Goal: Contribute content: Contribute content

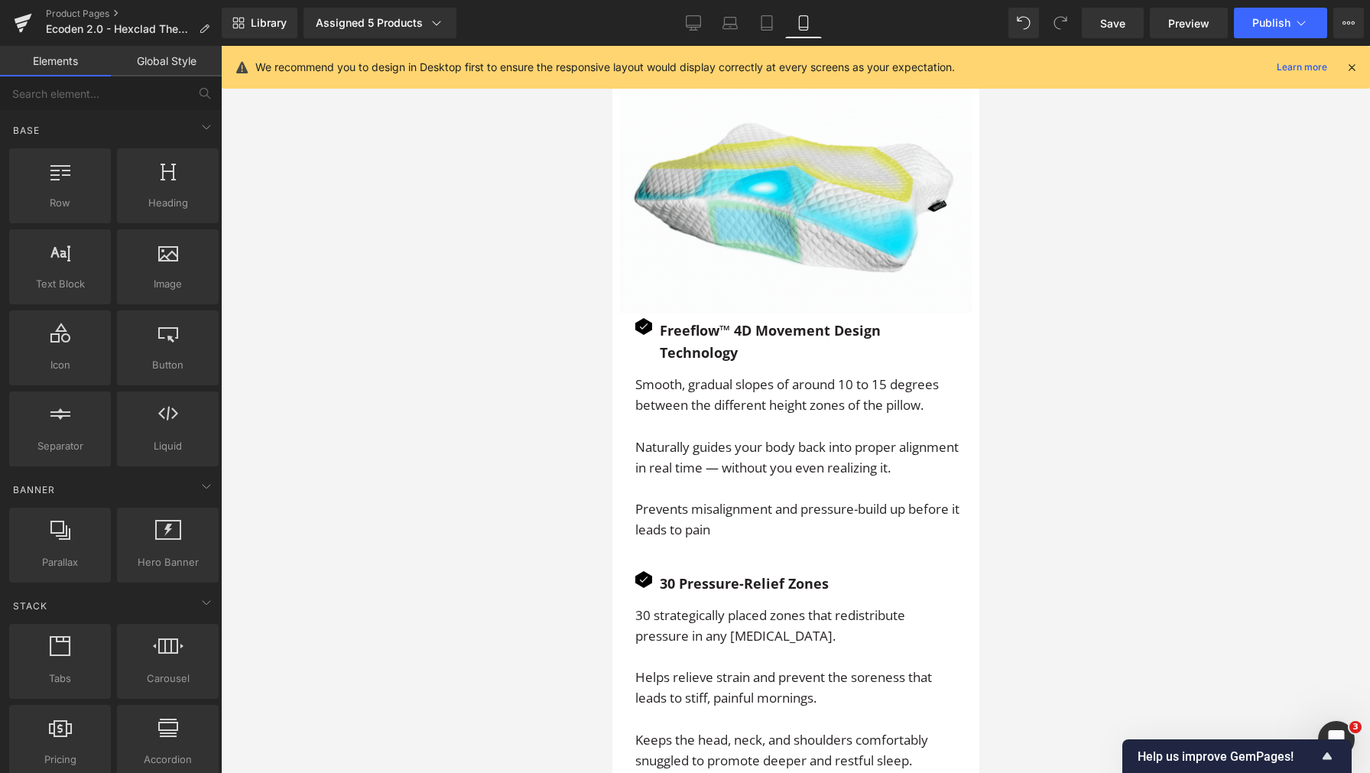
scroll to position [3072, 0]
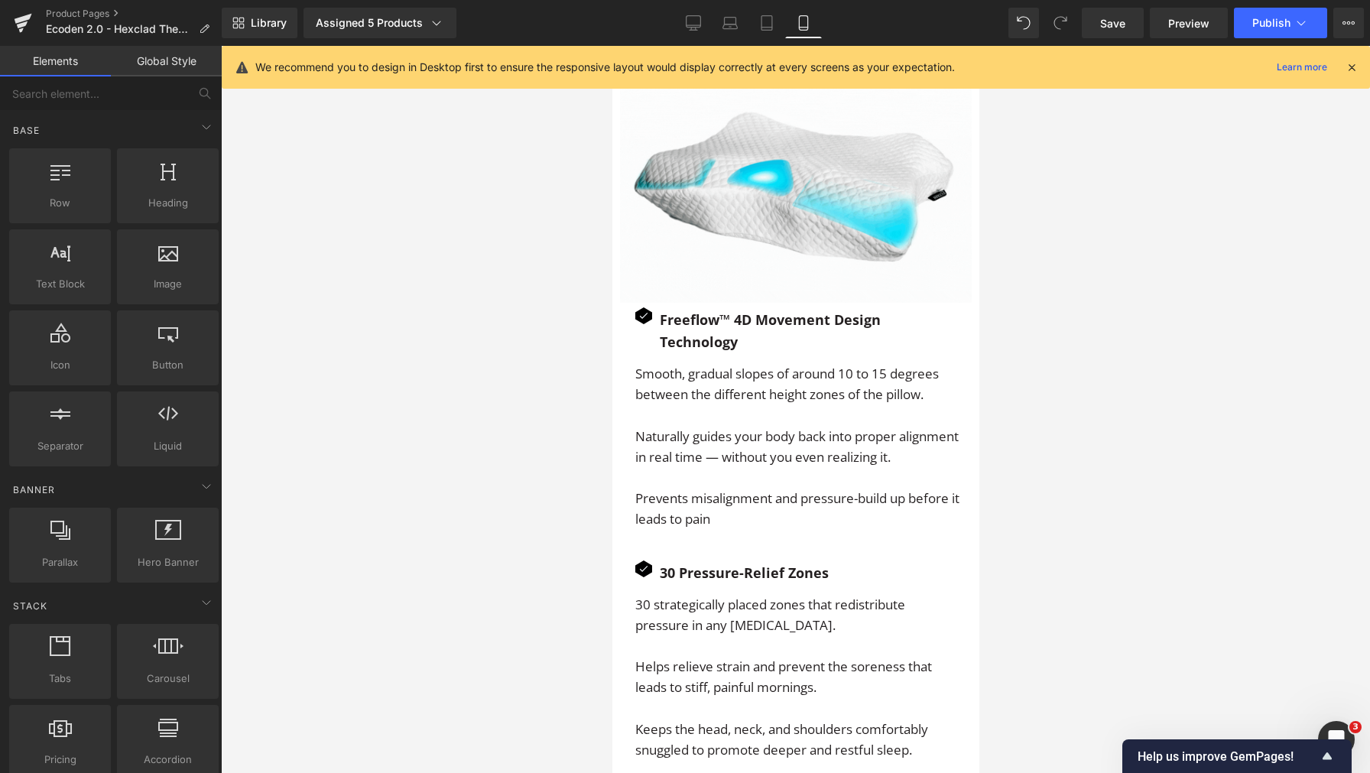
click at [1347, 63] on icon at bounding box center [1352, 67] width 14 height 14
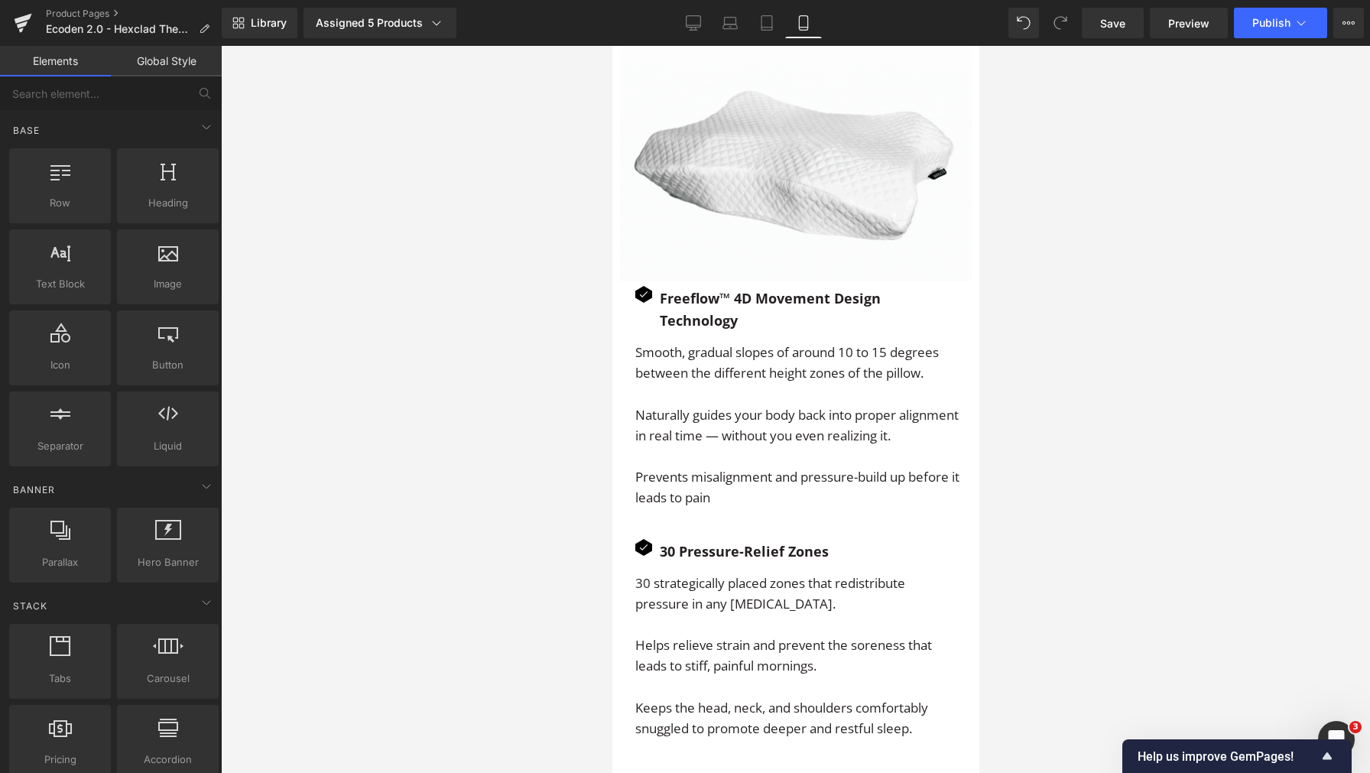
scroll to position [3088, 0]
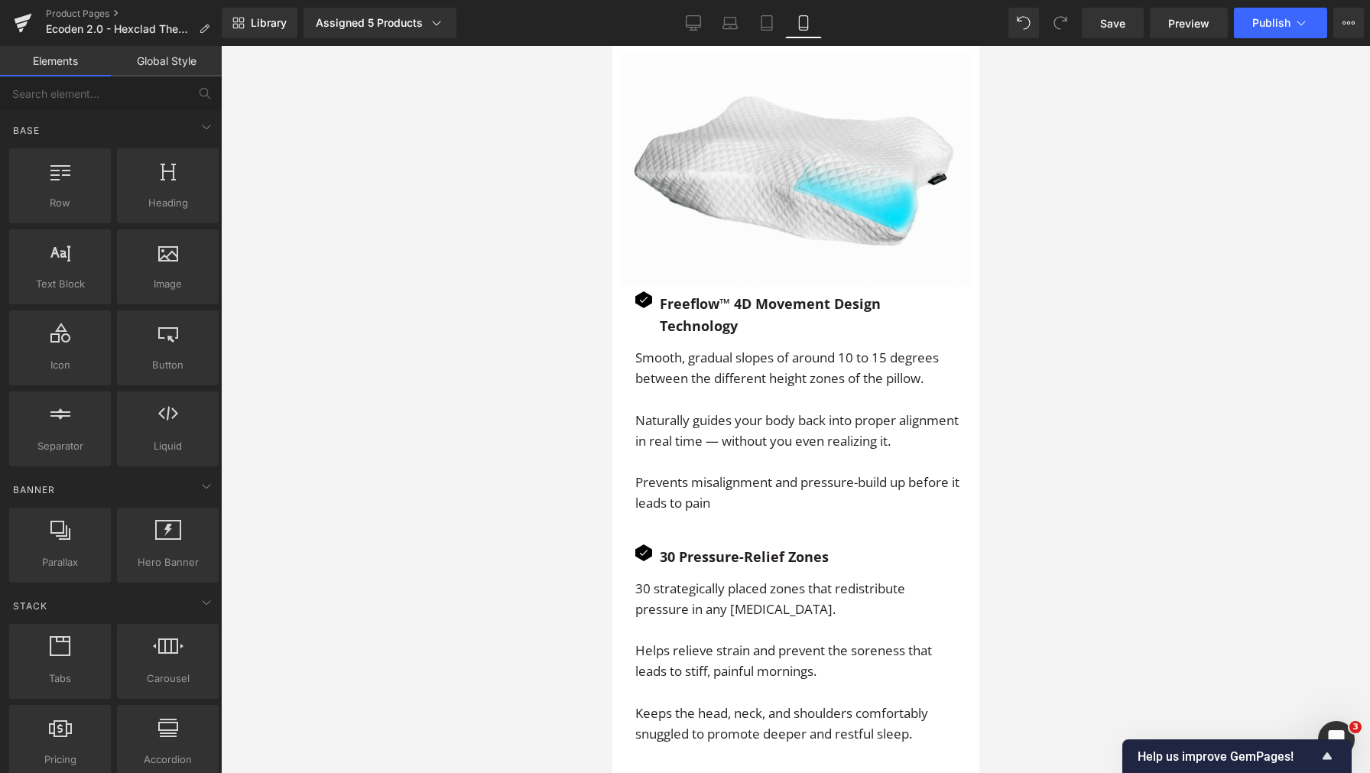
drag, startPoint x: 975, startPoint y: 290, endPoint x: 1776, endPoint y: 295, distance: 800.4
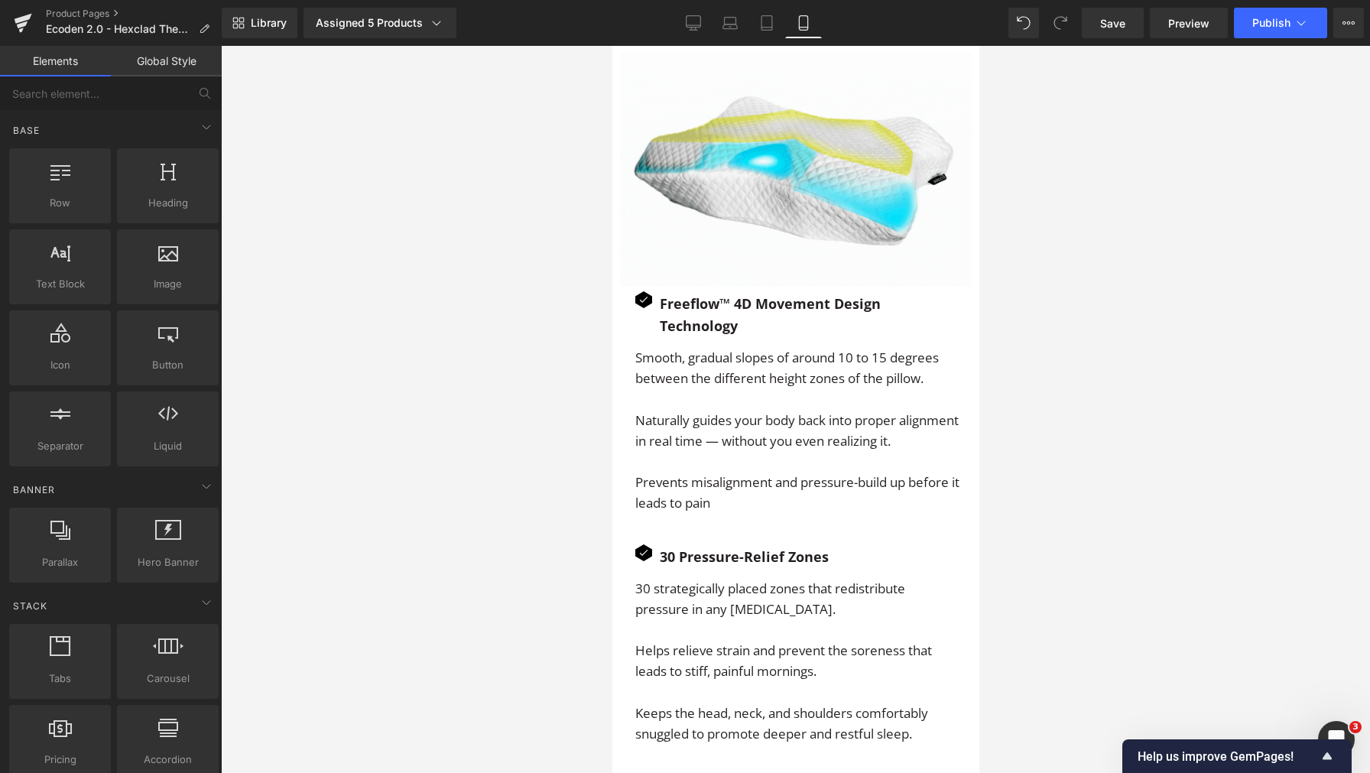
click at [1177, 246] on div at bounding box center [795, 409] width 1149 height 727
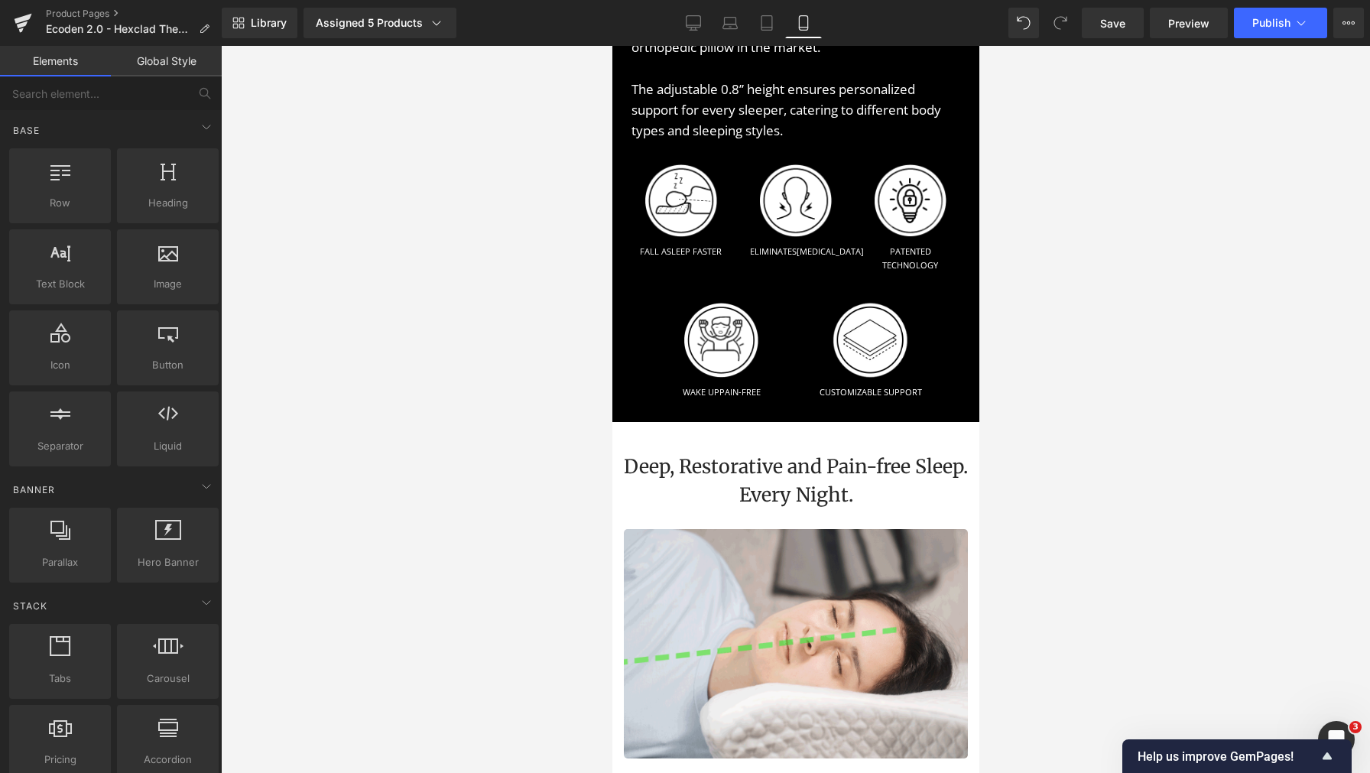
scroll to position [1898, 0]
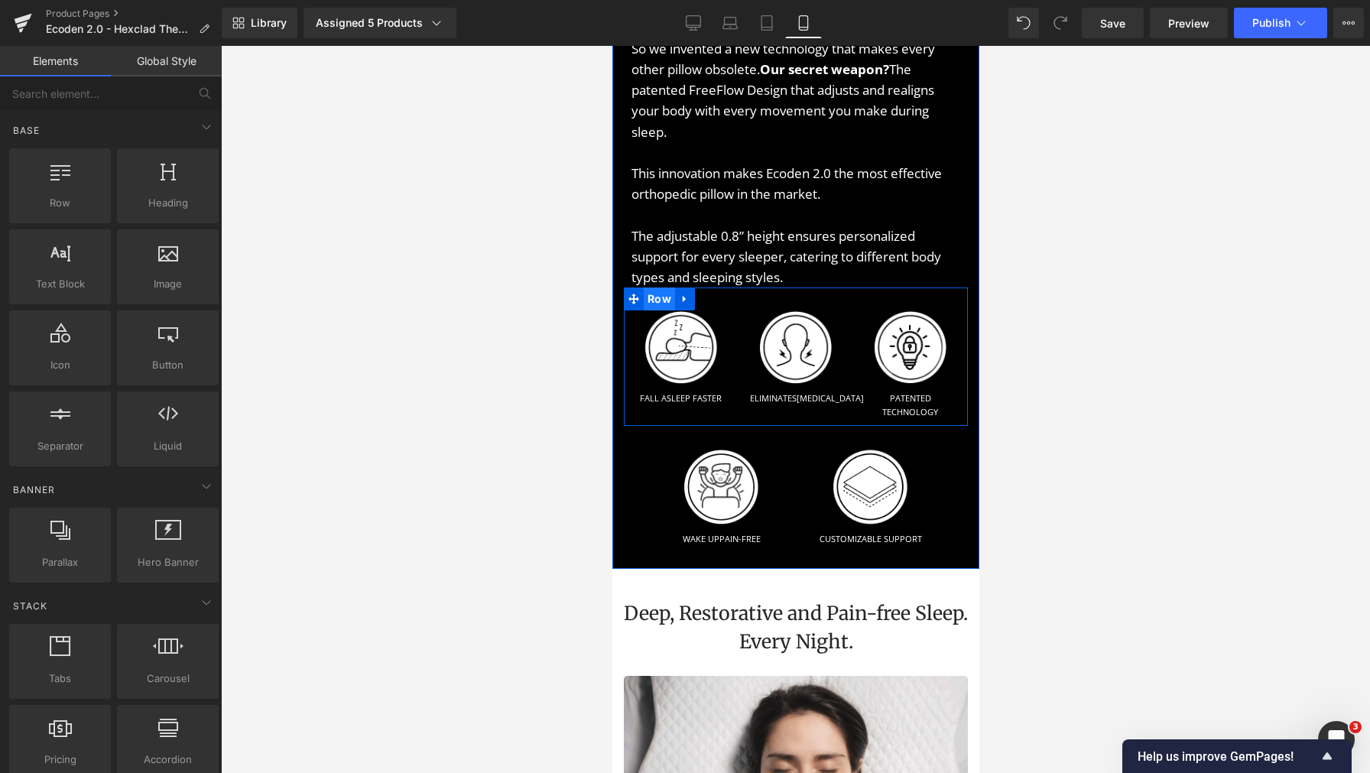
click at [654, 300] on span "Row" at bounding box center [658, 298] width 31 height 23
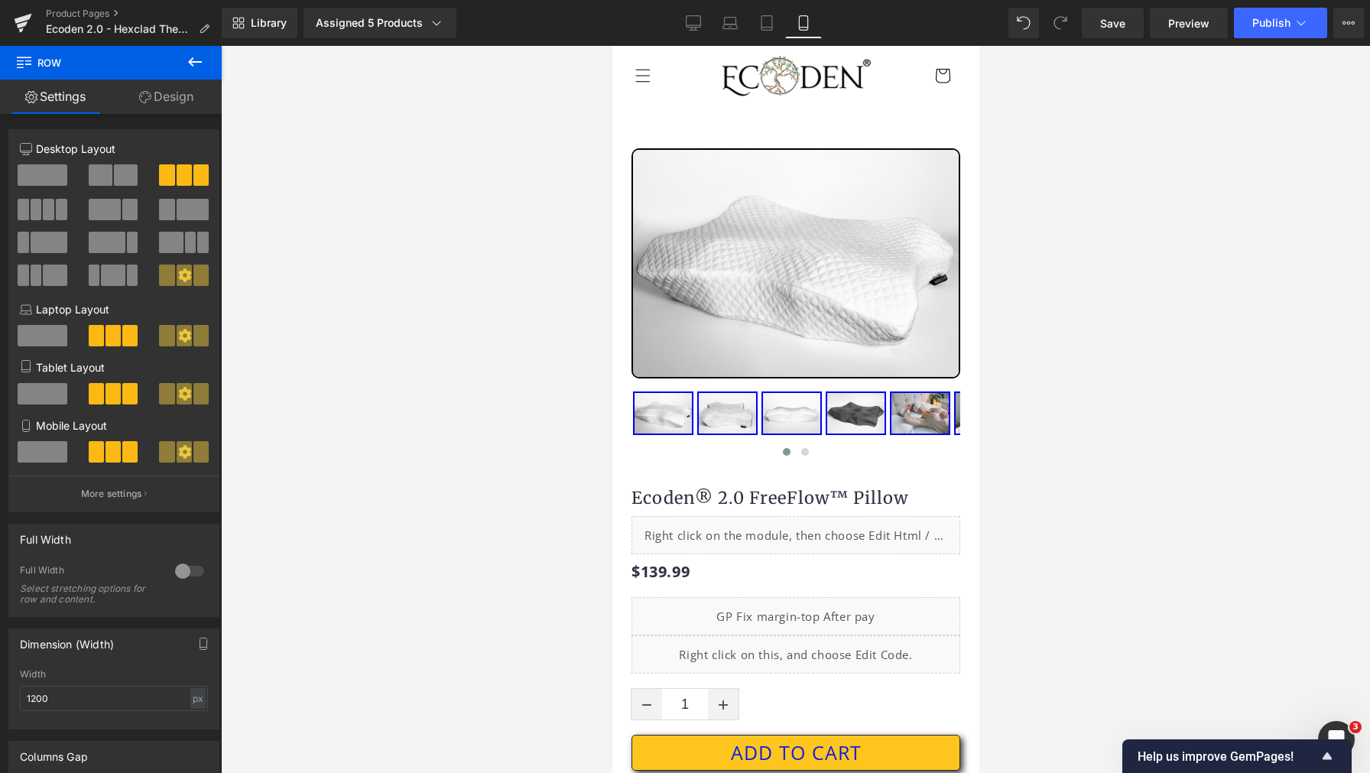
scroll to position [0, 0]
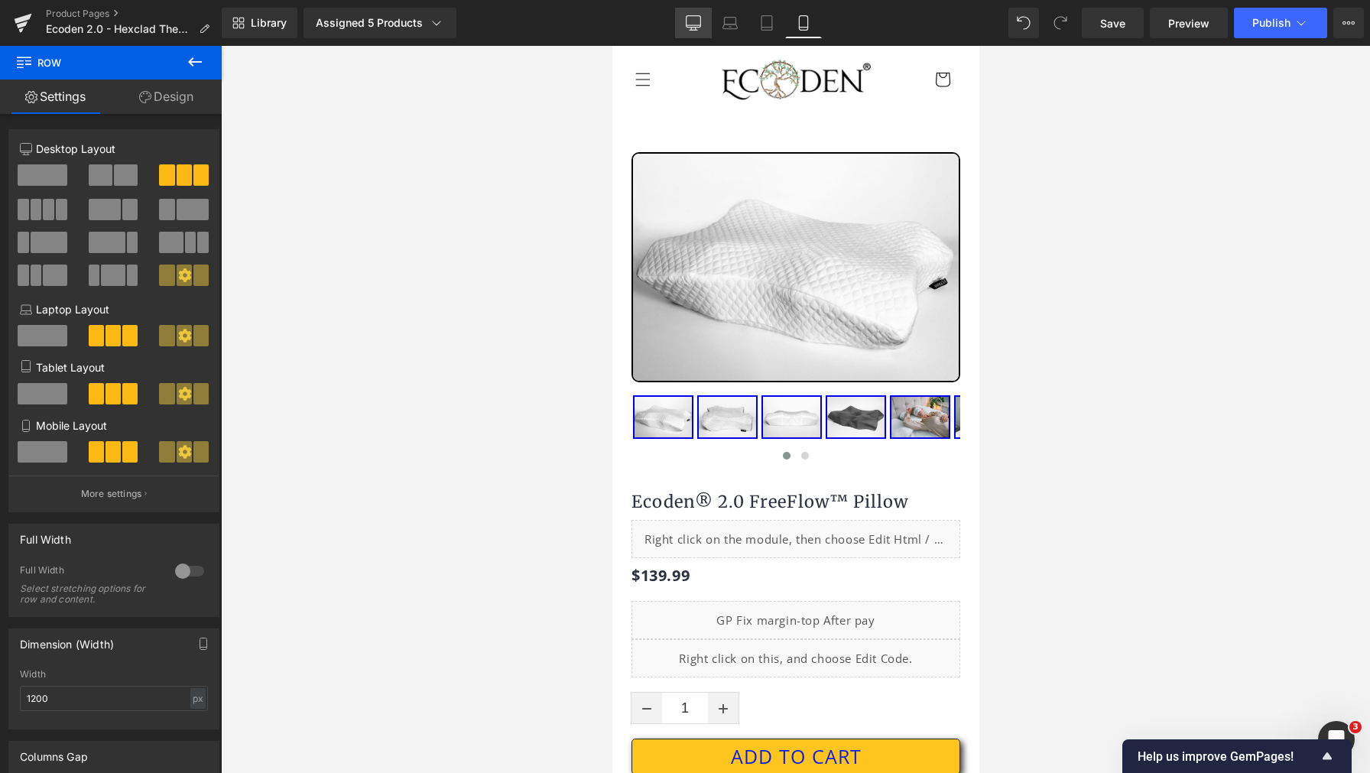
click at [693, 29] on icon at bounding box center [693, 22] width 15 height 15
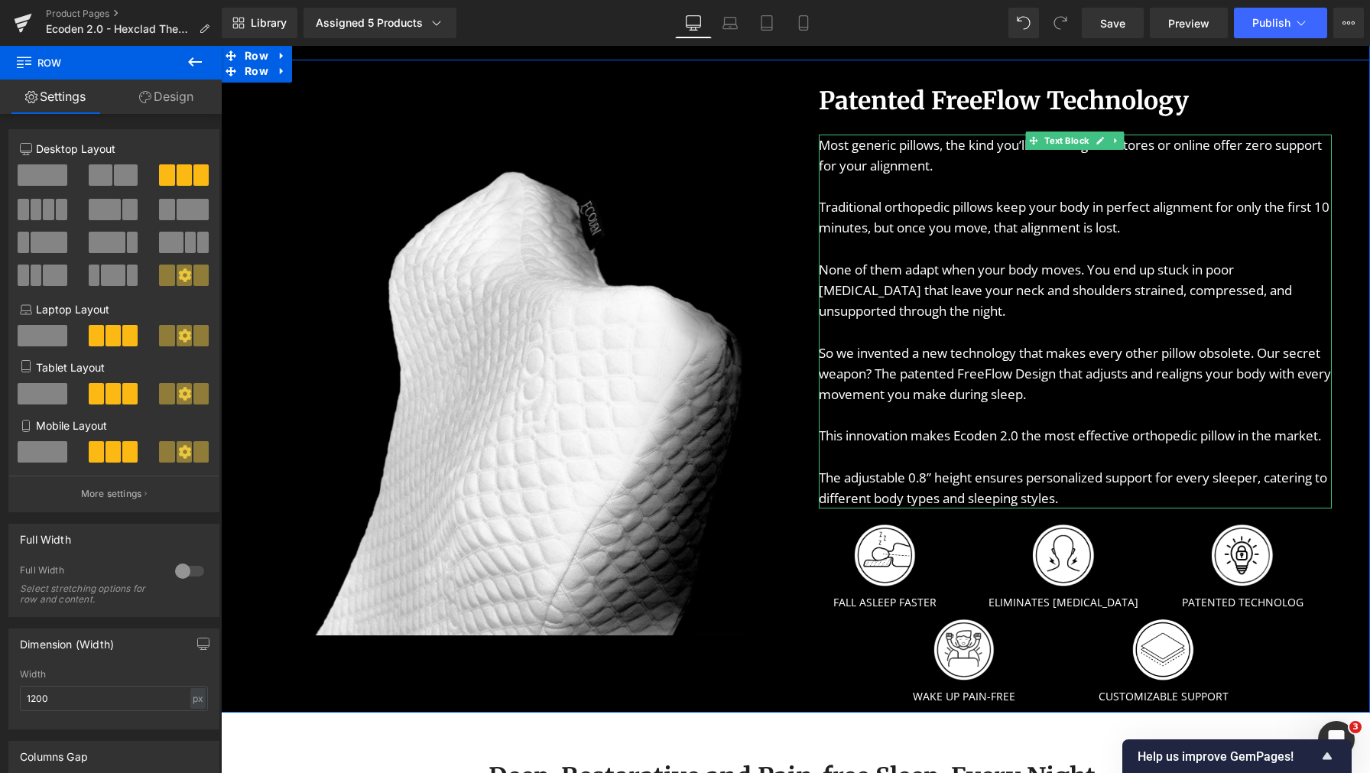
scroll to position [1296, 0]
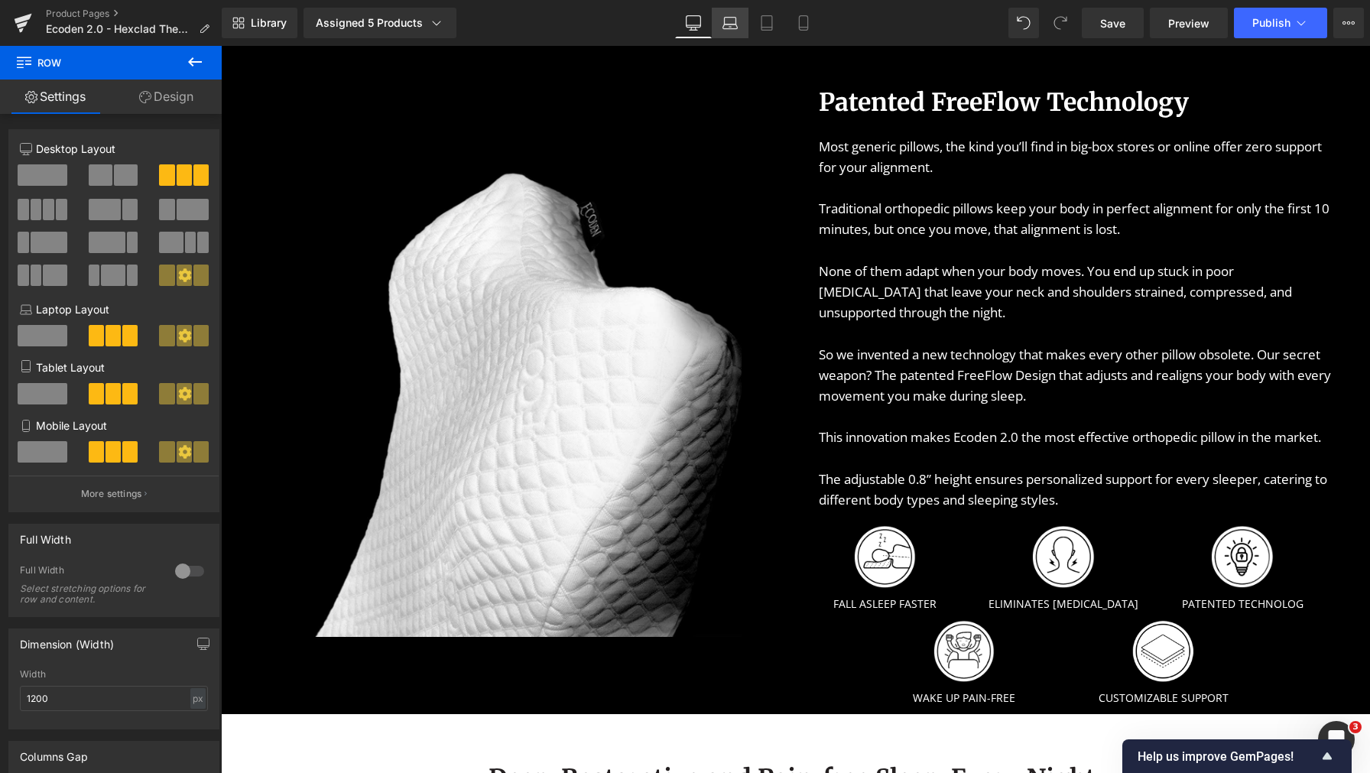
click at [737, 24] on icon at bounding box center [730, 26] width 15 height 5
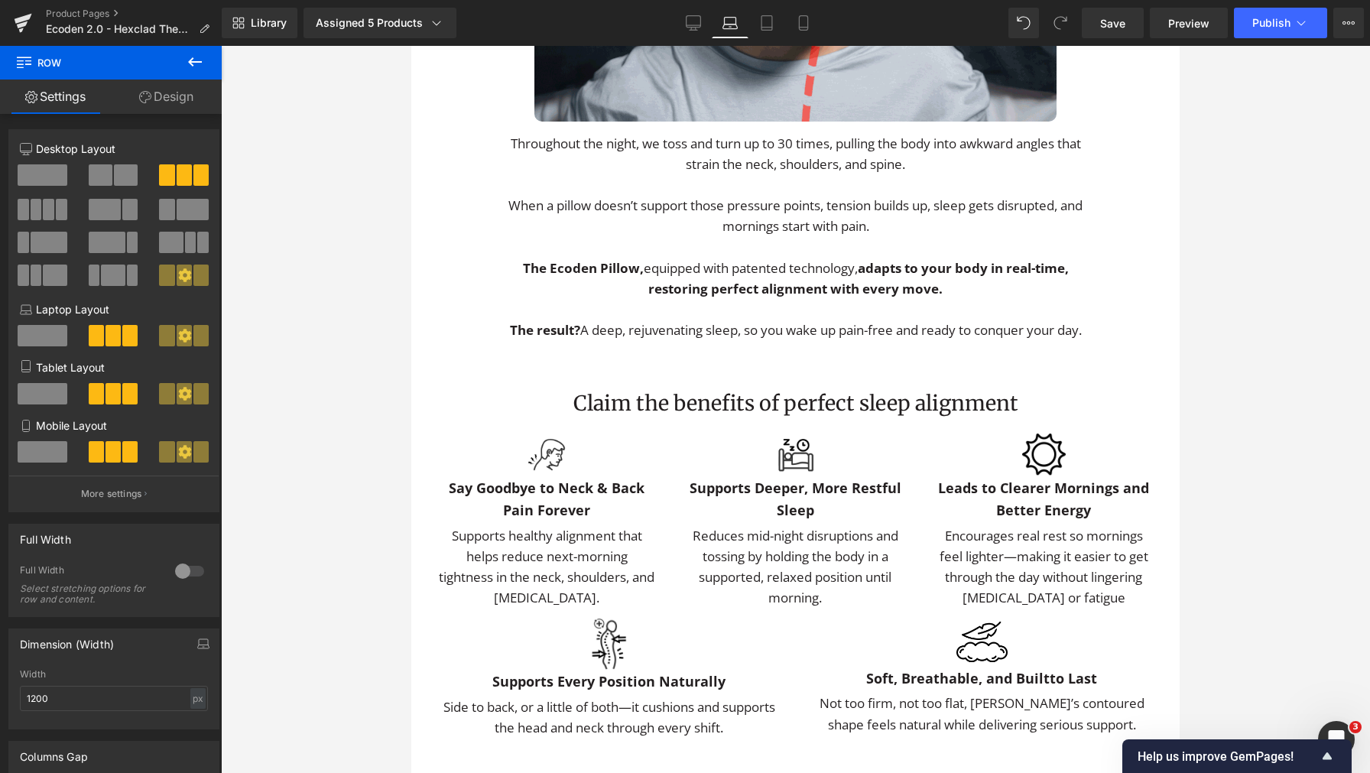
scroll to position [2754, 0]
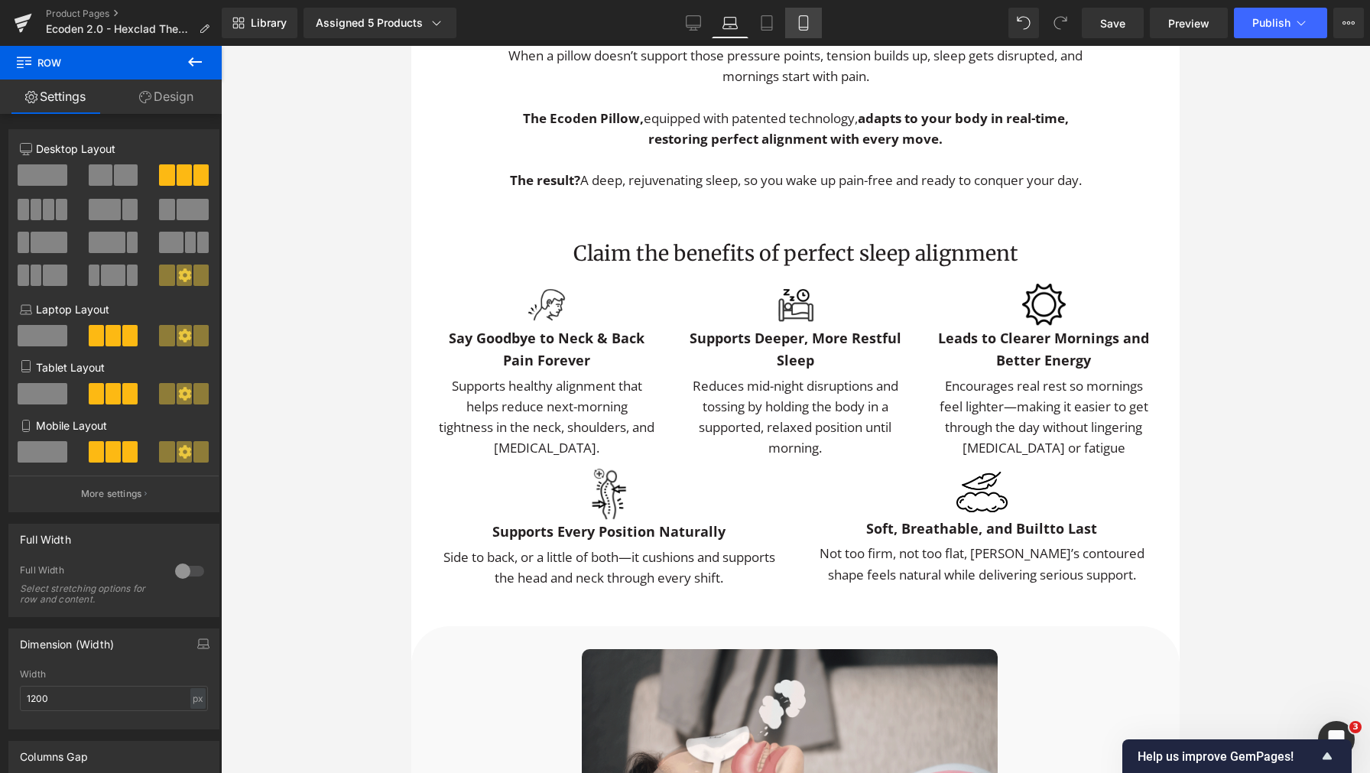
click at [806, 24] on icon at bounding box center [803, 22] width 15 height 15
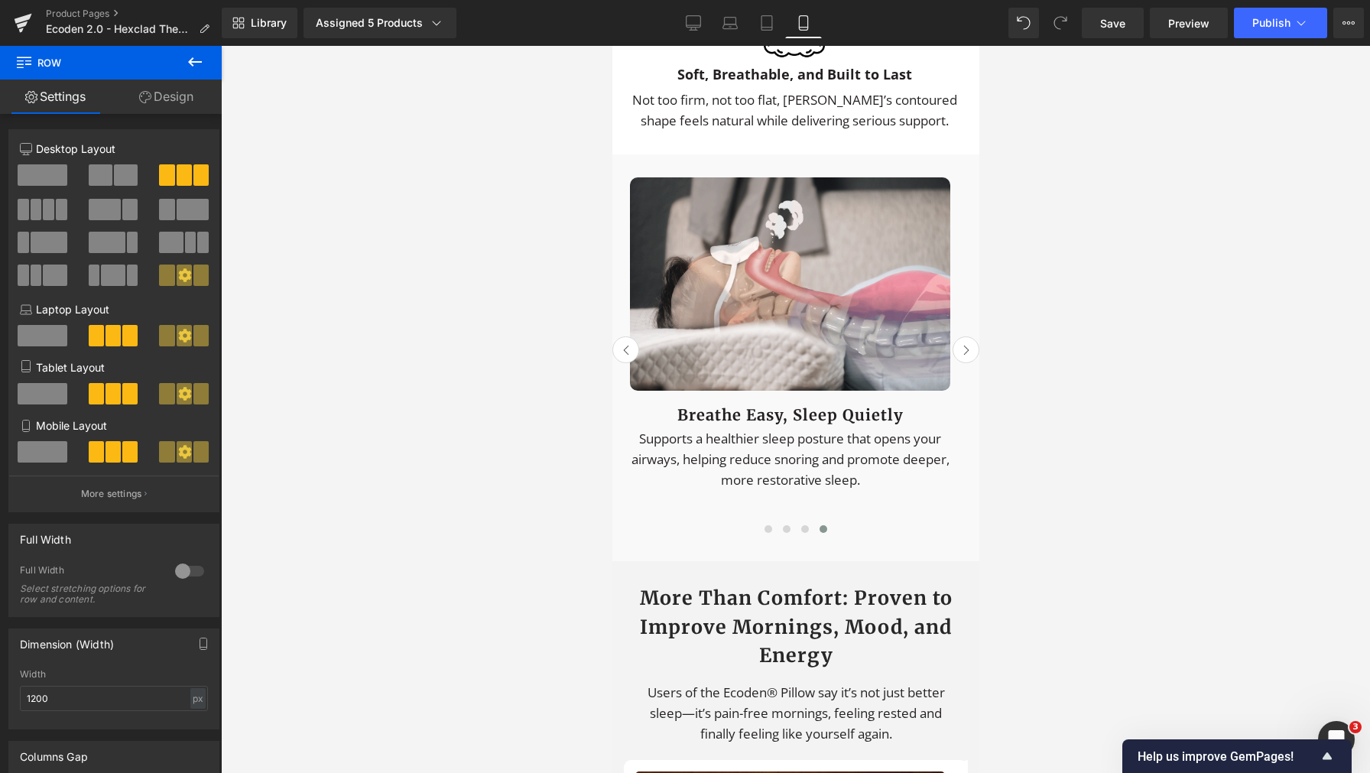
scroll to position [4529, 0]
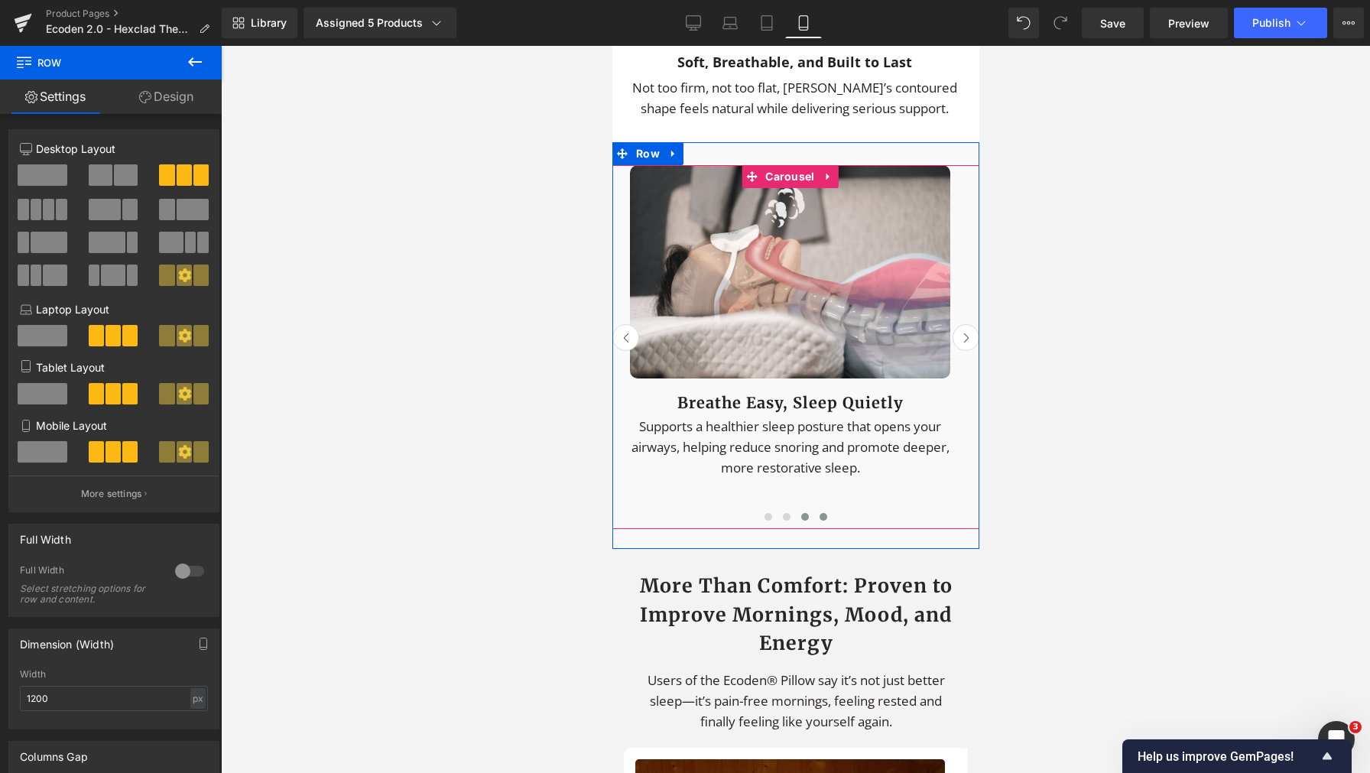
click at [797, 531] on div at bounding box center [795, 519] width 367 height 21
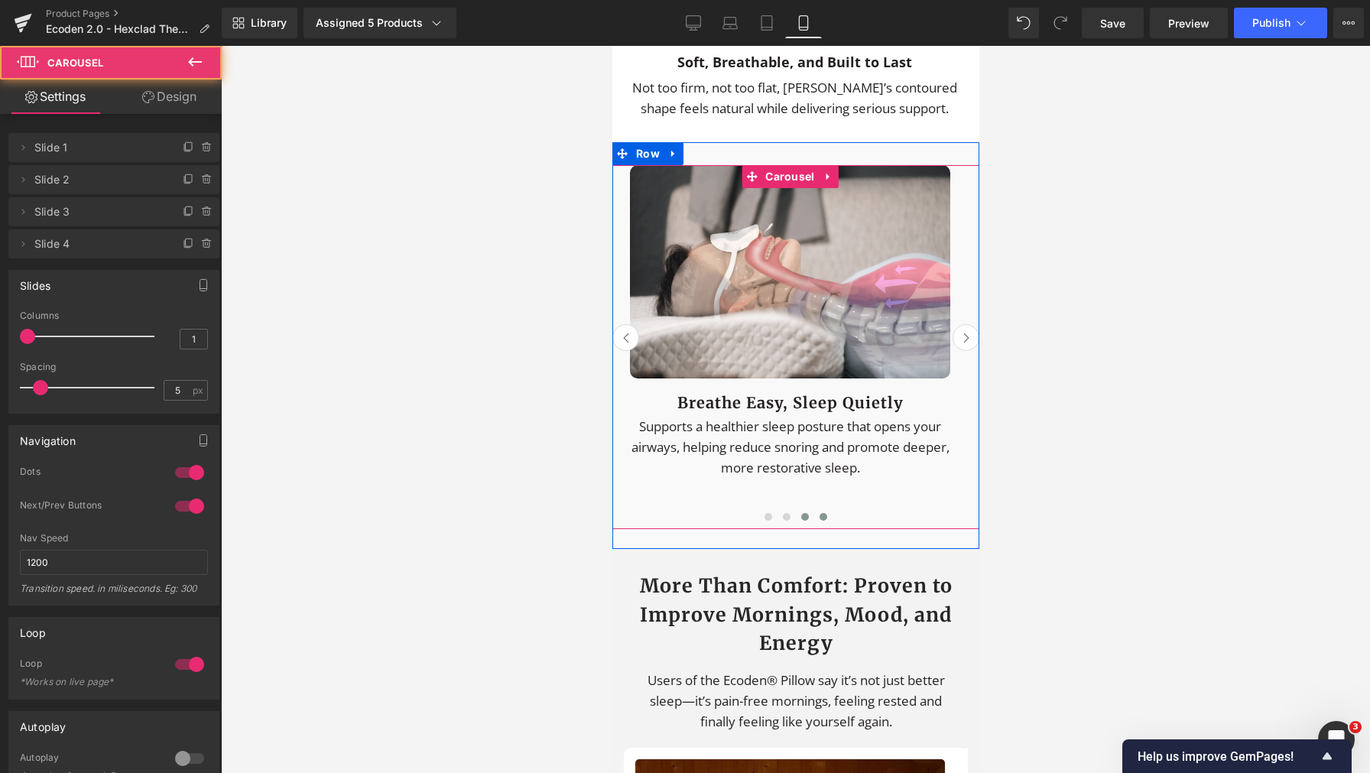
click at [800, 521] on span at bounding box center [804, 517] width 8 height 8
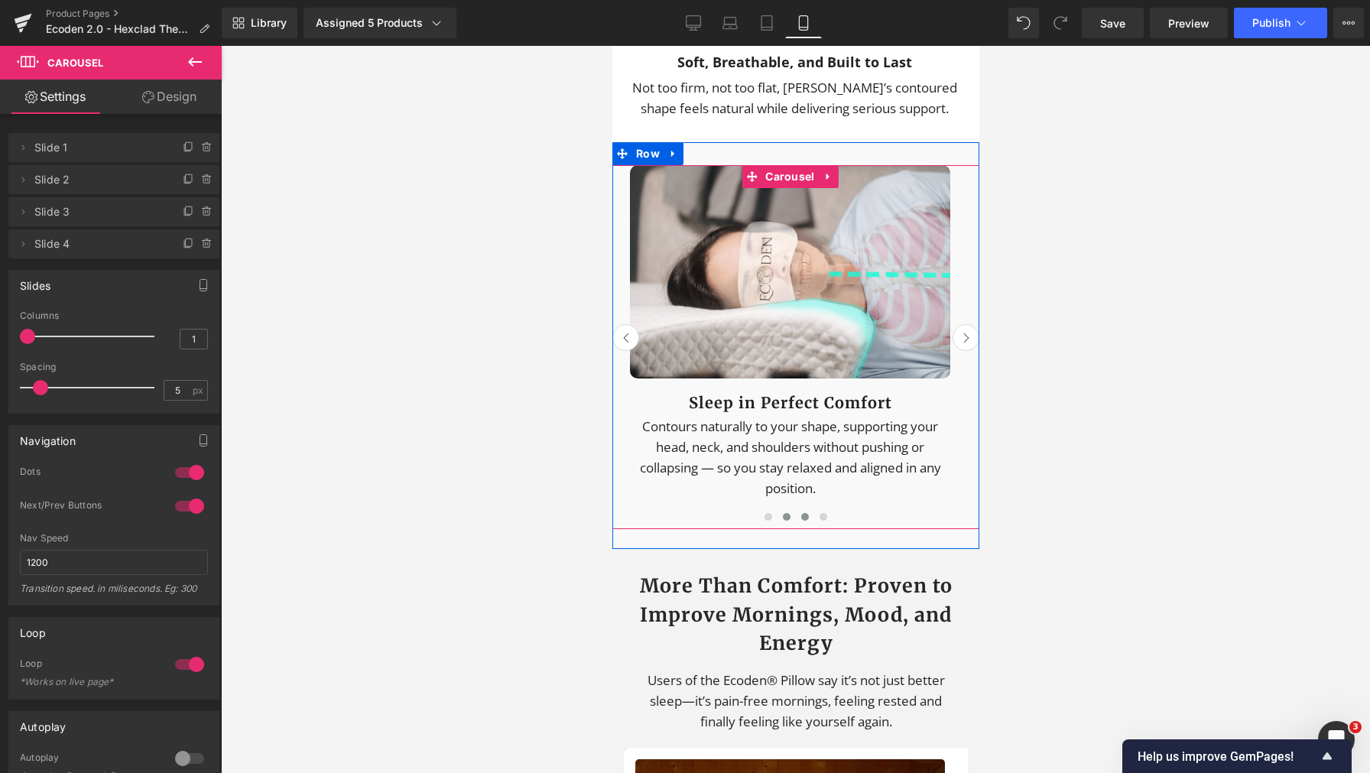
click at [782, 521] on span at bounding box center [786, 517] width 8 height 8
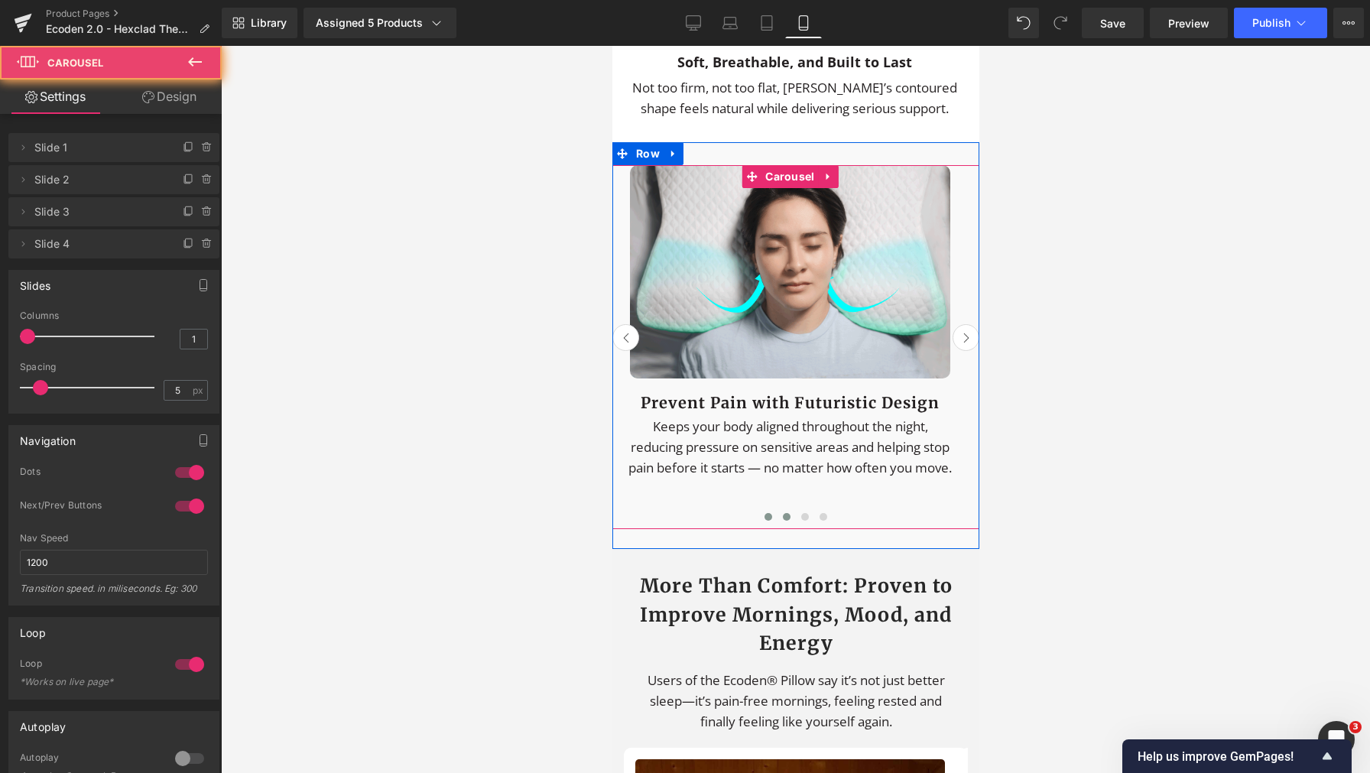
click at [764, 521] on span at bounding box center [768, 517] width 8 height 8
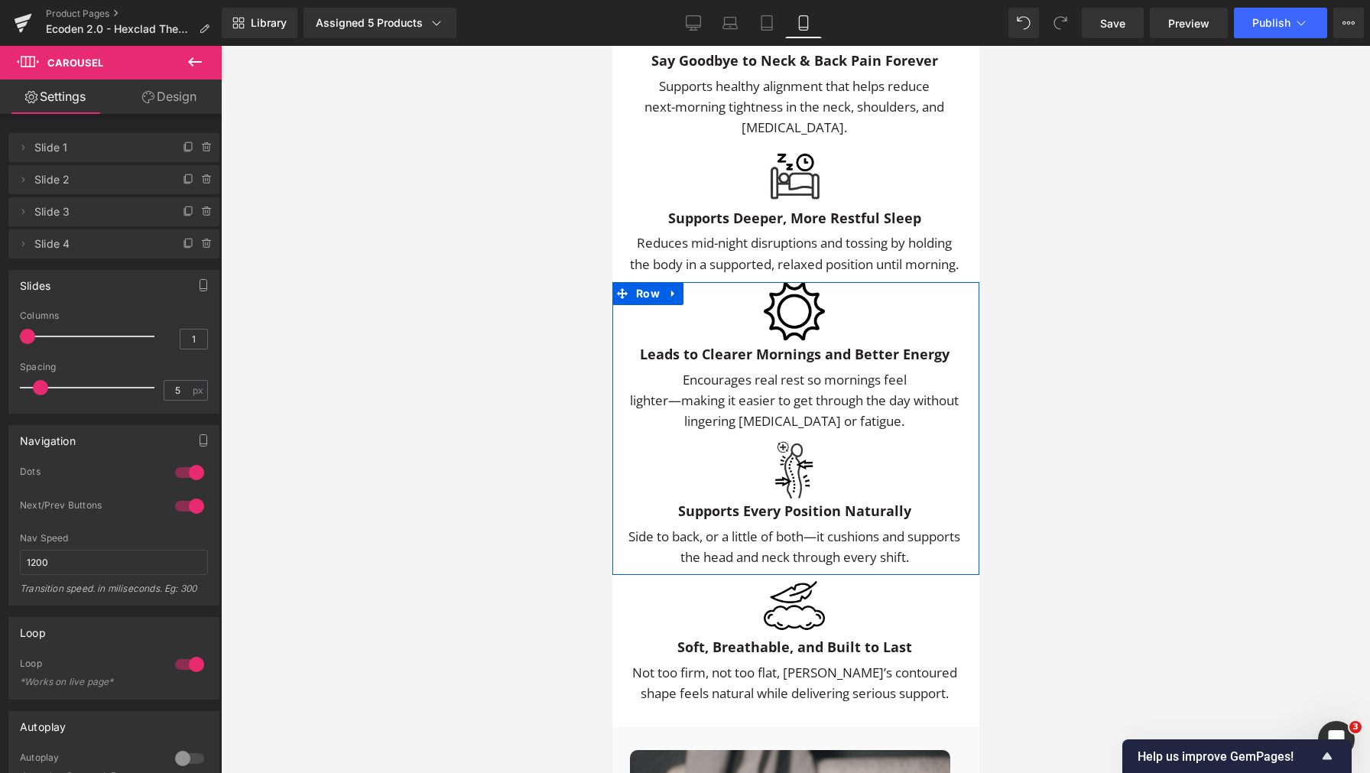
scroll to position [3954, 0]
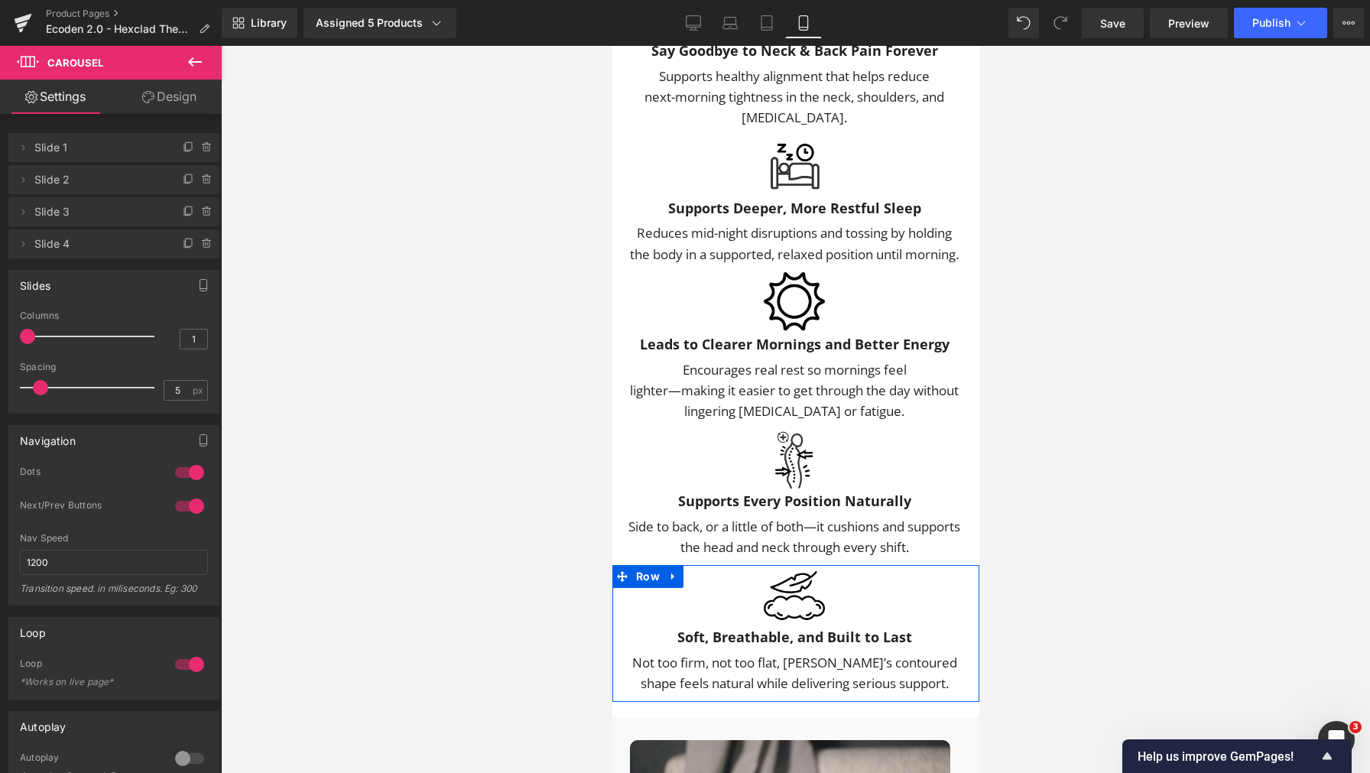
click at [855, 646] on b "Soft, Breathable, and Built to Last" at bounding box center [794, 637] width 235 height 18
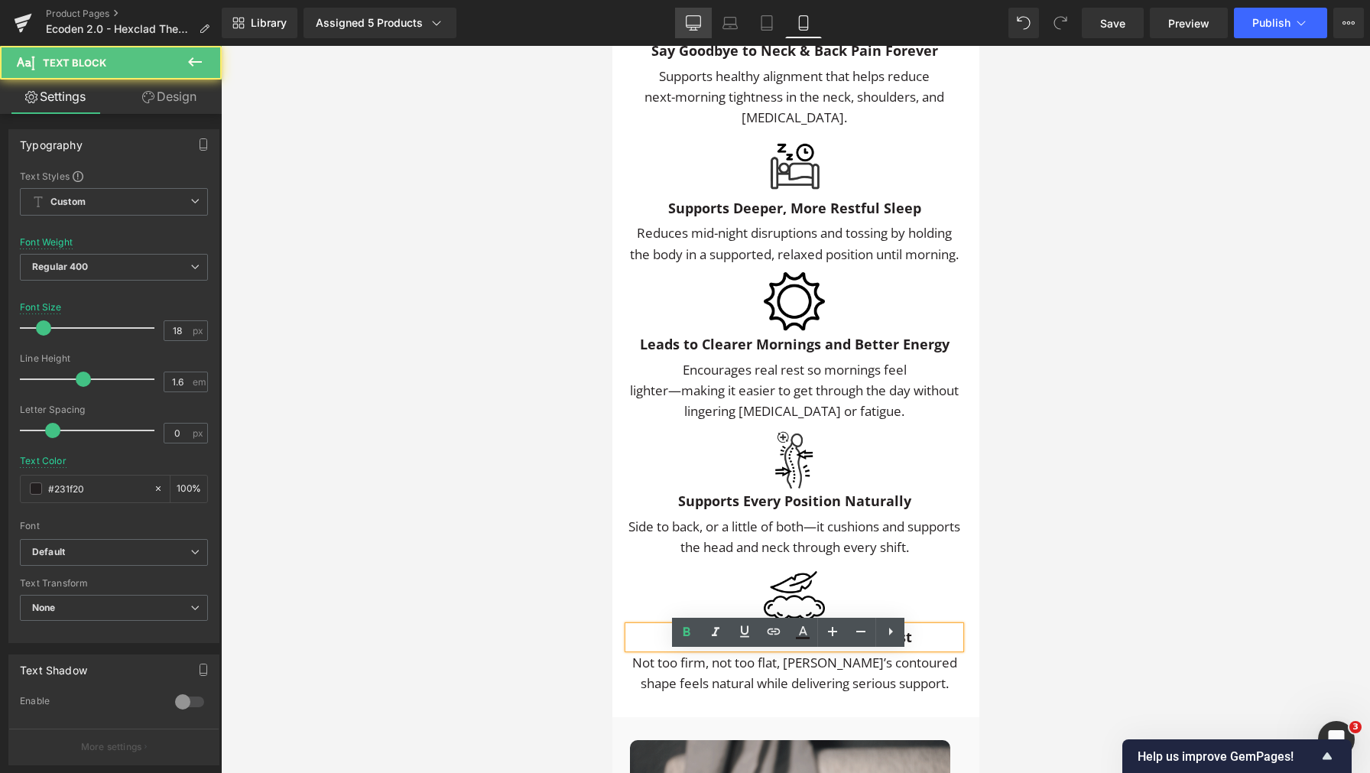
click at [691, 27] on icon at bounding box center [693, 21] width 15 height 11
type input "16"
type input "#3d4246"
type input "100"
click at [697, 30] on icon at bounding box center [694, 30] width 8 height 0
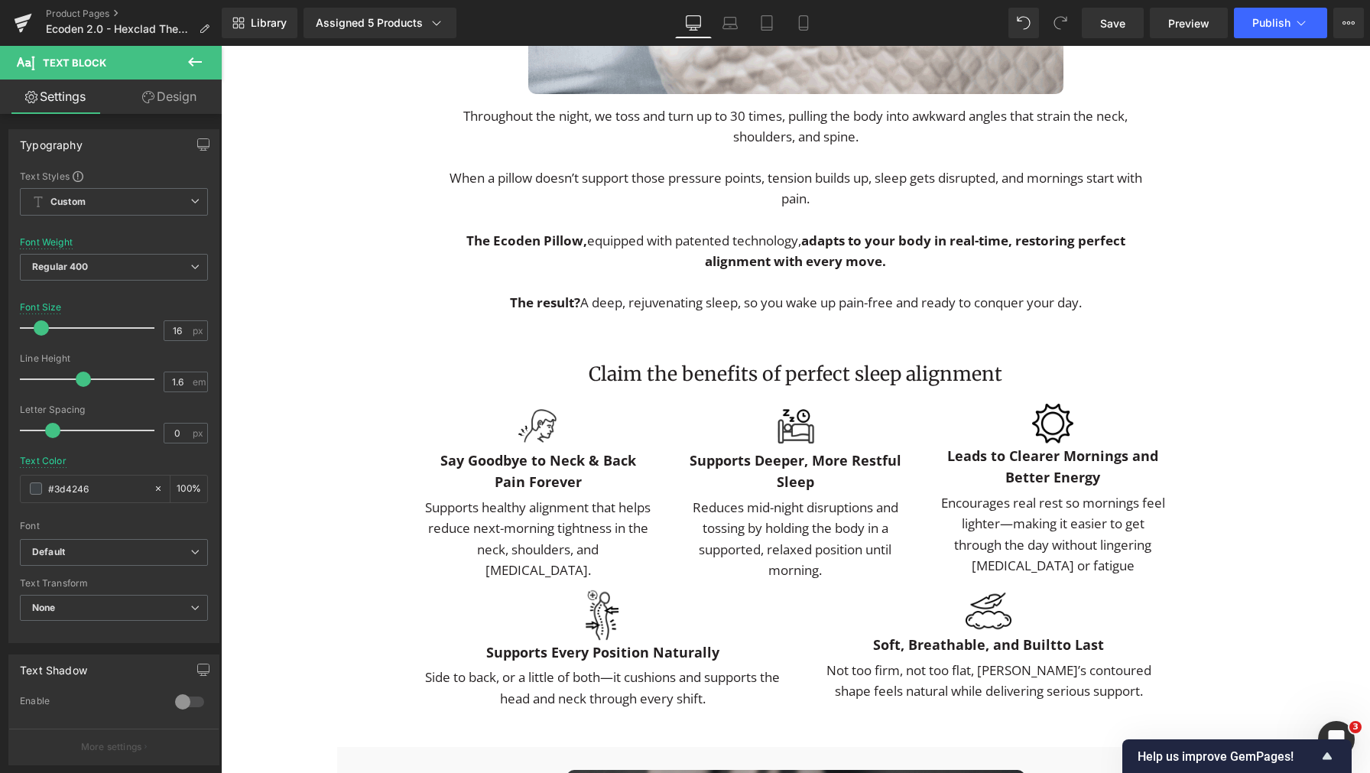
scroll to position [2410, 0]
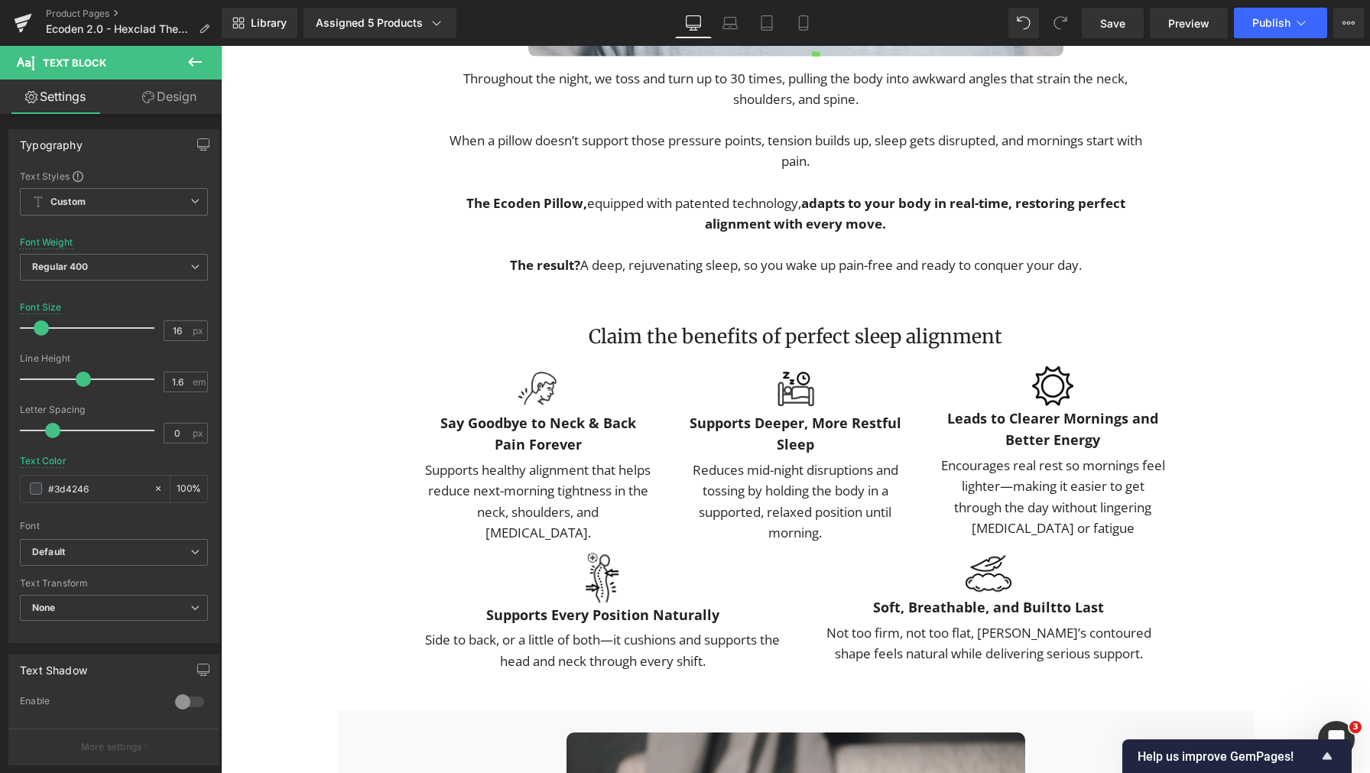
click at [221, 46] on div at bounding box center [221, 46] width 0 height 0
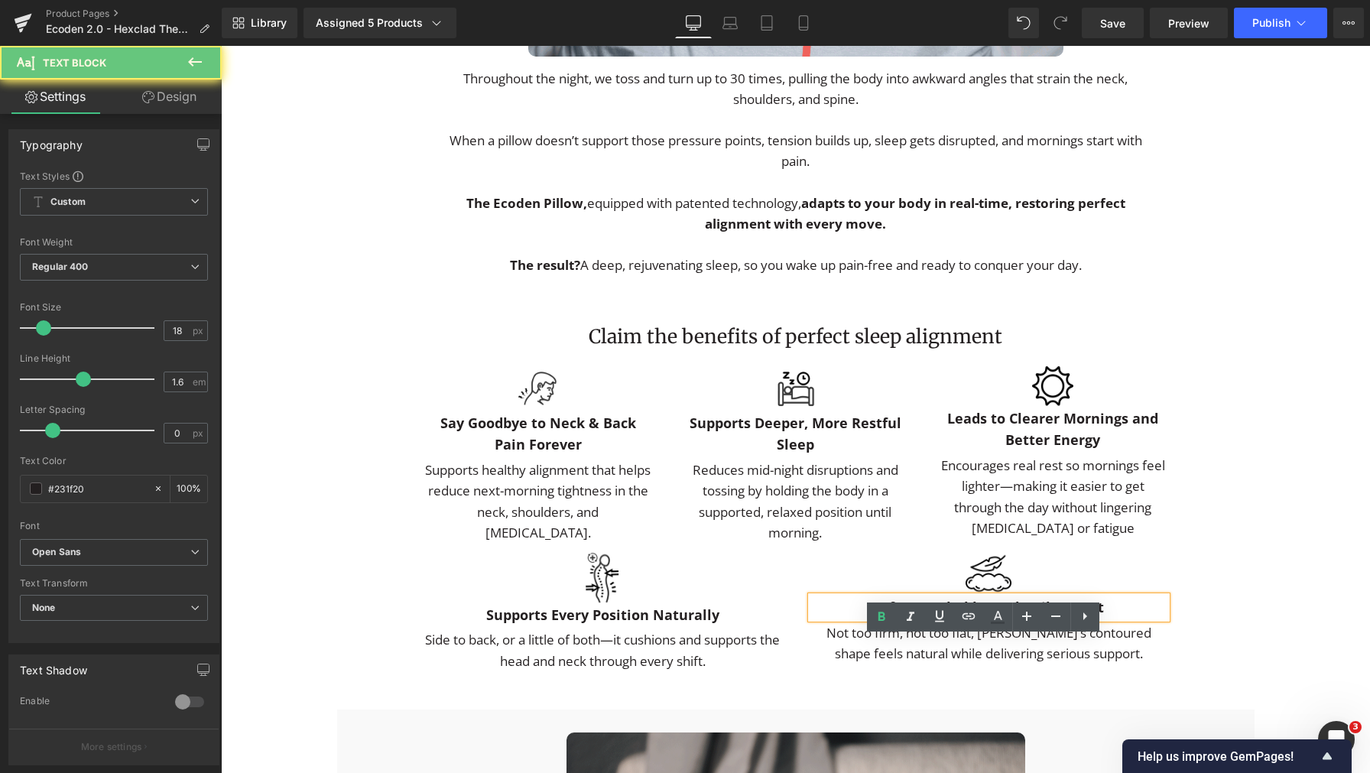
click at [1050, 616] on b "Soft, Breathable, and Builtto Last" at bounding box center [988, 607] width 231 height 18
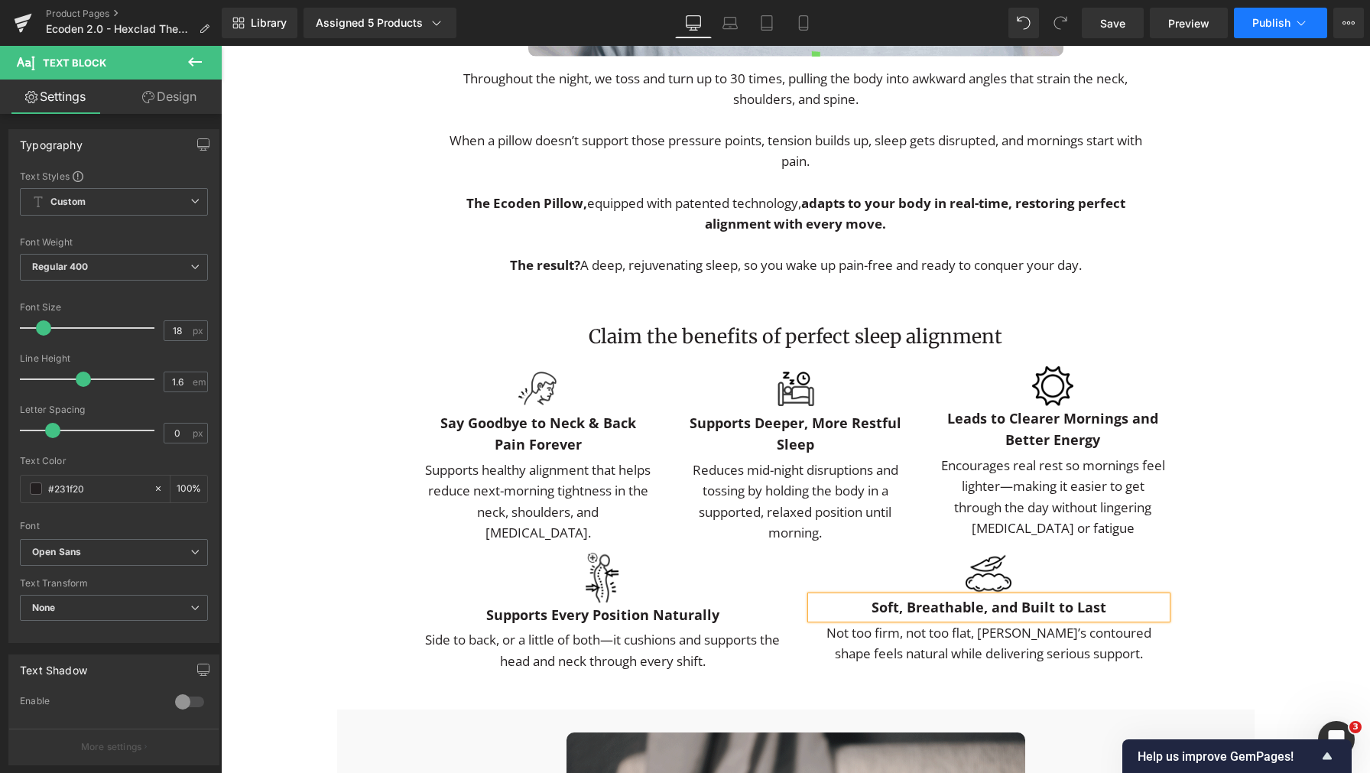
click at [1267, 22] on span "Publish" at bounding box center [1271, 23] width 38 height 12
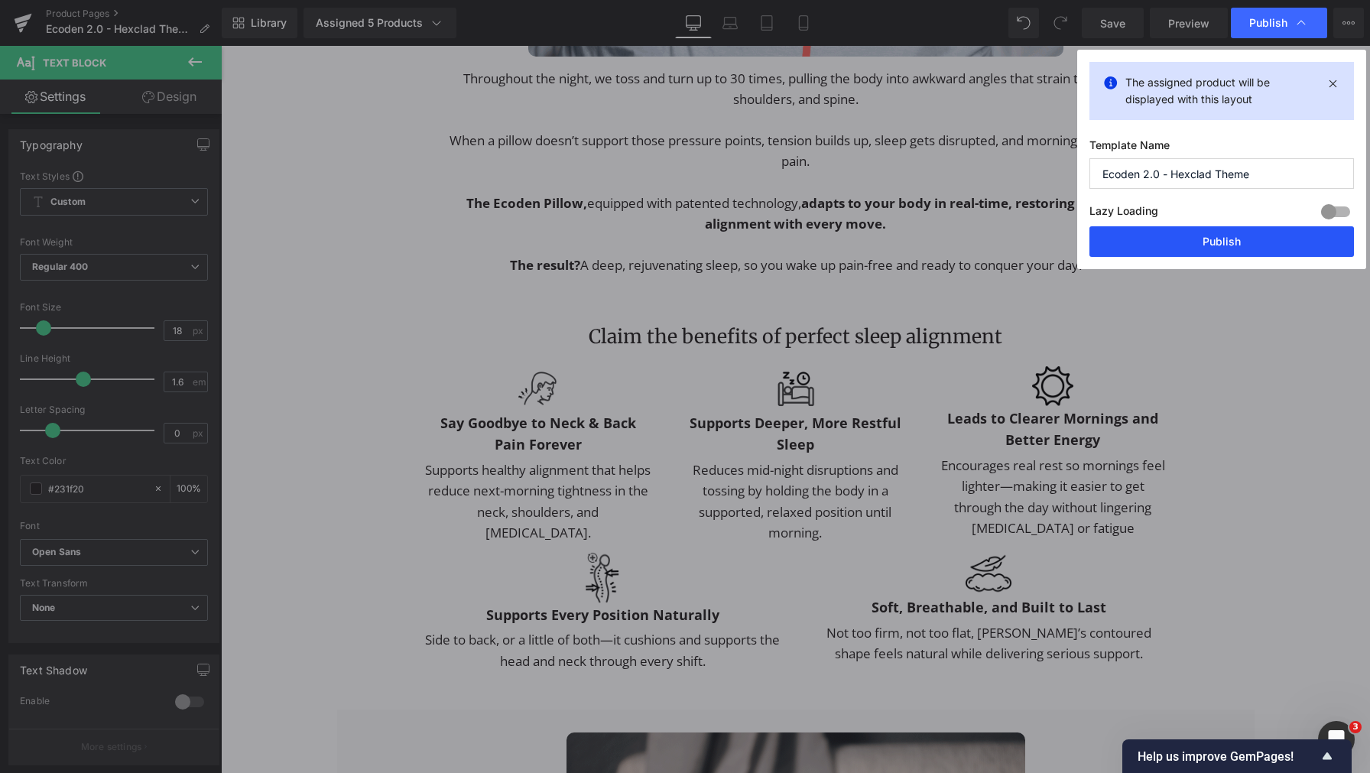
click at [1228, 239] on button "Publish" at bounding box center [1221, 241] width 264 height 31
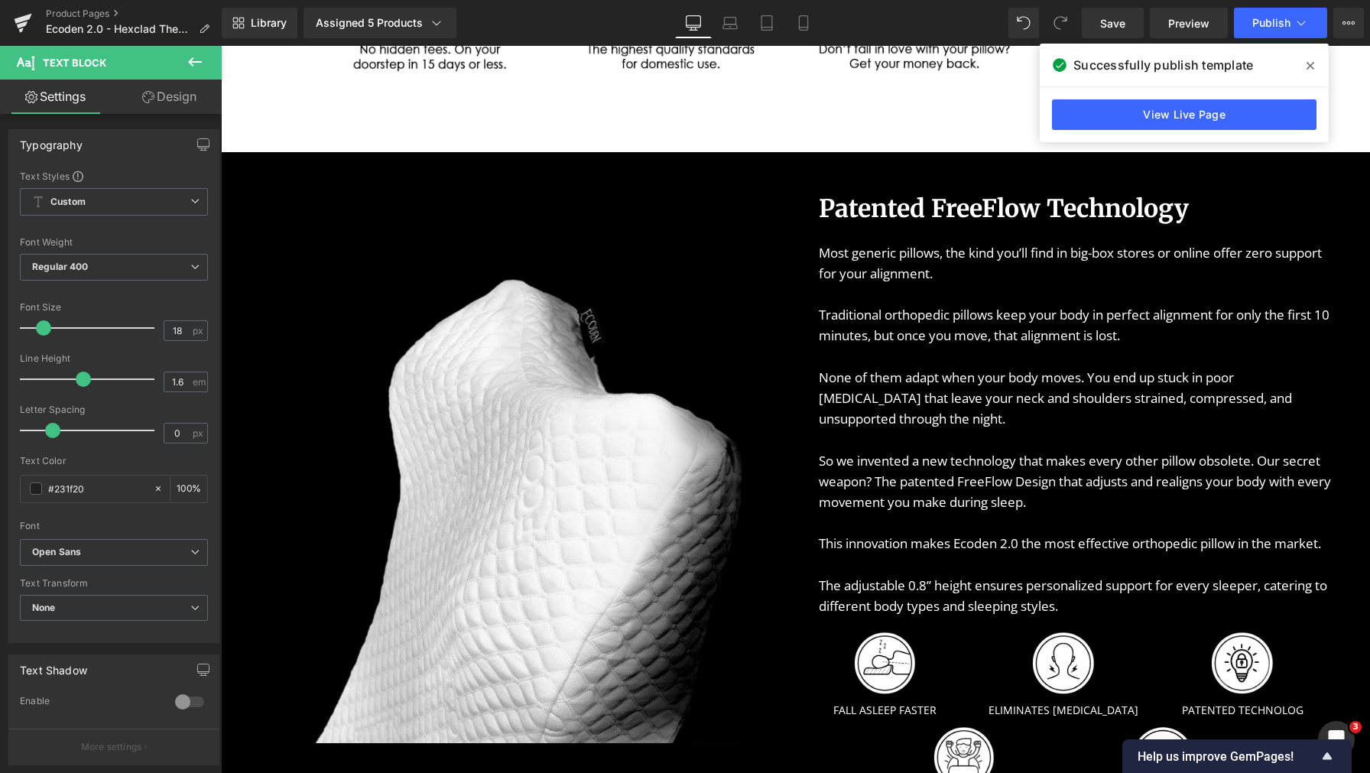
scroll to position [1248, 0]
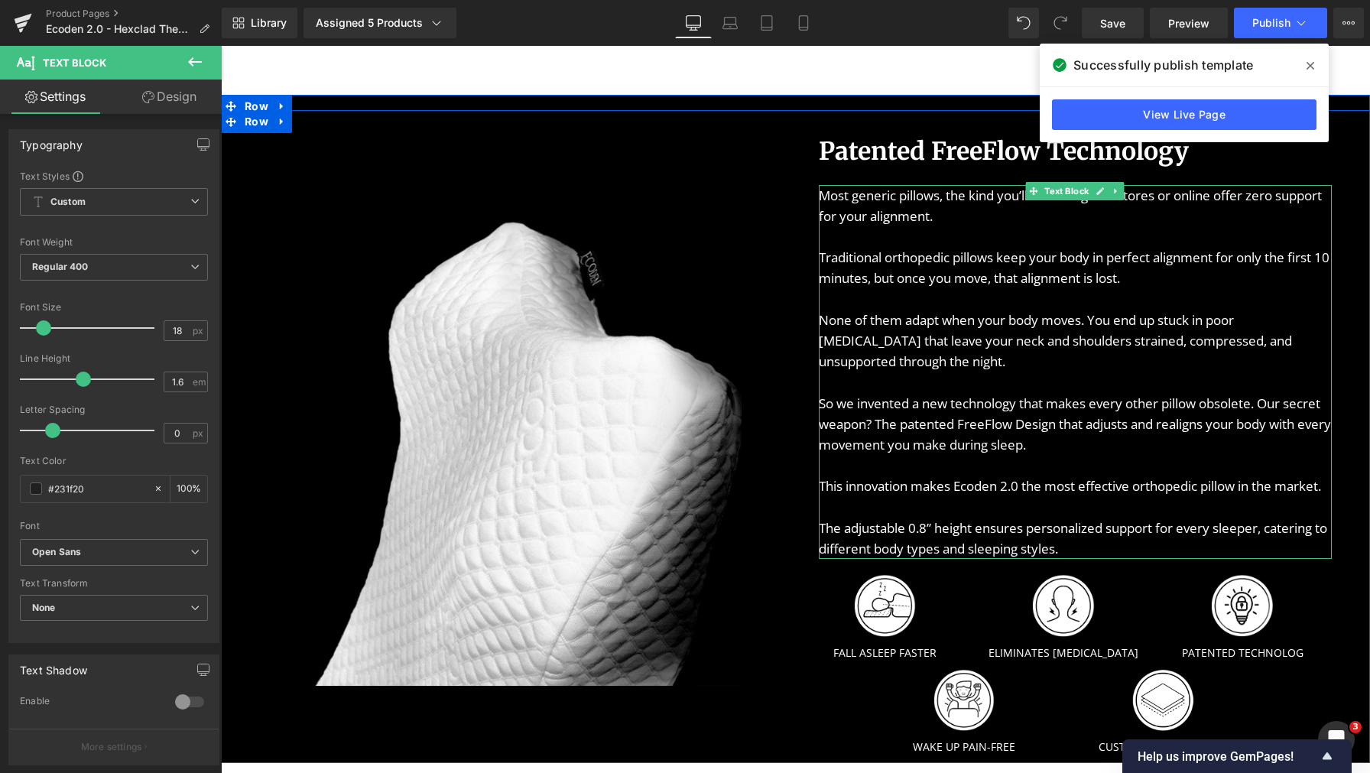
click at [1219, 560] on p "So we invented a new technology that makes every other pillow obsolete. Our sec…" at bounding box center [1076, 476] width 514 height 167
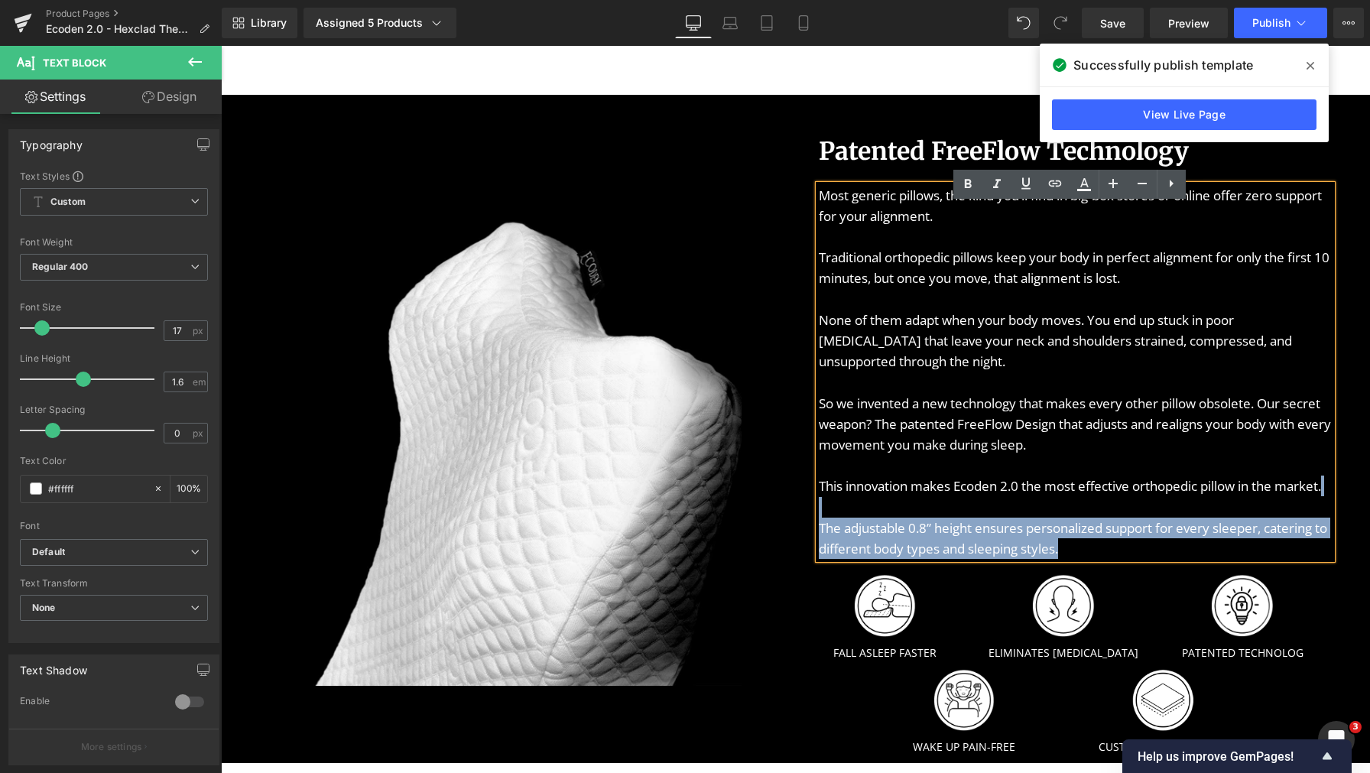
drag, startPoint x: 1050, startPoint y: 531, endPoint x: 1113, endPoint y: 588, distance: 84.4
click at [1113, 560] on p "So we invented a new technology that makes every other pillow obsolete. Our sec…" at bounding box center [1076, 476] width 514 height 167
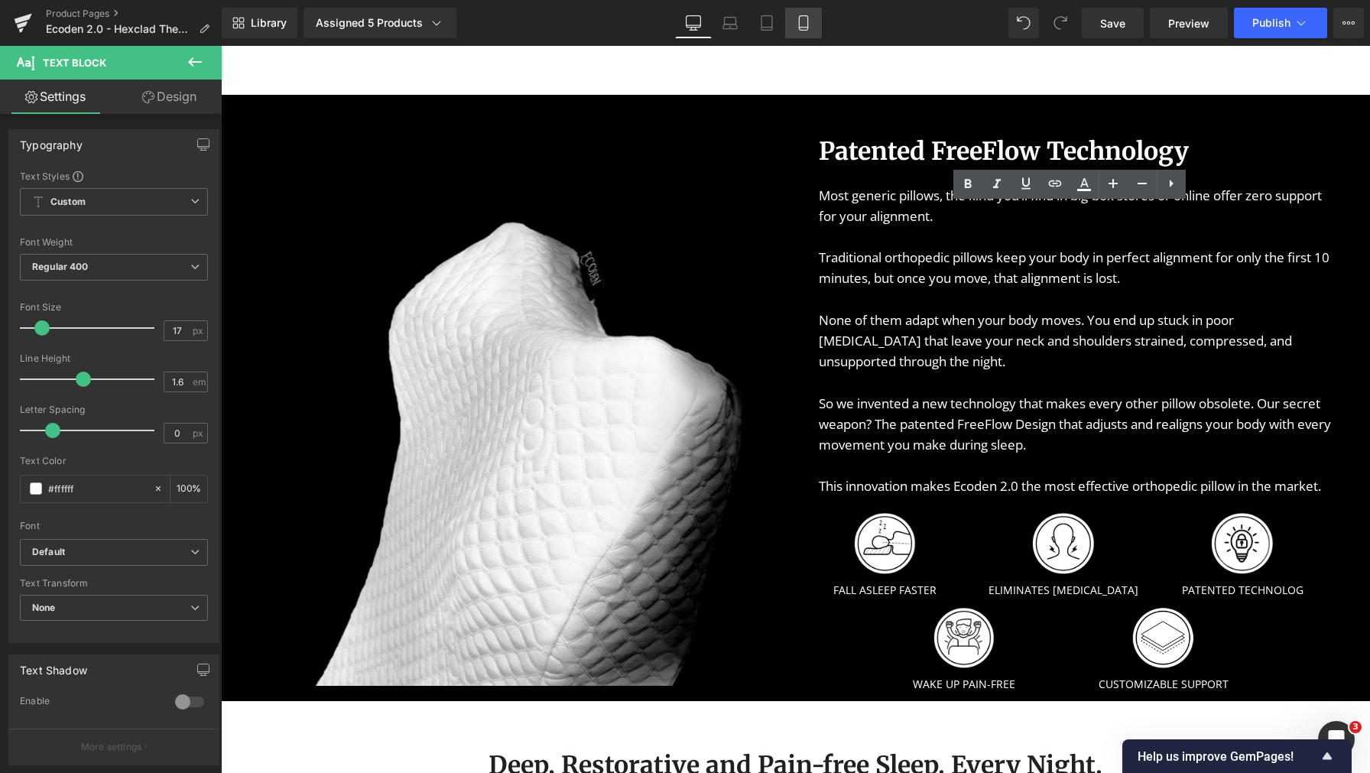
click at [808, 28] on icon at bounding box center [803, 22] width 15 height 15
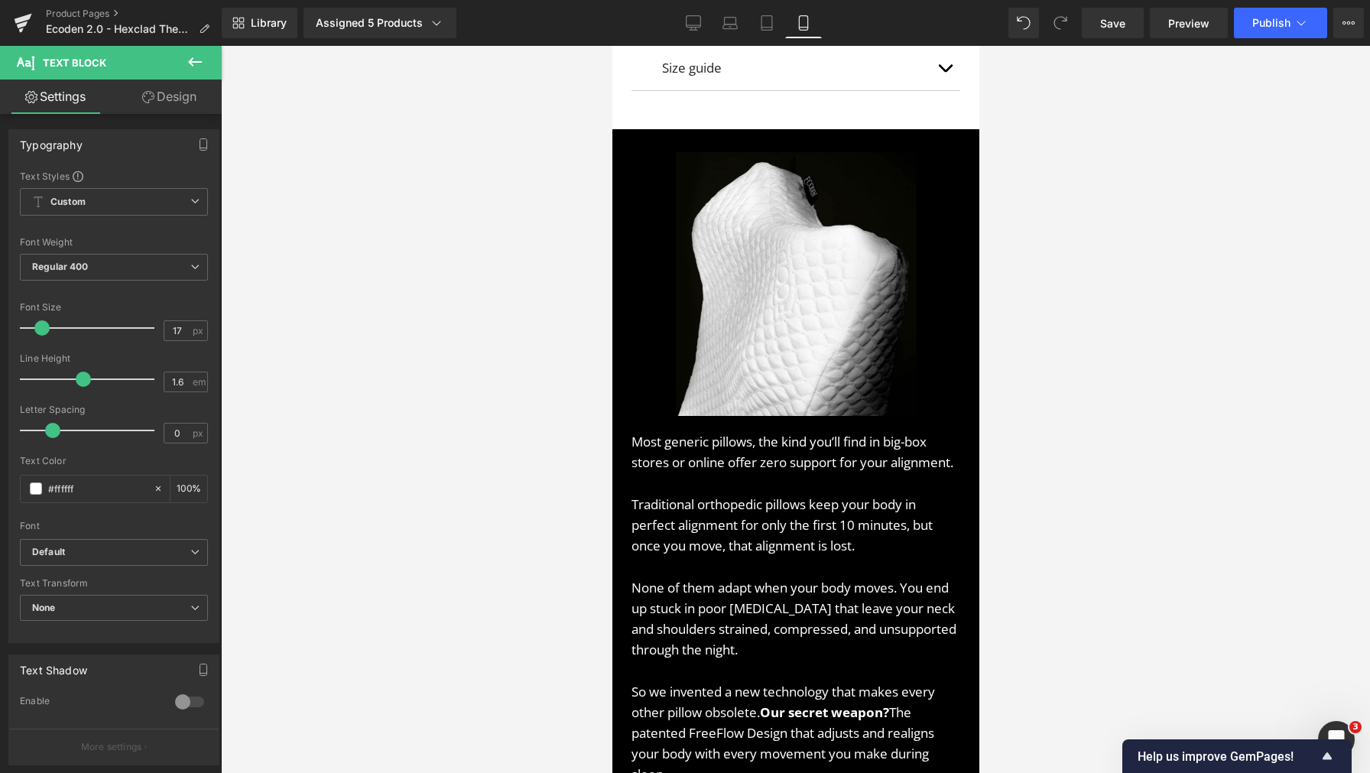
type input "100"
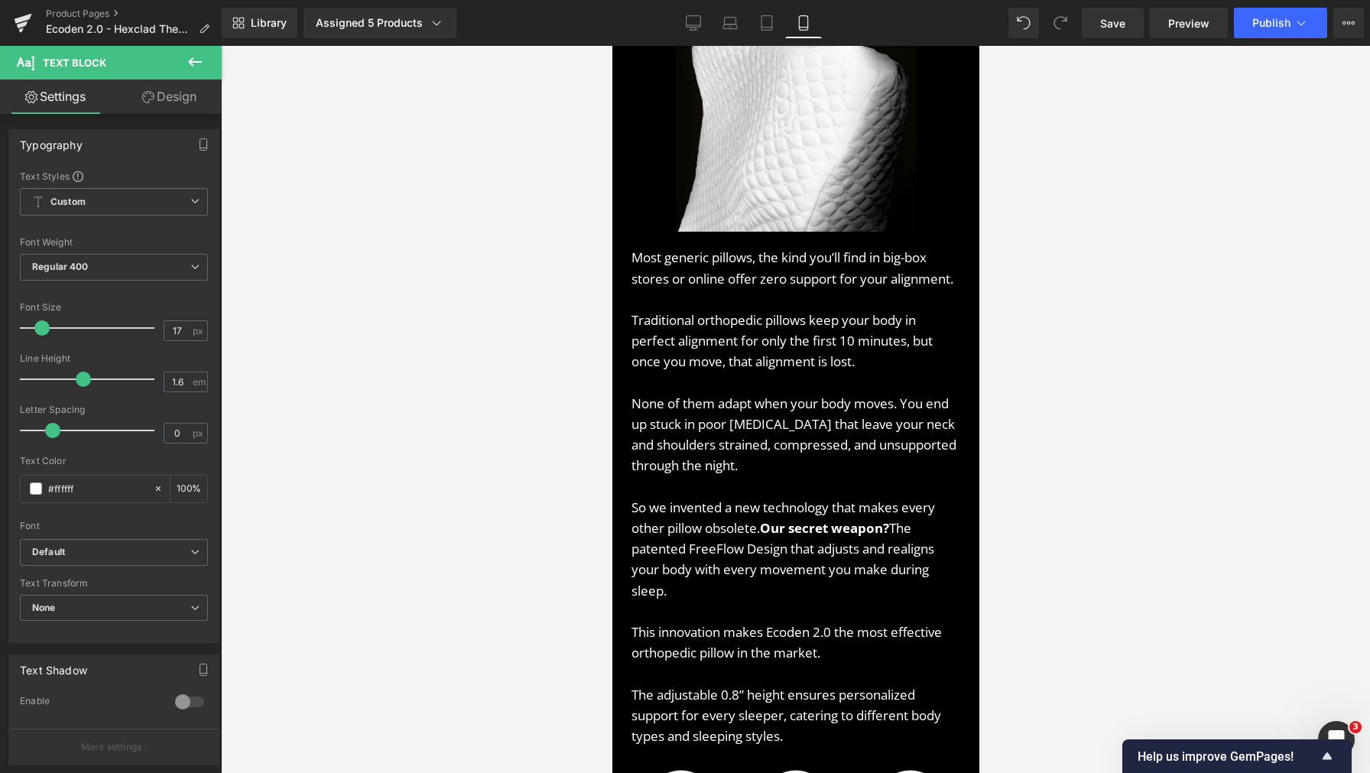
scroll to position [1443, 0]
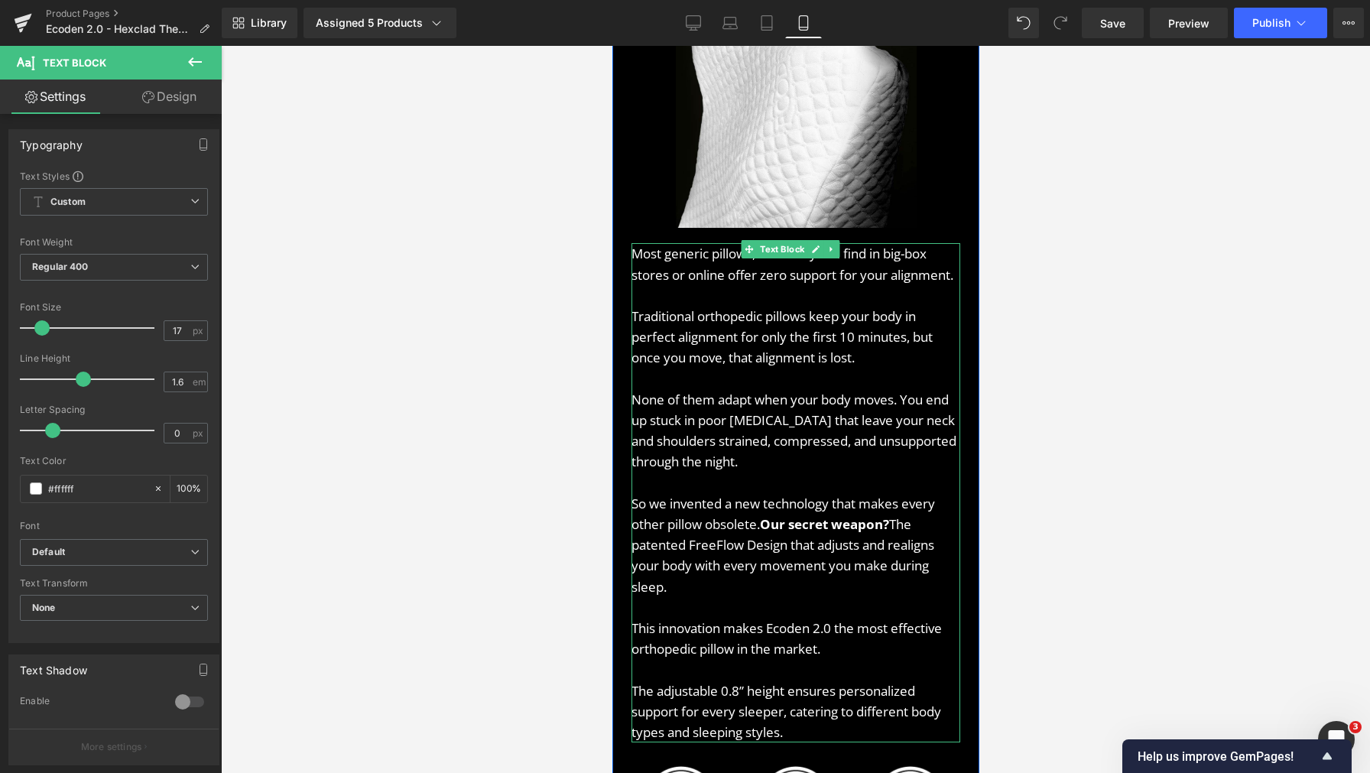
click at [764, 682] on p "The adjustable 0.8” height ensures personalized support for every sleeper, cate…" at bounding box center [795, 711] width 329 height 63
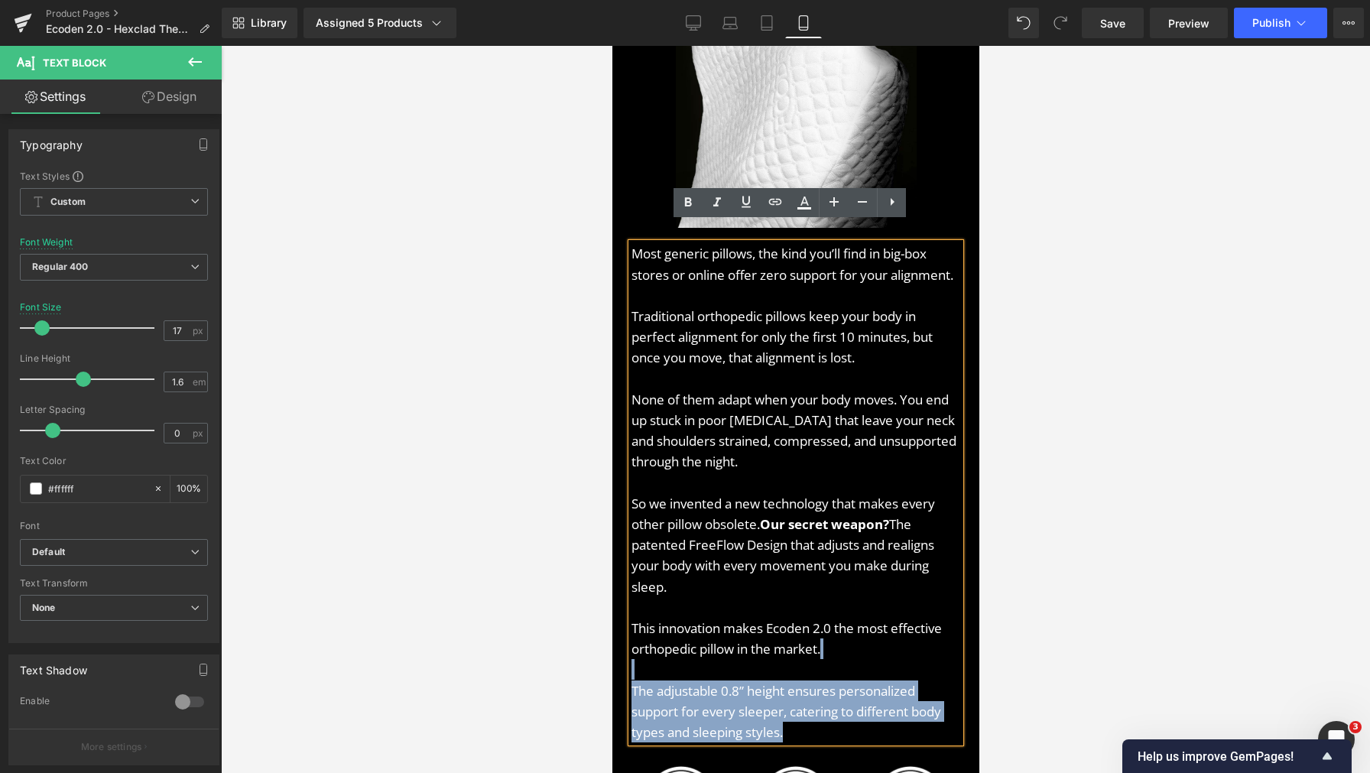
drag, startPoint x: 847, startPoint y: 656, endPoint x: 869, endPoint y: 729, distance: 75.9
click at [869, 729] on div "Most generic pillows, the kind you’ll find in big-box stores or online offer ze…" at bounding box center [795, 492] width 329 height 499
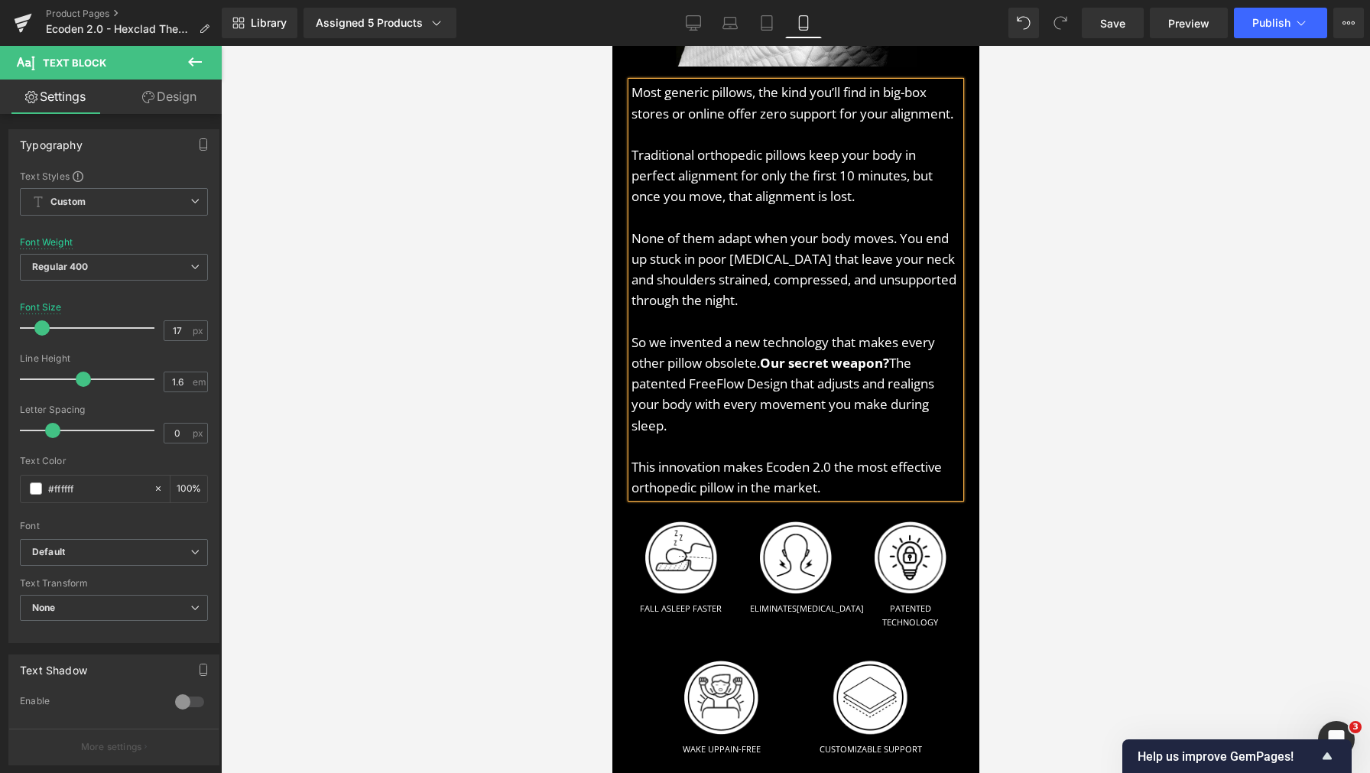
scroll to position [1614, 0]
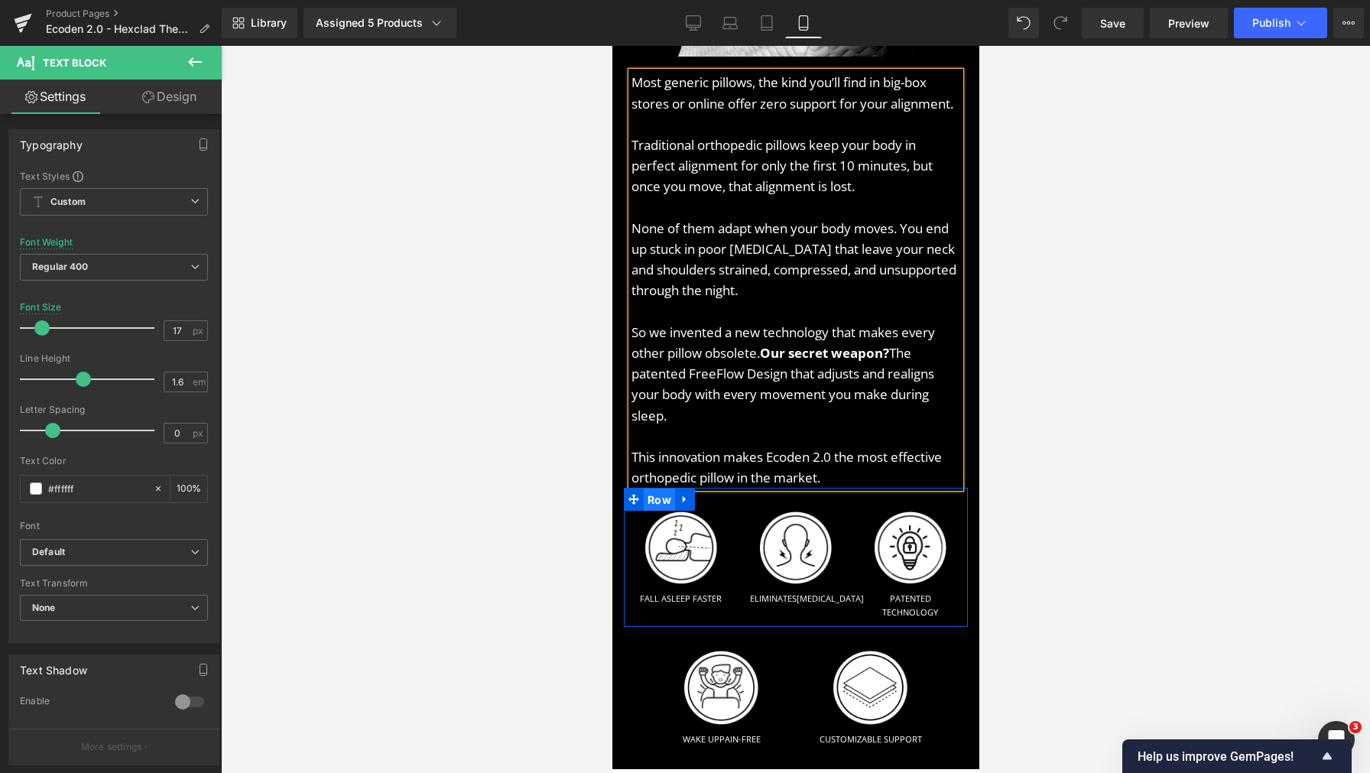
click at [647, 503] on span "Row" at bounding box center [658, 499] width 31 height 23
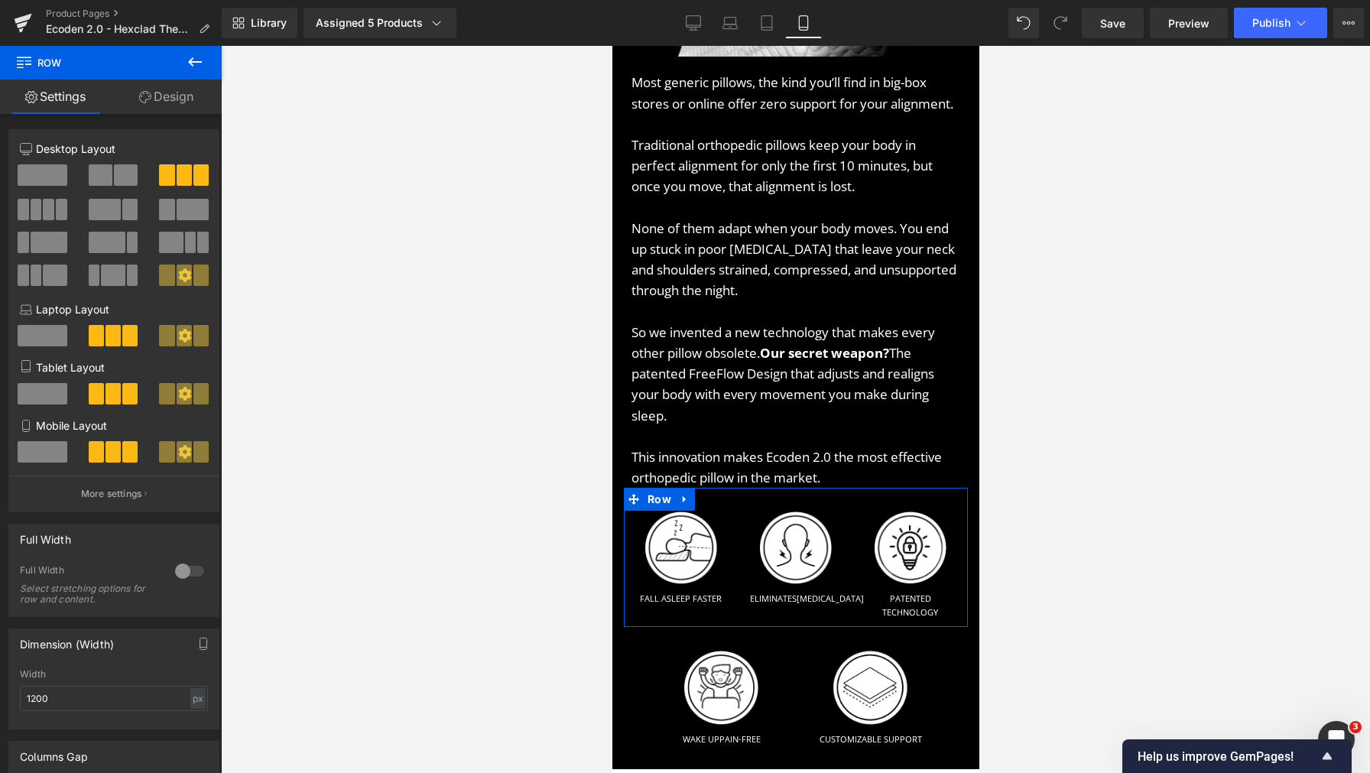
click at [47, 215] on span at bounding box center [48, 209] width 11 height 21
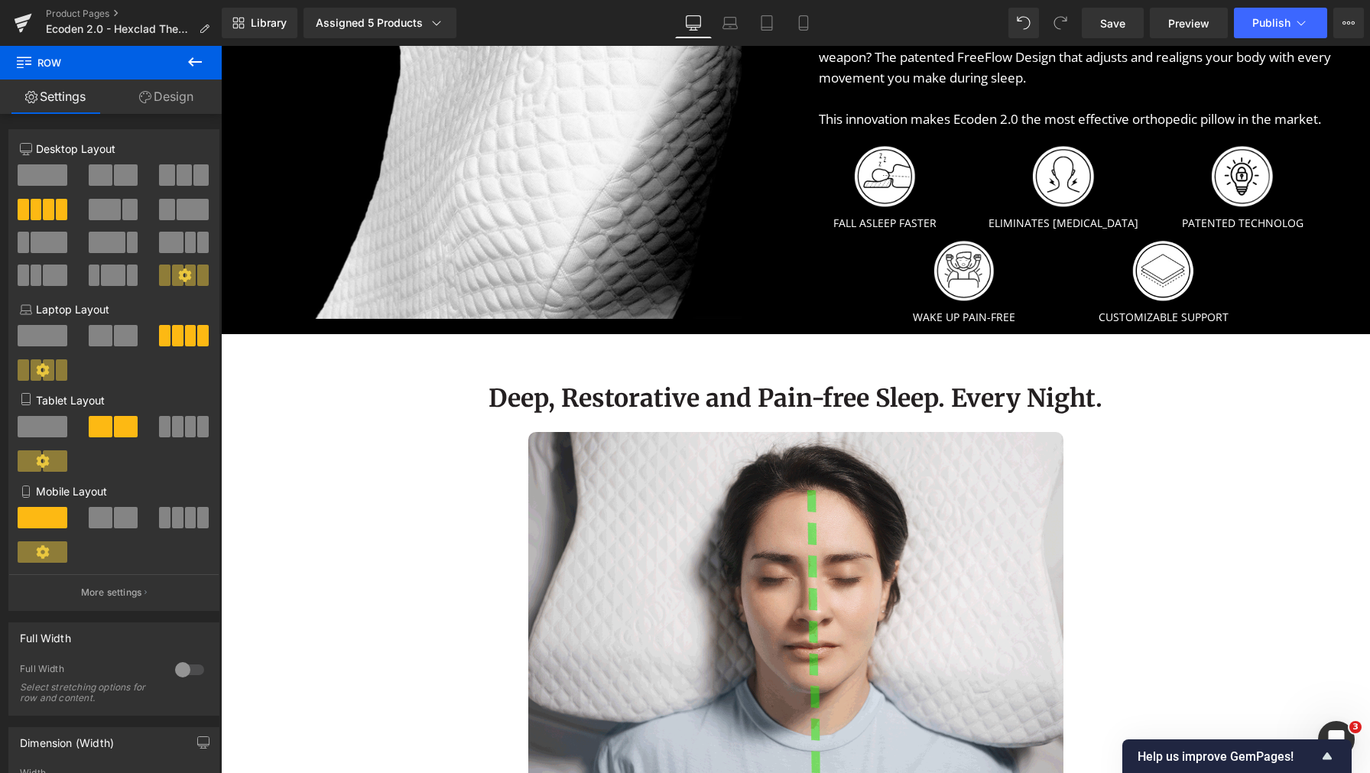
scroll to position [0, 0]
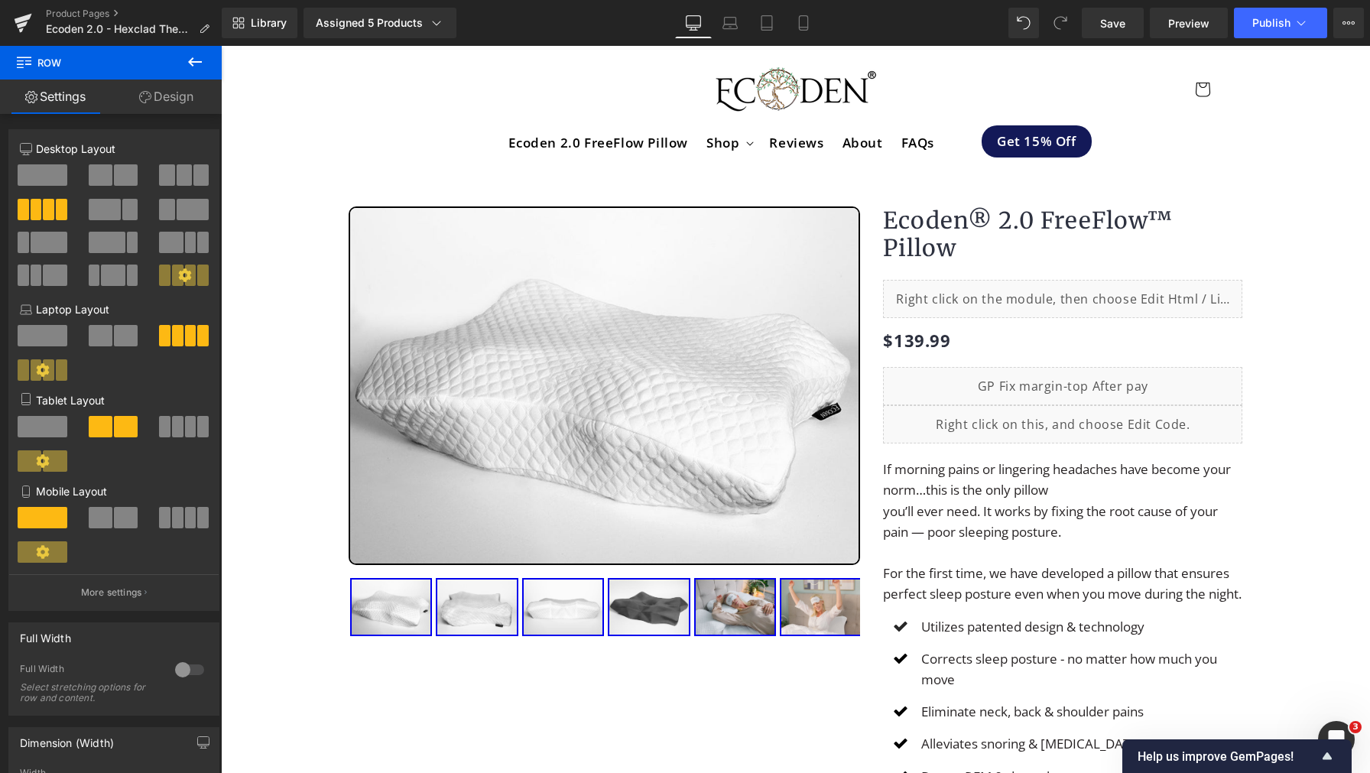
click at [185, 427] on span at bounding box center [190, 426] width 11 height 21
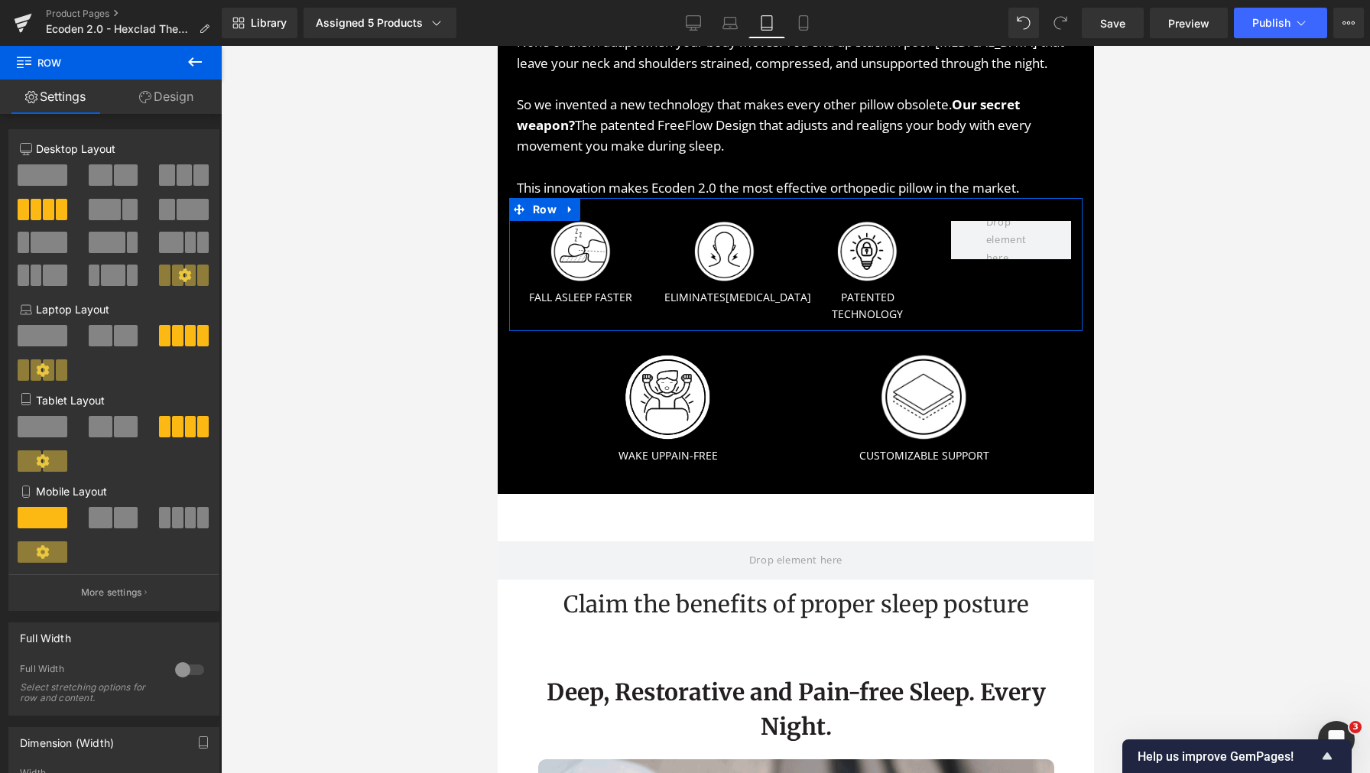
click at [174, 522] on button at bounding box center [184, 517] width 51 height 21
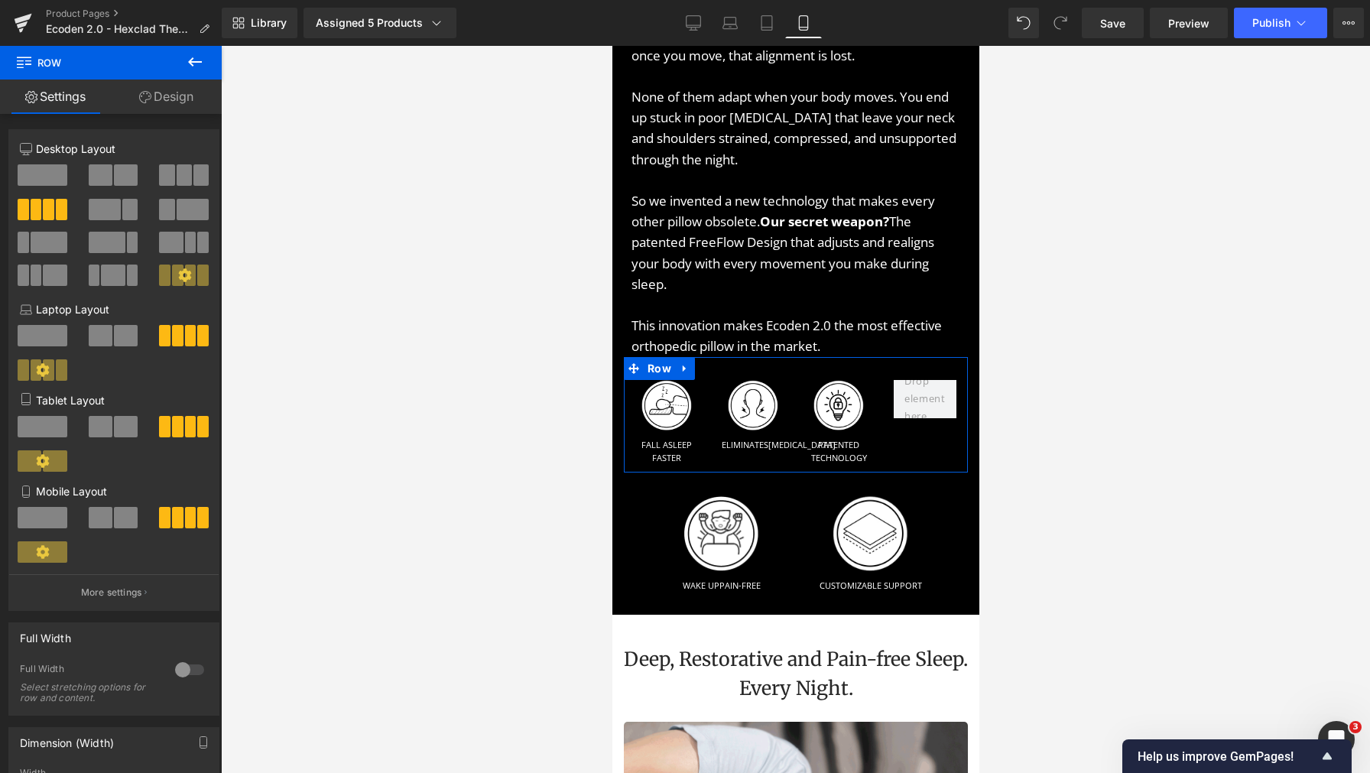
scroll to position [1829, 0]
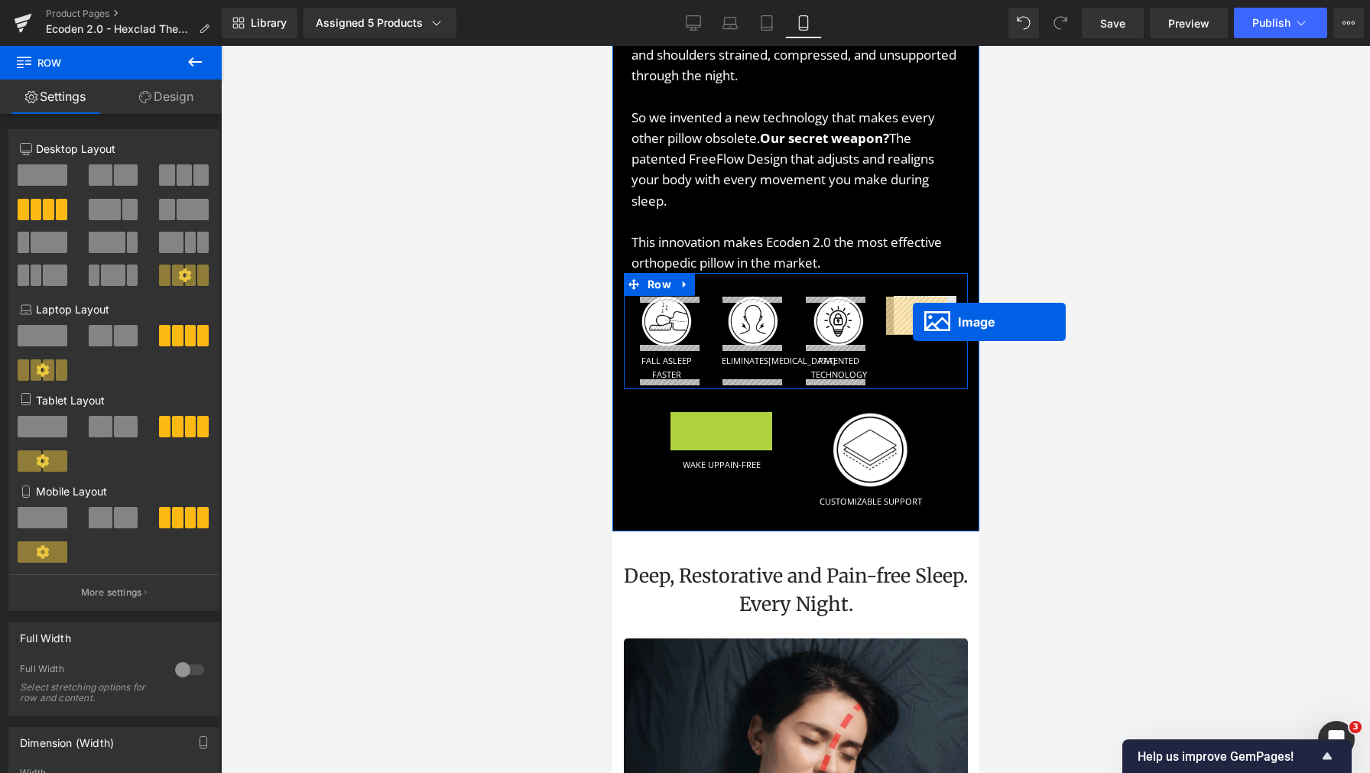
drag, startPoint x: 706, startPoint y: 443, endPoint x: 912, endPoint y: 322, distance: 238.9
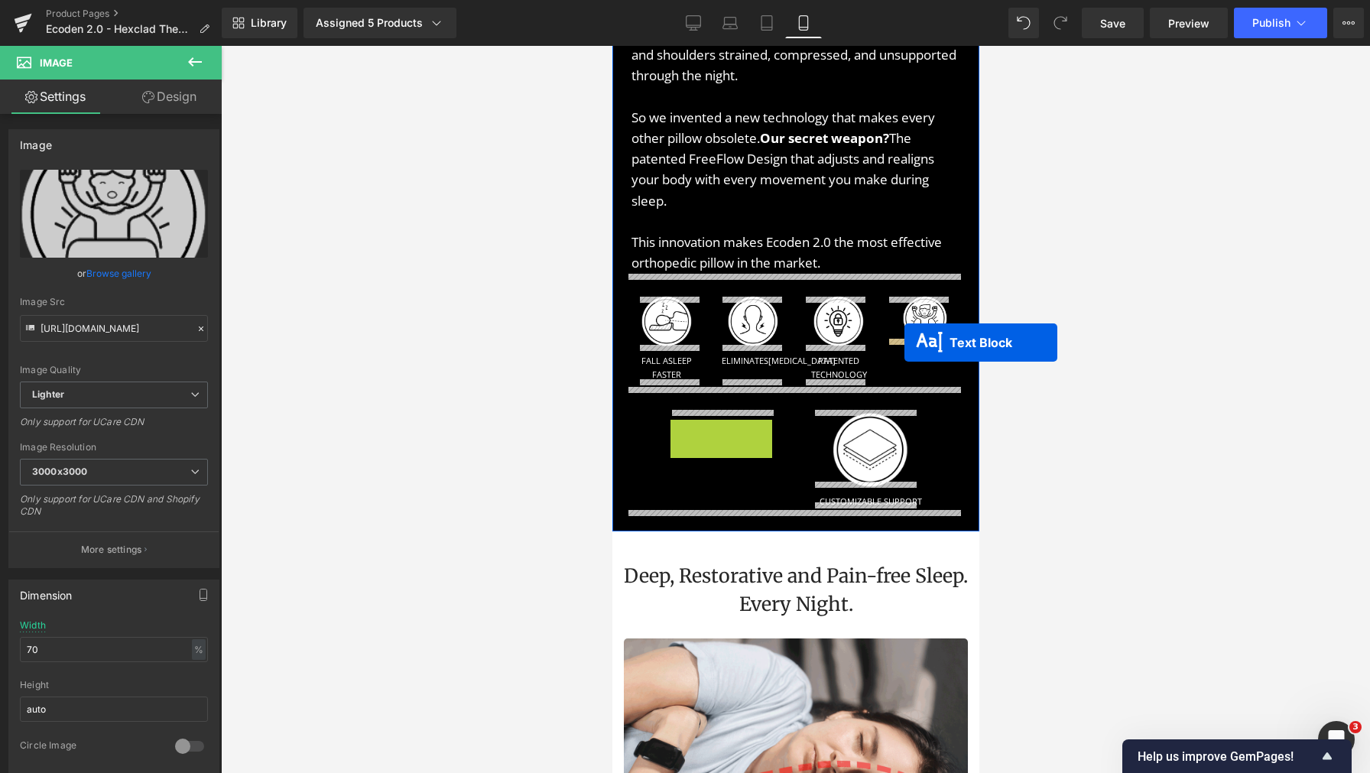
drag, startPoint x: 719, startPoint y: 427, endPoint x: 904, endPoint y: 342, distance: 202.8
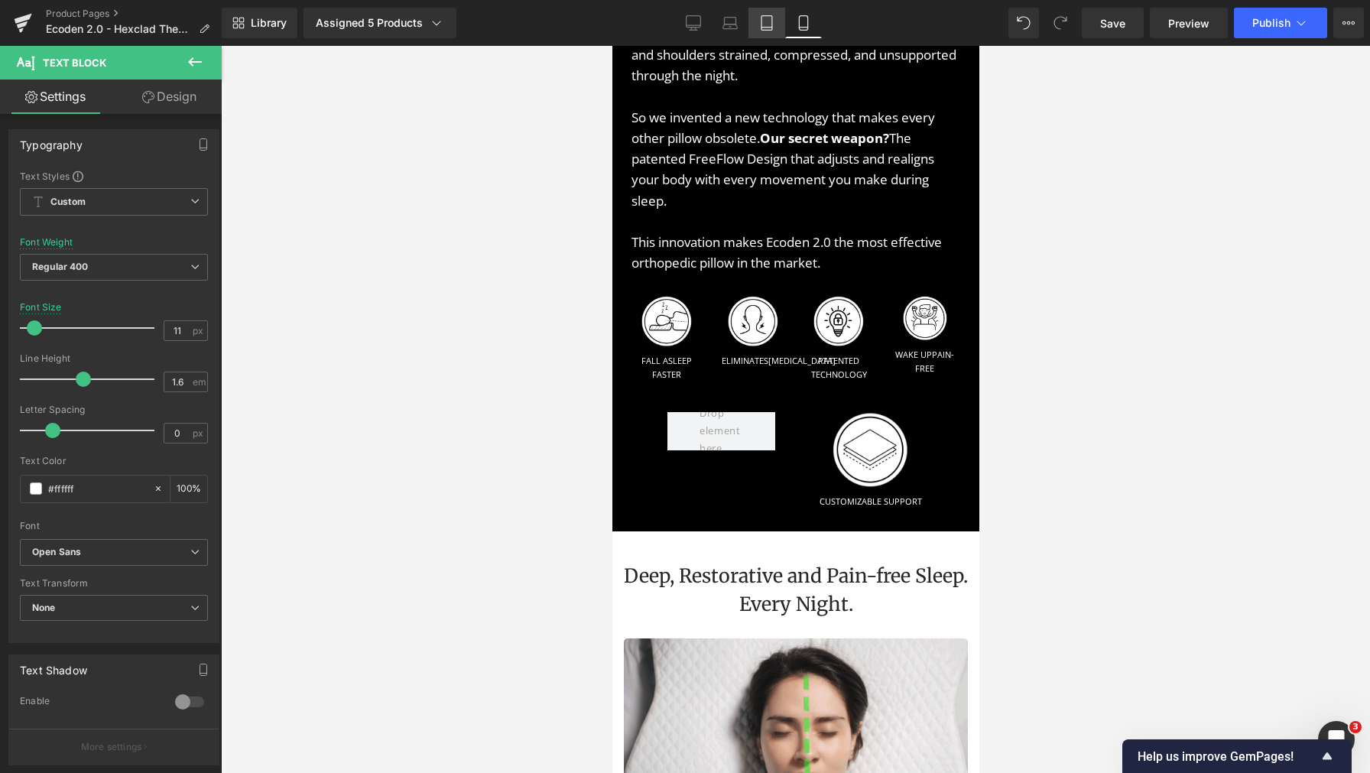
click at [764, 36] on link "Tablet" at bounding box center [766, 23] width 37 height 31
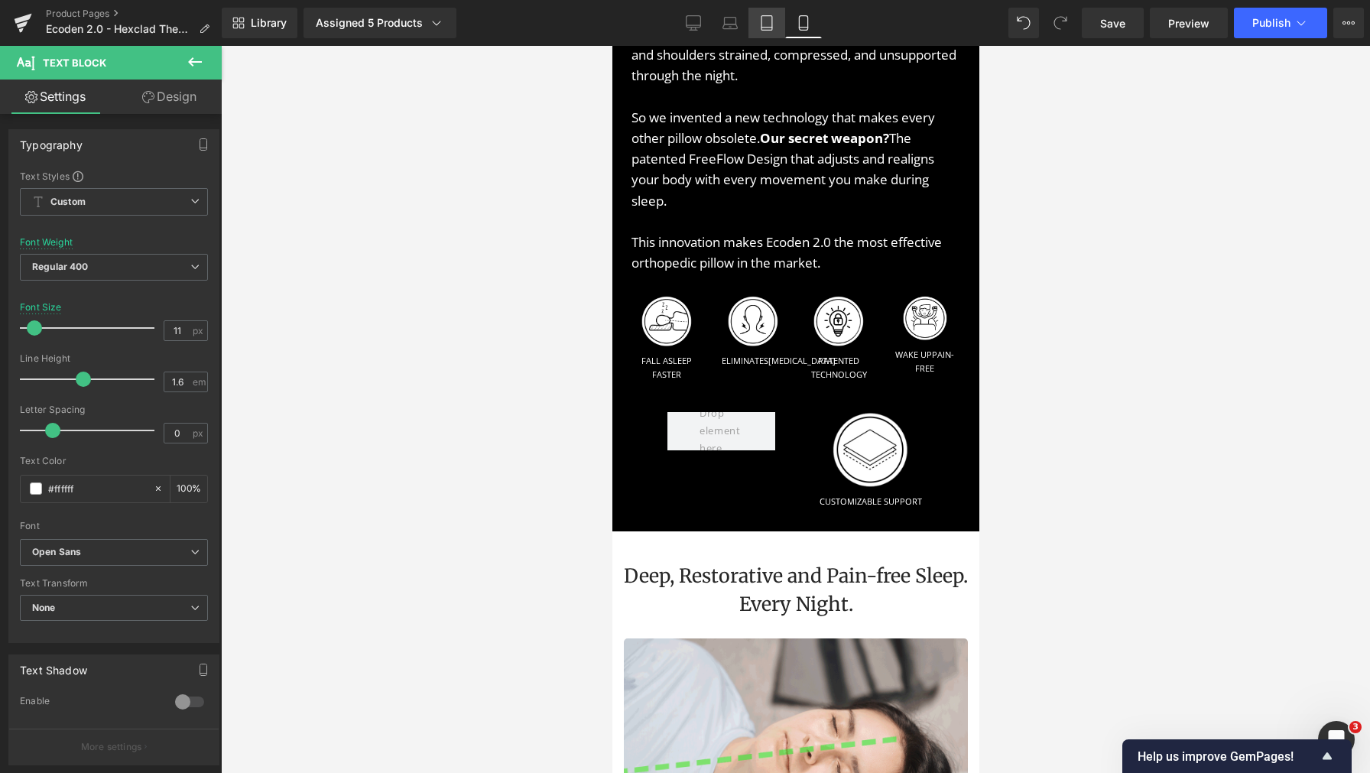
type input "14"
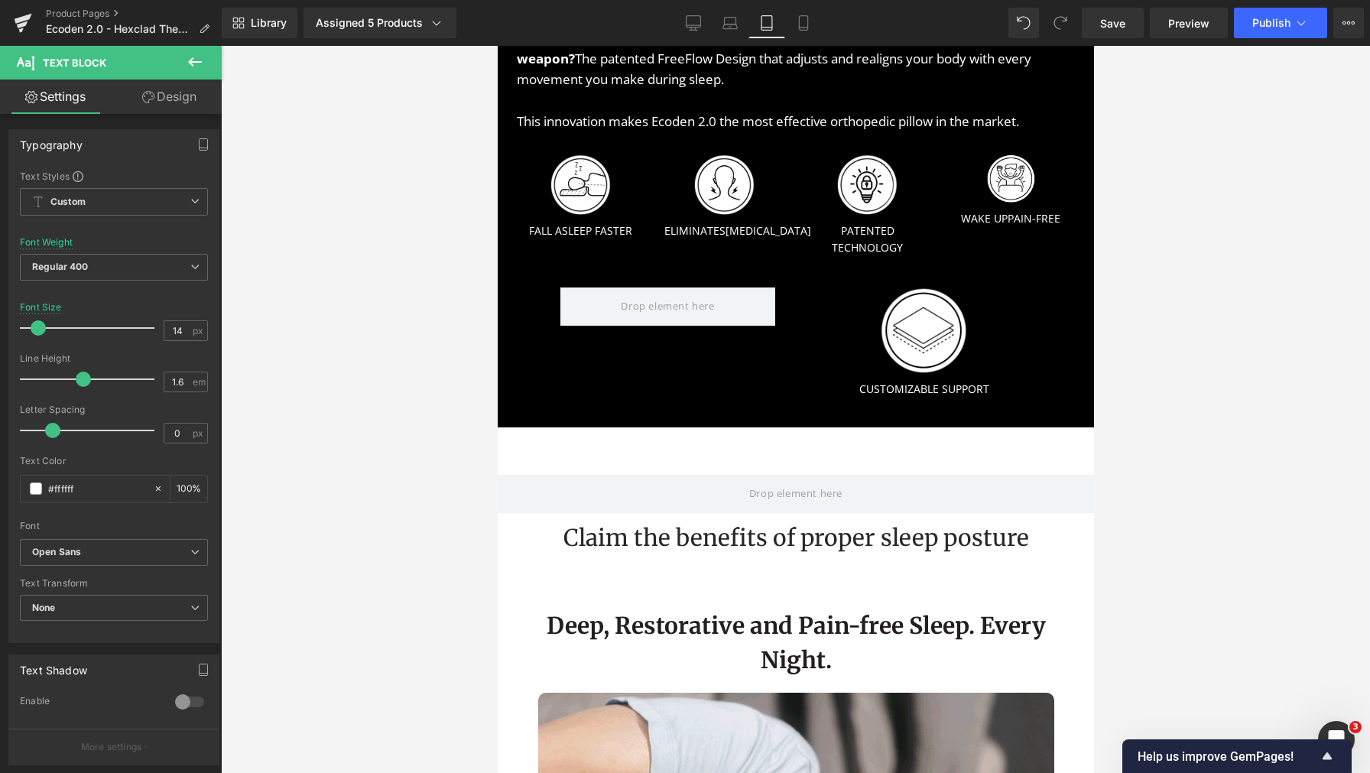
scroll to position [1820, 0]
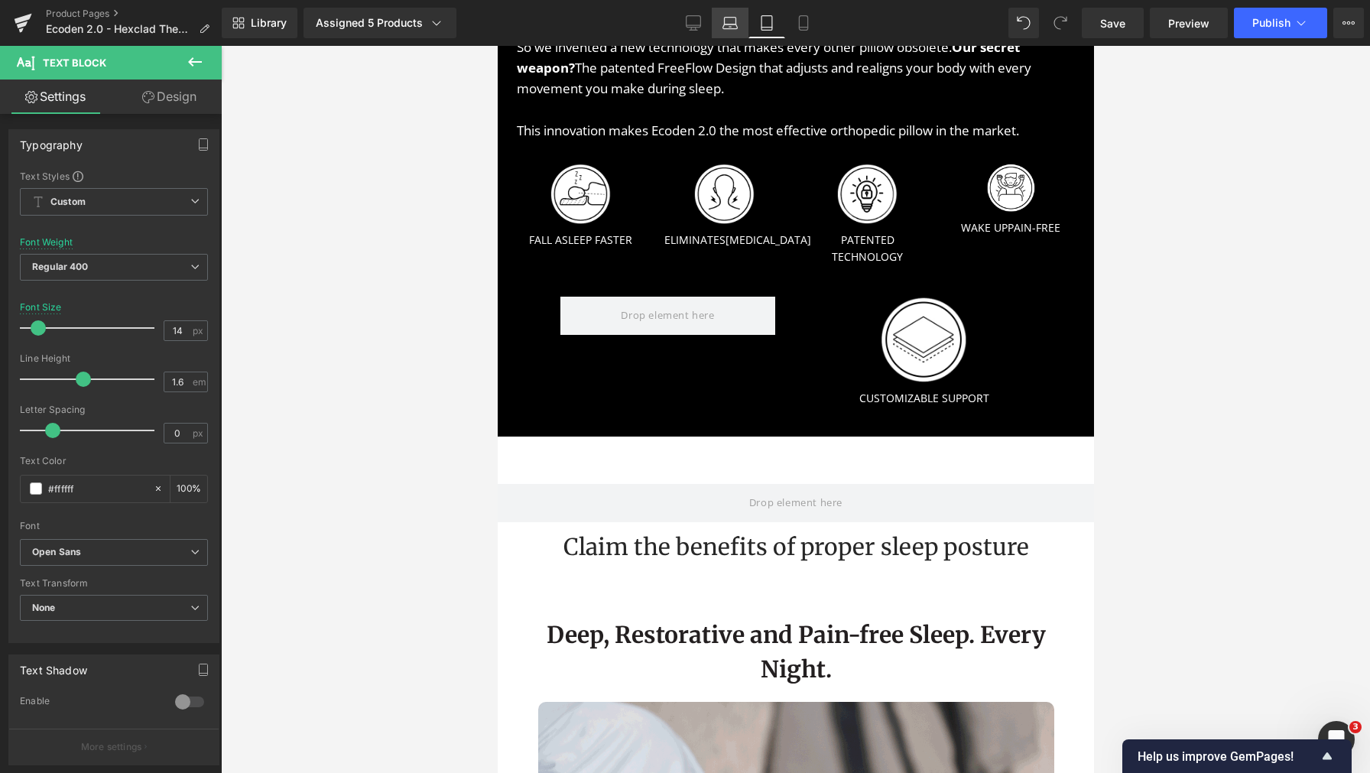
click at [733, 34] on link "Laptop" at bounding box center [730, 23] width 37 height 31
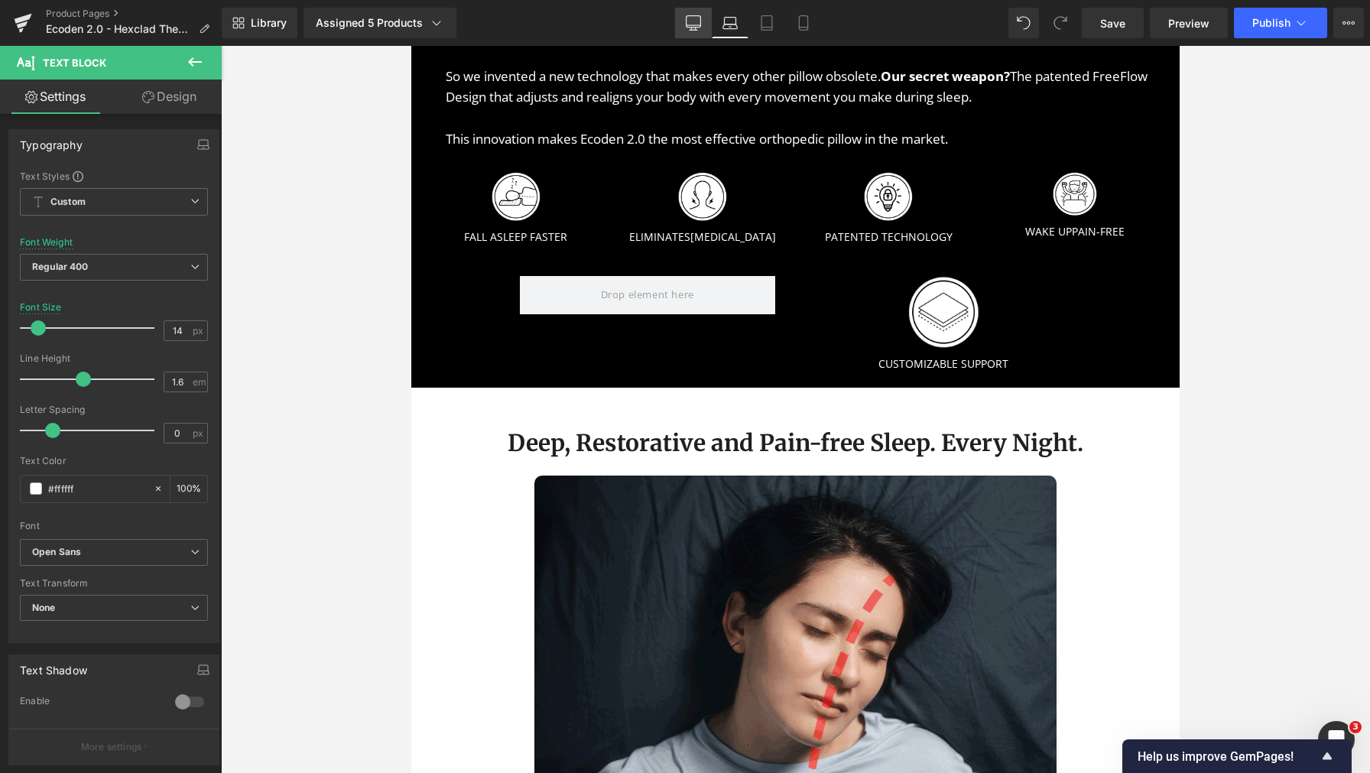
scroll to position [1894, 0]
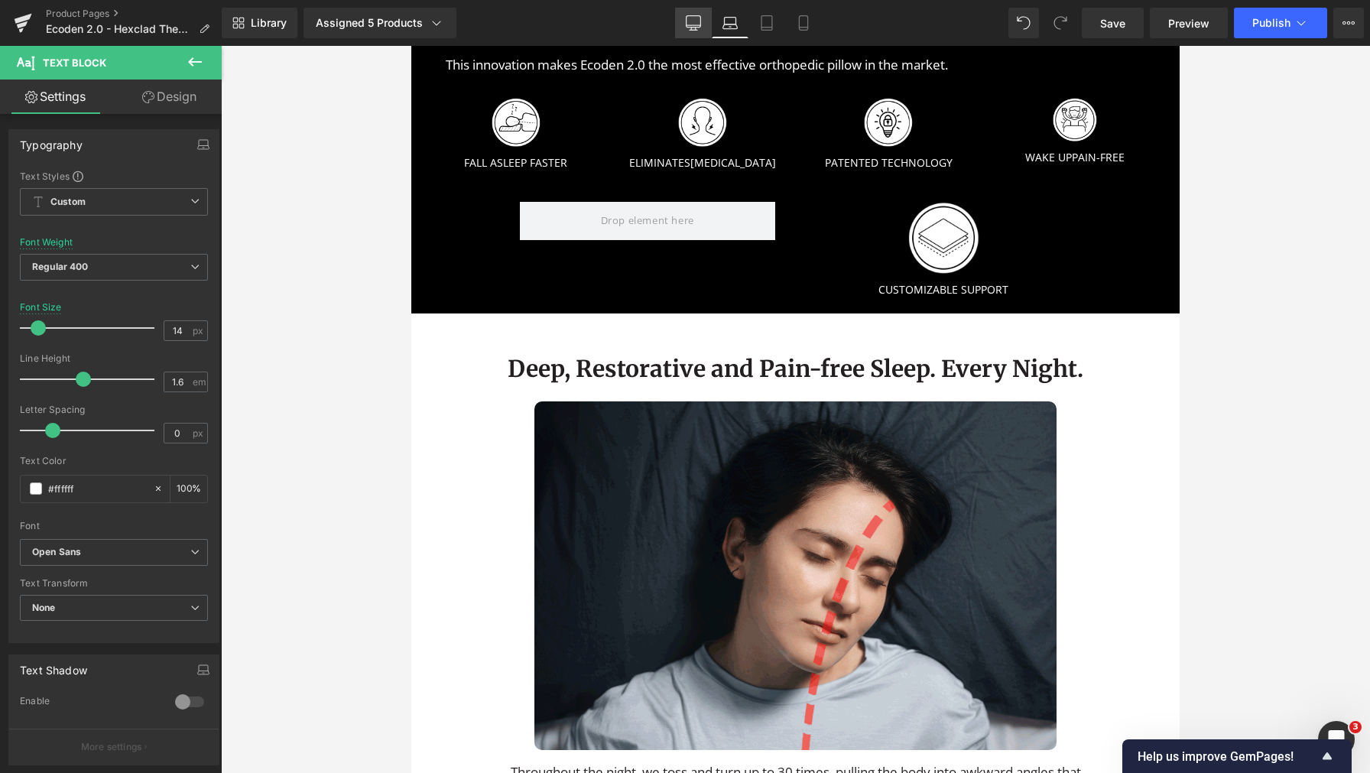
click at [702, 32] on link "Desktop" at bounding box center [693, 23] width 37 height 31
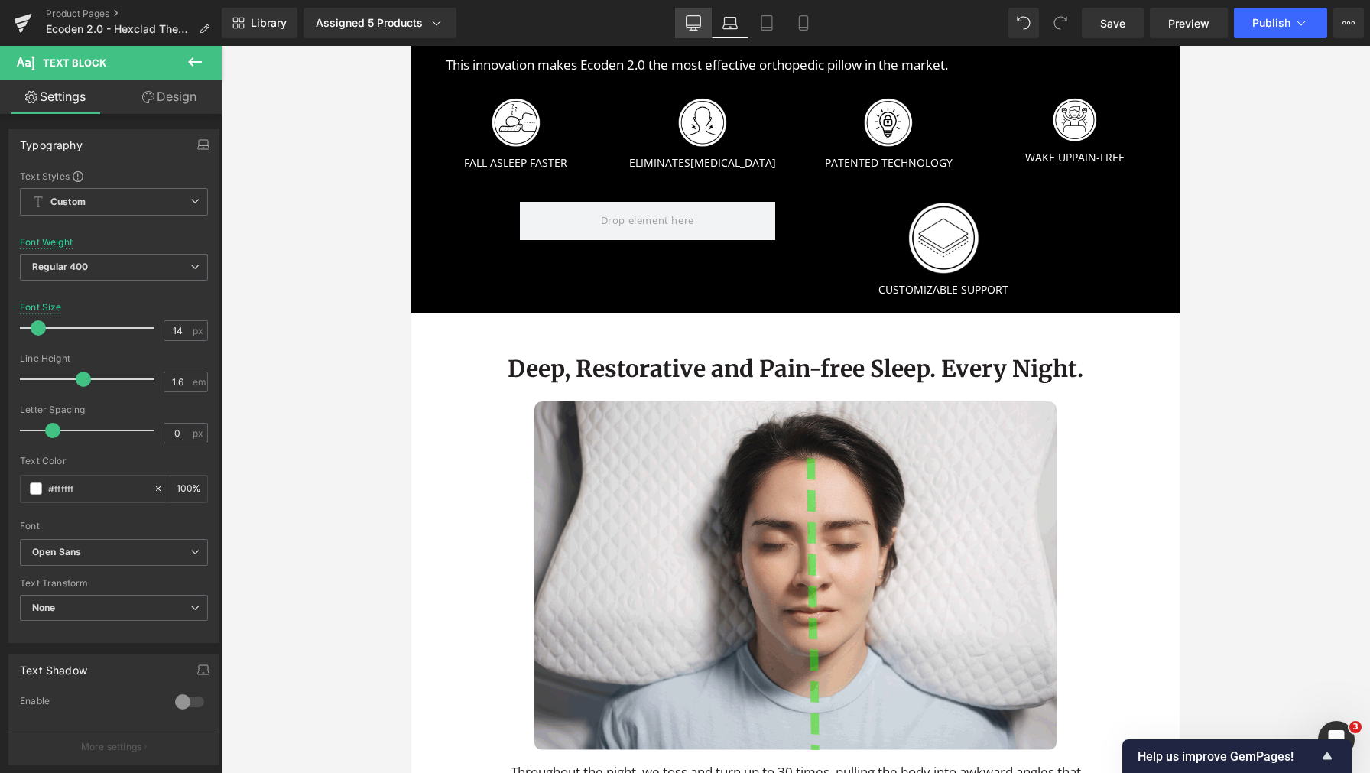
type input "100"
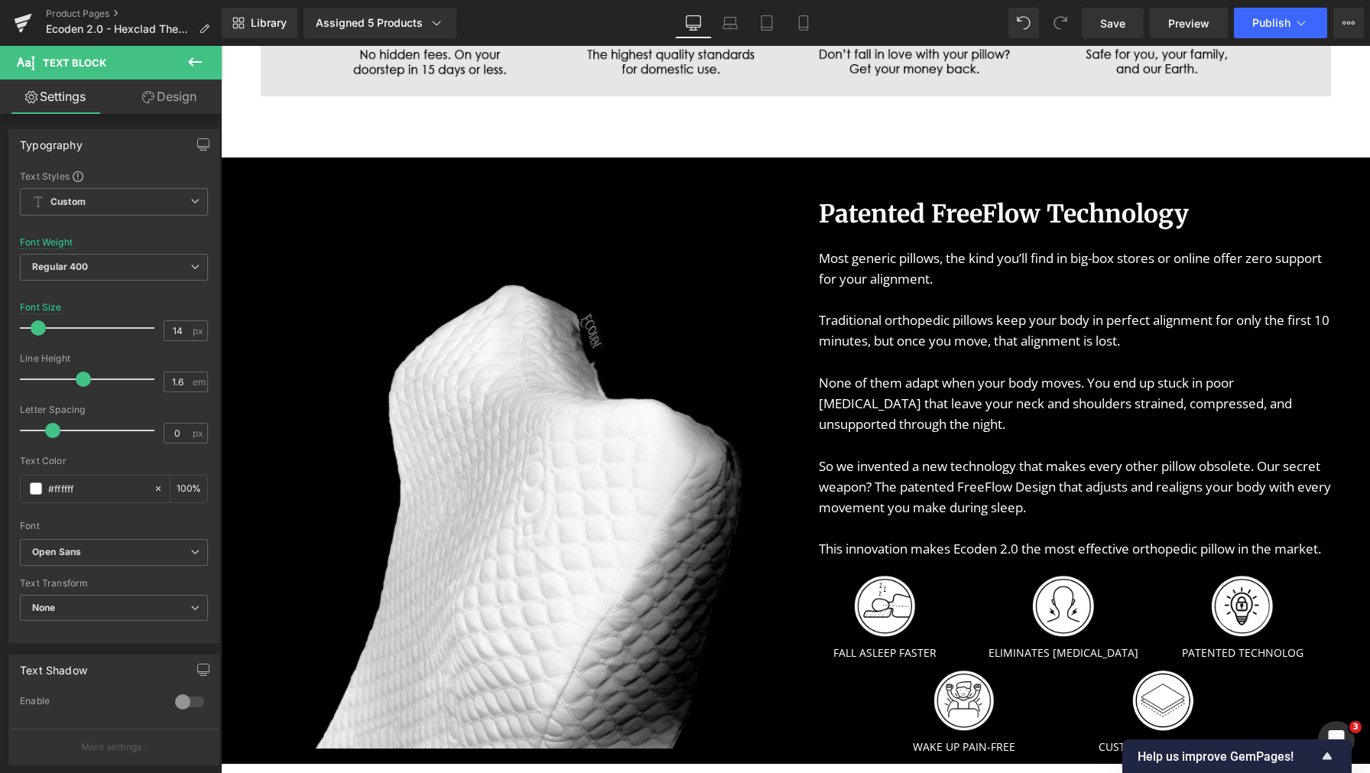
scroll to position [1248, 0]
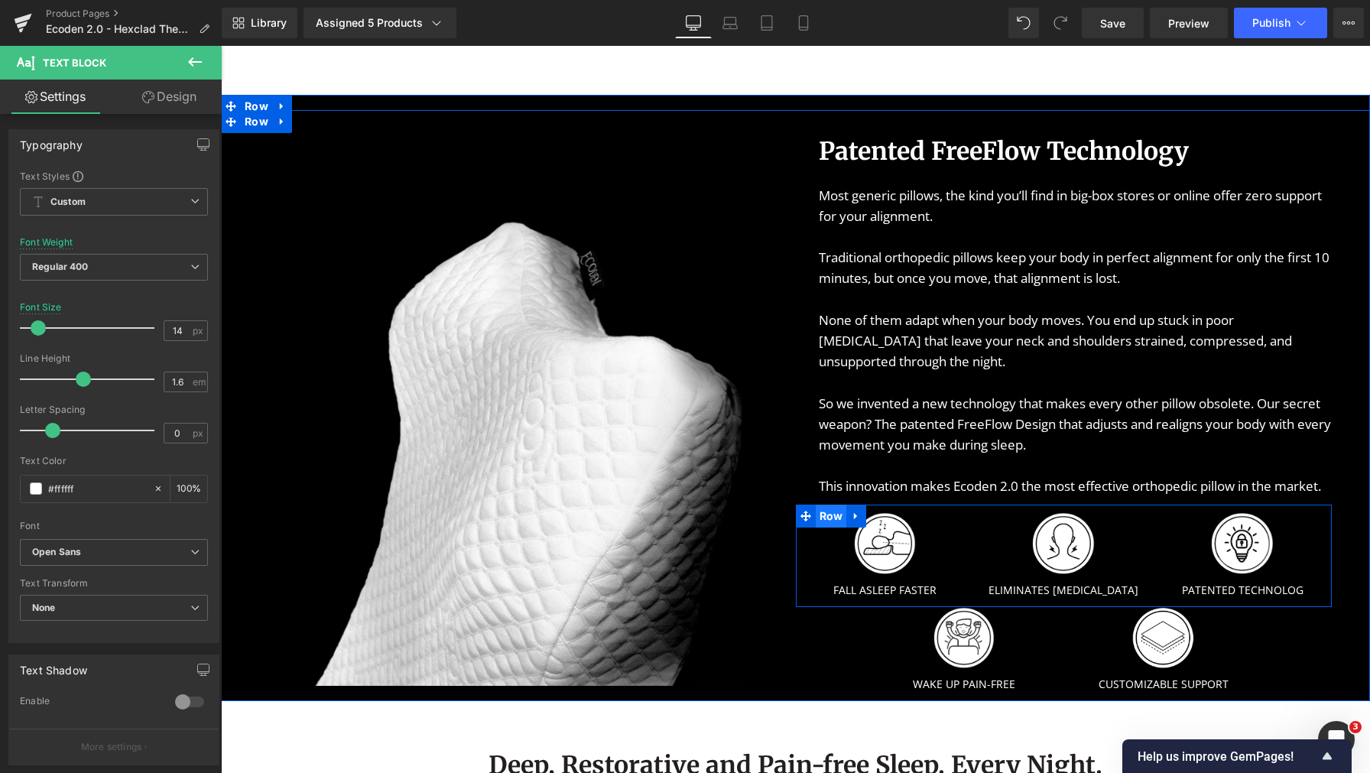
click at [819, 527] on span "Row" at bounding box center [831, 516] width 31 height 23
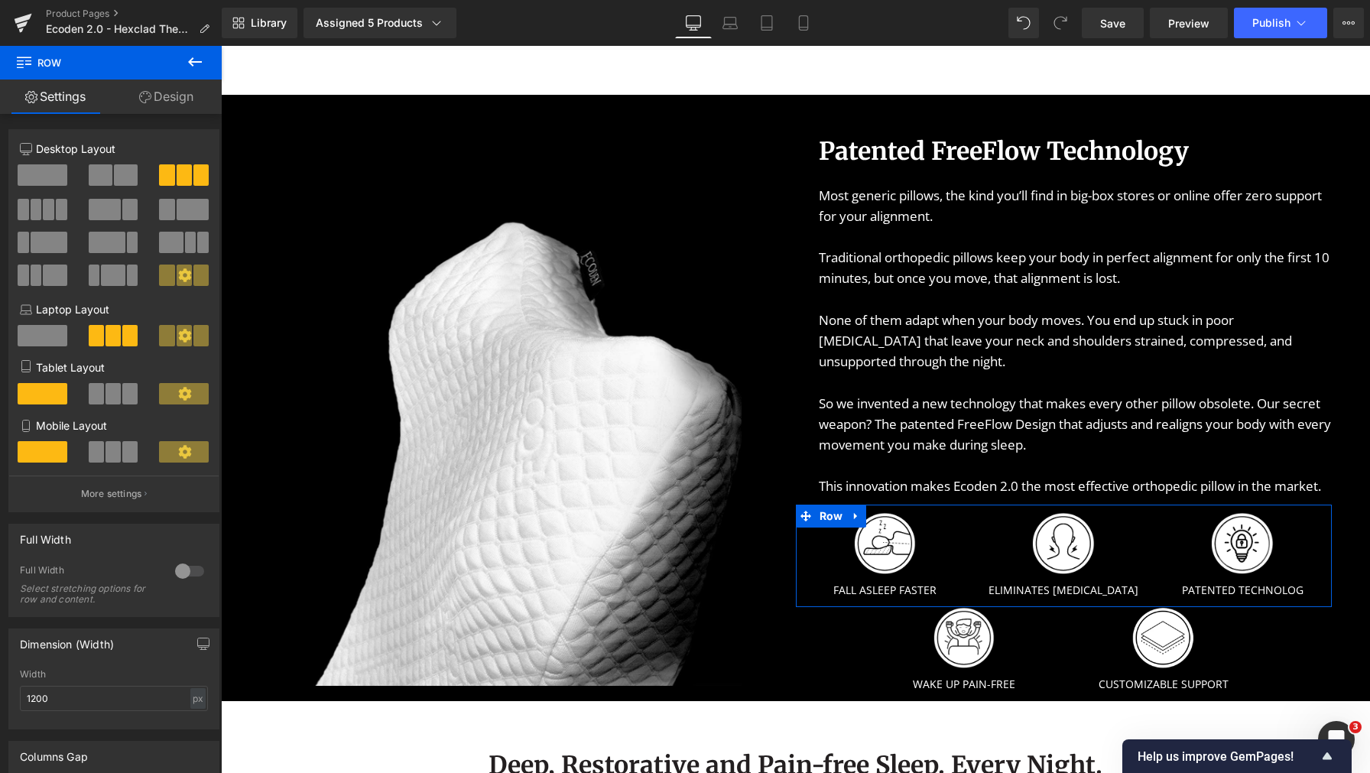
drag, startPoint x: 47, startPoint y: 215, endPoint x: 555, endPoint y: 378, distance: 533.1
click at [47, 215] on span at bounding box center [48, 209] width 11 height 21
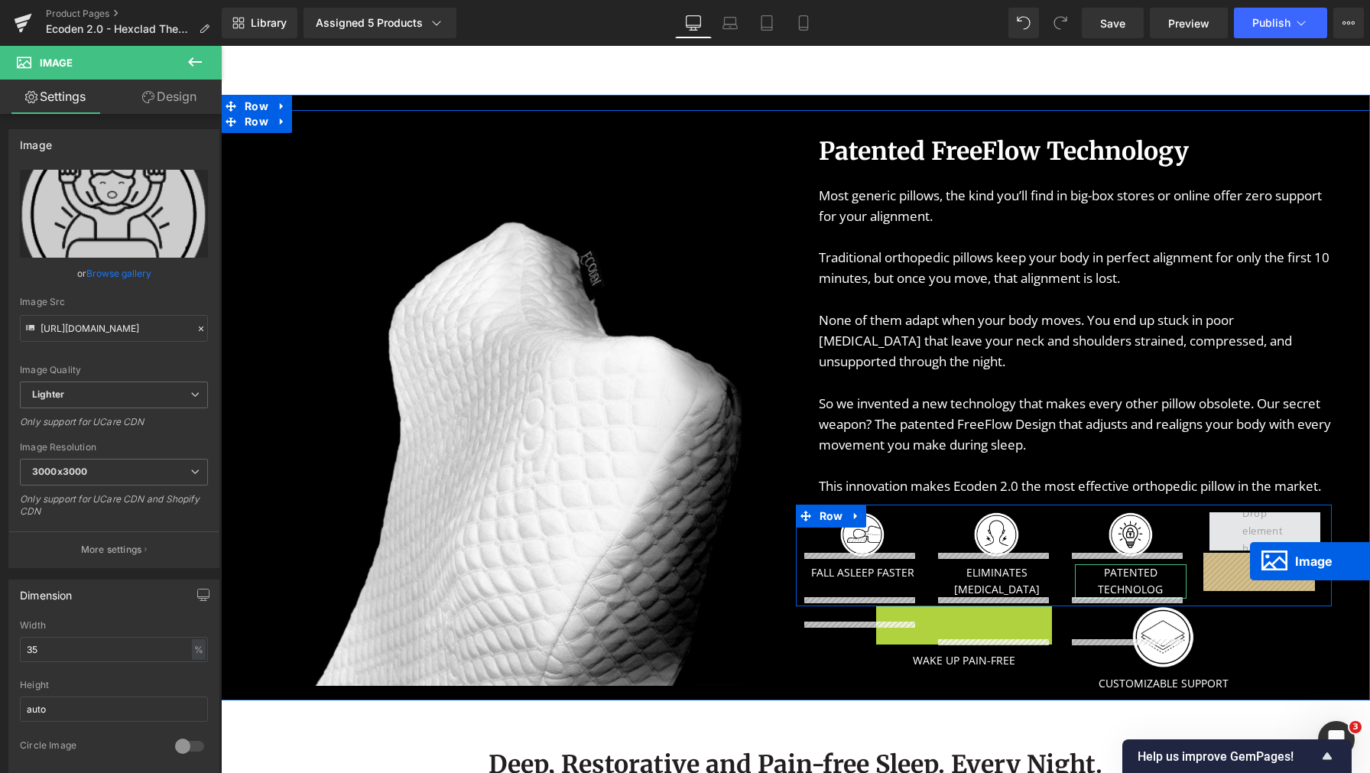
drag, startPoint x: 1030, startPoint y: 652, endPoint x: 1250, endPoint y: 562, distance: 237.2
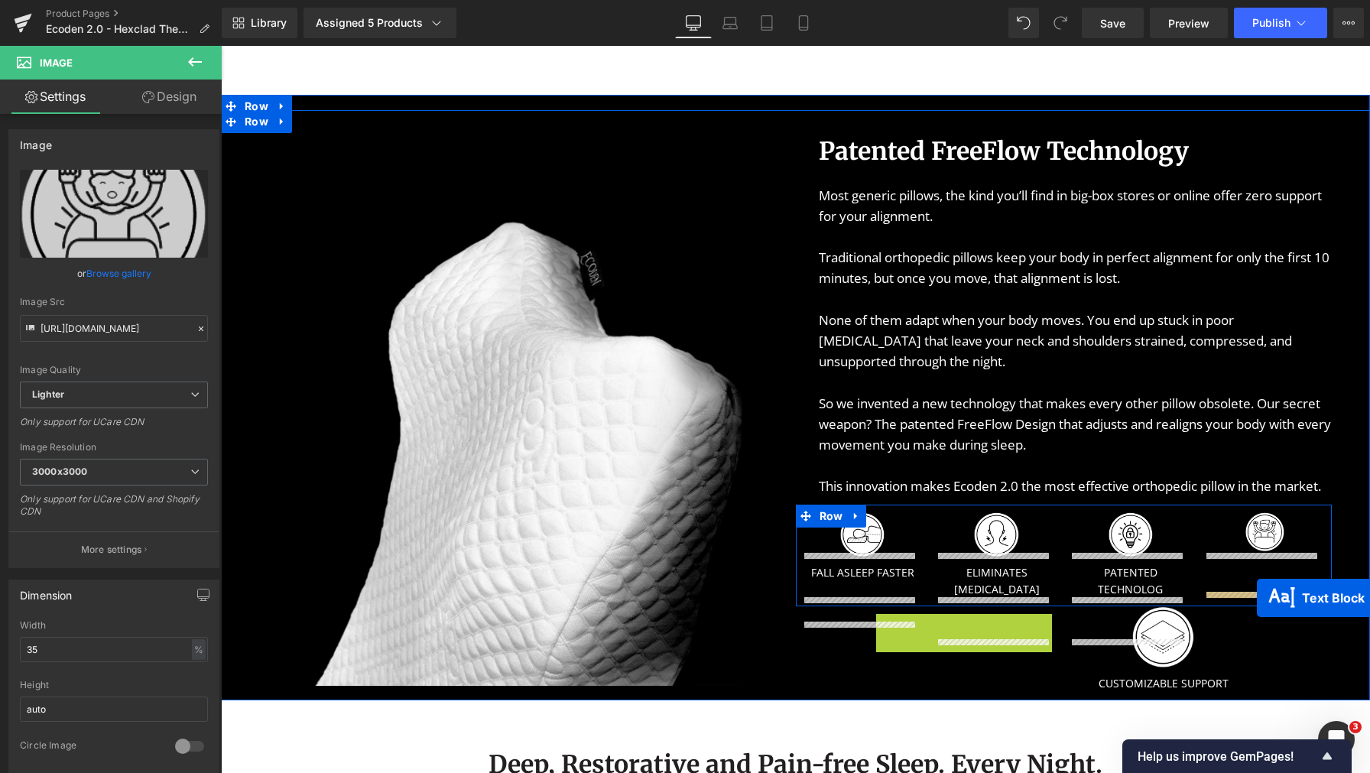
drag, startPoint x: 936, startPoint y: 664, endPoint x: 1257, endPoint y: 598, distance: 327.7
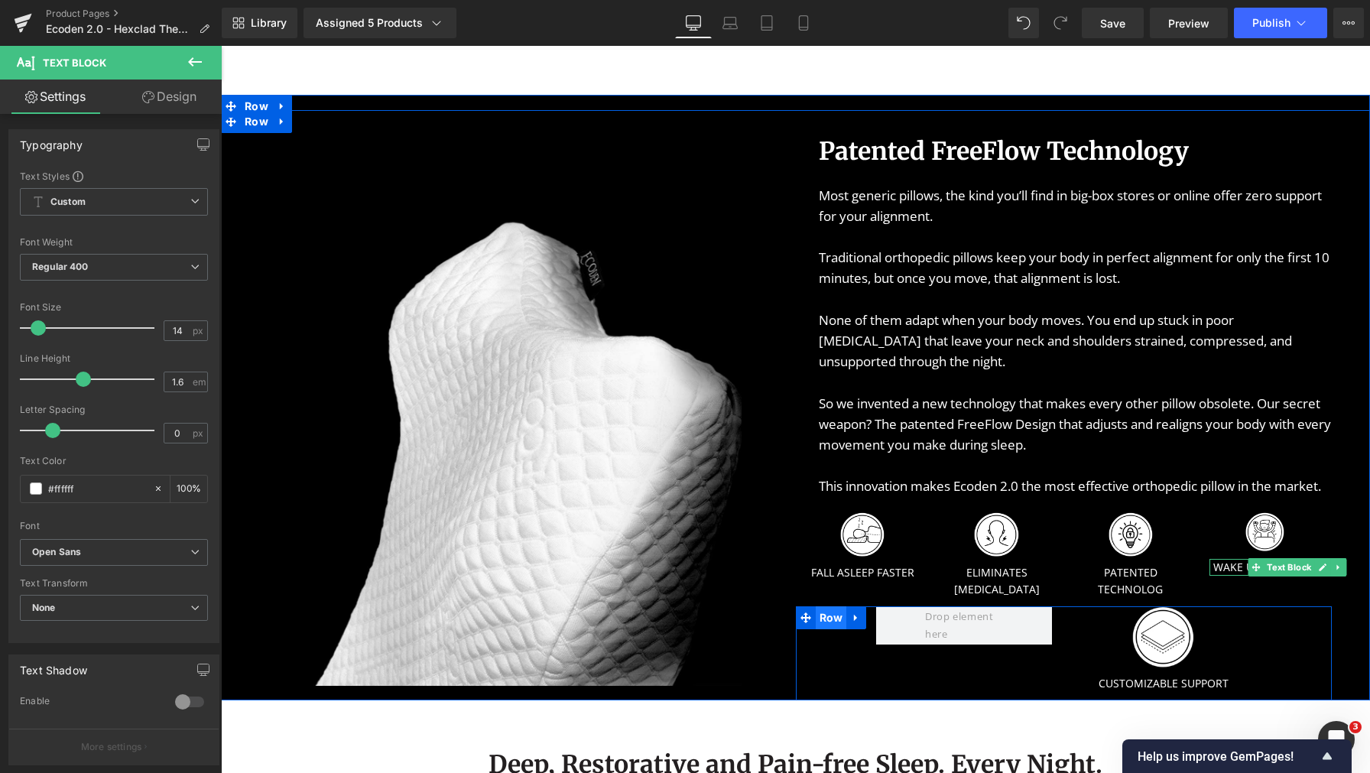
drag, startPoint x: 821, startPoint y: 661, endPoint x: 839, endPoint y: 660, distance: 17.6
click at [821, 629] on span "Row" at bounding box center [831, 617] width 31 height 23
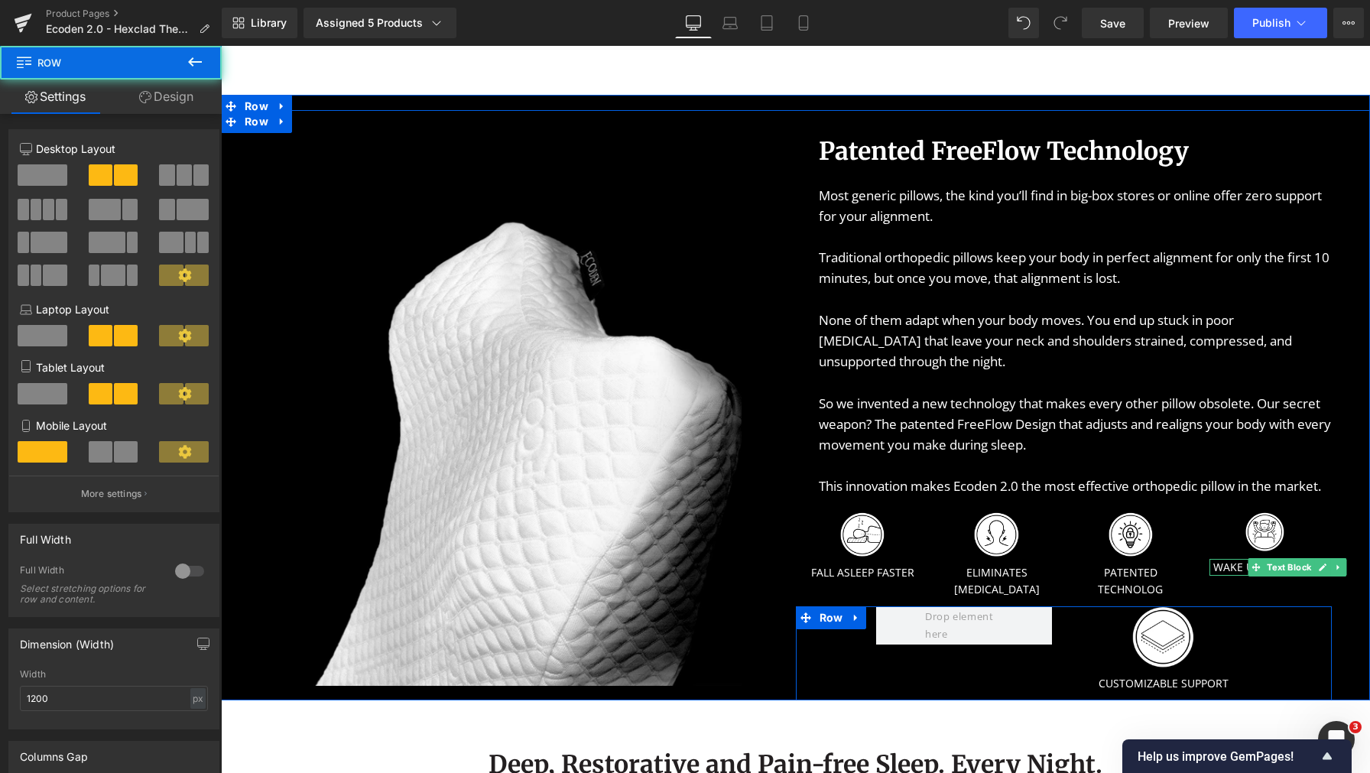
click at [865, 644] on div at bounding box center [965, 625] width 200 height 38
click at [855, 623] on icon at bounding box center [856, 617] width 11 height 11
click at [891, 623] on icon at bounding box center [896, 617] width 11 height 11
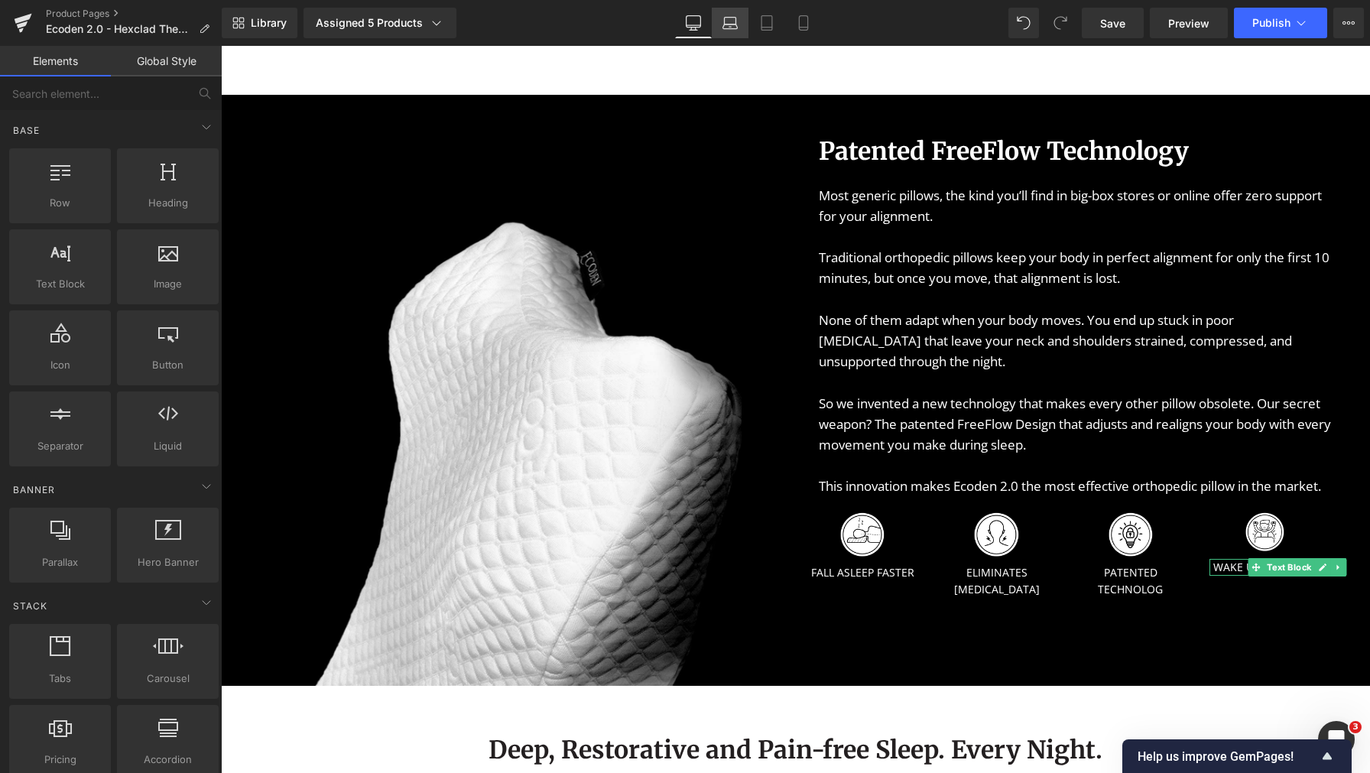
click at [721, 27] on link "Laptop" at bounding box center [730, 23] width 37 height 31
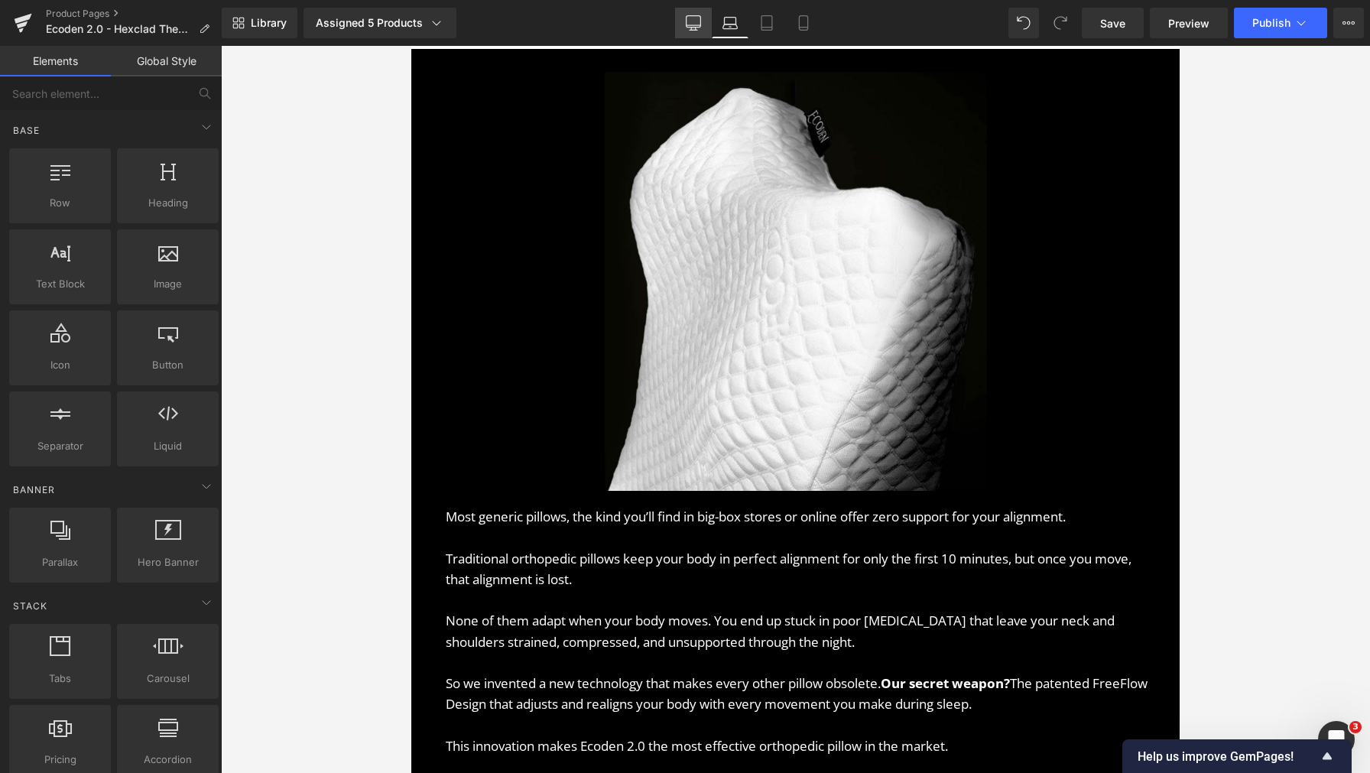
click at [681, 23] on link "Desktop" at bounding box center [693, 23] width 37 height 31
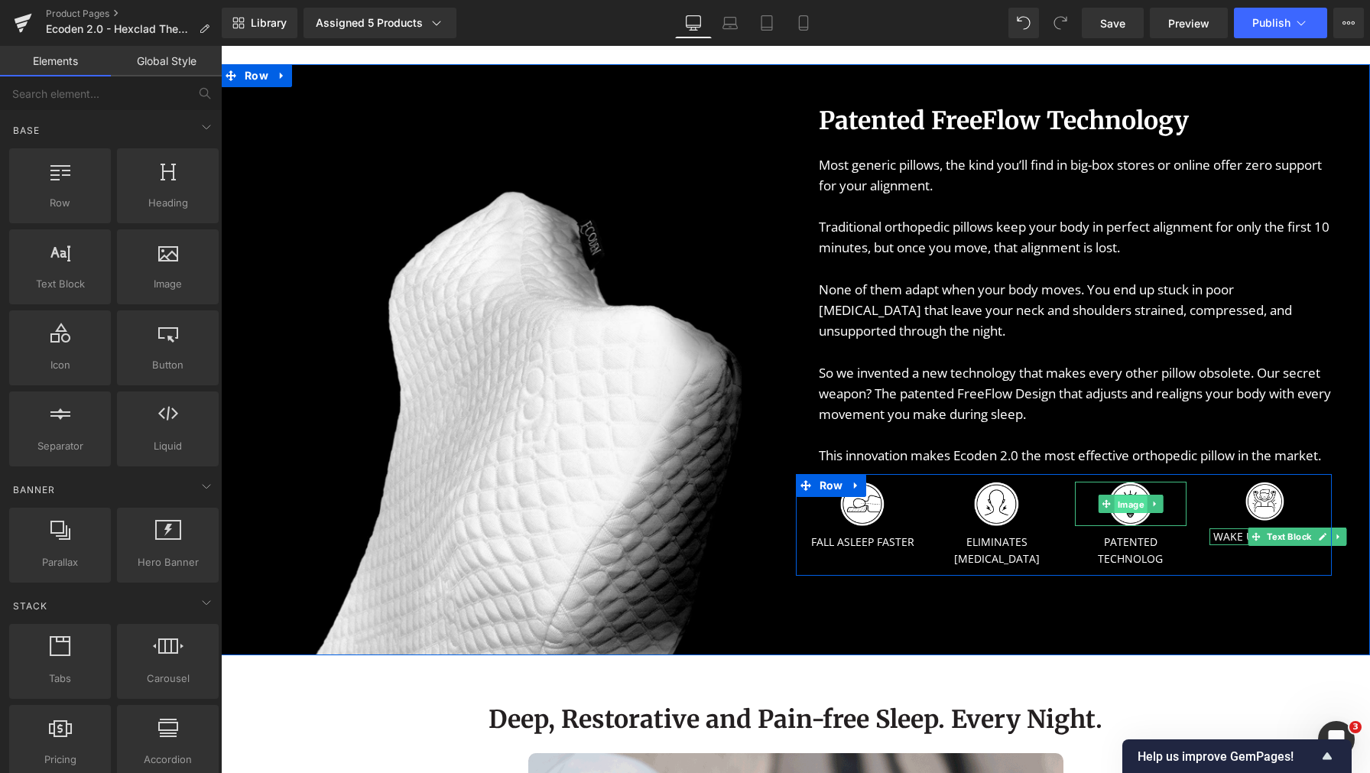
click at [1115, 514] on span "Image" at bounding box center [1131, 504] width 33 height 18
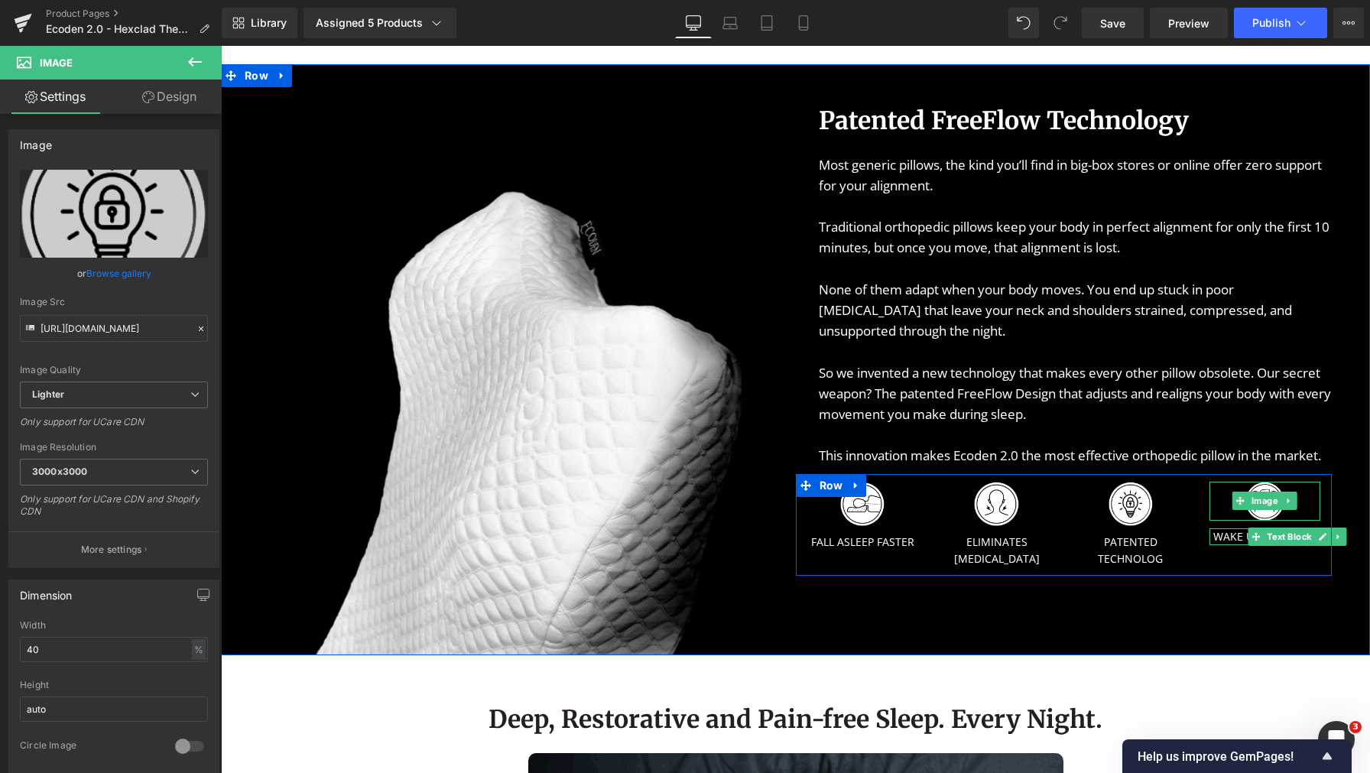
click at [1258, 510] on span "Image" at bounding box center [1264, 501] width 33 height 18
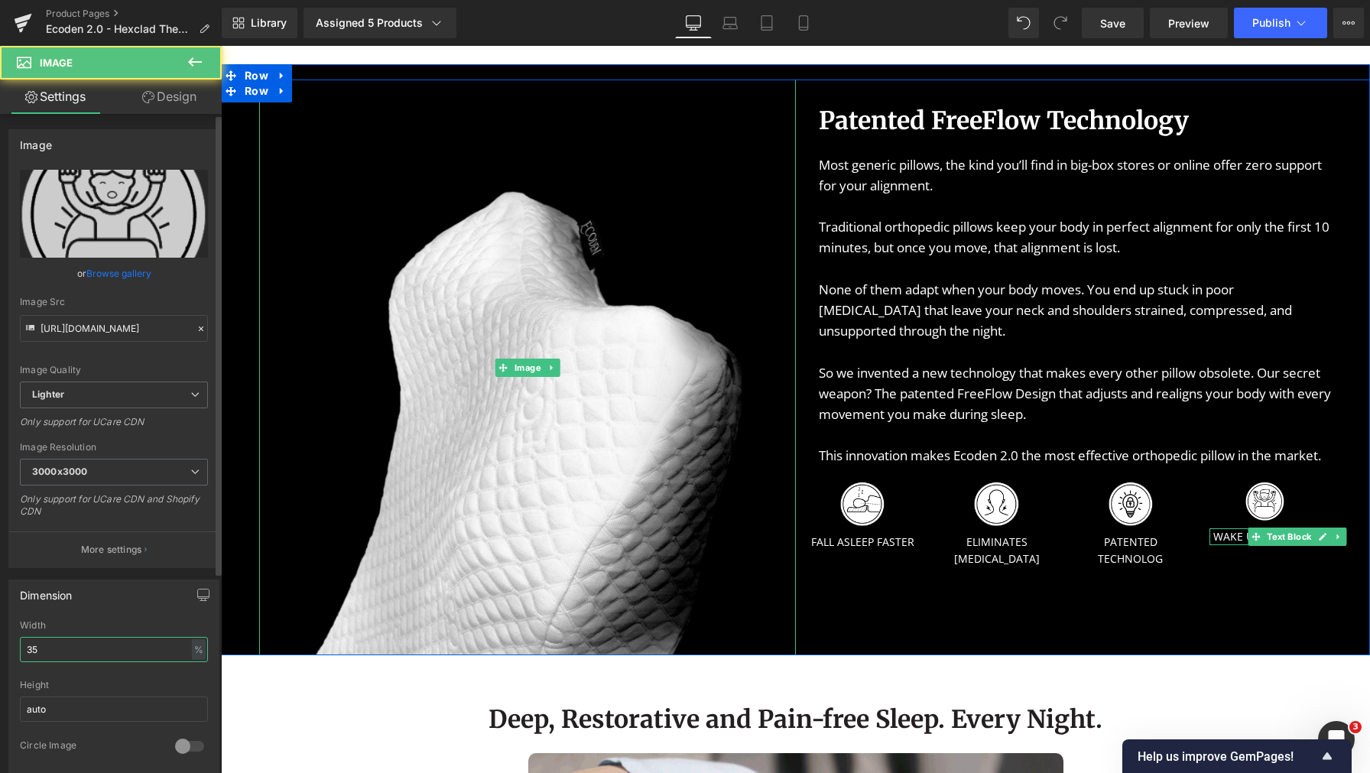
click at [81, 642] on input "35" at bounding box center [114, 649] width 188 height 25
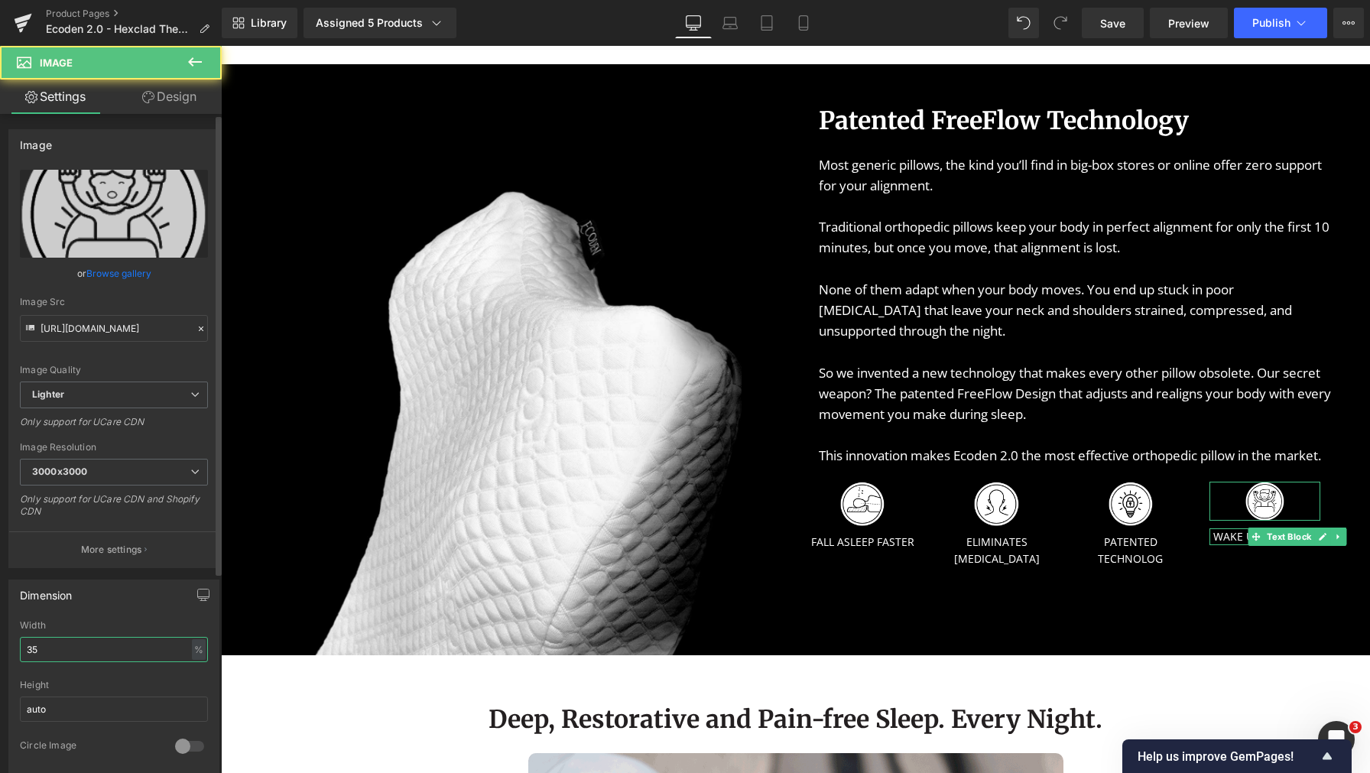
click at [81, 642] on input "35" at bounding box center [114, 649] width 188 height 25
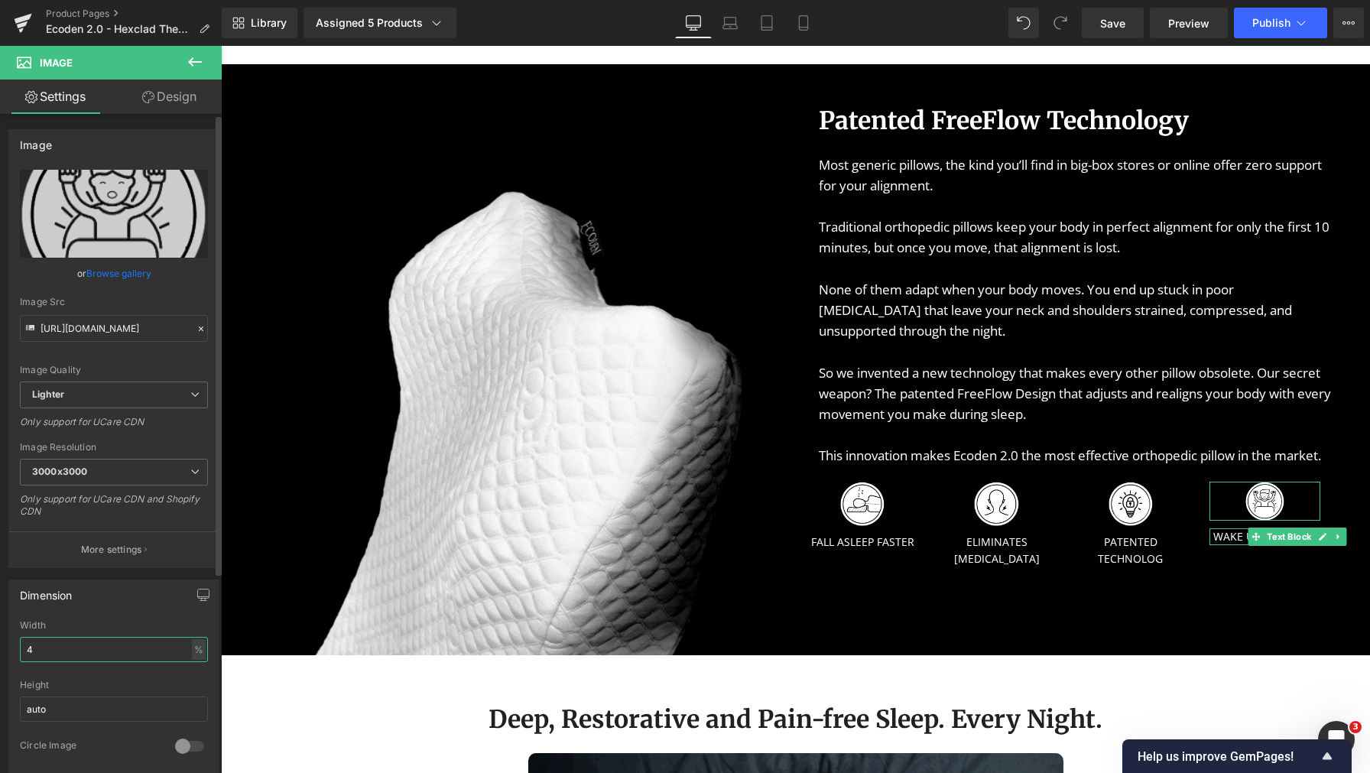
type input "40"
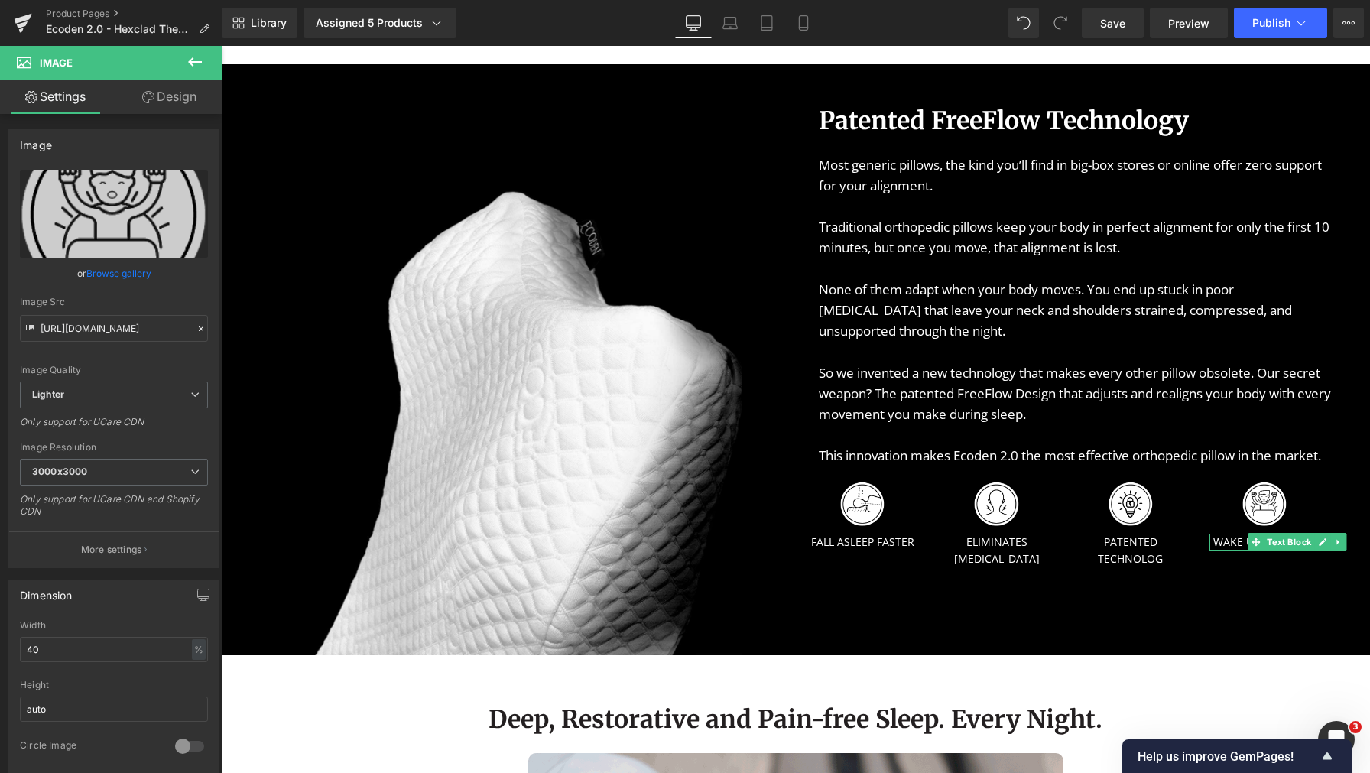
click at [1008, 656] on div "Image Patented FreeFlow Technology Heading Most generic pillows, the kind you’l…" at bounding box center [795, 368] width 1149 height 576
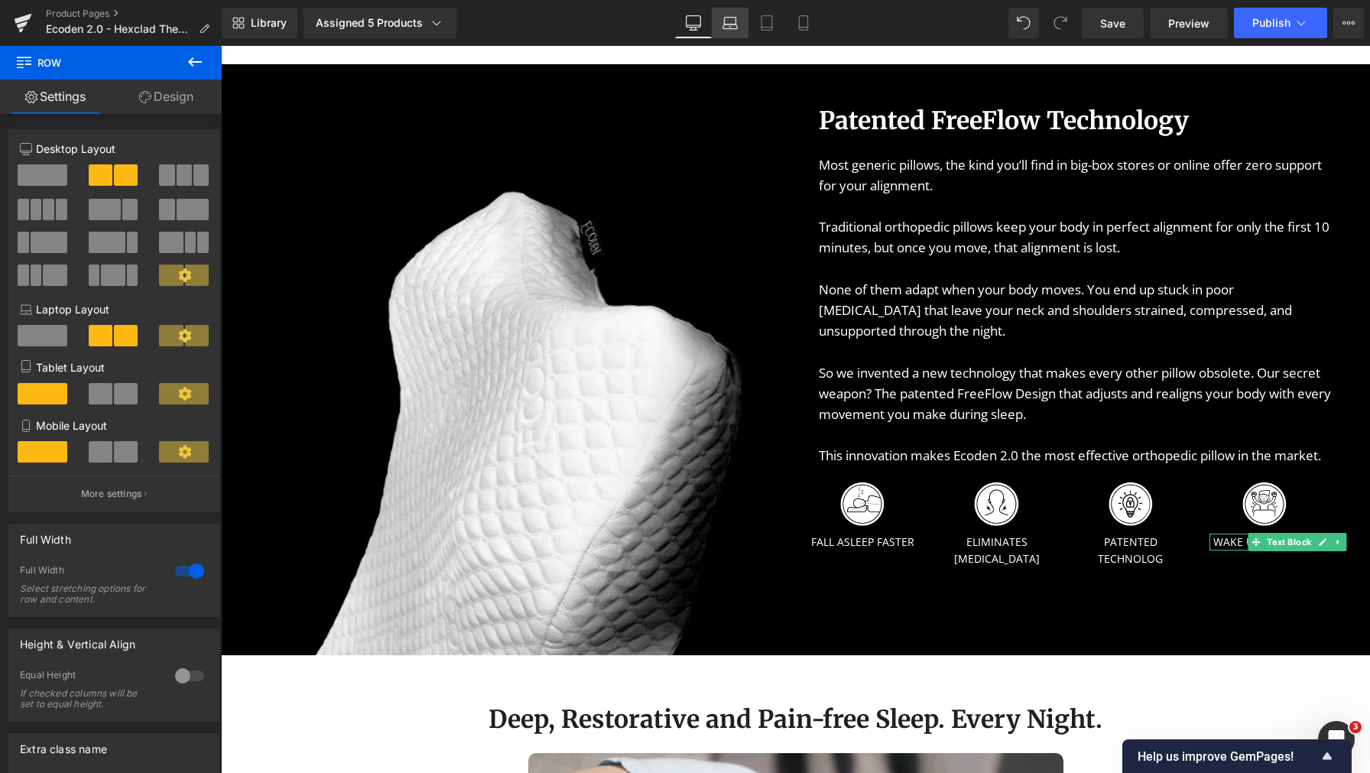
click at [735, 30] on icon at bounding box center [729, 22] width 15 height 15
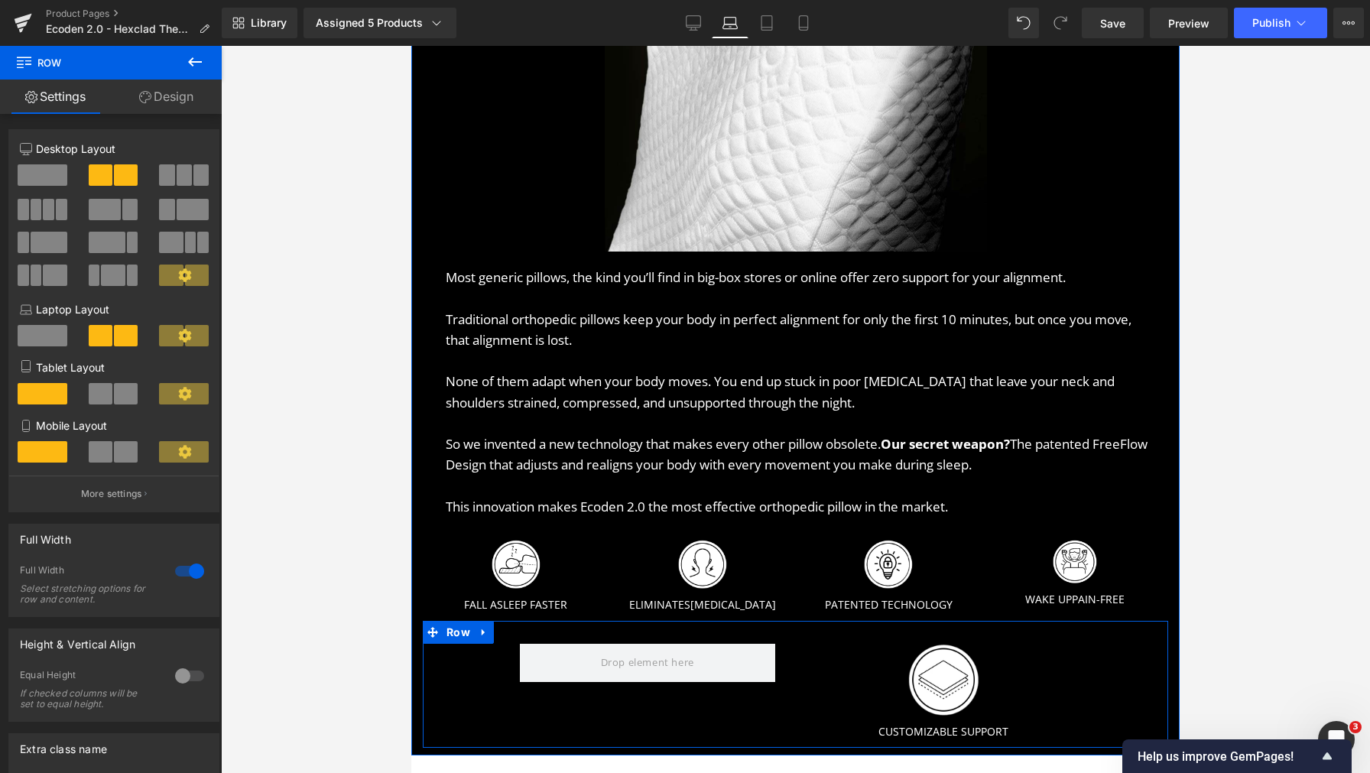
scroll to position [1529, 0]
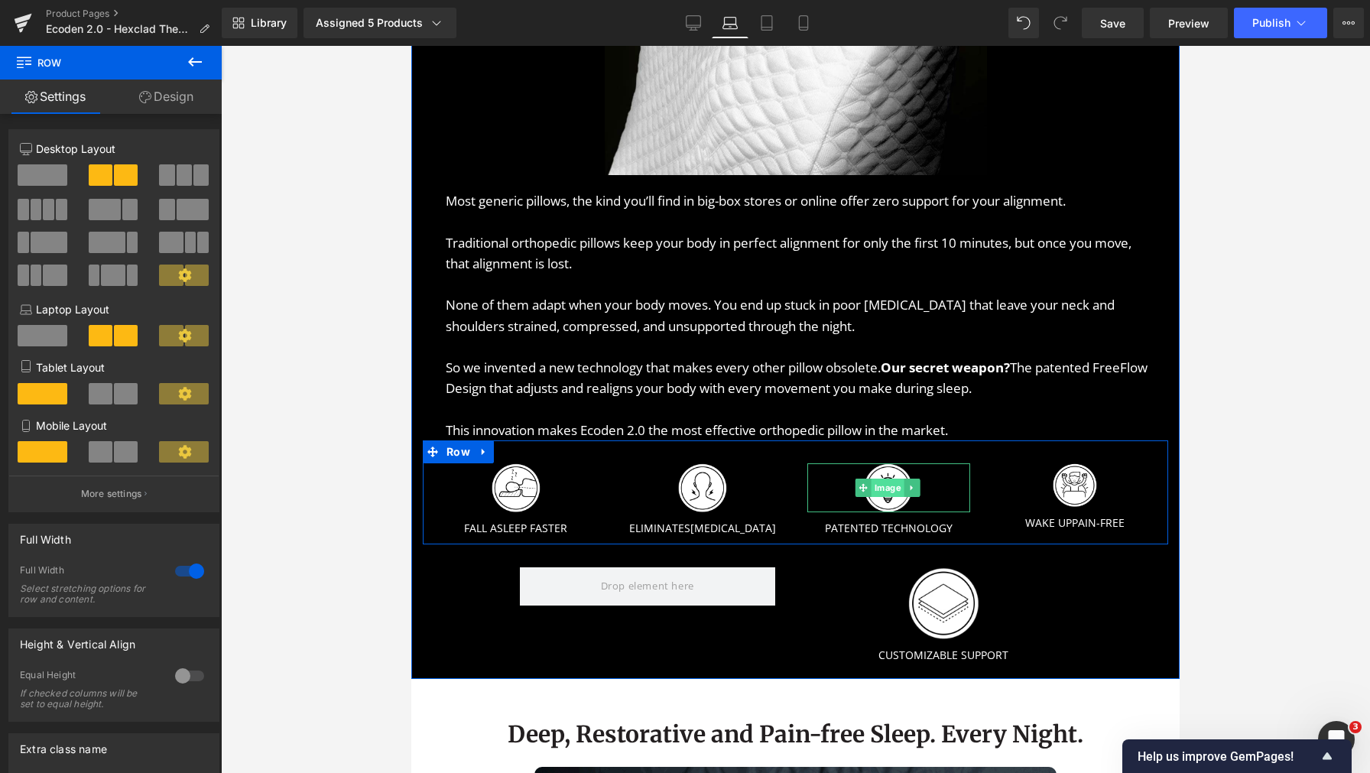
click at [886, 484] on span "Image" at bounding box center [887, 488] width 33 height 18
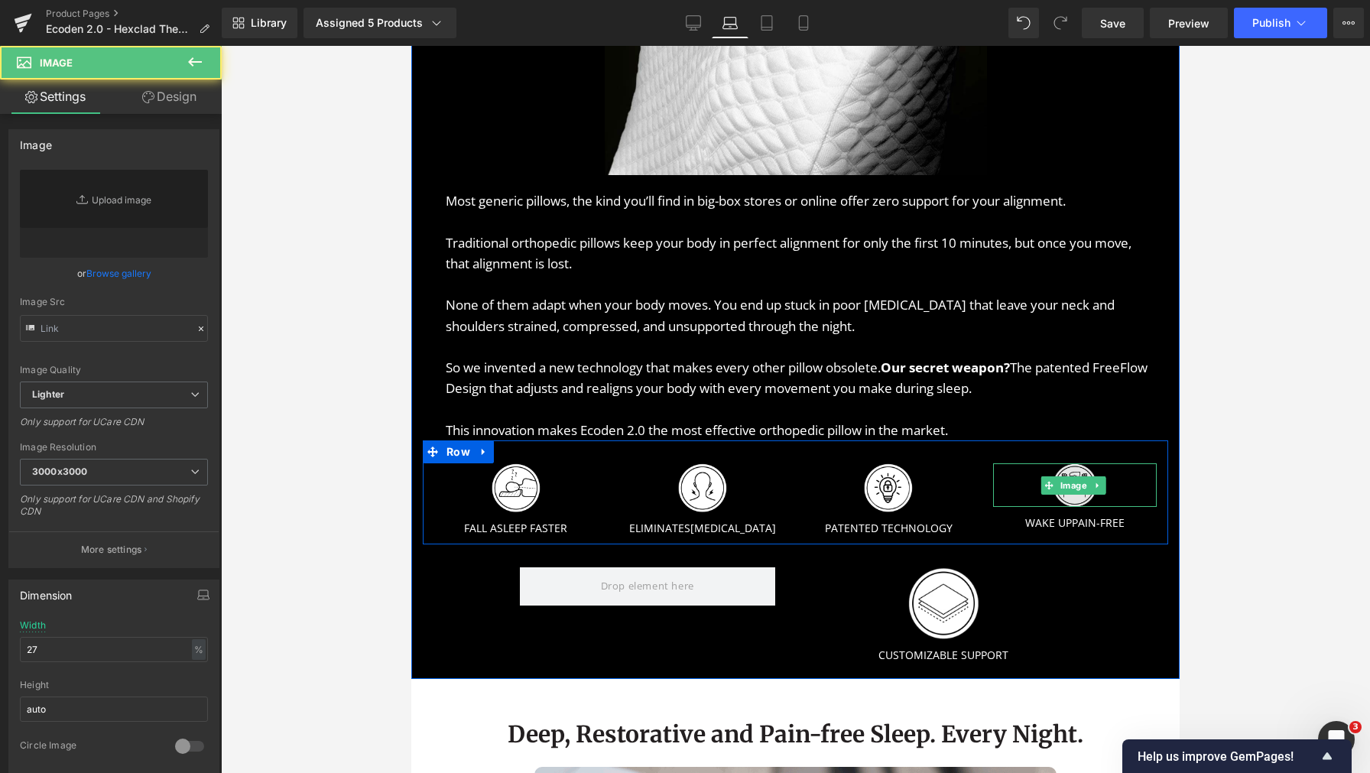
click at [1064, 493] on img at bounding box center [1075, 485] width 44 height 44
type input "https://ucarecdn.com/a541c6c3-531a-41d4-9601-9f1b267c5d39/-/format/auto/-/previ…"
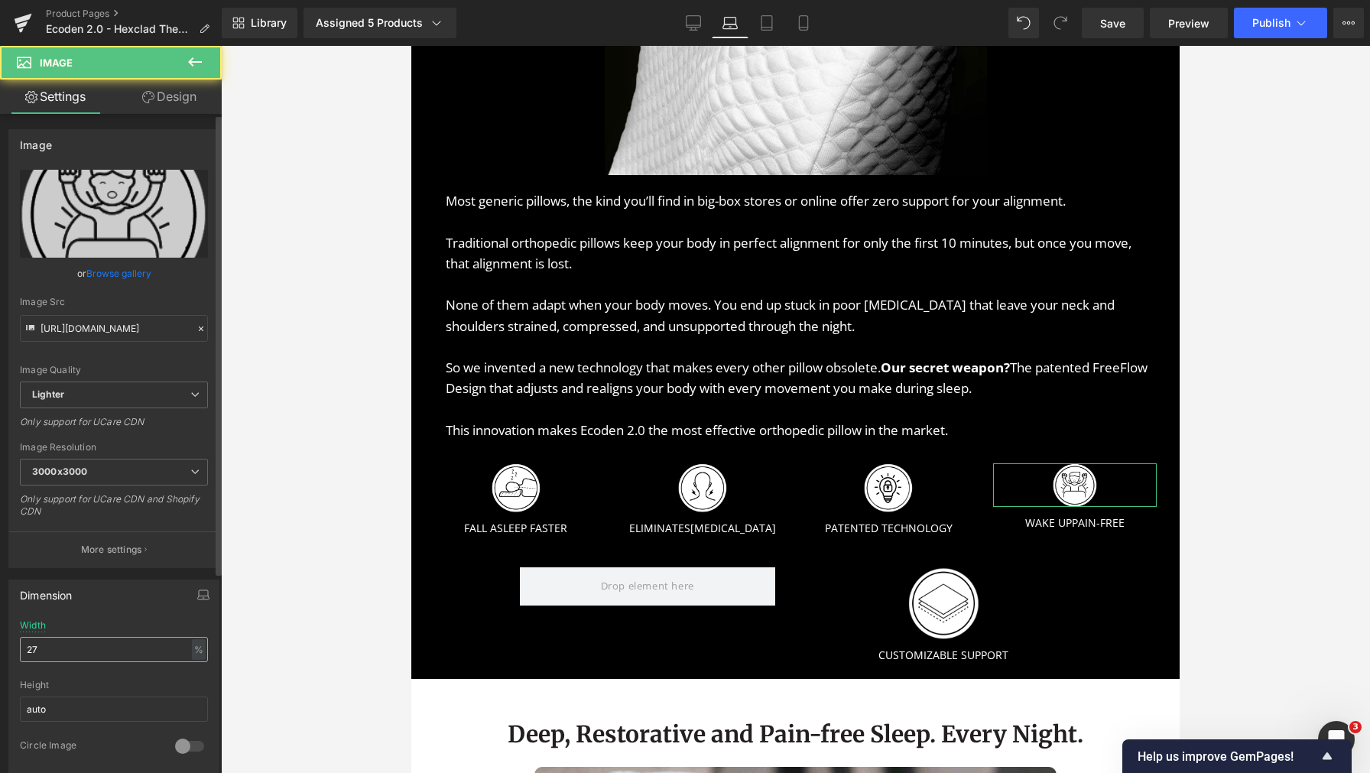
click at [56, 657] on input "27" at bounding box center [114, 649] width 188 height 25
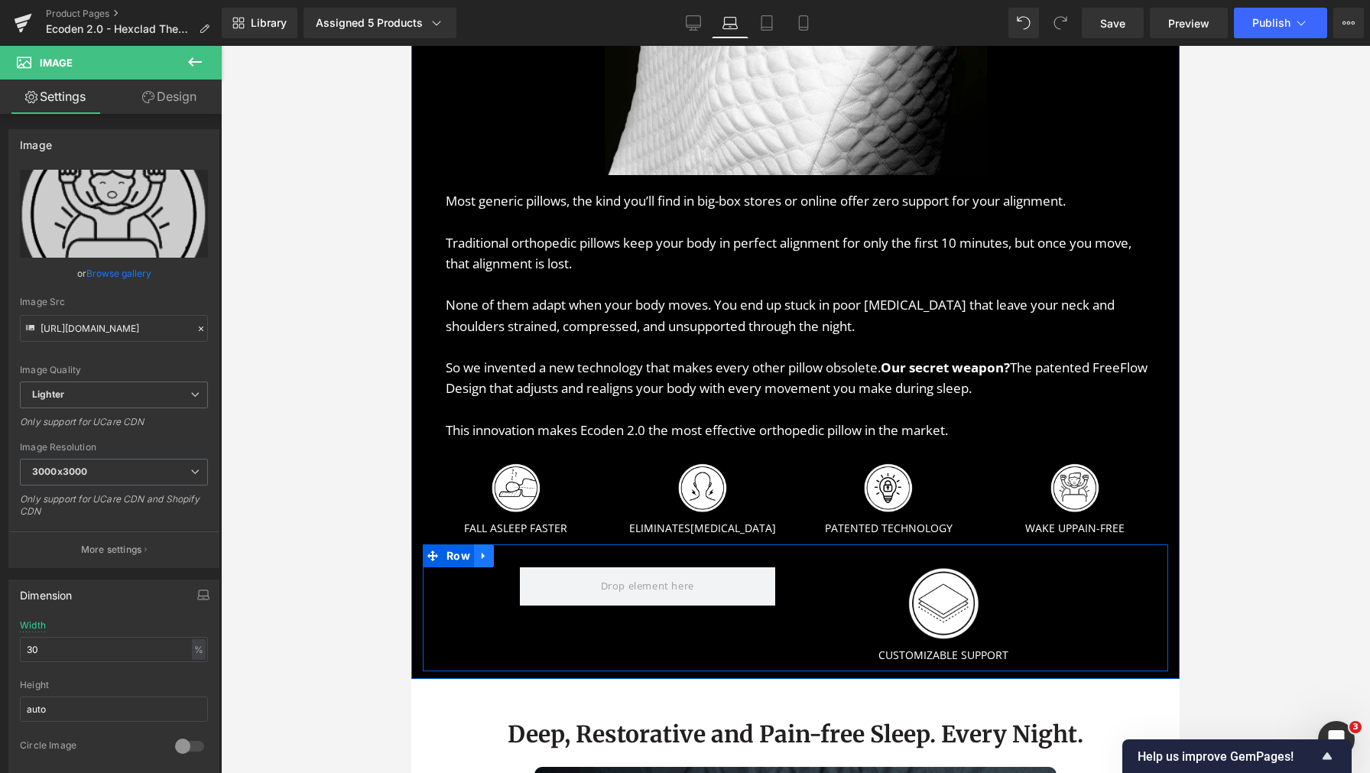
type input "30"
click at [479, 556] on icon at bounding box center [484, 555] width 11 height 11
click at [527, 553] on icon at bounding box center [523, 555] width 11 height 11
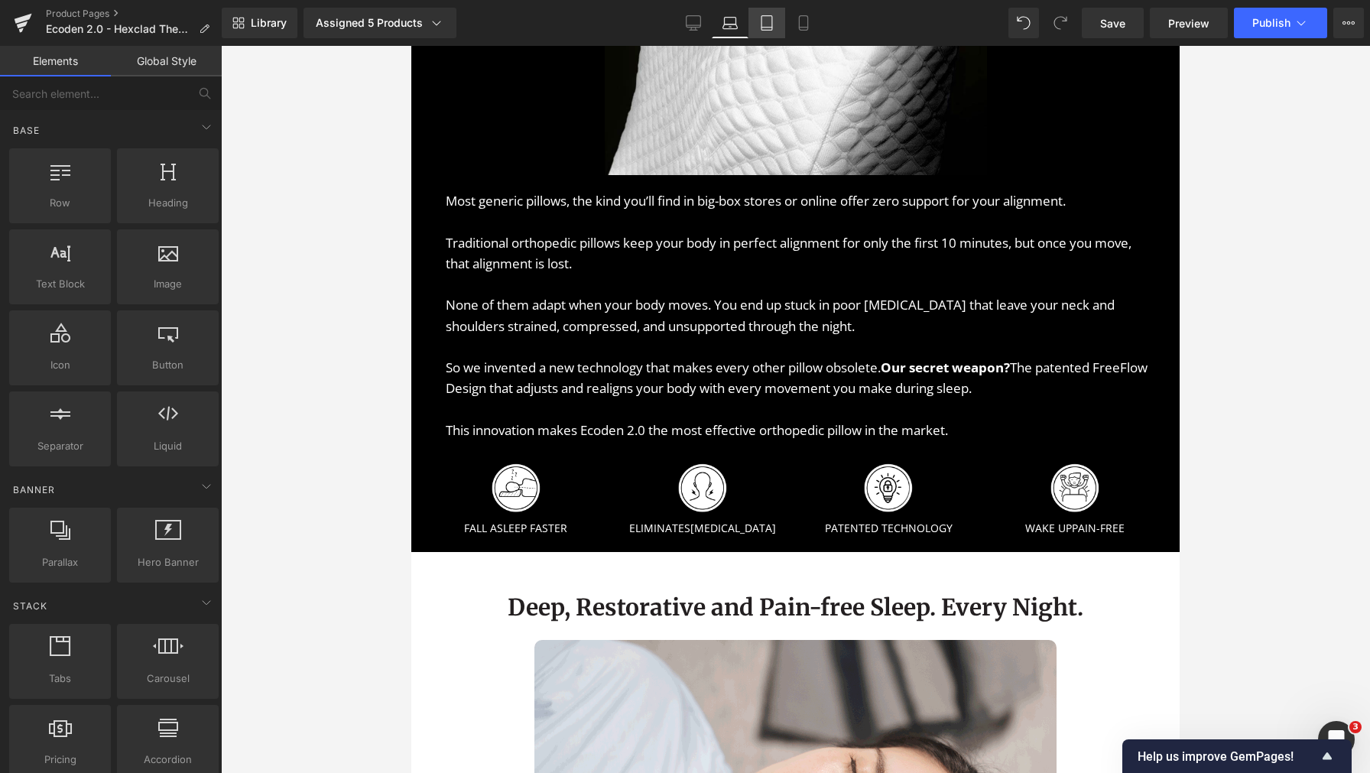
click at [780, 16] on link "Tablet" at bounding box center [766, 23] width 37 height 31
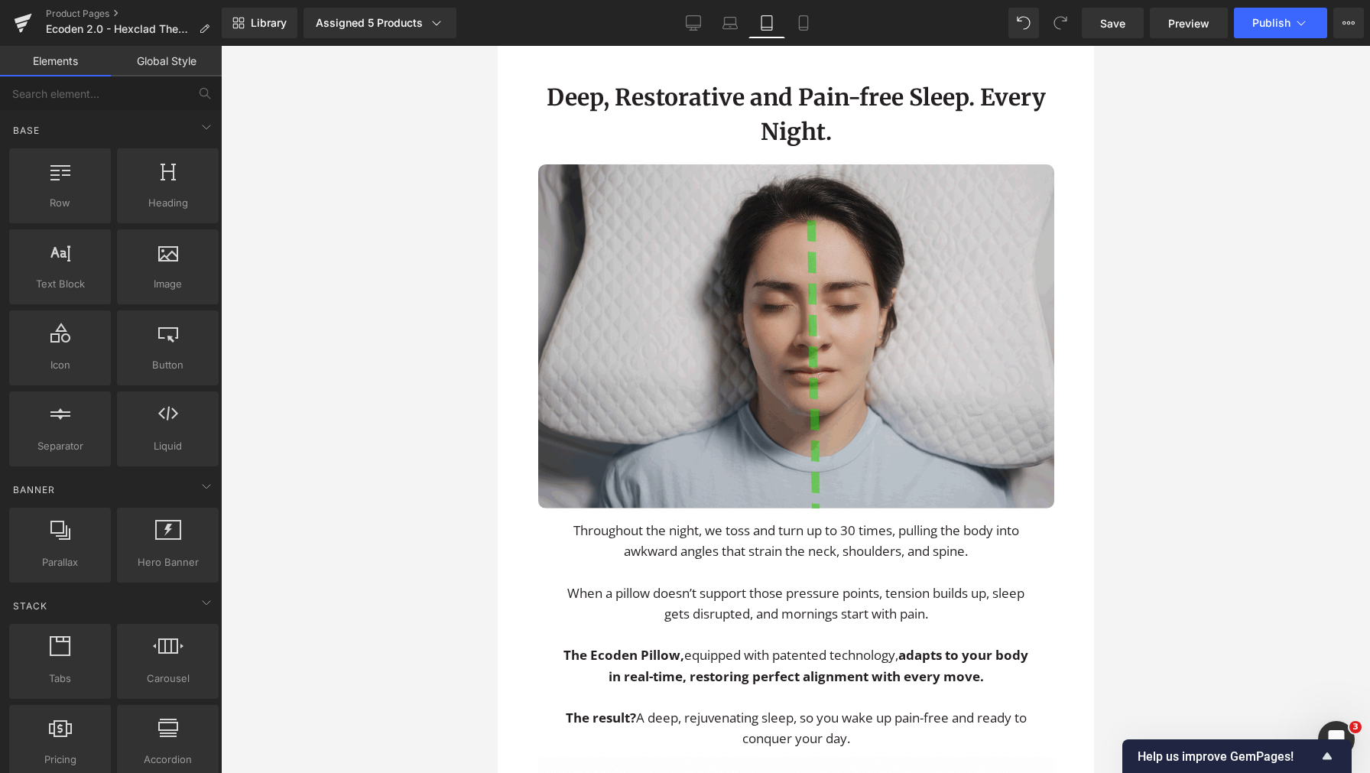
scroll to position [2137, 0]
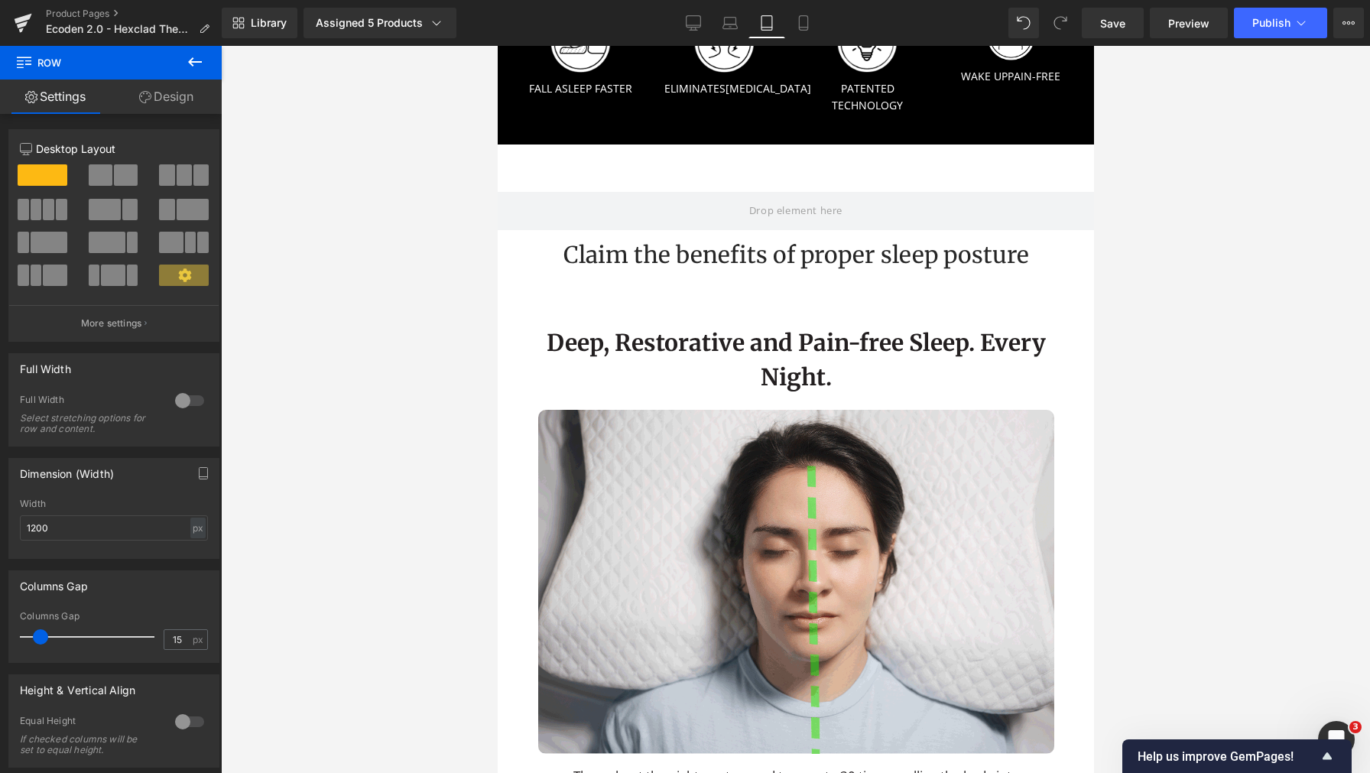
scroll to position [1929, 0]
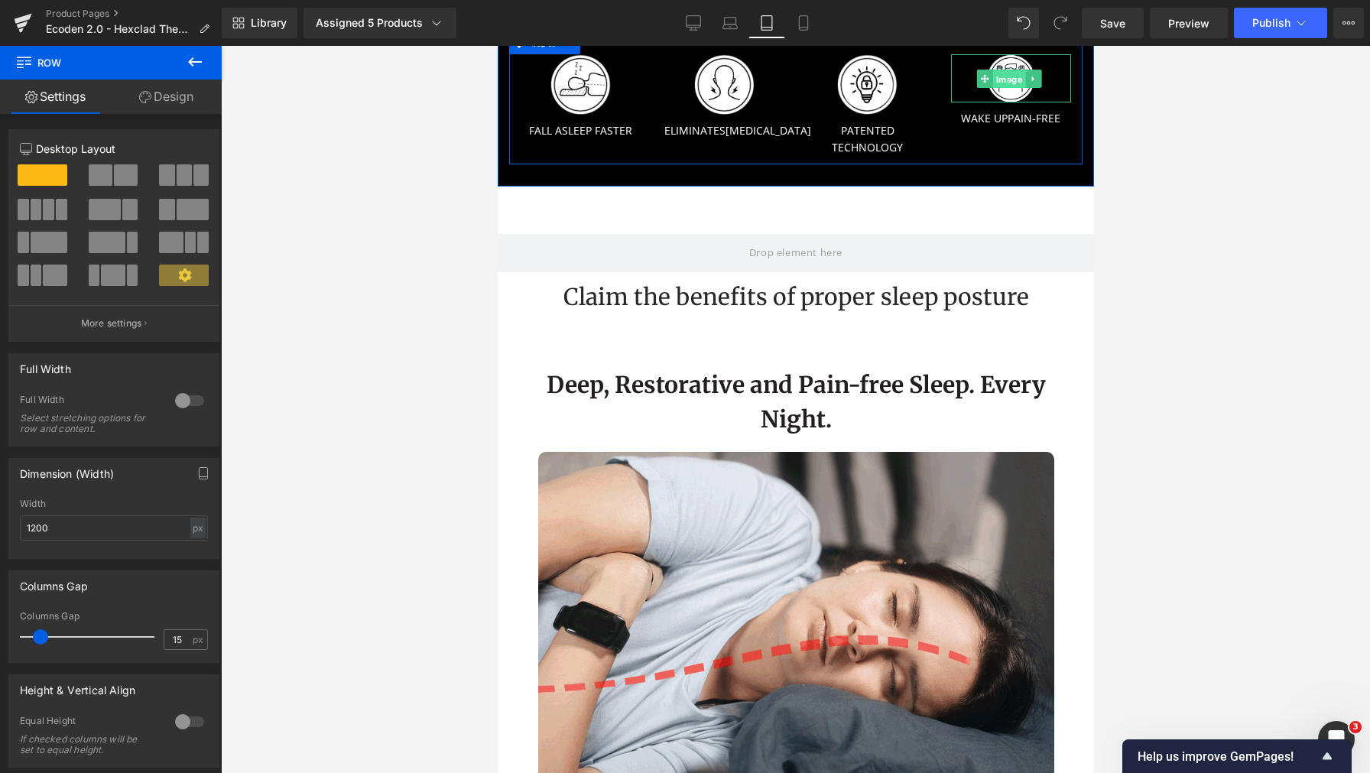
click at [995, 88] on span "Image" at bounding box center [1008, 79] width 33 height 18
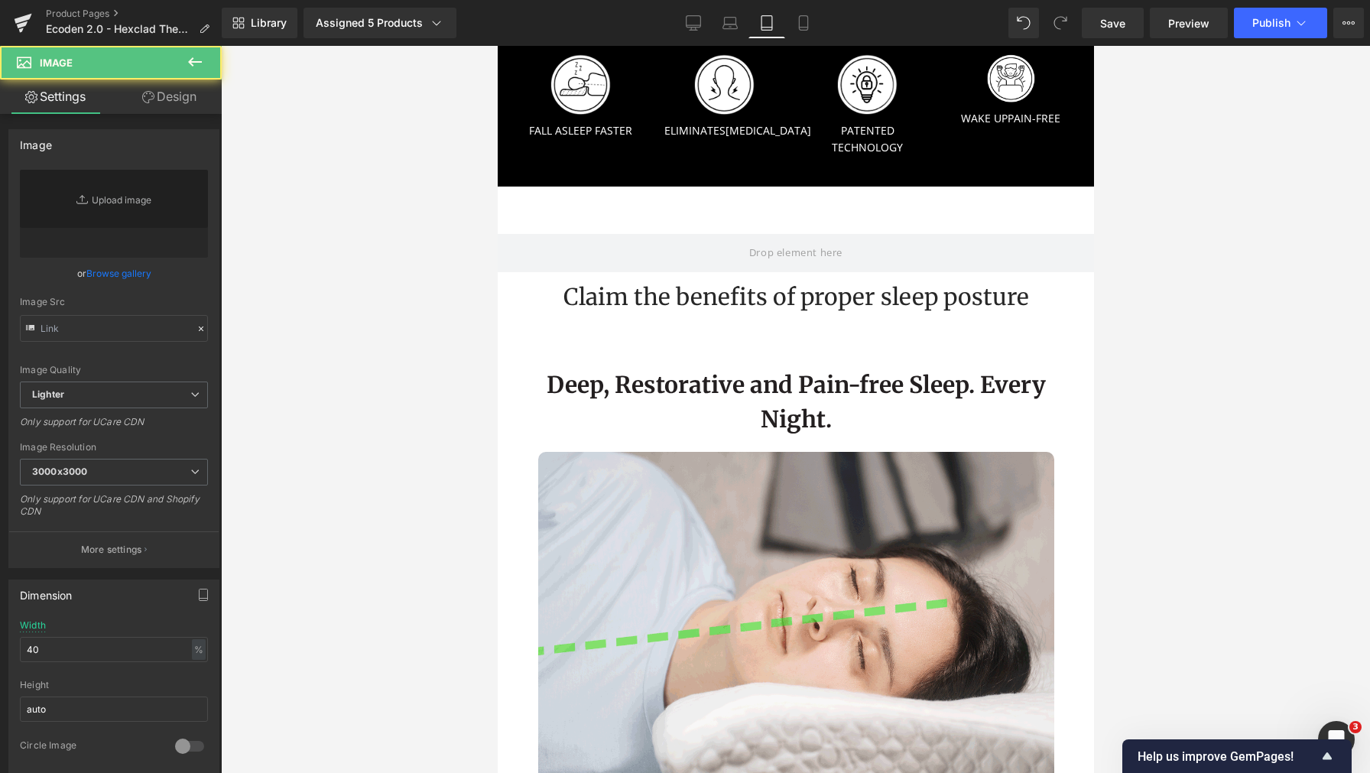
type input "https://ucarecdn.com/a541c6c3-531a-41d4-9601-9f1b267c5d39/-/format/auto/-/previ…"
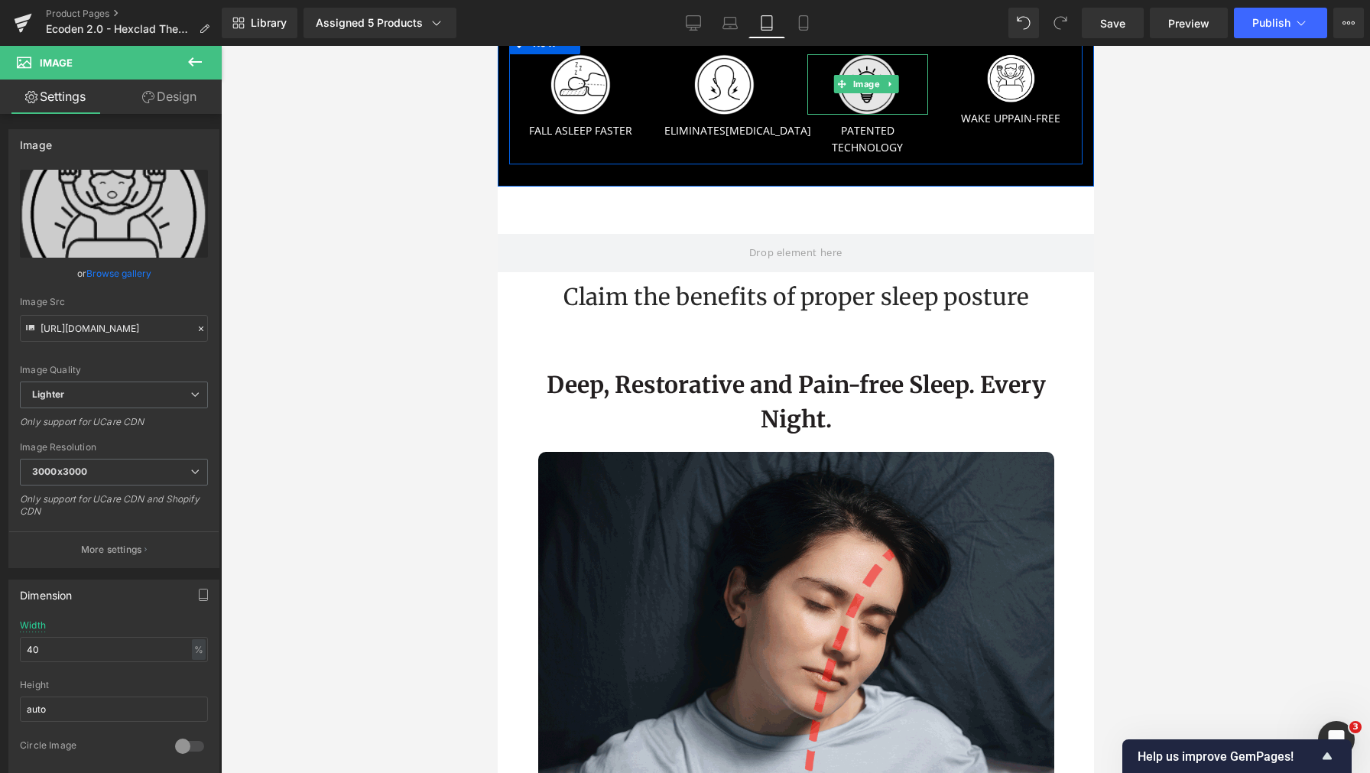
click at [837, 115] on img at bounding box center [866, 84] width 60 height 60
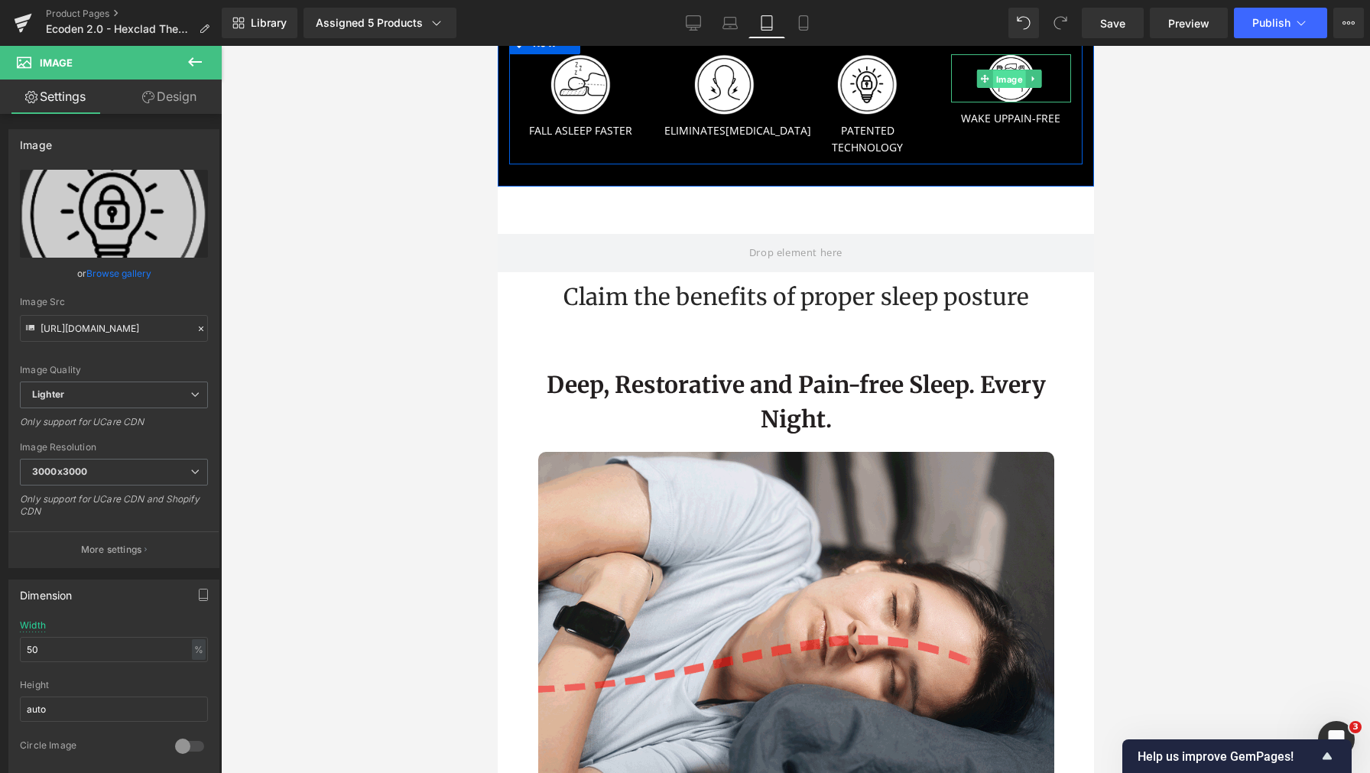
click at [1001, 88] on span "Image" at bounding box center [1008, 79] width 33 height 18
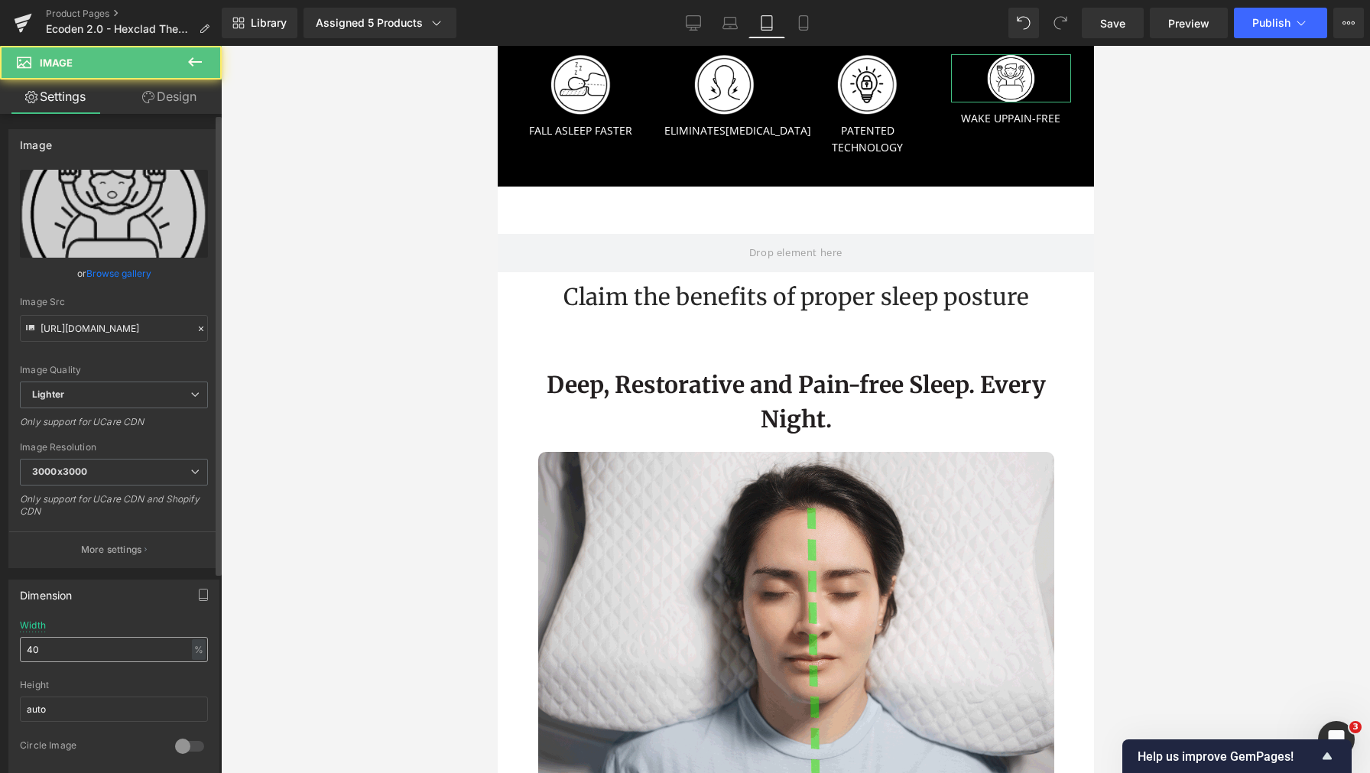
click at [86, 650] on input "40" at bounding box center [114, 649] width 188 height 25
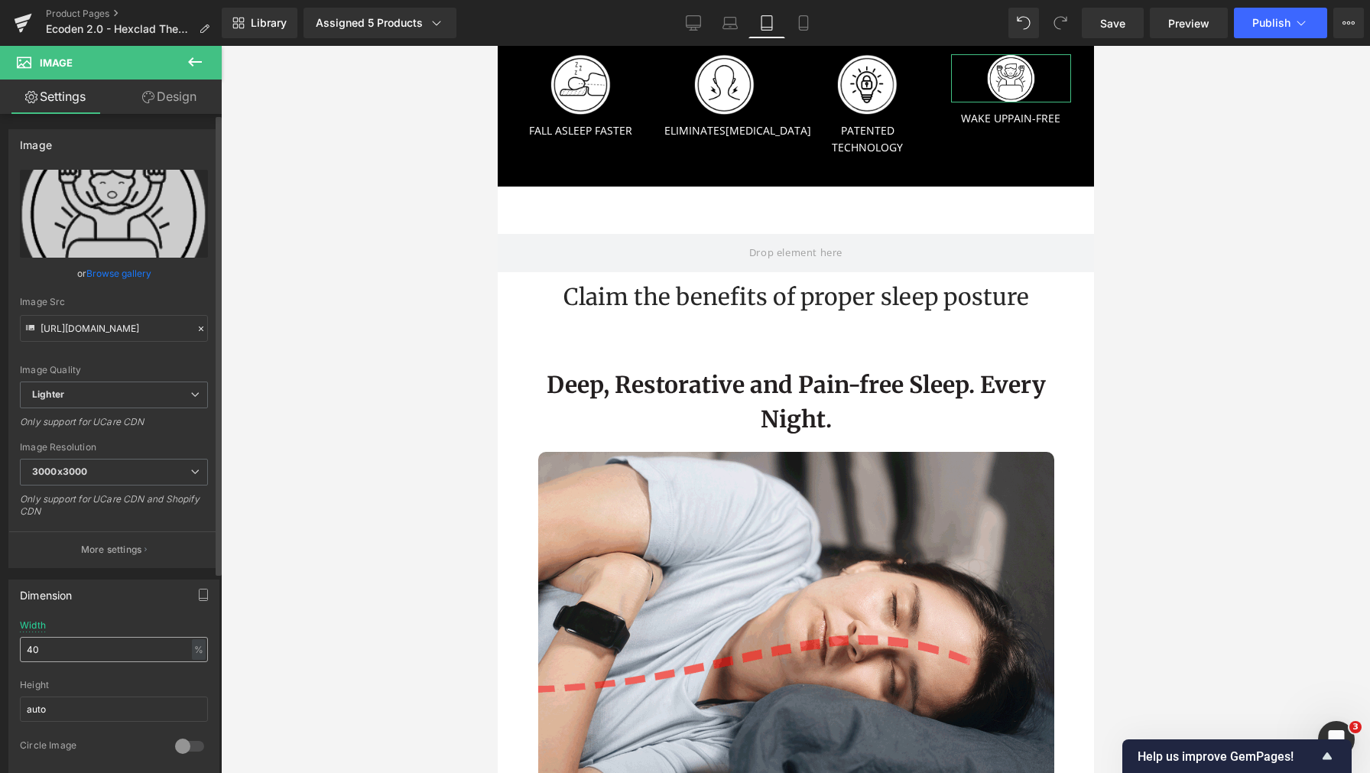
click at [86, 650] on input "40" at bounding box center [114, 649] width 188 height 25
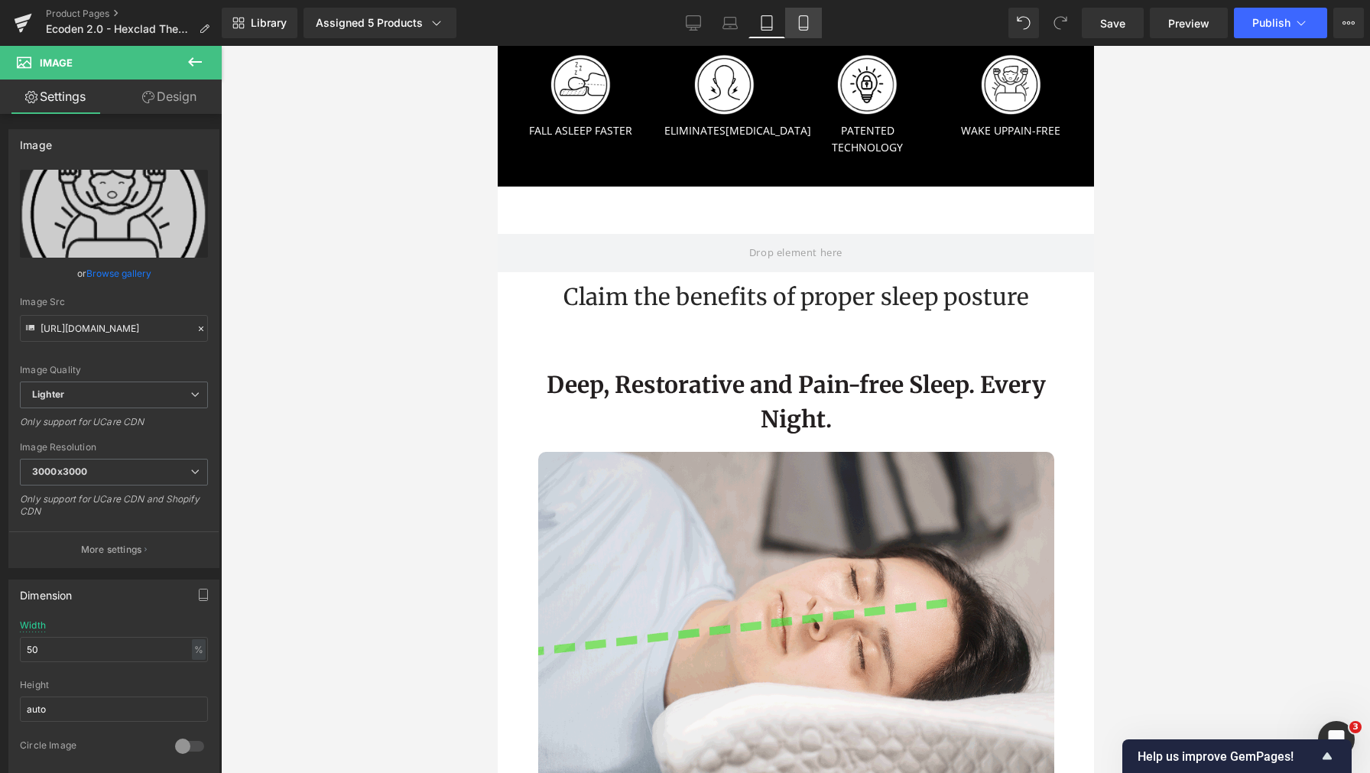
click at [821, 28] on link "Mobile" at bounding box center [803, 23] width 37 height 31
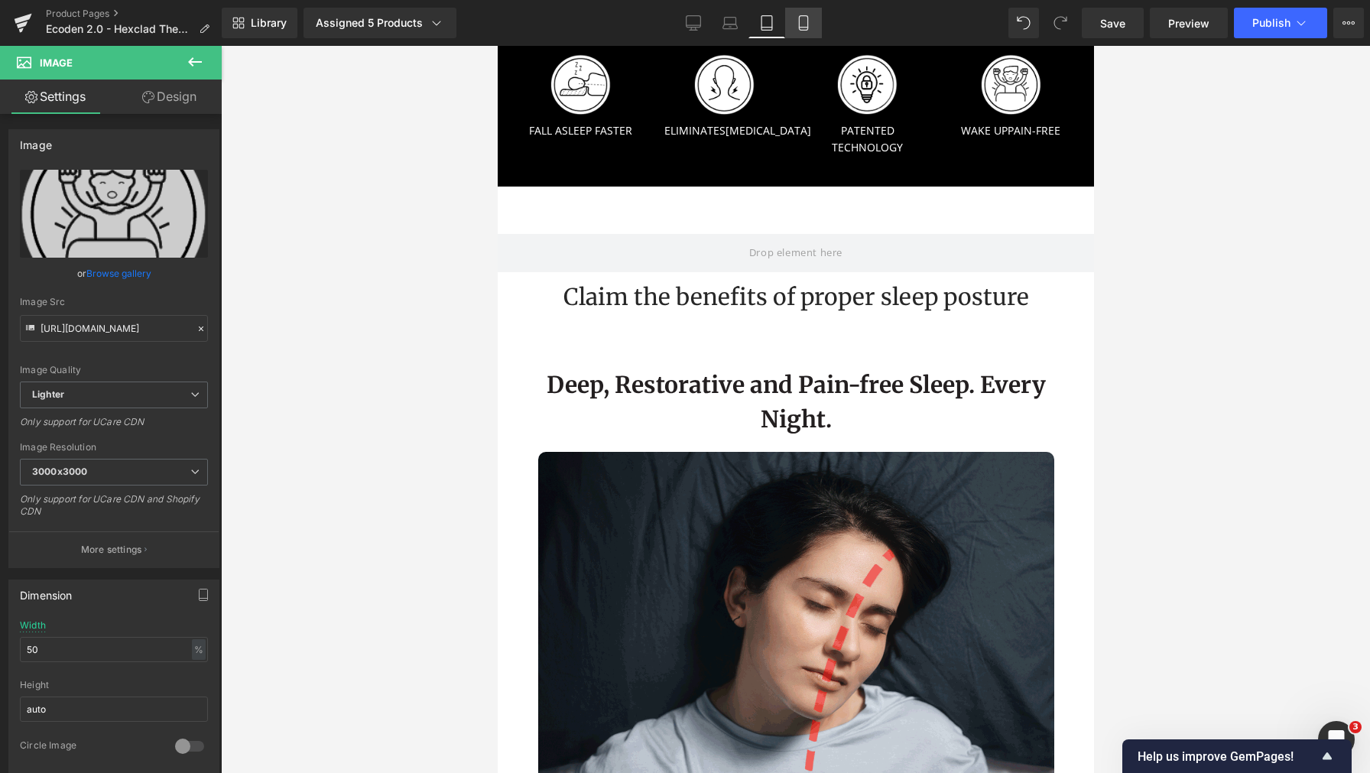
type input "70"
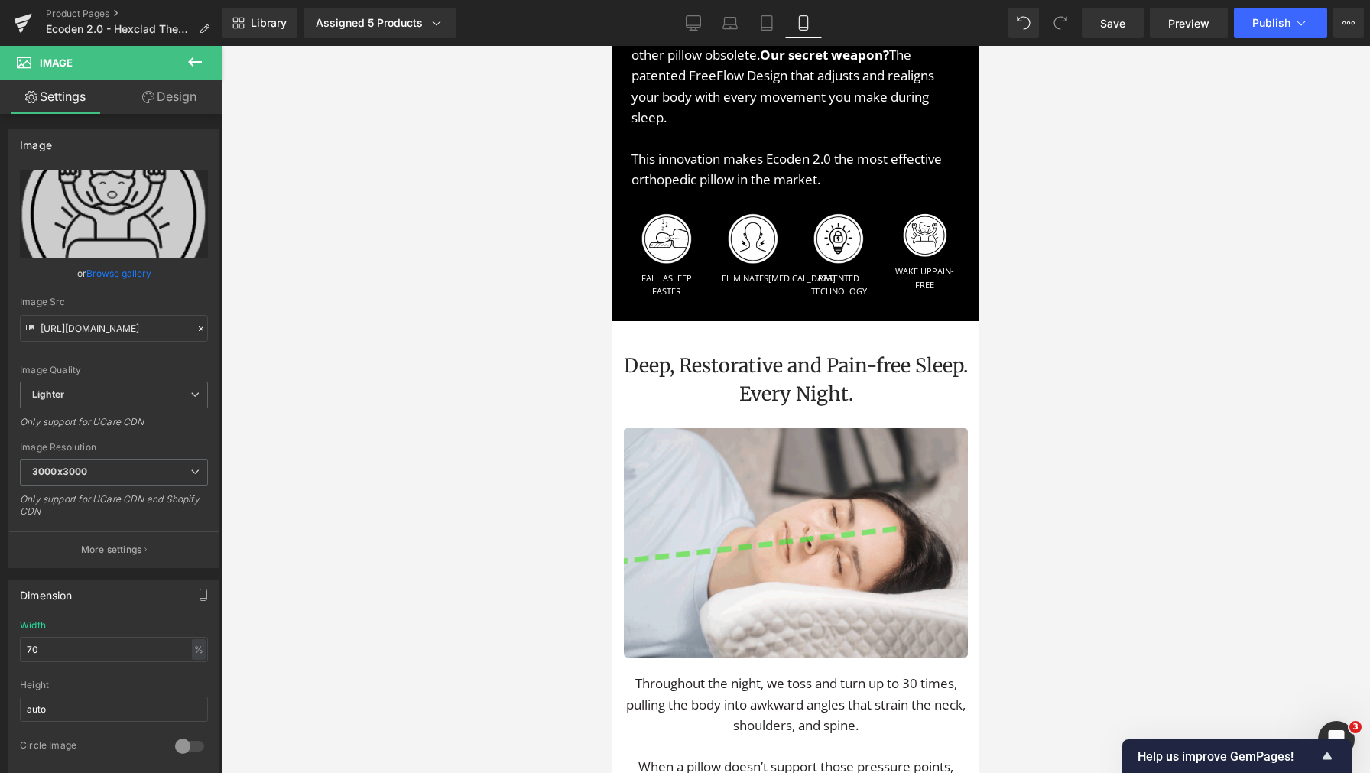
scroll to position [1997, 0]
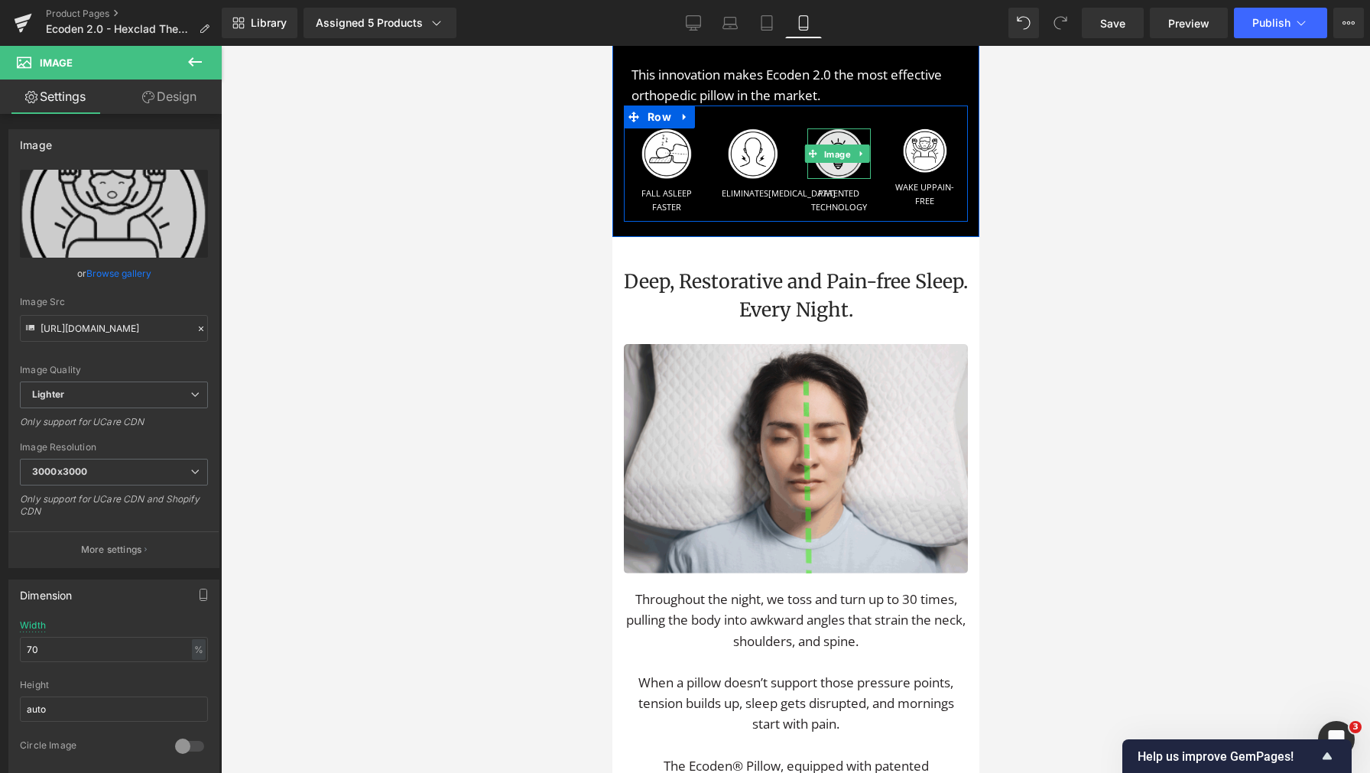
click at [841, 161] on span "Image" at bounding box center [836, 154] width 33 height 18
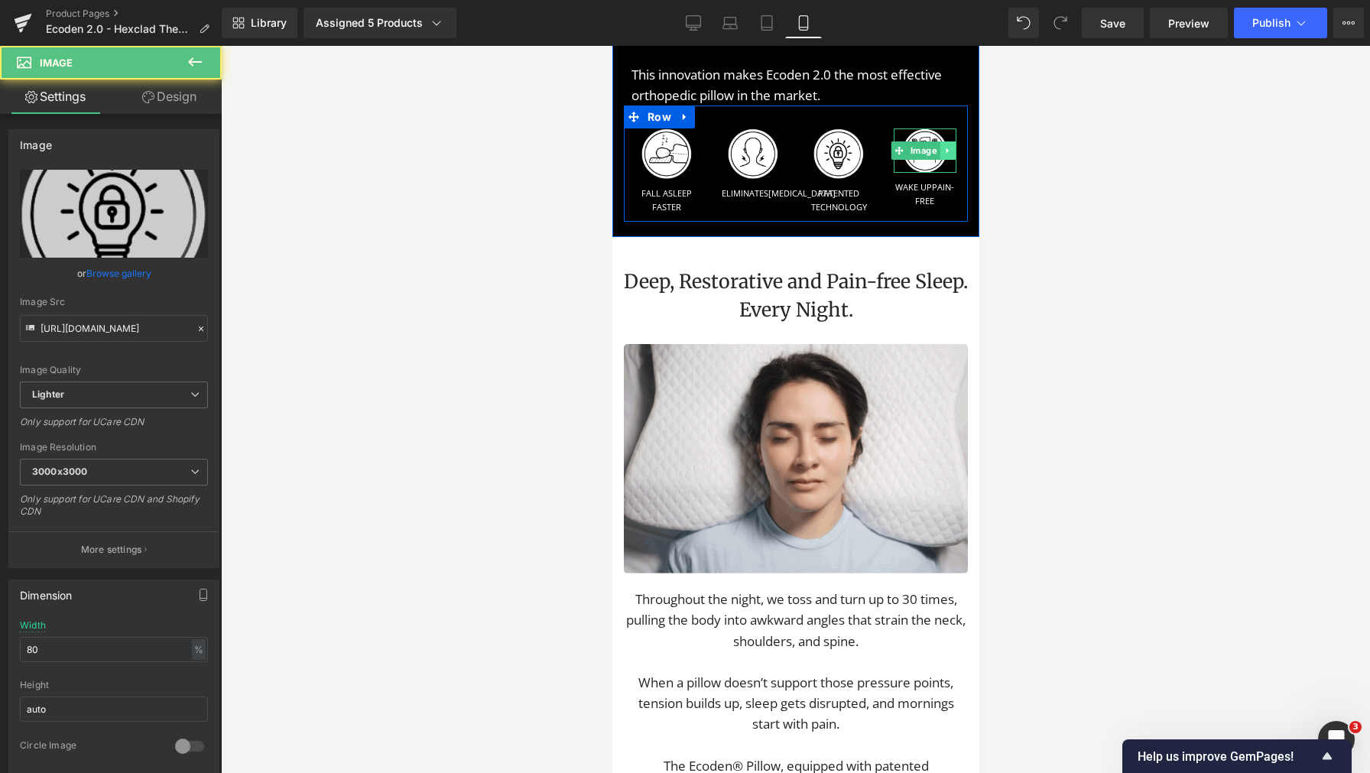
click at [939, 157] on link at bounding box center [947, 150] width 16 height 18
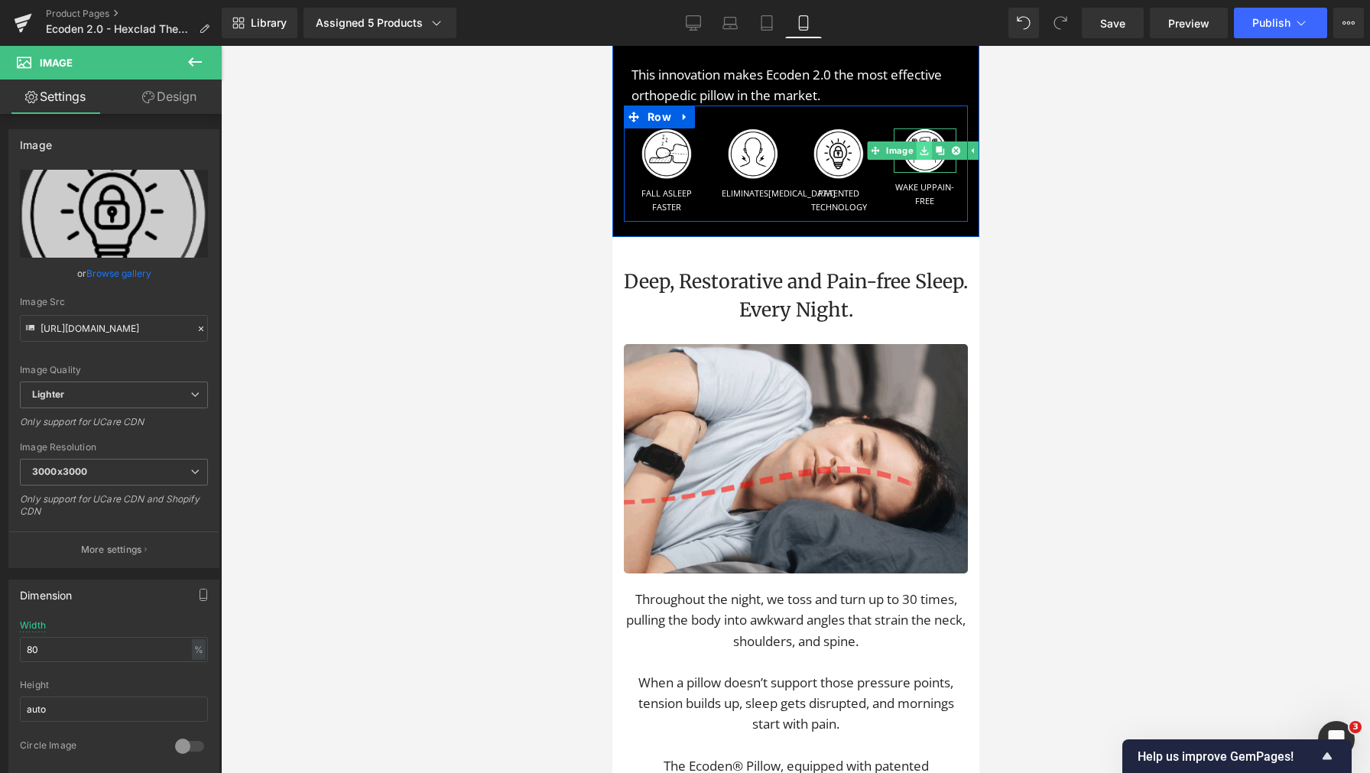
click at [915, 147] on link at bounding box center [923, 150] width 16 height 18
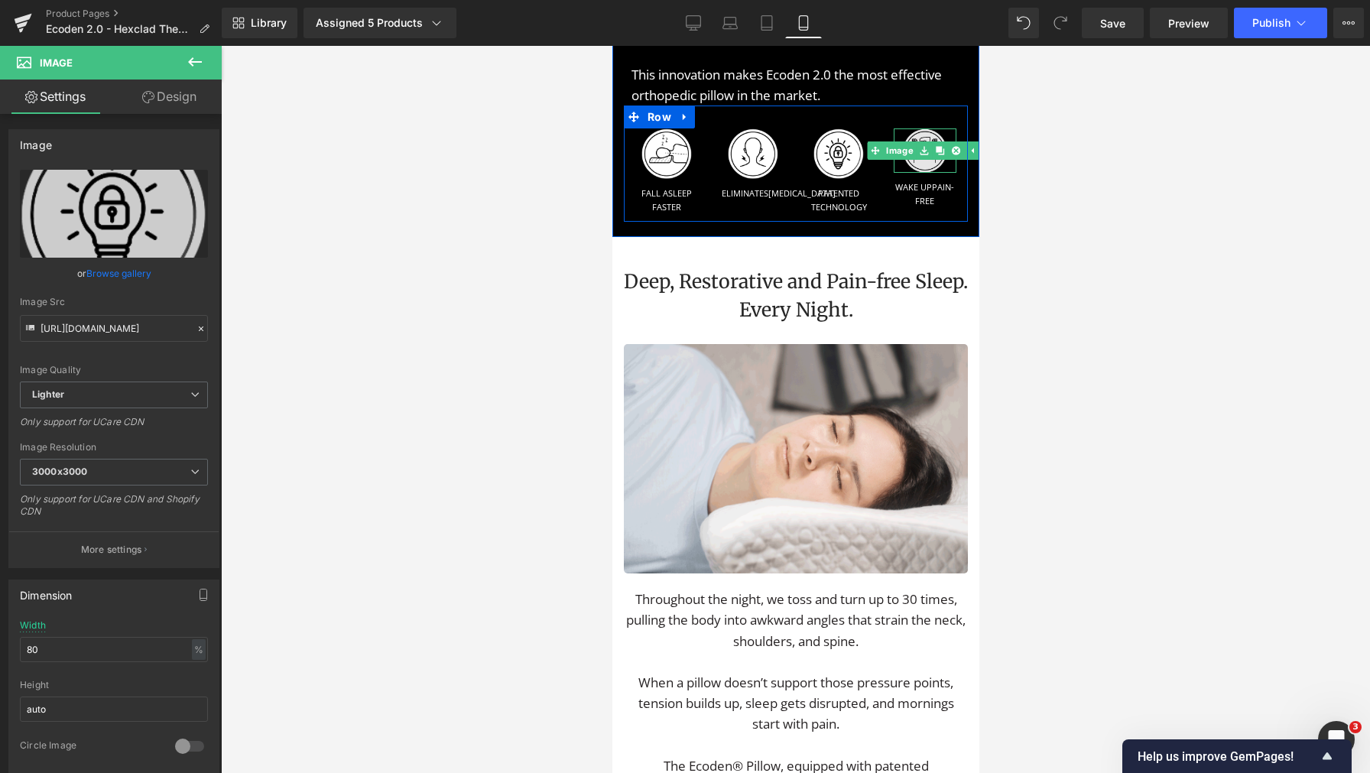
click at [902, 164] on img at bounding box center [924, 150] width 44 height 44
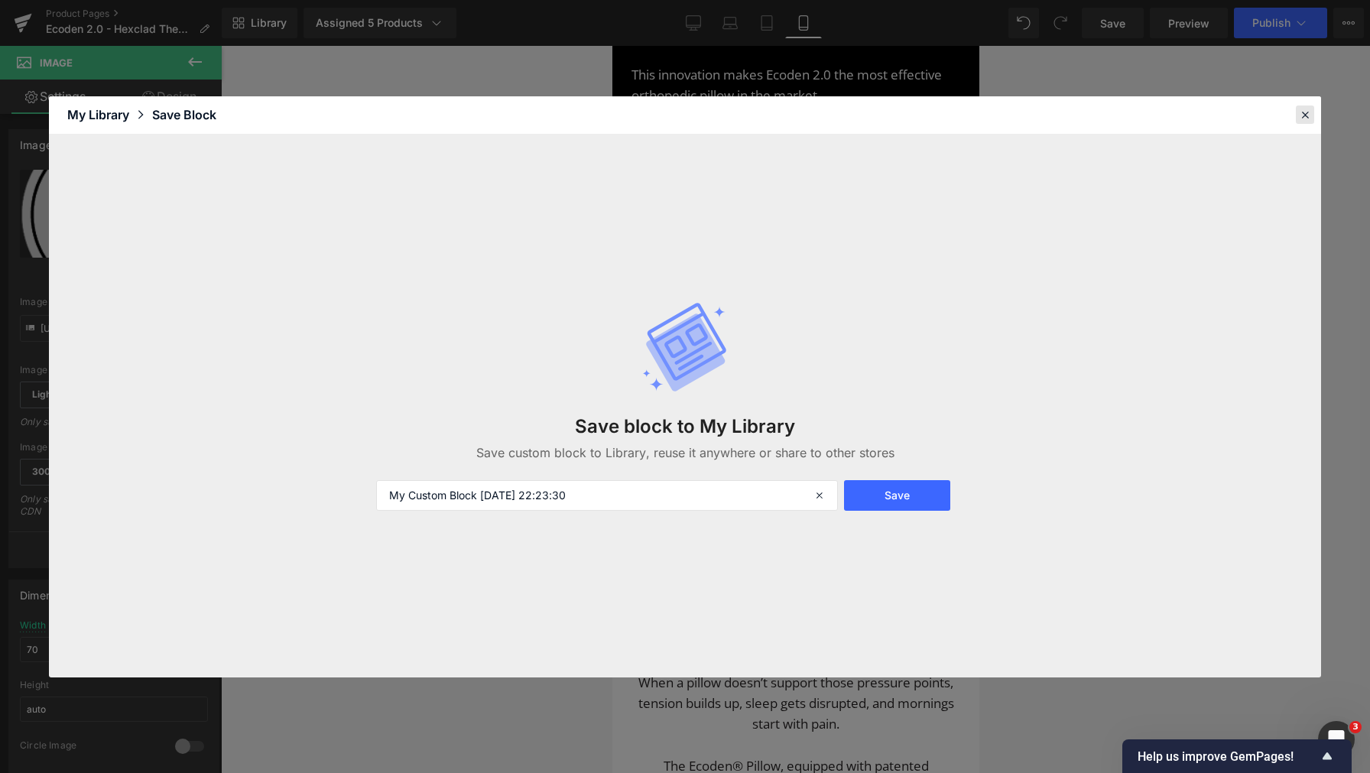
click at [1300, 111] on icon at bounding box center [1305, 115] width 14 height 14
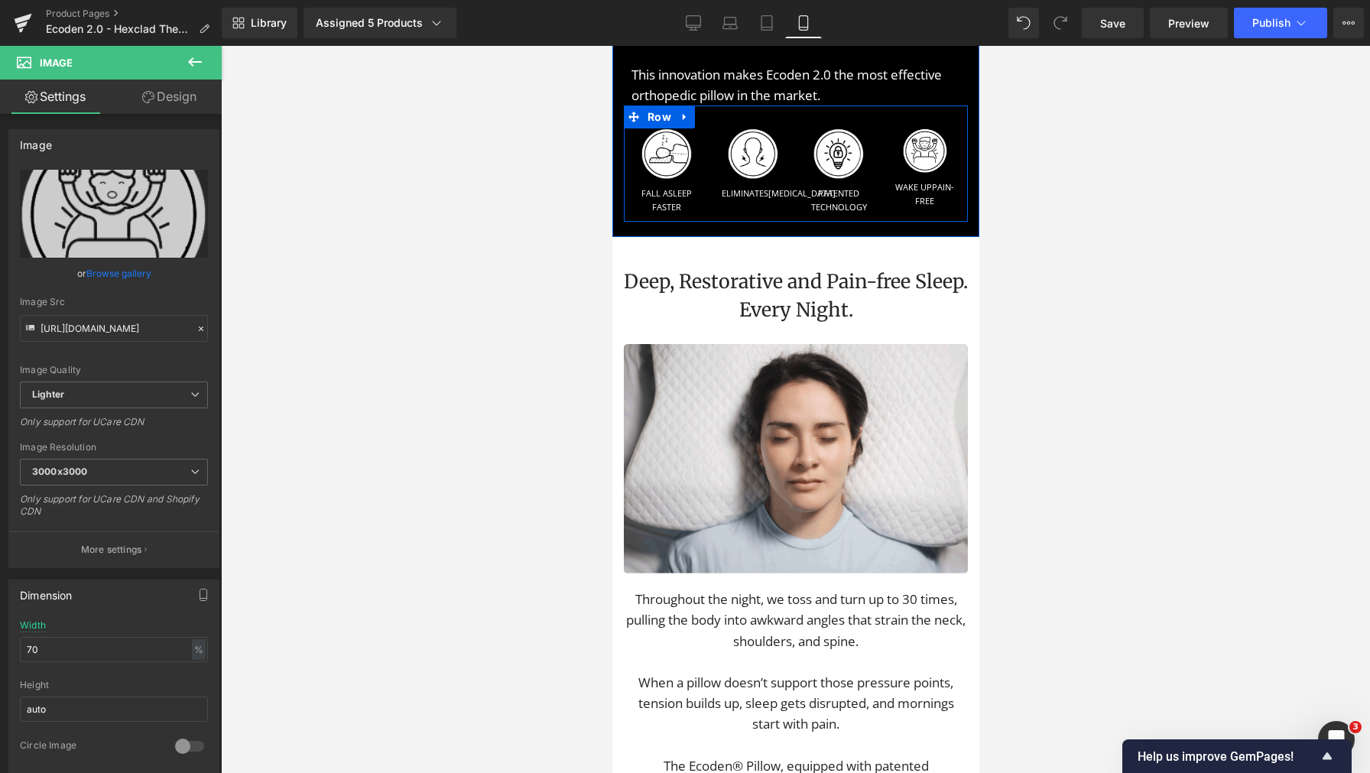
click at [881, 152] on div "Image WAKE UP PAIN-FREE Text Block" at bounding box center [924, 167] width 86 height 79
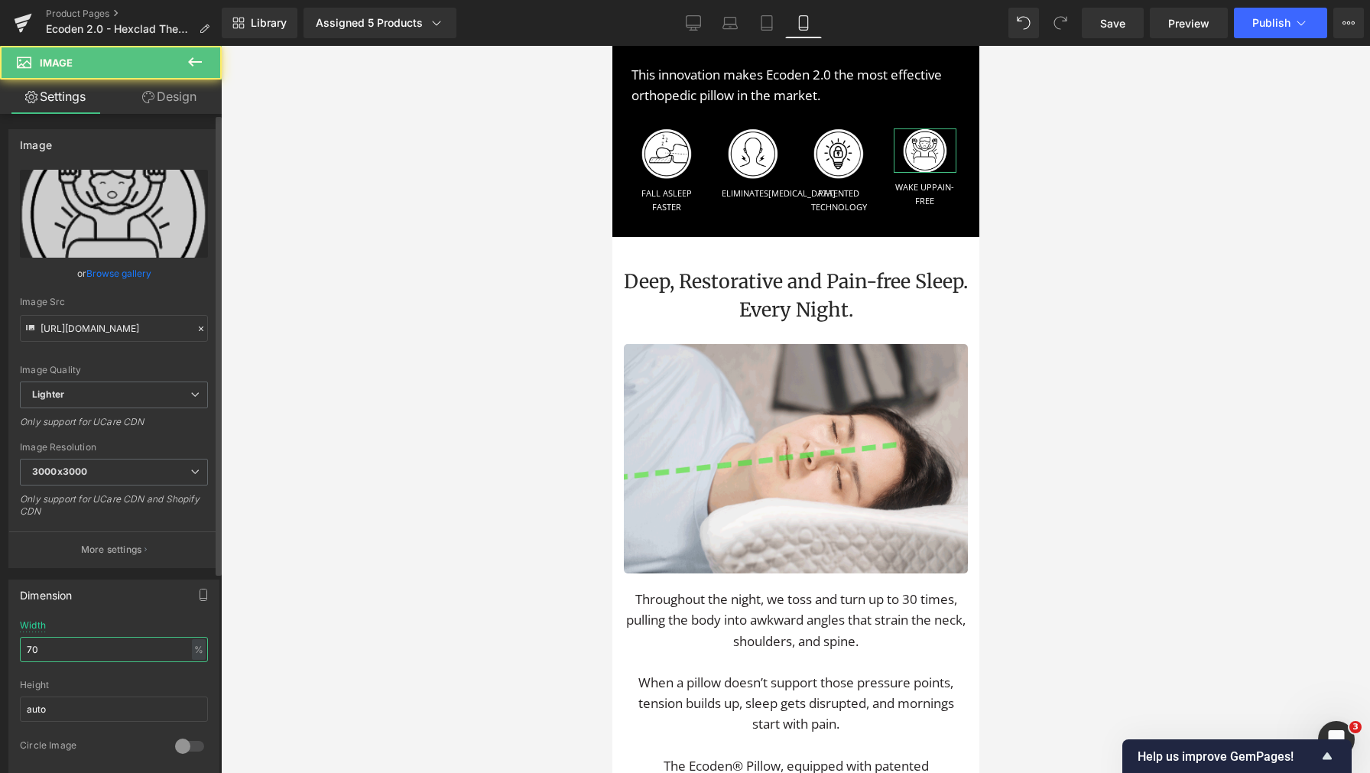
click at [115, 660] on input "70" at bounding box center [114, 649] width 188 height 25
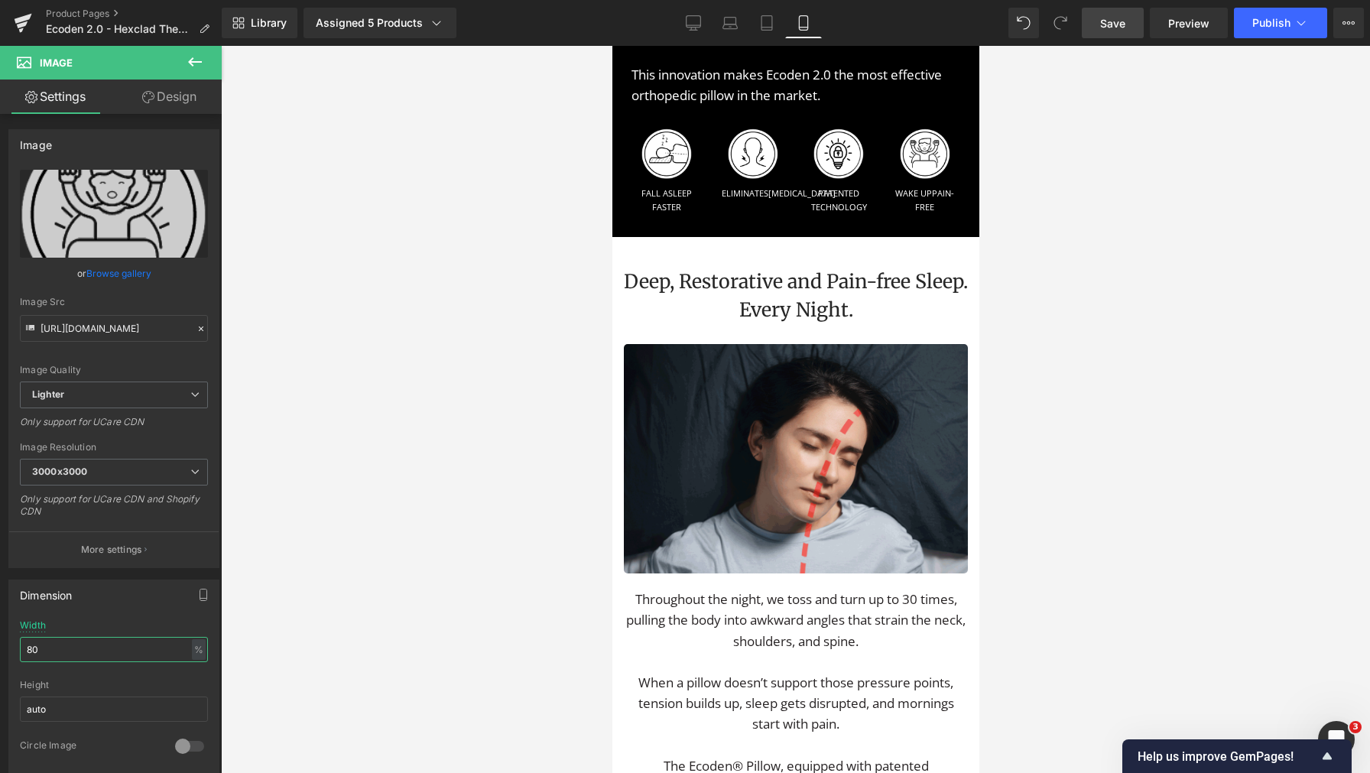
type input "80"
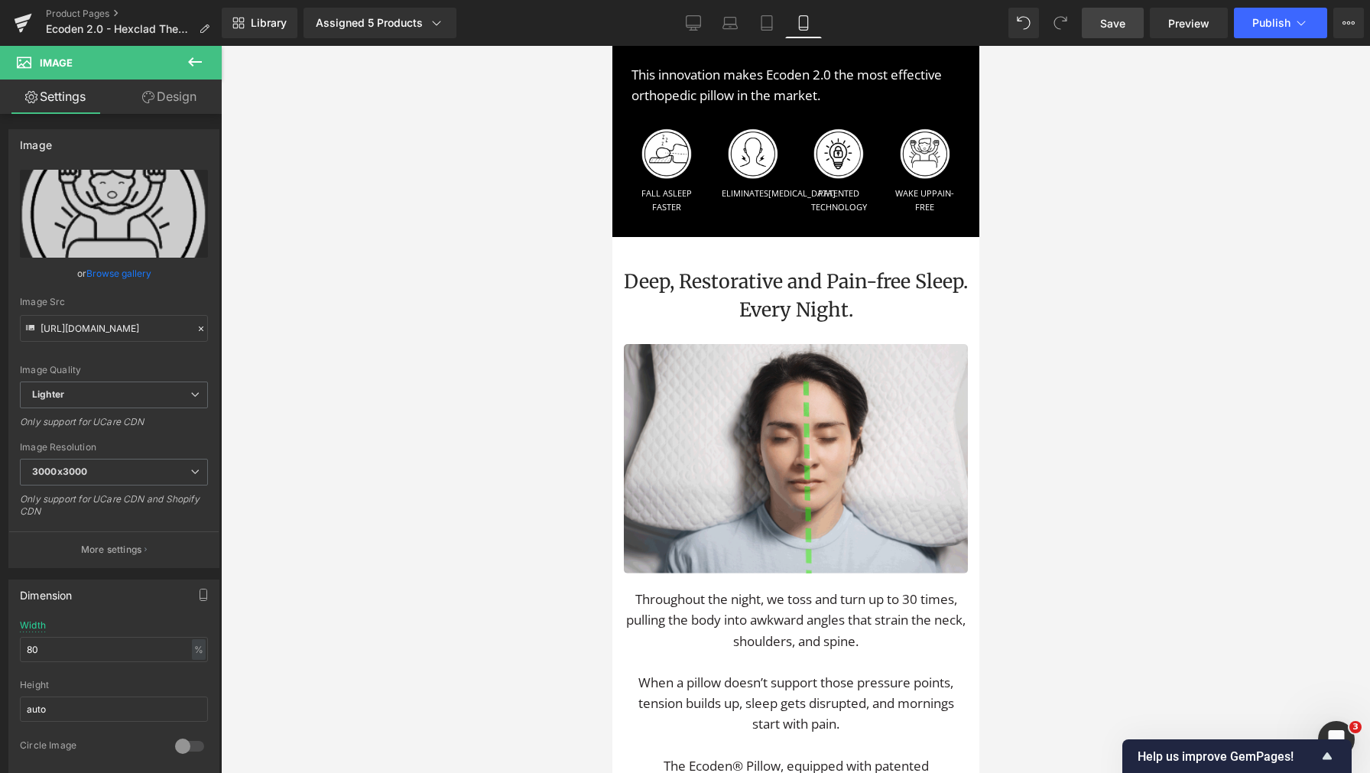
click at [1112, 33] on link "Save" at bounding box center [1113, 23] width 62 height 31
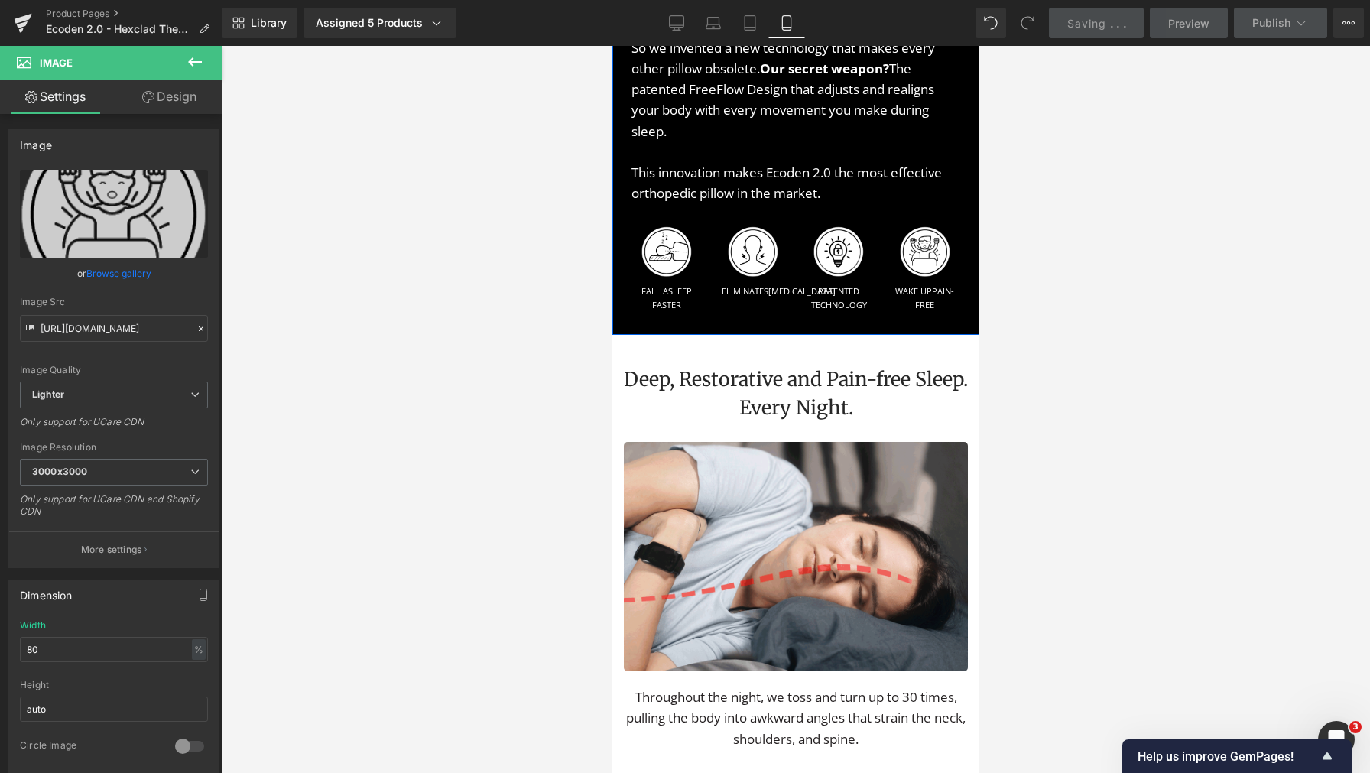
scroll to position [1728, 0]
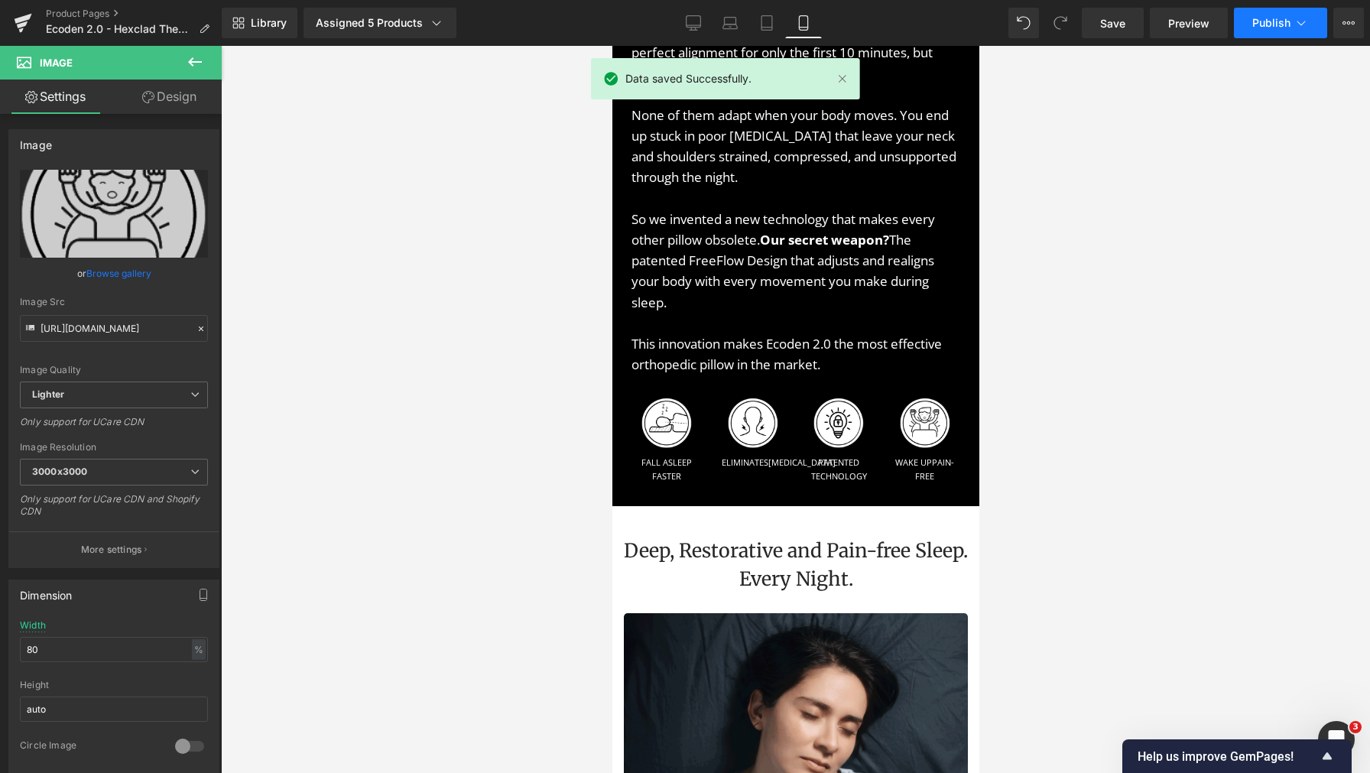
click at [1279, 22] on span "Publish" at bounding box center [1271, 23] width 38 height 12
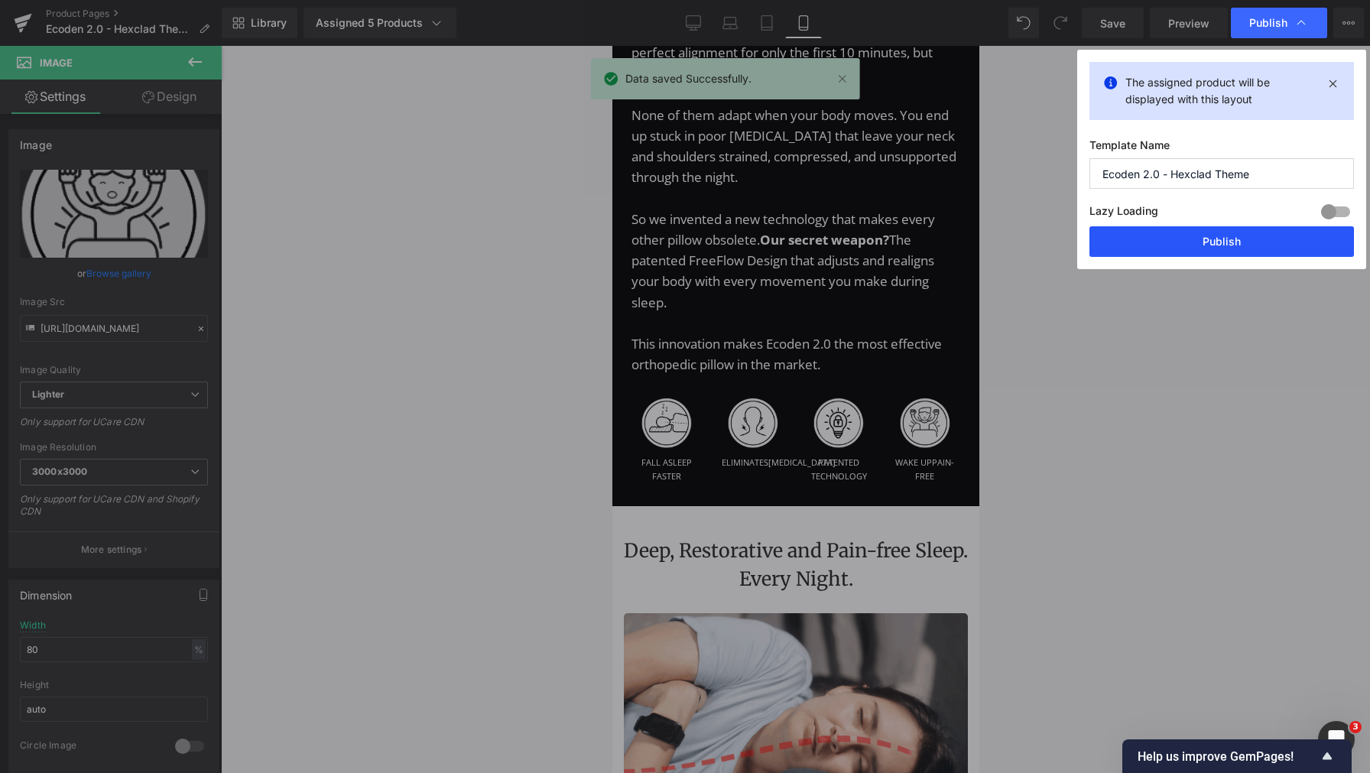
click at [1223, 250] on button "Publish" at bounding box center [1221, 241] width 264 height 31
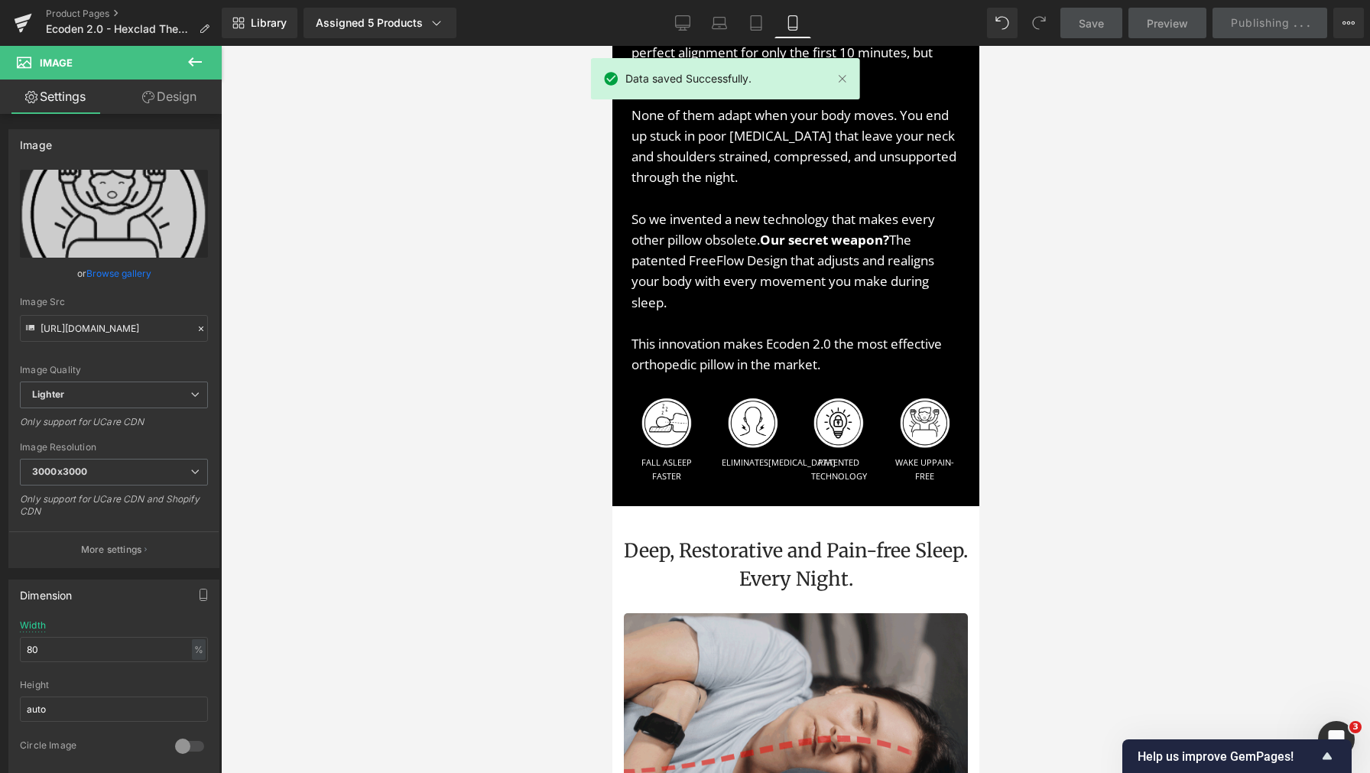
scroll to position [1960, 0]
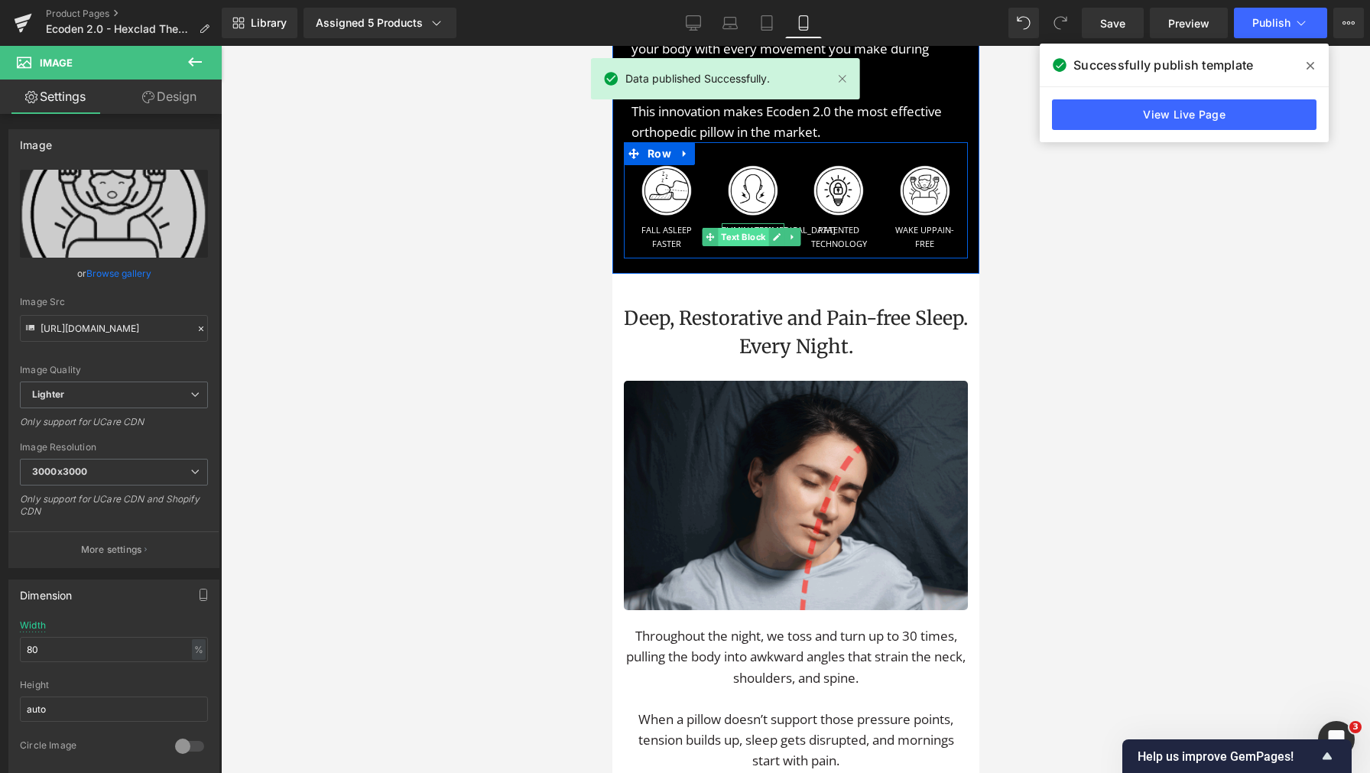
click at [747, 235] on span "Text Block" at bounding box center [742, 237] width 50 height 18
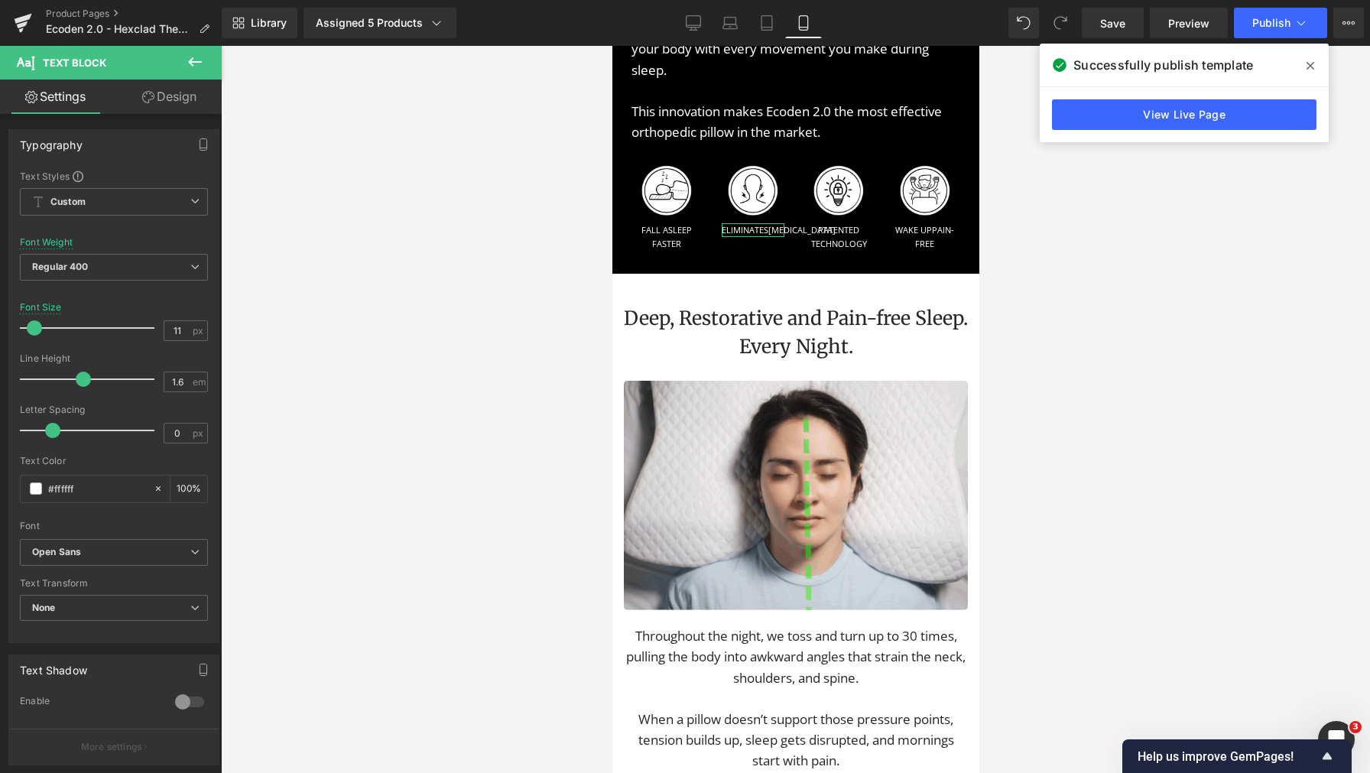
click at [165, 105] on link "Design" at bounding box center [169, 97] width 111 height 34
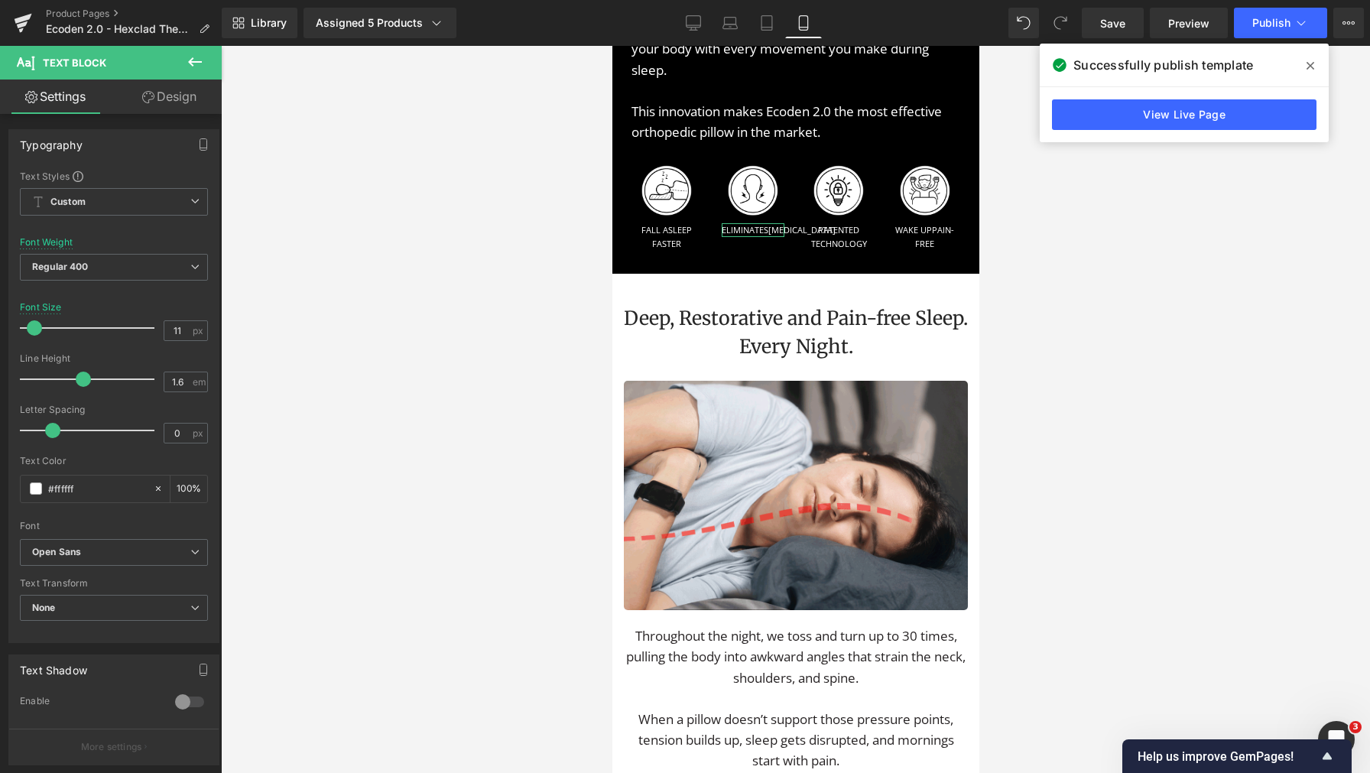
click at [0, 0] on div "Spacing" at bounding box center [0, 0] width 0 height 0
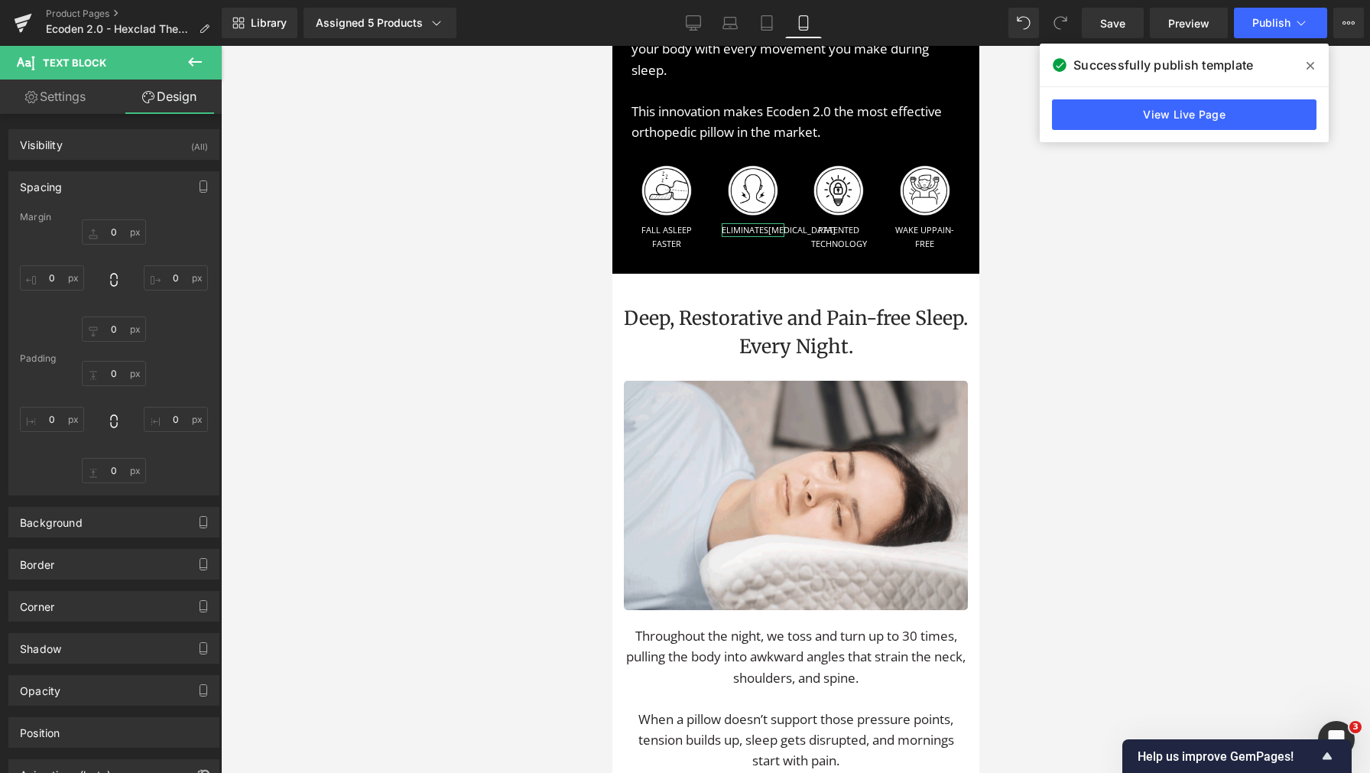
type input "10"
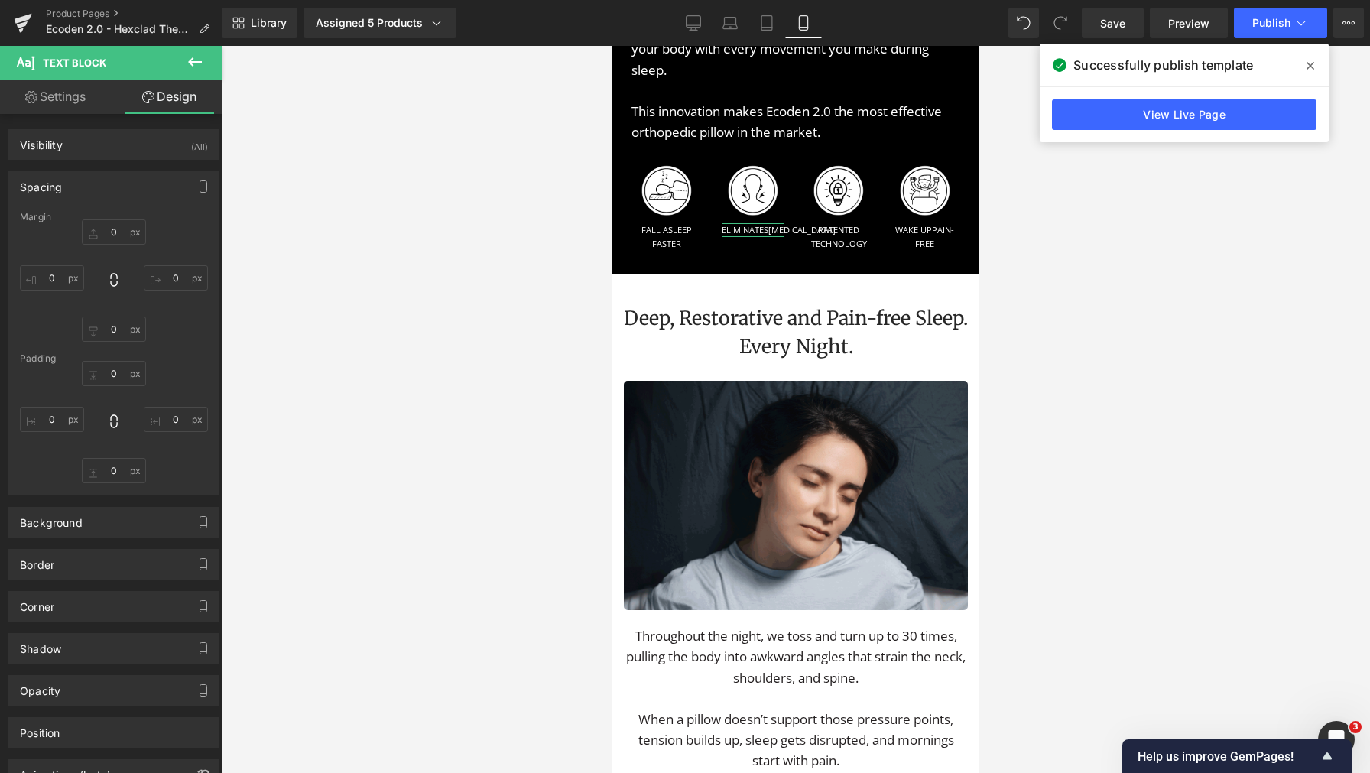
type input "0"
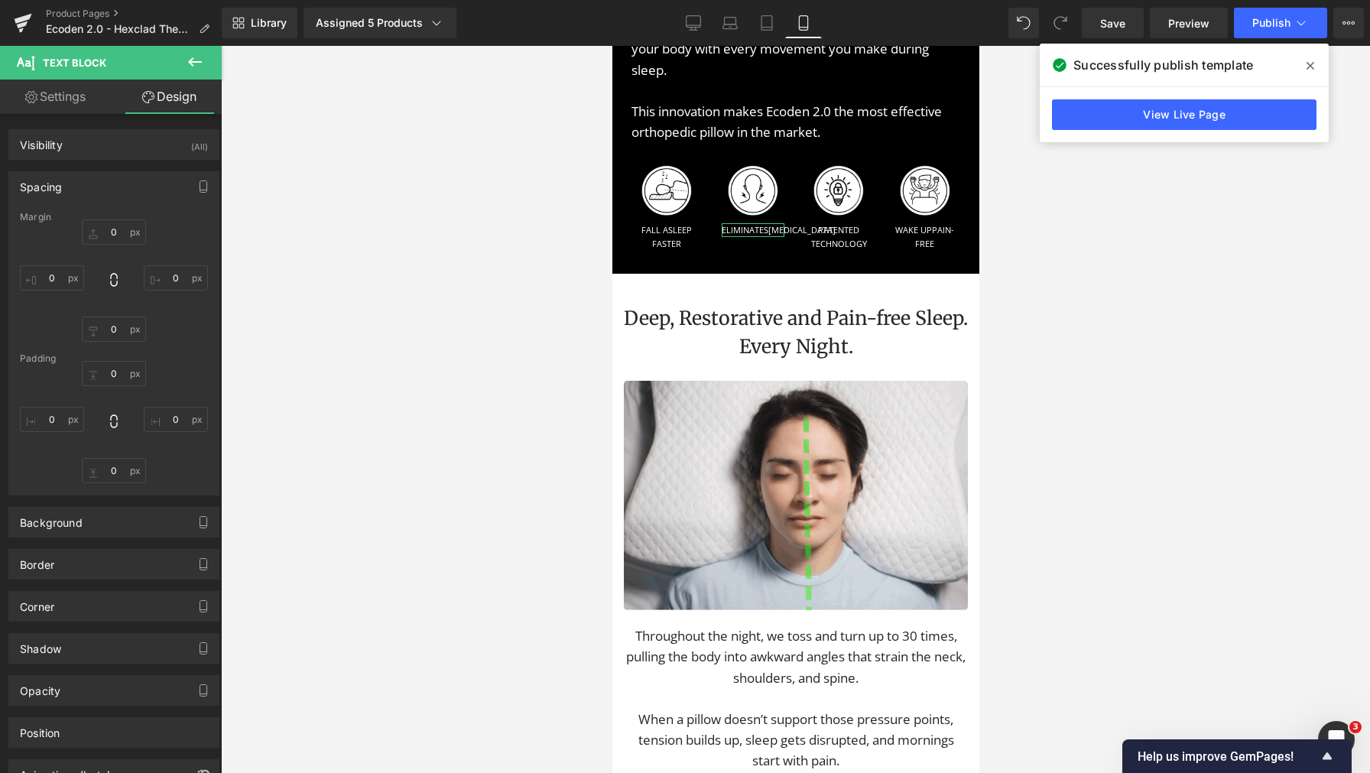
type input "0"
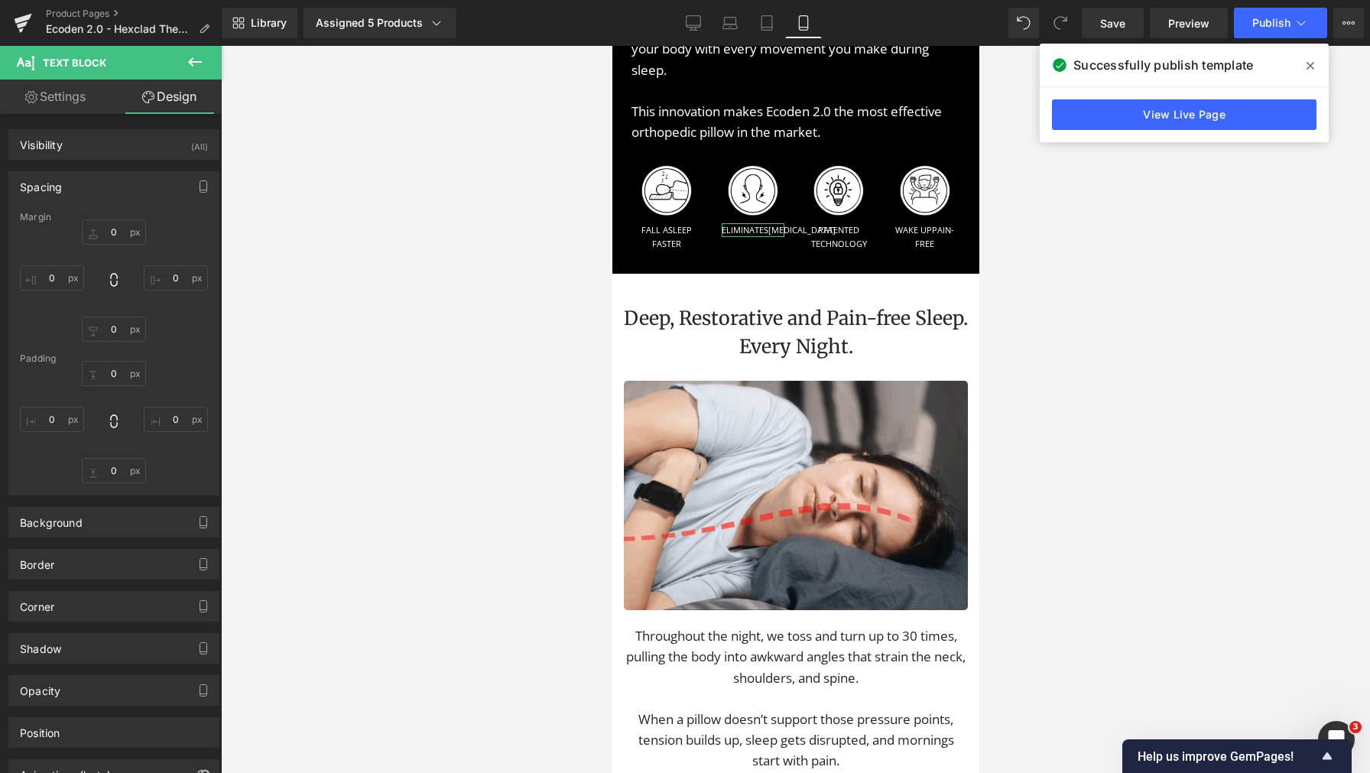
type input "0"
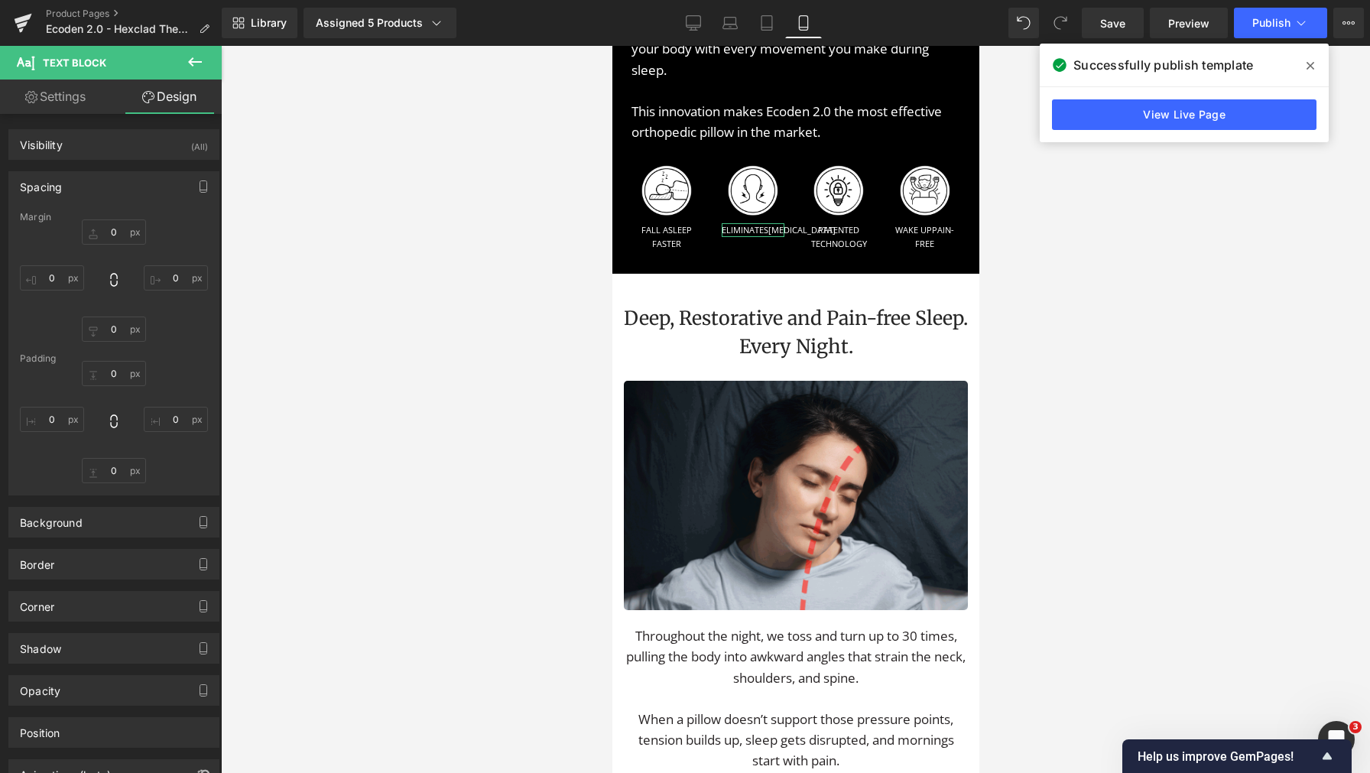
type input "0"
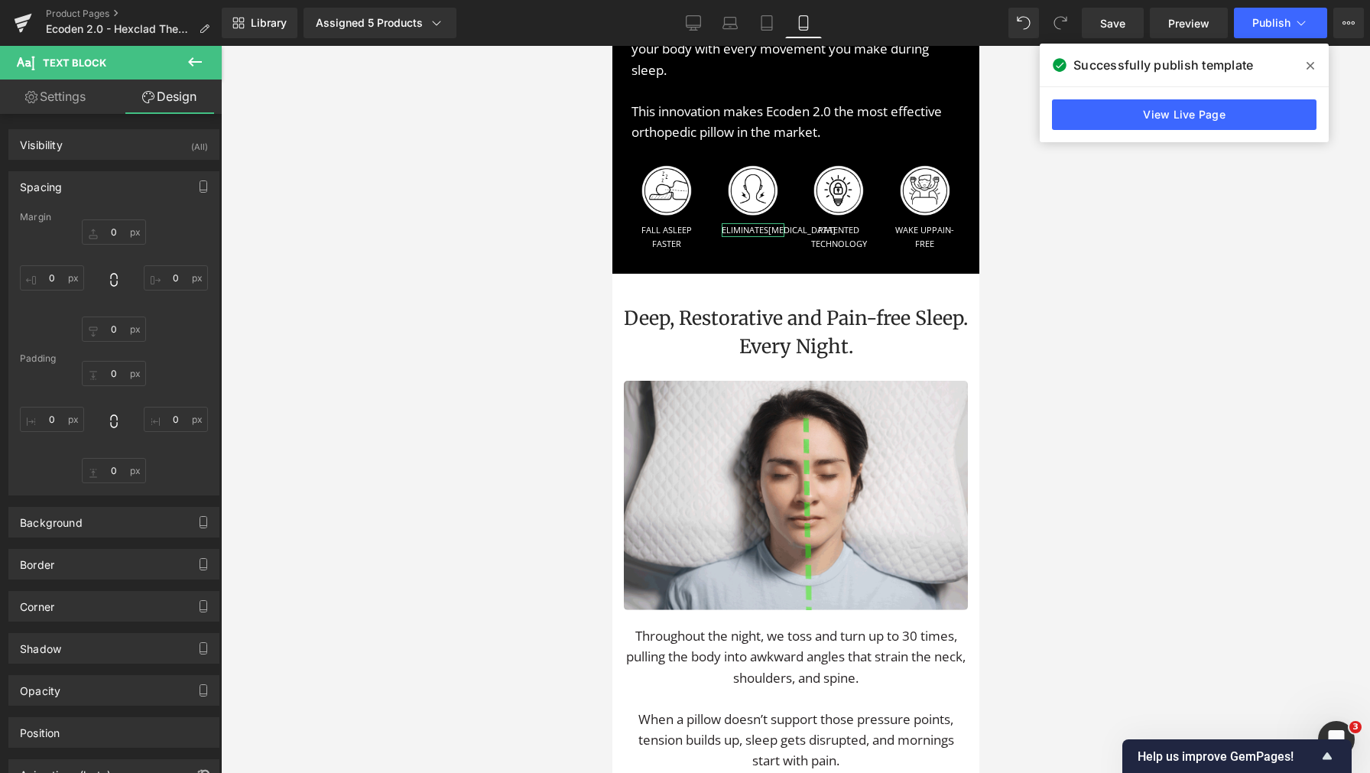
type input "0"
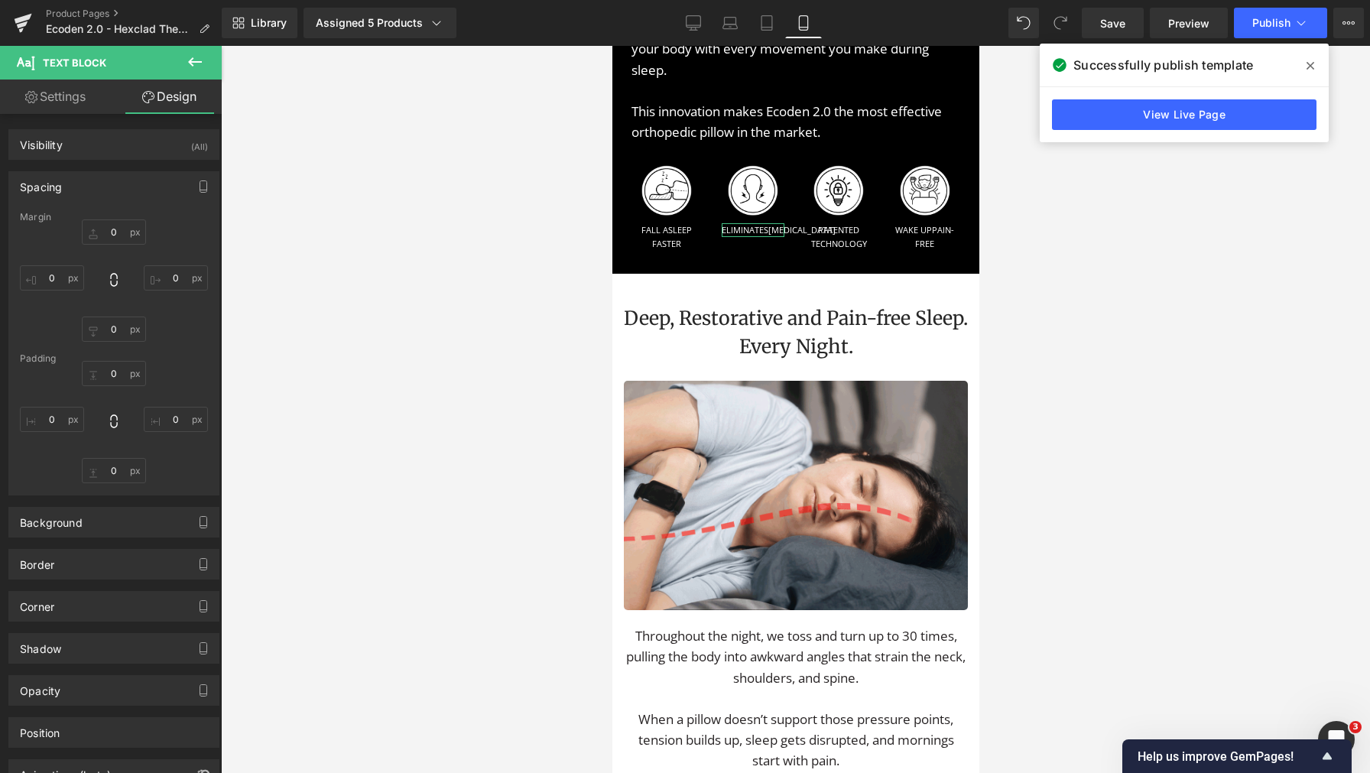
type input "0"
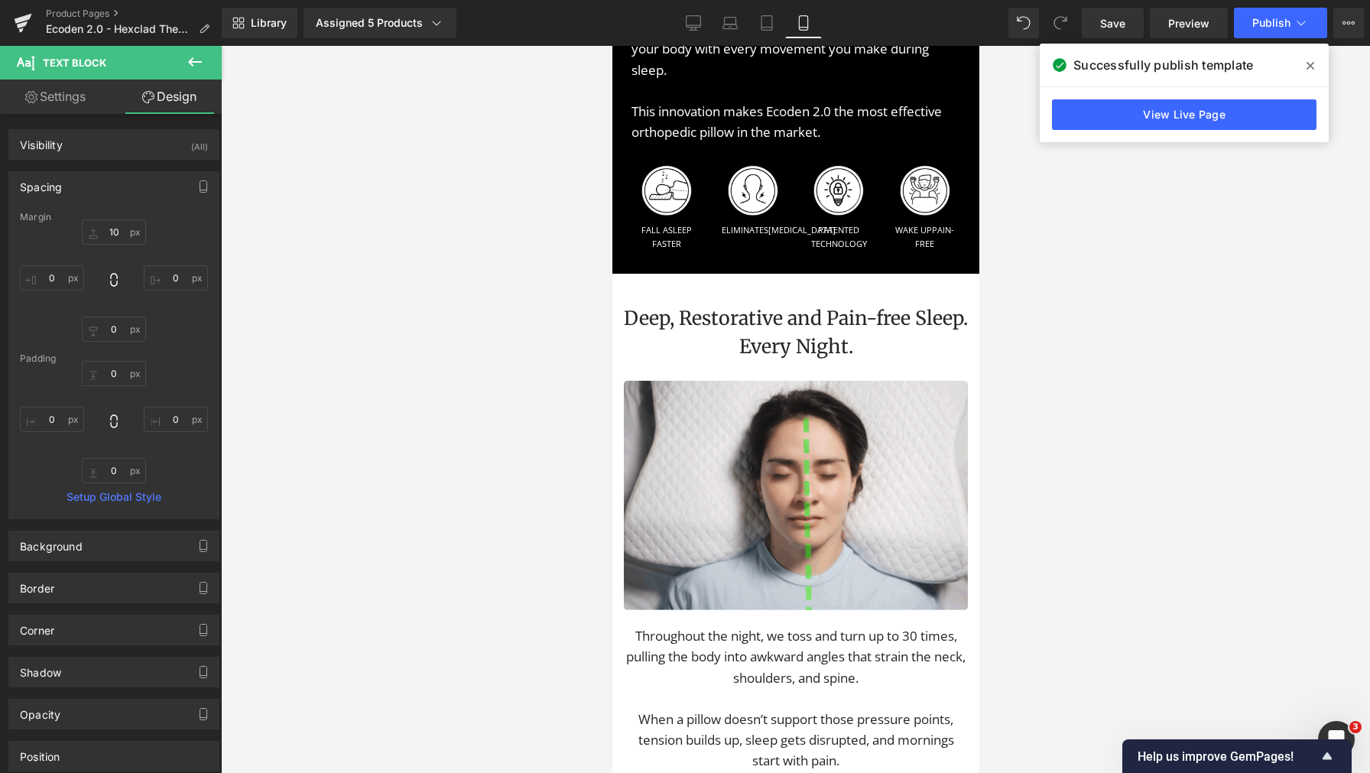
click at [201, 64] on icon at bounding box center [195, 62] width 18 height 18
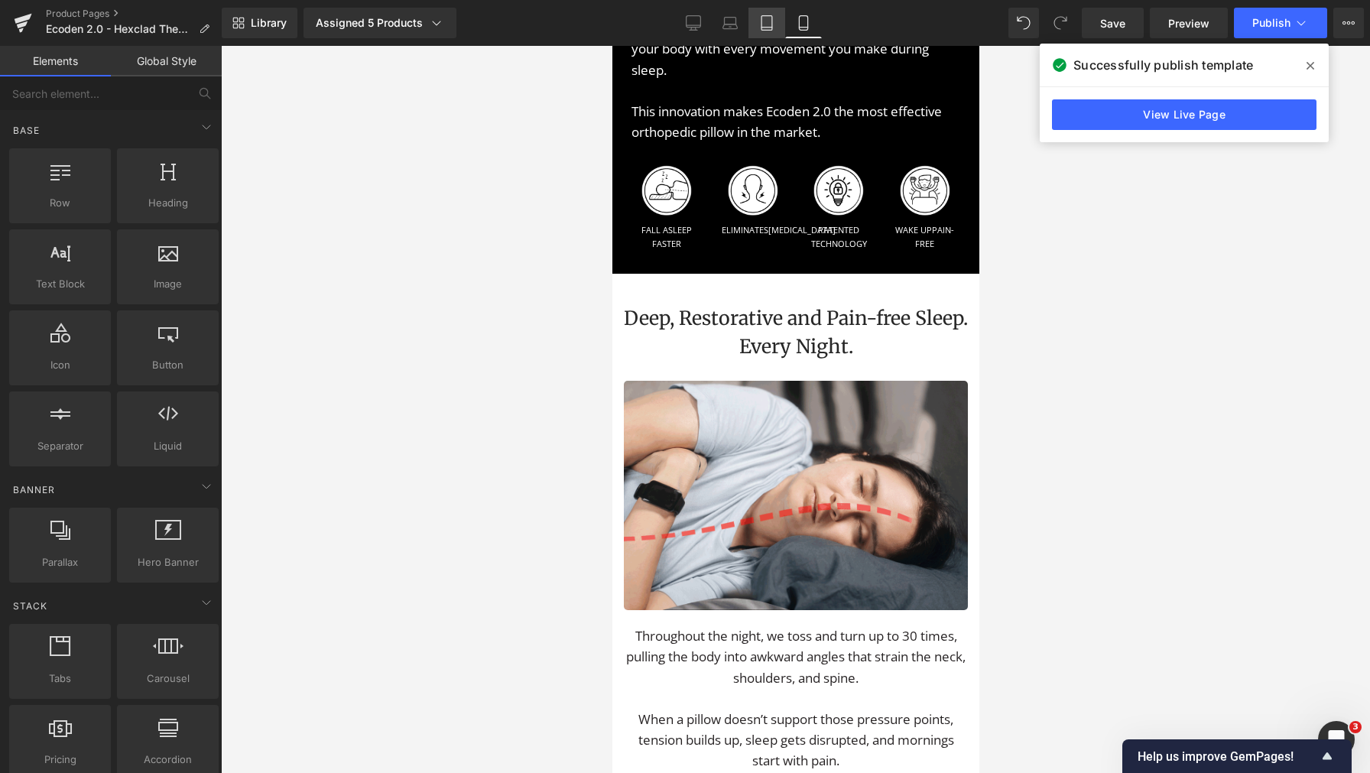
click at [751, 20] on link "Tablet" at bounding box center [766, 23] width 37 height 31
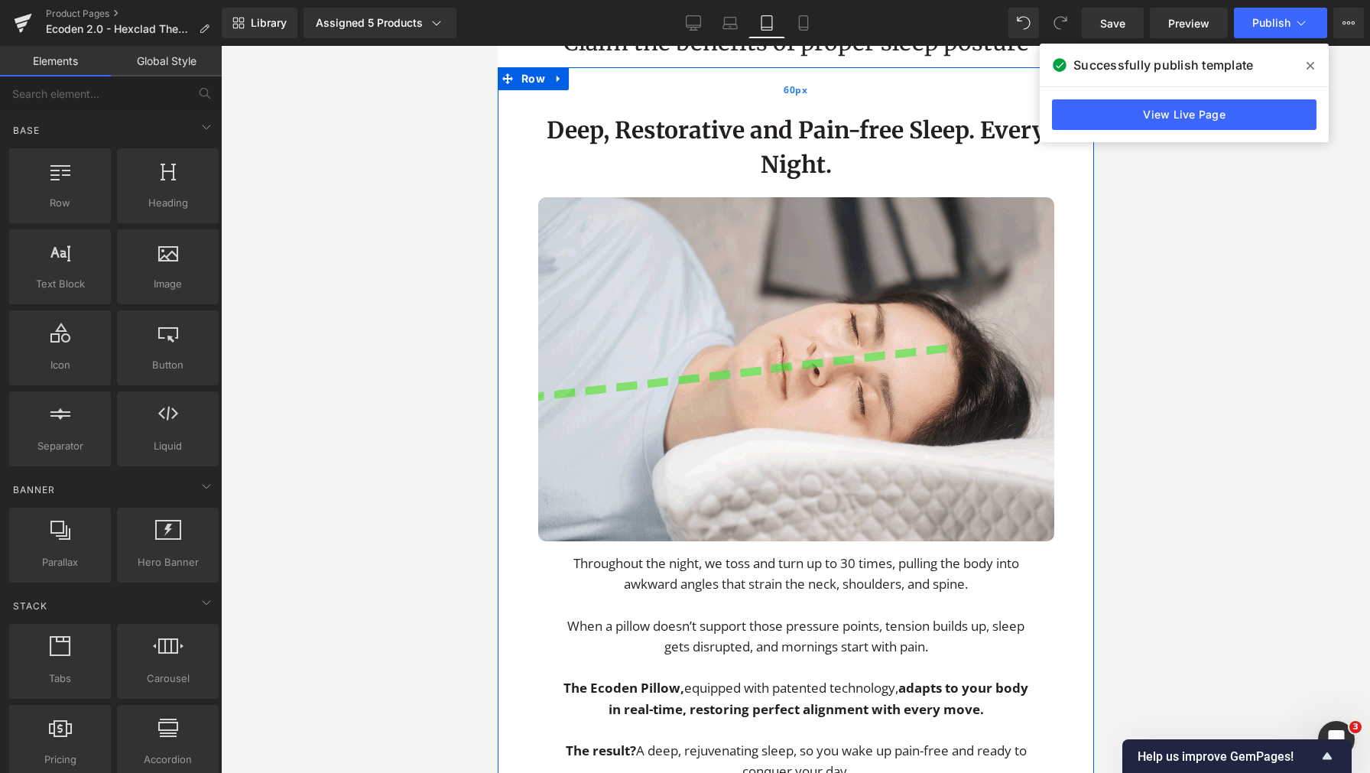
scroll to position [2123, 0]
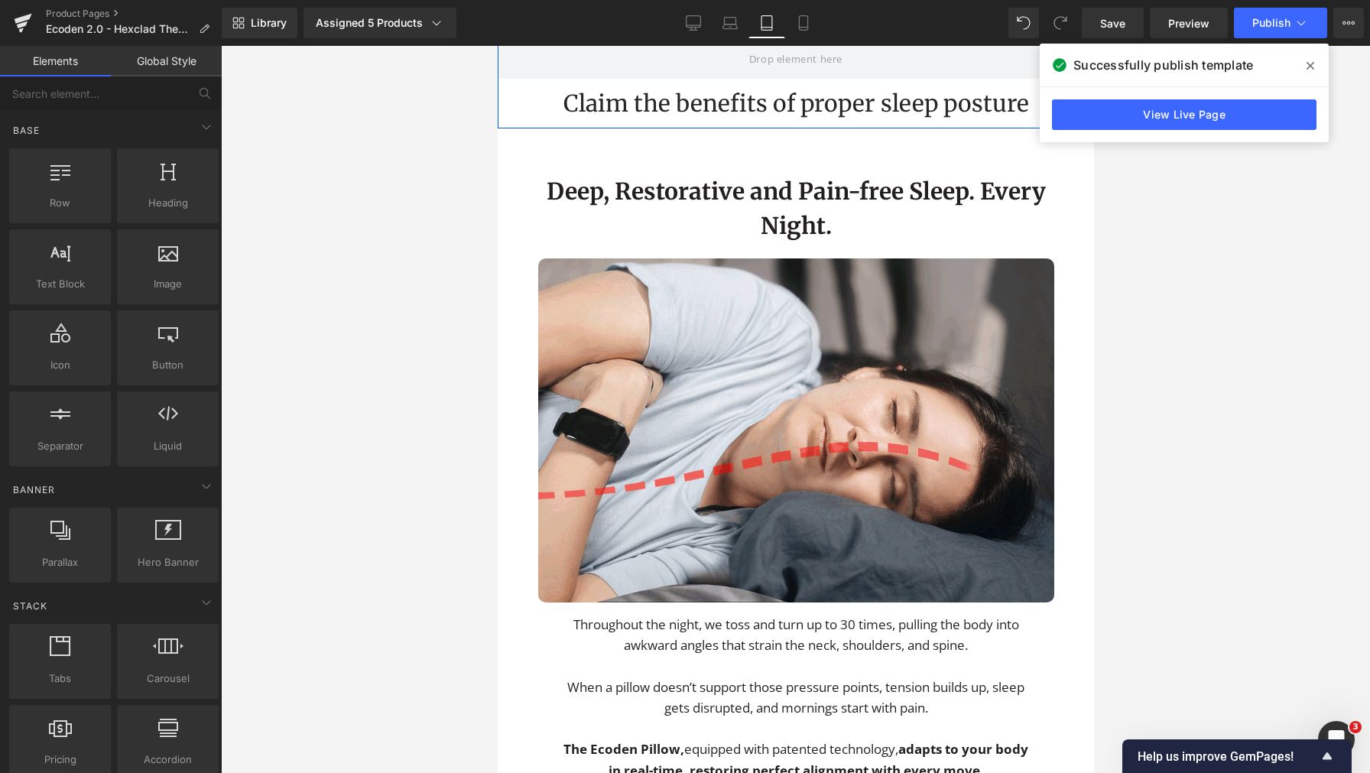
click at [548, 16] on link at bounding box center [558, 4] width 20 height 23
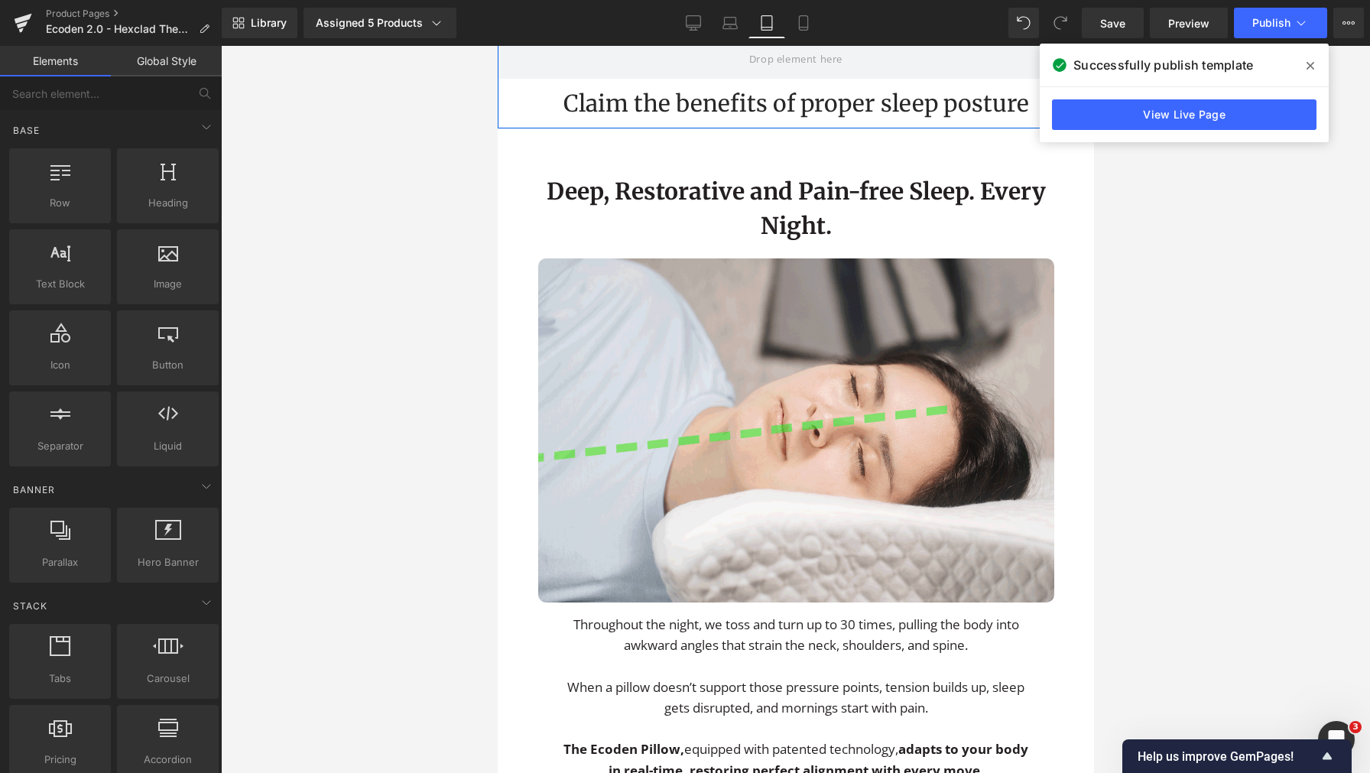
click at [529, 16] on span "Row" at bounding box center [532, 4] width 31 height 23
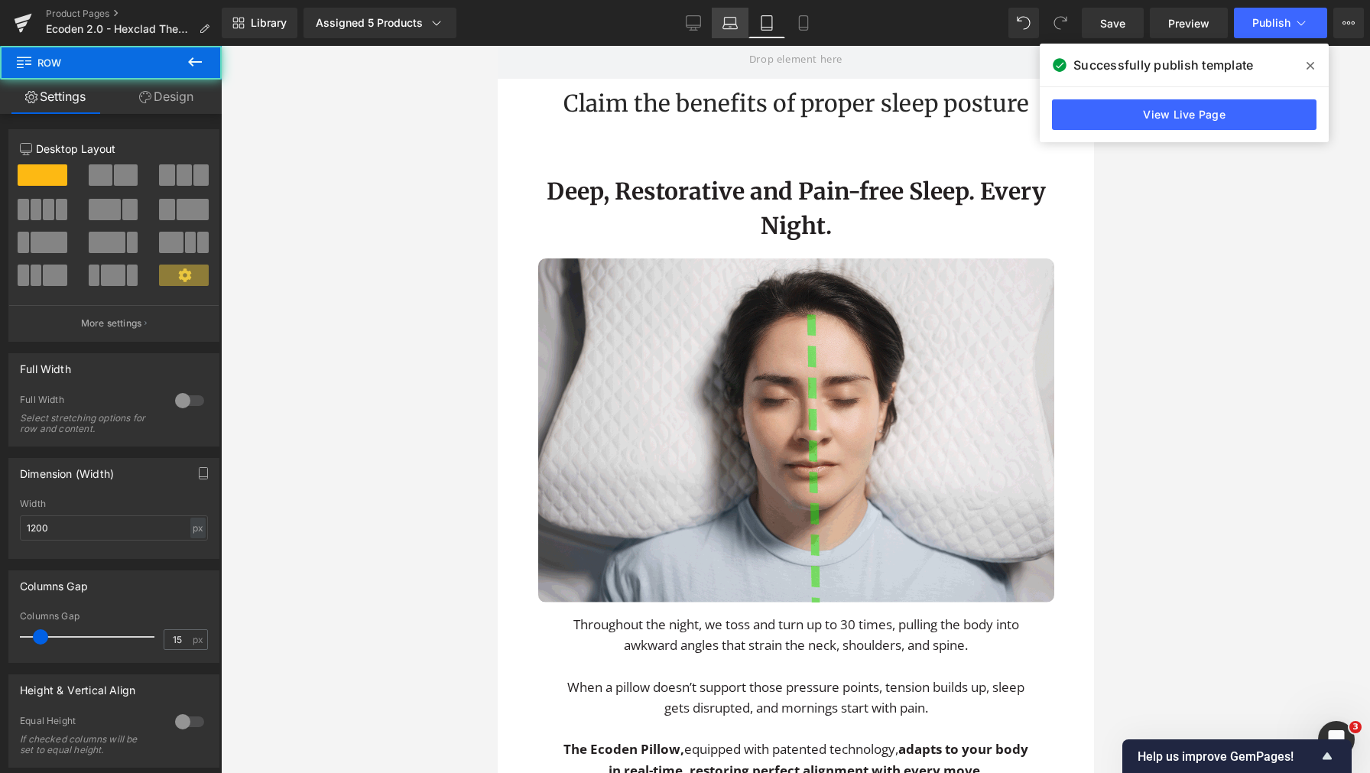
click at [725, 23] on icon at bounding box center [729, 22] width 15 height 15
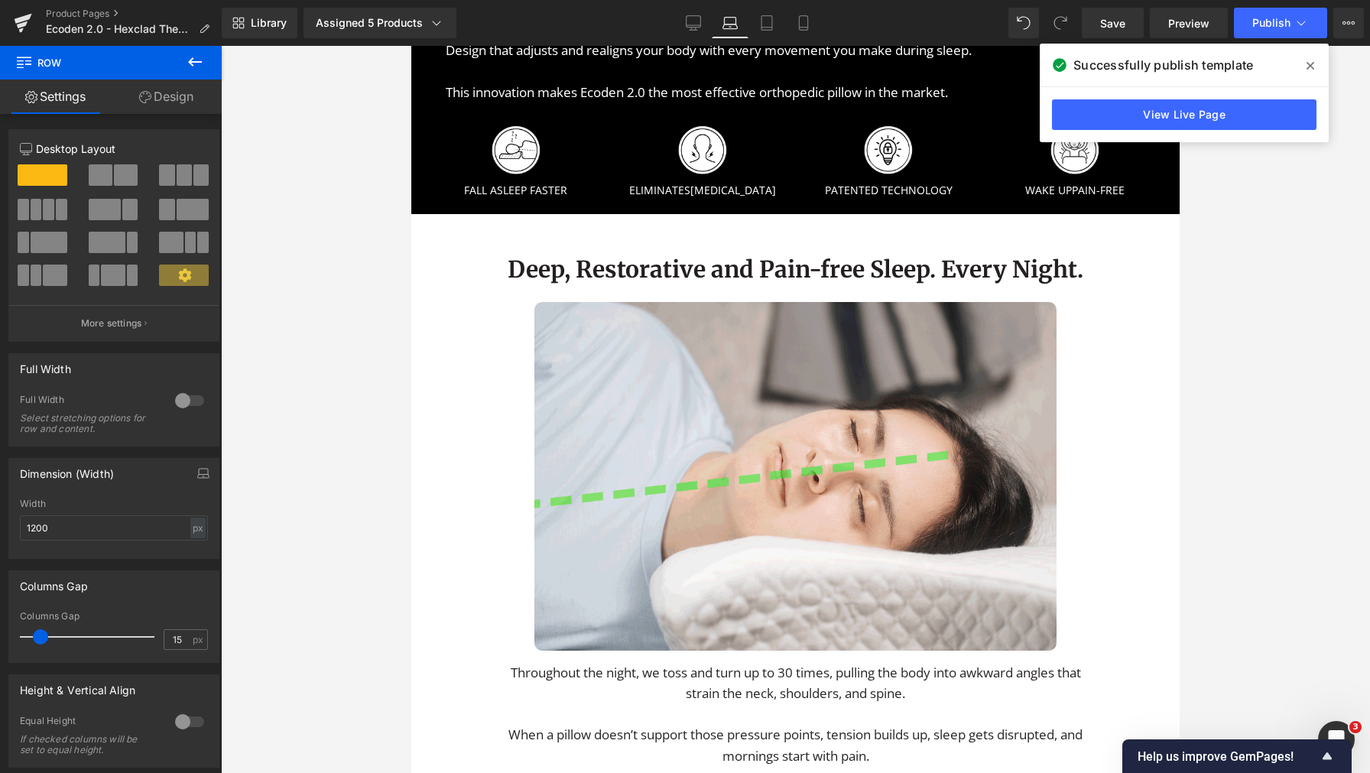
scroll to position [1969, 0]
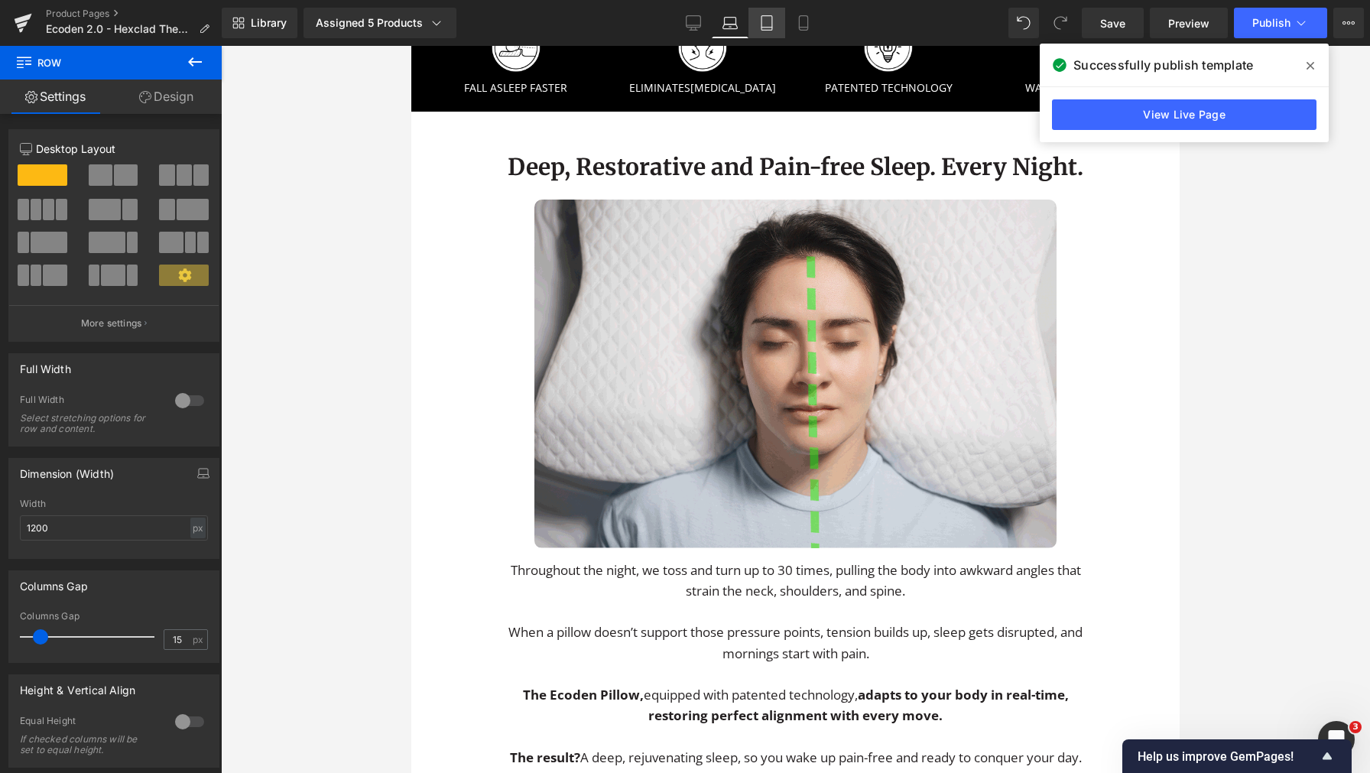
click at [777, 24] on link "Tablet" at bounding box center [766, 23] width 37 height 31
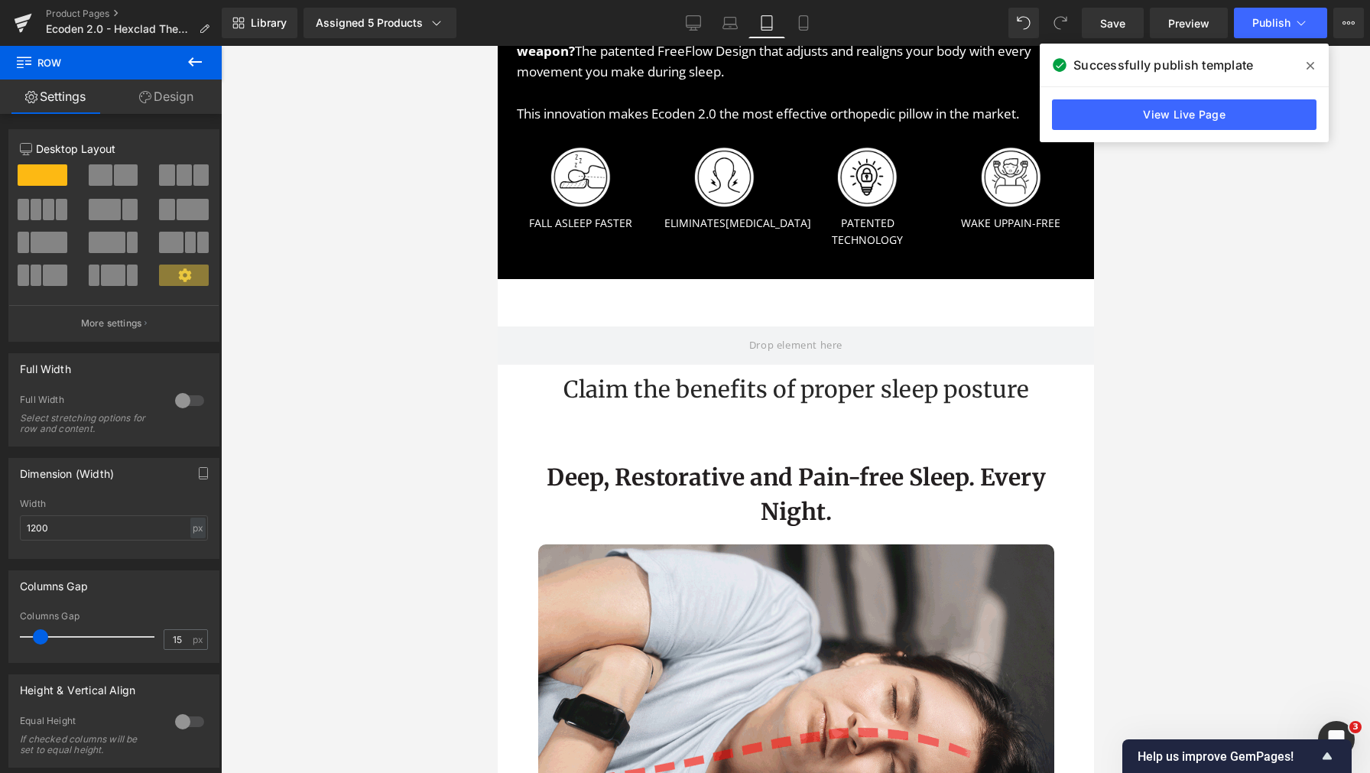
scroll to position [1746, 0]
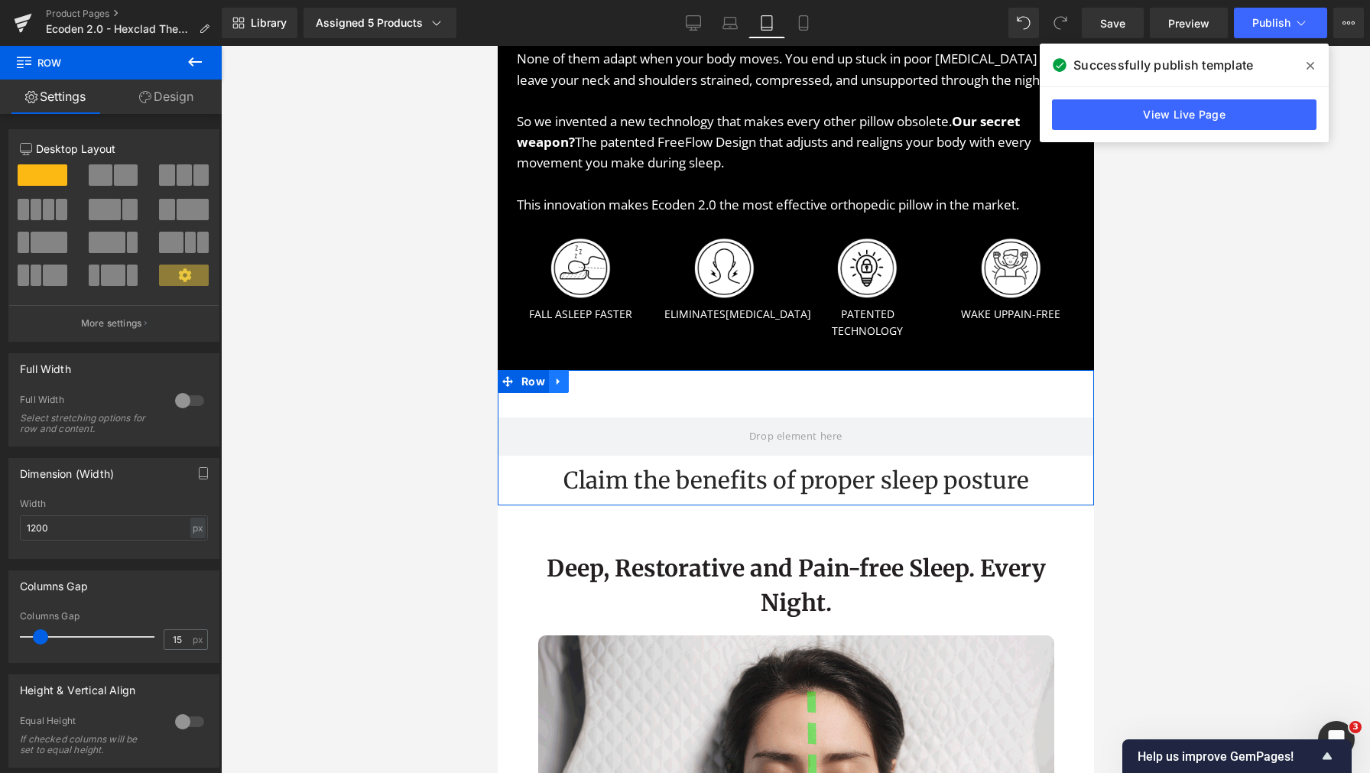
click at [558, 387] on icon at bounding box center [558, 380] width 11 height 11
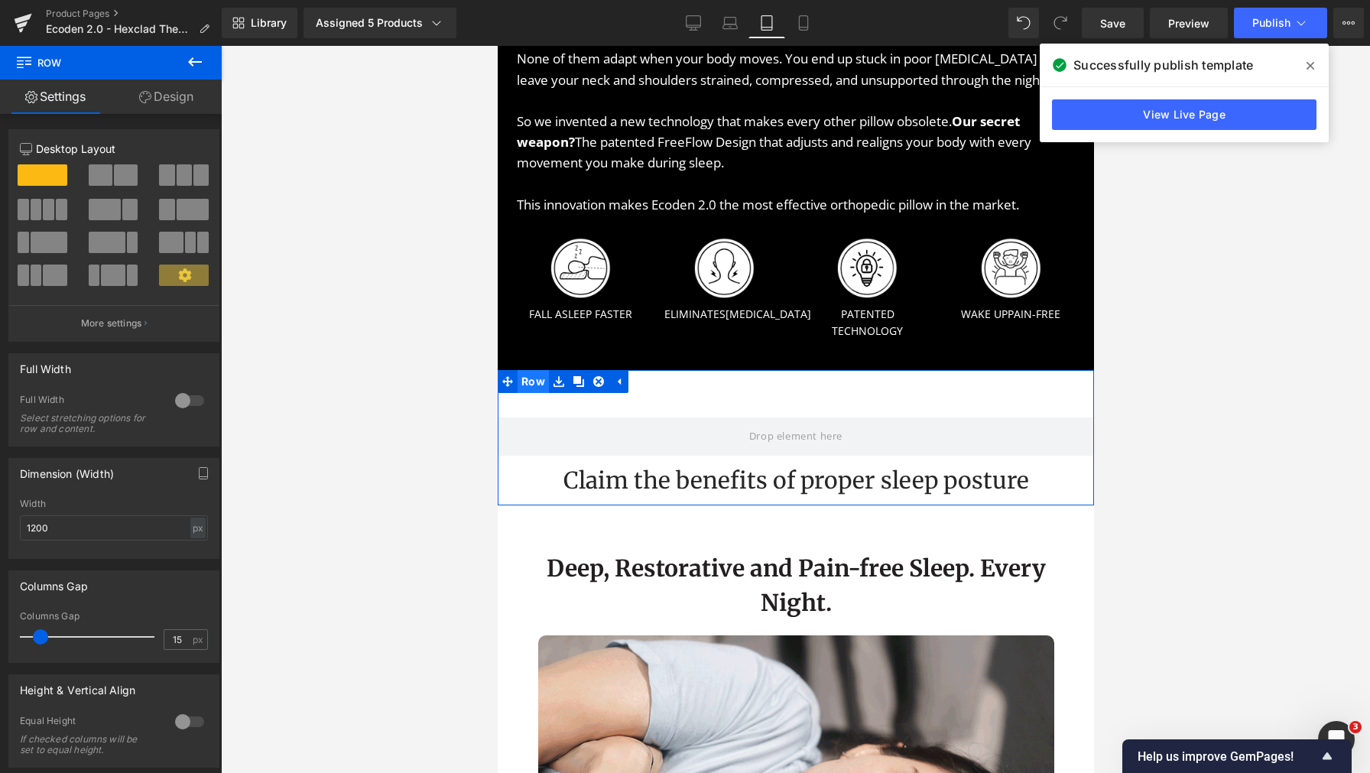
click at [523, 393] on span "Row" at bounding box center [532, 381] width 31 height 23
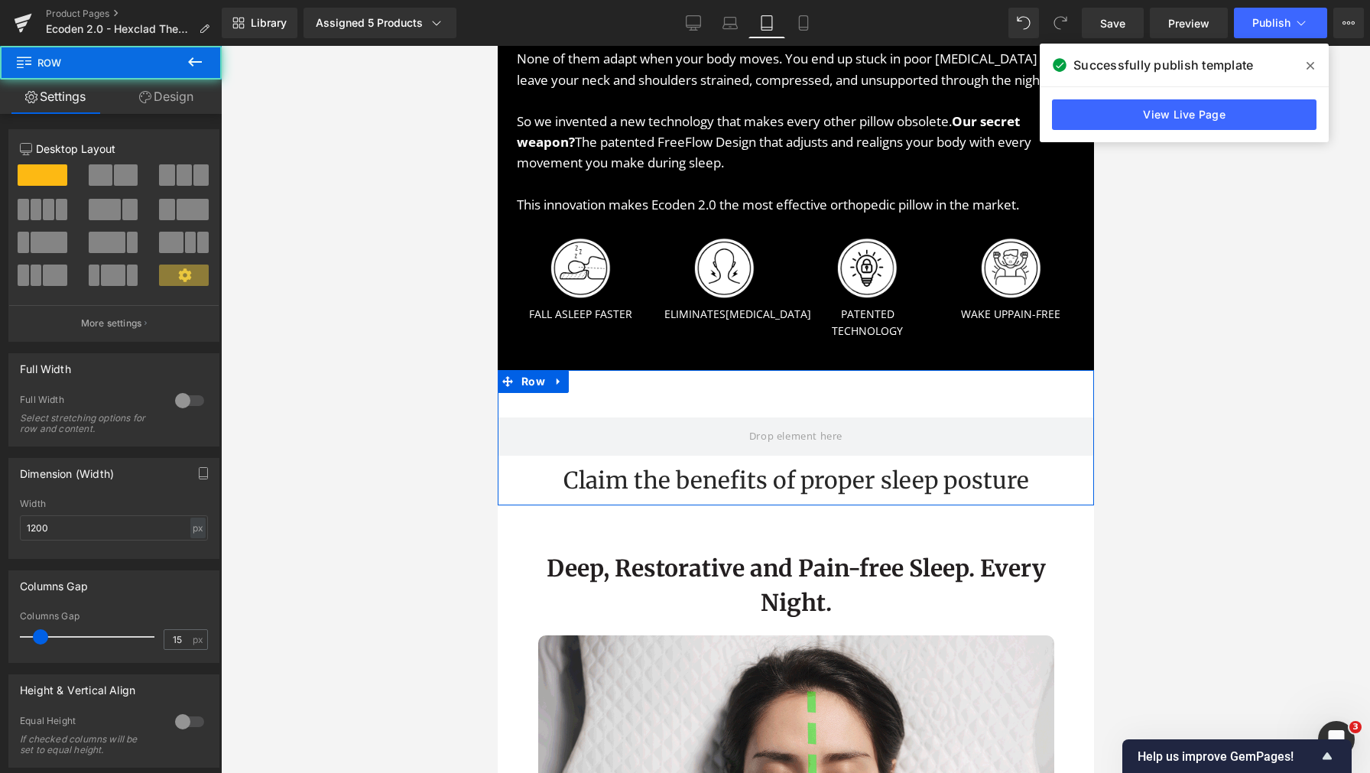
click at [196, 100] on link "Design" at bounding box center [166, 97] width 111 height 34
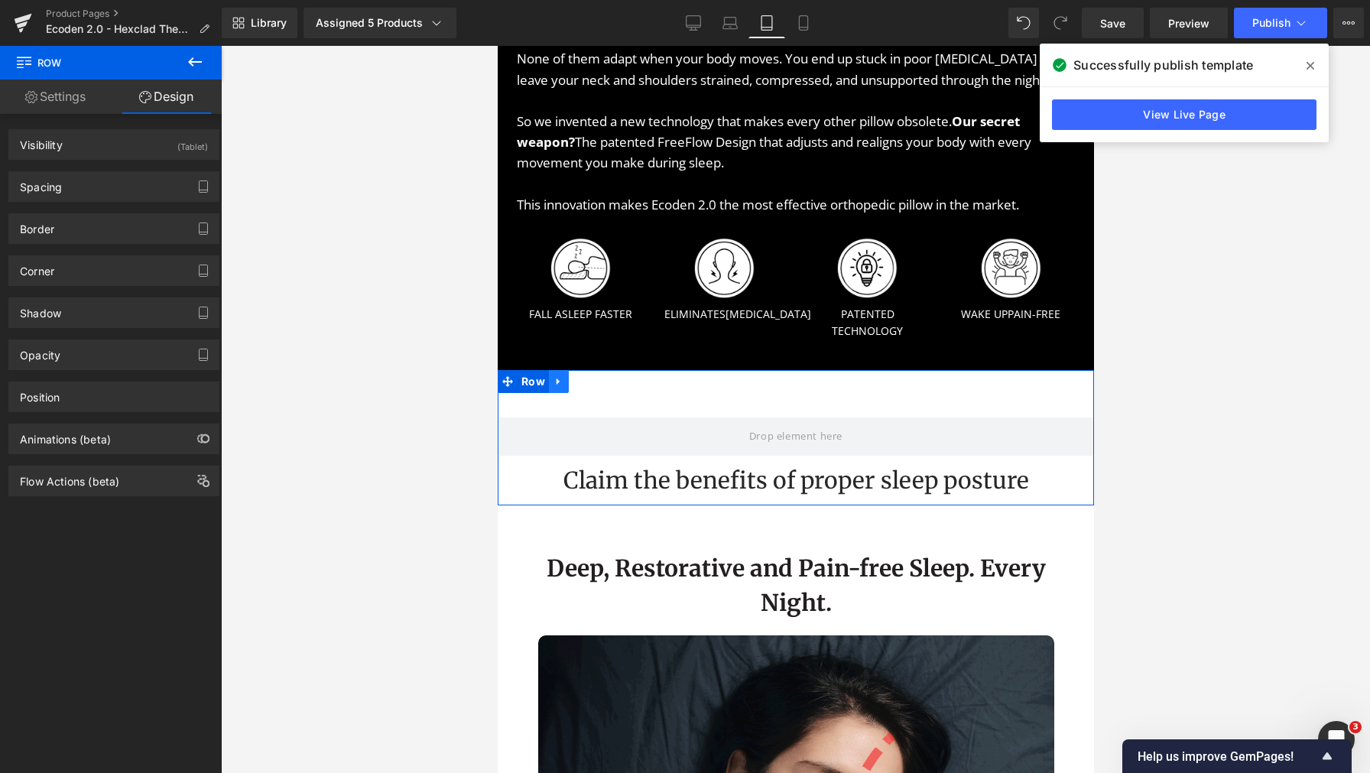
click at [556, 387] on icon at bounding box center [558, 380] width 11 height 11
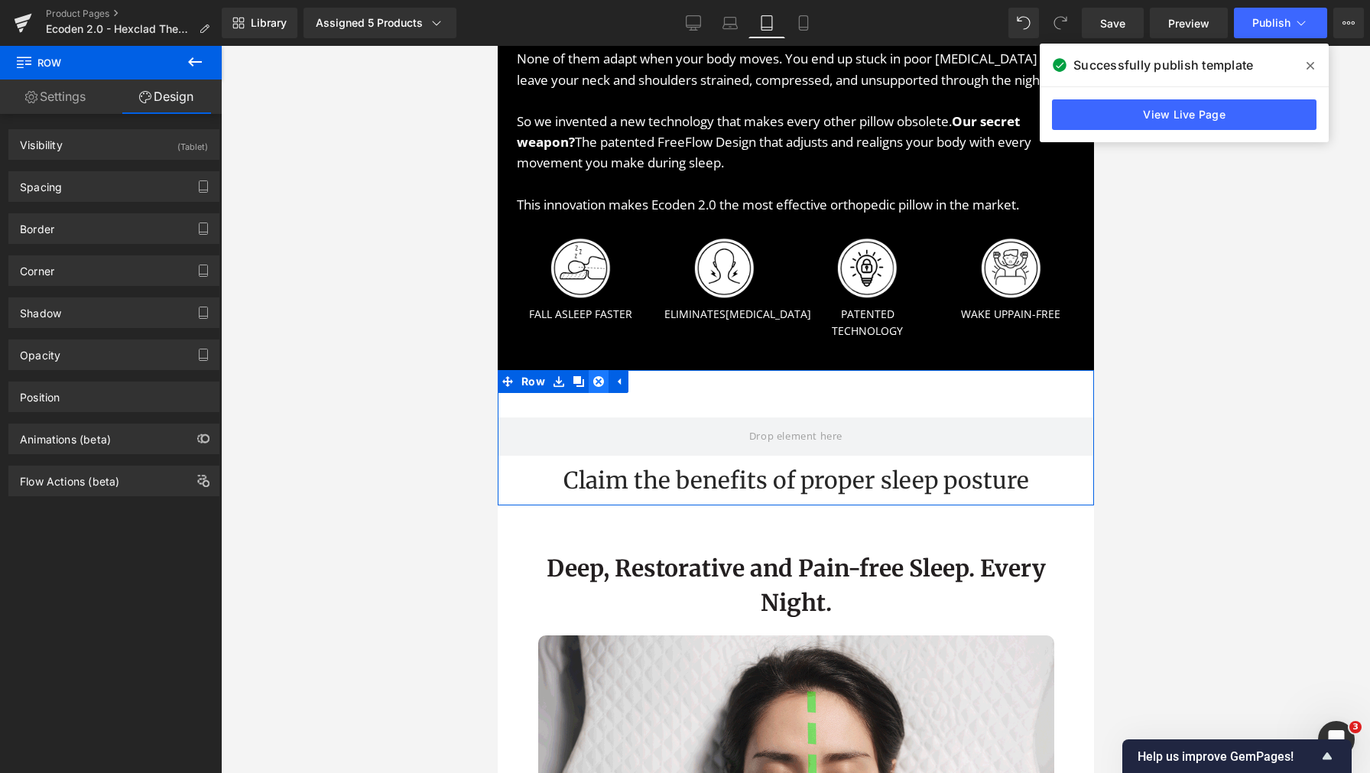
click at [593, 387] on icon at bounding box center [597, 380] width 11 height 11
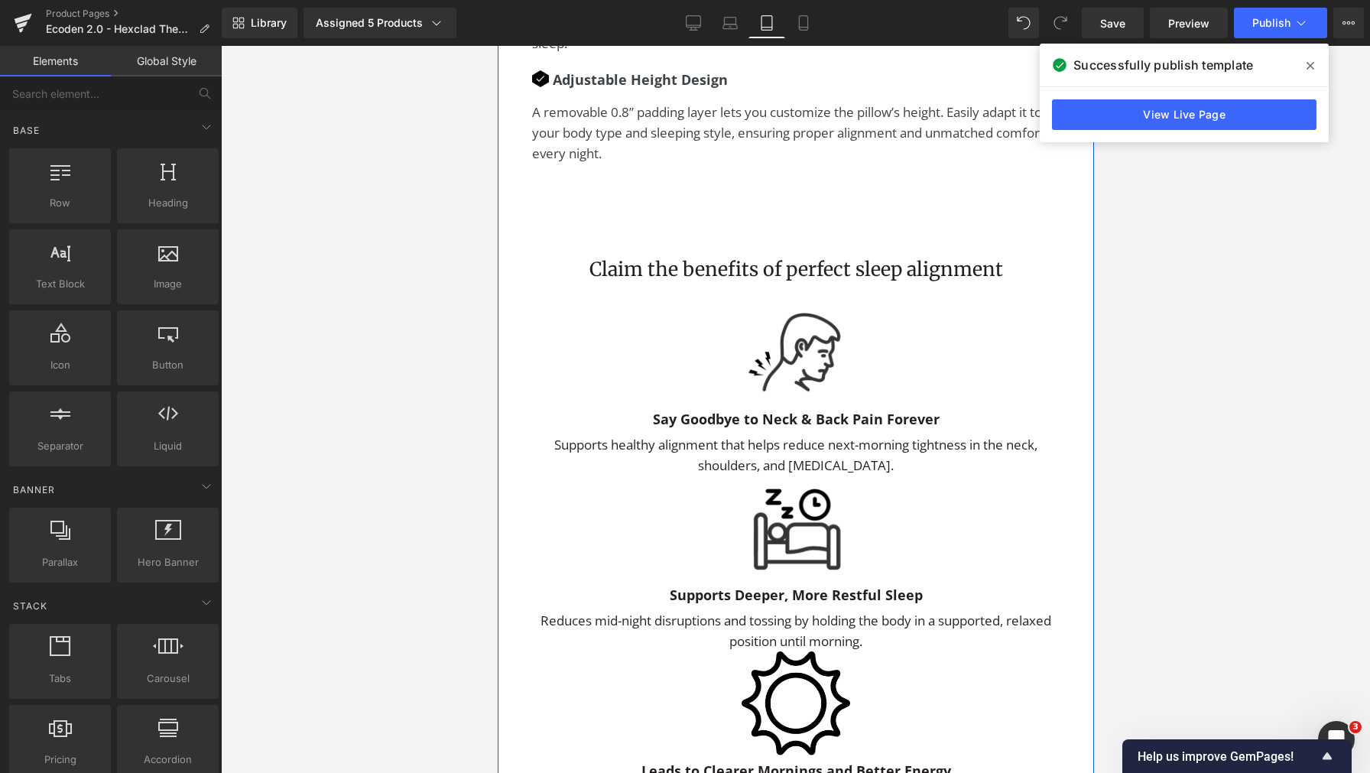
scroll to position [3348, 0]
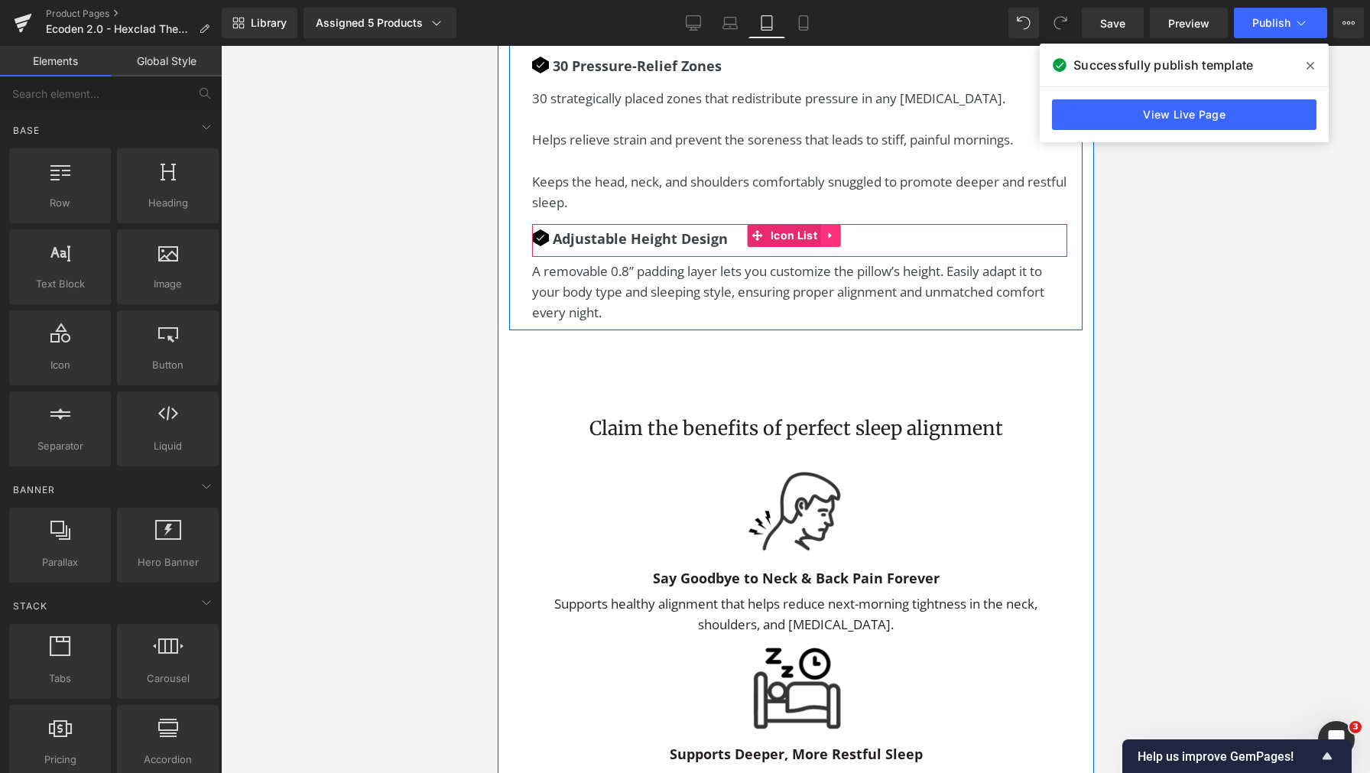
click at [832, 242] on icon at bounding box center [830, 235] width 11 height 11
click at [843, 241] on icon at bounding box center [840, 235] width 11 height 11
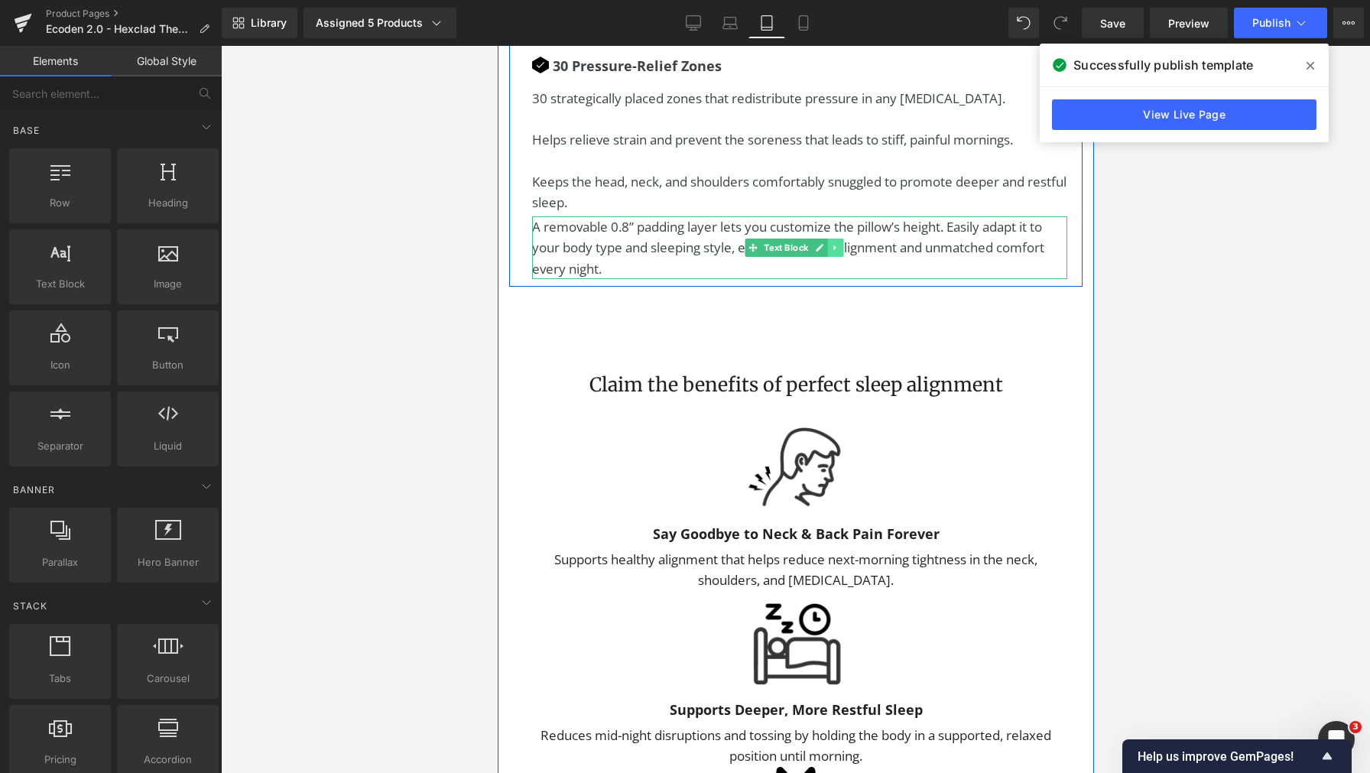
click at [834, 250] on icon at bounding box center [833, 247] width 2 height 5
click at [844, 252] on icon at bounding box center [842, 247] width 8 height 8
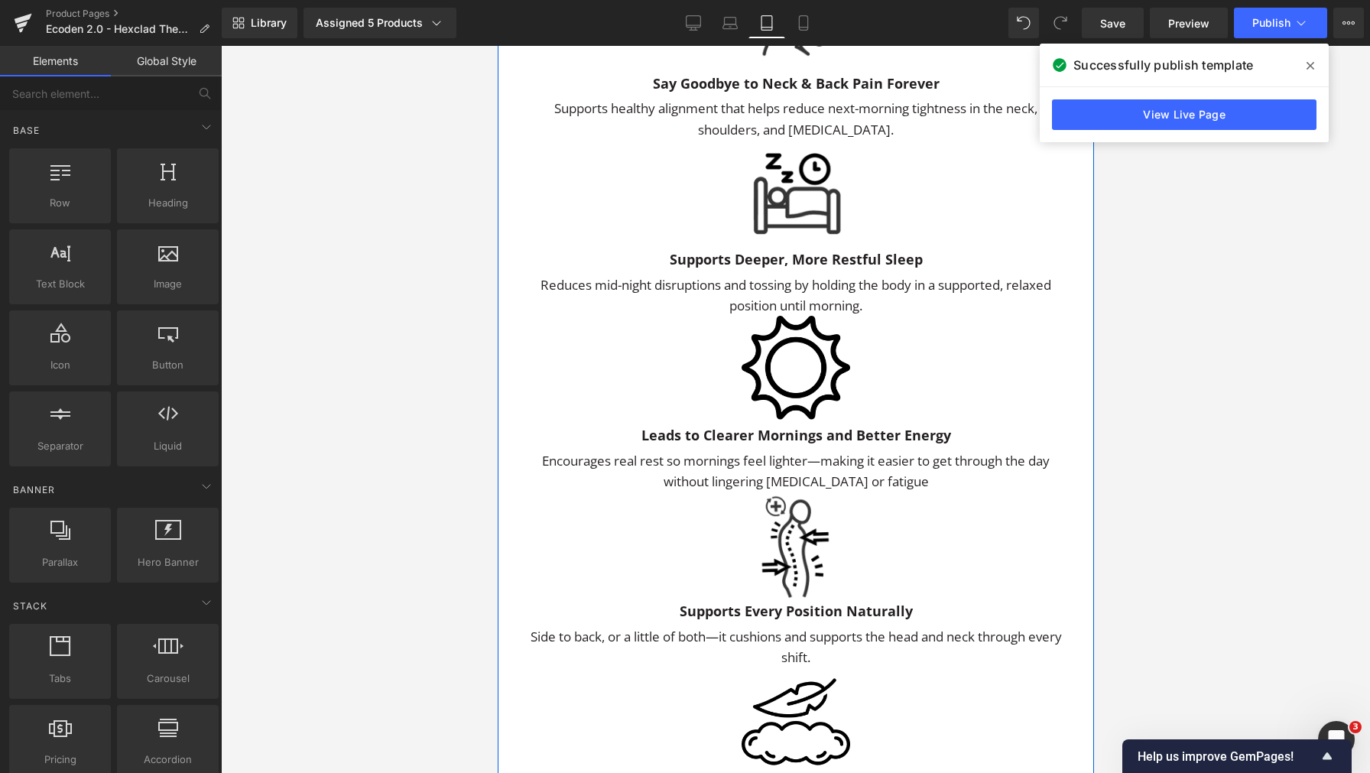
scroll to position [4070, 0]
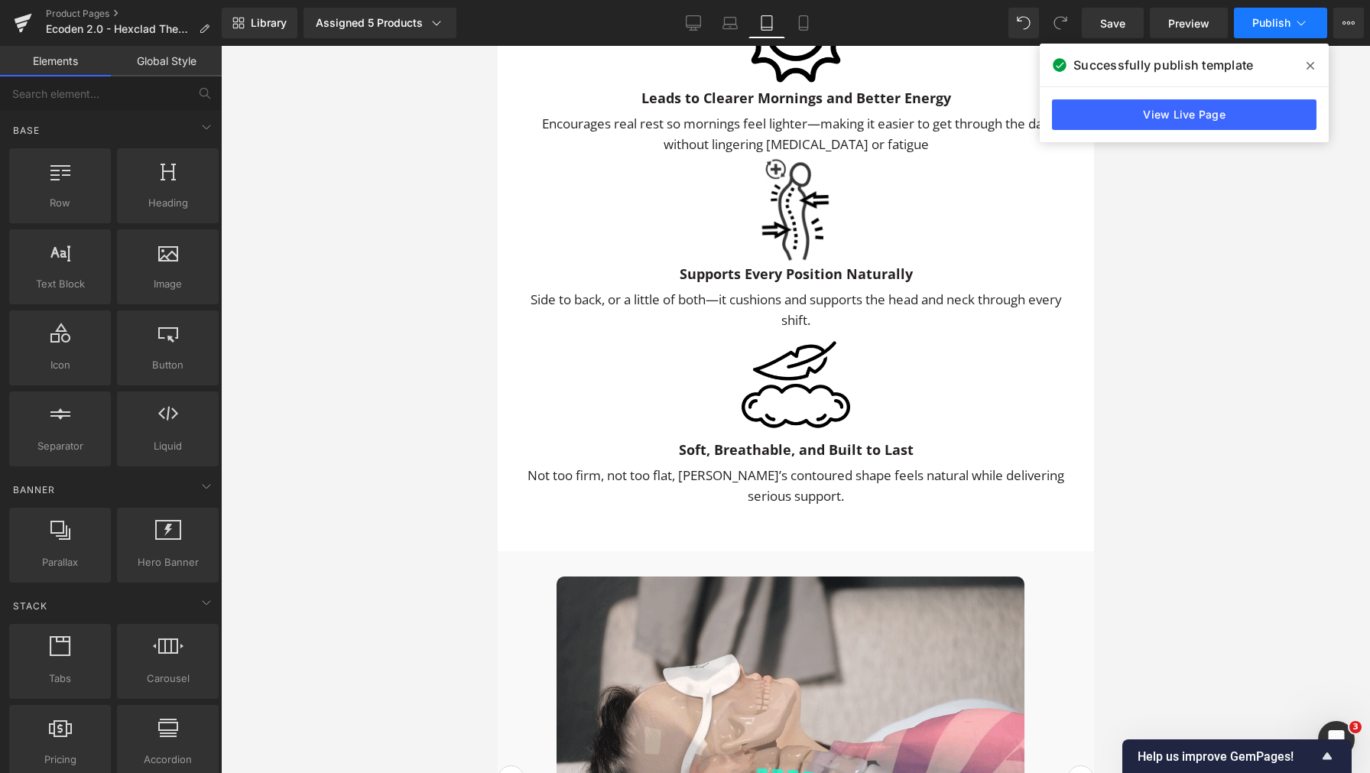
click at [1270, 21] on span "Publish" at bounding box center [1271, 23] width 38 height 12
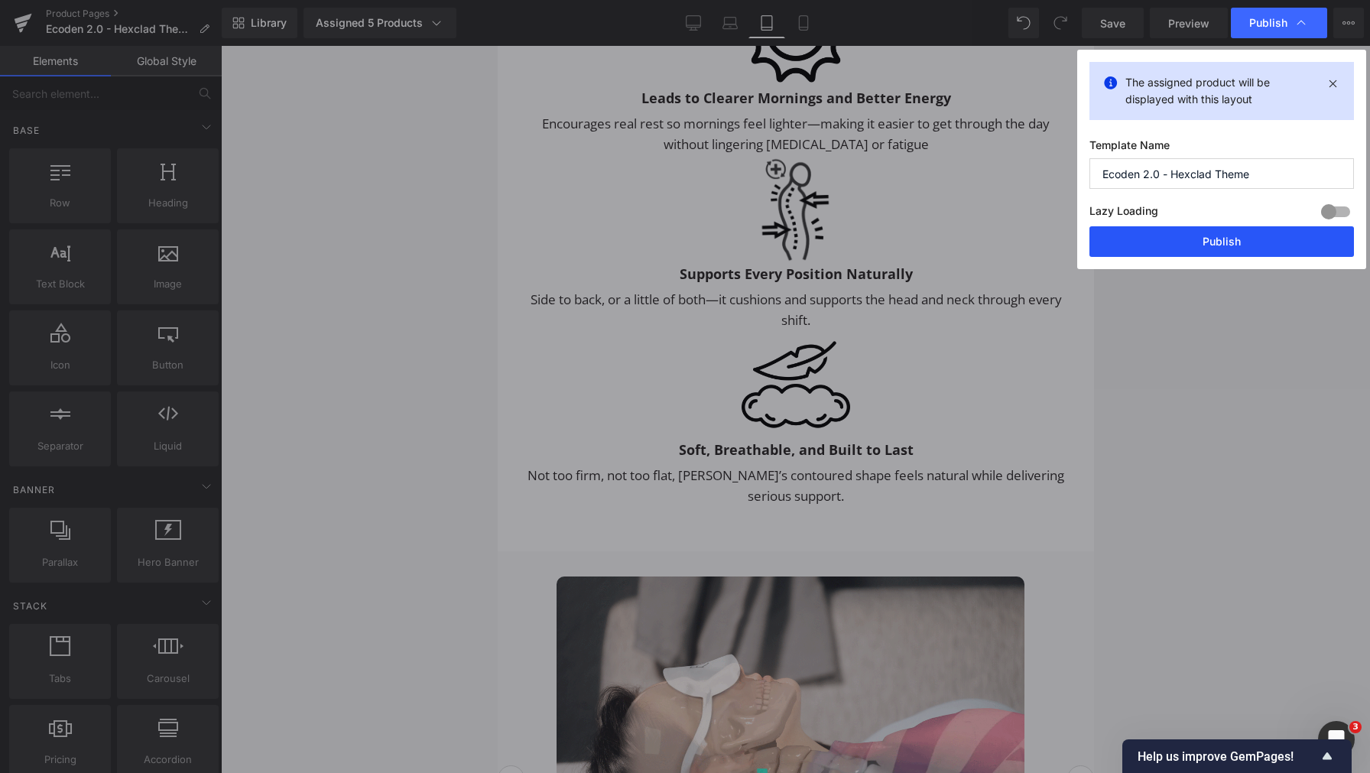
drag, startPoint x: 1207, startPoint y: 234, endPoint x: 284, endPoint y: 391, distance: 936.0
click at [1207, 234] on button "Publish" at bounding box center [1221, 241] width 264 height 31
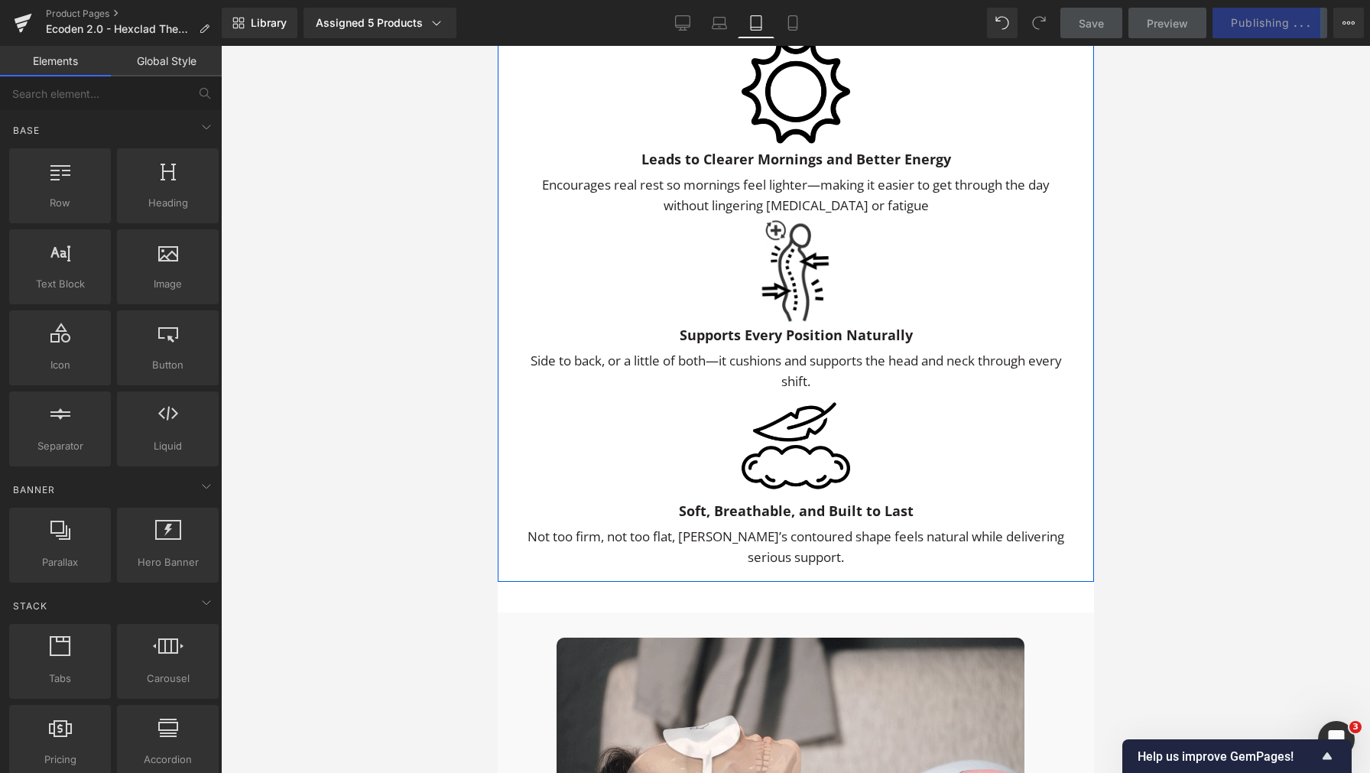
scroll to position [4461, 0]
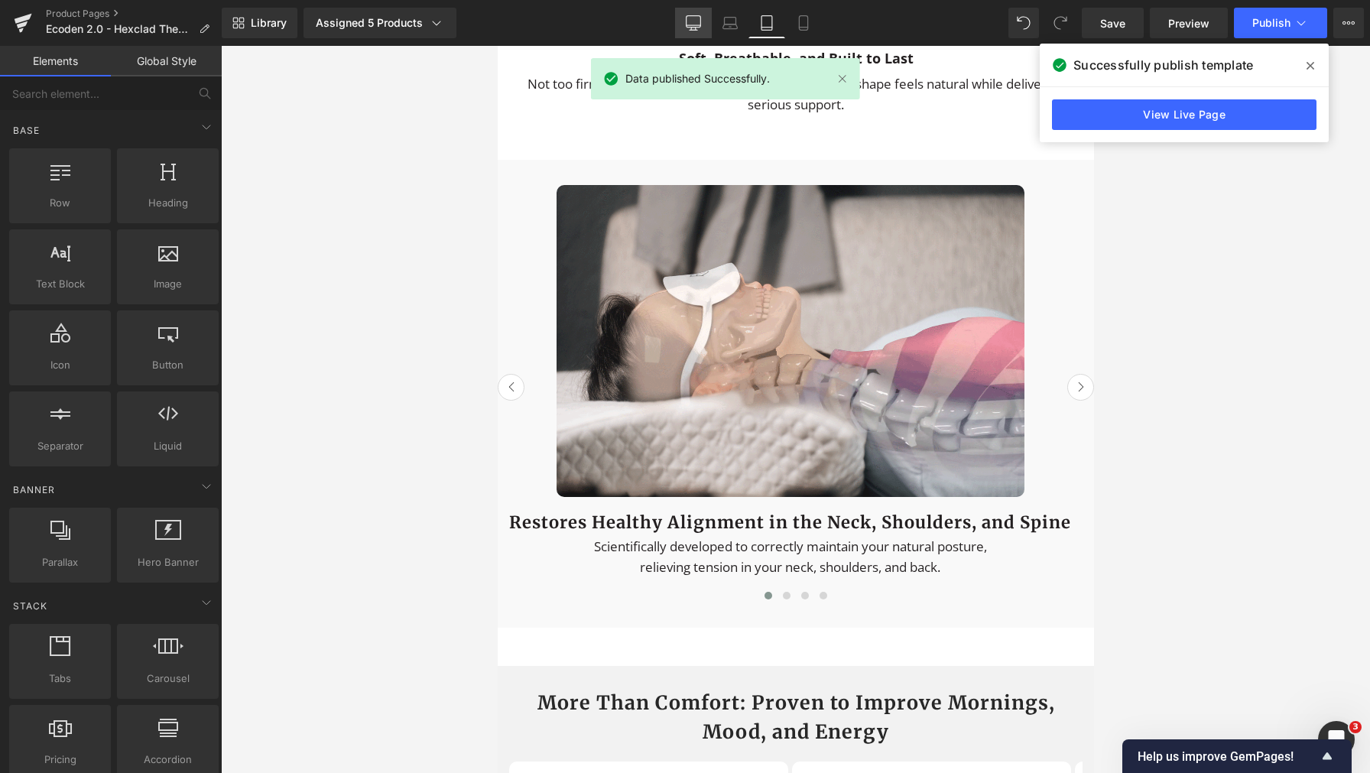
click at [683, 22] on link "Desktop" at bounding box center [693, 23] width 37 height 31
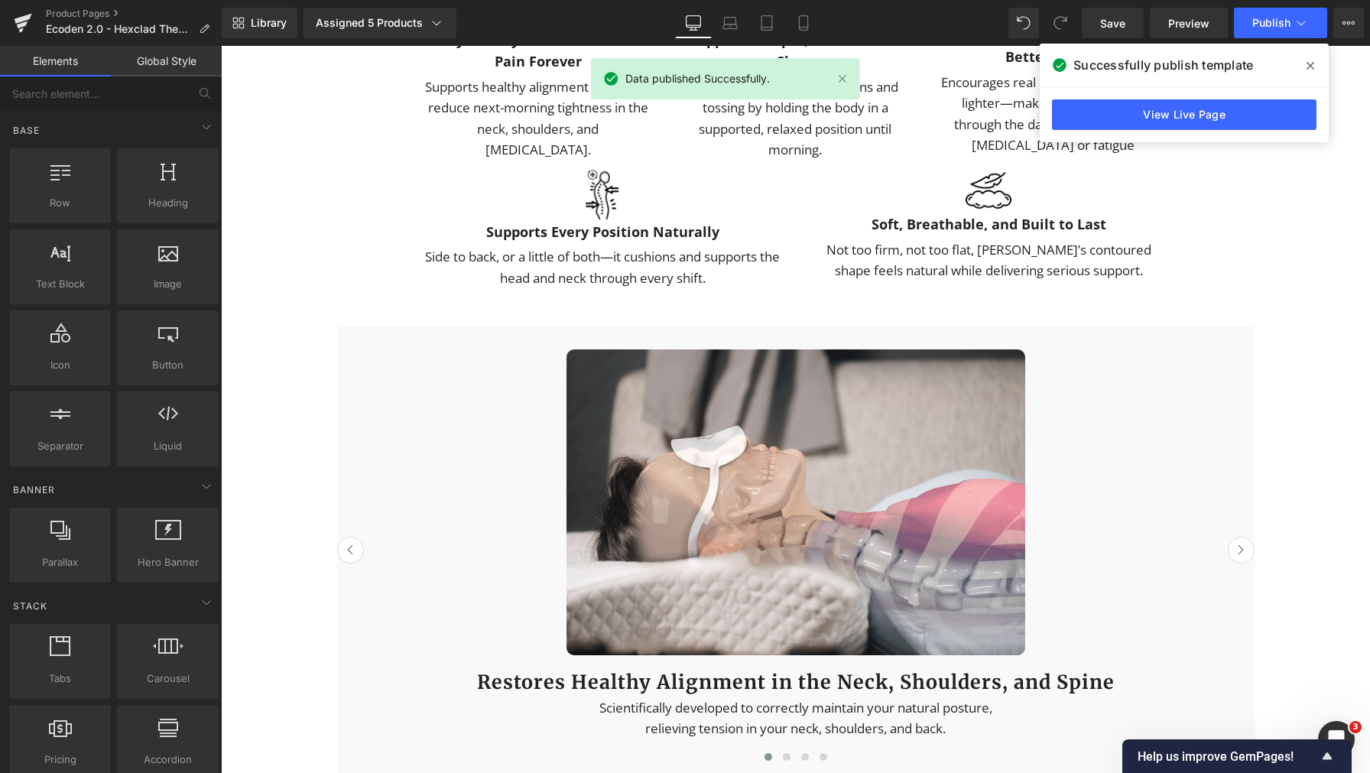
scroll to position [2701, 0]
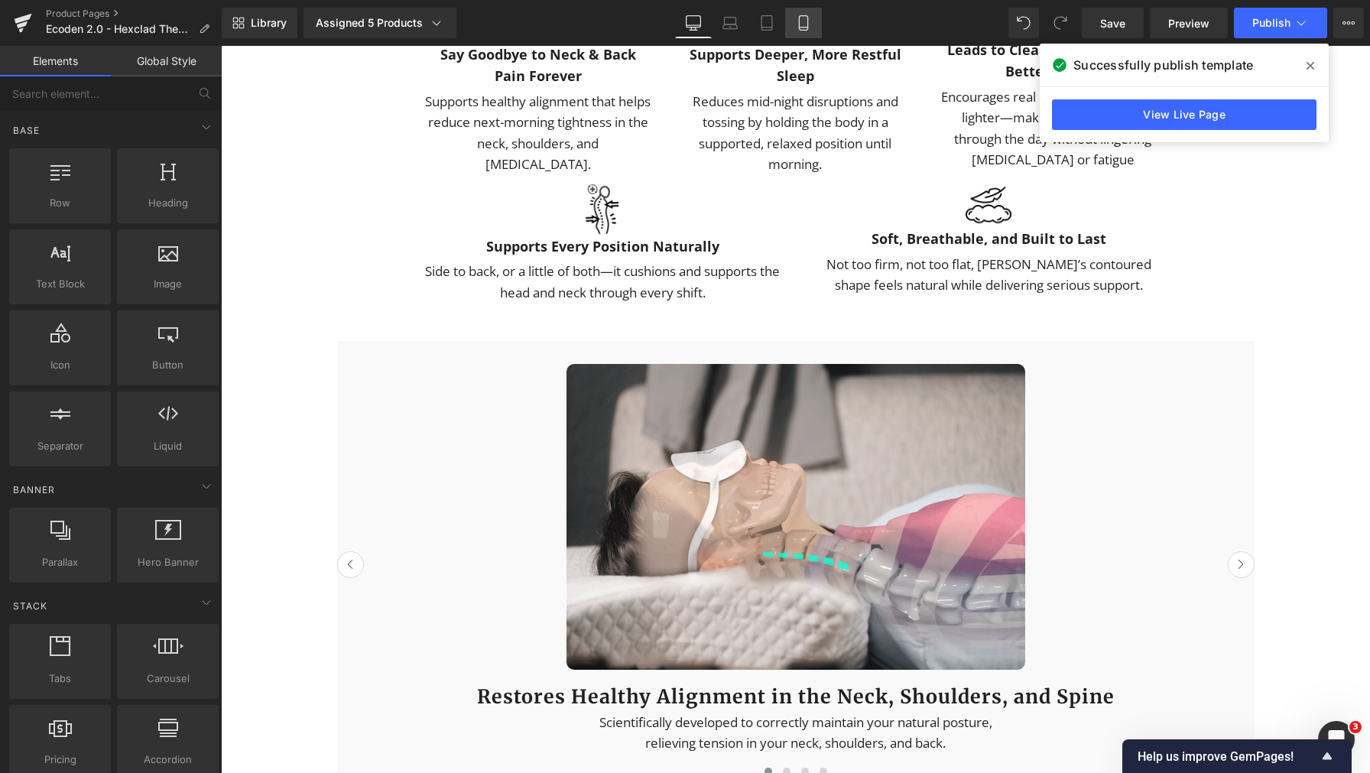
click at [816, 23] on link "Mobile" at bounding box center [803, 23] width 37 height 31
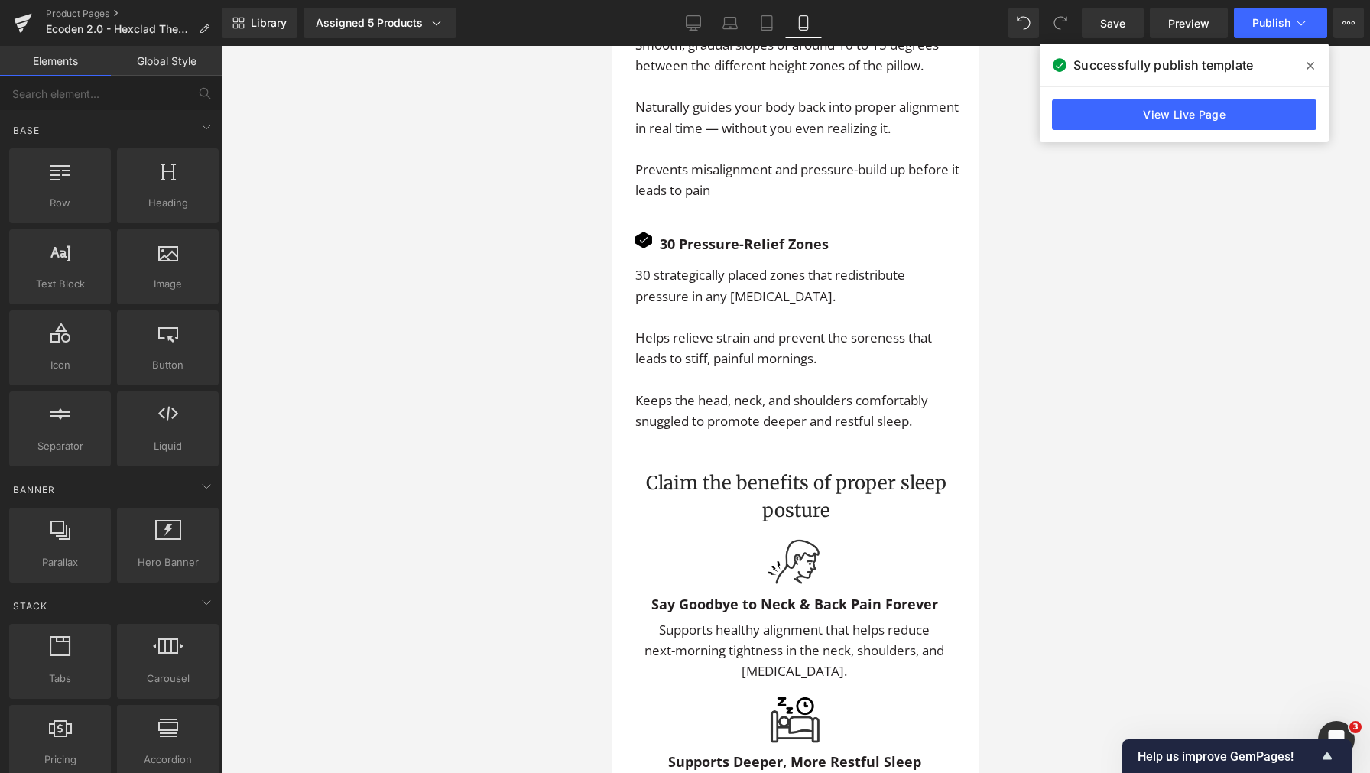
scroll to position [3177, 0]
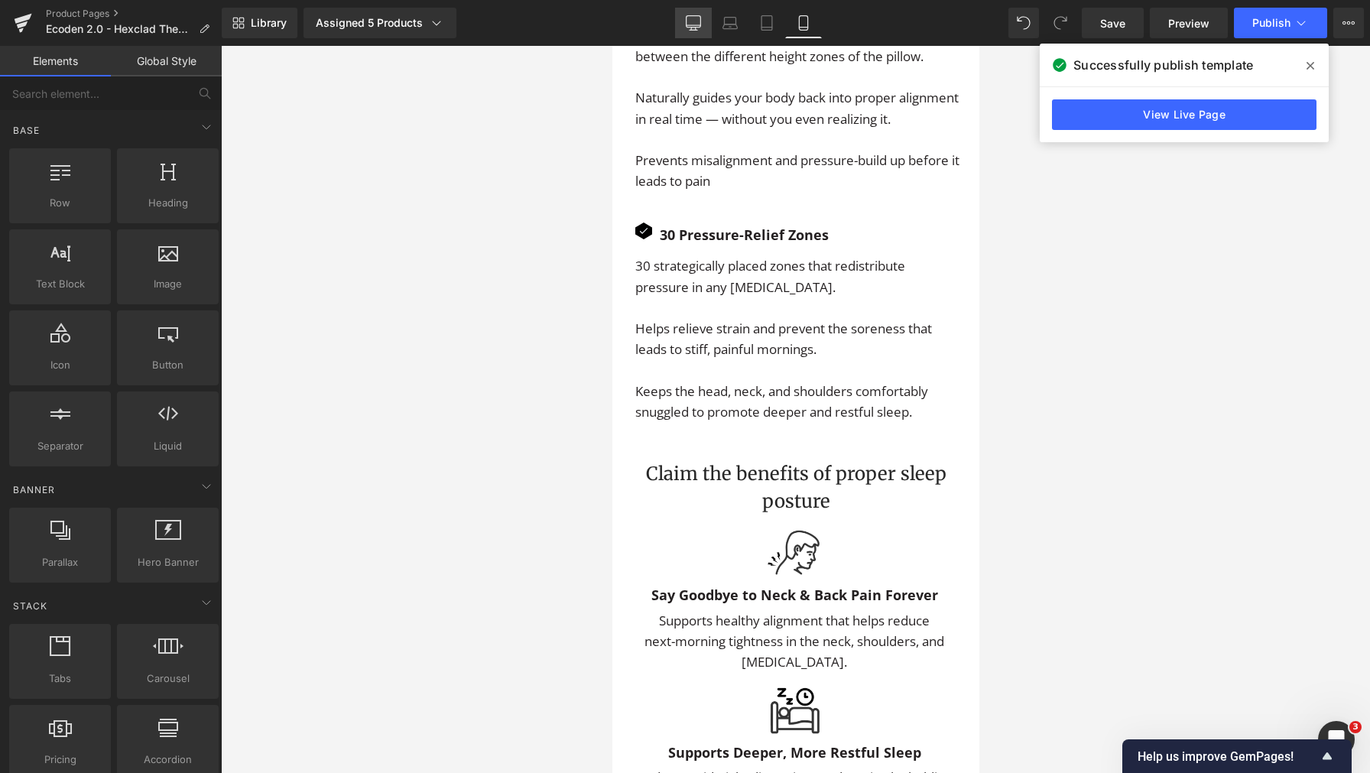
click at [704, 30] on link "Desktop" at bounding box center [693, 23] width 37 height 31
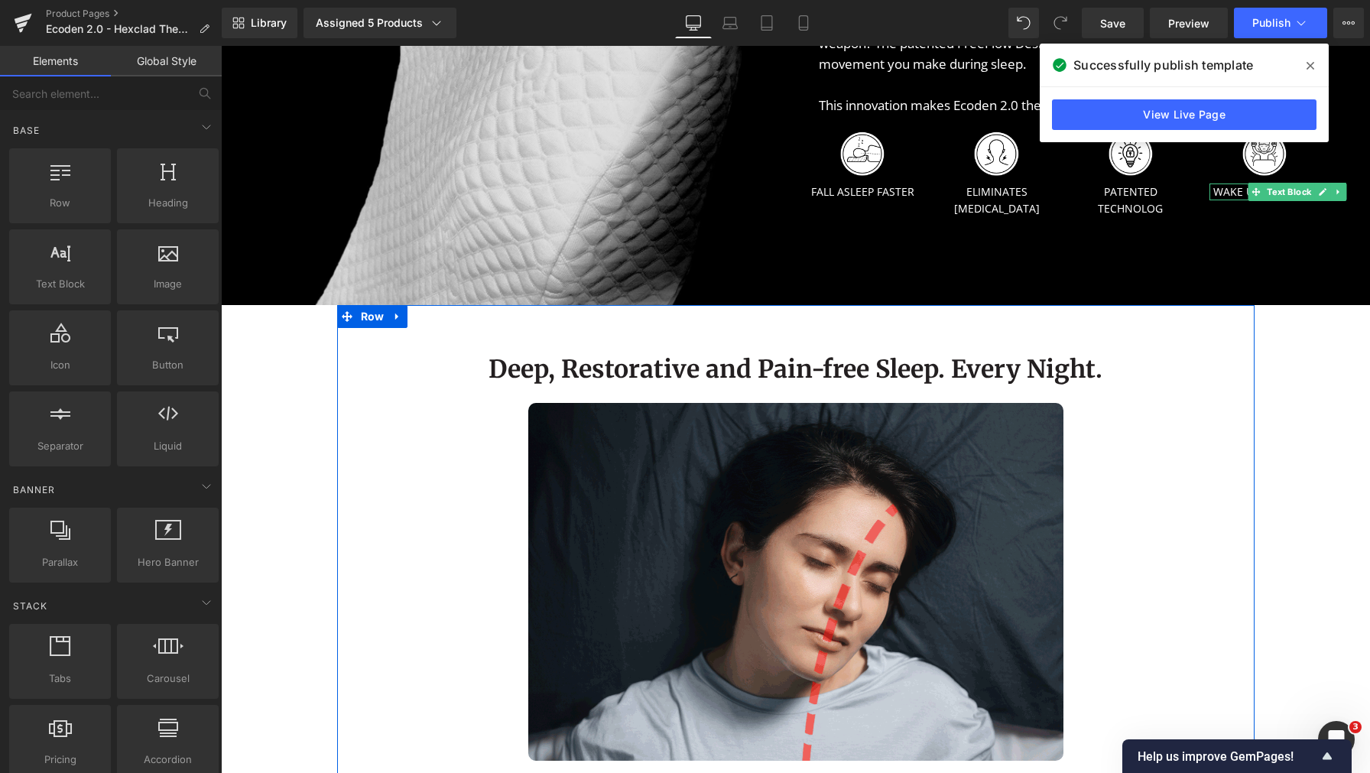
scroll to position [1541, 0]
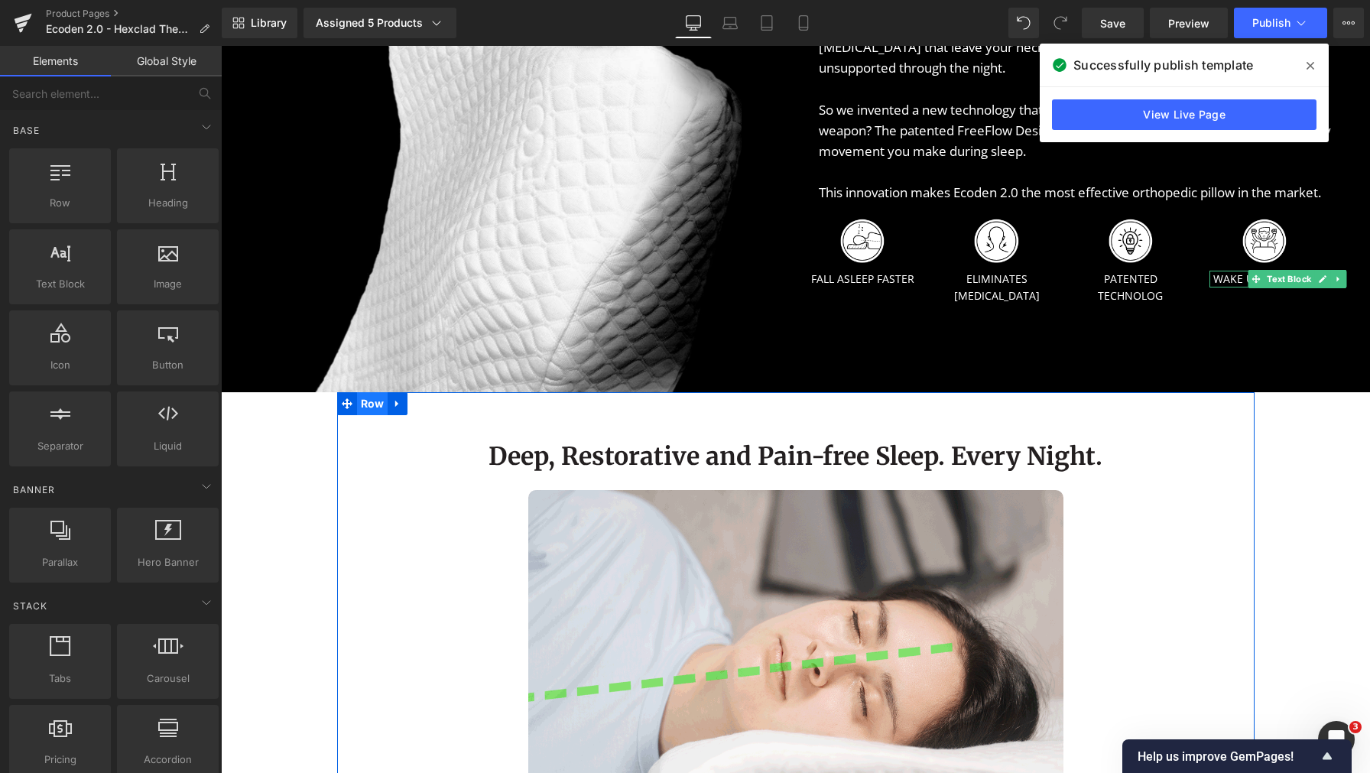
click at [358, 415] on span "Row" at bounding box center [372, 403] width 31 height 23
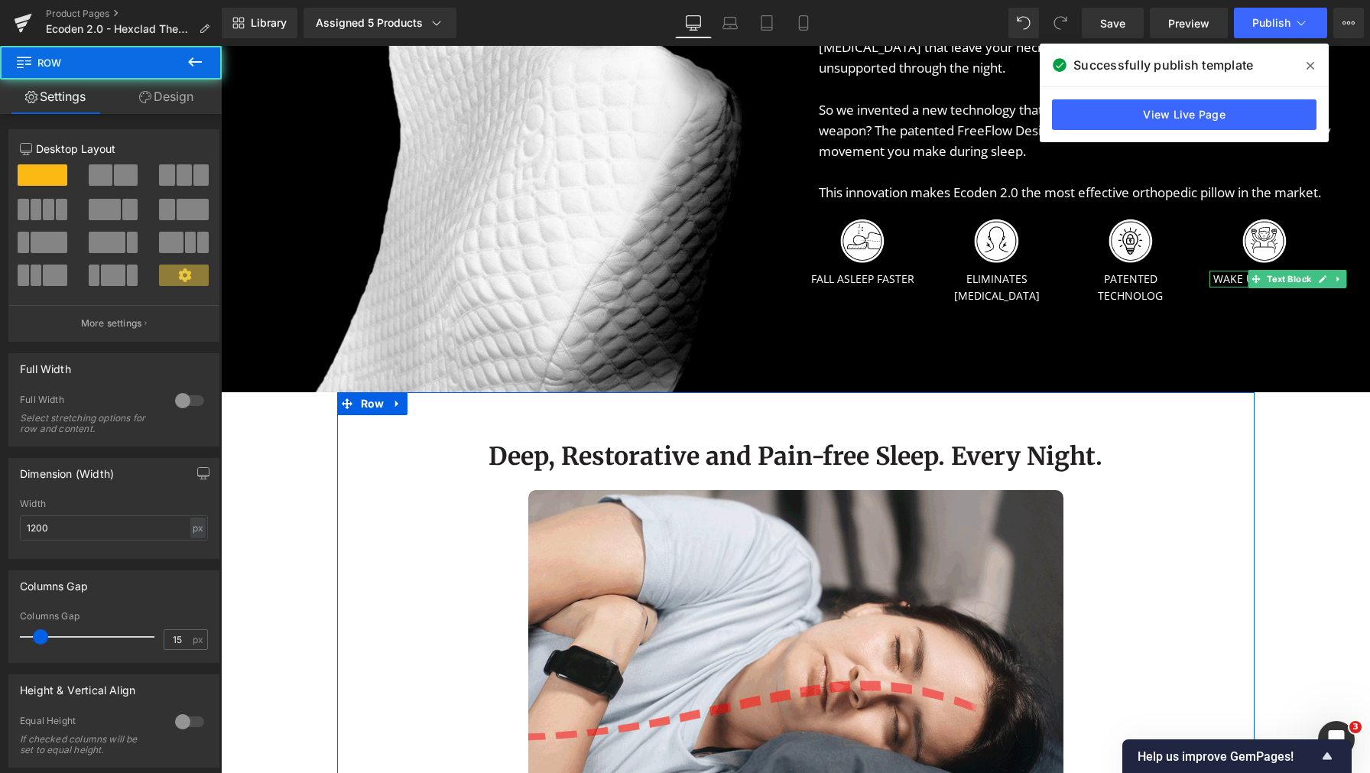
click at [164, 105] on link "Design" at bounding box center [166, 97] width 111 height 34
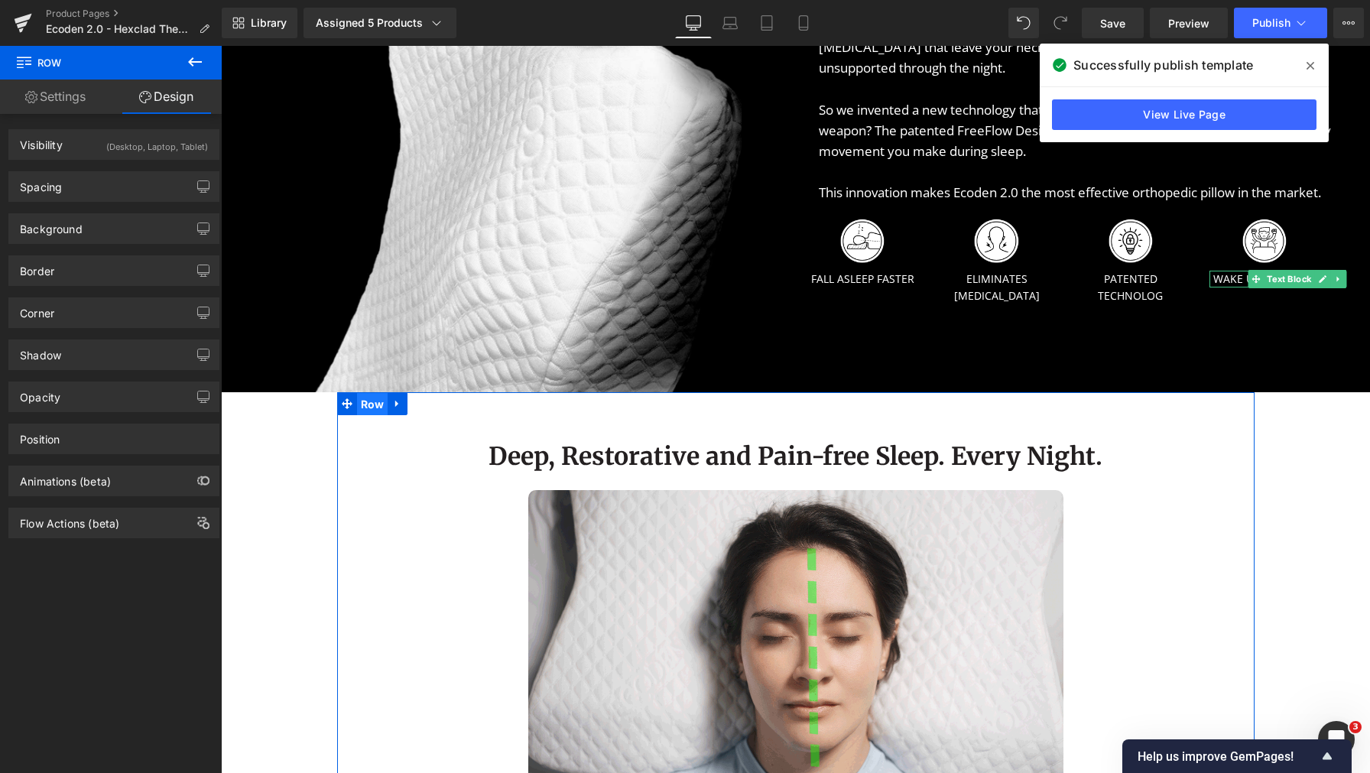
click at [363, 416] on span "Row" at bounding box center [372, 404] width 31 height 23
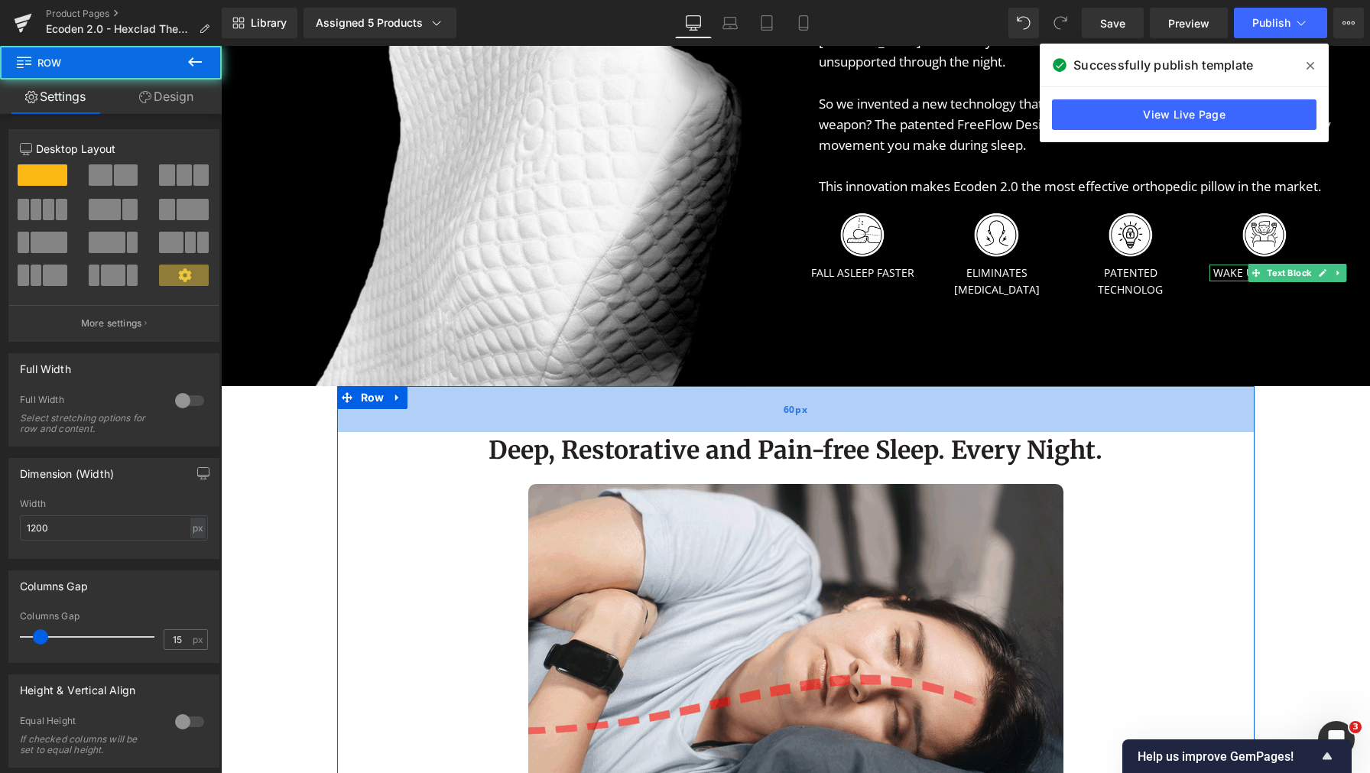
scroll to position [1553, 0]
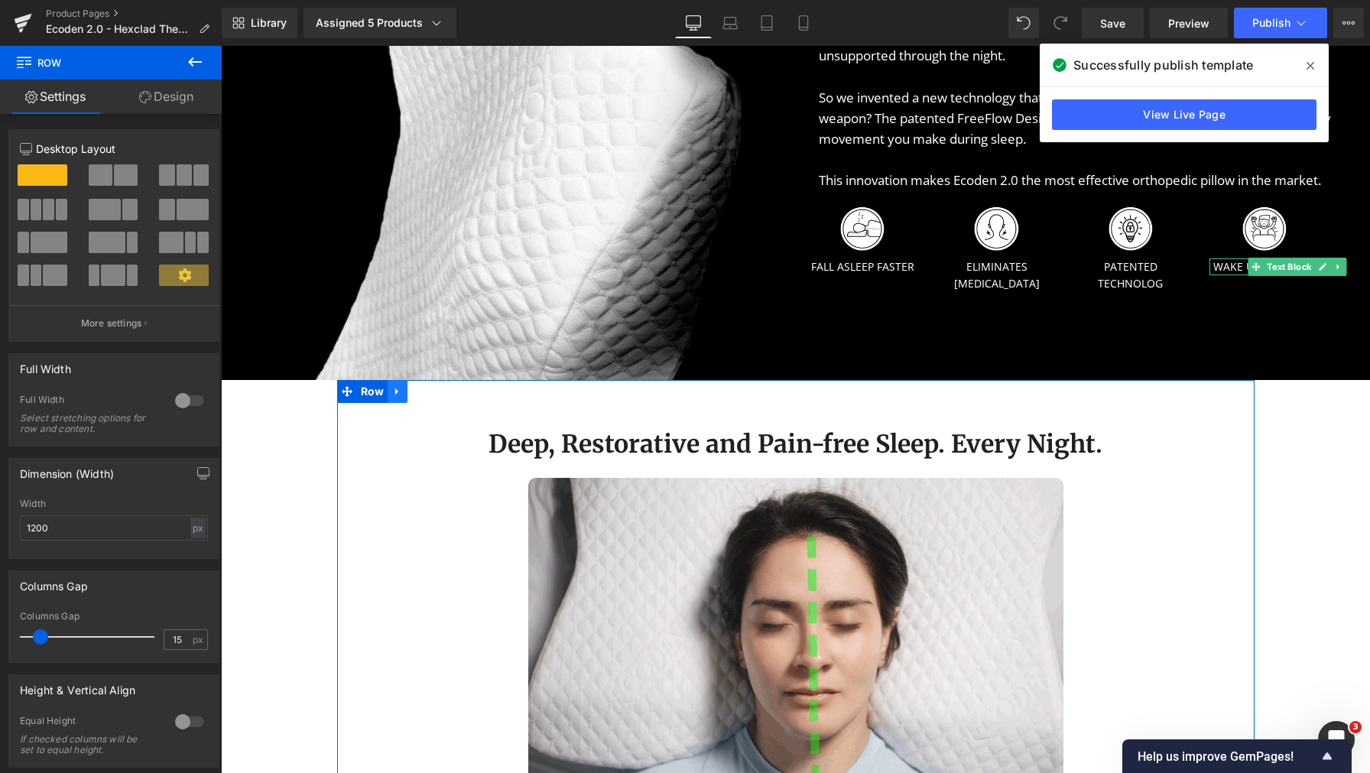
click at [388, 403] on link at bounding box center [398, 391] width 20 height 23
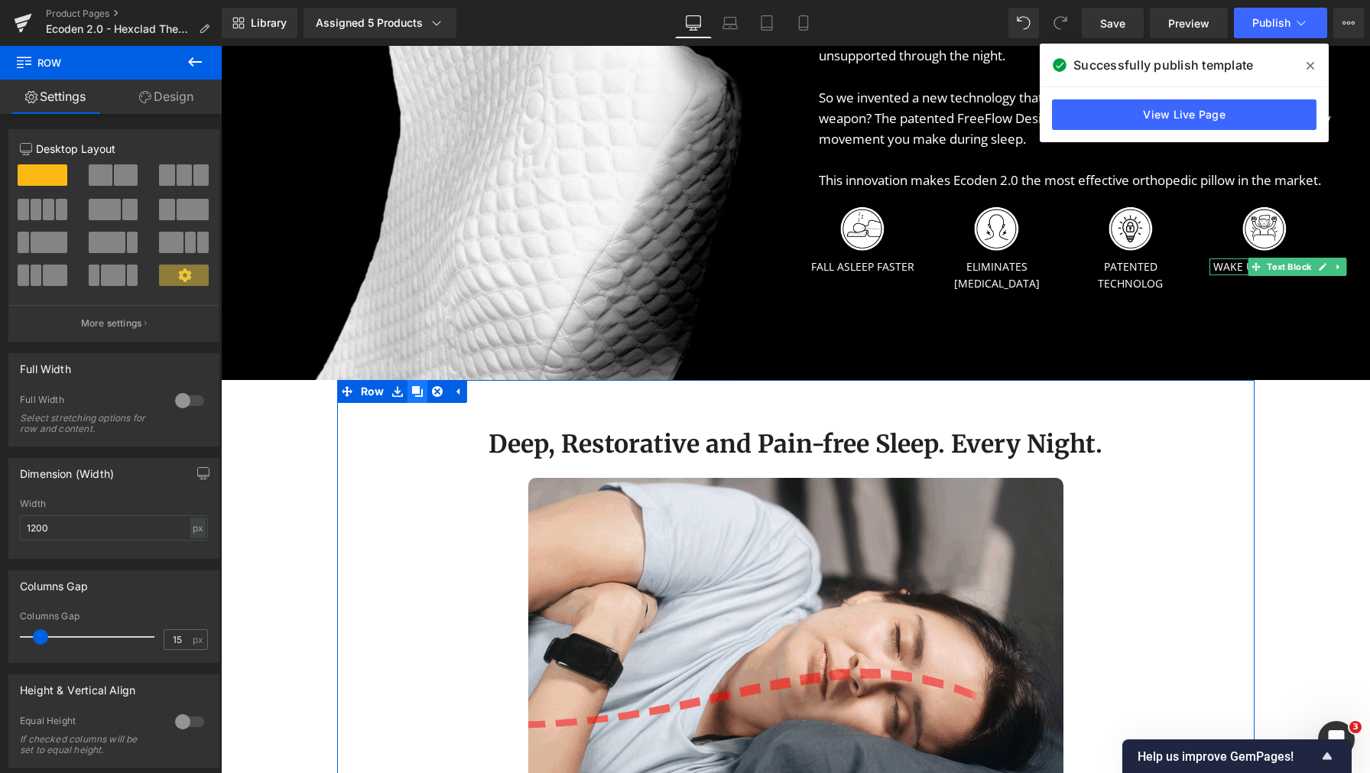
click at [410, 403] on link at bounding box center [417, 391] width 20 height 23
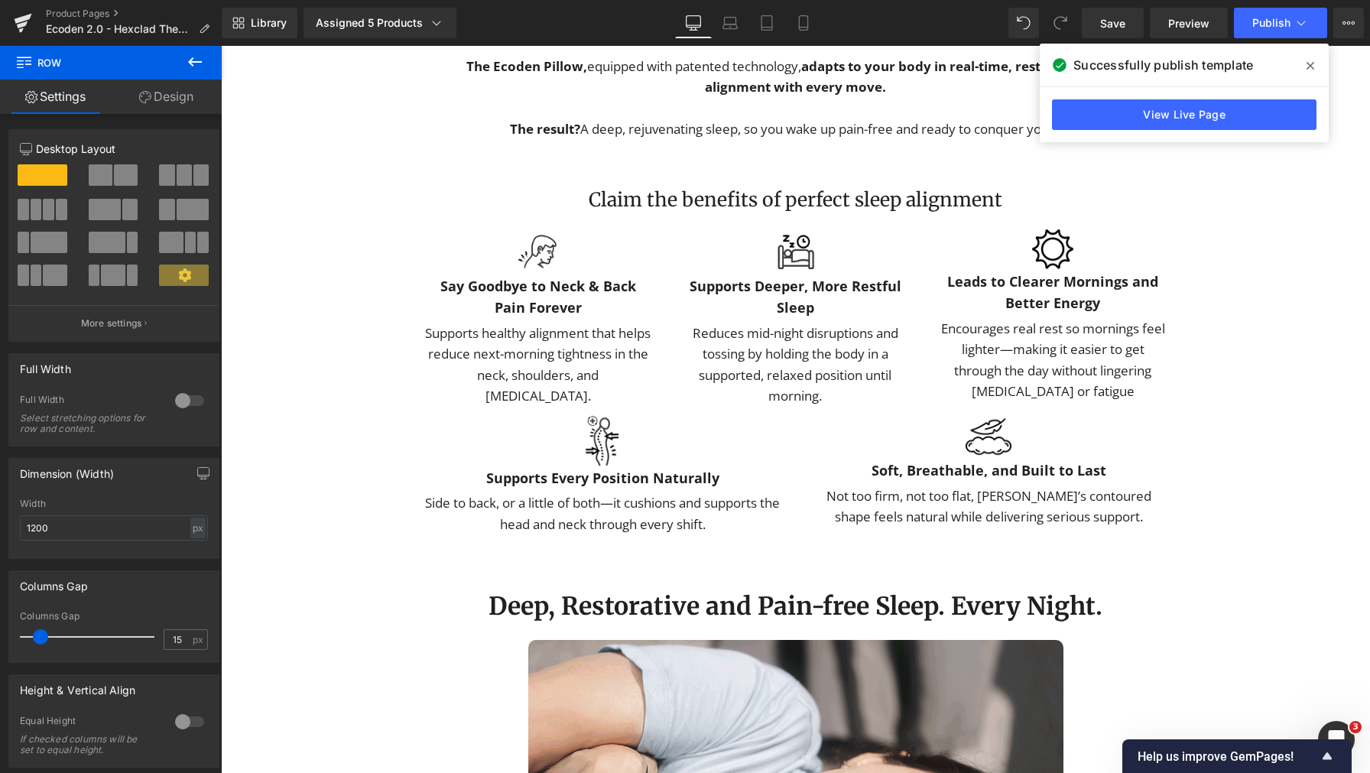
scroll to position [2447, 0]
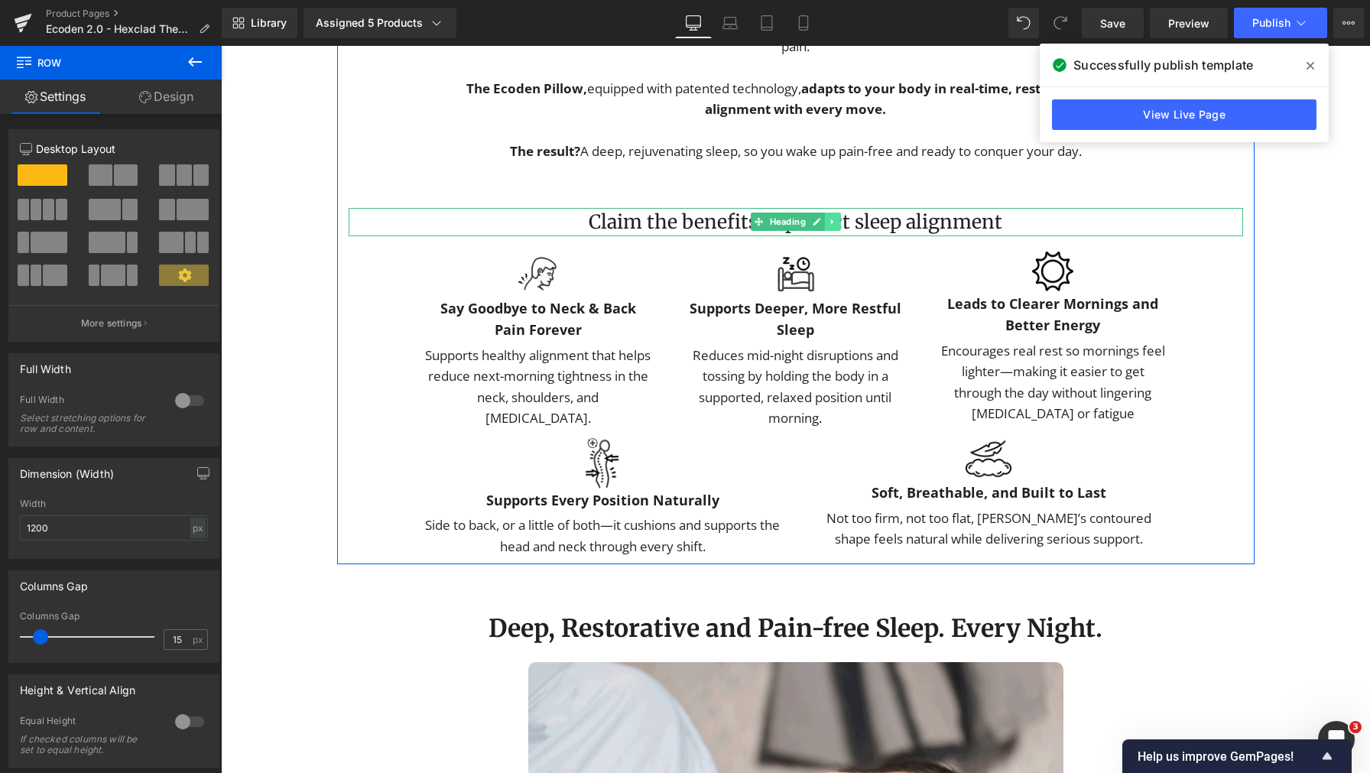
click at [829, 226] on icon at bounding box center [832, 221] width 8 height 9
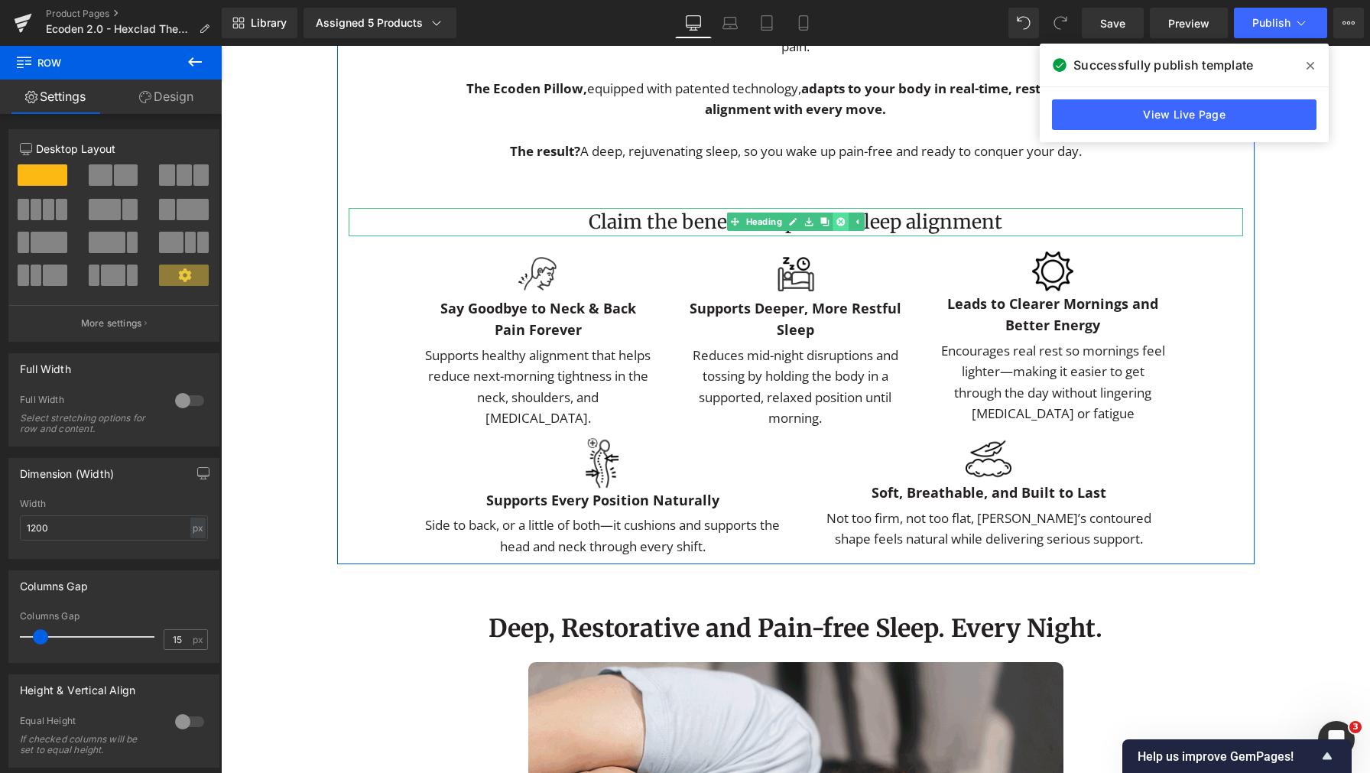
click at [837, 226] on icon at bounding box center [840, 222] width 8 height 8
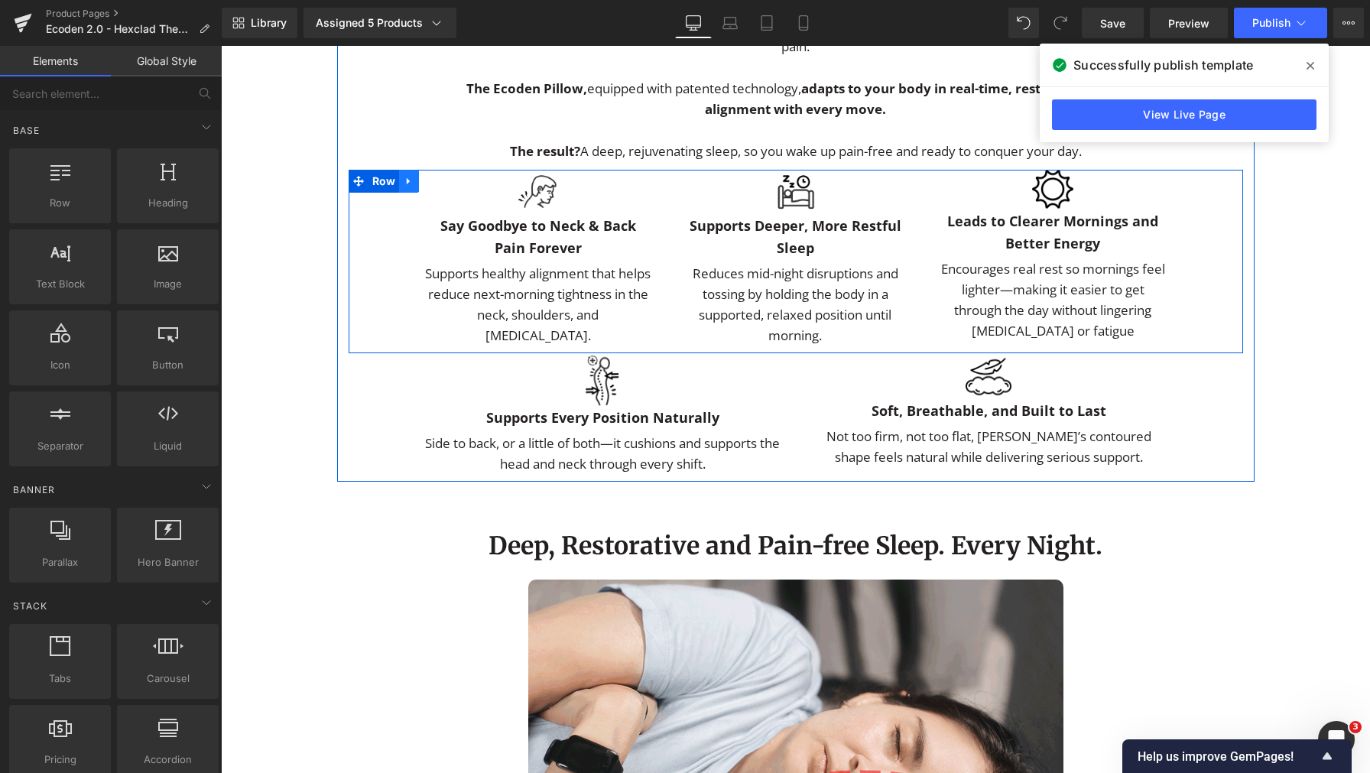
click at [404, 187] on icon at bounding box center [409, 180] width 11 height 11
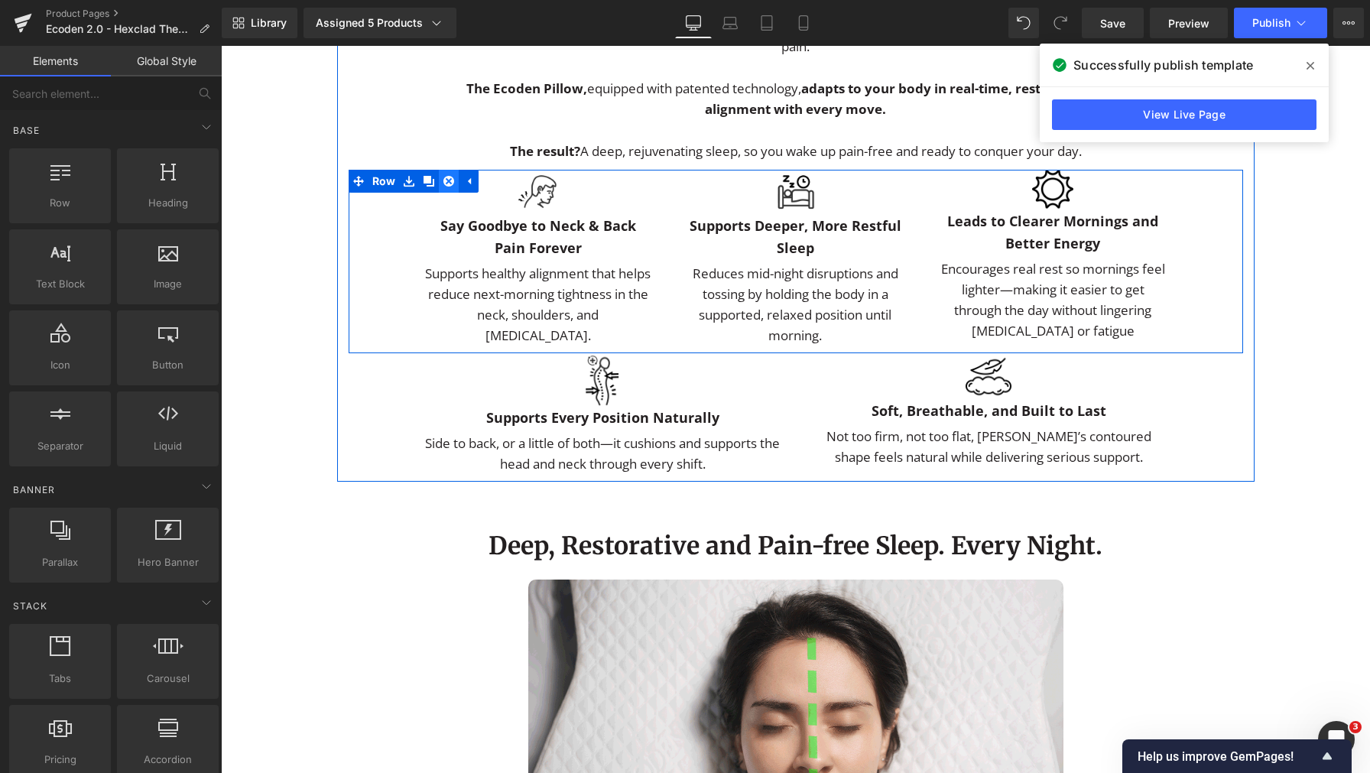
click at [451, 193] on link at bounding box center [449, 181] width 20 height 23
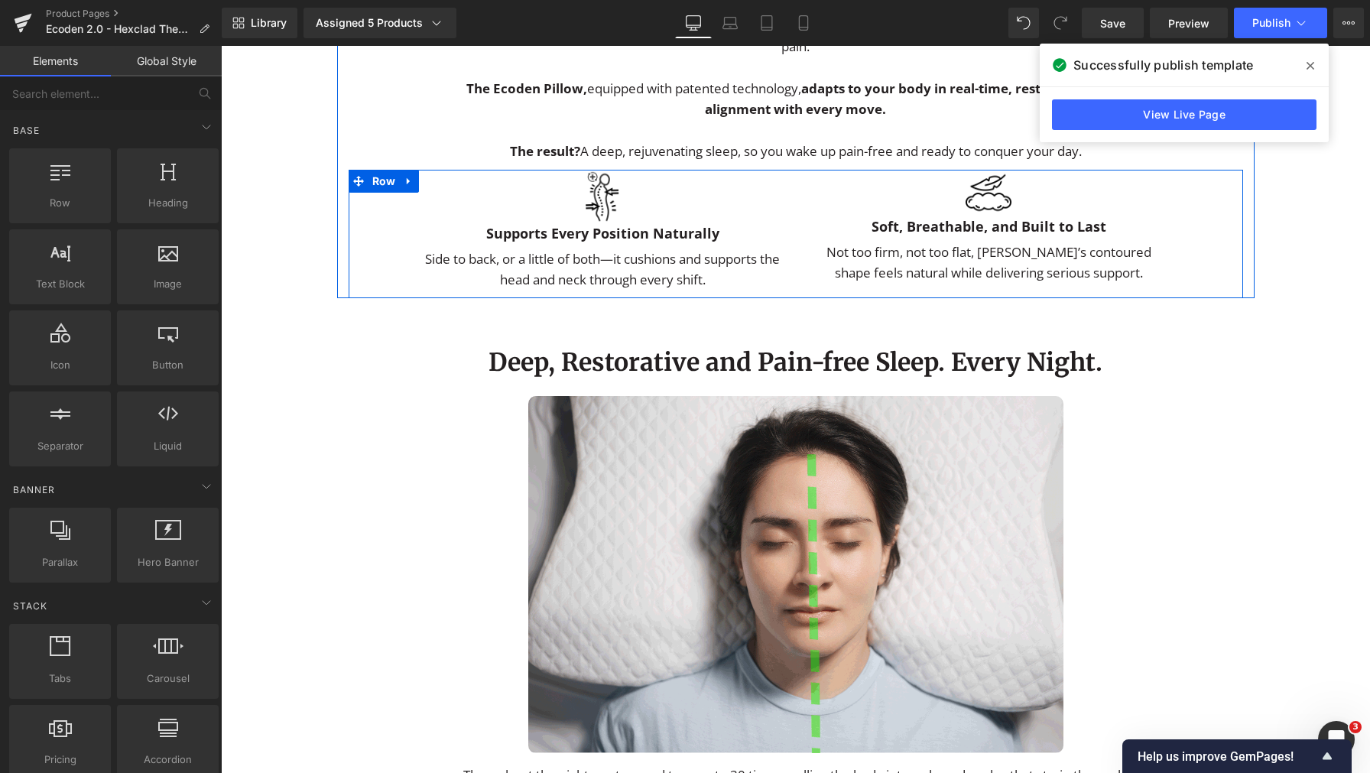
click at [401, 193] on link at bounding box center [409, 181] width 20 height 23
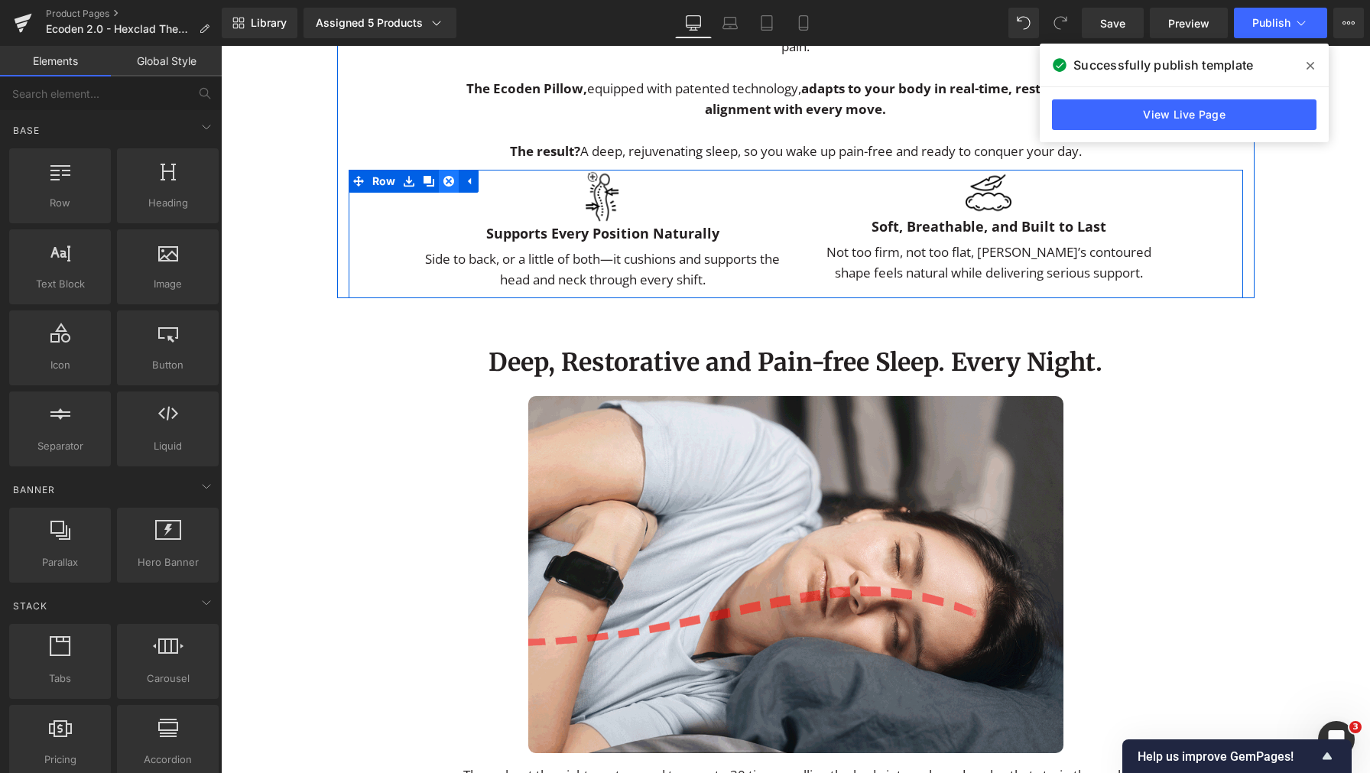
click at [443, 187] on icon at bounding box center [448, 181] width 11 height 11
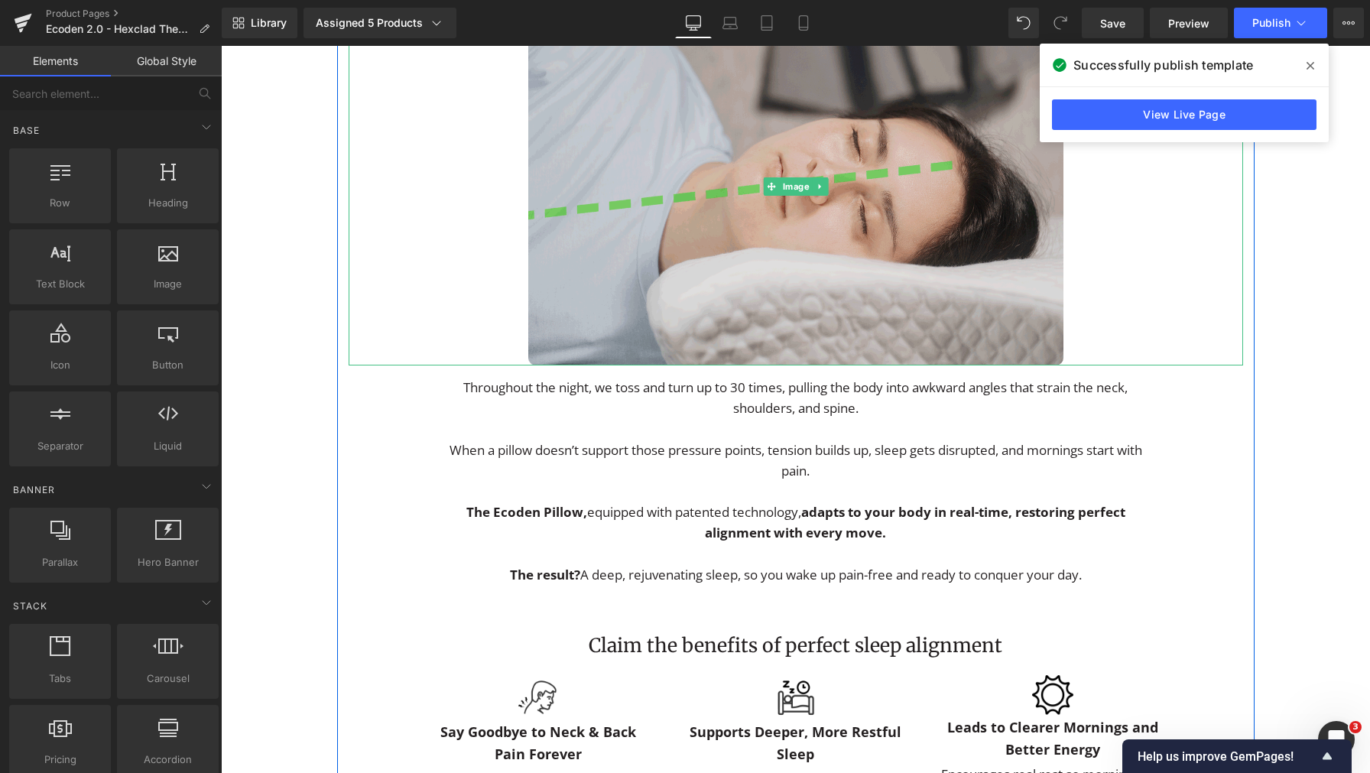
scroll to position [2667, 0]
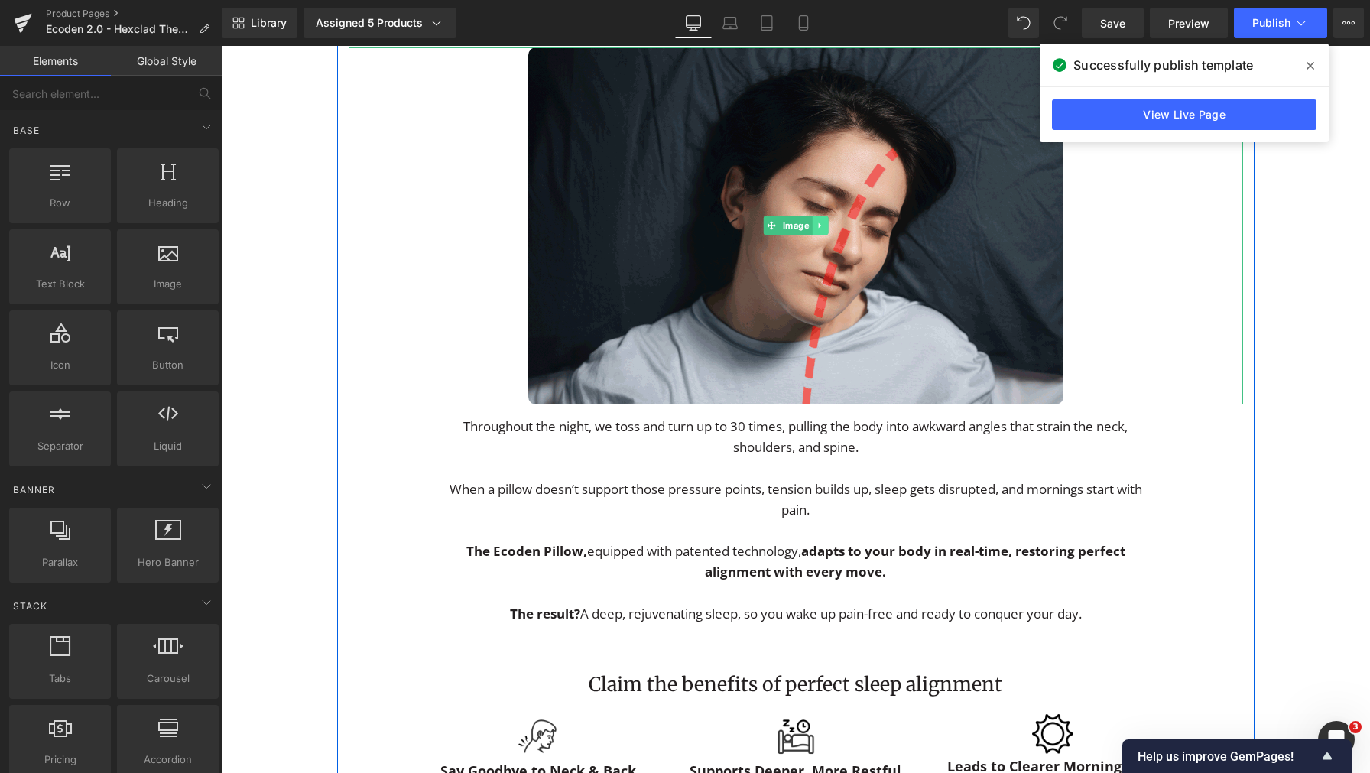
click at [819, 235] on link at bounding box center [820, 225] width 16 height 18
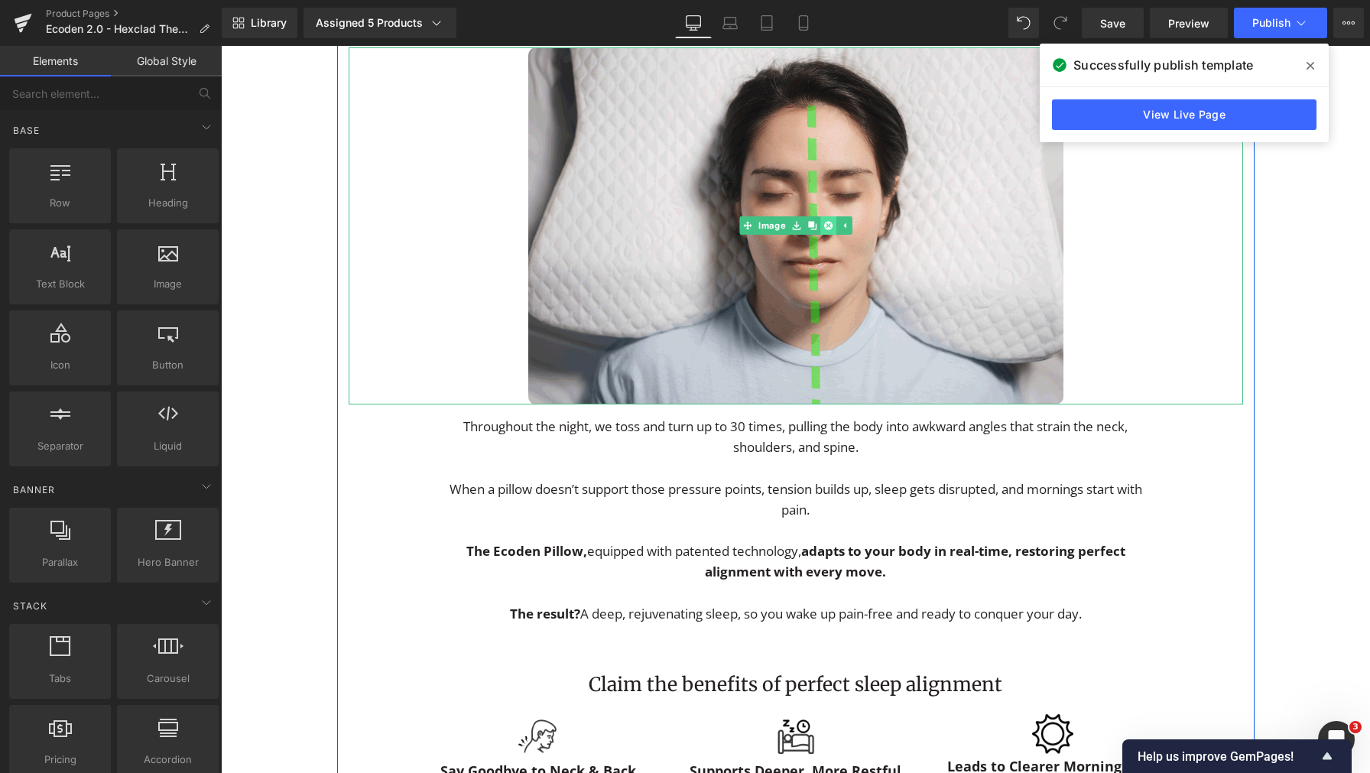
click at [823, 230] on icon at bounding box center [827, 226] width 8 height 8
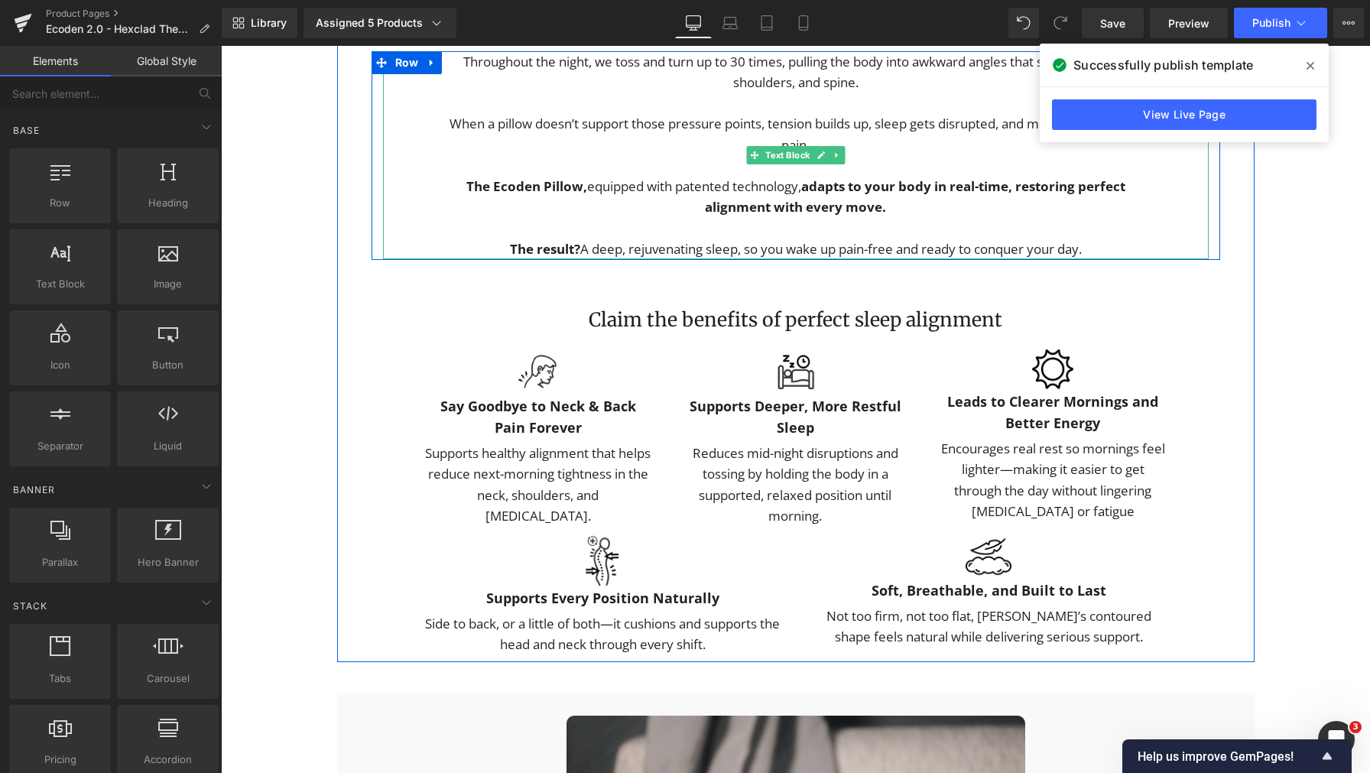
scroll to position [2533, 0]
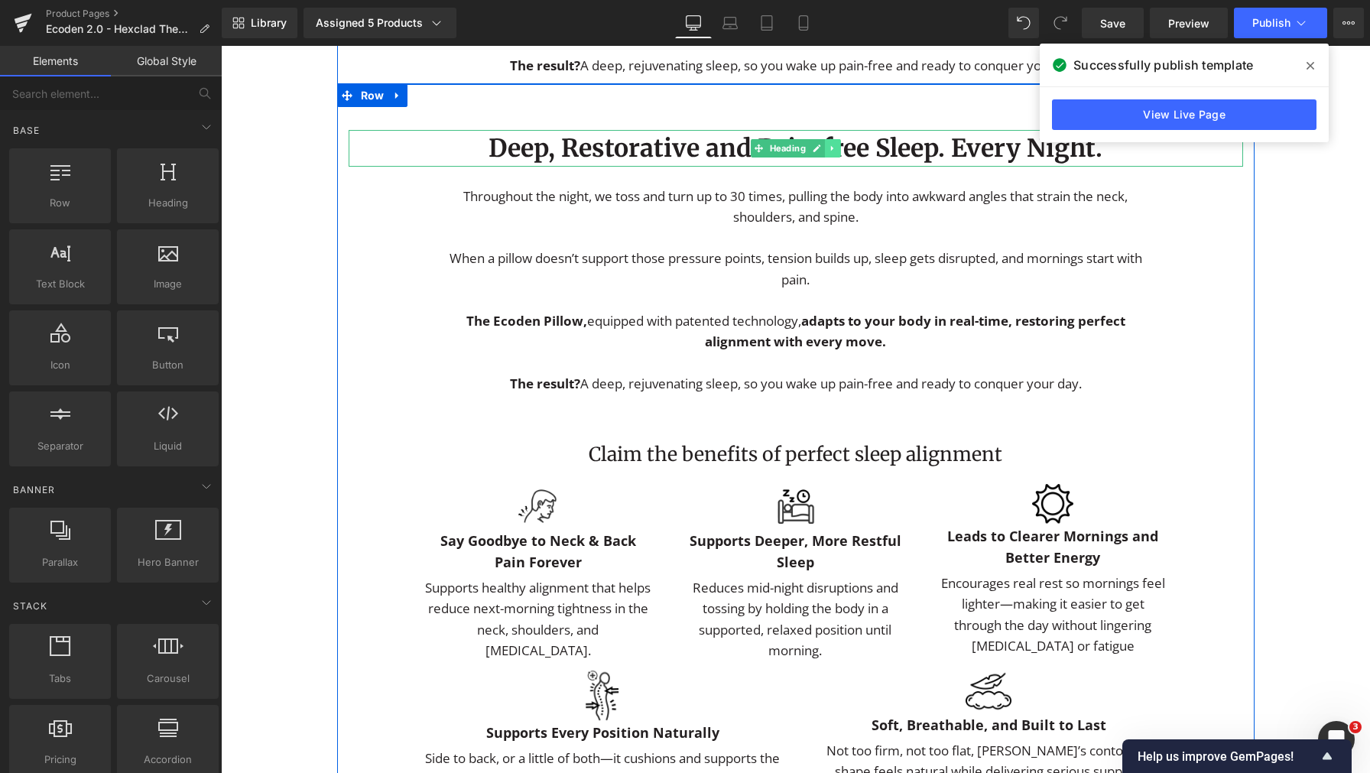
click at [835, 157] on link at bounding box center [833, 148] width 16 height 18
click at [837, 152] on icon at bounding box center [840, 148] width 8 height 8
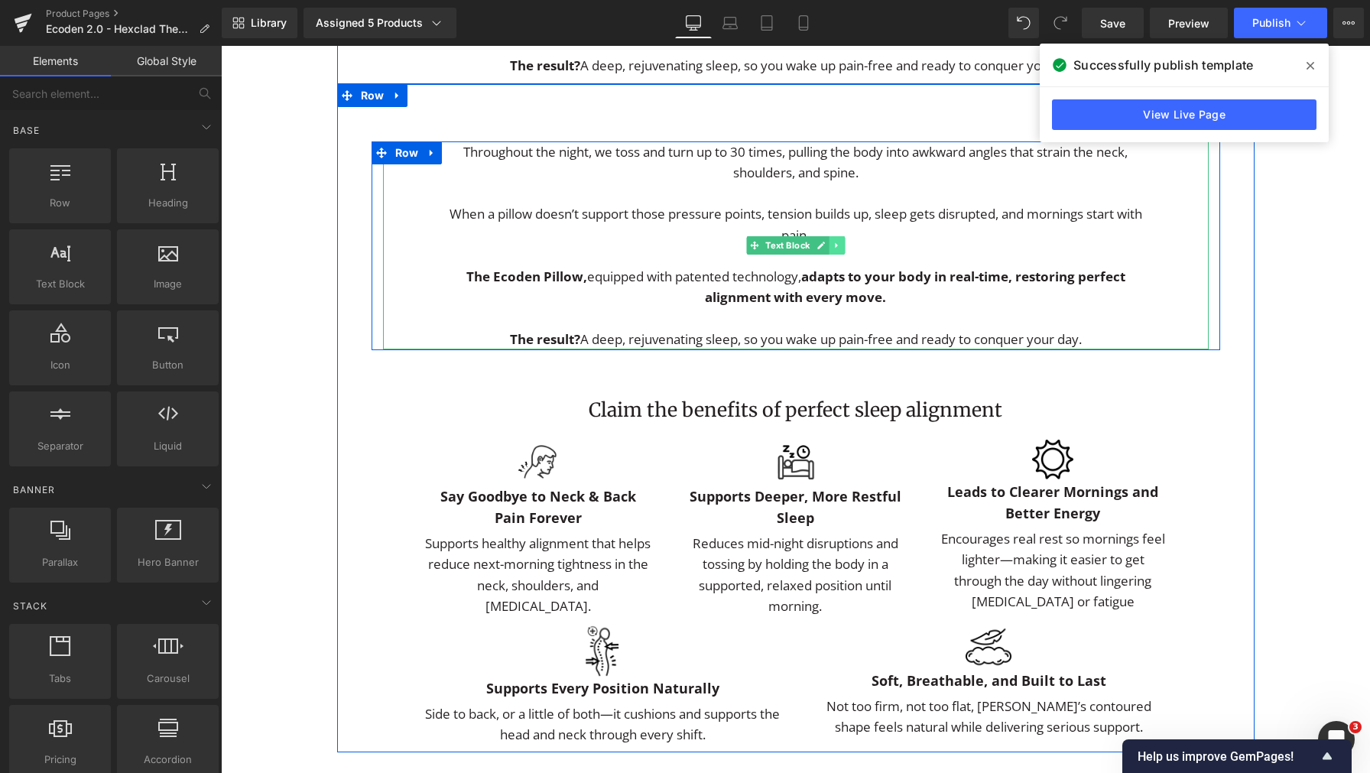
click at [834, 250] on icon at bounding box center [836, 245] width 8 height 9
click at [841, 249] on icon at bounding box center [844, 245] width 8 height 8
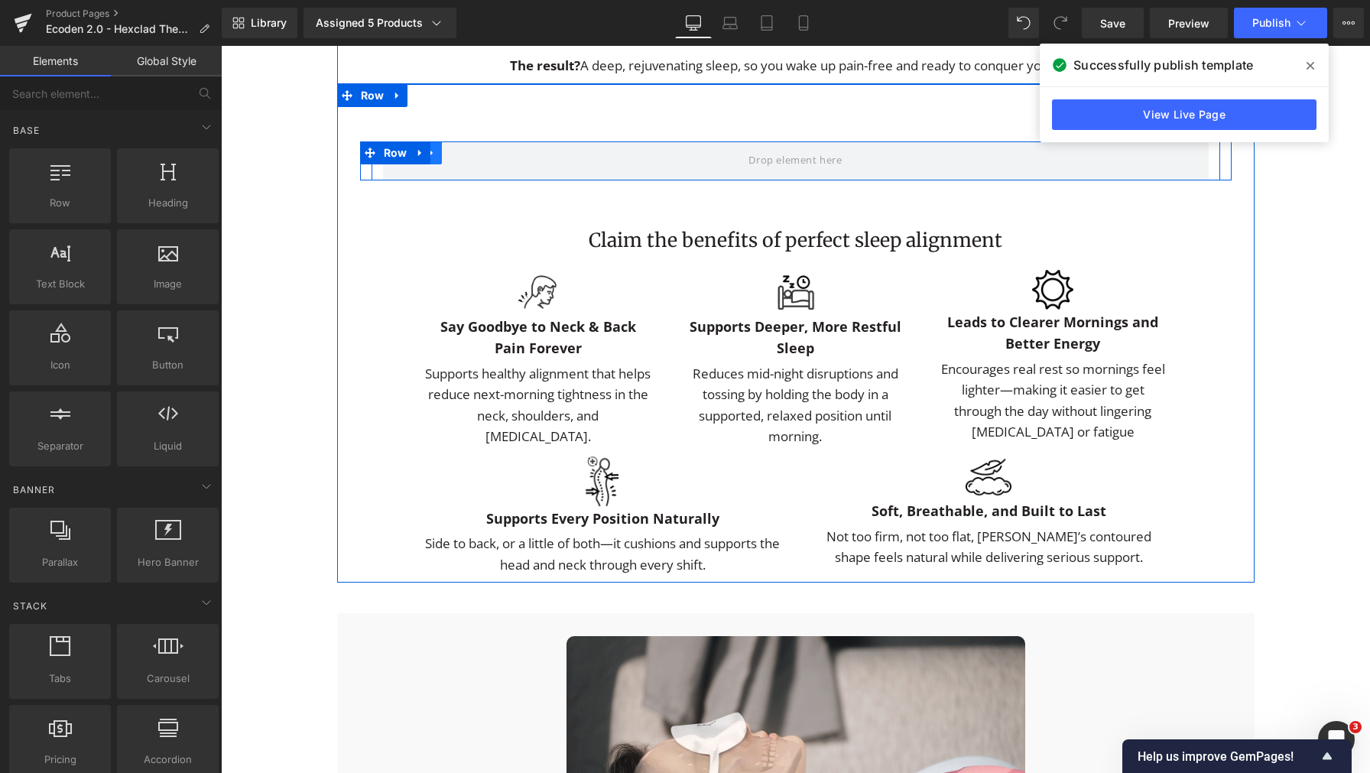
click at [430, 158] on icon at bounding box center [432, 152] width 11 height 11
click at [469, 158] on icon at bounding box center [471, 153] width 11 height 11
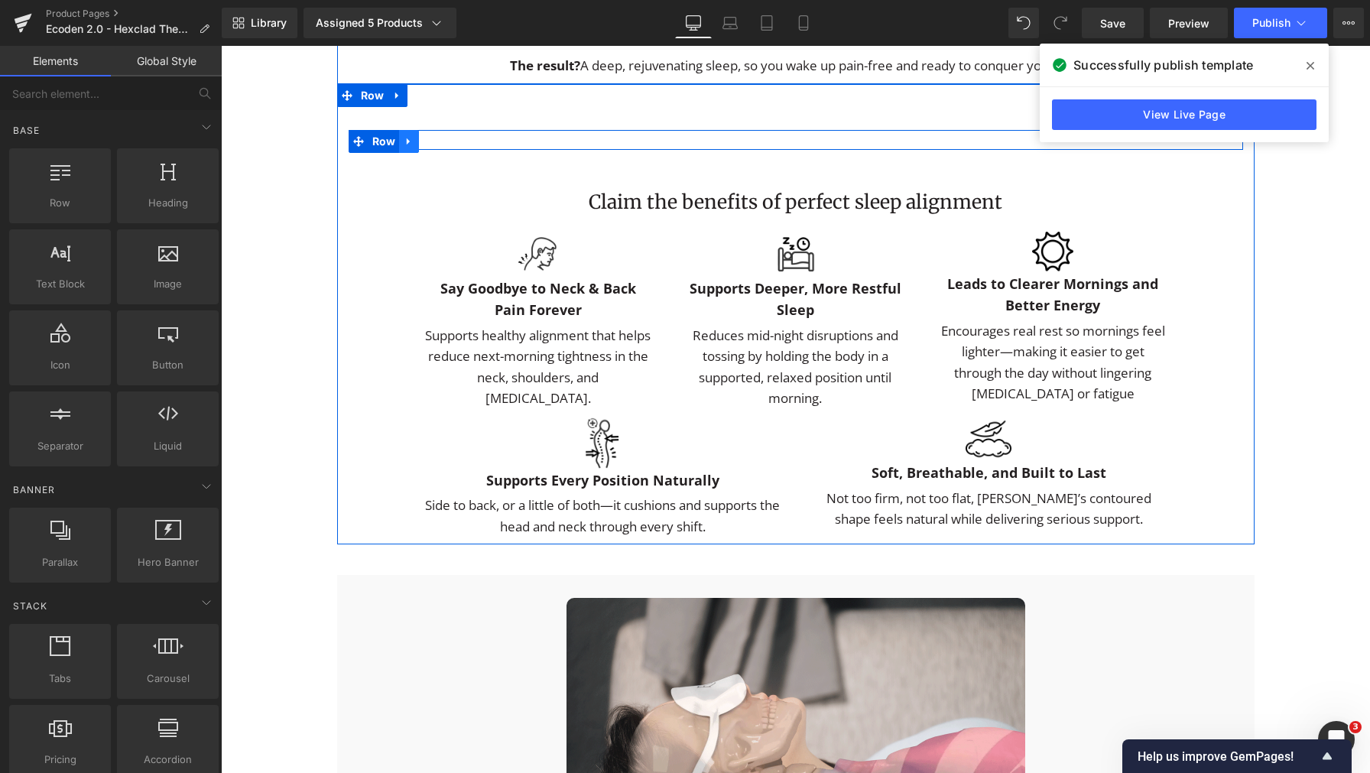
click at [406, 147] on icon at bounding box center [409, 140] width 11 height 11
click at [443, 147] on icon at bounding box center [448, 141] width 11 height 11
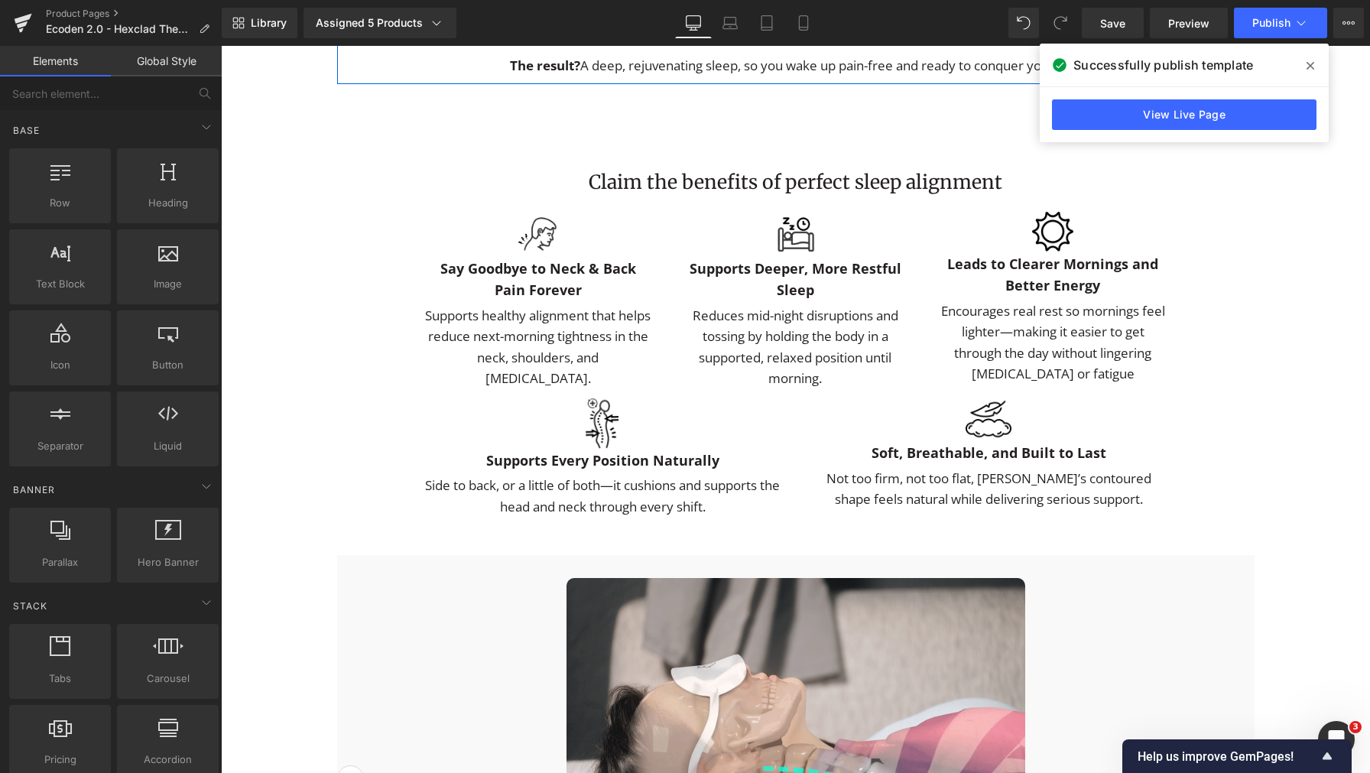
drag, startPoint x: 1309, startPoint y: 63, endPoint x: 193, endPoint y: 104, distance: 1116.1
click at [1309, 63] on icon at bounding box center [1310, 66] width 8 height 12
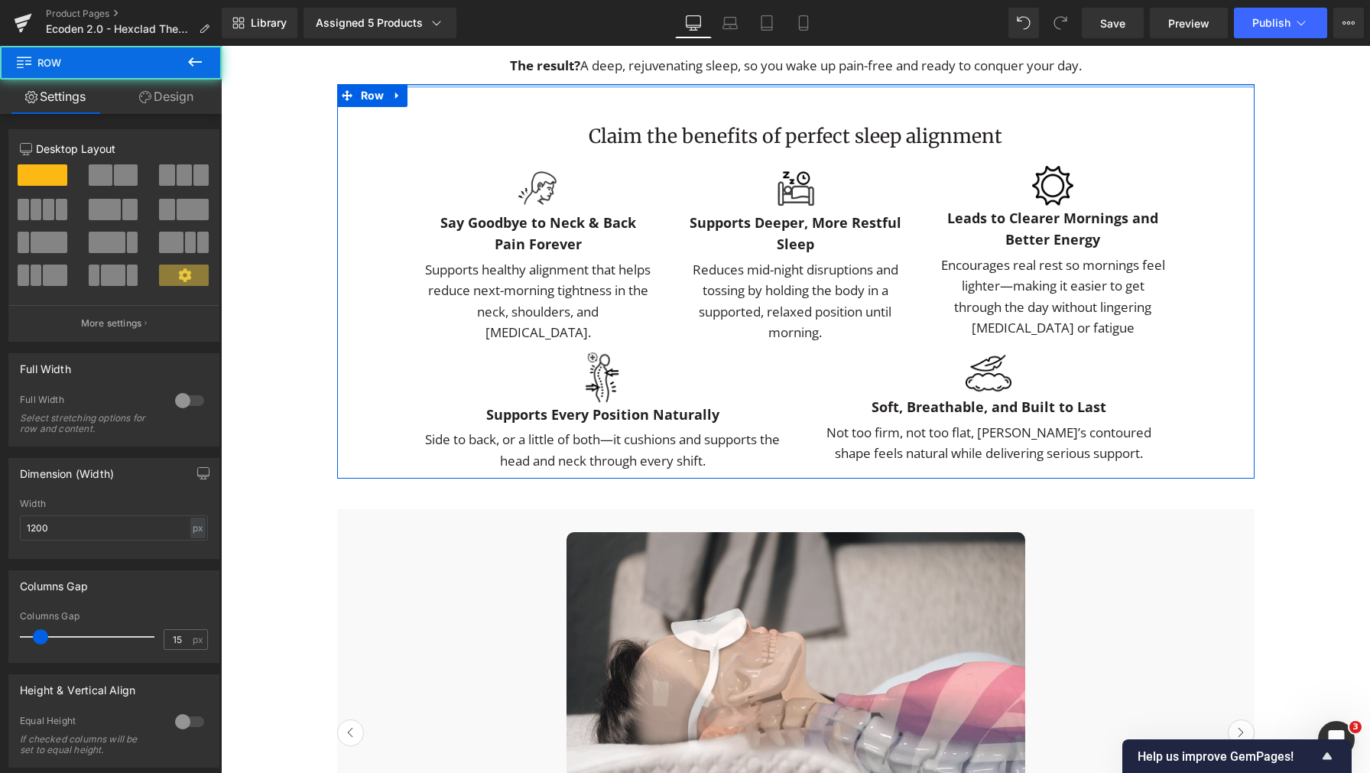
drag, startPoint x: 558, startPoint y: 140, endPoint x: 566, endPoint y: 91, distance: 49.6
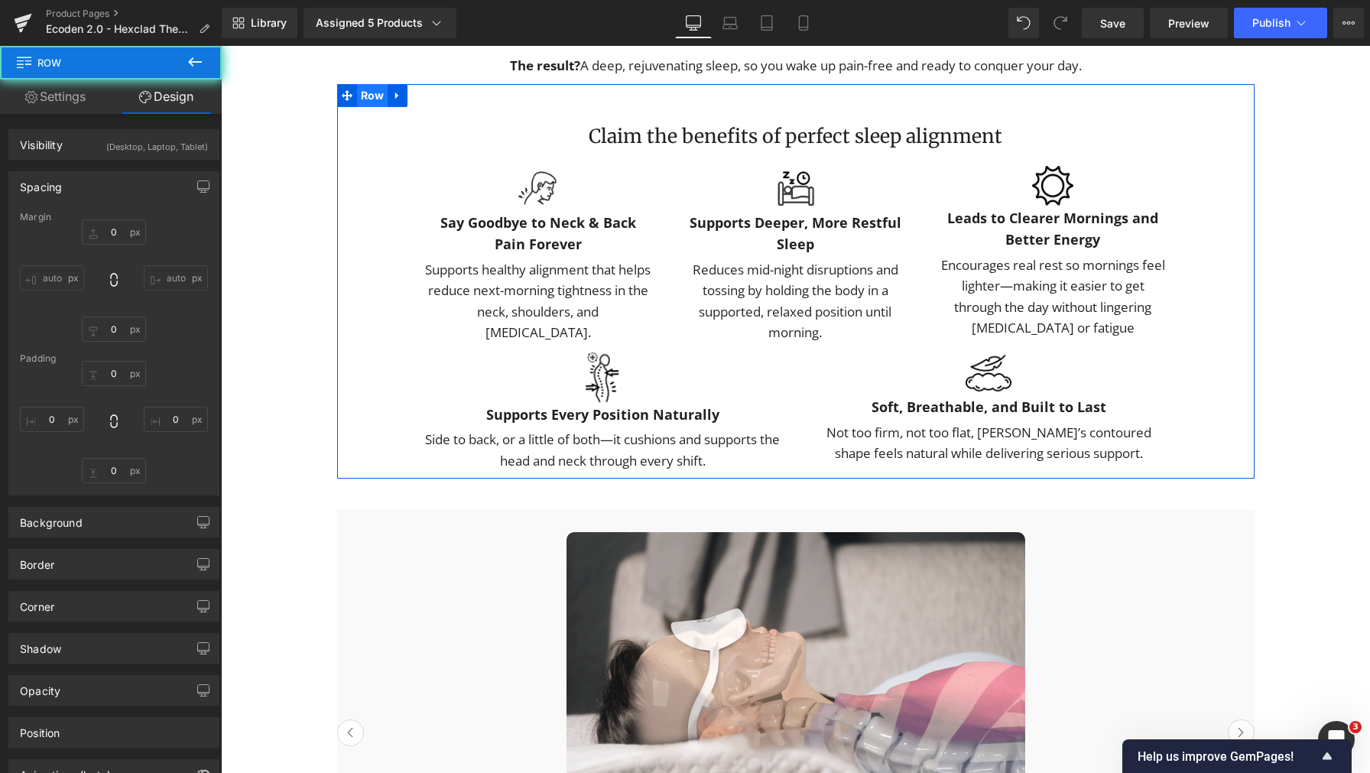
type input "0"
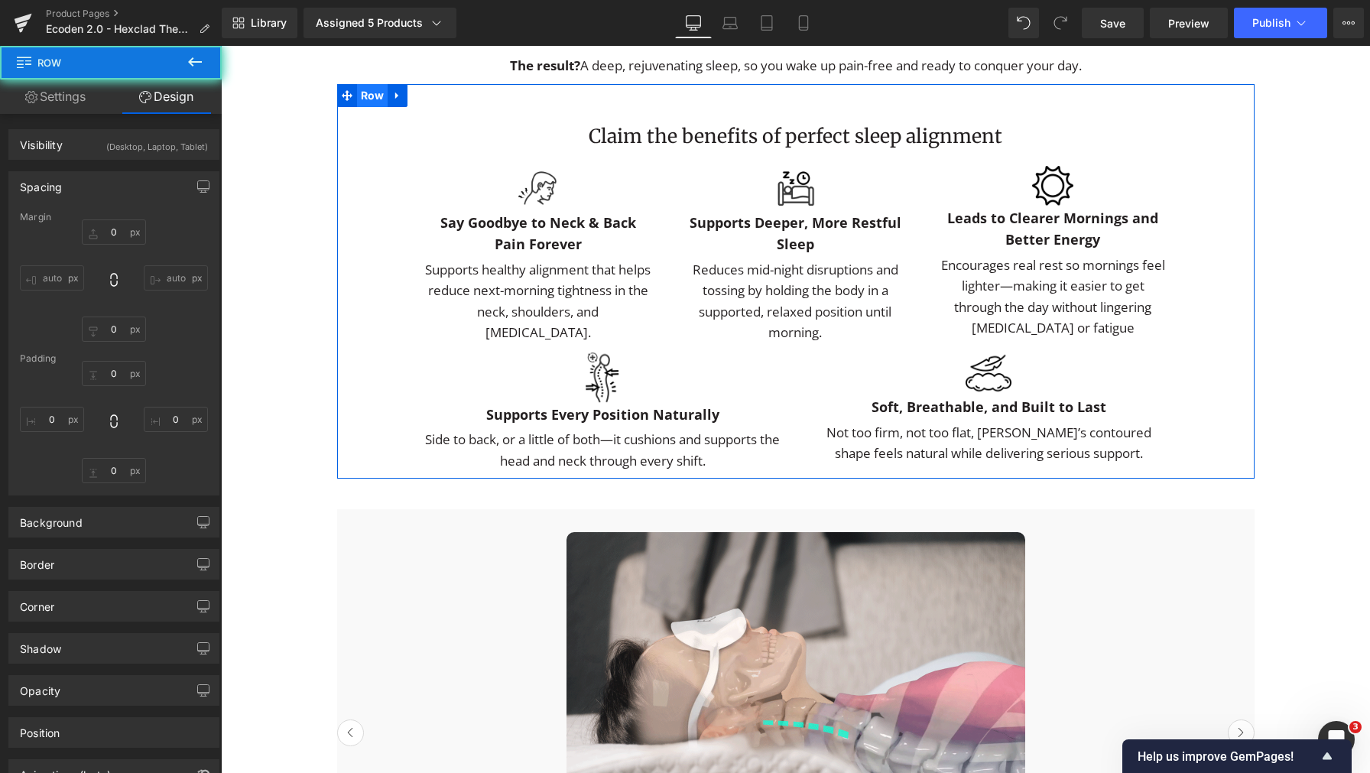
type input "0"
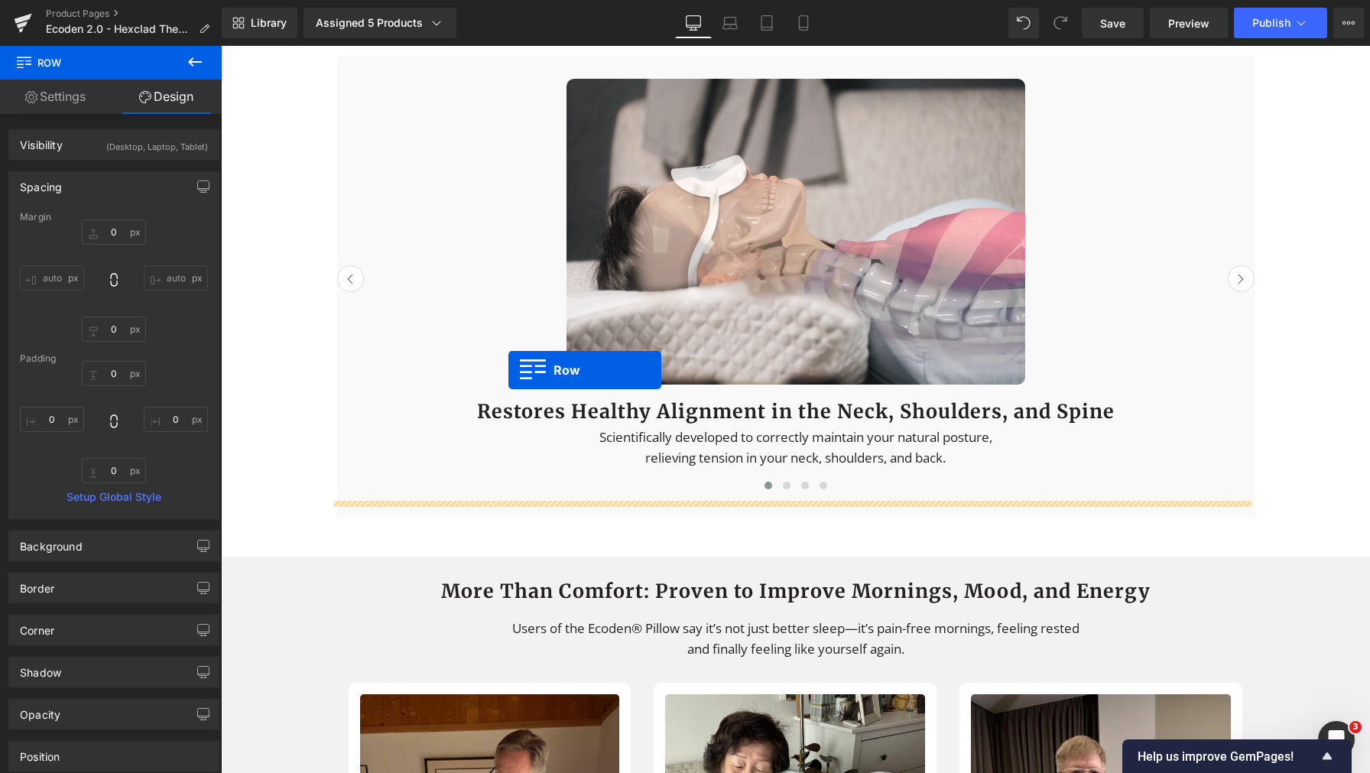
scroll to position [2753, 0]
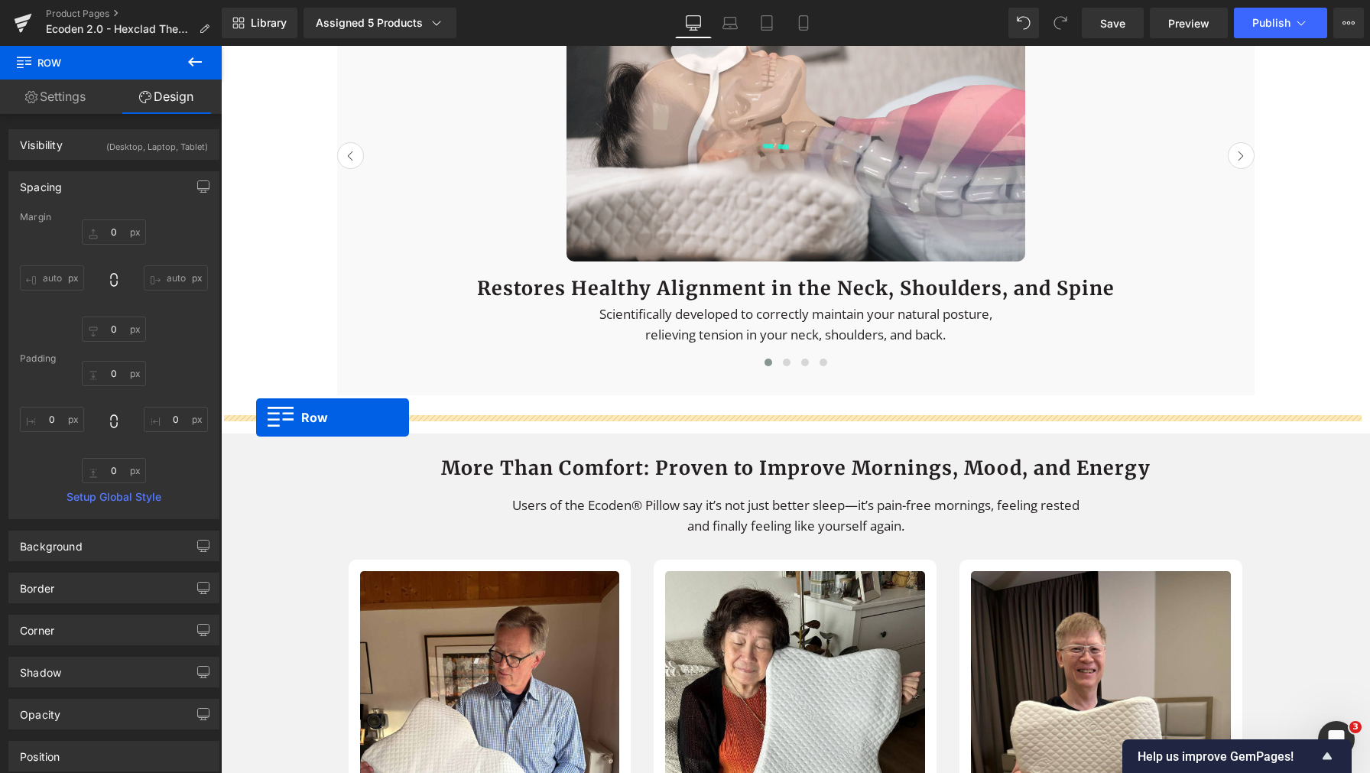
drag, startPoint x: 348, startPoint y: 120, endPoint x: 256, endPoint y: 417, distance: 311.2
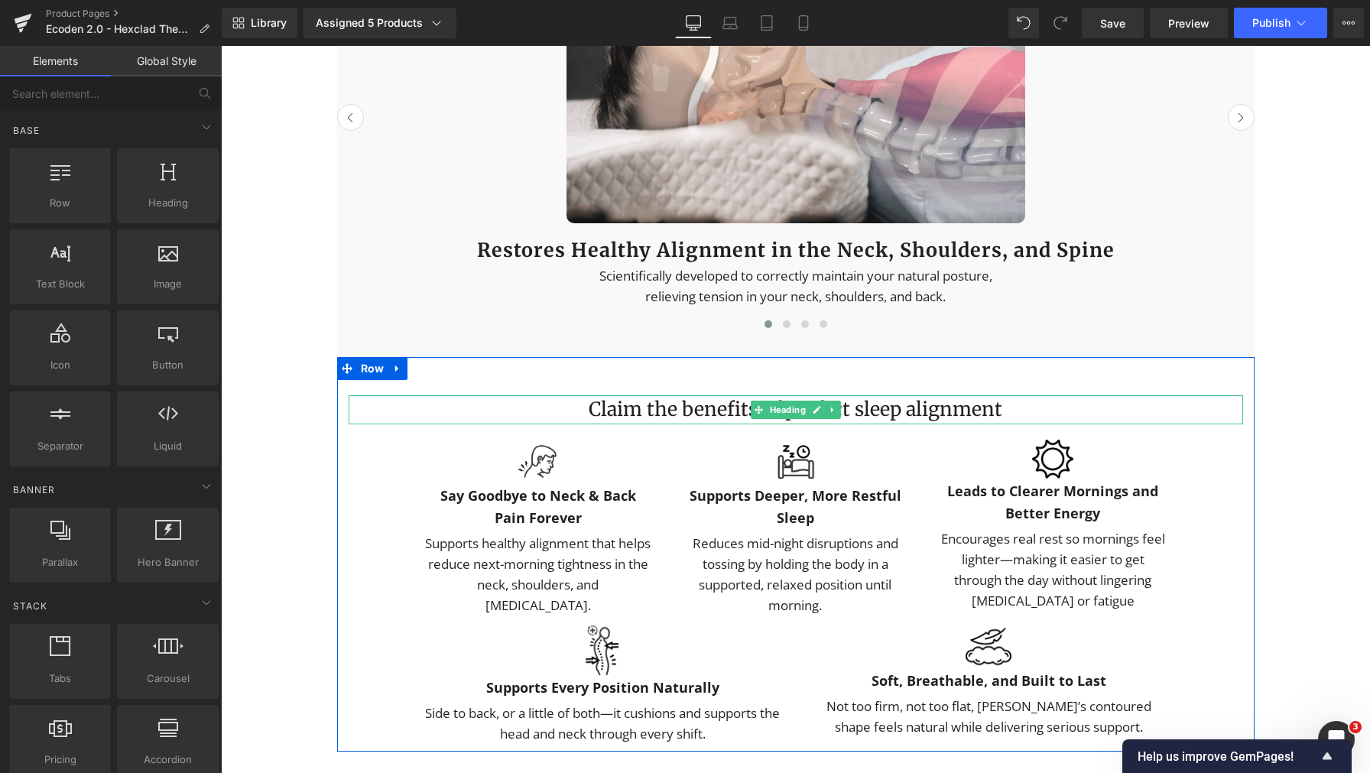
click at [717, 424] on h1 "Claim the benefits of perfect sleep alignment" at bounding box center [796, 409] width 894 height 29
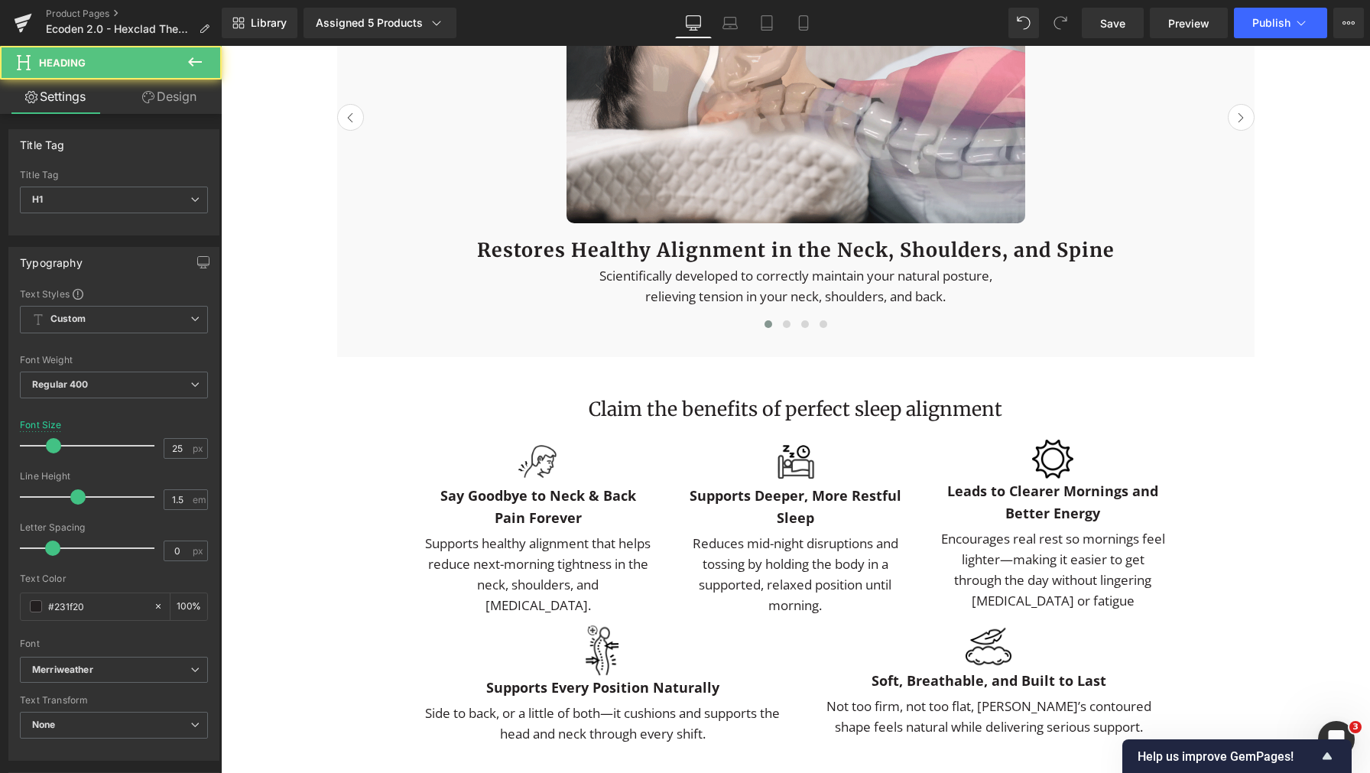
click at [158, 89] on link "Design" at bounding box center [169, 97] width 111 height 34
click at [0, 0] on div "Spacing" at bounding box center [0, 0] width 0 height 0
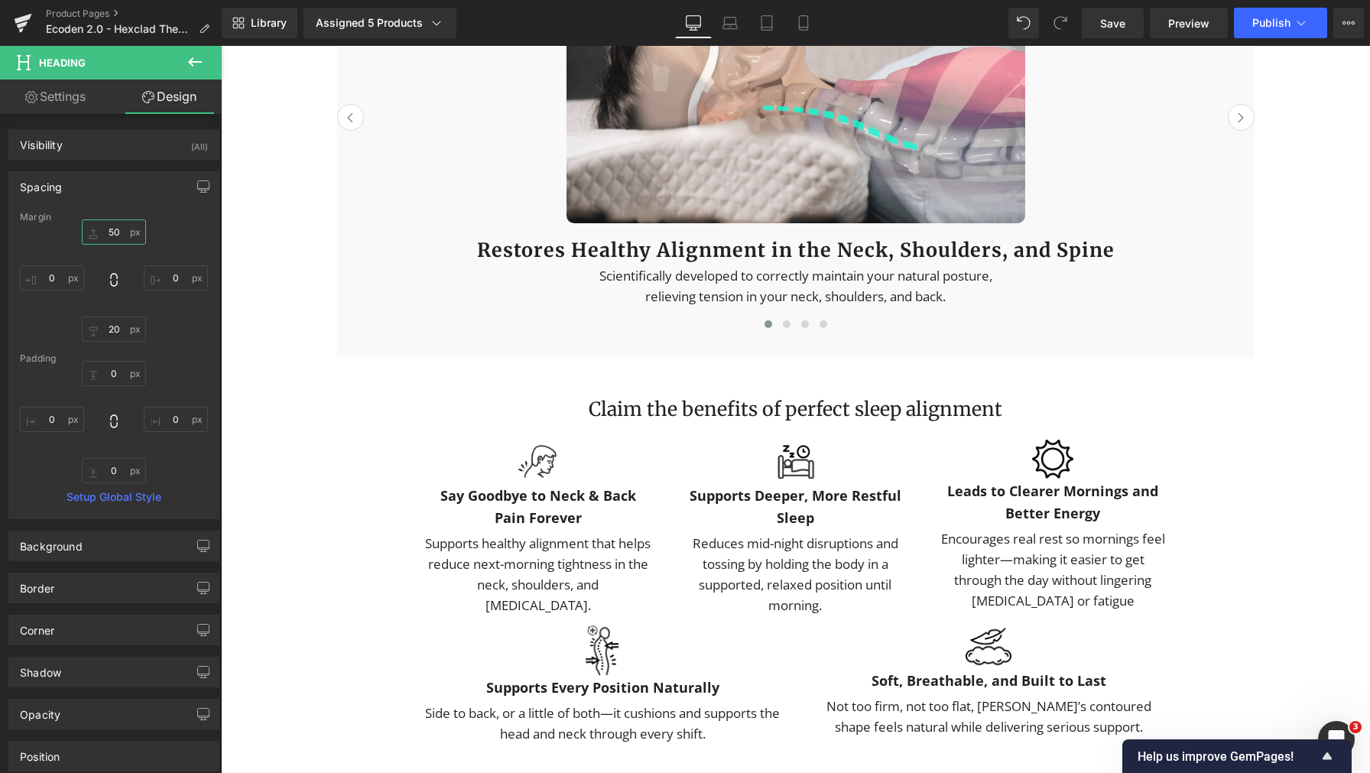
click at [102, 233] on input "50" at bounding box center [114, 231] width 64 height 25
click at [111, 230] on input "50" at bounding box center [114, 231] width 64 height 25
click at [110, 230] on input "50" at bounding box center [114, 231] width 64 height 25
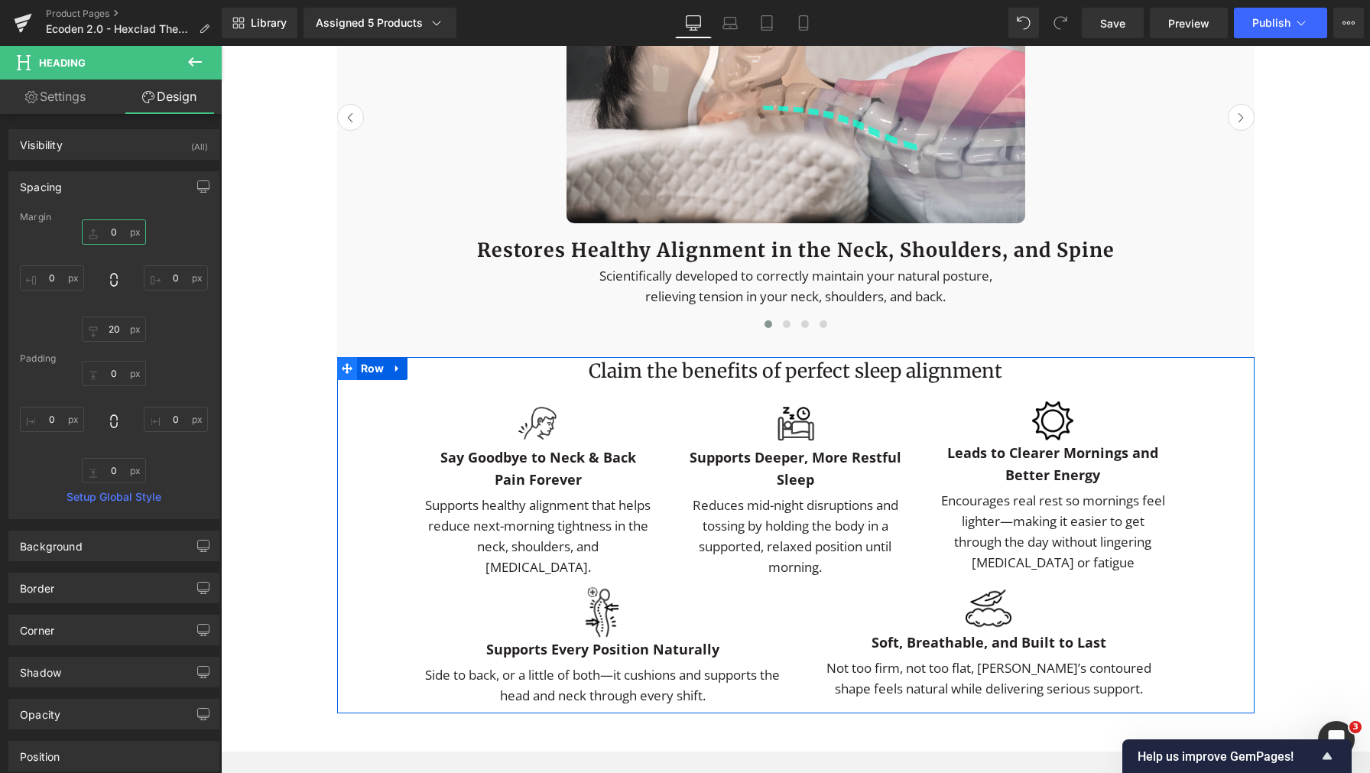
click at [346, 380] on span at bounding box center [347, 368] width 20 height 23
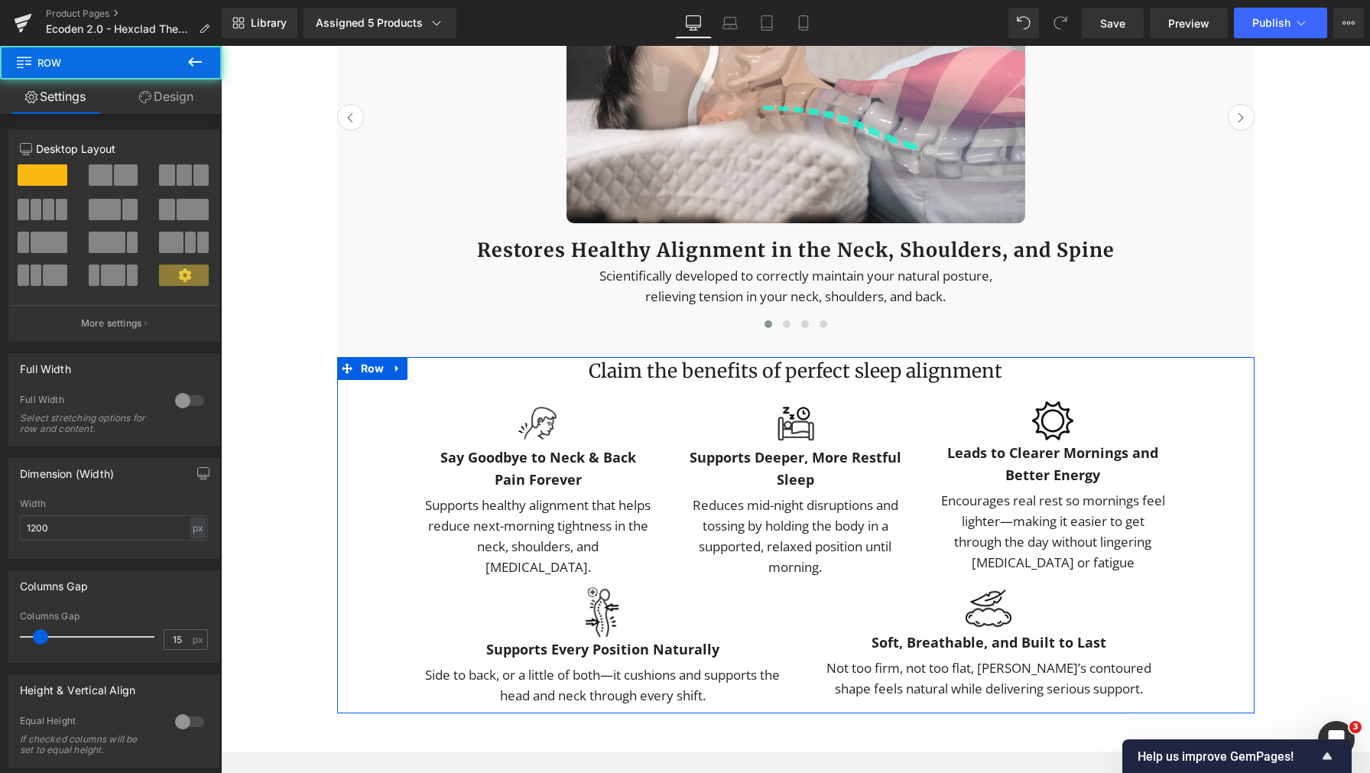
click at [149, 112] on link "Design" at bounding box center [166, 97] width 111 height 34
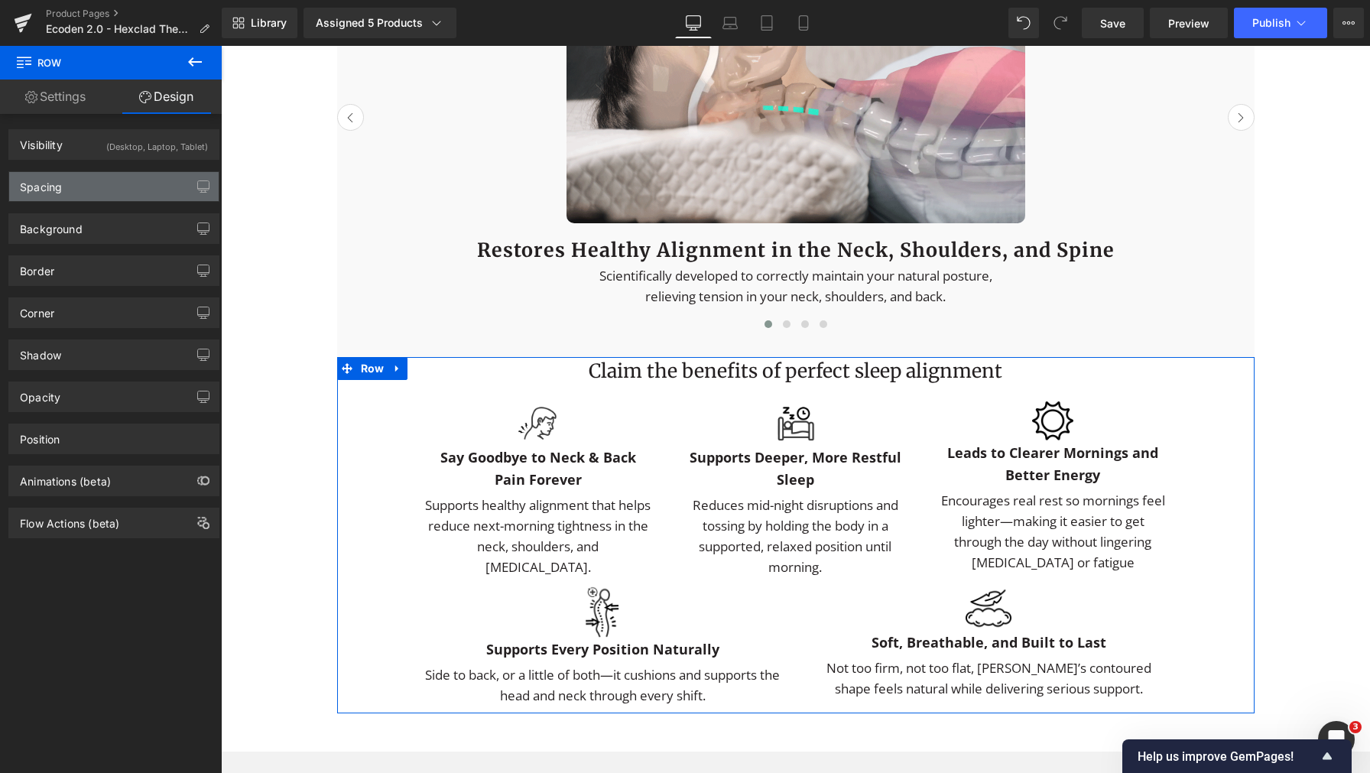
click at [122, 180] on div "Spacing" at bounding box center [113, 186] width 209 height 29
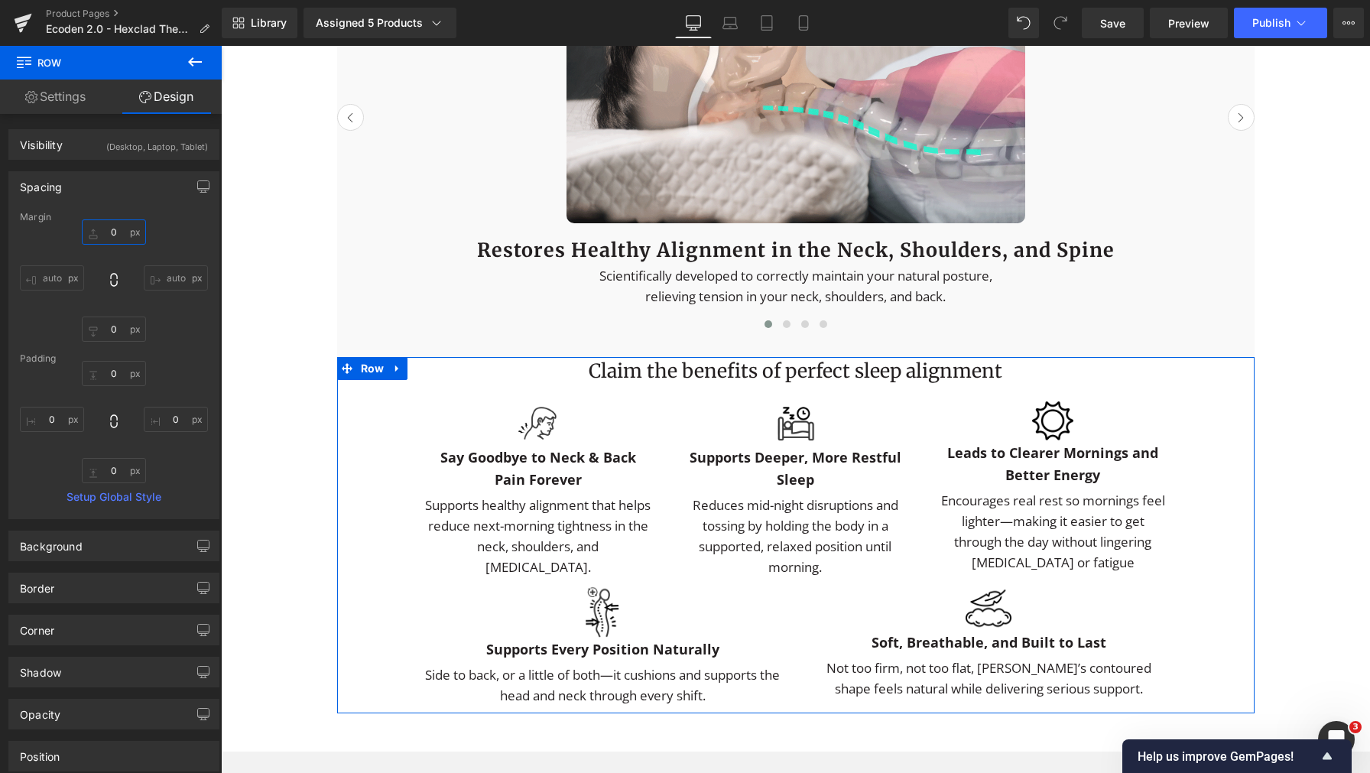
click at [118, 238] on input "0" at bounding box center [114, 231] width 64 height 25
click at [117, 237] on input "0" at bounding box center [114, 231] width 64 height 25
drag, startPoint x: 110, startPoint y: 231, endPoint x: 90, endPoint y: 226, distance: 20.4
click at [104, 229] on input "0" at bounding box center [114, 231] width 64 height 25
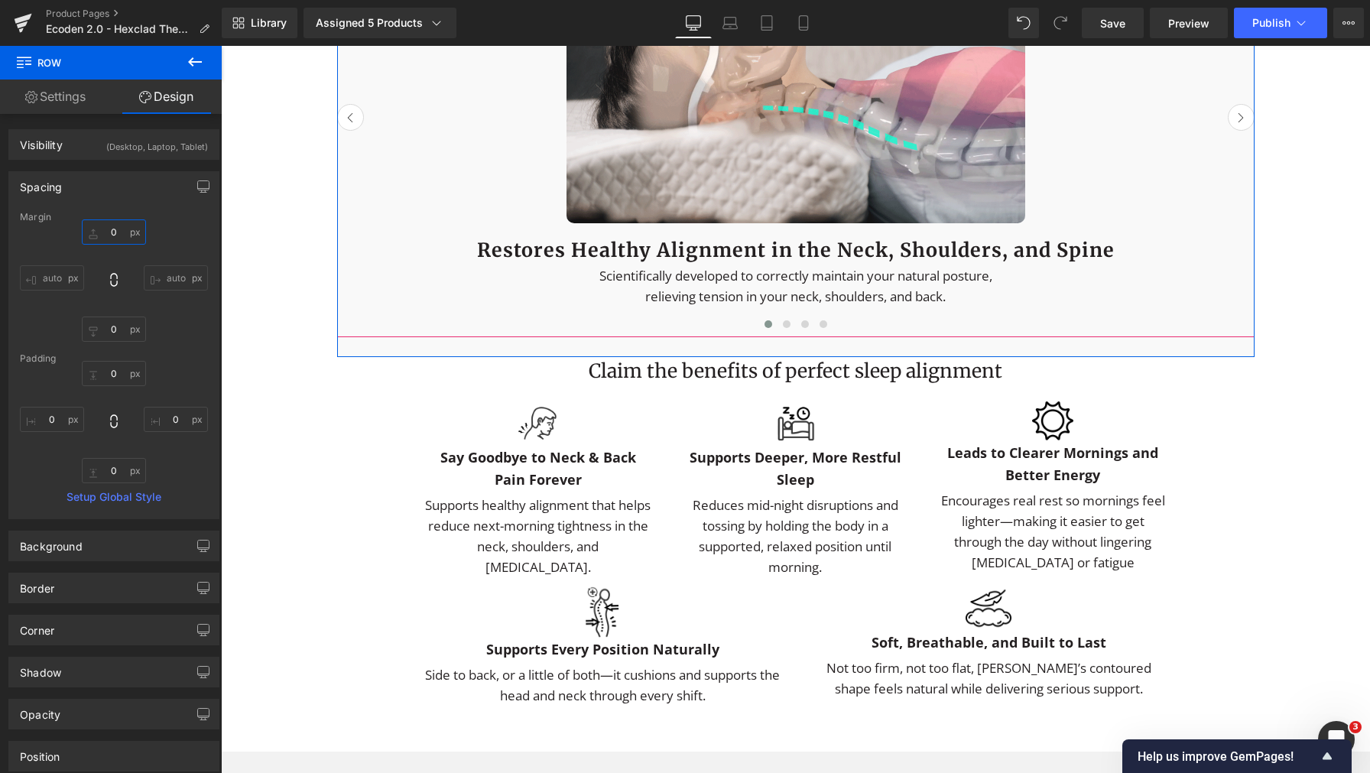
type input "60"
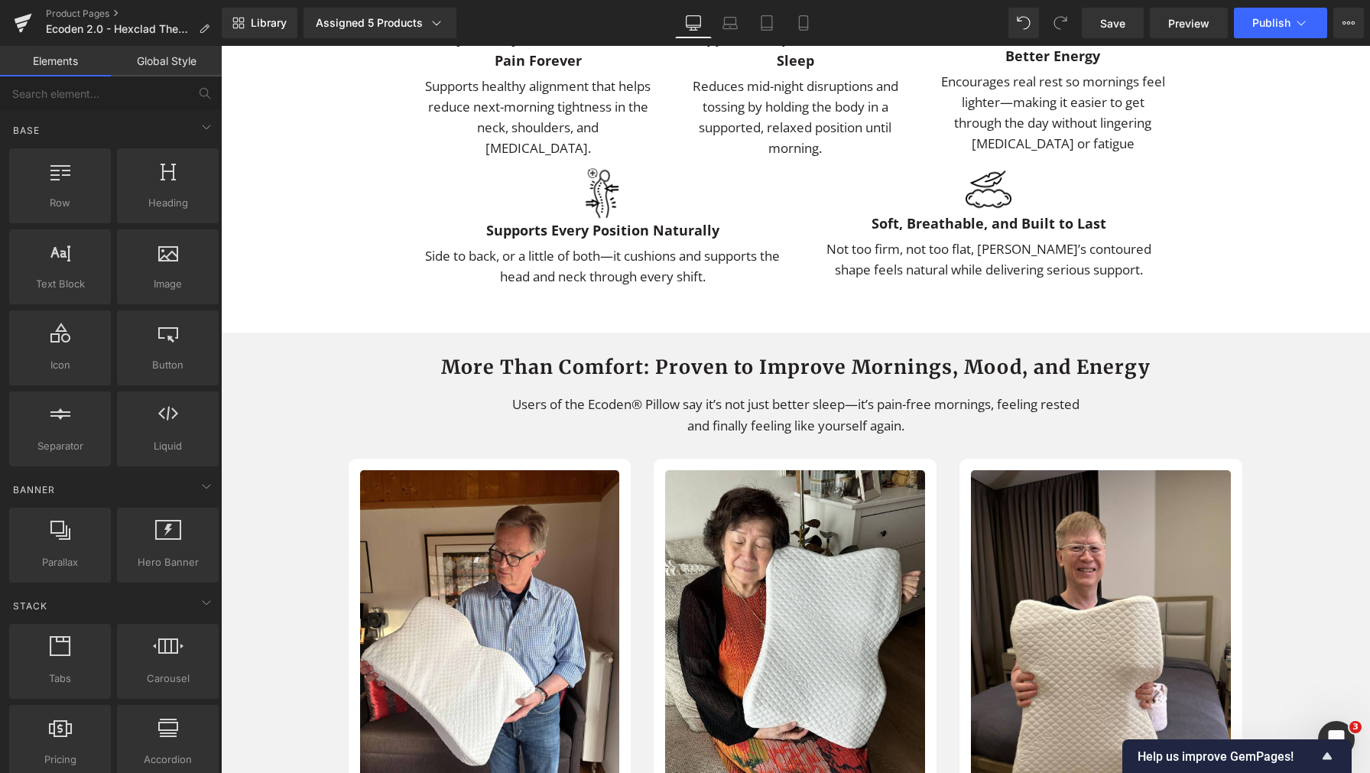
scroll to position [2961, 0]
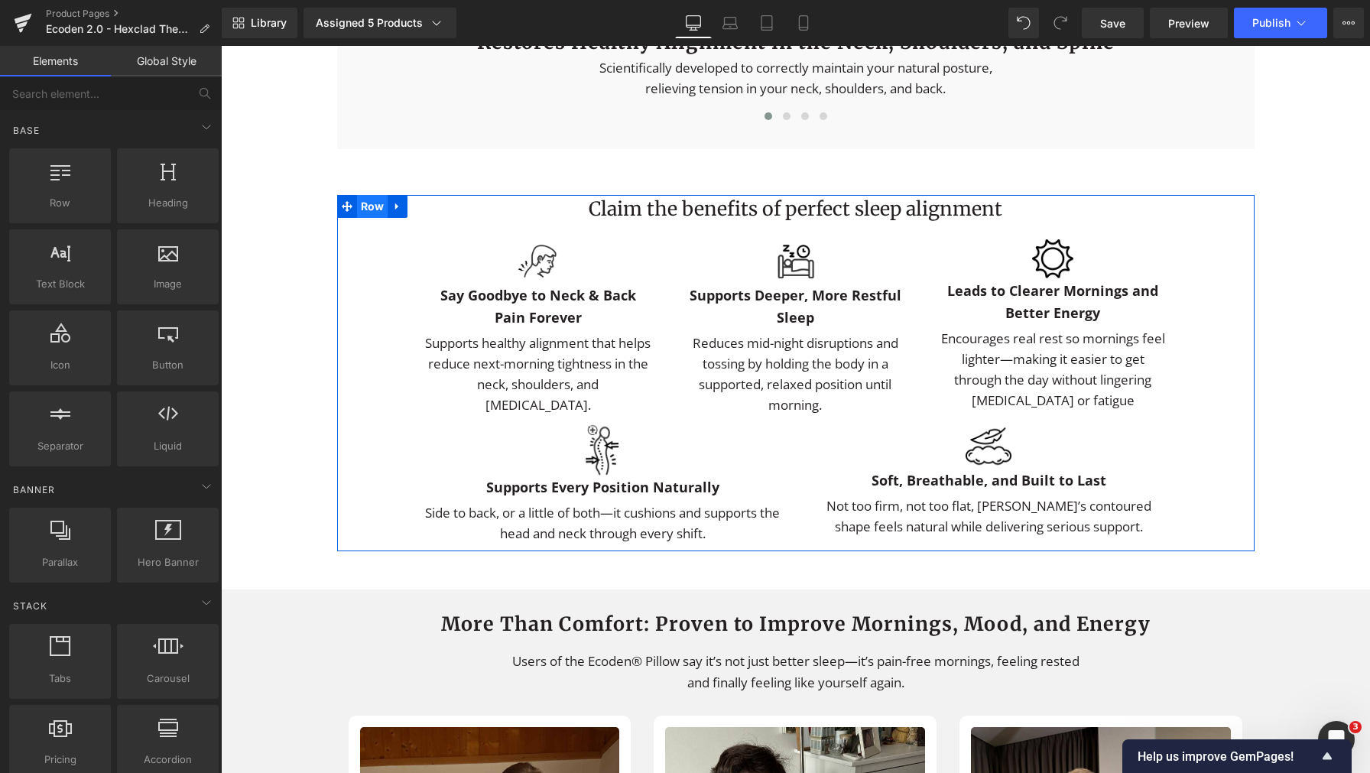
click at [358, 218] on span "Row" at bounding box center [372, 206] width 31 height 23
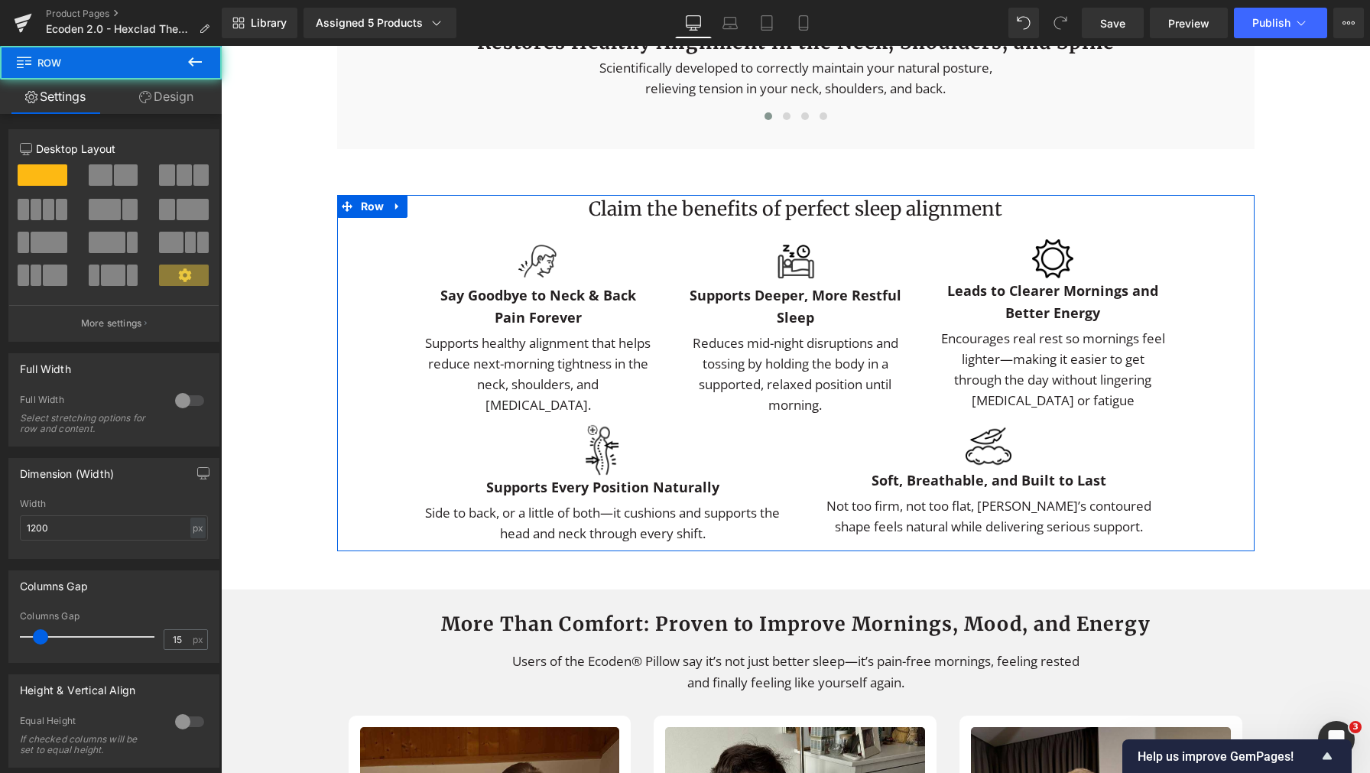
click at [156, 88] on link "Design" at bounding box center [166, 97] width 111 height 34
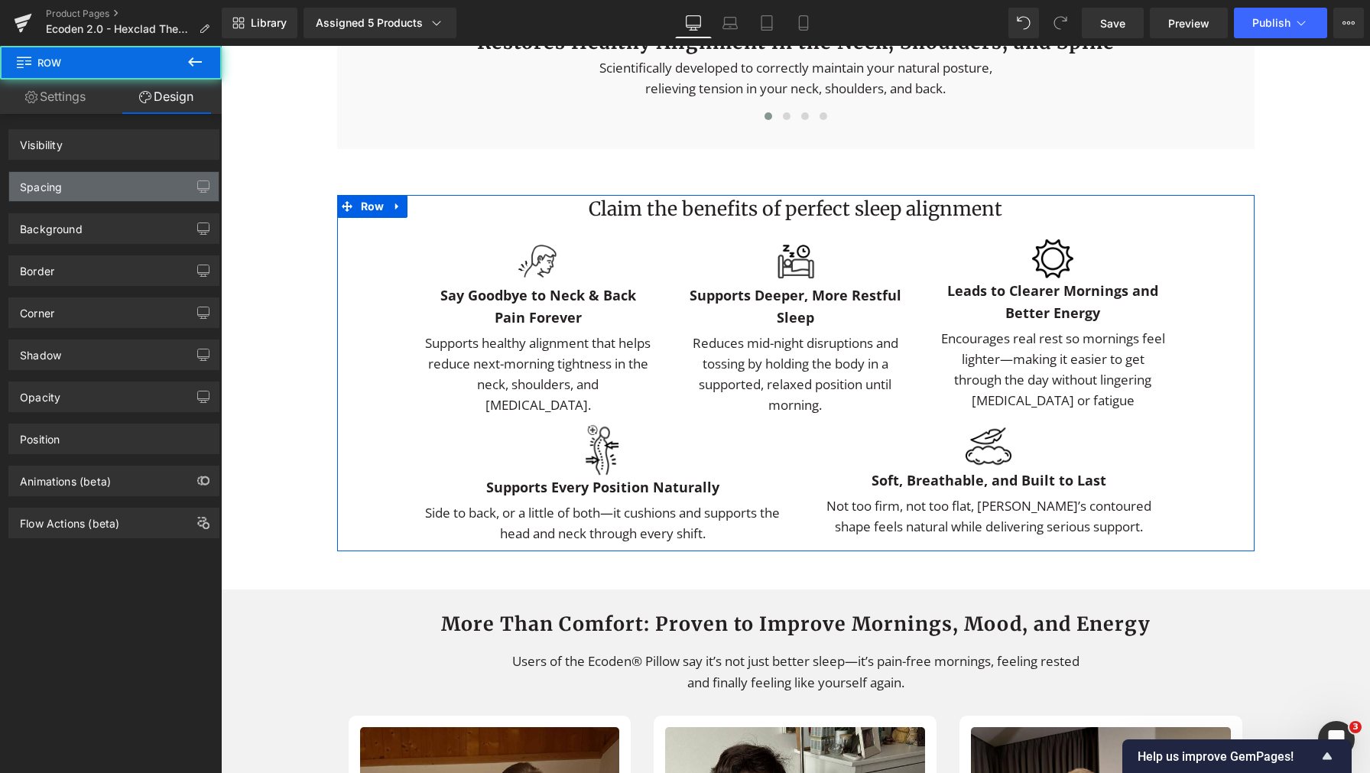
click at [128, 183] on div "Spacing" at bounding box center [113, 186] width 209 height 29
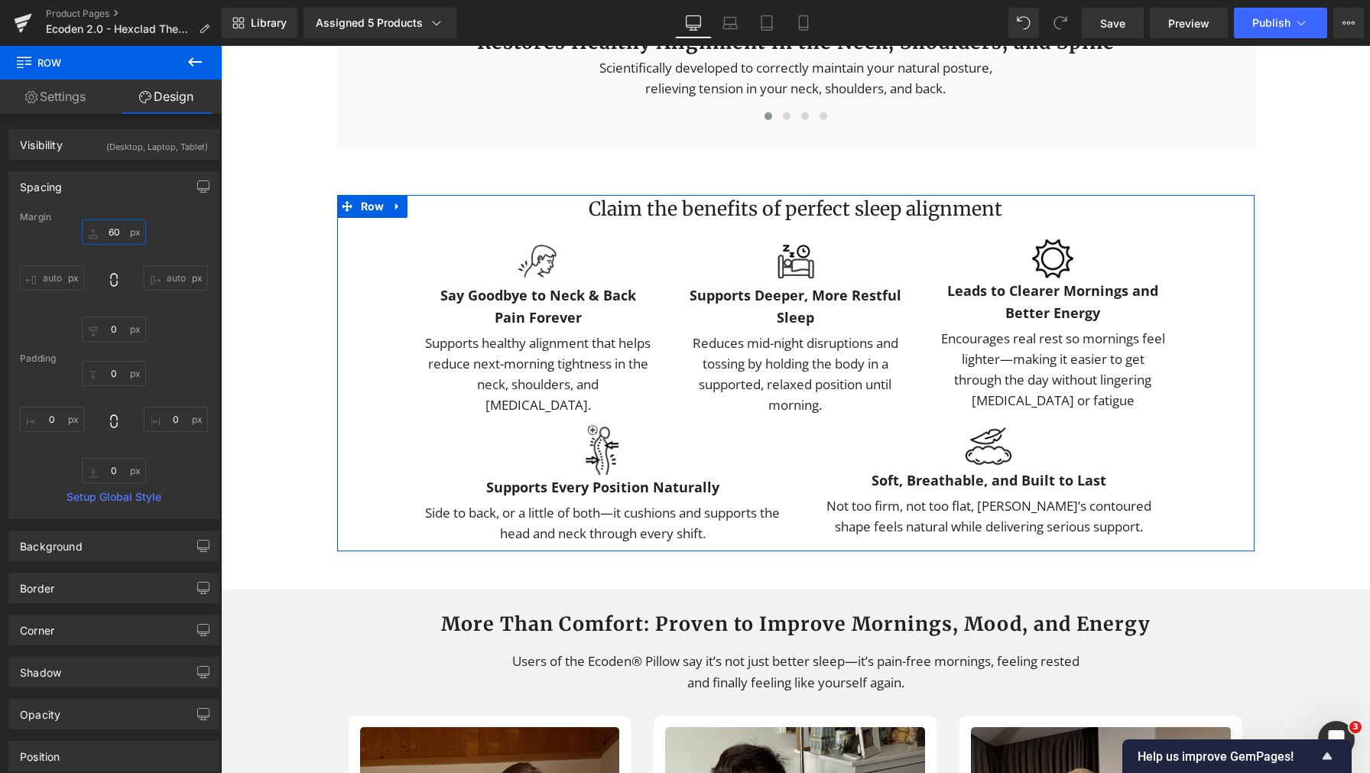
click at [90, 239] on input "60" at bounding box center [114, 231] width 64 height 25
click at [91, 238] on input "60" at bounding box center [114, 231] width 64 height 25
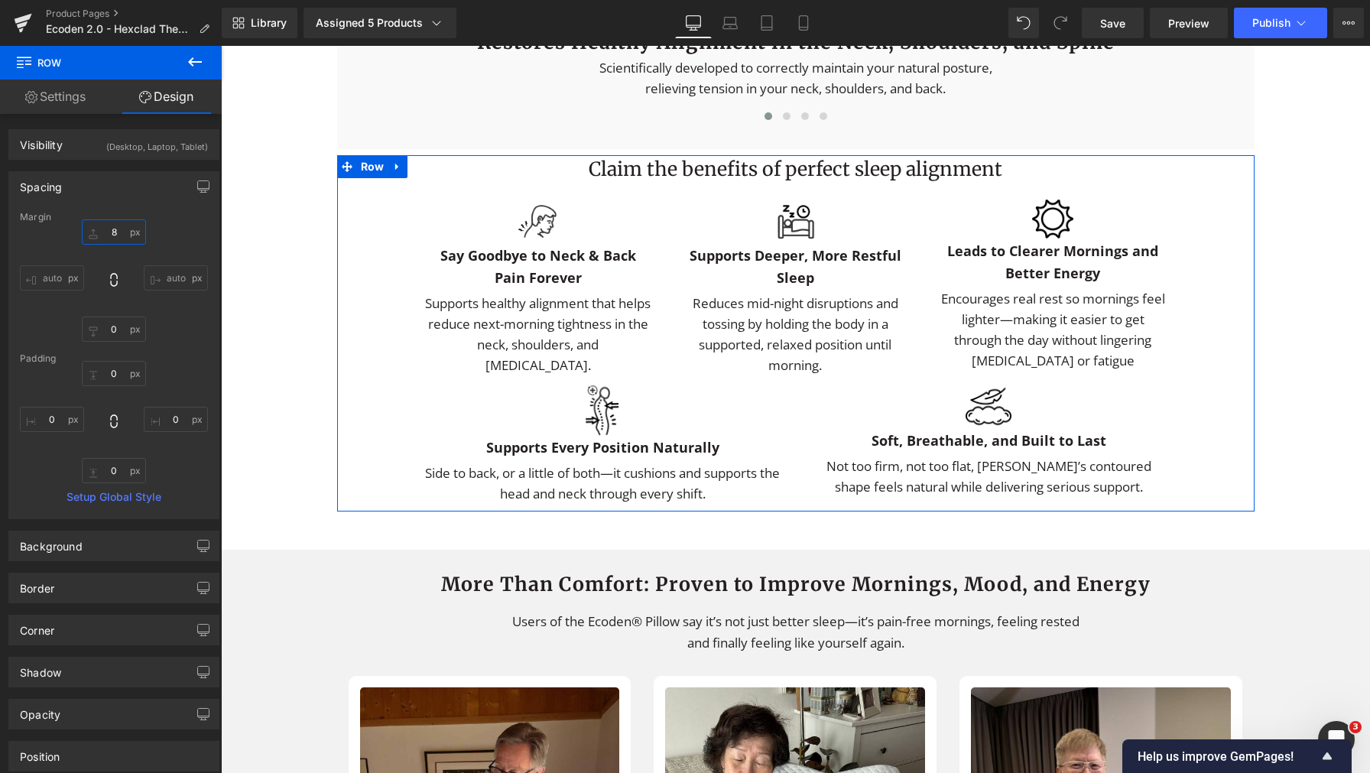
type input "80"
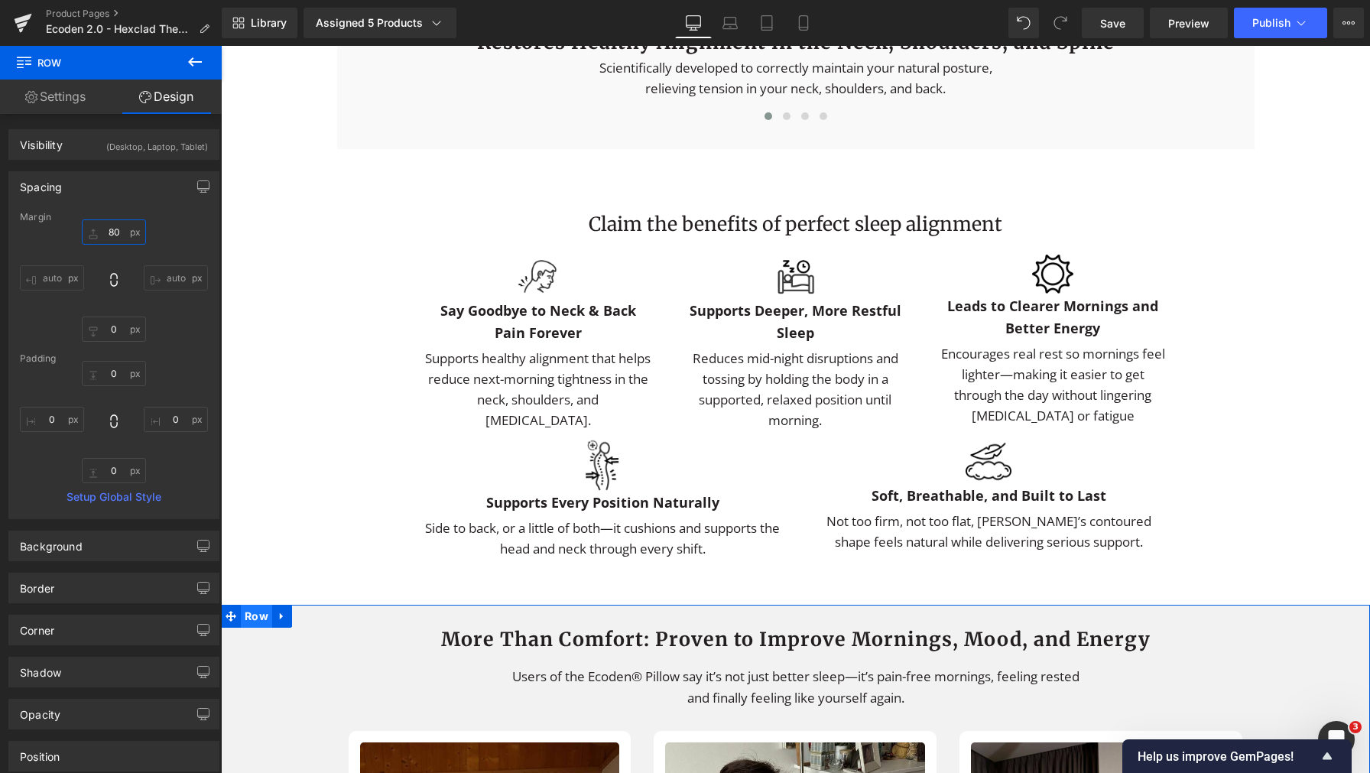
click at [245, 628] on span "Row" at bounding box center [256, 616] width 31 height 23
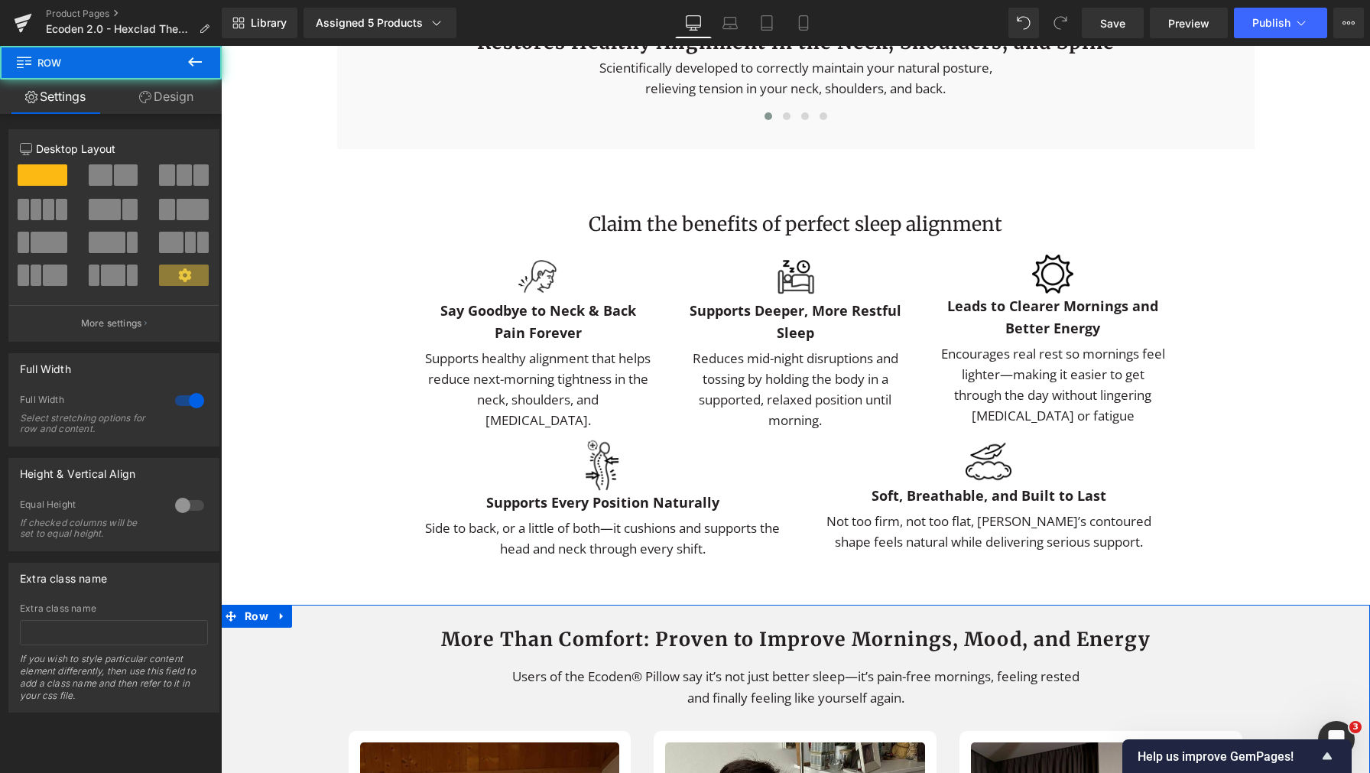
click at [172, 105] on link "Design" at bounding box center [166, 97] width 111 height 34
click at [0, 0] on div "Spacing" at bounding box center [0, 0] width 0 height 0
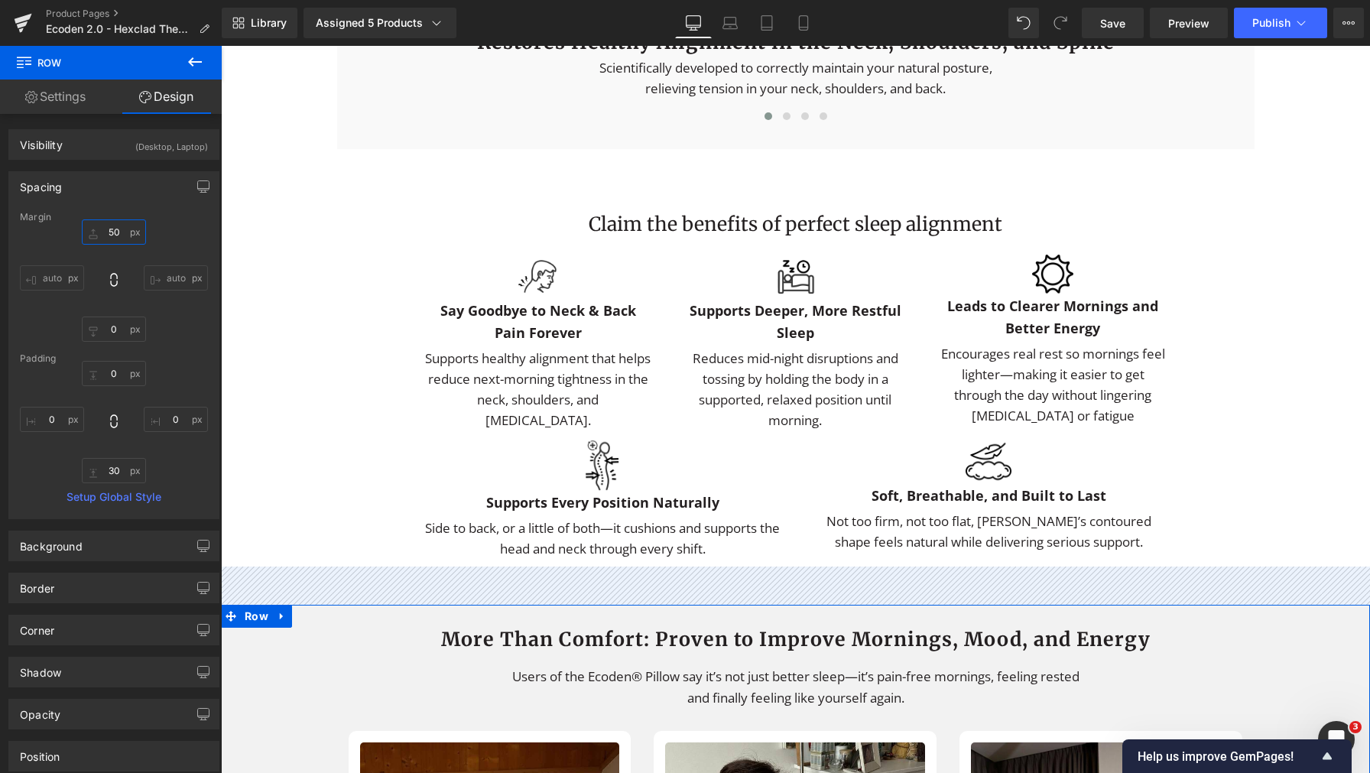
click at [116, 232] on input "50" at bounding box center [114, 231] width 64 height 25
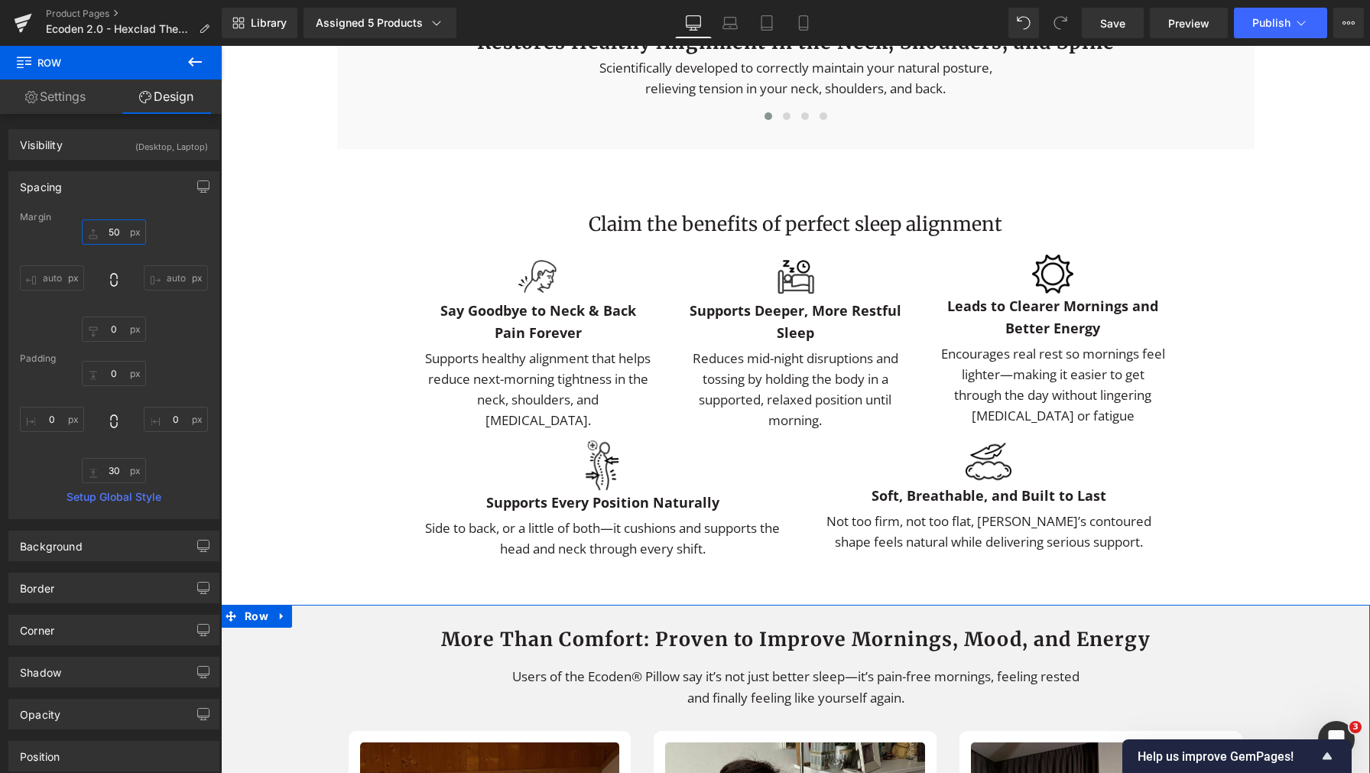
click at [116, 232] on input "50" at bounding box center [114, 231] width 64 height 25
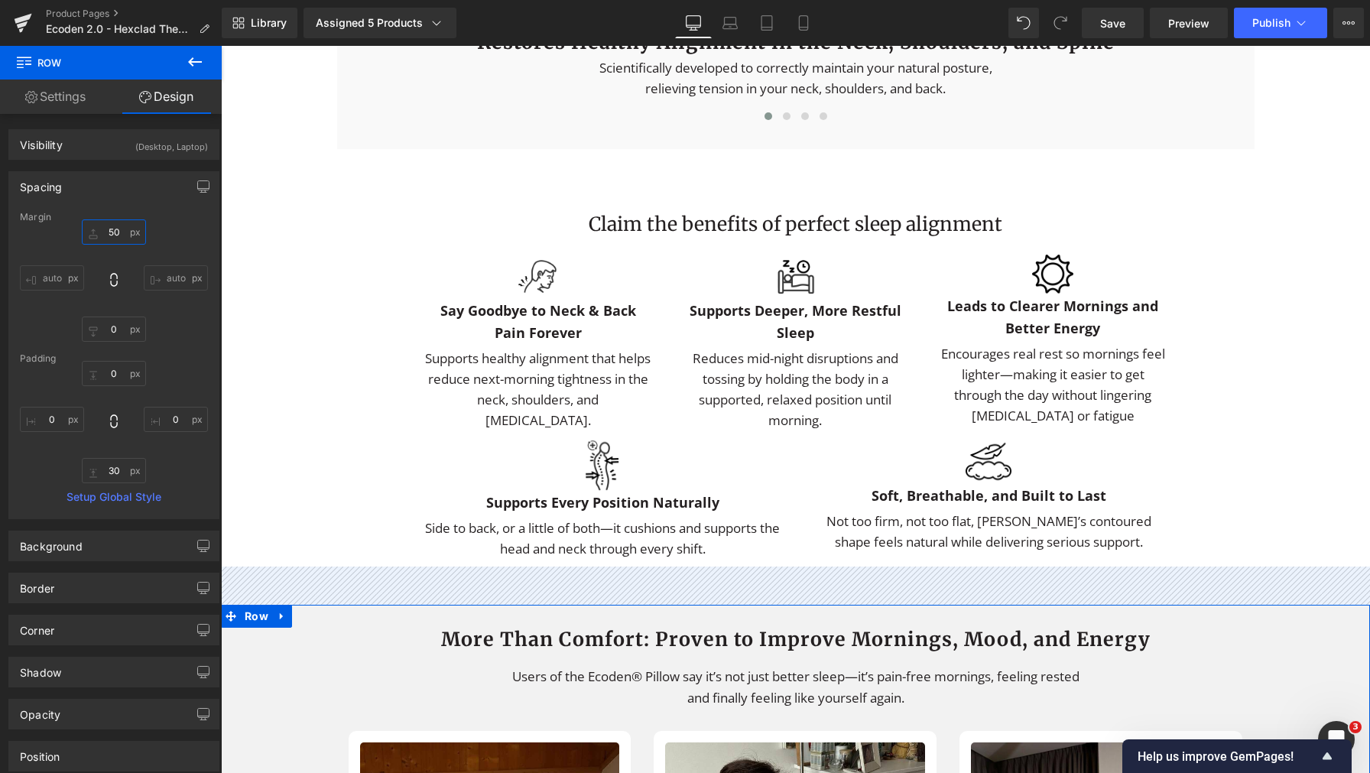
click at [101, 229] on input "50" at bounding box center [114, 231] width 64 height 25
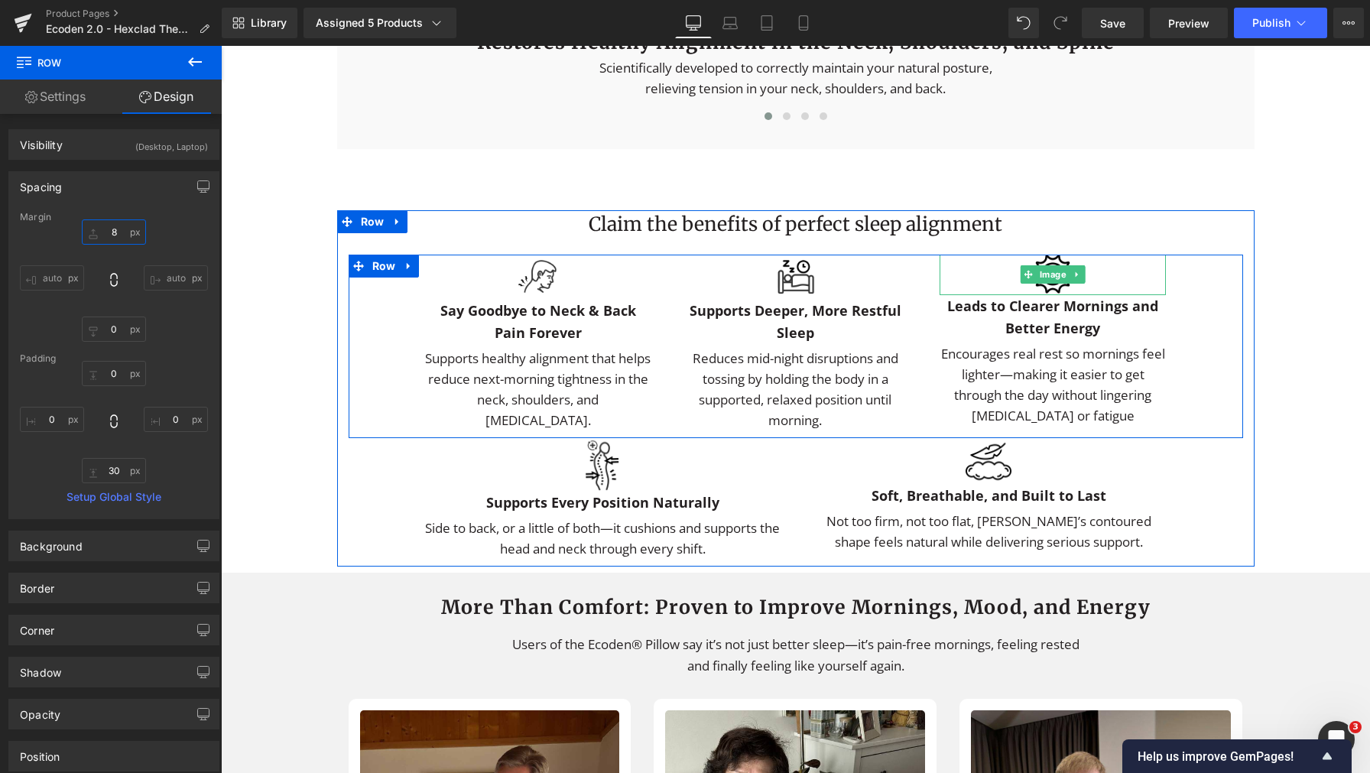
type input "80"
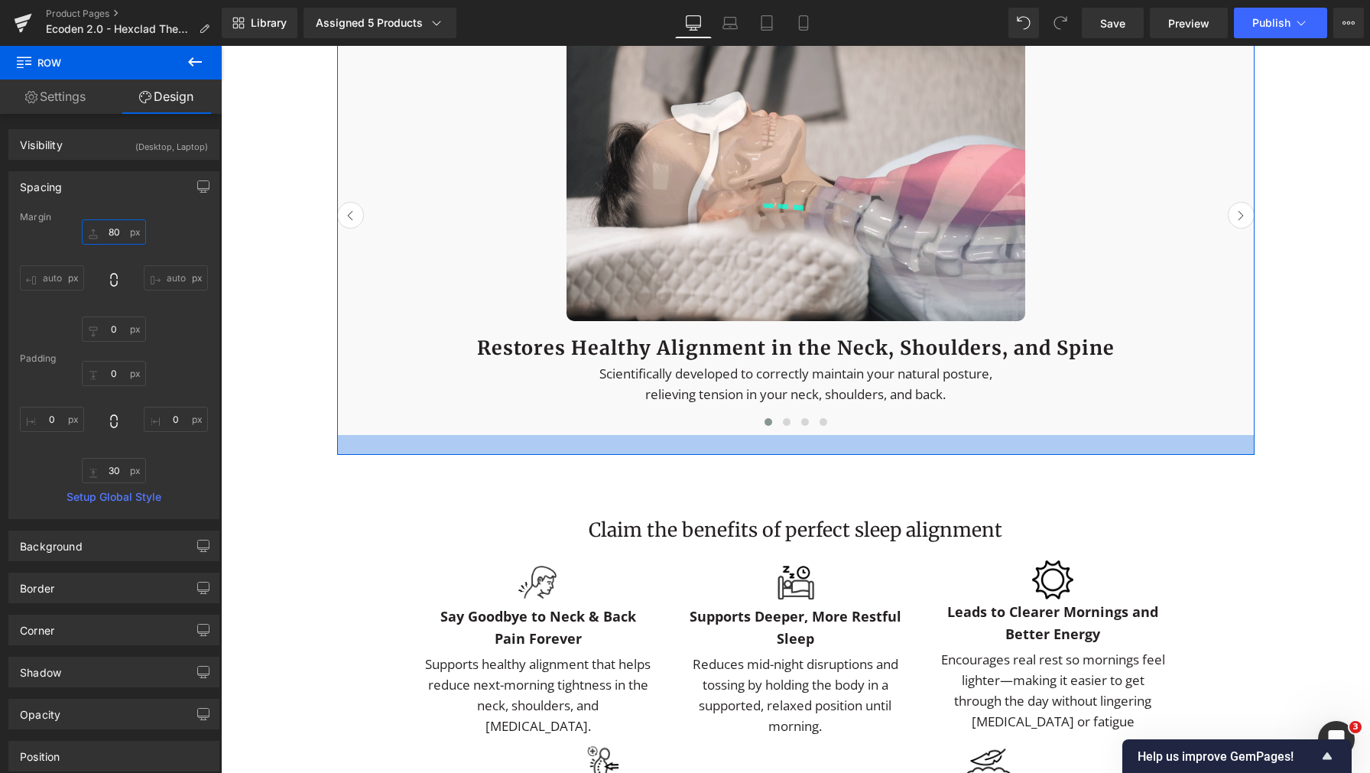
scroll to position [2789, 0]
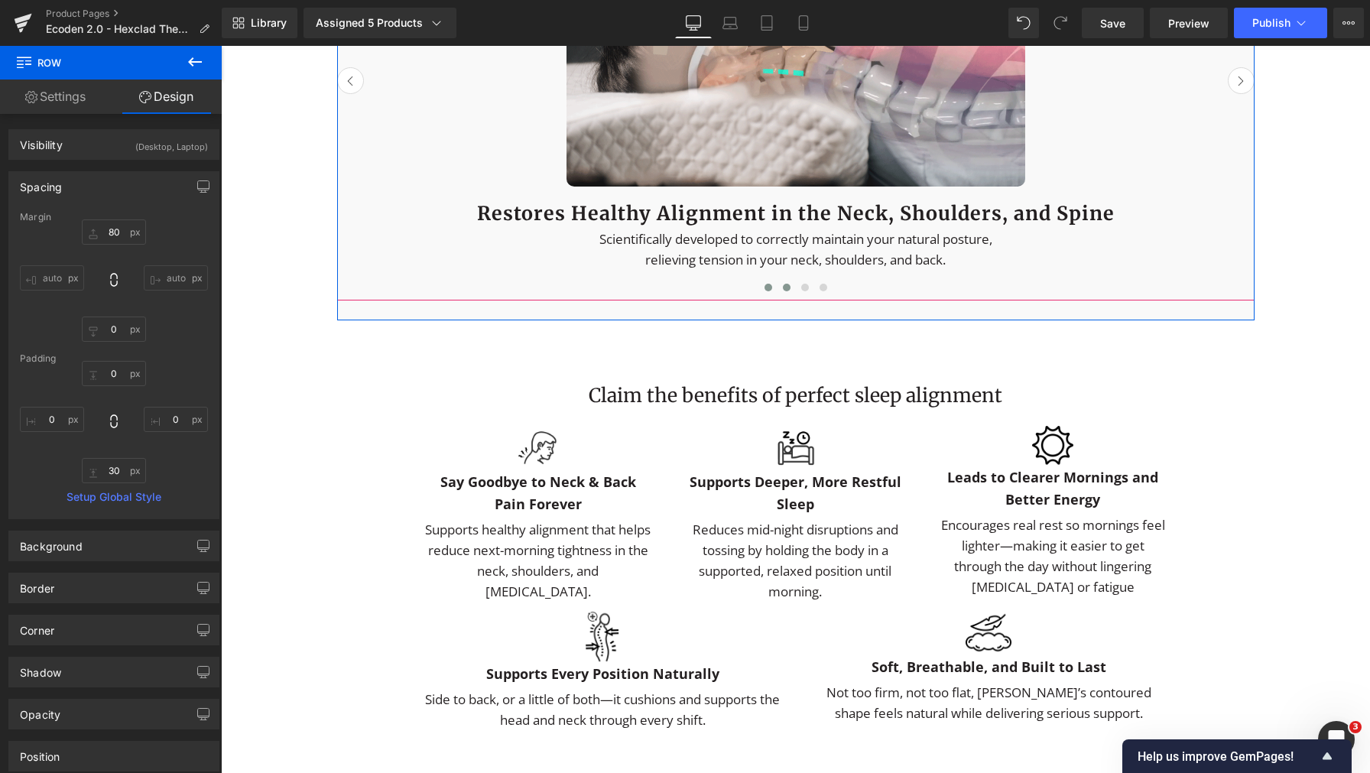
click at [777, 295] on button at bounding box center [786, 287] width 18 height 15
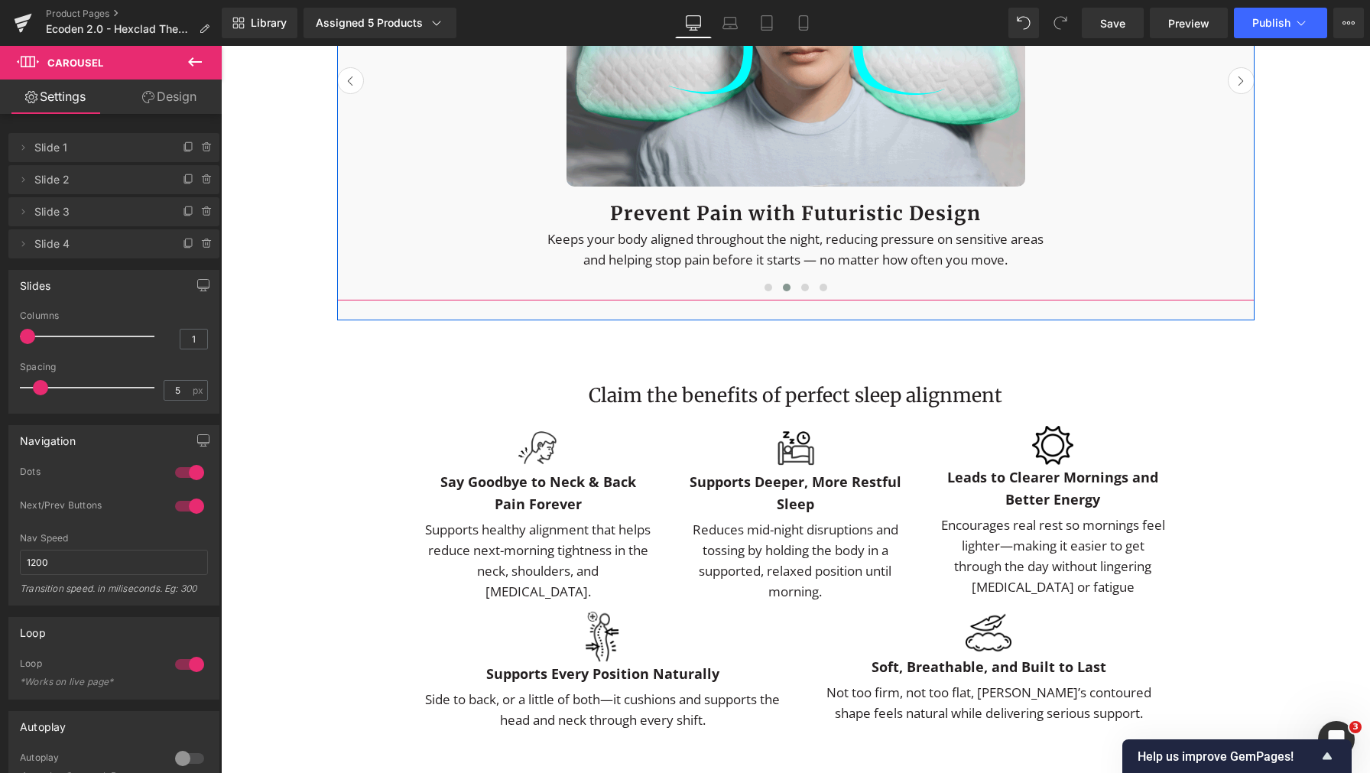
click at [788, 295] on button at bounding box center [786, 287] width 18 height 15
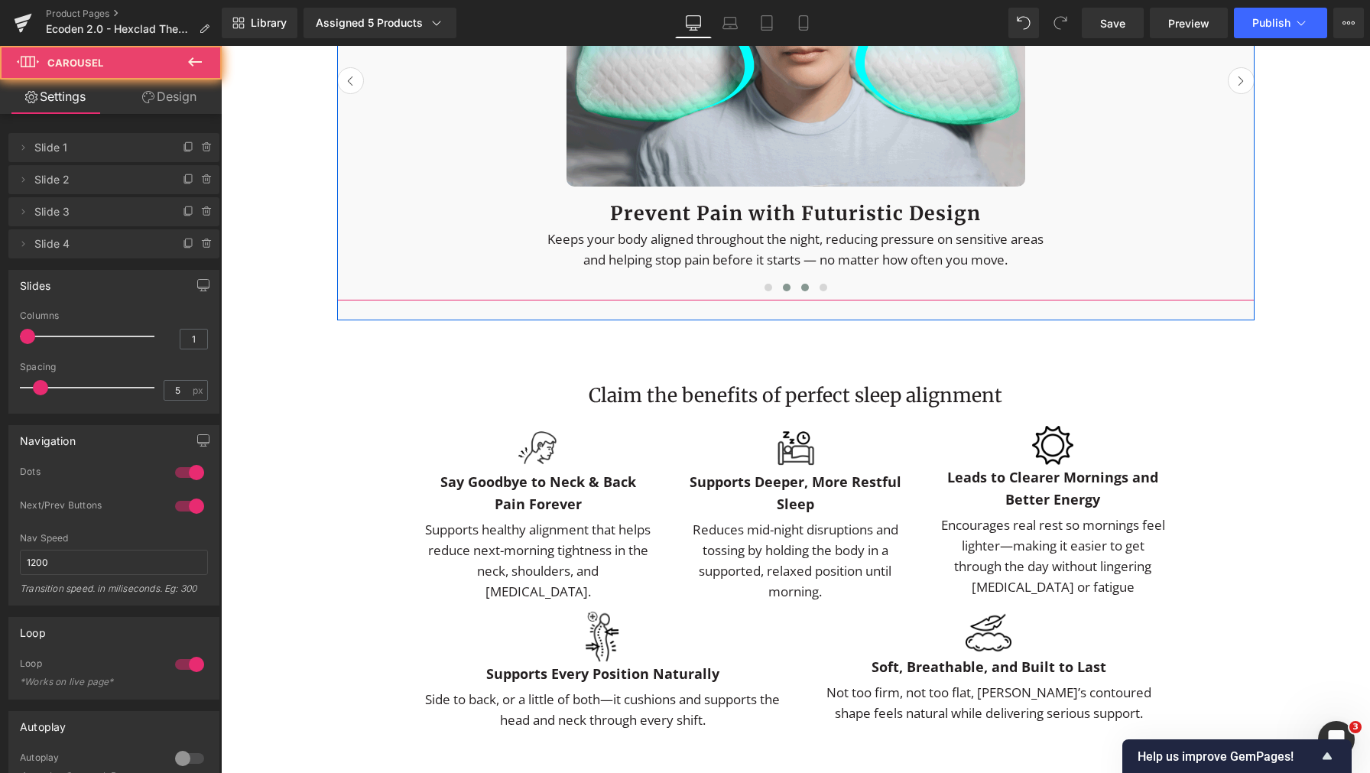
click at [801, 291] on span at bounding box center [805, 288] width 8 height 8
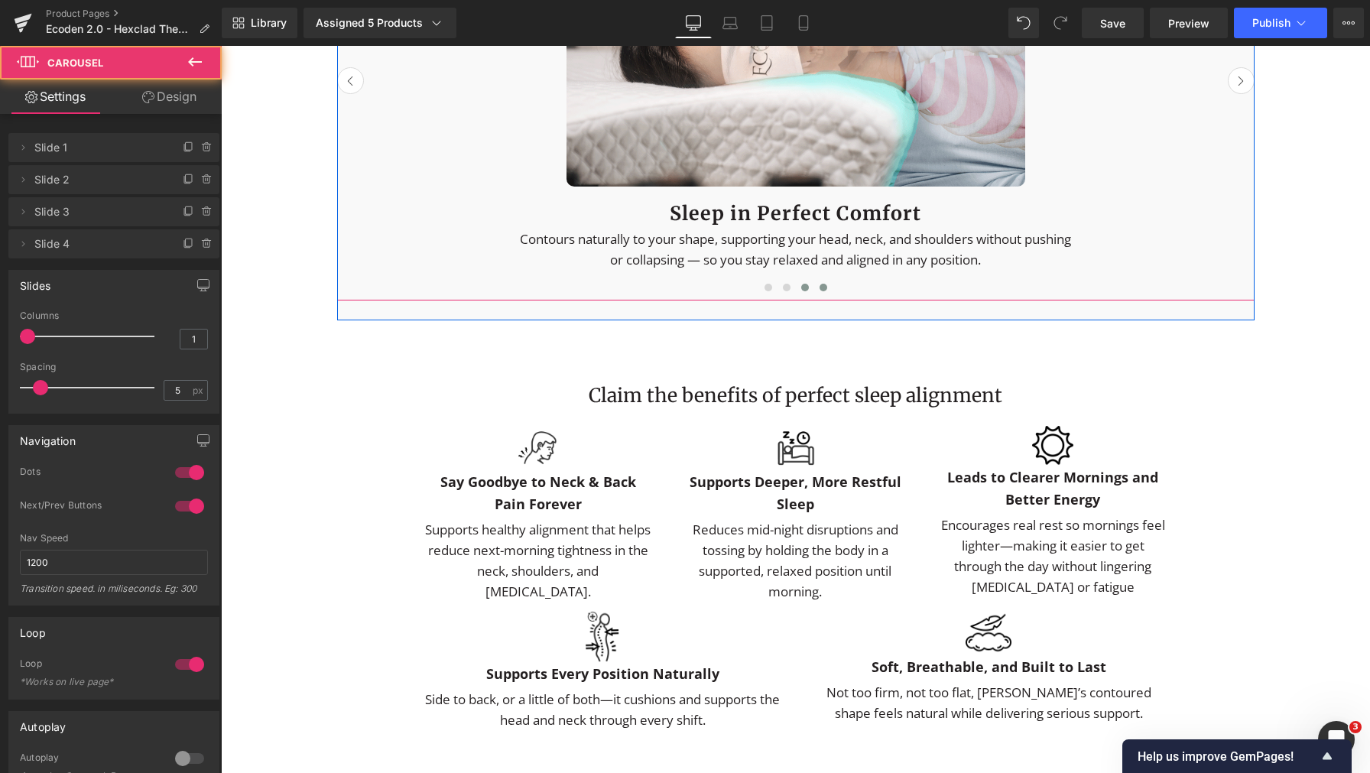
click at [822, 295] on button at bounding box center [823, 287] width 18 height 15
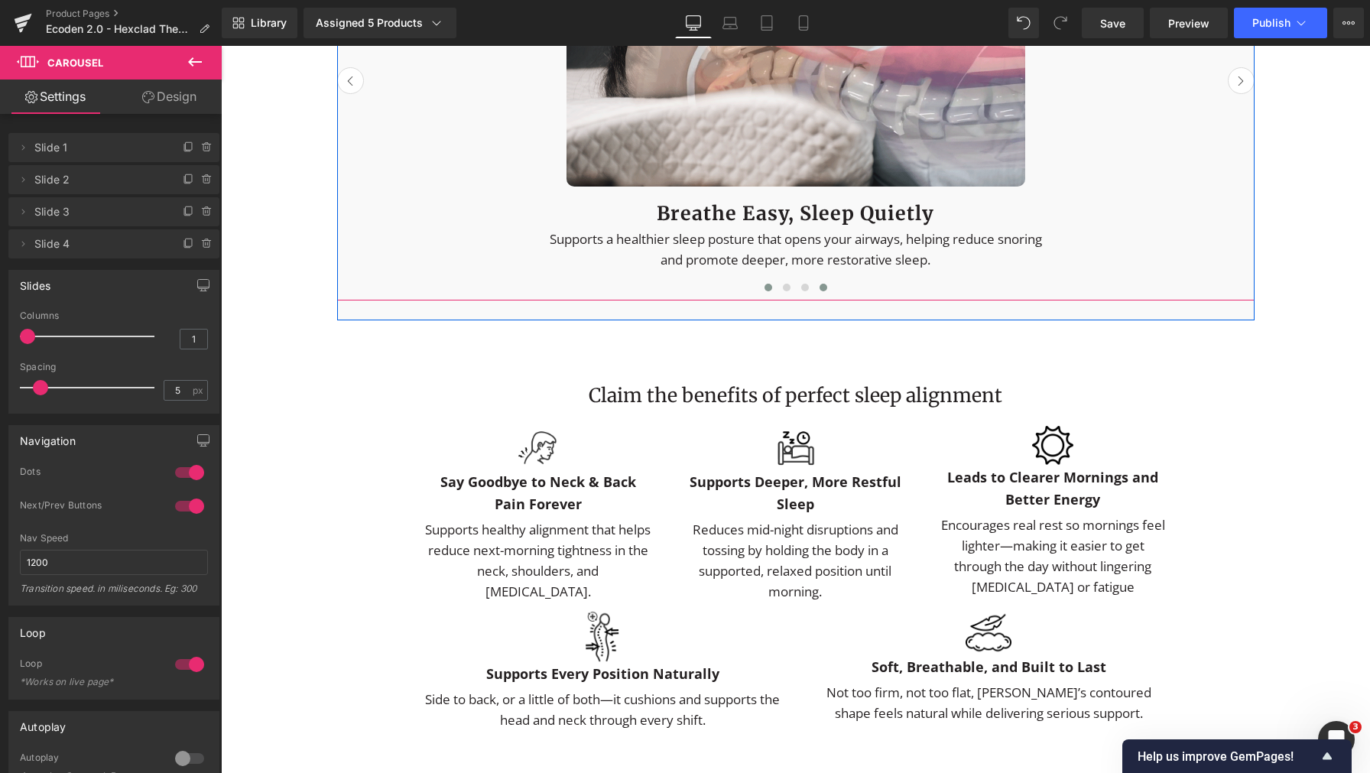
click at [764, 291] on span at bounding box center [768, 288] width 8 height 8
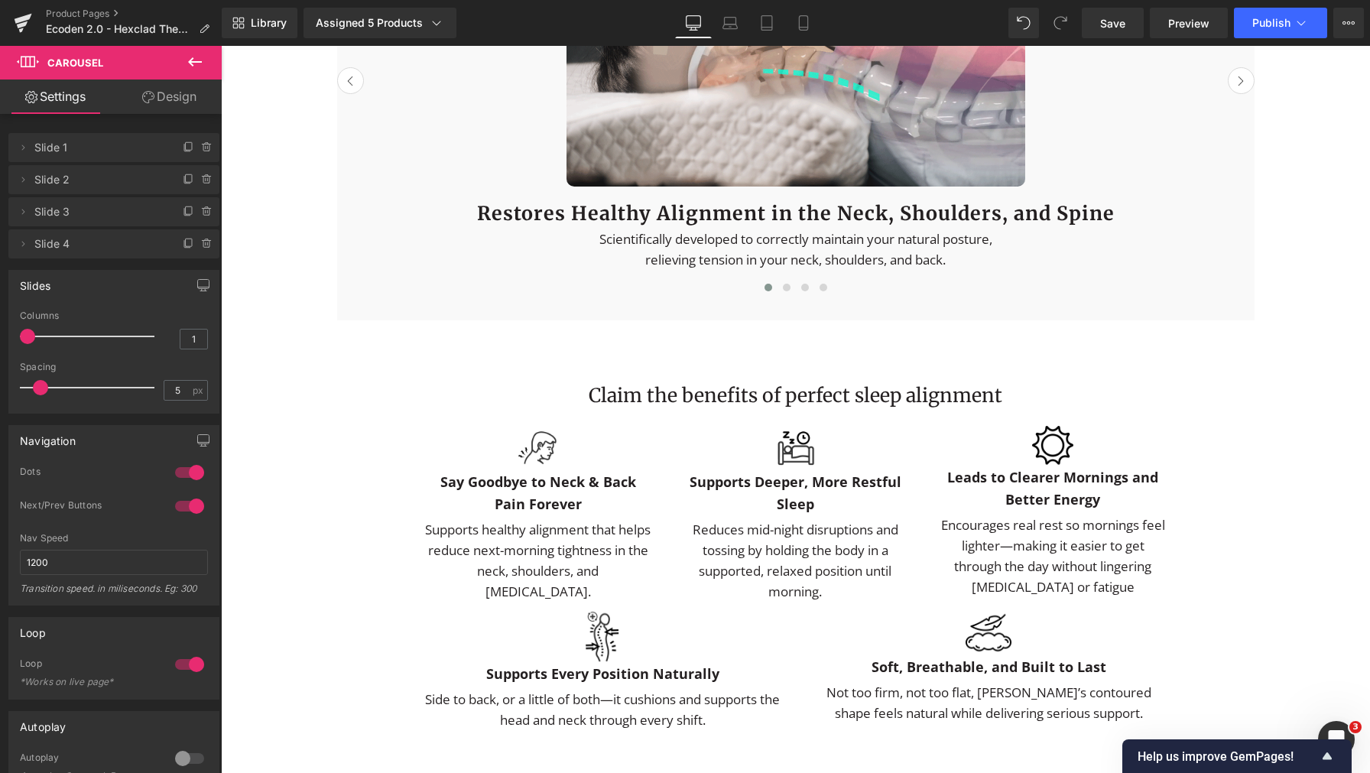
scroll to position [3034, 0]
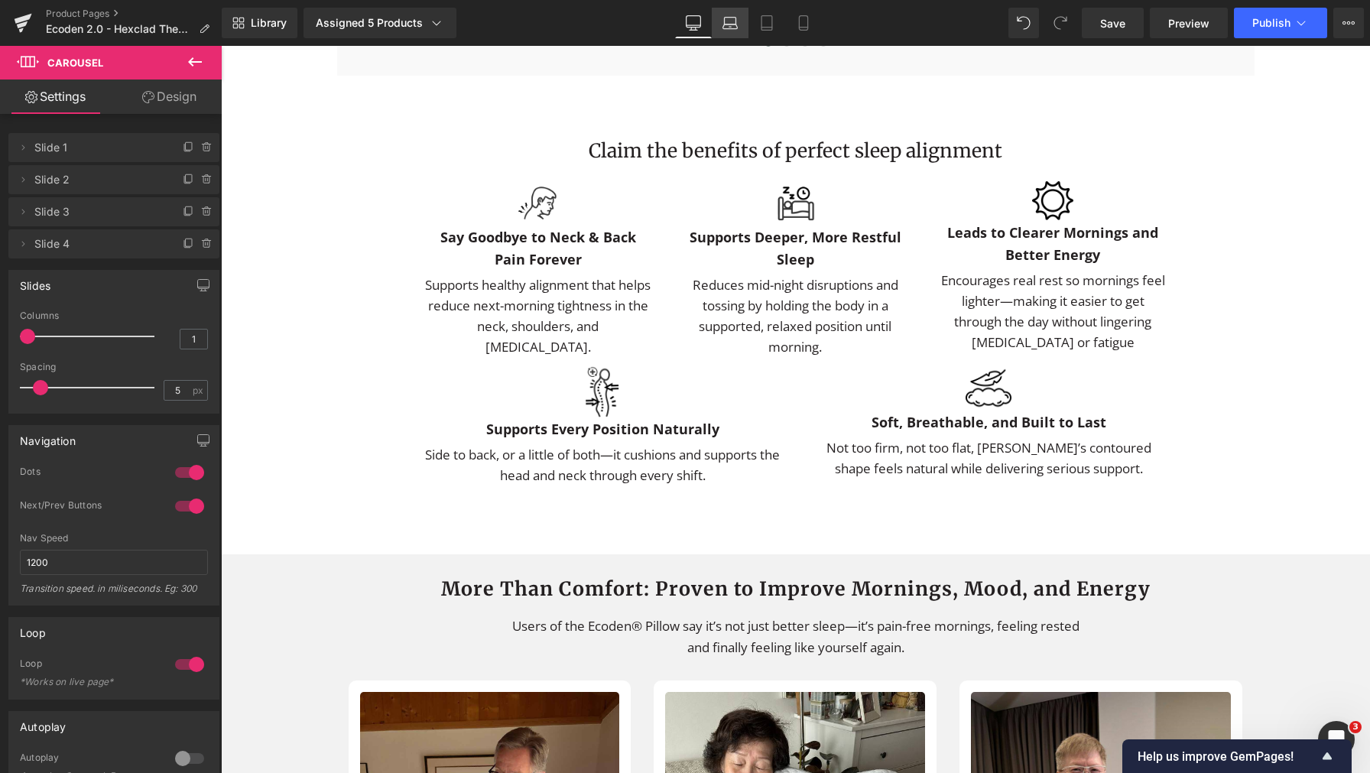
click at [729, 27] on icon at bounding box center [729, 22] width 15 height 15
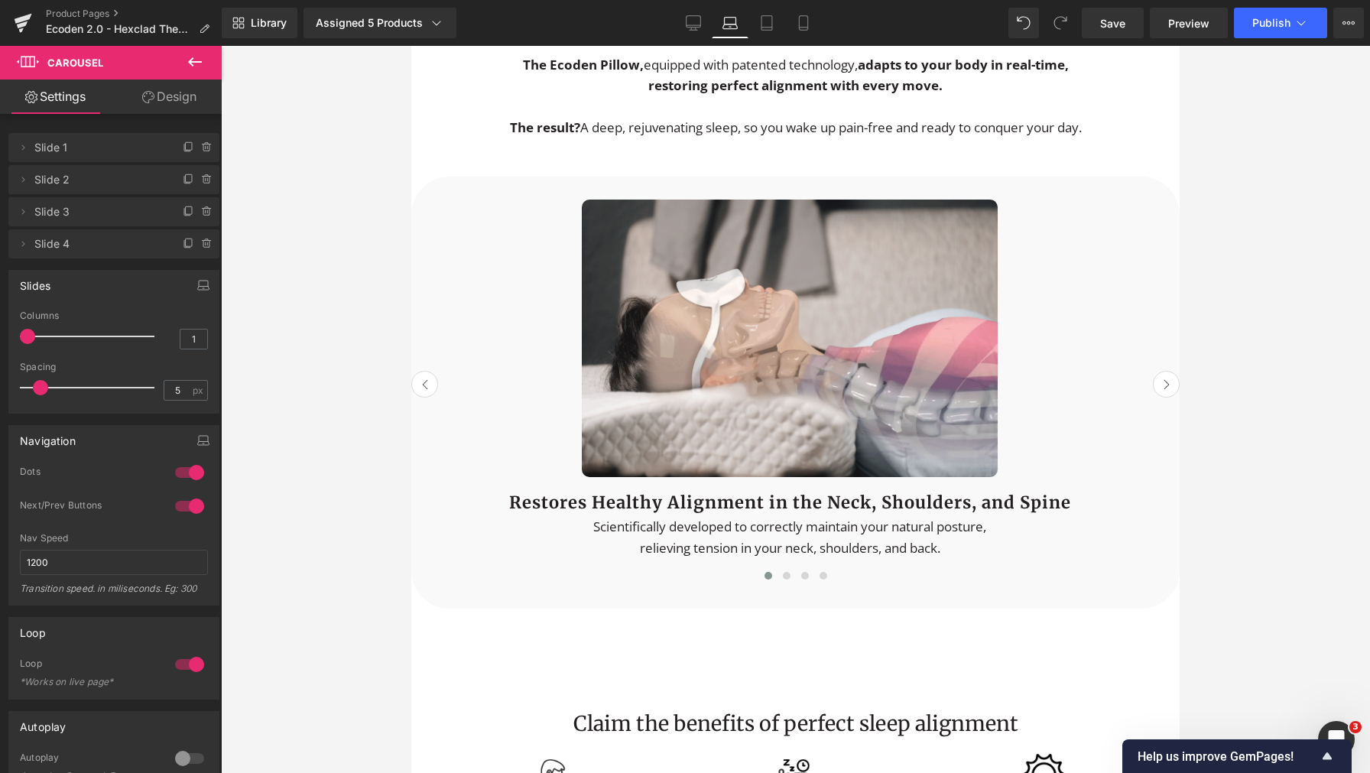
scroll to position [2746, 0]
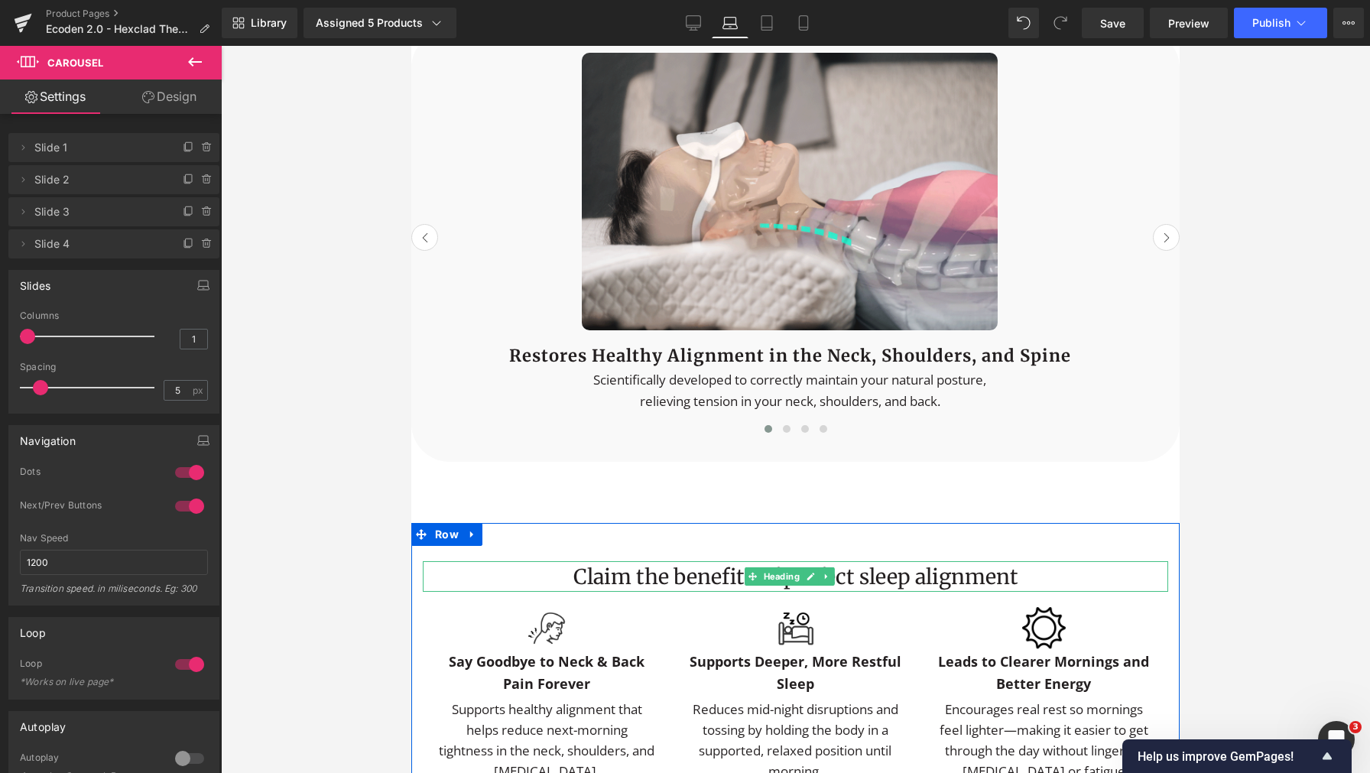
click at [667, 576] on h1 "Claim the benefits of perfect sleep alignment" at bounding box center [795, 576] width 745 height 31
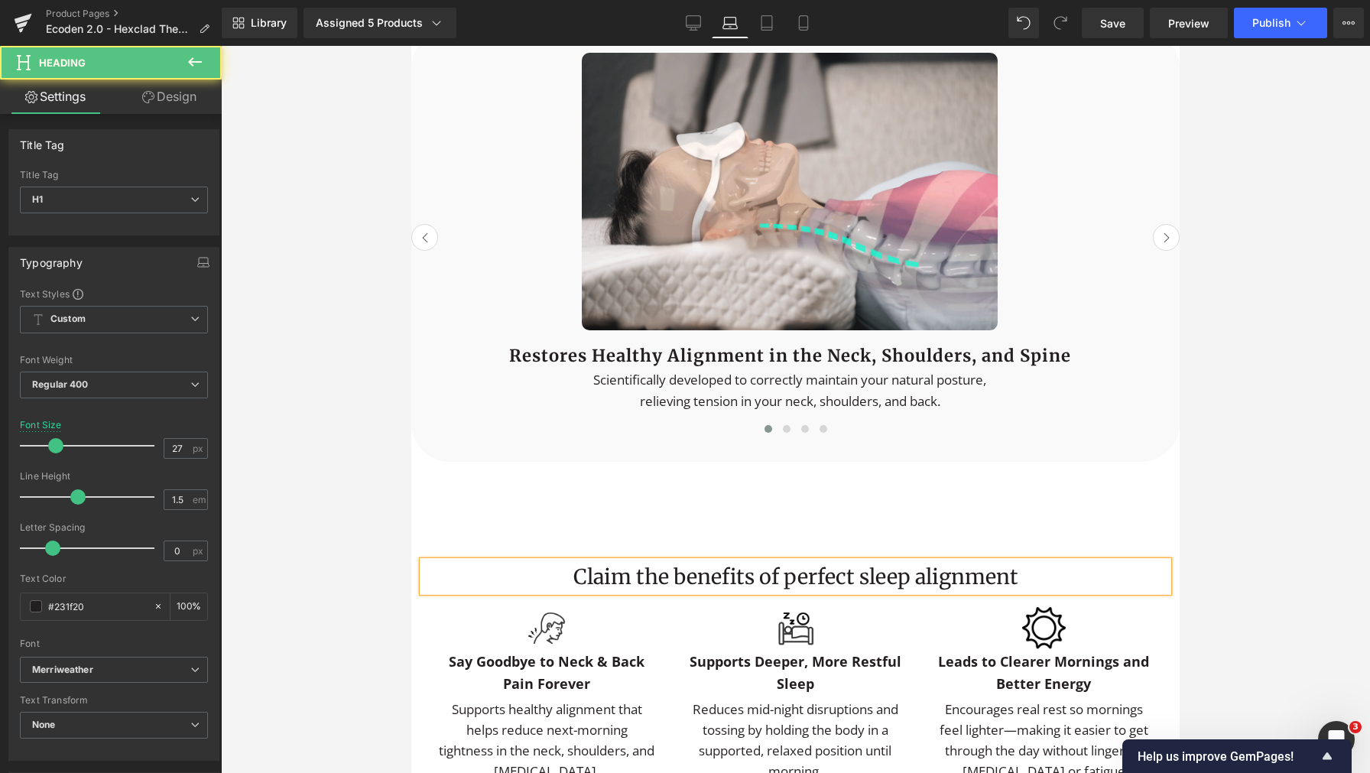
click at [161, 102] on link "Design" at bounding box center [169, 97] width 111 height 34
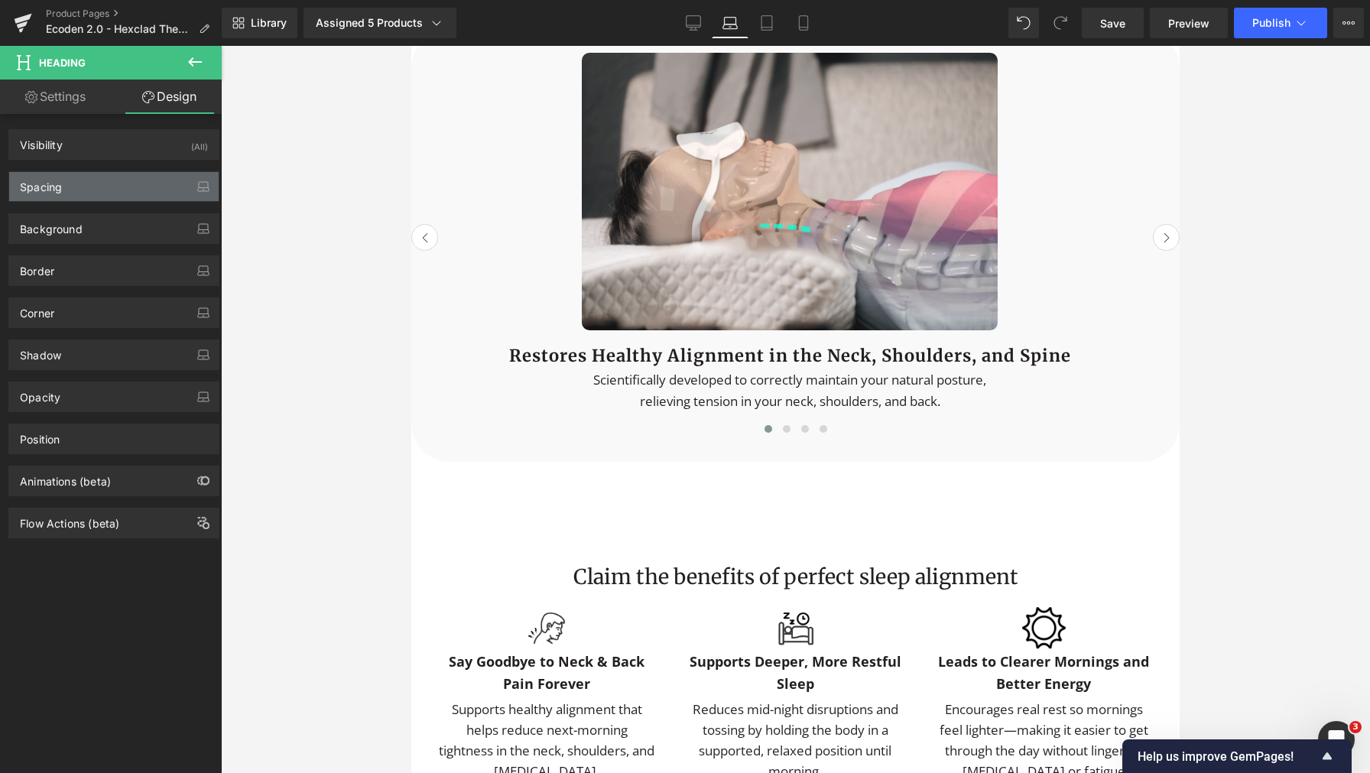
click at [96, 195] on div "Spacing" at bounding box center [113, 186] width 209 height 29
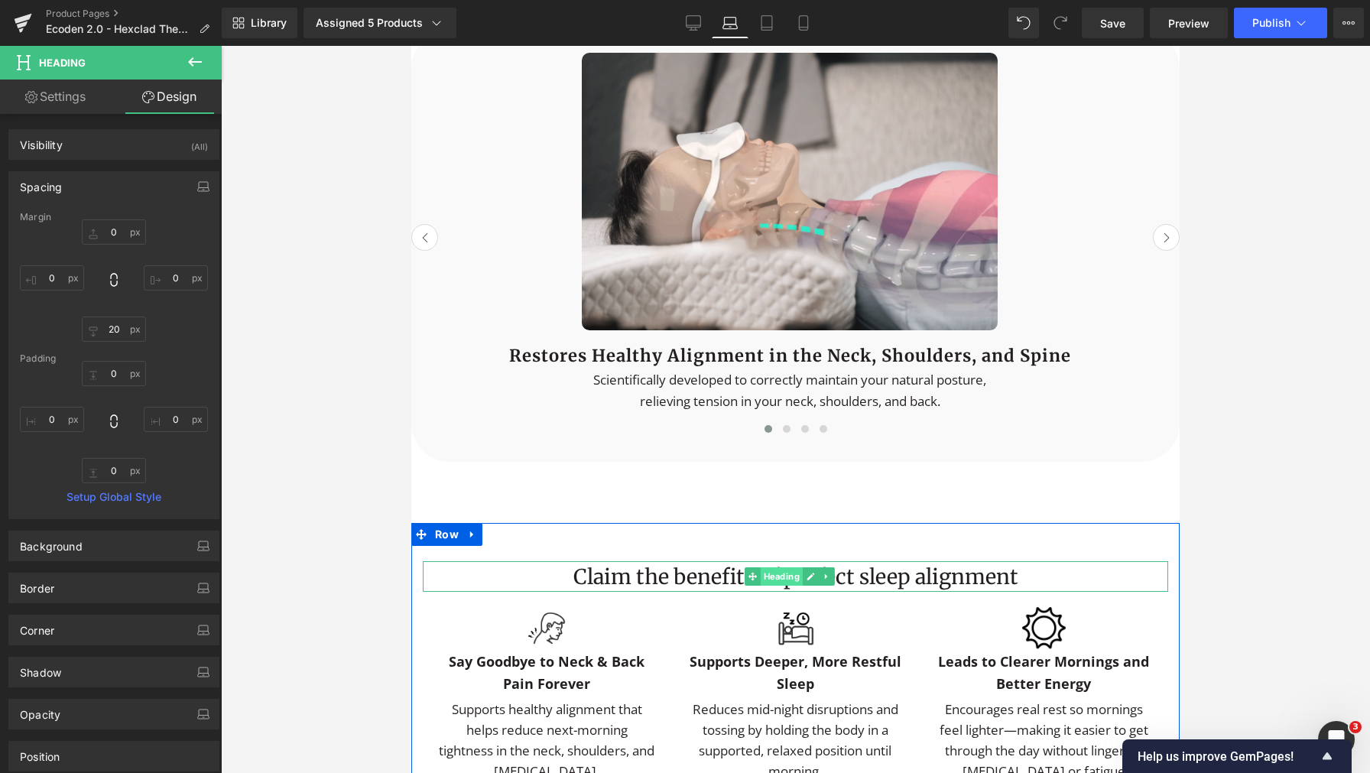
click at [790, 567] on span "Heading" at bounding box center [782, 576] width 42 height 18
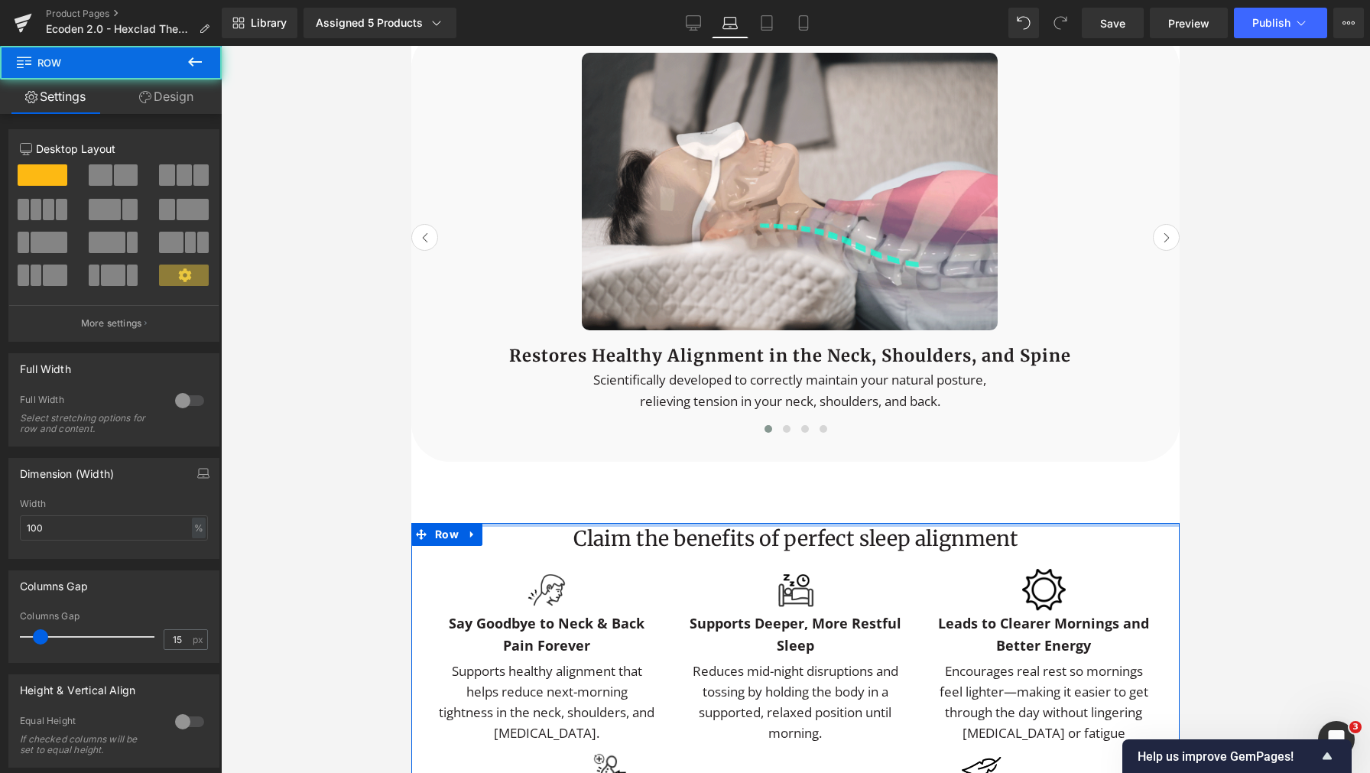
drag, startPoint x: 765, startPoint y: 538, endPoint x: 771, endPoint y: 490, distance: 48.5
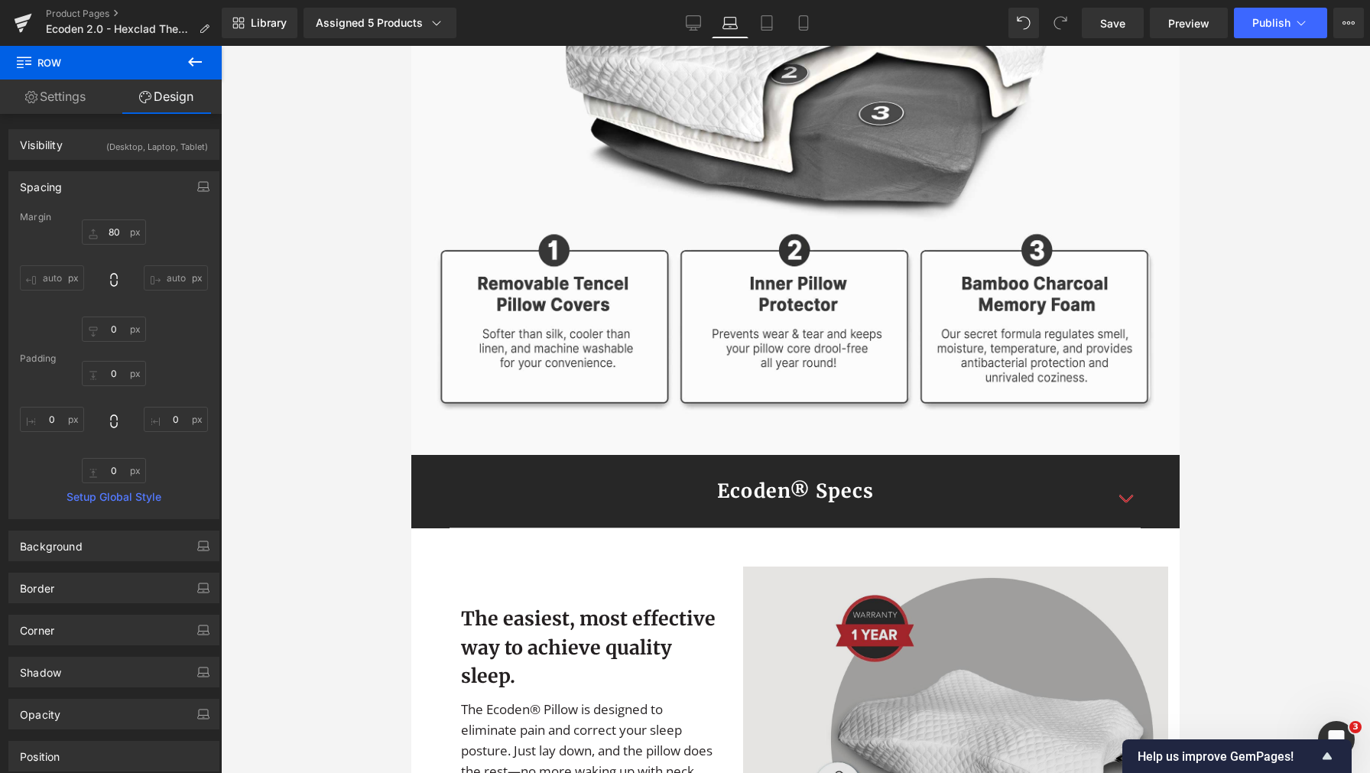
scroll to position [5045, 0]
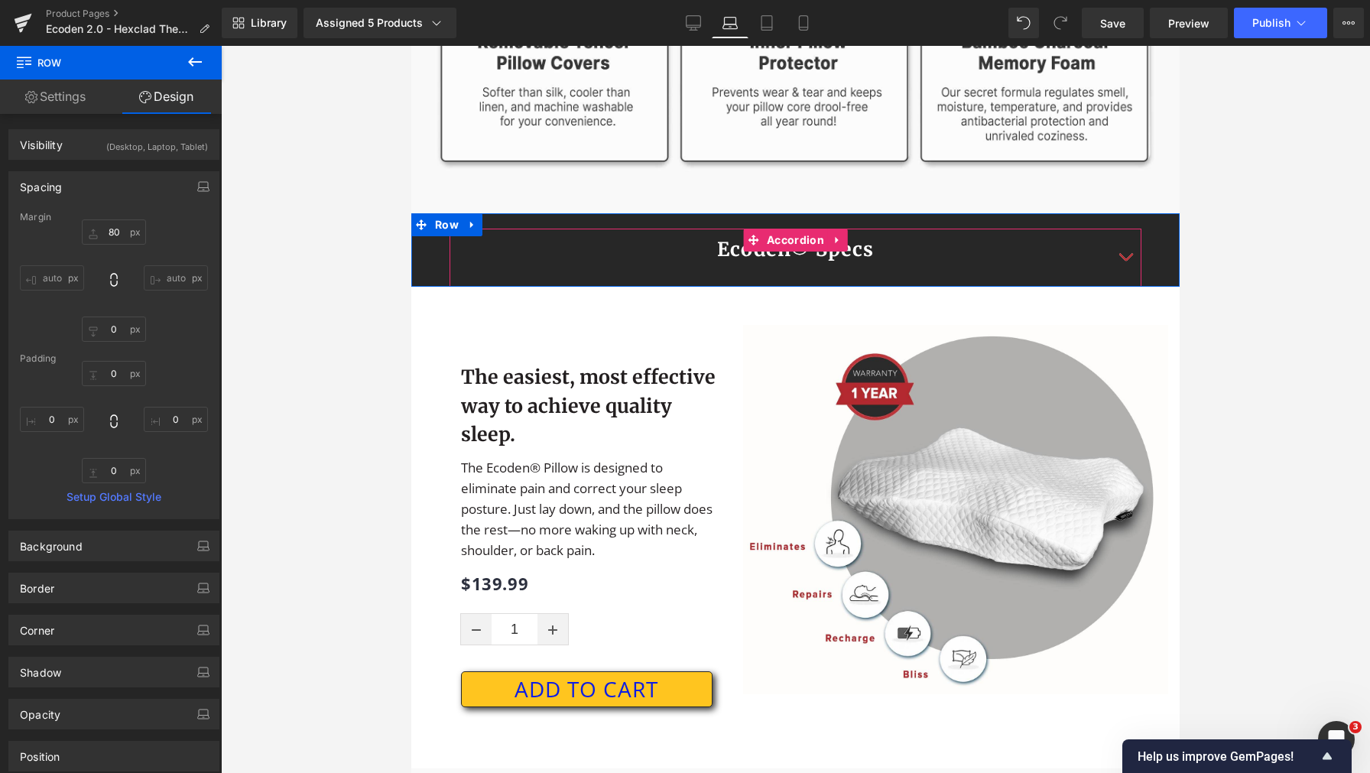
click at [1120, 245] on button "button" at bounding box center [1125, 258] width 31 height 58
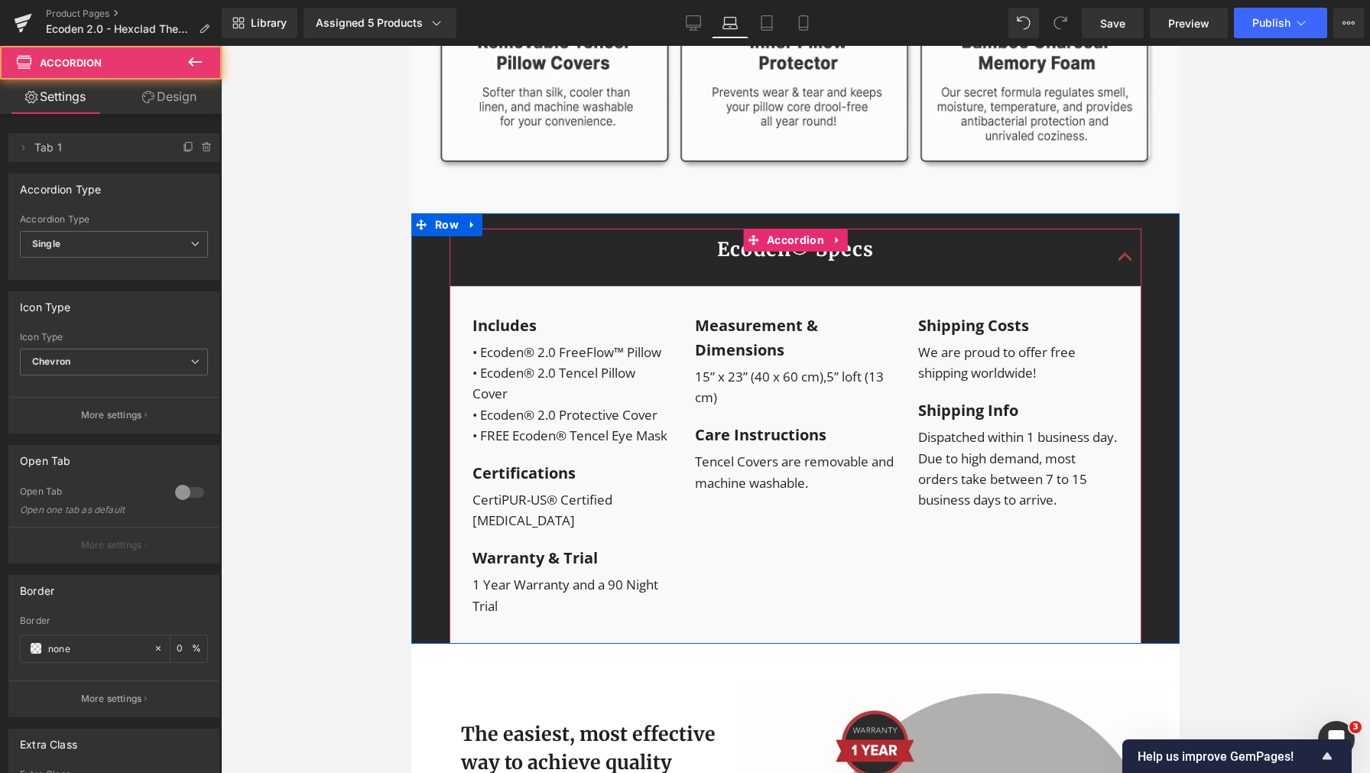
click at [1121, 248] on button "button" at bounding box center [1125, 258] width 31 height 58
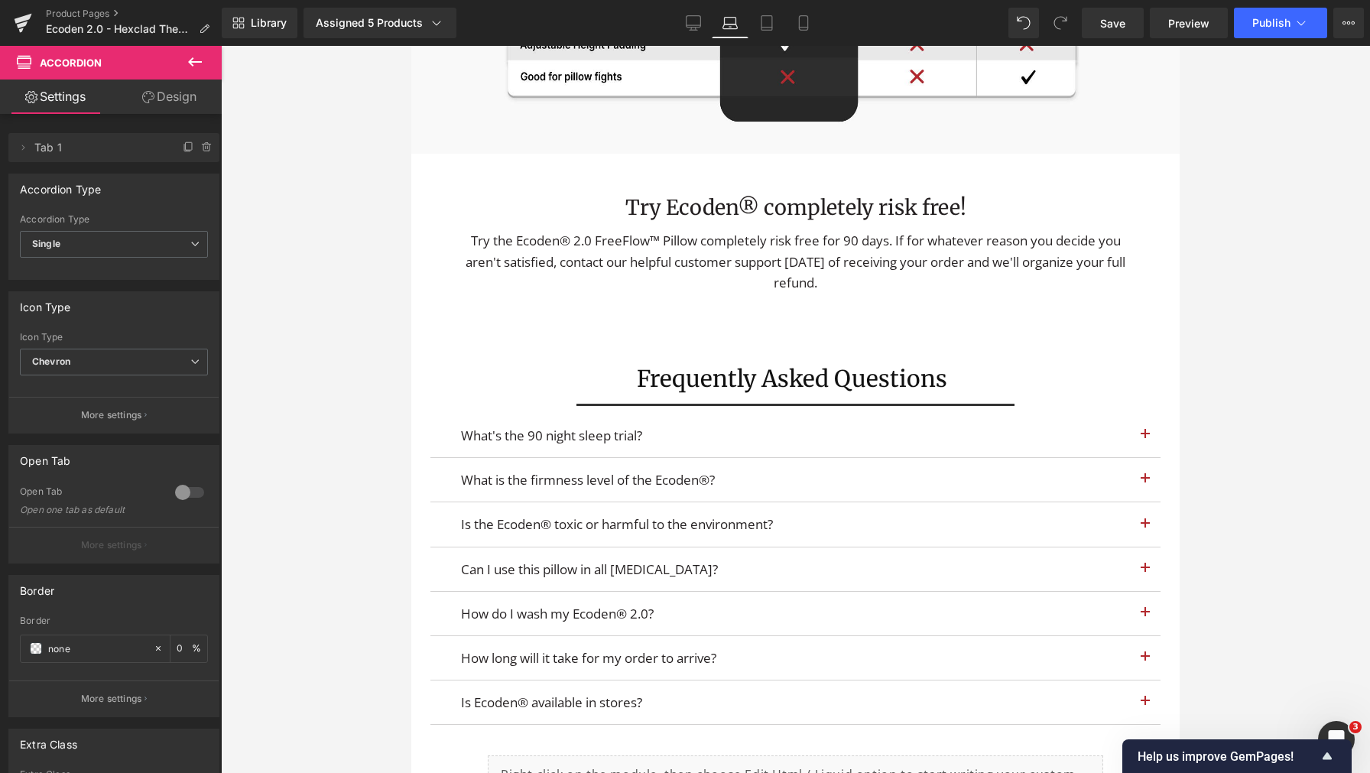
scroll to position [6489, 0]
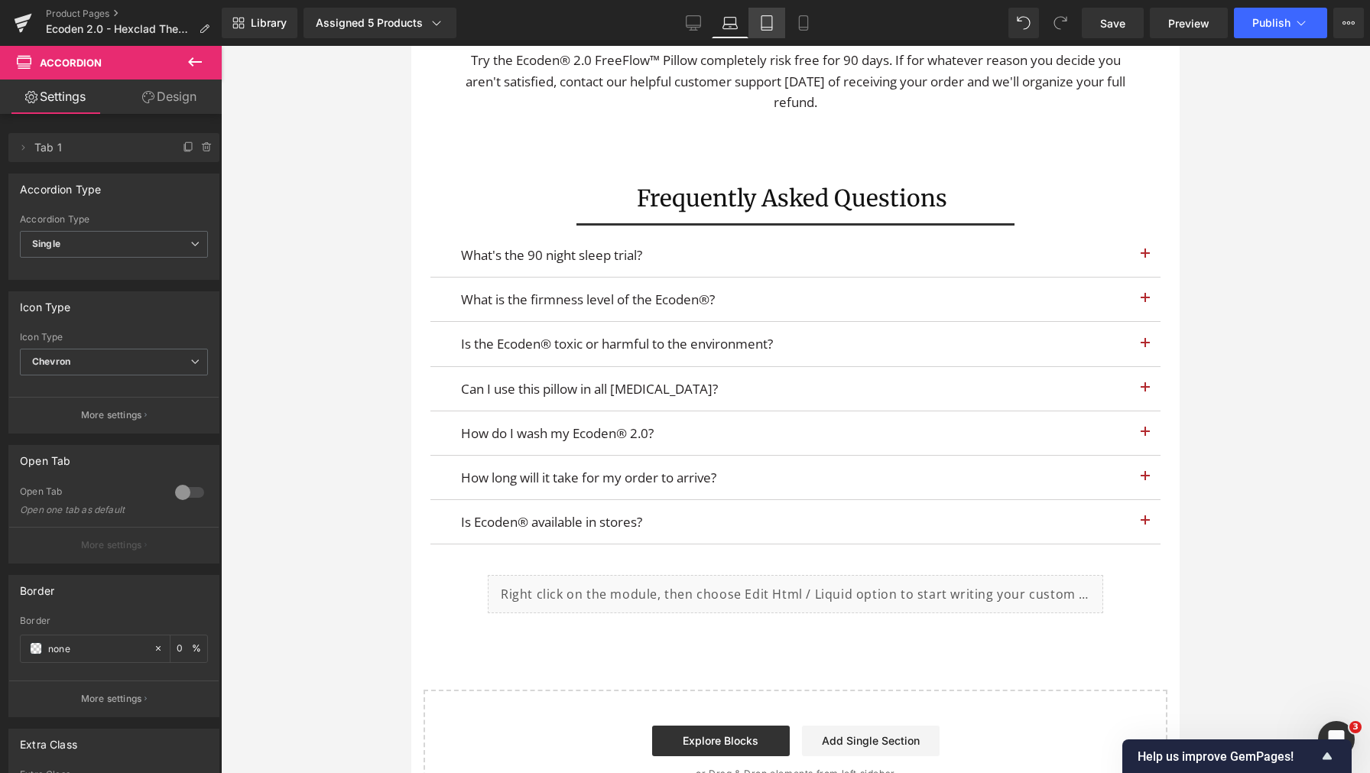
click at [766, 21] on icon at bounding box center [766, 22] width 15 height 15
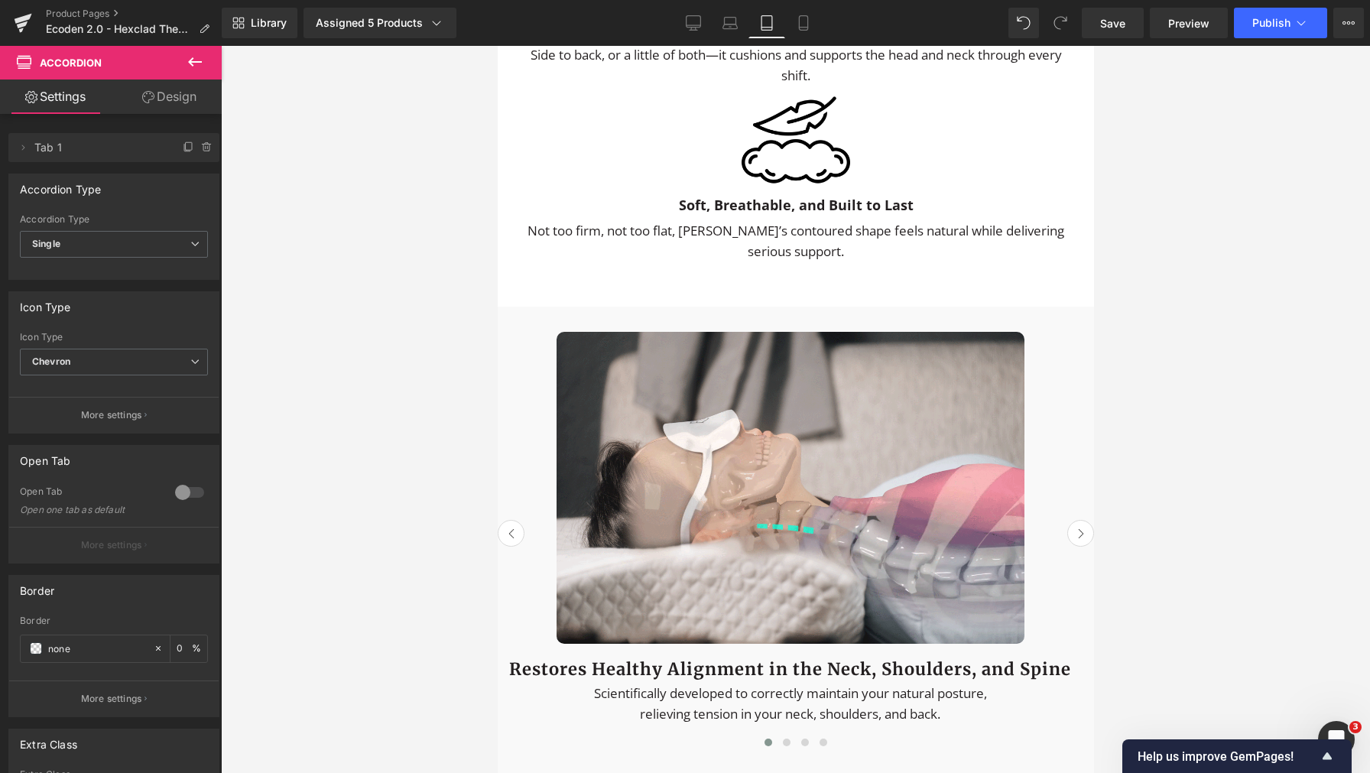
scroll to position [3374, 0]
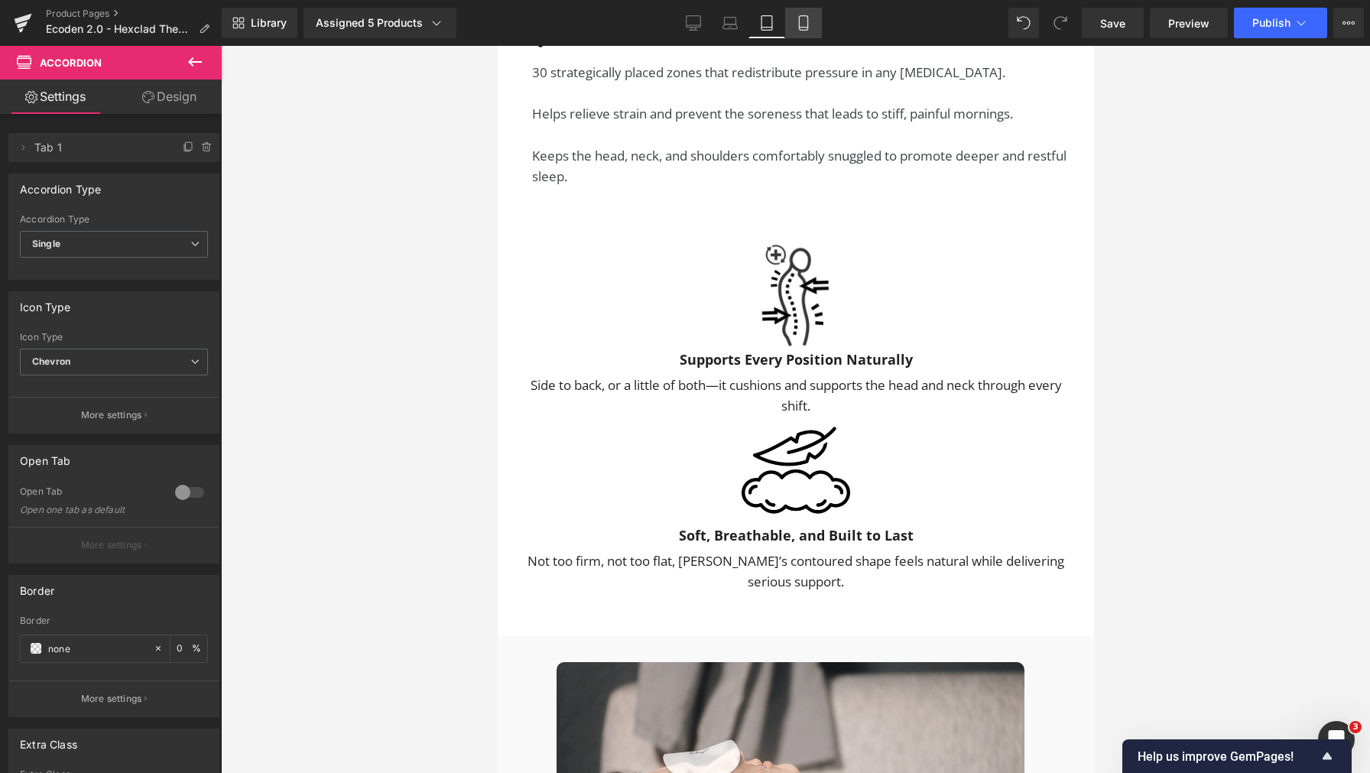
click at [813, 30] on link "Mobile" at bounding box center [803, 23] width 37 height 31
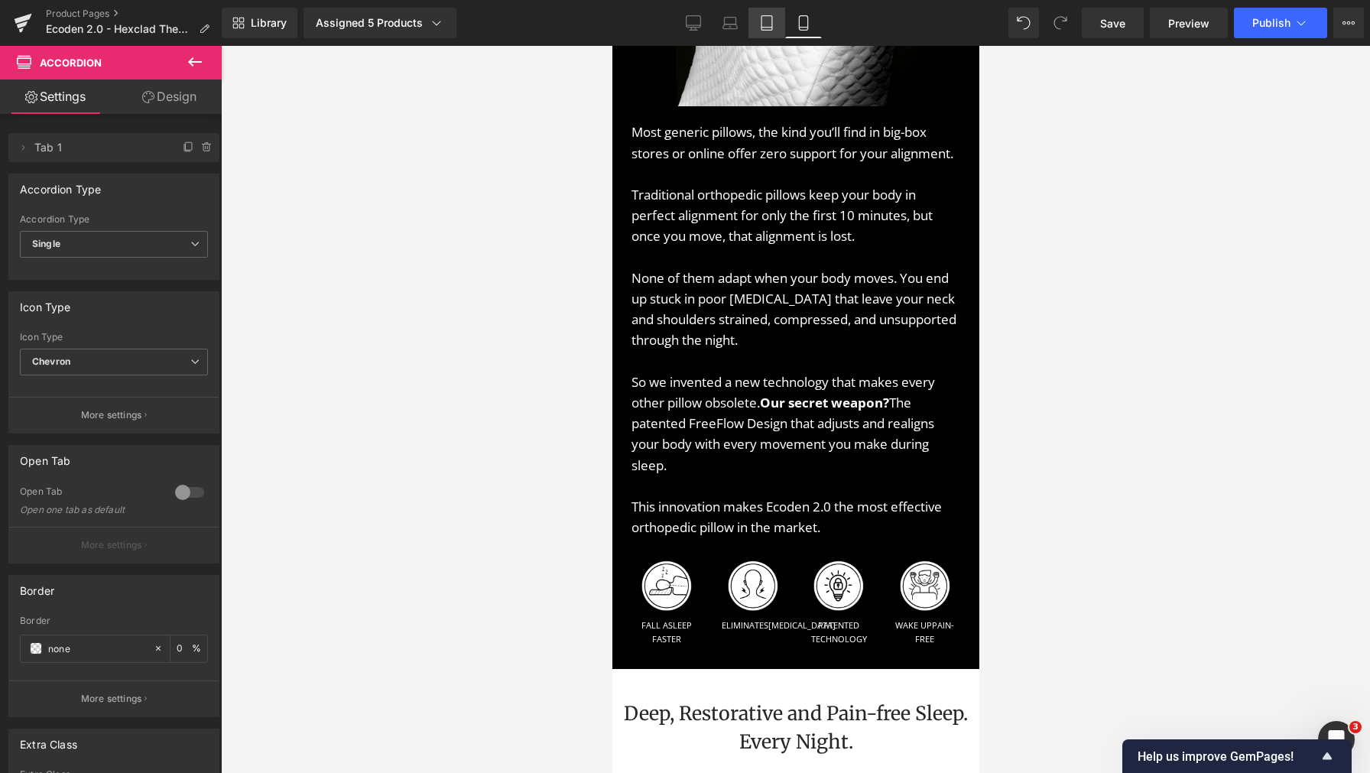
click at [772, 21] on icon at bounding box center [766, 22] width 15 height 15
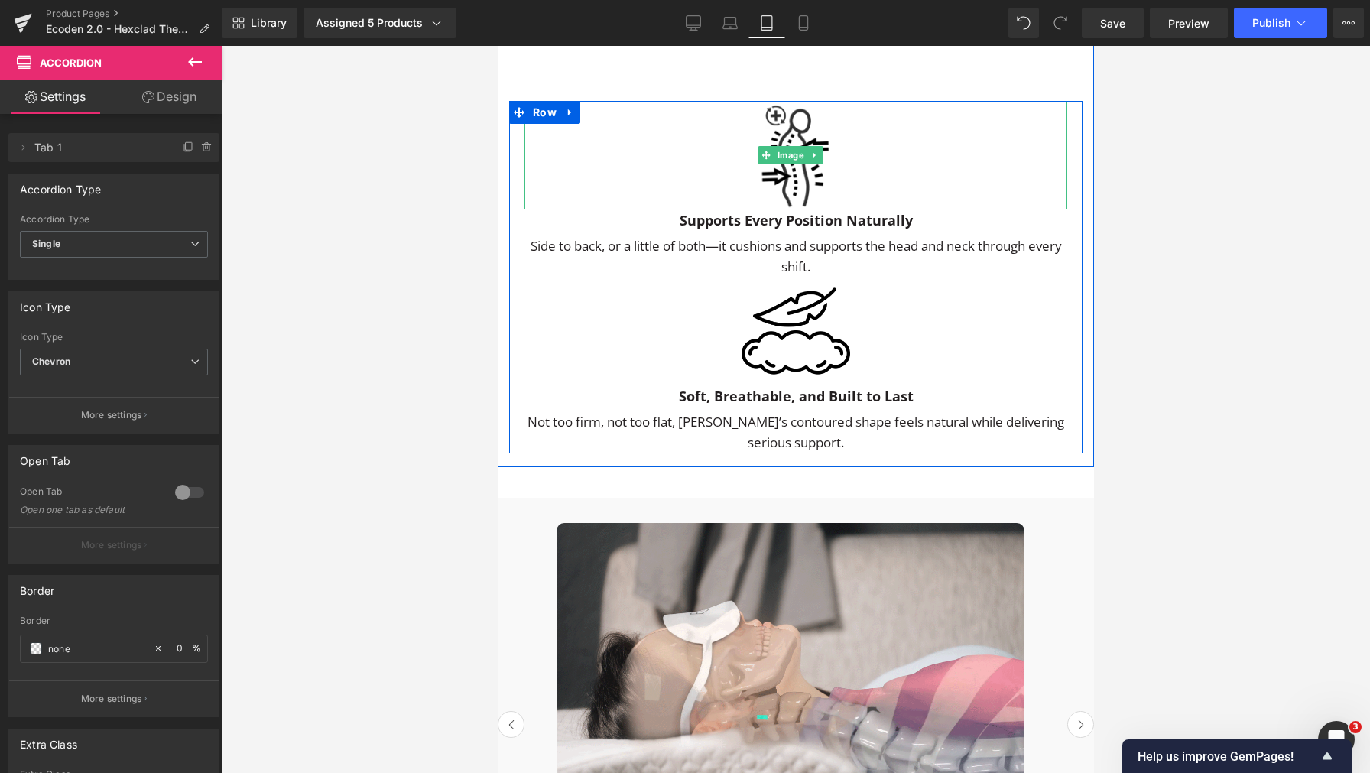
scroll to position [3596, 0]
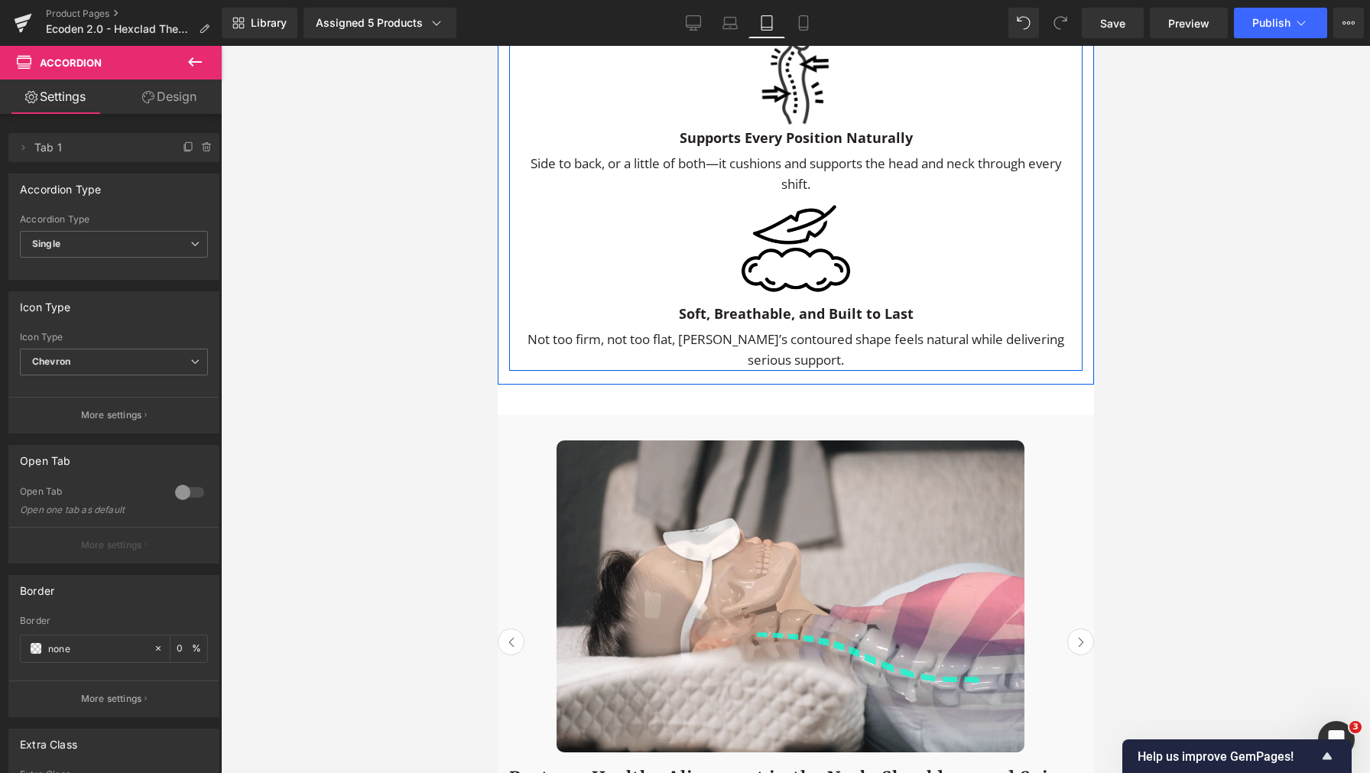
click at [540, 41] on span "Row" at bounding box center [543, 29] width 31 height 23
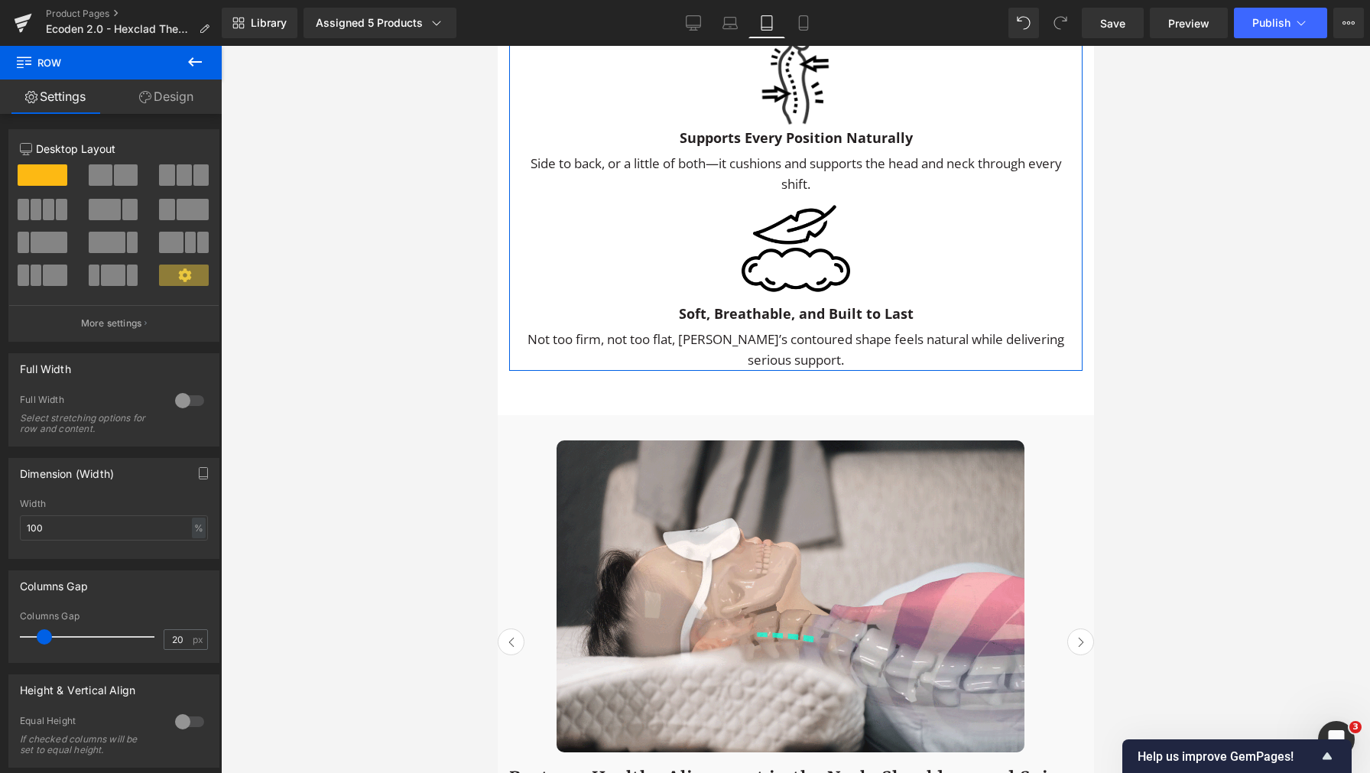
click at [107, 171] on button at bounding box center [114, 174] width 51 height 21
type input "1200"
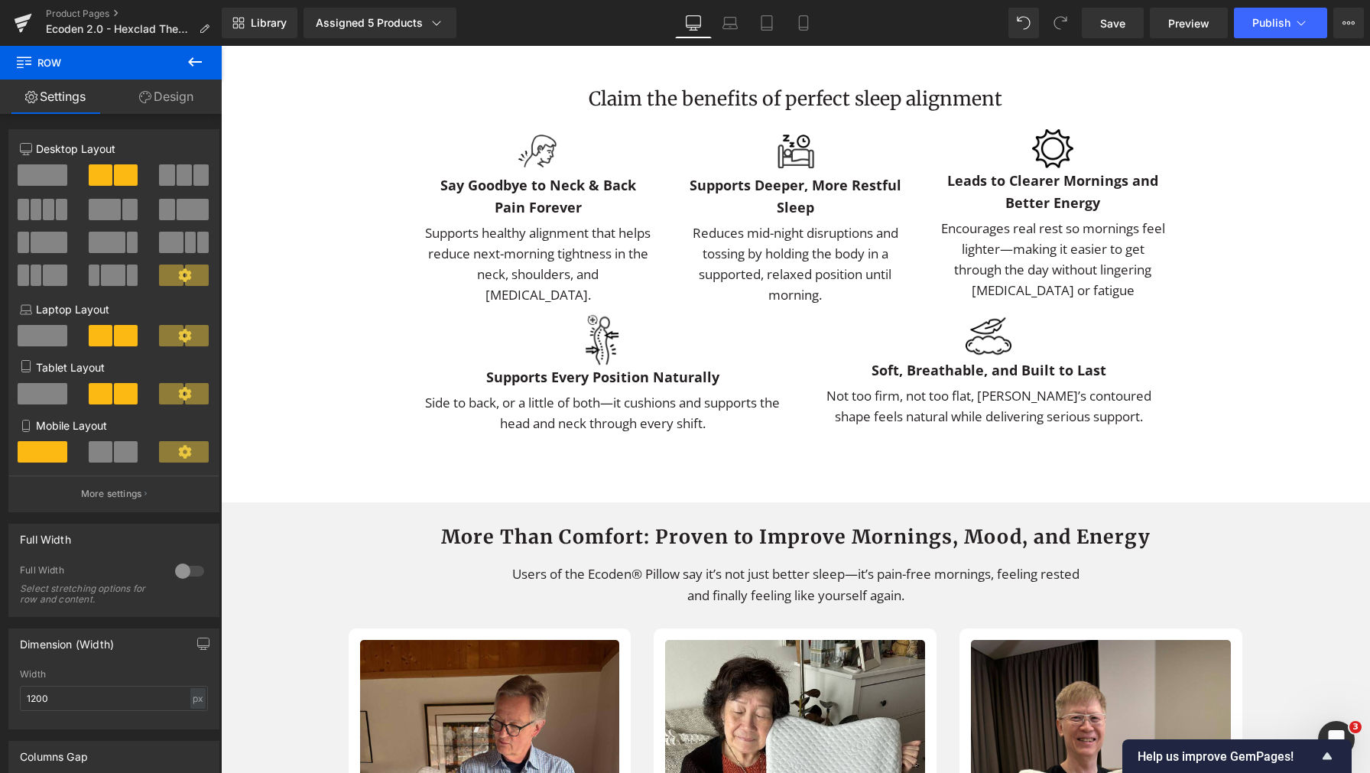
scroll to position [3094, 0]
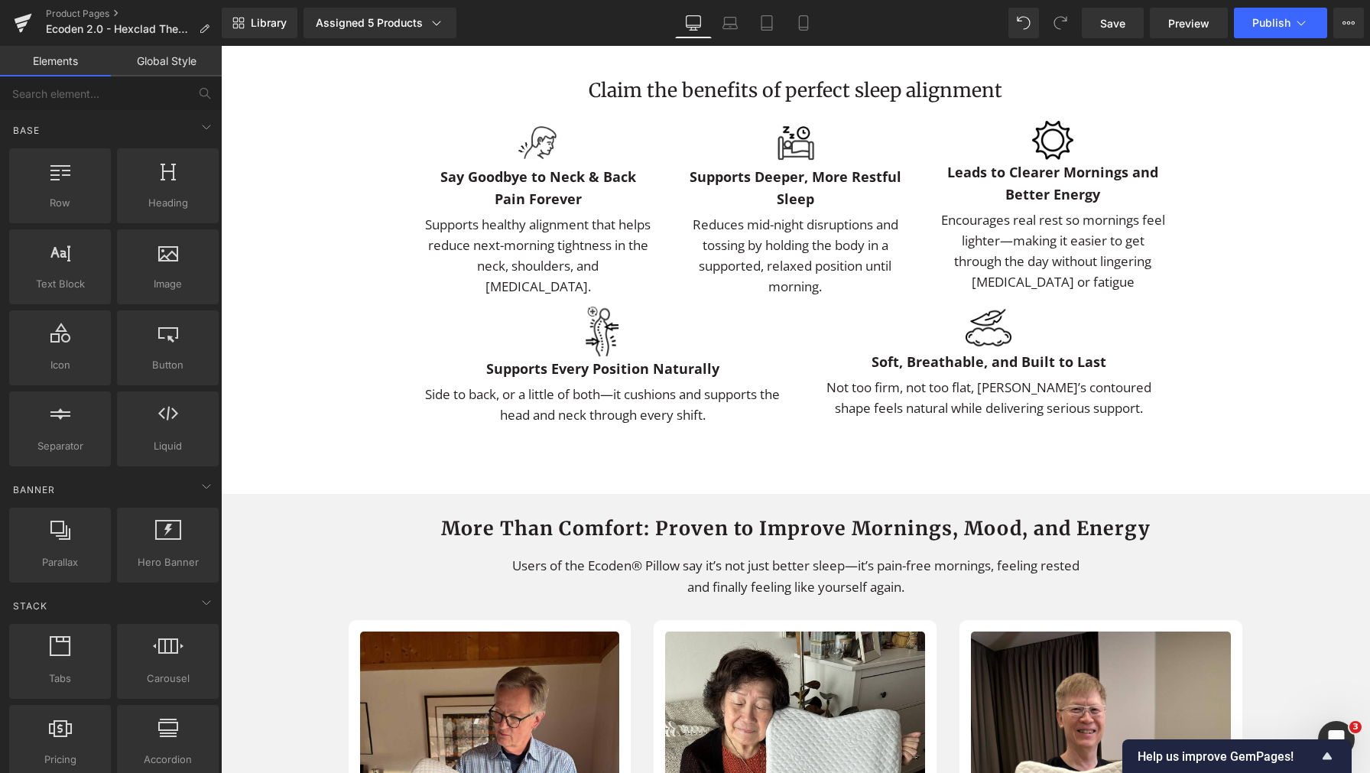
click at [1276, 341] on div "Sale Off (P) Image ‹" at bounding box center [795, 726] width 1149 height 7290
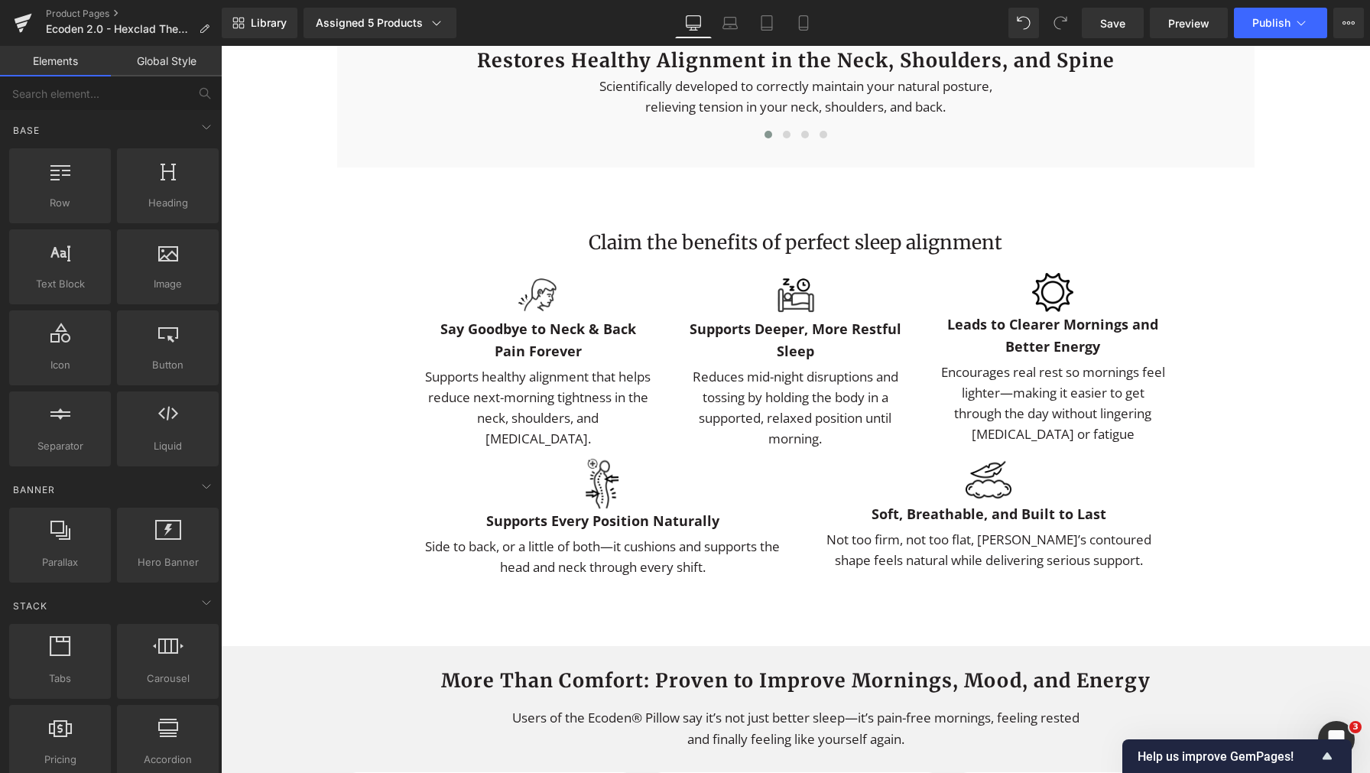
scroll to position [3070, 0]
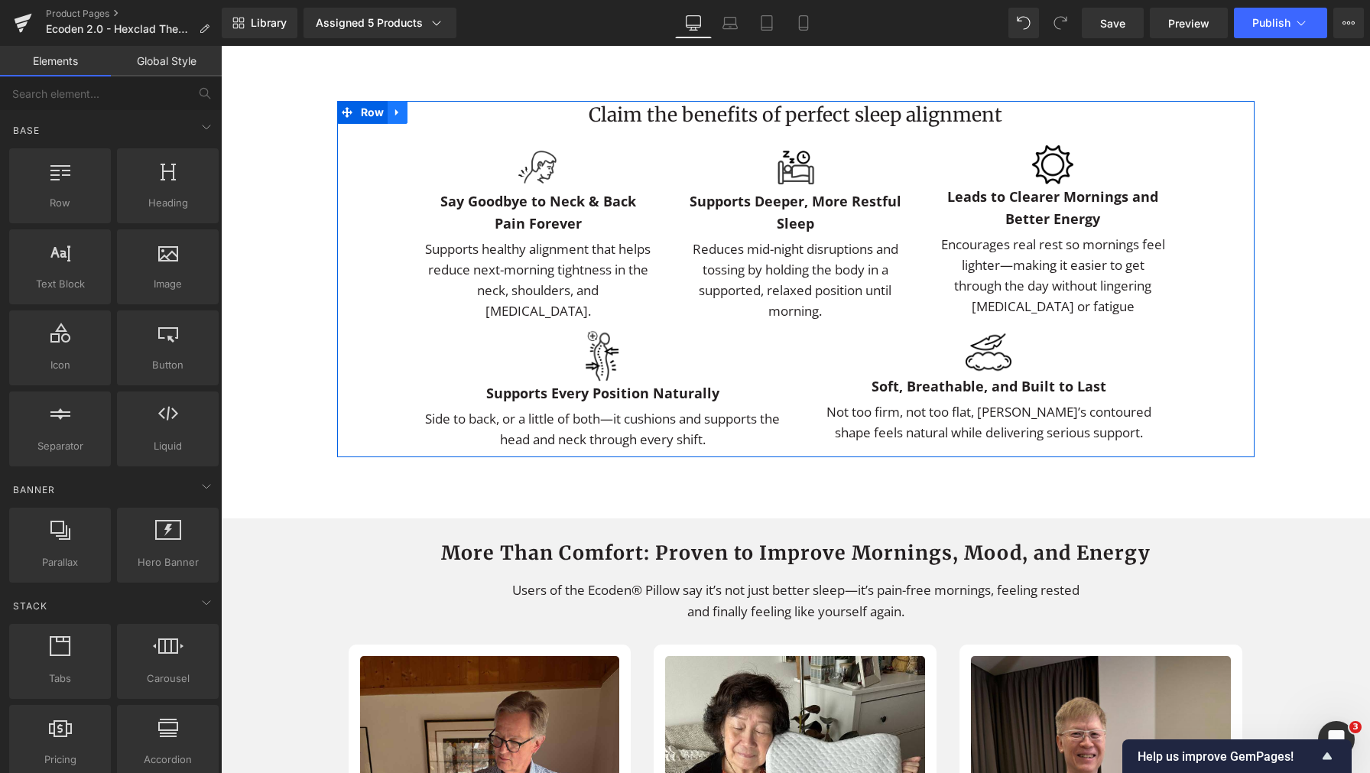
click at [395, 116] on icon at bounding box center [396, 112] width 3 height 7
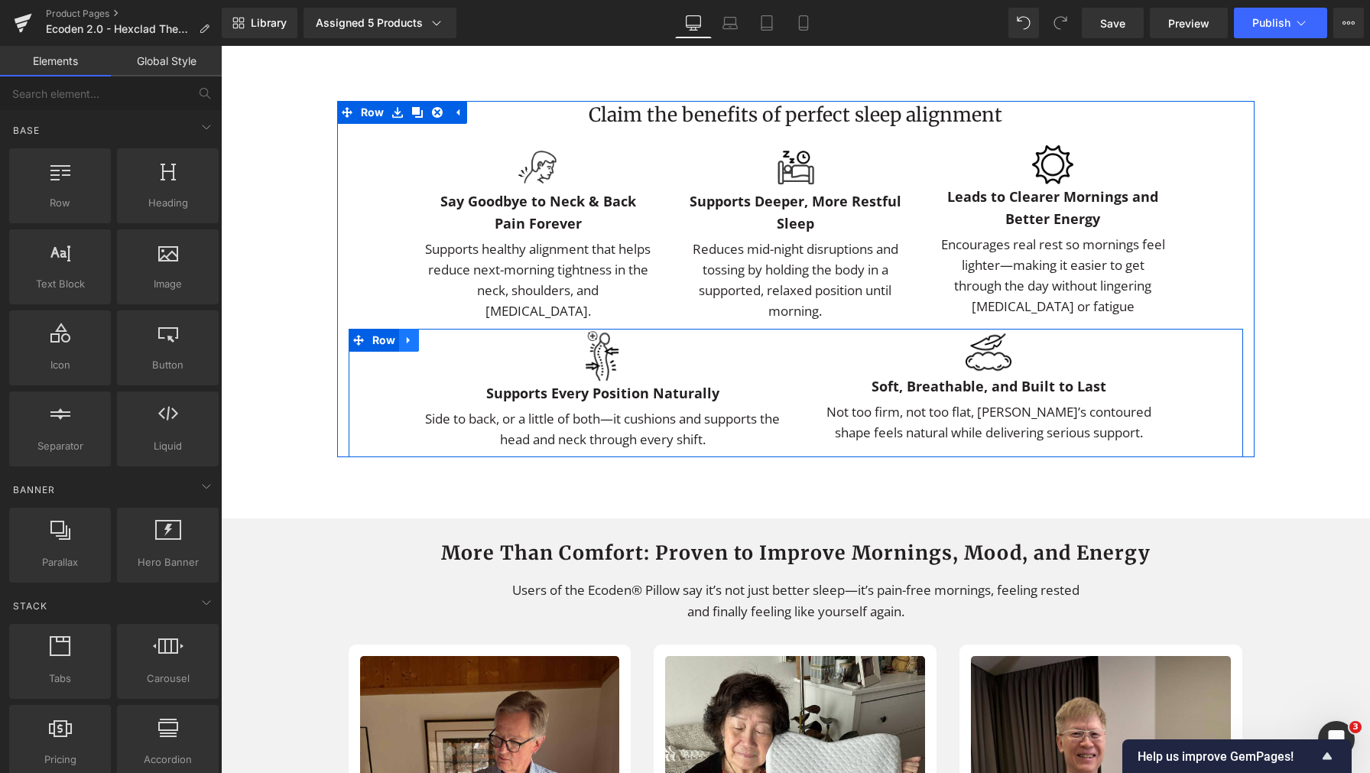
click at [407, 344] on icon at bounding box center [408, 340] width 3 height 7
click at [432, 352] on link at bounding box center [429, 340] width 20 height 23
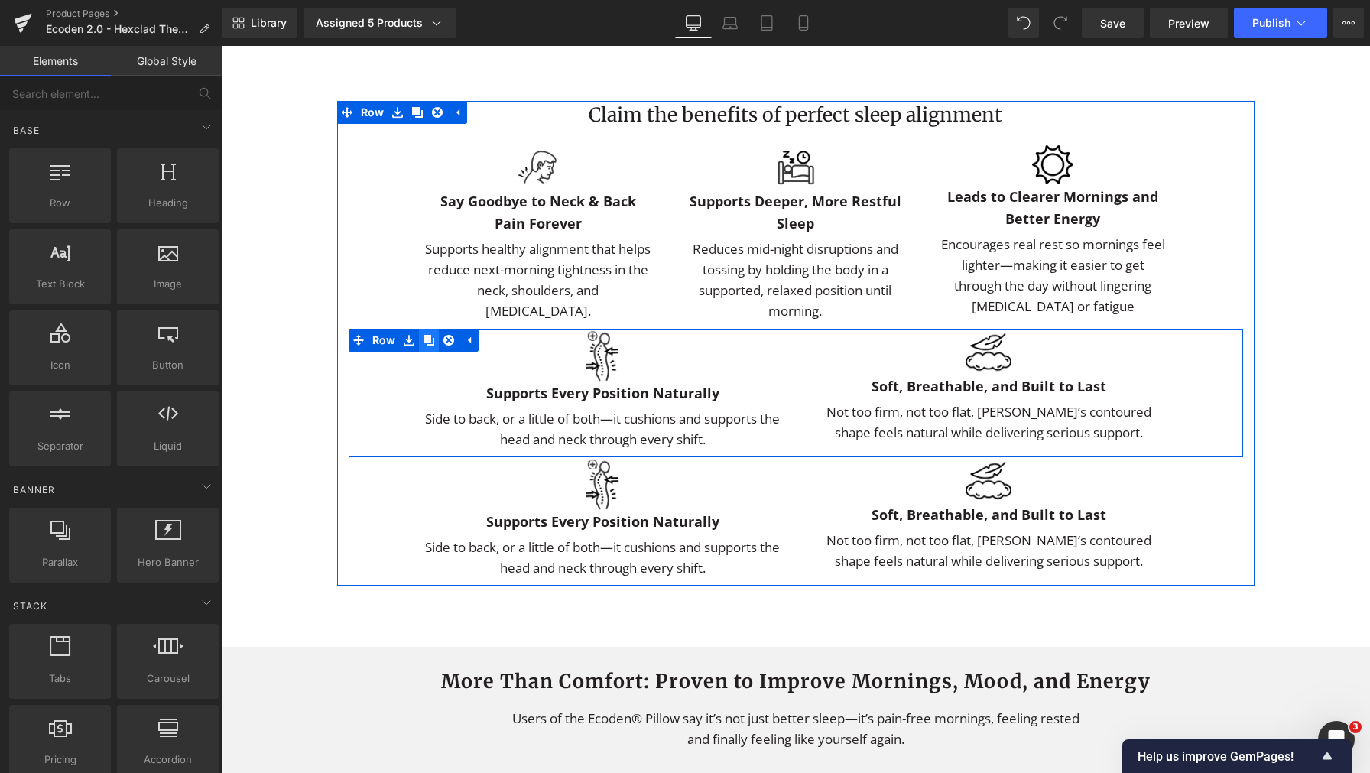
click at [430, 352] on link at bounding box center [429, 340] width 20 height 23
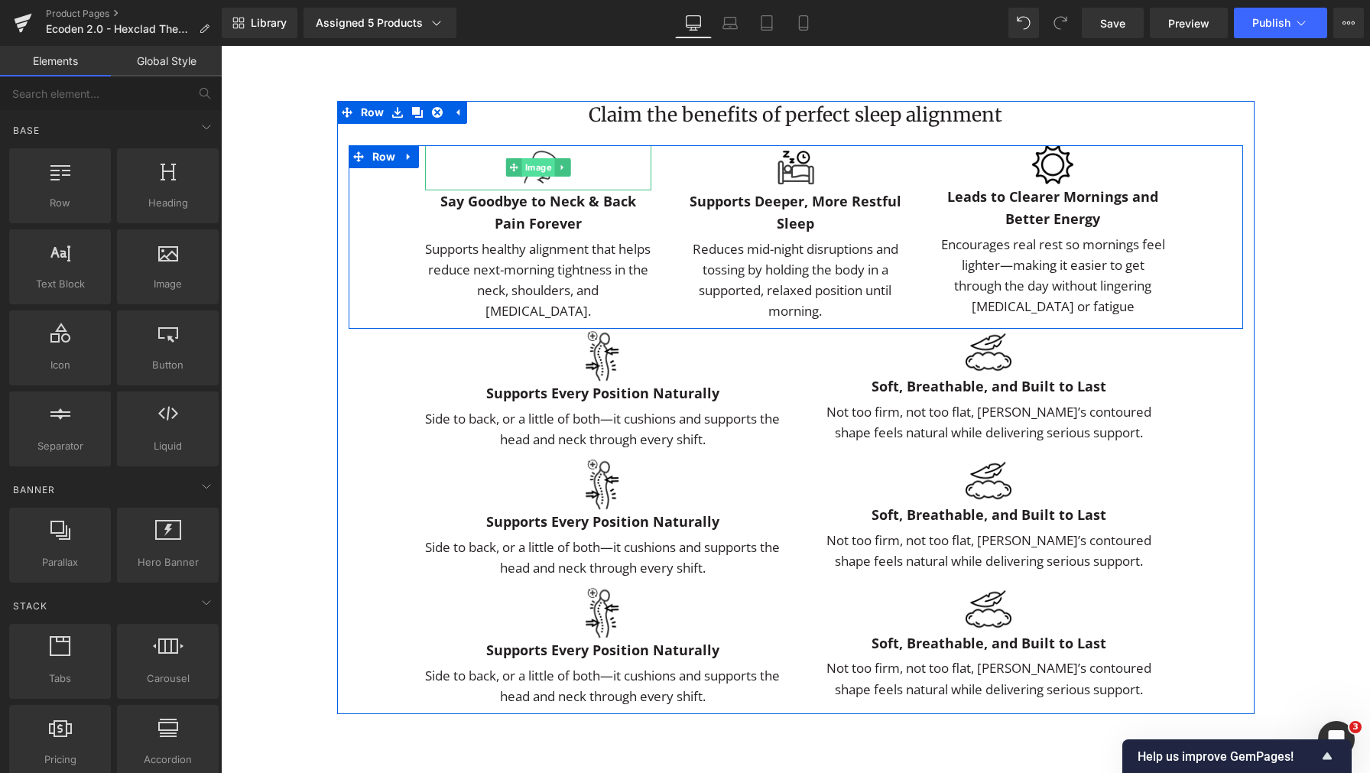
click at [537, 177] on span "Image" at bounding box center [537, 167] width 33 height 18
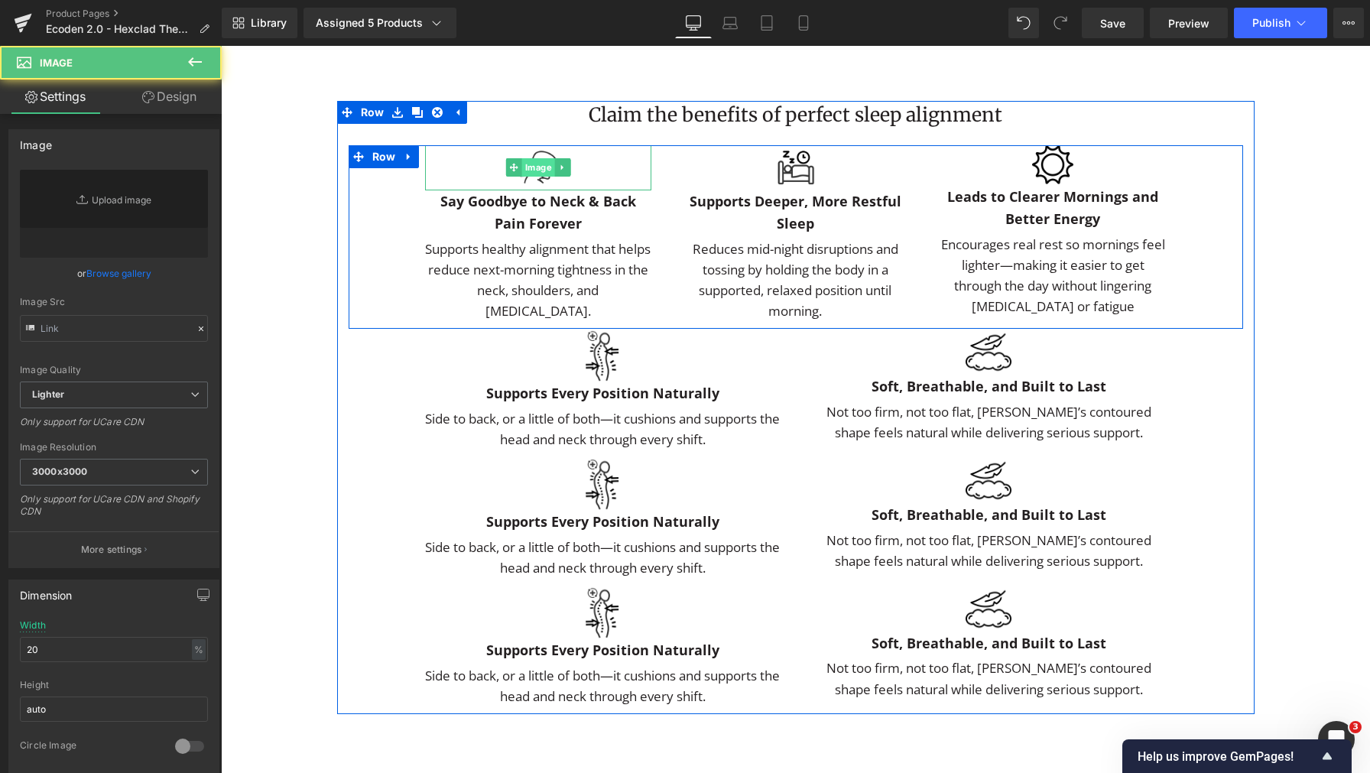
type input "https://ucarecdn.com/62a5776b-3b74-41f9-a1cc-9d3983945c4a/-/format/auto/-/previ…"
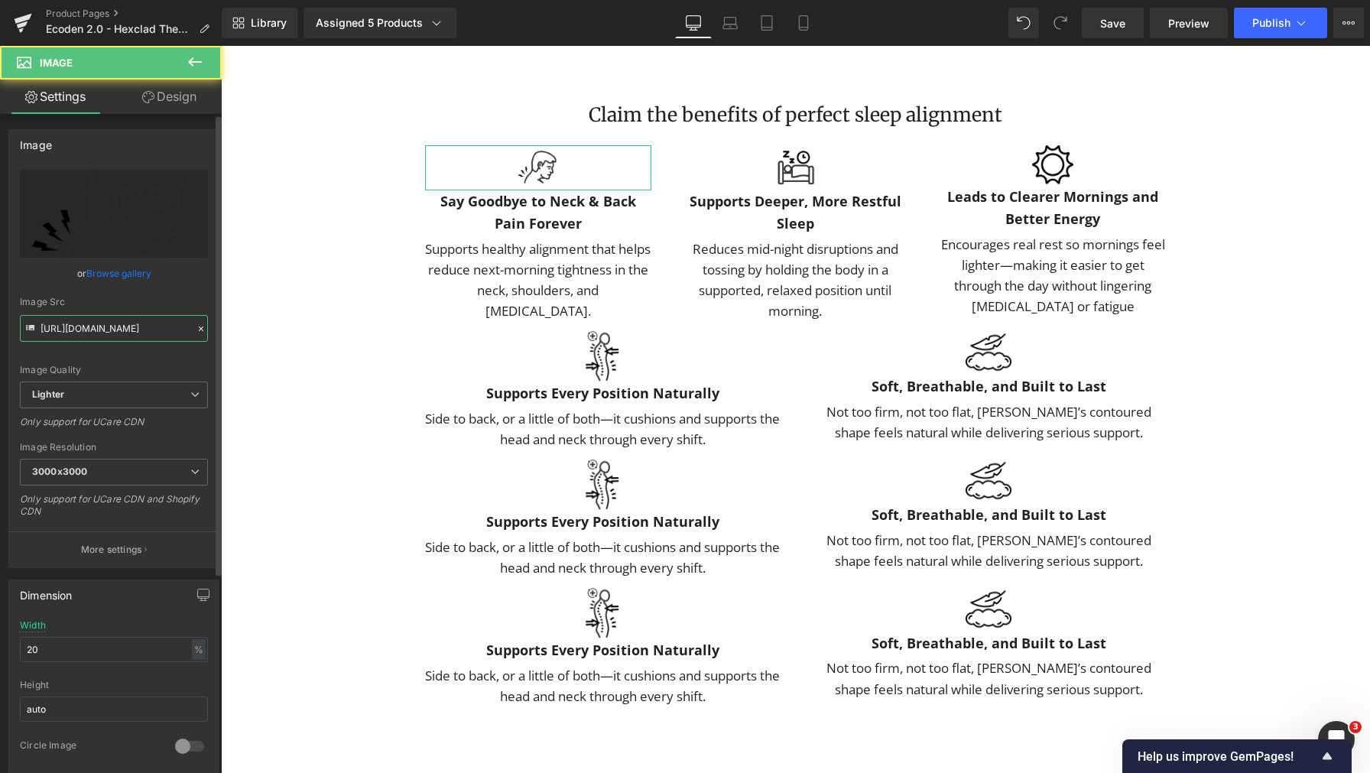
click at [130, 329] on input "https://ucarecdn.com/62a5776b-3b74-41f9-a1cc-9d3983945c4a/-/format/auto/-/previ…" at bounding box center [114, 328] width 188 height 27
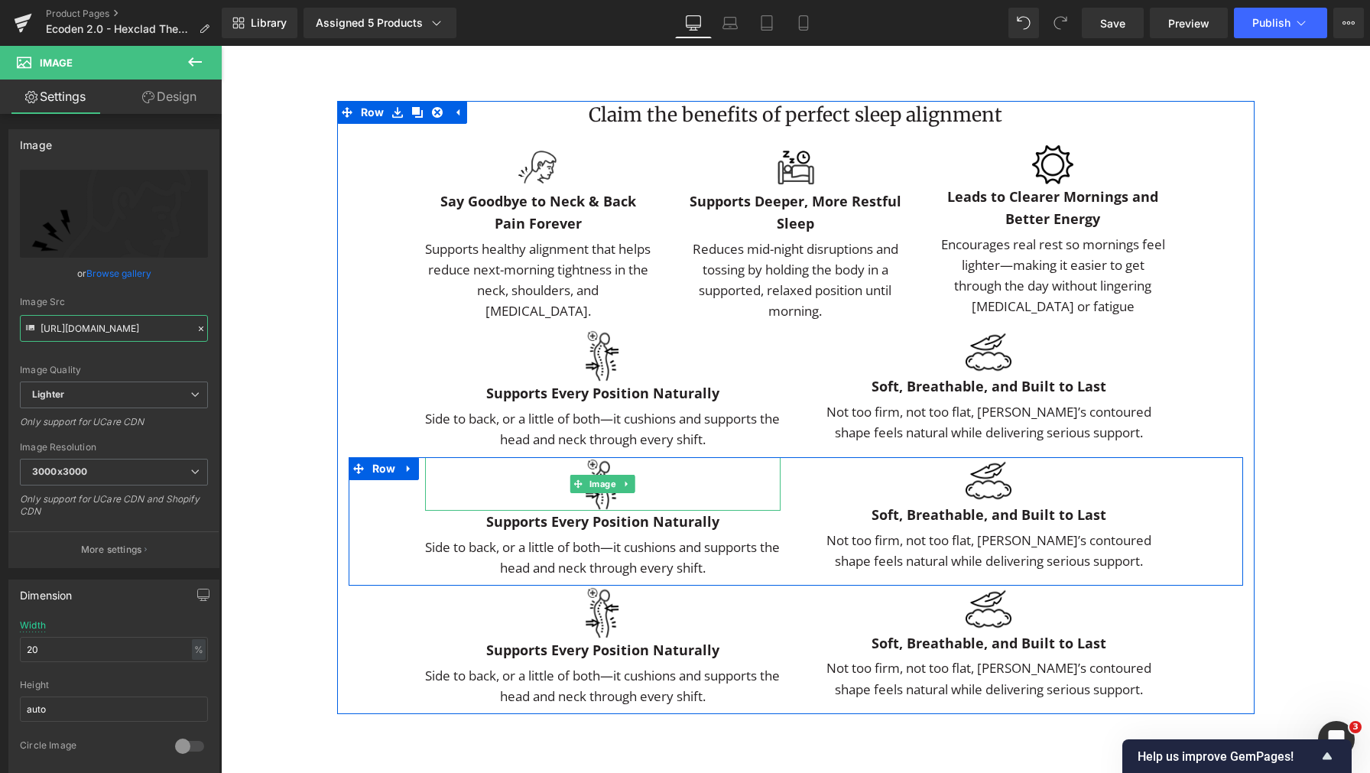
click at [590, 493] on span "Image" at bounding box center [602, 484] width 33 height 18
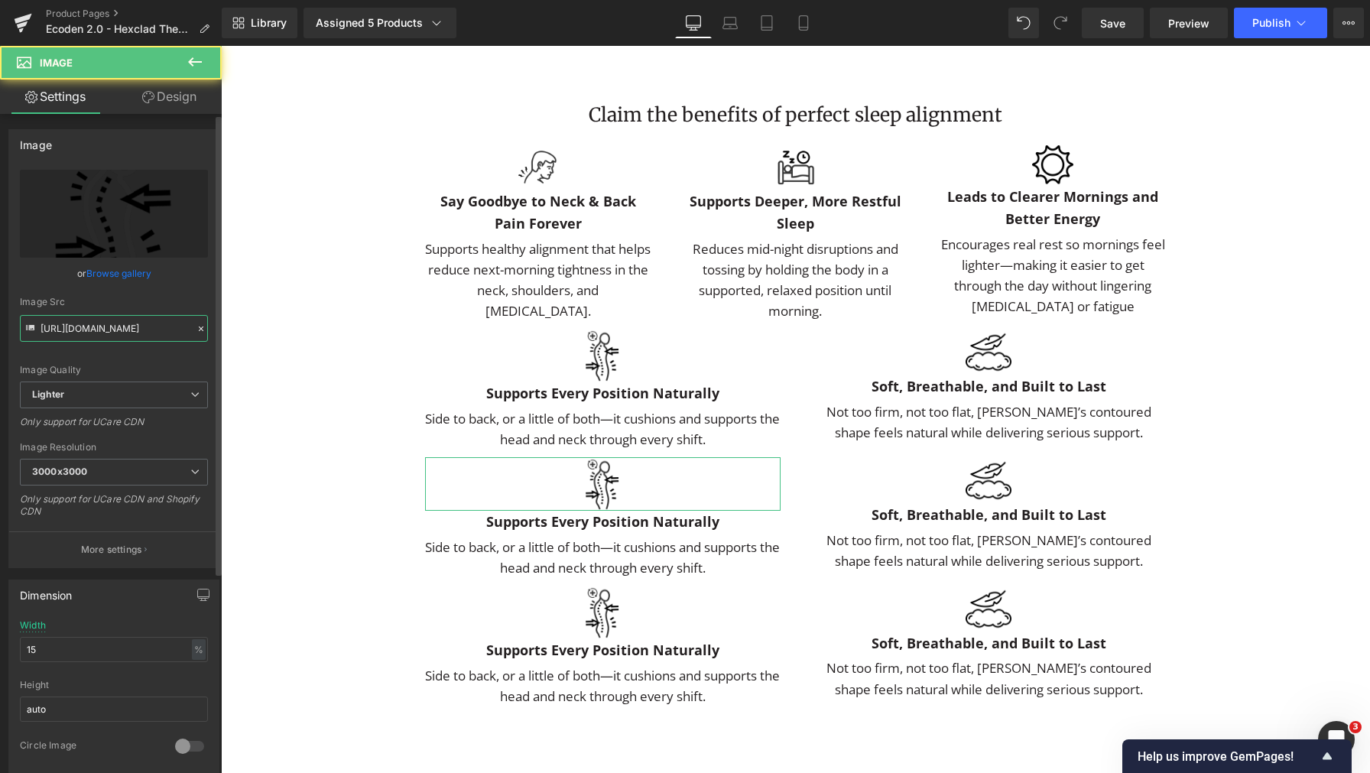
click at [121, 330] on input "https://ucarecdn.com/b9fa2e2b-ef1e-4bc8-9952-a9166b85135b/-/format/auto/-/previ…" at bounding box center [114, 328] width 188 height 27
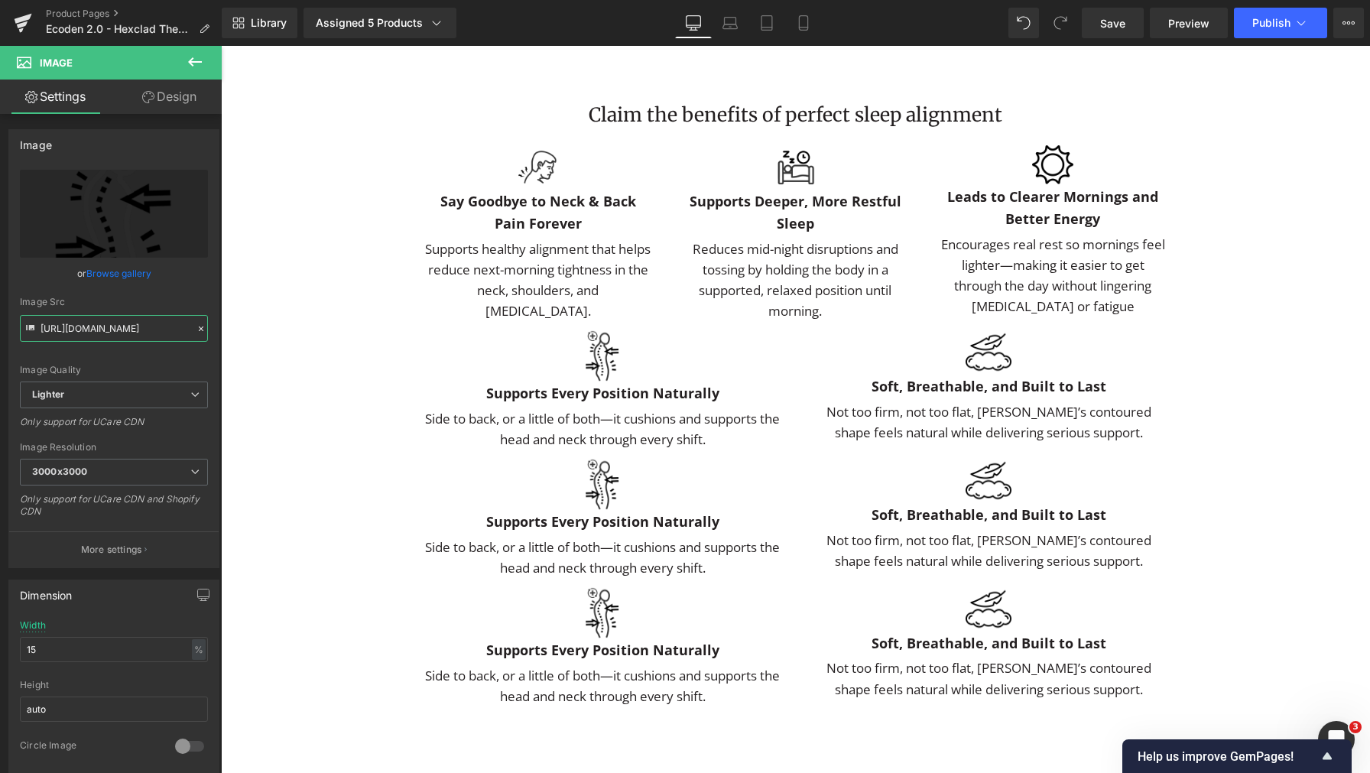
paste input "62a5776b-3b74-41f9-a1cc-9d3983945c4a/-/format/auto/-/preview/3000x3000/-/qualit…"
type input "https://ucarecdn.com/62a5776b-3b74-41f9-a1cc-9d3983945c4a/-/format/auto/-/previ…"
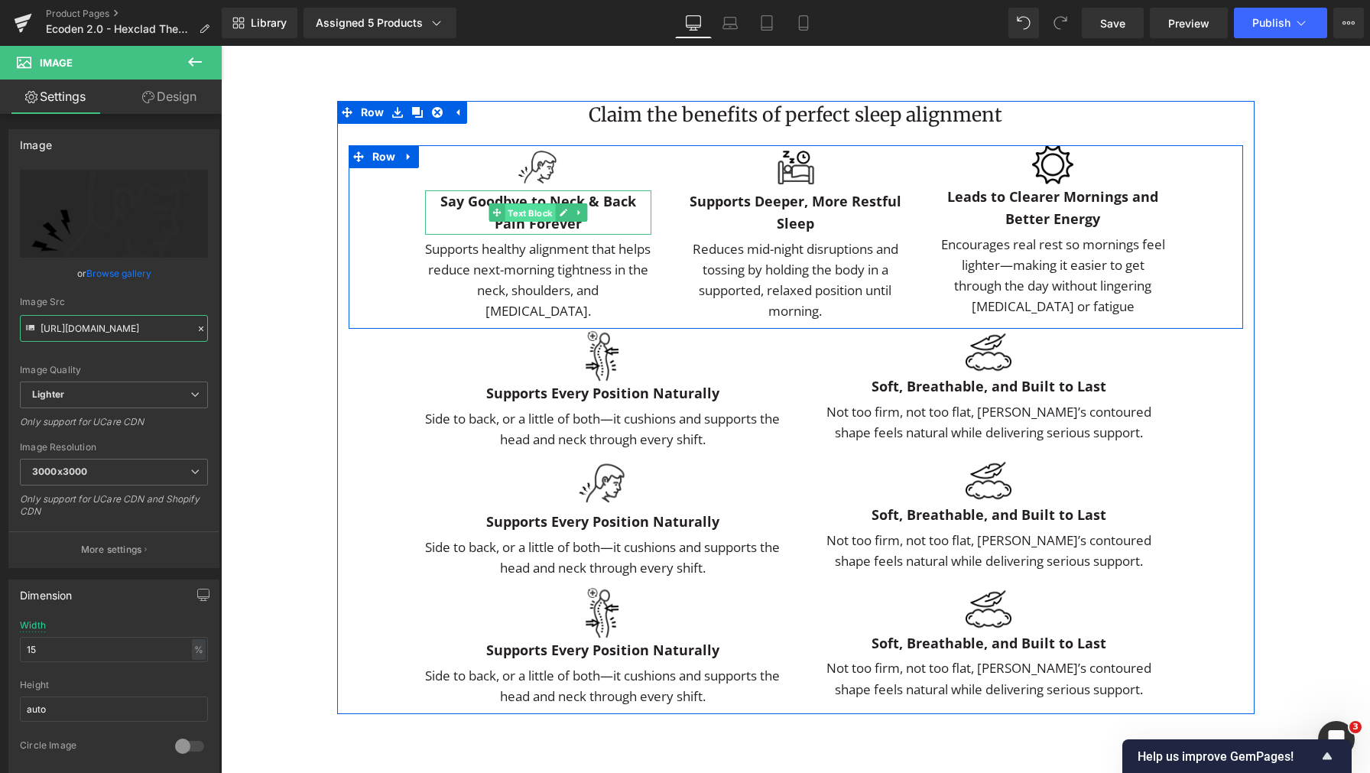
click at [531, 222] on span "Text Block" at bounding box center [530, 213] width 50 height 18
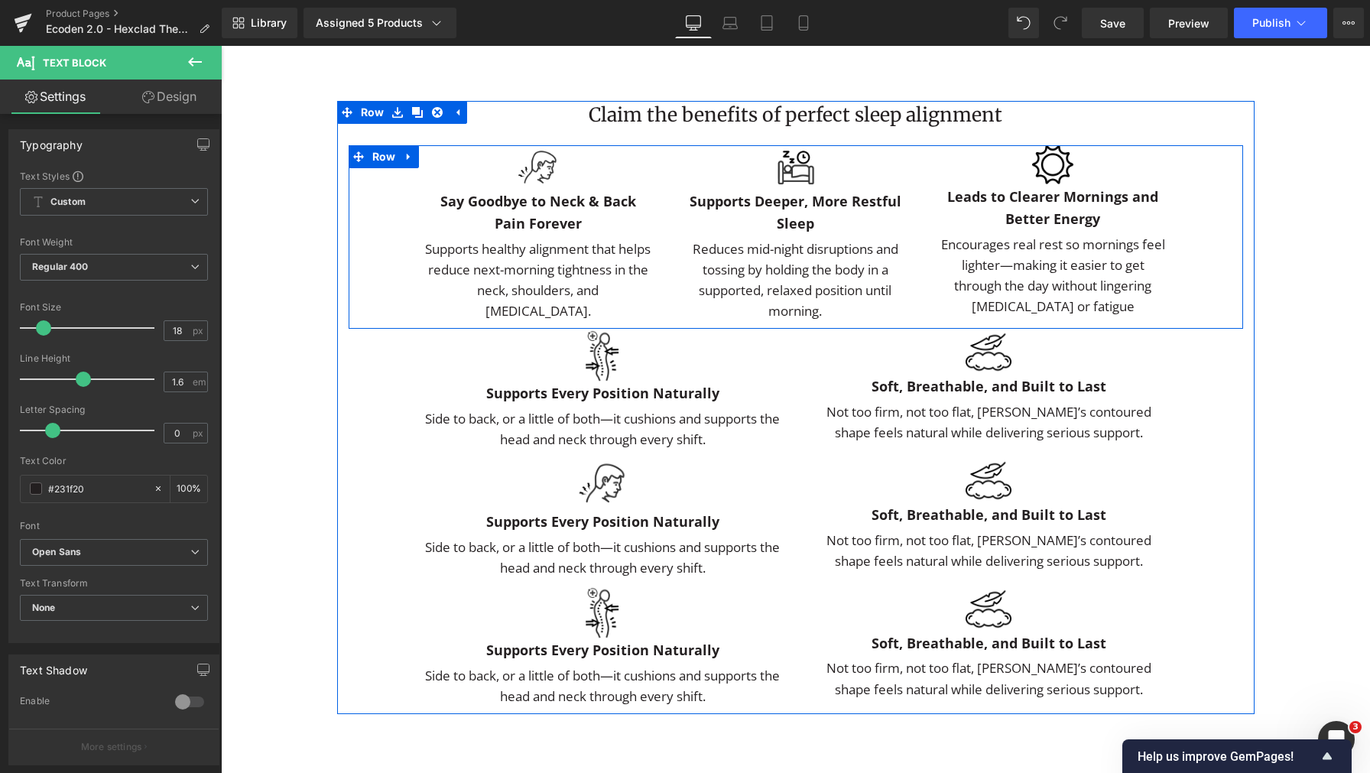
click at [500, 231] on div "Say Goodbye to Neck & Back Pain Forever Text Block" at bounding box center [538, 212] width 227 height 44
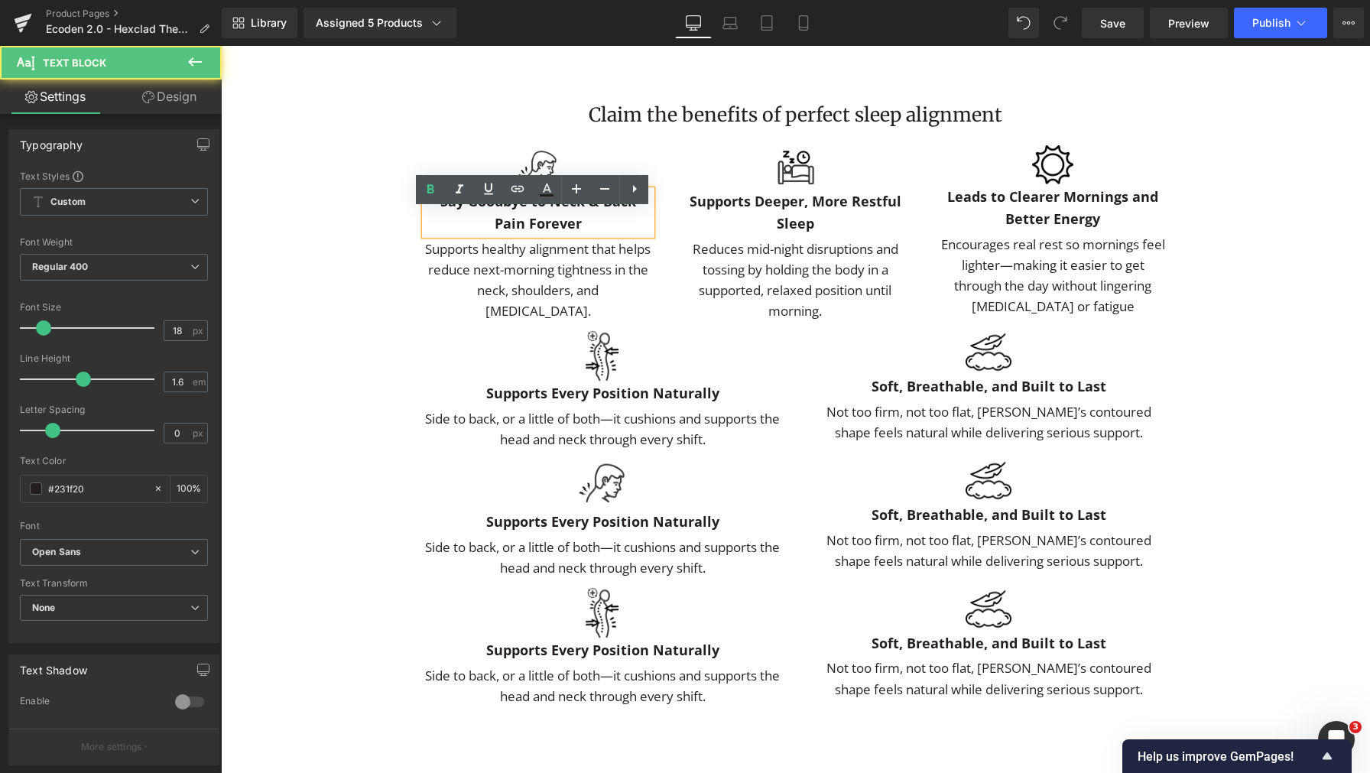
click at [482, 234] on p "Say Goodbye to Neck & Back Pain Forever" at bounding box center [538, 212] width 227 height 44
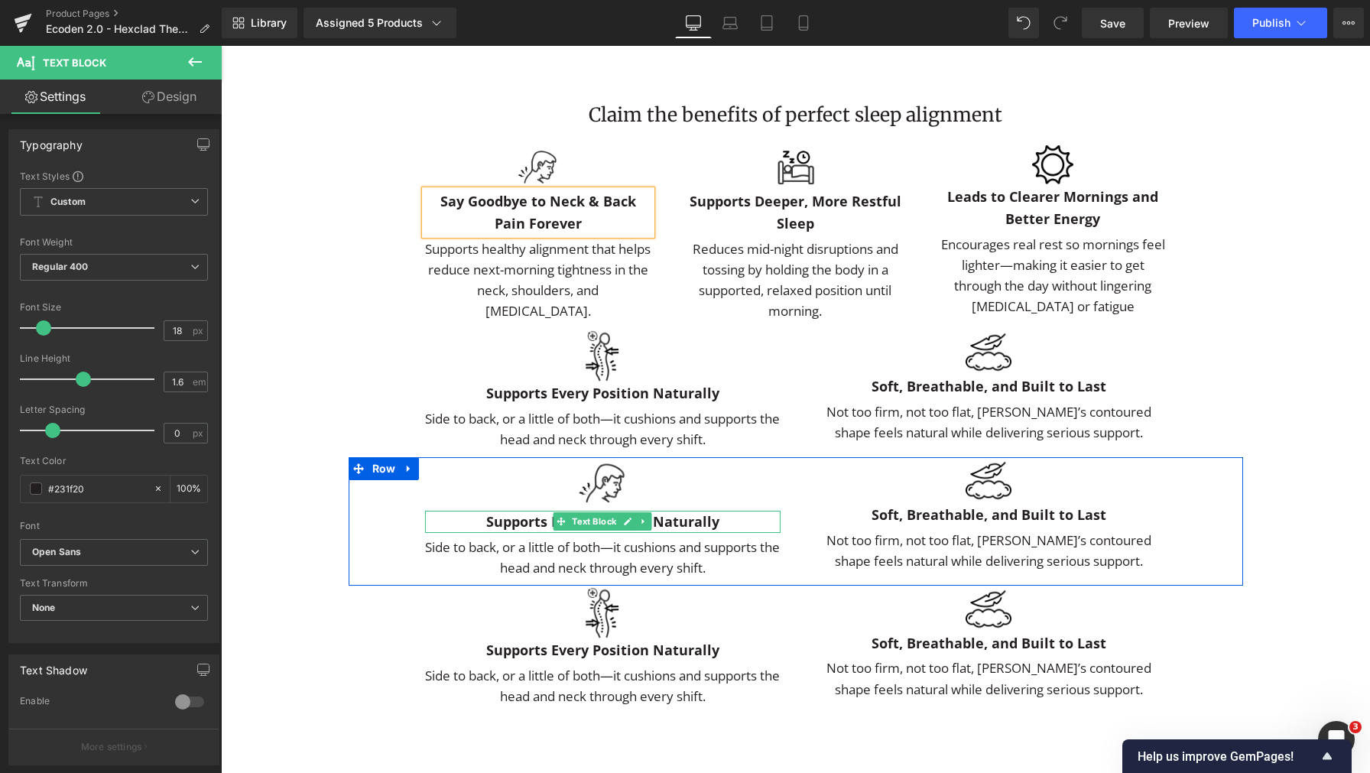
click at [526, 531] on b "Supports Every Position Naturally" at bounding box center [602, 521] width 233 height 18
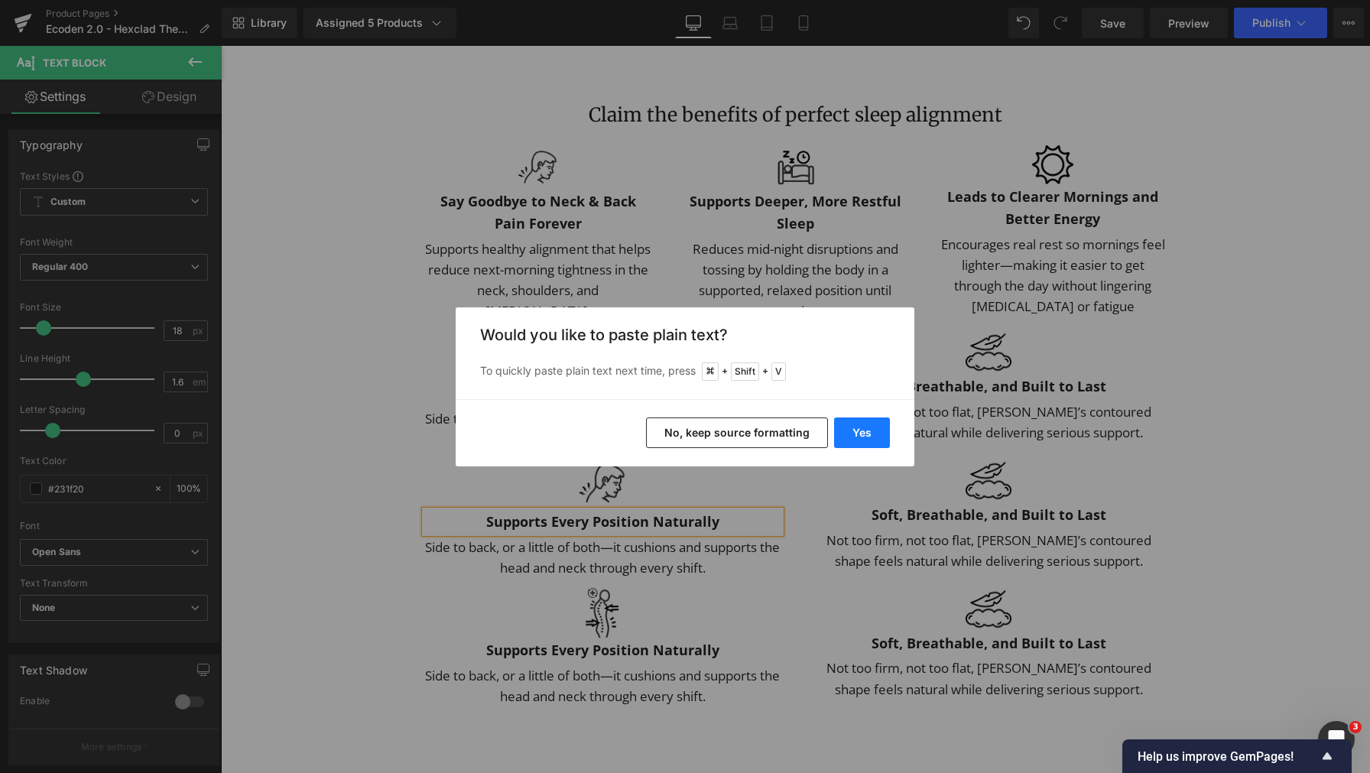
click at [858, 440] on button "Yes" at bounding box center [862, 432] width 56 height 31
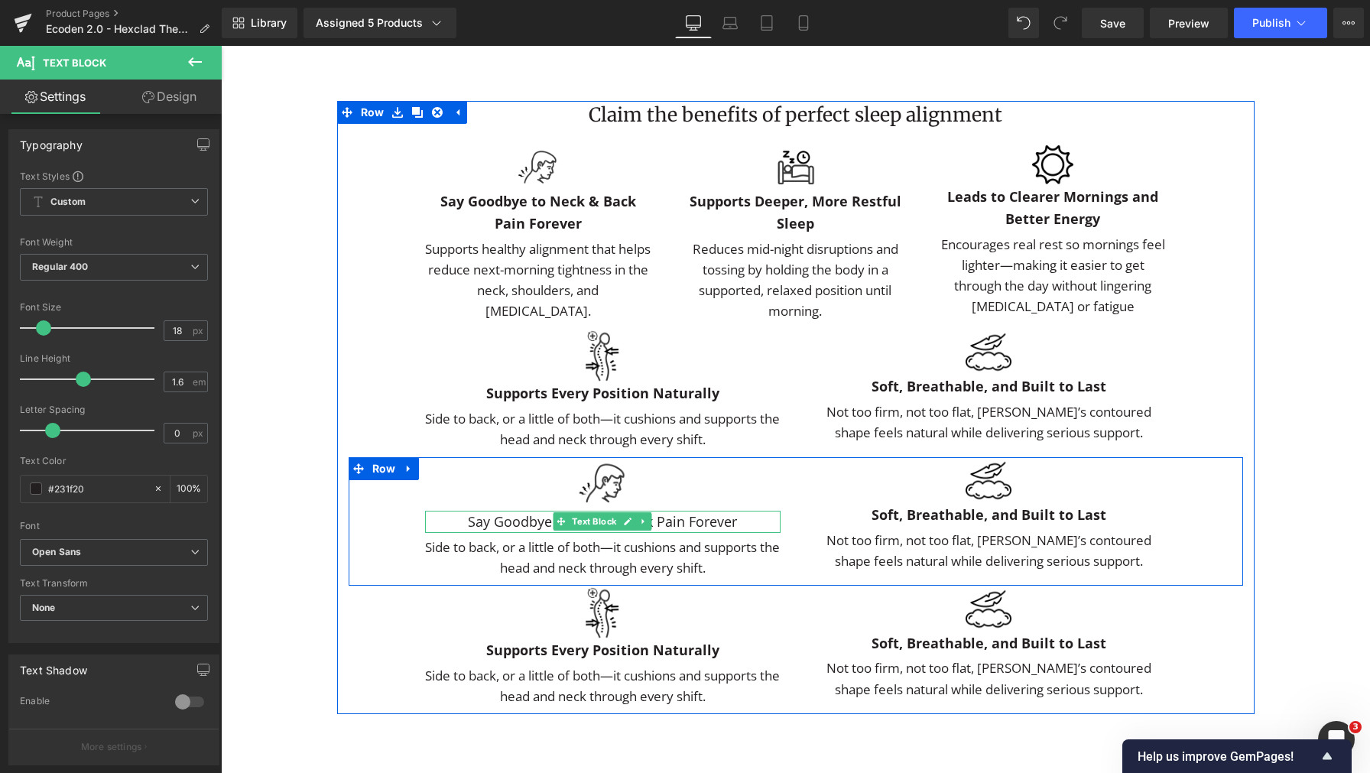
click at [682, 533] on div "Say Goodbye to Neck & Back Pain Forever" at bounding box center [602, 522] width 355 height 22
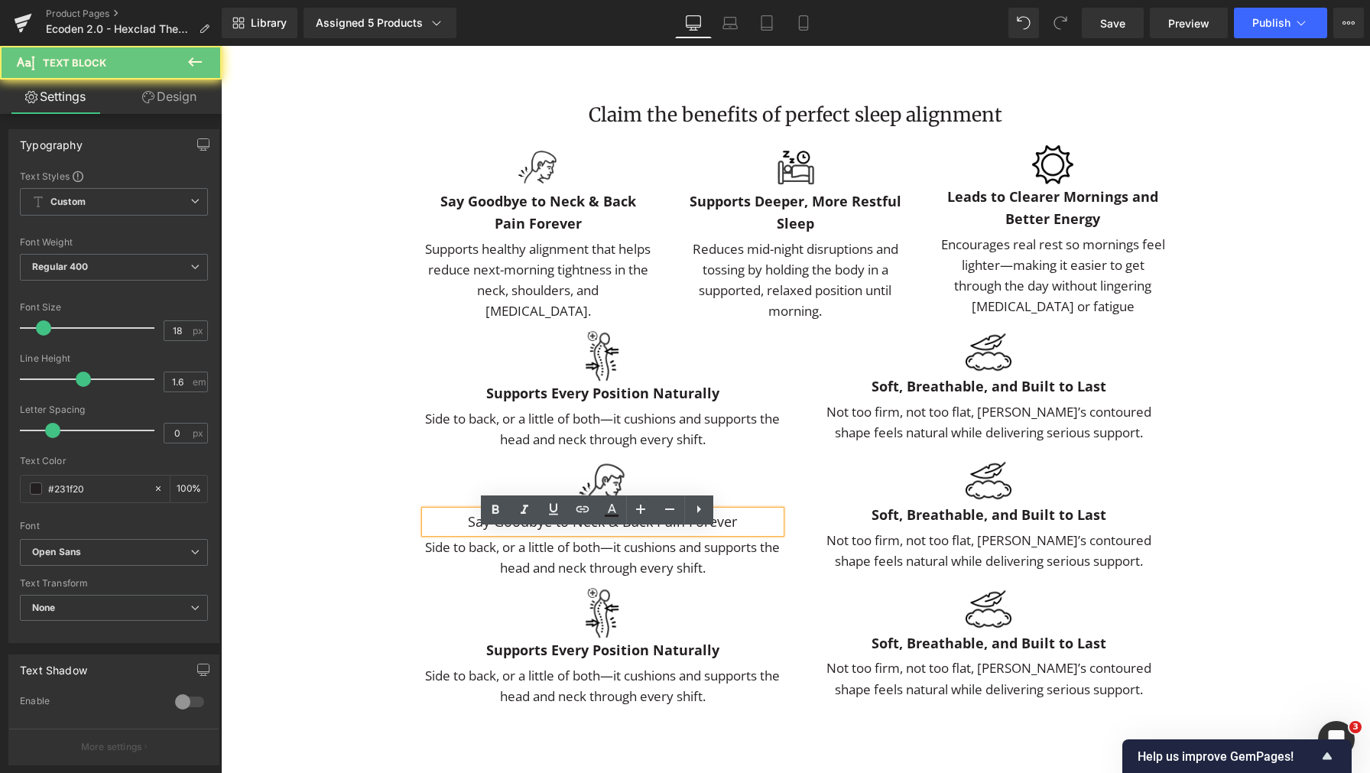
click at [700, 533] on div "Say Goodbye to Neck & Back Pain Forever" at bounding box center [602, 522] width 355 height 22
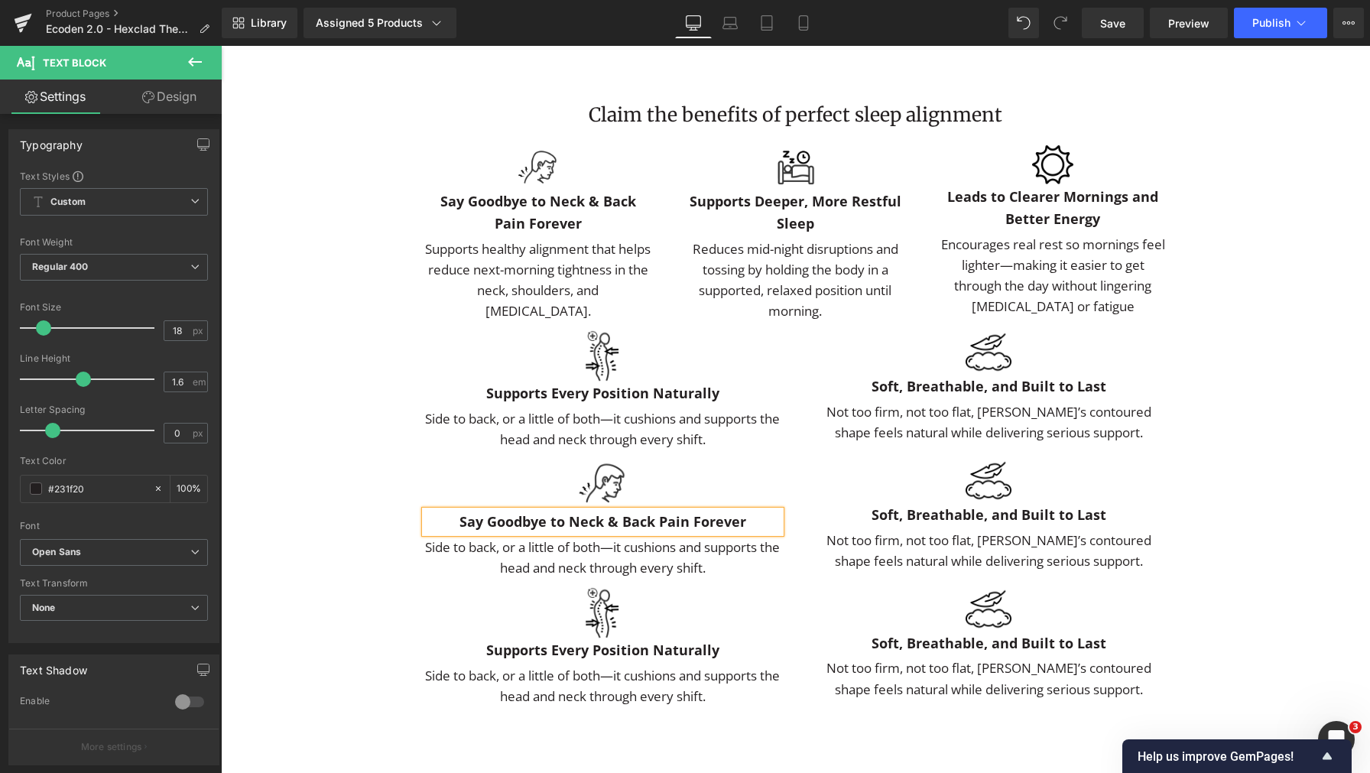
click at [667, 572] on p "Side to back, or a little of both—it cushions and supports the head and neck th…" at bounding box center [602, 557] width 355 height 41
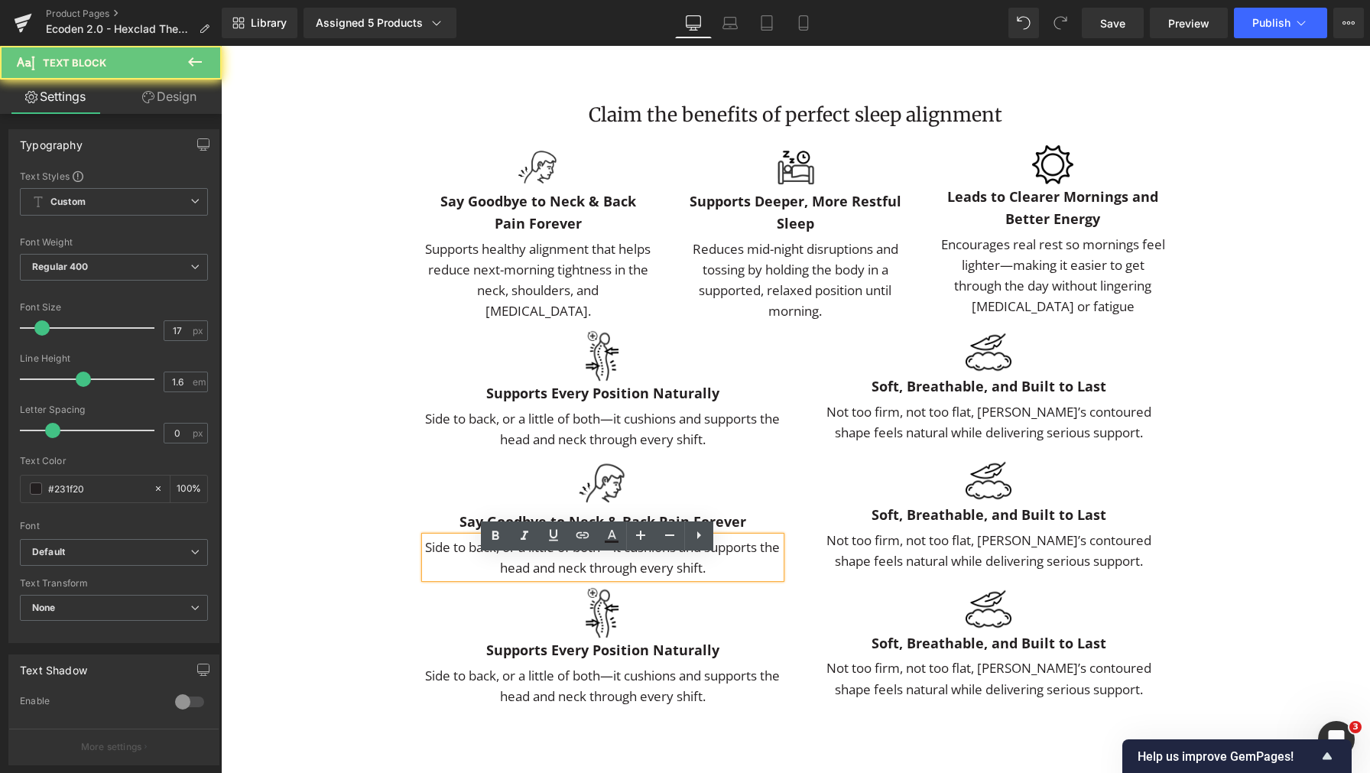
click at [698, 573] on p "Side to back, or a little of both—it cushions and supports the head and neck th…" at bounding box center [602, 557] width 355 height 41
click at [548, 289] on span "Text Block" at bounding box center [530, 280] width 50 height 18
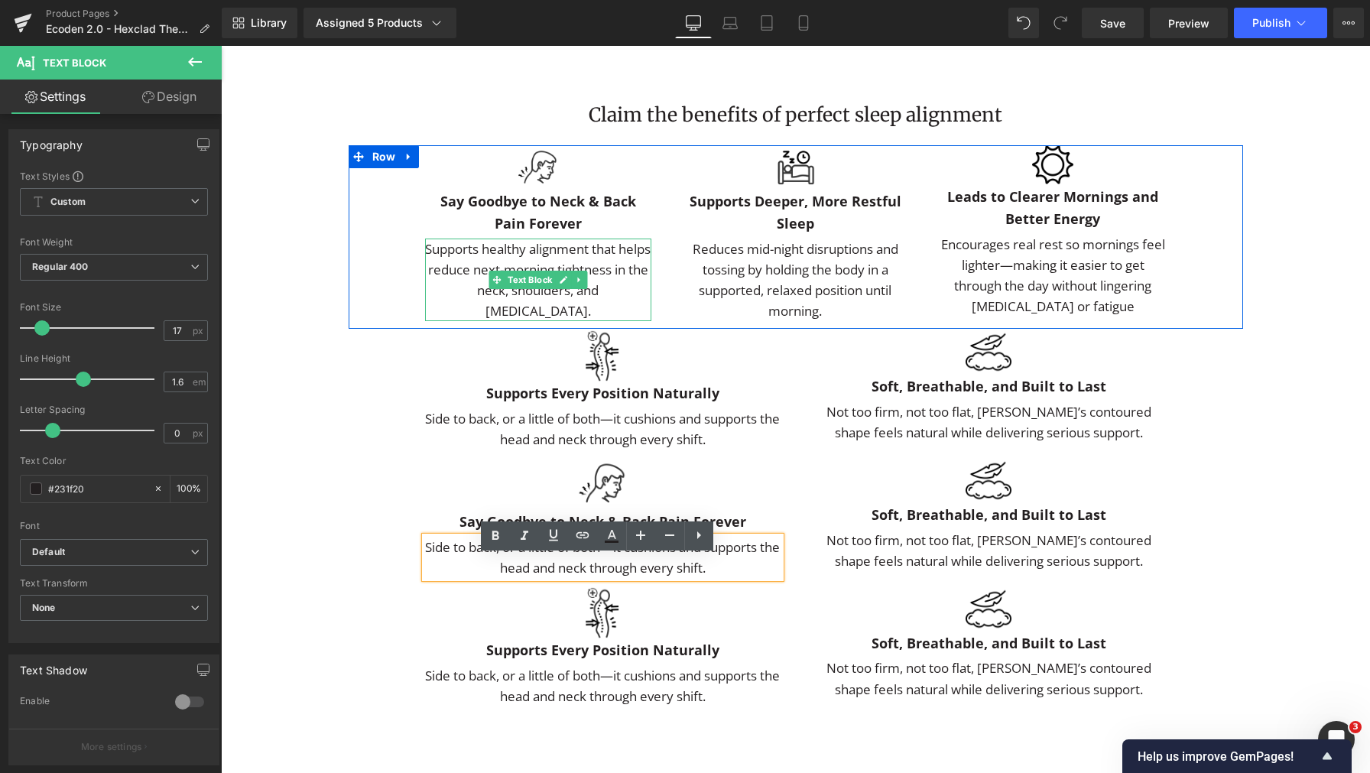
click at [486, 319] on div "Supports healthy alignment that helps reduce next-morning tightness in the neck…" at bounding box center [538, 280] width 227 height 83
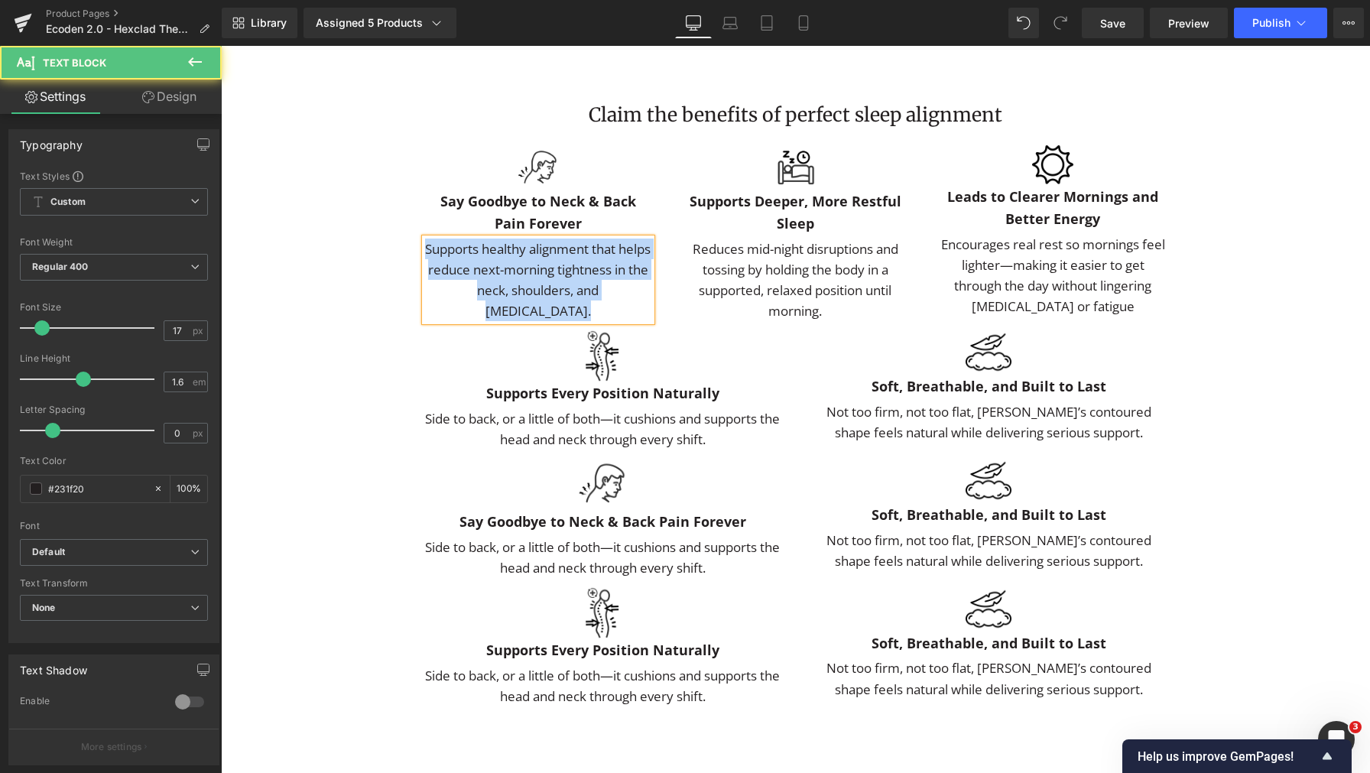
click at [566, 322] on div "Supports healthy alignment that helps reduce next-morning tightness in the neck…" at bounding box center [538, 280] width 227 height 83
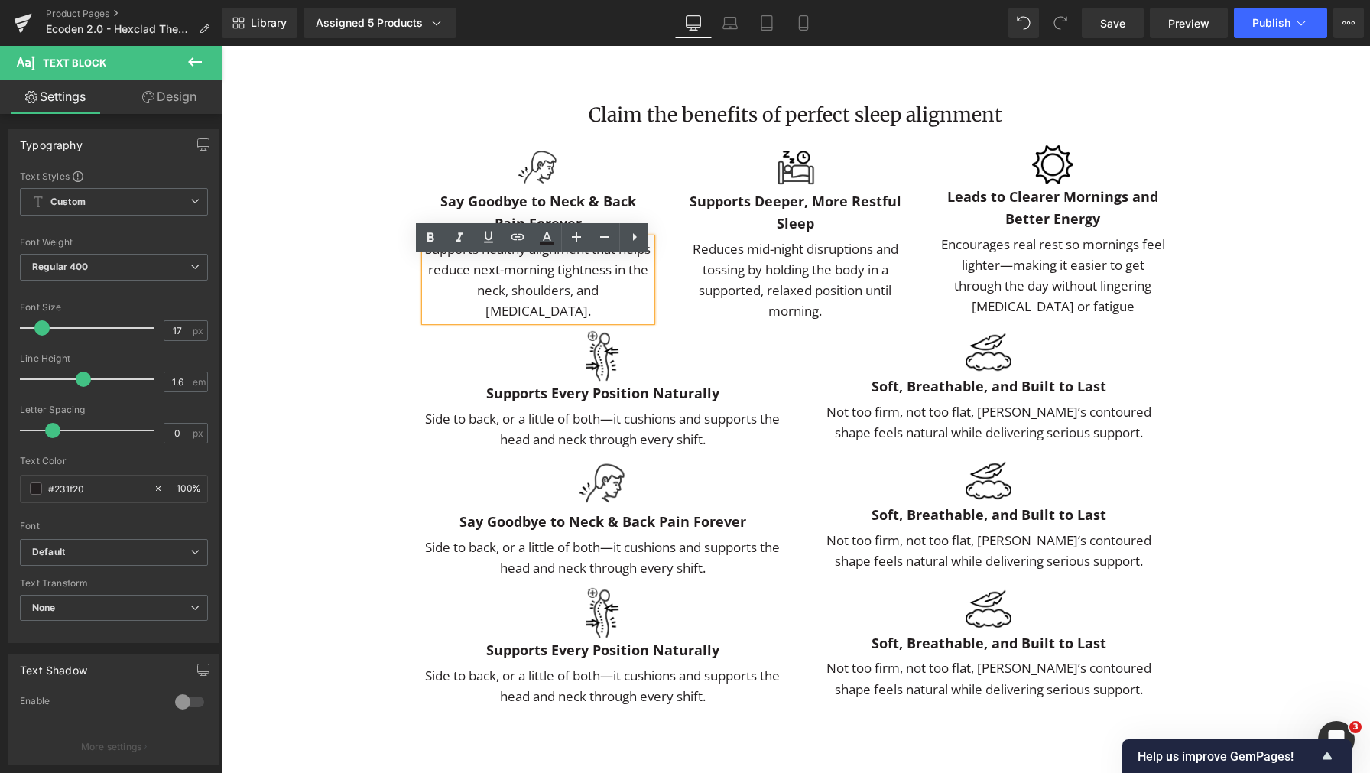
click at [571, 322] on div "Supports healthy alignment that helps reduce next-morning tightness in the neck…" at bounding box center [538, 280] width 227 height 83
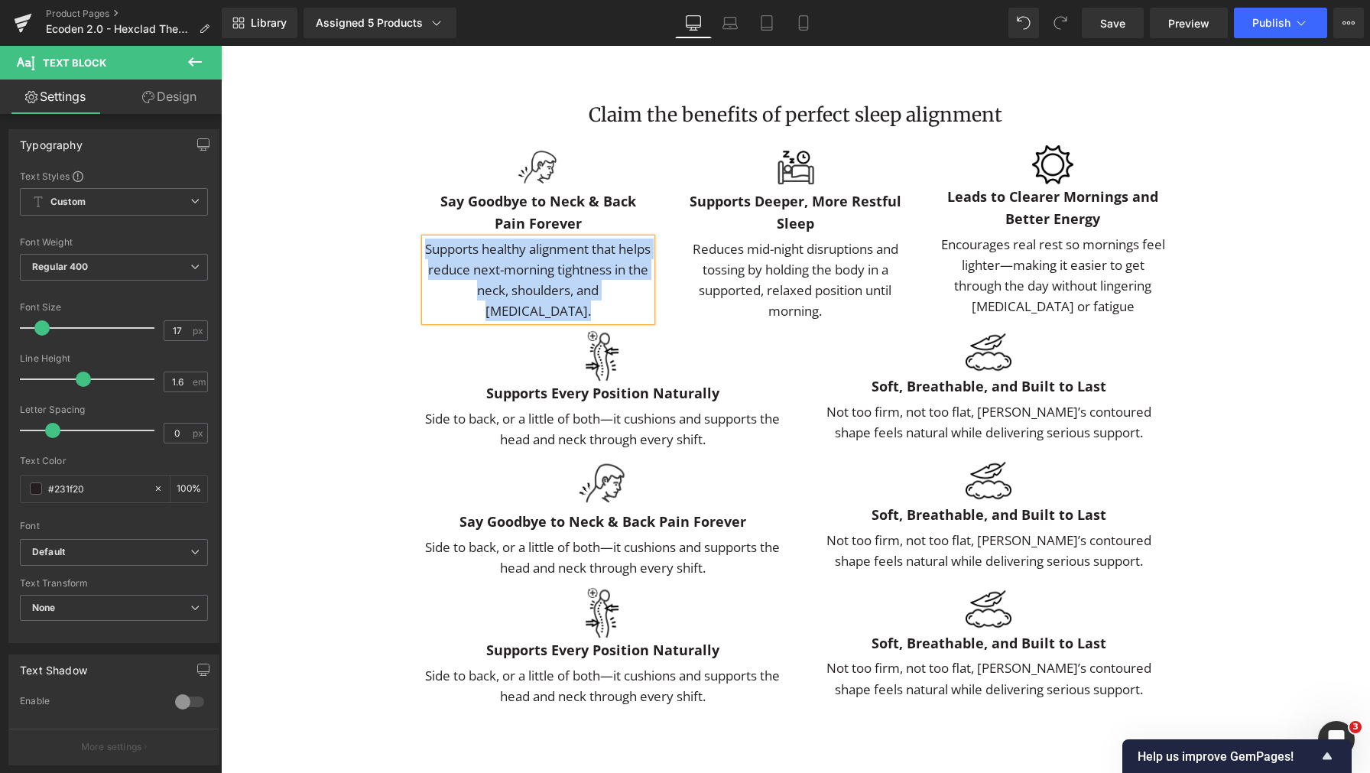
drag, startPoint x: 579, startPoint y: 295, endPoint x: 581, endPoint y: 310, distance: 14.6
click at [579, 295] on div "Supports healthy alignment that helps reduce next-morning tightness in the neck…" at bounding box center [538, 280] width 227 height 83
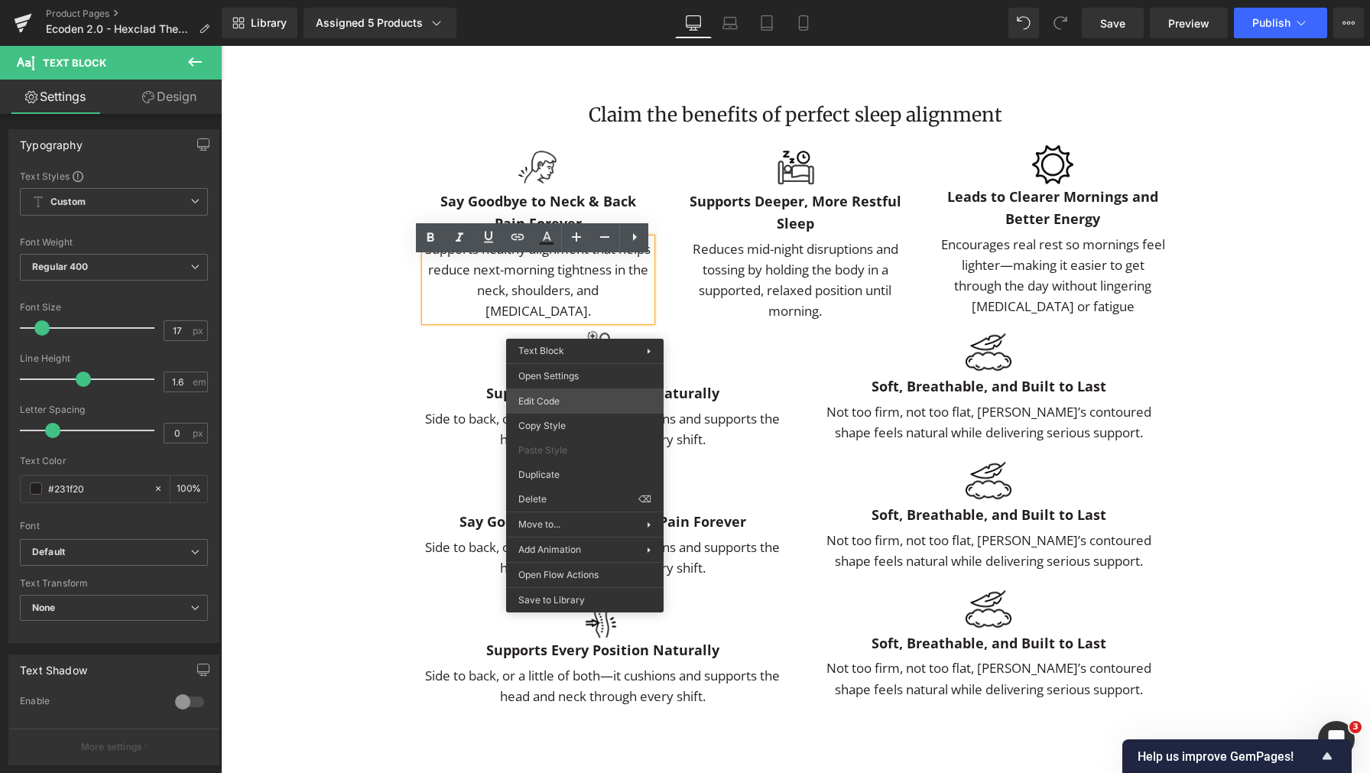
click at [564, 0] on div "Text Block You are previewing how the will restyle your page. You can not edit …" at bounding box center [685, 0] width 1370 height 0
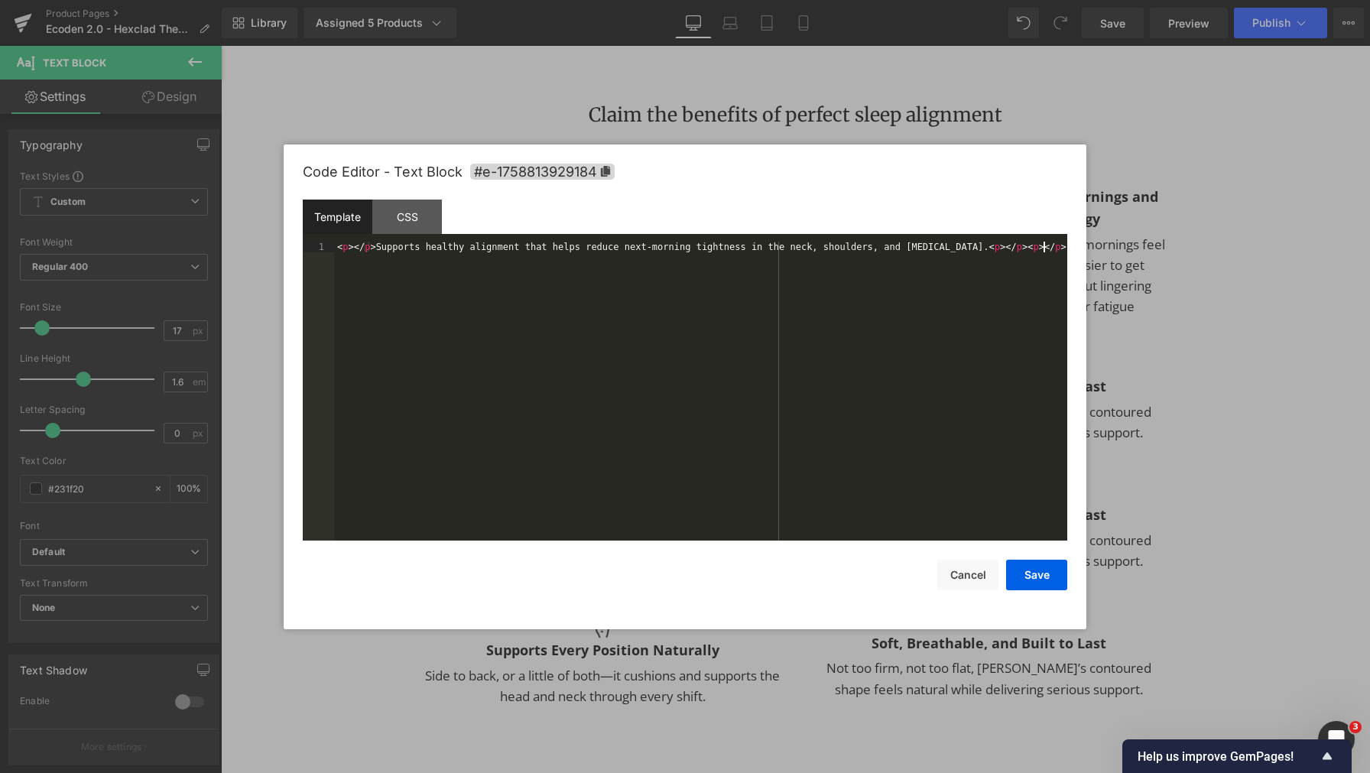
click at [674, 360] on div "< p > </ p > Supports healthy alignment that helps reduce next-morning tightnes…" at bounding box center [700, 403] width 733 height 322
click at [982, 574] on button "Cancel" at bounding box center [967, 575] width 61 height 31
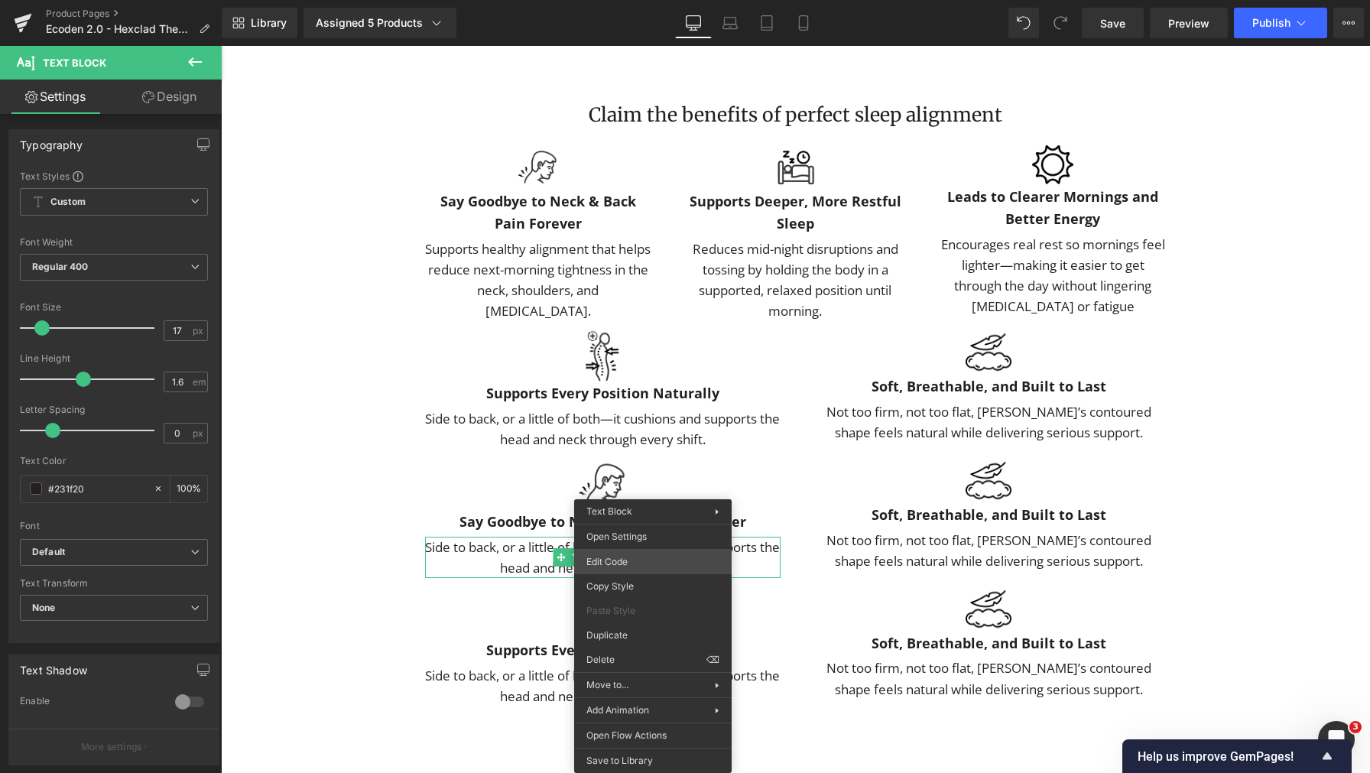
click at [648, 0] on div "Text Block You are previewing how the will restyle your page. You can not edit …" at bounding box center [685, 0] width 1370 height 0
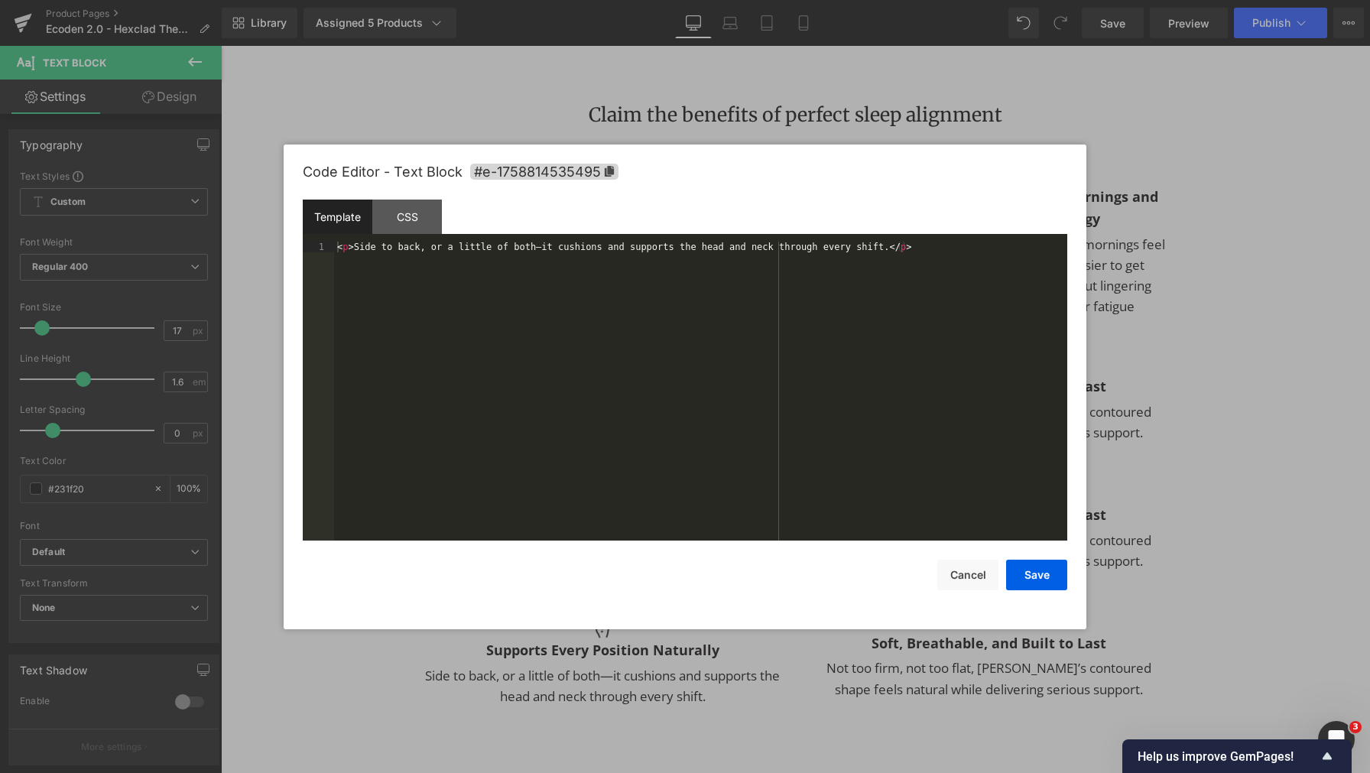
drag, startPoint x: 780, startPoint y: 481, endPoint x: 788, endPoint y: 482, distance: 8.4
click at [780, 481] on div "< p > Side to back, or a little of both—it cushions and supports the head and n…" at bounding box center [700, 403] width 733 height 322
click at [1039, 573] on button "Save" at bounding box center [1036, 575] width 61 height 31
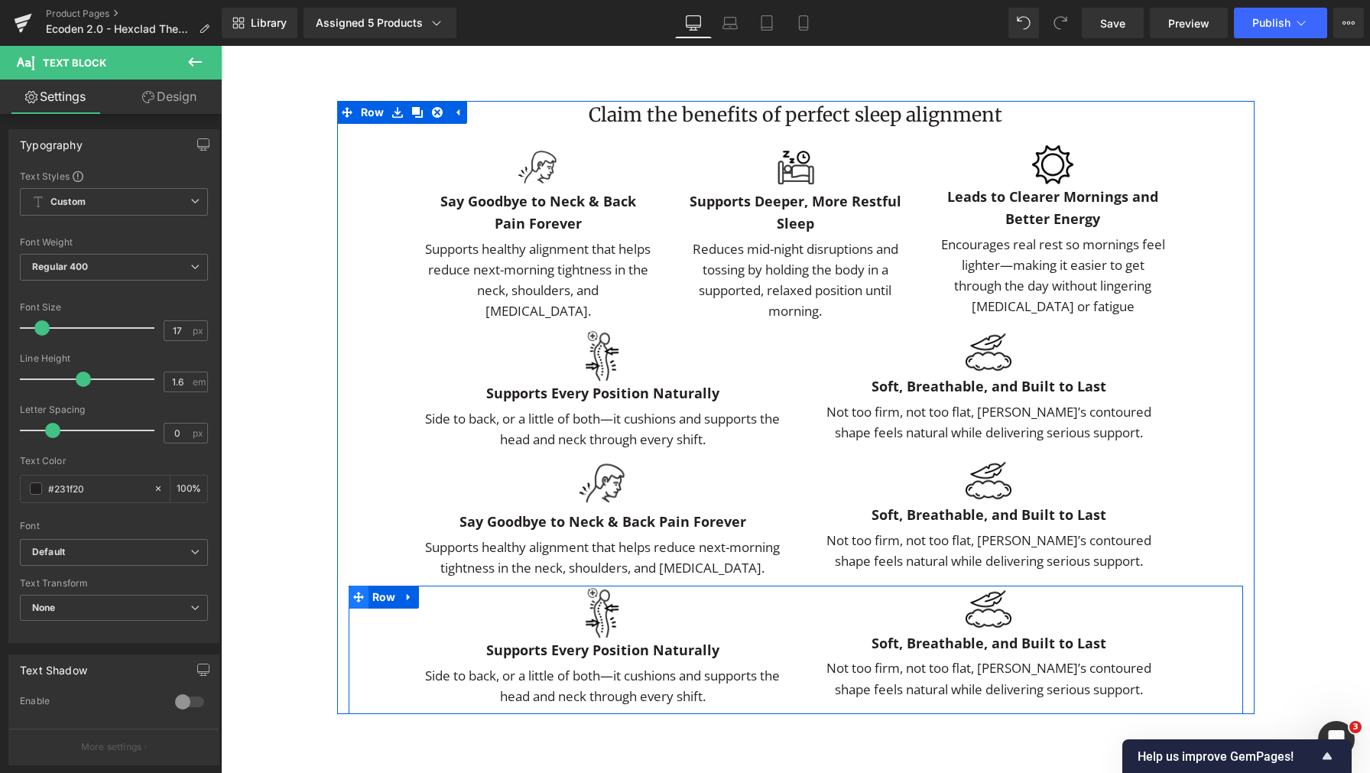
click at [359, 608] on span at bounding box center [359, 597] width 20 height 23
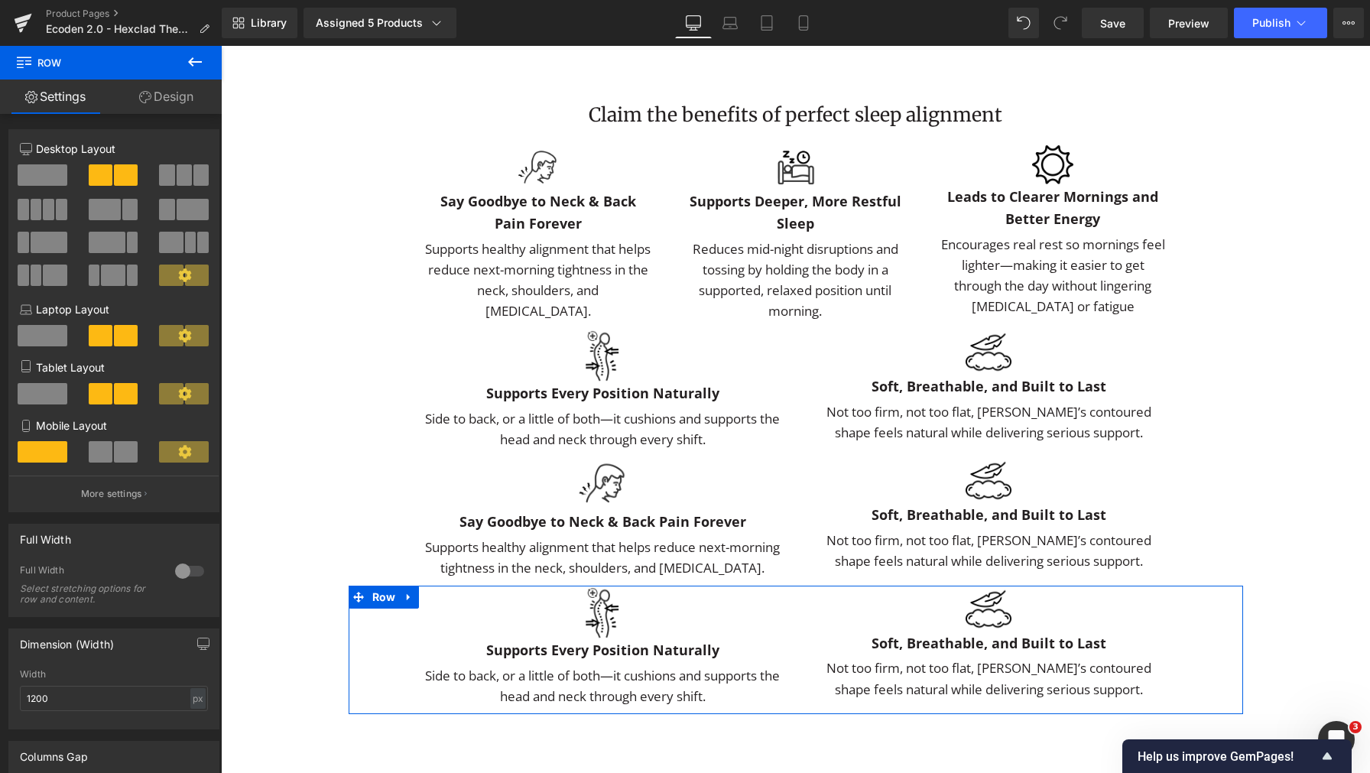
click at [171, 93] on link "Design" at bounding box center [166, 97] width 111 height 34
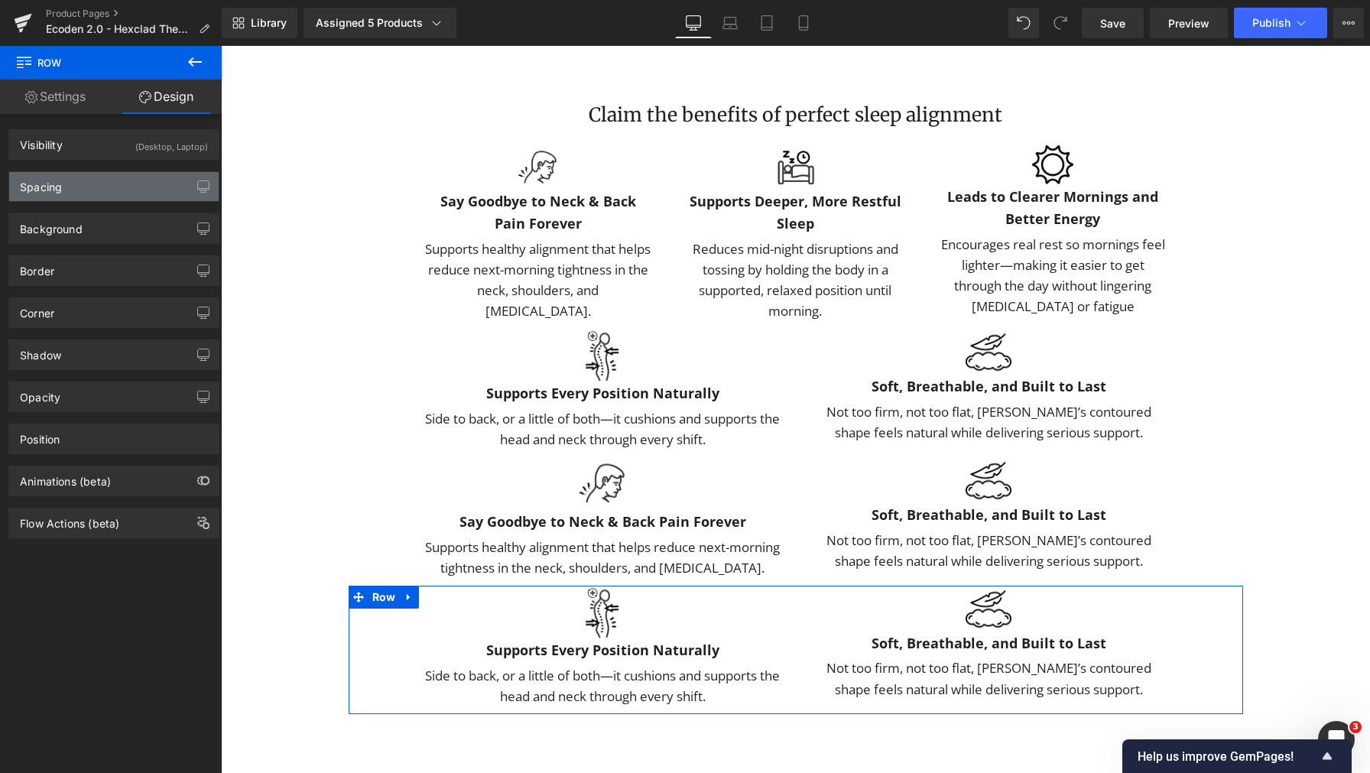
click at [112, 187] on div "Spacing" at bounding box center [113, 186] width 209 height 29
type input "0"
type input "80"
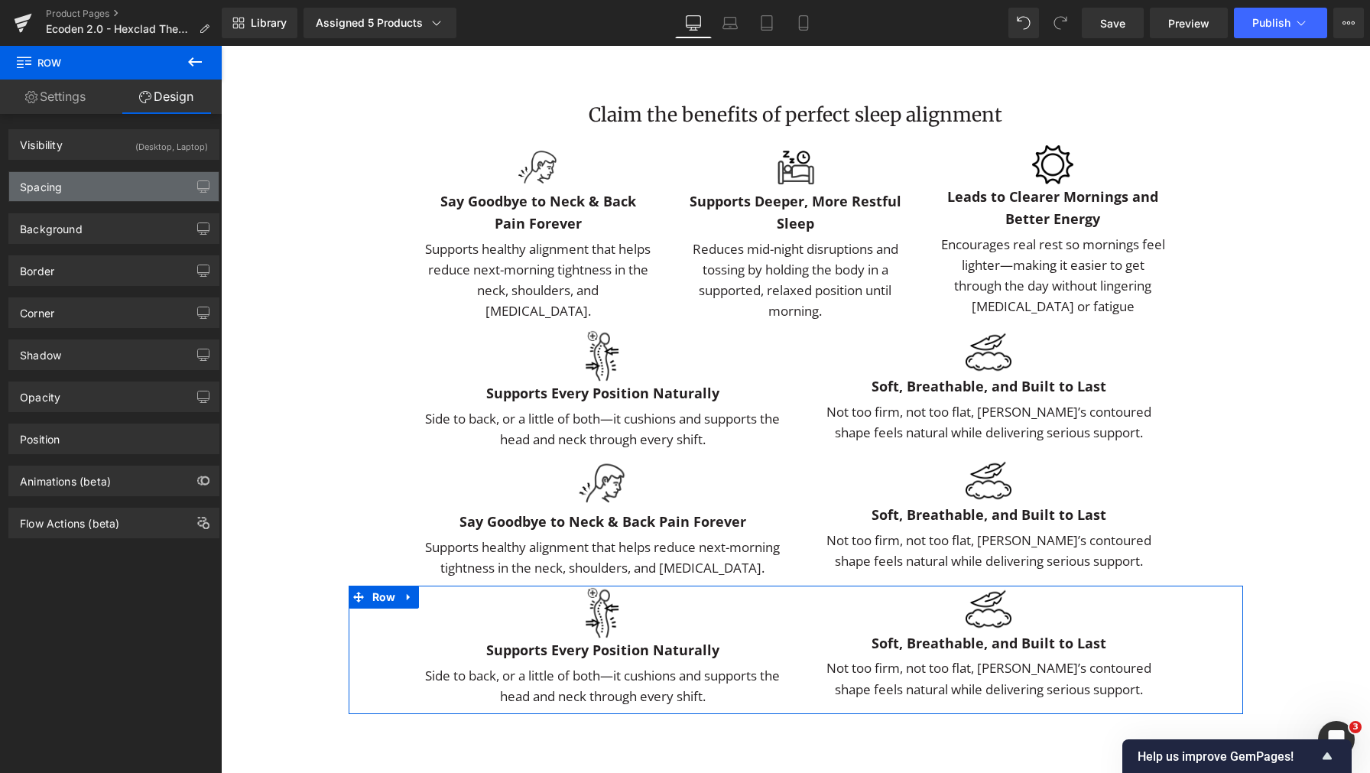
type input "10"
type input "80"
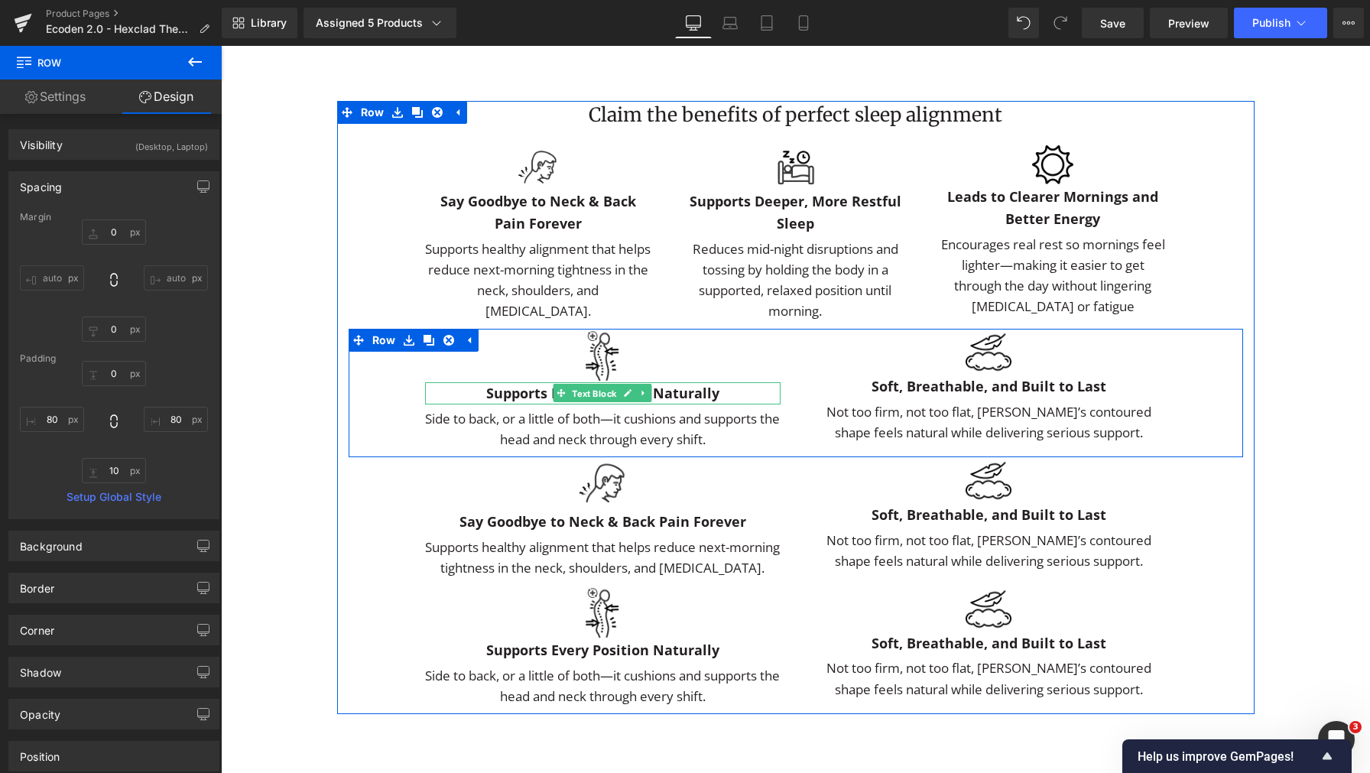
click at [607, 403] on span "Text Block" at bounding box center [594, 394] width 50 height 18
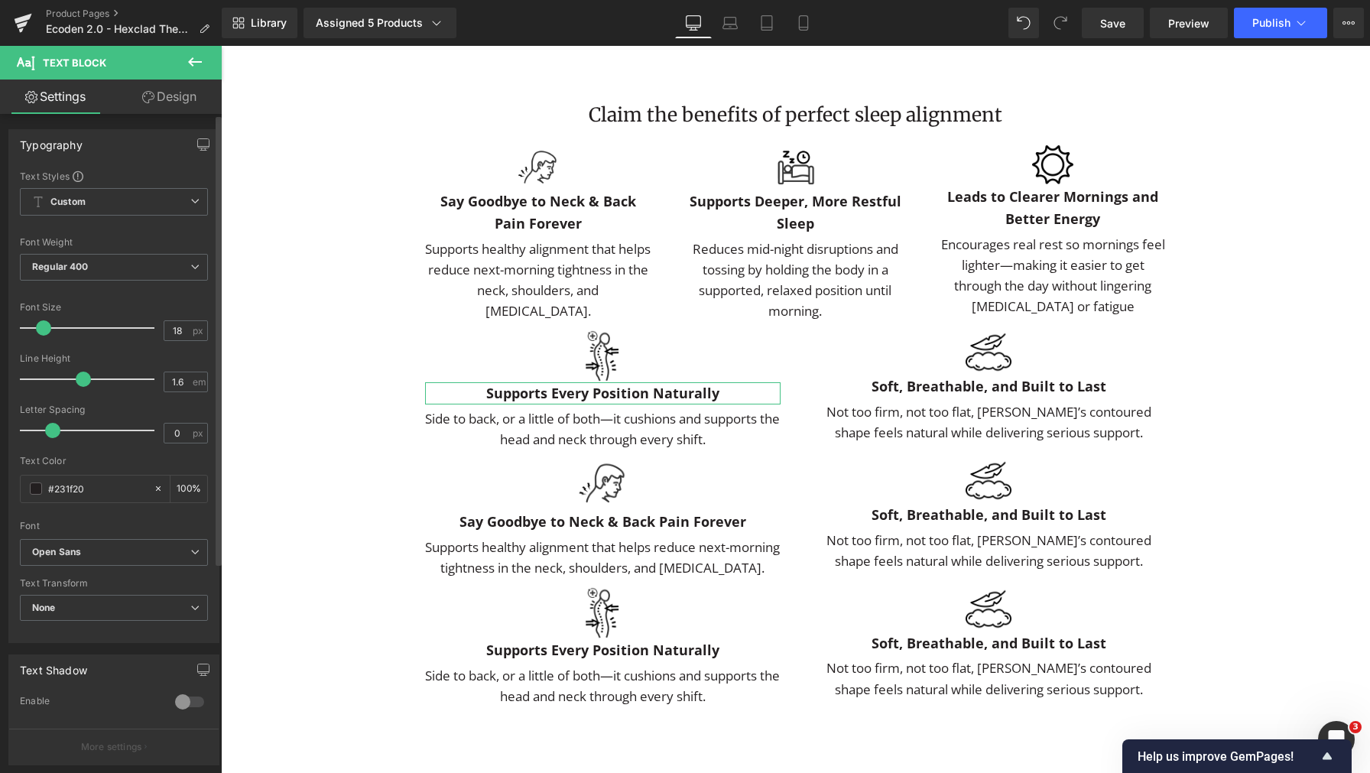
click at [44, 326] on span at bounding box center [43, 327] width 15 height 15
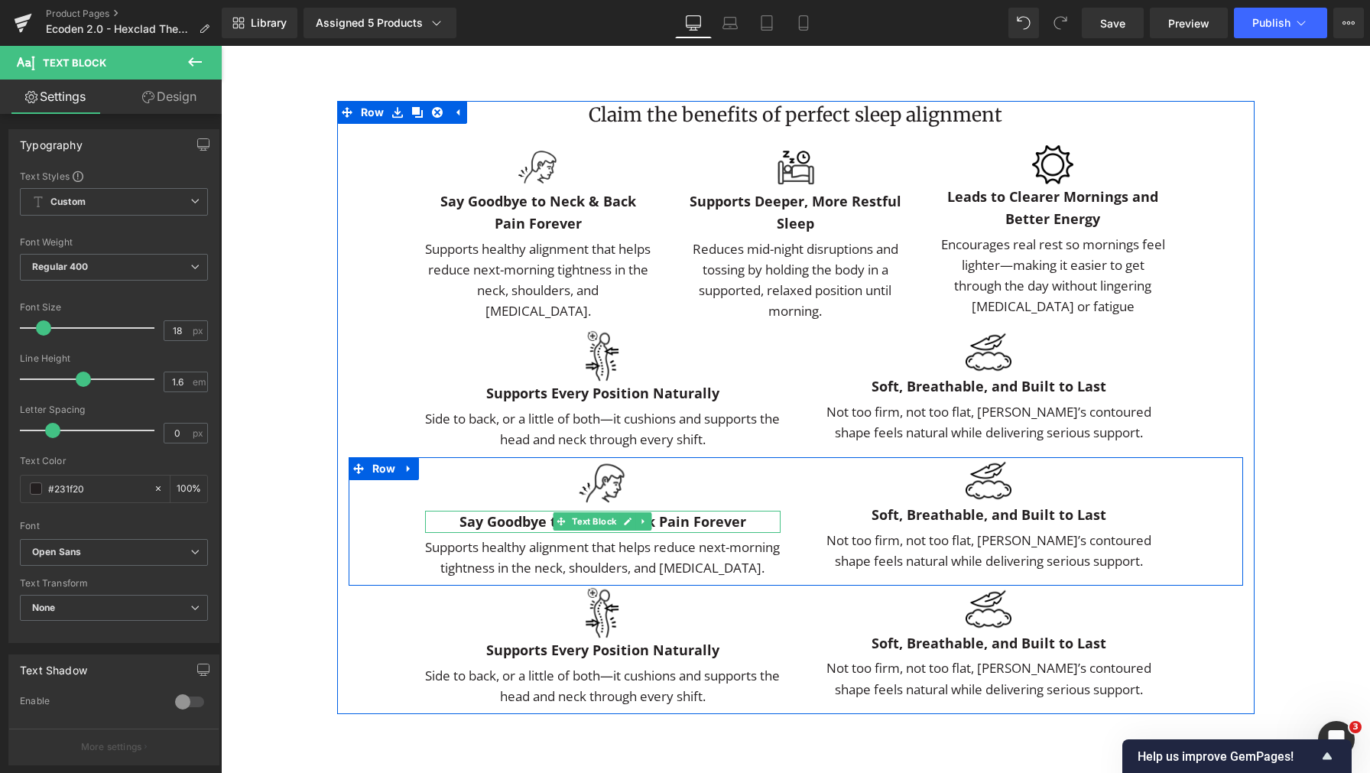
click at [583, 531] on span "Text Block" at bounding box center [594, 521] width 50 height 18
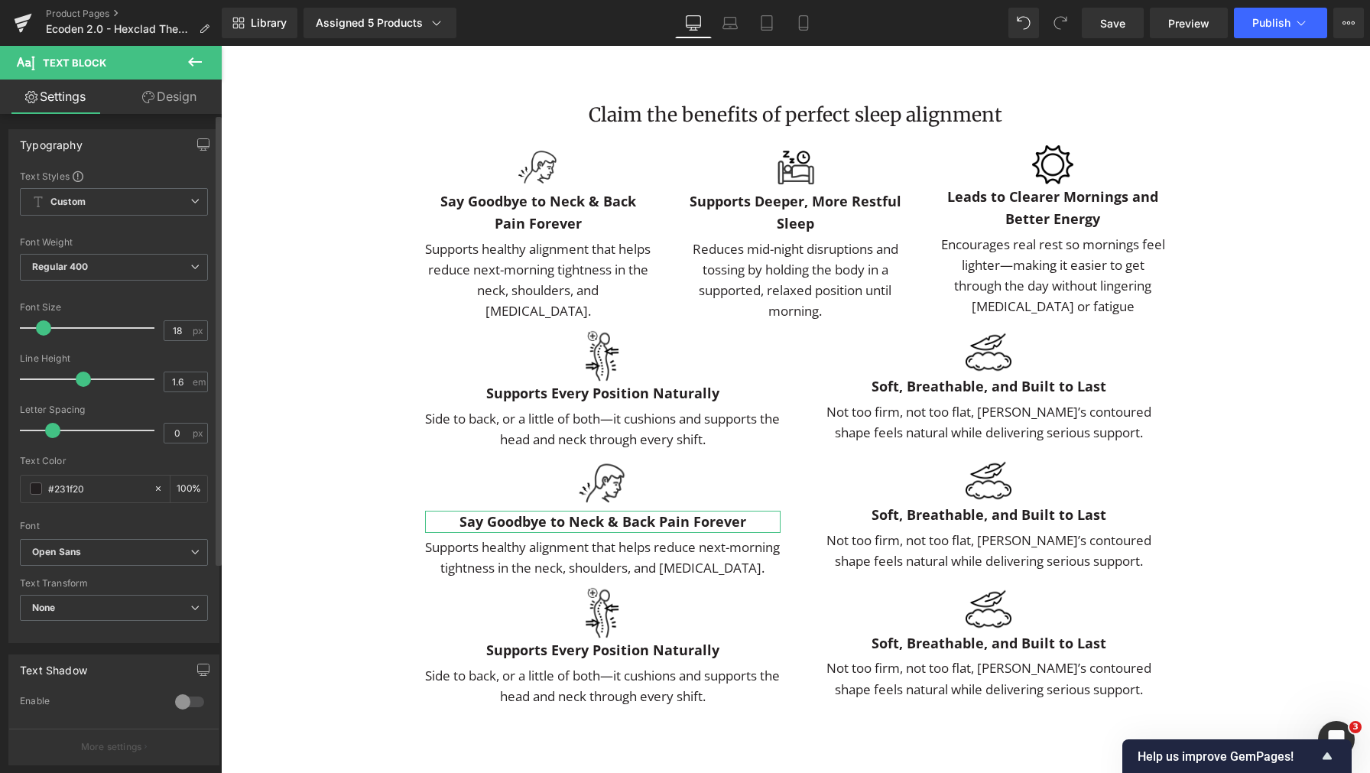
click at [49, 326] on span at bounding box center [43, 327] width 15 height 15
type input "16"
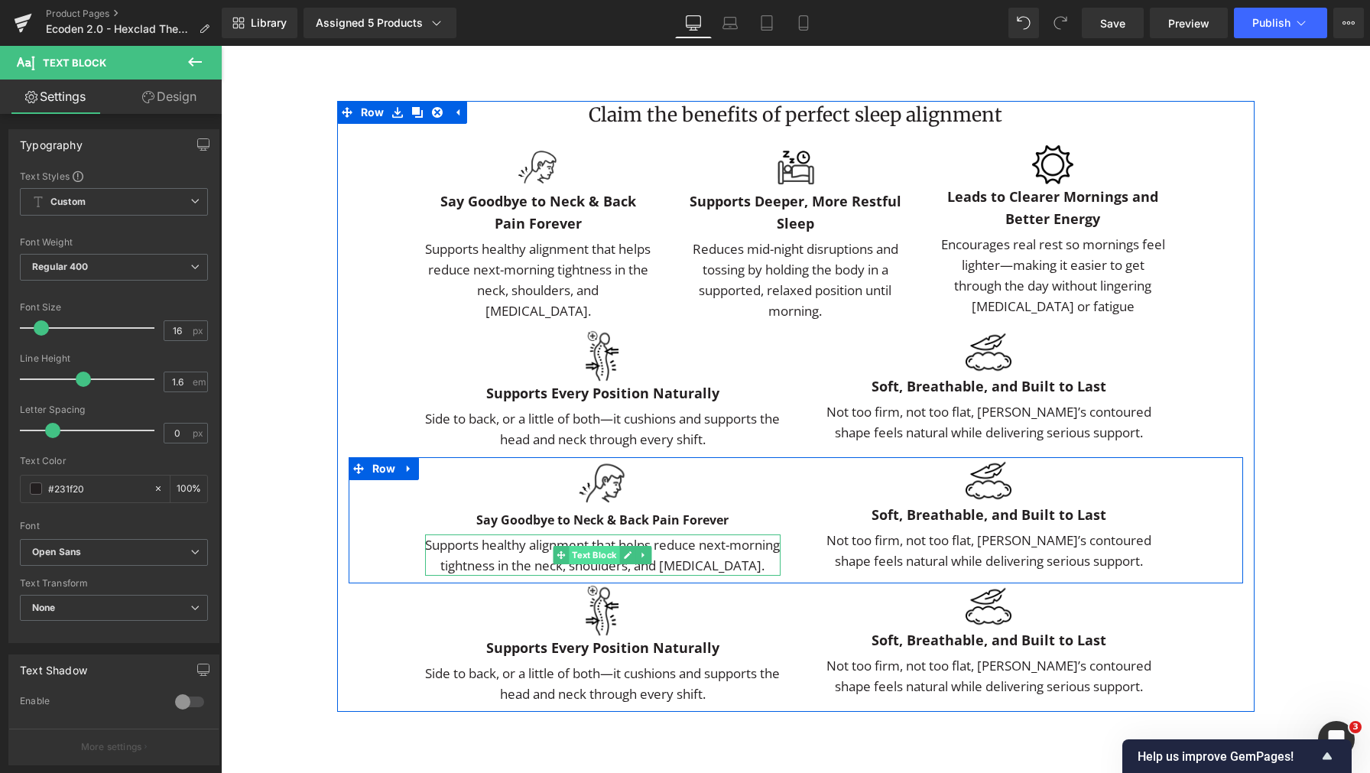
click at [586, 564] on span "Text Block" at bounding box center [594, 555] width 50 height 18
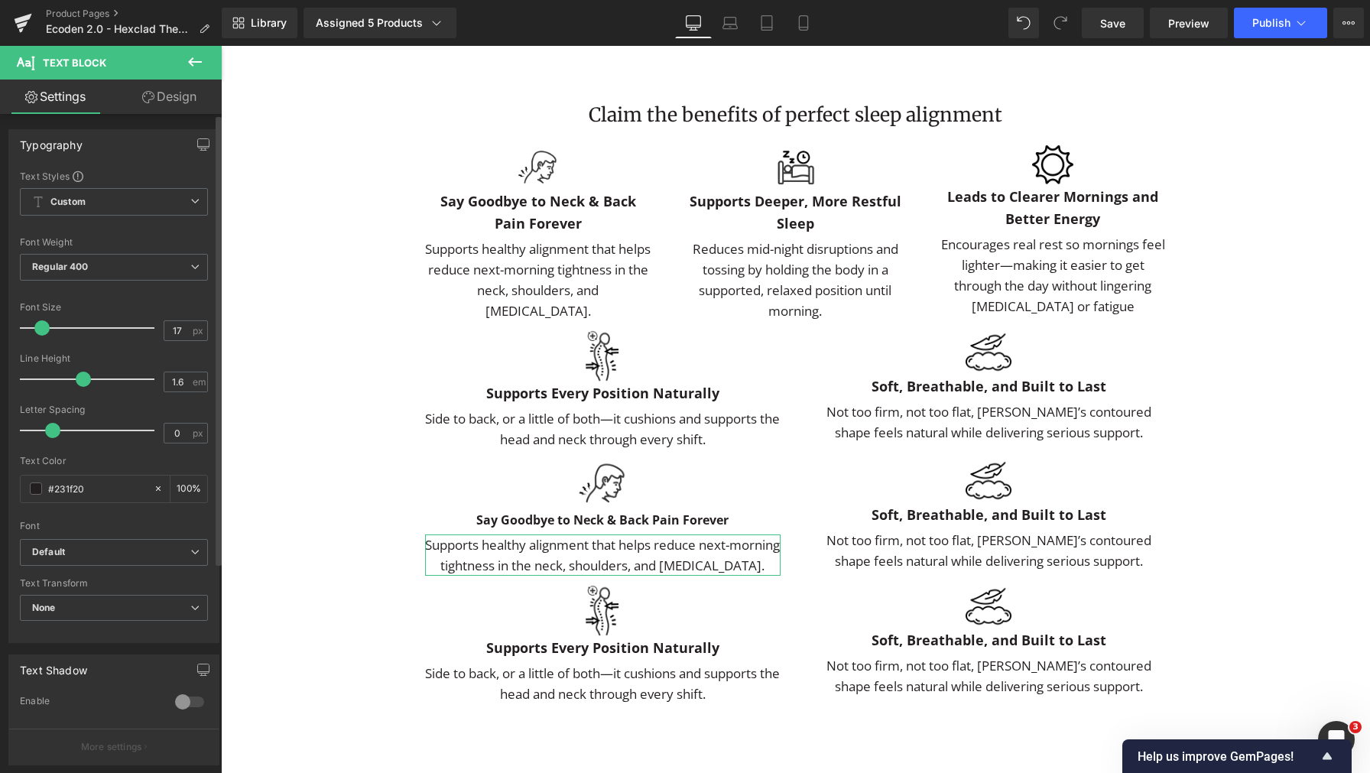
click at [37, 324] on span at bounding box center [41, 327] width 15 height 15
type input "16"
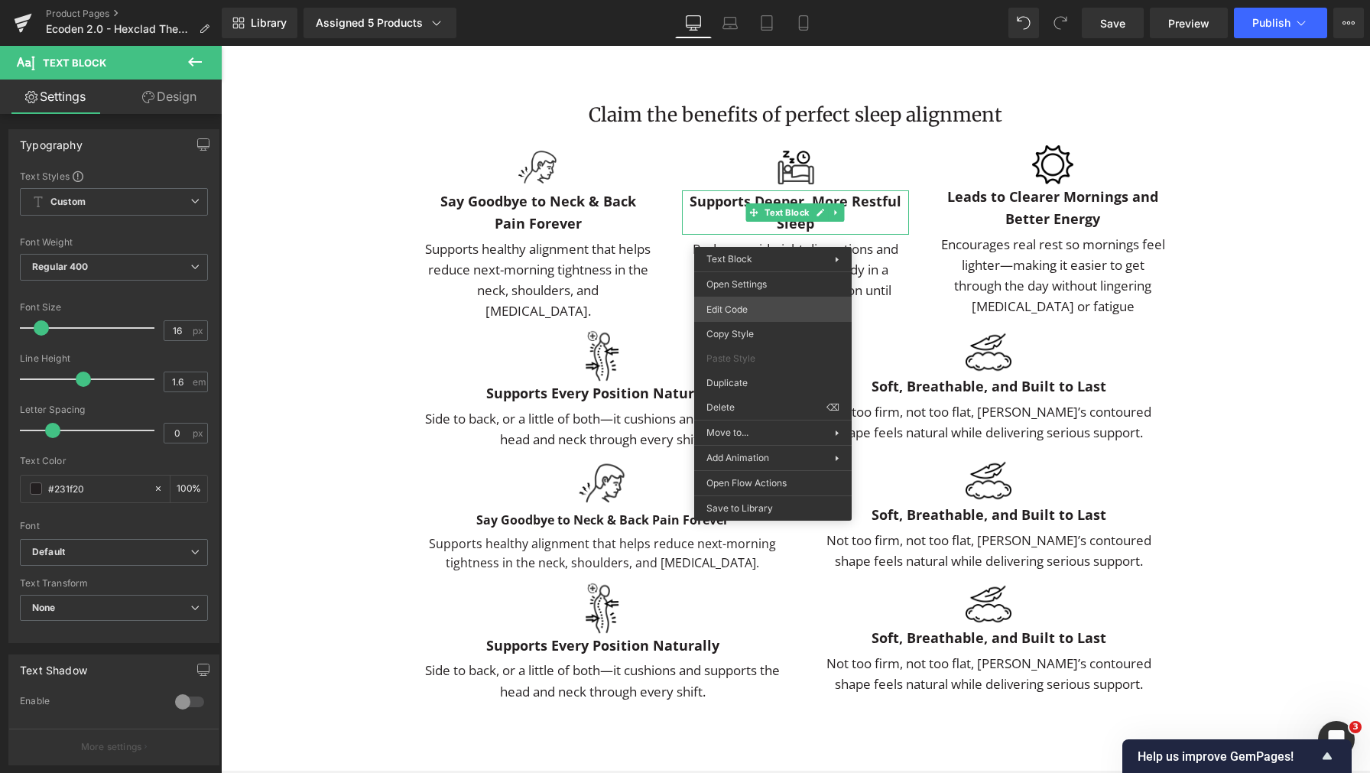
click at [758, 0] on div "Text Block You are previewing how the will restyle your page. You can not edit …" at bounding box center [685, 0] width 1370 height 0
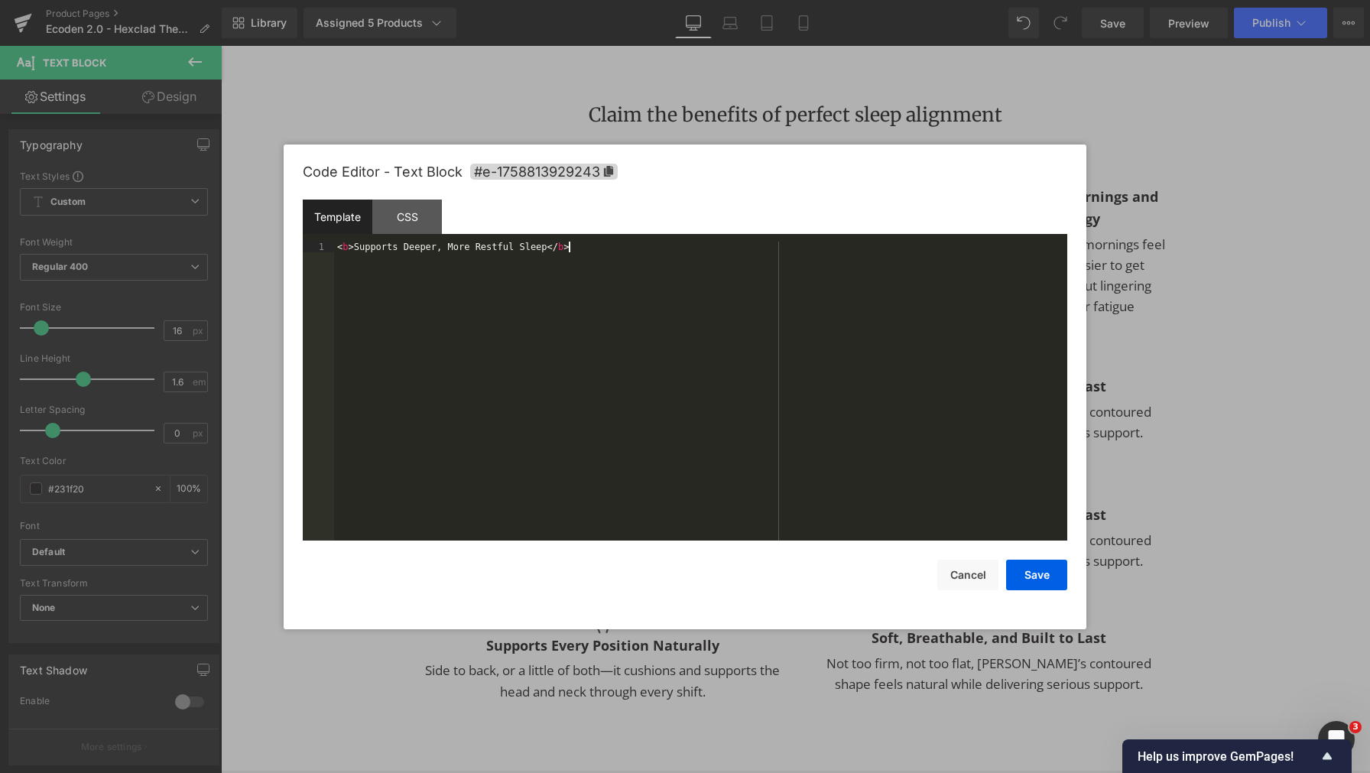
click at [747, 332] on div "< b > Supports Deeper, More Restful Sleep </ b >" at bounding box center [700, 403] width 733 height 322
click at [991, 576] on button "Cancel" at bounding box center [967, 575] width 61 height 31
click at [969, 0] on div "Text Block You are previewing how the will restyle your page. You can not edit …" at bounding box center [685, 0] width 1370 height 0
click at [881, 485] on div "< p > < b > Soft, Breathable, and Built to Last </ b > </ p >" at bounding box center [700, 403] width 733 height 322
click at [1034, 574] on button "Save" at bounding box center [1036, 575] width 61 height 31
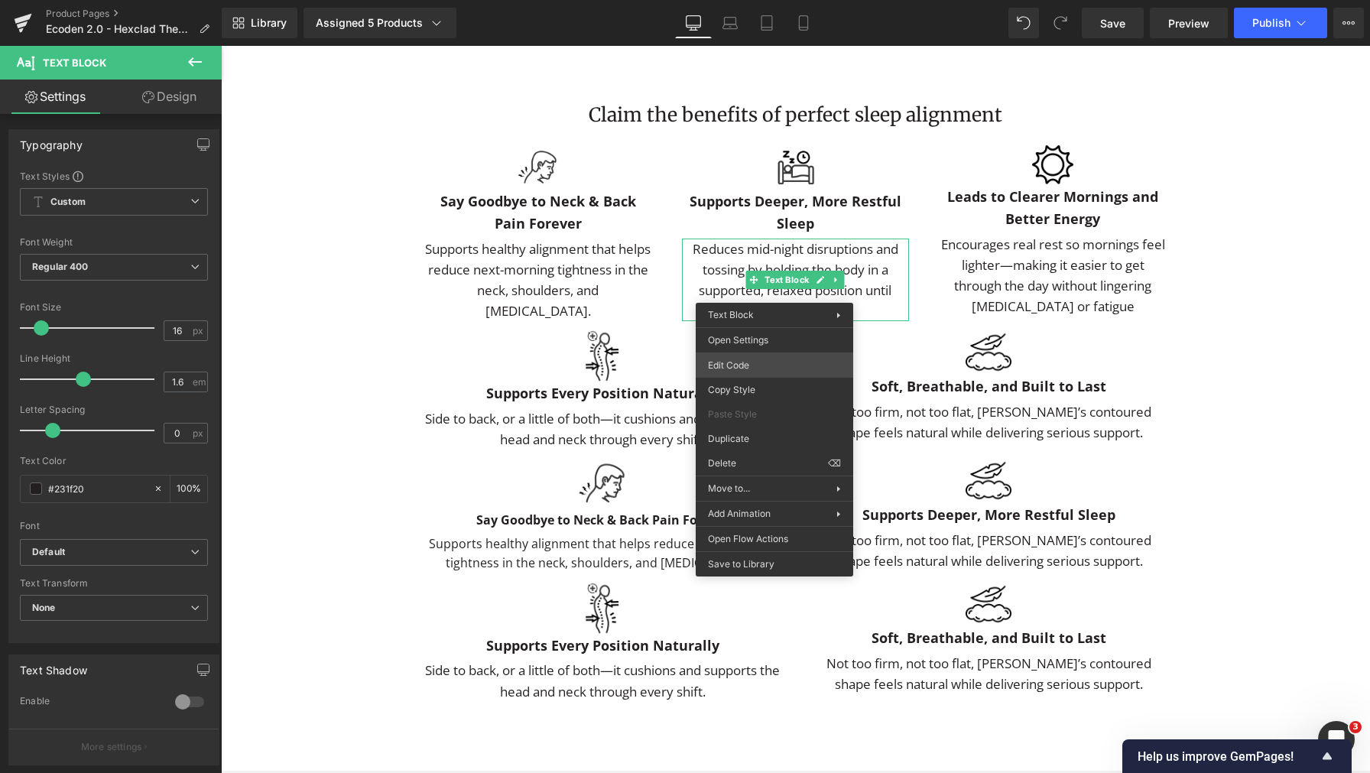
click at [783, 0] on div "Text Block You are previewing how the will restyle your page. You can not edit …" at bounding box center [685, 0] width 1370 height 0
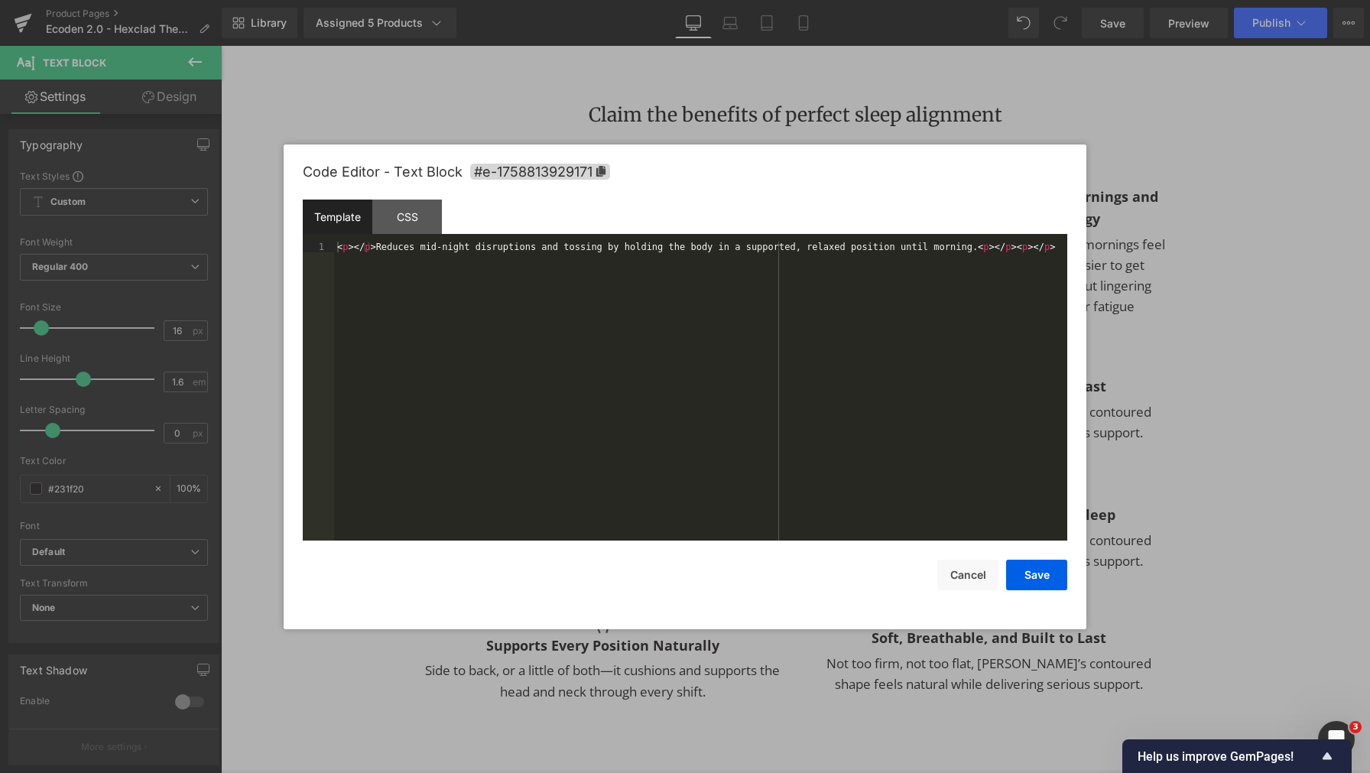
click at [782, 377] on div "< p > </ p > Reduces mid-night disruptions and tossing by holding the body in a…" at bounding box center [700, 403] width 733 height 322
click at [973, 568] on button "Cancel" at bounding box center [967, 575] width 61 height 31
click at [980, 0] on div "Text Block You are previewing how the will restyle your page. You can not edit …" at bounding box center [685, 0] width 1370 height 0
click at [946, 513] on div "< p > Not too firm, not too flat, Ecoden’s contoured shape feels natural while …" at bounding box center [700, 403] width 733 height 322
click at [1049, 576] on button "Save" at bounding box center [1036, 575] width 61 height 31
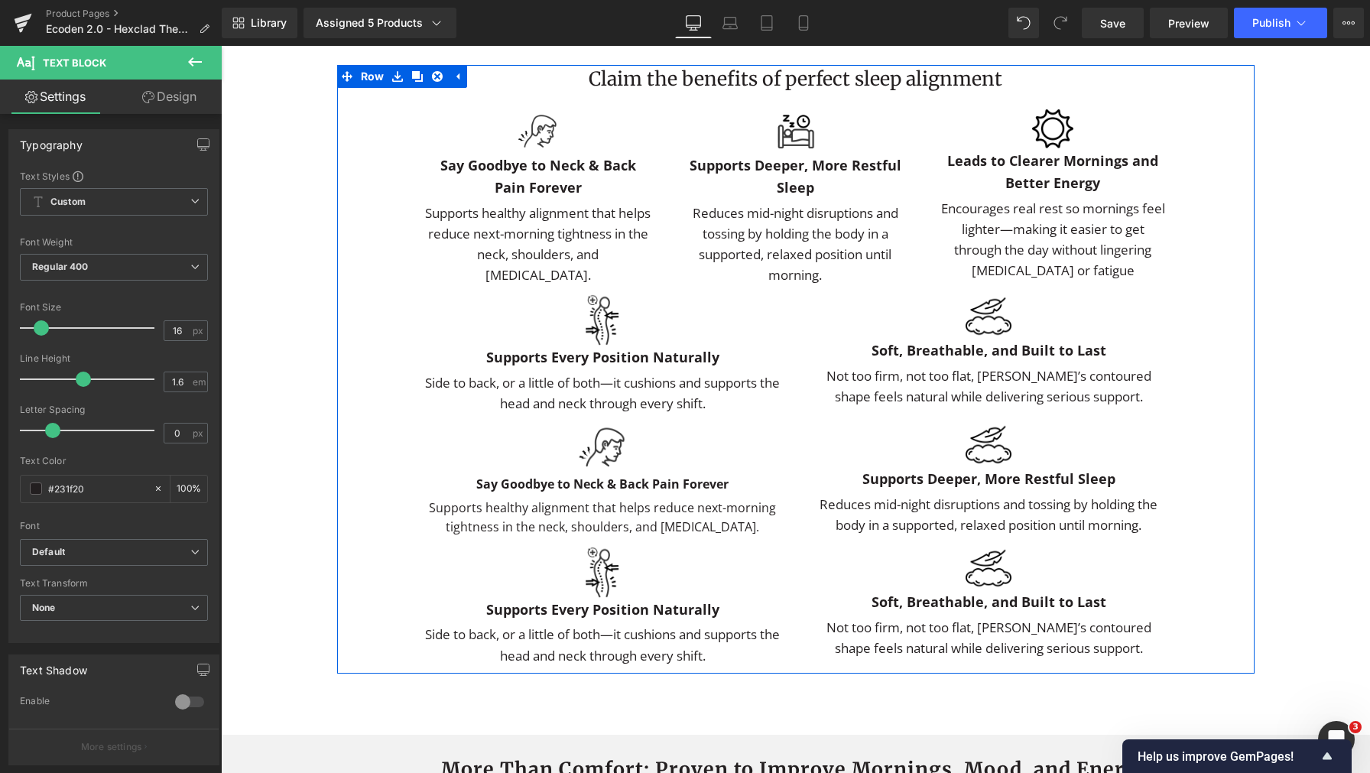
scroll to position [3107, 0]
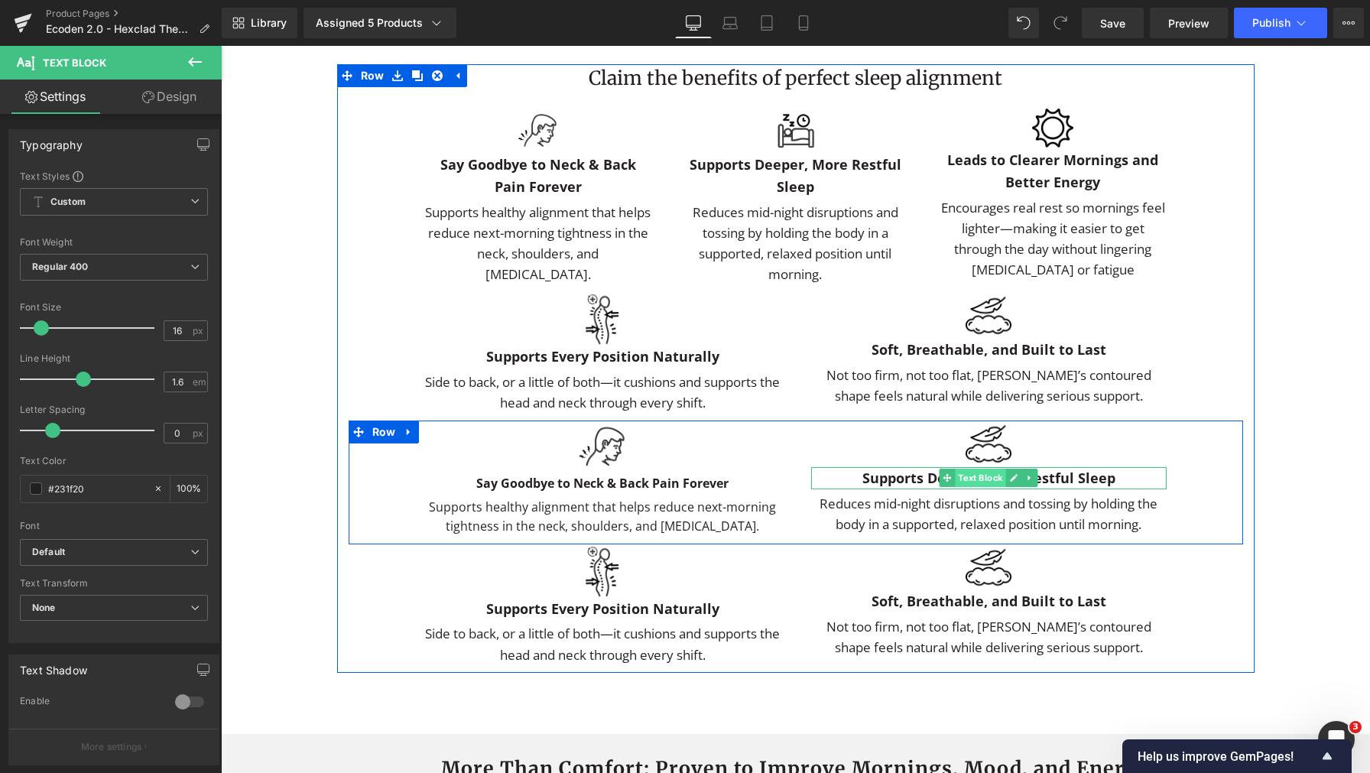
click at [982, 487] on span "Text Block" at bounding box center [980, 478] width 50 height 18
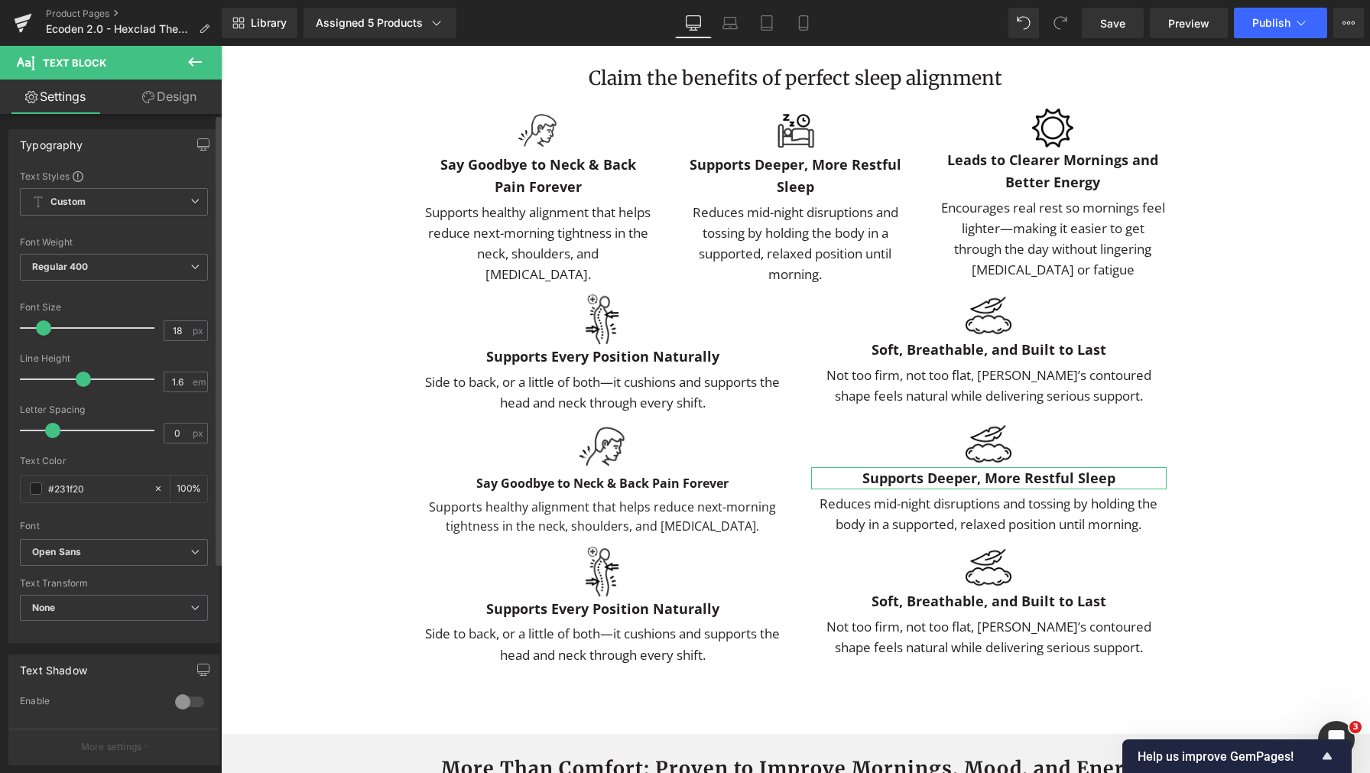
click at [41, 328] on span at bounding box center [43, 327] width 15 height 15
type input "16"
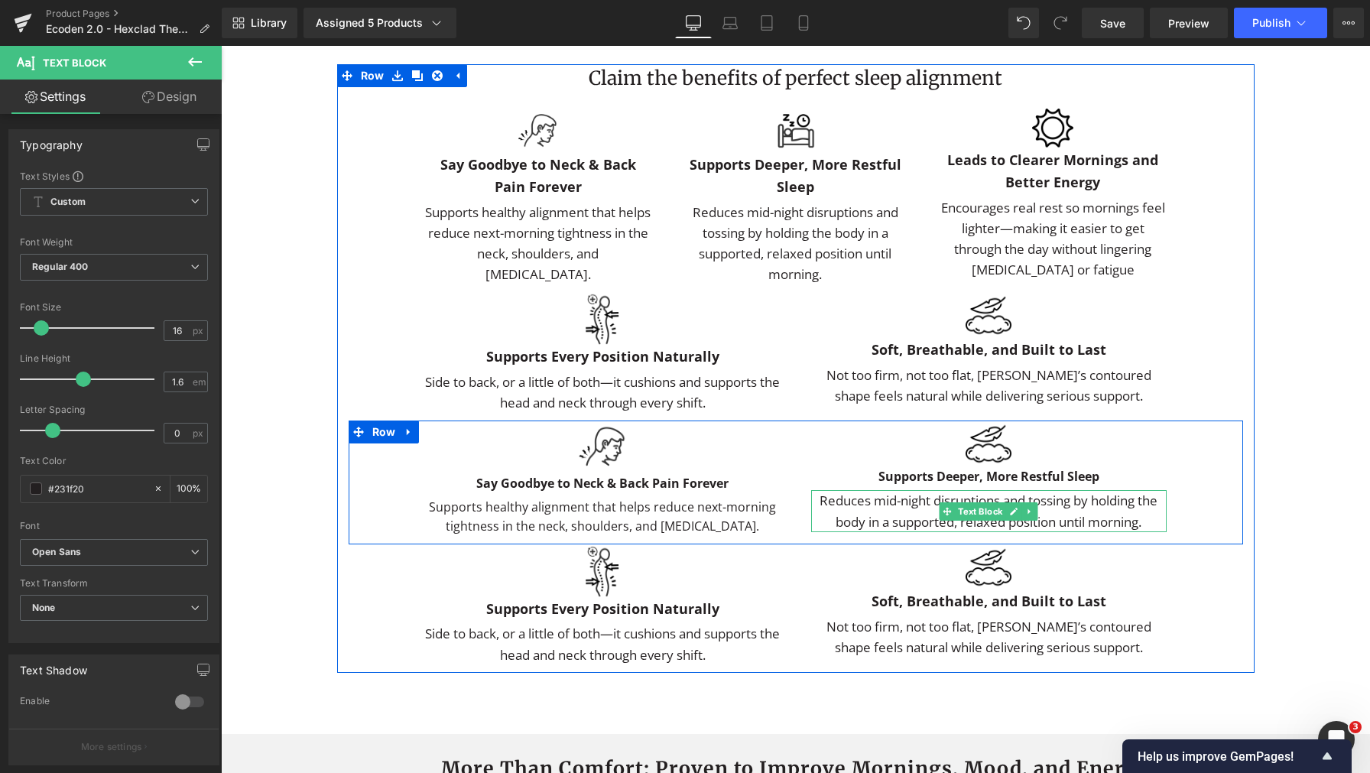
click at [951, 531] on div "Reduces mid-night disruptions and tossing by holding the body in a supported, r…" at bounding box center [988, 510] width 355 height 41
click at [594, 456] on span "Image" at bounding box center [602, 447] width 33 height 18
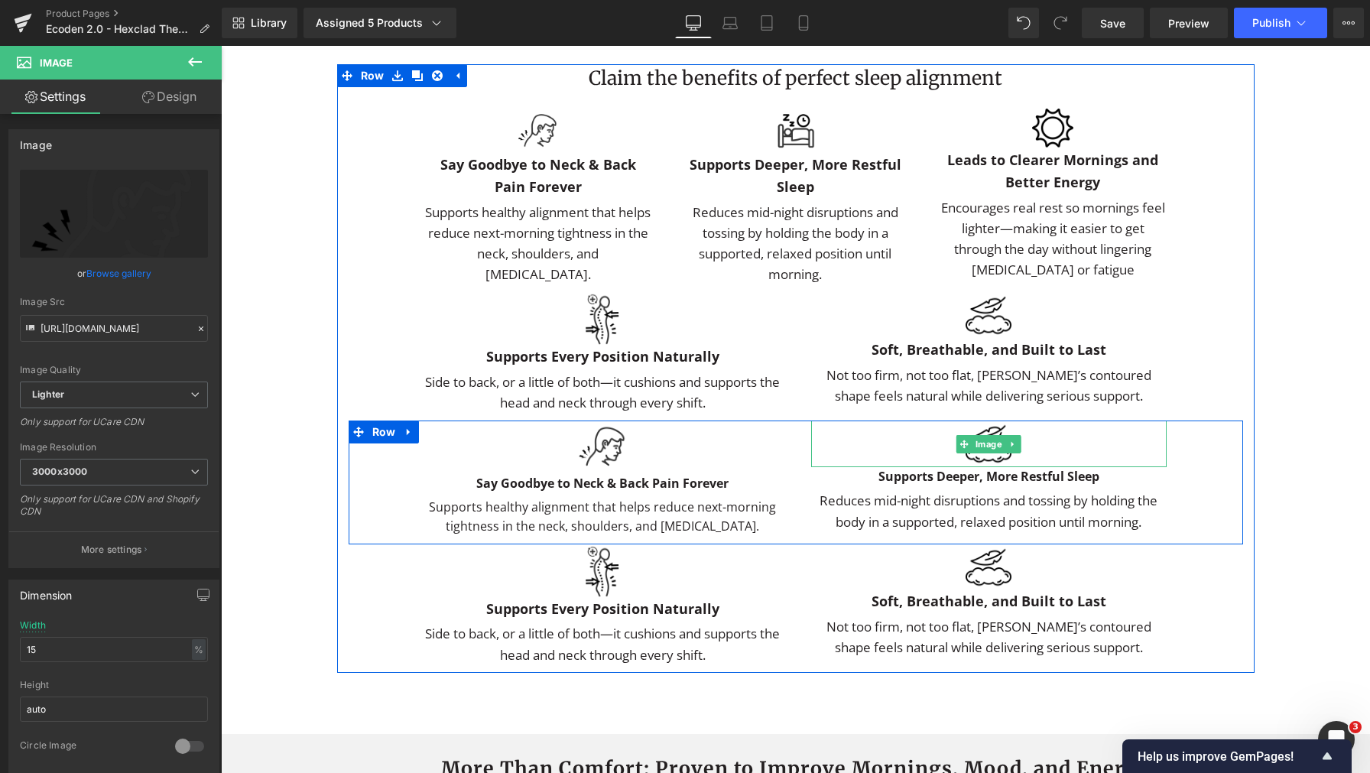
click at [979, 466] on img at bounding box center [988, 443] width 46 height 46
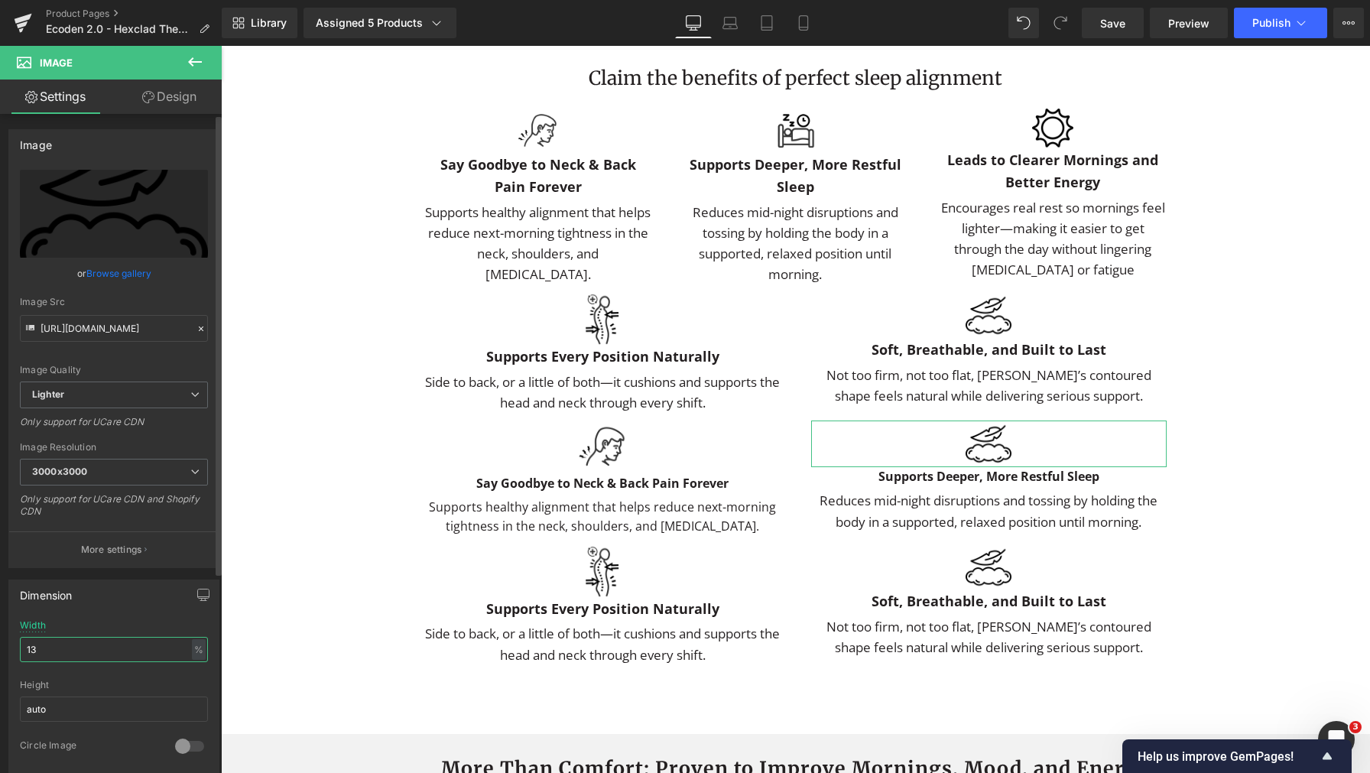
drag, startPoint x: 67, startPoint y: 637, endPoint x: 69, endPoint y: 647, distance: 10.2
click at [67, 637] on input "13" at bounding box center [114, 649] width 188 height 25
click at [69, 647] on input "13" at bounding box center [114, 649] width 188 height 25
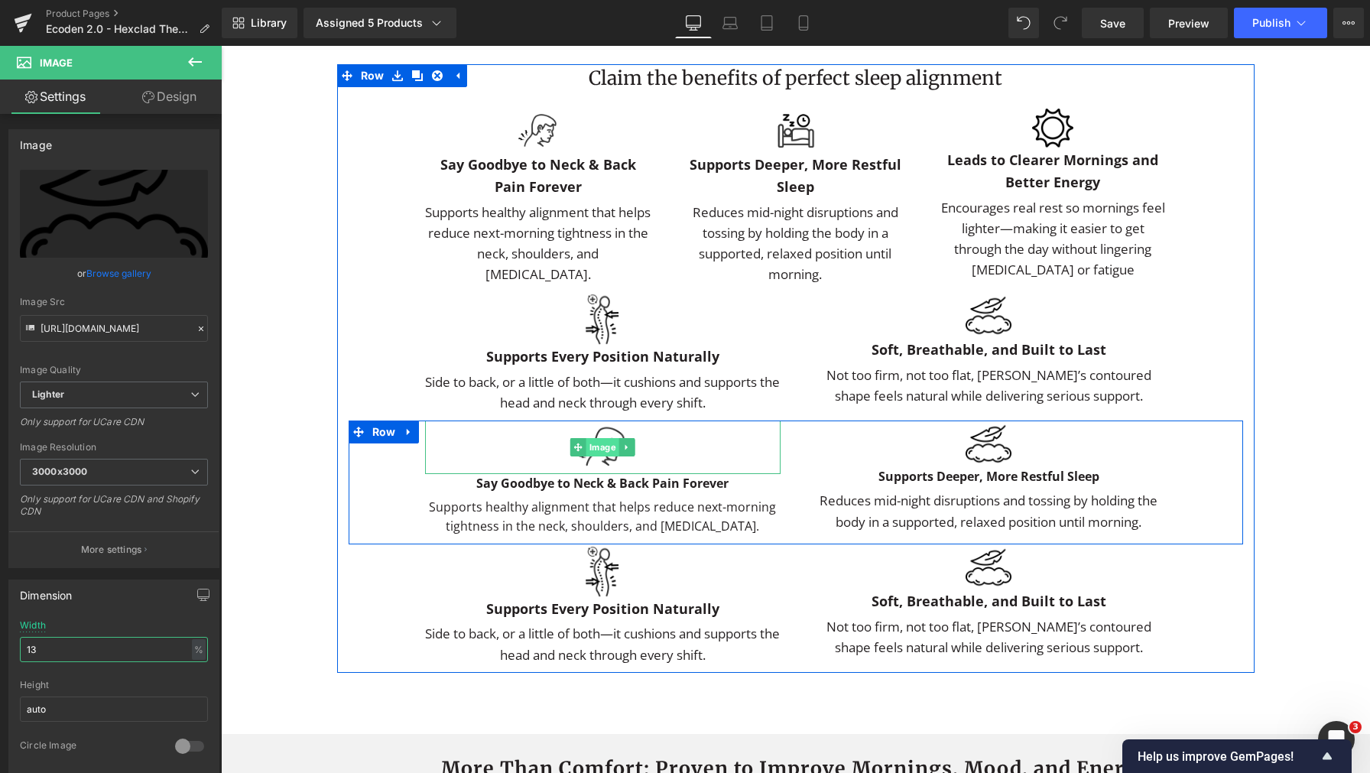
click at [599, 456] on span "Image" at bounding box center [602, 447] width 33 height 18
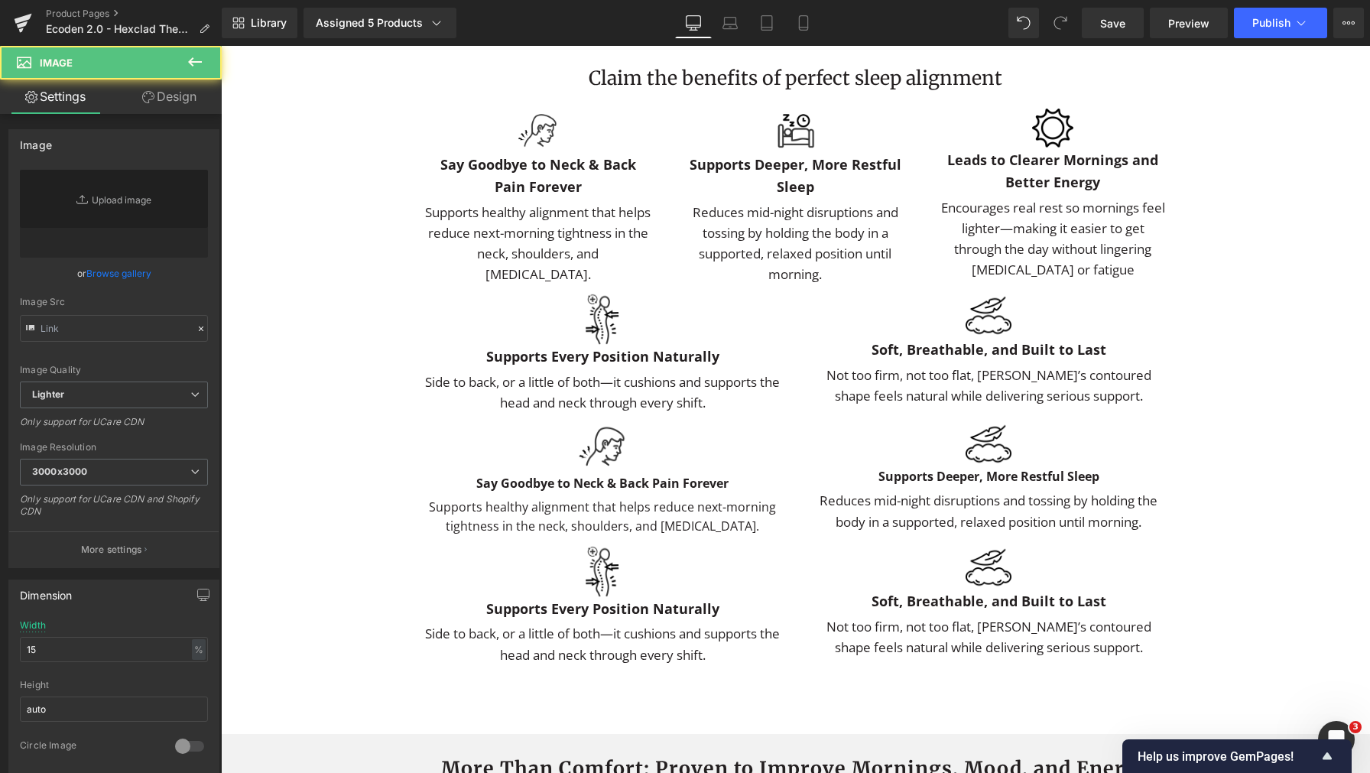
type input "https://ucarecdn.com/62a5776b-3b74-41f9-a1cc-9d3983945c4a/-/format/auto/-/previ…"
click at [62, 644] on input "15" at bounding box center [114, 649] width 188 height 25
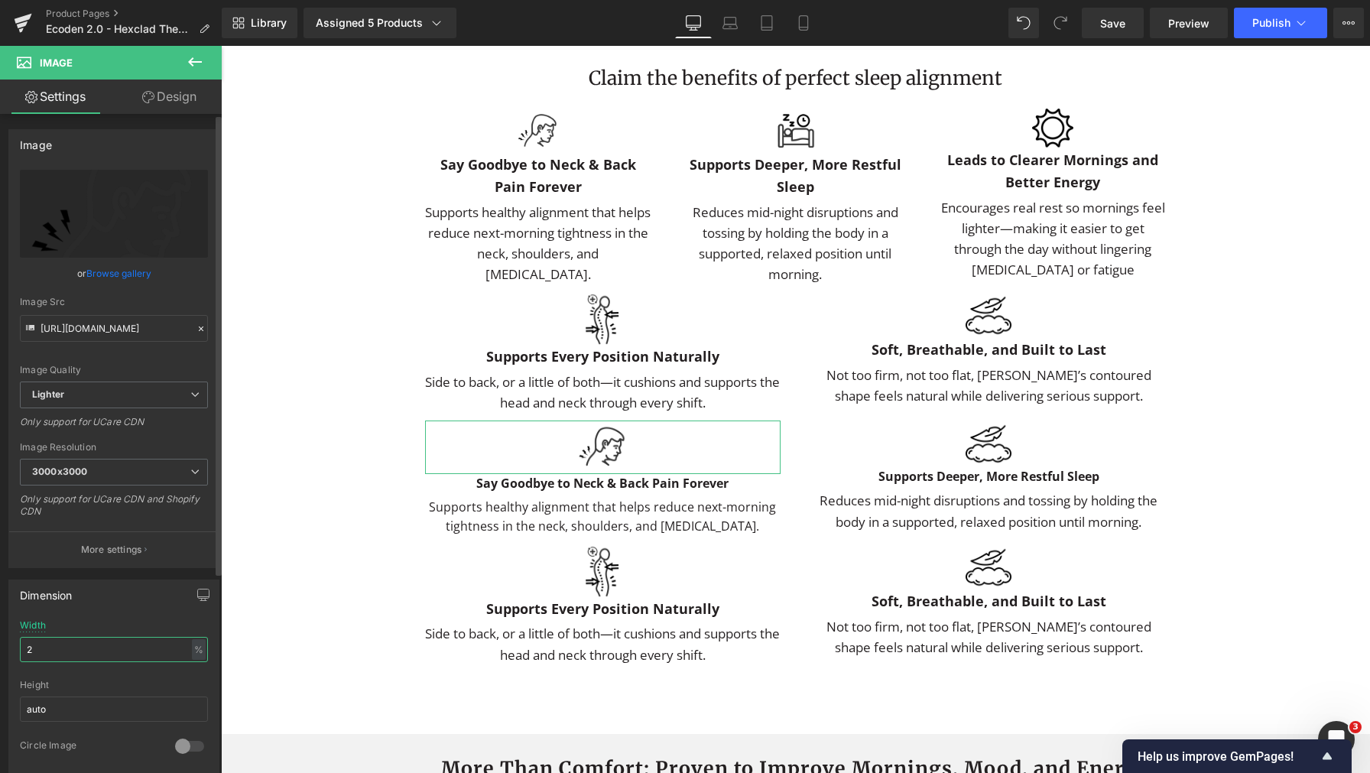
type input "20"
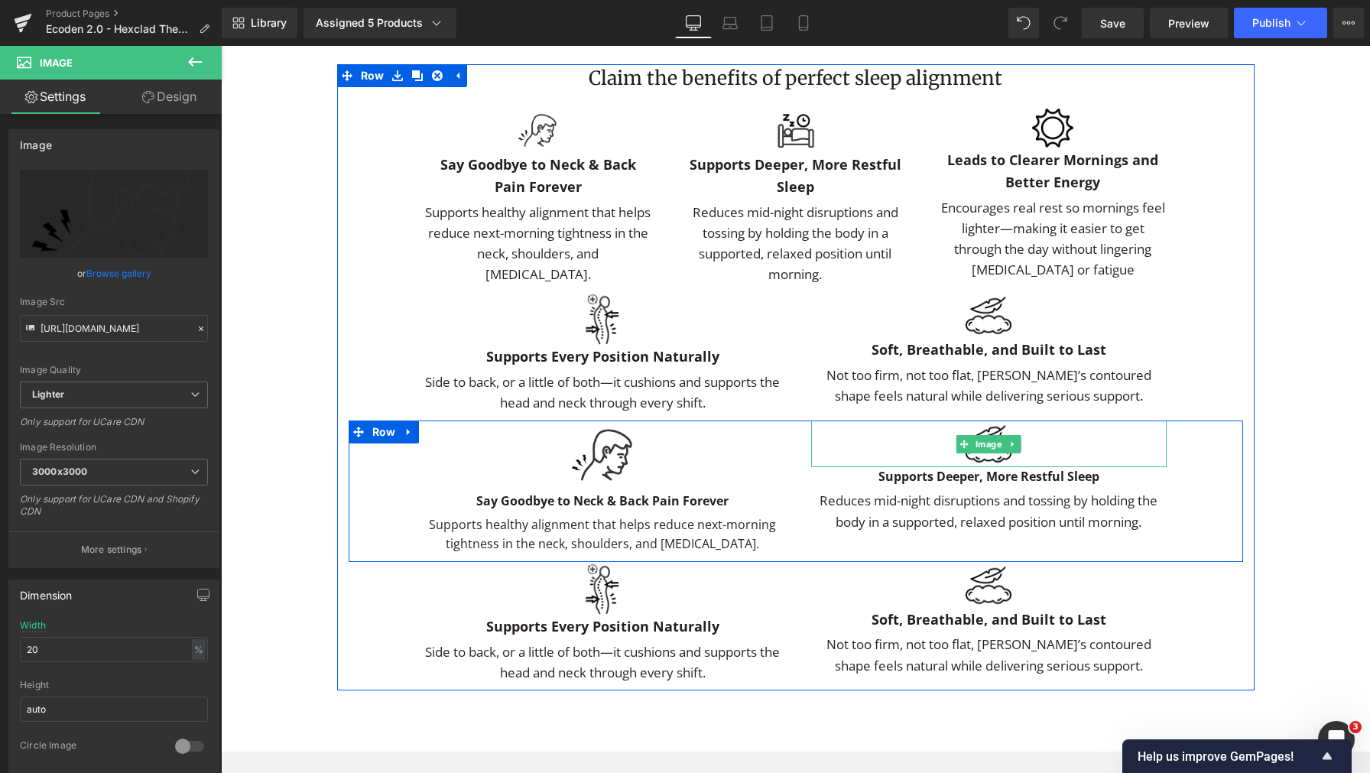
click at [974, 466] on img at bounding box center [988, 443] width 46 height 46
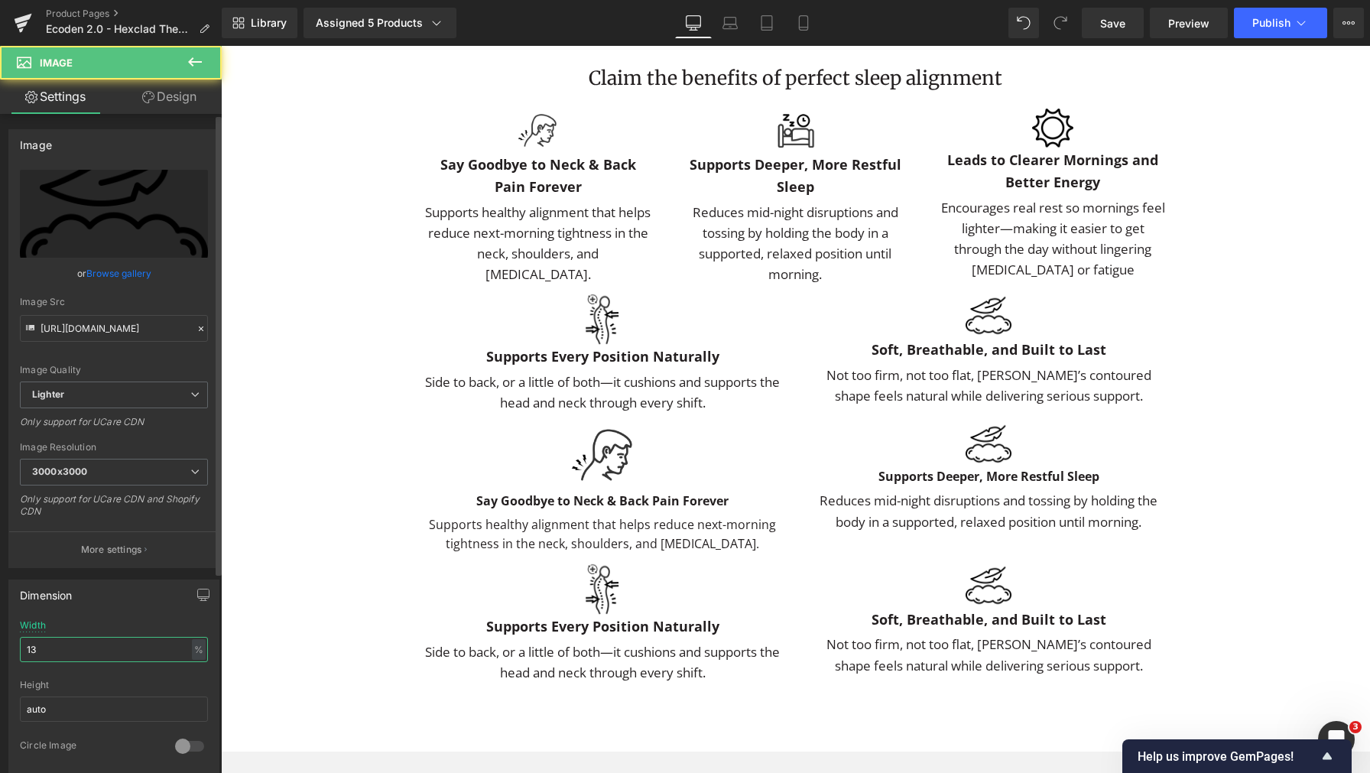
click at [73, 655] on input "13" at bounding box center [114, 649] width 188 height 25
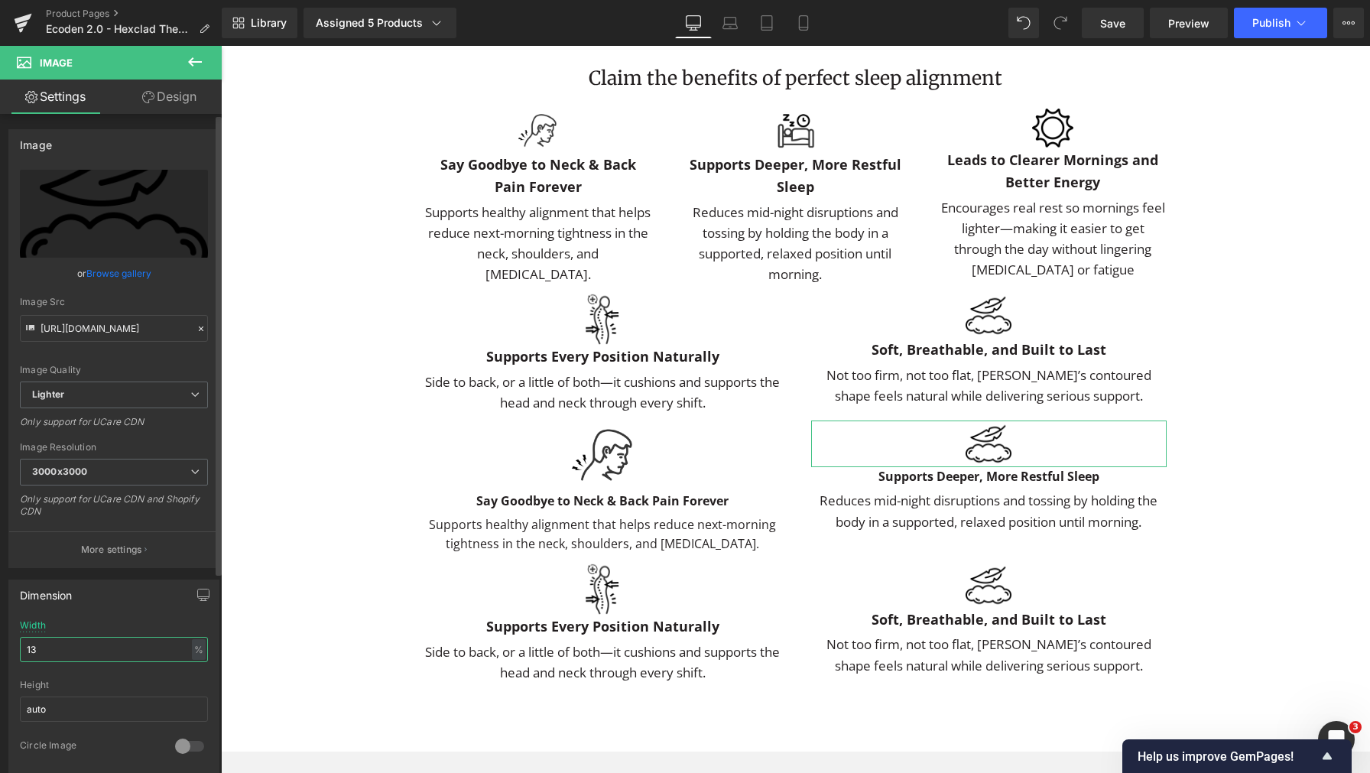
click at [73, 654] on input "13" at bounding box center [114, 649] width 188 height 25
type input "20"
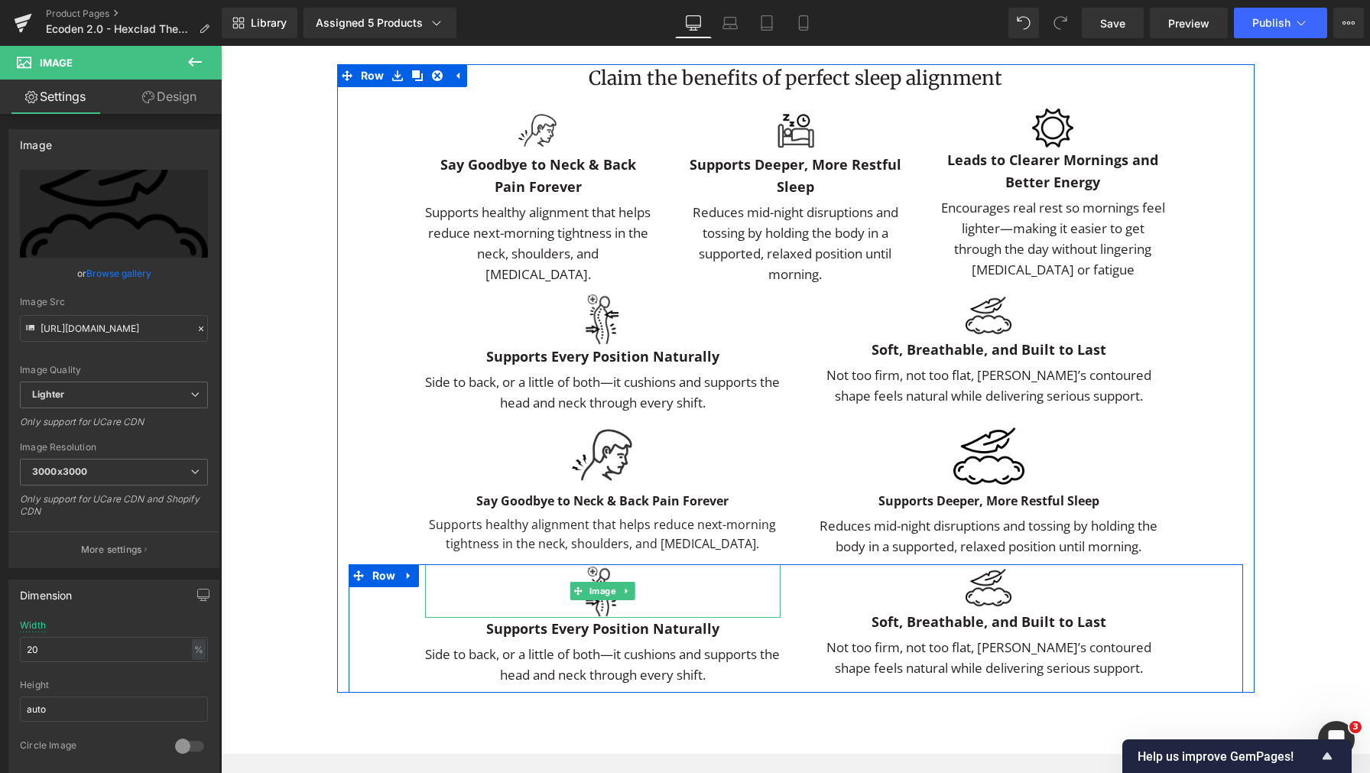
click at [605, 618] on img at bounding box center [603, 591] width 54 height 54
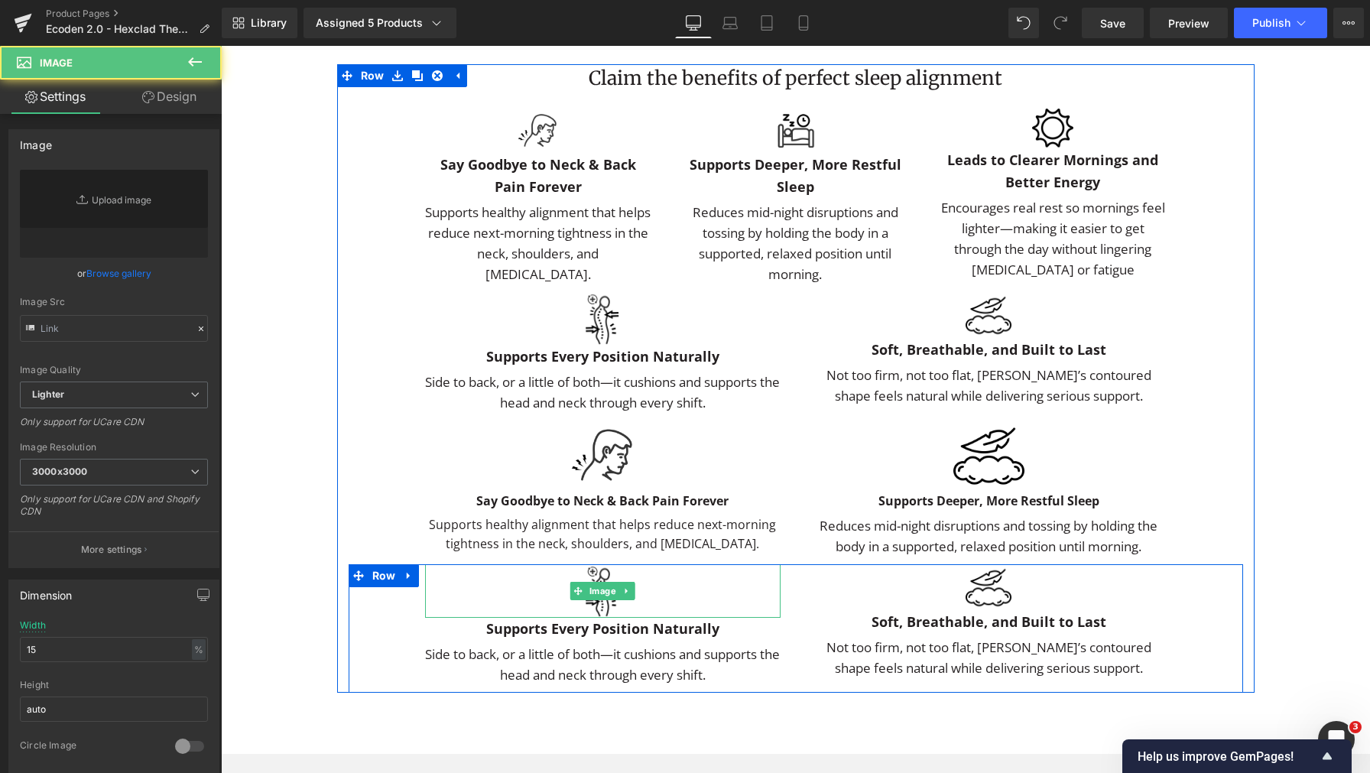
type input "https://ucarecdn.com/b9fa2e2b-ef1e-4bc8-9952-a9166b85135b/-/format/auto/-/previ…"
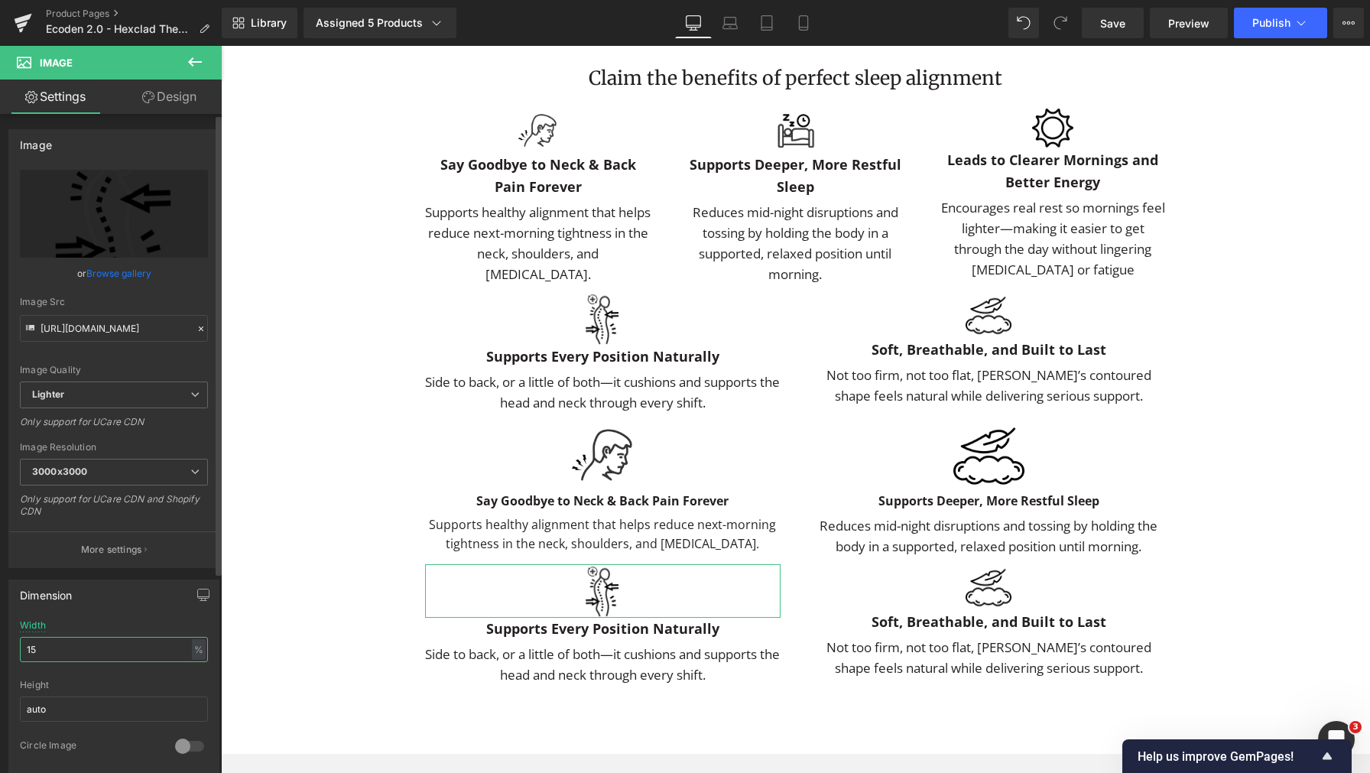
click at [81, 655] on input "15" at bounding box center [114, 649] width 188 height 25
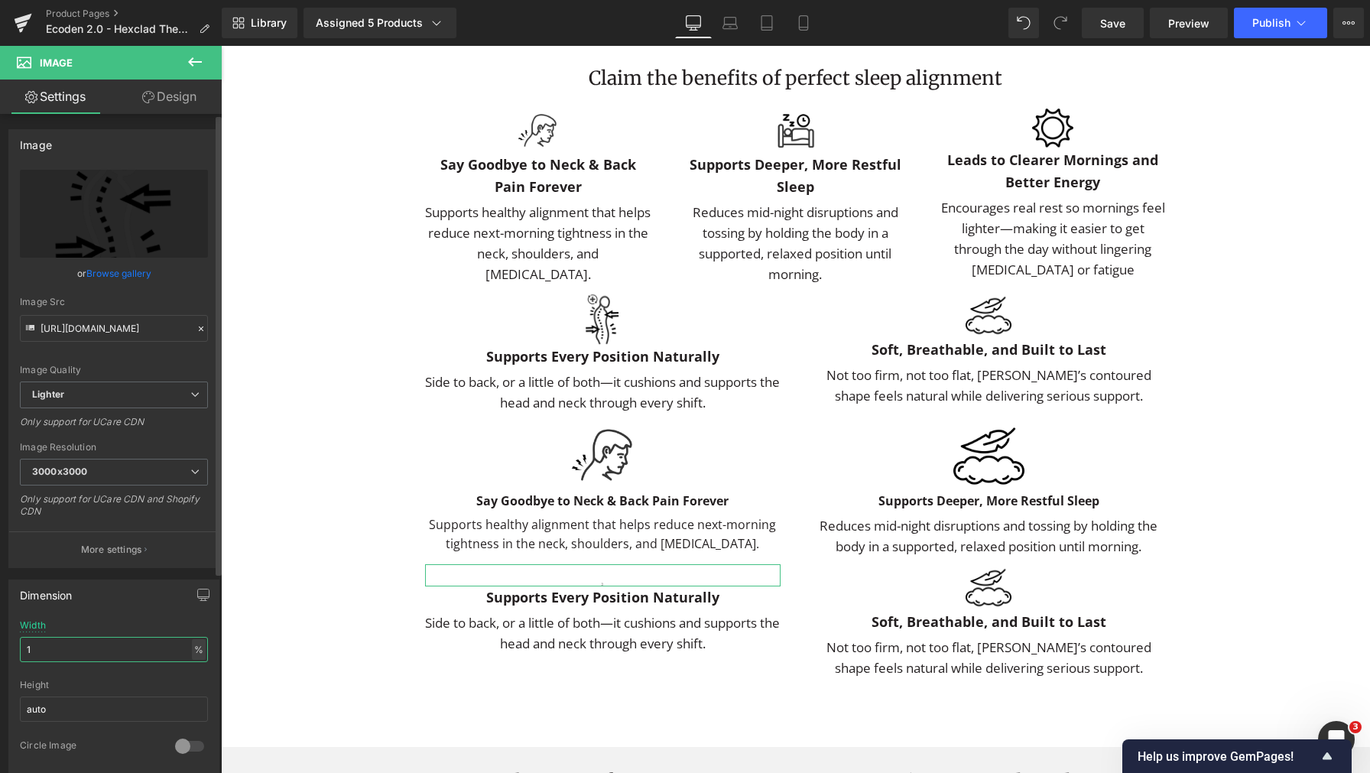
type input "15"
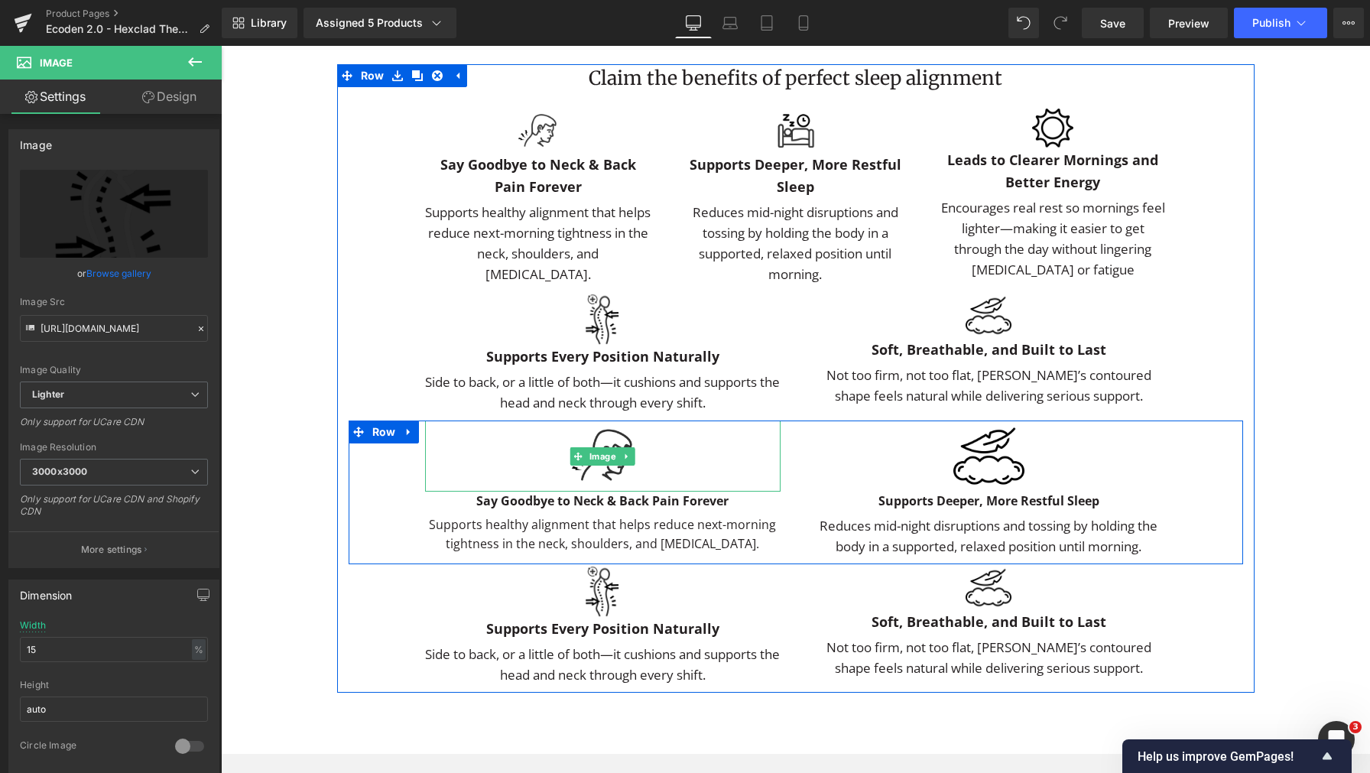
click at [603, 492] on img at bounding box center [602, 455] width 71 height 71
click at [595, 466] on span "Image" at bounding box center [602, 456] width 33 height 18
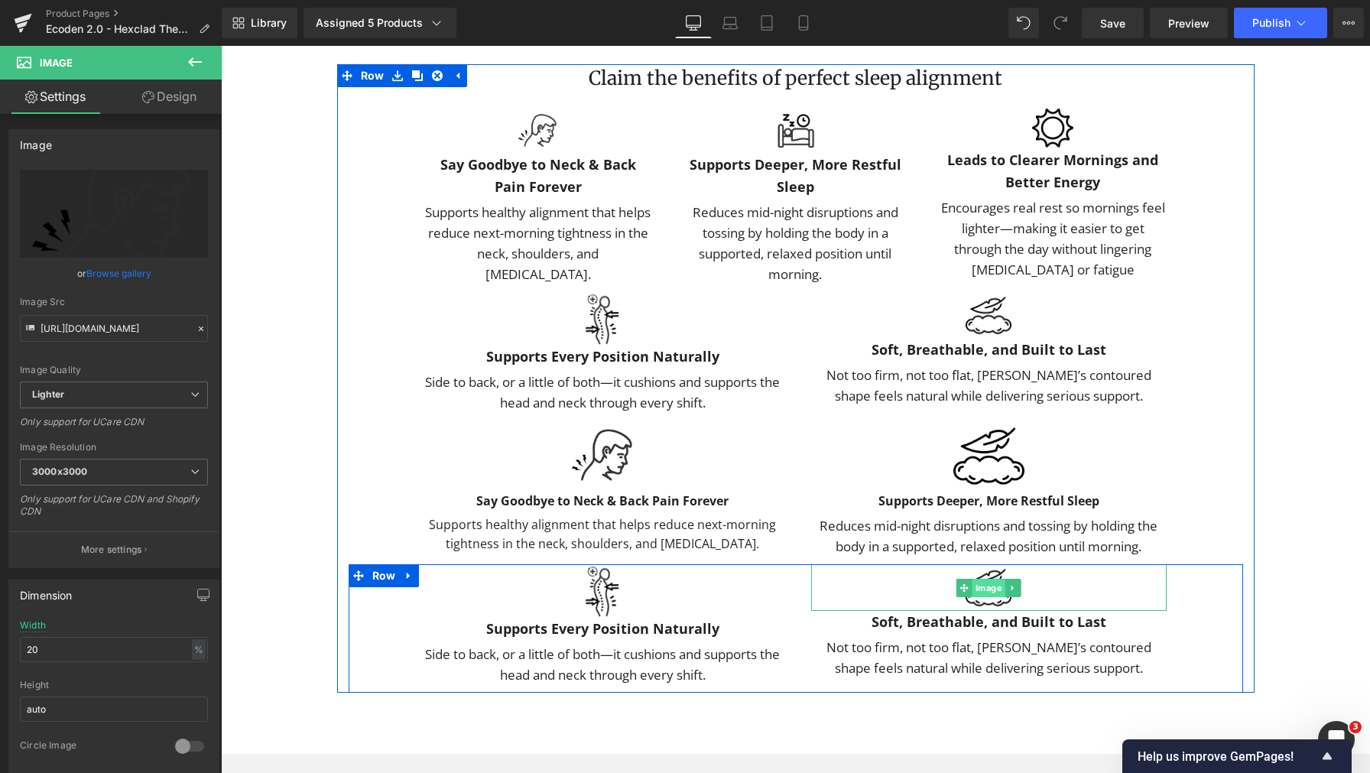
click at [991, 597] on span "Image" at bounding box center [988, 588] width 33 height 18
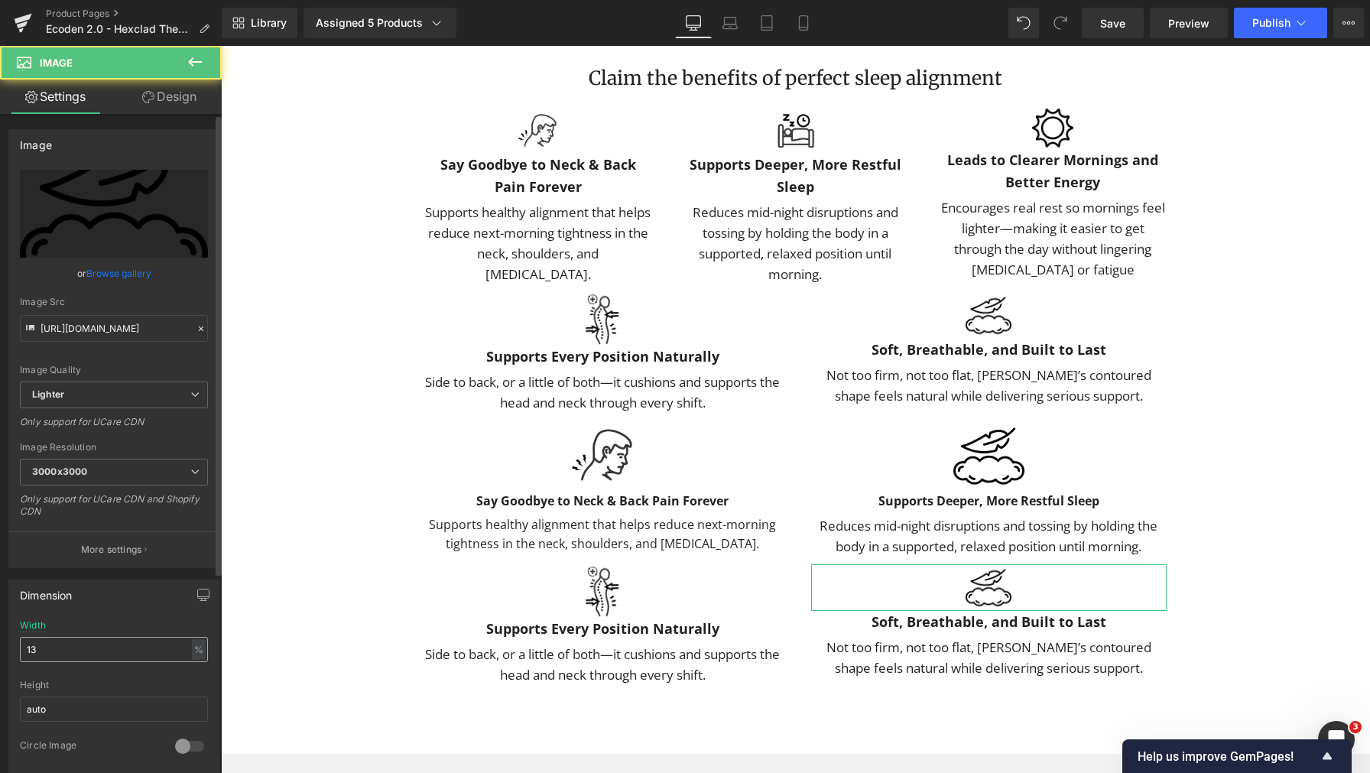
click at [115, 645] on input "13" at bounding box center [114, 649] width 188 height 25
type input "20"
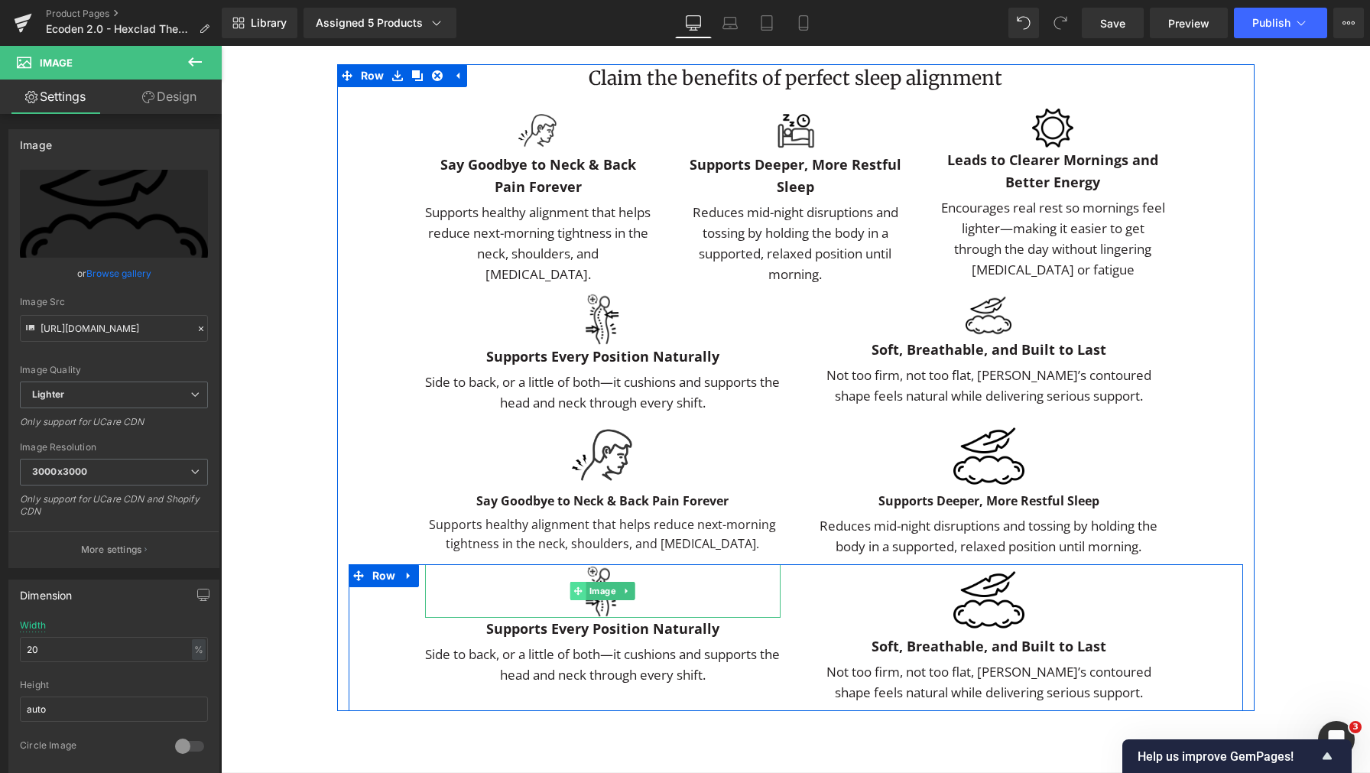
click at [578, 600] on span at bounding box center [578, 591] width 16 height 18
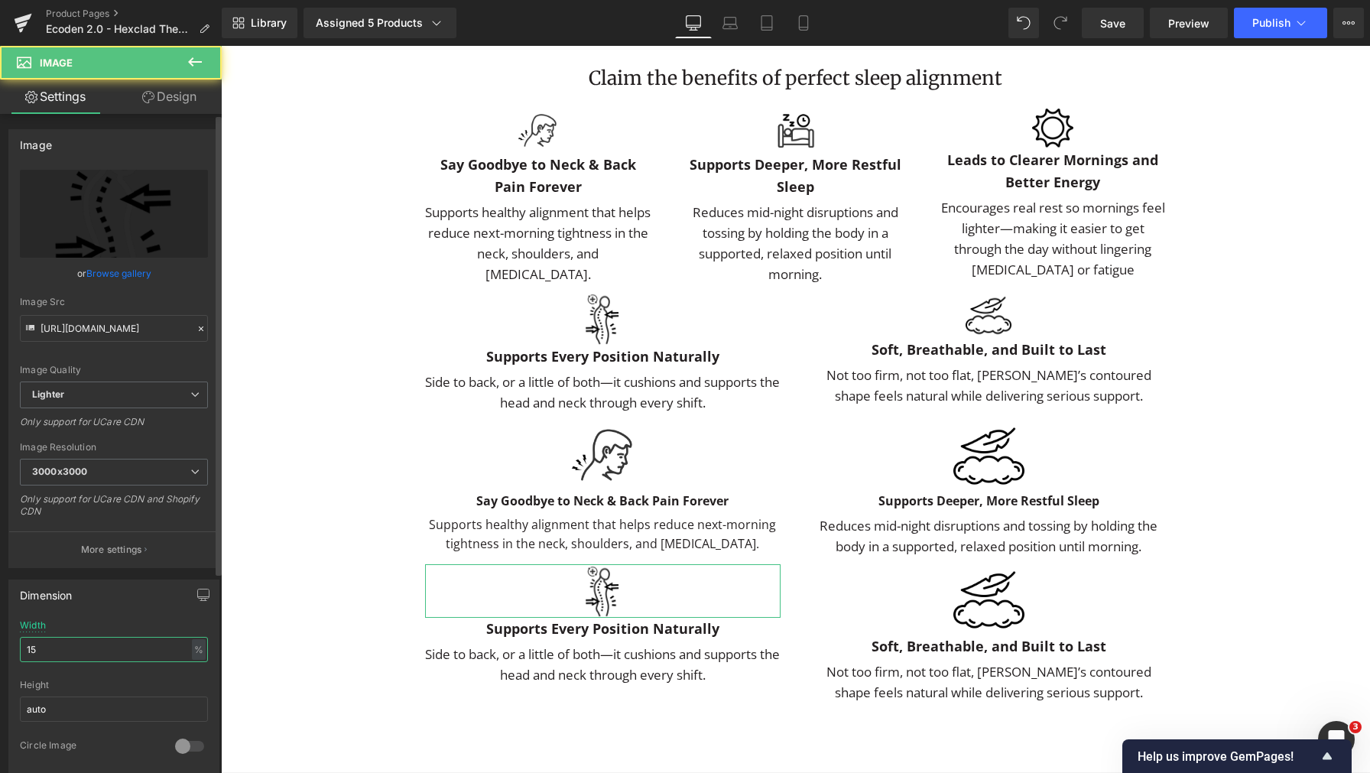
click at [108, 648] on input "15" at bounding box center [114, 649] width 188 height 25
type input "20"
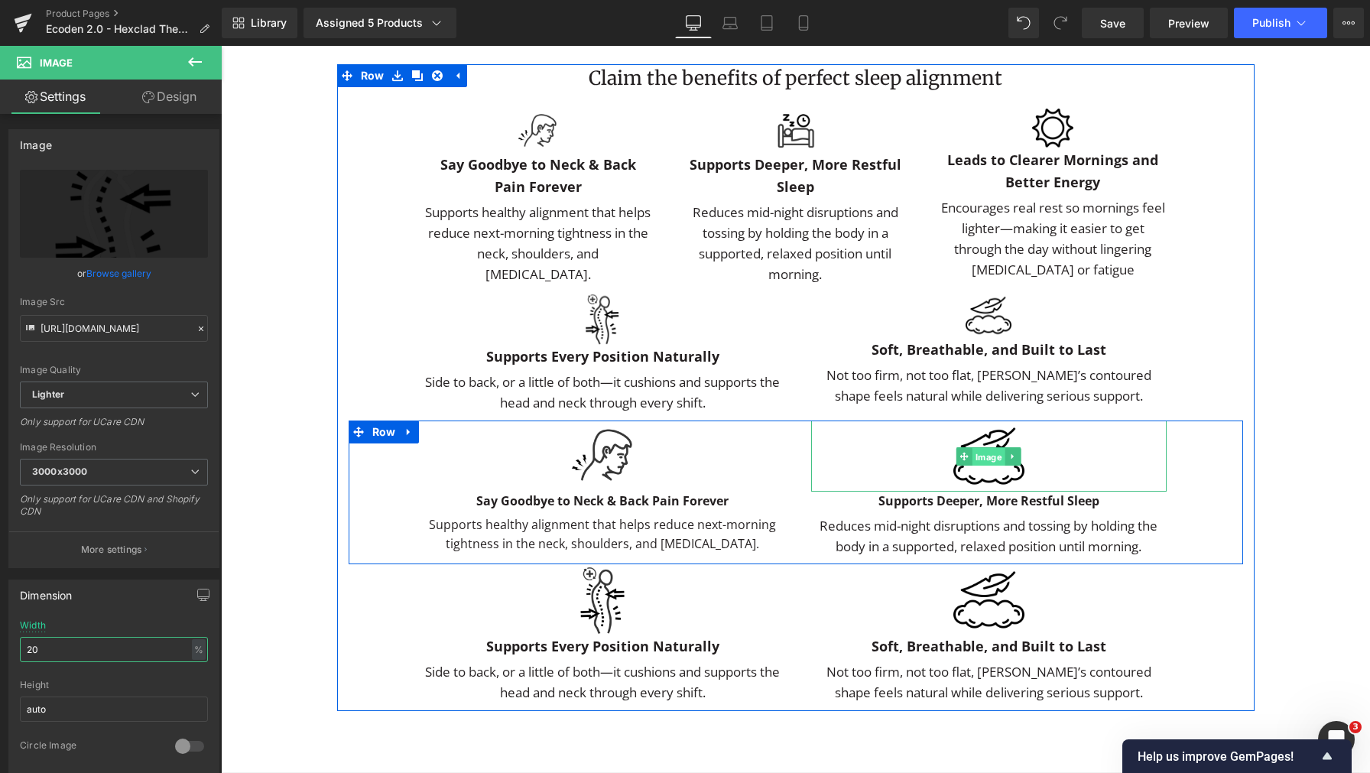
click at [982, 466] on span "Image" at bounding box center [988, 457] width 33 height 18
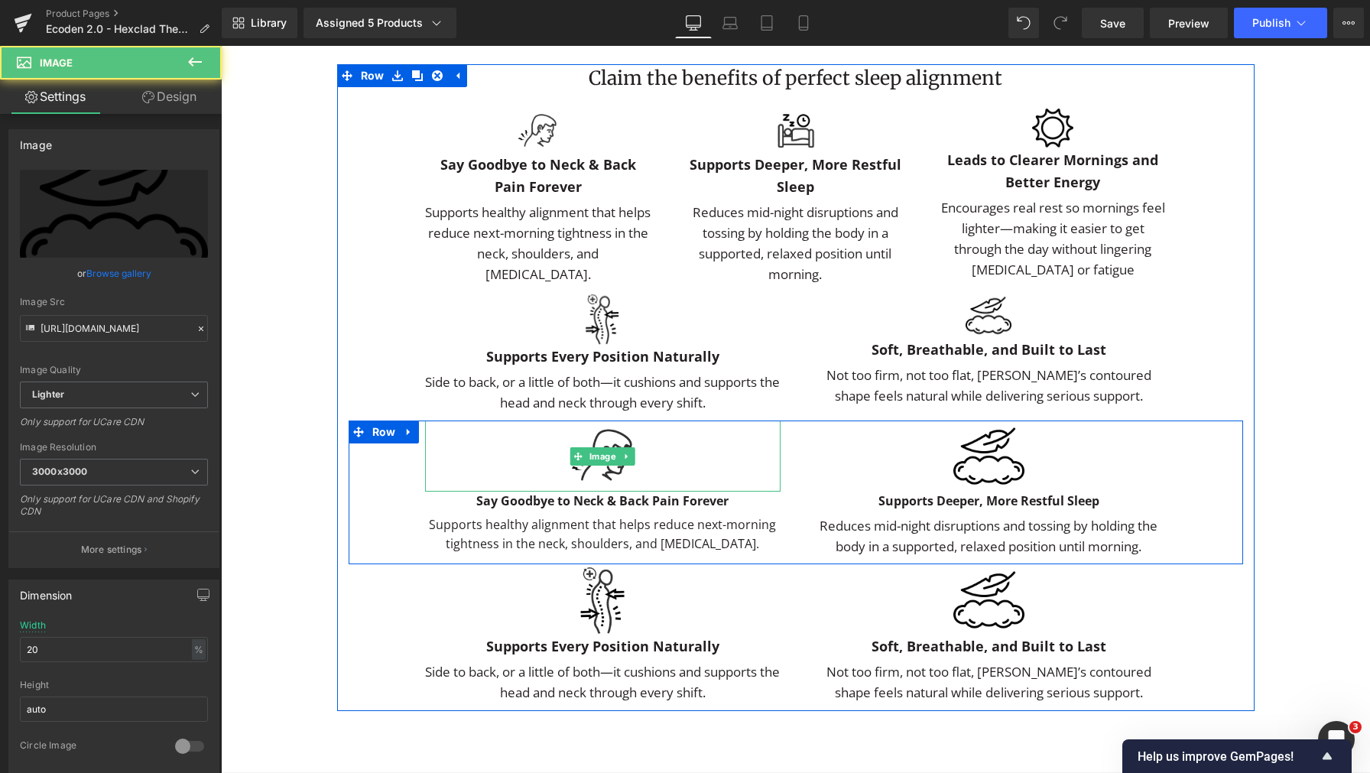
drag, startPoint x: 580, startPoint y: 492, endPoint x: 542, endPoint y: 85, distance: 409.2
click at [580, 492] on img at bounding box center [602, 455] width 71 height 71
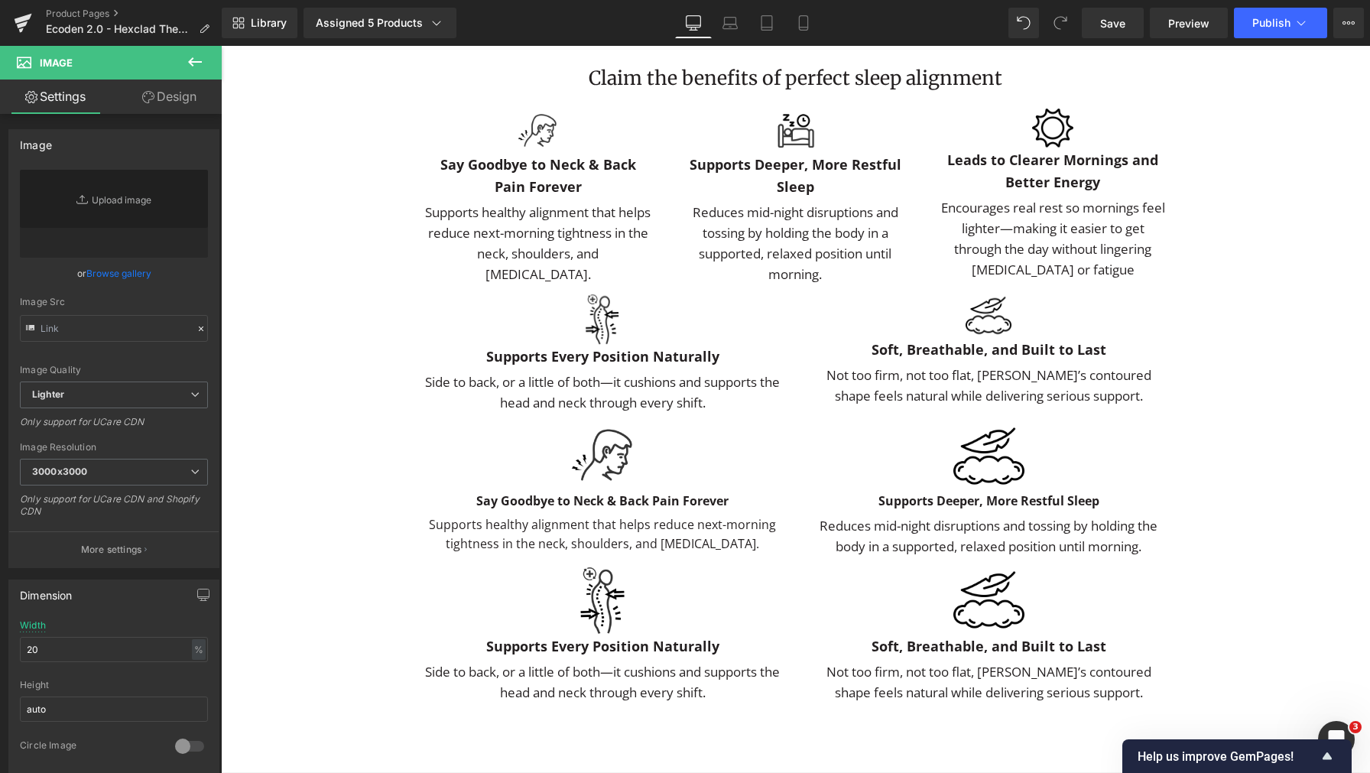
type input "https://ucarecdn.com/62a5776b-3b74-41f9-a1cc-9d3983945c4a/-/format/auto/-/previ…"
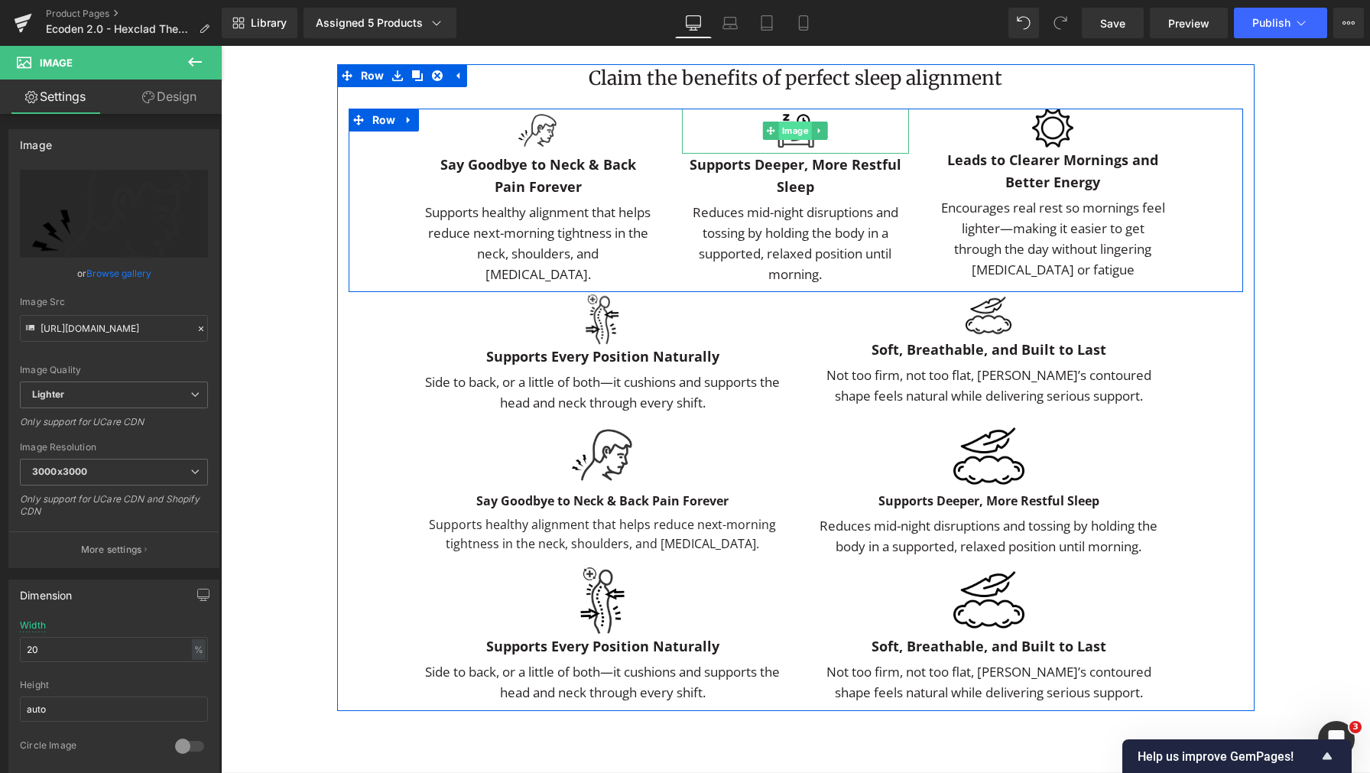
click at [789, 140] on span "Image" at bounding box center [795, 131] width 33 height 18
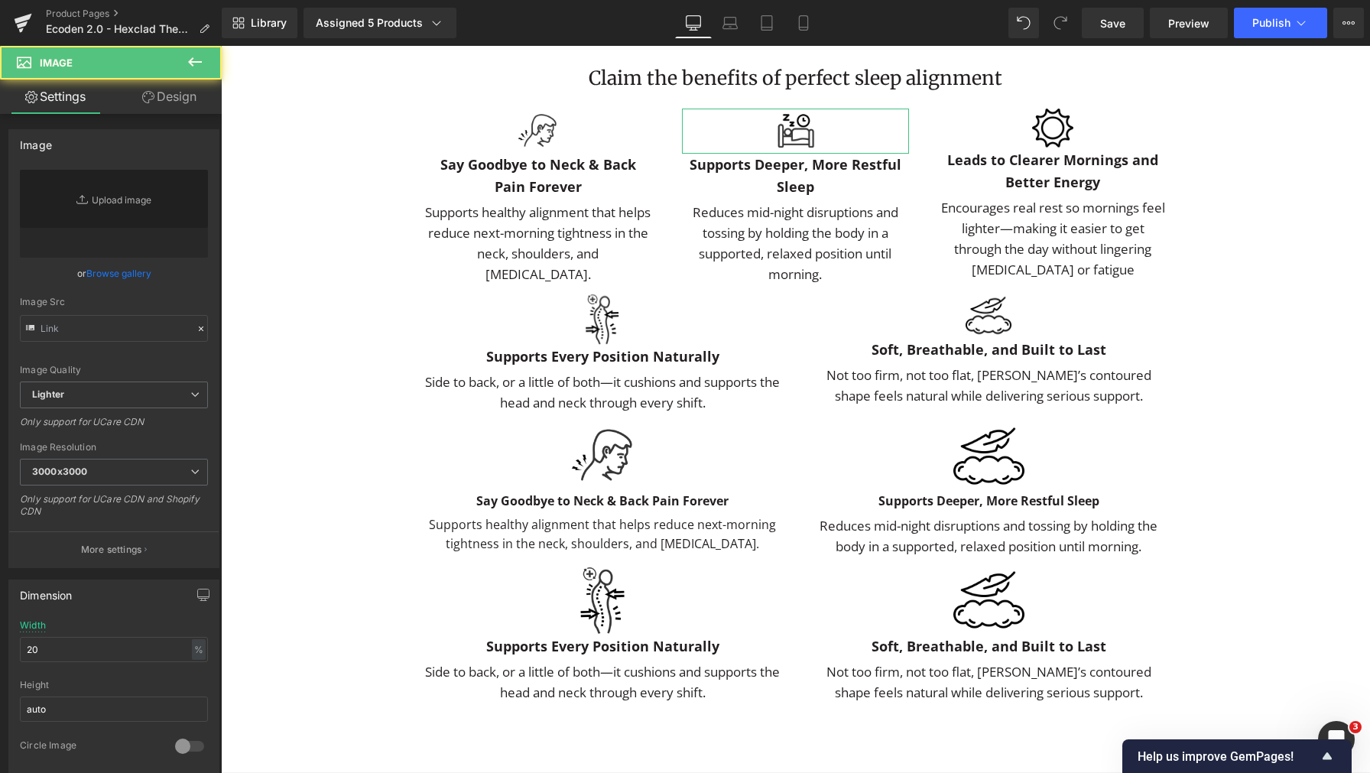
type input "https://ucarecdn.com/665d6adb-0d14-42b2-b416-4bdc63db6fc8/-/format/auto/-/previ…"
click at [125, 328] on input "https://ucarecdn.com/665d6adb-0d14-42b2-b416-4bdc63db6fc8/-/format/auto/-/previ…" at bounding box center [114, 328] width 188 height 27
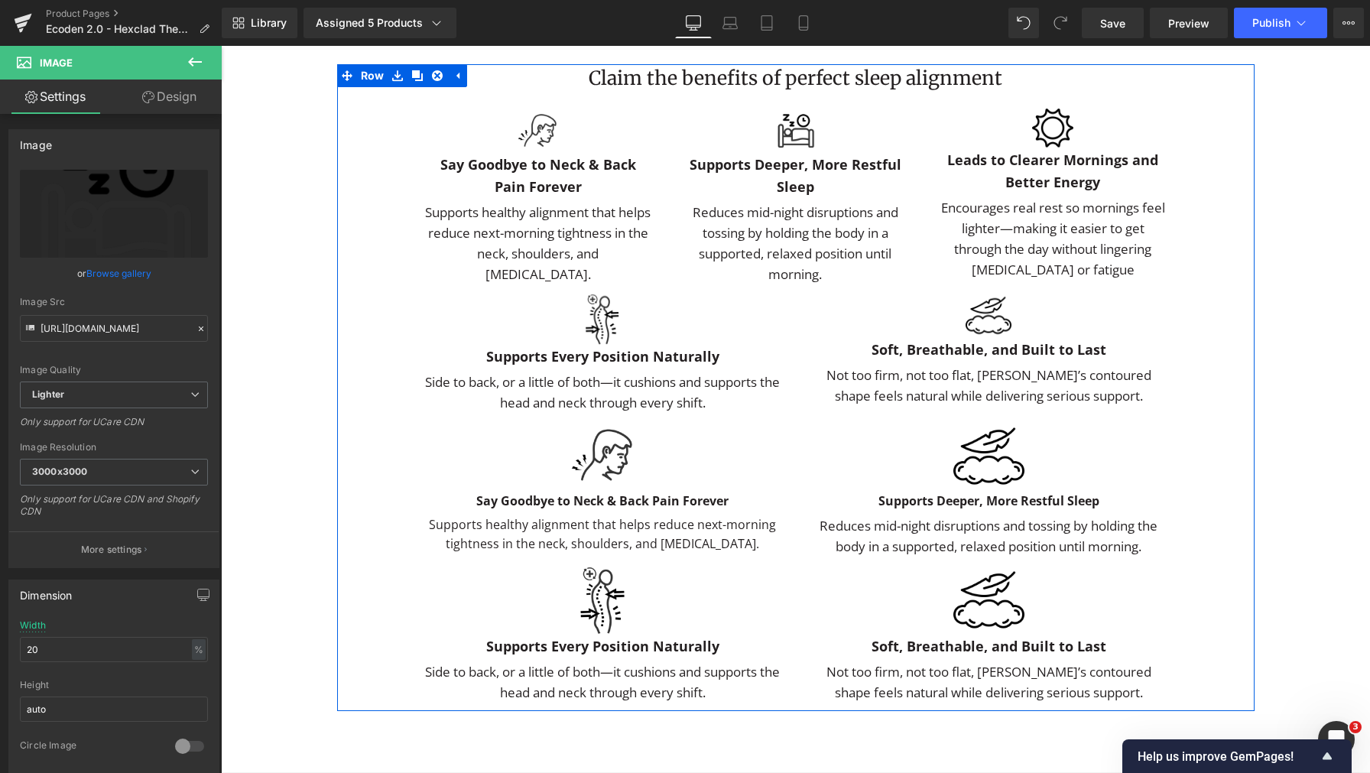
click at [984, 488] on img at bounding box center [988, 455] width 71 height 71
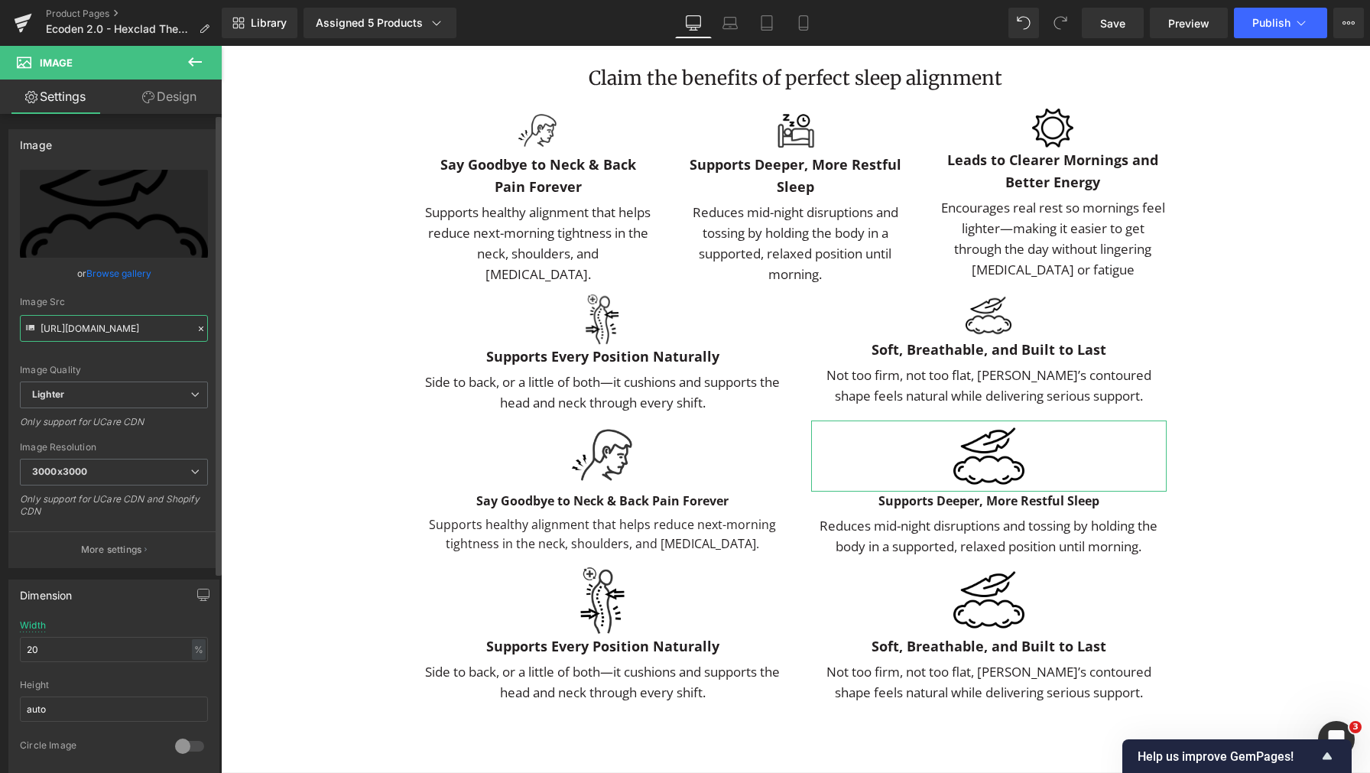
click at [82, 336] on input "https://ucarecdn.com/e46689ea-3a7f-4356-a658-c47298a154ec/-/format/auto/-/previ…" at bounding box center [114, 328] width 188 height 27
type input "https://ucarecdn.com/665d6adb-0d14-42b2-b416-4bdc63db6fc8/-/format/auto/-/previ…"
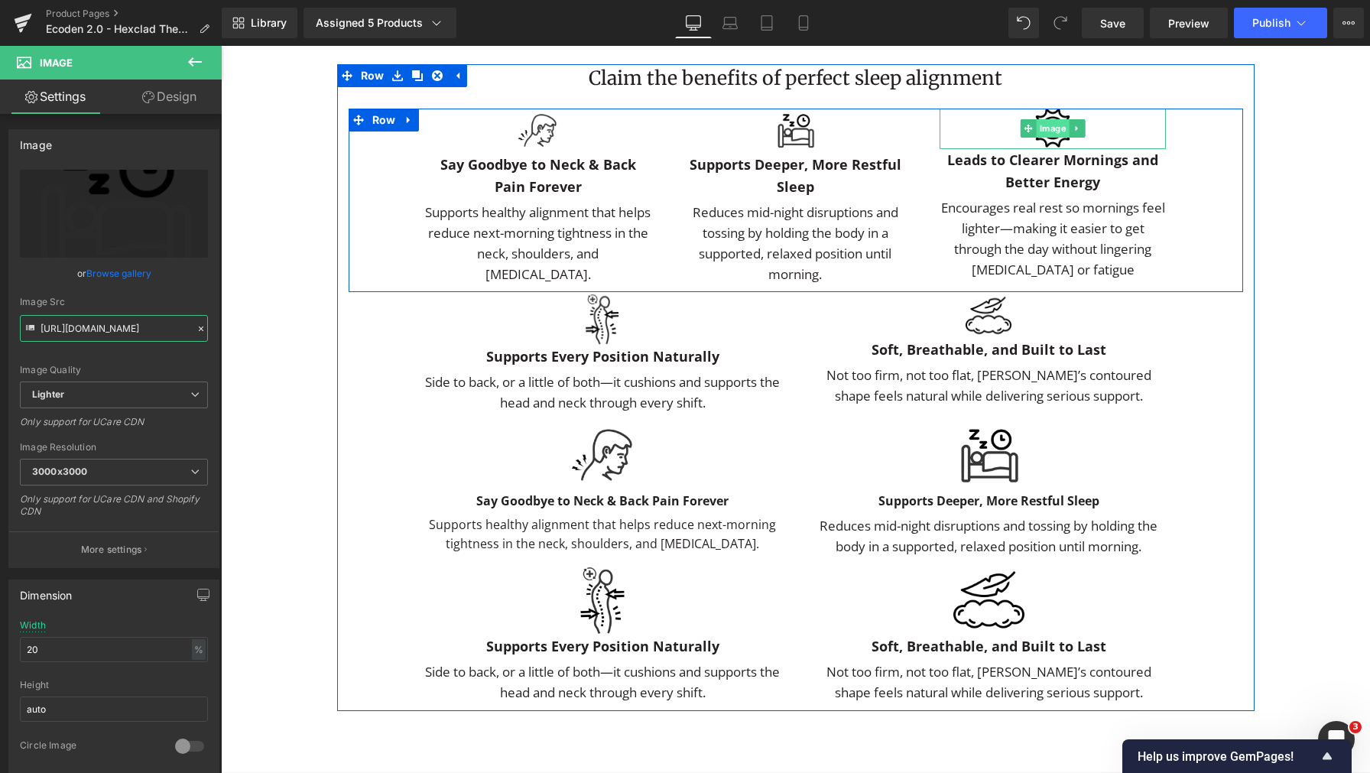
click at [1037, 138] on span "Image" at bounding box center [1053, 128] width 33 height 18
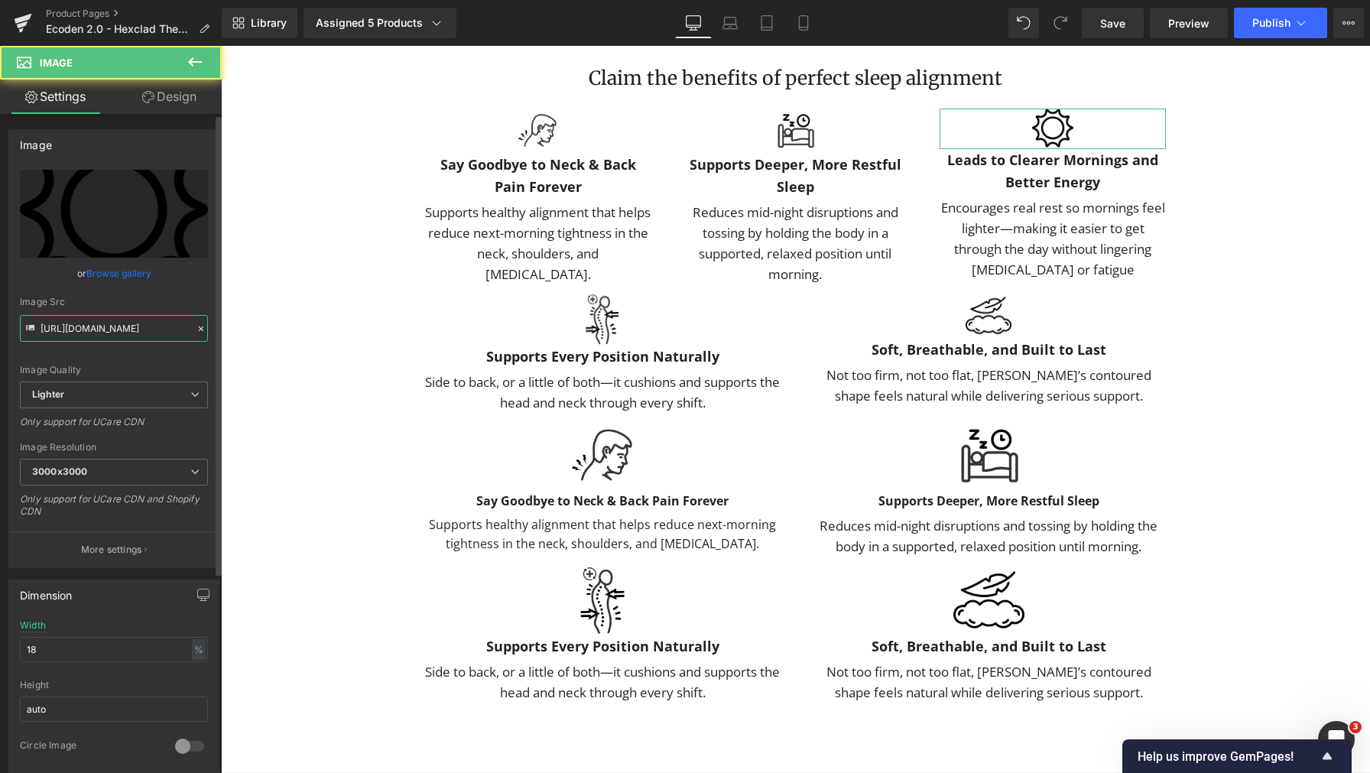
click at [133, 320] on input "https://ucarecdn.com/3720aa11-3319-40ef-8696-8f97dfa5ef83/-/format/auto/-/previ…" at bounding box center [114, 328] width 188 height 27
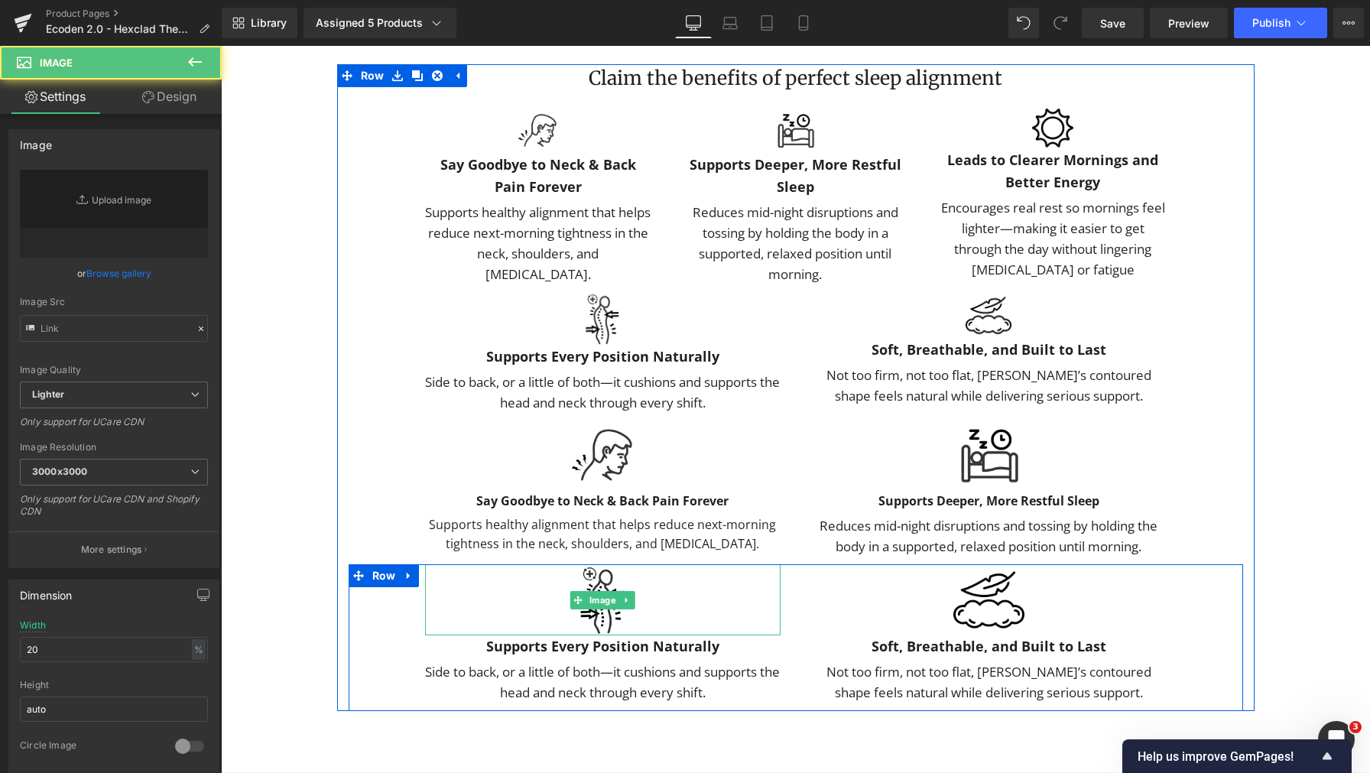
click at [586, 635] on img at bounding box center [602, 599] width 71 height 71
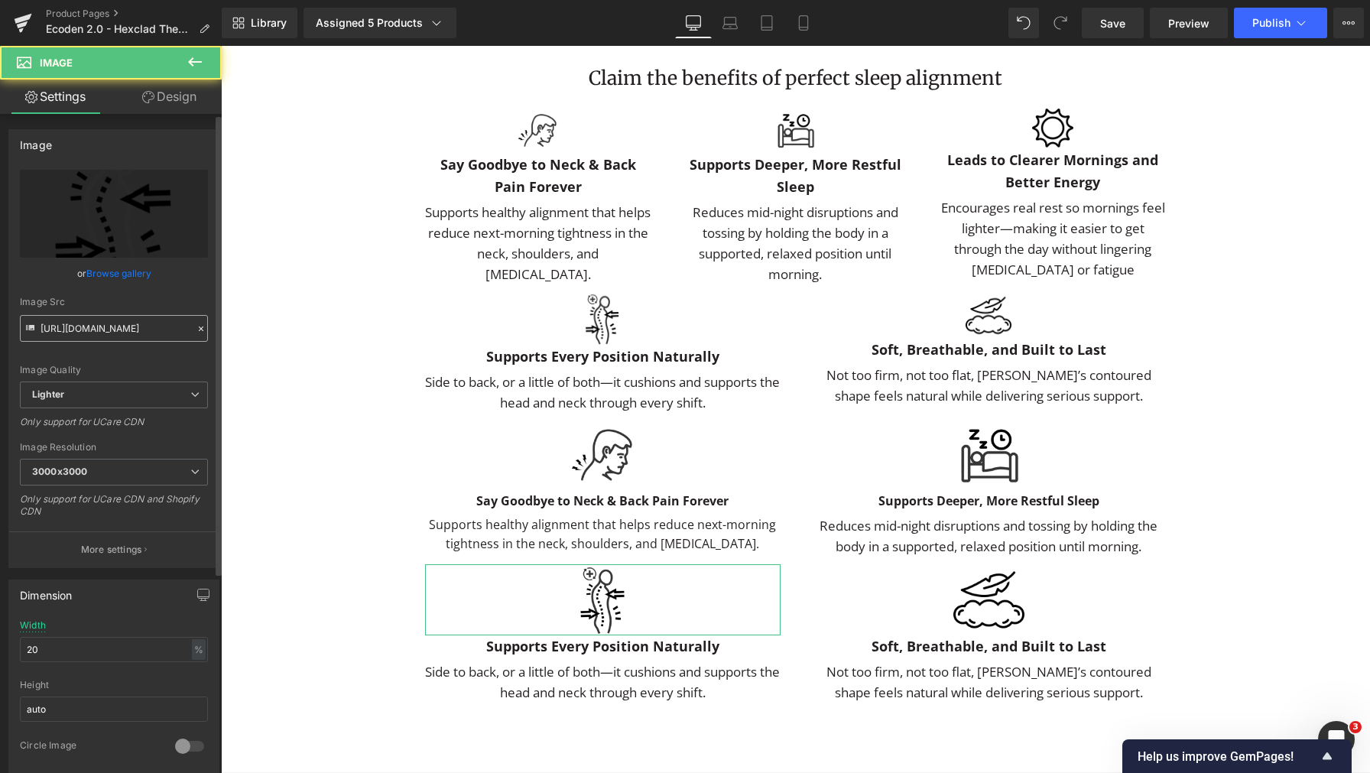
click at [104, 320] on input "https://ucarecdn.com/b9fa2e2b-ef1e-4bc8-9952-a9166b85135b/-/format/auto/-/previ…" at bounding box center [114, 328] width 188 height 27
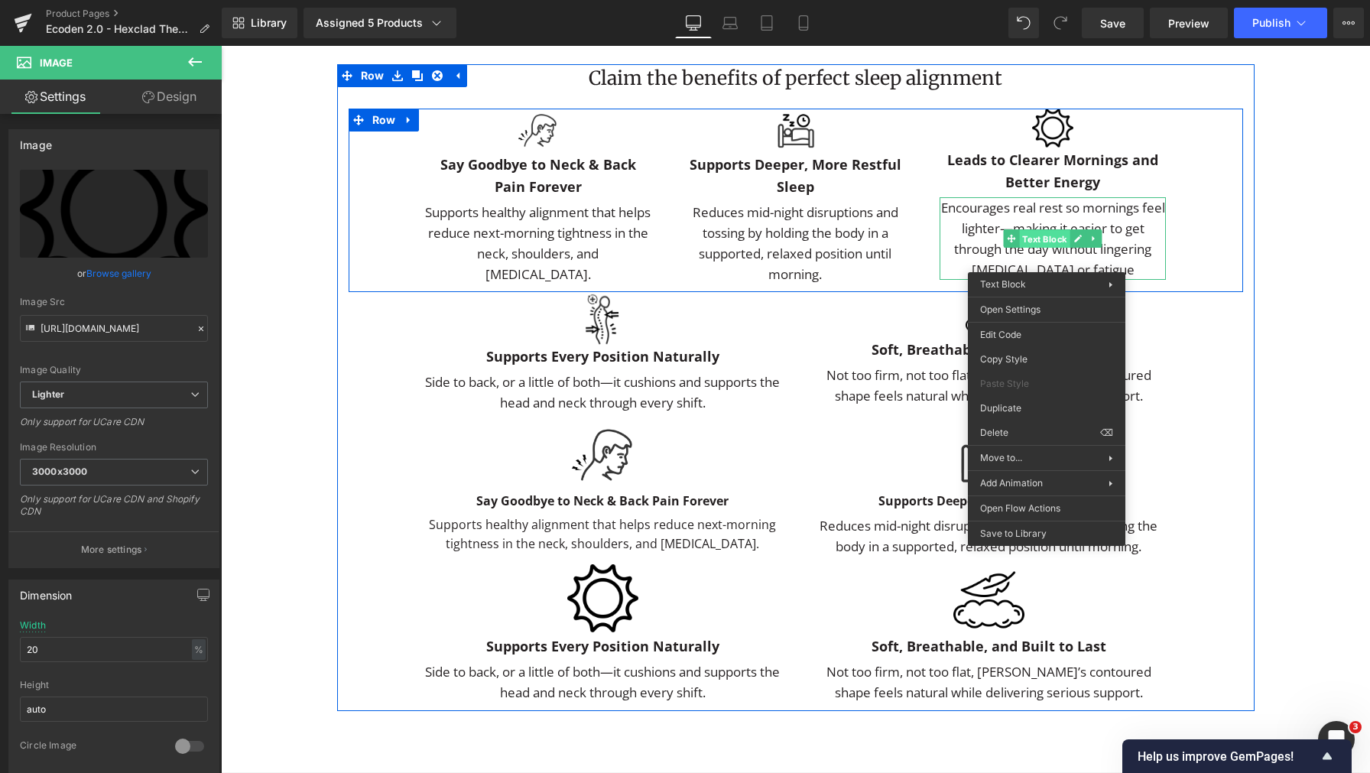
drag, startPoint x: 1047, startPoint y: 261, endPoint x: 1263, endPoint y: 333, distance: 228.0
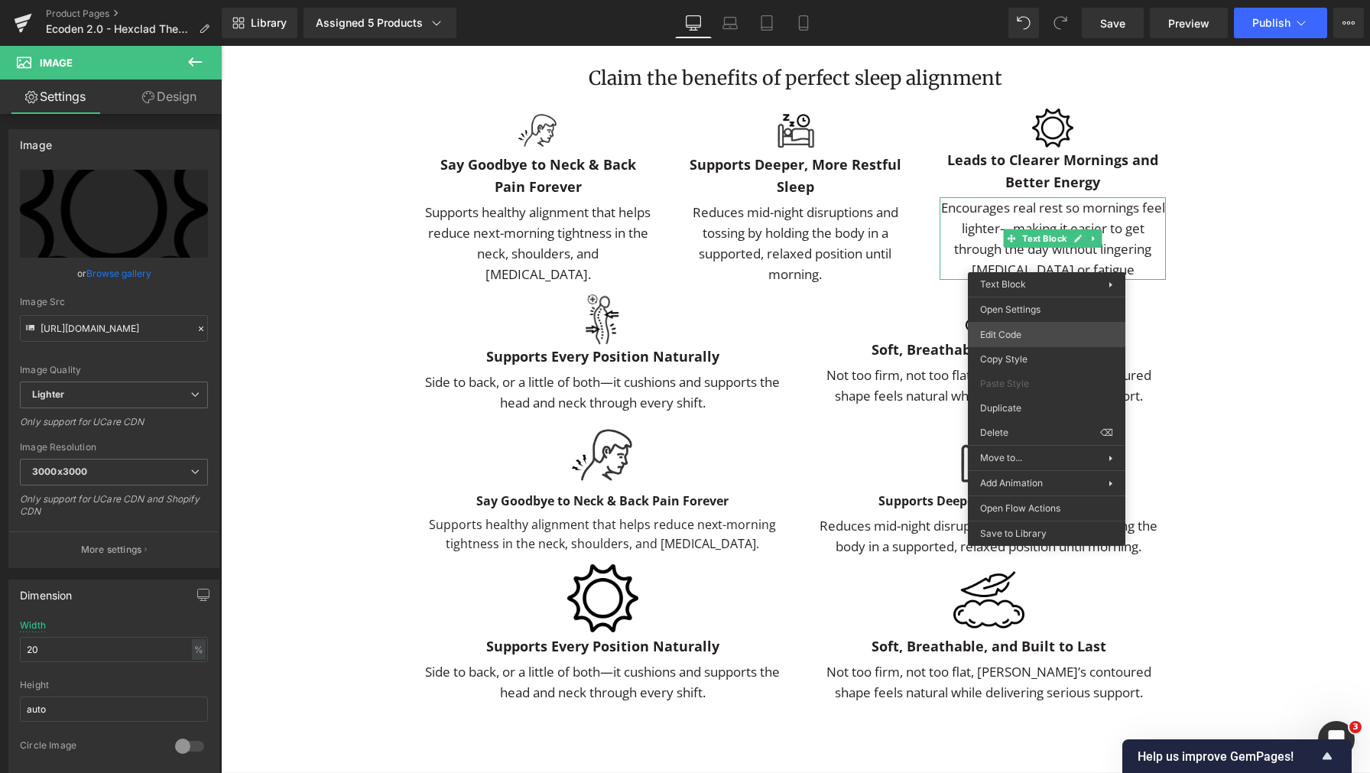
click at [1043, 0] on div "Image You are previewing how the will restyle your page. You can not edit Eleme…" at bounding box center [685, 0] width 1370 height 0
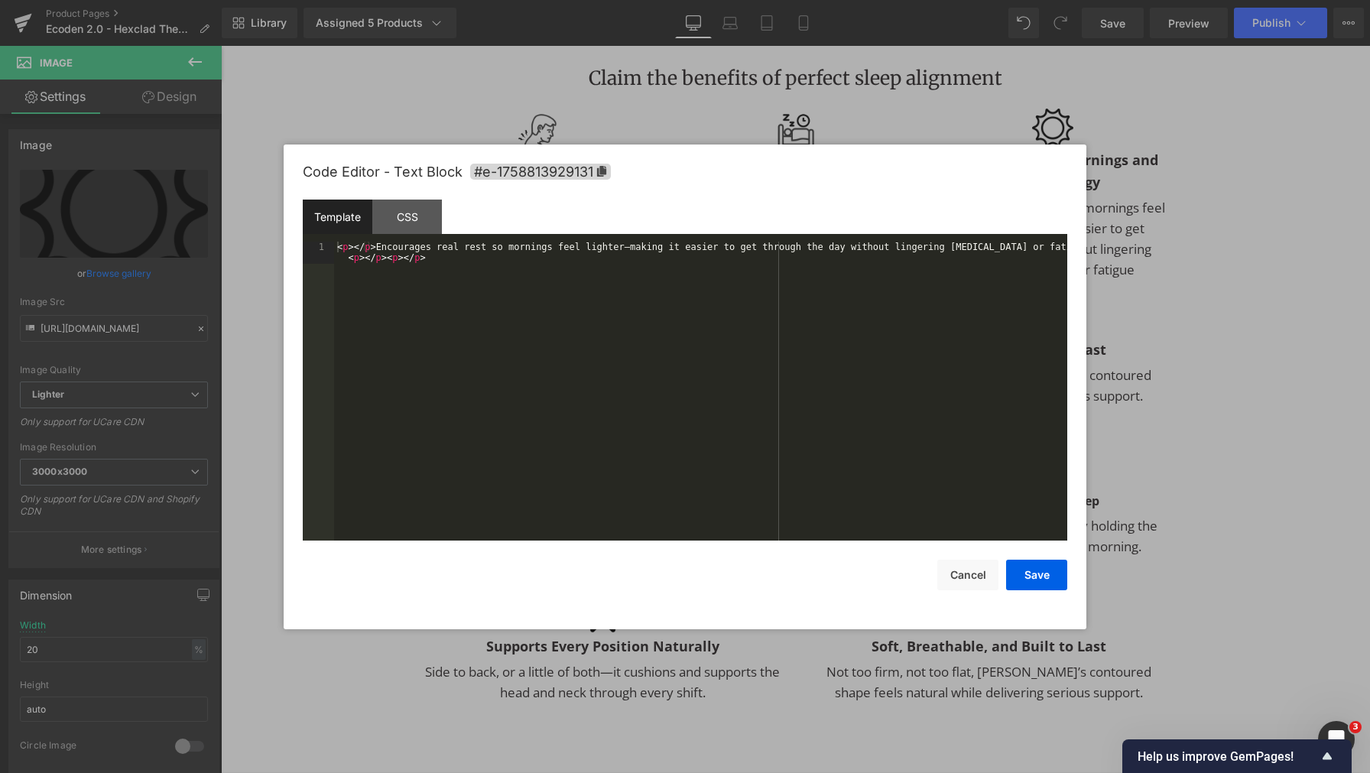
type input "https://ucarecdn.com/3720aa11-3319-40ef-8696-8f97dfa5ef83/-/format/auto/-/previ…"
click at [798, 394] on div "< p > </ p > Encourages real rest so mornings feel lighter—making it easier to …" at bounding box center [700, 414] width 733 height 344
click at [961, 576] on button "Cancel" at bounding box center [967, 575] width 61 height 31
click at [551, 0] on div "Image You are previewing how the will restyle your page. You can not edit Eleme…" at bounding box center [685, 0] width 1370 height 0
drag, startPoint x: 701, startPoint y: 524, endPoint x: 823, endPoint y: 521, distance: 121.6
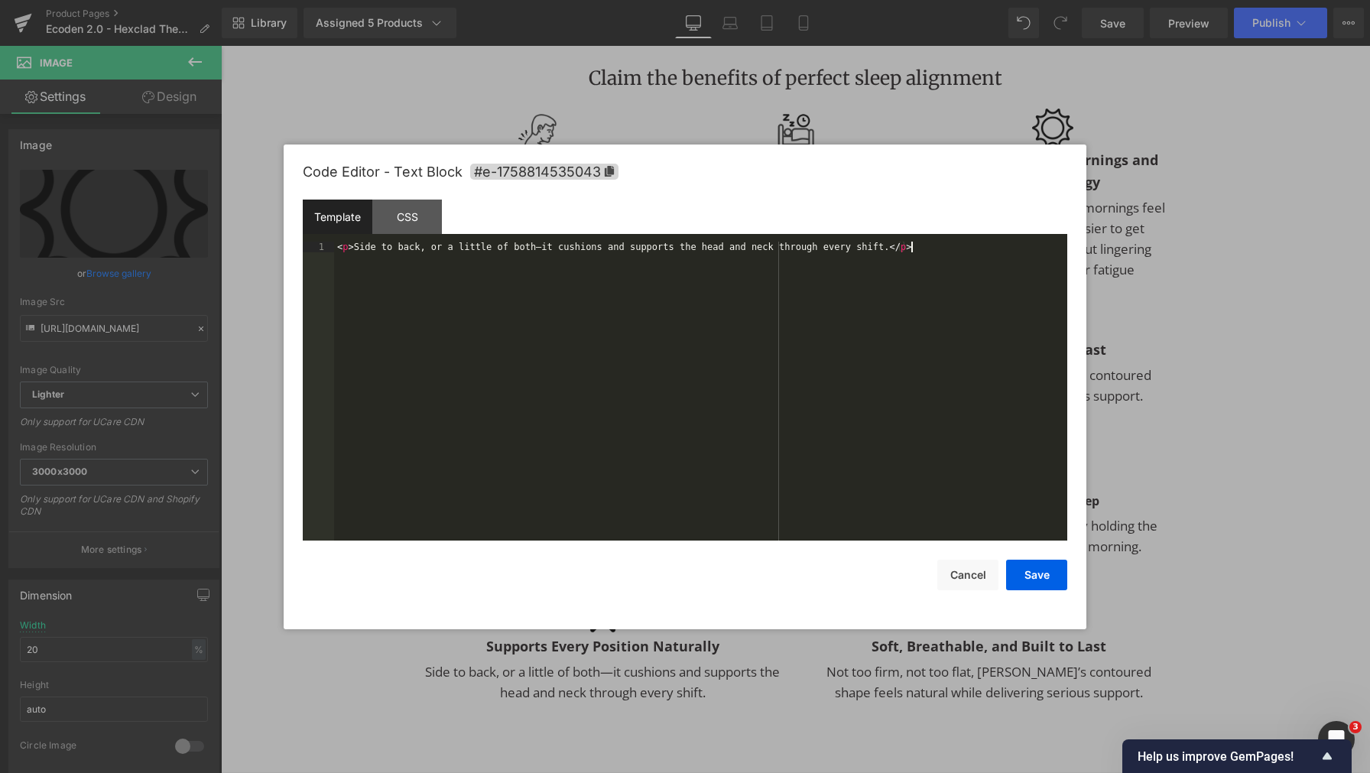
click at [706, 523] on div "< p > Side to back, or a little of both—it cushions and supports the head and n…" at bounding box center [700, 403] width 733 height 322
click at [1043, 571] on button "Save" at bounding box center [1036, 575] width 61 height 31
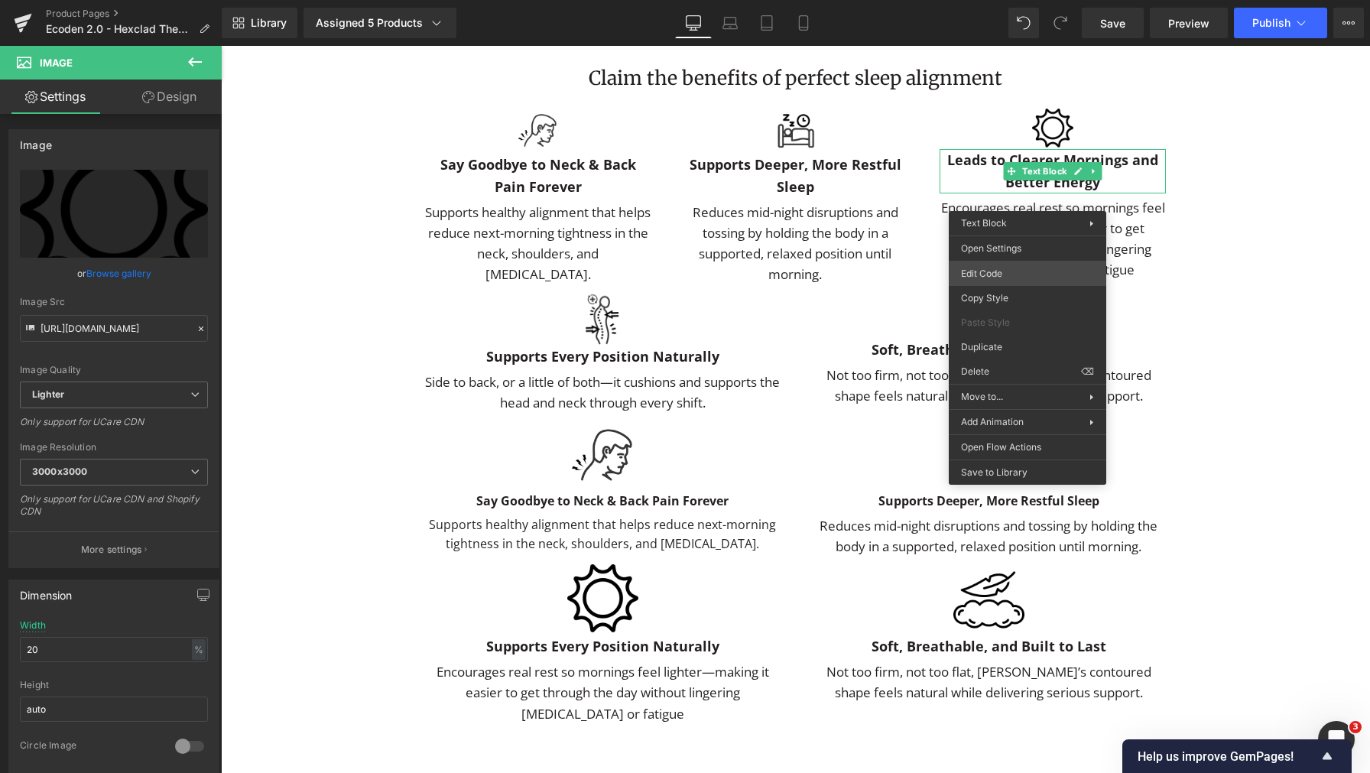
click at [1019, 0] on div "Image You are previewing how the will restyle your page. You can not edit Eleme…" at bounding box center [685, 0] width 1370 height 0
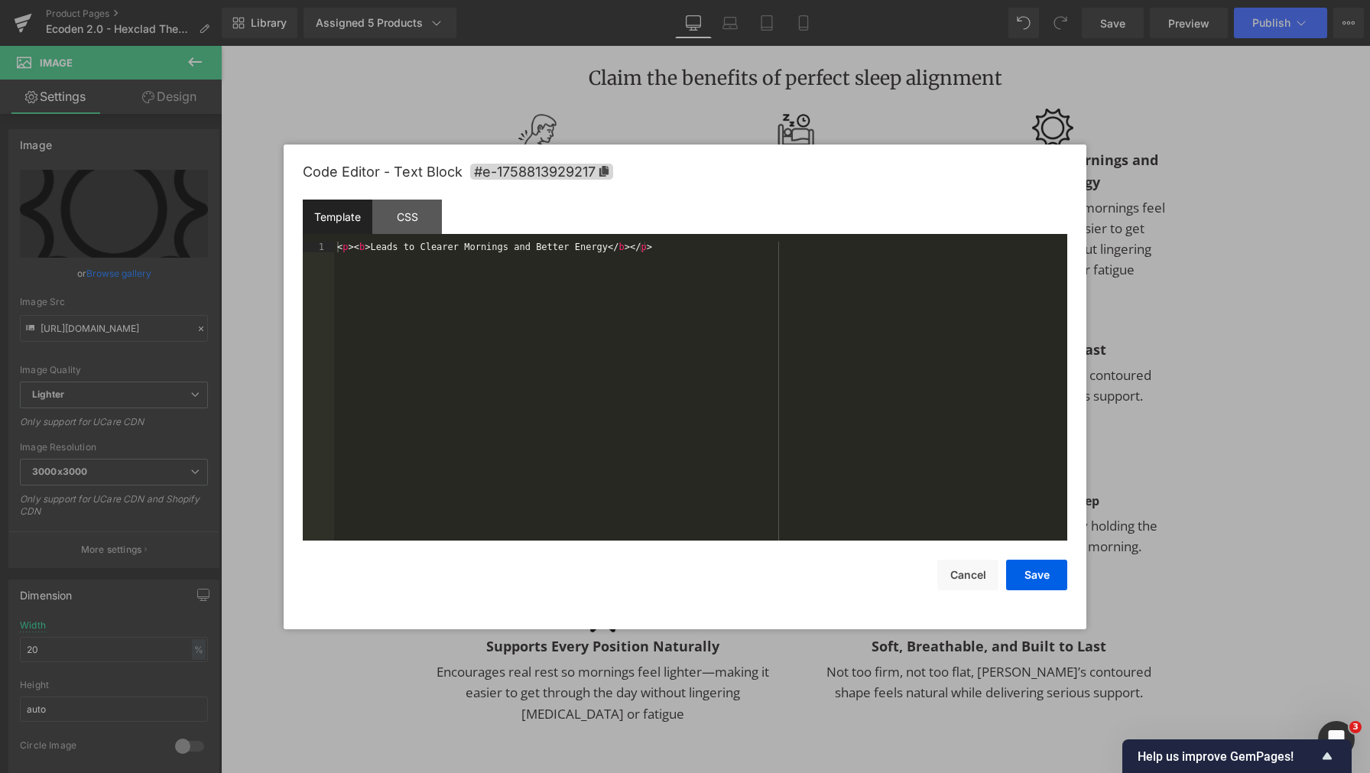
click at [824, 346] on div "< p > < b > Leads to Clearer Mornings and Better Energy </ b > </ p >" at bounding box center [700, 403] width 733 height 322
click at [969, 576] on button "Cancel" at bounding box center [967, 575] width 61 height 31
click at [577, 0] on div "Image You are previewing how the will restyle your page. You can not edit Eleme…" at bounding box center [685, 0] width 1370 height 0
click at [757, 393] on div "< p > < b > Supports Every Position Naturally </ b > </ p >" at bounding box center [700, 403] width 733 height 322
click at [1045, 583] on button "Save" at bounding box center [1036, 575] width 61 height 31
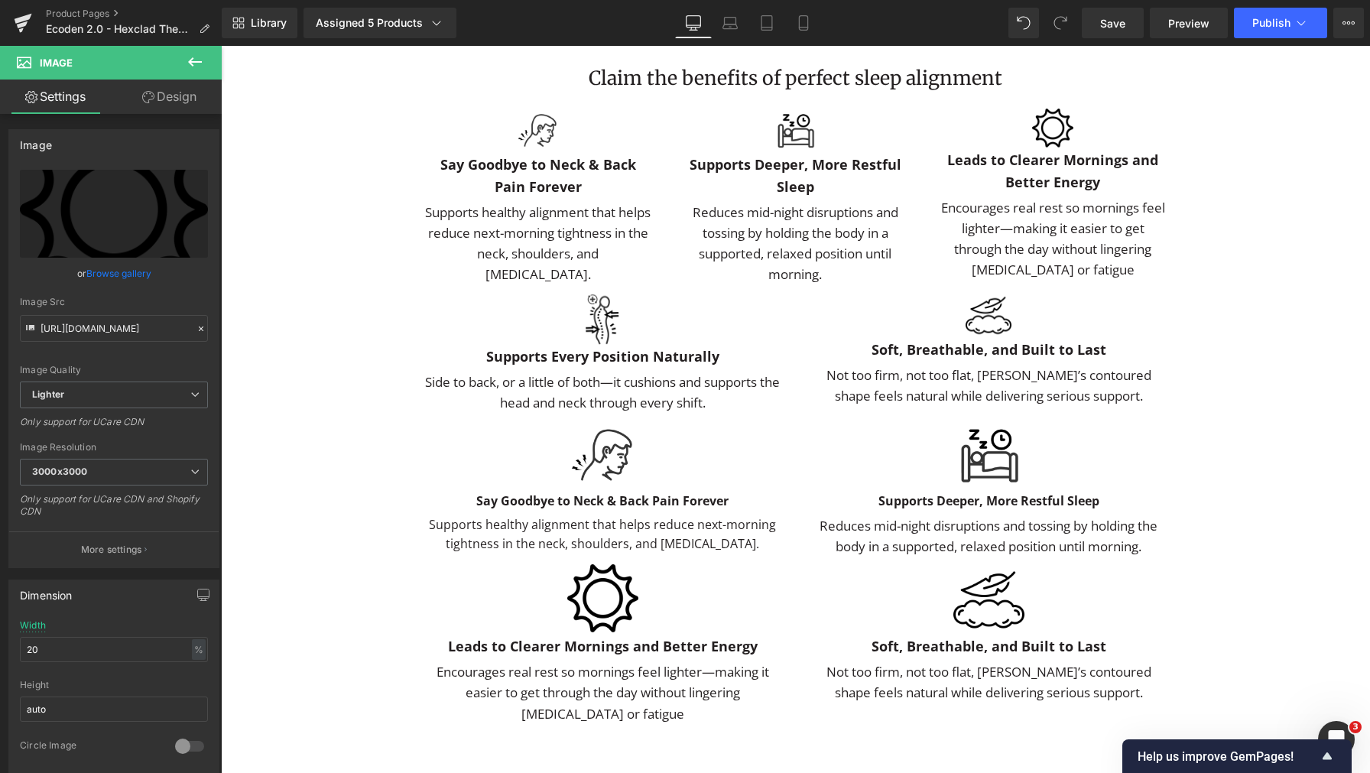
scroll to position [3168, 0]
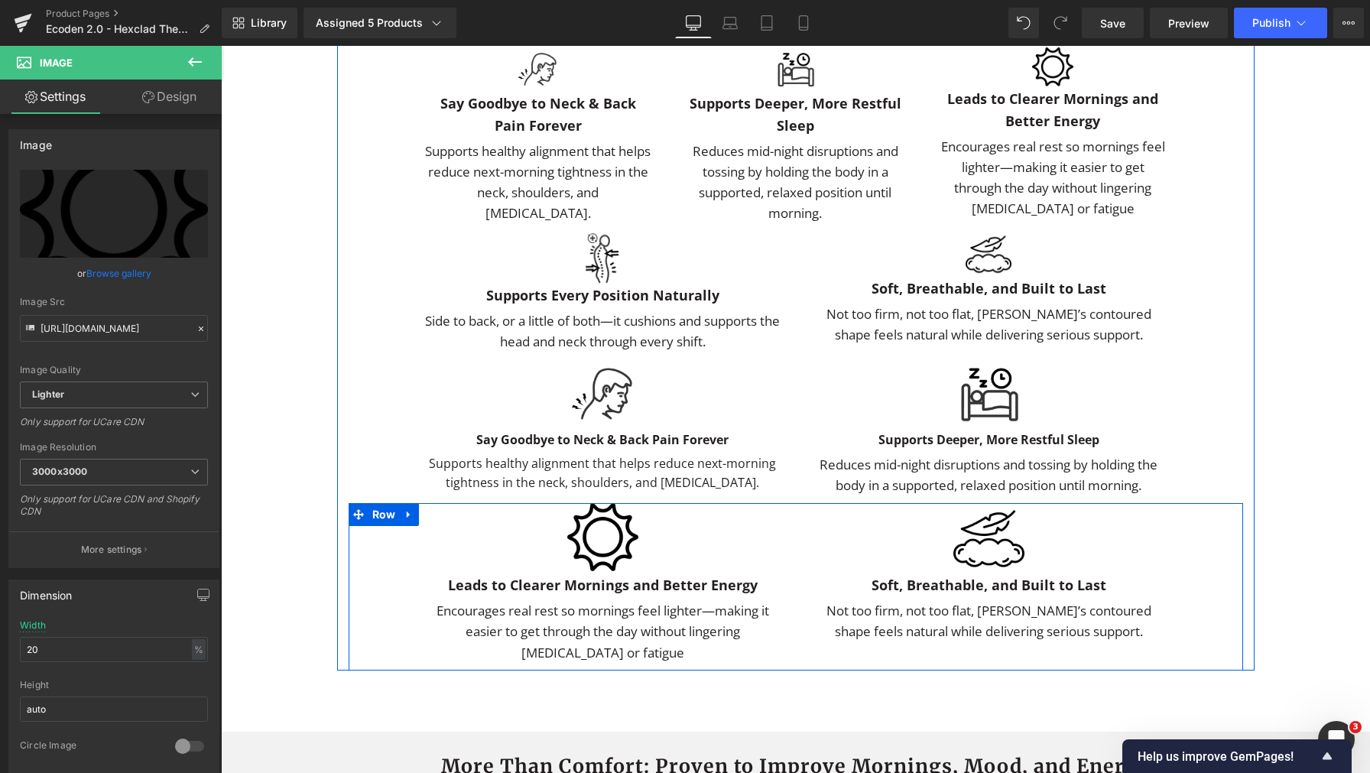
click at [583, 595] on span "Text Block" at bounding box center [594, 585] width 50 height 18
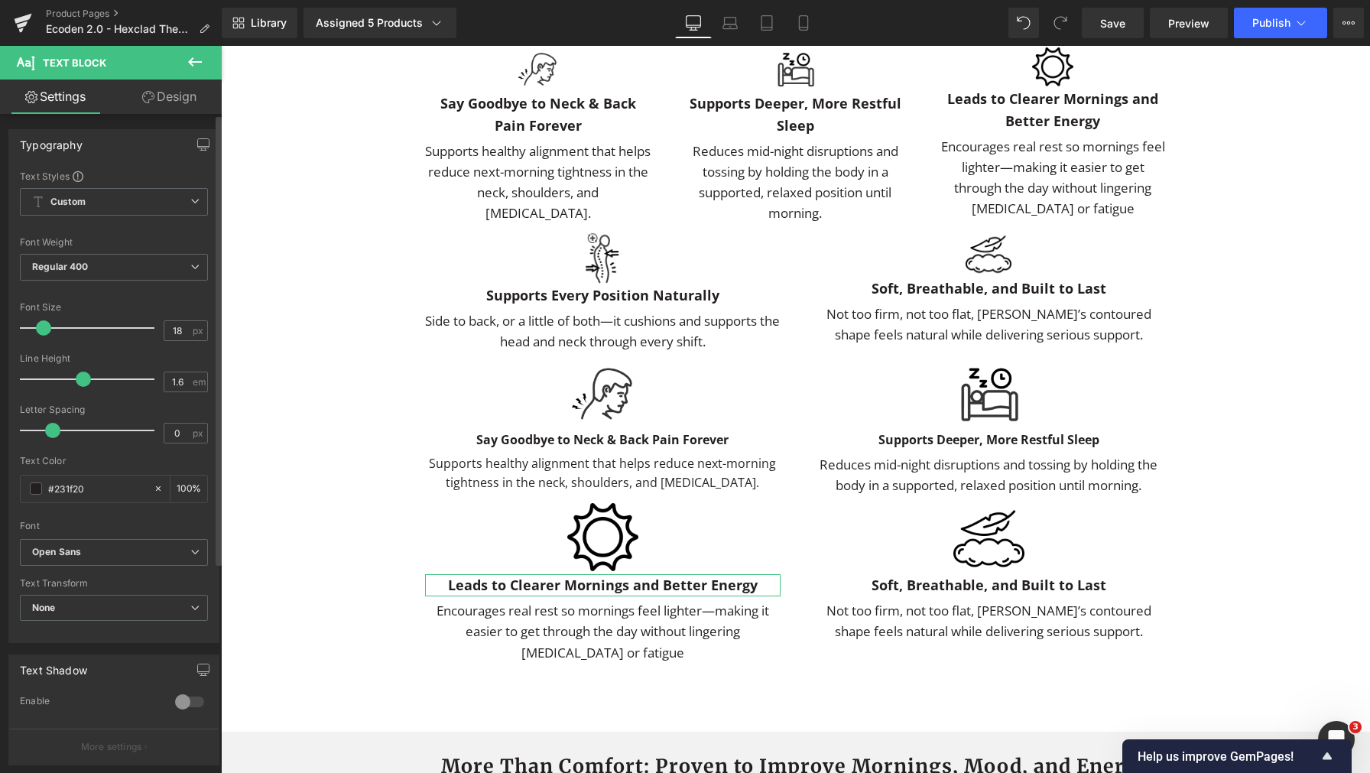
click at [41, 327] on span at bounding box center [43, 327] width 15 height 15
type input "16"
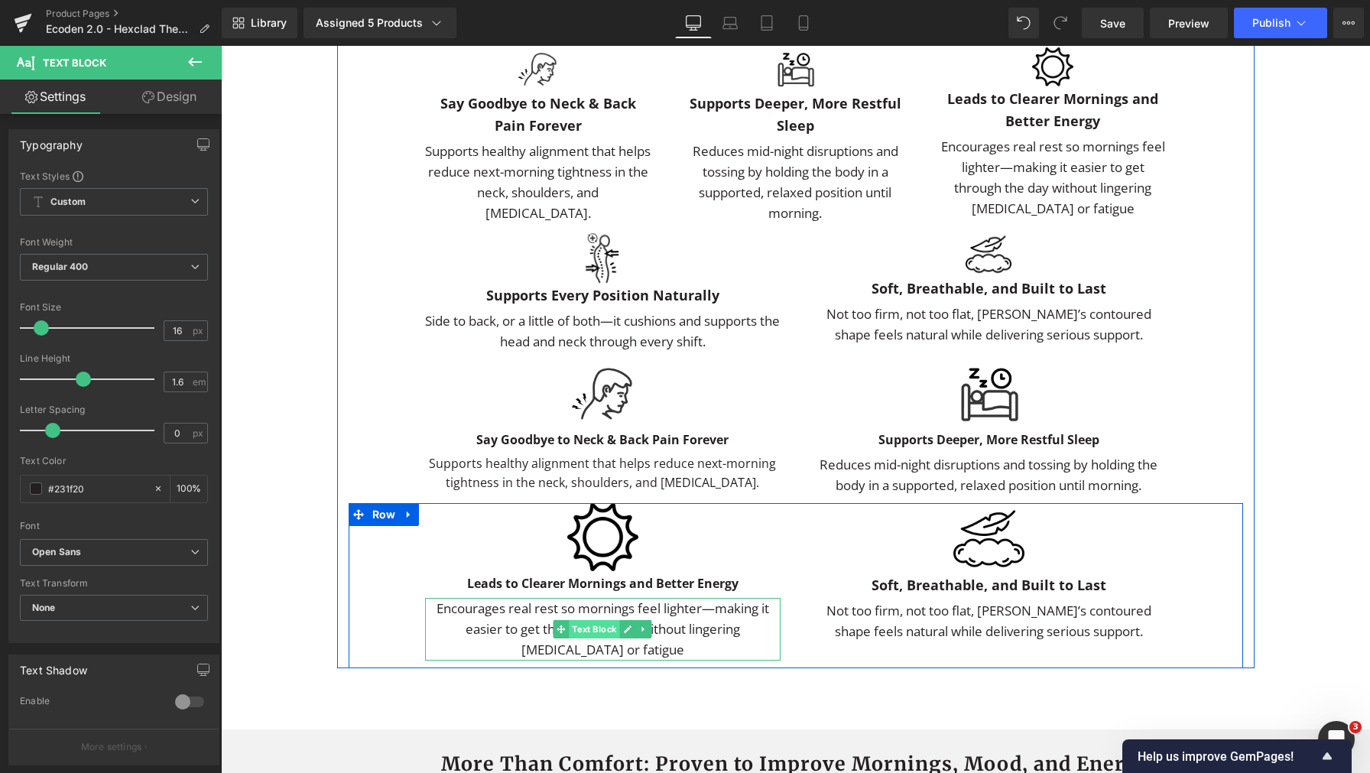
click at [583, 638] on span "Text Block" at bounding box center [594, 629] width 50 height 18
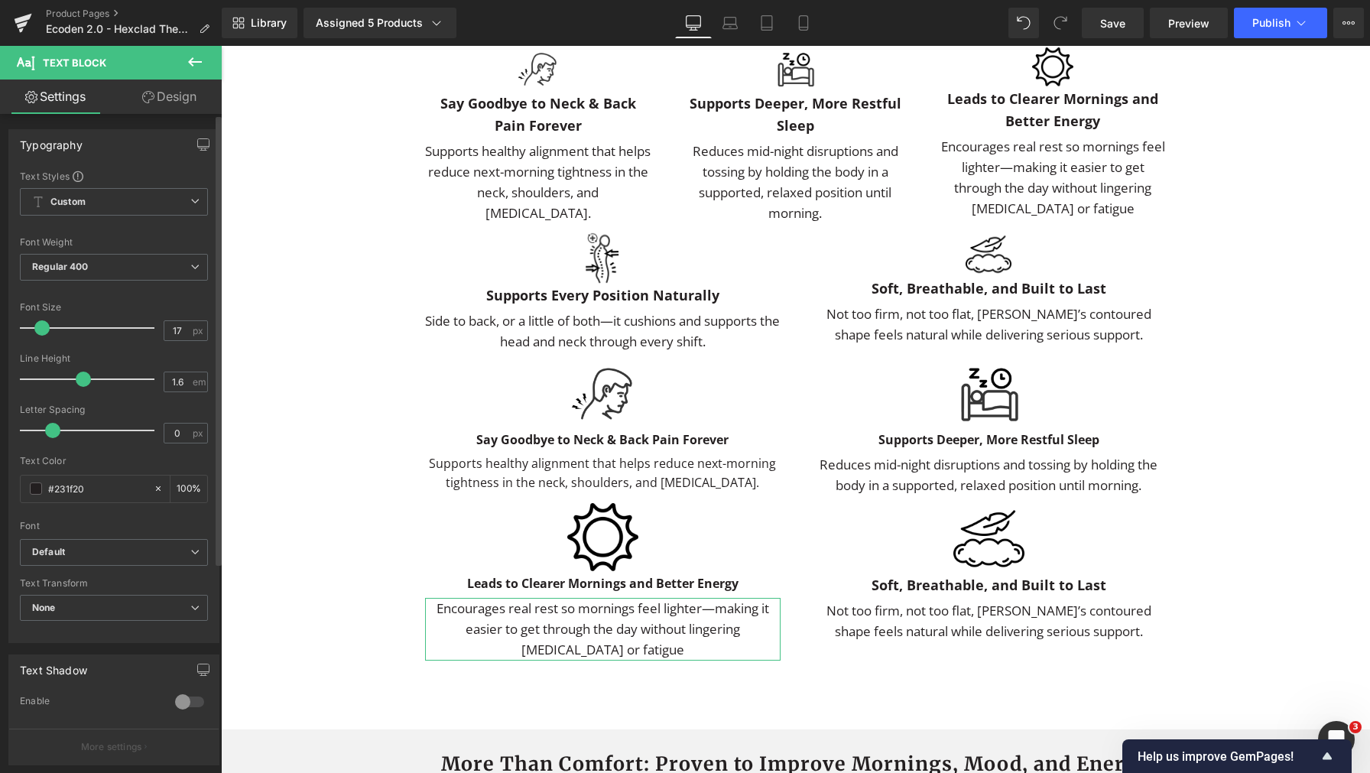
click at [44, 328] on span at bounding box center [41, 327] width 15 height 15
type input "16"
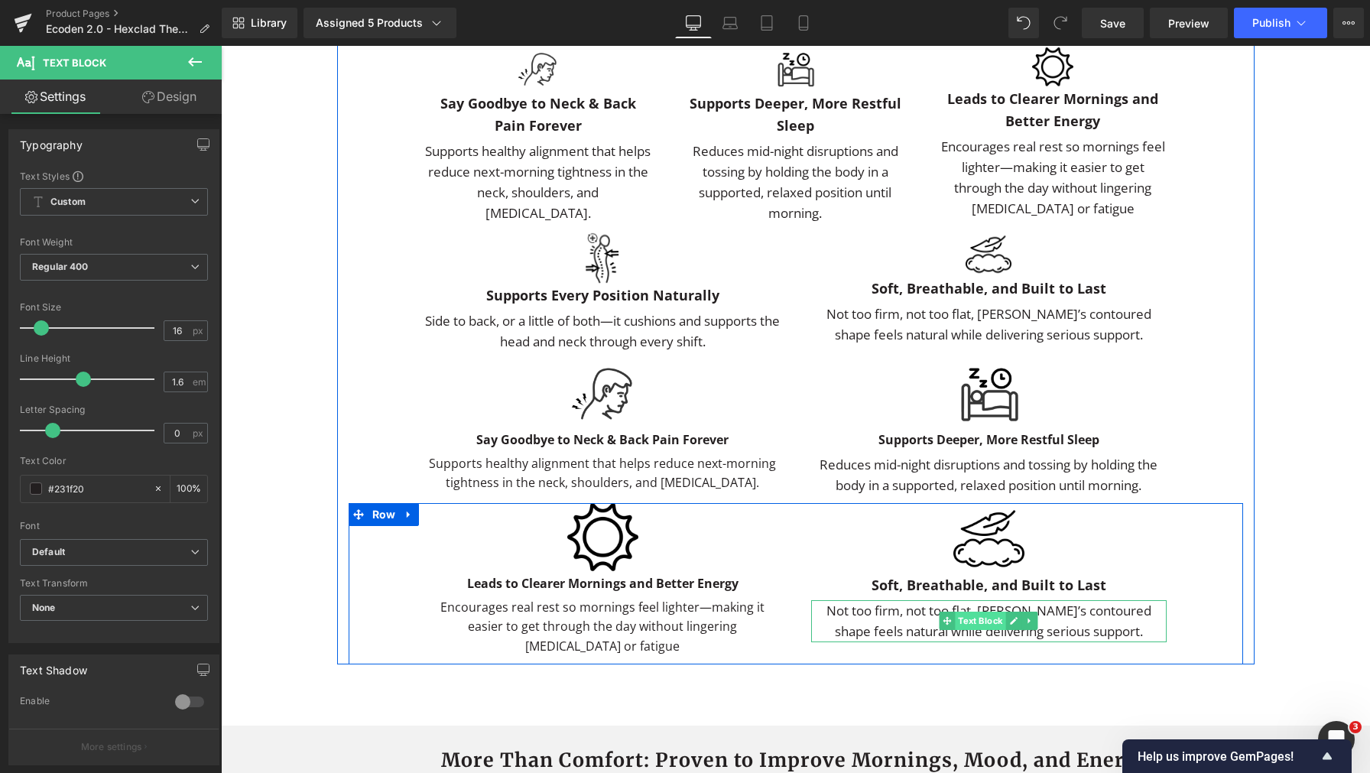
click at [975, 630] on span "Text Block" at bounding box center [980, 621] width 50 height 18
click at [984, 641] on p "Not too firm, not too flat, Ecoden’s contoured shape feels natural while delive…" at bounding box center [988, 620] width 355 height 41
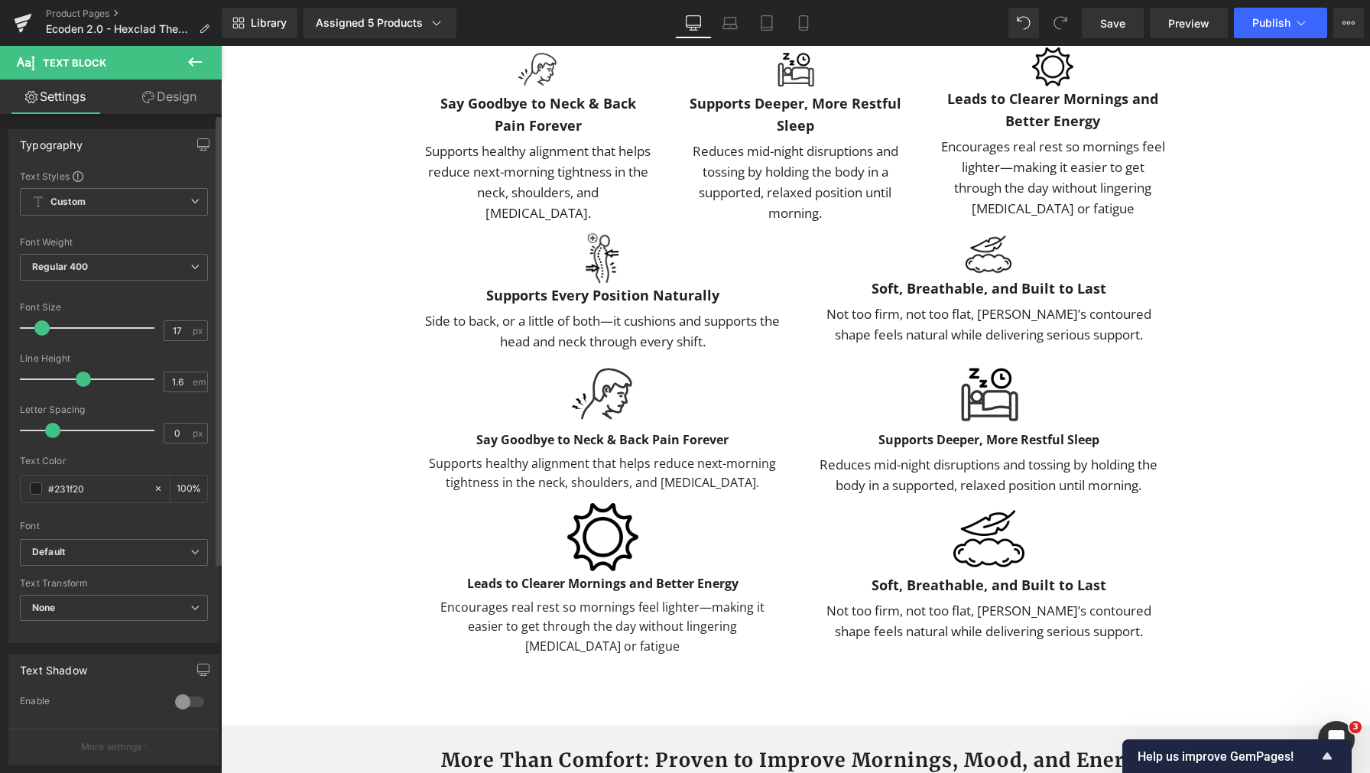
click at [43, 324] on span at bounding box center [41, 327] width 15 height 15
type input "16"
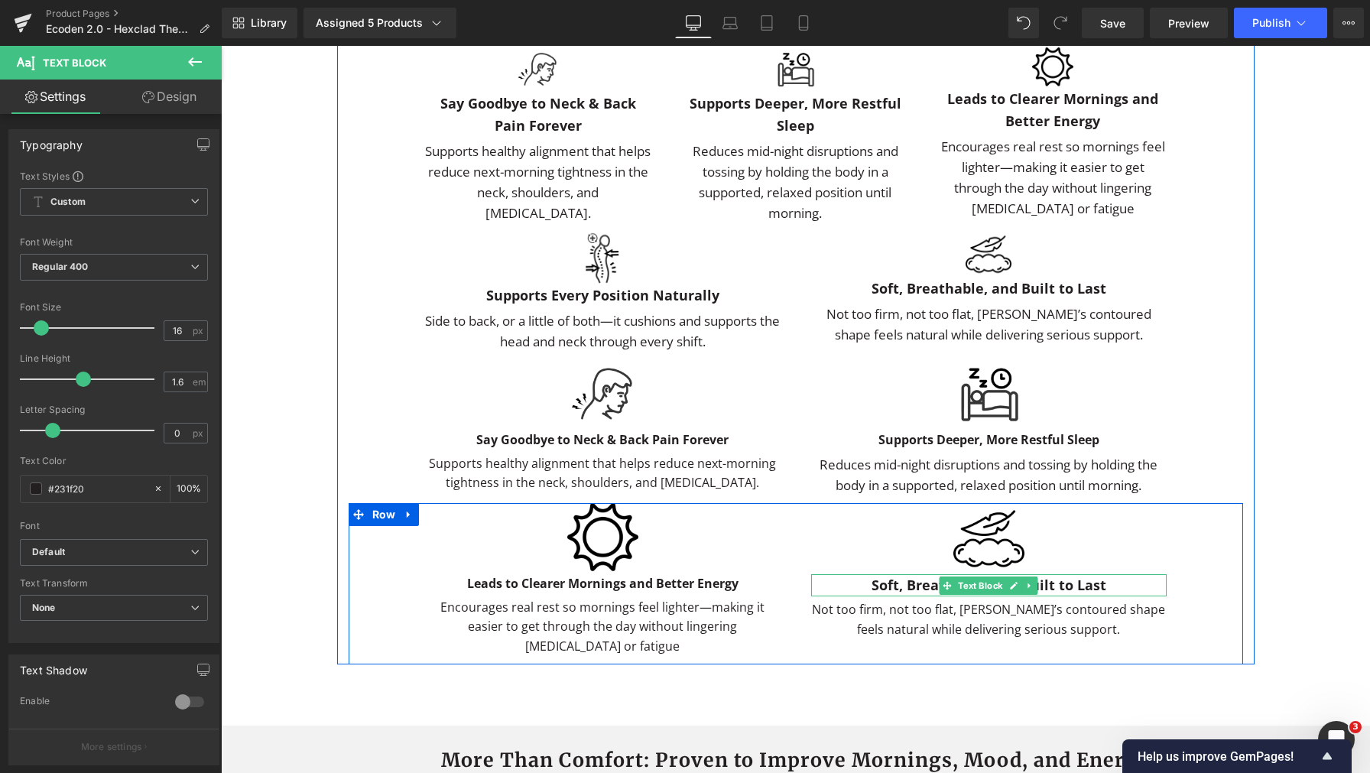
drag, startPoint x: 973, startPoint y: 611, endPoint x: 544, endPoint y: 558, distance: 432.8
click at [973, 595] on span "Text Block" at bounding box center [980, 585] width 50 height 18
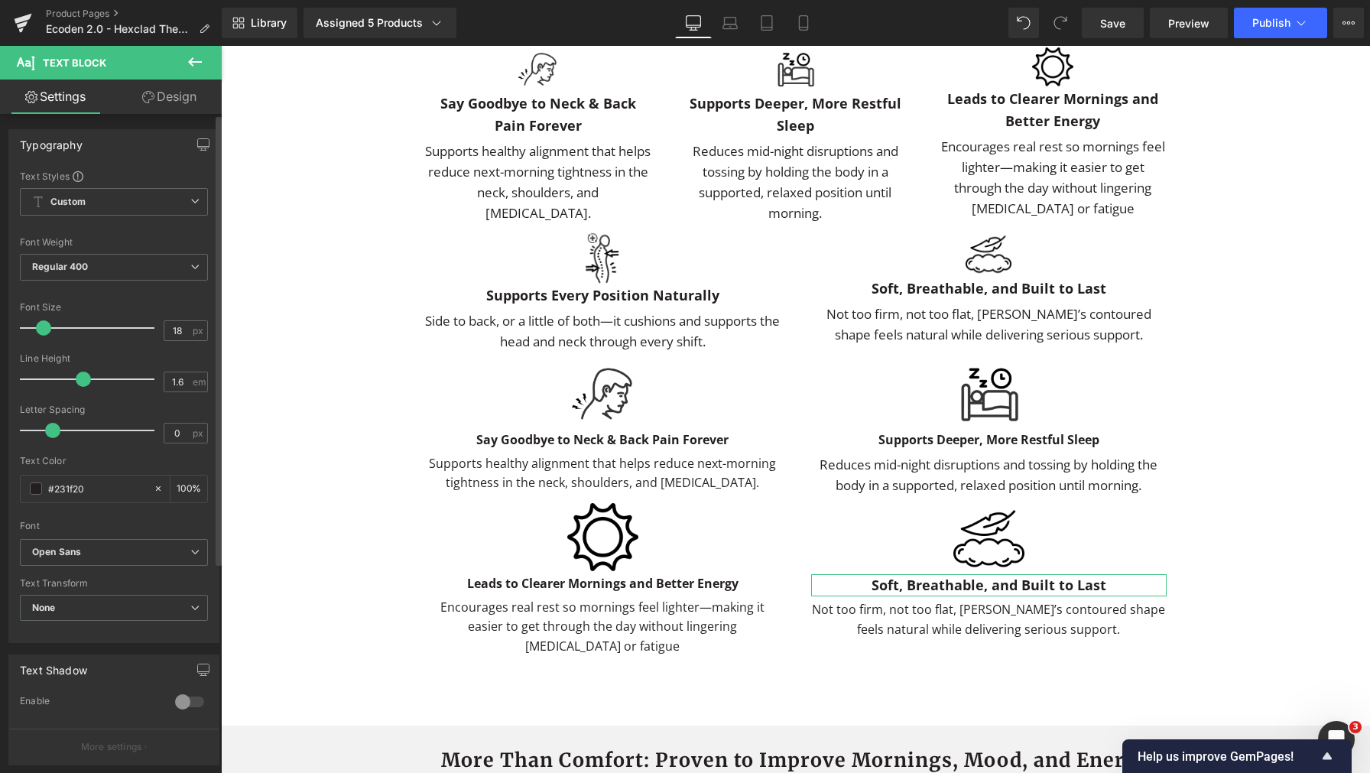
click at [45, 329] on span at bounding box center [43, 327] width 15 height 15
type input "16"
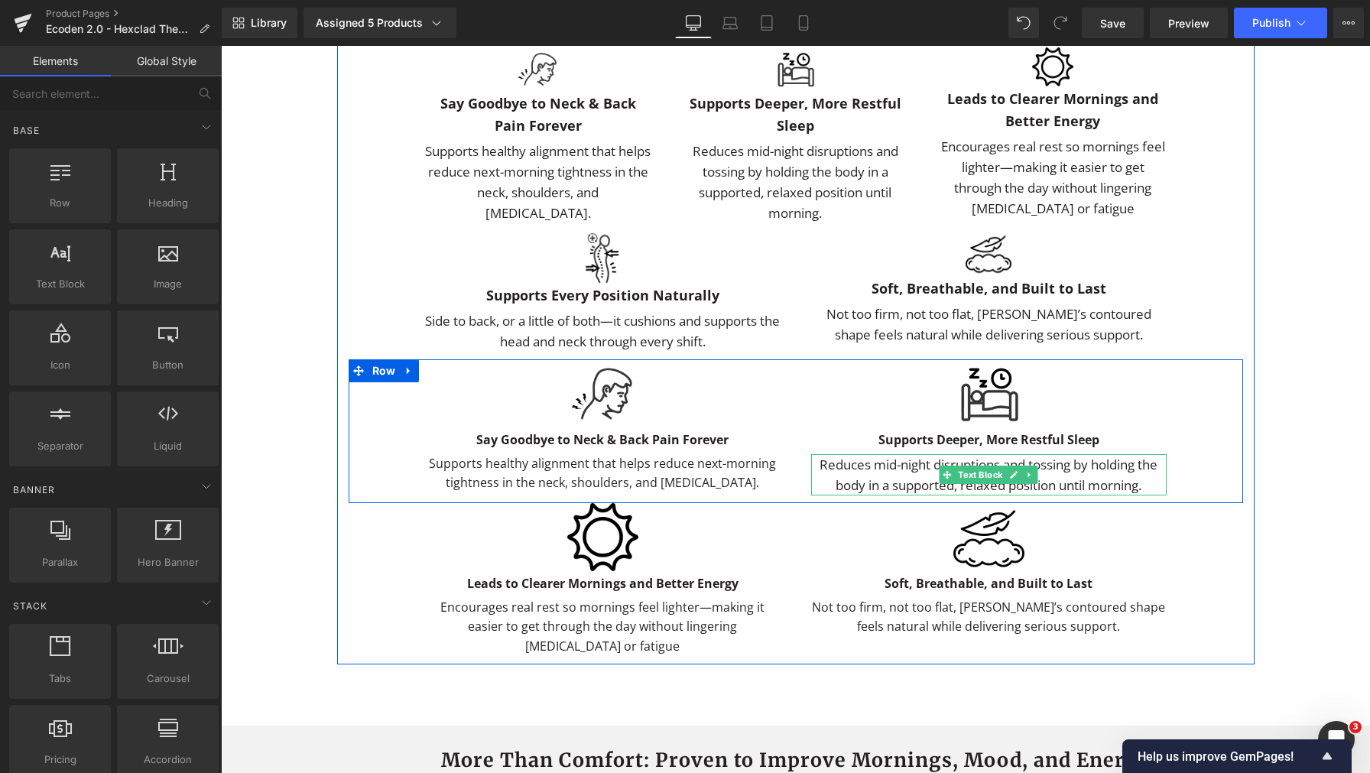
click at [972, 495] on div "Reduces mid-night disruptions and tossing by holding the body in a supported, r…" at bounding box center [988, 474] width 355 height 41
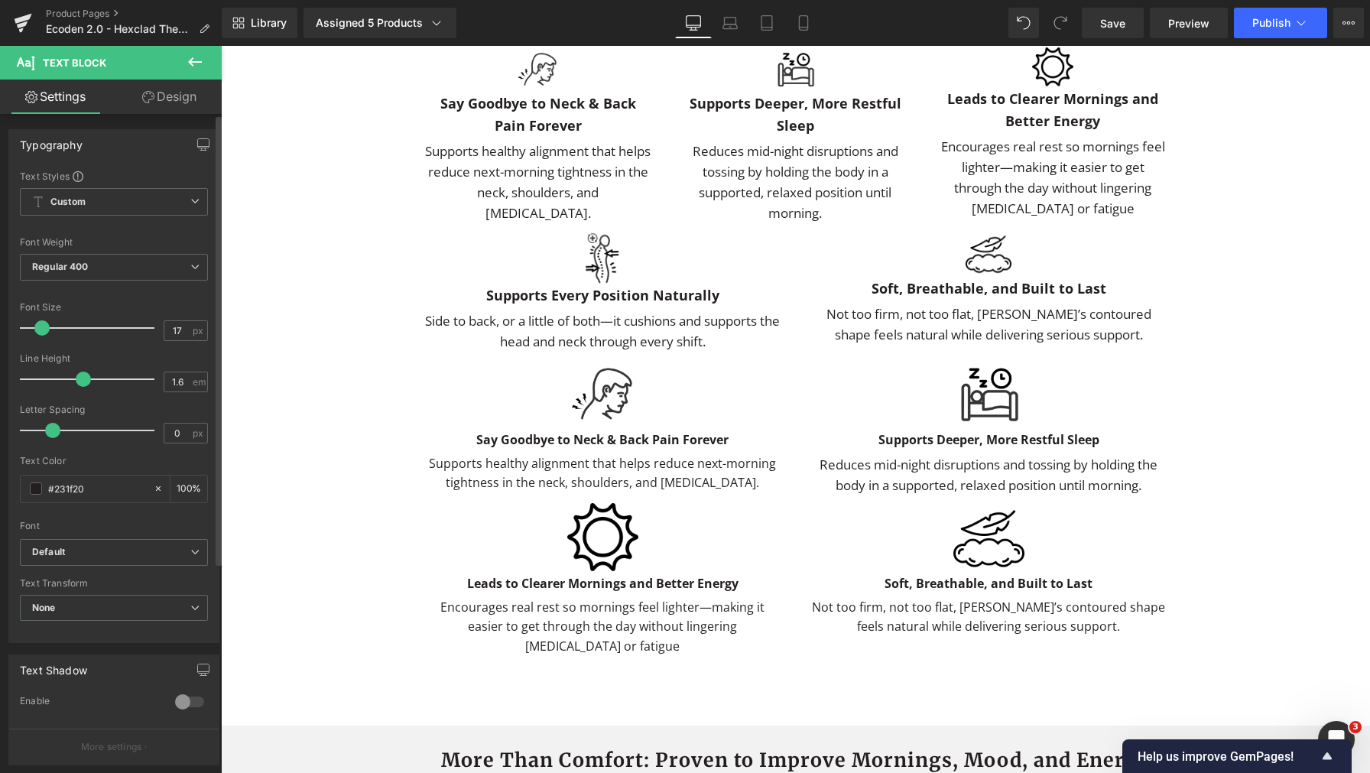
click at [39, 326] on span at bounding box center [41, 327] width 15 height 15
type input "16"
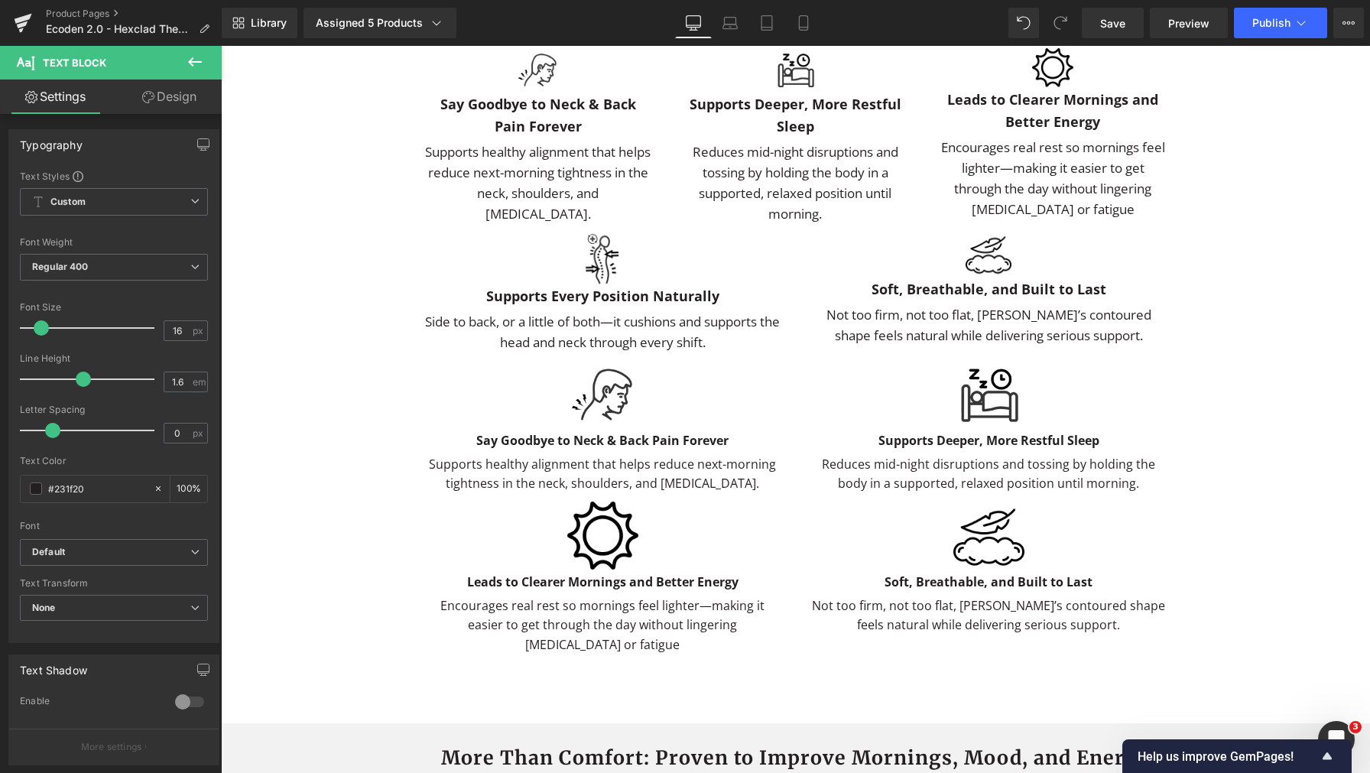
scroll to position [3156, 0]
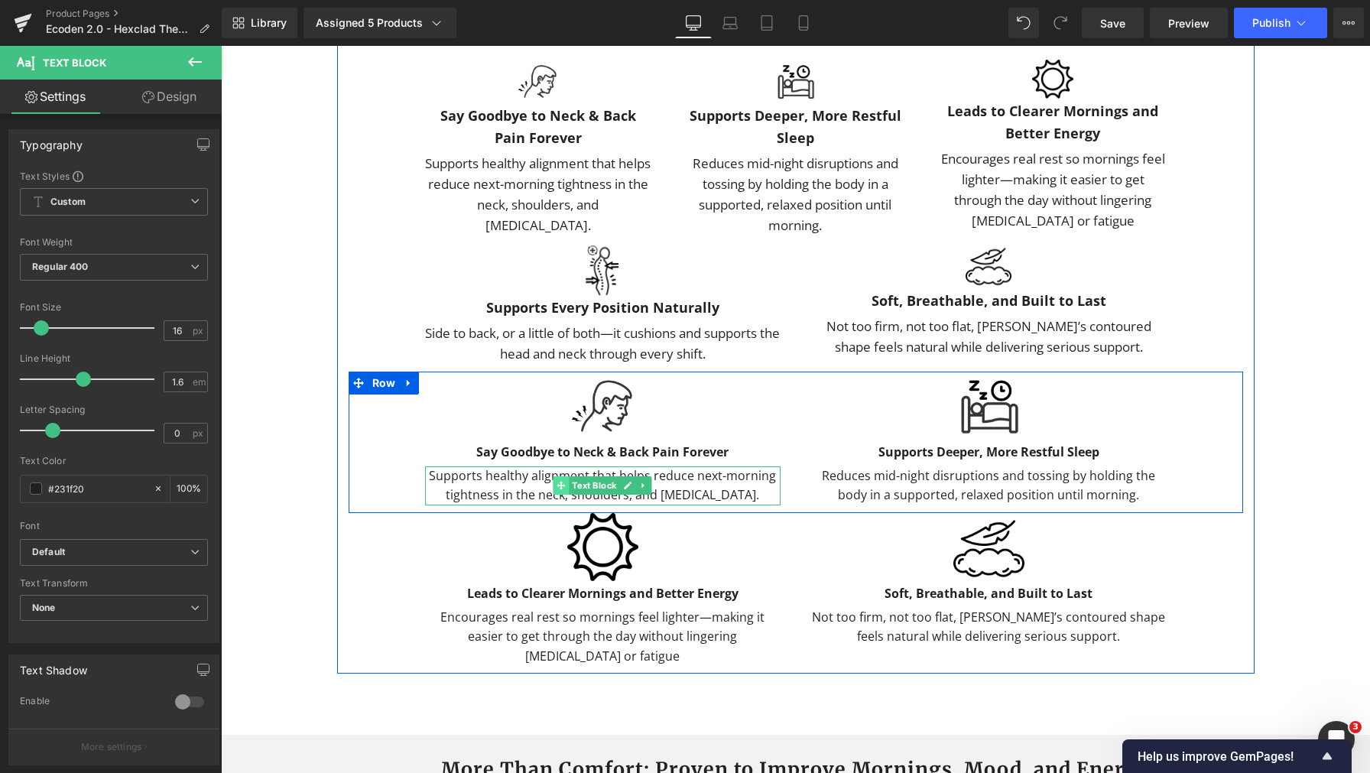
click at [553, 495] on span at bounding box center [561, 485] width 16 height 18
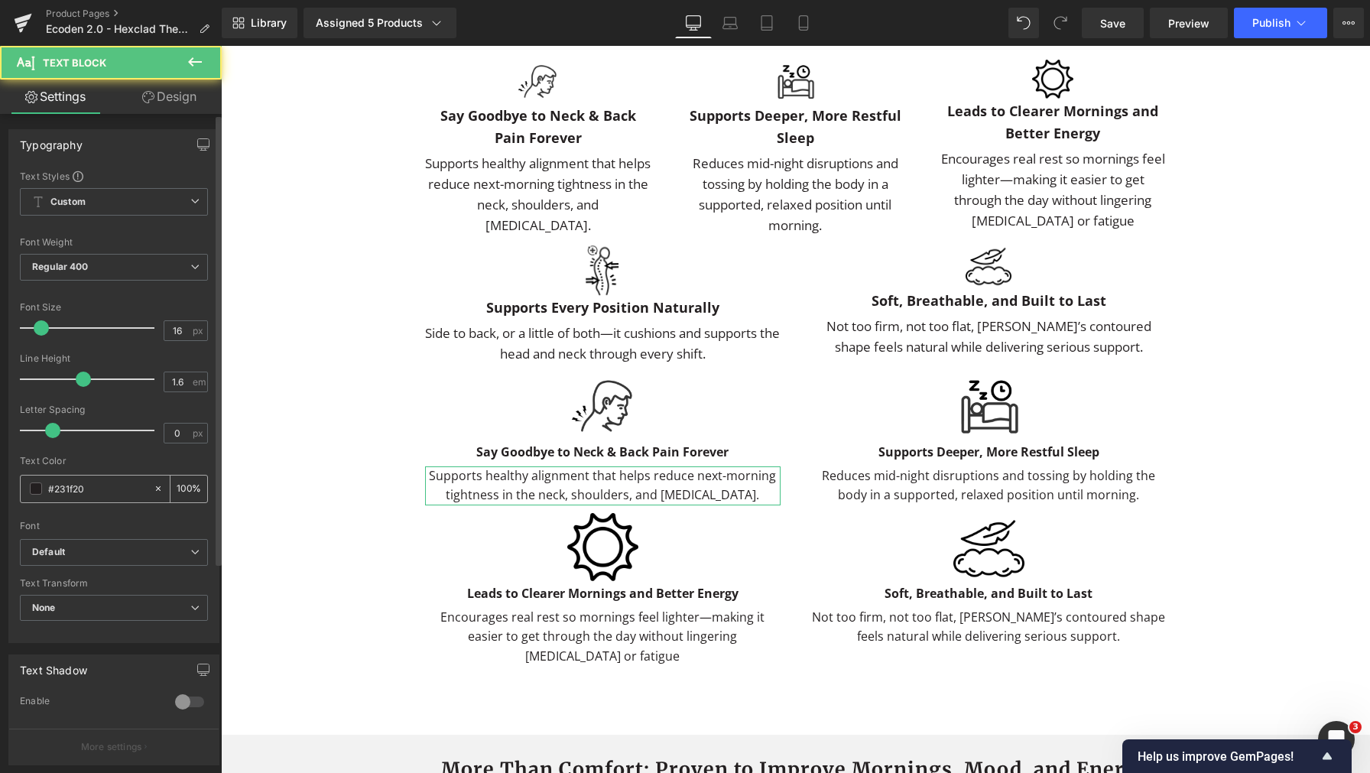
click at [119, 488] on input "#231f20" at bounding box center [97, 488] width 98 height 17
type input "#00"
type input "0"
type input "#000"
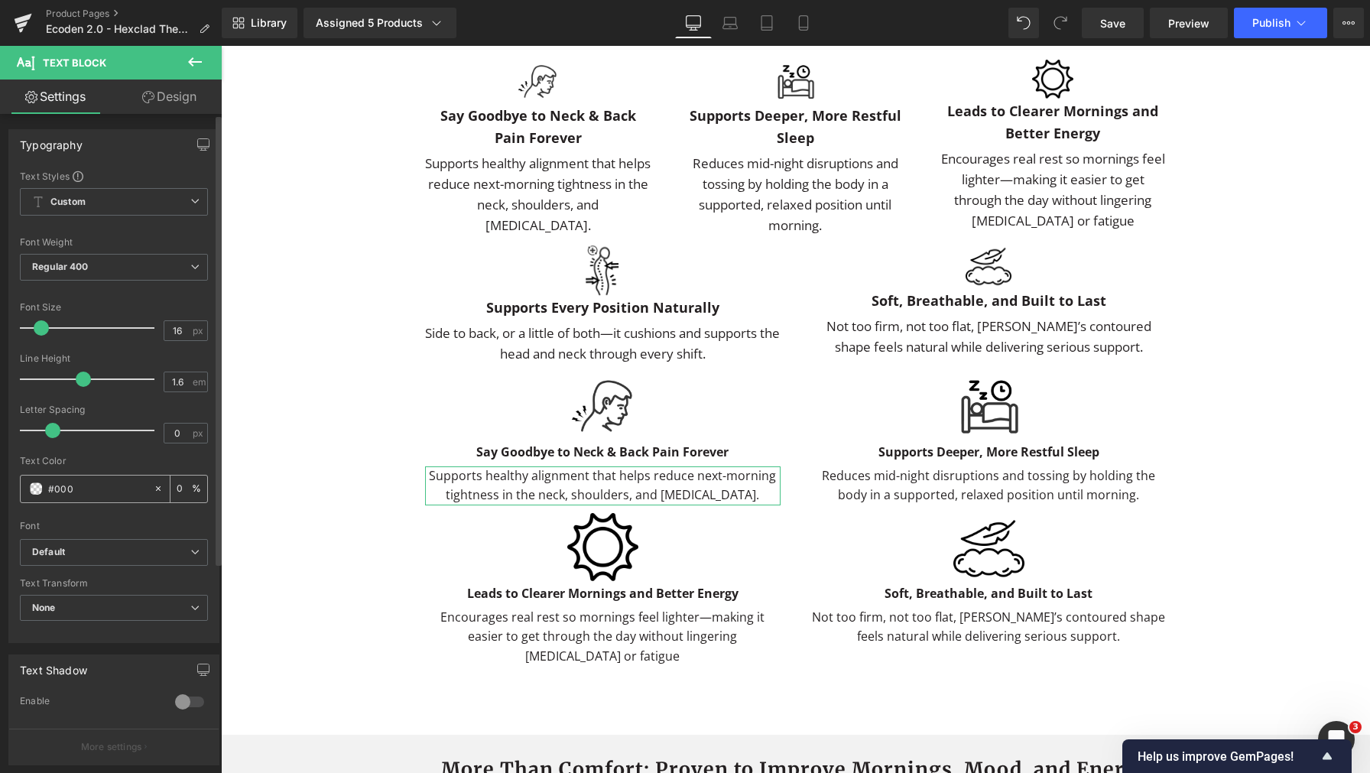
type input "100"
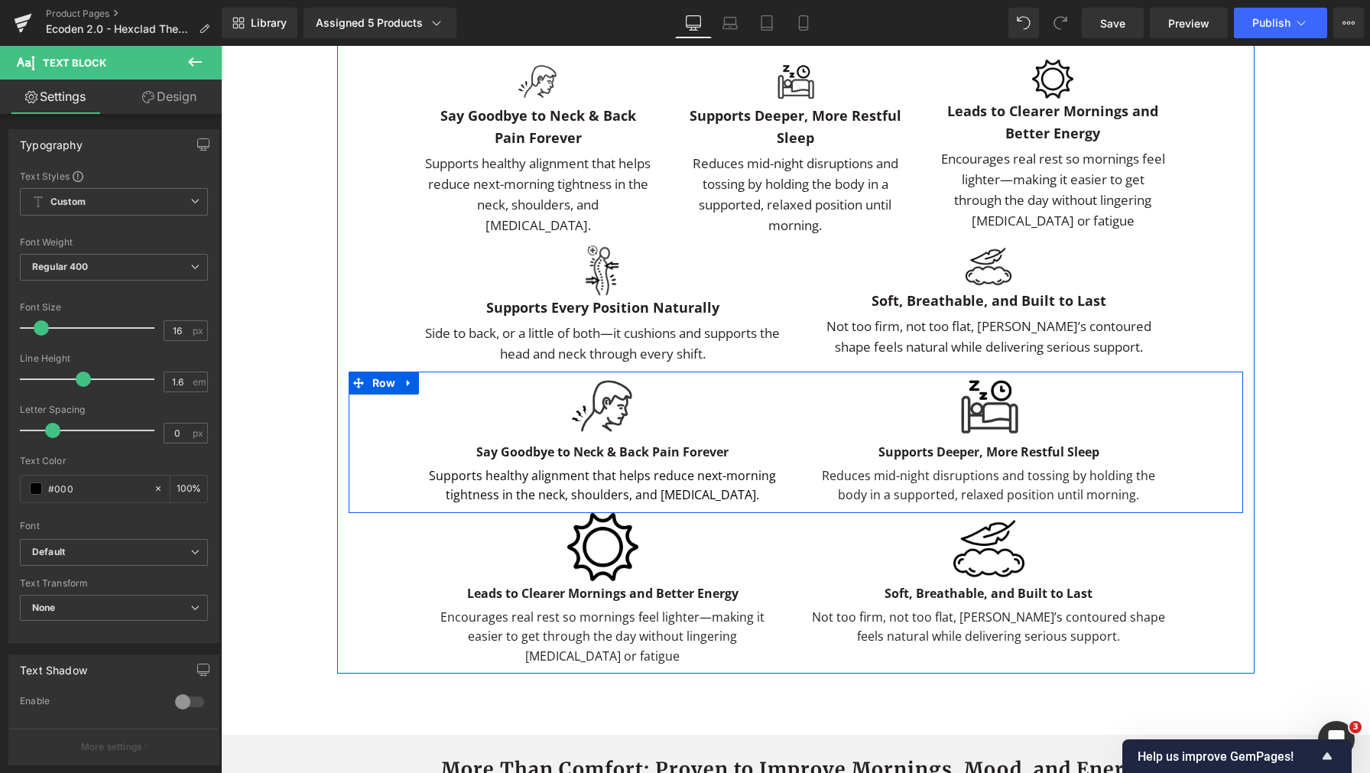
click at [972, 495] on span "Text Block" at bounding box center [980, 485] width 50 height 18
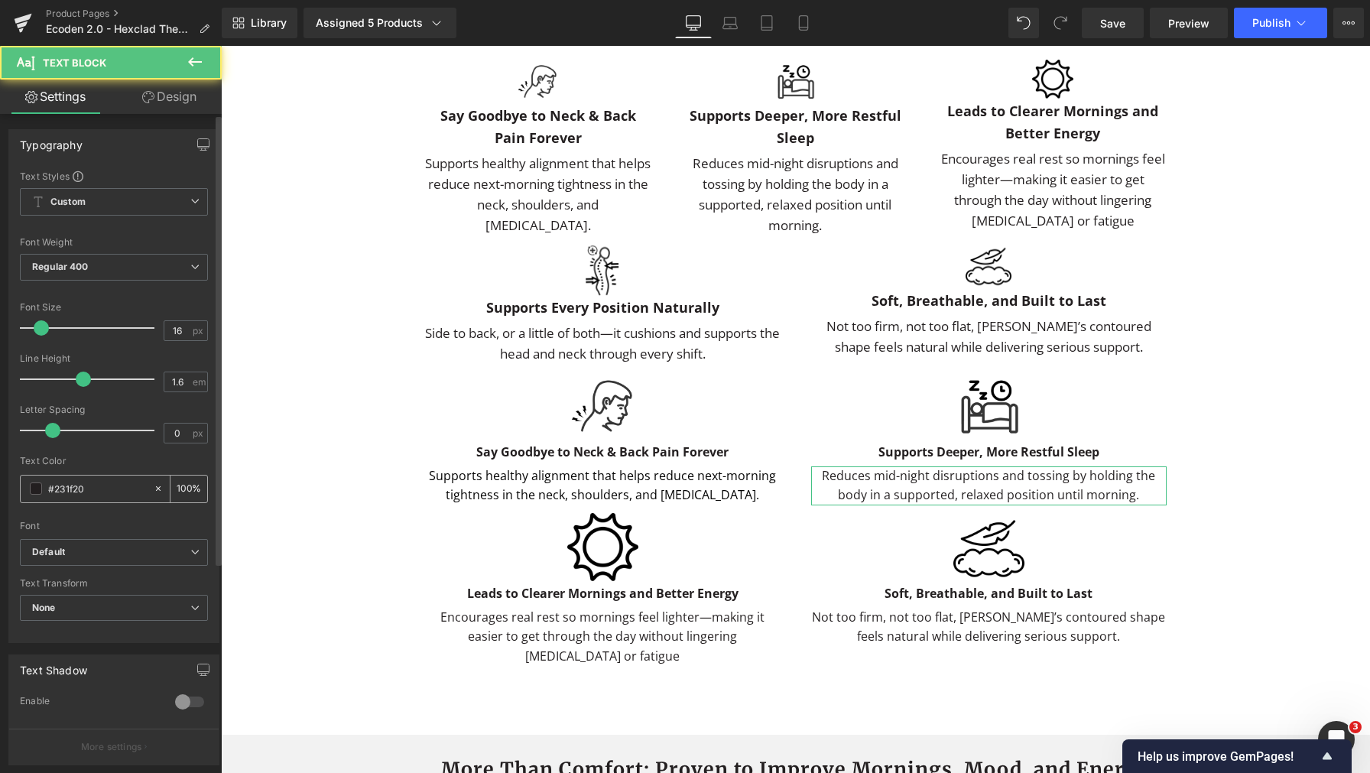
click at [89, 489] on input "#231f20" at bounding box center [97, 488] width 98 height 17
type input "#00"
type input "0"
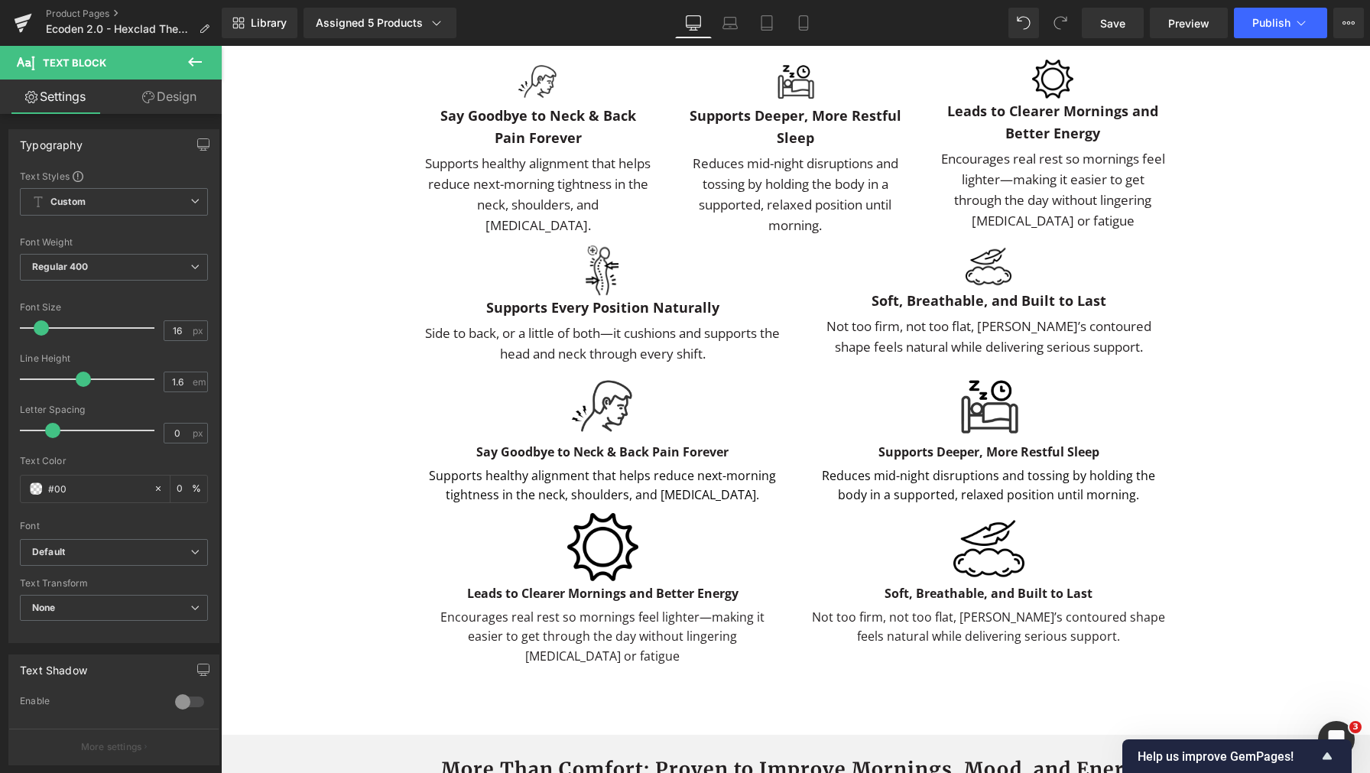
type input "#000"
type input "100"
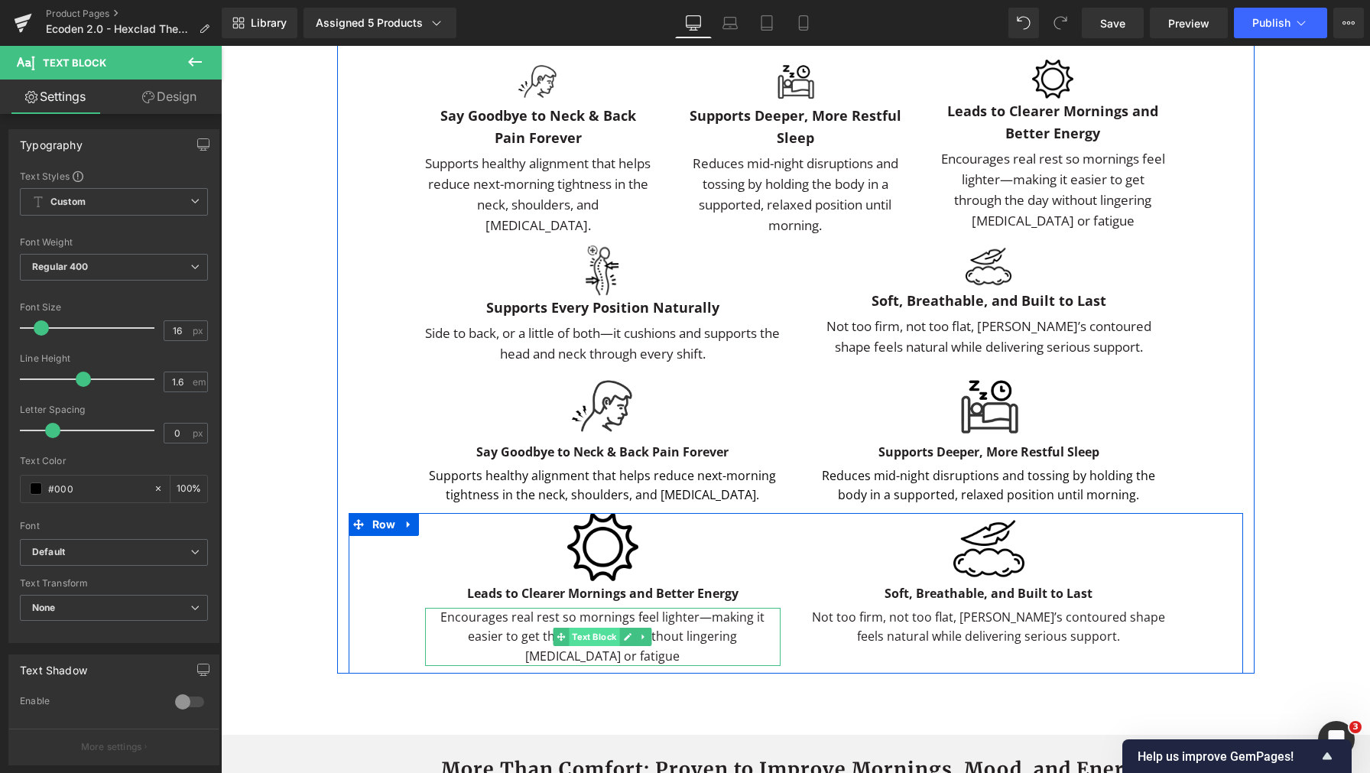
click at [576, 646] on span "Text Block" at bounding box center [594, 637] width 50 height 18
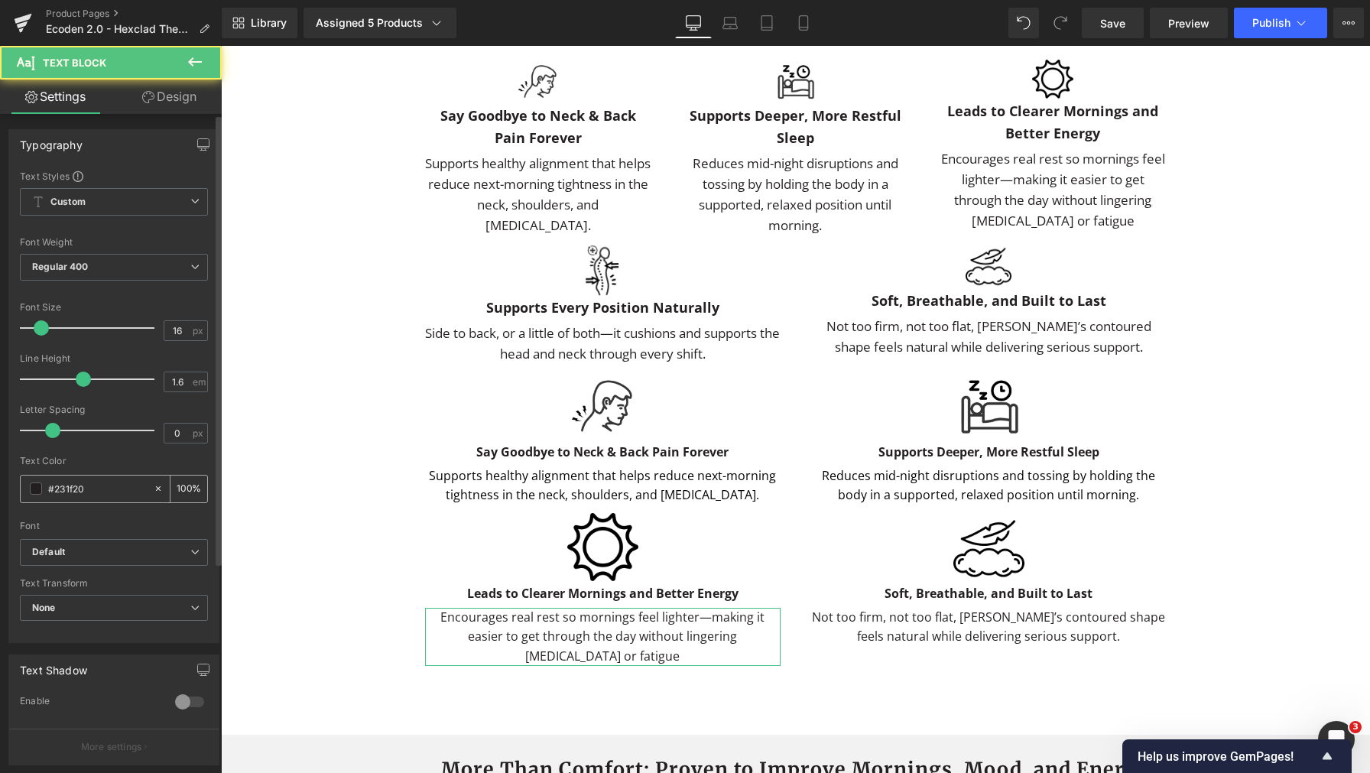
click at [109, 492] on input "#231f20" at bounding box center [97, 488] width 98 height 17
drag, startPoint x: 109, startPoint y: 492, endPoint x: 602, endPoint y: 547, distance: 495.4
click at [109, 492] on input "#231f20" at bounding box center [97, 488] width 98 height 17
type input "#0"
type input "0"
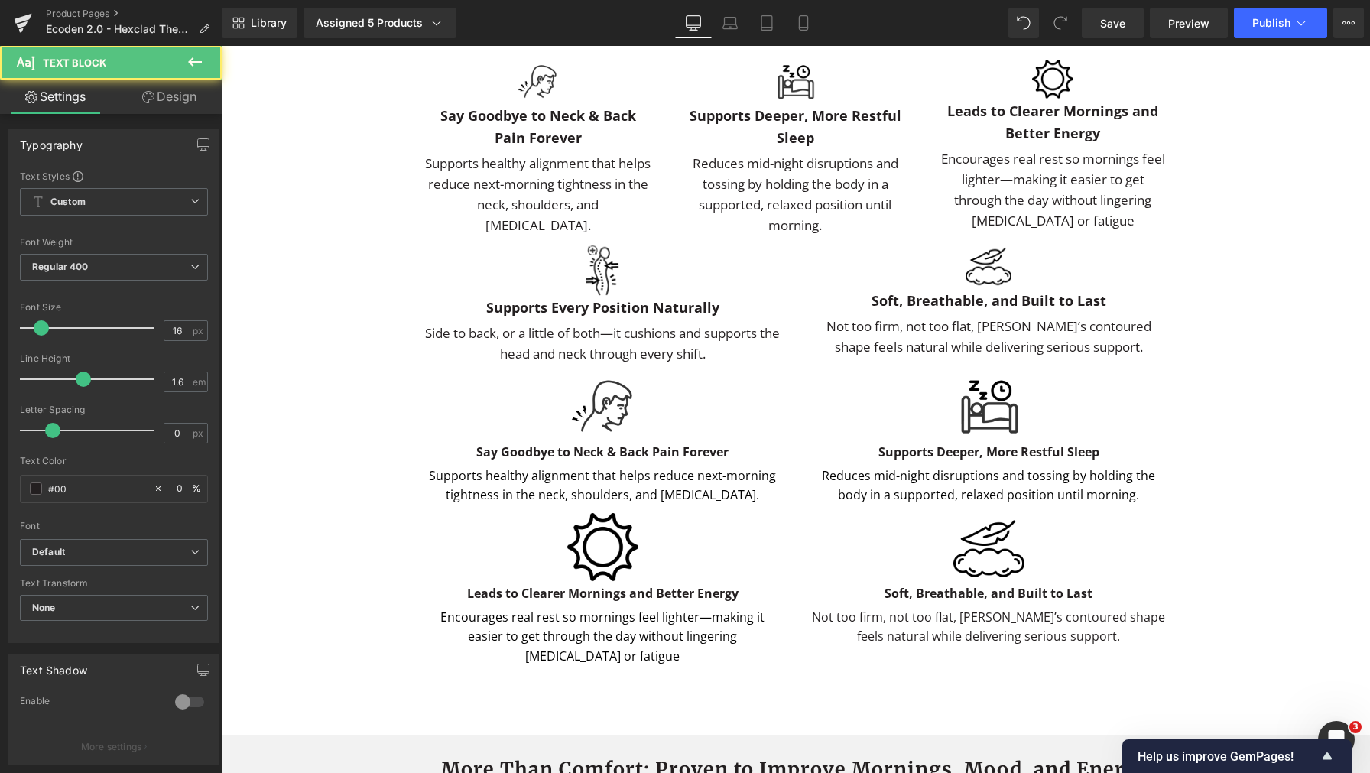
type input "#000"
type input "100"
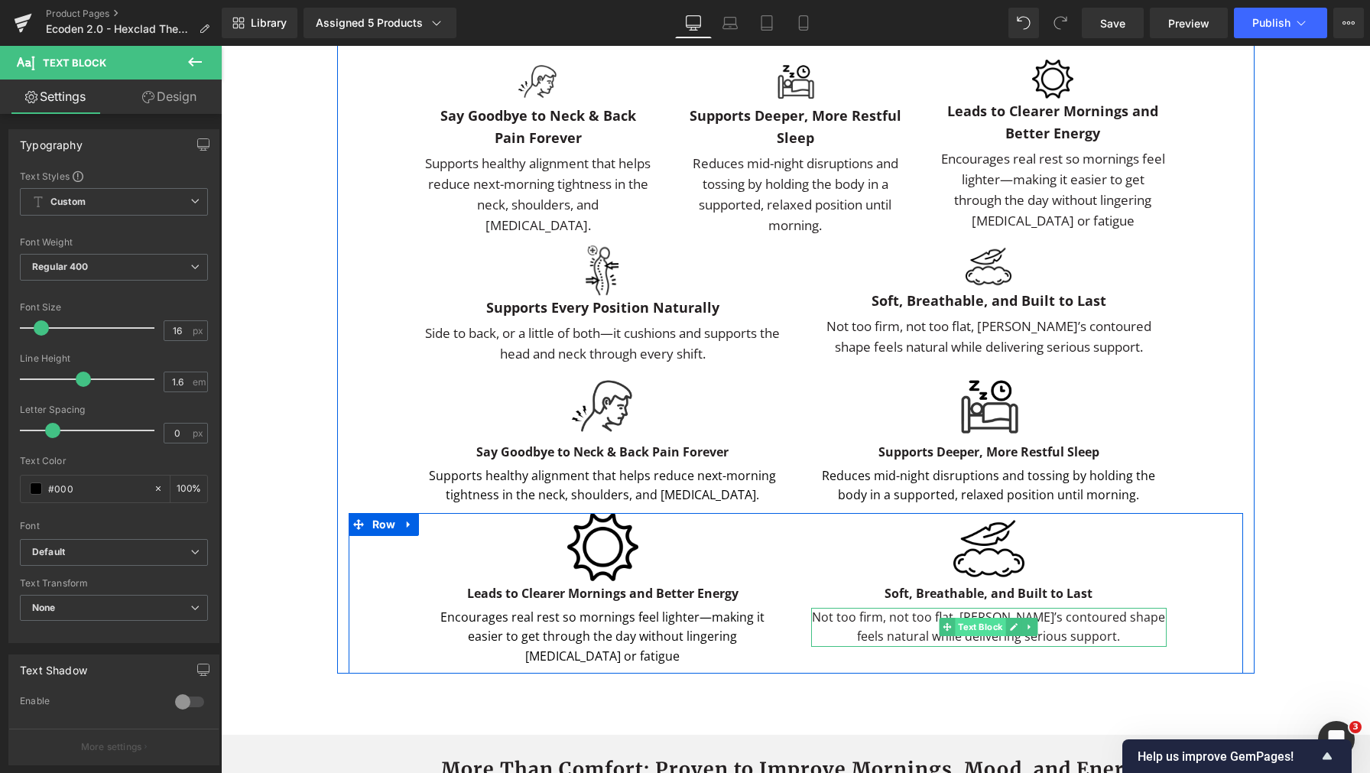
click at [970, 636] on span "Text Block" at bounding box center [980, 627] width 50 height 18
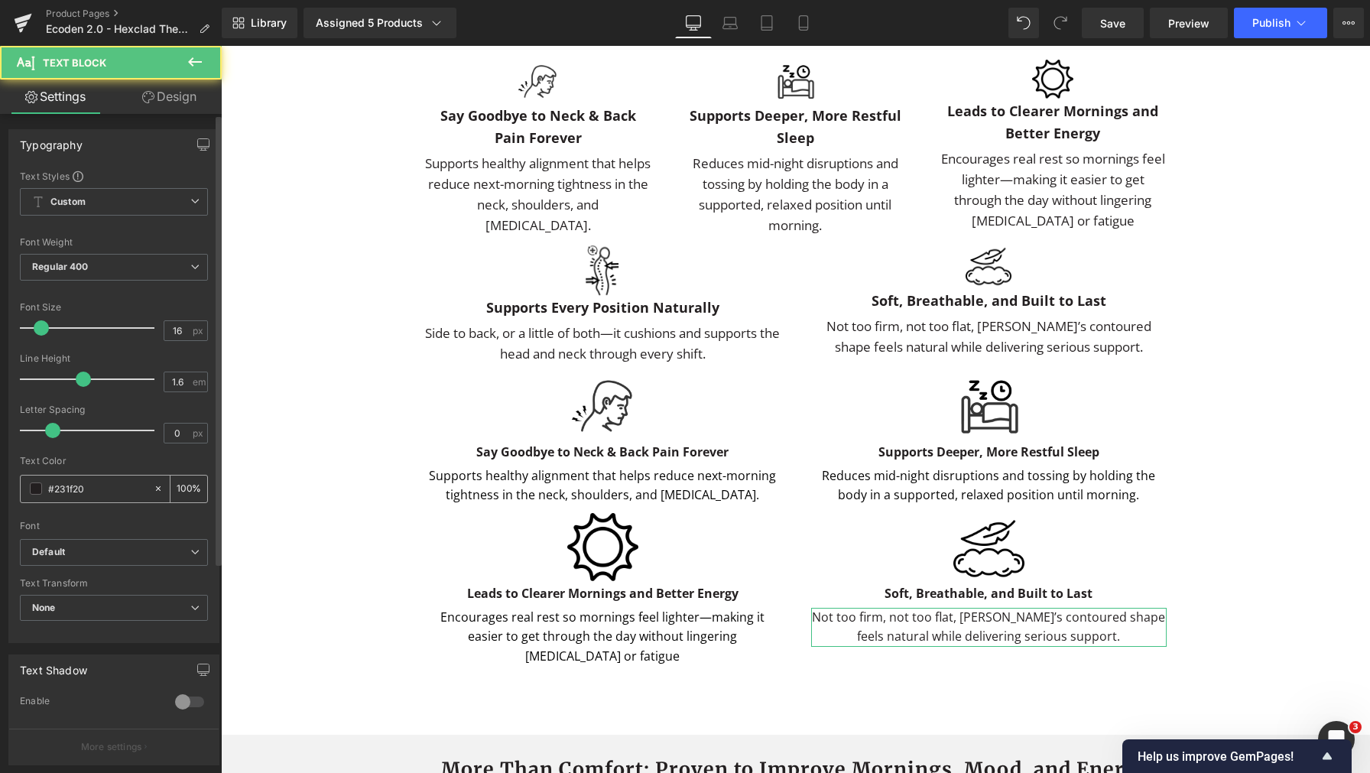
click at [104, 495] on input "#231f20" at bounding box center [97, 488] width 98 height 17
type input "#00"
type input "0"
type input "#000"
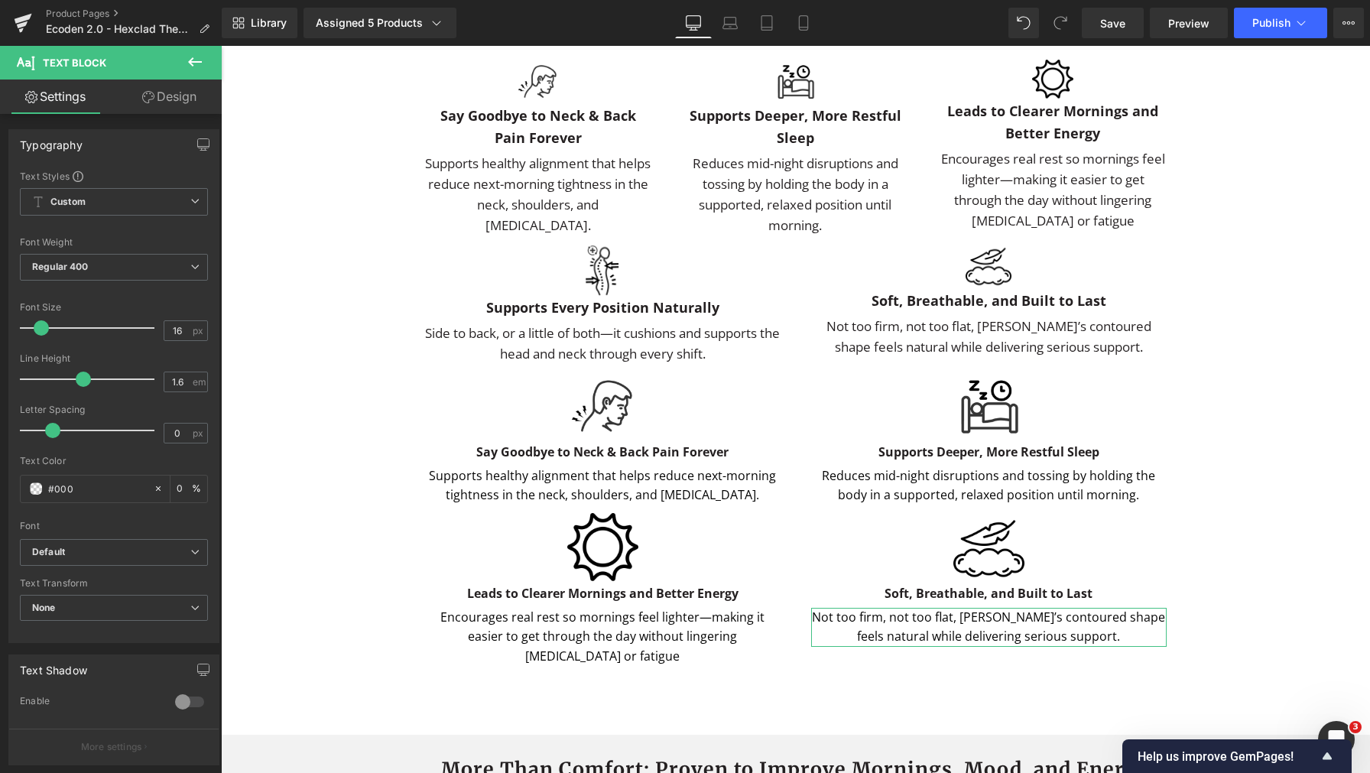
type input "100"
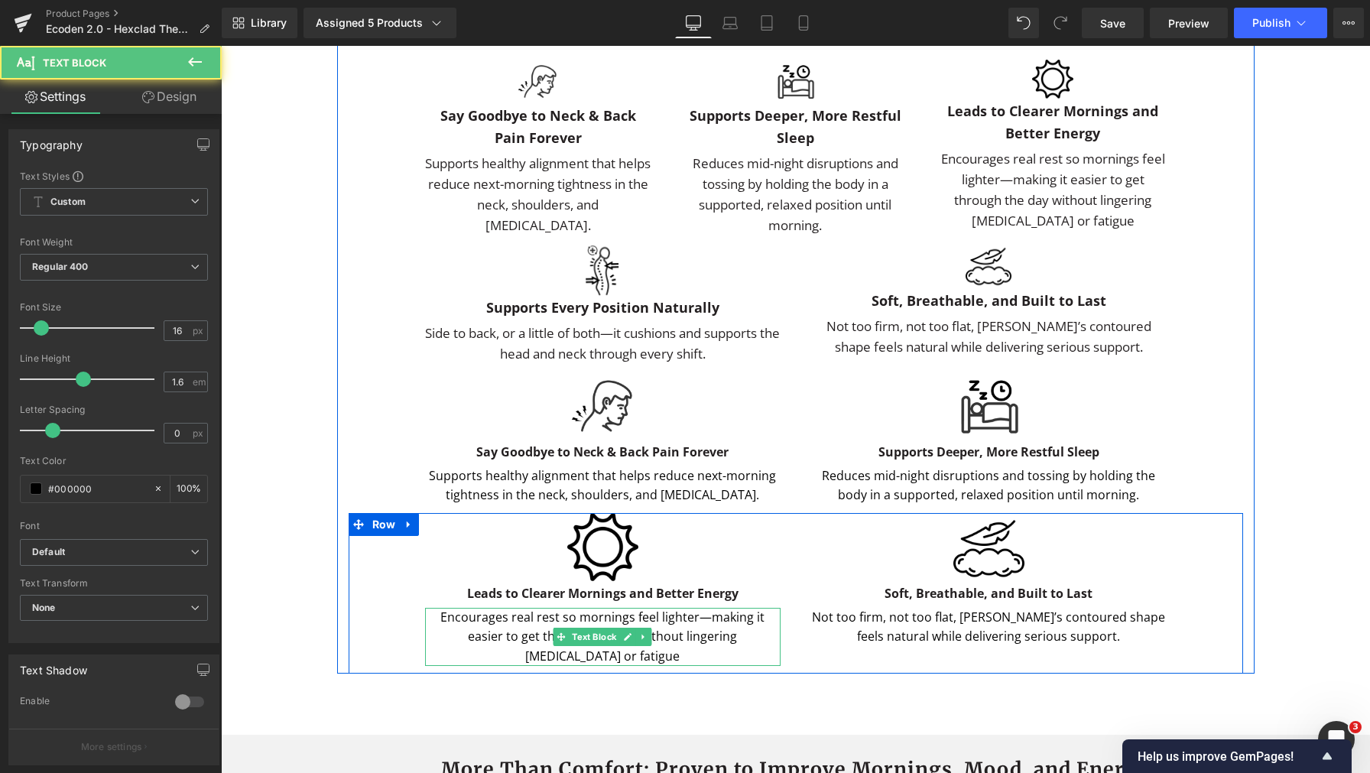
click at [640, 667] on div "Encourages real rest so mornings feel lighter—making it easier to get through t…" at bounding box center [602, 637] width 355 height 59
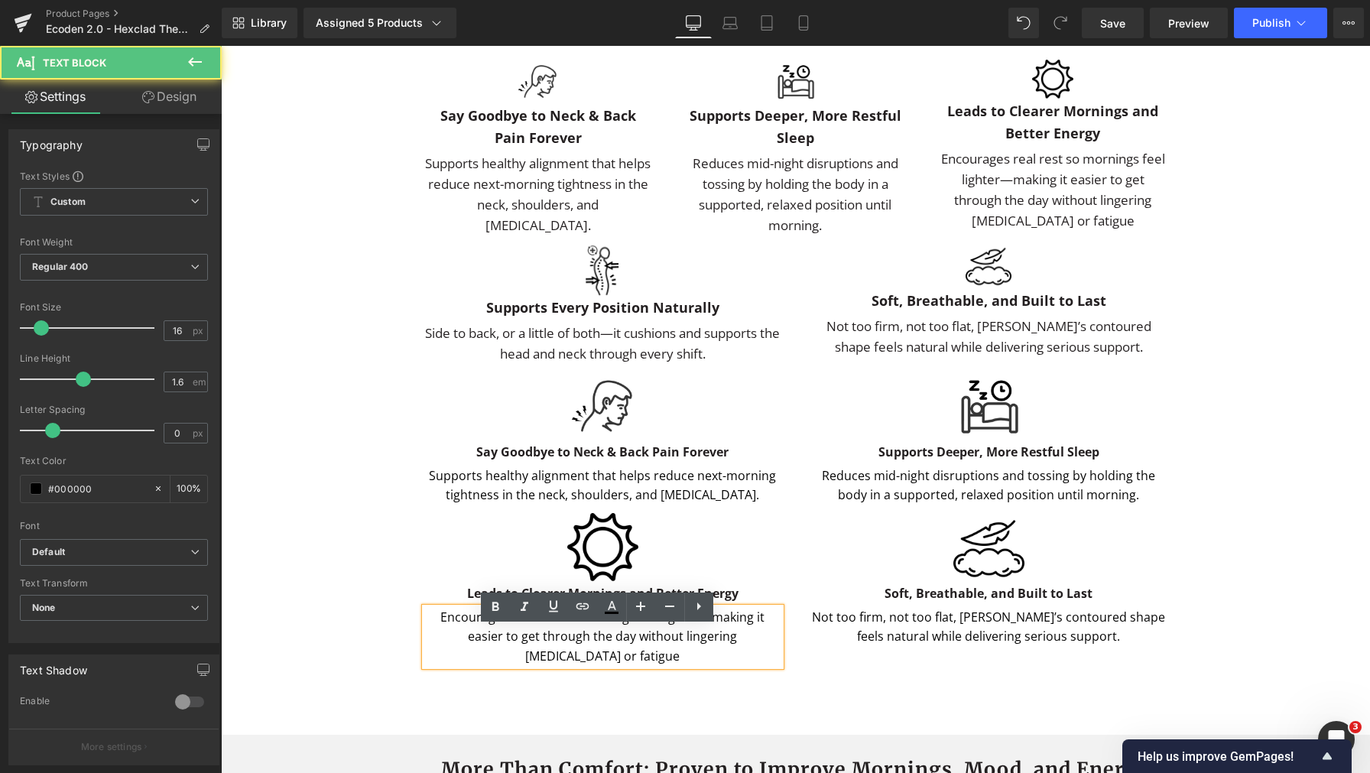
click at [660, 667] on div "Encourages real rest so mornings feel lighter—making it easier to get through t…" at bounding box center [602, 637] width 355 height 59
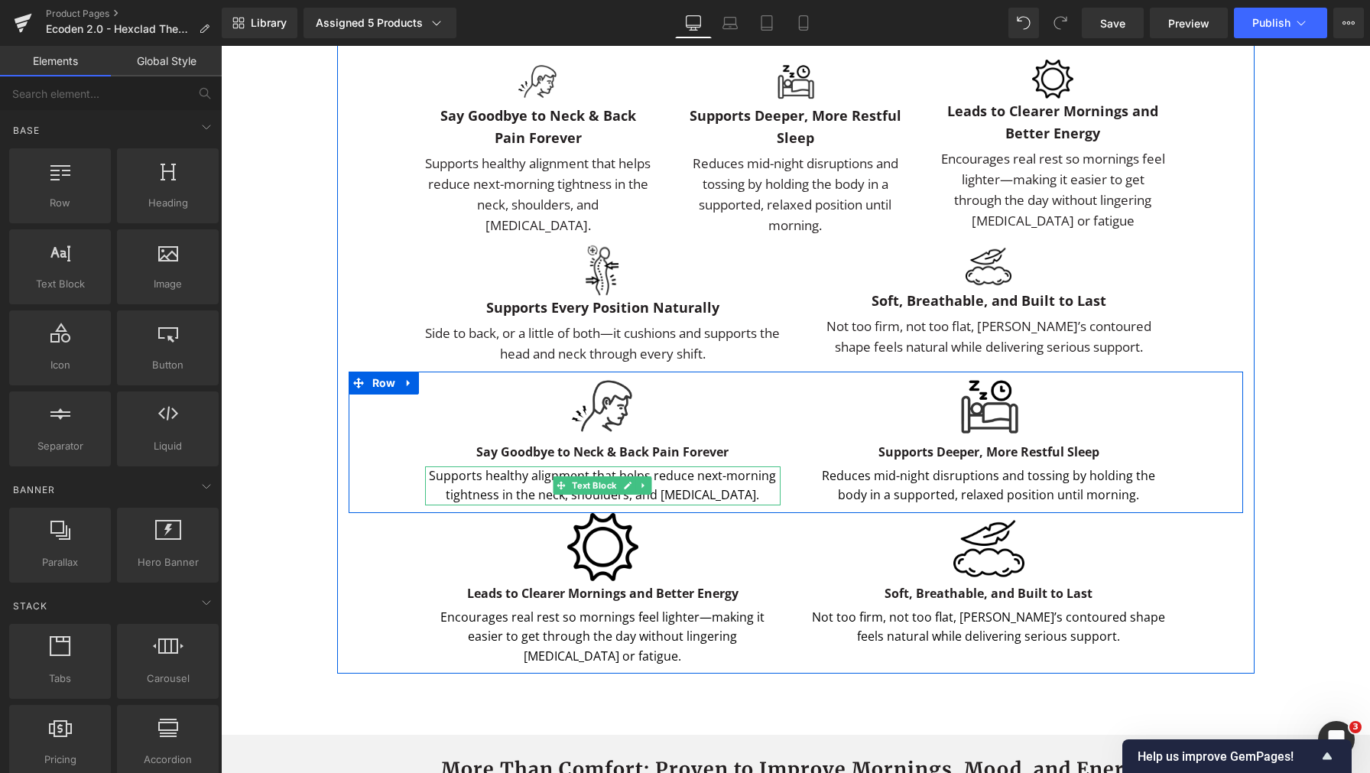
click at [722, 505] on div "Supports healthy alignment that helps reduce next-morning tightness in the neck…" at bounding box center [602, 485] width 355 height 39
click at [740, 505] on div "Supports healthy alignment that helps reduce next-morning tightness in the neck…" at bounding box center [602, 485] width 355 height 39
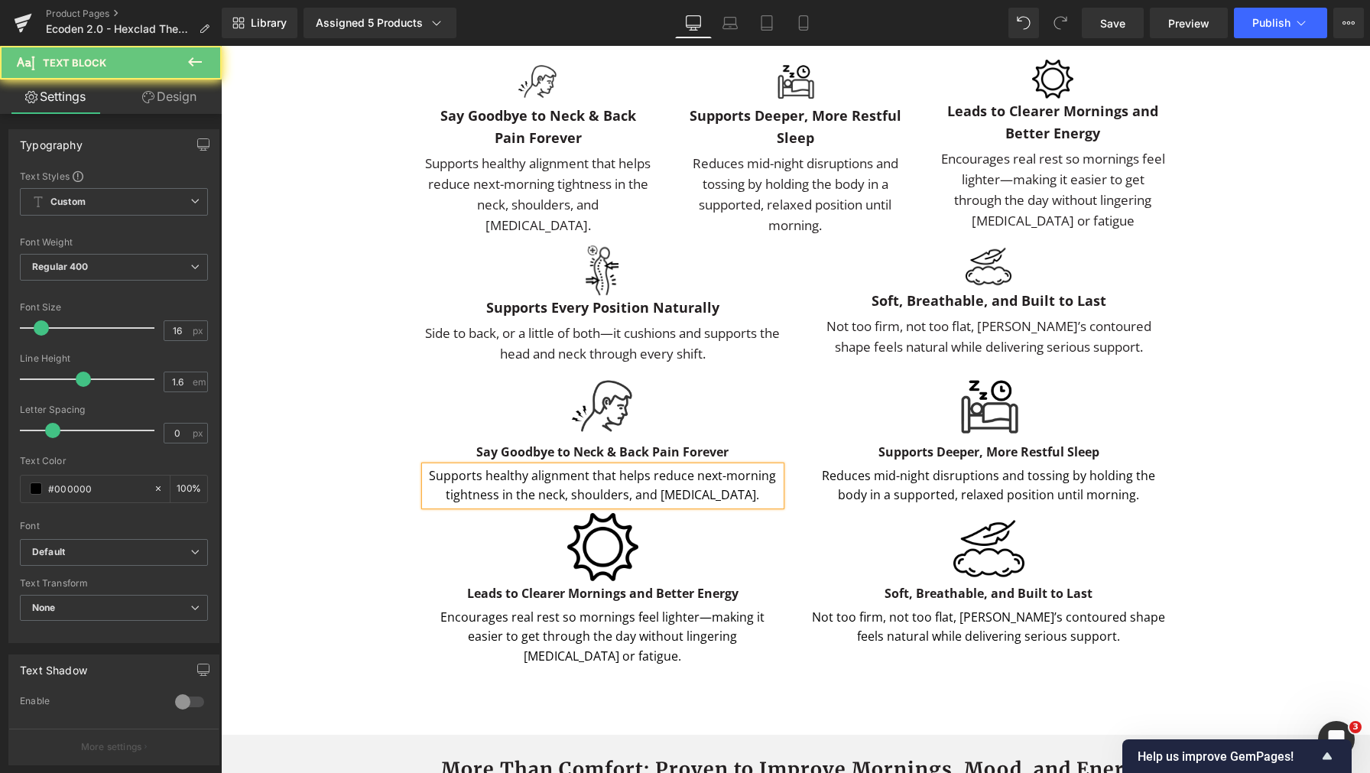
paste div
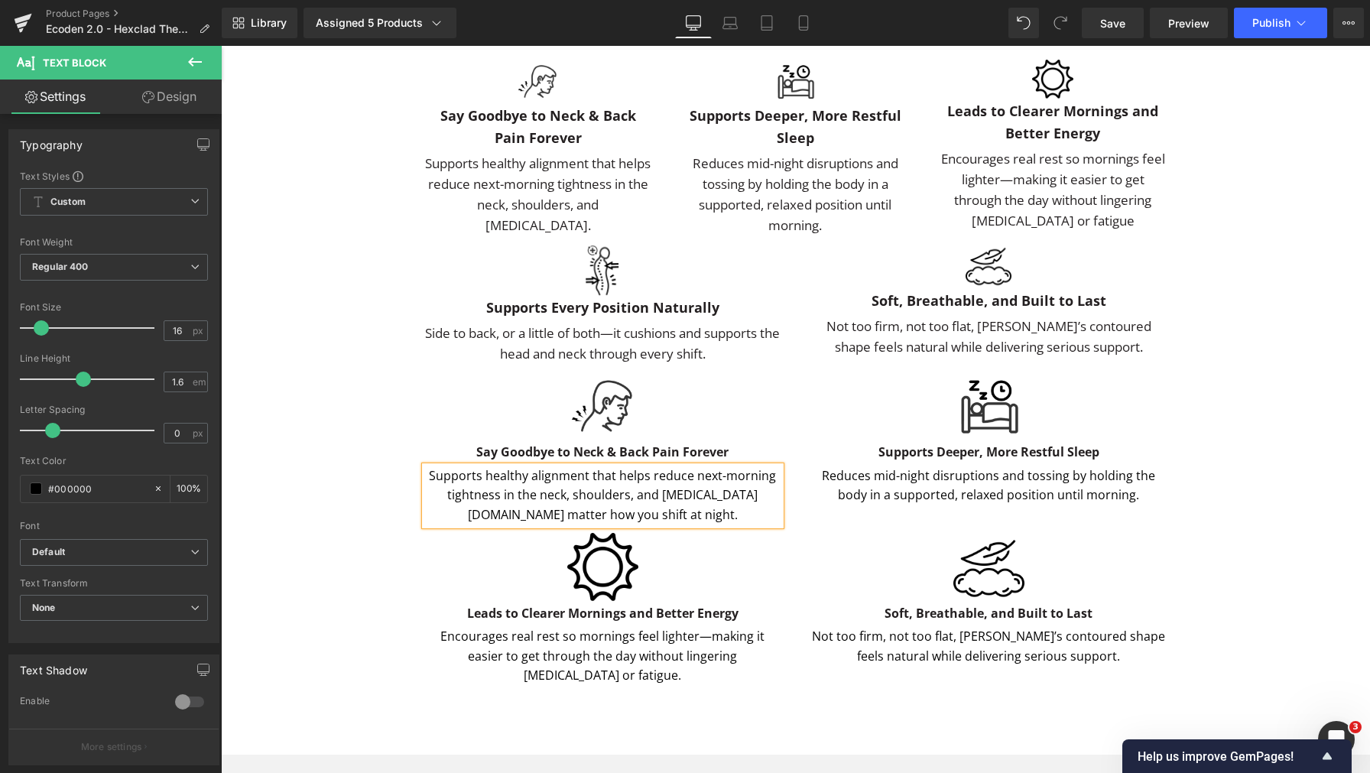
drag, startPoint x: 707, startPoint y: 514, endPoint x: 722, endPoint y: 515, distance: 14.5
click at [707, 514] on div "Supports healthy alignment that helps reduce next-morning tightness in the neck…" at bounding box center [602, 495] width 355 height 59
click at [1243, 465] on div "Image Image Freeflow™ 4D Movement Design Technology Text Block Icon List Smooth…" at bounding box center [795, 354] width 917 height 678
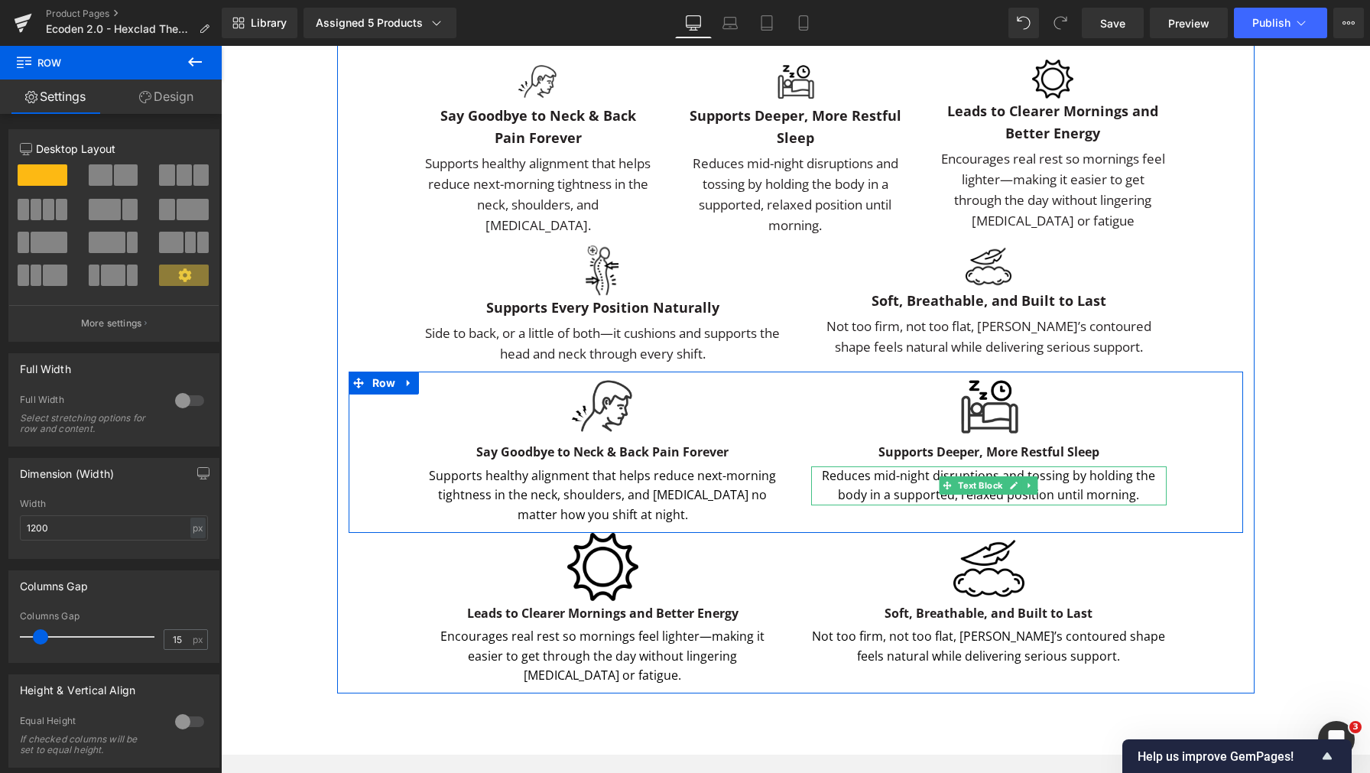
click at [1143, 505] on div "Reduces mid-night disruptions and tossing by holding the body in a supported, r…" at bounding box center [988, 485] width 355 height 39
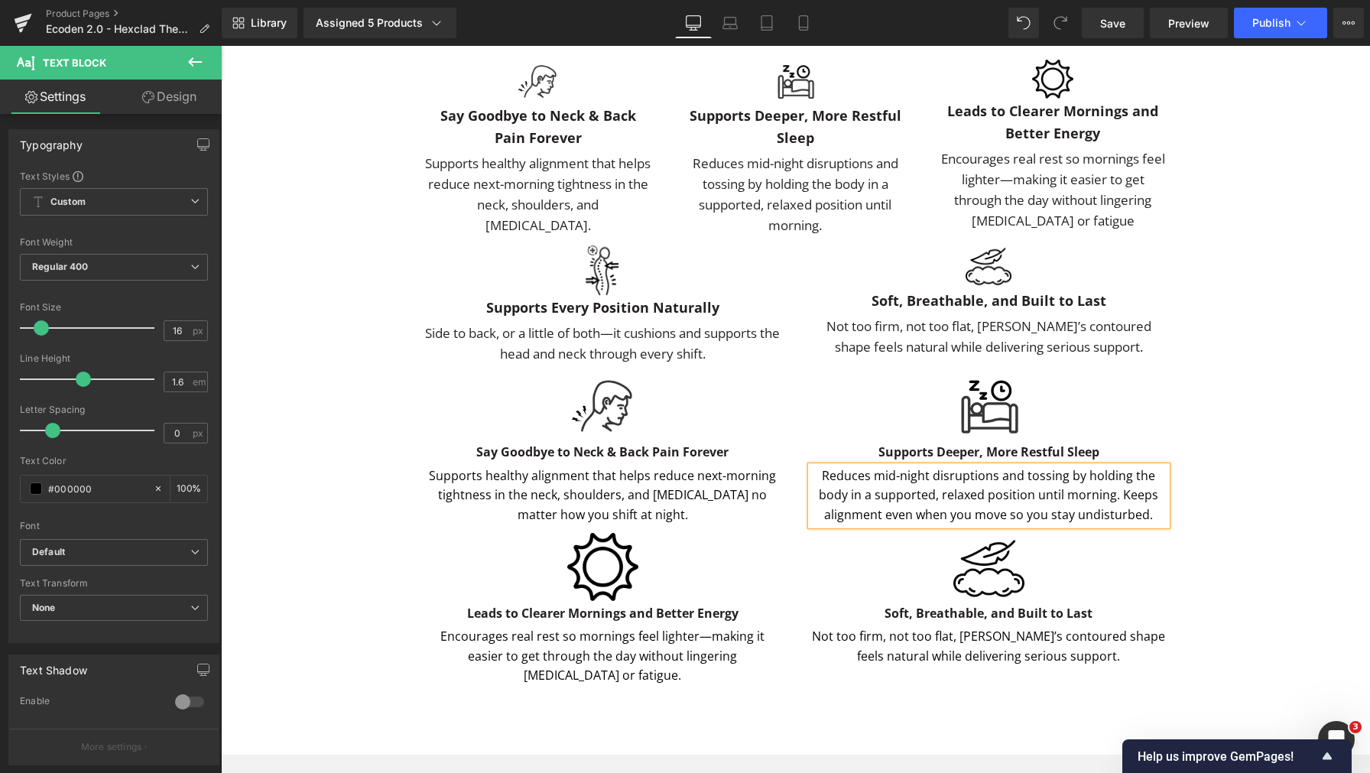
click at [1218, 508] on div "Image Say Goodbye to Neck & Back Pain Forever Text Block Supports healthy align…" at bounding box center [796, 452] width 894 height 161
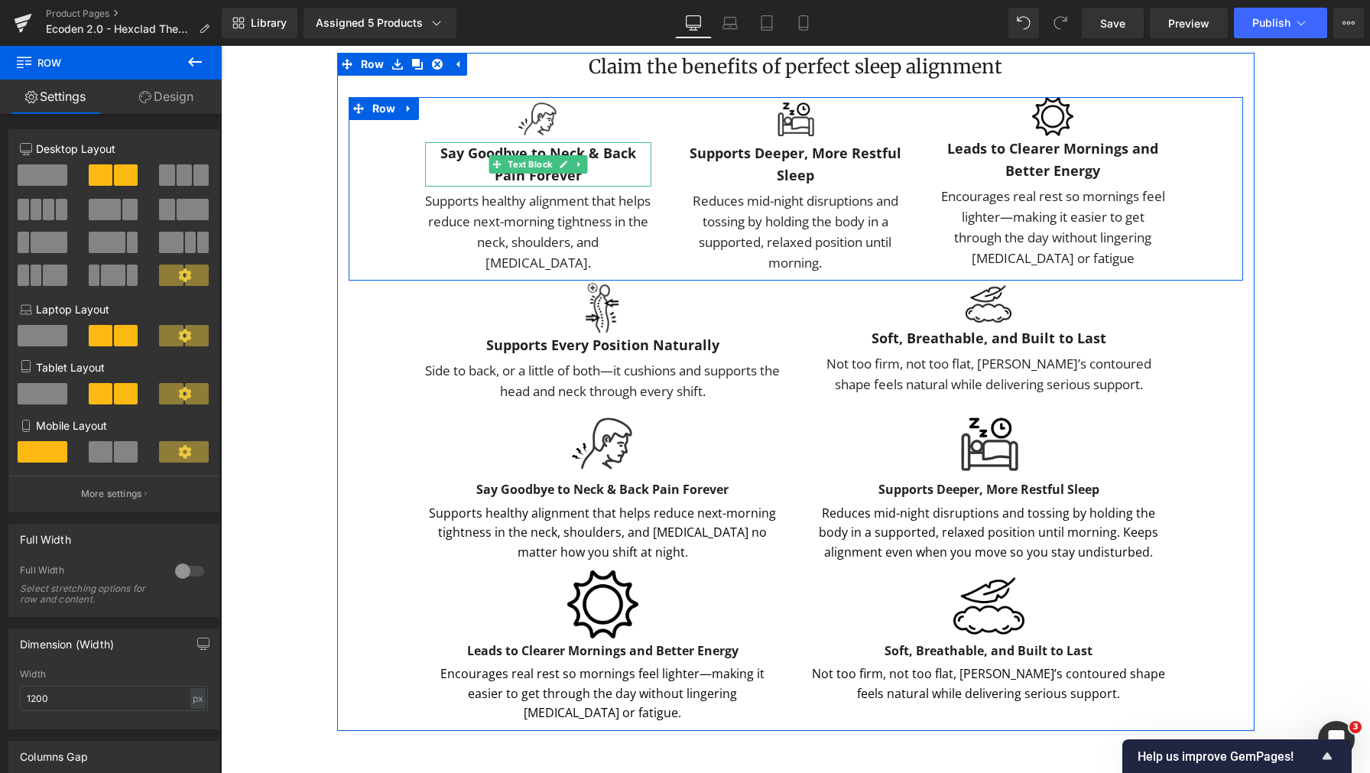
scroll to position [3107, 0]
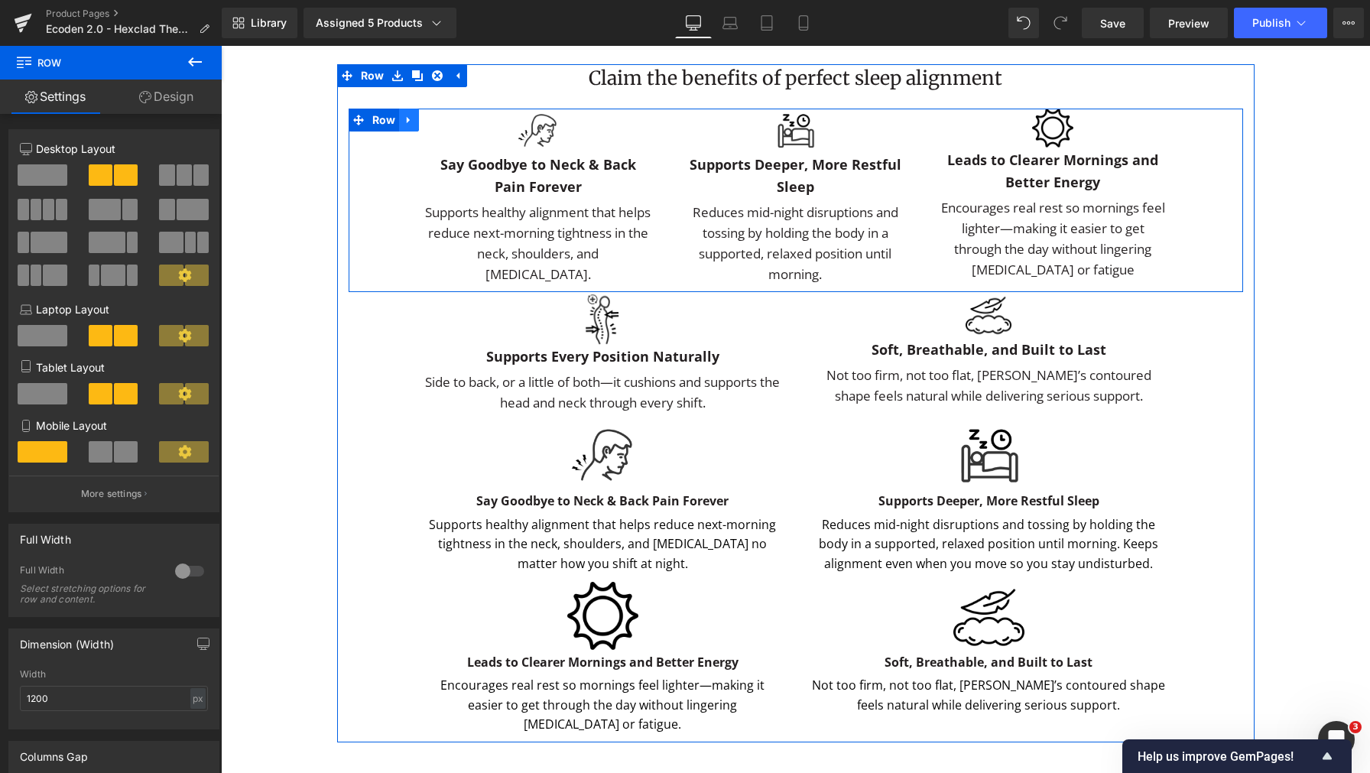
click at [407, 125] on icon at bounding box center [409, 119] width 11 height 11
click at [451, 131] on link at bounding box center [449, 120] width 20 height 23
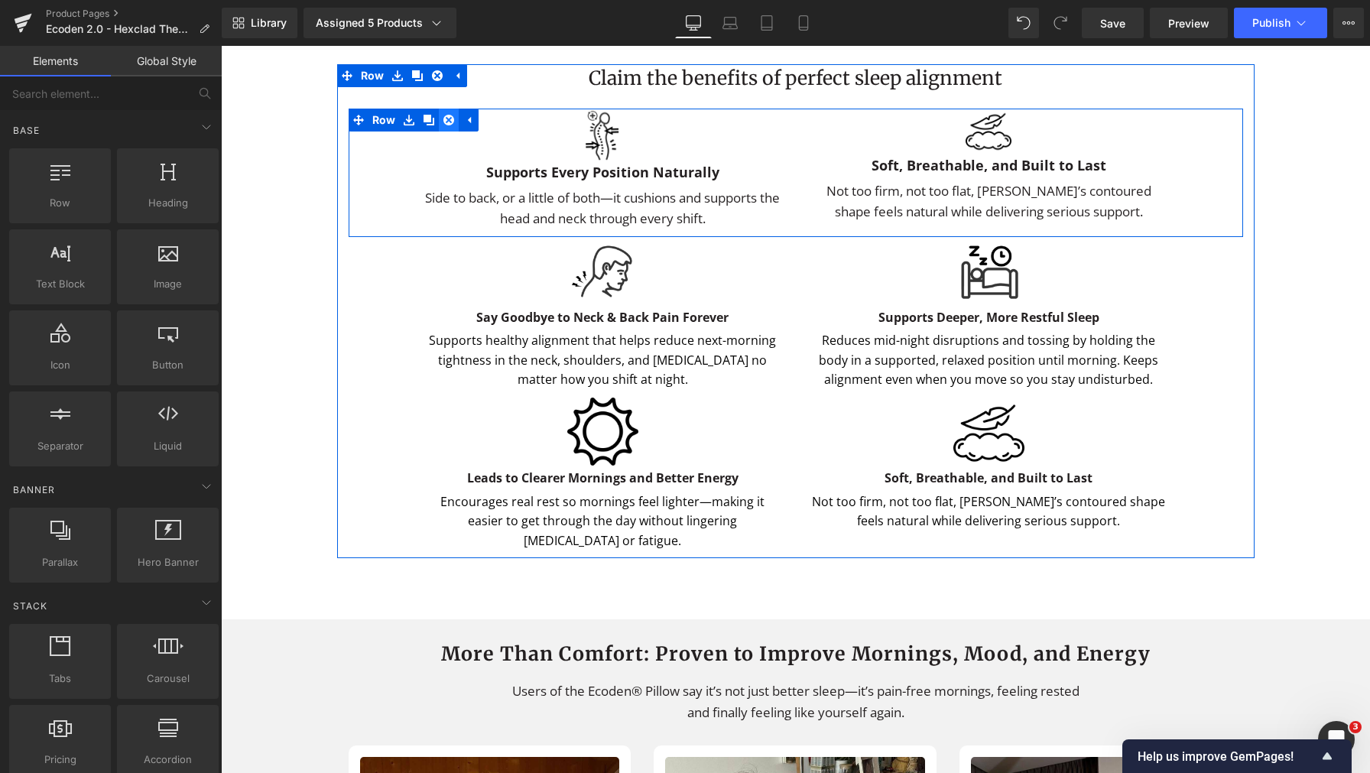
click at [443, 125] on icon at bounding box center [448, 120] width 11 height 11
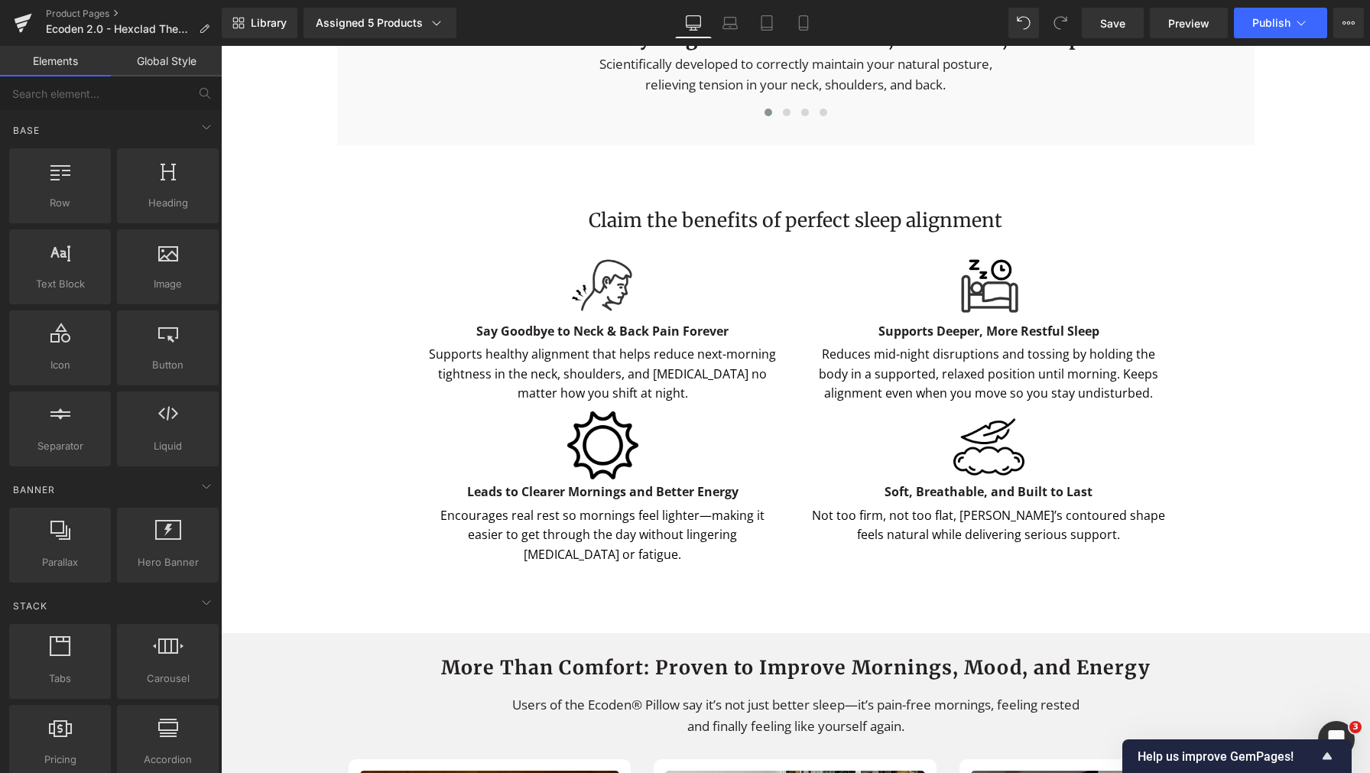
scroll to position [2959, 0]
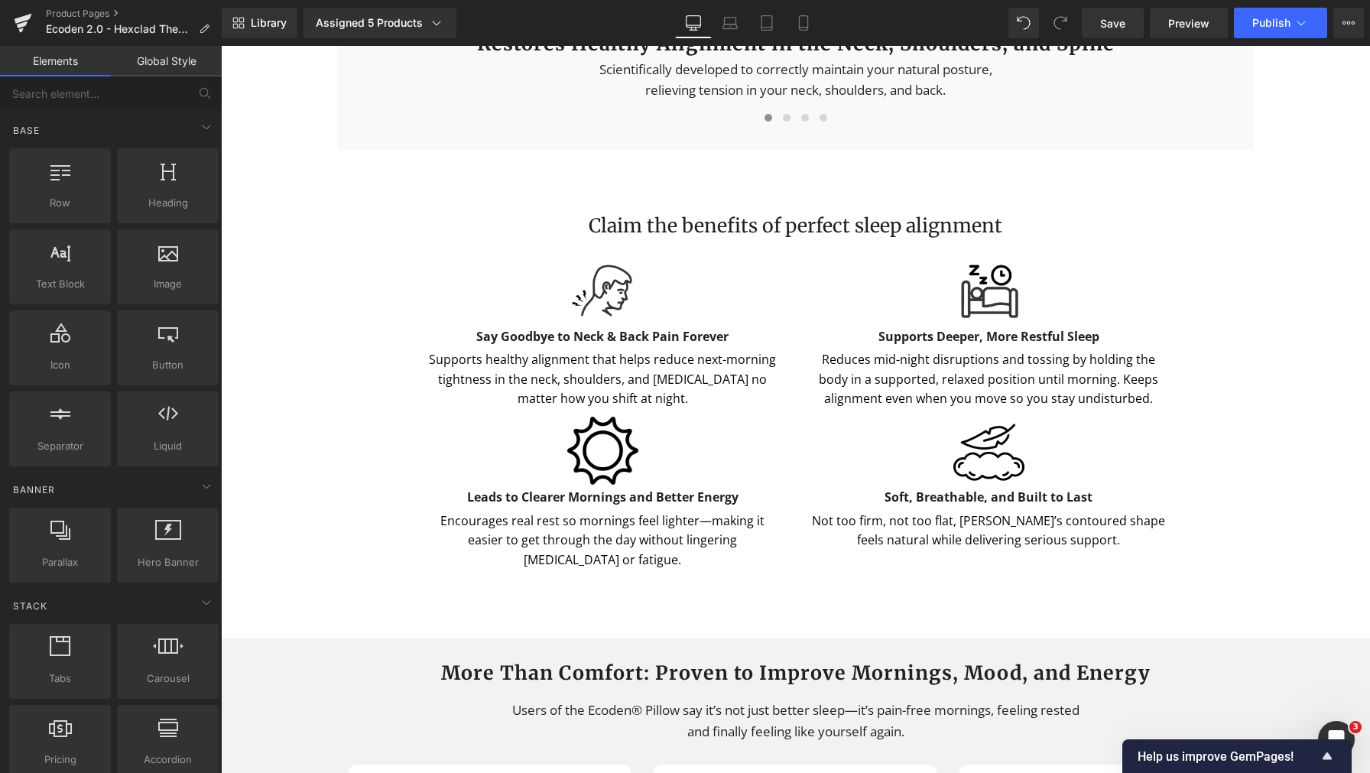
click at [775, 241] on div "Claim the benefits of perfect sleep alignment Heading" at bounding box center [796, 226] width 894 height 29
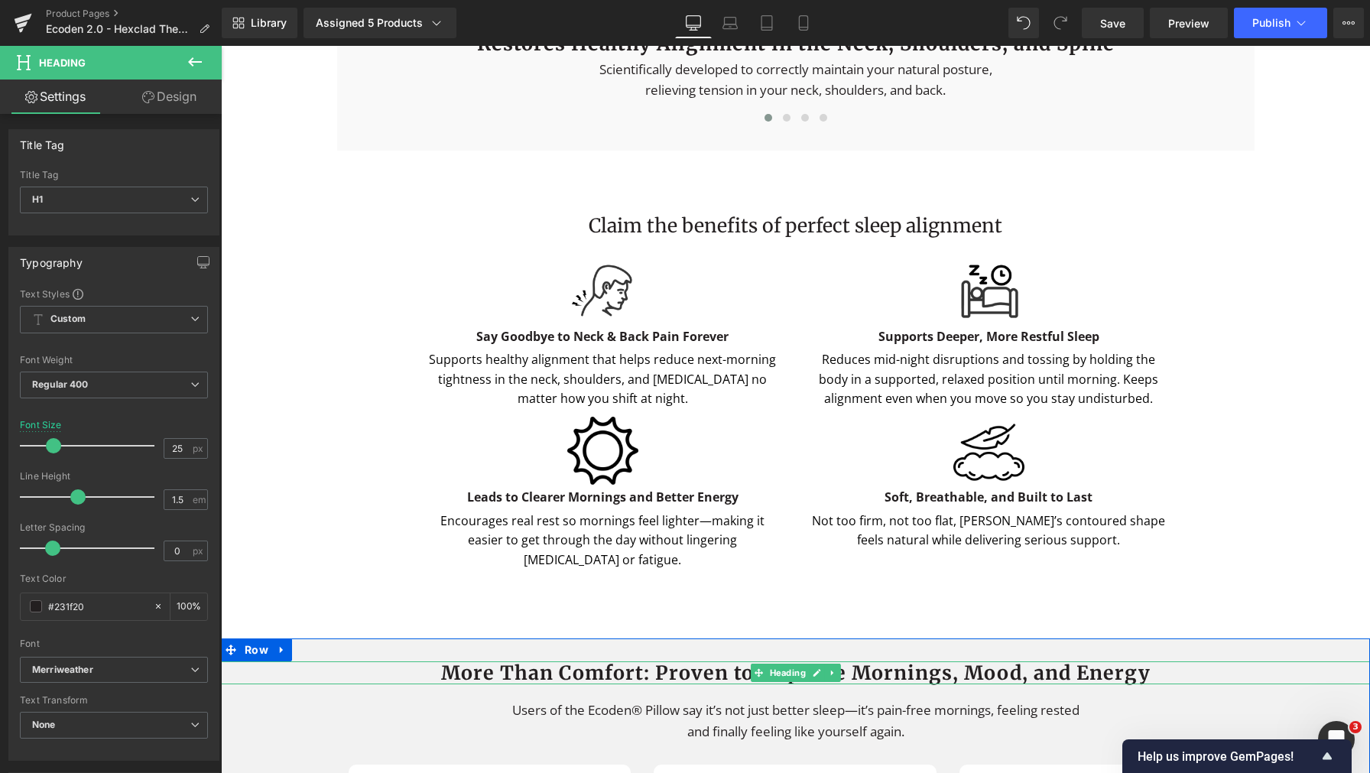
click at [707, 685] on b "More Than Comfort: Proven to Improve Mornings, Mood, and Energy" at bounding box center [795, 672] width 709 height 24
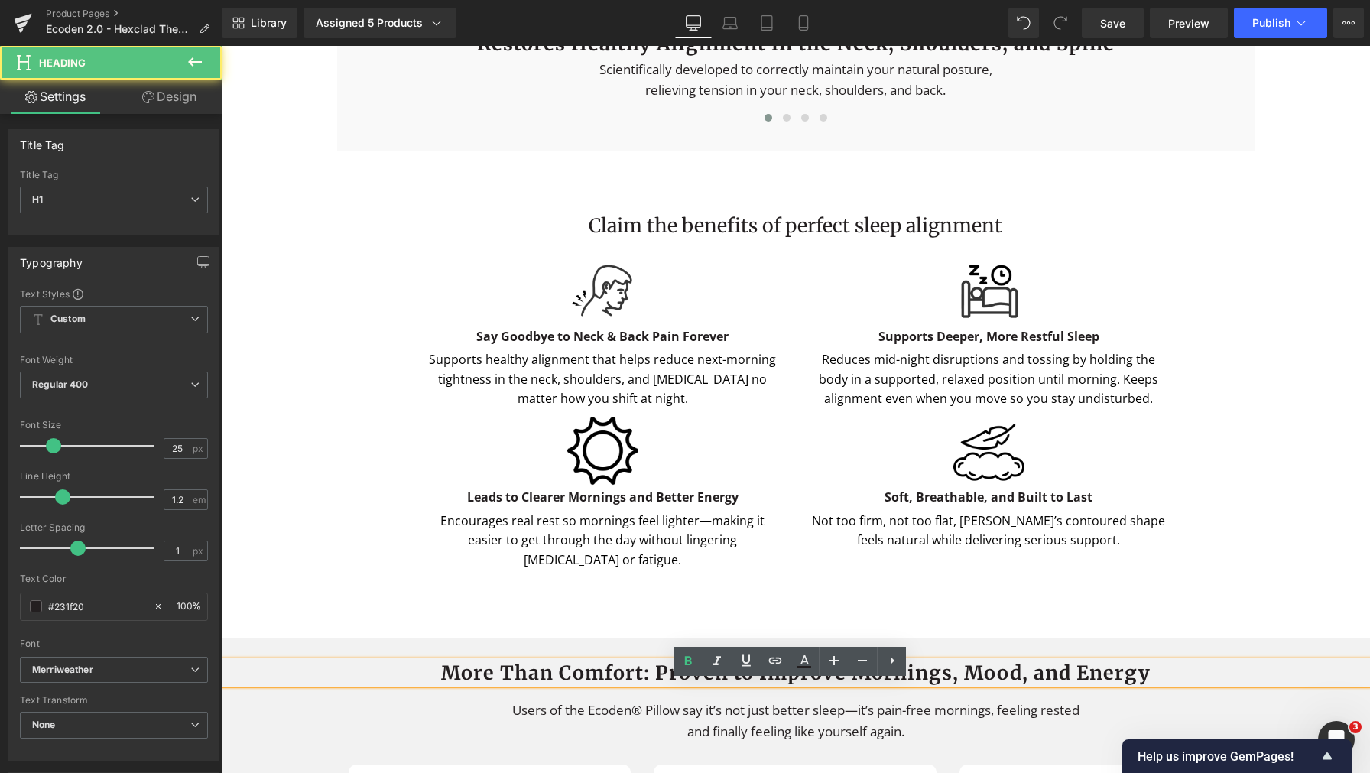
click at [687, 683] on b "More Than Comfort: Proven to Improve Mornings, Mood, and Energy" at bounding box center [795, 672] width 709 height 24
click at [661, 685] on b "More Than Comfort: Proven to Improve Mornings, Mood, and Energy" at bounding box center [795, 672] width 709 height 24
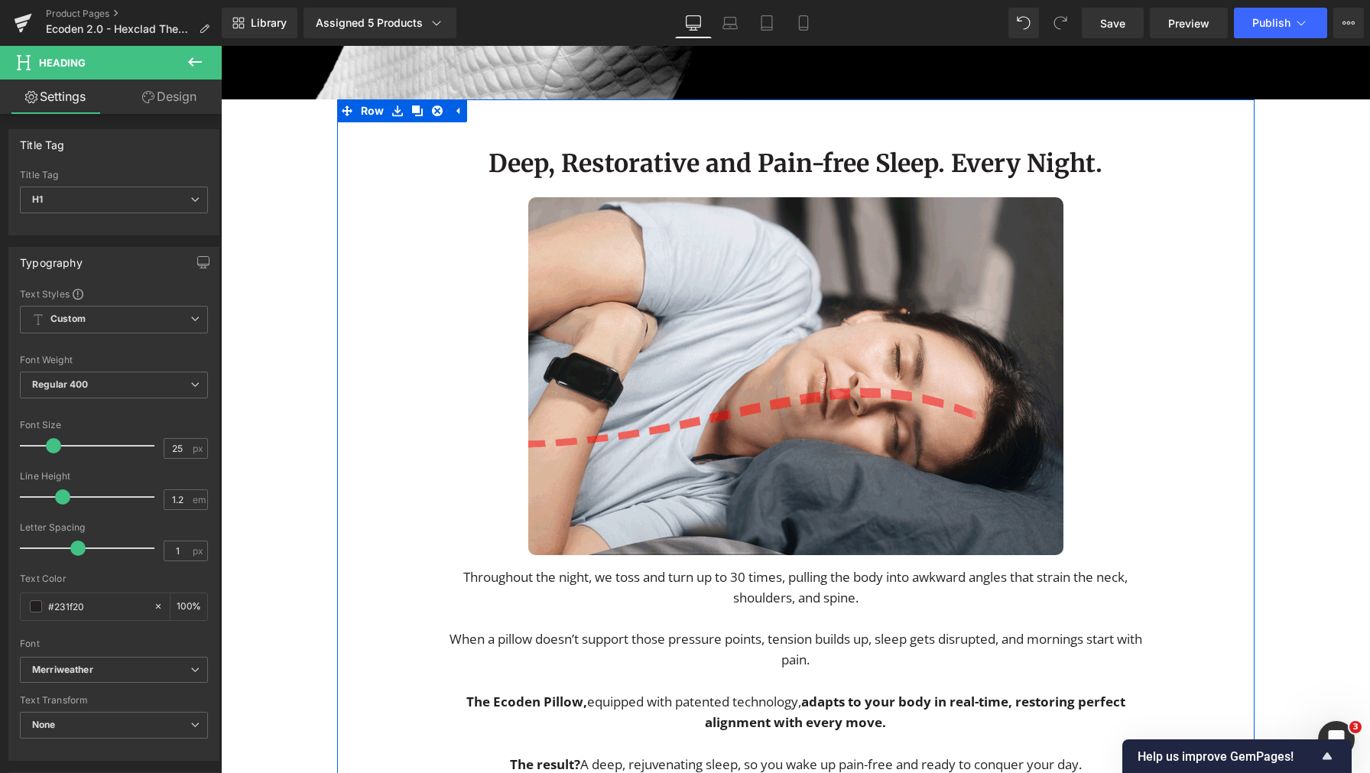
scroll to position [2164, 0]
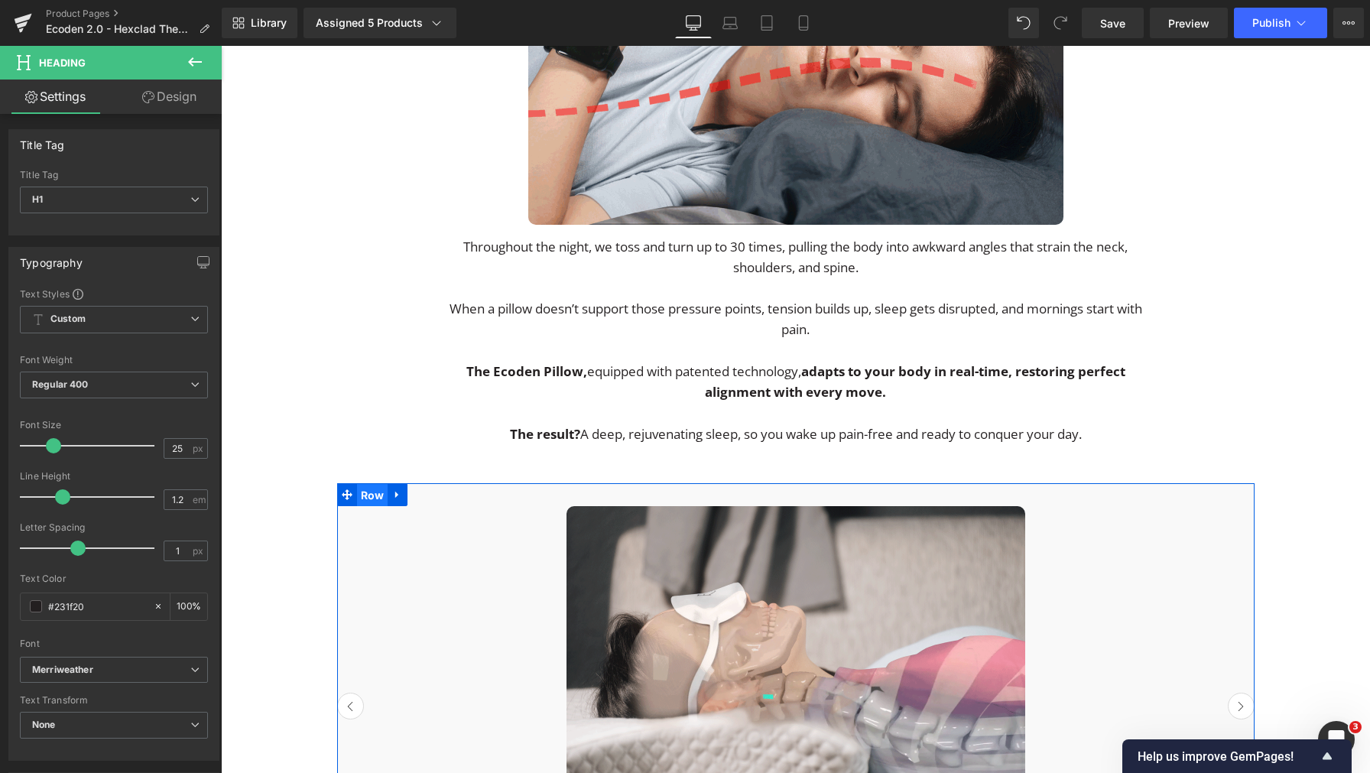
click at [359, 507] on span "Row" at bounding box center [372, 495] width 31 height 23
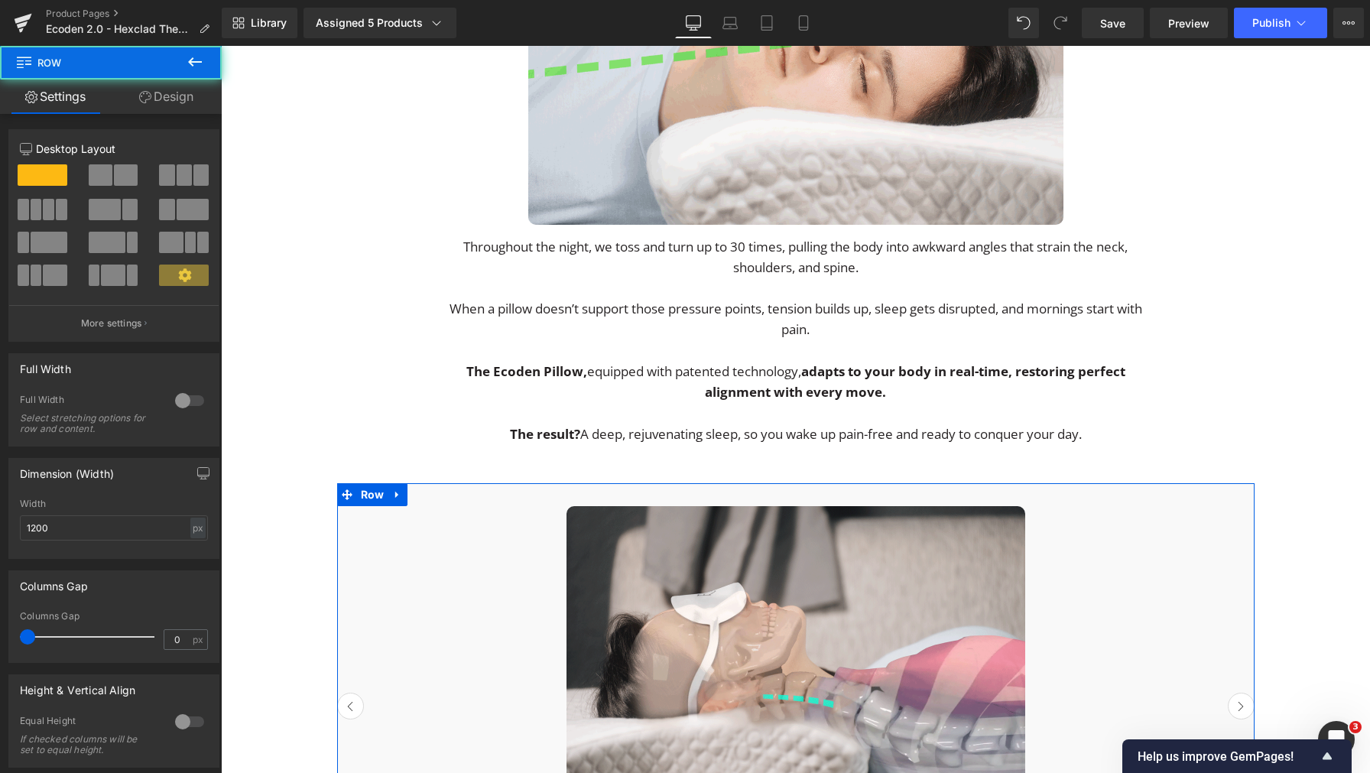
click at [161, 92] on link "Design" at bounding box center [166, 97] width 111 height 34
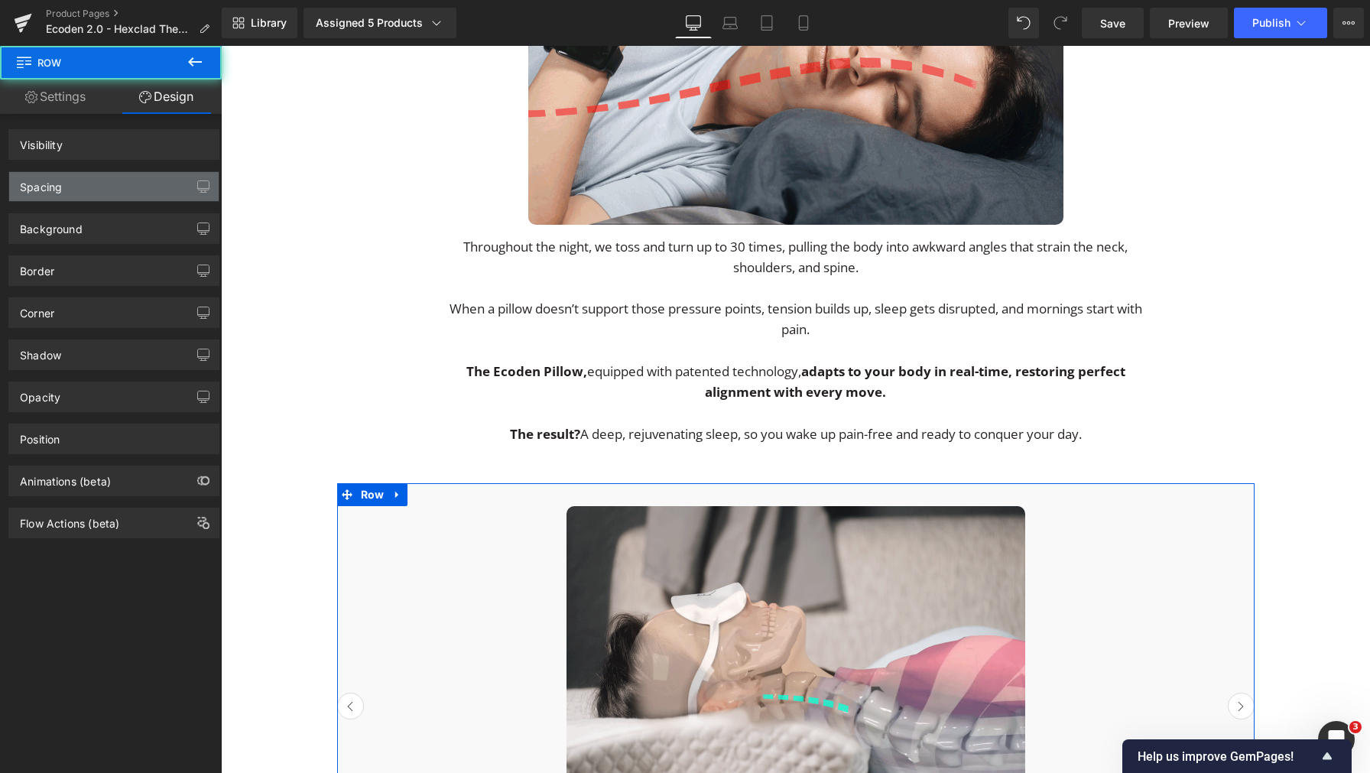
click at [111, 191] on div "Spacing" at bounding box center [113, 186] width 209 height 29
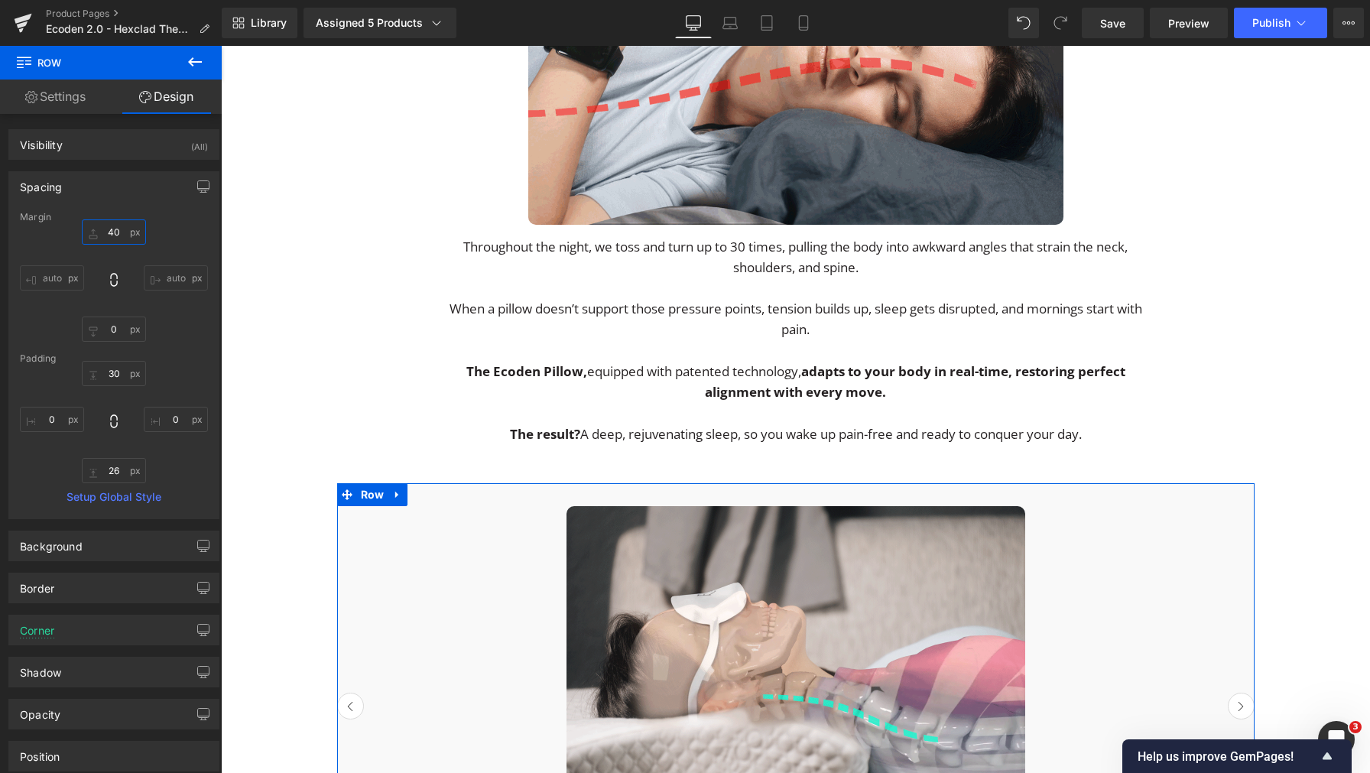
click at [113, 231] on input "40" at bounding box center [114, 231] width 64 height 25
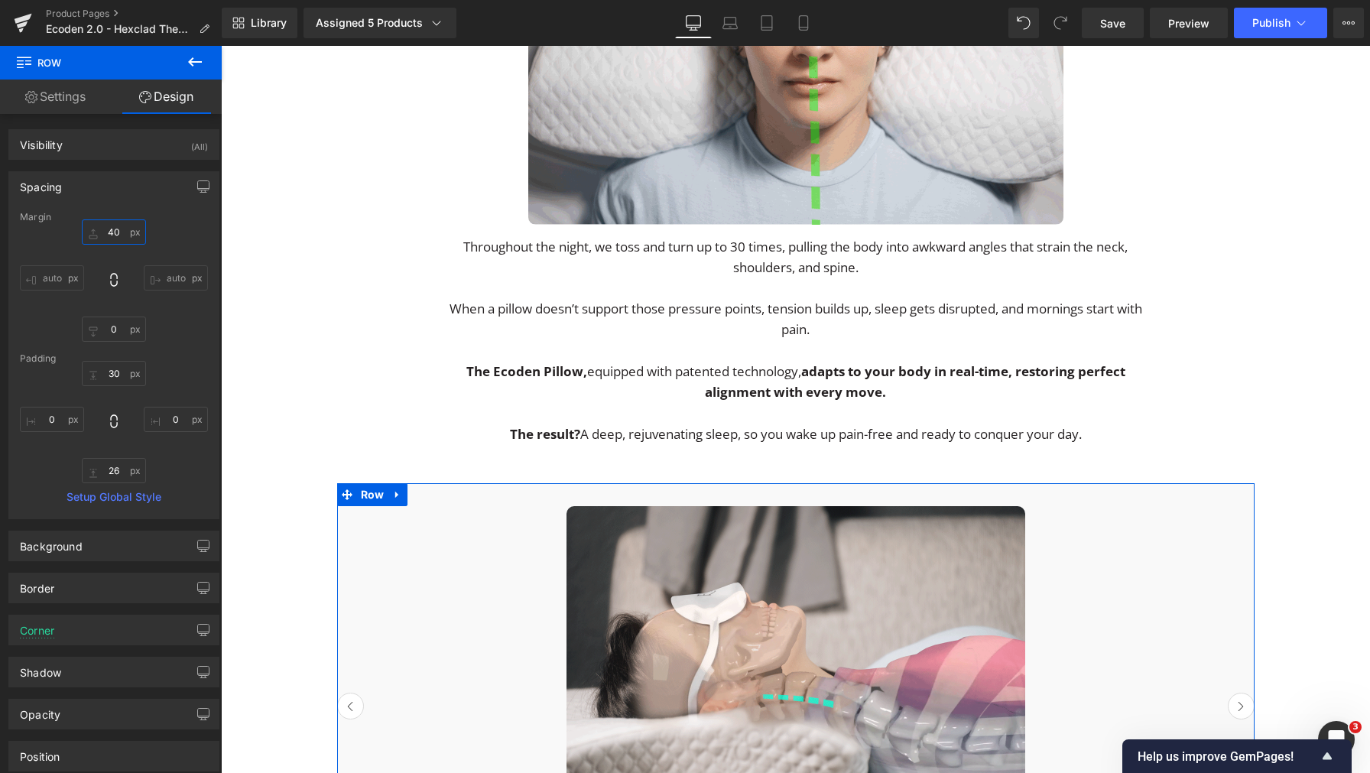
click at [113, 231] on input "40" at bounding box center [114, 231] width 64 height 25
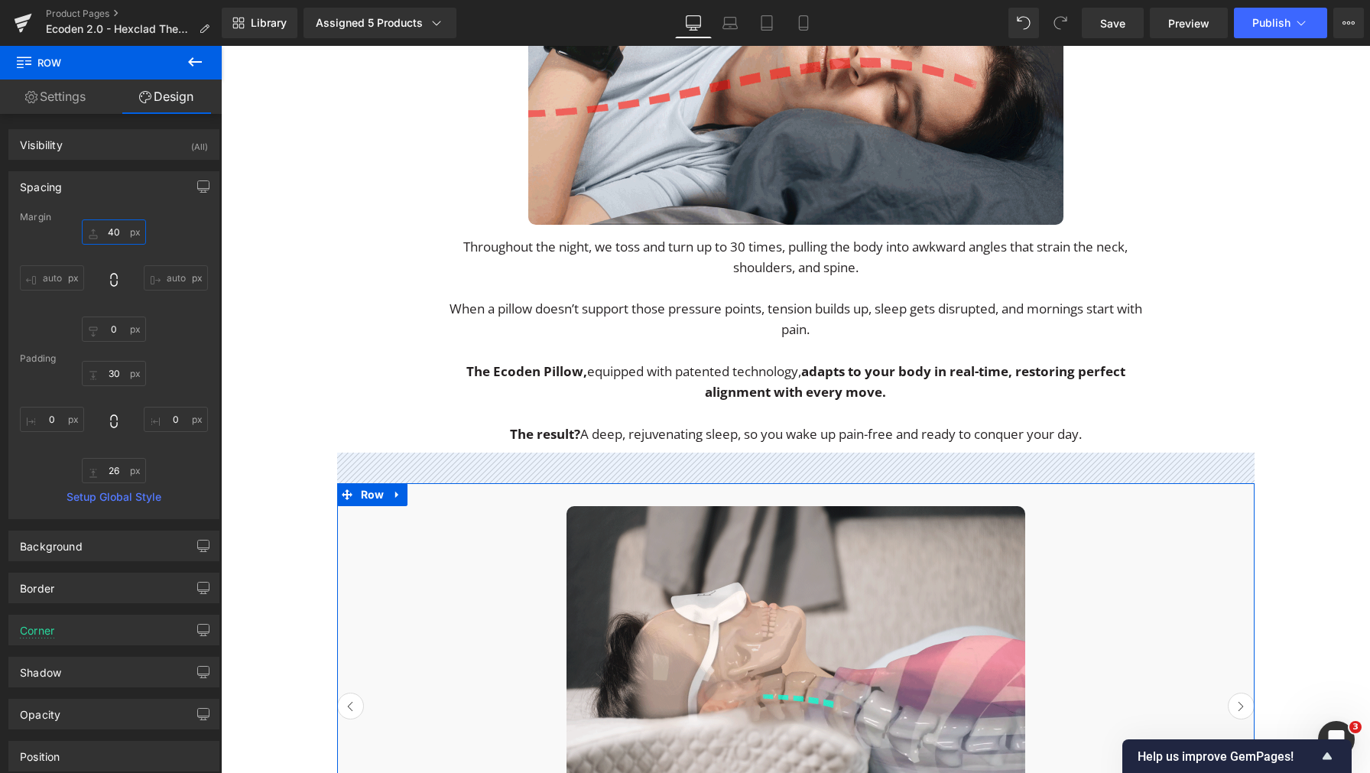
click at [110, 233] on input "40" at bounding box center [114, 231] width 64 height 25
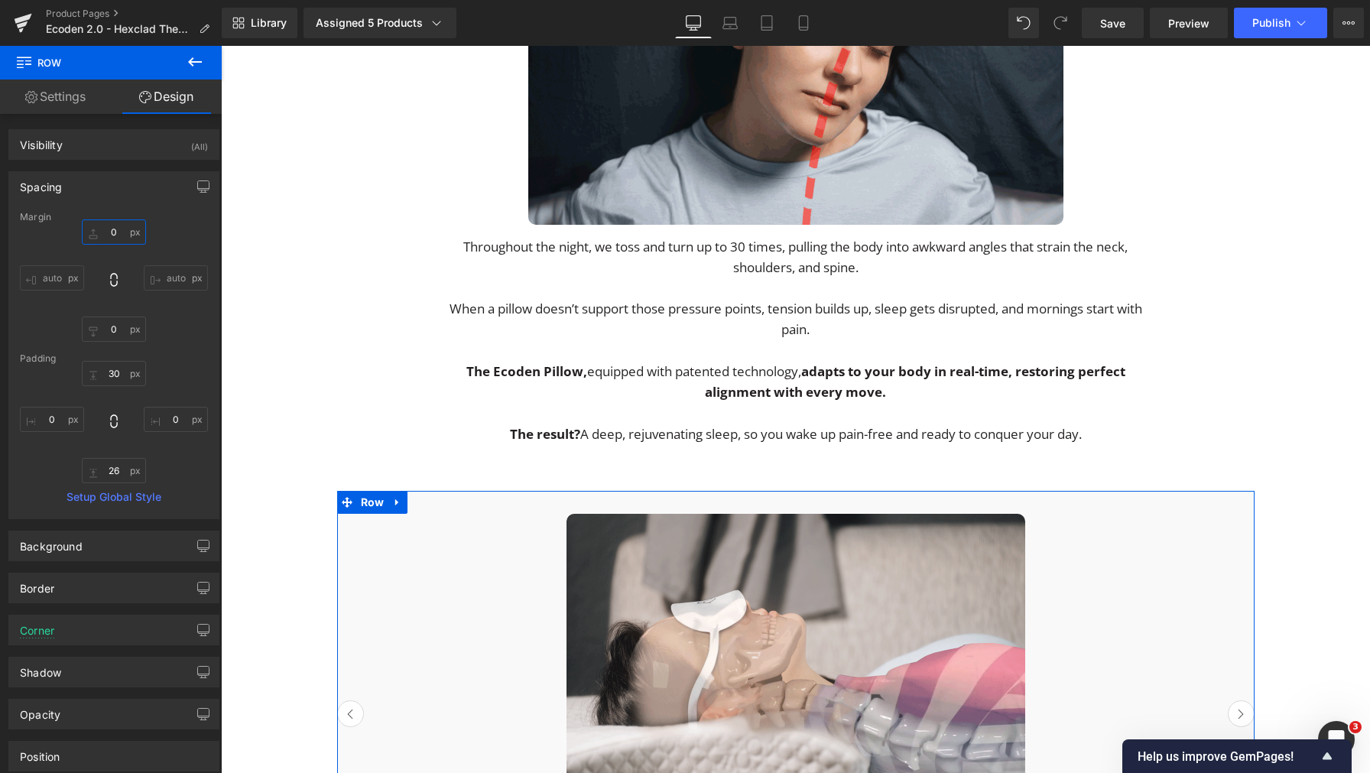
type input "60"
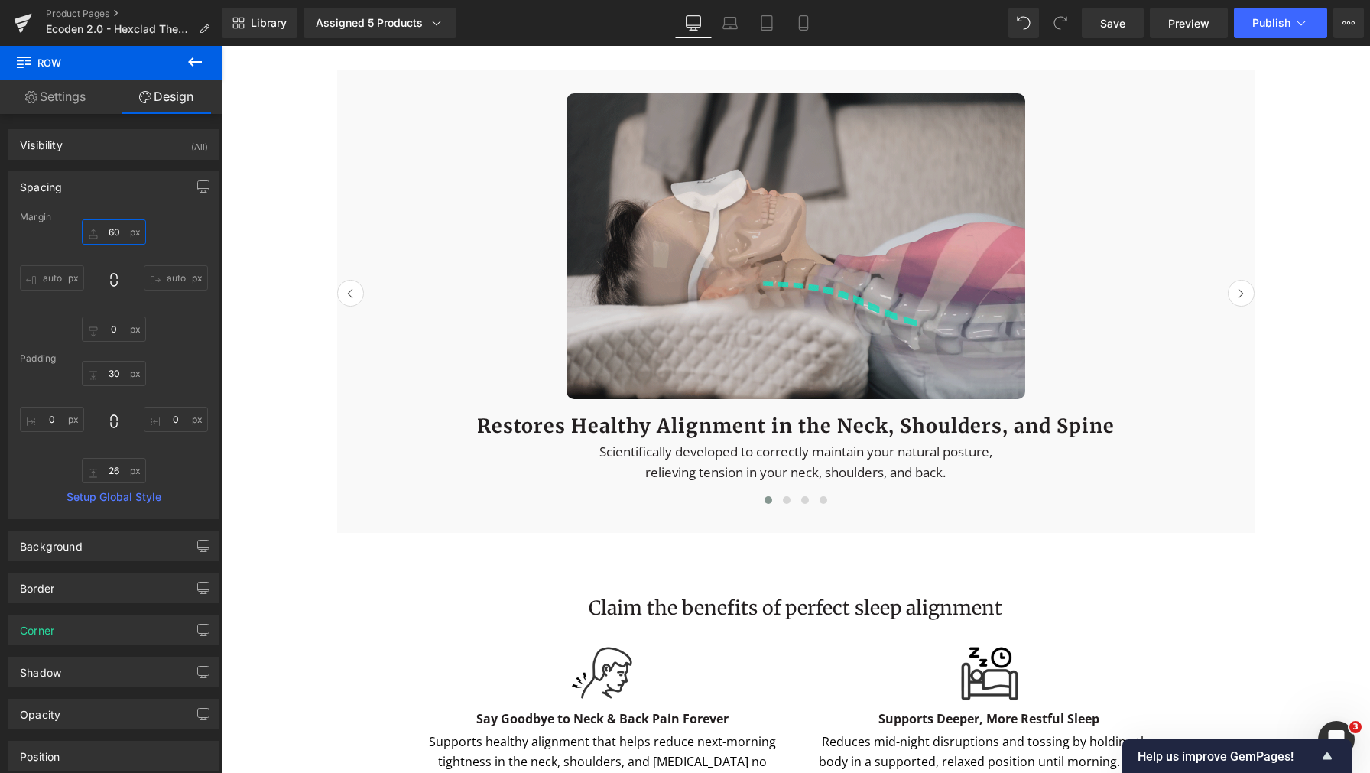
scroll to position [2739, 0]
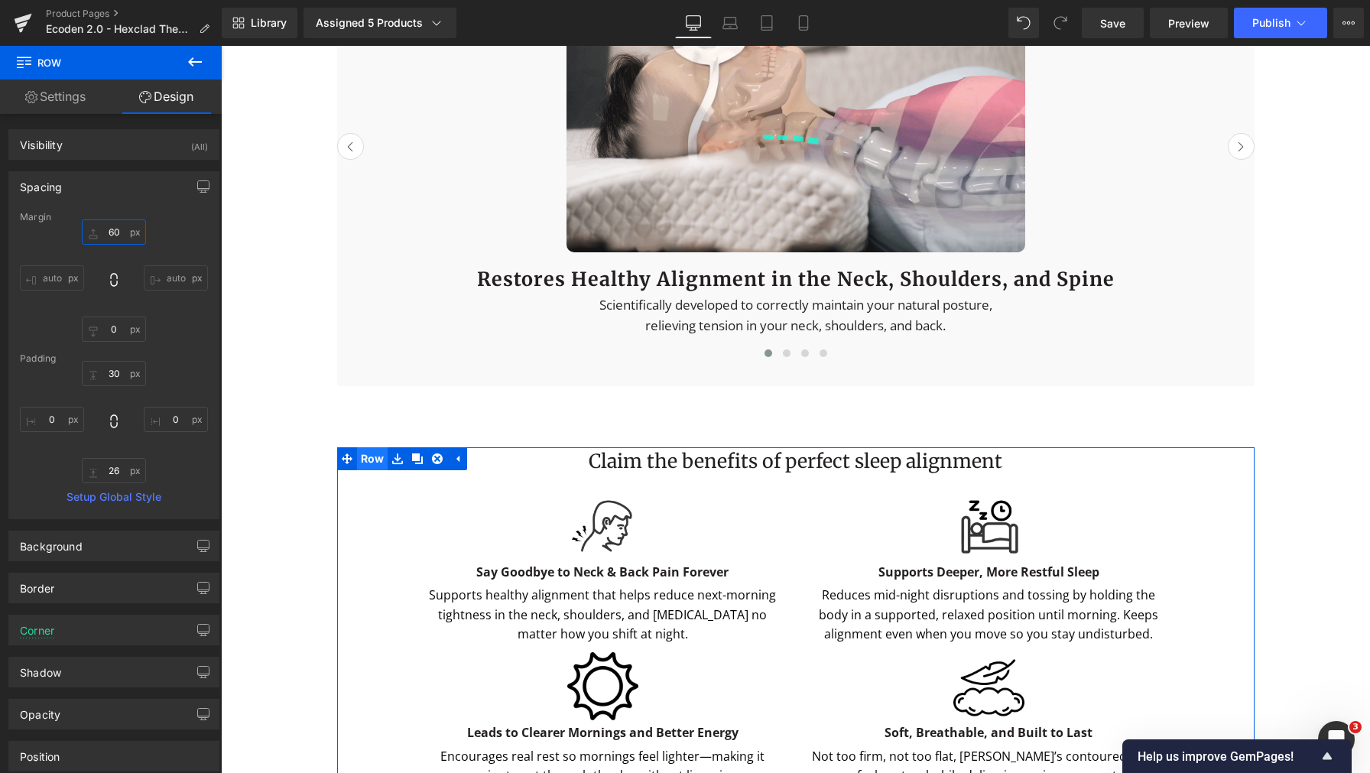
click at [373, 470] on span "Row" at bounding box center [372, 458] width 31 height 23
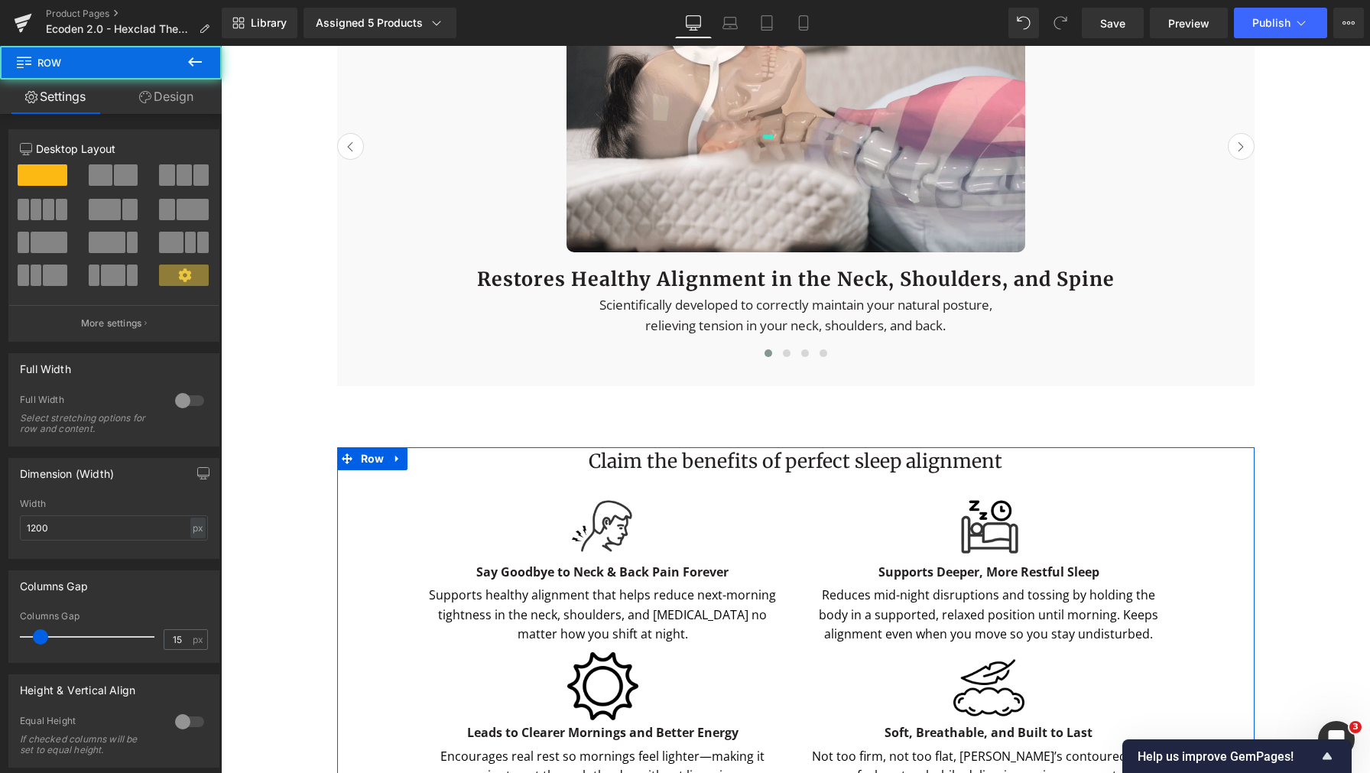
click at [157, 103] on link "Design" at bounding box center [166, 97] width 111 height 34
click at [0, 0] on div "Spacing" at bounding box center [0, 0] width 0 height 0
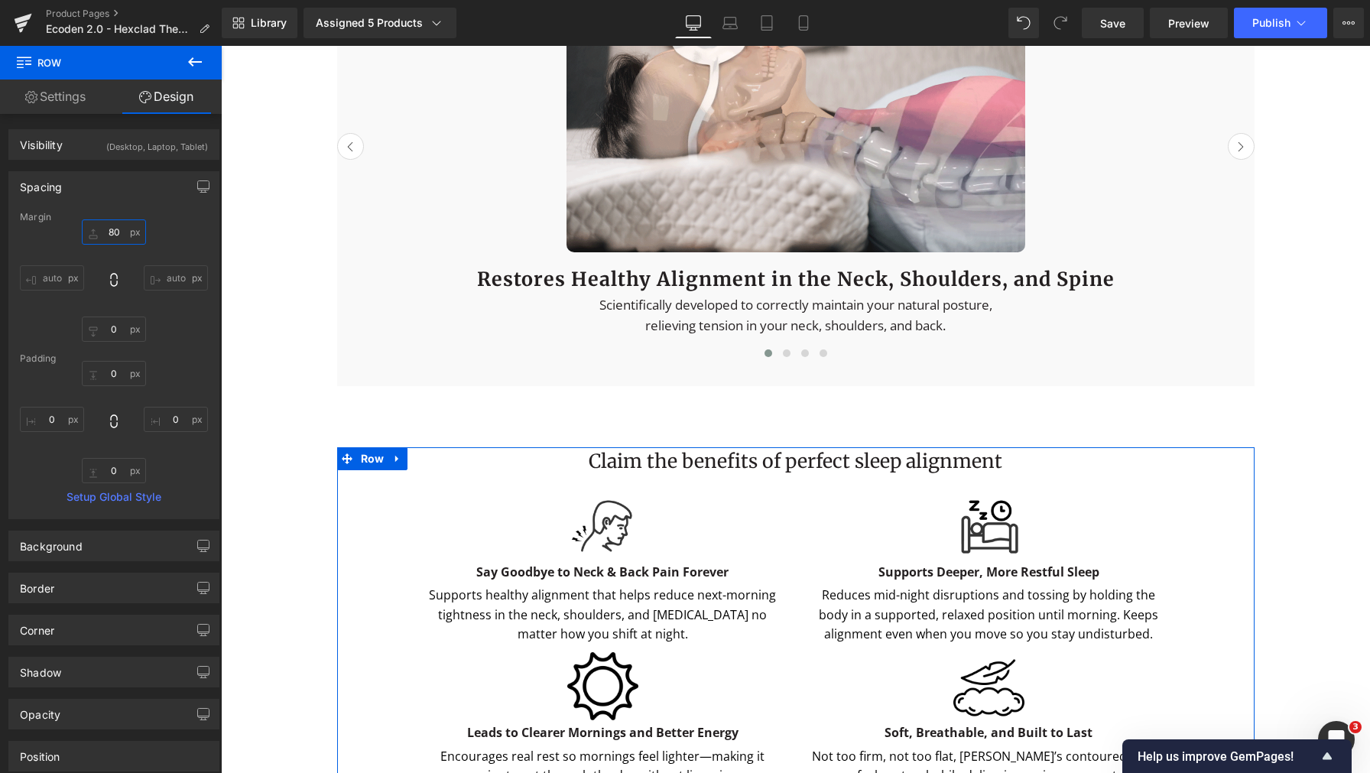
click at [100, 228] on input "80" at bounding box center [114, 231] width 64 height 25
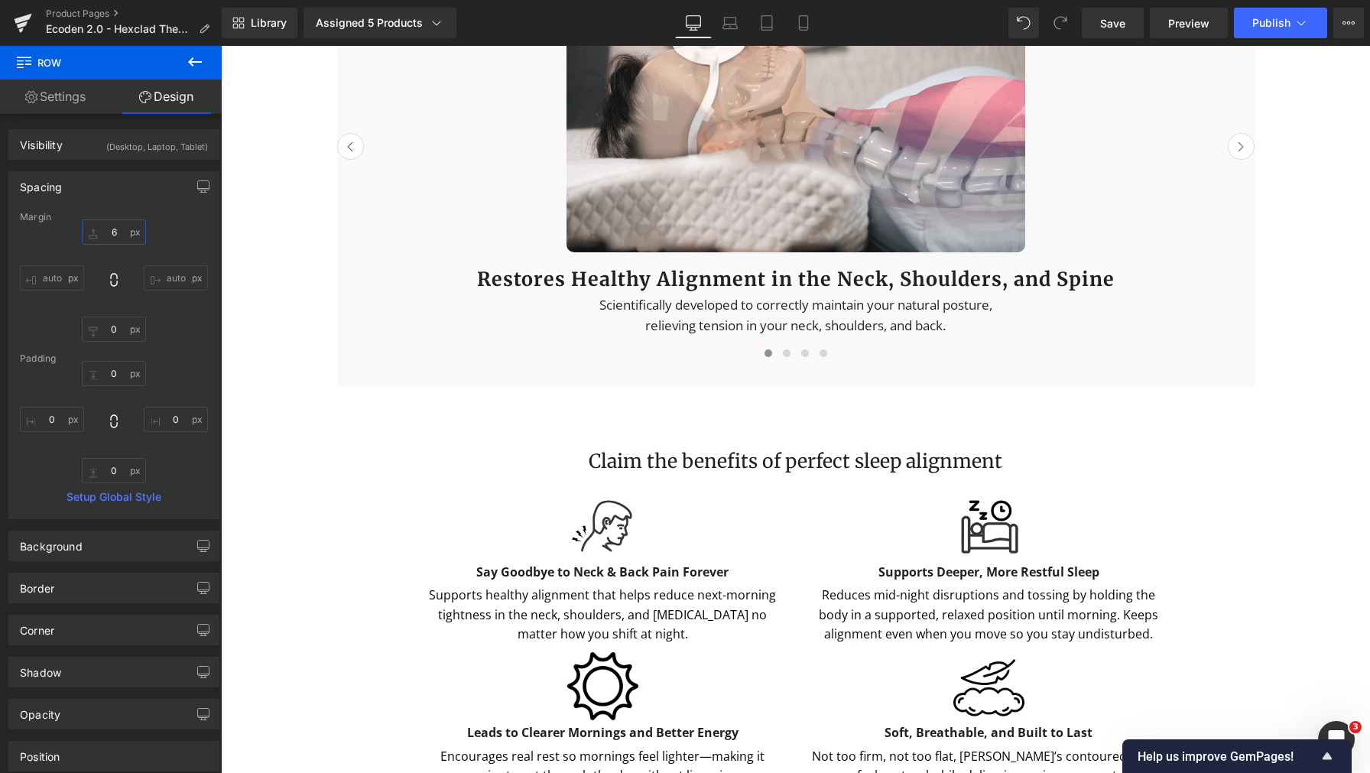
type input "60"
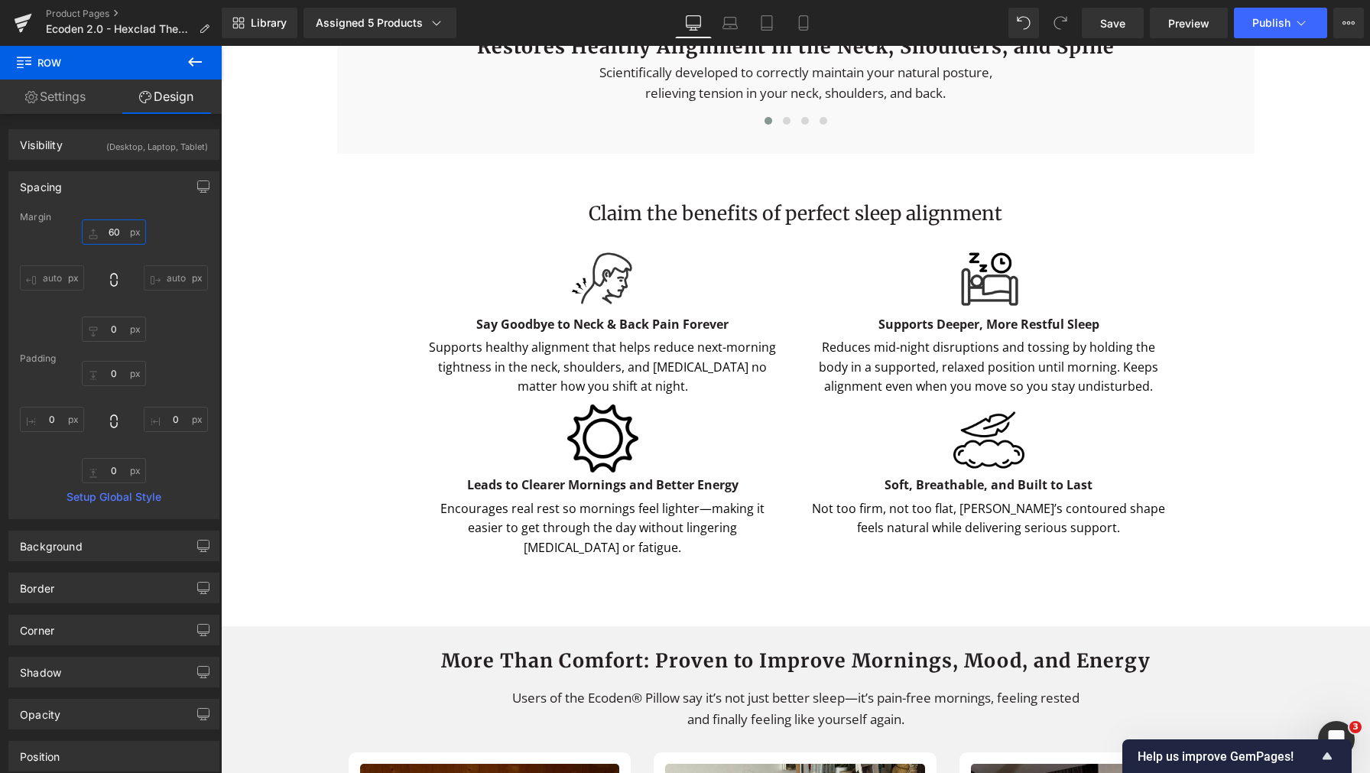
scroll to position [3228, 0]
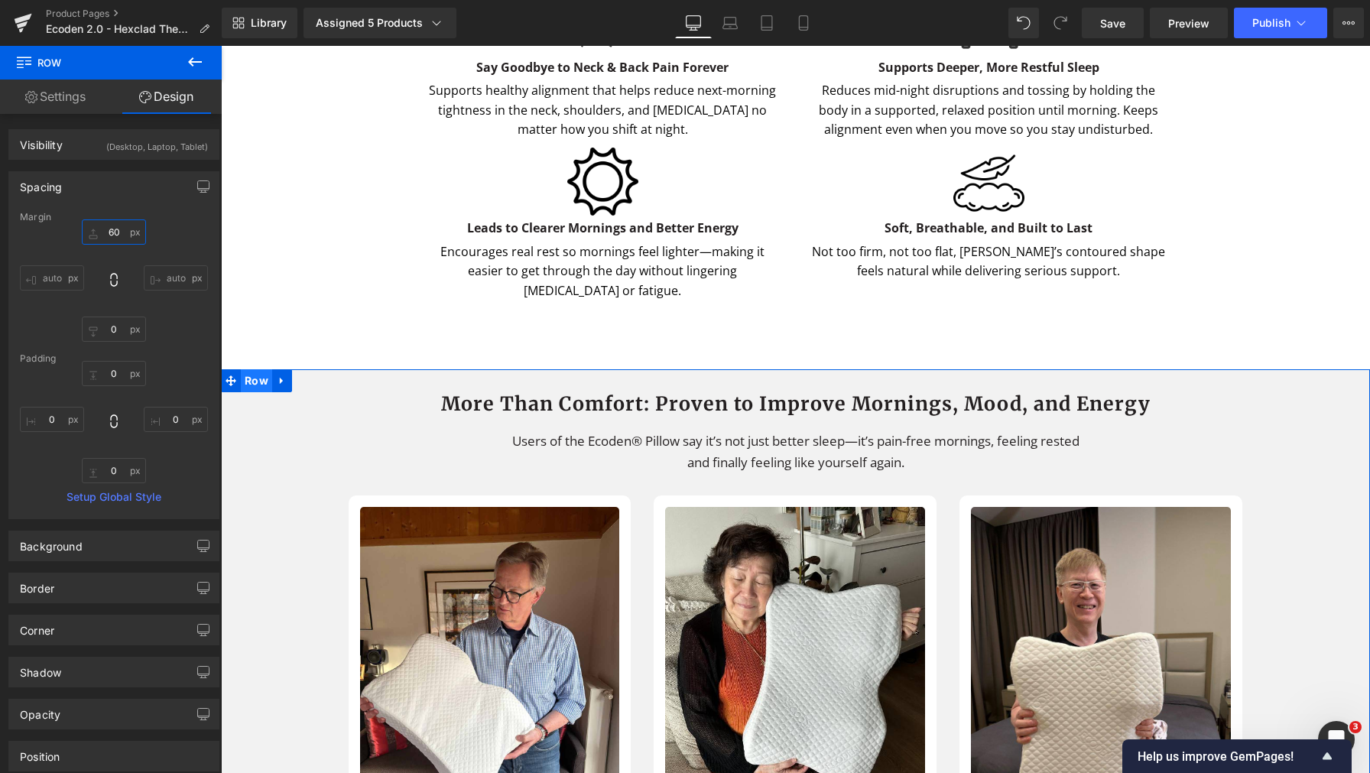
drag, startPoint x: 232, startPoint y: 403, endPoint x: 255, endPoint y: 402, distance: 22.9
click at [232, 392] on span at bounding box center [231, 380] width 20 height 23
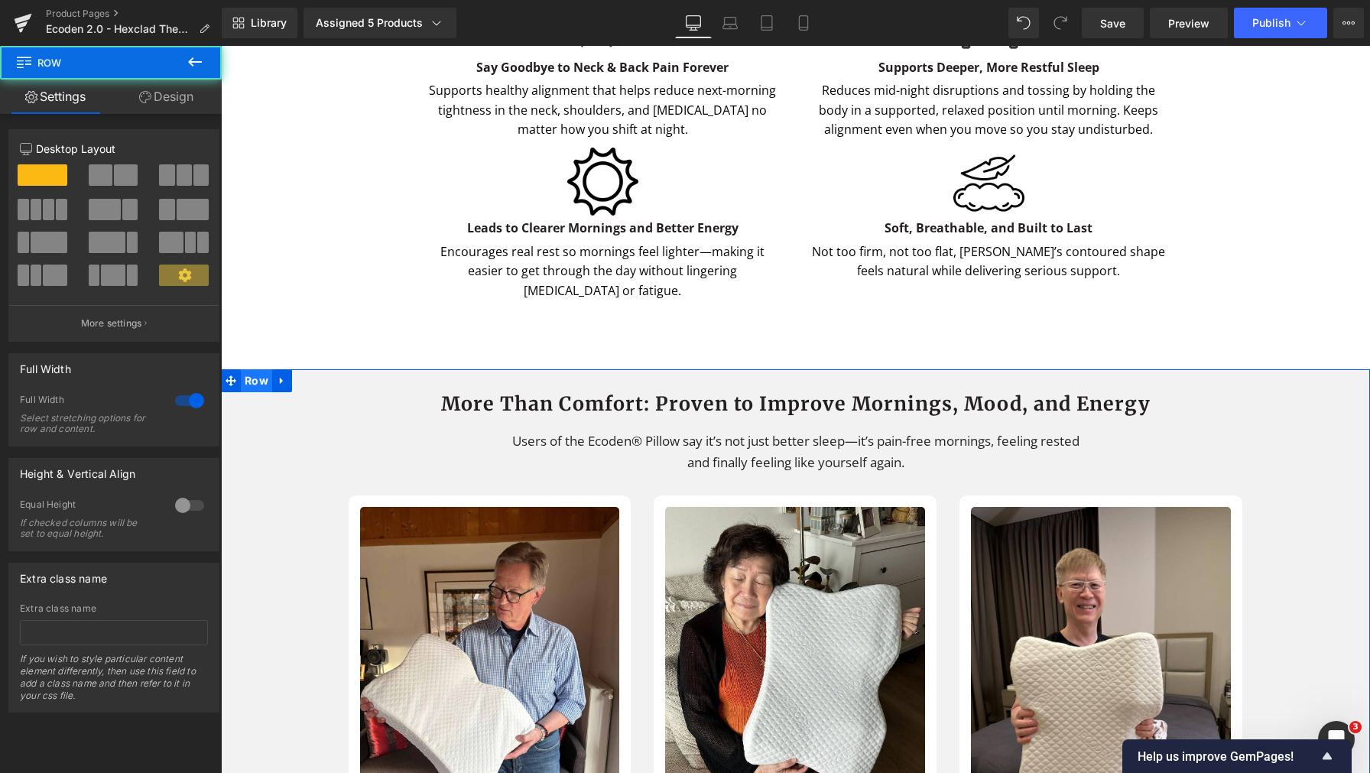
click at [255, 392] on span "Row" at bounding box center [256, 380] width 31 height 23
click at [150, 95] on link "Design" at bounding box center [166, 97] width 111 height 34
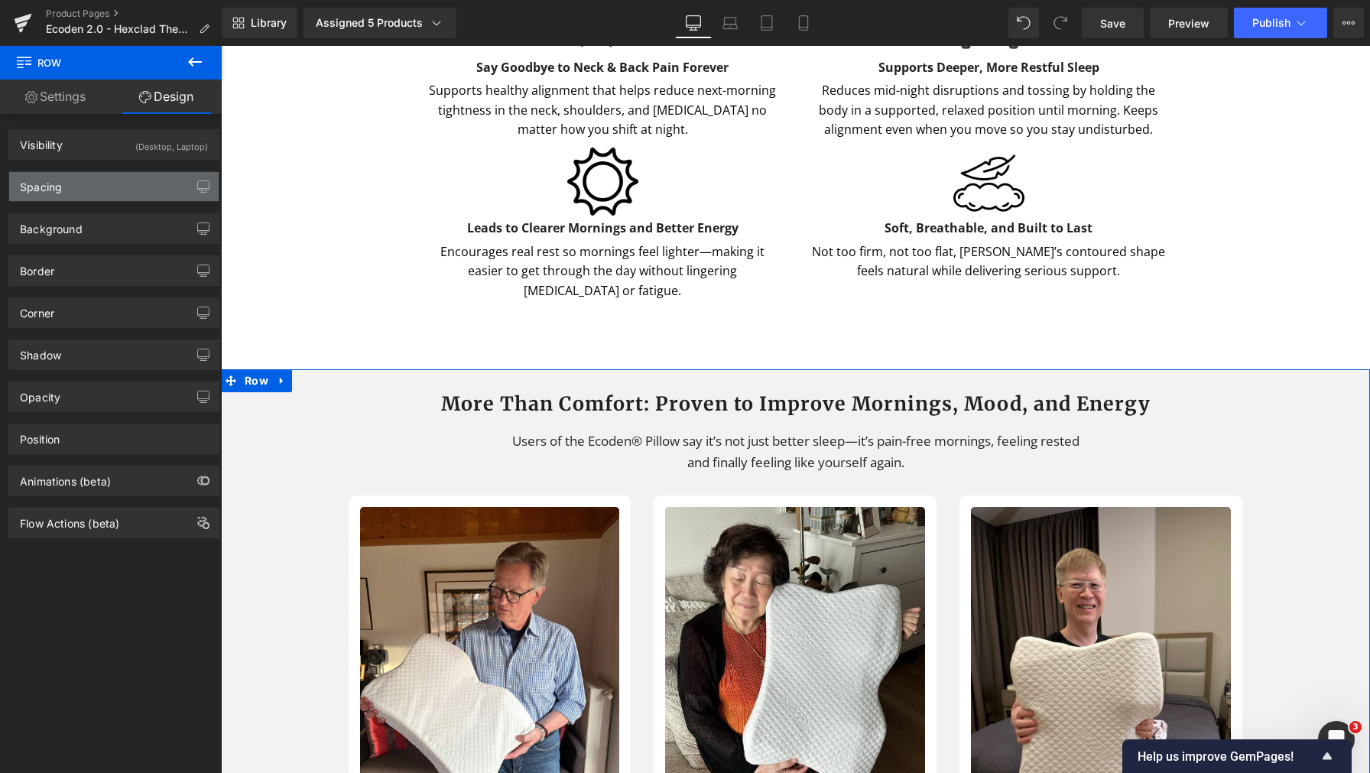
click at [102, 183] on div "Spacing" at bounding box center [113, 186] width 209 height 29
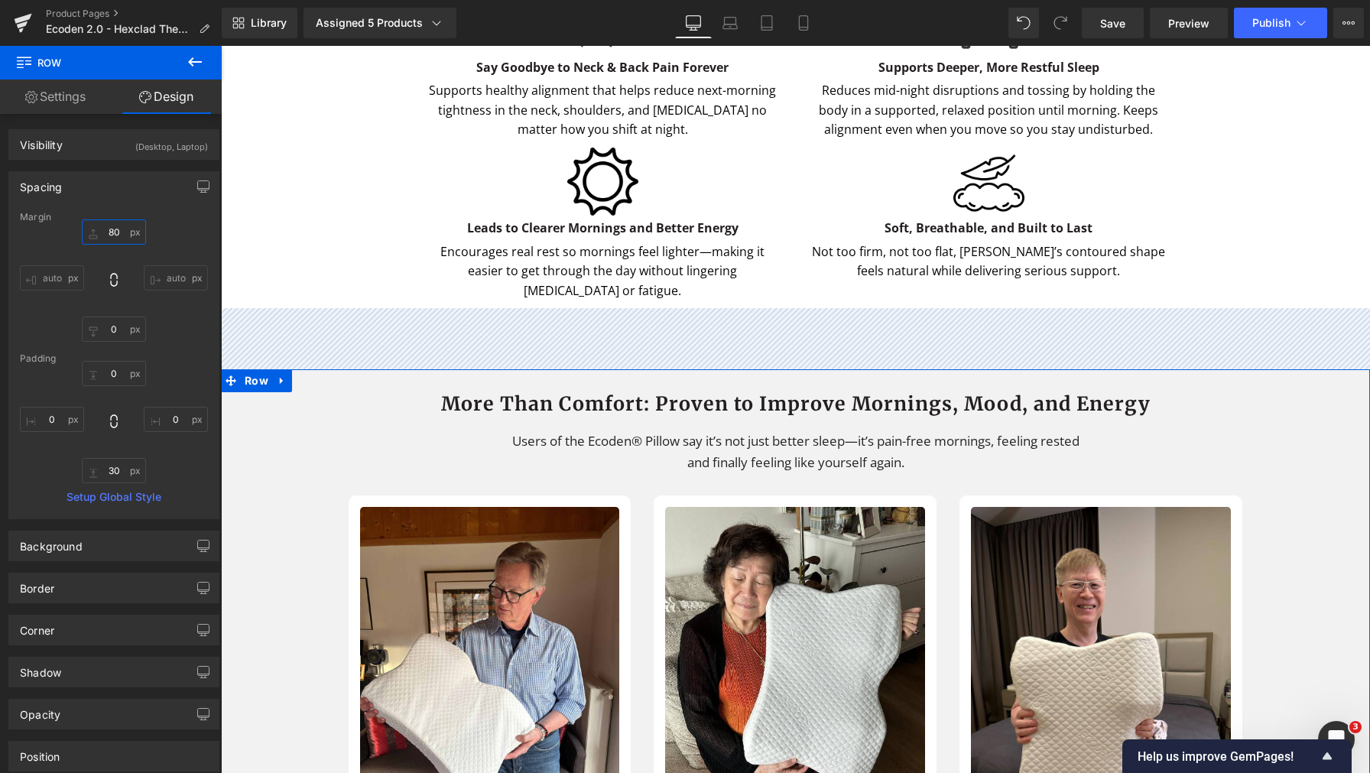
click at [118, 229] on input "80" at bounding box center [114, 231] width 64 height 25
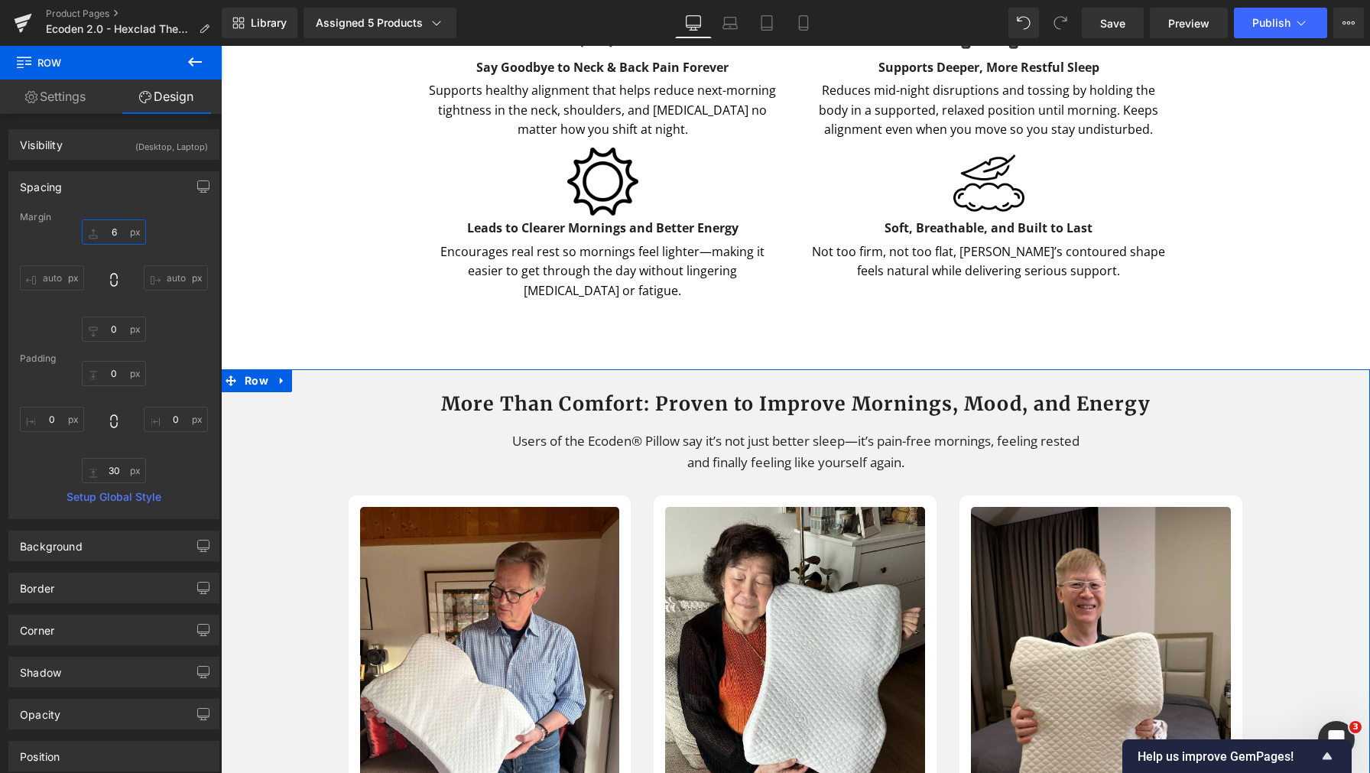
type input "60"
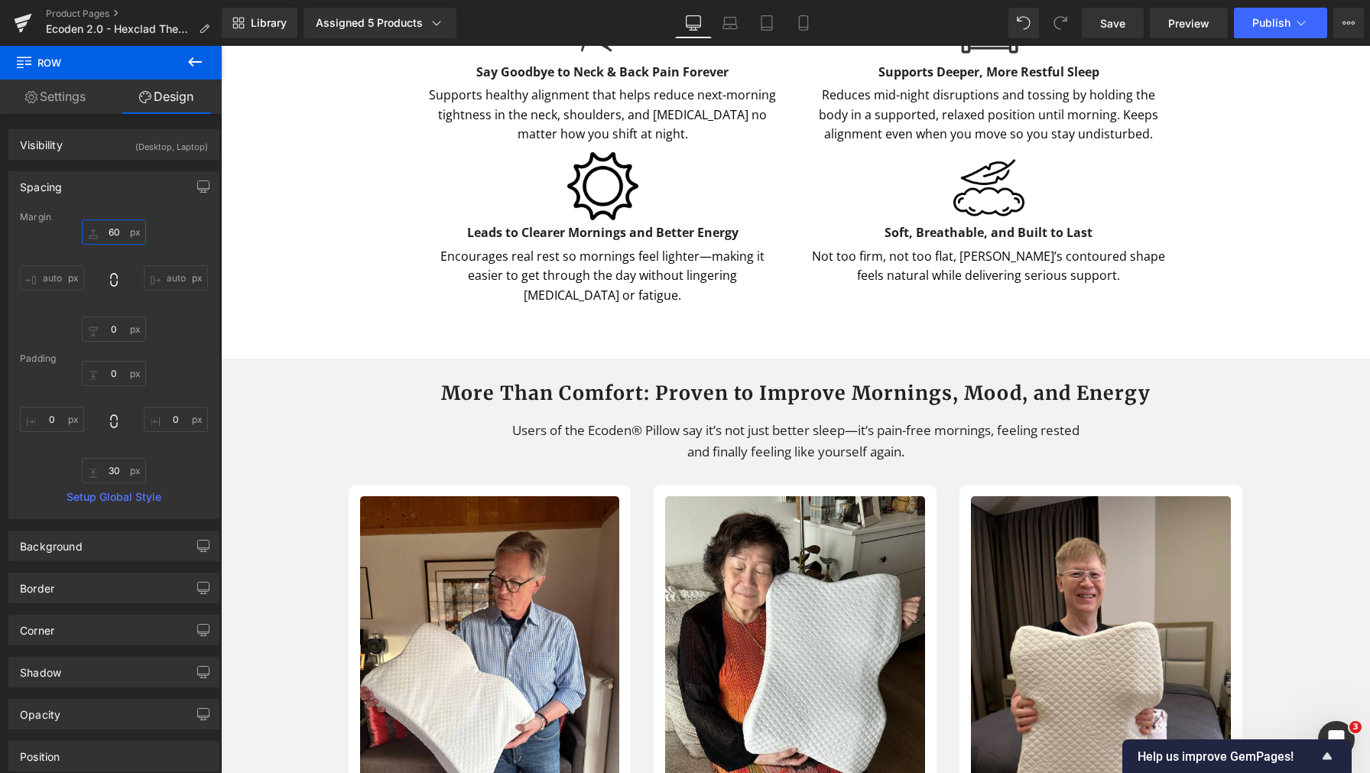
scroll to position [3130, 0]
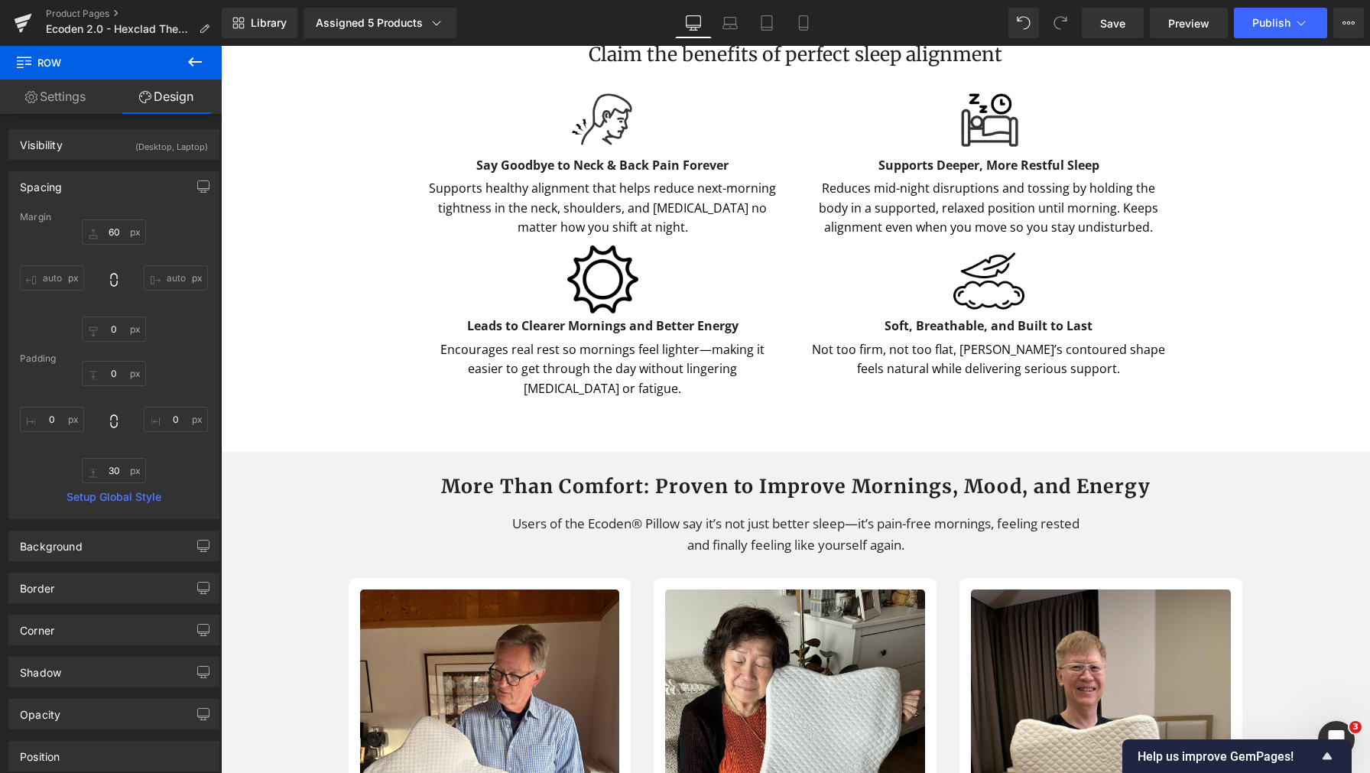
click at [1276, 355] on div "Sale Off (P) Image ‹" at bounding box center [795, 687] width 1149 height 7284
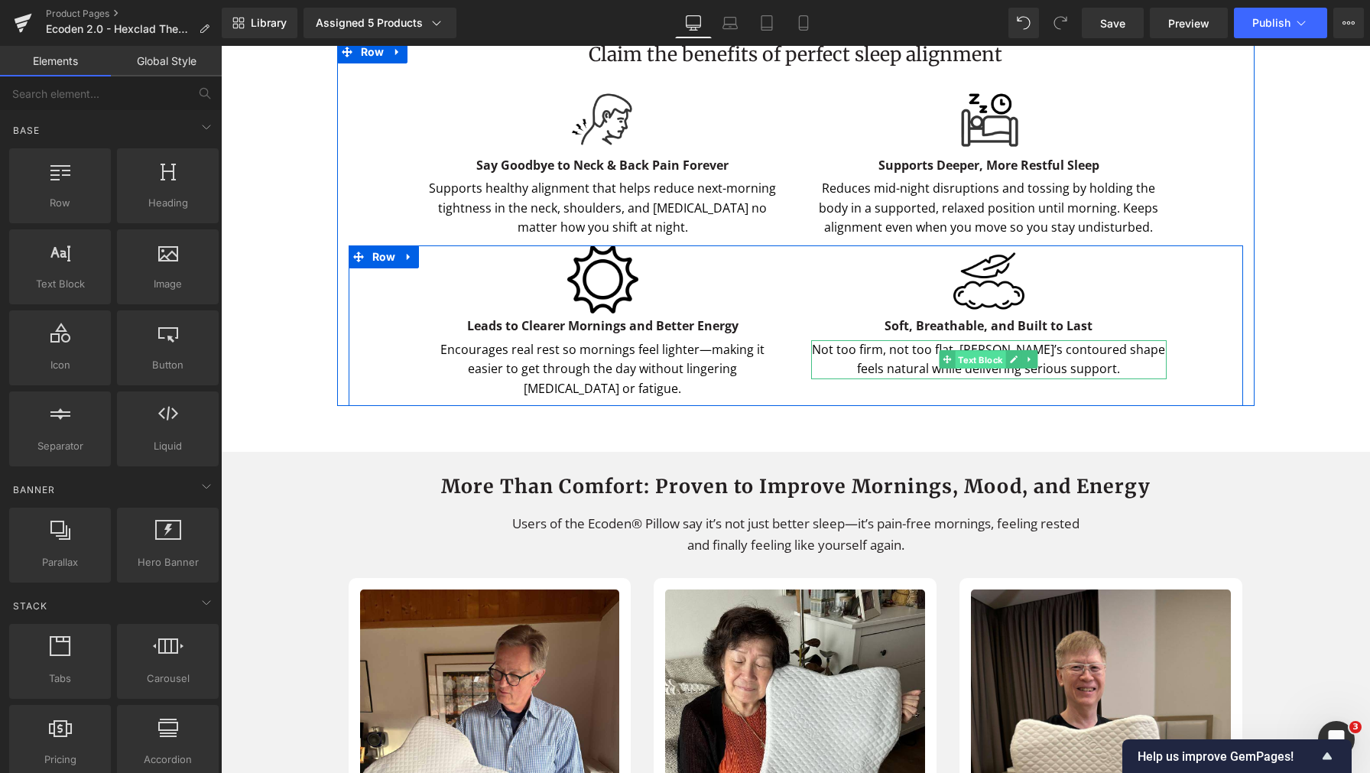
click at [960, 369] on span "Text Block" at bounding box center [980, 360] width 50 height 18
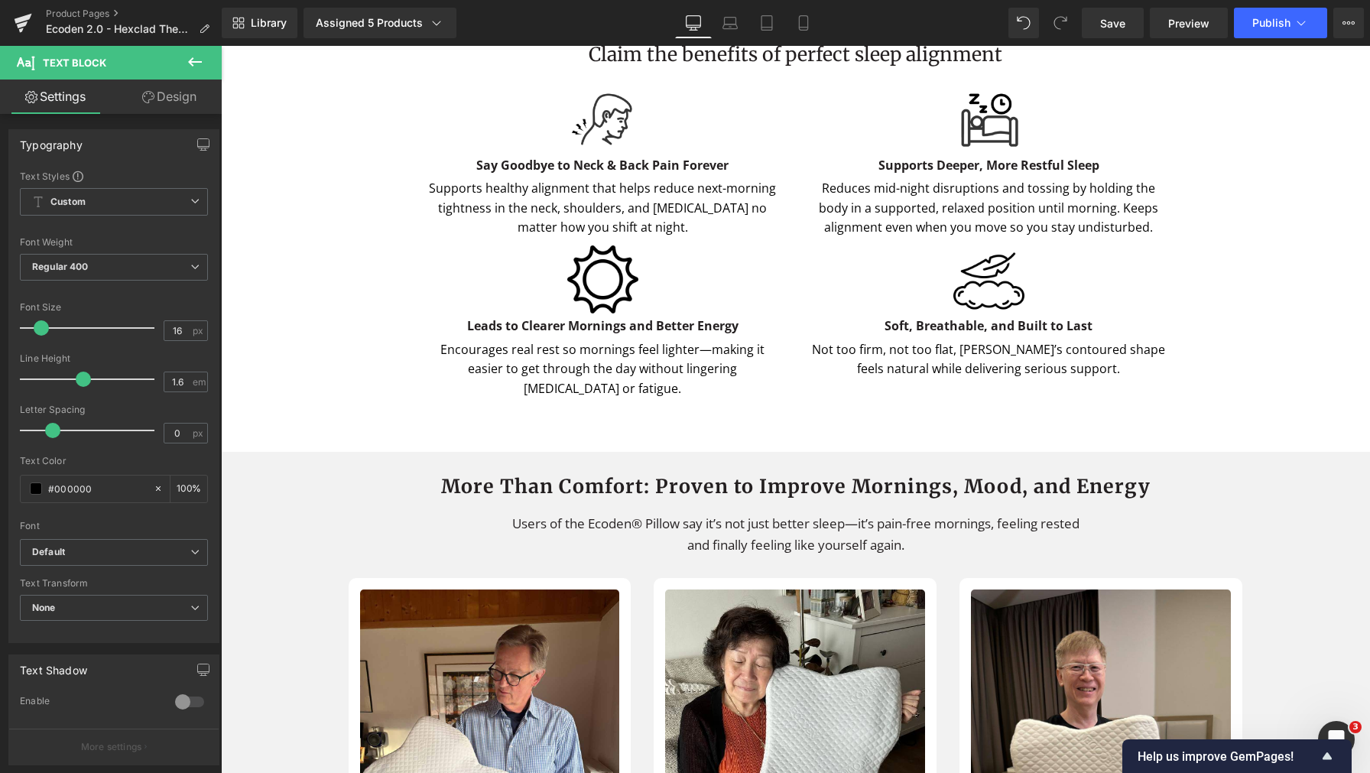
click at [1250, 272] on div "Sale Off (P) Image ‹" at bounding box center [795, 687] width 1149 height 7284
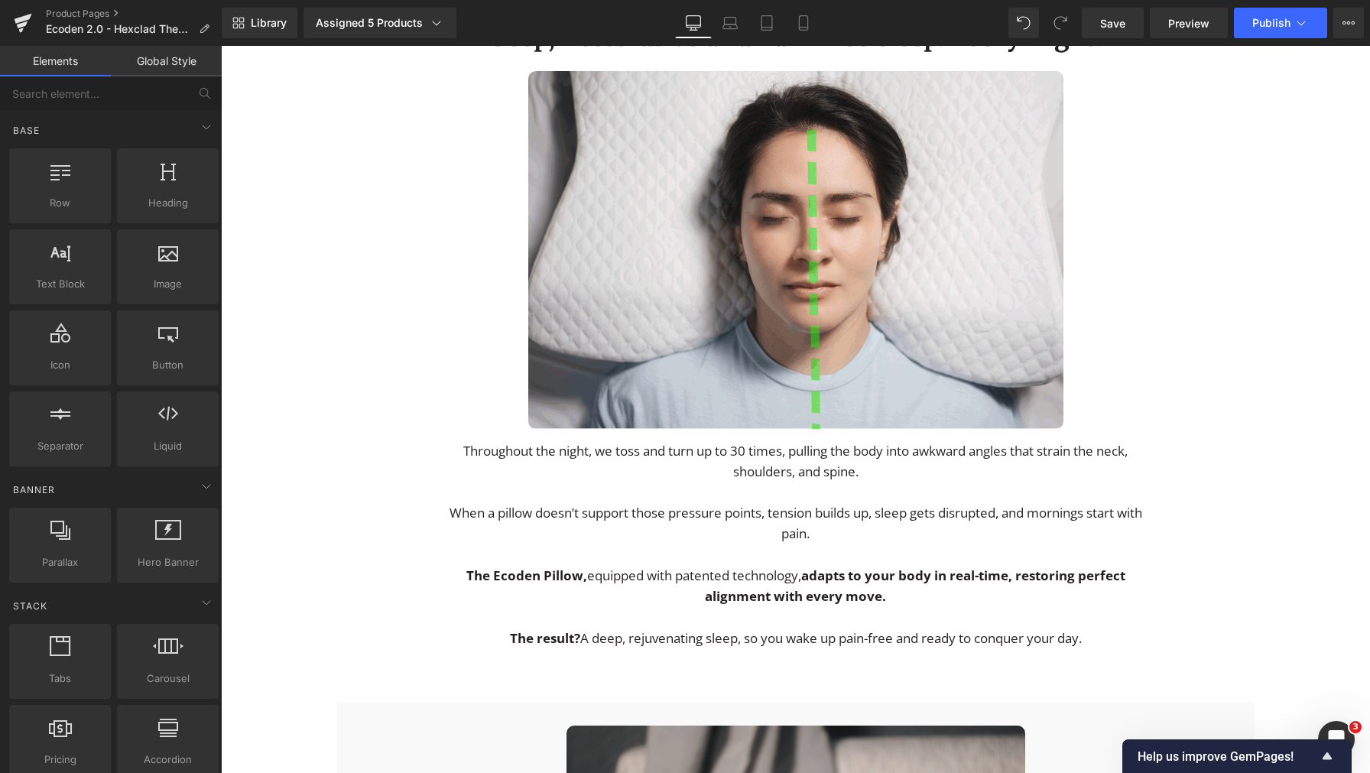
scroll to position [2005, 0]
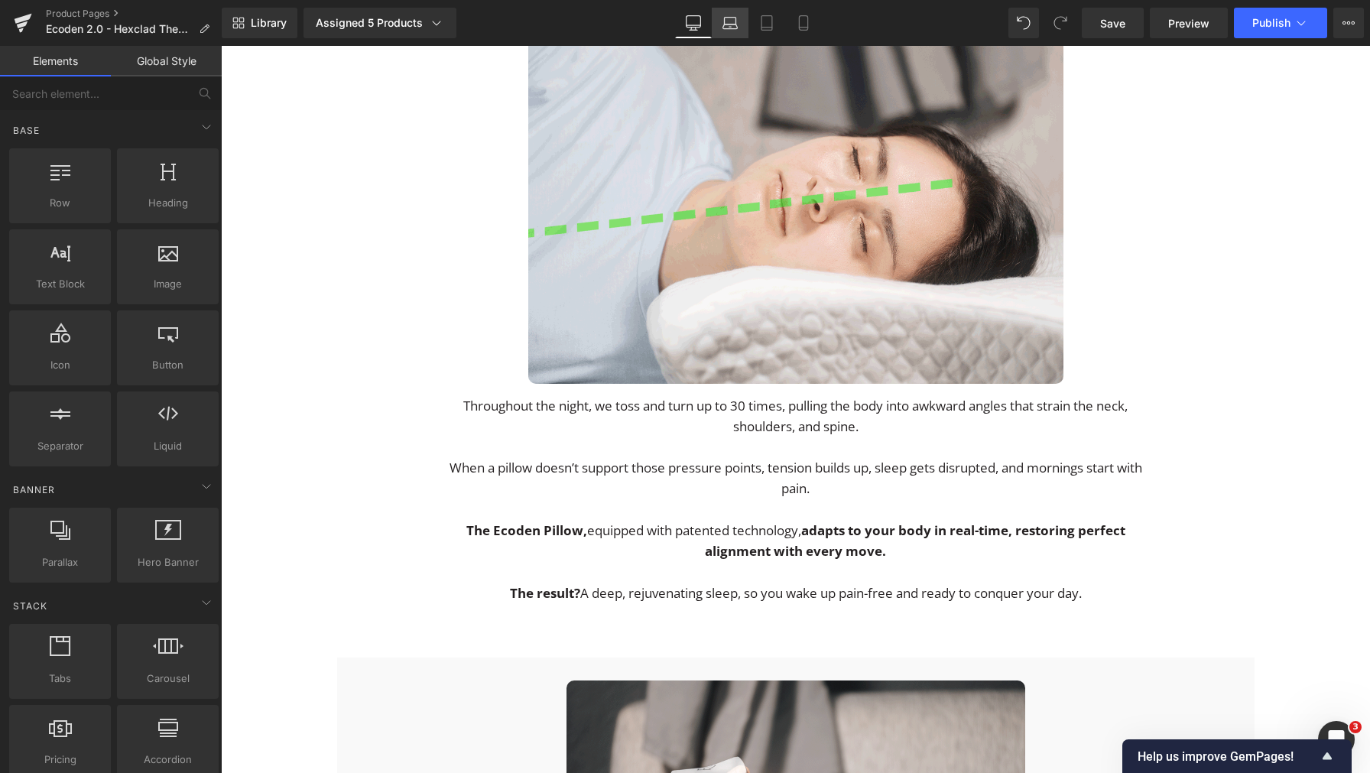
click at [719, 21] on link "Laptop" at bounding box center [730, 23] width 37 height 31
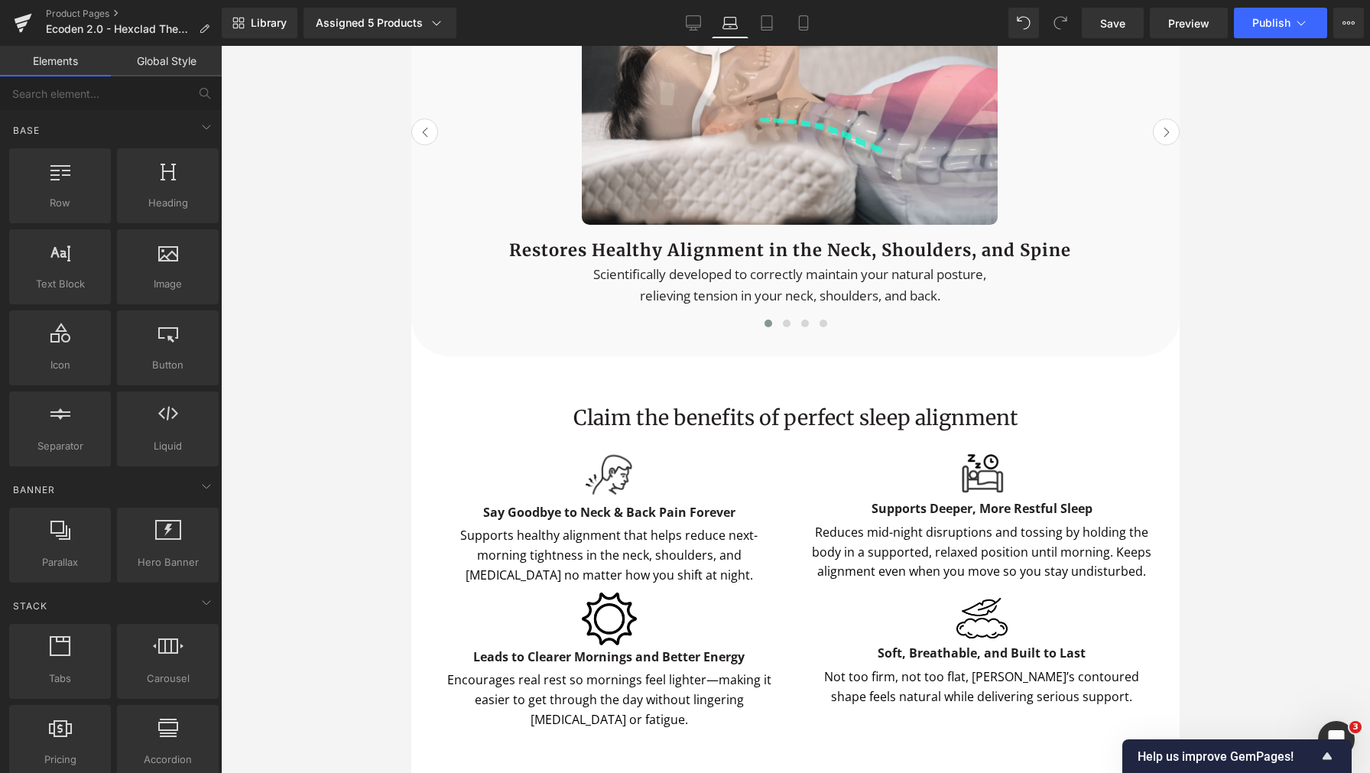
scroll to position [3084, 0]
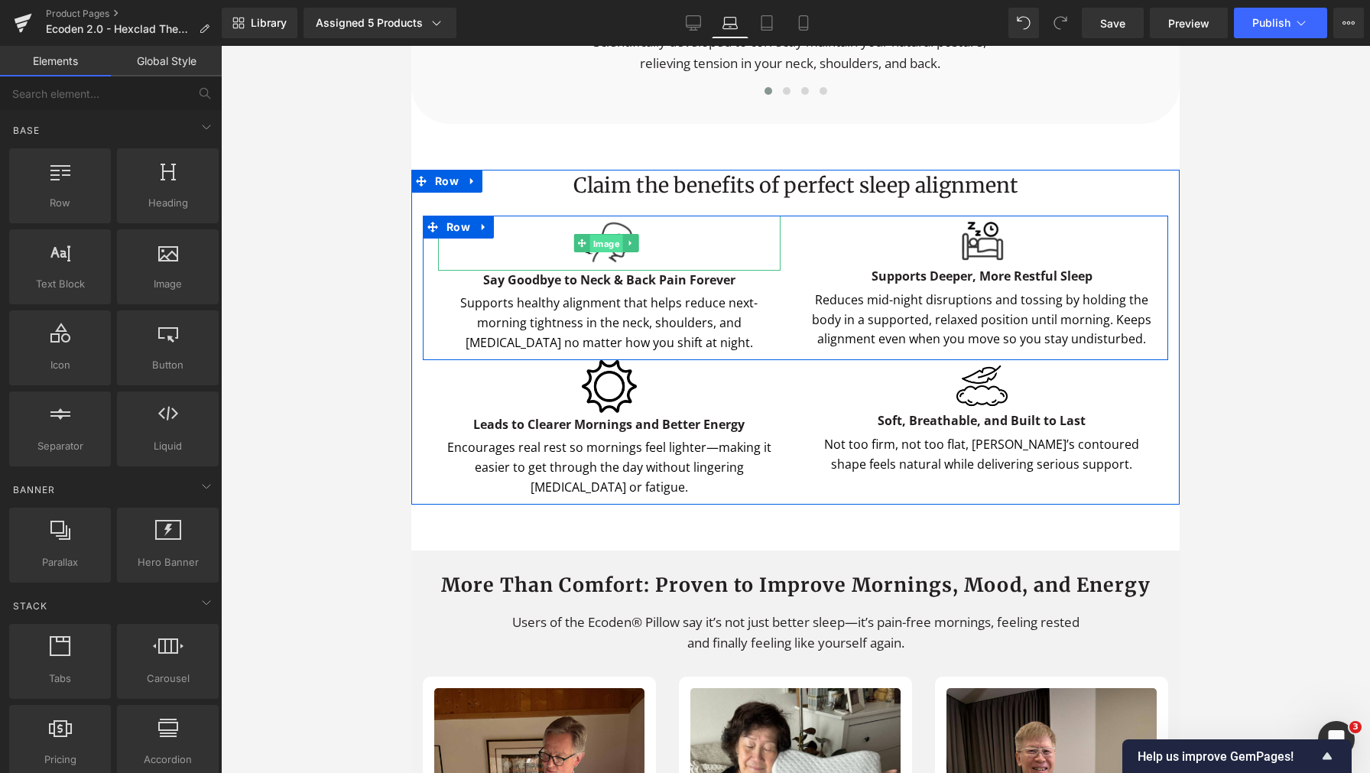
click at [604, 242] on span "Image" at bounding box center [606, 244] width 33 height 18
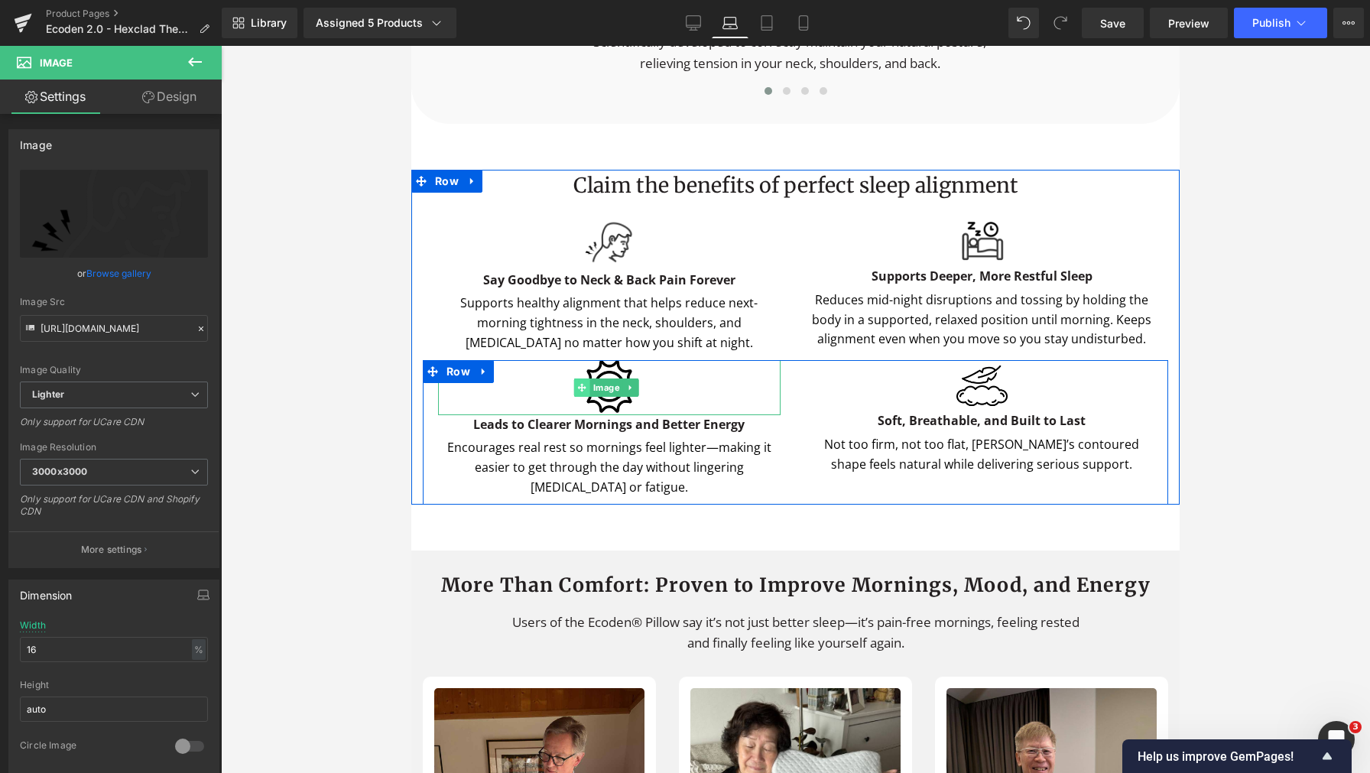
click at [577, 379] on span at bounding box center [582, 387] width 16 height 18
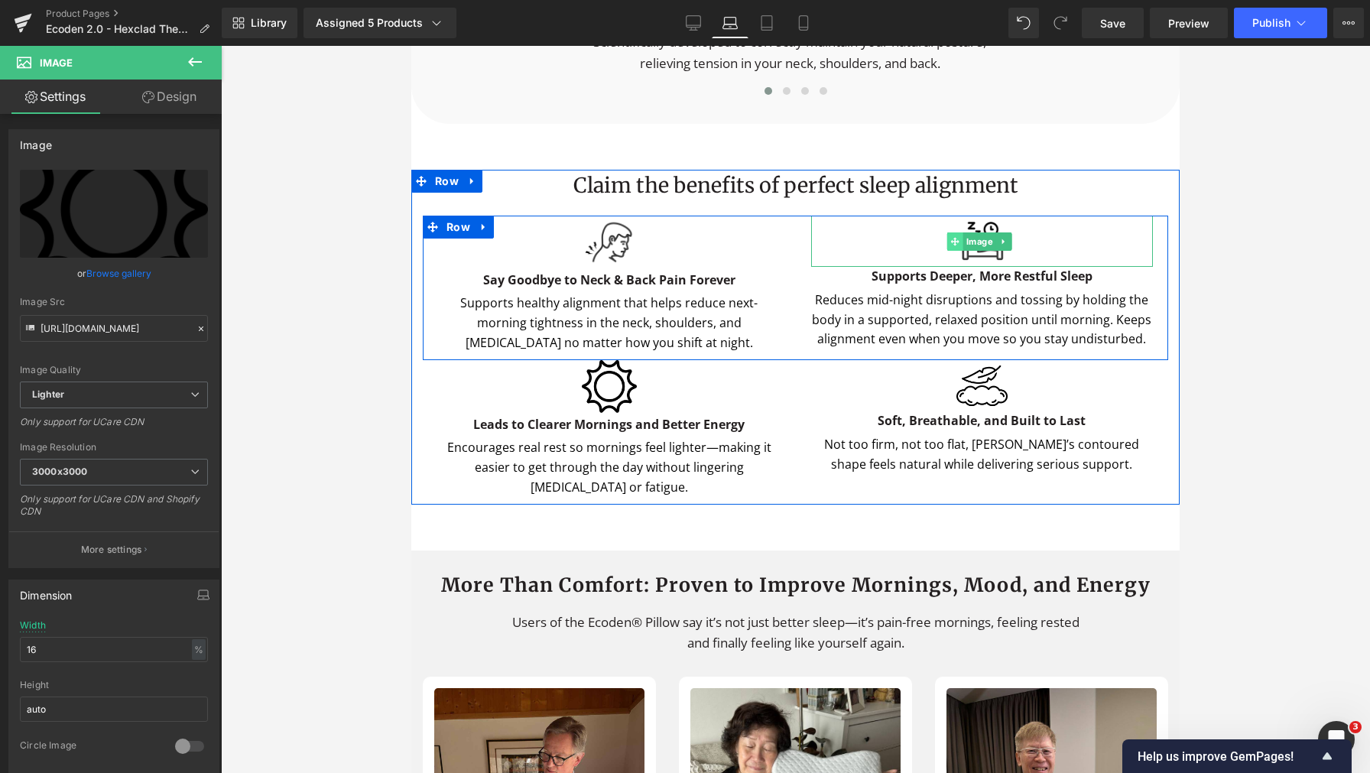
click at [947, 239] on span at bounding box center [954, 241] width 16 height 18
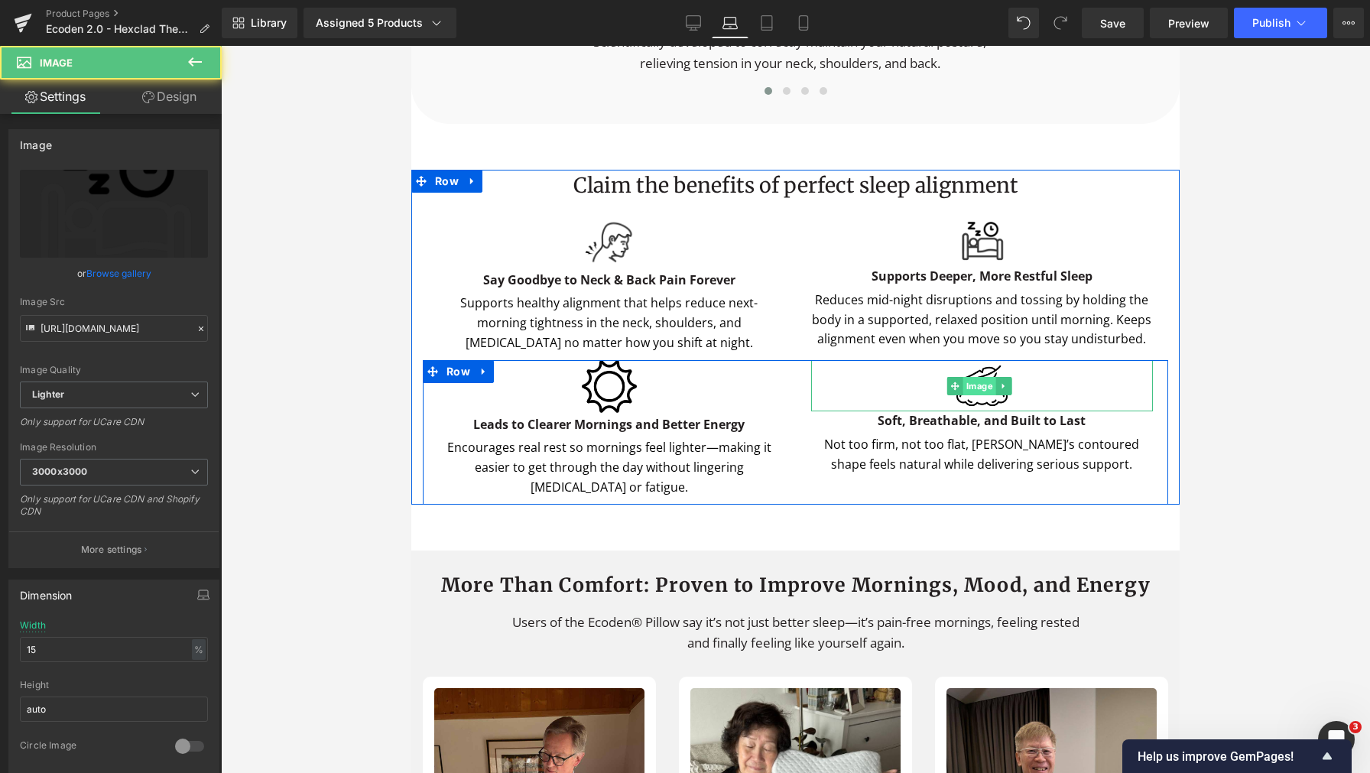
click at [967, 377] on span "Image" at bounding box center [978, 386] width 33 height 18
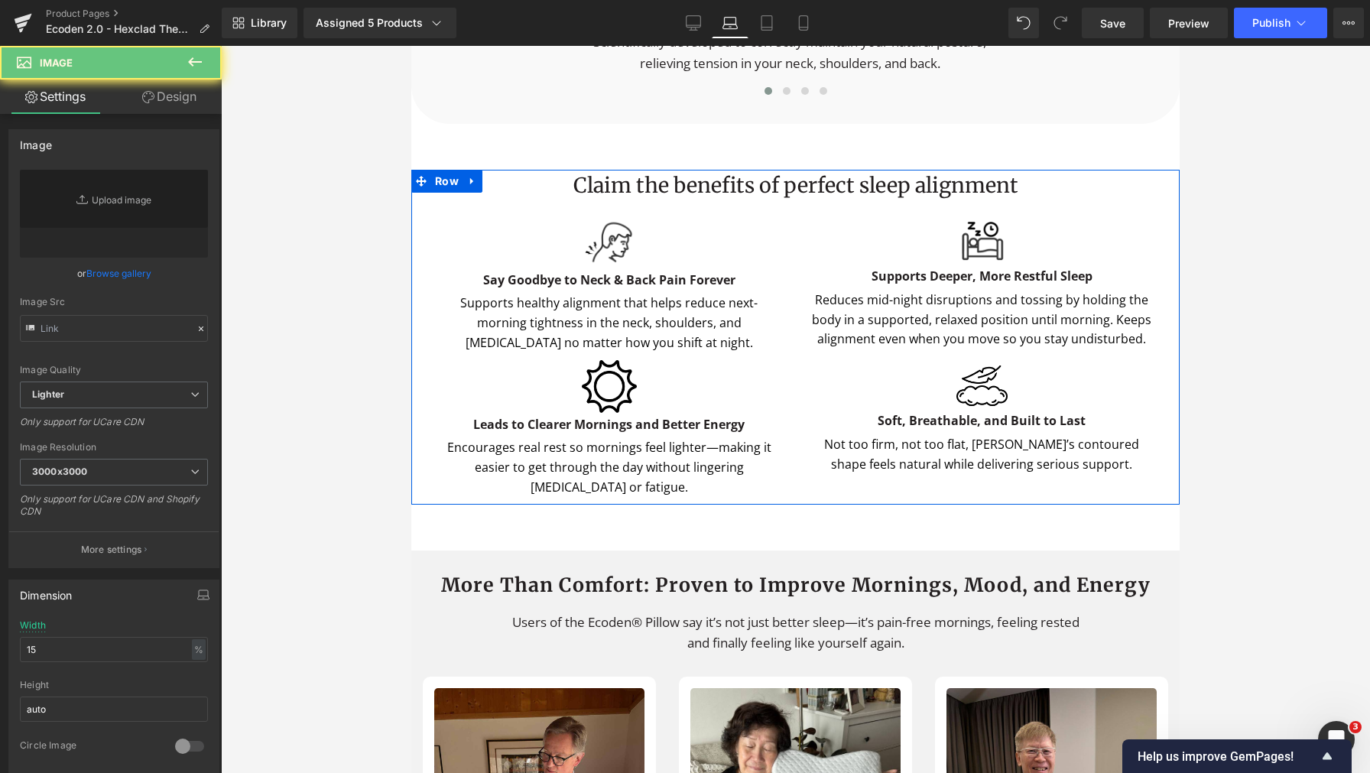
type input "https://ucarecdn.com/e46689ea-3a7f-4356-a658-c47298a154ec/-/format/auto/-/previ…"
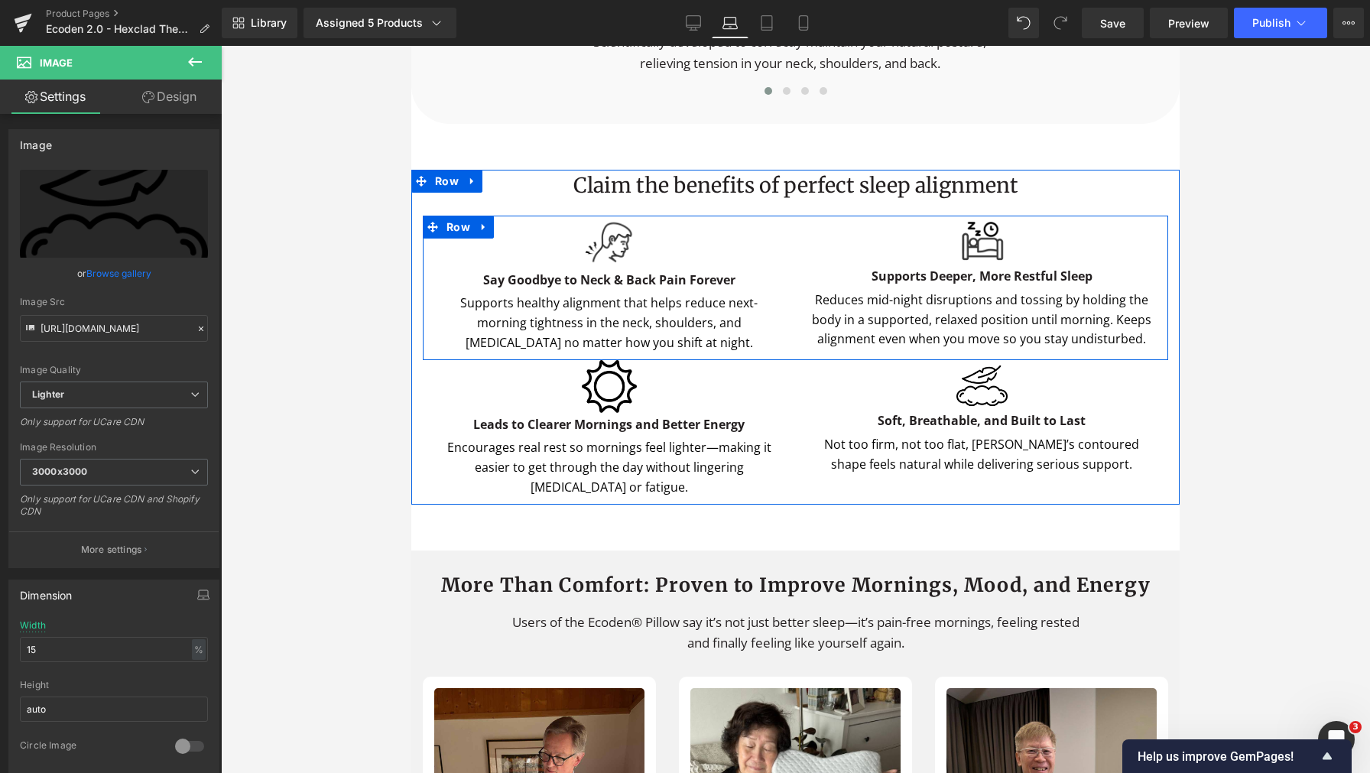
click at [576, 239] on span at bounding box center [582, 243] width 16 height 18
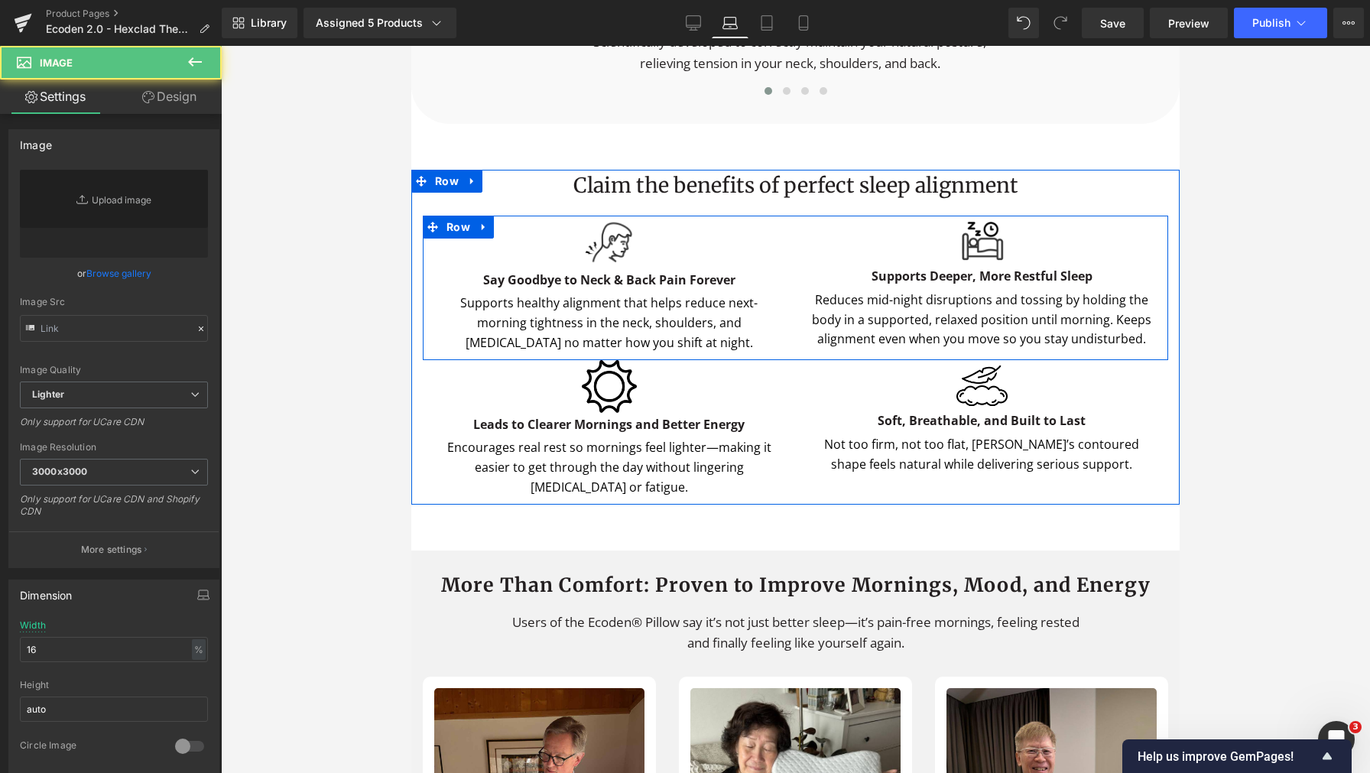
type input "https://ucarecdn.com/62a5776b-3b74-41f9-a1cc-9d3983945c4a/-/format/auto/-/previ…"
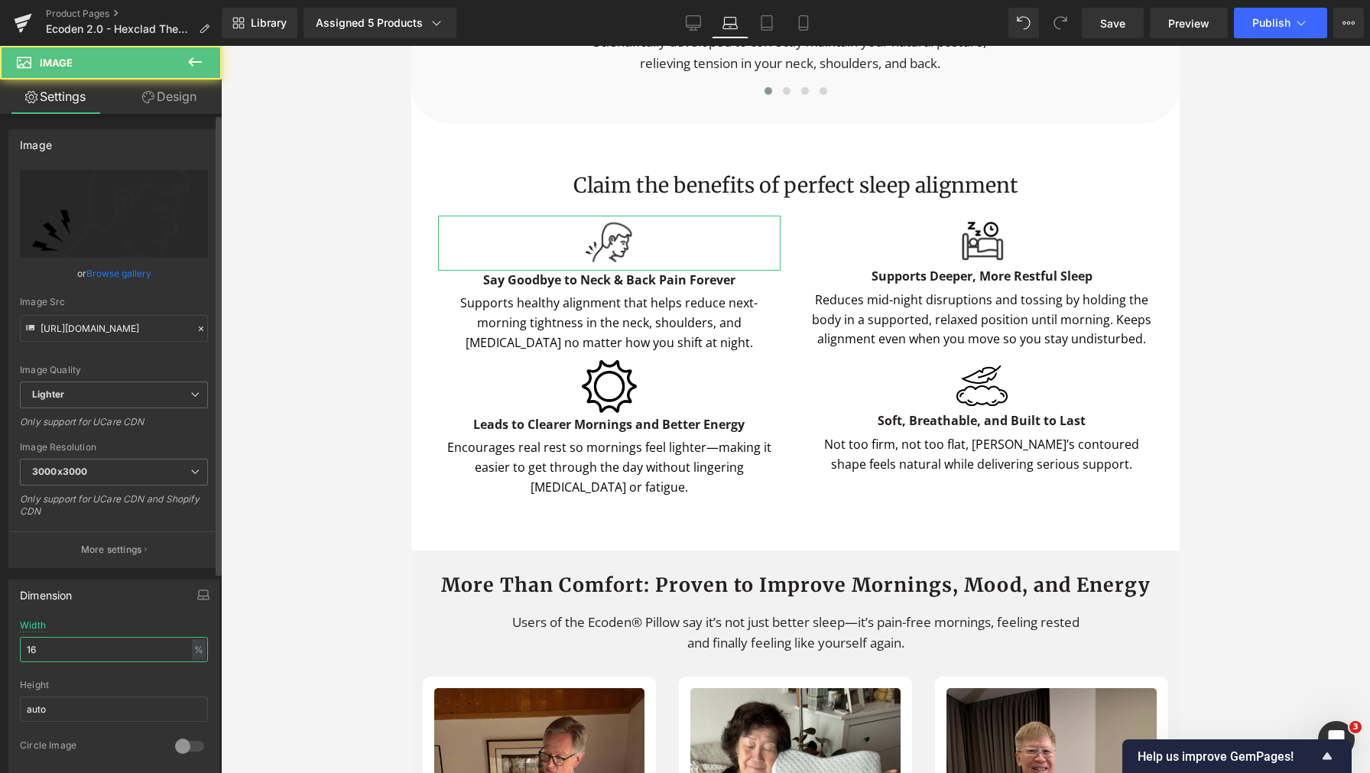
click at [85, 638] on input "16" at bounding box center [114, 649] width 188 height 25
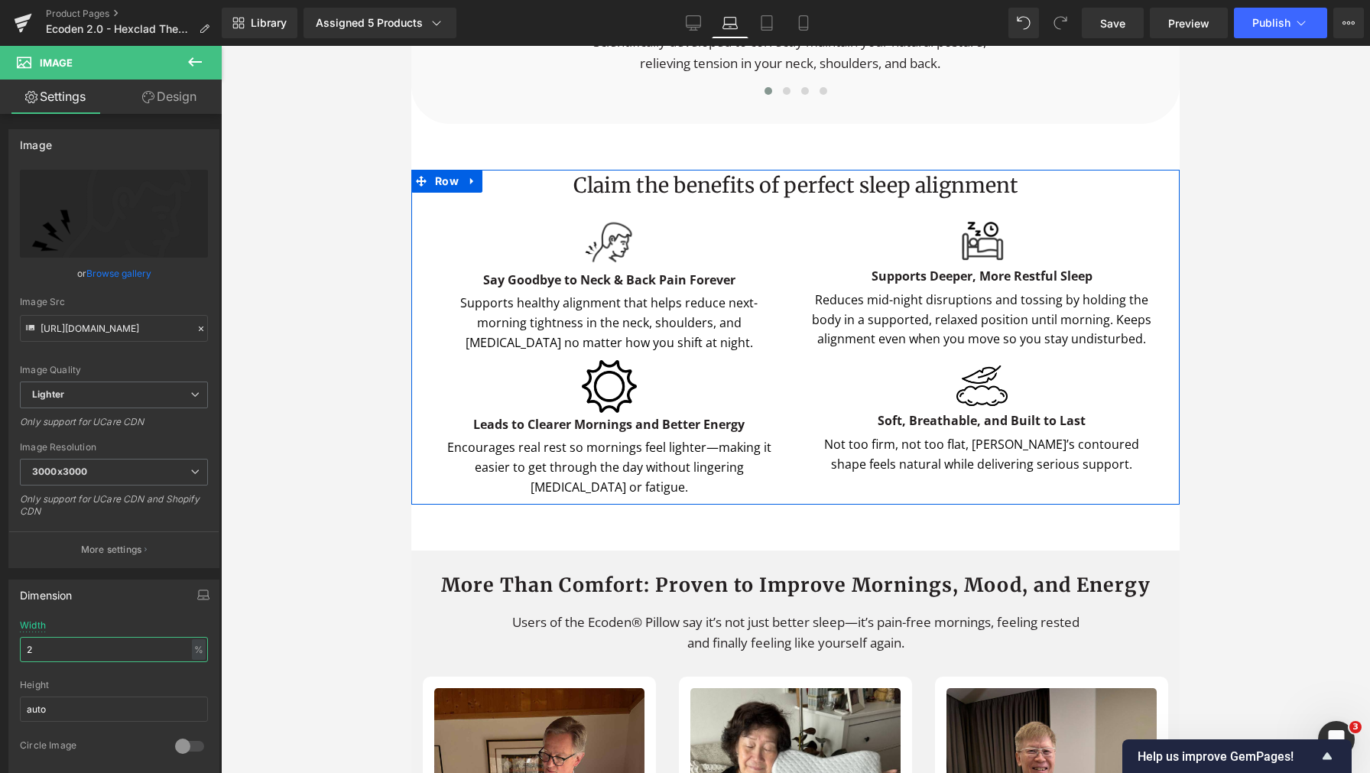
type input "20"
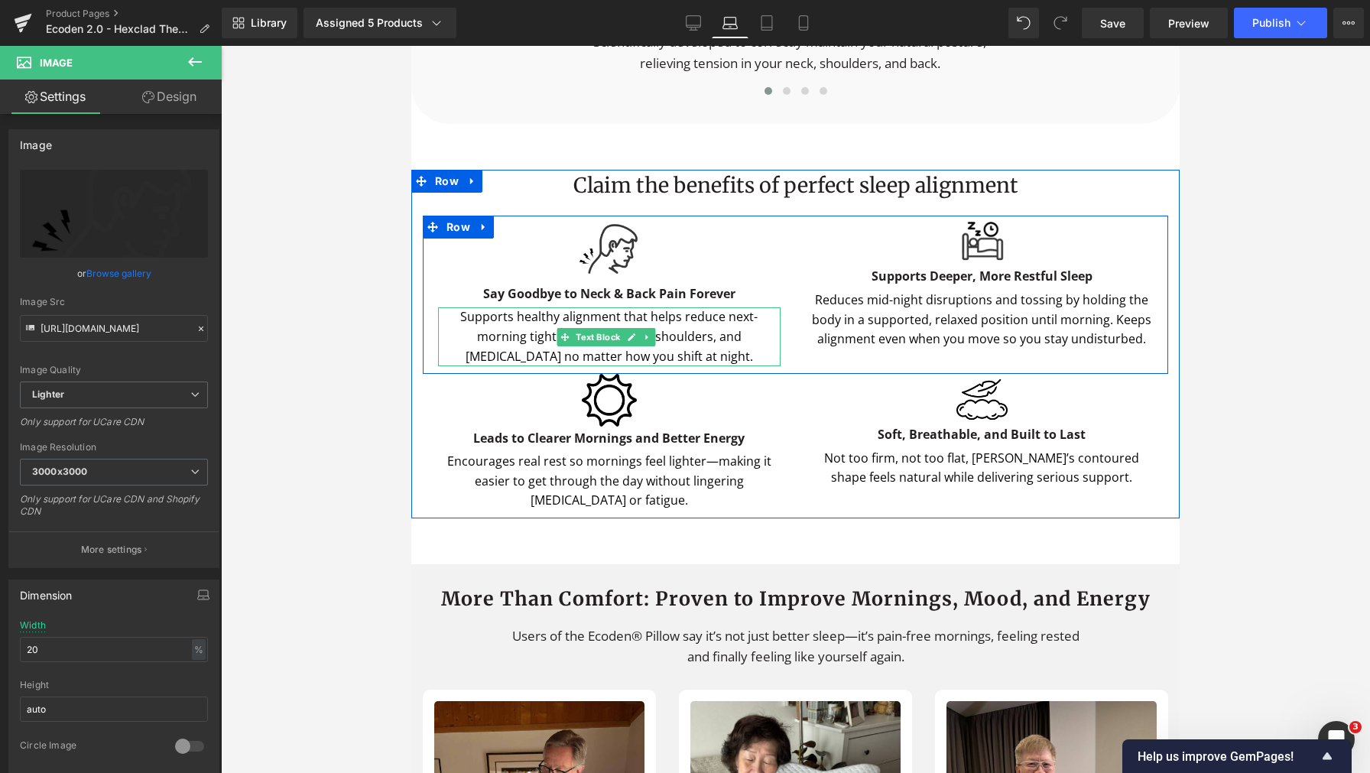
click at [597, 313] on div "Supports healthy alignment that helps reduce next-morning tightness in the neck…" at bounding box center [609, 336] width 342 height 59
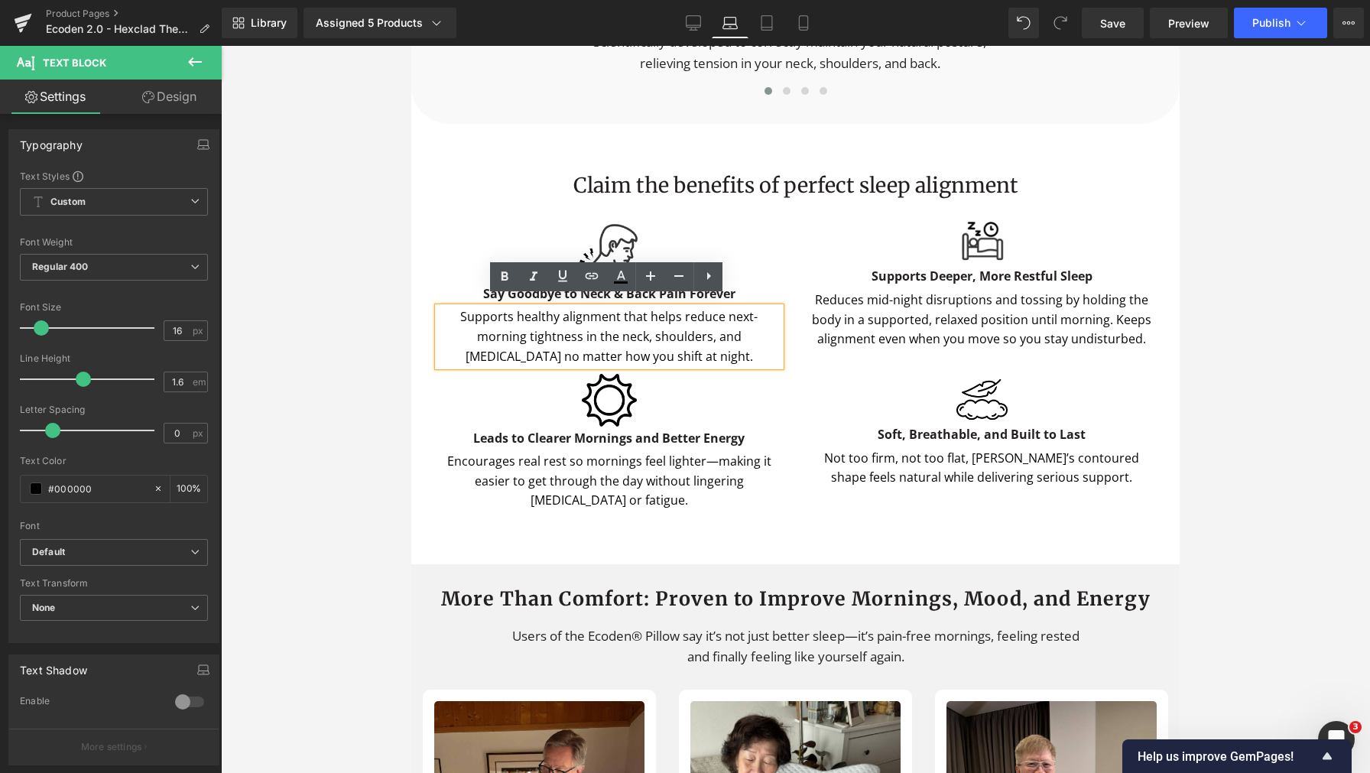
click at [893, 316] on div "Reduces mid-night disruptions and tossing by holding the body in a supported, r…" at bounding box center [982, 319] width 342 height 59
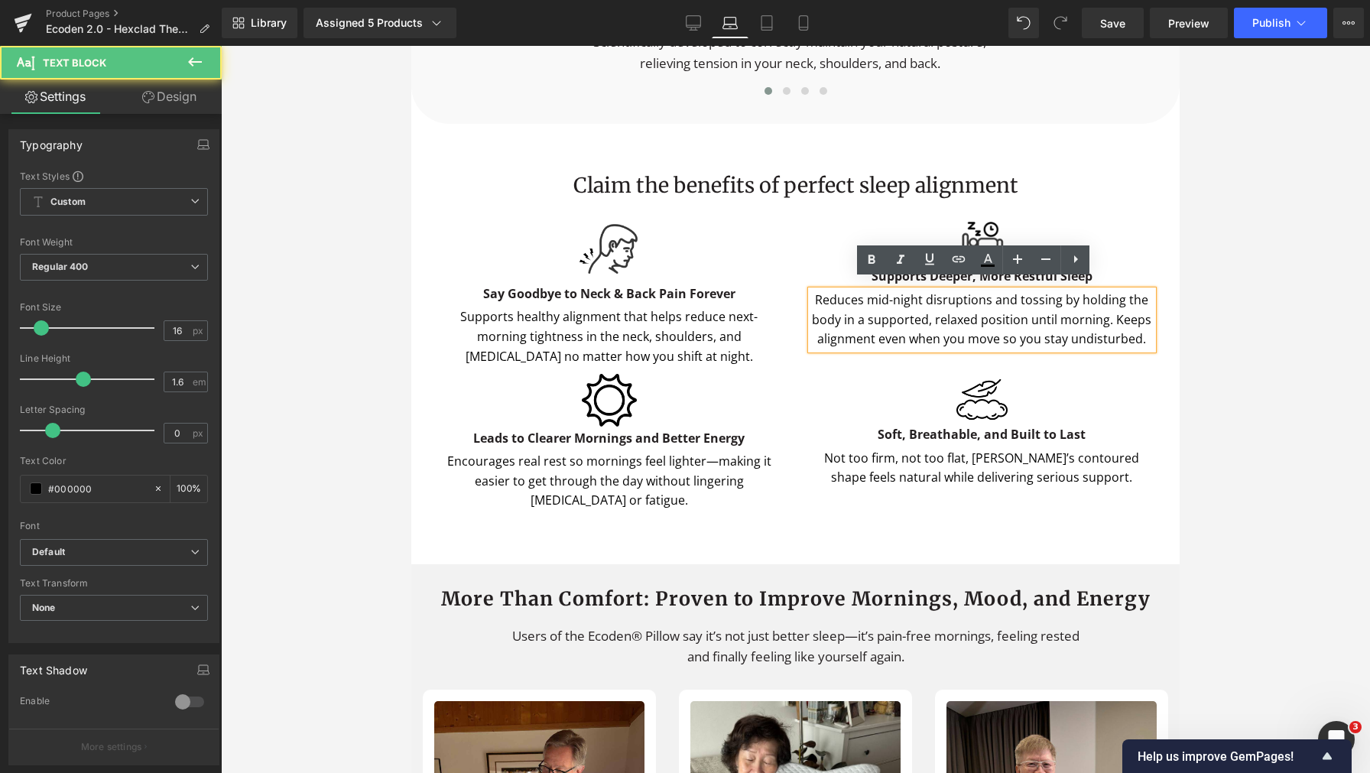
click at [891, 309] on div "Reduces mid-night disruptions and tossing by holding the body in a supported, r…" at bounding box center [982, 319] width 342 height 59
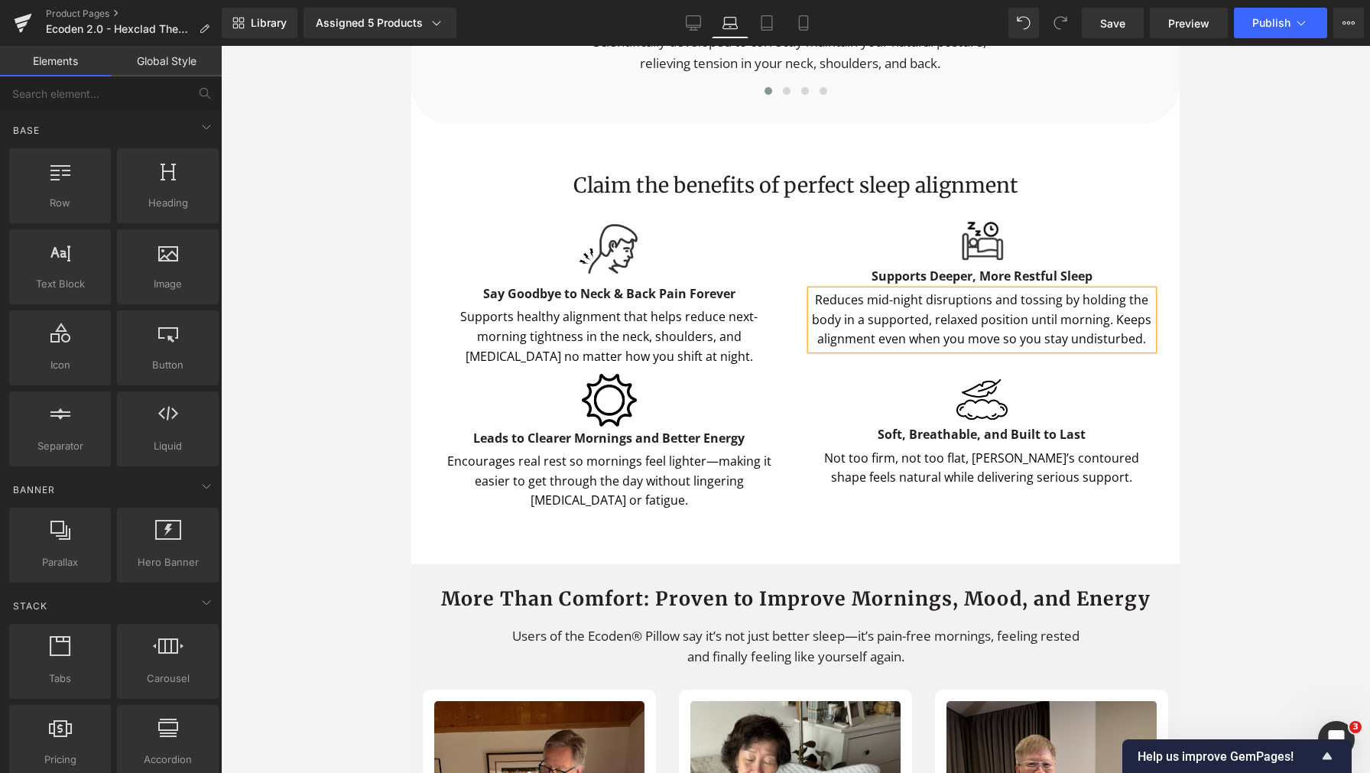
click at [1232, 264] on div at bounding box center [795, 409] width 1149 height 727
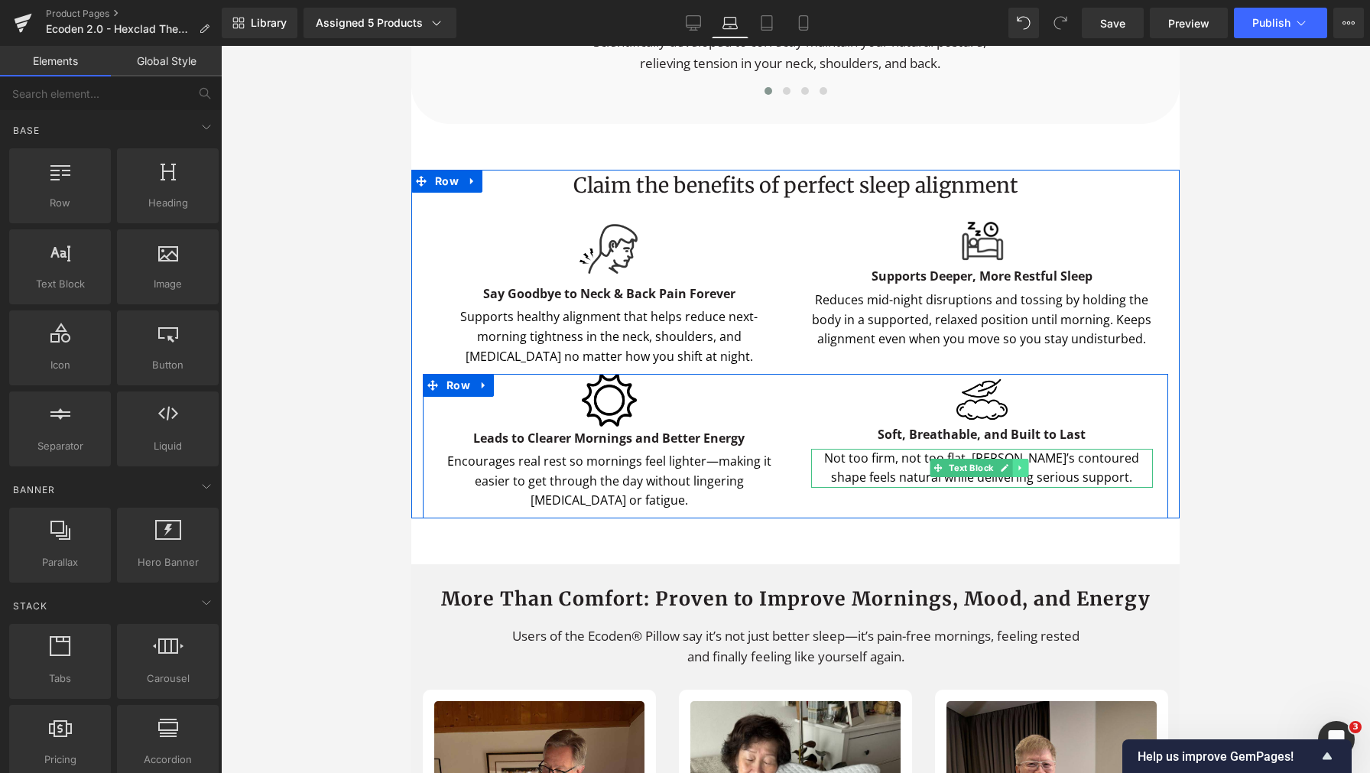
click at [1013, 464] on link at bounding box center [1020, 468] width 16 height 18
click at [977, 465] on icon at bounding box center [981, 469] width 8 height 8
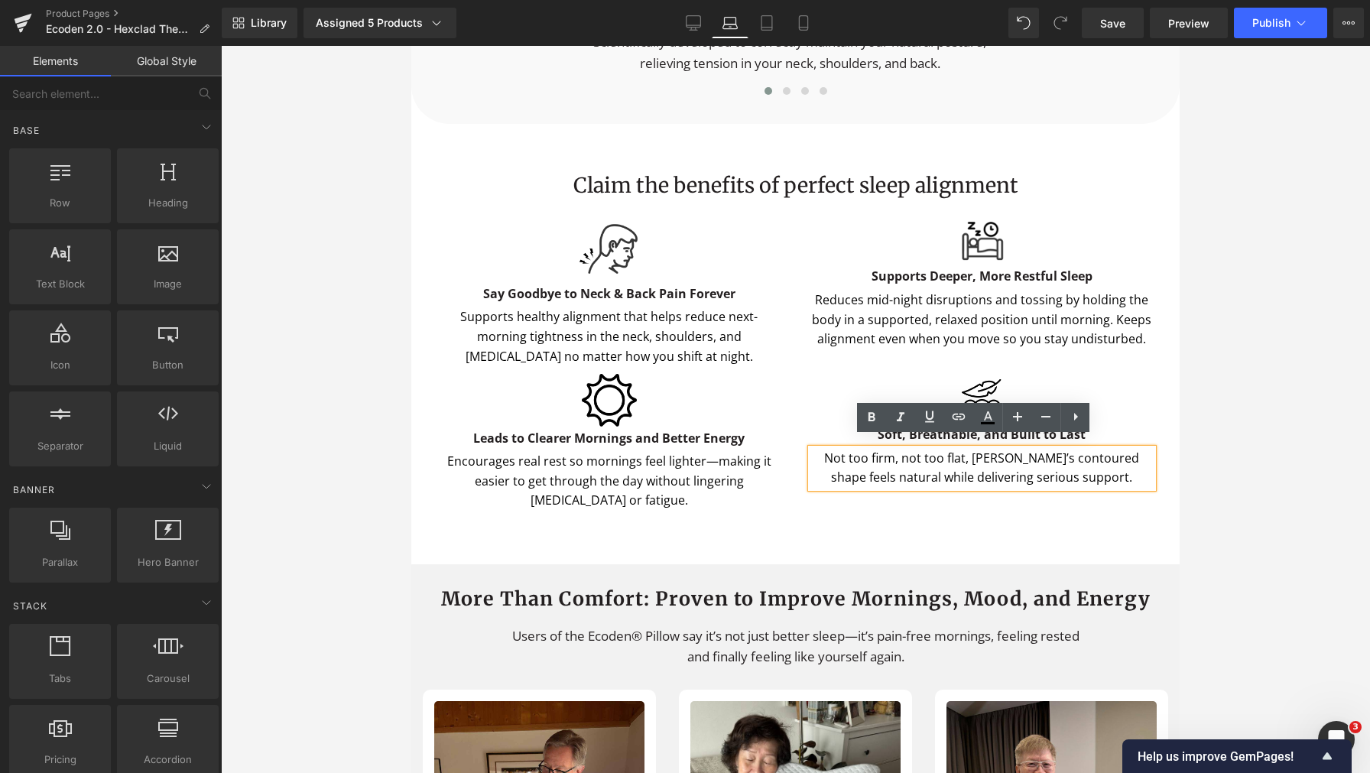
click at [946, 461] on p "Not too firm, not too flat, Ecoden’s contoured shape feels natural while delive…" at bounding box center [982, 468] width 342 height 39
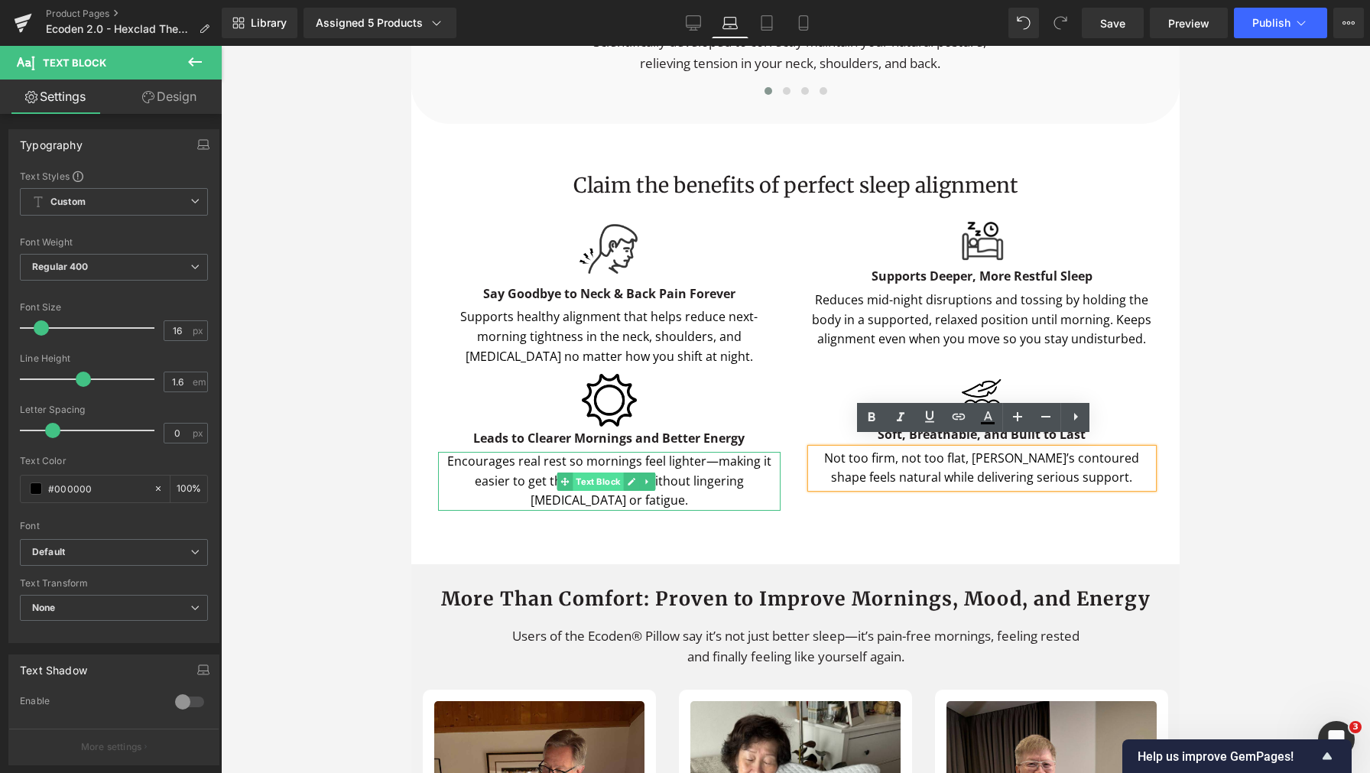
click at [592, 473] on span "Text Block" at bounding box center [598, 481] width 50 height 18
click at [596, 472] on span "Text Block" at bounding box center [598, 481] width 50 height 18
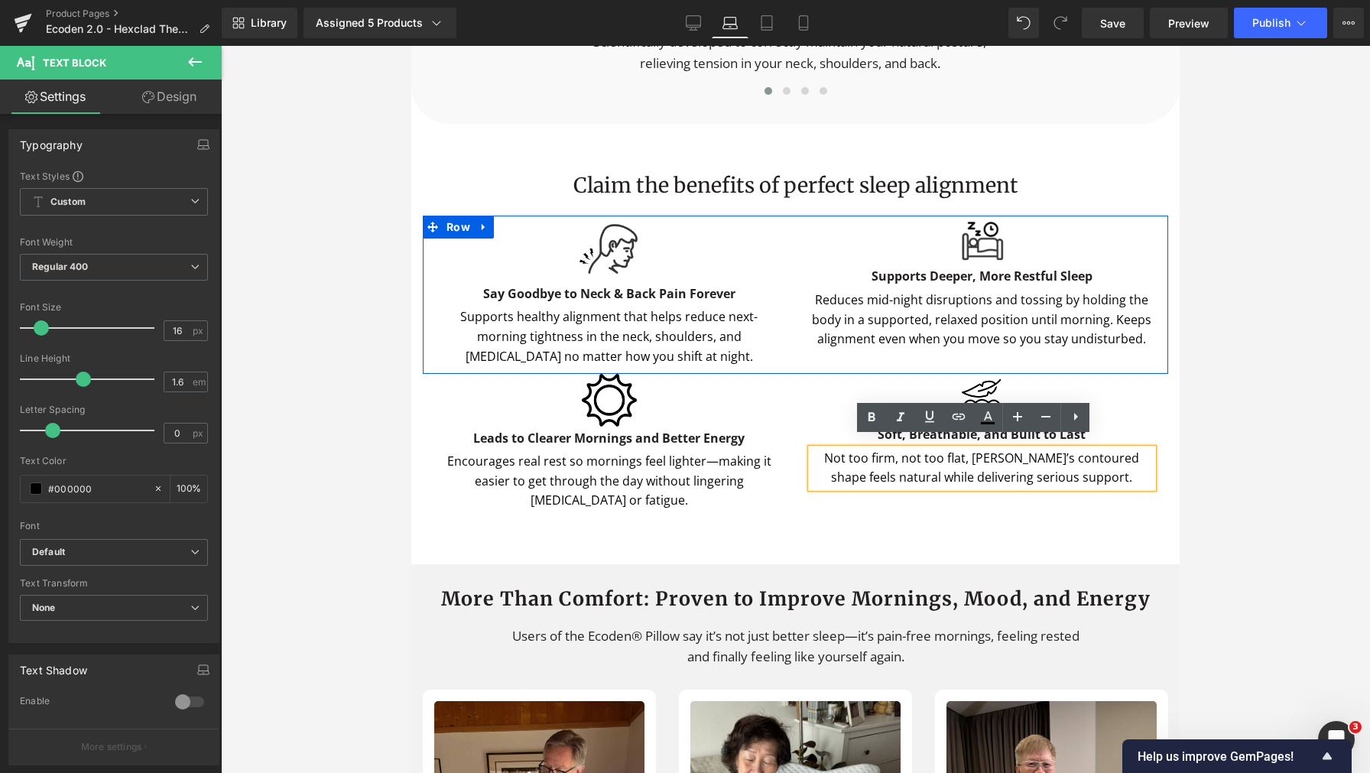
click at [955, 274] on span "Text Block" at bounding box center [971, 277] width 50 height 18
click at [965, 232] on span "Image" at bounding box center [978, 241] width 33 height 18
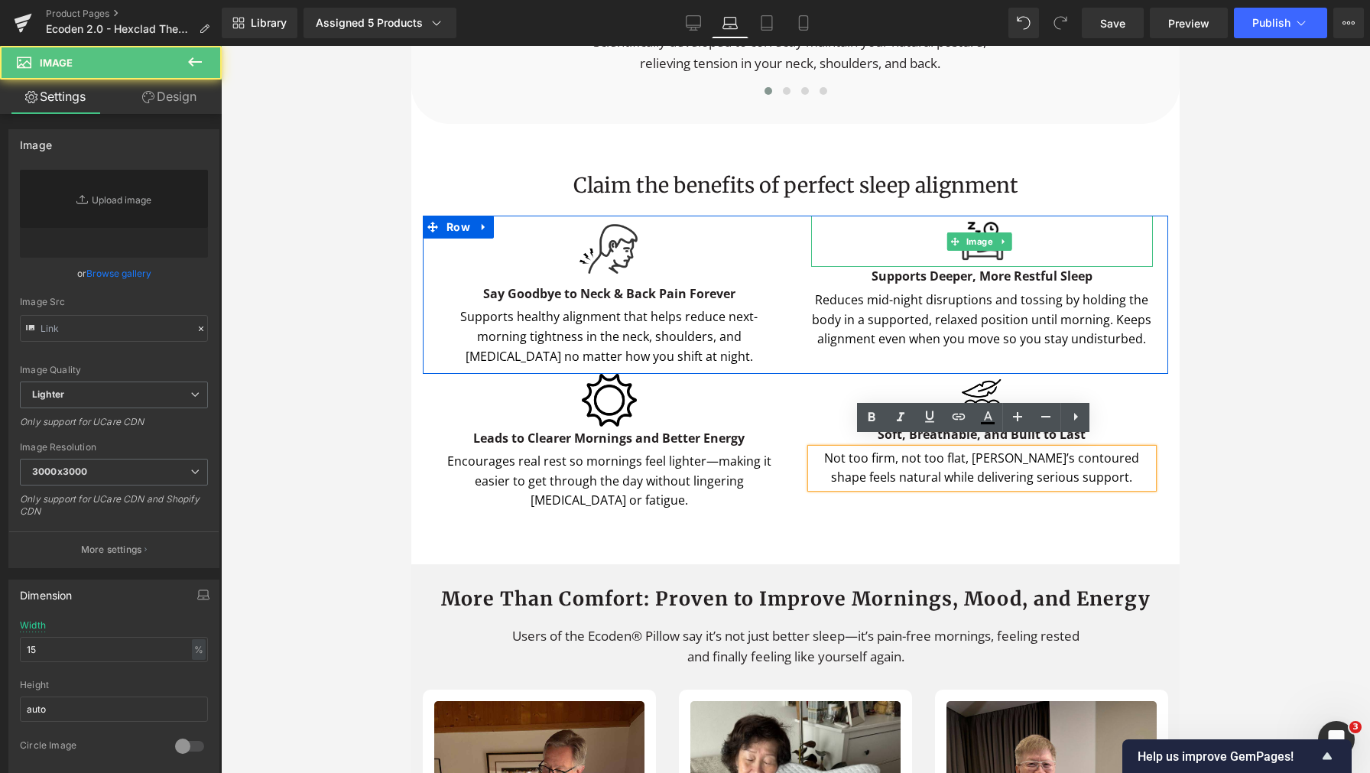
type input "https://ucarecdn.com/665d6adb-0d14-42b2-b416-4bdc63db6fc8/-/format/auto/-/previ…"
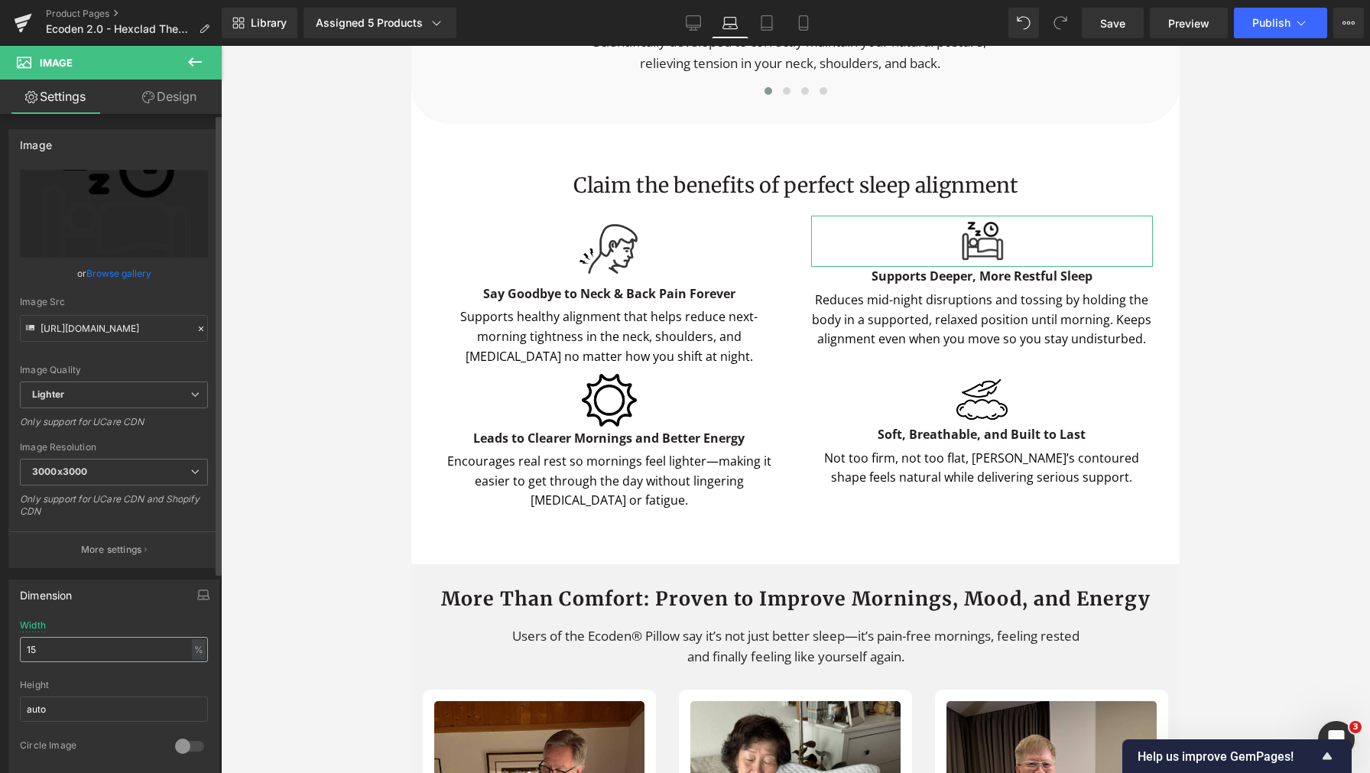
click at [67, 652] on input "15" at bounding box center [114, 649] width 188 height 25
type input "20"
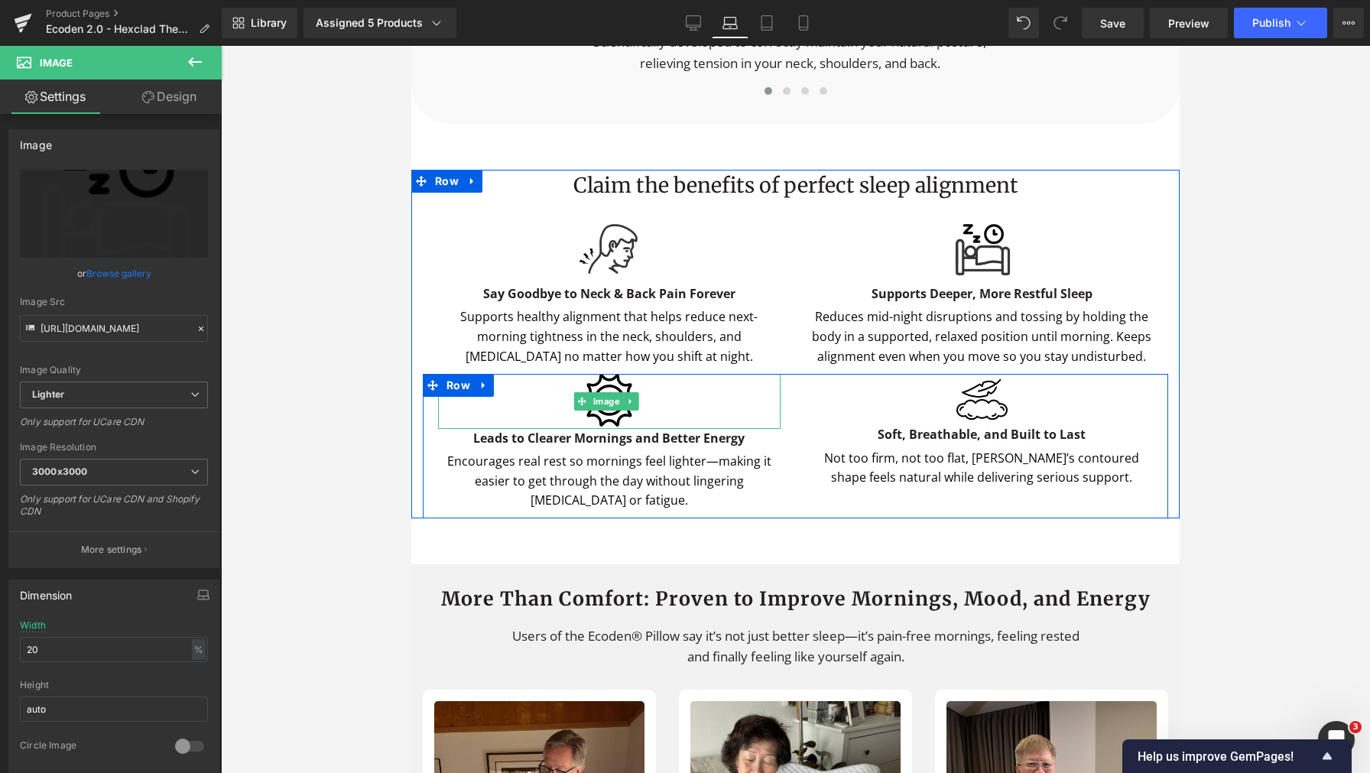
click at [576, 380] on div at bounding box center [609, 401] width 342 height 55
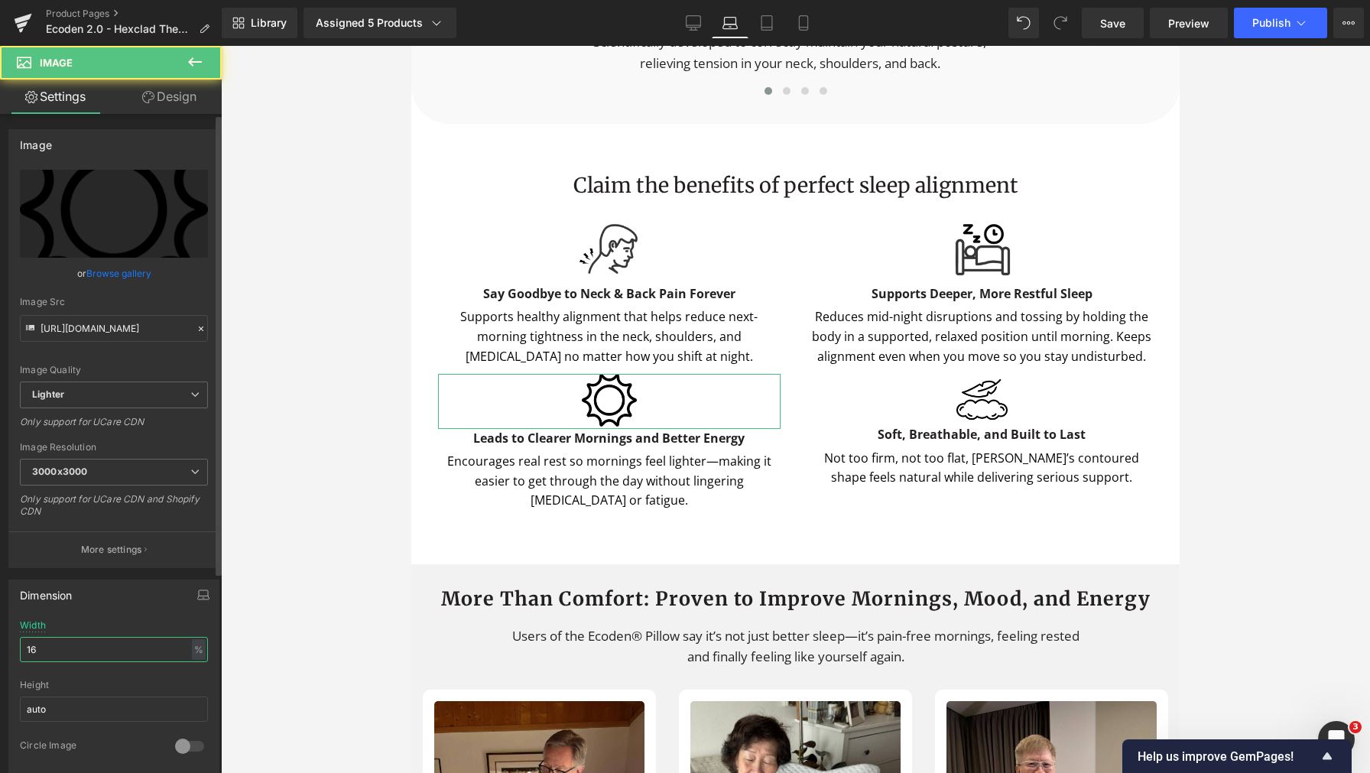
click at [63, 656] on input "16" at bounding box center [114, 649] width 188 height 25
type input "20"
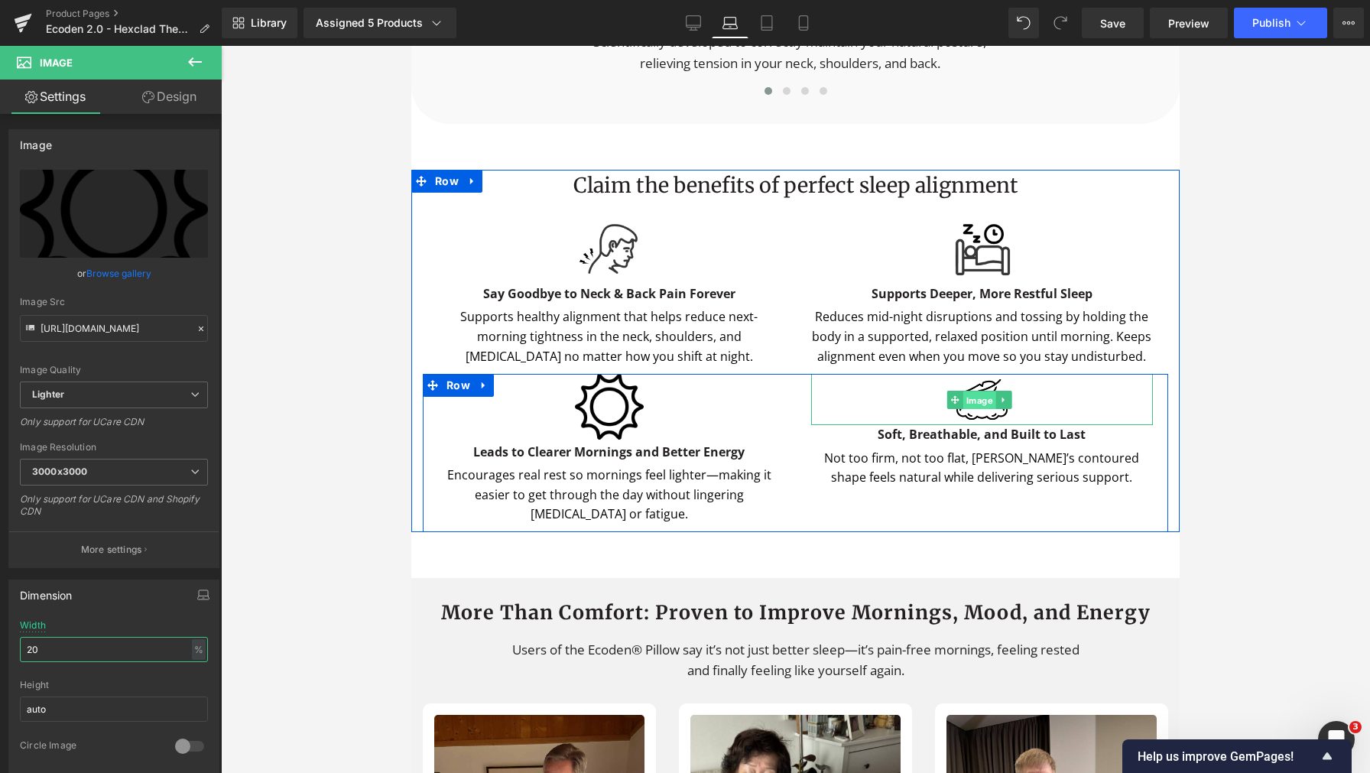
click at [966, 394] on span "Image" at bounding box center [978, 400] width 33 height 18
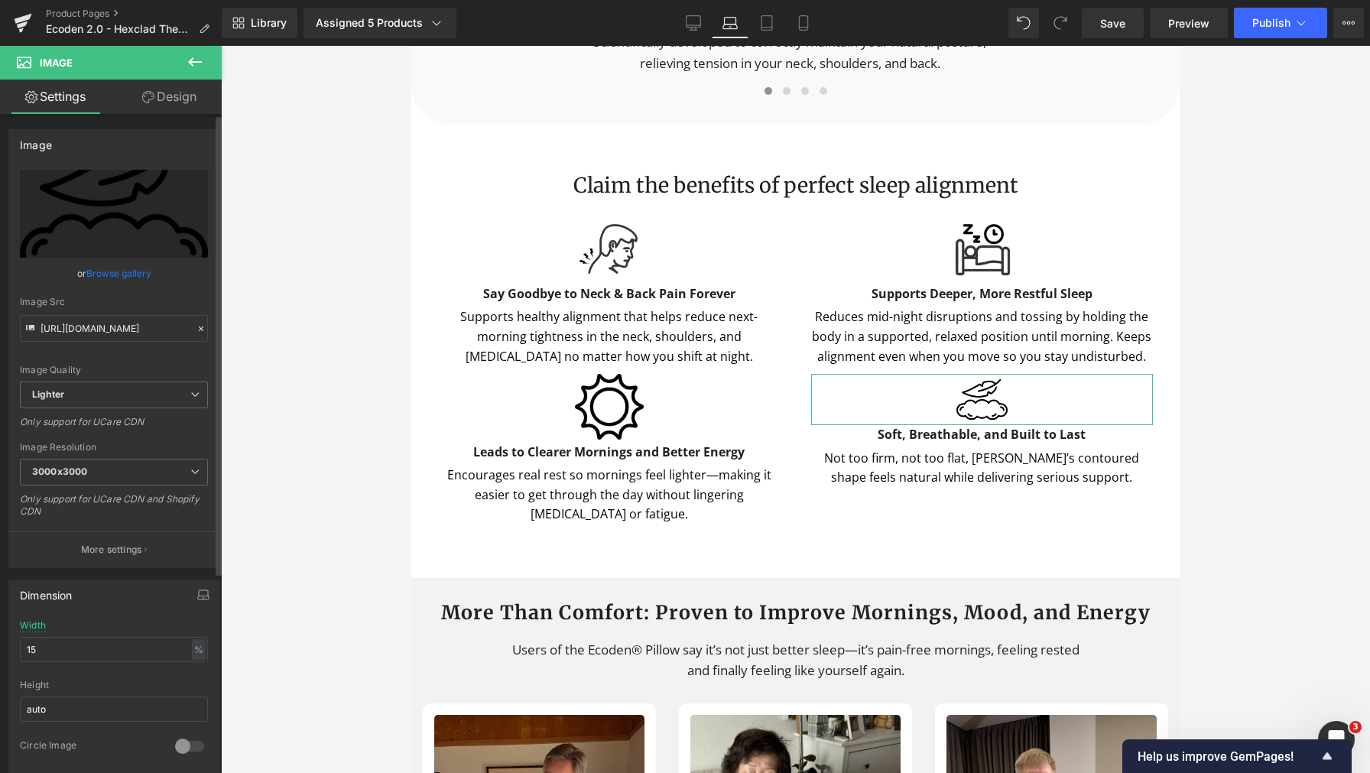
click at [108, 663] on div "Width 15 % % px" at bounding box center [114, 650] width 188 height 60
click at [108, 662] on div "Width 15 % % px" at bounding box center [114, 650] width 188 height 60
click at [115, 651] on input "15" at bounding box center [114, 649] width 188 height 25
type input "20"
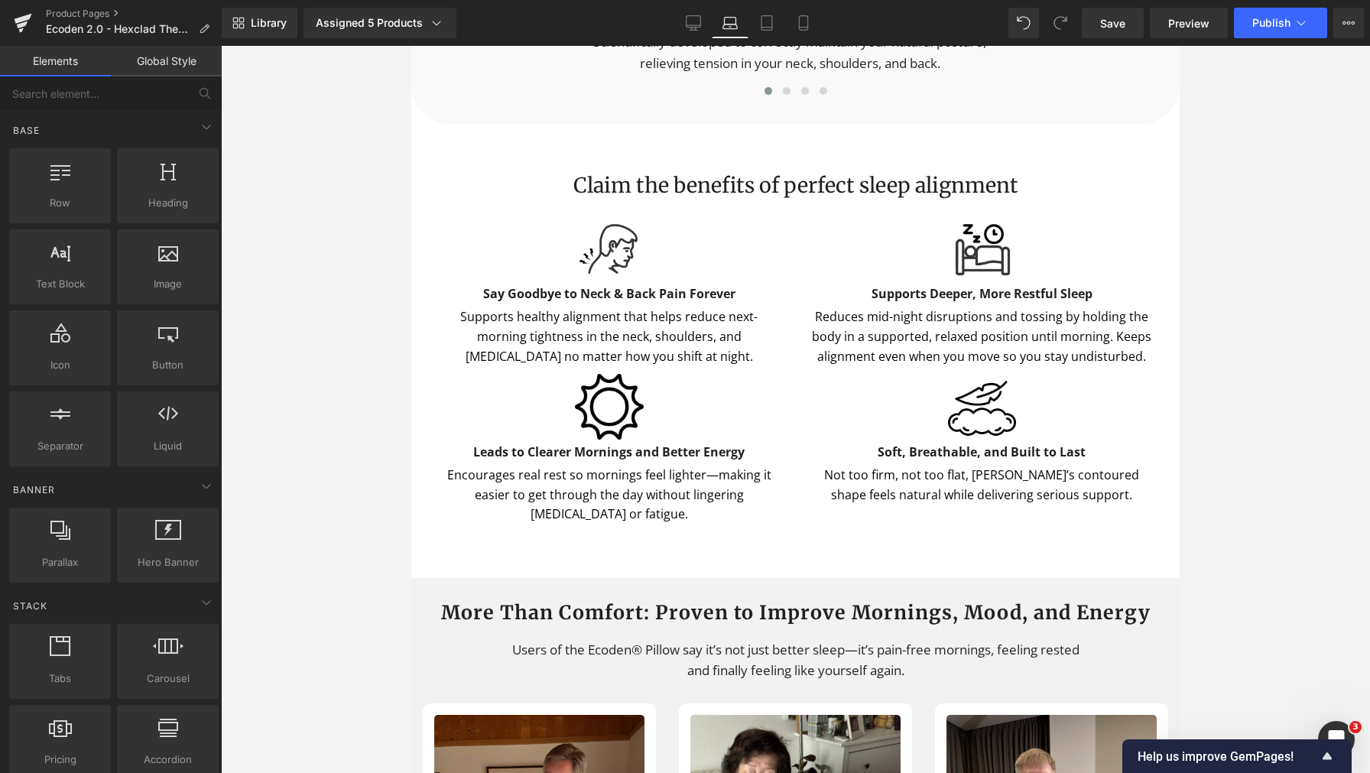
click at [1235, 414] on div at bounding box center [795, 409] width 1149 height 727
click at [772, 25] on icon at bounding box center [766, 22] width 15 height 15
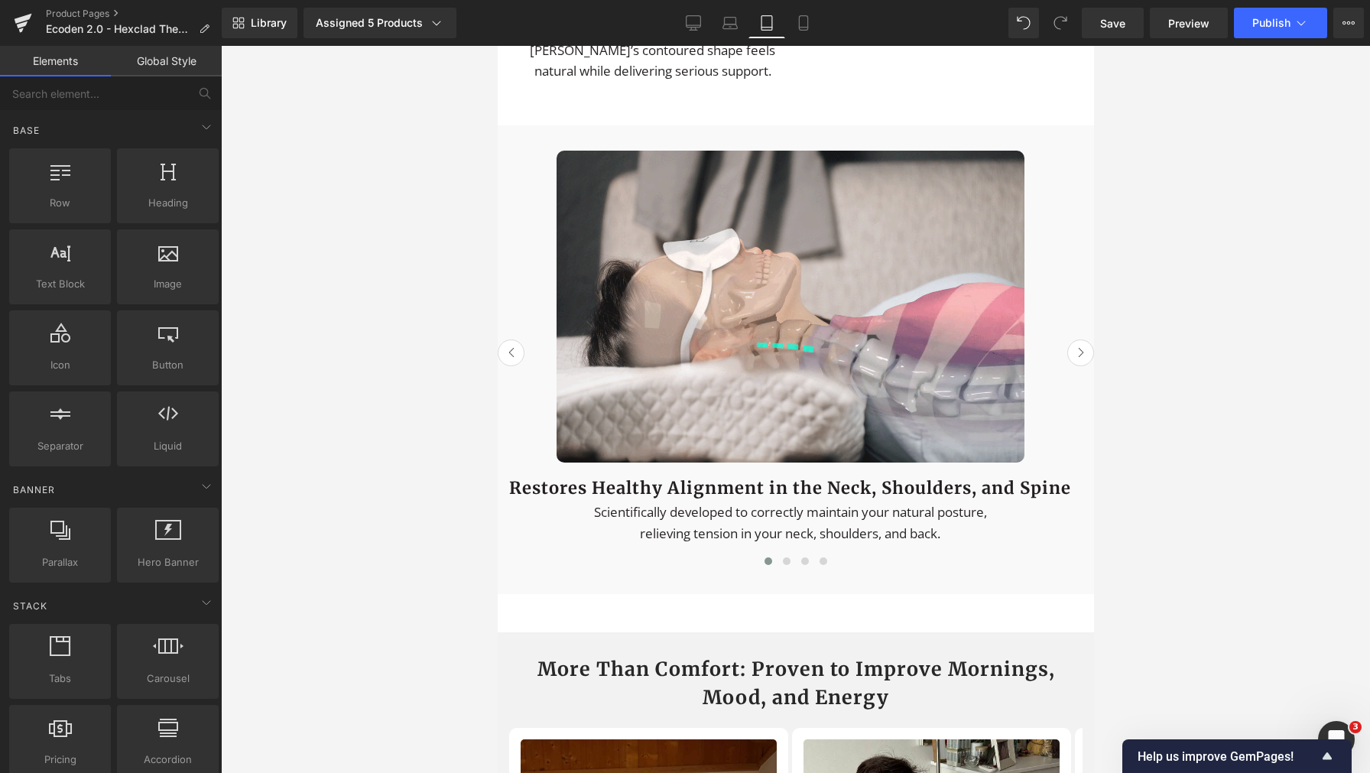
scroll to position [3286, 0]
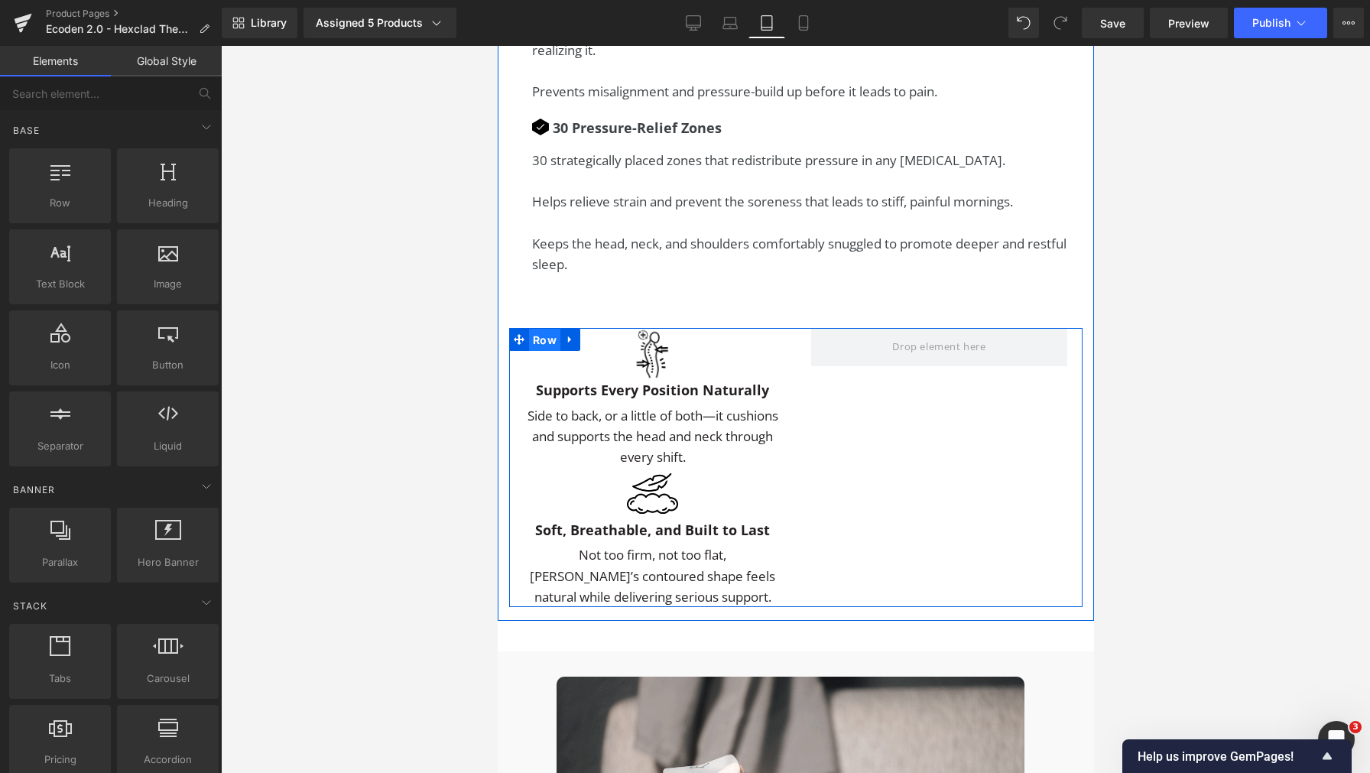
click at [537, 352] on span "Row" at bounding box center [543, 340] width 31 height 23
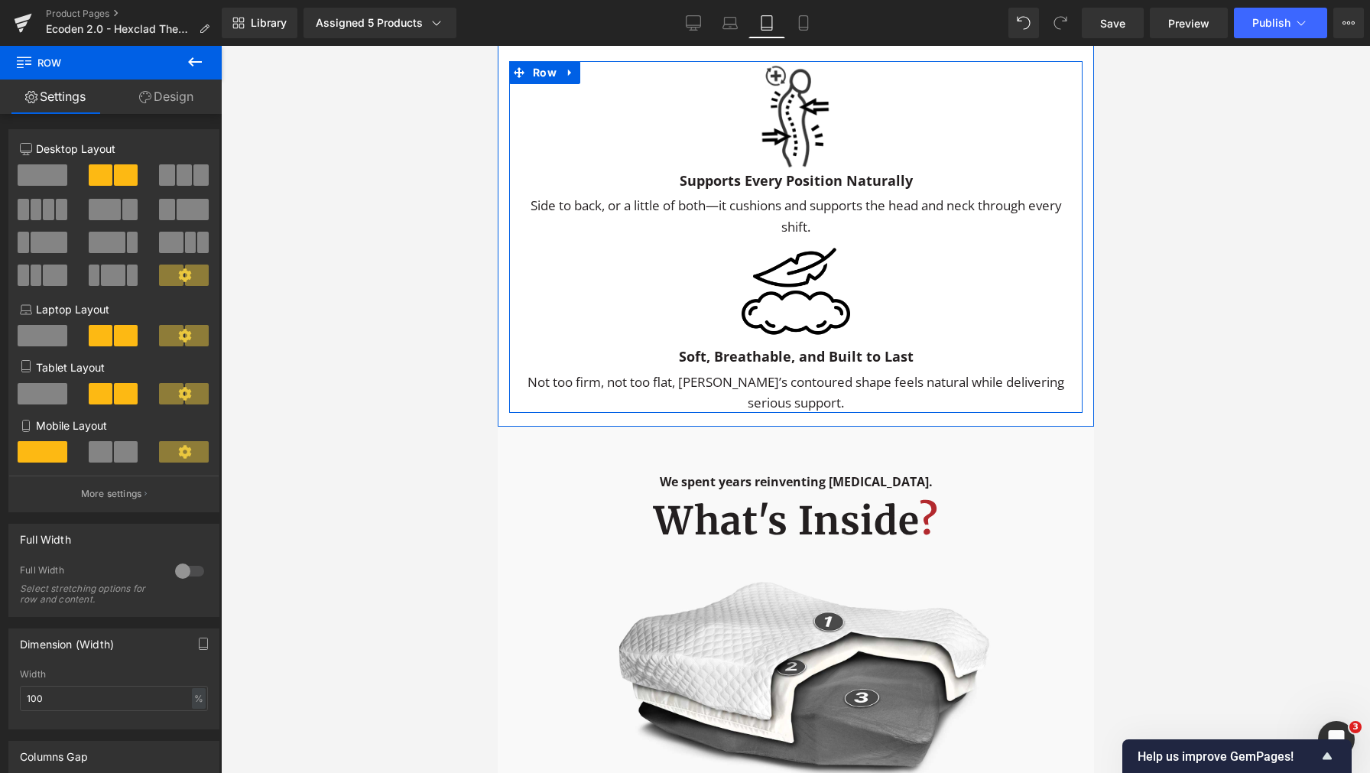
scroll to position [5855, 0]
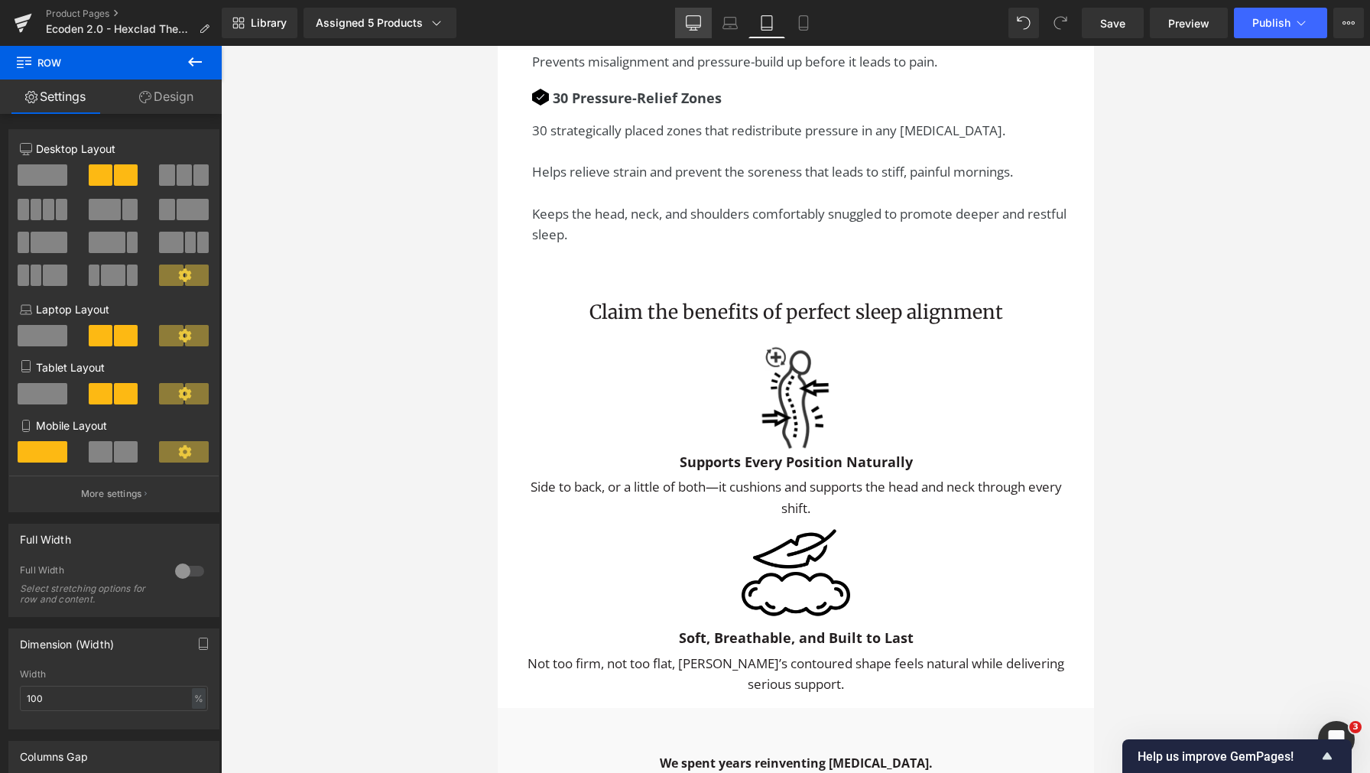
click at [696, 21] on icon at bounding box center [693, 22] width 15 height 15
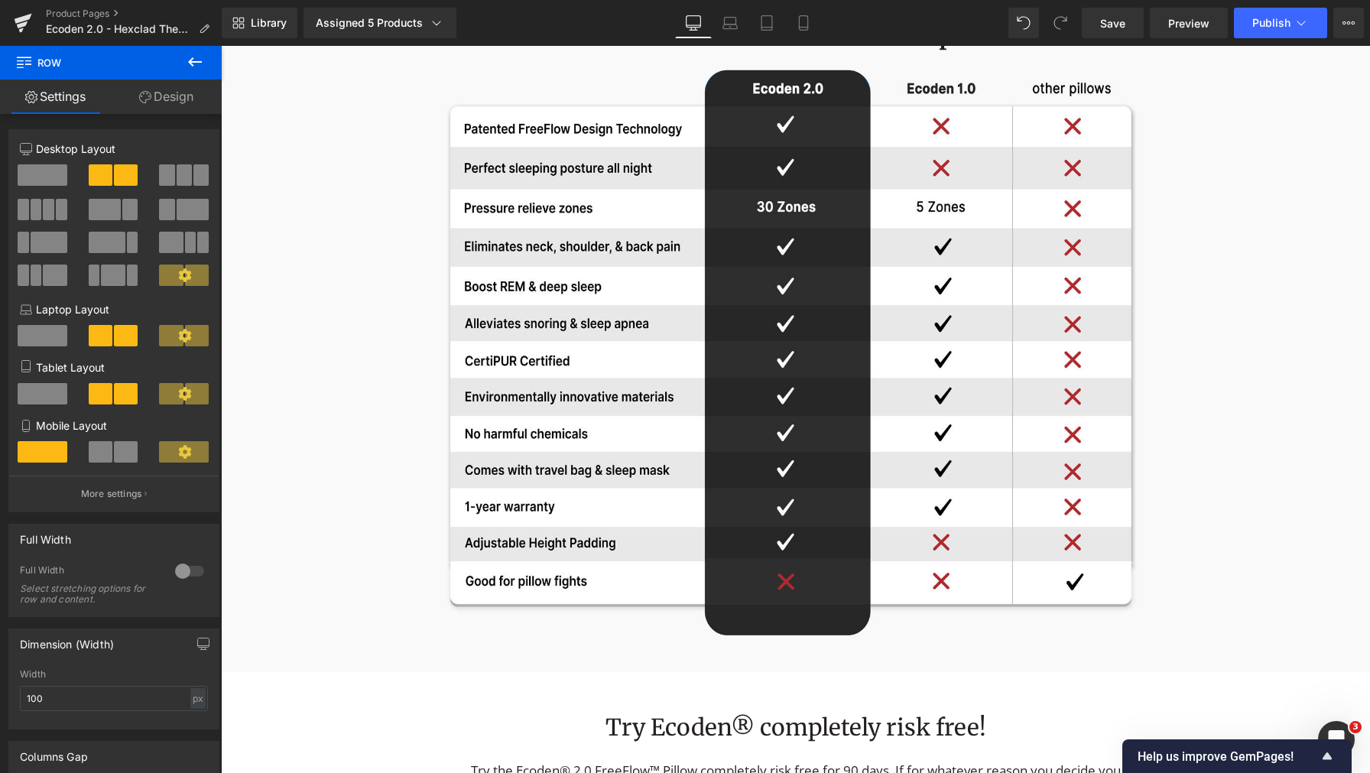
type input "1200"
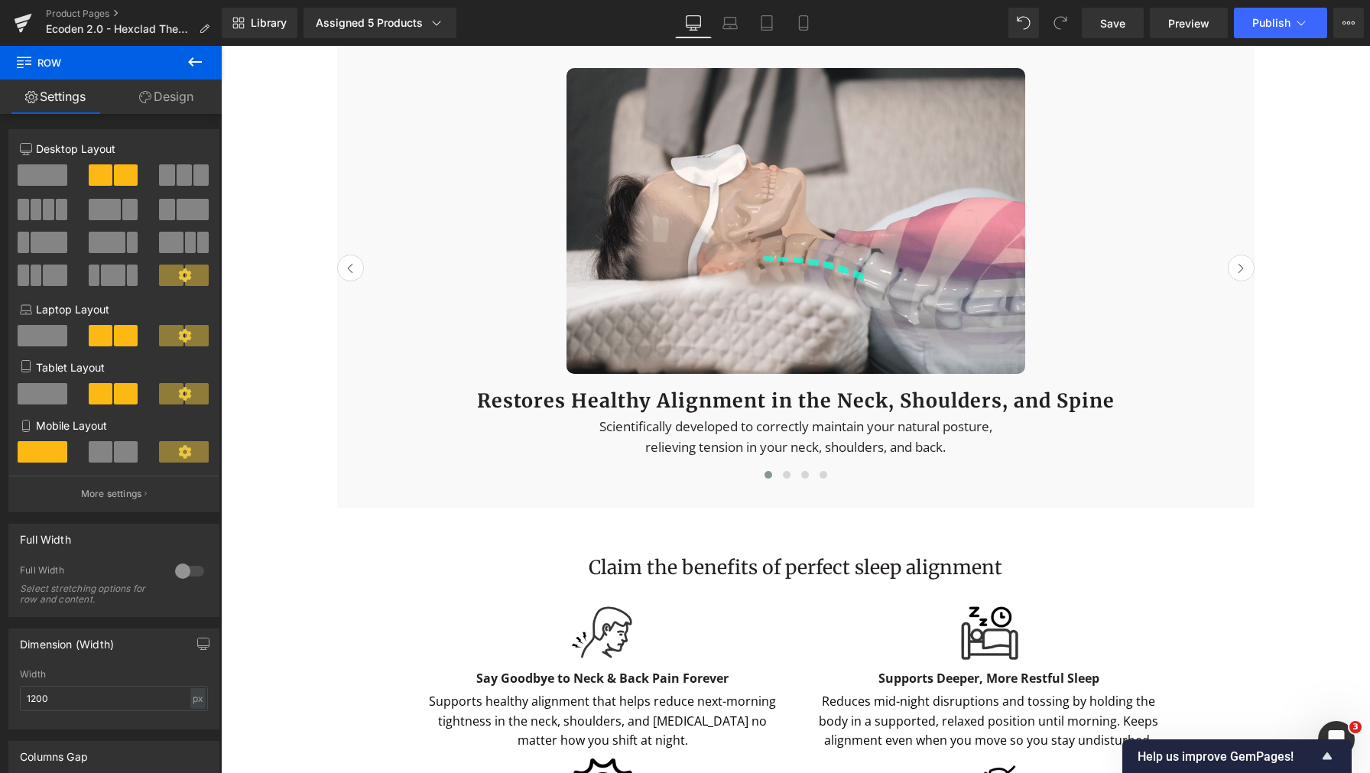
scroll to position [3033, 0]
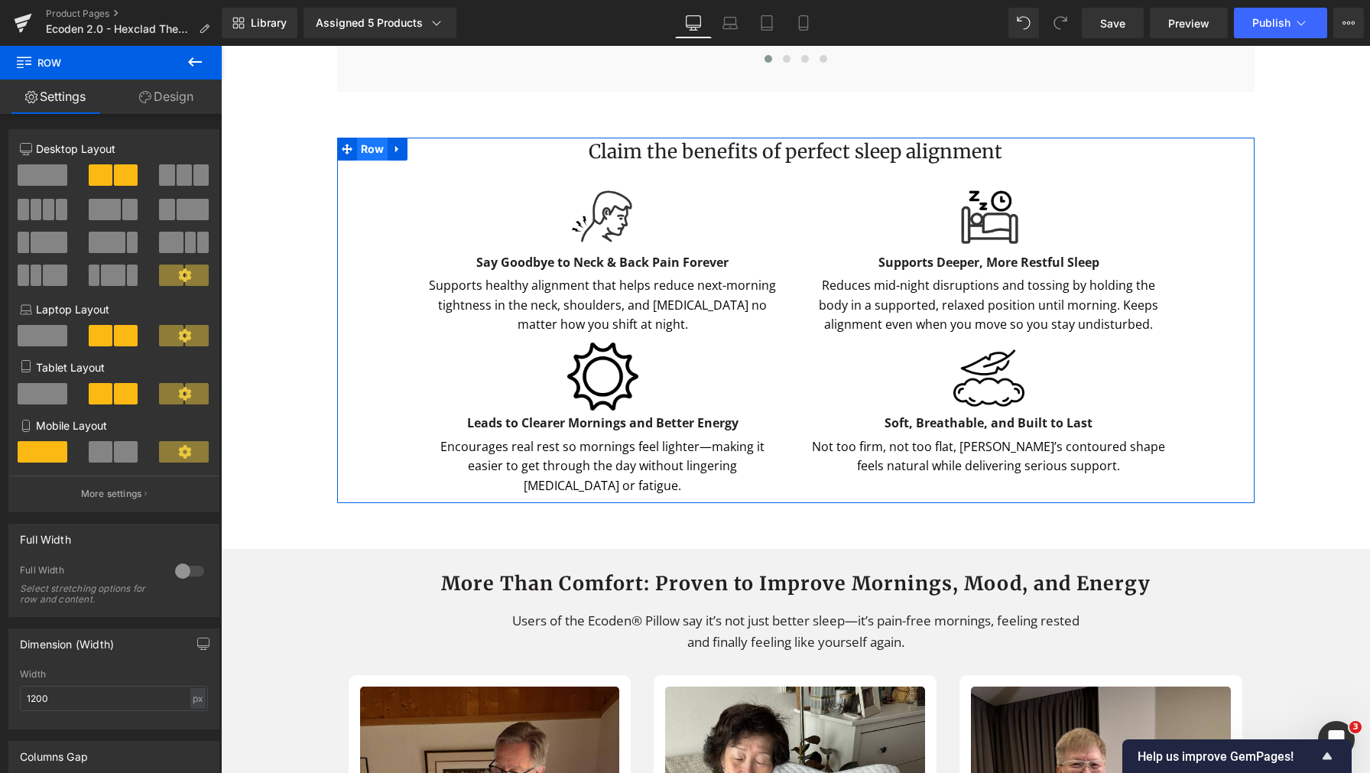
click at [365, 161] on span "Row" at bounding box center [372, 149] width 31 height 23
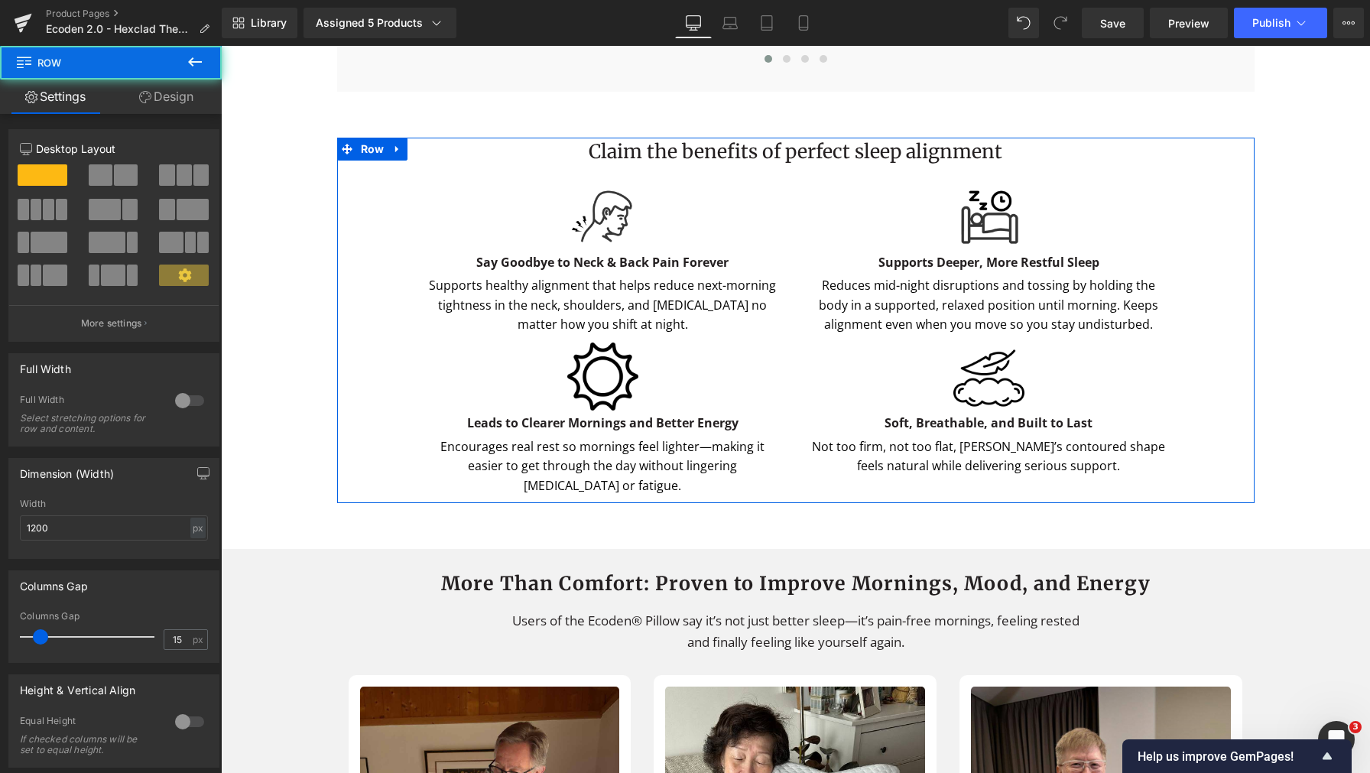
click at [174, 97] on link "Design" at bounding box center [166, 97] width 111 height 34
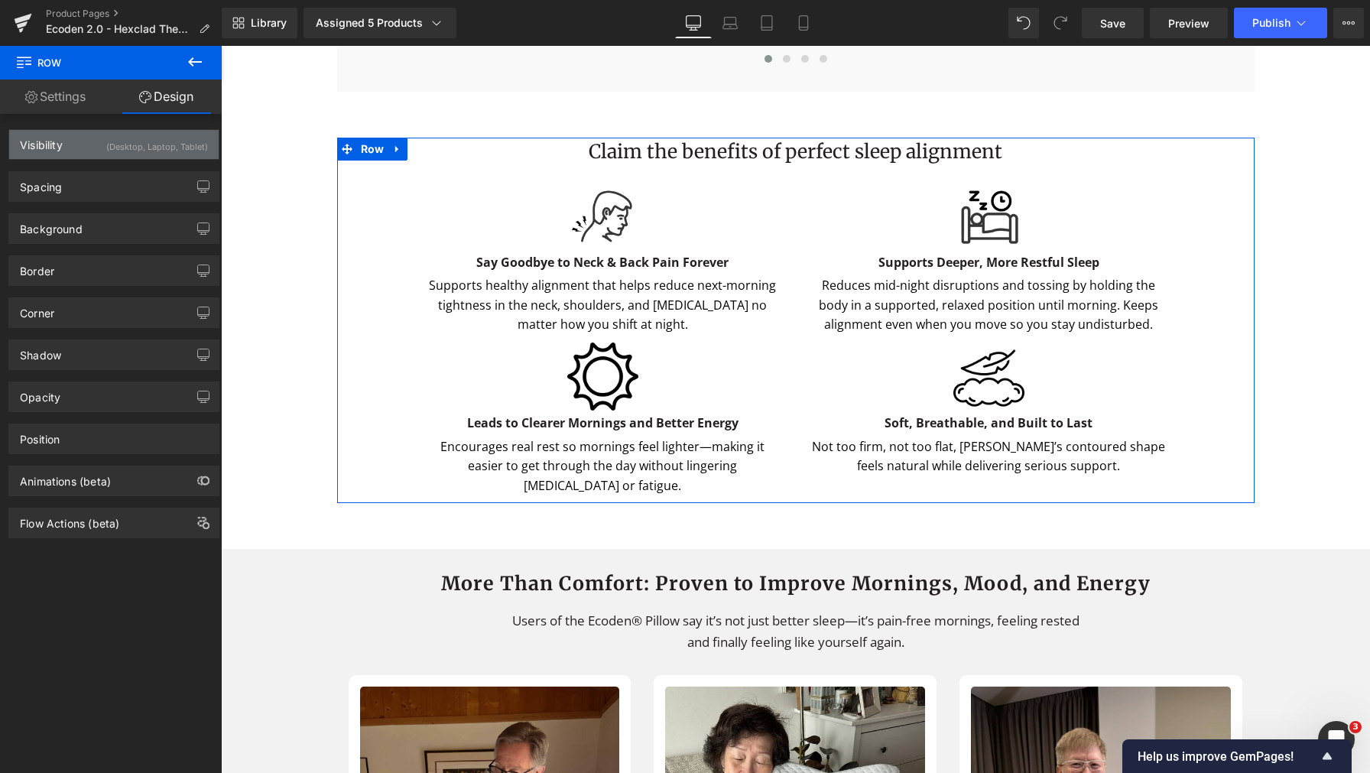
click at [166, 151] on div "(Desktop, Laptop, Tablet)" at bounding box center [157, 142] width 102 height 25
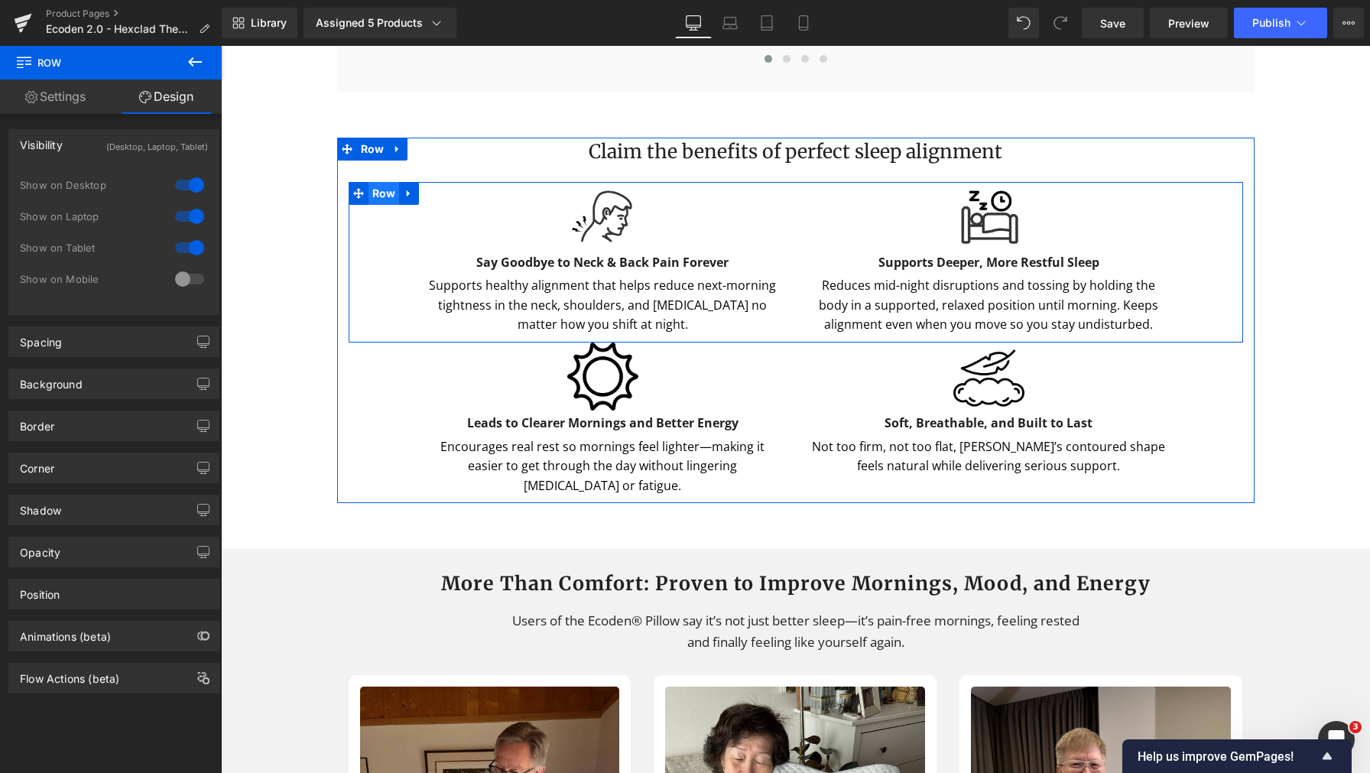
click at [374, 205] on span "Row" at bounding box center [383, 193] width 31 height 23
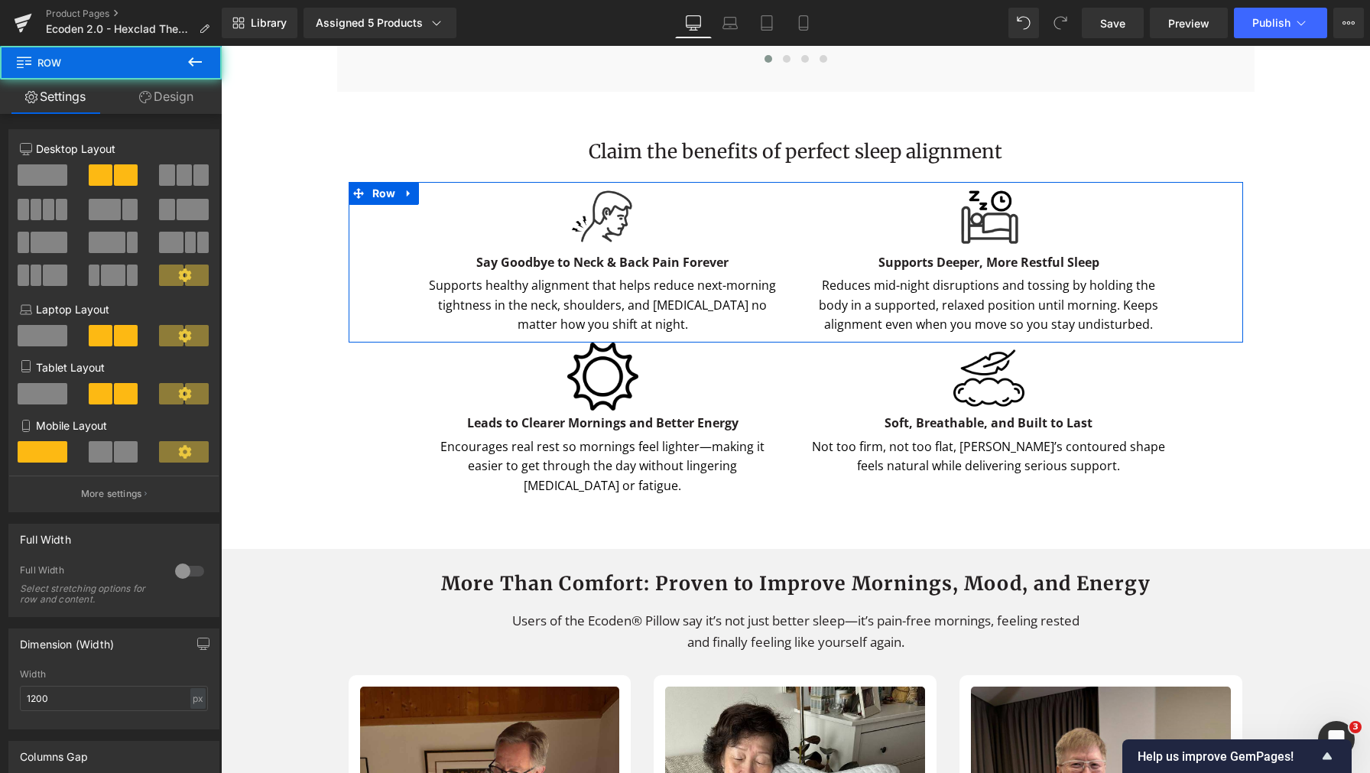
click at [161, 98] on link "Design" at bounding box center [166, 97] width 111 height 34
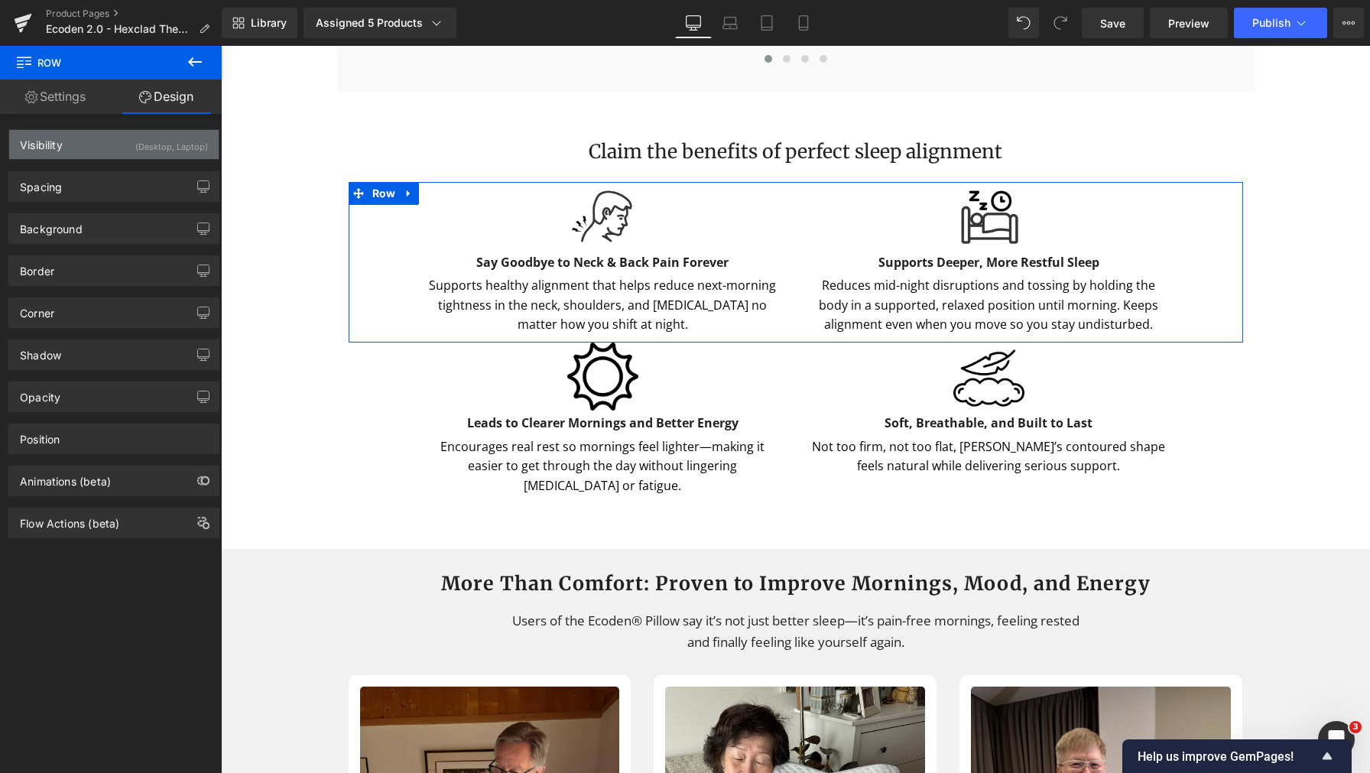
click at [113, 149] on div "Visibility (Desktop, Laptop)" at bounding box center [113, 144] width 209 height 29
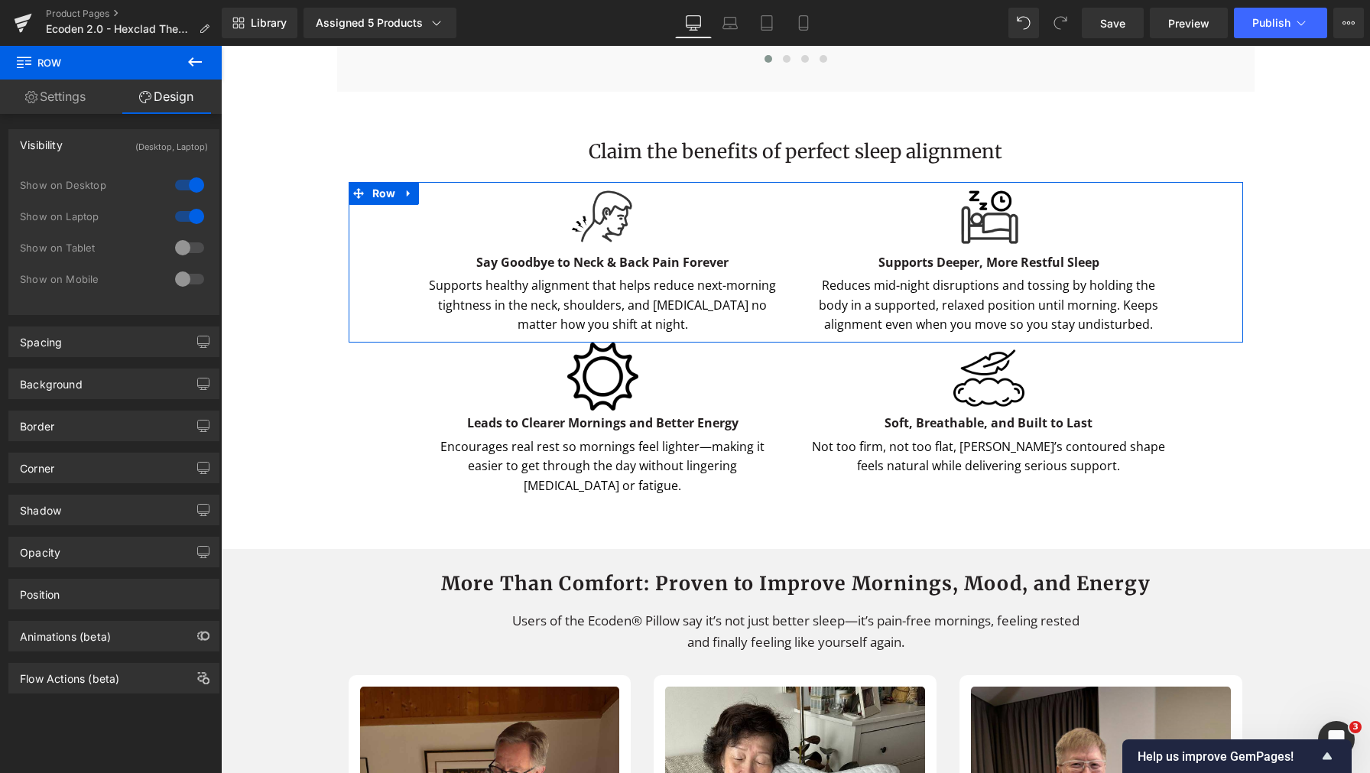
click at [174, 254] on div at bounding box center [189, 247] width 37 height 24
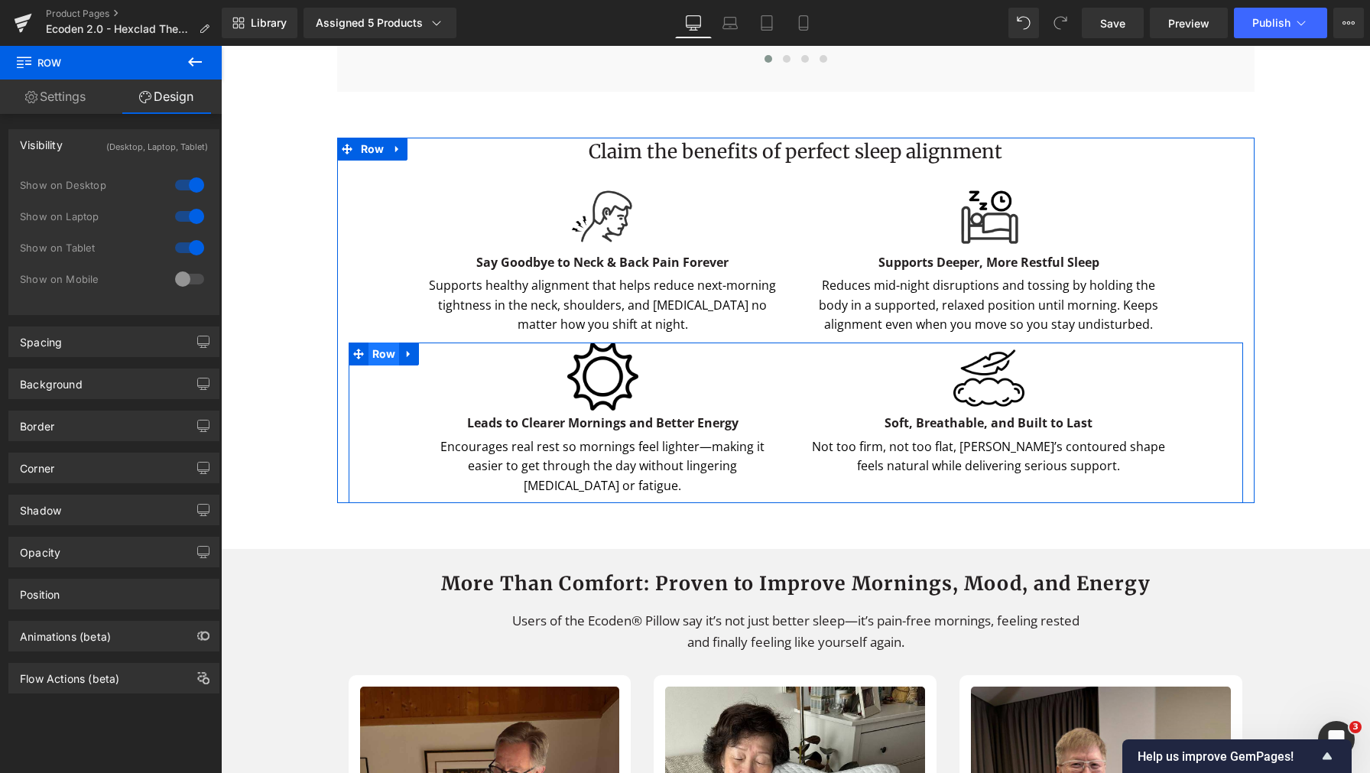
click at [379, 365] on span "Row" at bounding box center [383, 353] width 31 height 23
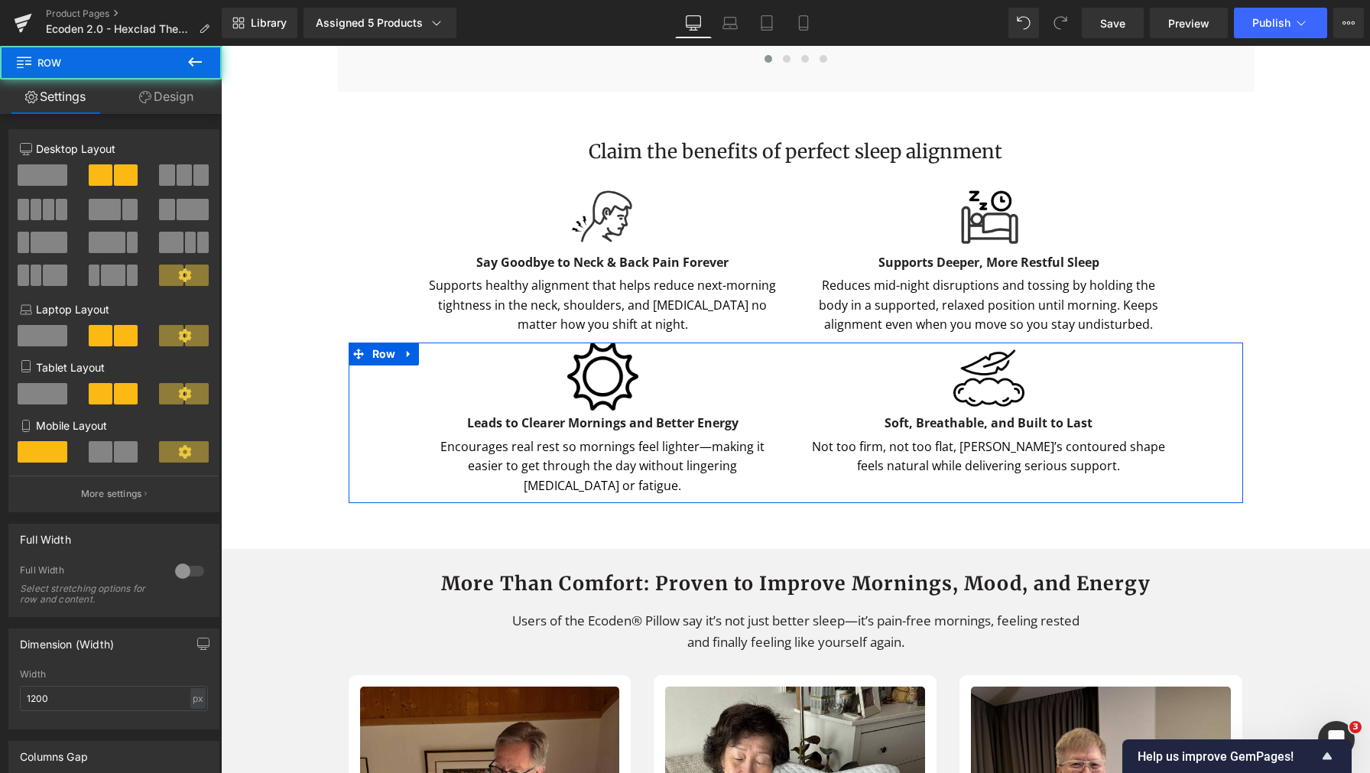
click at [177, 105] on link "Design" at bounding box center [166, 97] width 111 height 34
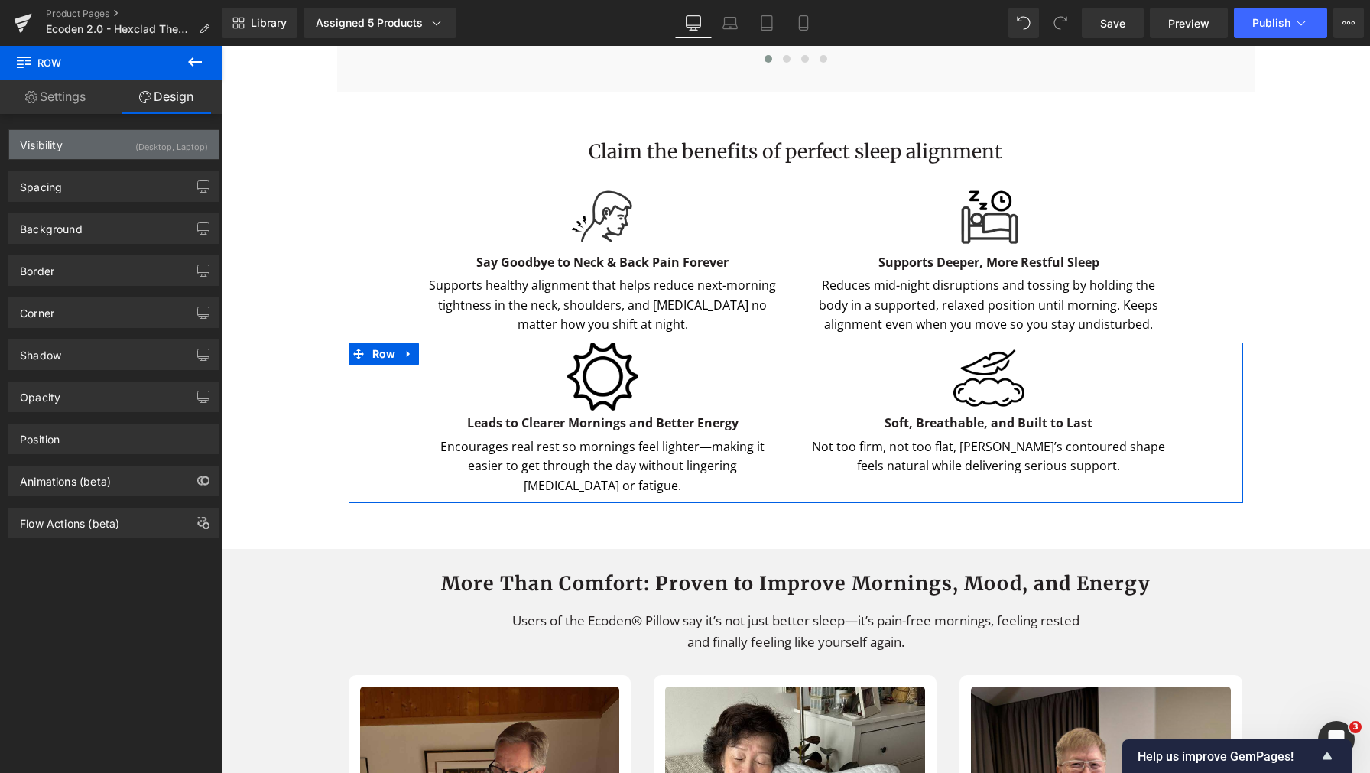
click at [154, 153] on div "(Desktop, Laptop)" at bounding box center [171, 142] width 73 height 25
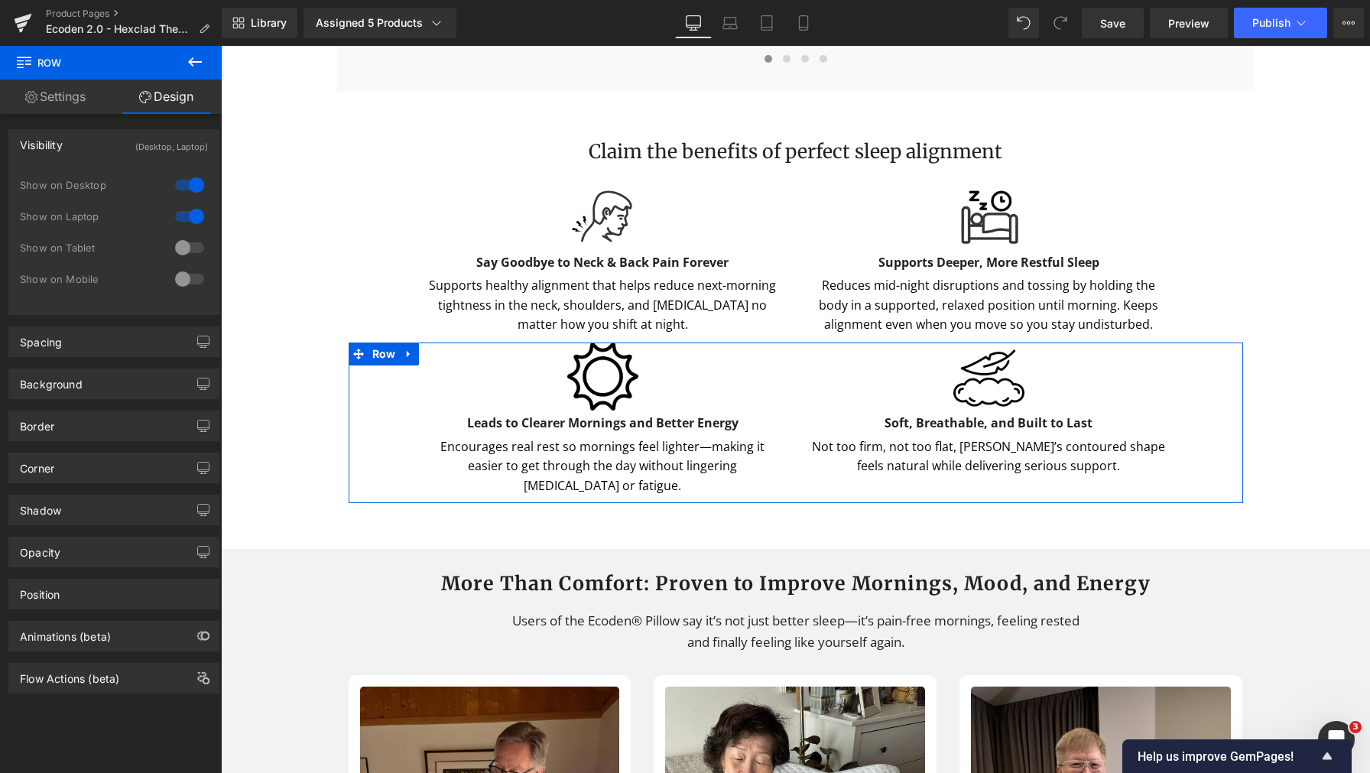
click at [171, 252] on div at bounding box center [189, 247] width 37 height 24
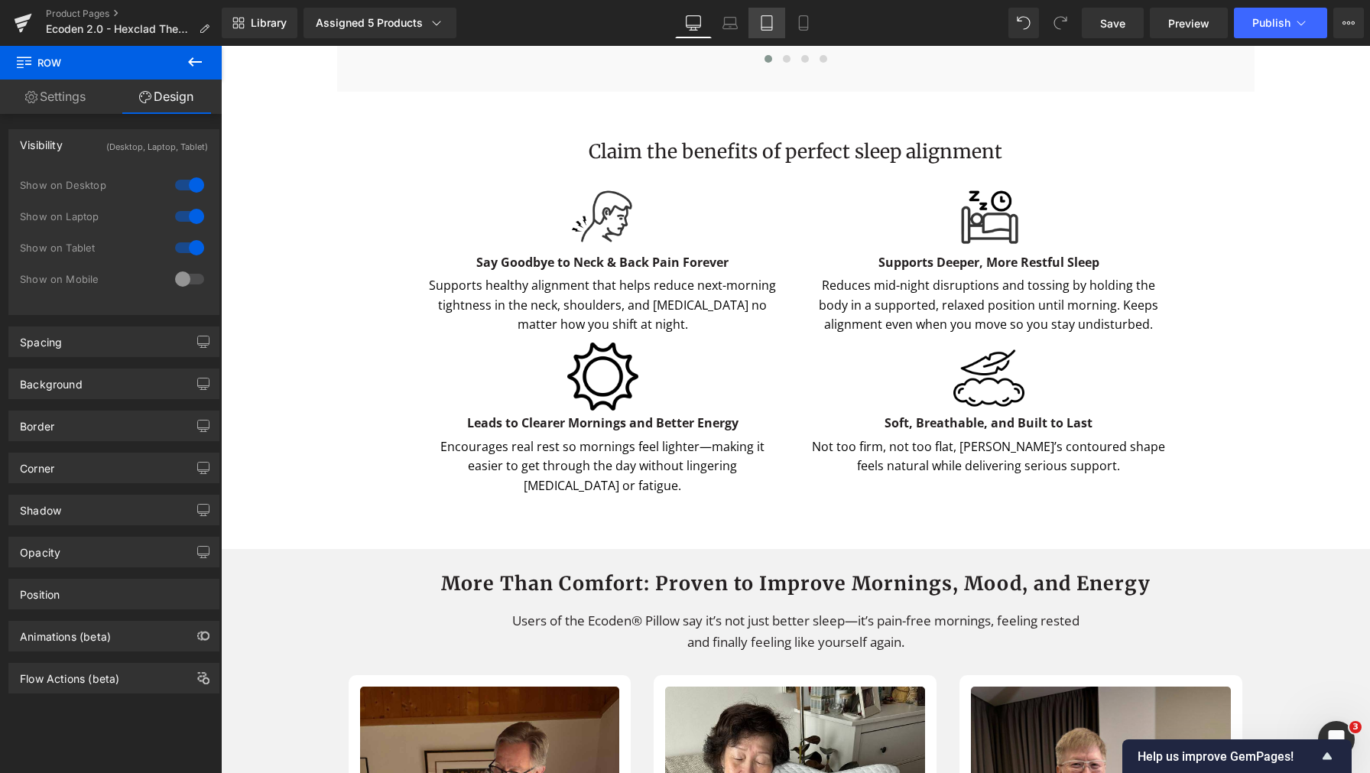
click at [776, 22] on link "Tablet" at bounding box center [766, 23] width 37 height 31
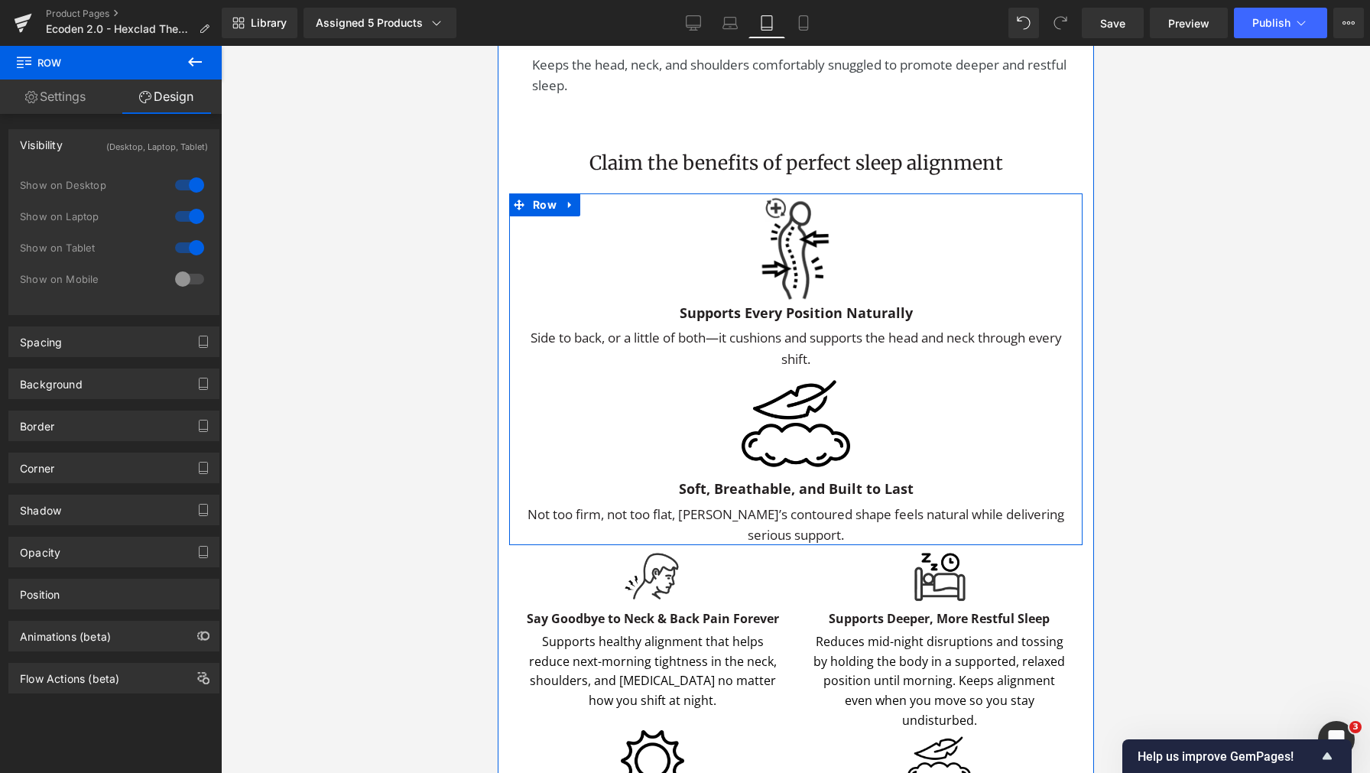
scroll to position [6005, 0]
drag, startPoint x: 544, startPoint y: 290, endPoint x: 984, endPoint y: 304, distance: 439.8
click at [544, 216] on span "Row" at bounding box center [543, 204] width 31 height 23
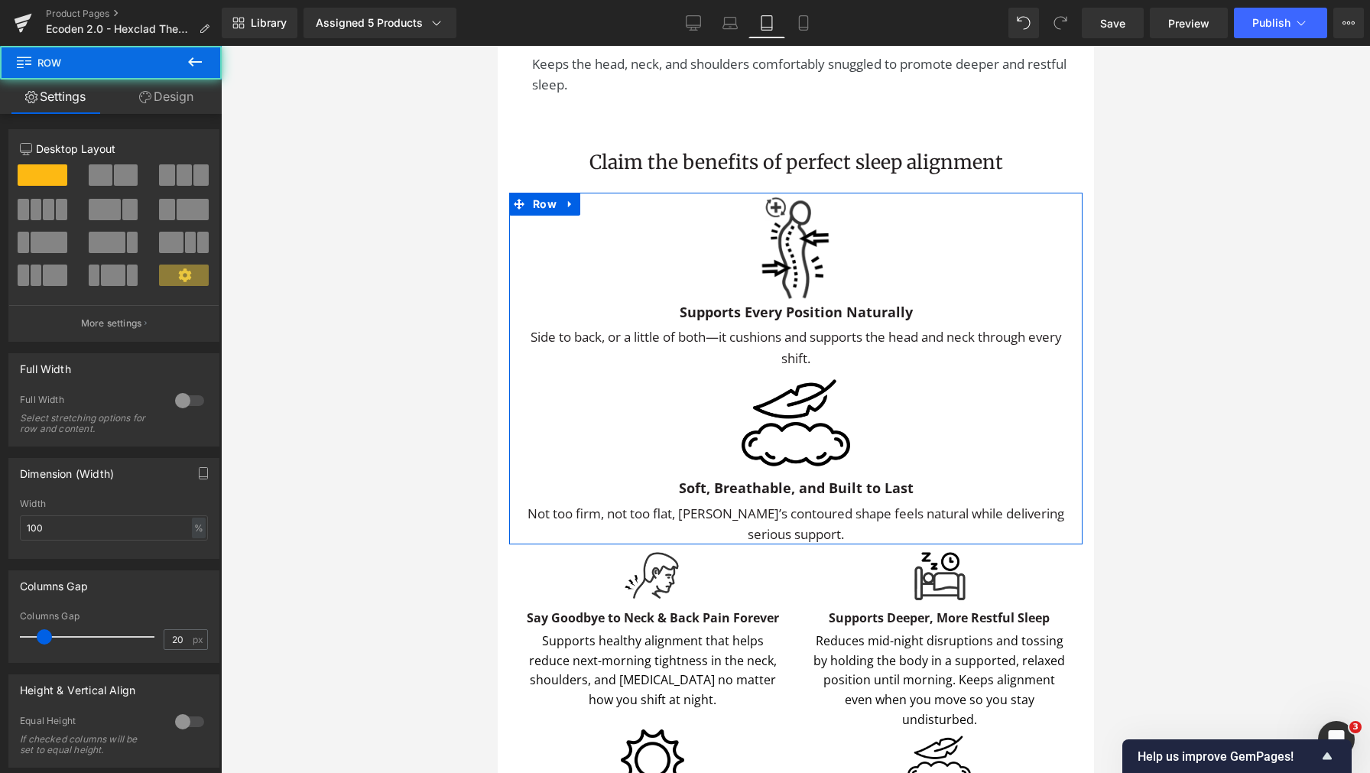
click at [187, 96] on link "Design" at bounding box center [166, 97] width 111 height 34
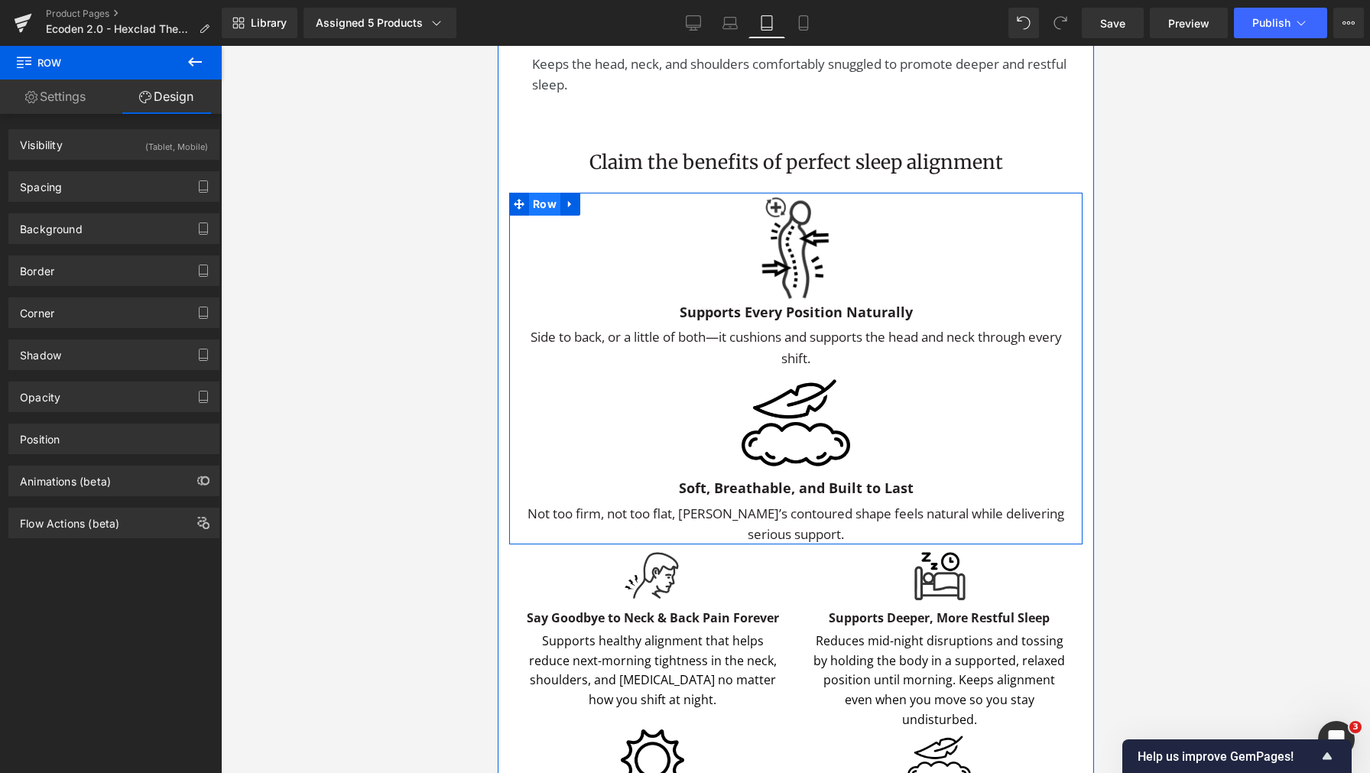
click at [532, 216] on span "Row" at bounding box center [543, 204] width 31 height 23
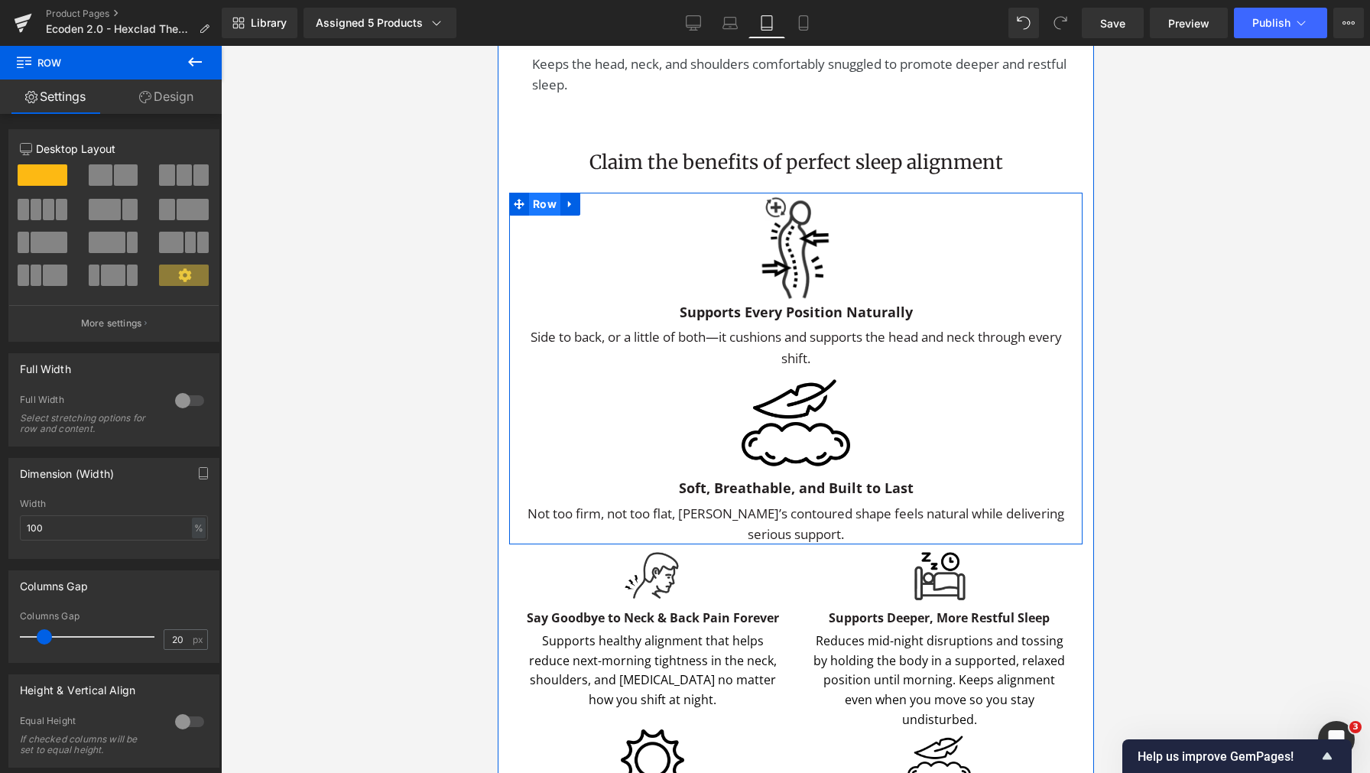
click at [547, 216] on span "Row" at bounding box center [543, 204] width 31 height 23
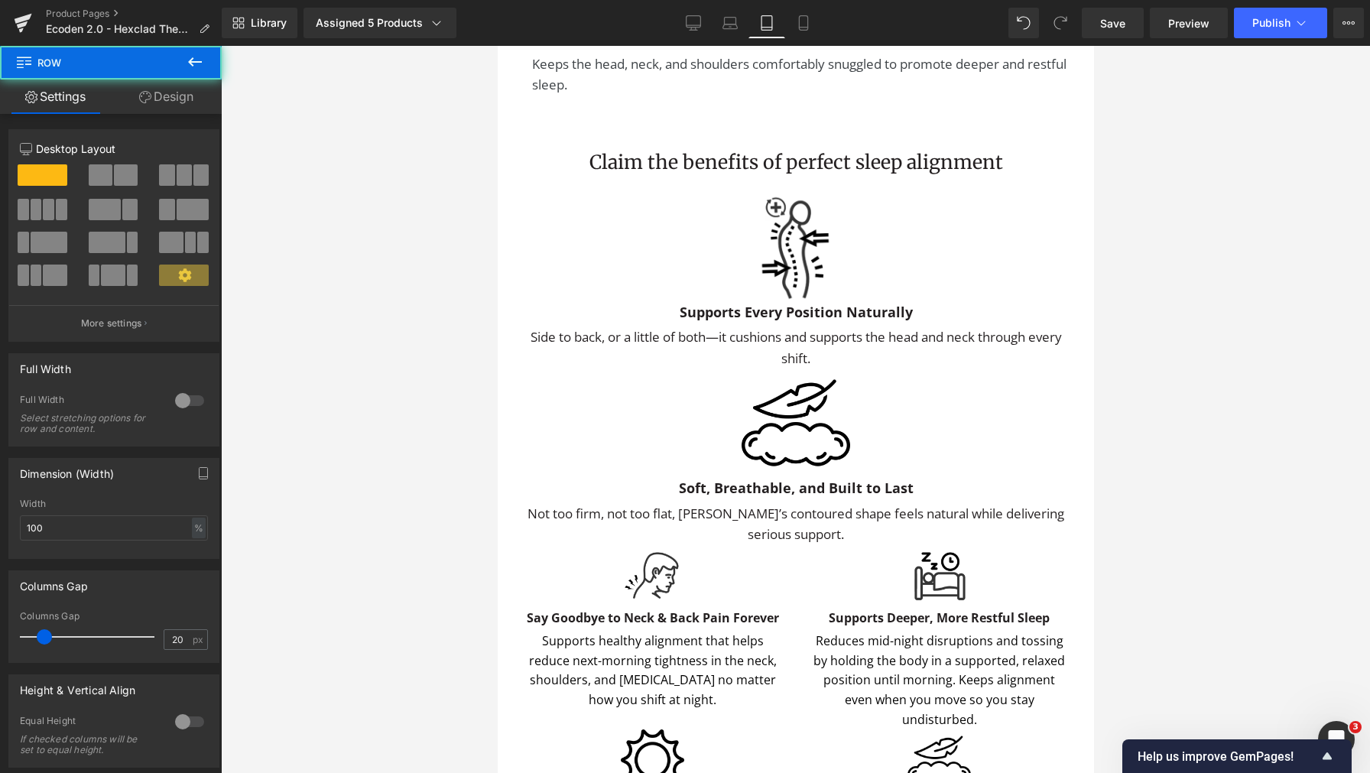
click at [170, 96] on link "Design" at bounding box center [166, 97] width 111 height 34
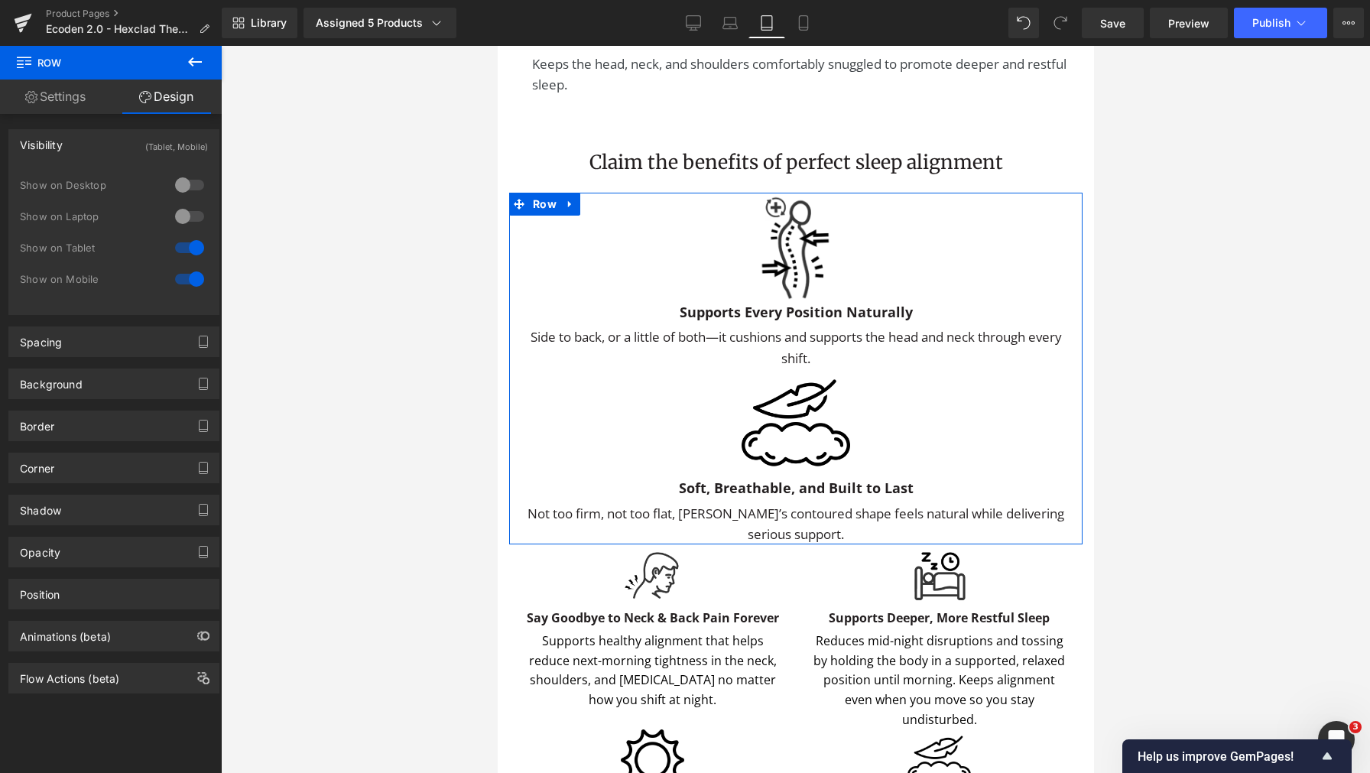
click at [187, 250] on div at bounding box center [189, 247] width 37 height 24
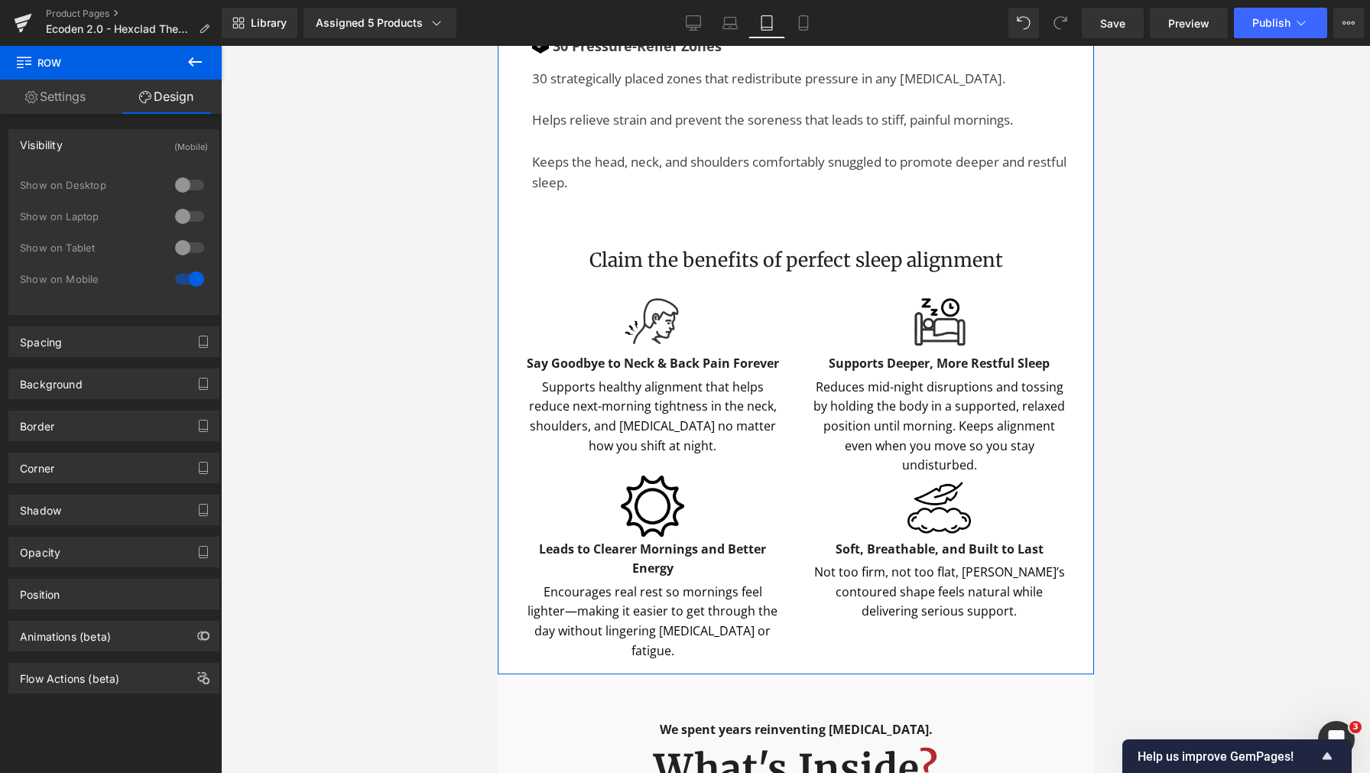
scroll to position [5662, 0]
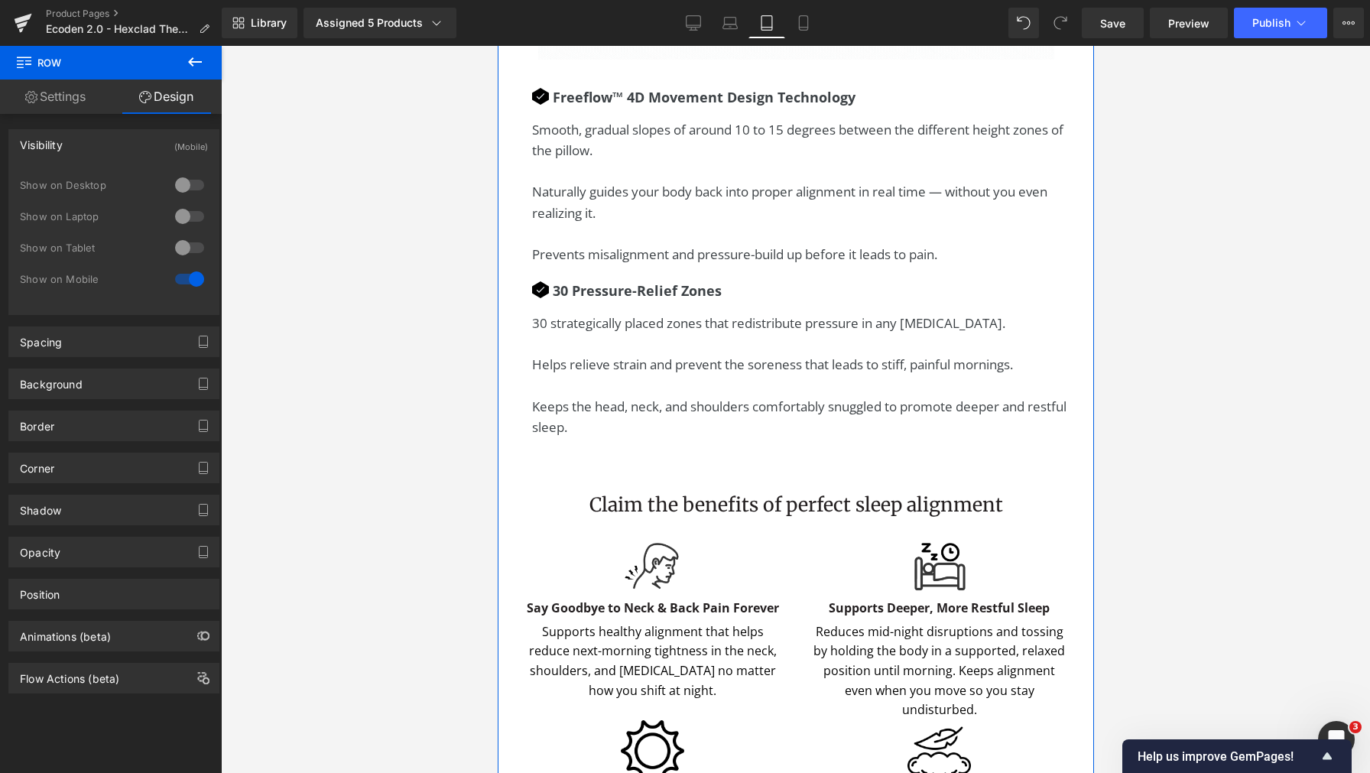
click at [819, 244] on p "Naturally guides your body back into proper alignment in real time — without yo…" at bounding box center [798, 212] width 535 height 63
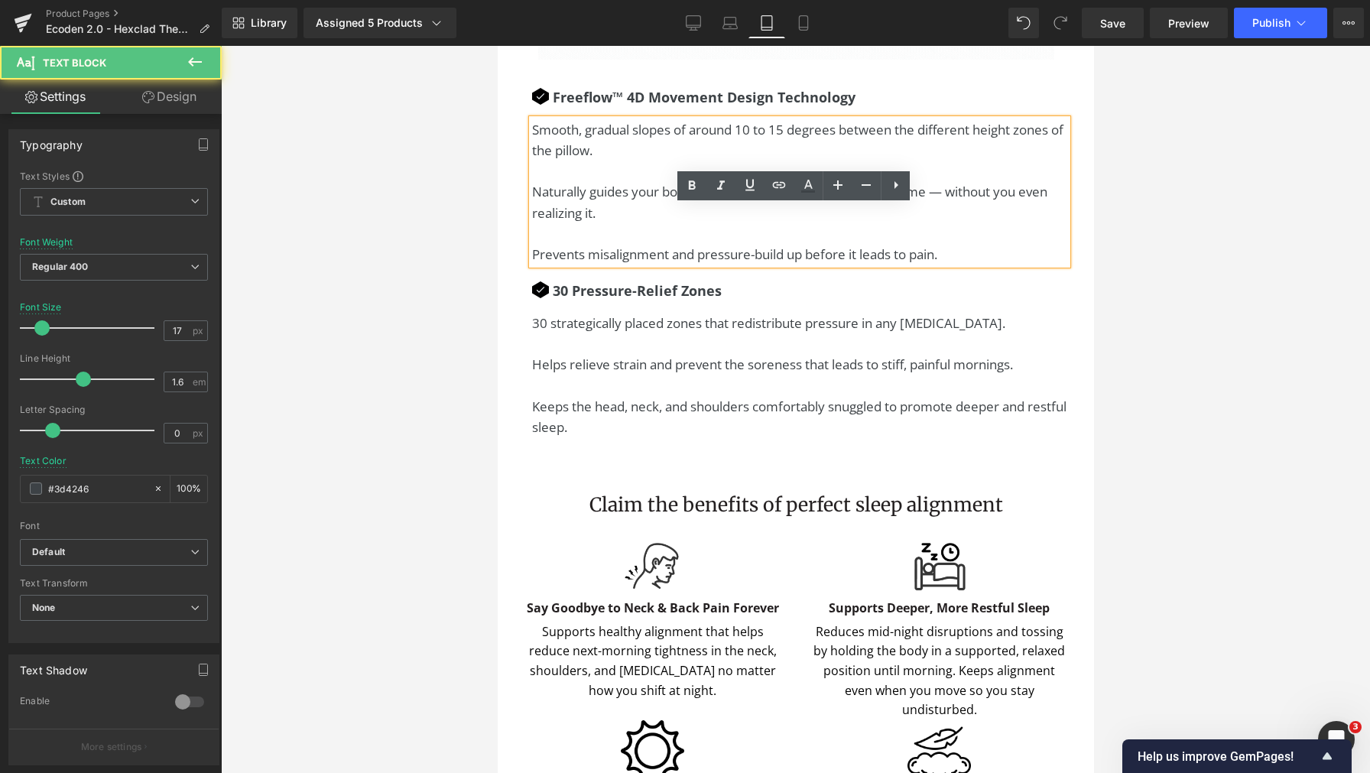
click at [760, 244] on p "Naturally guides your body back into proper alignment in real time — without yo…" at bounding box center [798, 212] width 535 height 63
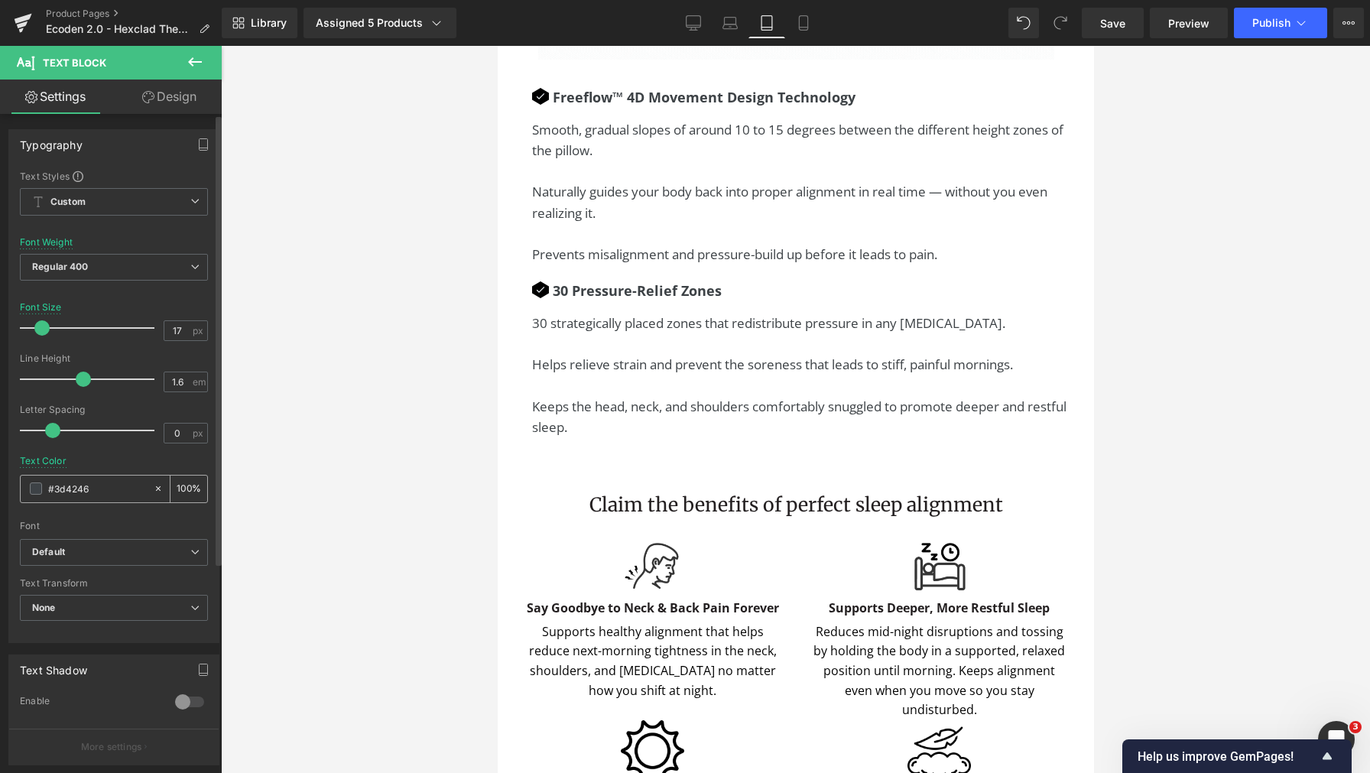
click at [92, 480] on div "#3d4246" at bounding box center [87, 488] width 132 height 27
click at [83, 494] on input "#3d4246" at bounding box center [97, 488] width 98 height 17
type input "#00"
type input "0"
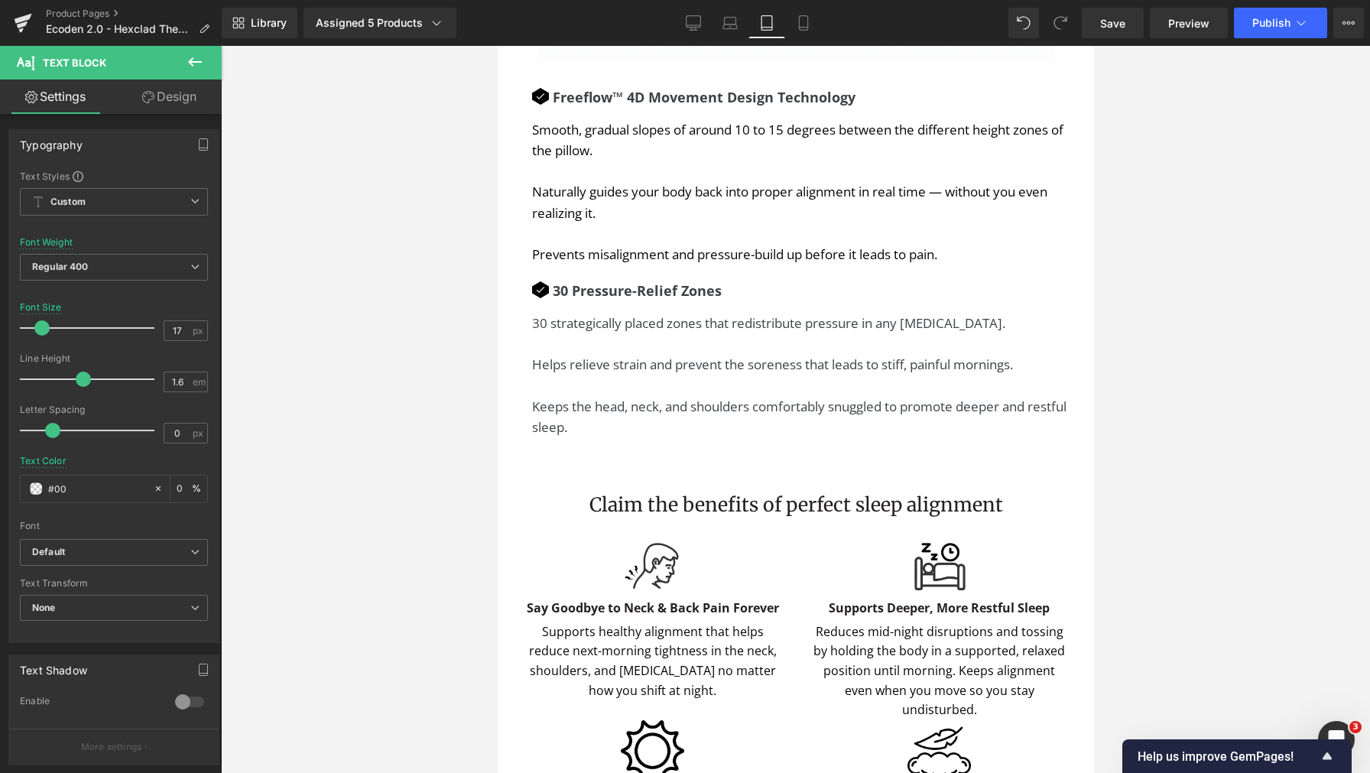
type input "#000"
type input "100"
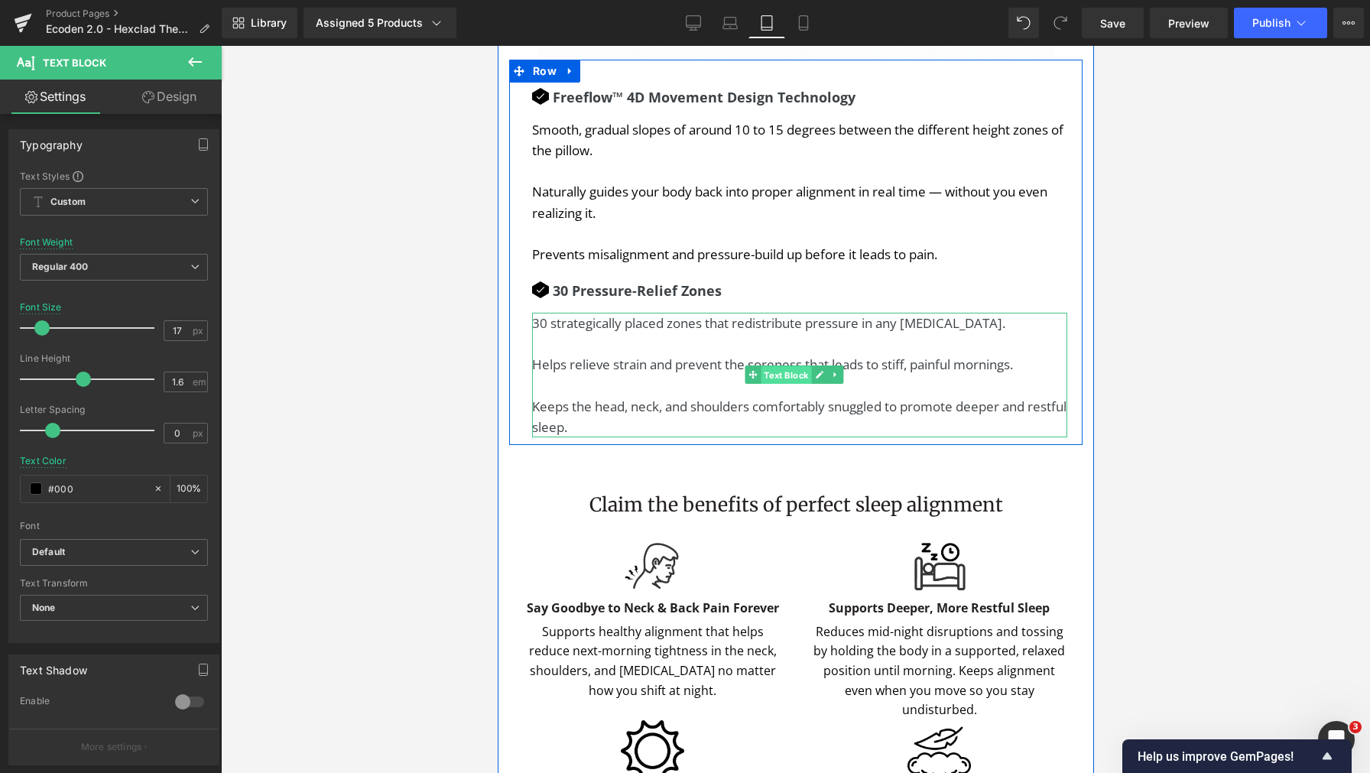
click at [778, 385] on span "Text Block" at bounding box center [785, 375] width 50 height 18
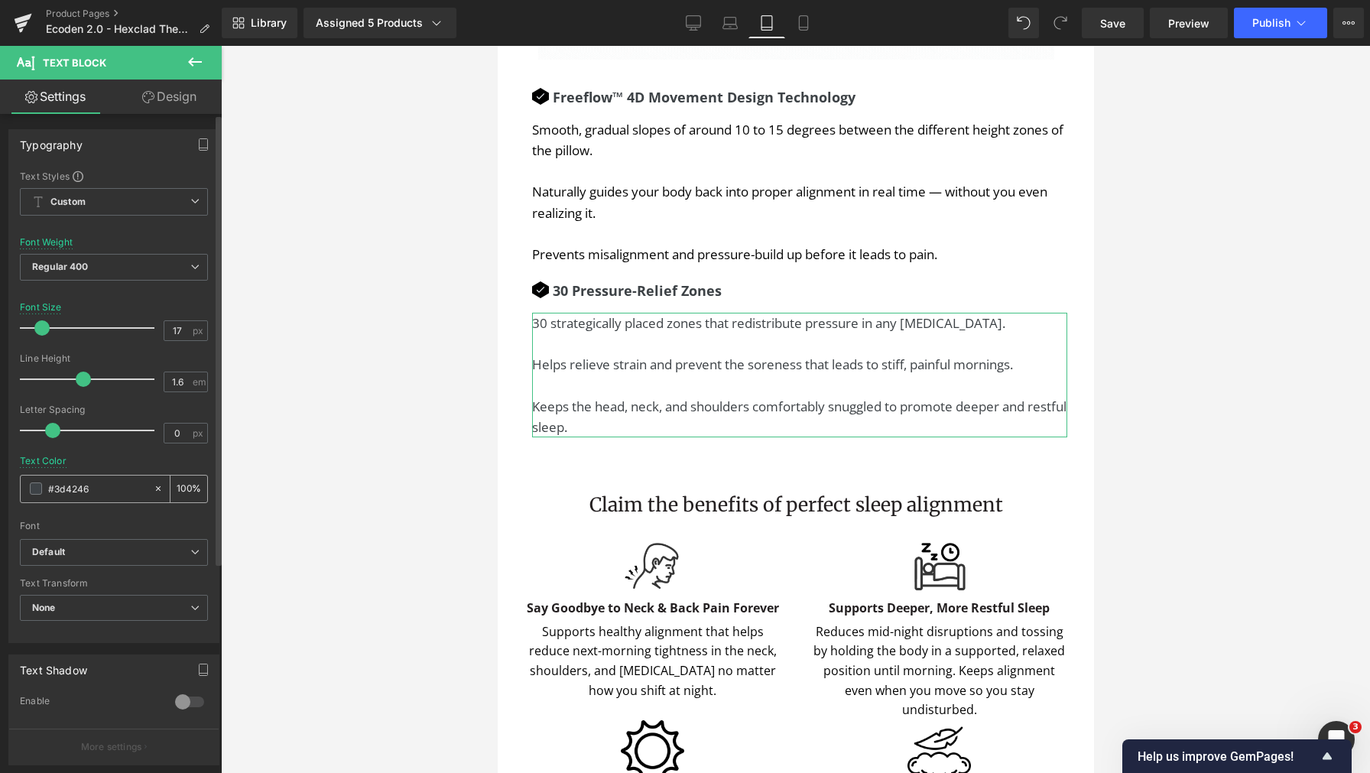
click at [81, 498] on div "#3d4246" at bounding box center [87, 488] width 132 height 27
click at [86, 492] on input "#3d4246" at bounding box center [97, 488] width 98 height 17
type input "#0"
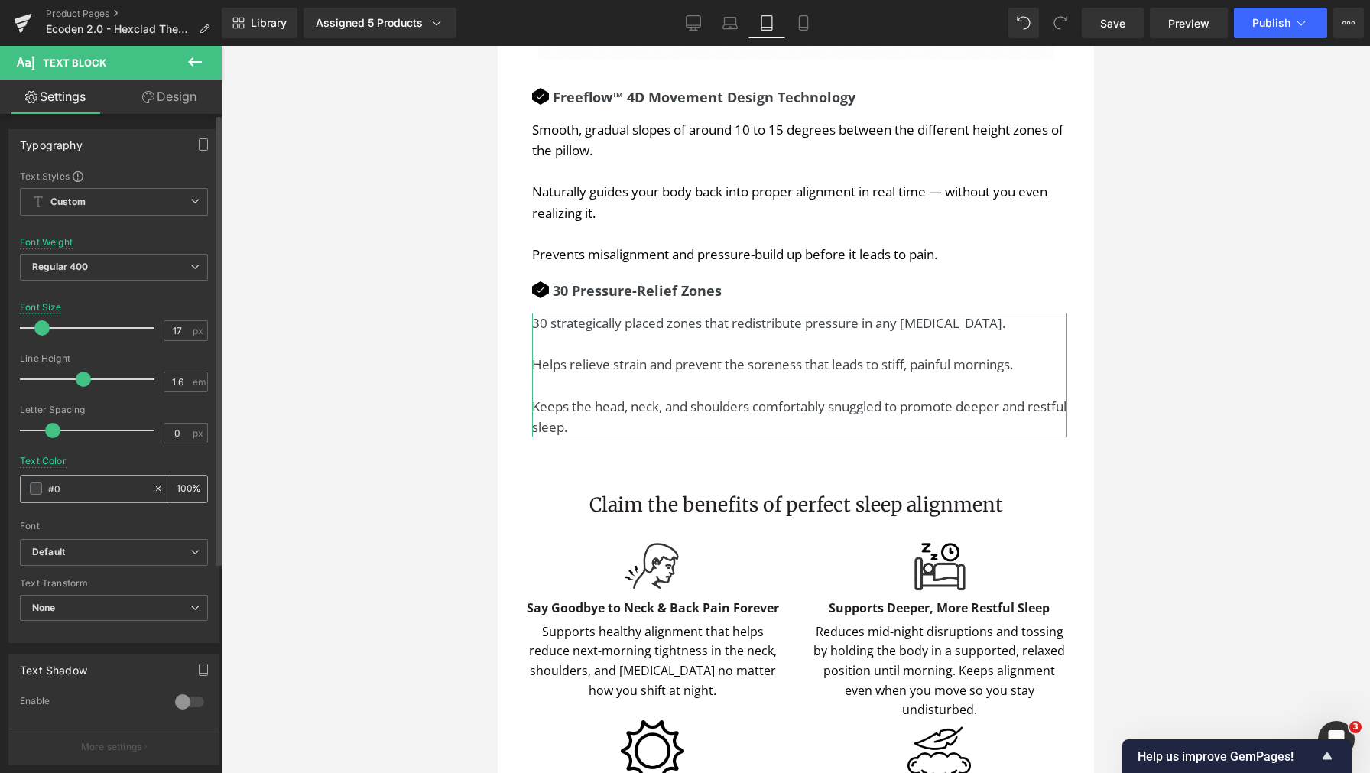
type input "0"
type input "#000"
type input "100"
click at [1264, 381] on div at bounding box center [795, 409] width 1149 height 727
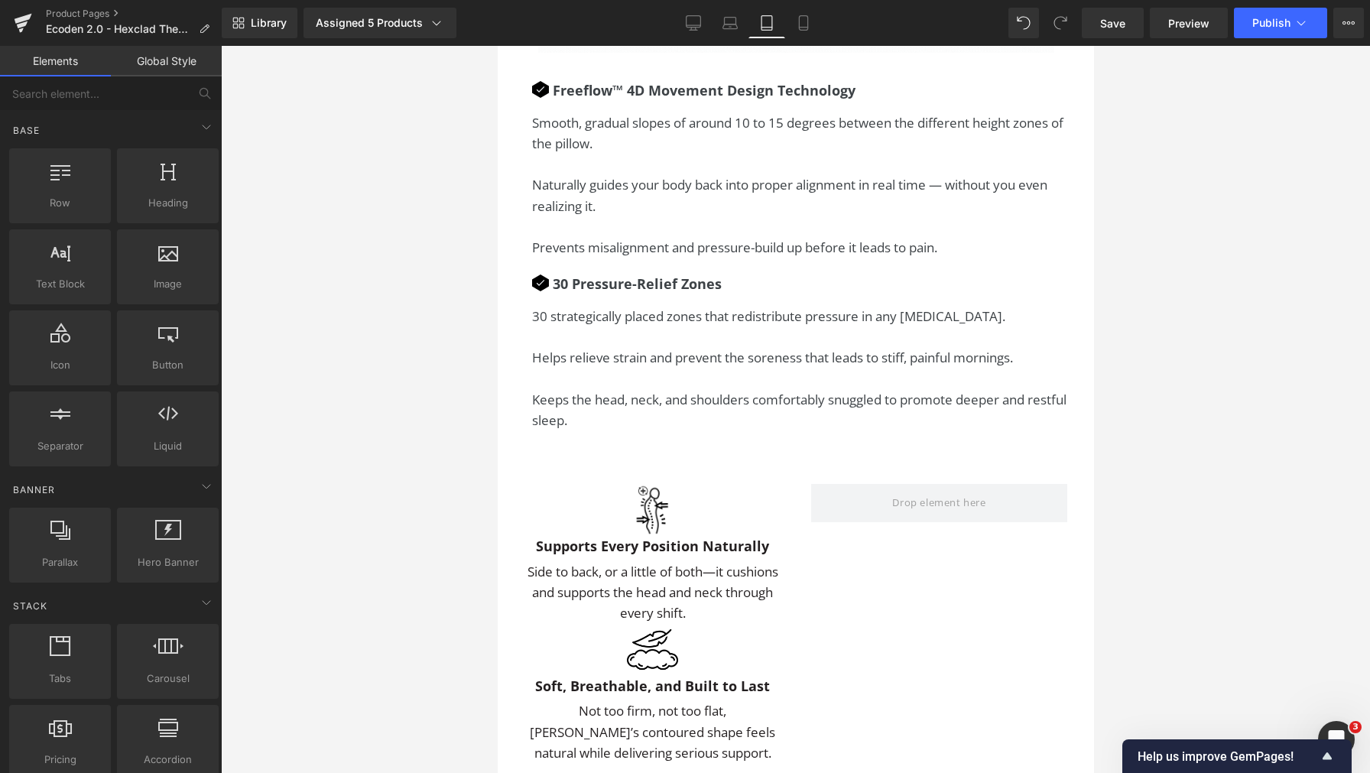
scroll to position [3277, 0]
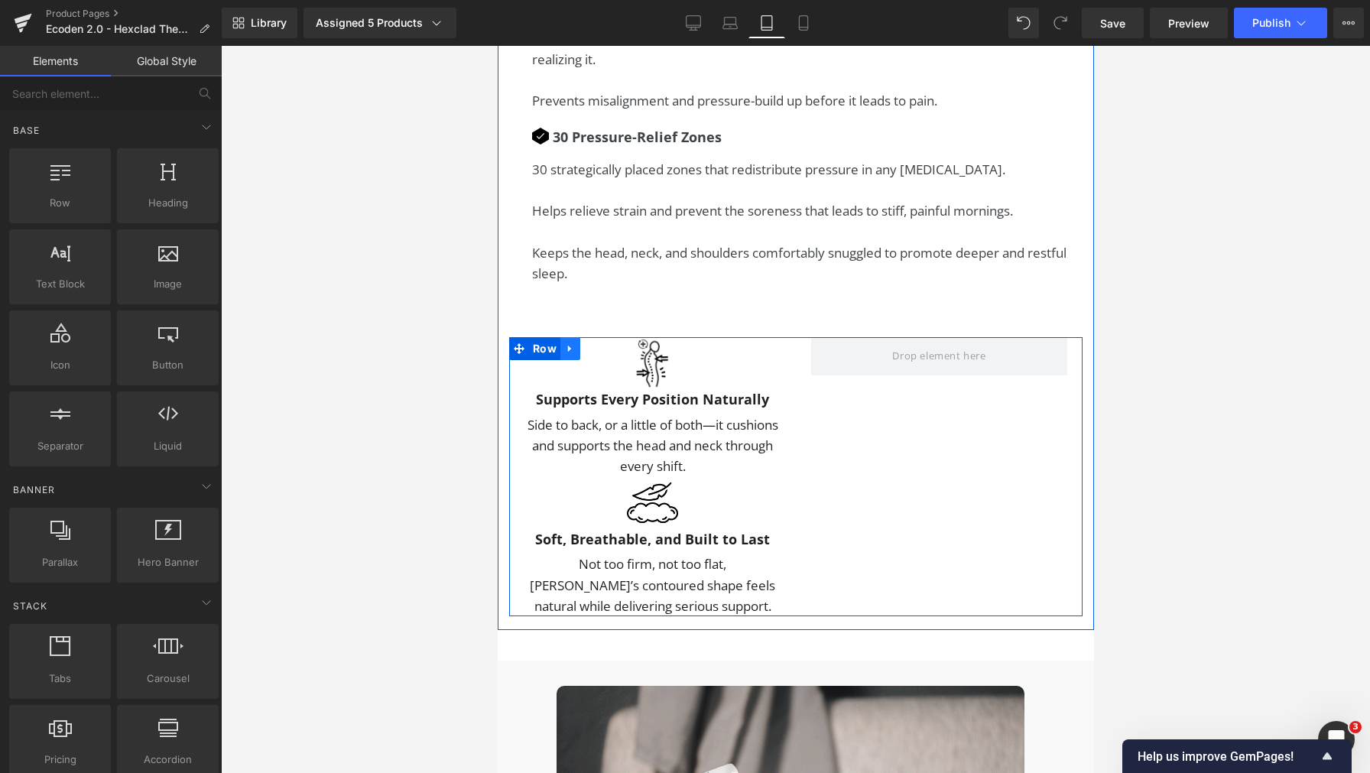
click at [561, 360] on link at bounding box center [570, 348] width 20 height 23
click at [602, 360] on link at bounding box center [609, 348] width 20 height 23
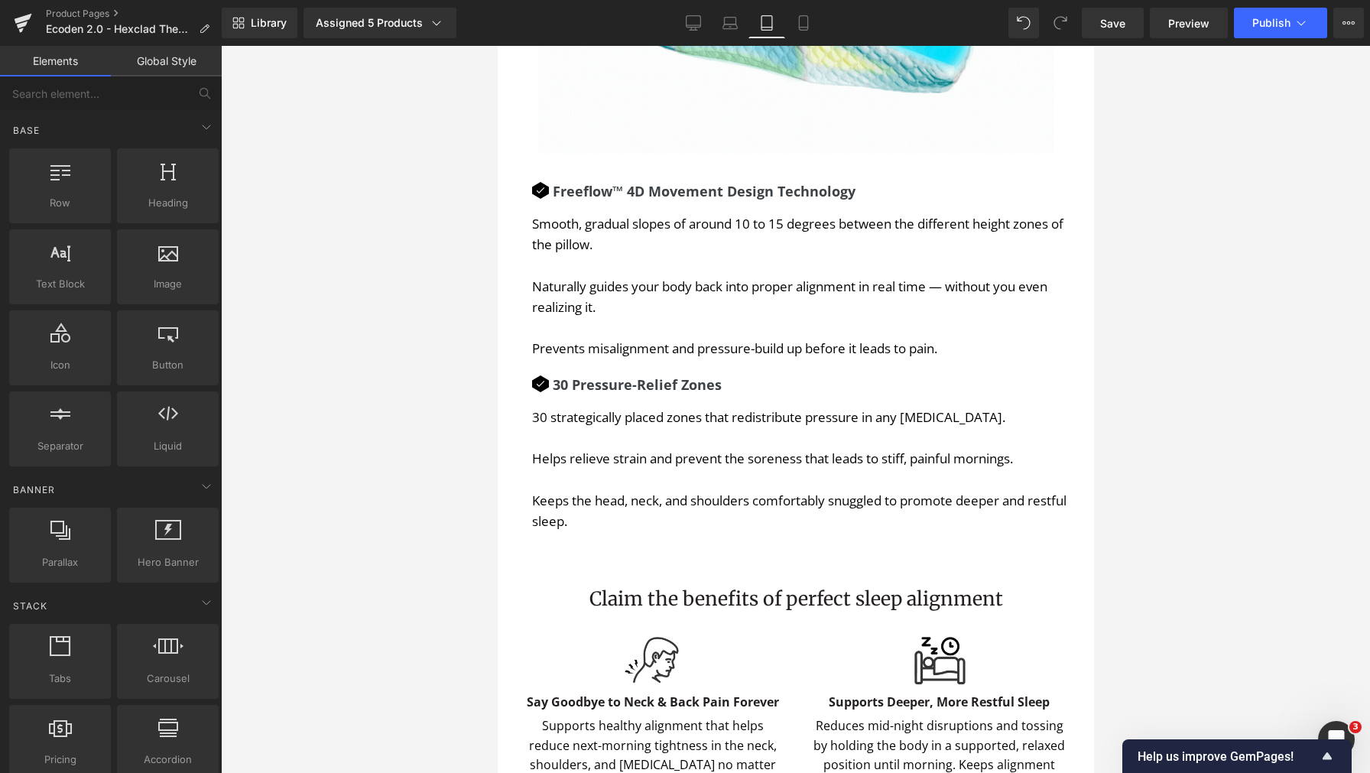
scroll to position [5295, 0]
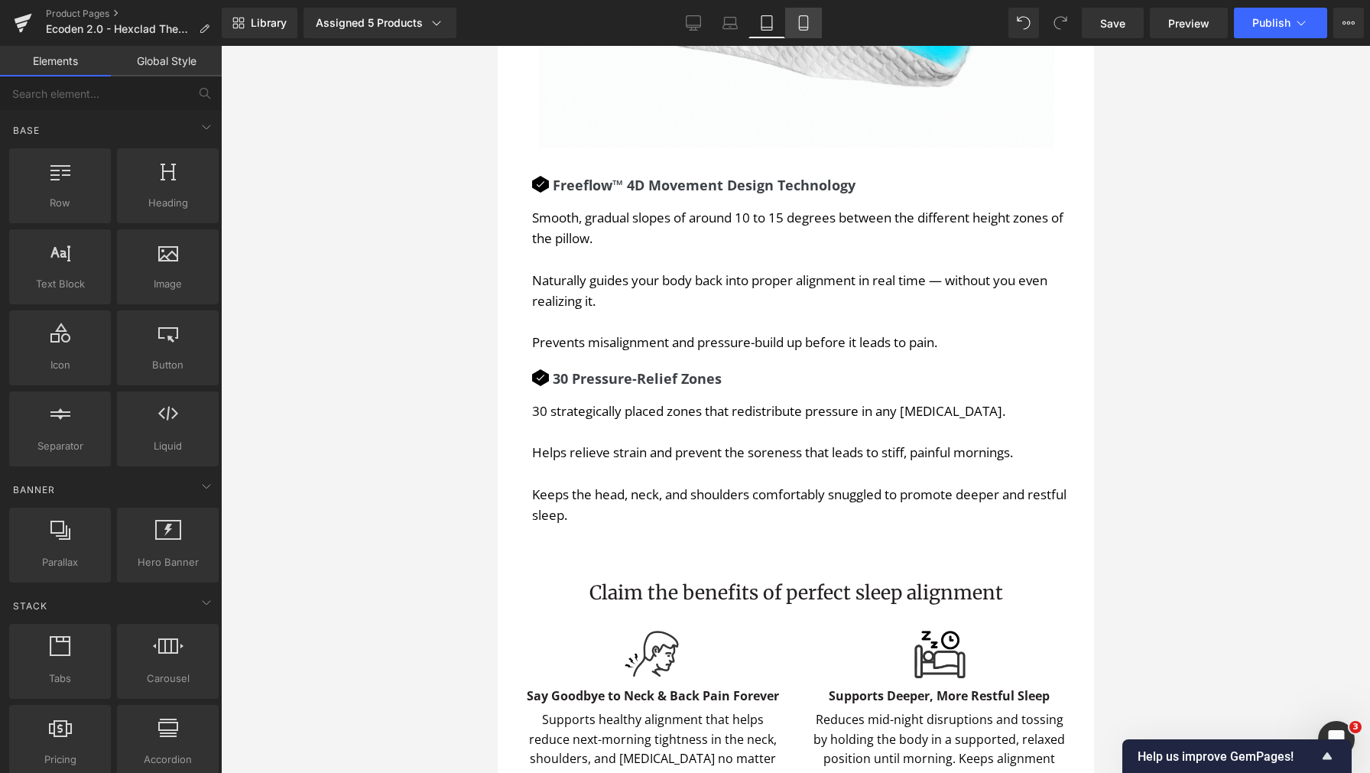
click at [797, 10] on link "Mobile" at bounding box center [803, 23] width 37 height 31
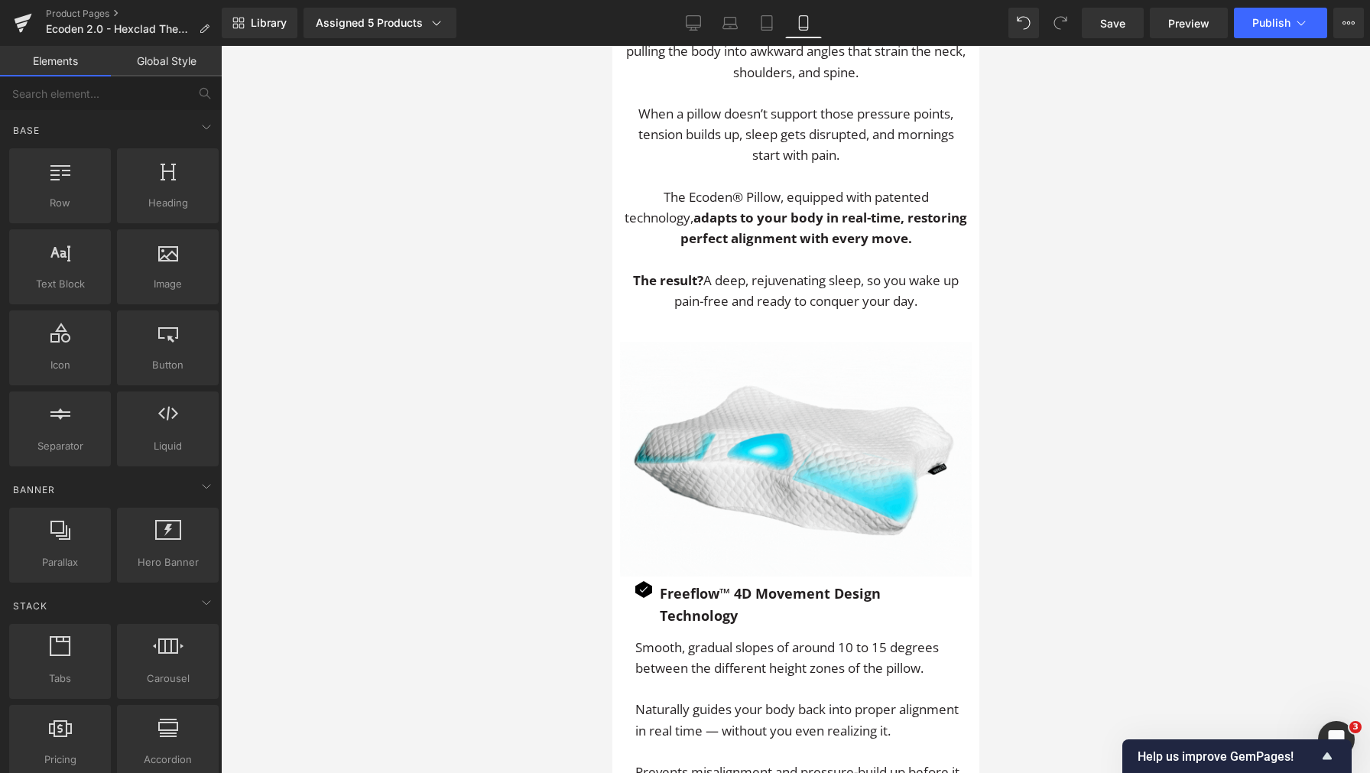
scroll to position [2753, 0]
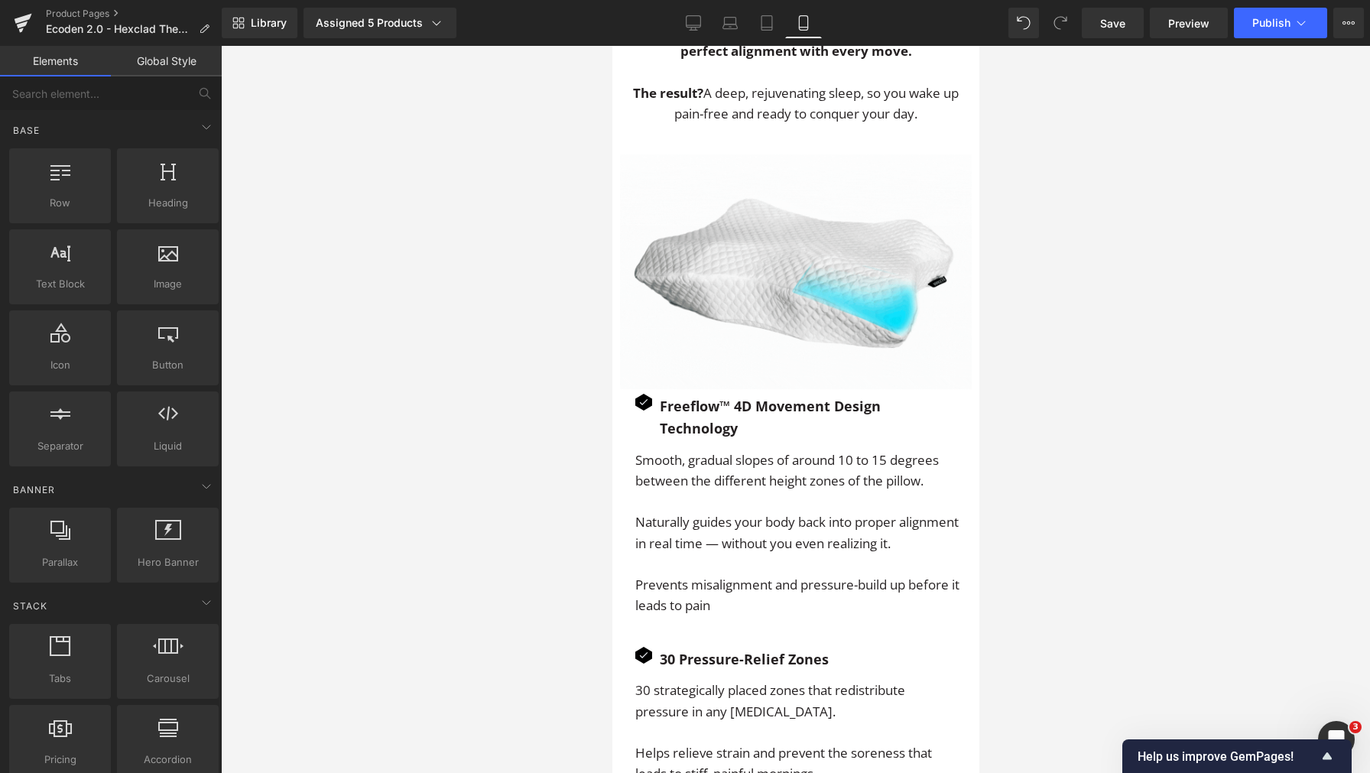
drag, startPoint x: 976, startPoint y: 354, endPoint x: 1593, endPoint y: 288, distance: 620.4
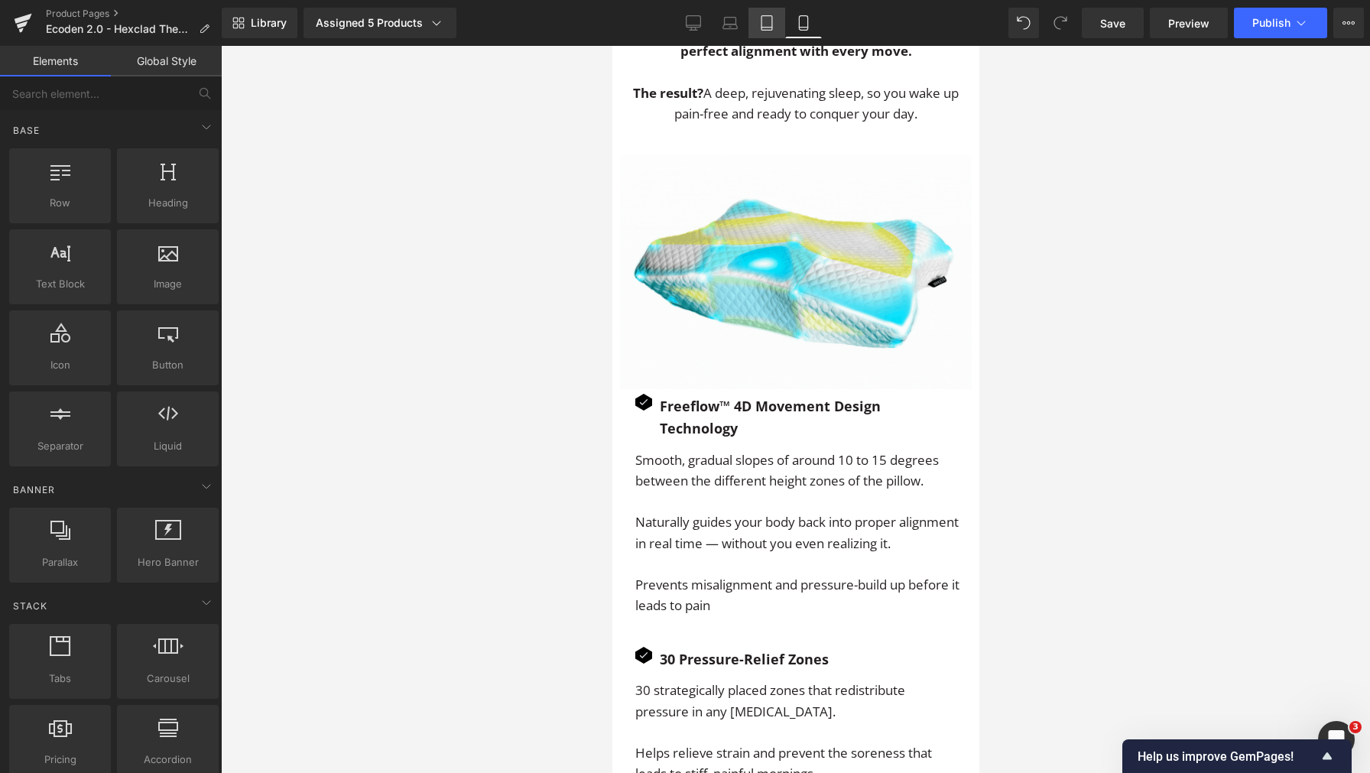
click at [761, 22] on icon at bounding box center [766, 22] width 15 height 15
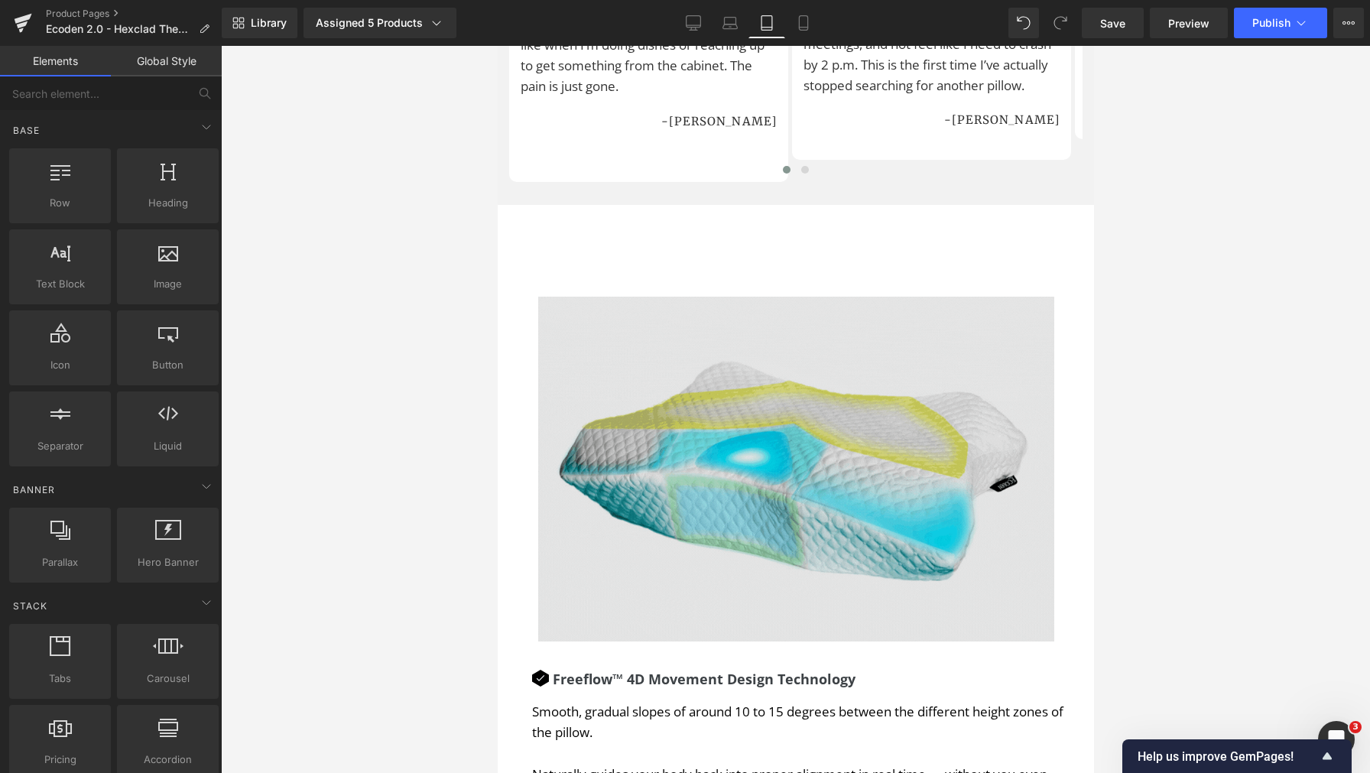
scroll to position [5058, 0]
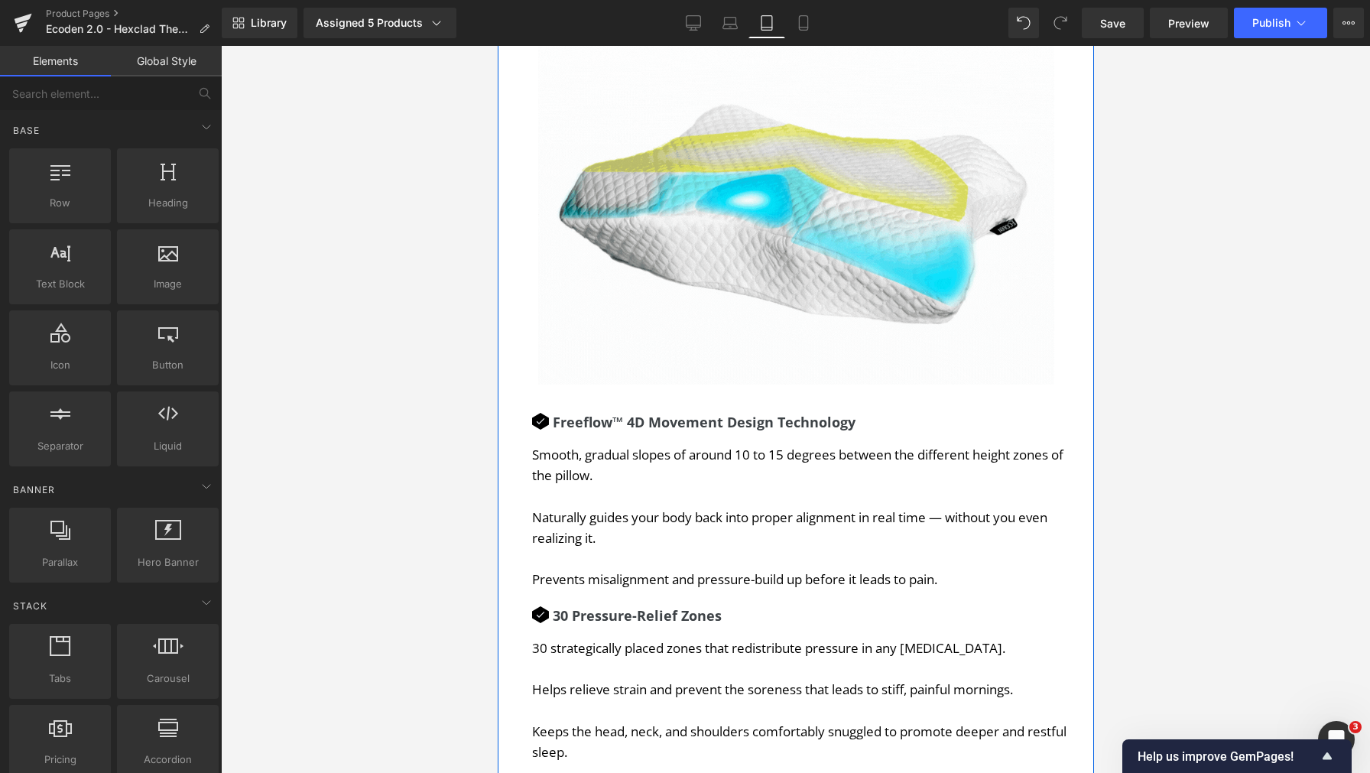
click at [519, 56] on icon at bounding box center [523, 51] width 8 height 8
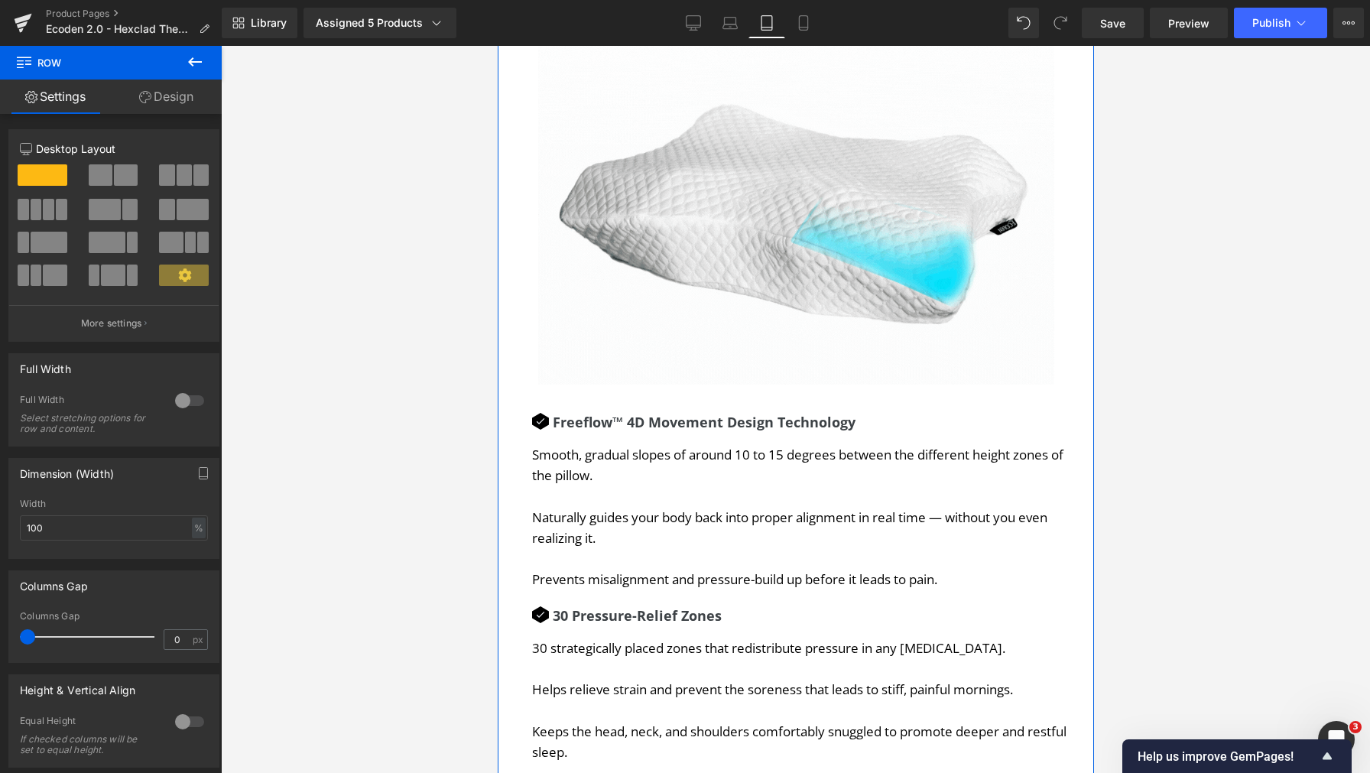
click at [506, 133] on div "Image Image Freeflow™ 4D Movement Design Technology Text Block Icon List Smooth…" at bounding box center [795, 619] width 596 height 1250
click at [173, 96] on link "Design" at bounding box center [166, 97] width 111 height 34
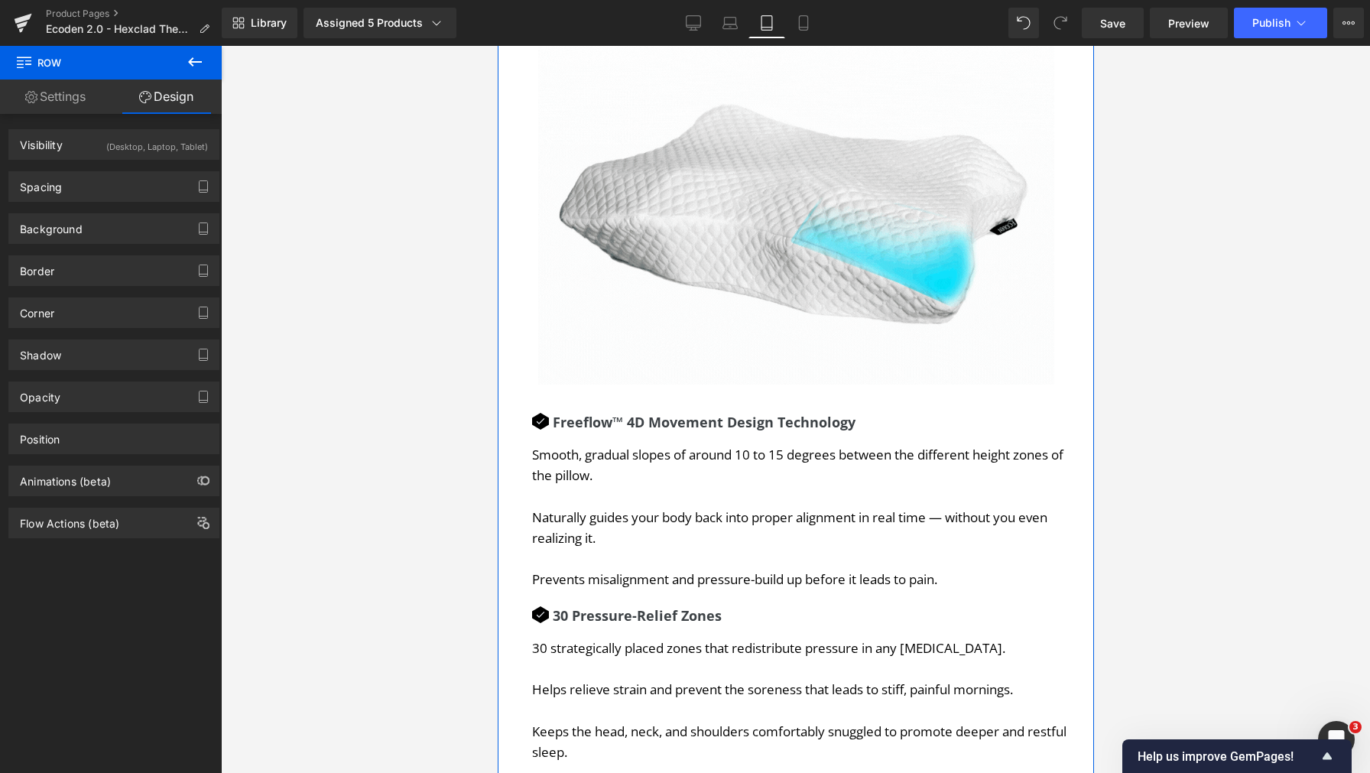
click at [521, 17] on span "Row" at bounding box center [532, 5] width 31 height 23
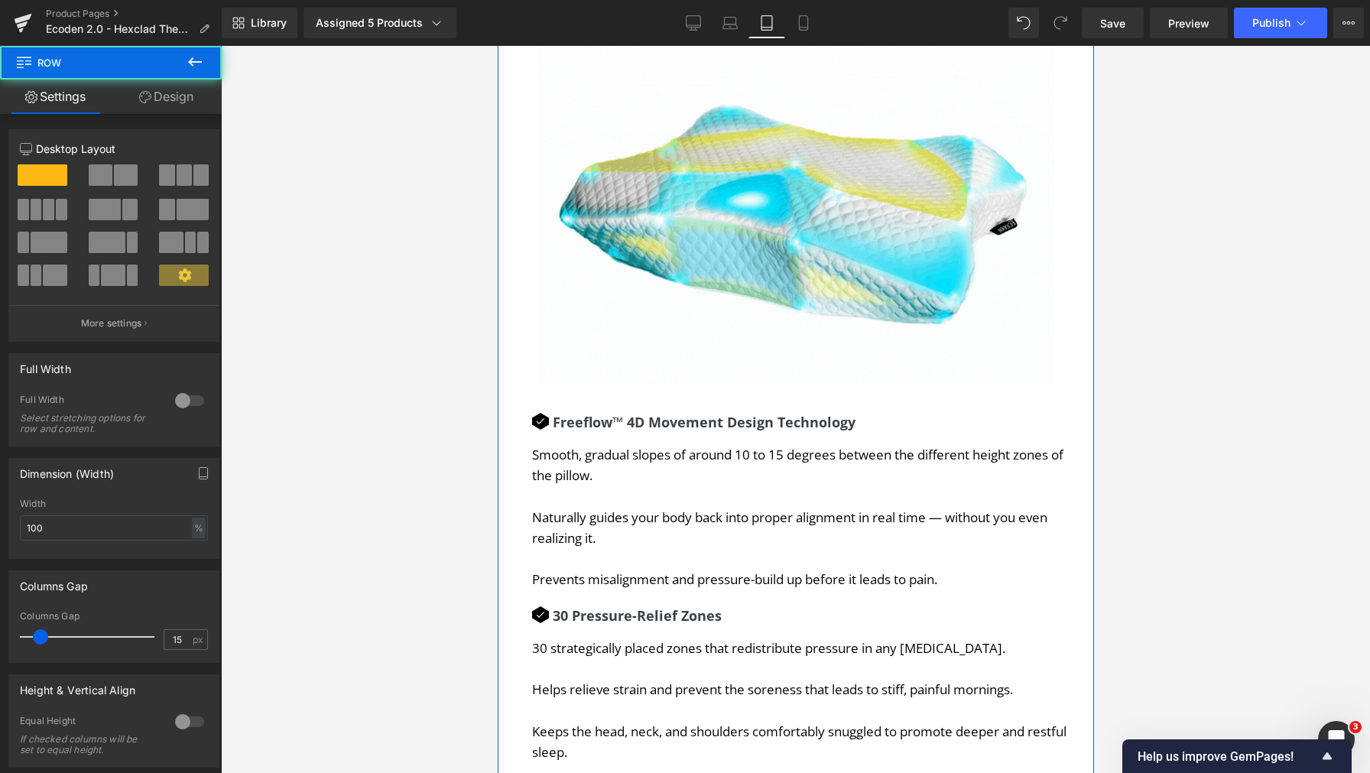
click at [524, 17] on span "Row" at bounding box center [532, 5] width 31 height 23
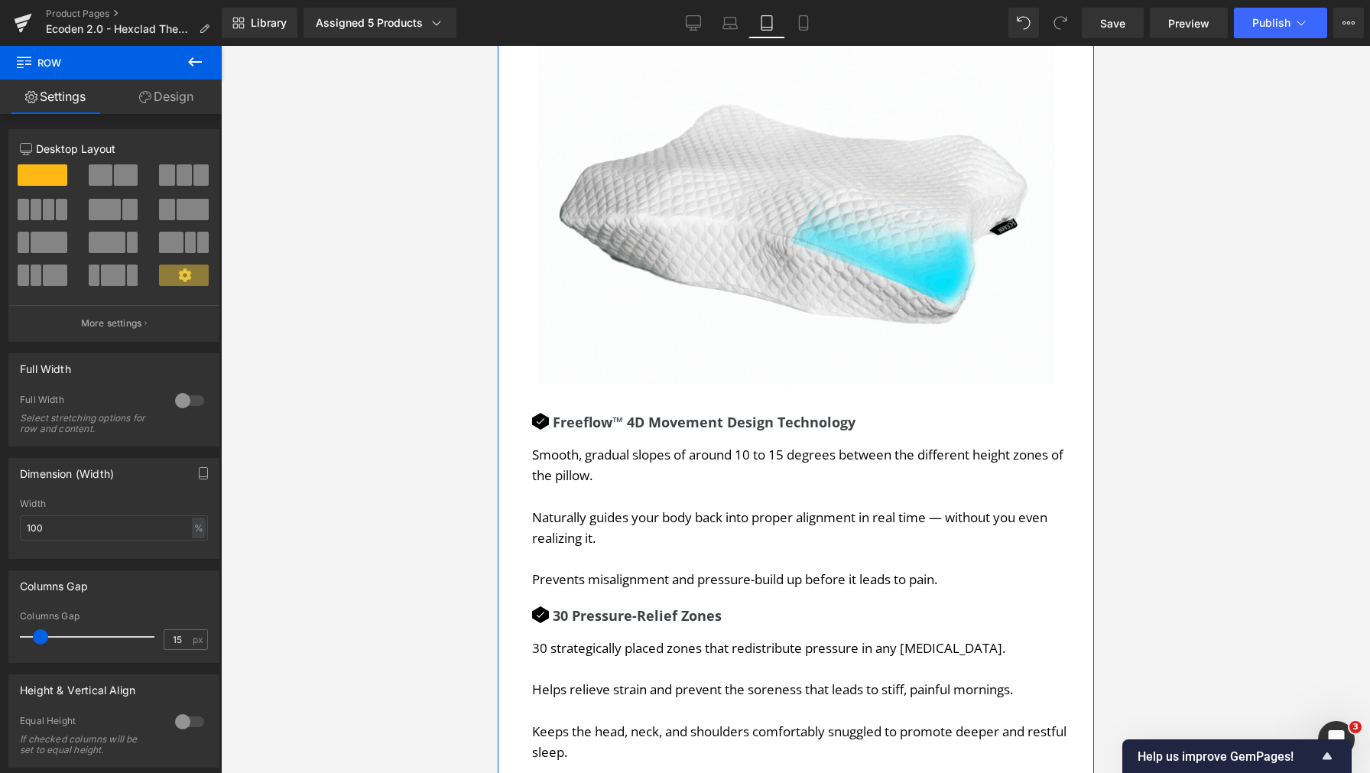
click at [155, 104] on link "Design" at bounding box center [166, 97] width 111 height 34
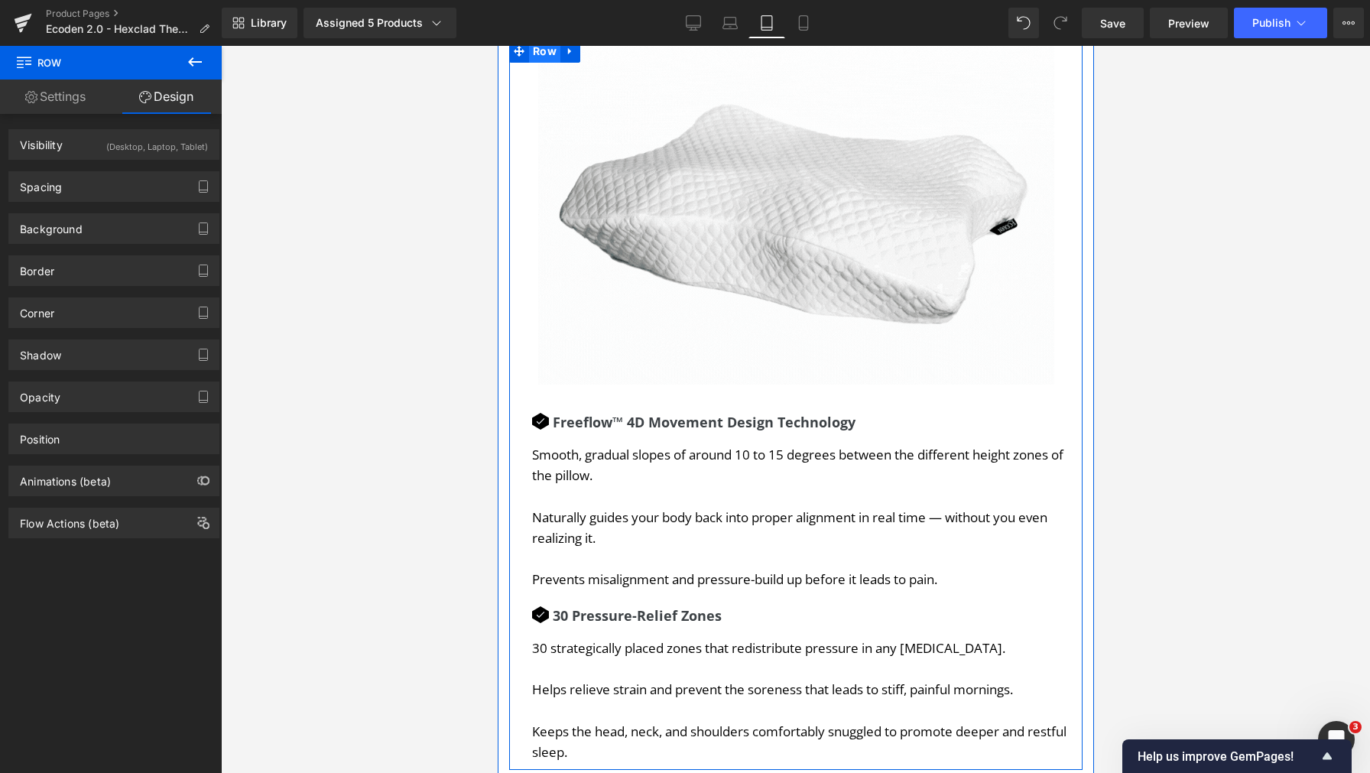
drag, startPoint x: 546, startPoint y: 145, endPoint x: 765, endPoint y: 135, distance: 219.7
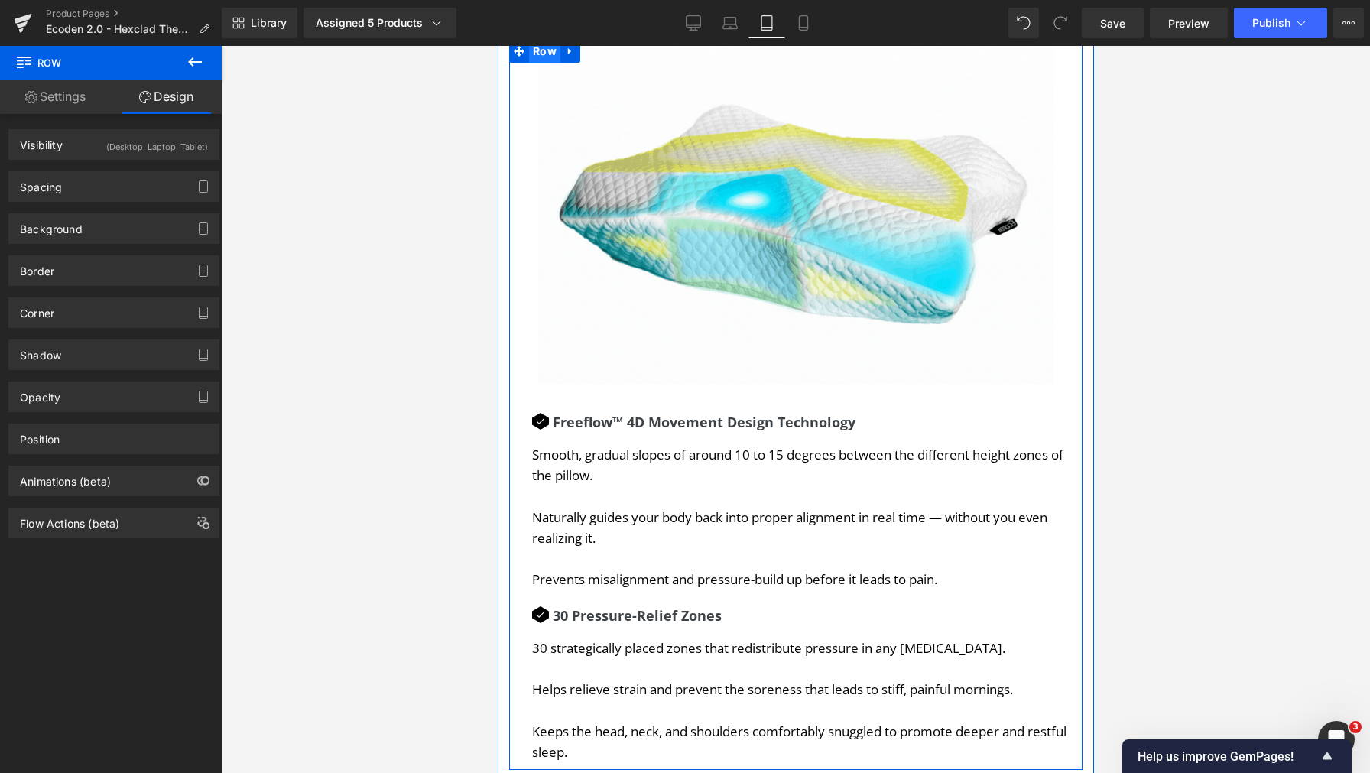
click at [546, 63] on span "Row" at bounding box center [543, 51] width 31 height 23
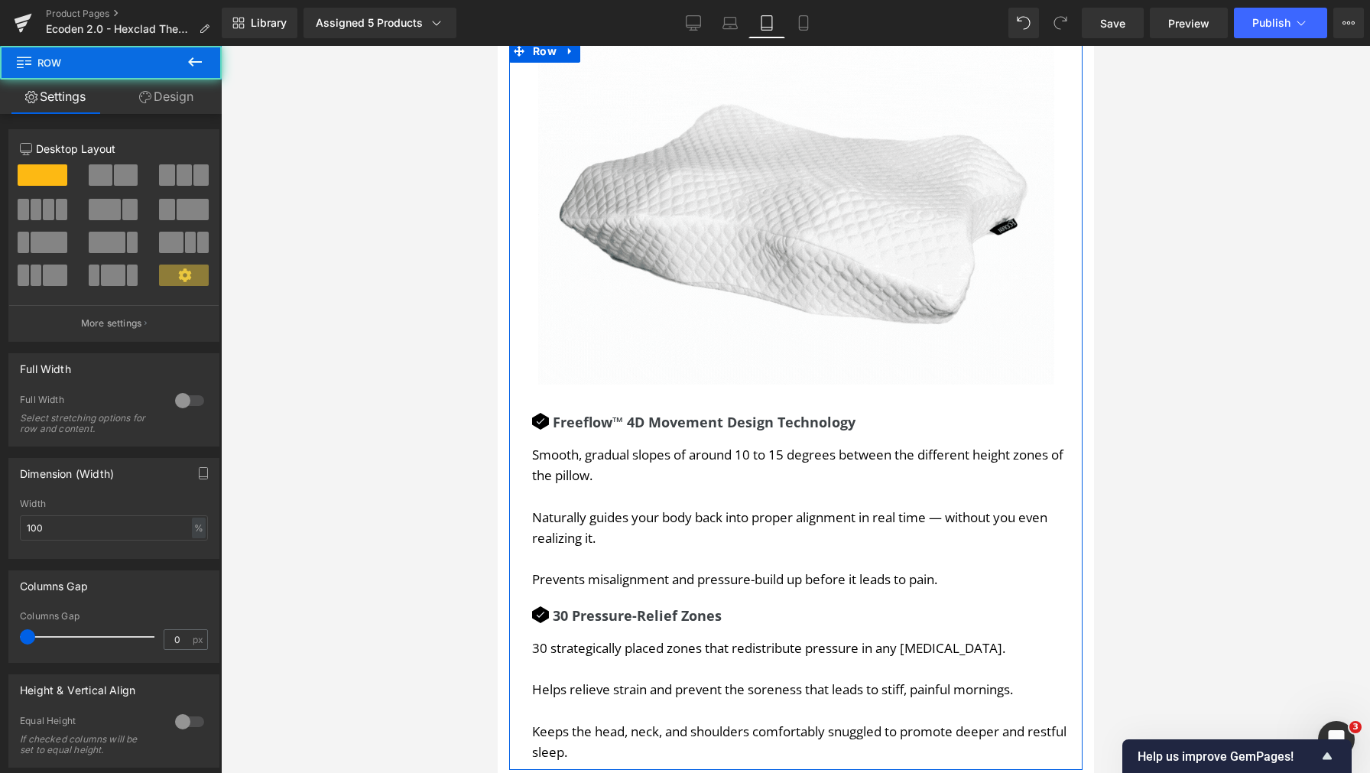
click at [193, 106] on link "Design" at bounding box center [166, 97] width 111 height 34
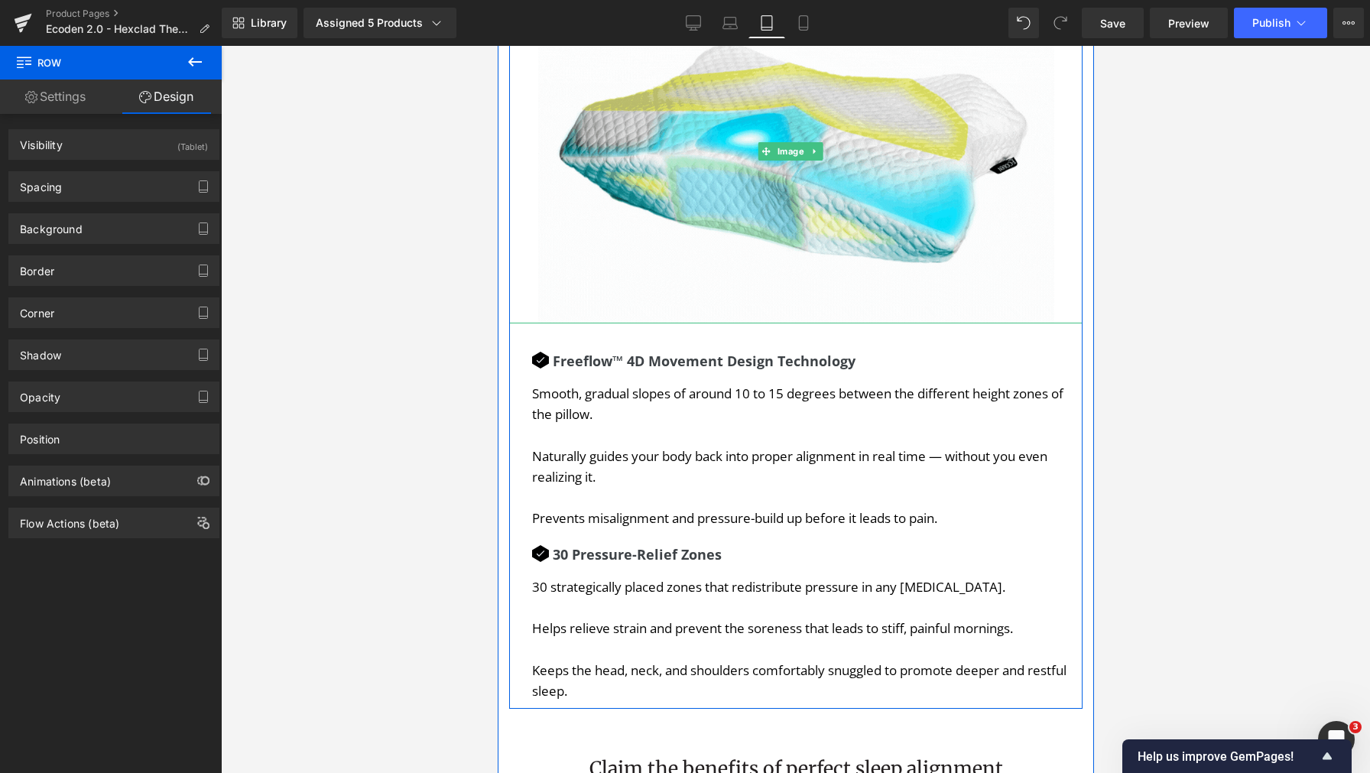
scroll to position [5474, 0]
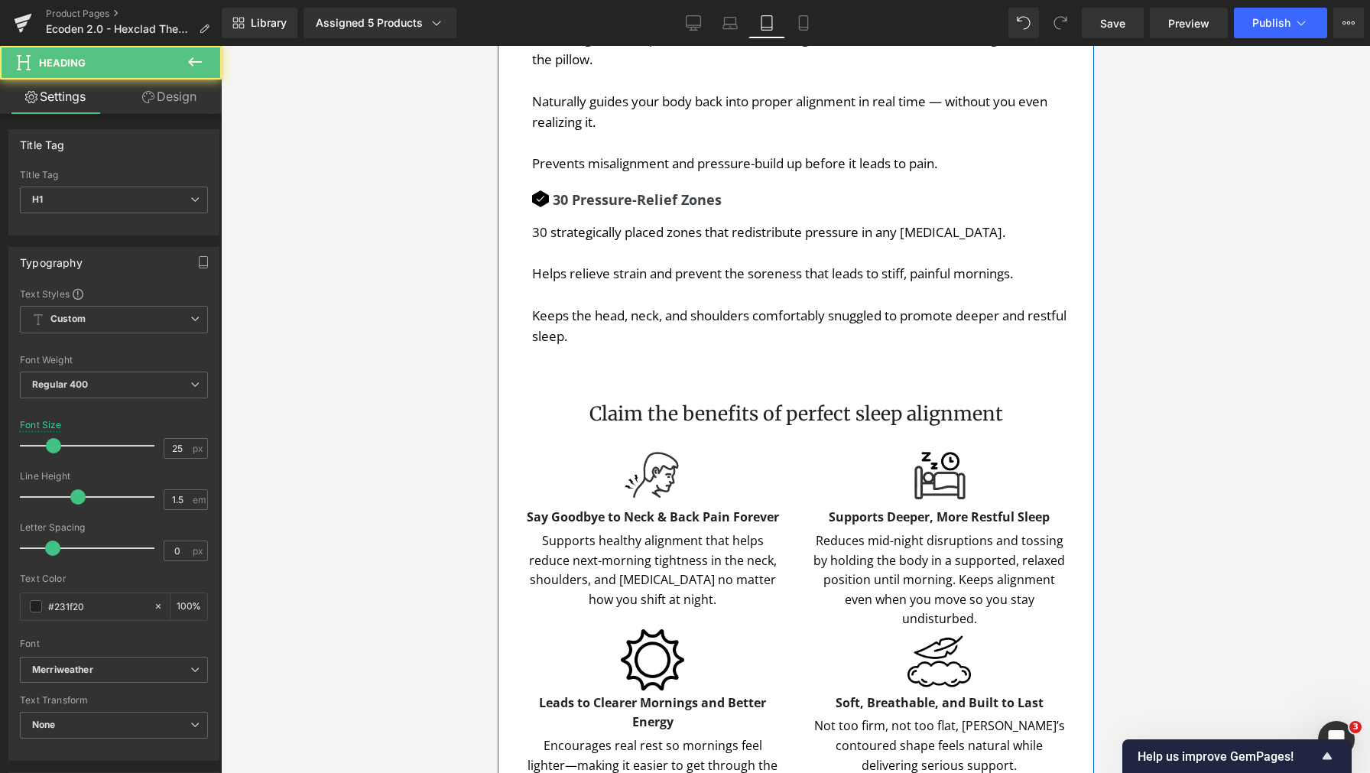
click at [497, 46] on div at bounding box center [497, 46] width 0 height 0
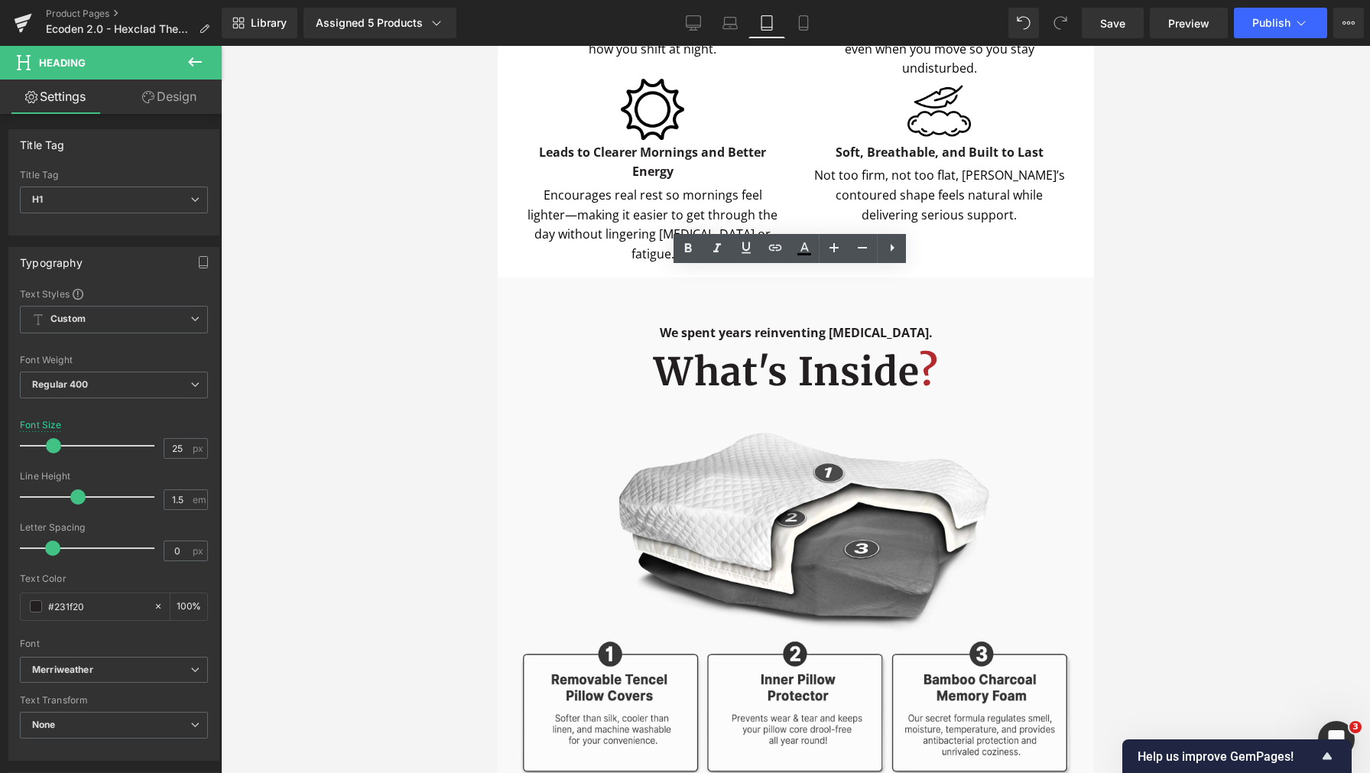
scroll to position [5694, 0]
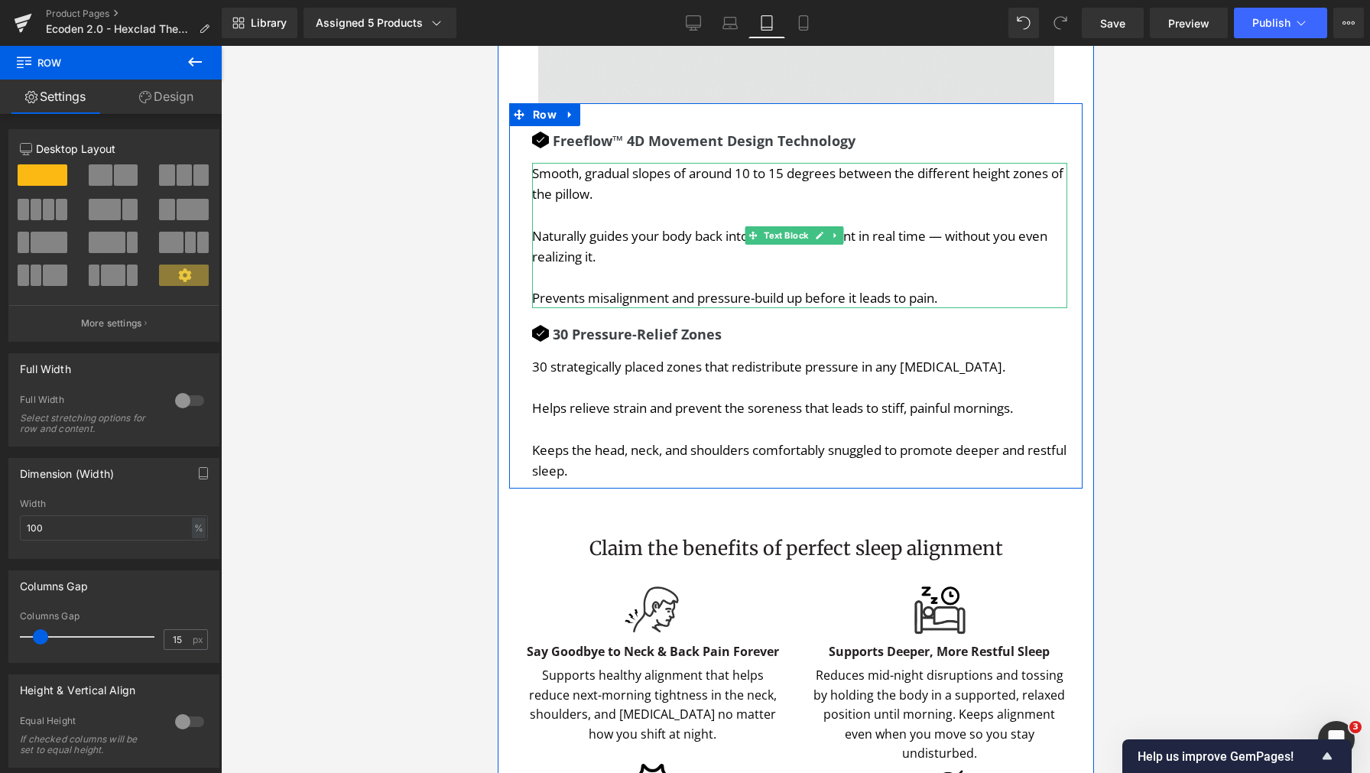
scroll to position [5132, 0]
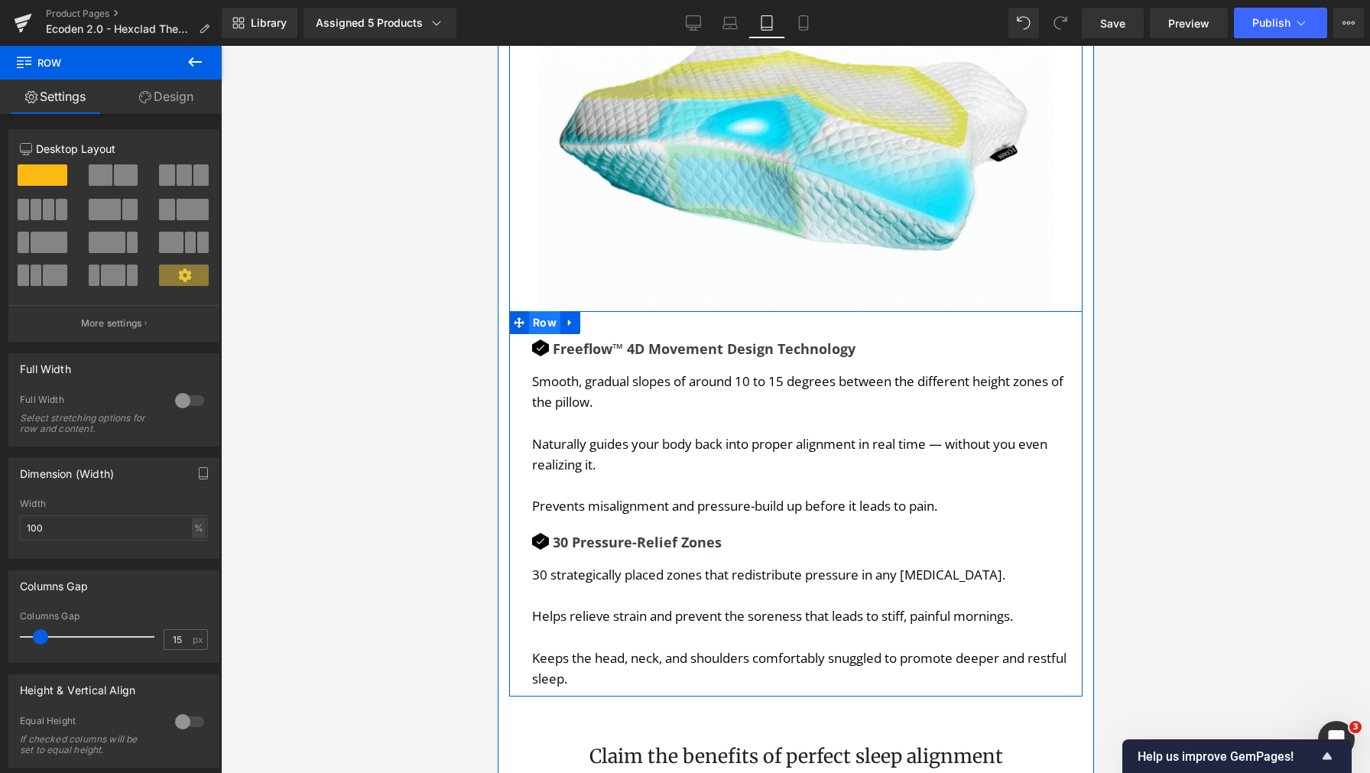
click at [535, 334] on span "Row" at bounding box center [543, 322] width 31 height 23
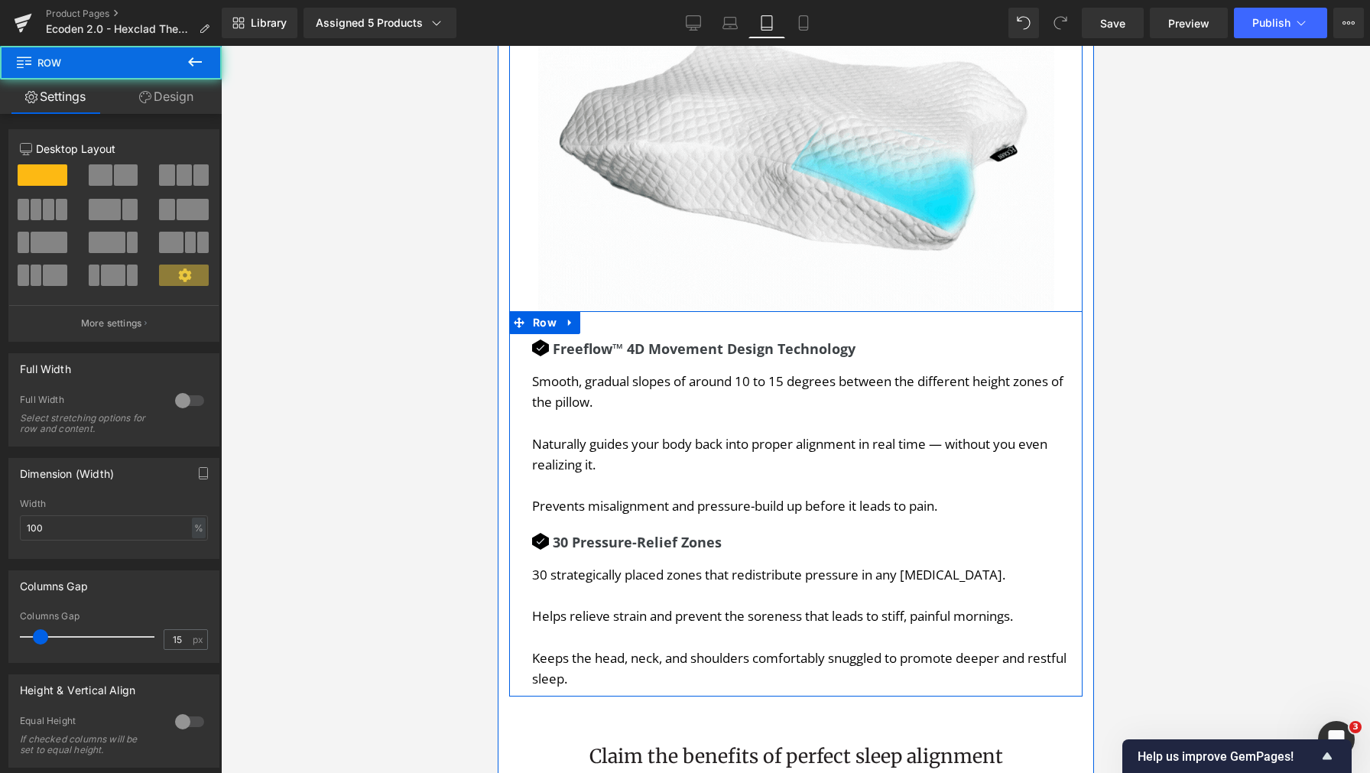
scroll to position [5389, 0]
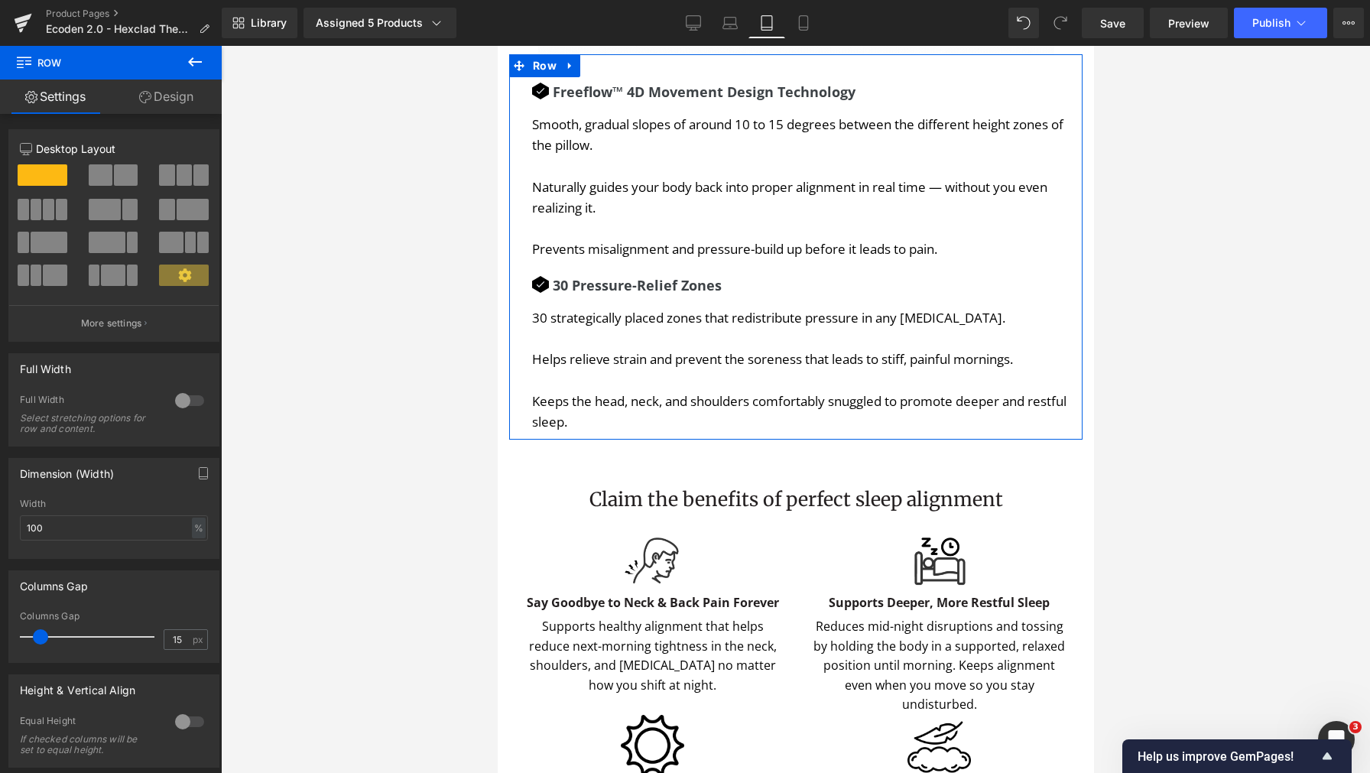
click at [172, 93] on link "Design" at bounding box center [166, 97] width 111 height 34
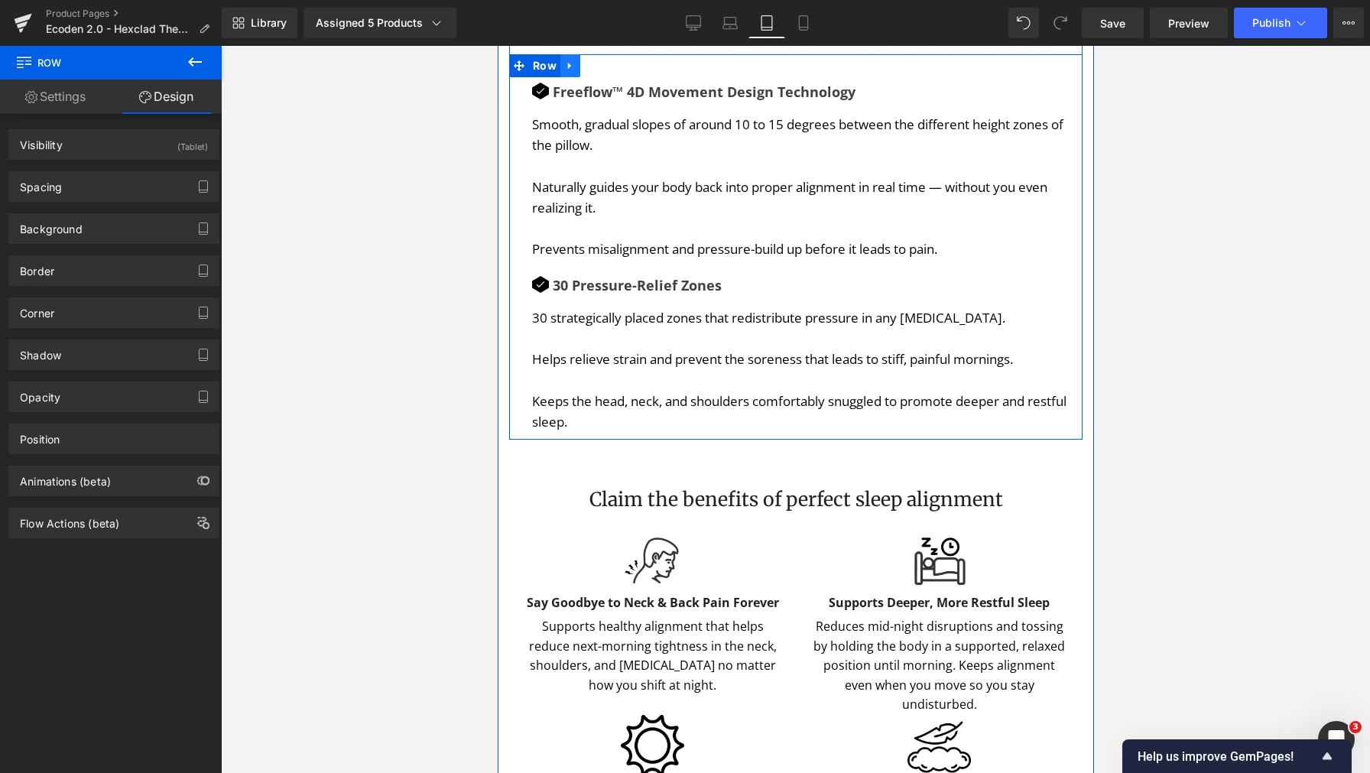
click at [566, 72] on icon at bounding box center [569, 65] width 11 height 11
click at [609, 71] on icon at bounding box center [609, 65] width 11 height 11
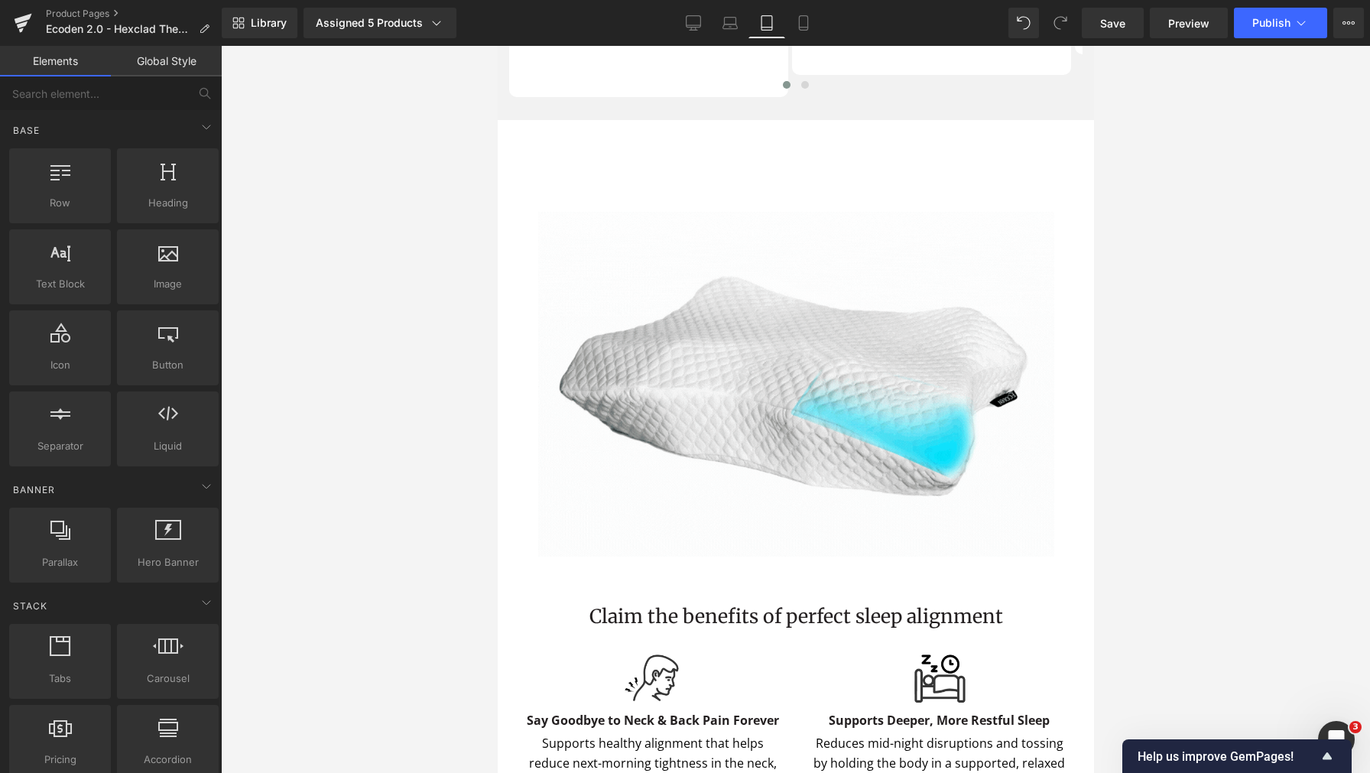
scroll to position [4850, 0]
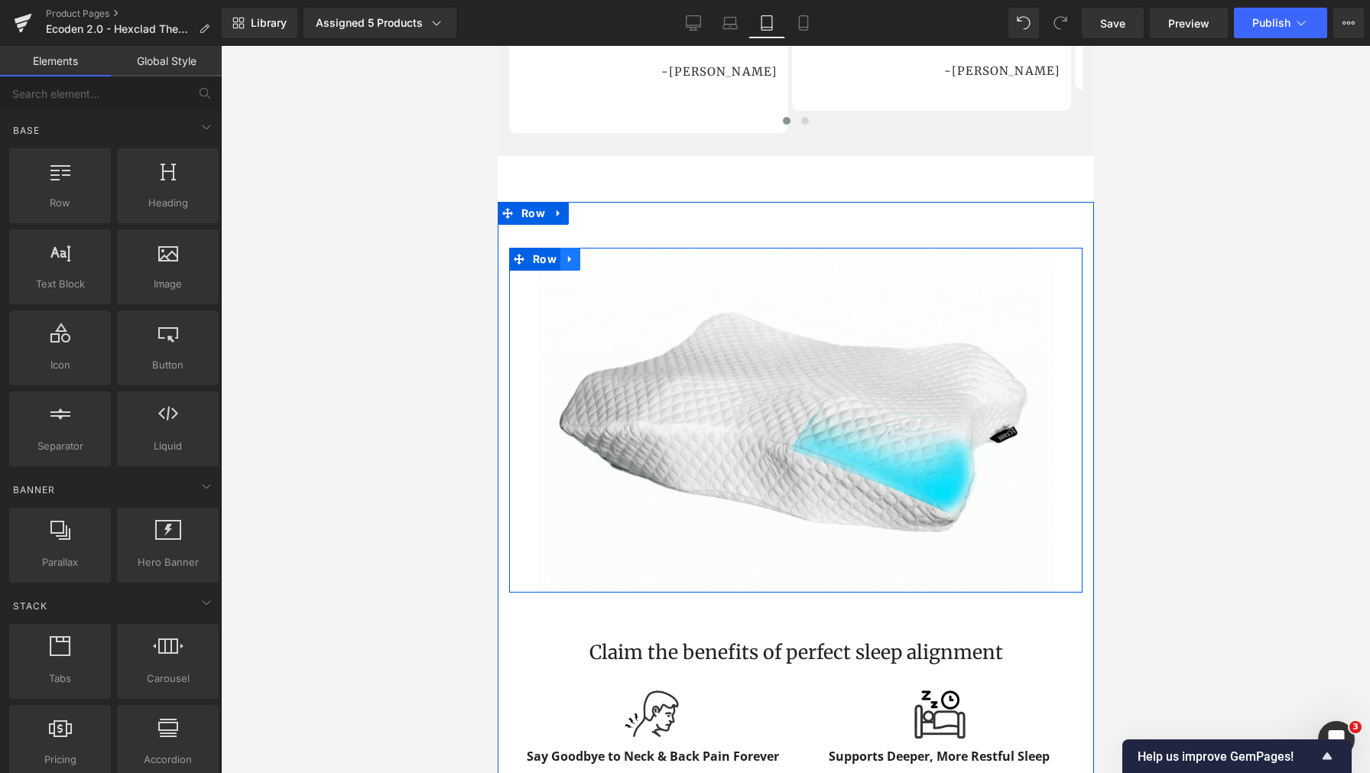
click at [573, 265] on icon at bounding box center [569, 259] width 11 height 11
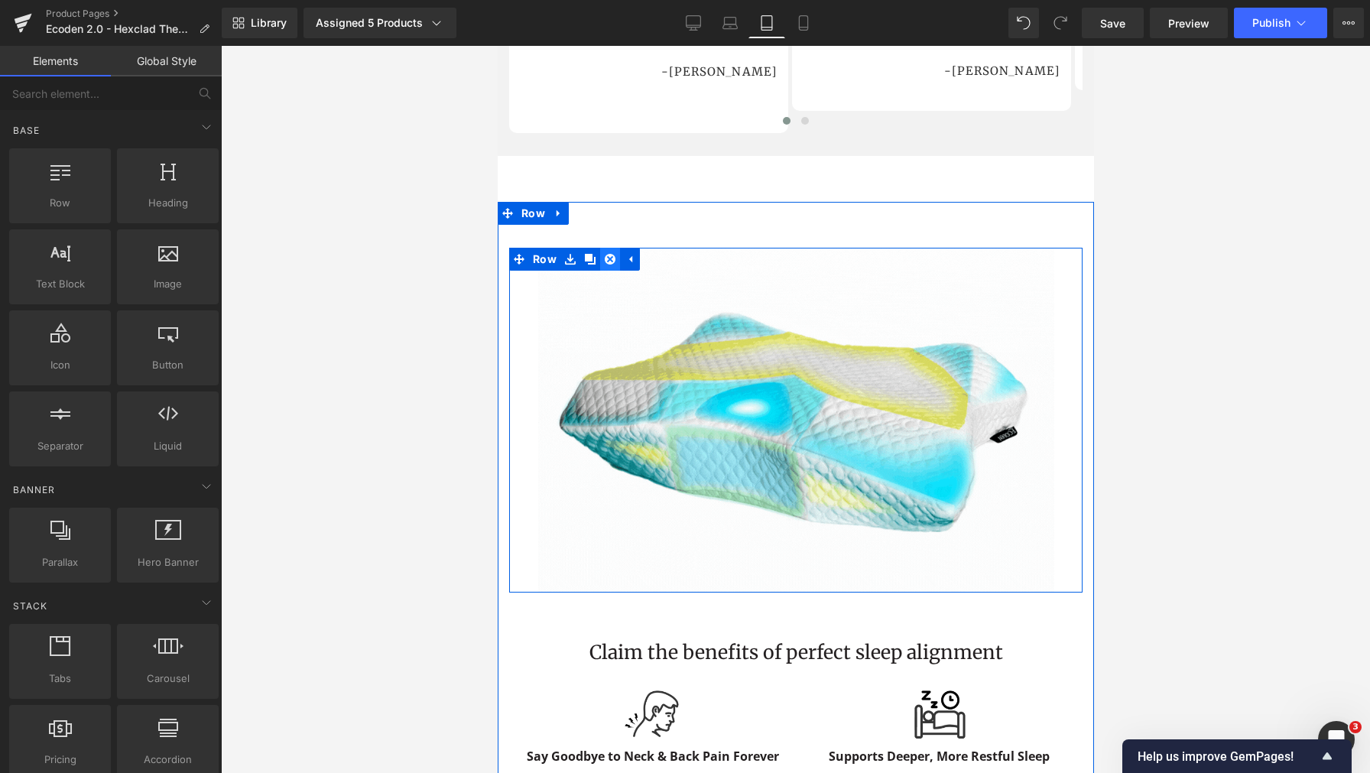
click at [608, 265] on icon at bounding box center [609, 259] width 11 height 11
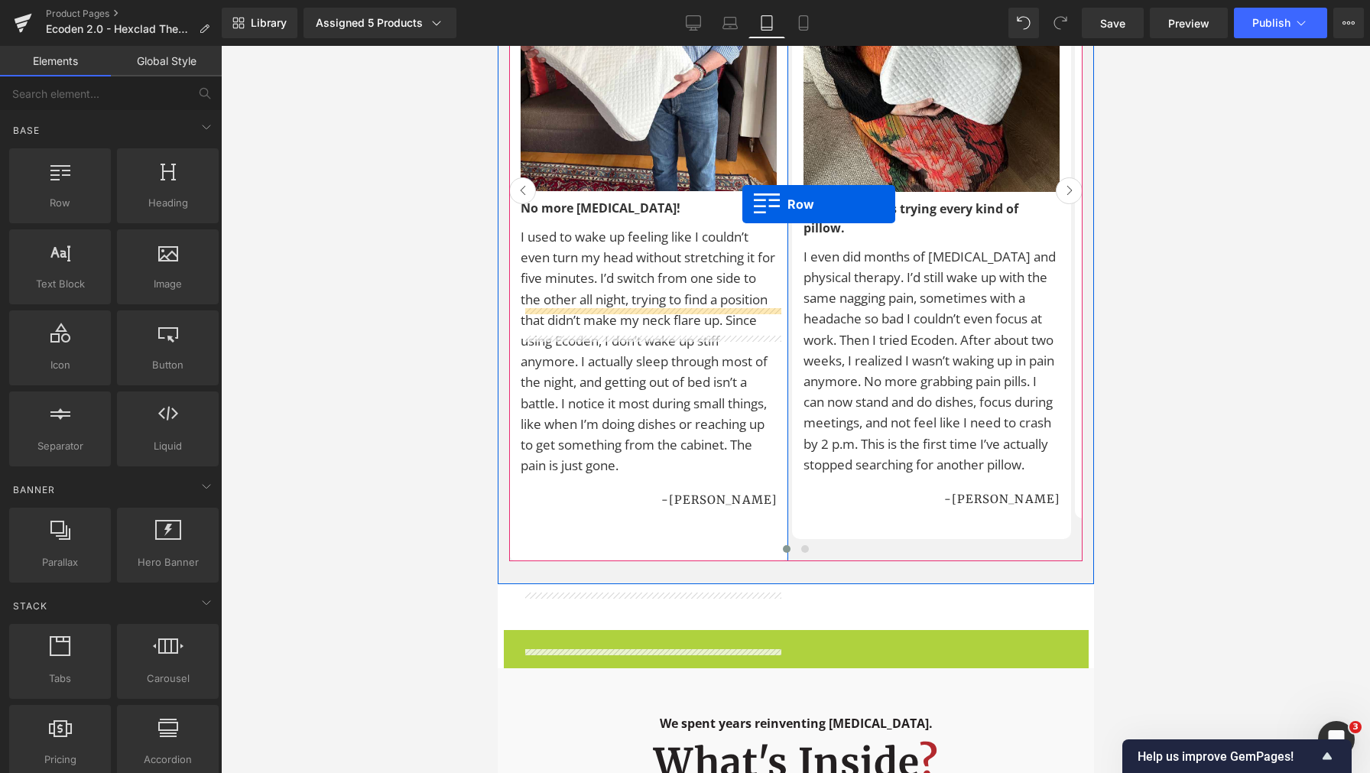
scroll to position [3982, 0]
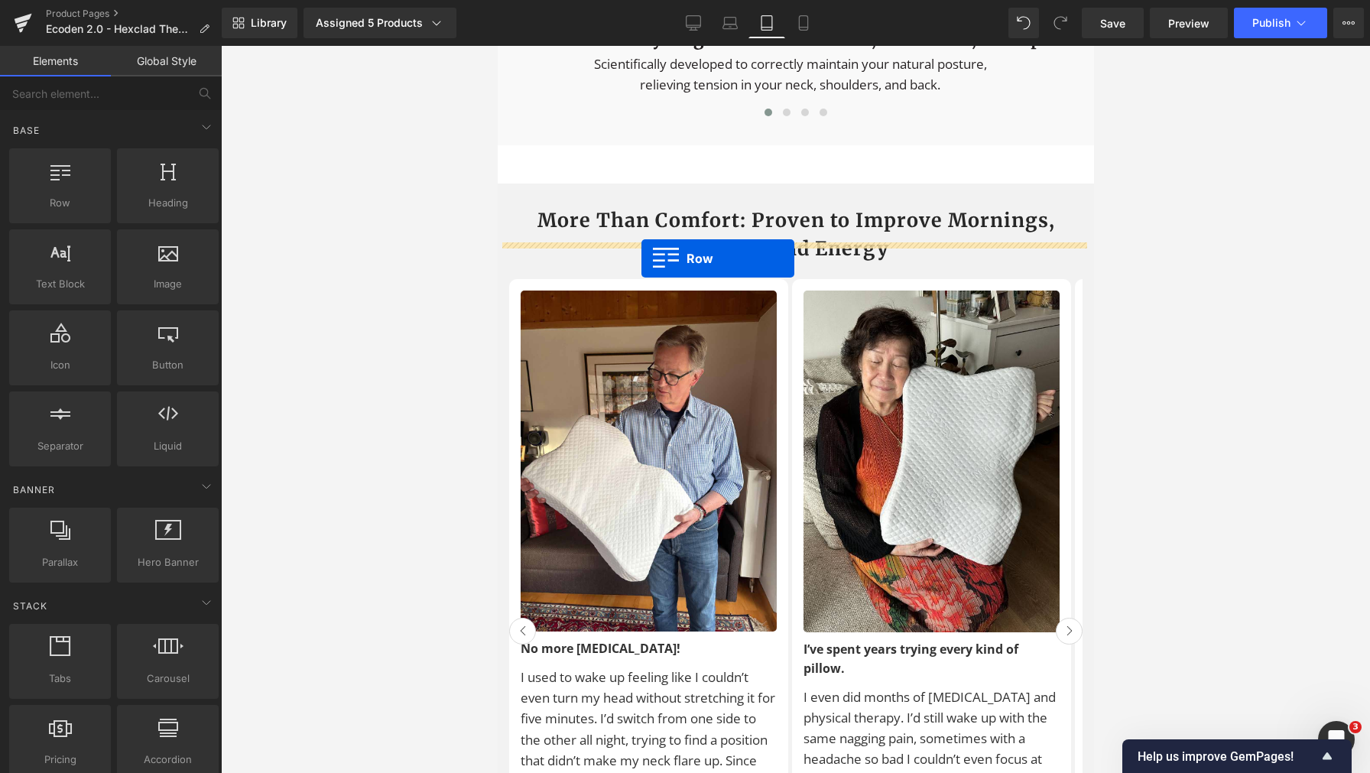
drag, startPoint x: 507, startPoint y: 495, endPoint x: 641, endPoint y: 258, distance: 271.5
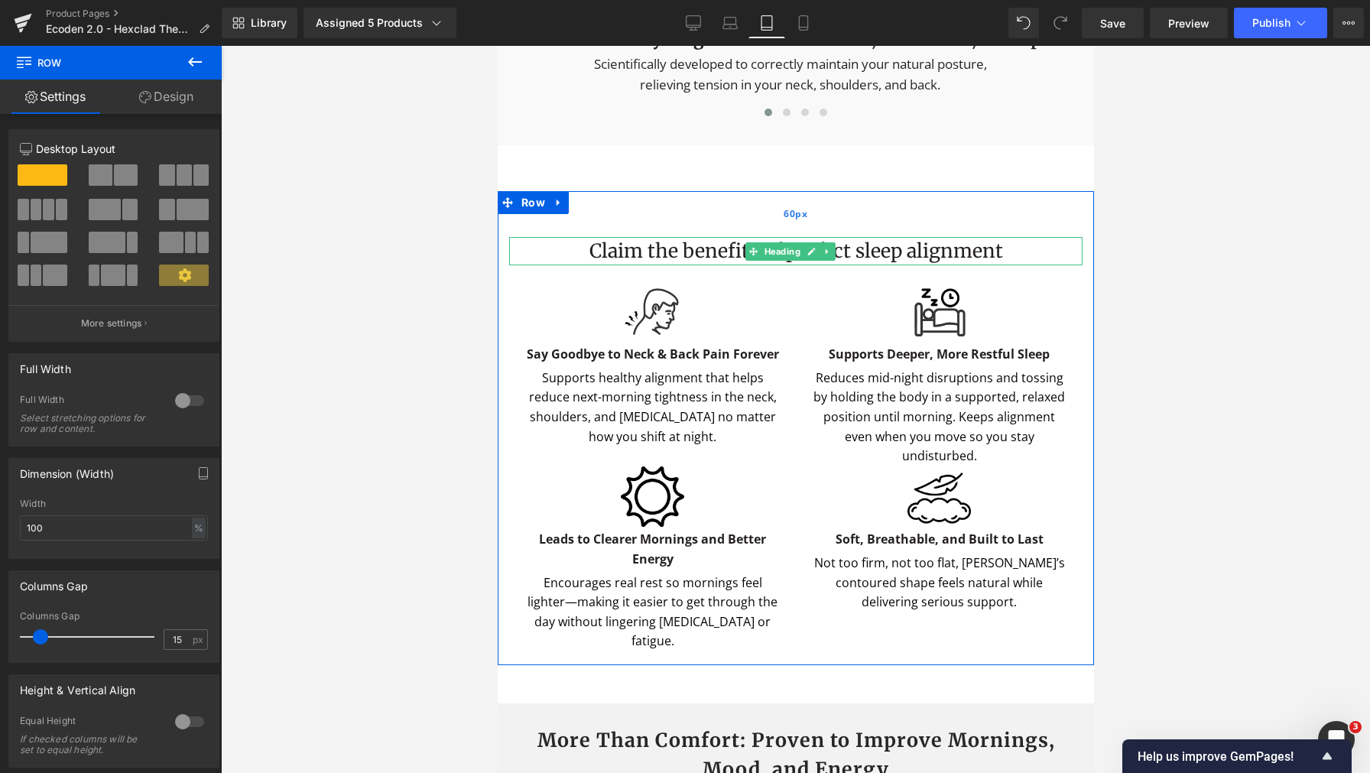
scroll to position [4006, 0]
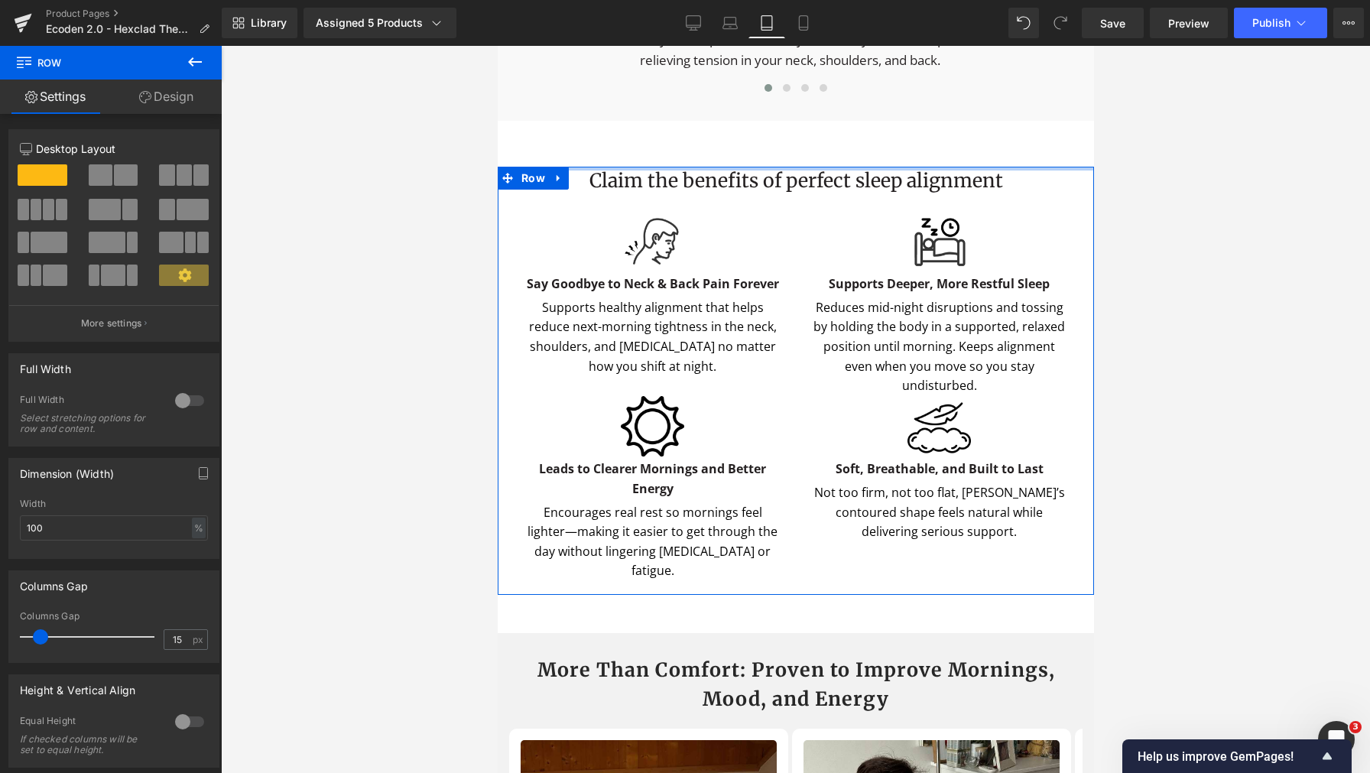
drag, startPoint x: 784, startPoint y: 294, endPoint x: 890, endPoint y: 222, distance: 128.3
click at [789, 241] on div "Sale Off (P) Image ‹" at bounding box center [795, 34] width 596 height 7846
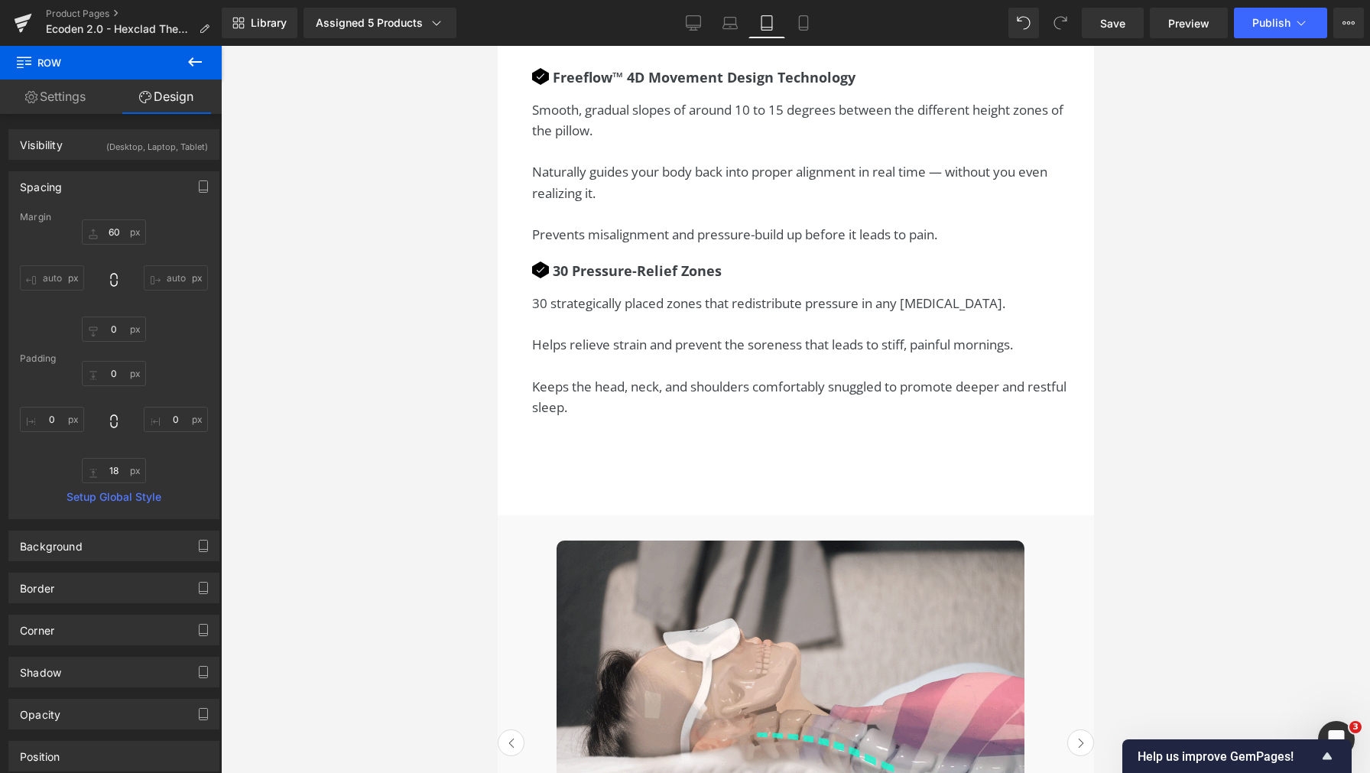
scroll to position [3126, 0]
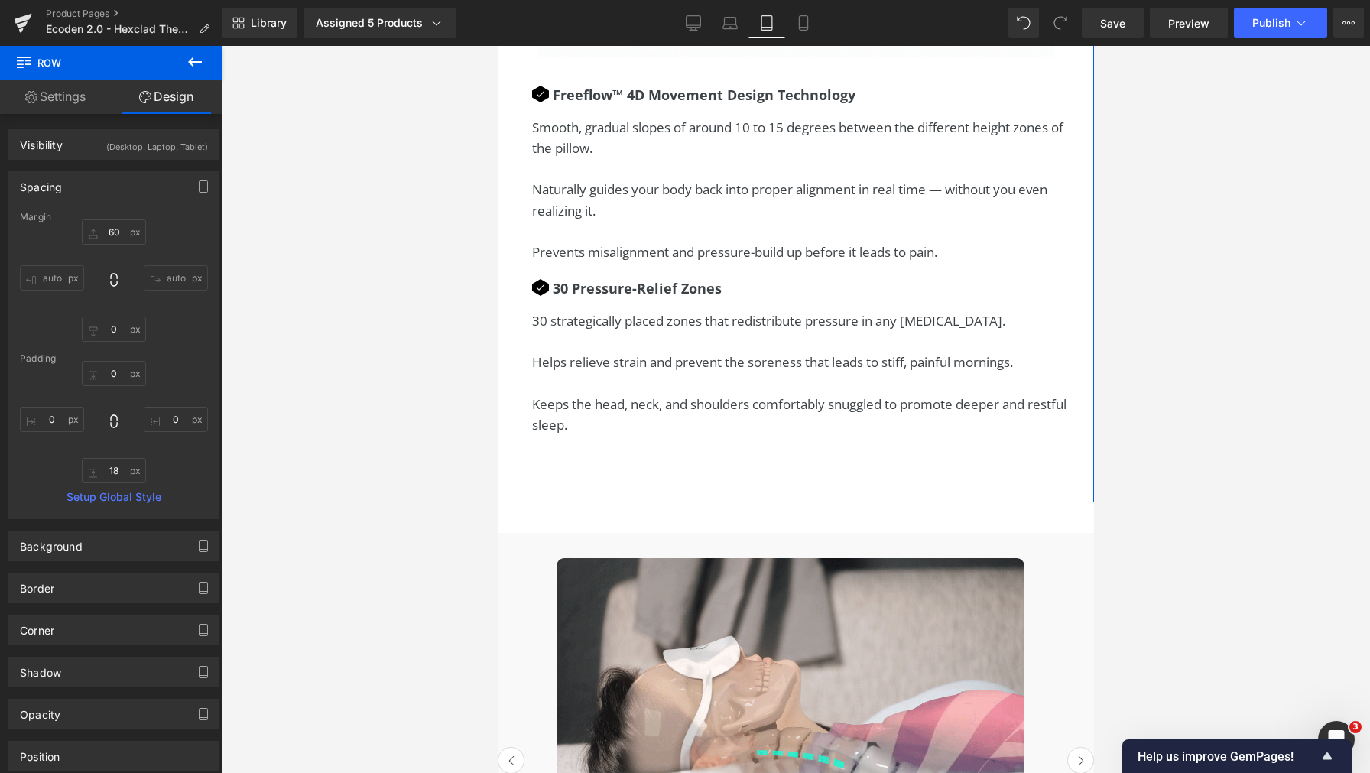
click at [703, 435] on p "Keeps the head, neck, and shoulders comfortably snuggled to promote deeper and …" at bounding box center [798, 414] width 535 height 41
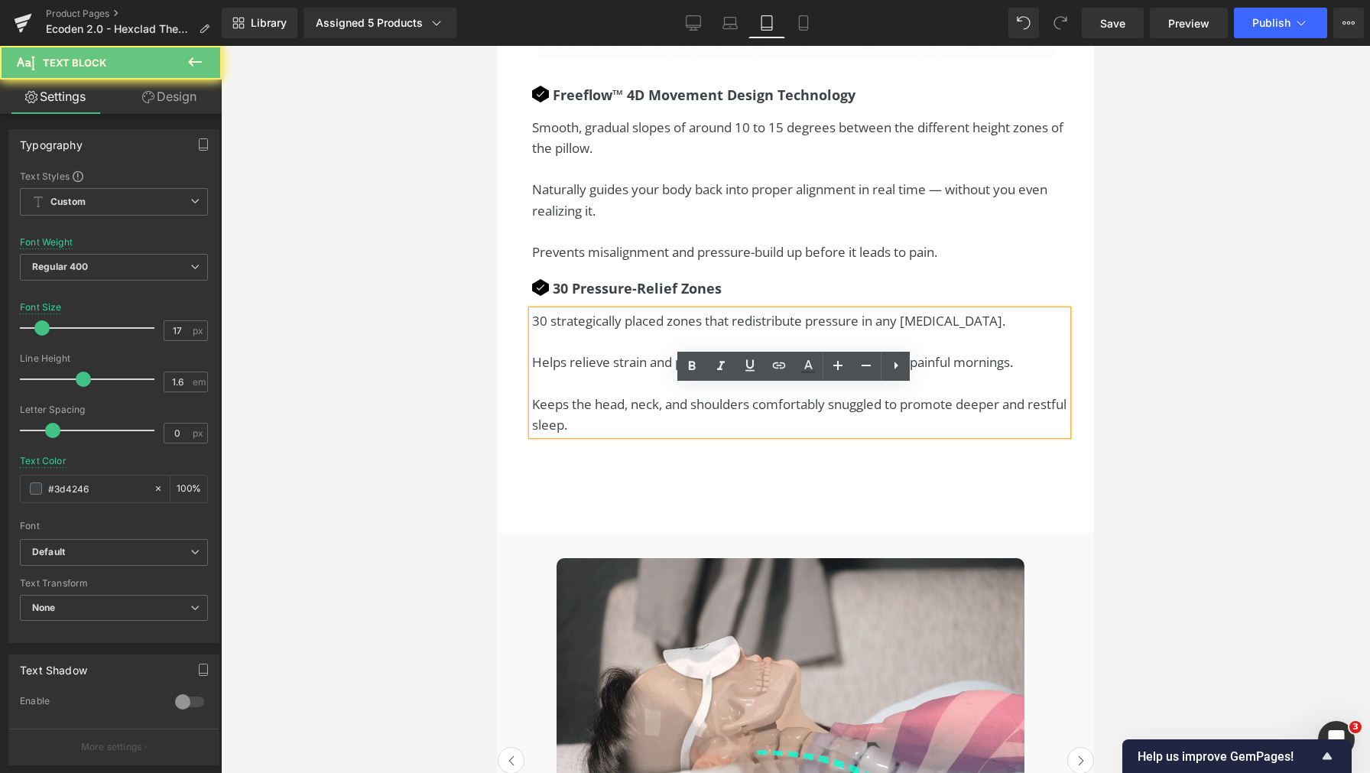
click at [680, 435] on p "Keeps the head, neck, and shoulders comfortably snuggled to promote deeper and …" at bounding box center [798, 414] width 535 height 41
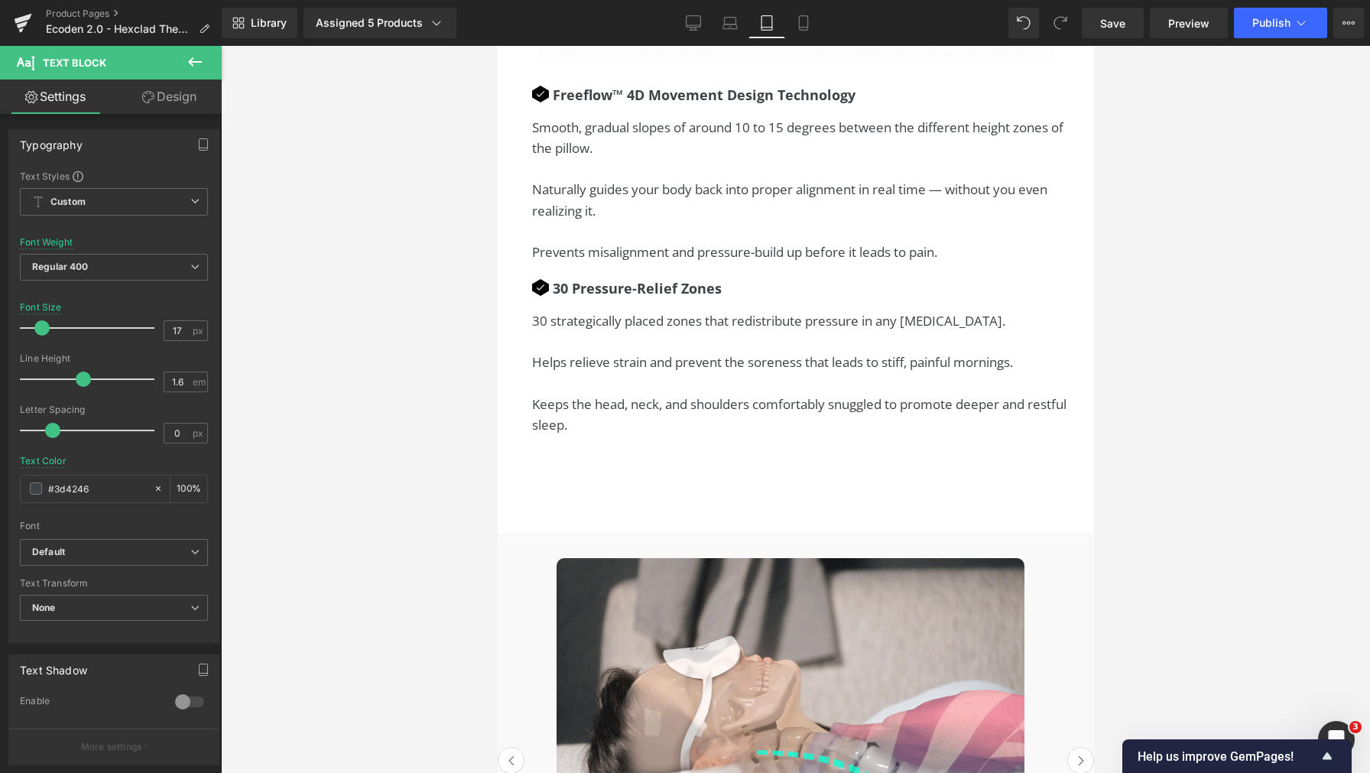
click at [175, 96] on link "Design" at bounding box center [169, 97] width 111 height 34
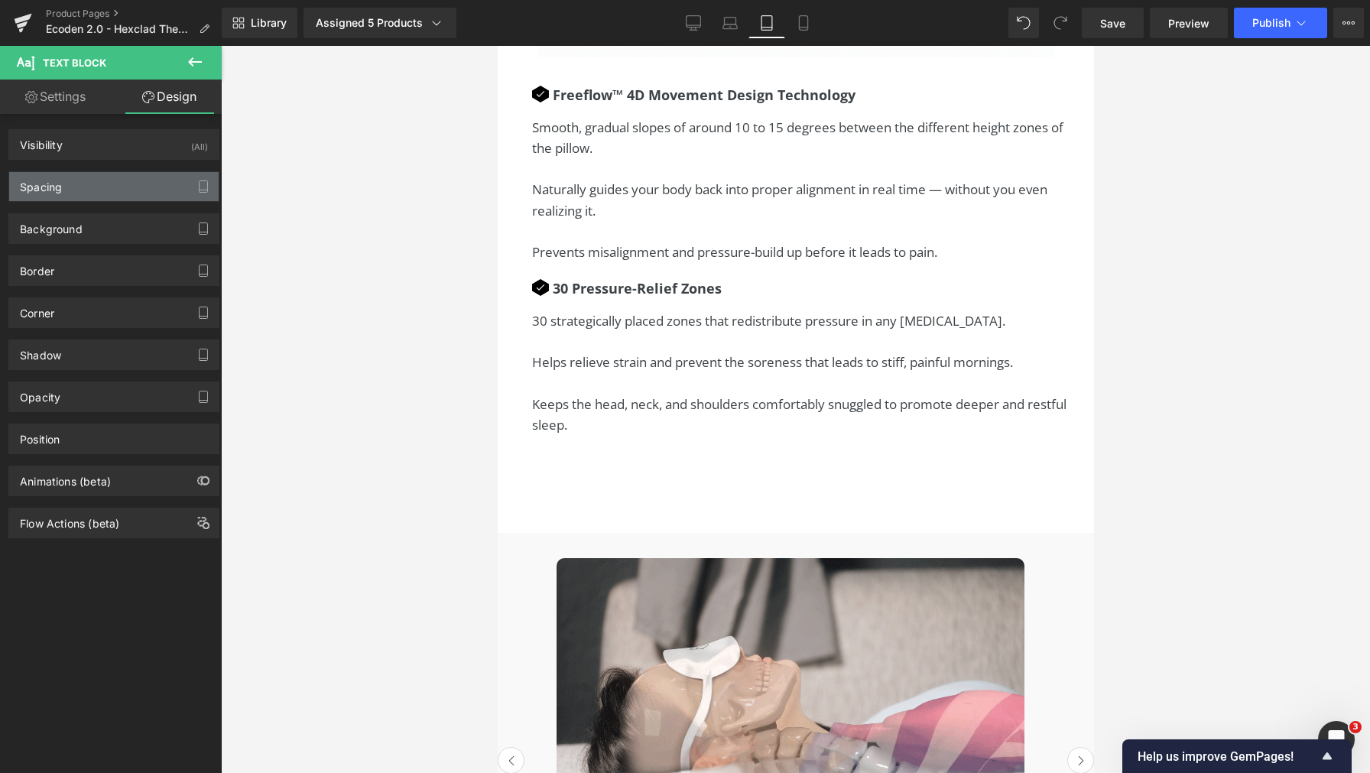
click at [105, 185] on div "Spacing" at bounding box center [113, 186] width 209 height 29
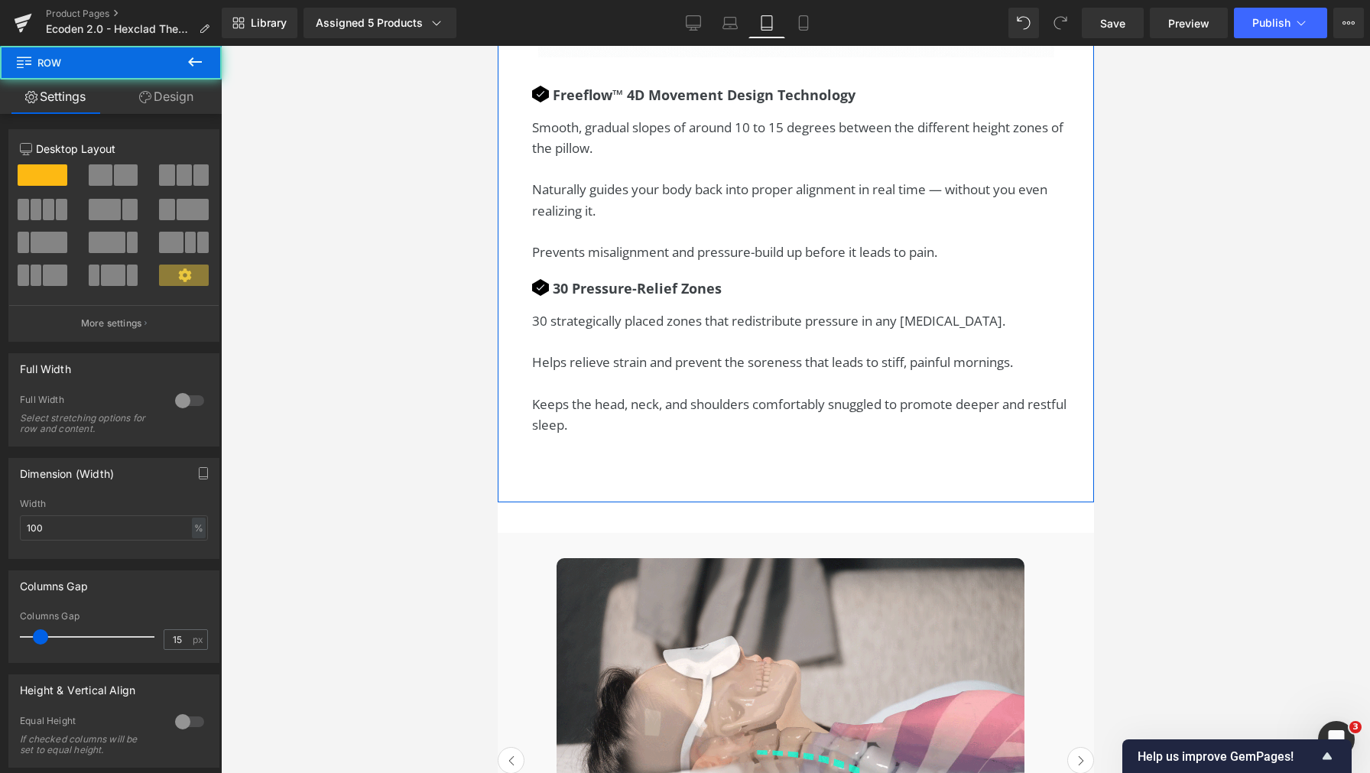
click at [135, 91] on link "Design" at bounding box center [166, 97] width 111 height 34
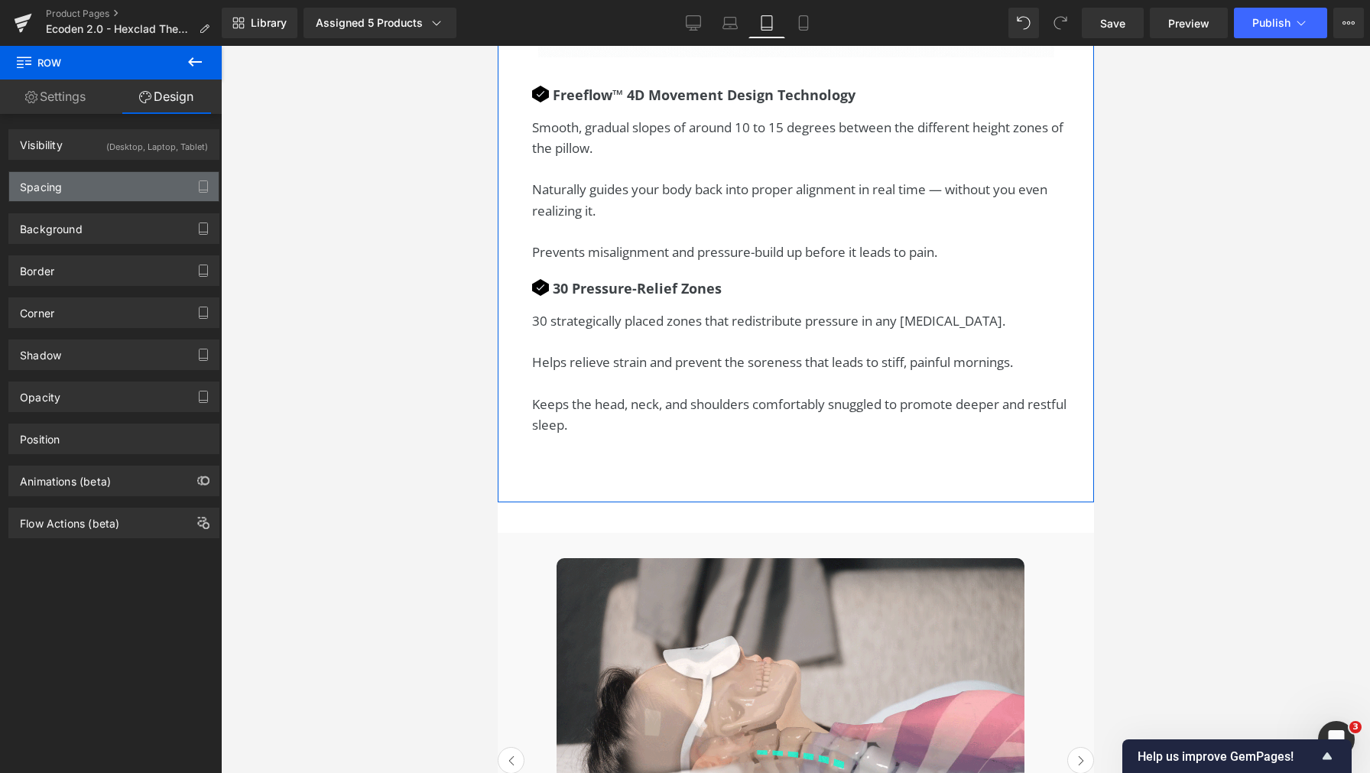
click at [112, 179] on div "Spacing" at bounding box center [113, 186] width 209 height 29
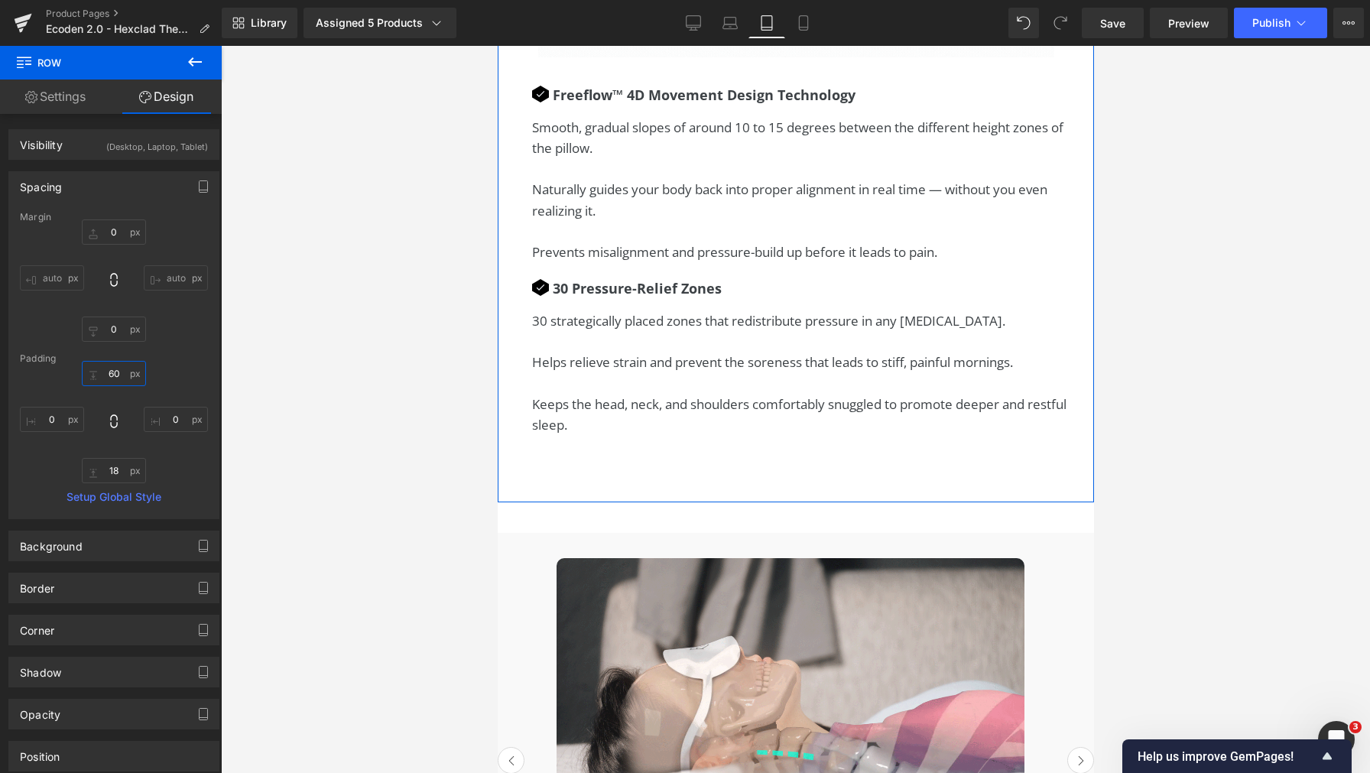
click at [105, 373] on input "60" at bounding box center [114, 373] width 64 height 25
click at [107, 371] on input "60" at bounding box center [114, 373] width 64 height 25
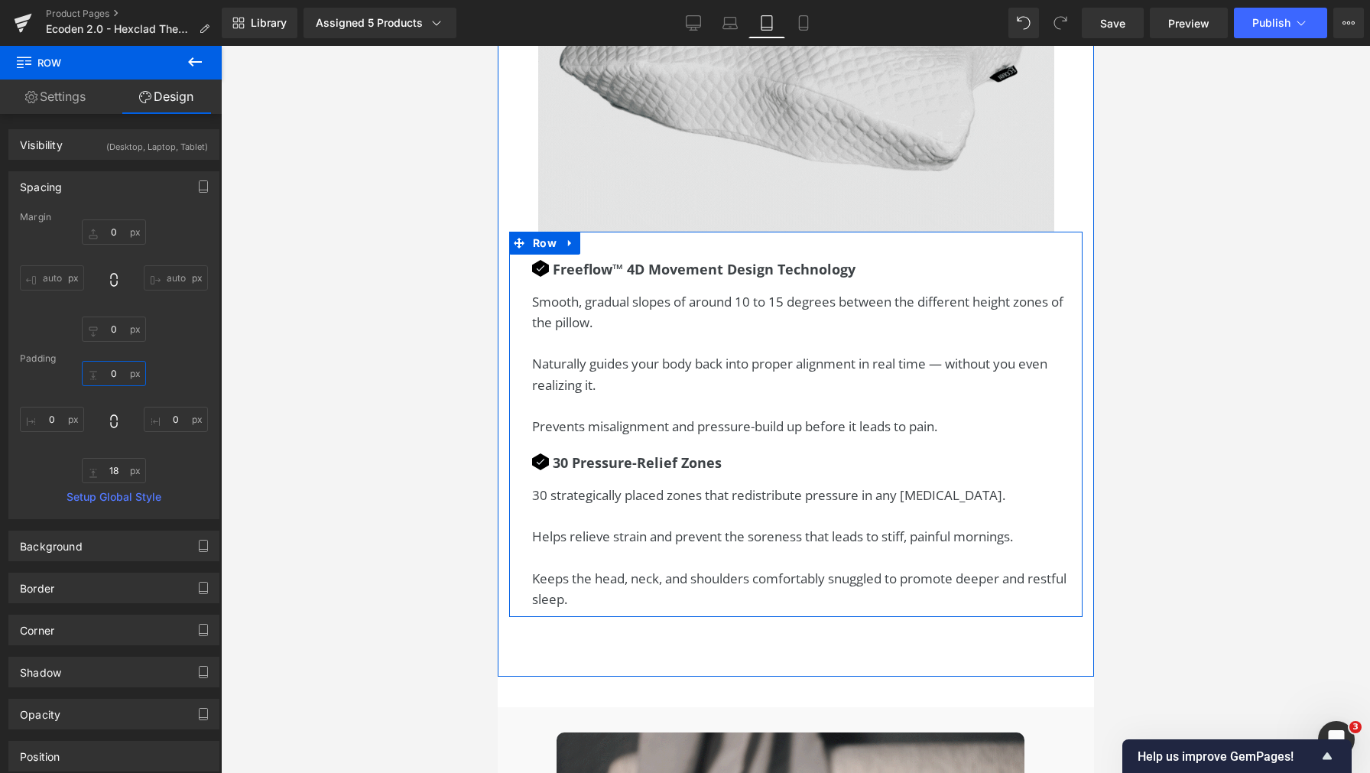
scroll to position [2710, 0]
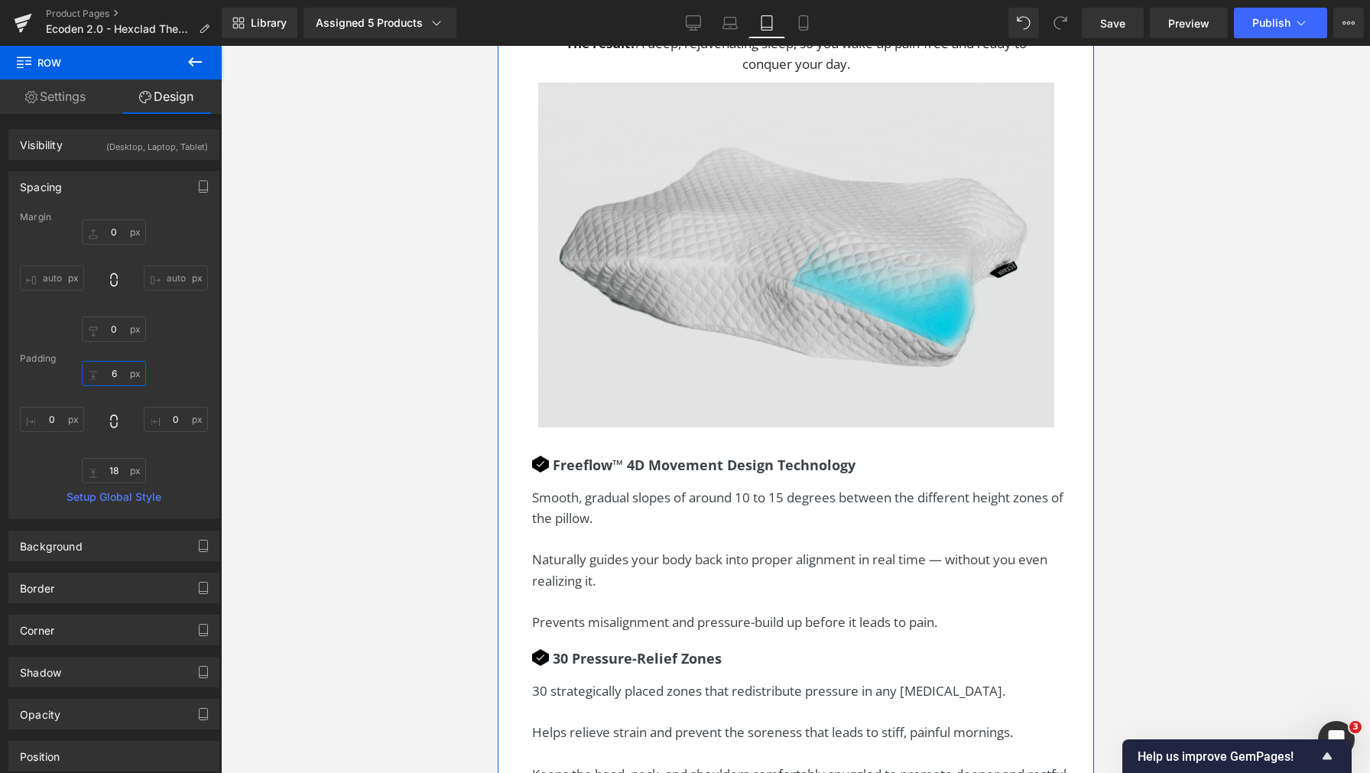
type input "60"
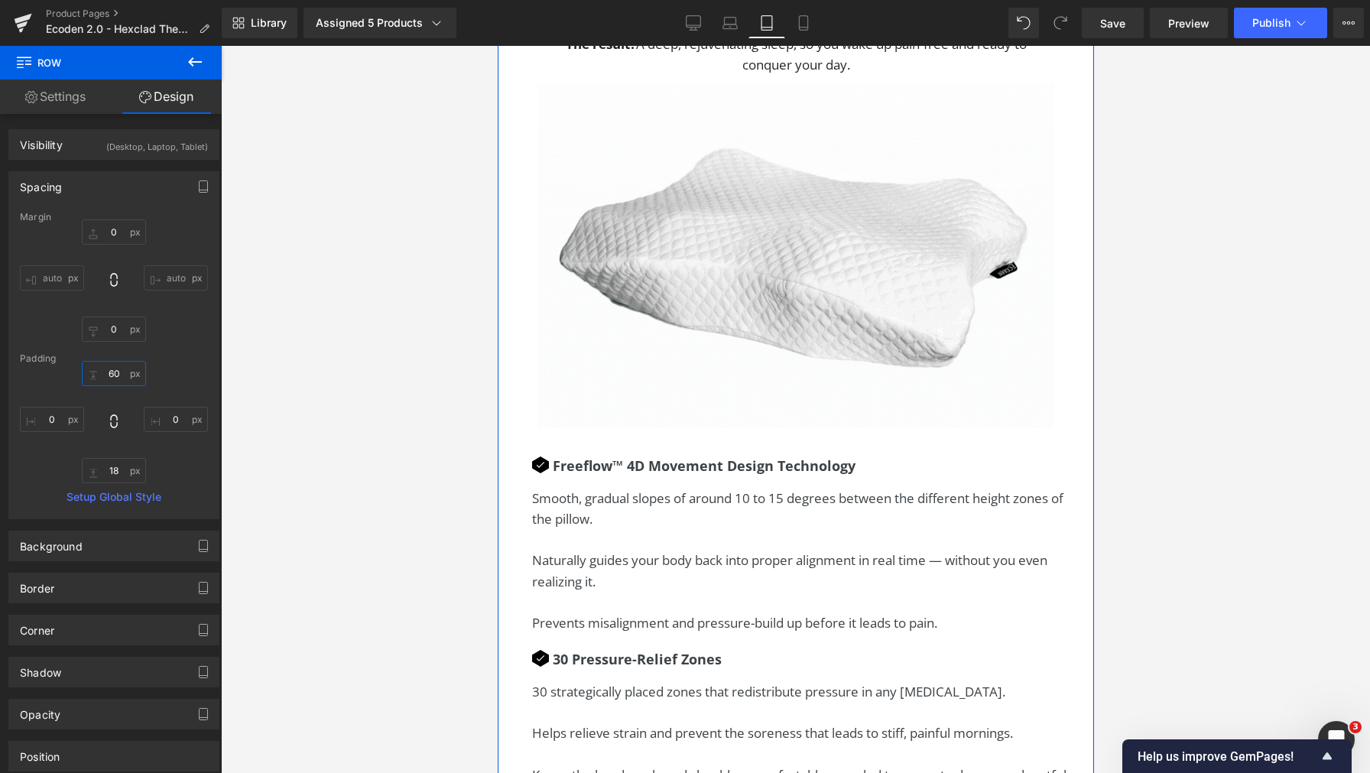
scroll to position [3003, 0]
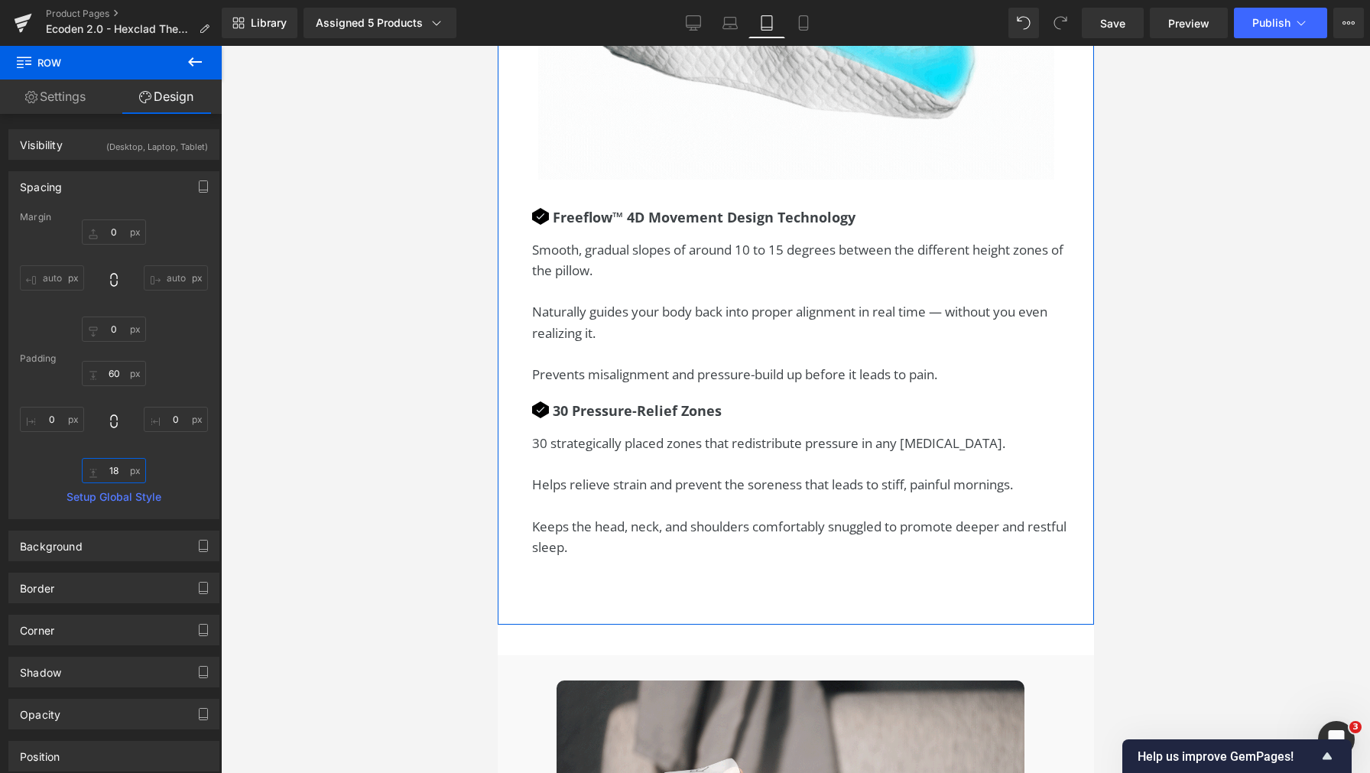
click at [111, 470] on input "18" at bounding box center [114, 470] width 64 height 25
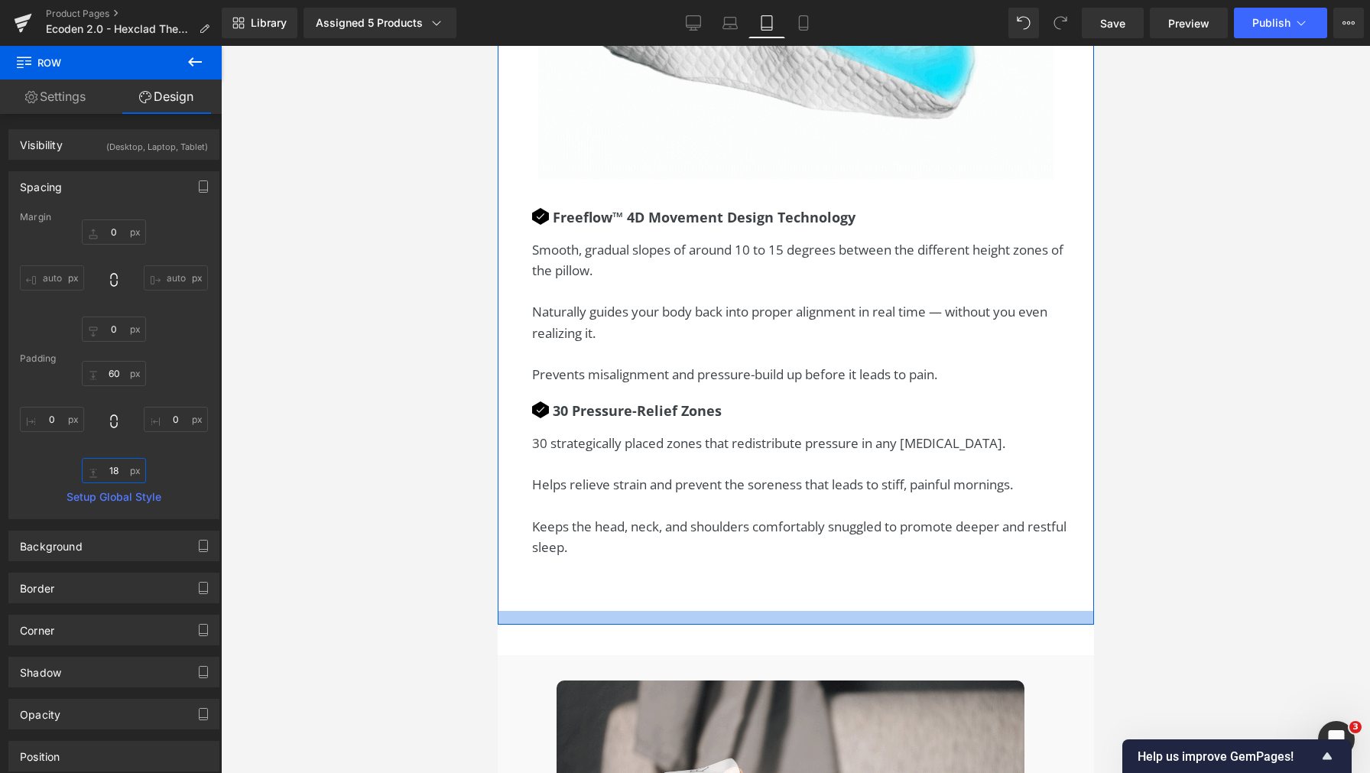
click at [111, 470] on input "18" at bounding box center [114, 470] width 64 height 25
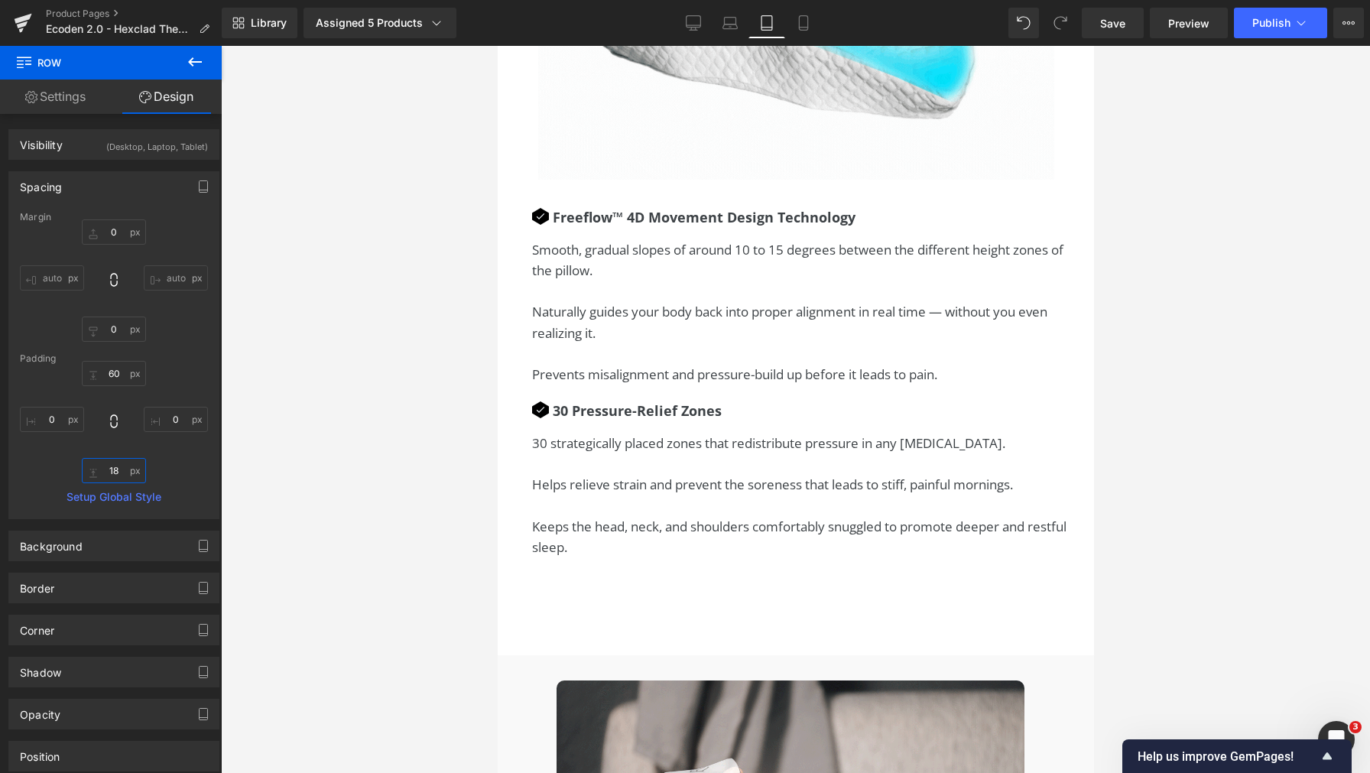
type input "0"
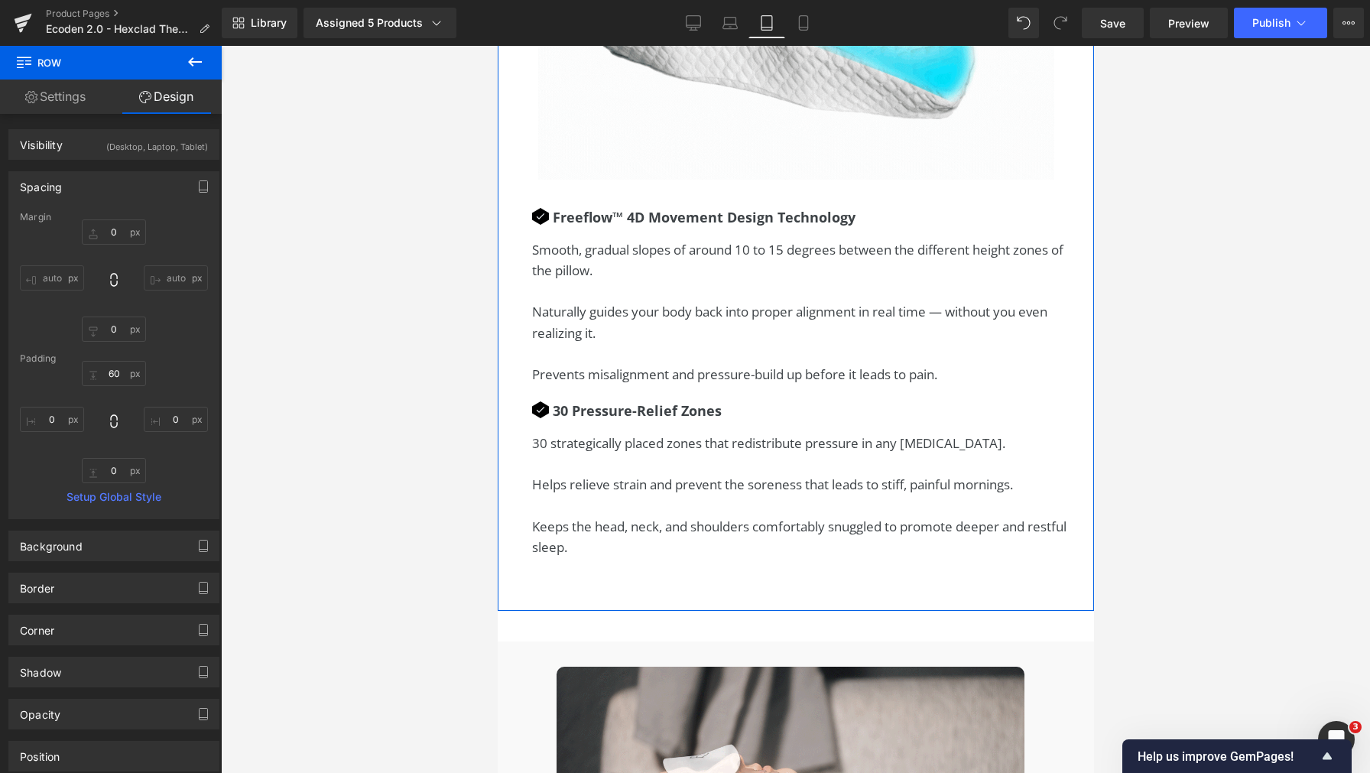
click at [681, 565] on div "Image Image Freeflow™ 4D Movement Design Technology Text Block Icon List Smooth…" at bounding box center [794, 200] width 573 height 730
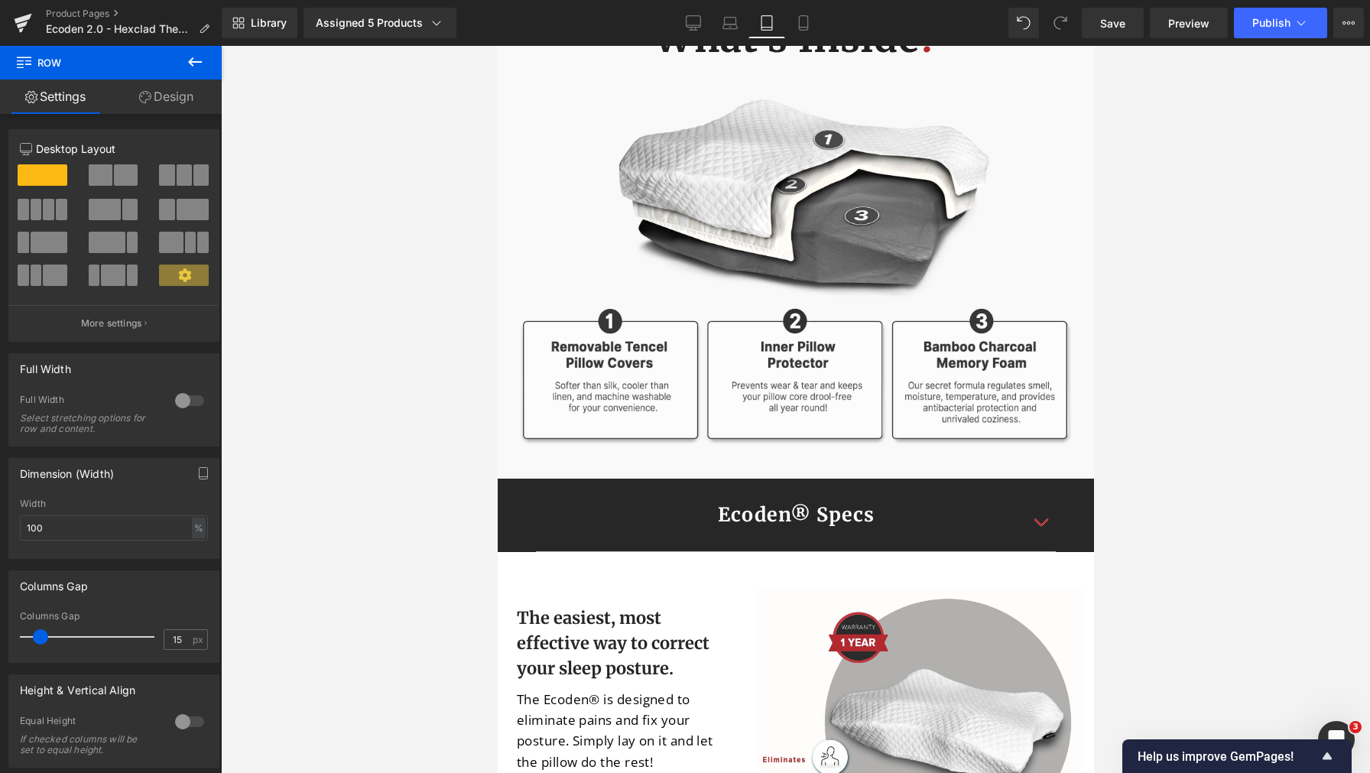
scroll to position [5584, 0]
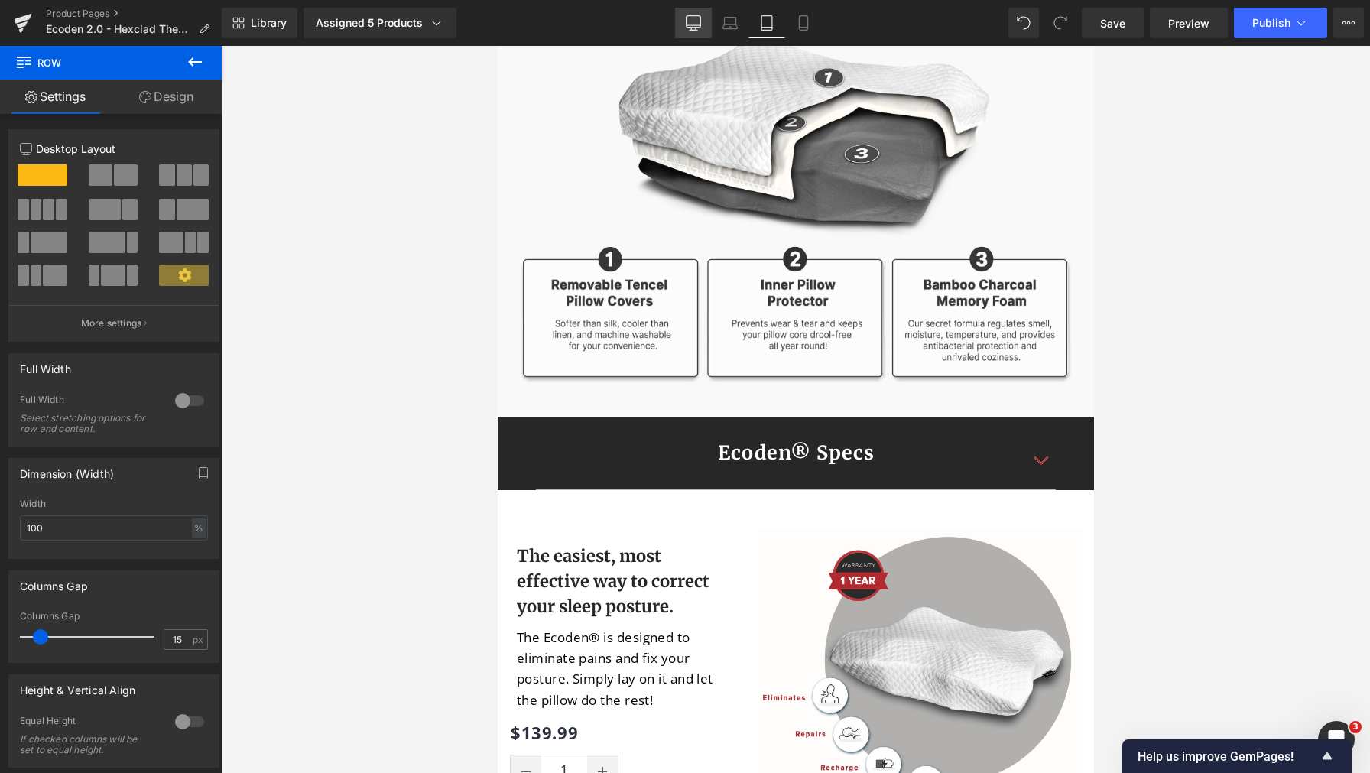
click at [690, 20] on icon at bounding box center [693, 22] width 15 height 15
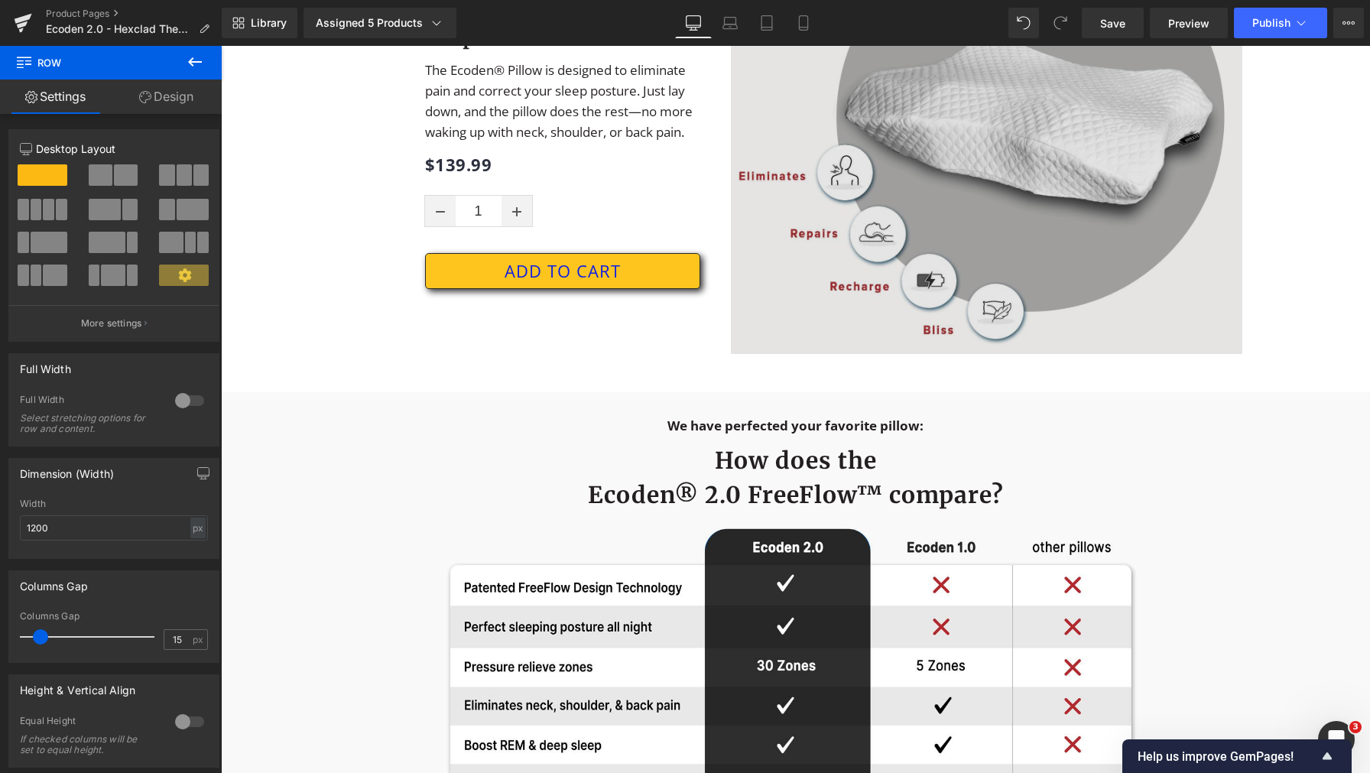
scroll to position [5516, 0]
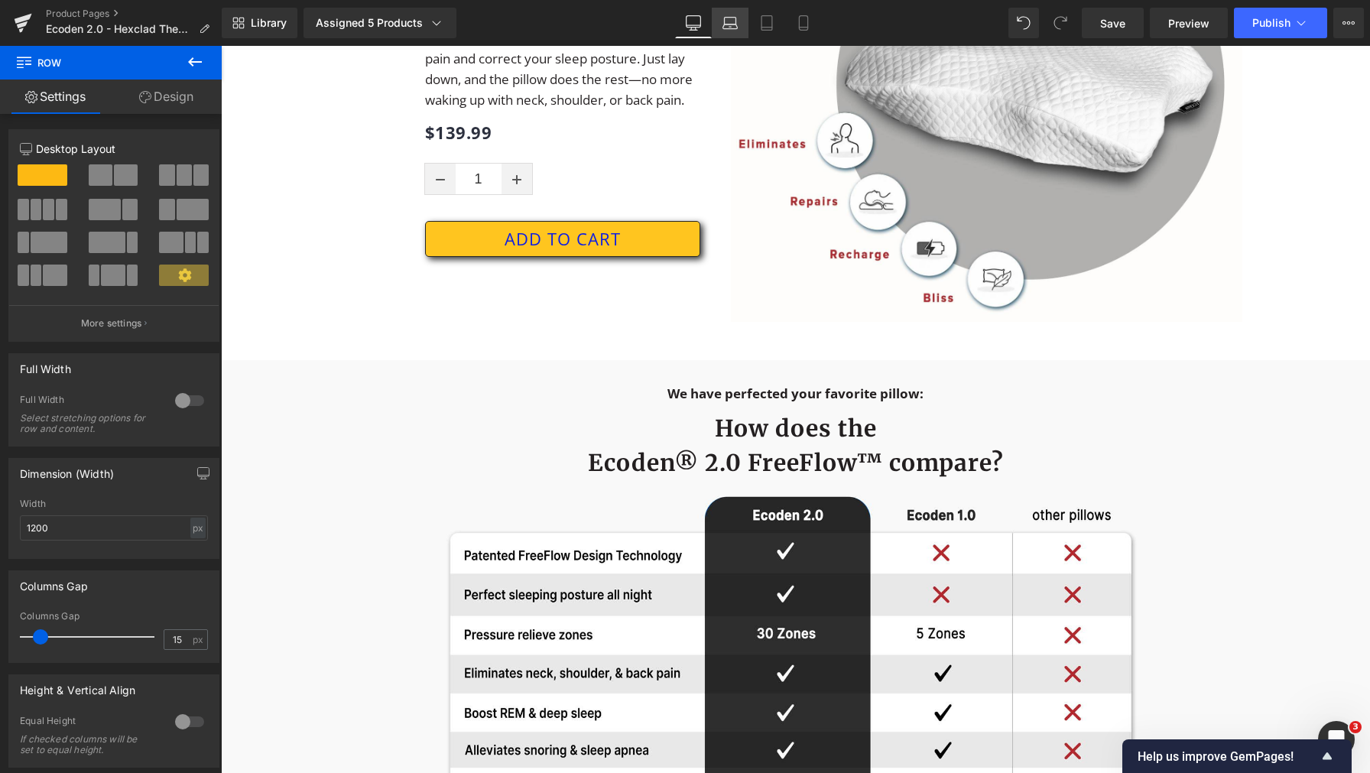
click at [739, 15] on link "Laptop" at bounding box center [730, 23] width 37 height 31
type input "100"
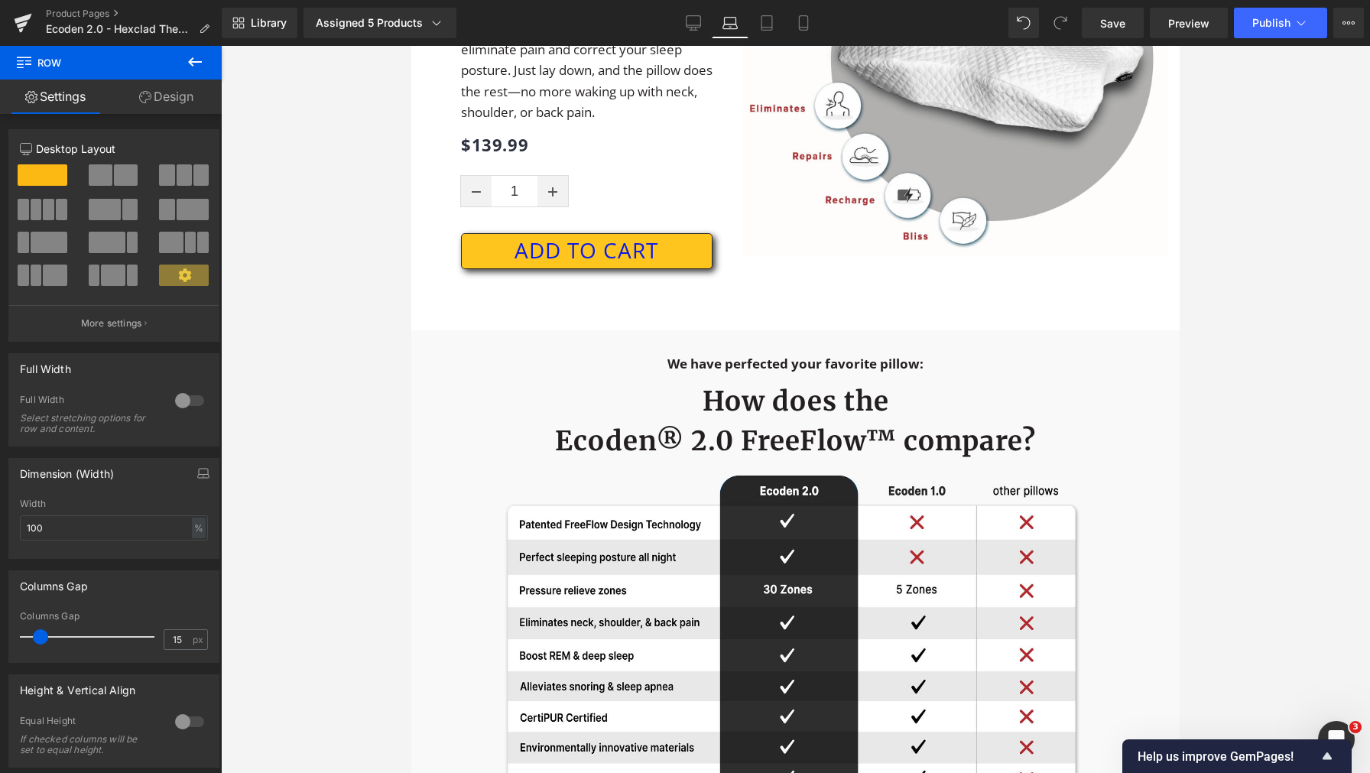
scroll to position [0, 0]
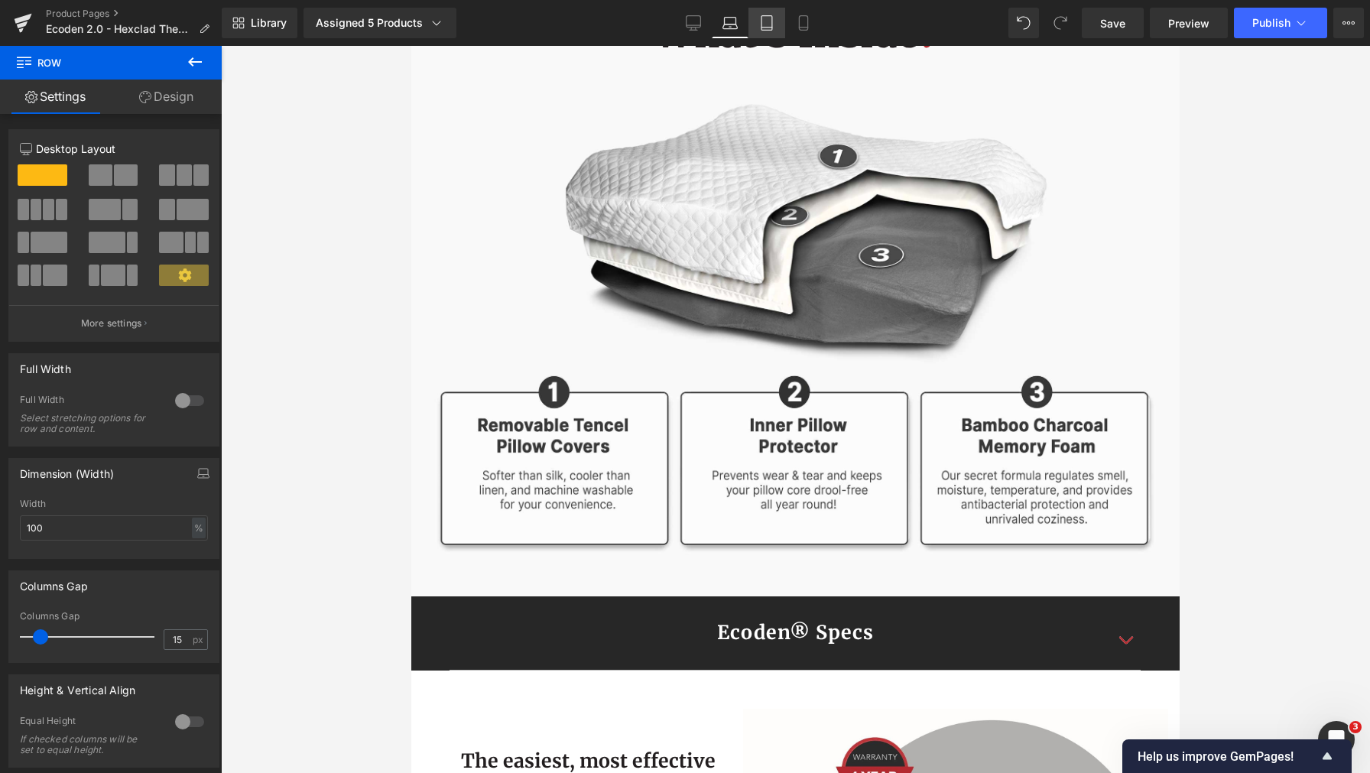
click at [771, 9] on link "Tablet" at bounding box center [766, 23] width 37 height 31
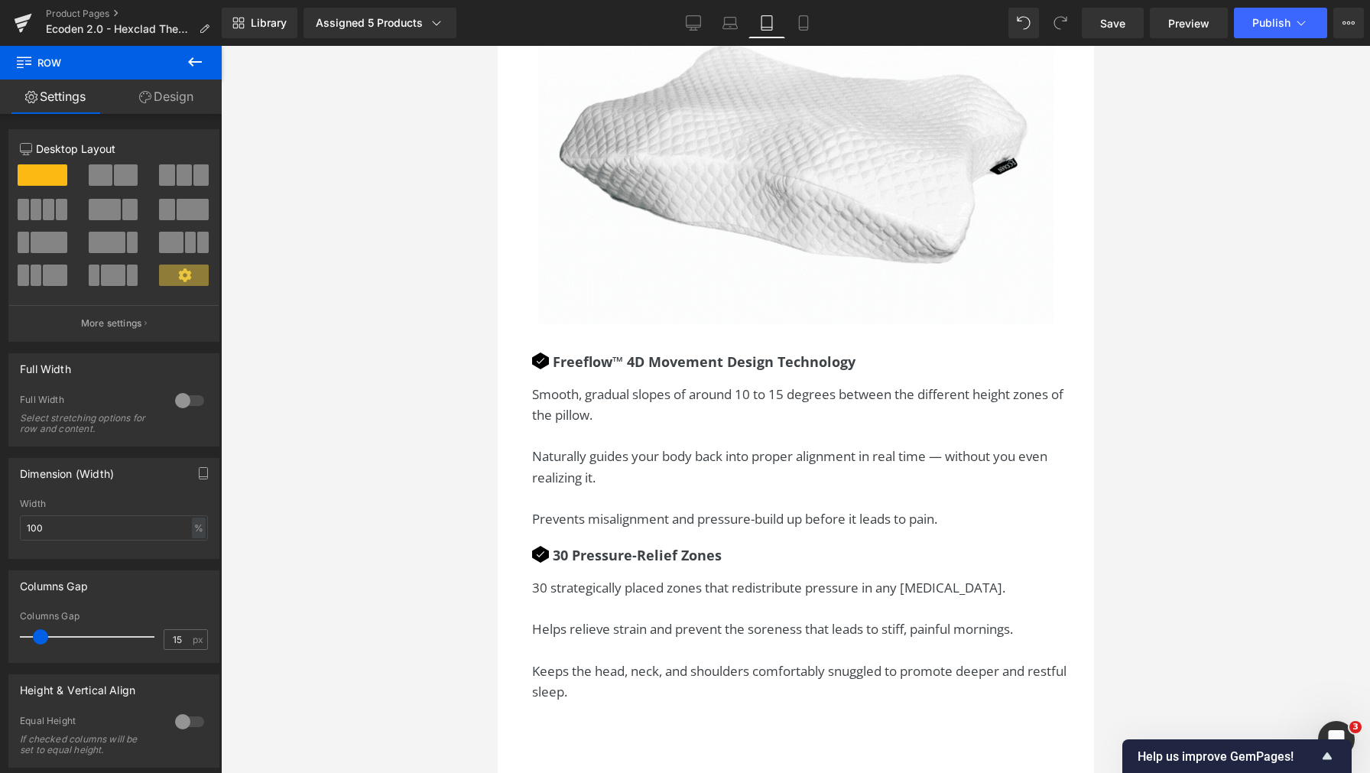
scroll to position [3263, 0]
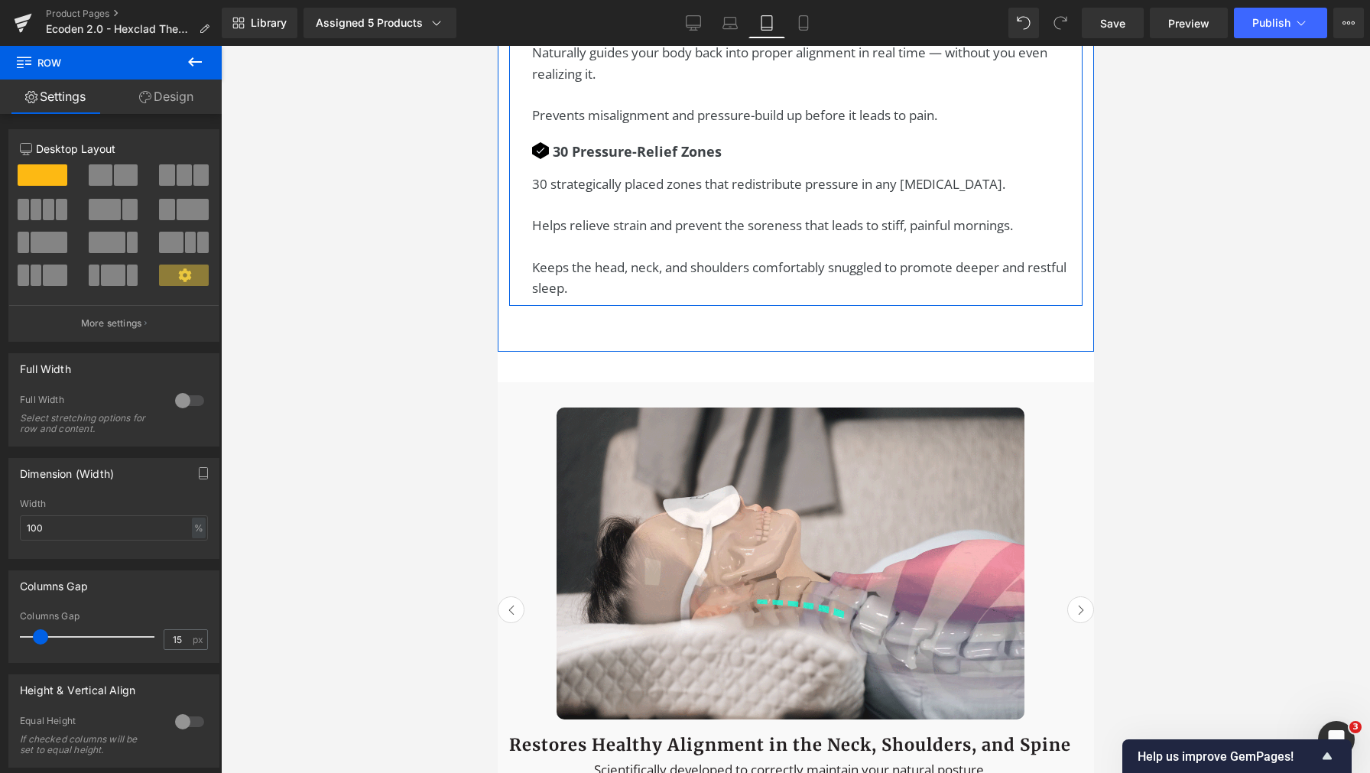
click at [829, 215] on p "30 strategically placed zones that redistribute pressure in any sleeping positi…" at bounding box center [798, 194] width 535 height 41
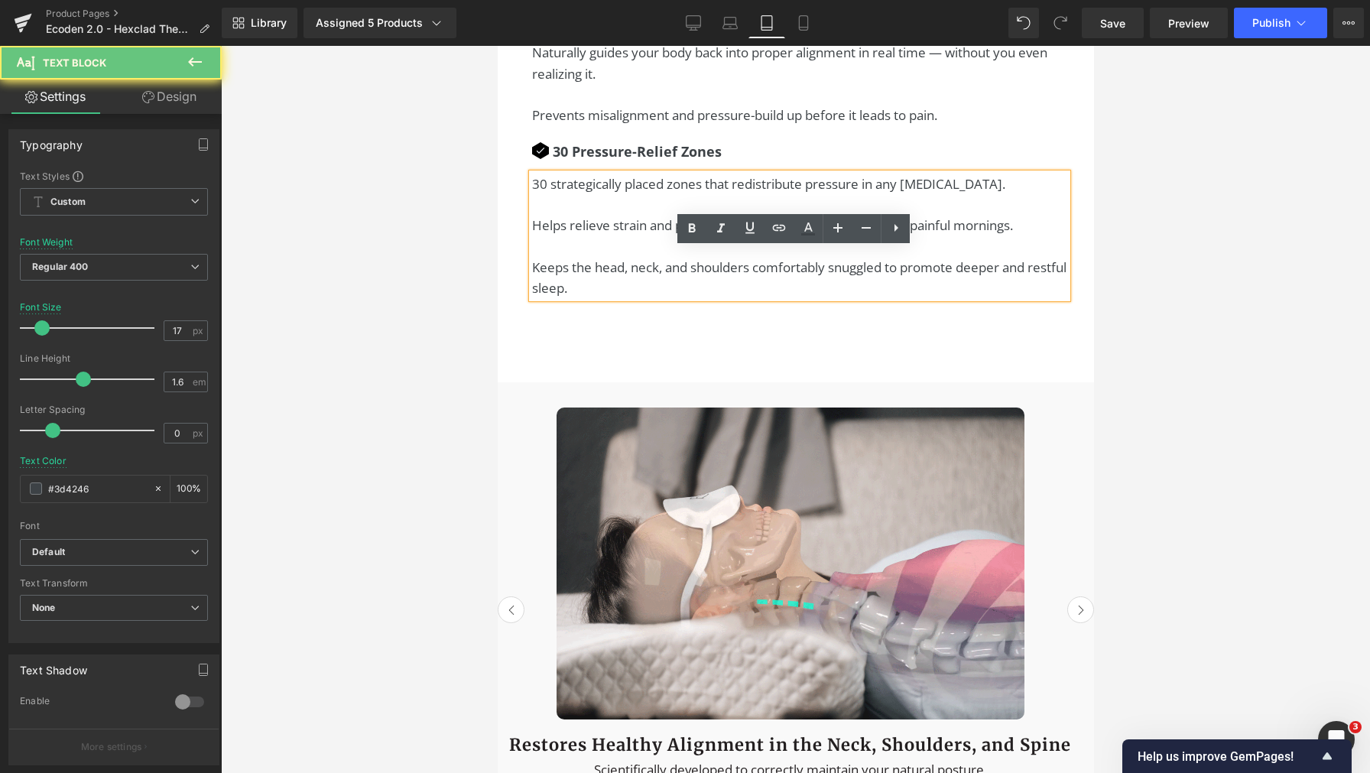
click at [767, 215] on p "30 strategically placed zones that redistribute pressure in any sleeping positi…" at bounding box center [798, 194] width 535 height 41
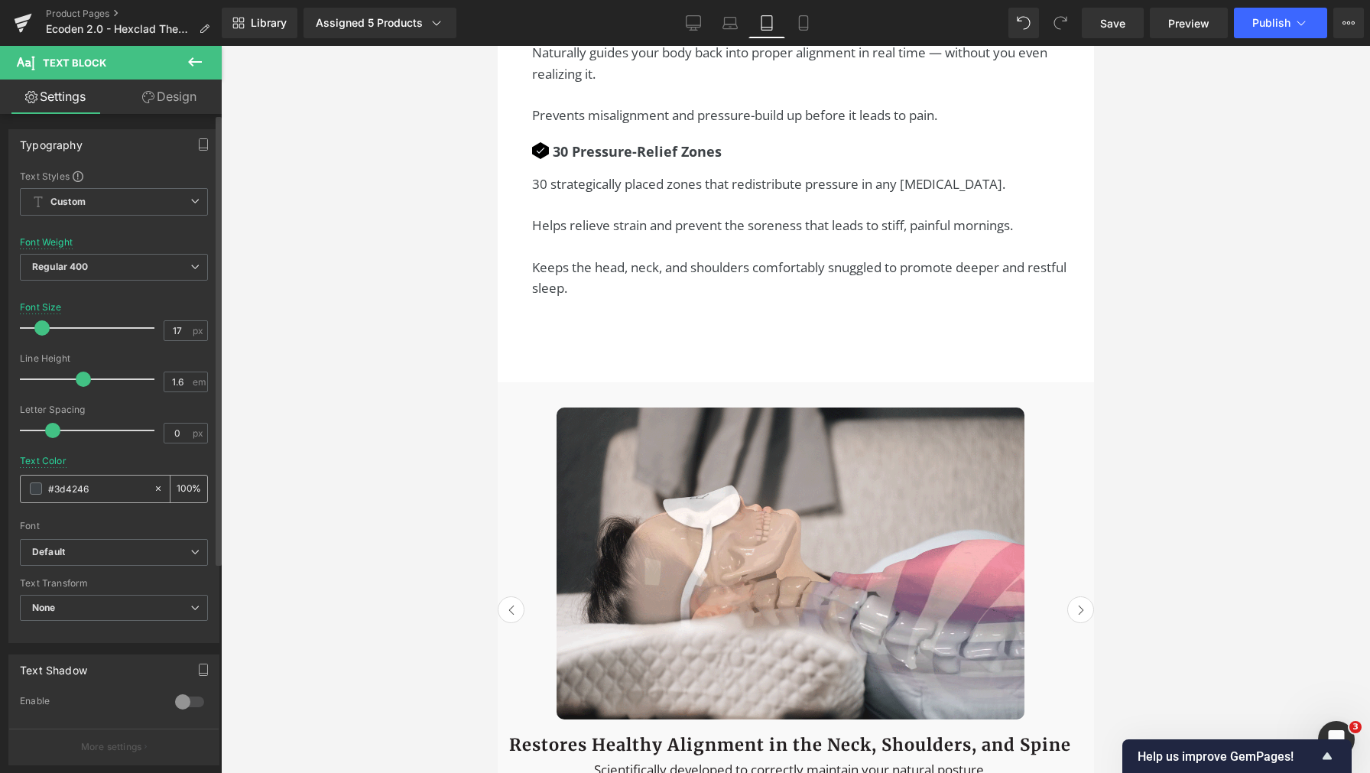
click at [70, 495] on input "#3d4246" at bounding box center [97, 488] width 98 height 17
type input "#00"
type input "0"
type input "#000"
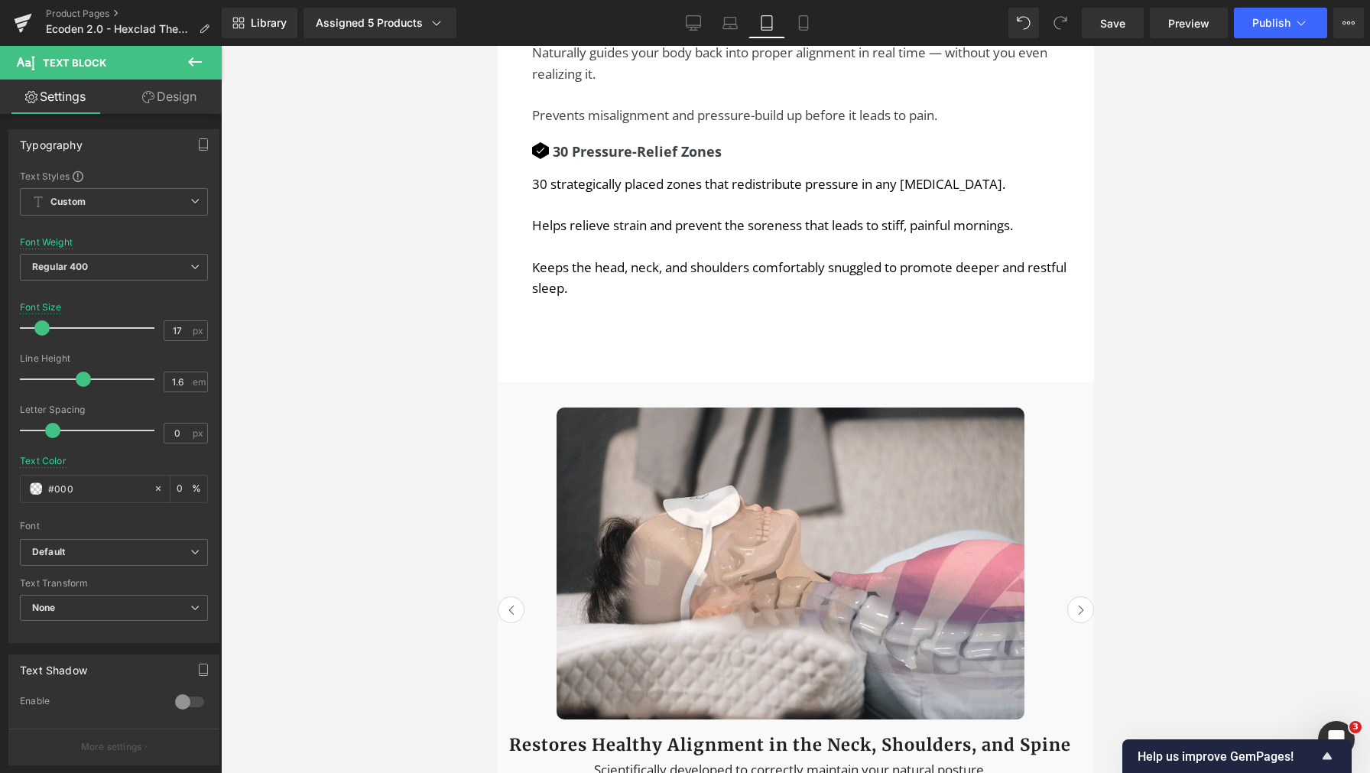
type input "100"
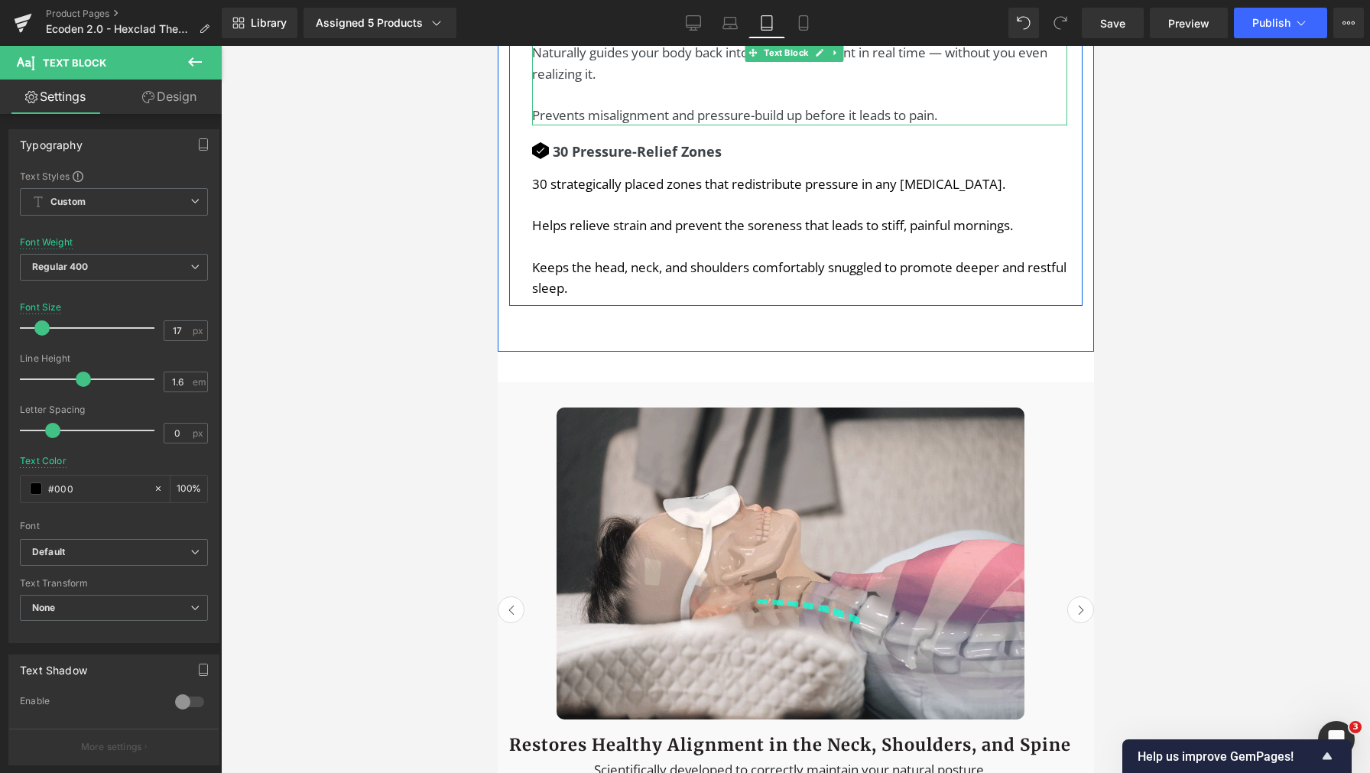
click at [683, 43] on p "Smooth, gradual slopes of around 10 to 15 degrees between the different height …" at bounding box center [798, 11] width 535 height 63
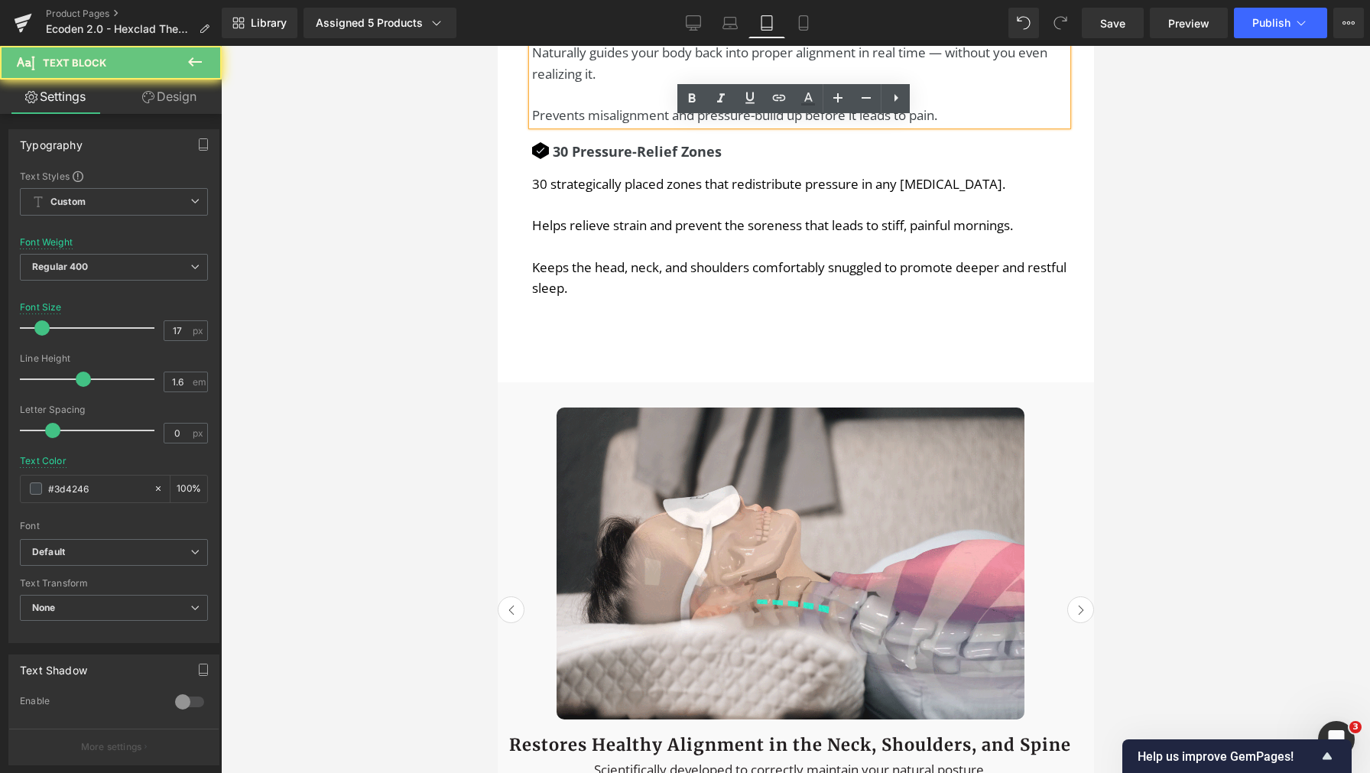
click at [655, 105] on p "Naturally guides your body back into proper alignment in real time — without yo…" at bounding box center [798, 73] width 535 height 63
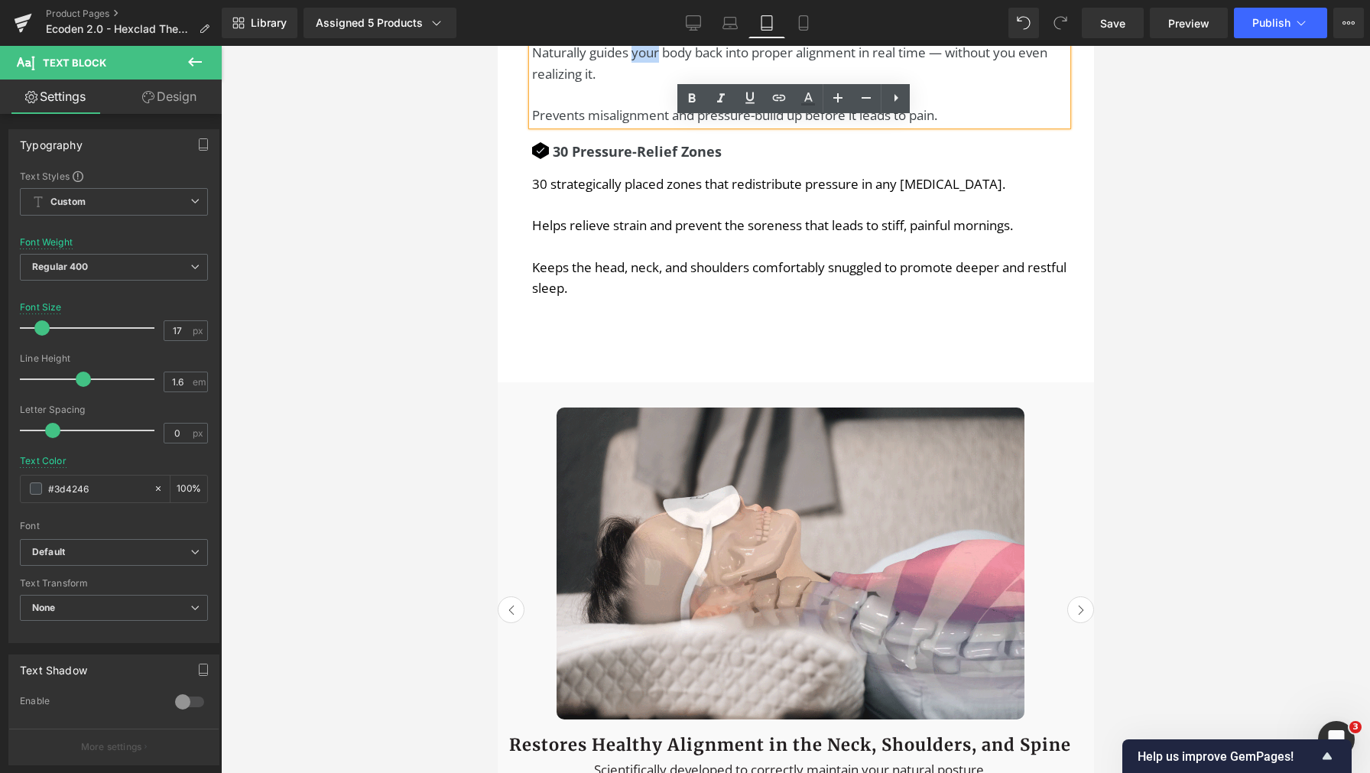
click at [655, 105] on p "Naturally guides your body back into proper alignment in real time — without yo…" at bounding box center [798, 73] width 535 height 63
click at [641, 105] on p "Naturally guides your body back into proper alignment in real time — without yo…" at bounding box center [798, 73] width 535 height 63
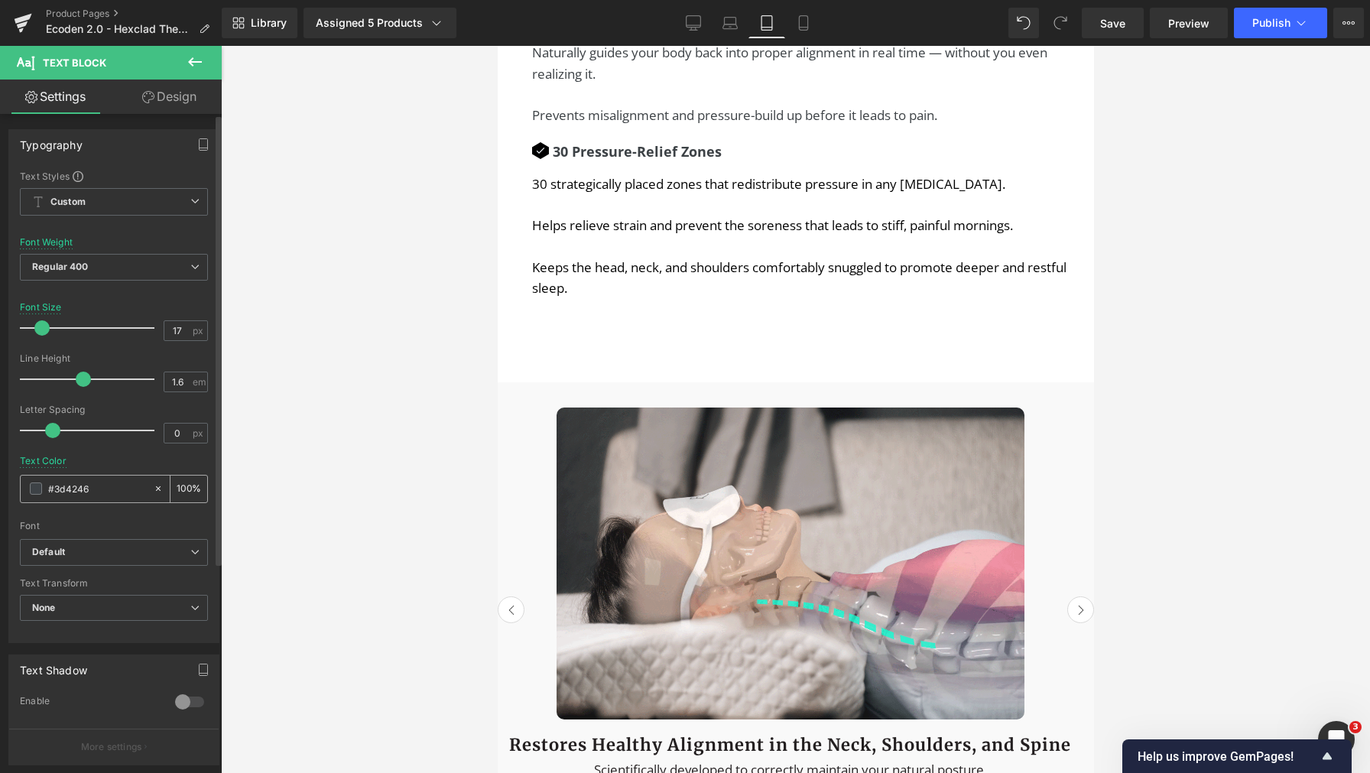
click at [83, 491] on input "#3d4246" at bounding box center [97, 488] width 98 height 17
type input "#0"
type input "0"
type input "#000"
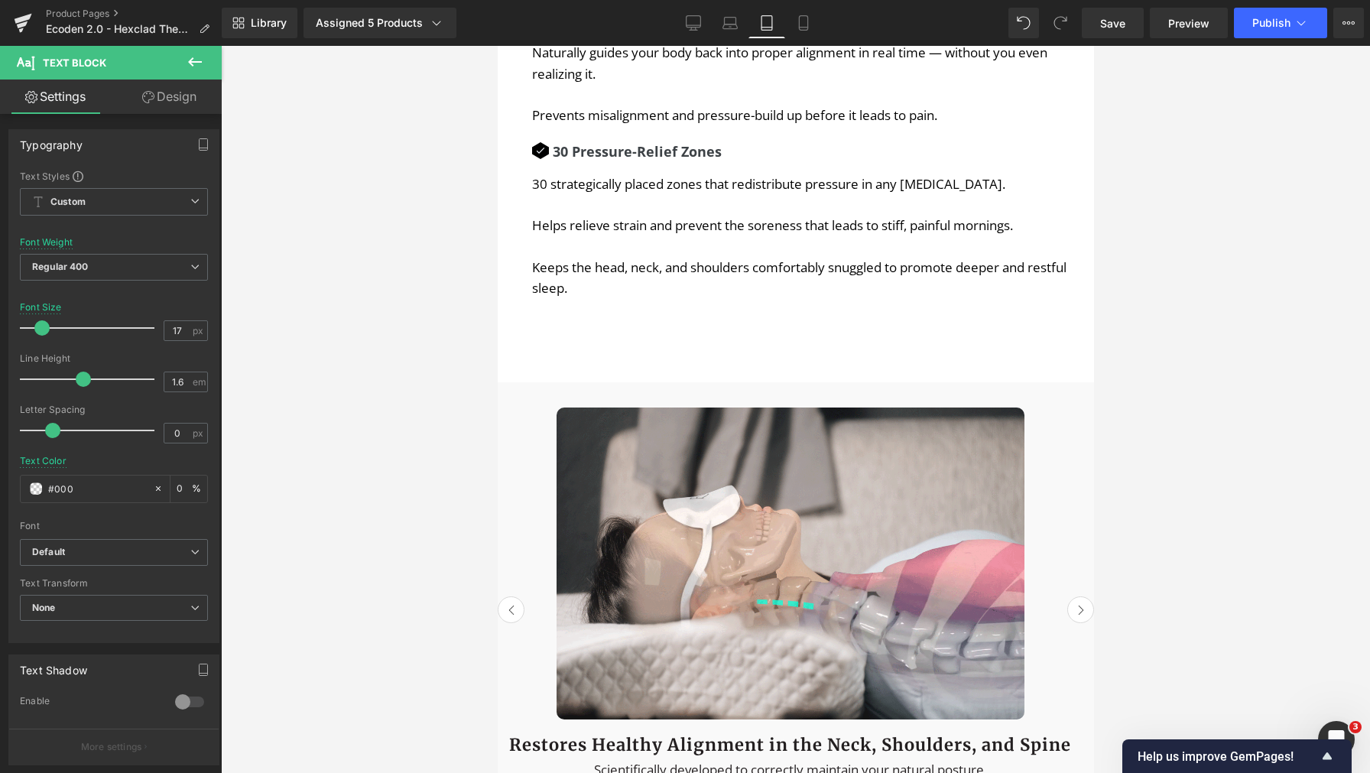
type input "100"
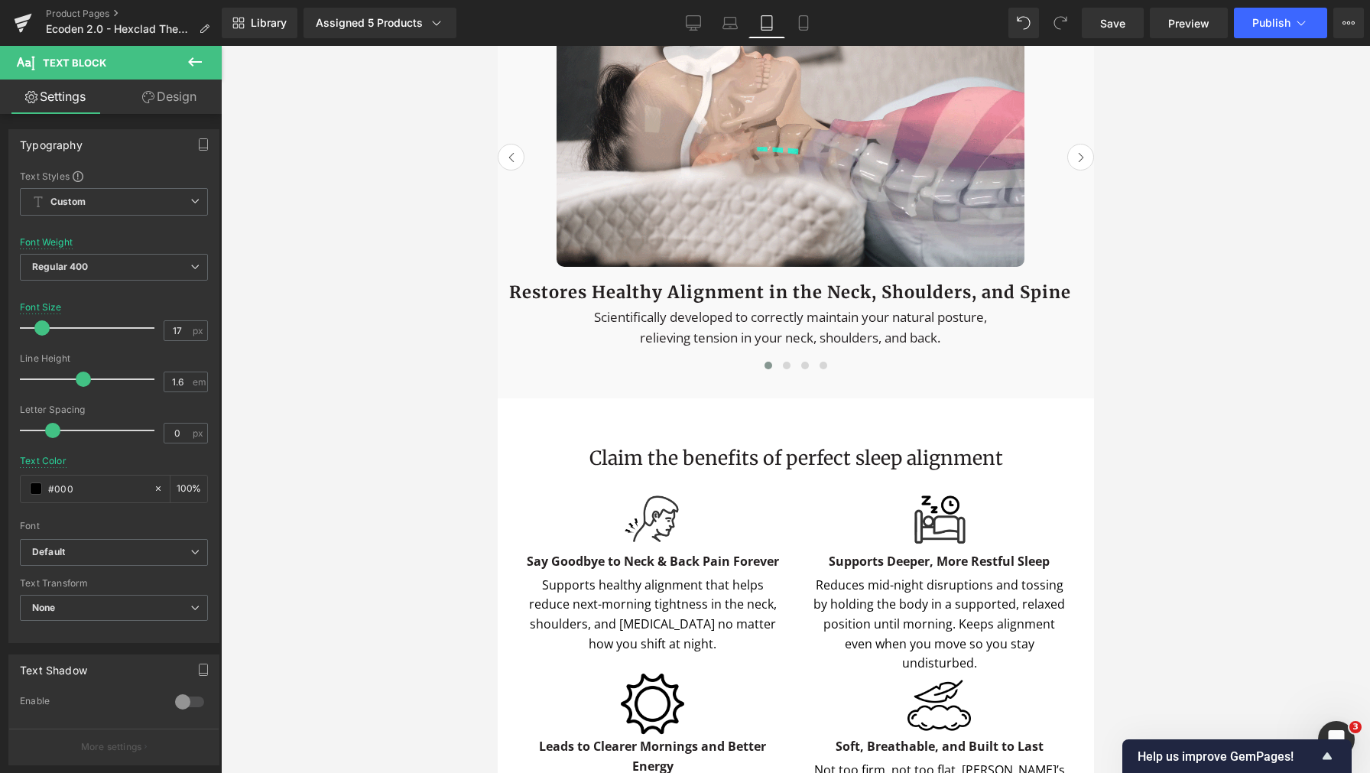
scroll to position [3960, 0]
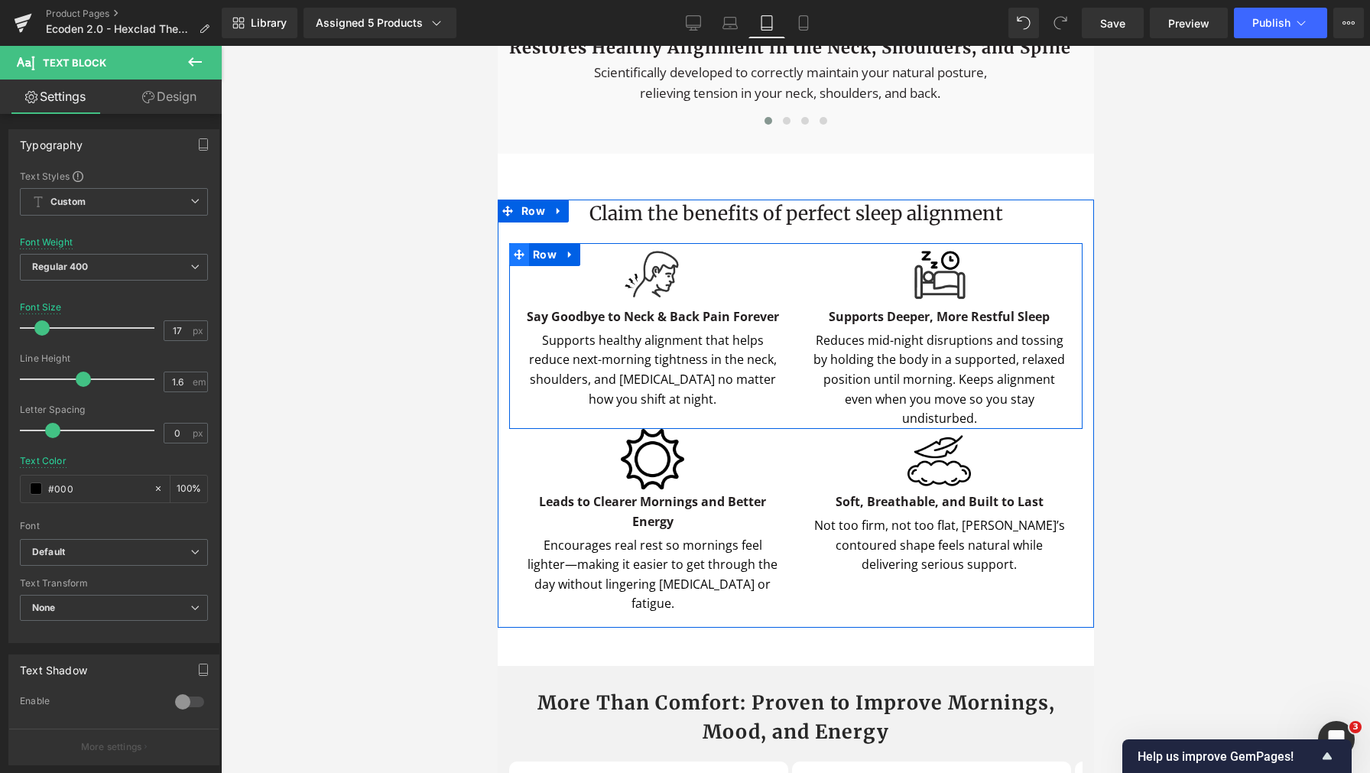
click at [527, 266] on span at bounding box center [518, 254] width 20 height 23
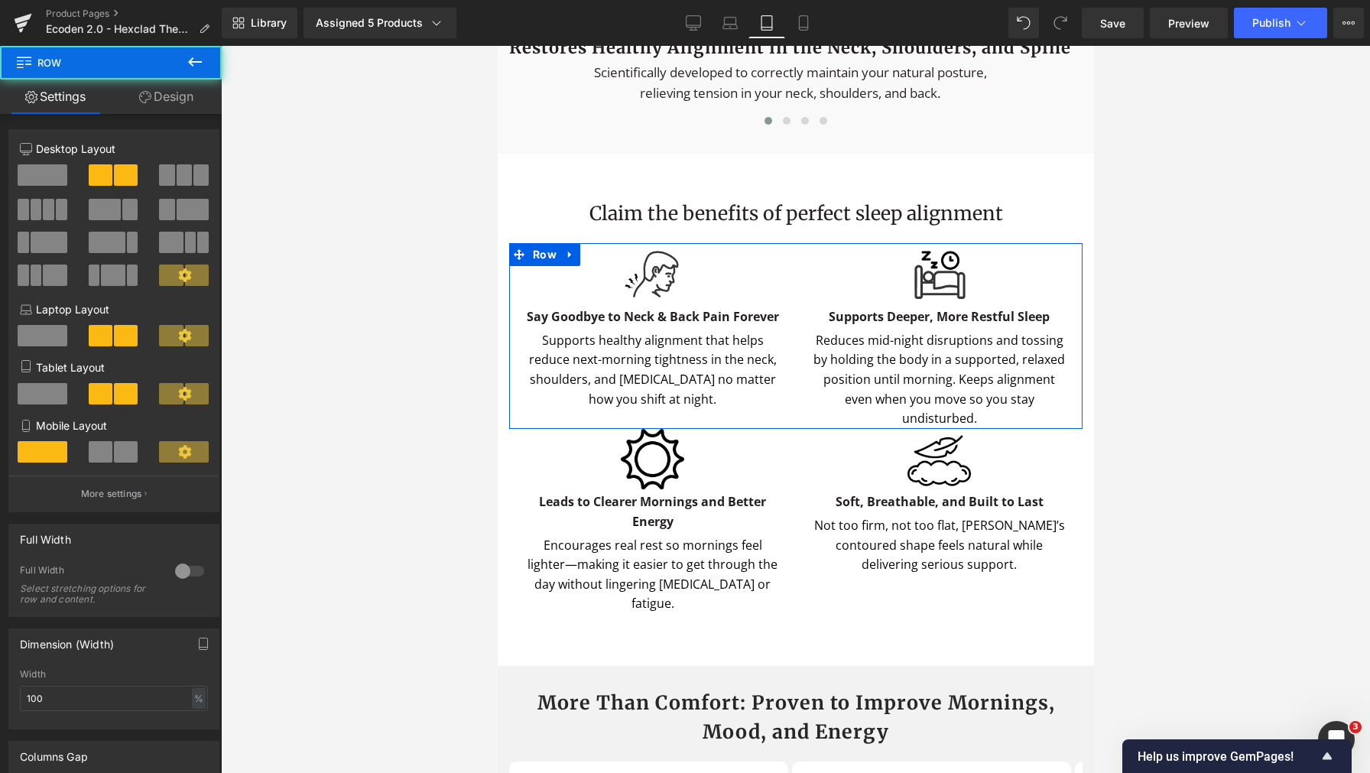
click at [174, 92] on link "Design" at bounding box center [166, 97] width 111 height 34
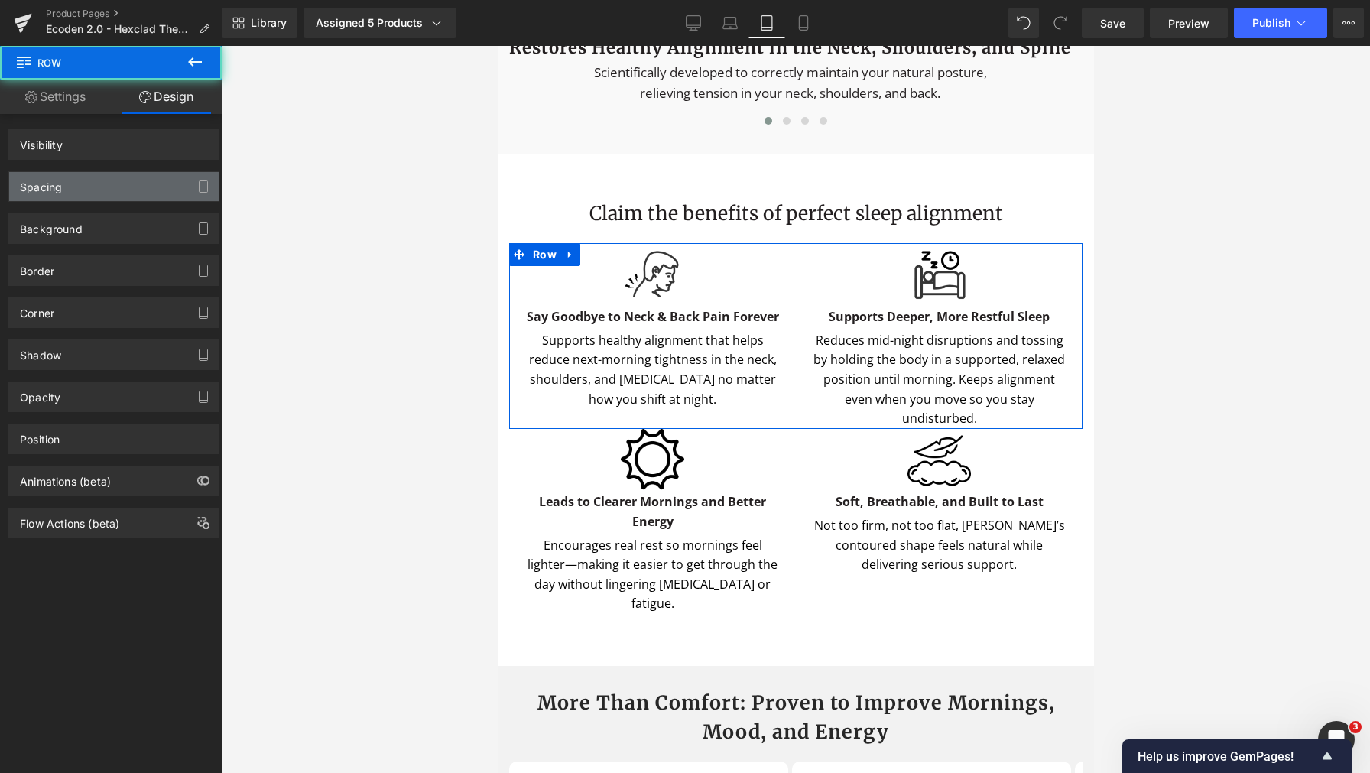
click at [107, 182] on div "Spacing" at bounding box center [113, 186] width 209 height 29
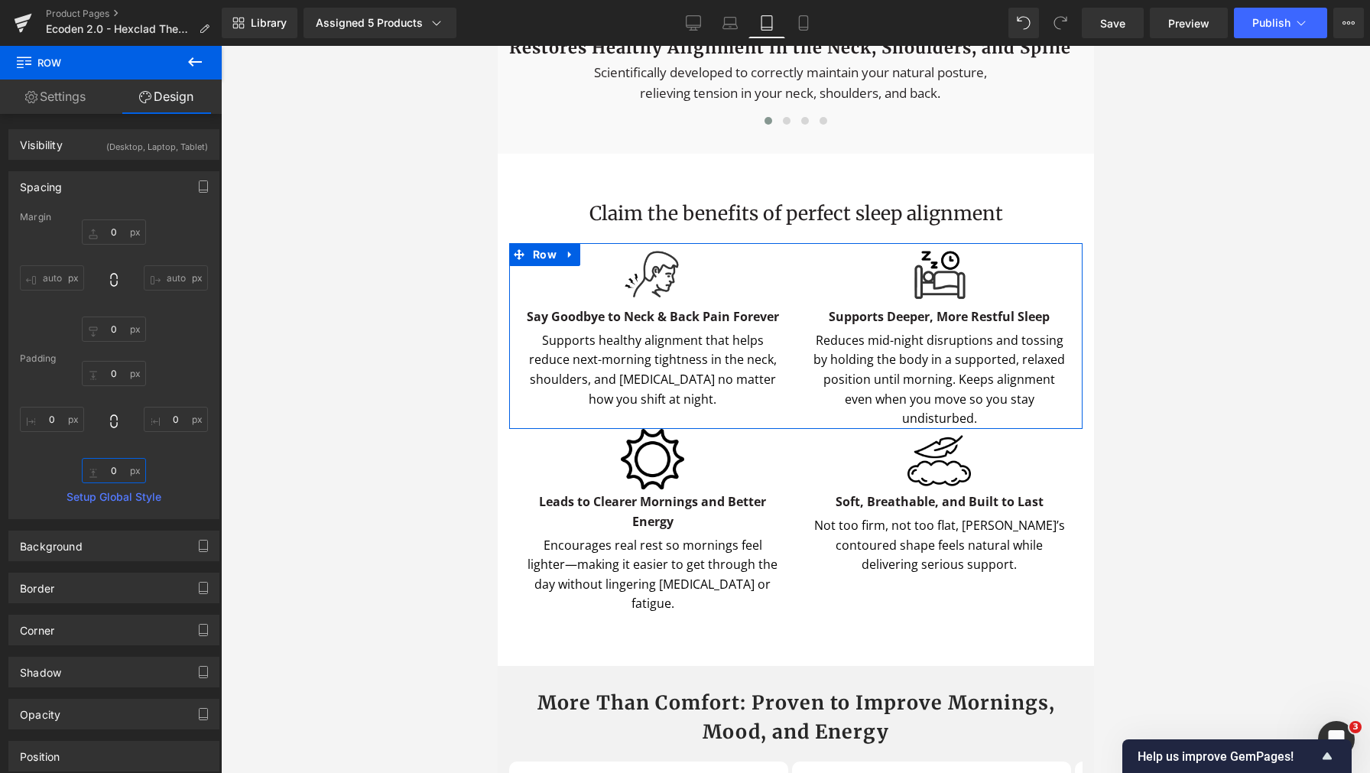
click at [102, 466] on input "0" at bounding box center [114, 470] width 64 height 25
type input "10"
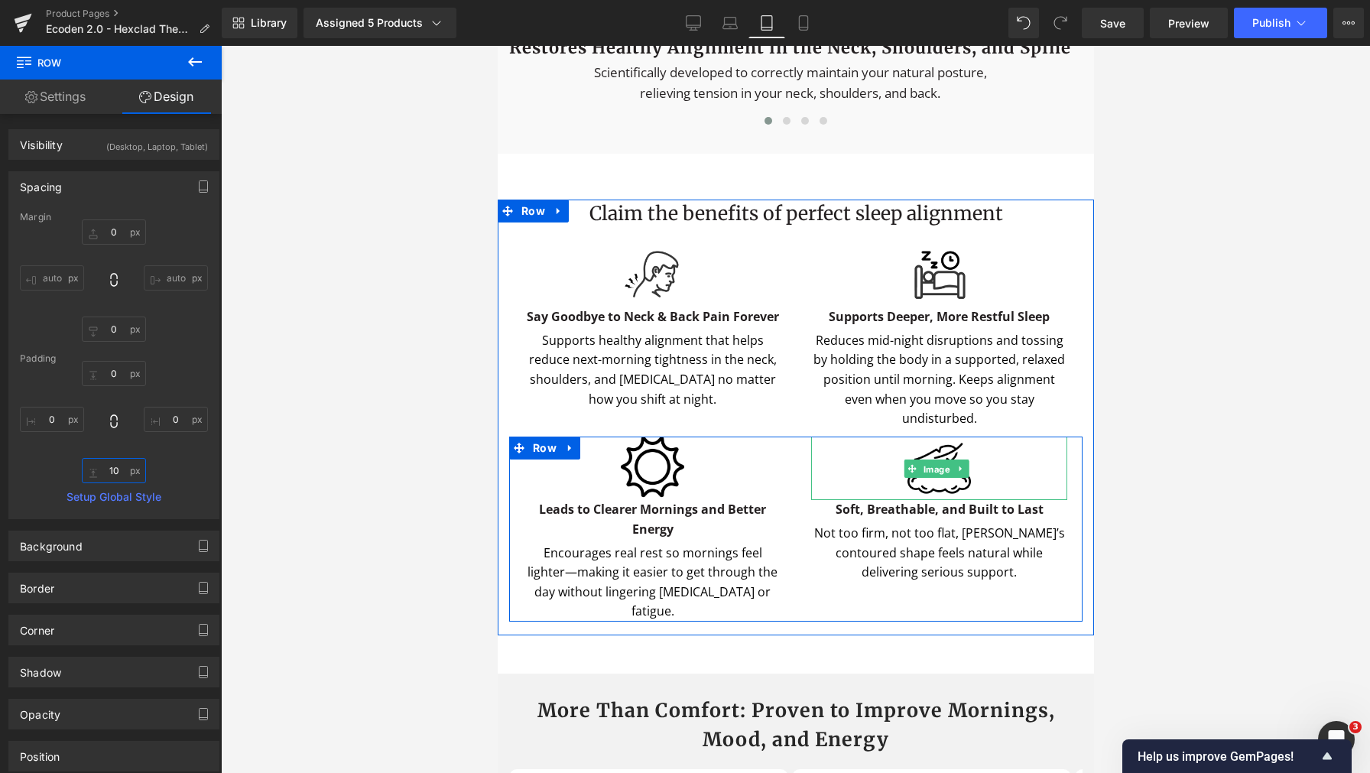
click at [934, 478] on span "Image" at bounding box center [935, 468] width 33 height 18
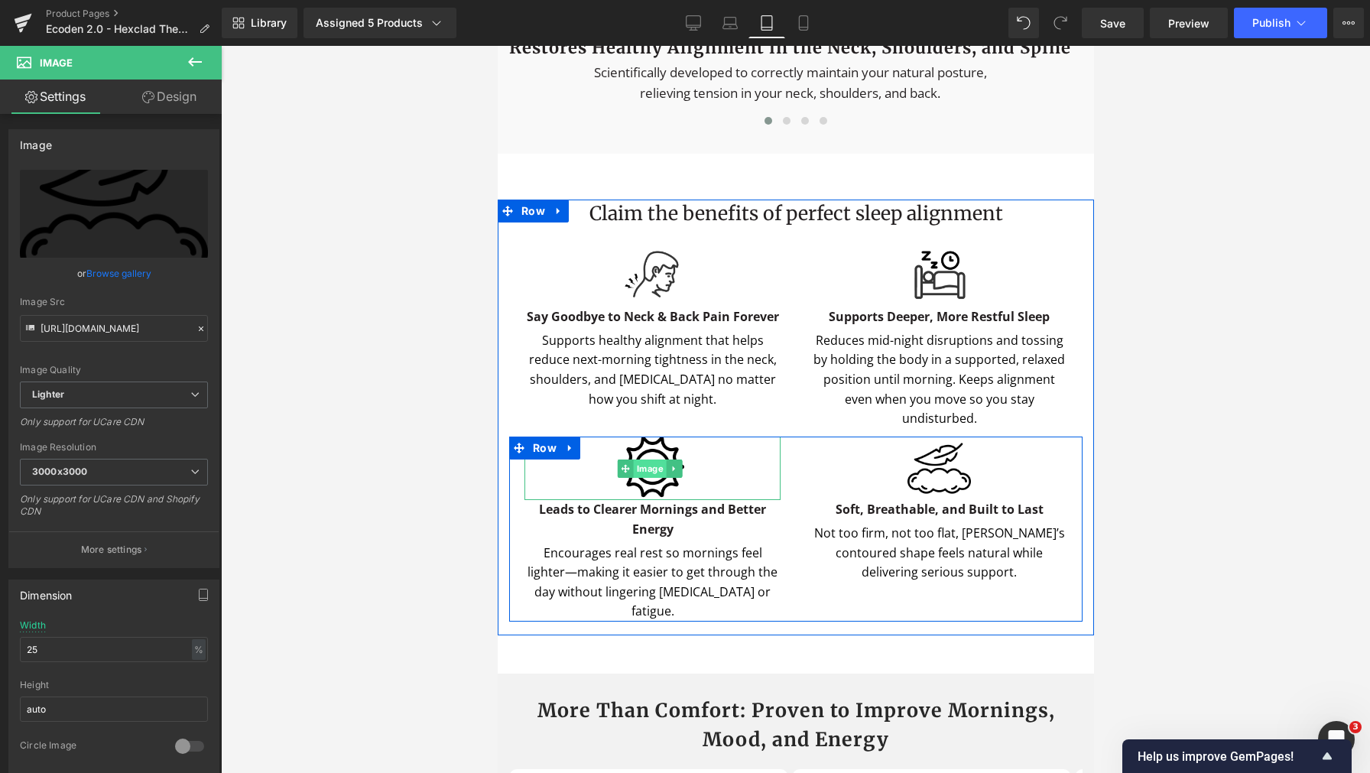
click at [634, 478] on span "Image" at bounding box center [648, 468] width 33 height 18
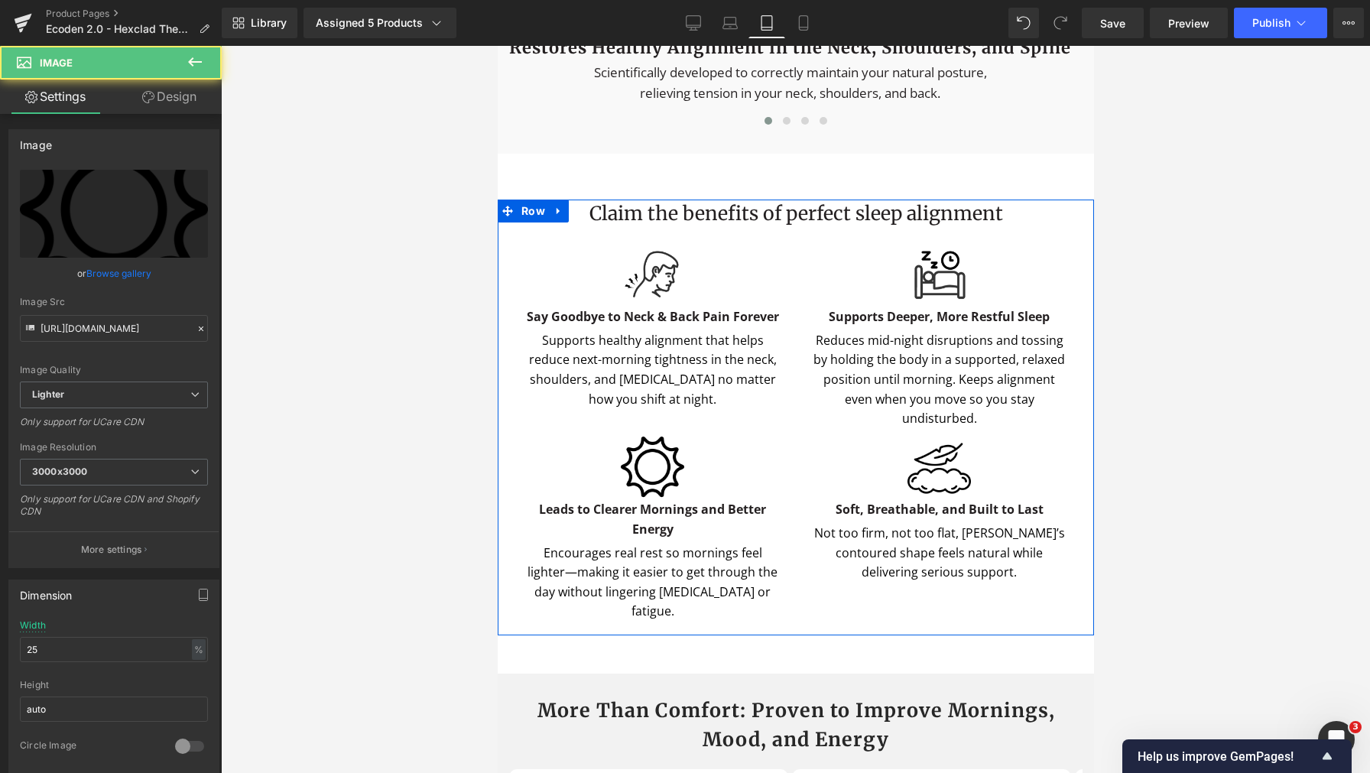
click at [657, 284] on span "Image" at bounding box center [648, 275] width 33 height 18
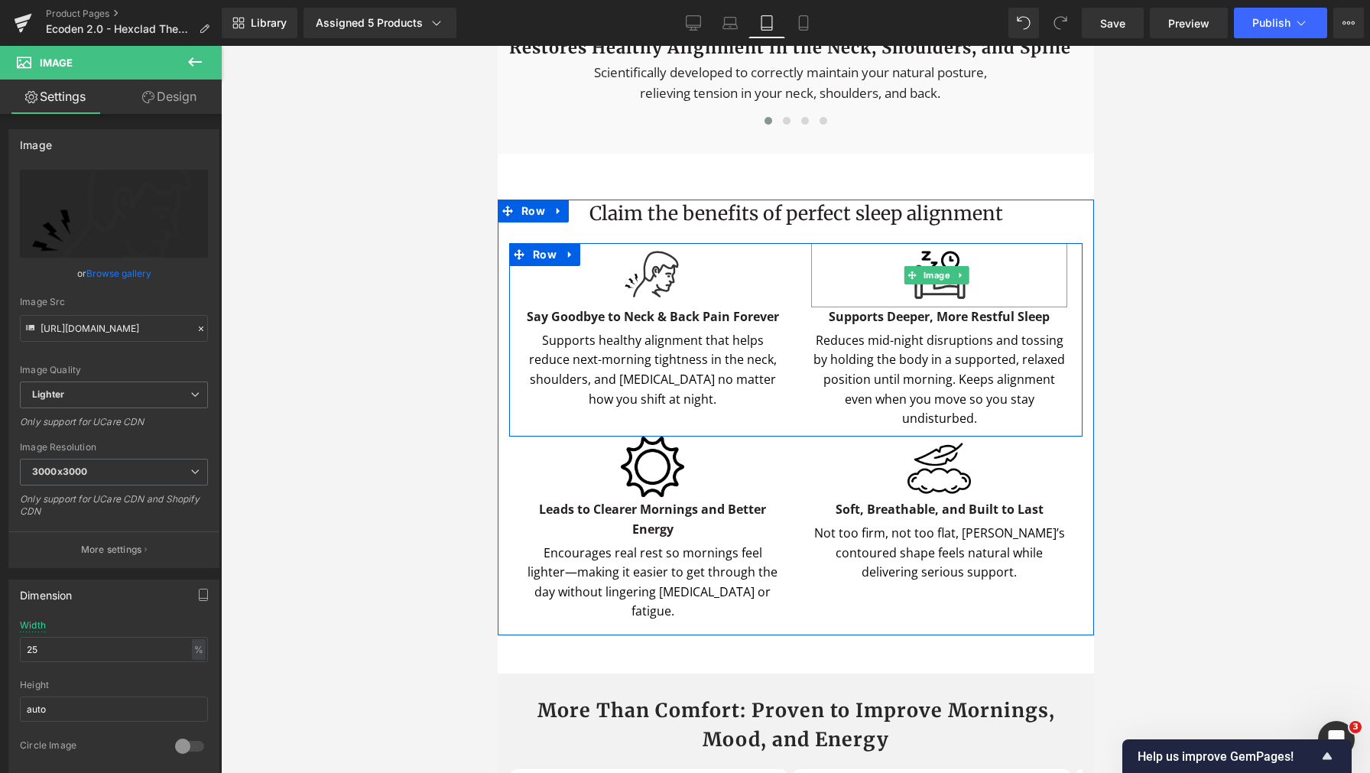
click at [892, 307] on div at bounding box center [938, 275] width 256 height 64
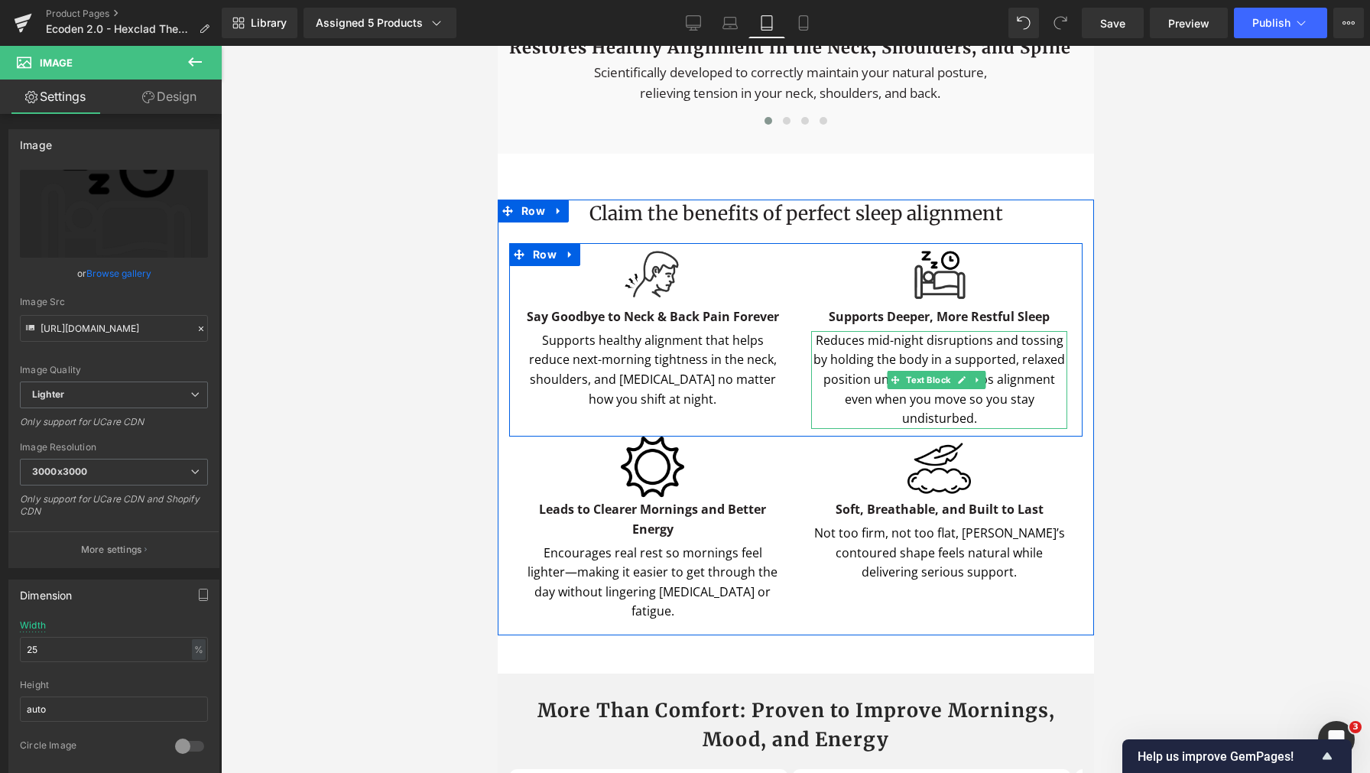
click at [901, 429] on div "Reduces mid-night disruptions and tossing by holding the body in a supported, r…" at bounding box center [938, 380] width 256 height 98
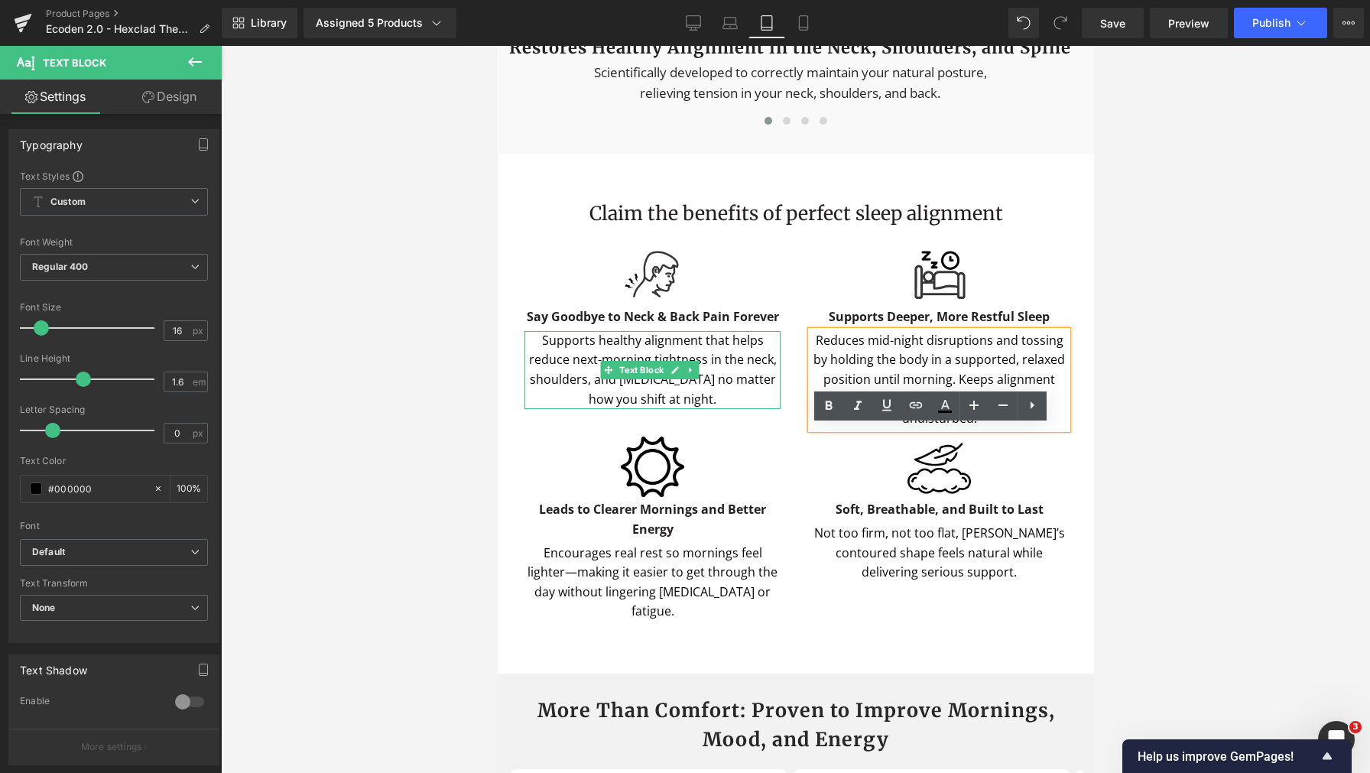
click at [670, 409] on div "Supports healthy alignment that helps reduce next-morning tightness in the neck…" at bounding box center [652, 370] width 256 height 78
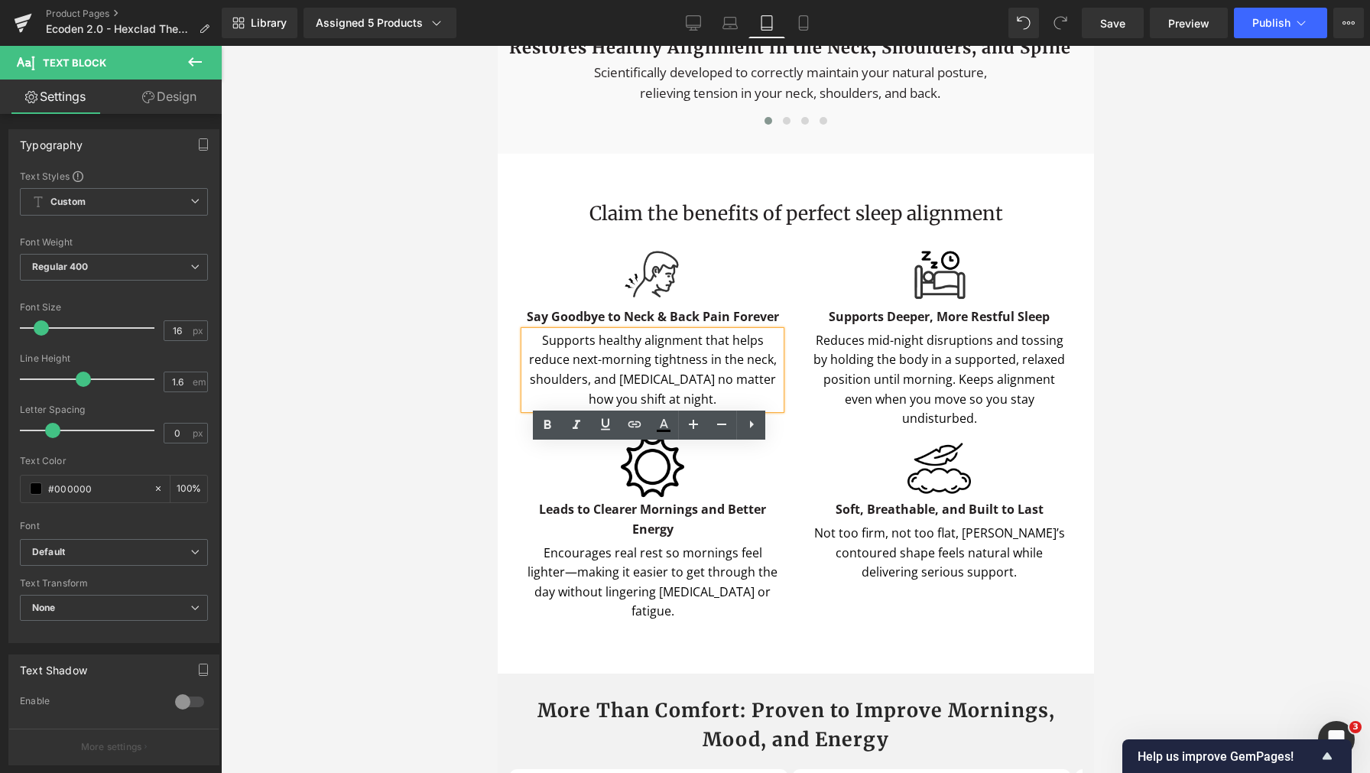
click at [1262, 505] on div at bounding box center [795, 409] width 1149 height 727
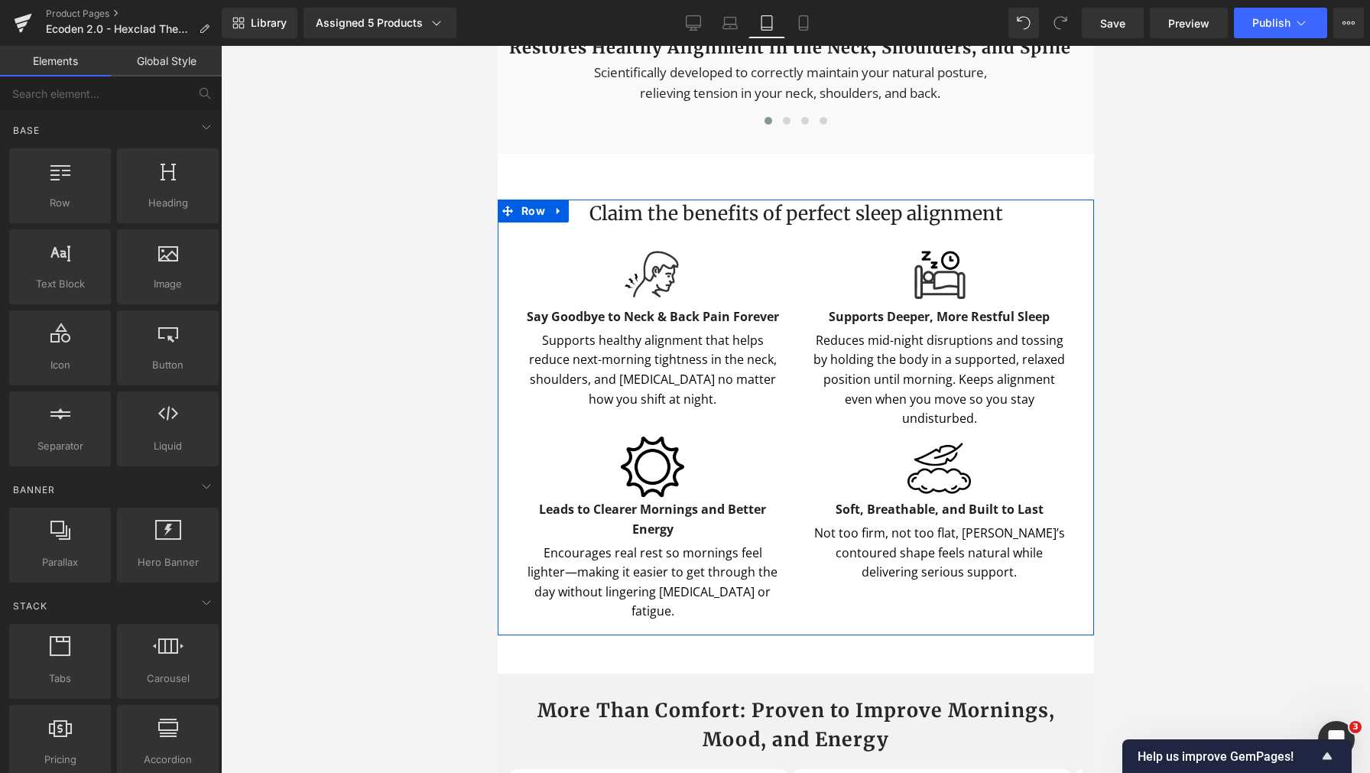
scroll to position [3984, 0]
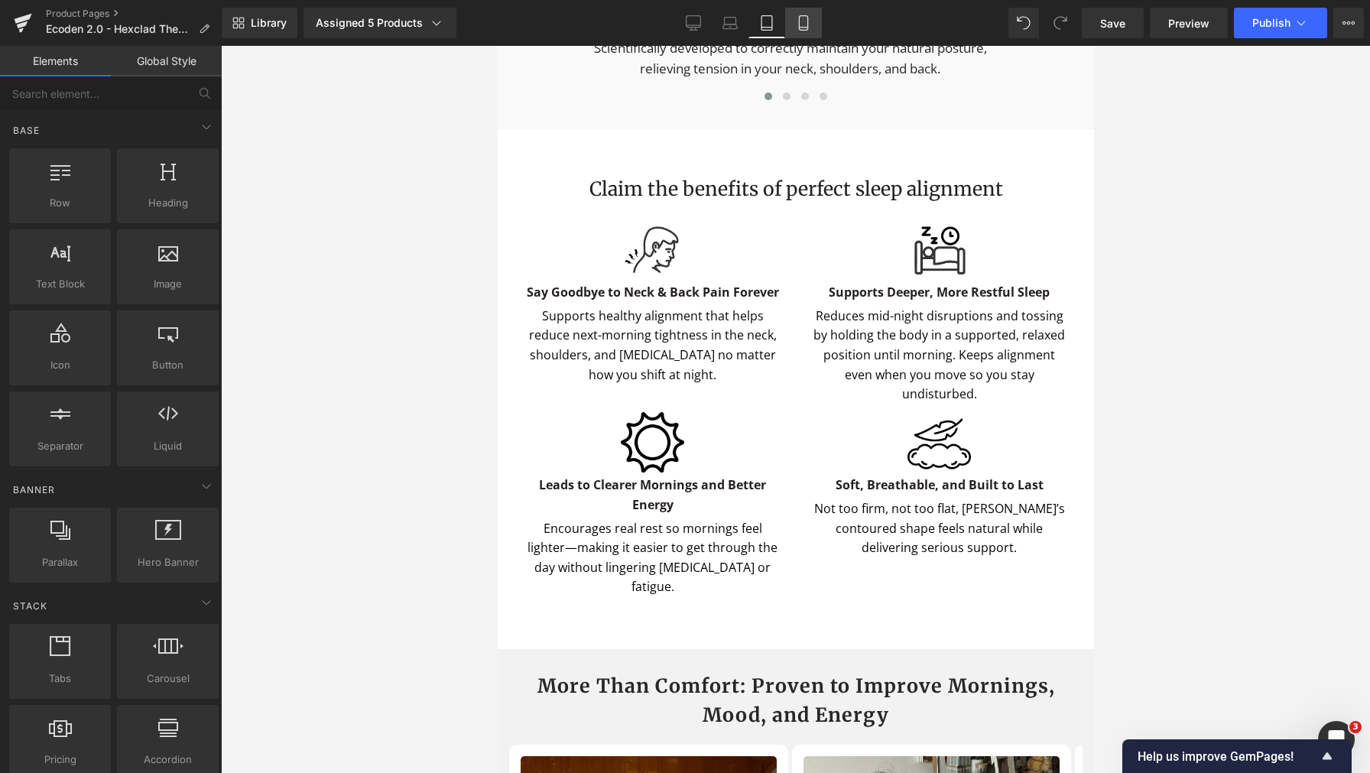
click at [810, 24] on icon at bounding box center [803, 22] width 15 height 15
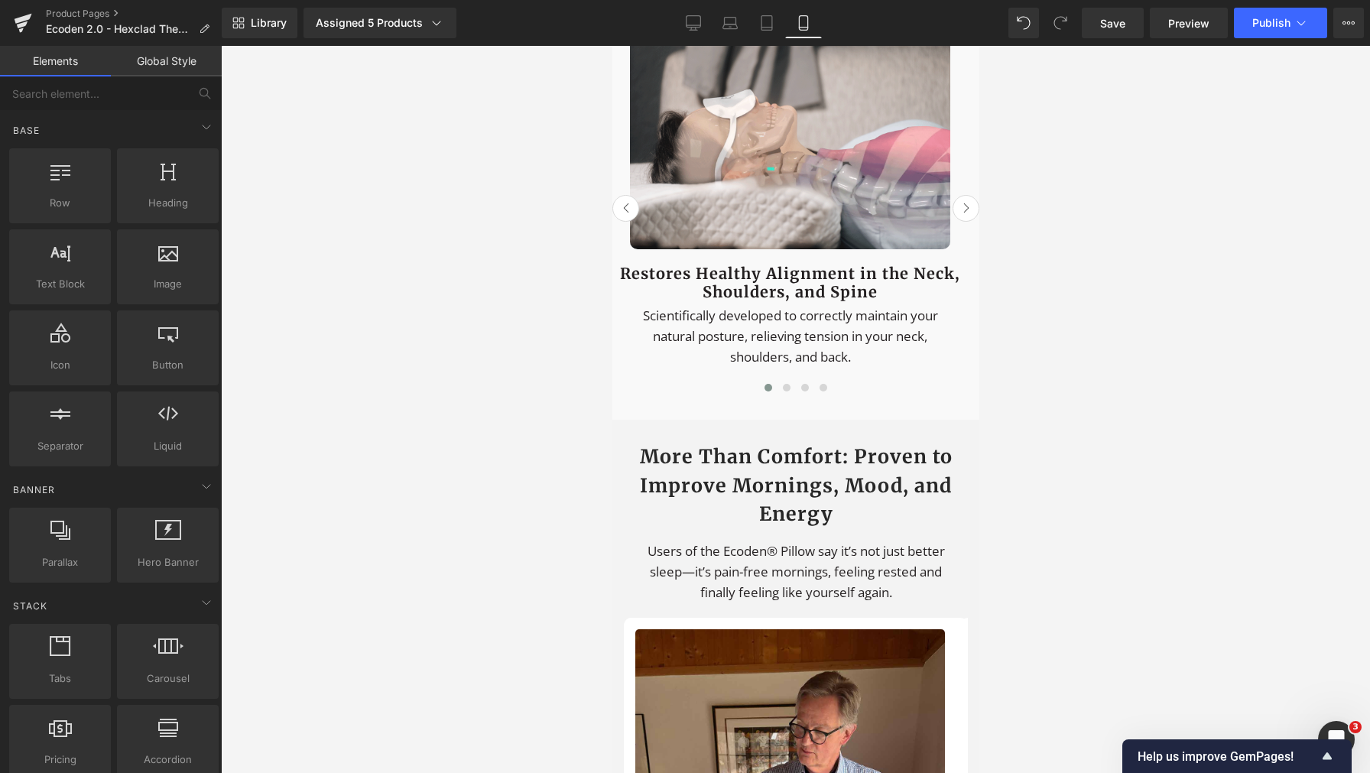
scroll to position [4557, 0]
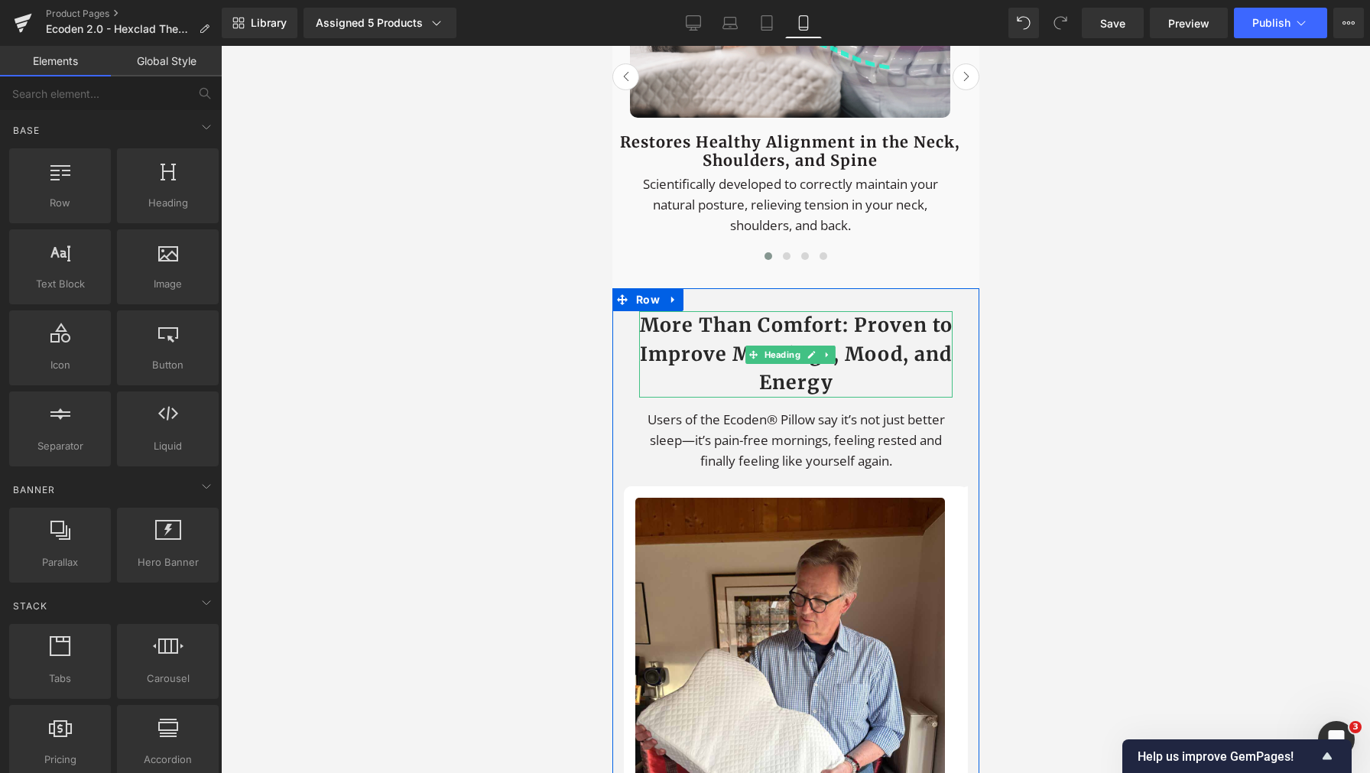
drag, startPoint x: 887, startPoint y: 408, endPoint x: 902, endPoint y: 413, distance: 16.0
click at [887, 398] on h1 "More Than Comfort: Proven to Improve Mornings, Mood, and Energy" at bounding box center [794, 354] width 313 height 86
click at [902, 398] on h1 "More Than Comfort: Proven to Improve Mornings, Mood, and Energy" at bounding box center [794, 354] width 313 height 86
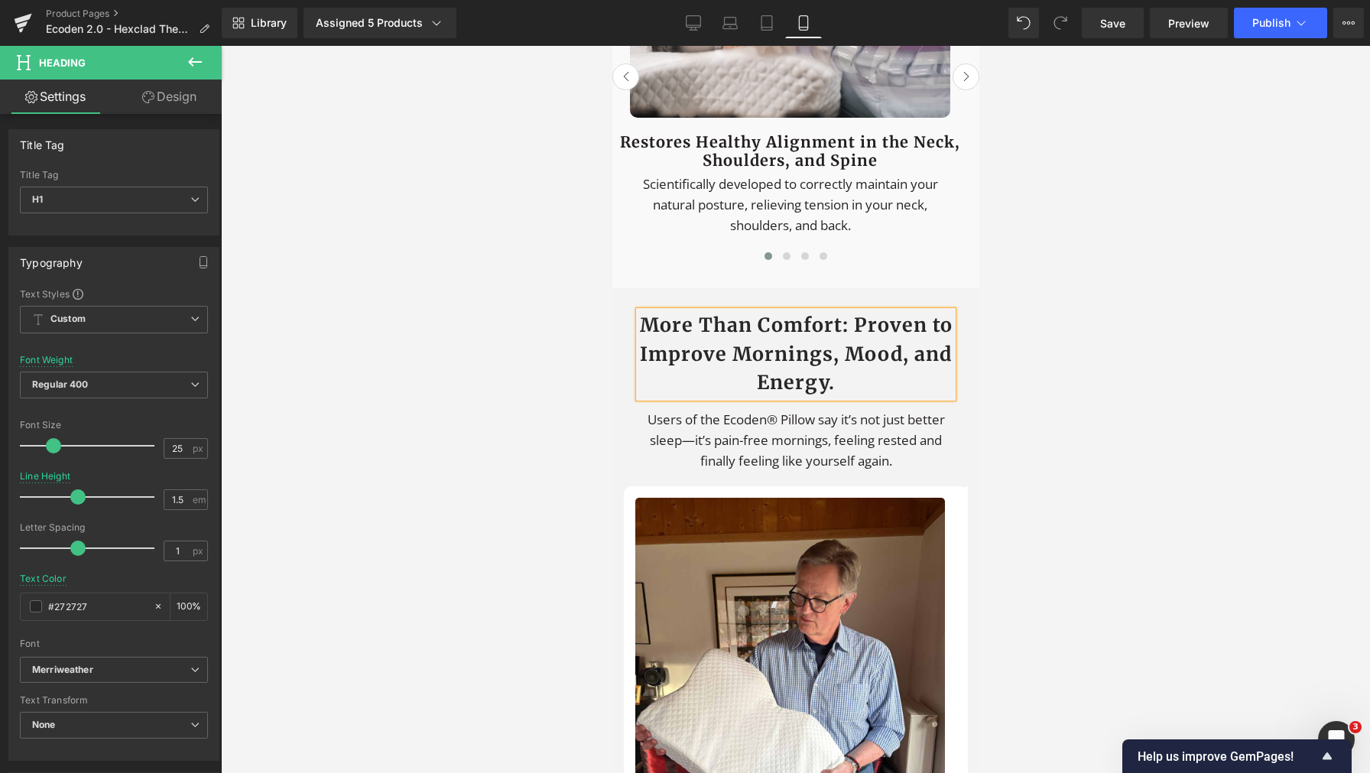
click at [1002, 411] on div at bounding box center [795, 409] width 1149 height 727
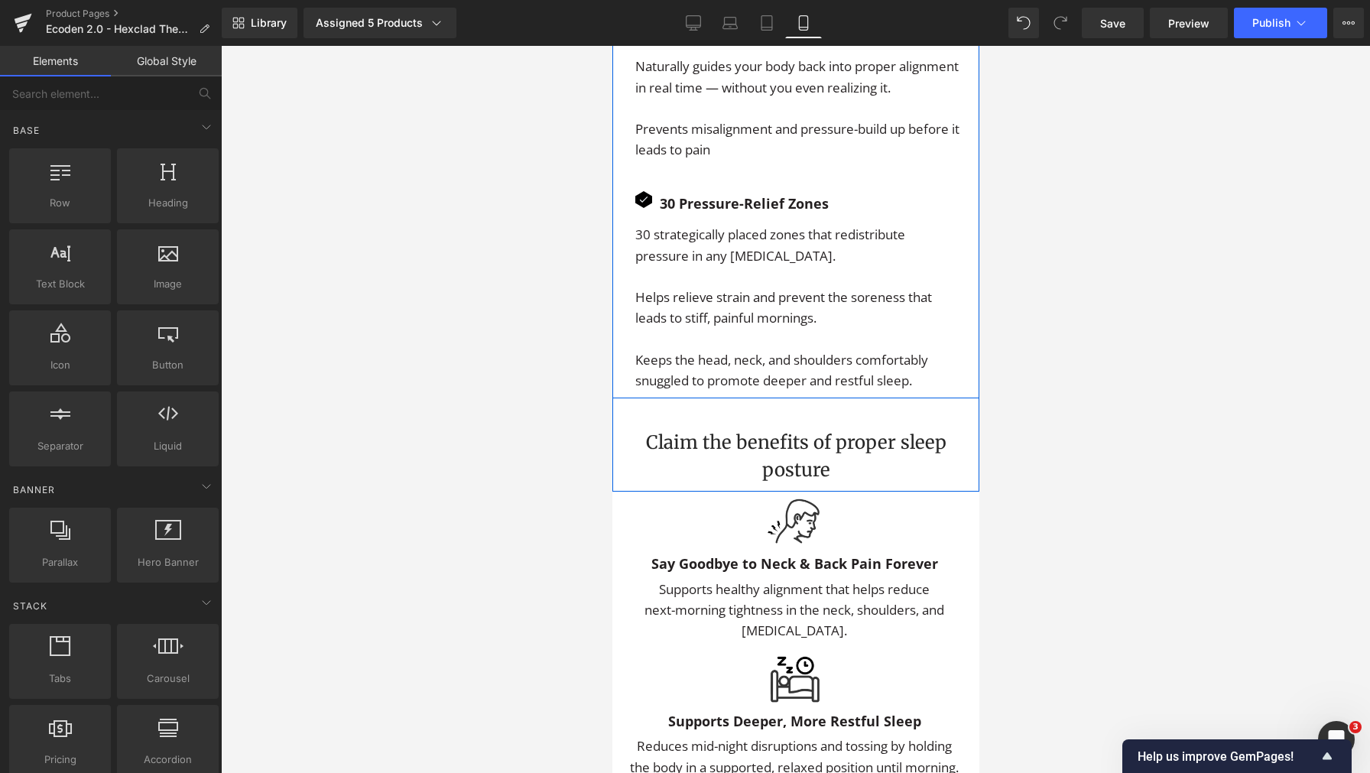
scroll to position [3297, 0]
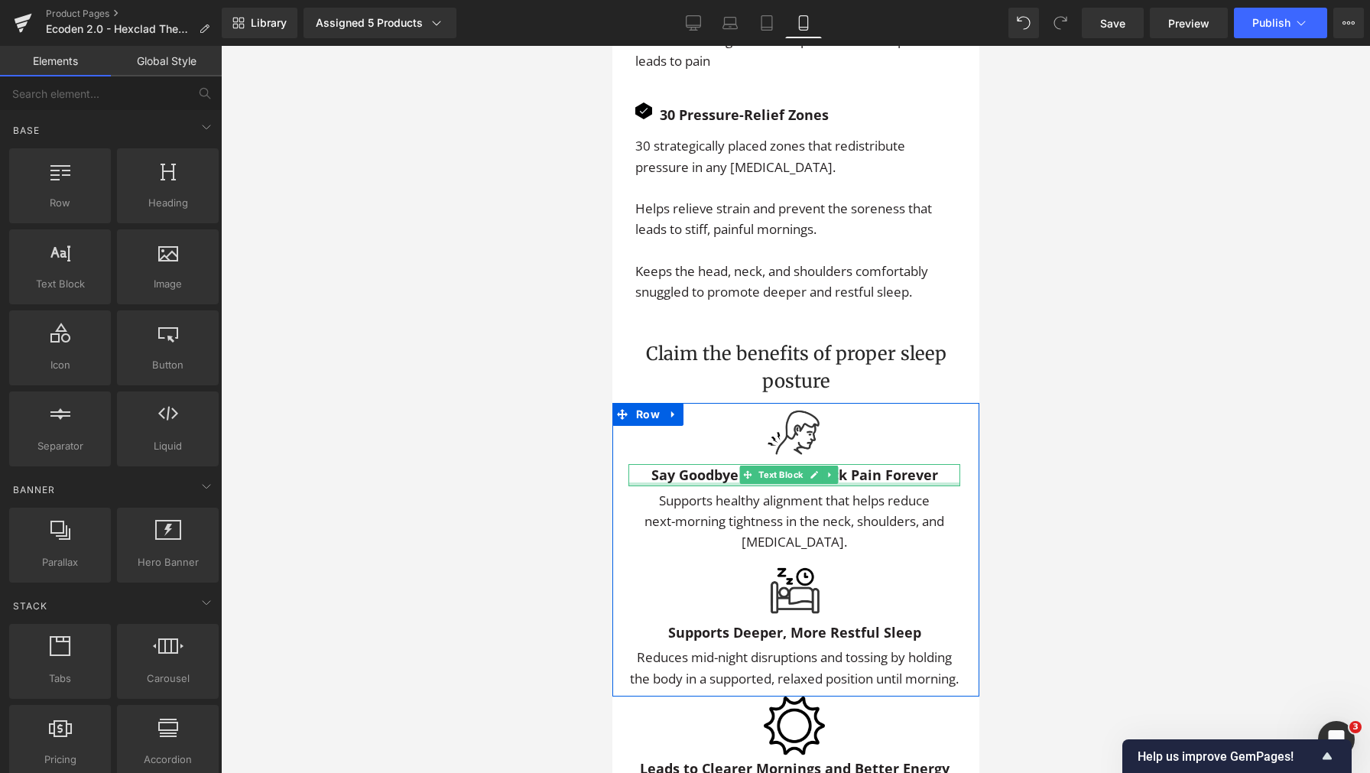
click at [647, 516] on p "Supports healthy alignment that helps reduce next-morning tightness in the neck…" at bounding box center [794, 521] width 332 height 63
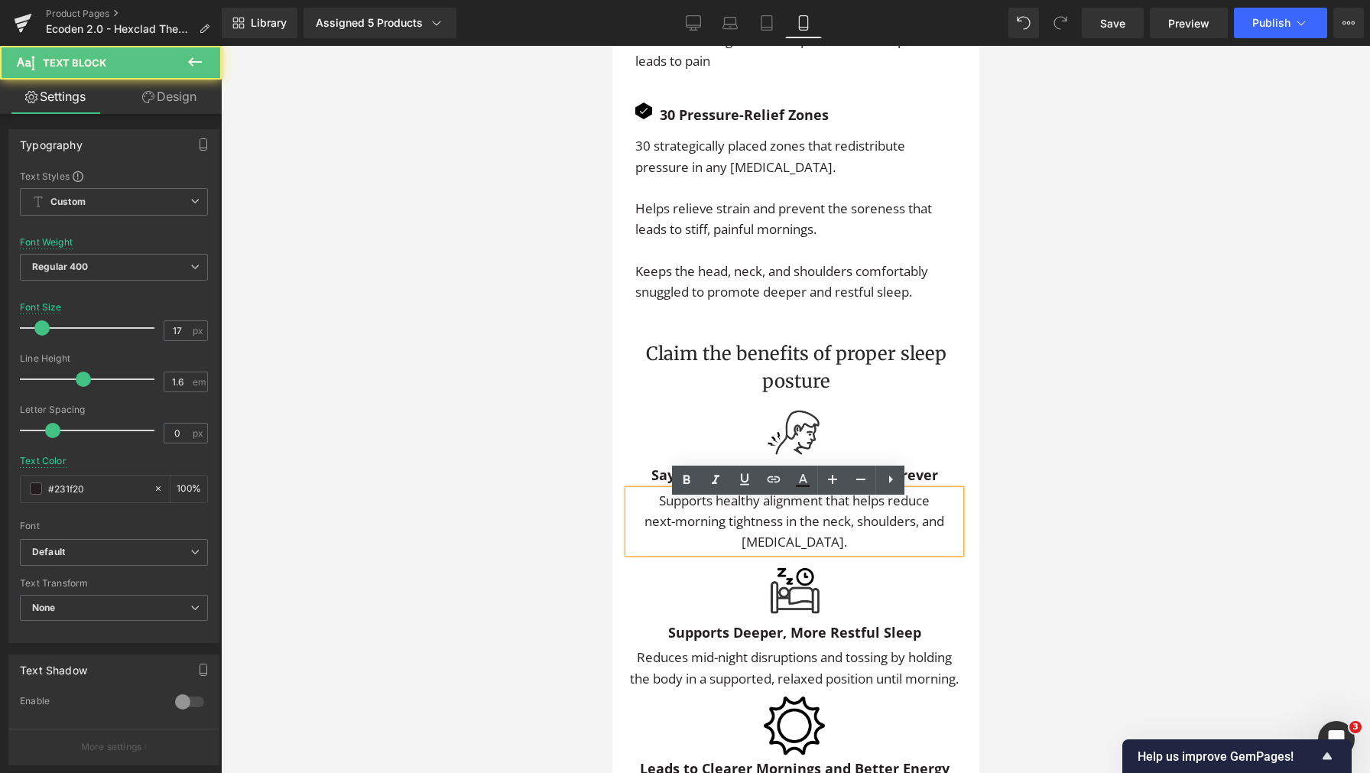
click at [648, 512] on p "Supports healthy alignment that helps reduce next-morning tightness in the neck…" at bounding box center [794, 521] width 332 height 63
click at [651, 510] on p "Supports healthy alignment that helps reduce next-morning tightness in the neck…" at bounding box center [794, 521] width 332 height 63
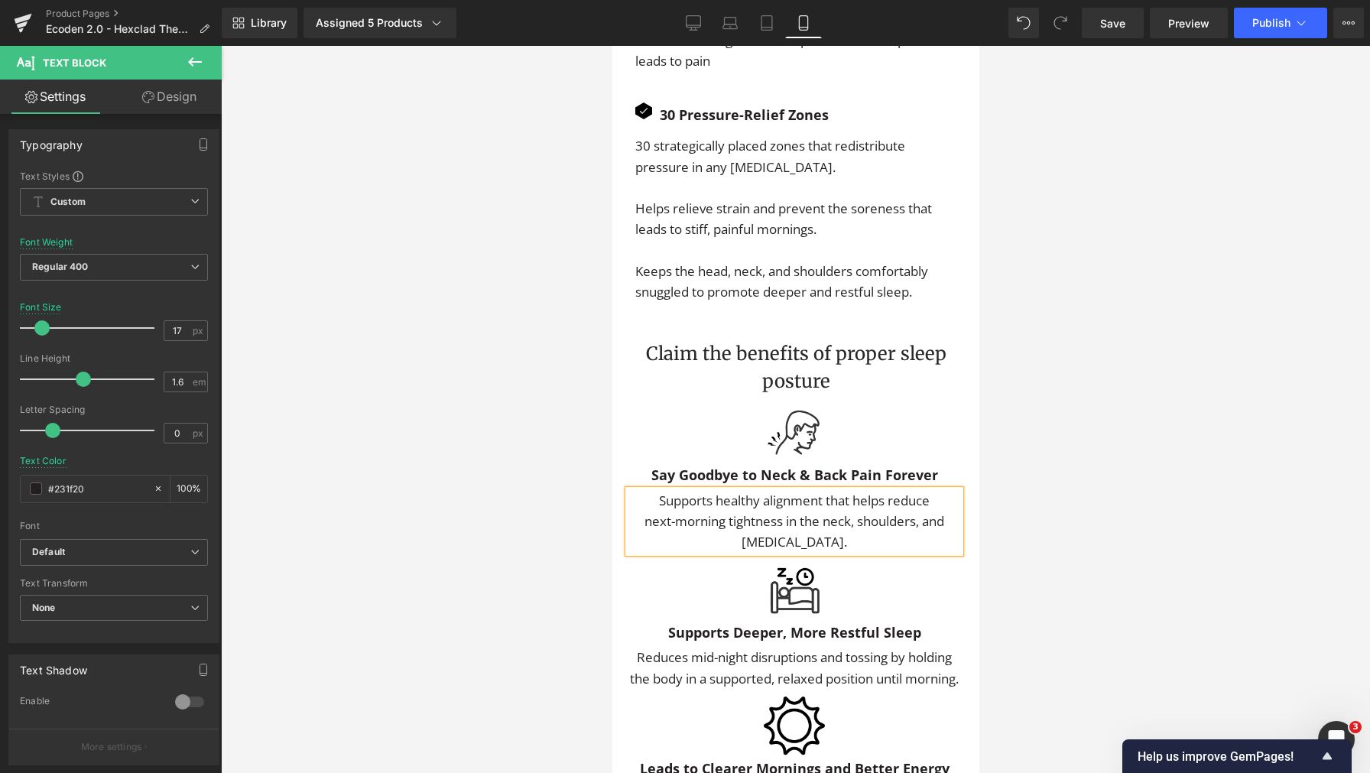
paste div
drag, startPoint x: 678, startPoint y: 667, endPoint x: 640, endPoint y: 671, distance: 38.4
click at [678, 667] on p "Reduces mid-night disruptions and tossing by holding the body in a supported, r…" at bounding box center [794, 667] width 332 height 41
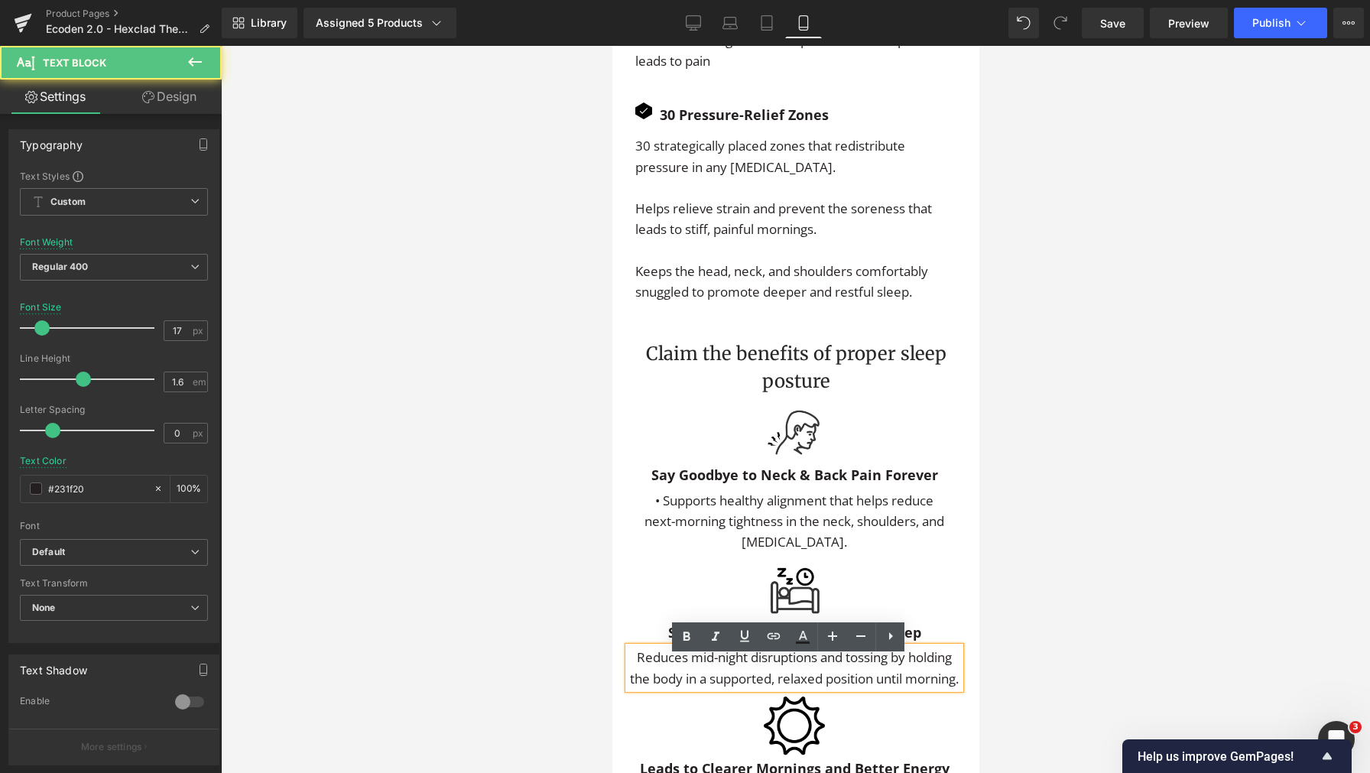
click at [650, 673] on p "Reduces mid-night disruptions and tossing by holding the body in a supported, r…" at bounding box center [794, 667] width 332 height 41
paste div
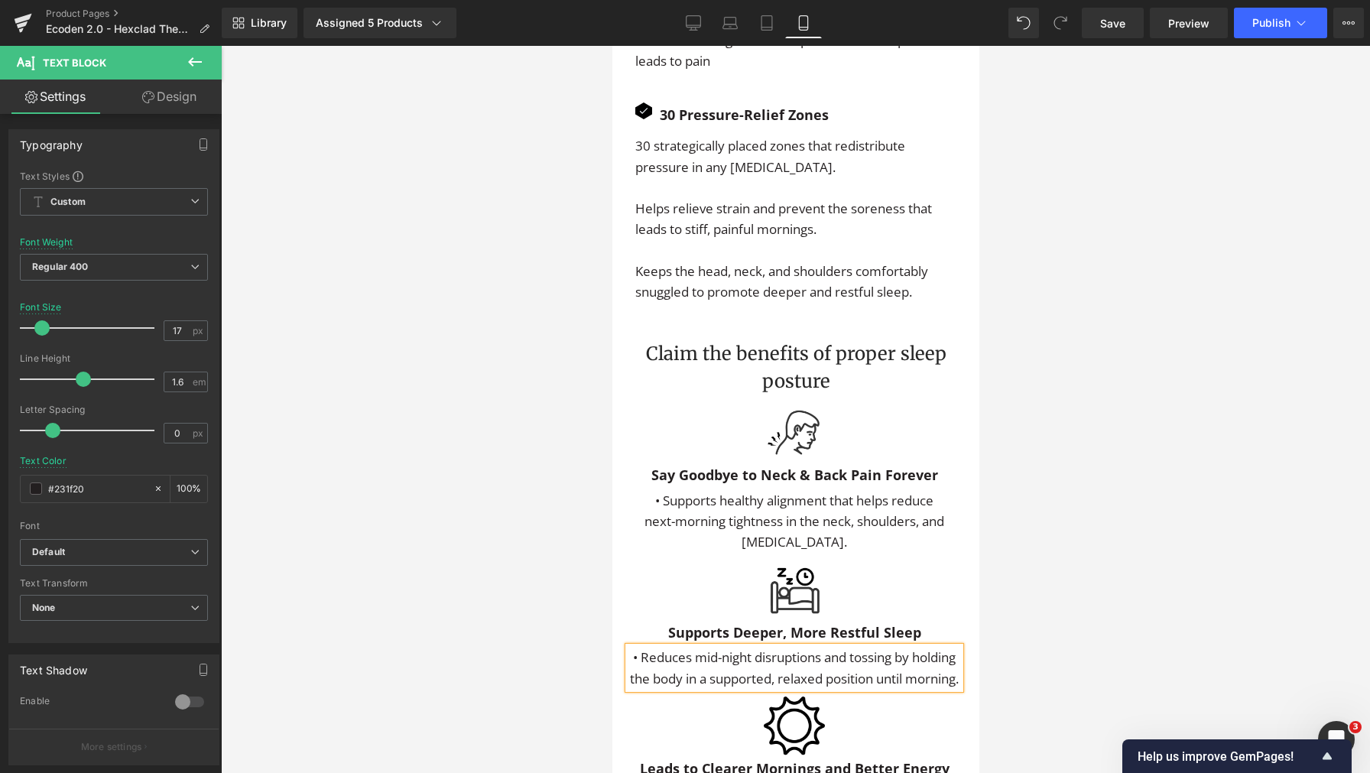
scroll to position [3615, 0]
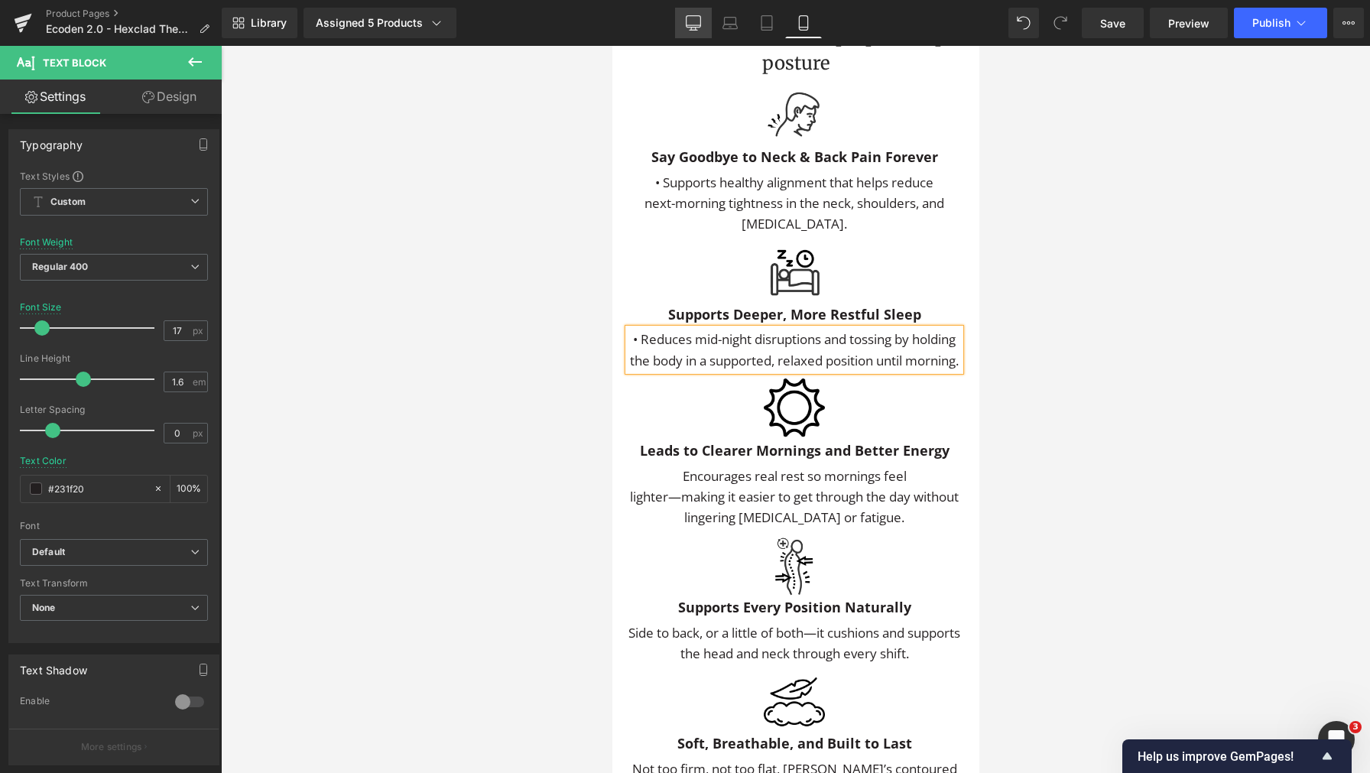
click at [690, 18] on icon at bounding box center [693, 22] width 15 height 15
type input "16"
type input "#3d4246"
type input "100"
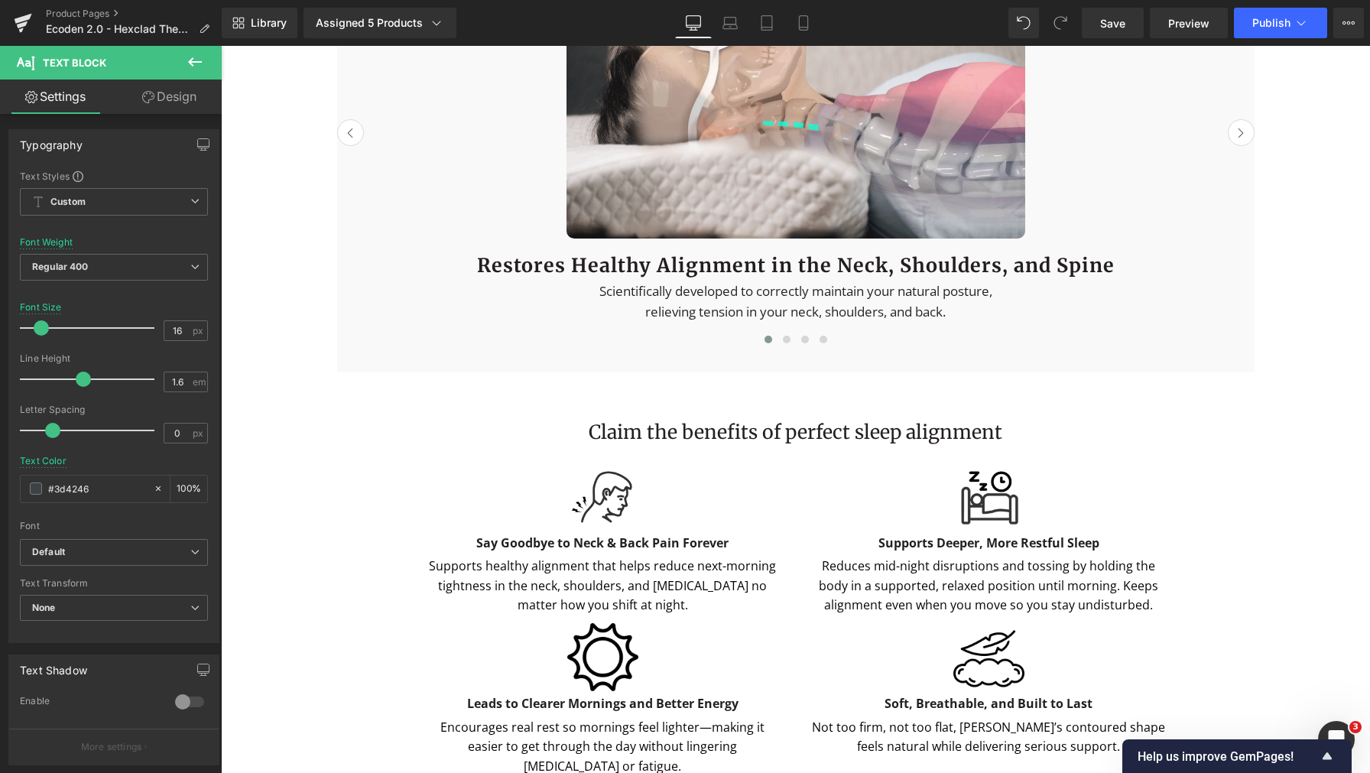
scroll to position [2764, 0]
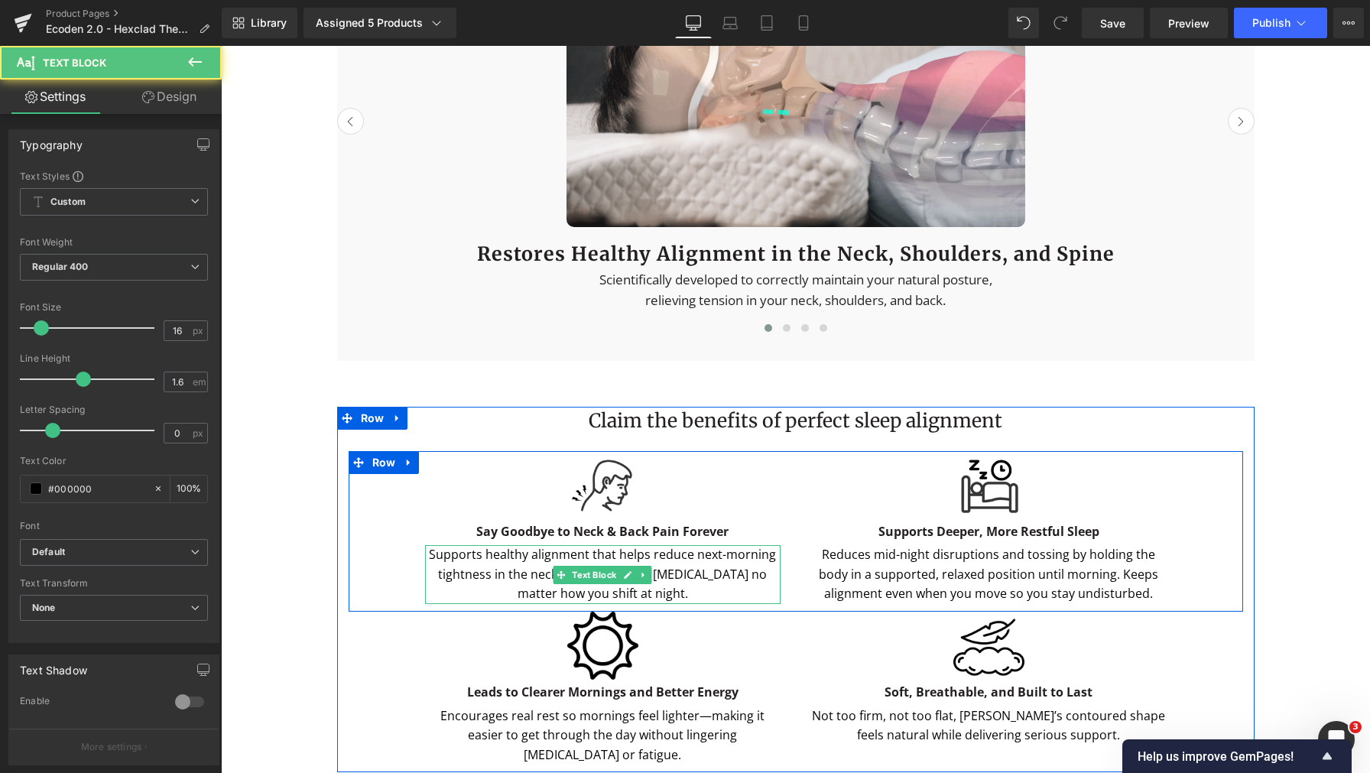
click at [426, 585] on div "Supports healthy alignment that helps reduce next-morning tightness in the neck…" at bounding box center [602, 574] width 355 height 59
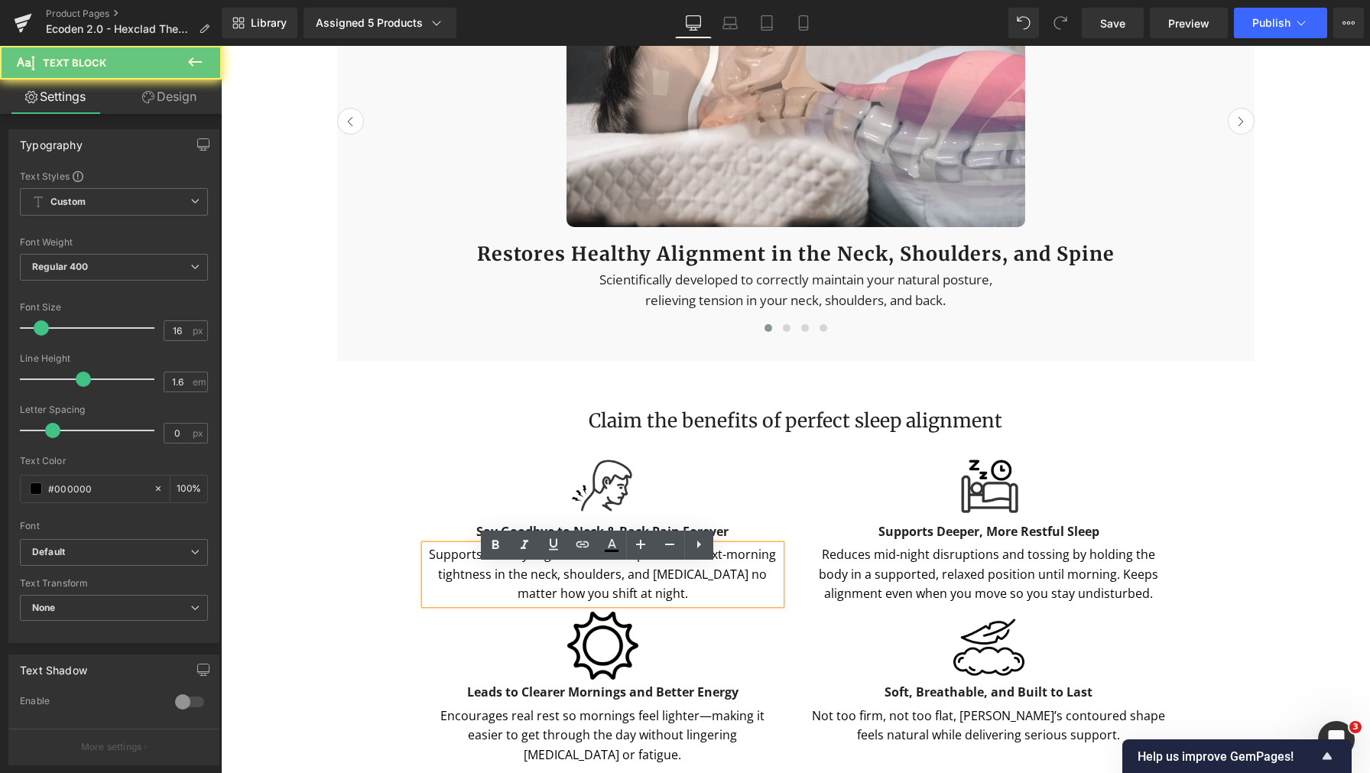
click at [425, 579] on div "Supports healthy alignment that helps reduce next-morning tightness in the neck…" at bounding box center [602, 574] width 355 height 59
paste div
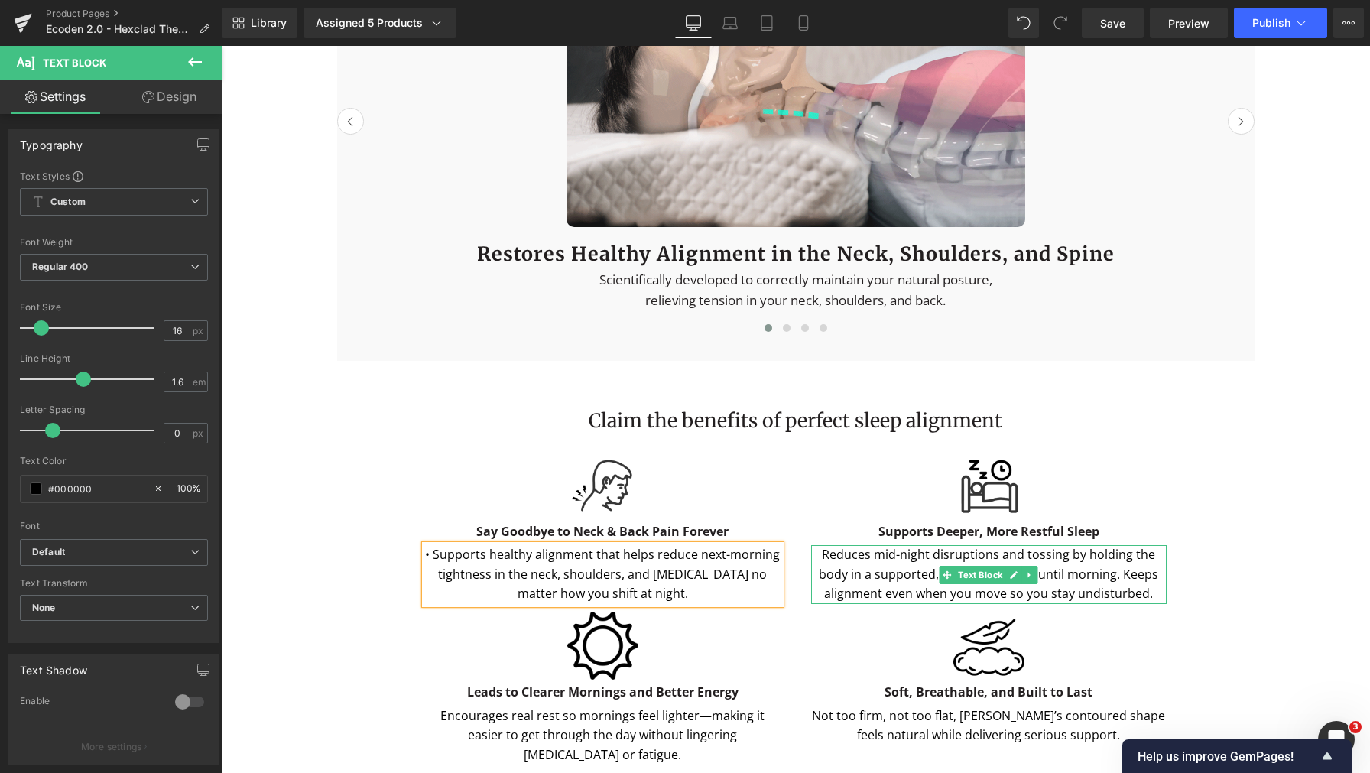
drag, startPoint x: 840, startPoint y: 574, endPoint x: 820, endPoint y: 582, distance: 21.3
click at [840, 573] on div "Reduces mid-night disruptions and tossing by holding the body in a supported, r…" at bounding box center [988, 574] width 355 height 59
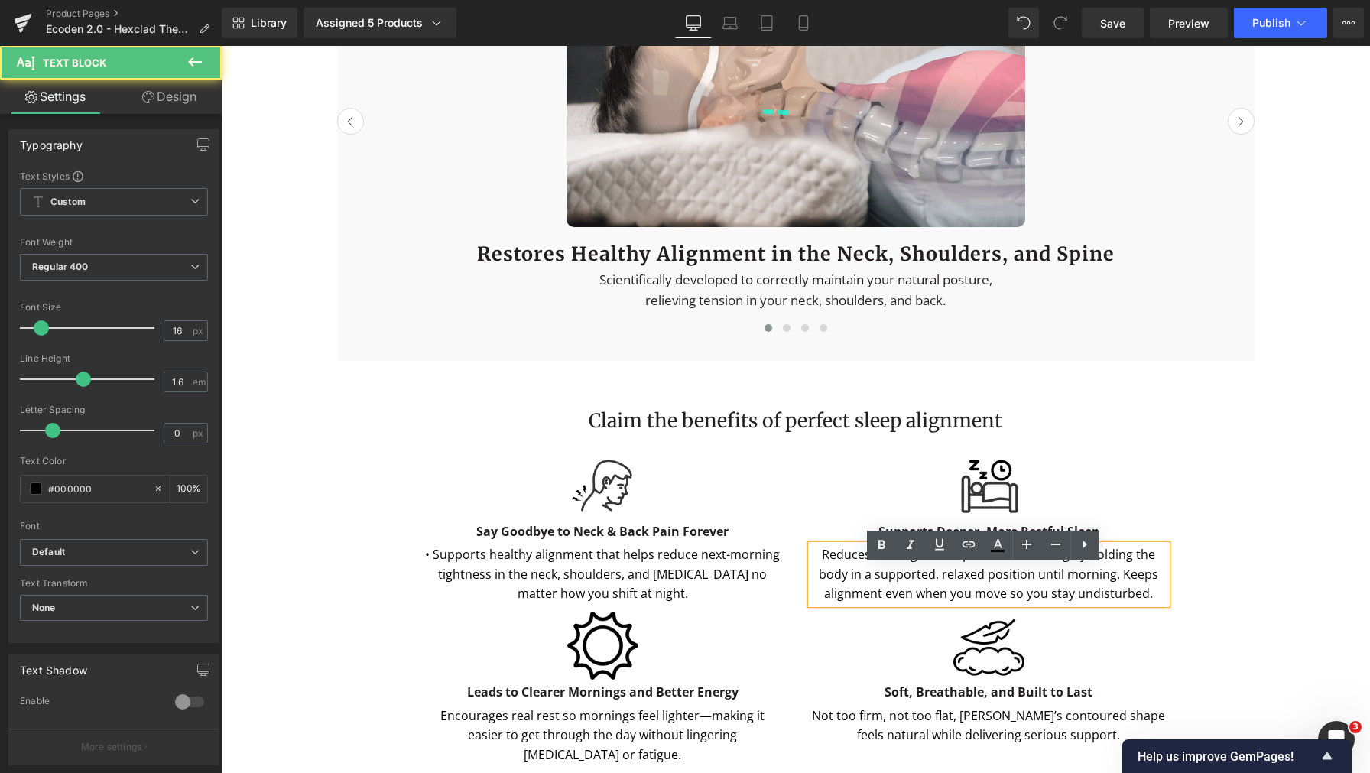
click at [820, 582] on div "Reduces mid-night disruptions and tossing by holding the body in a supported, r…" at bounding box center [988, 574] width 355 height 59
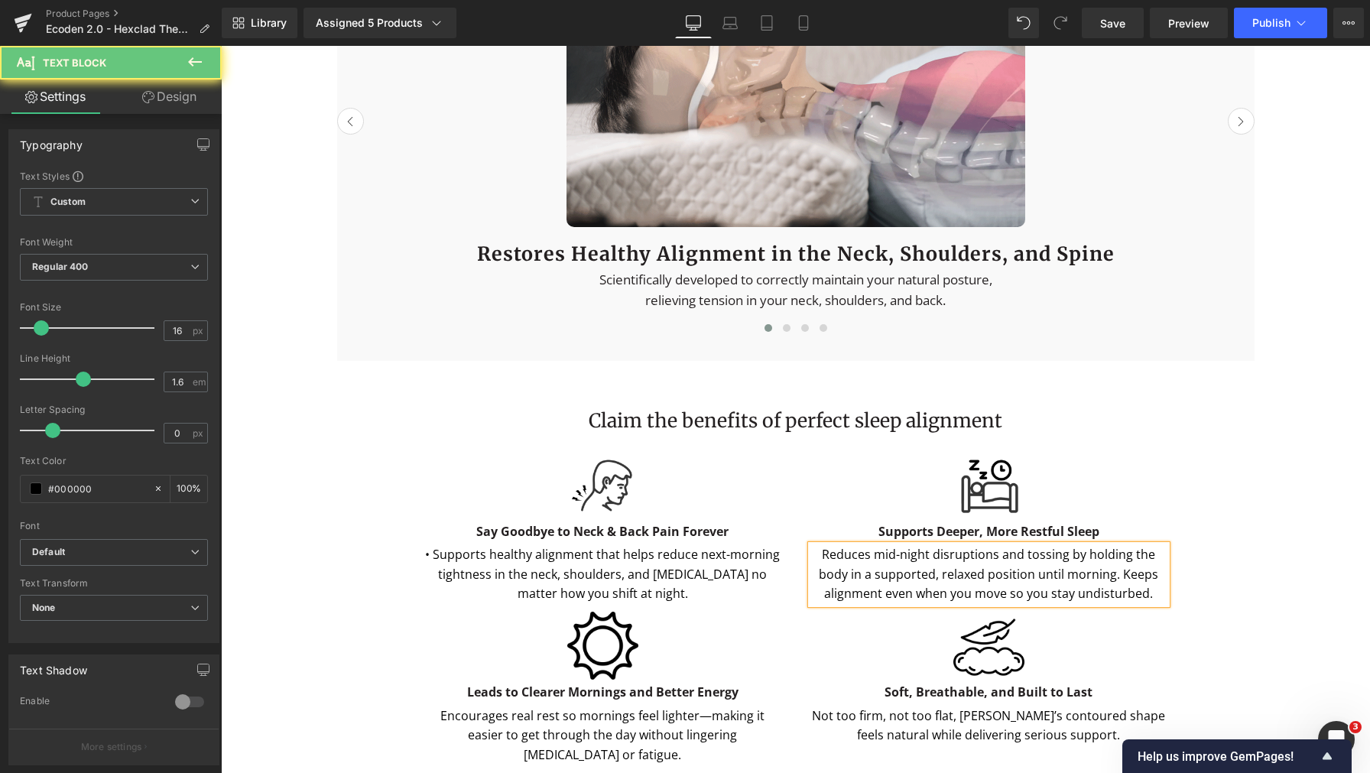
paste div
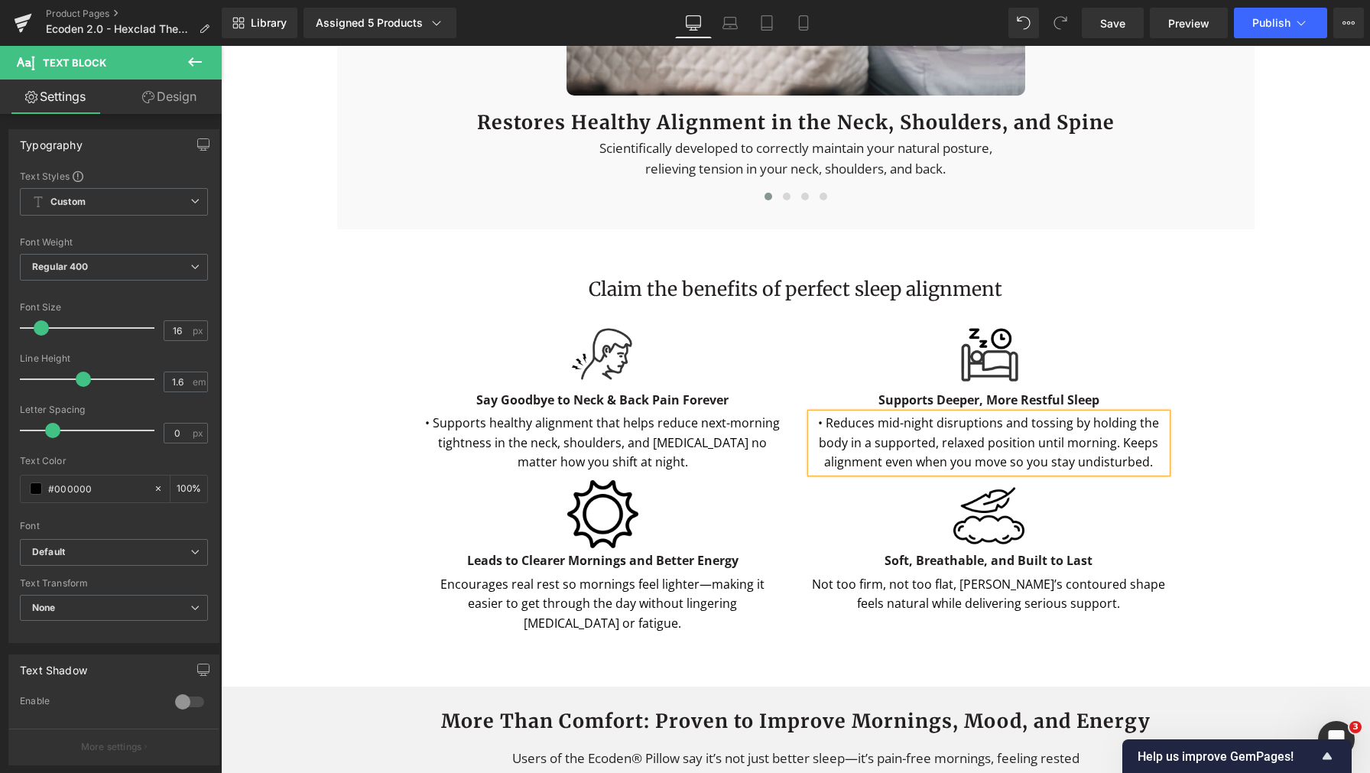
scroll to position [2899, 0]
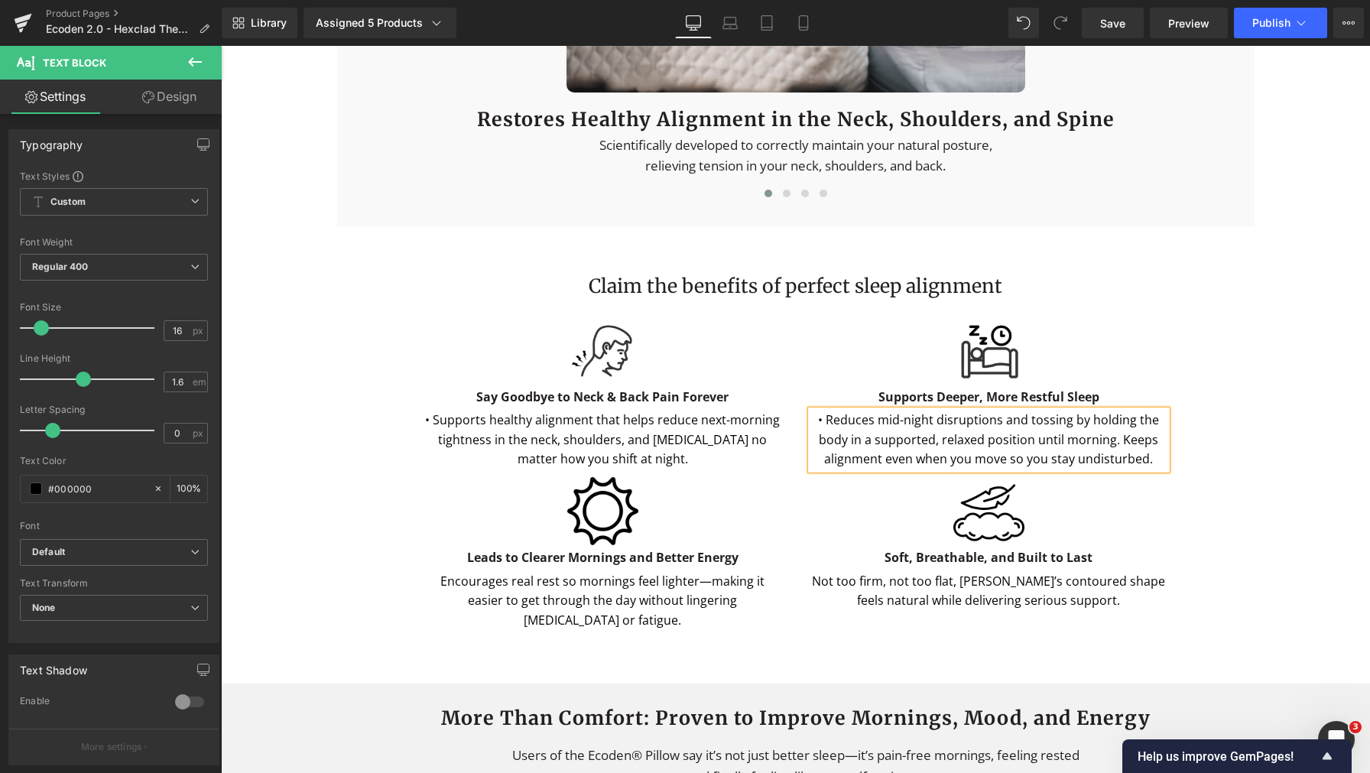
click at [221, 46] on div at bounding box center [221, 46] width 0 height 0
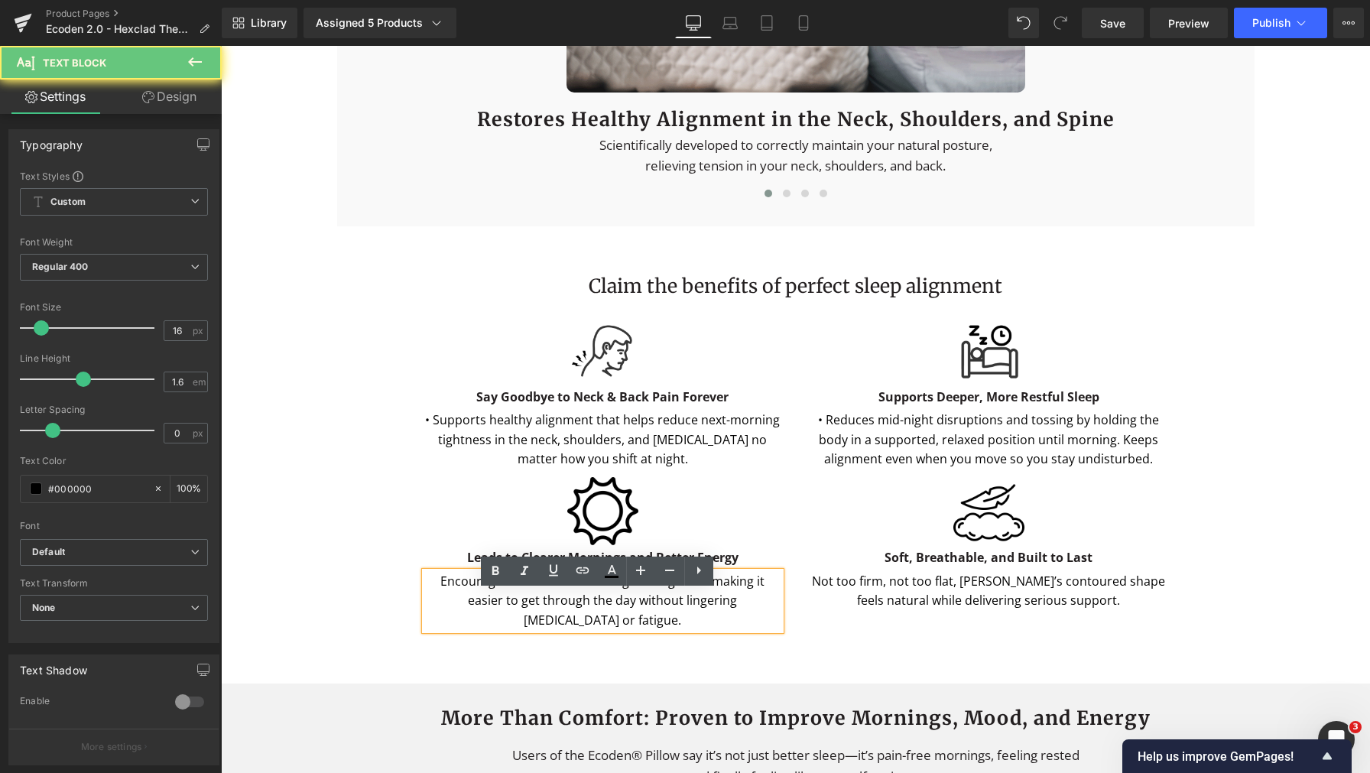
click at [440, 607] on div "Encourages real rest so mornings feel lighter—making it easier to get through t…" at bounding box center [602, 601] width 355 height 59
click at [441, 601] on div "Encourages real rest so mornings feel lighter—making it easier to get through t…" at bounding box center [602, 601] width 355 height 59
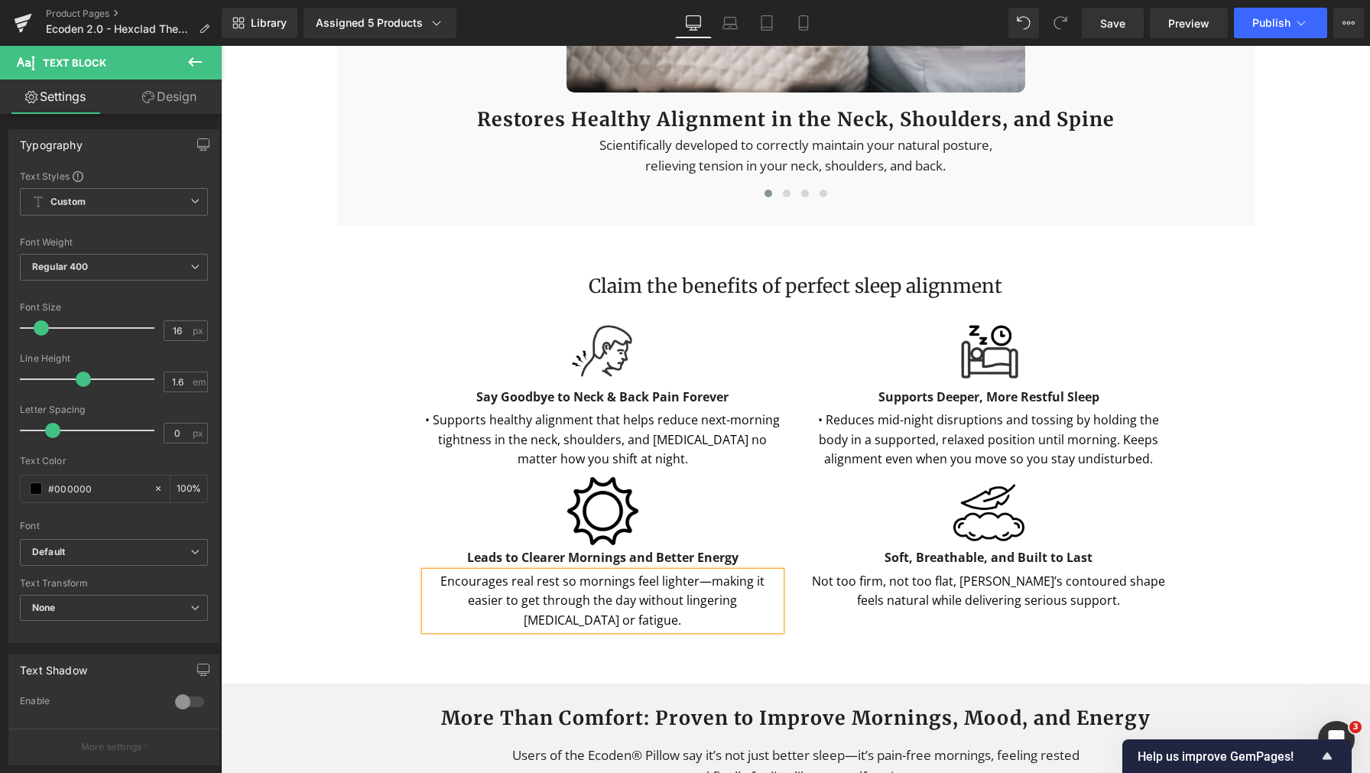
paste div
click at [899, 611] on p "Not too firm, not too flat, Ecoden’s contoured shape feels natural while delive…" at bounding box center [988, 591] width 355 height 39
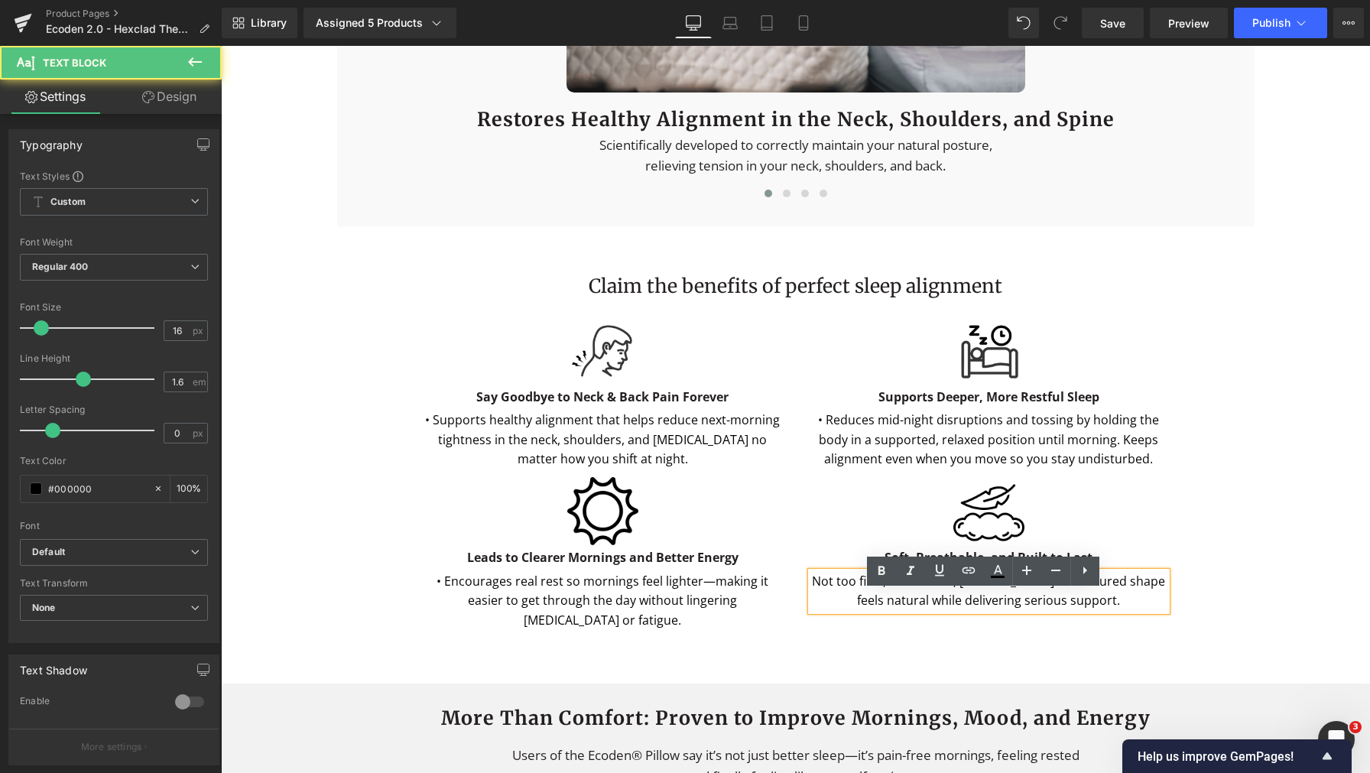
click at [823, 607] on p "Not too firm, not too flat, Ecoden’s contoured shape feels natural while delive…" at bounding box center [988, 591] width 355 height 39
paste div
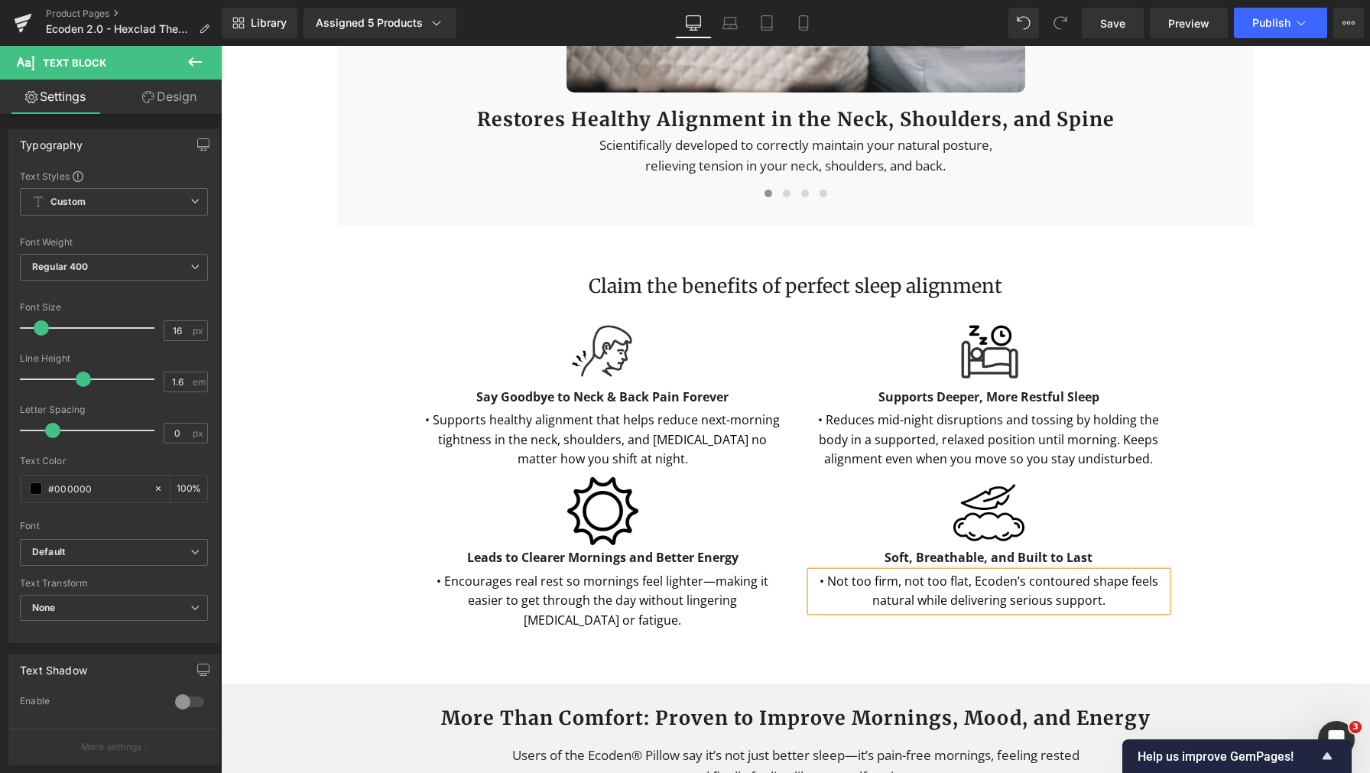
click at [1209, 573] on div "Image Leads to Clearer Mornings and Better Energy Text Block • Encourages real …" at bounding box center [796, 557] width 894 height 161
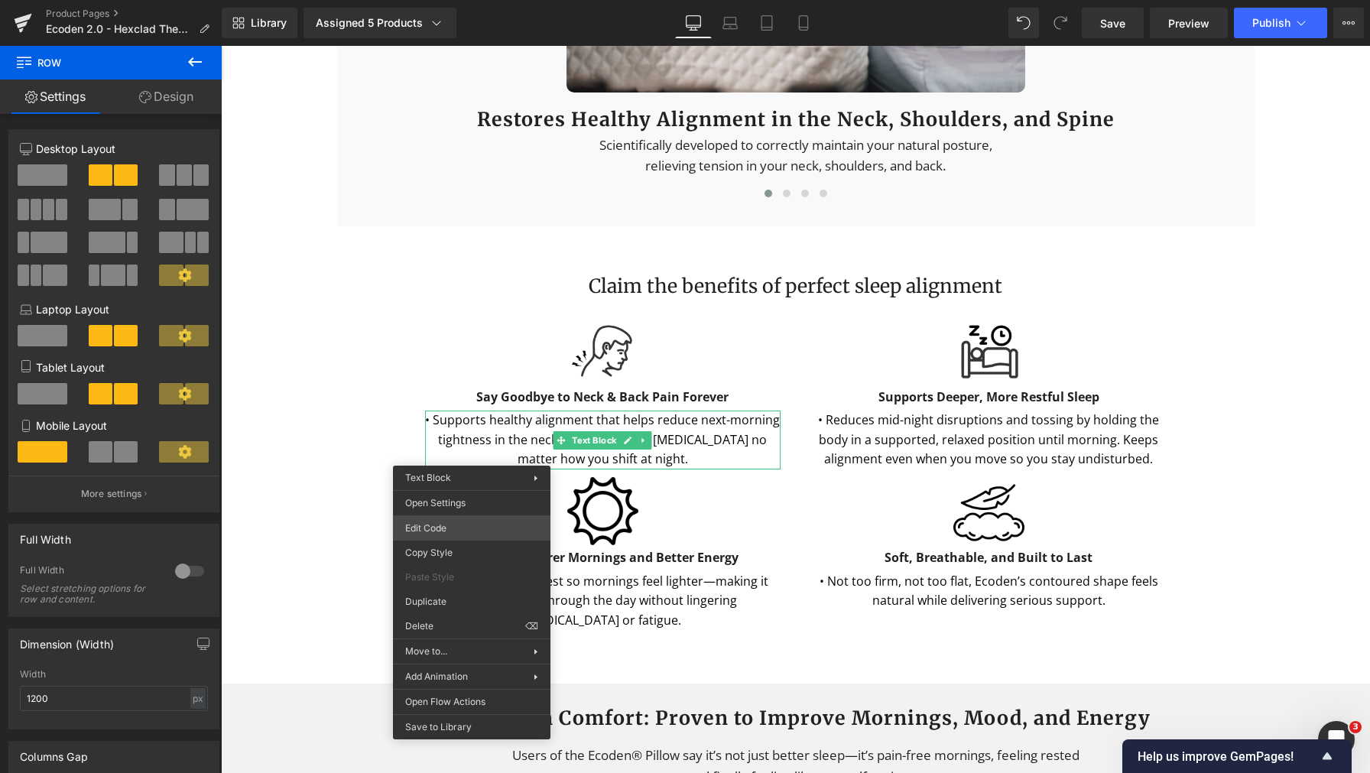
click at [469, 0] on div "Image You are previewing how the will restyle your page. You can not edit Eleme…" at bounding box center [685, 0] width 1370 height 0
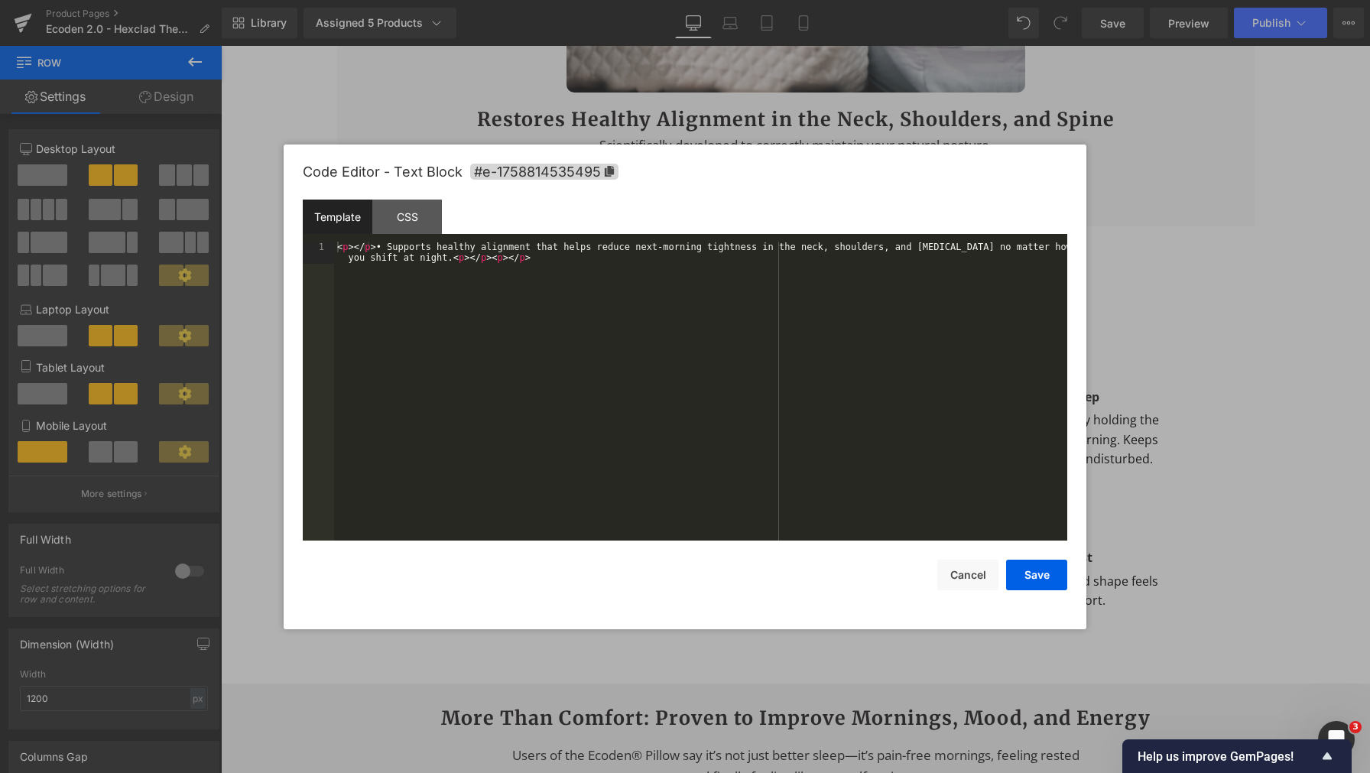
click at [586, 447] on div "< p > </ p > • Supports healthy alignment that helps reduce next-morning tightn…" at bounding box center [700, 414] width 733 height 344
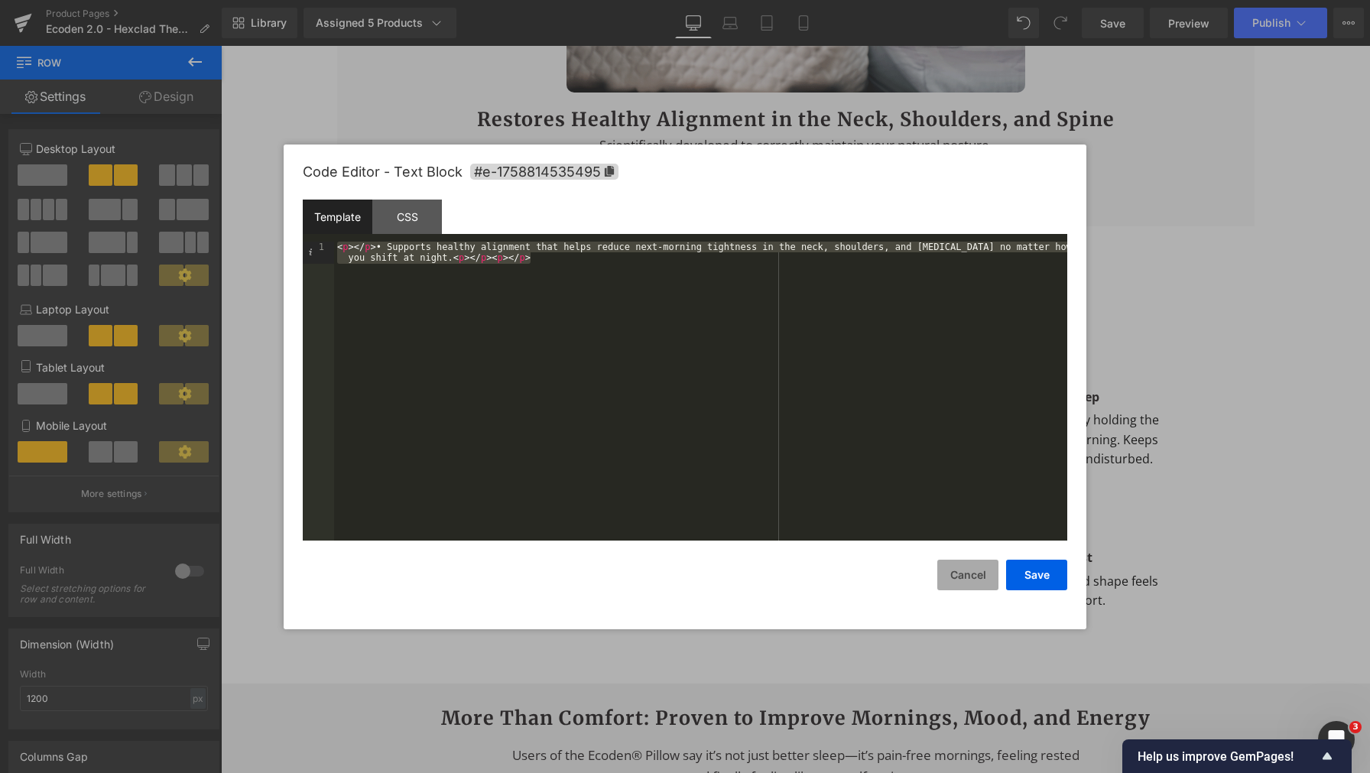
drag, startPoint x: 956, startPoint y: 578, endPoint x: 729, endPoint y: 486, distance: 245.6
click at [956, 578] on button "Cancel" at bounding box center [967, 575] width 61 height 31
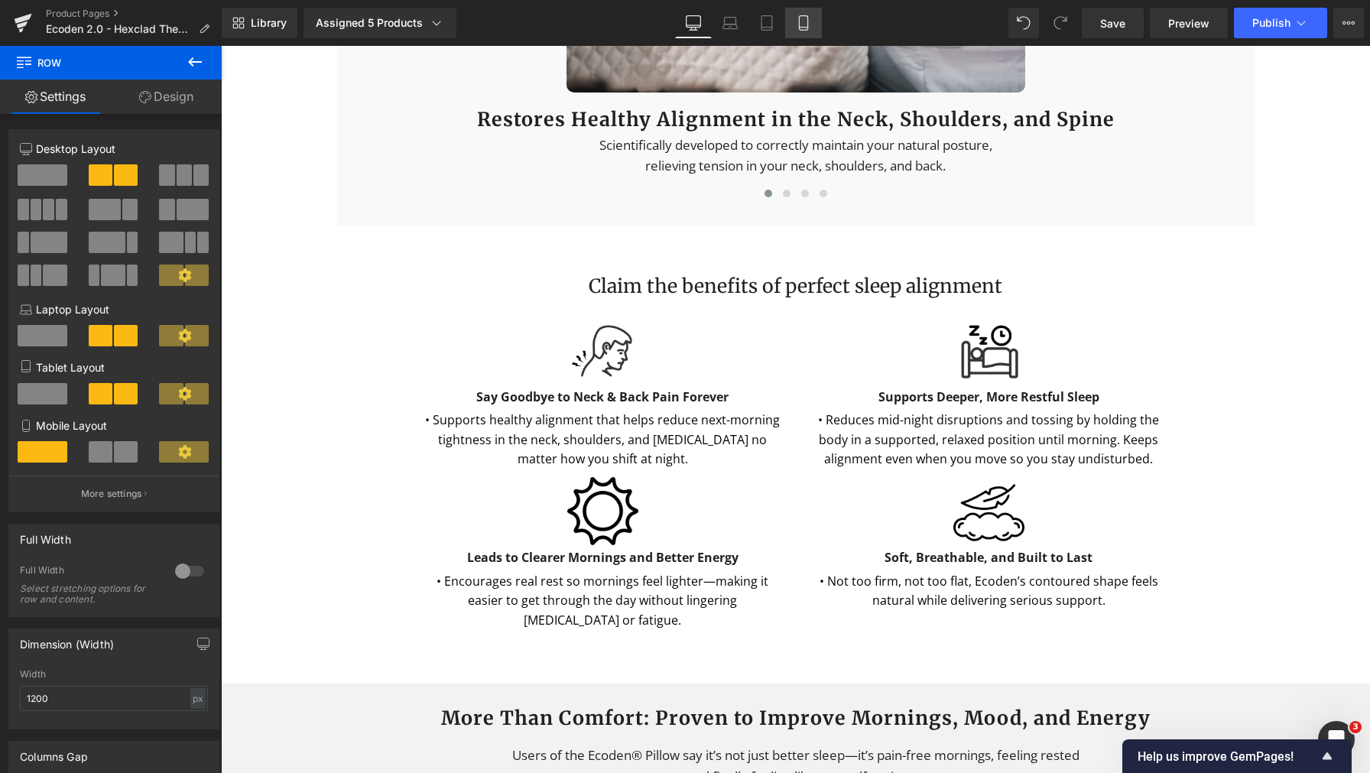
click at [810, 28] on icon at bounding box center [803, 22] width 15 height 15
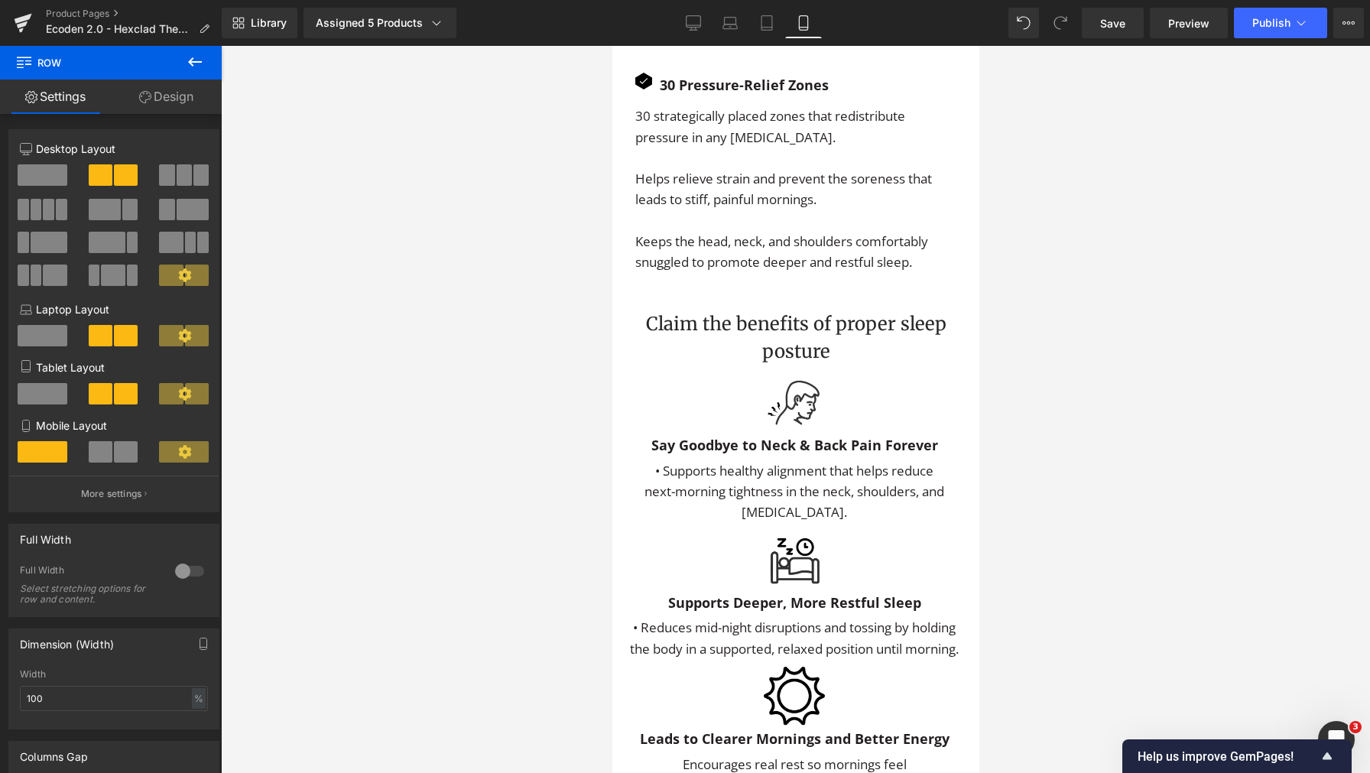
scroll to position [3669, 0]
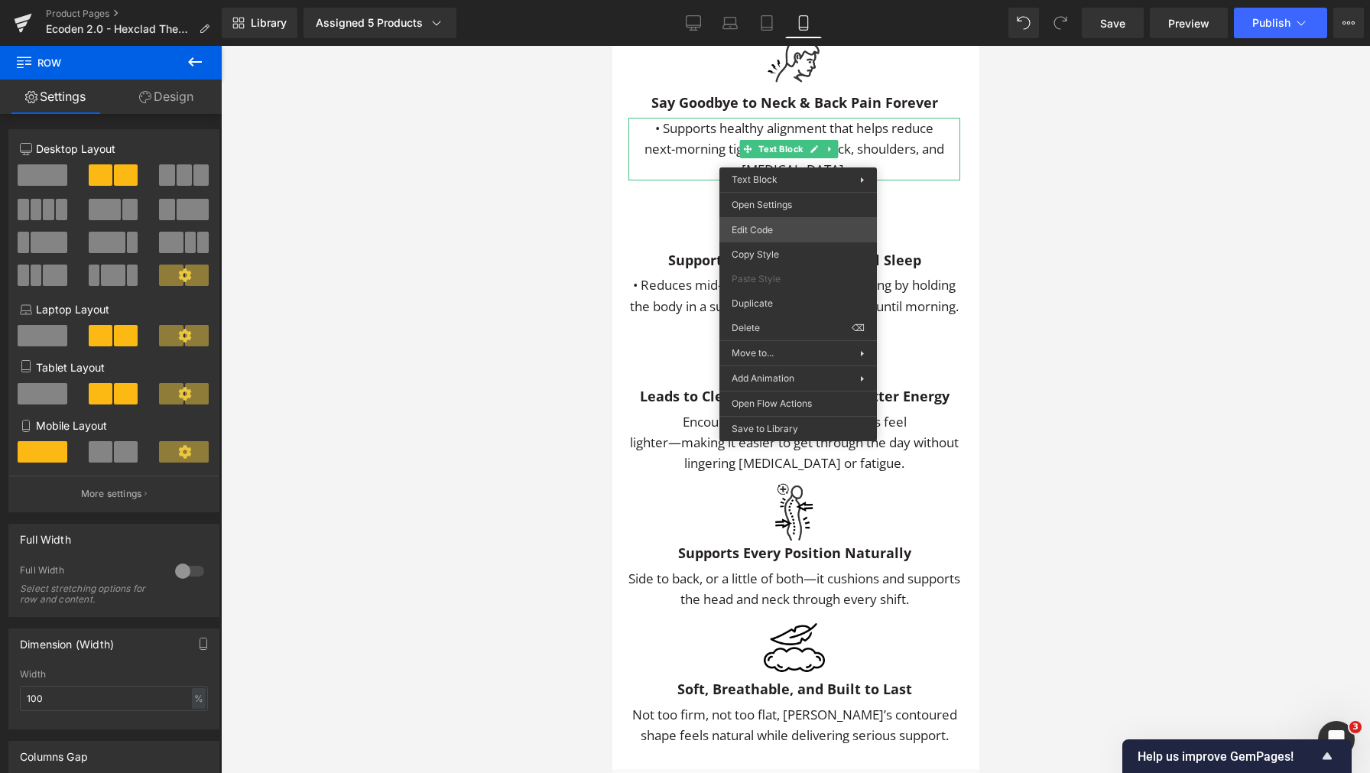
click at [784, 0] on div "Image You are previewing how the will restyle your page. You can not edit Eleme…" at bounding box center [685, 0] width 1370 height 0
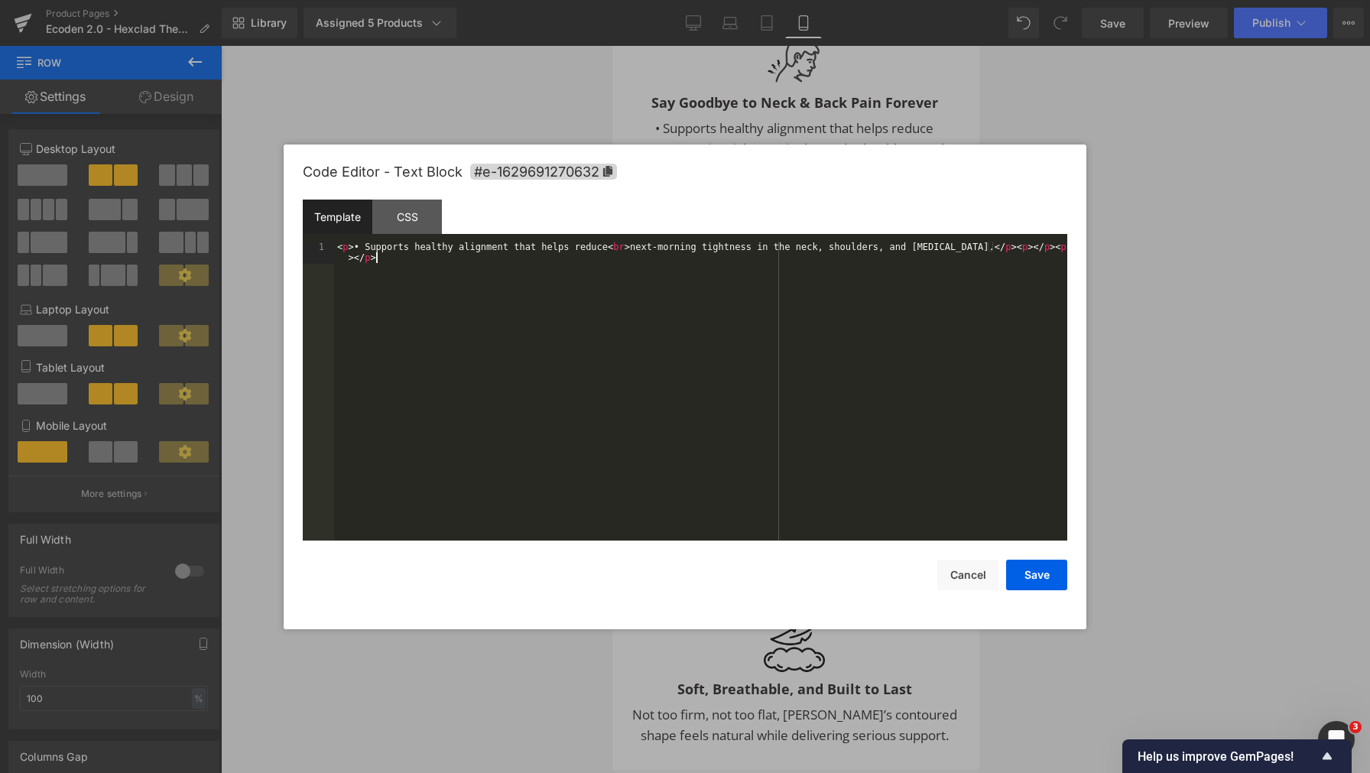
click at [865, 273] on div "< p > • Supports healthy alignment that helps reduce < br > next-morning tightn…" at bounding box center [700, 414] width 733 height 344
click at [1032, 581] on button "Save" at bounding box center [1036, 575] width 61 height 31
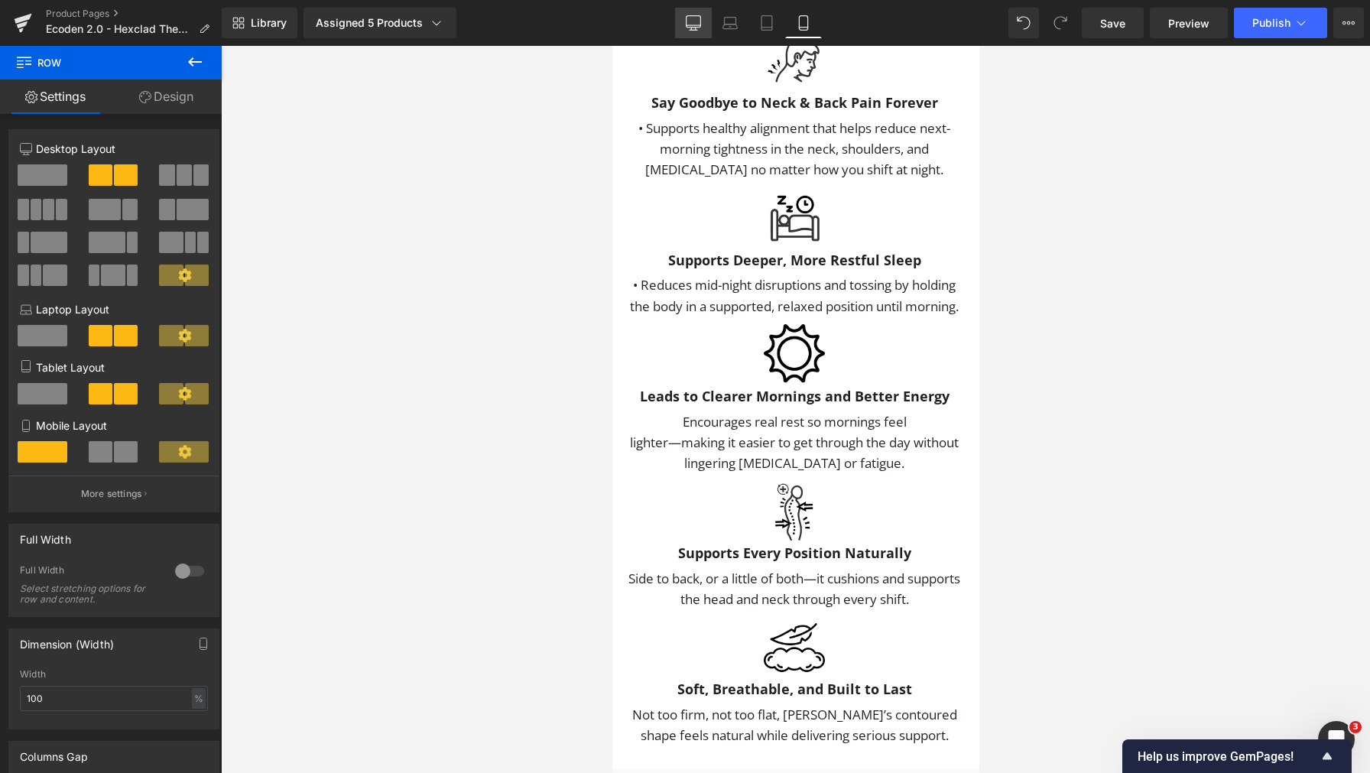
click at [703, 28] on link "Desktop" at bounding box center [693, 23] width 37 height 31
type input "1200"
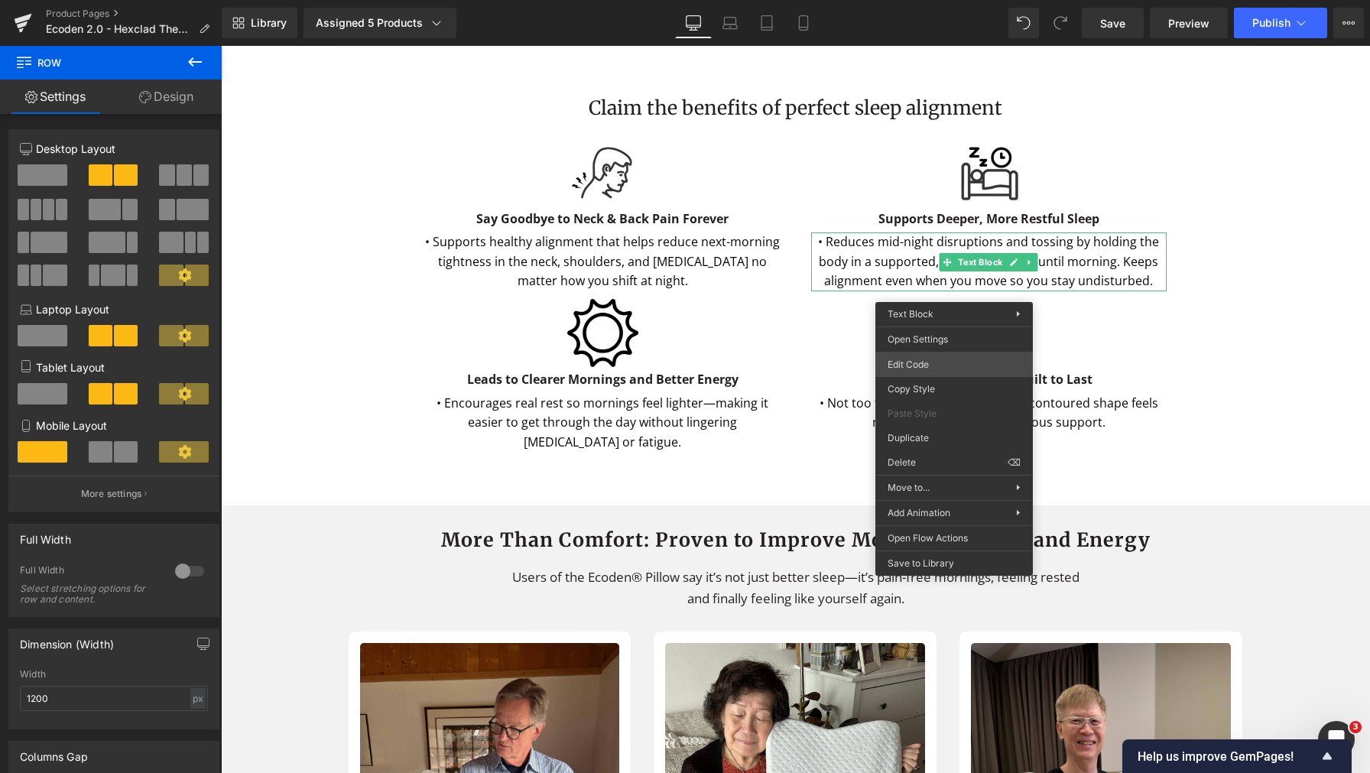
click at [912, 0] on div "Image You are previewing how the will restyle your page. You can not edit Eleme…" at bounding box center [685, 0] width 1370 height 0
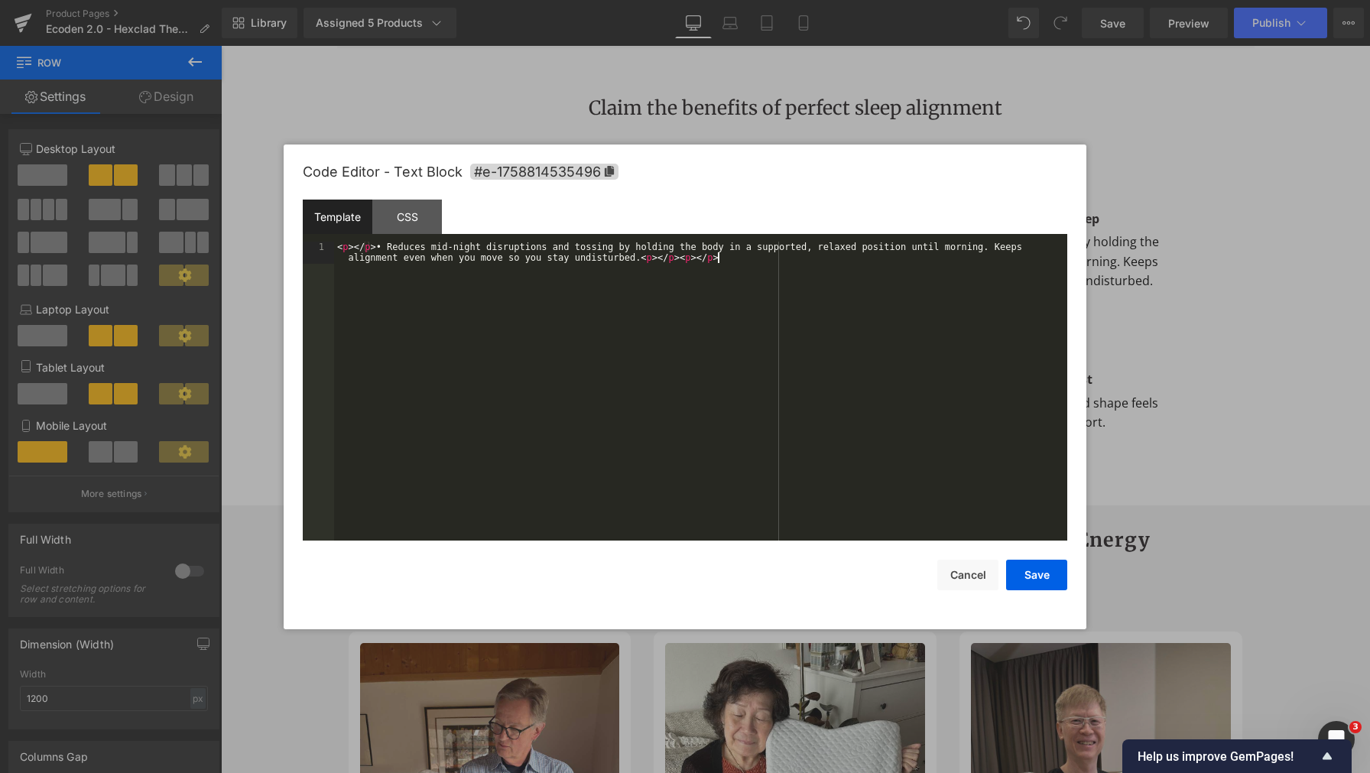
click at [746, 338] on div "< p > </ p > • Reduces mid-night disruptions and tossing by holding the body in…" at bounding box center [700, 414] width 733 height 344
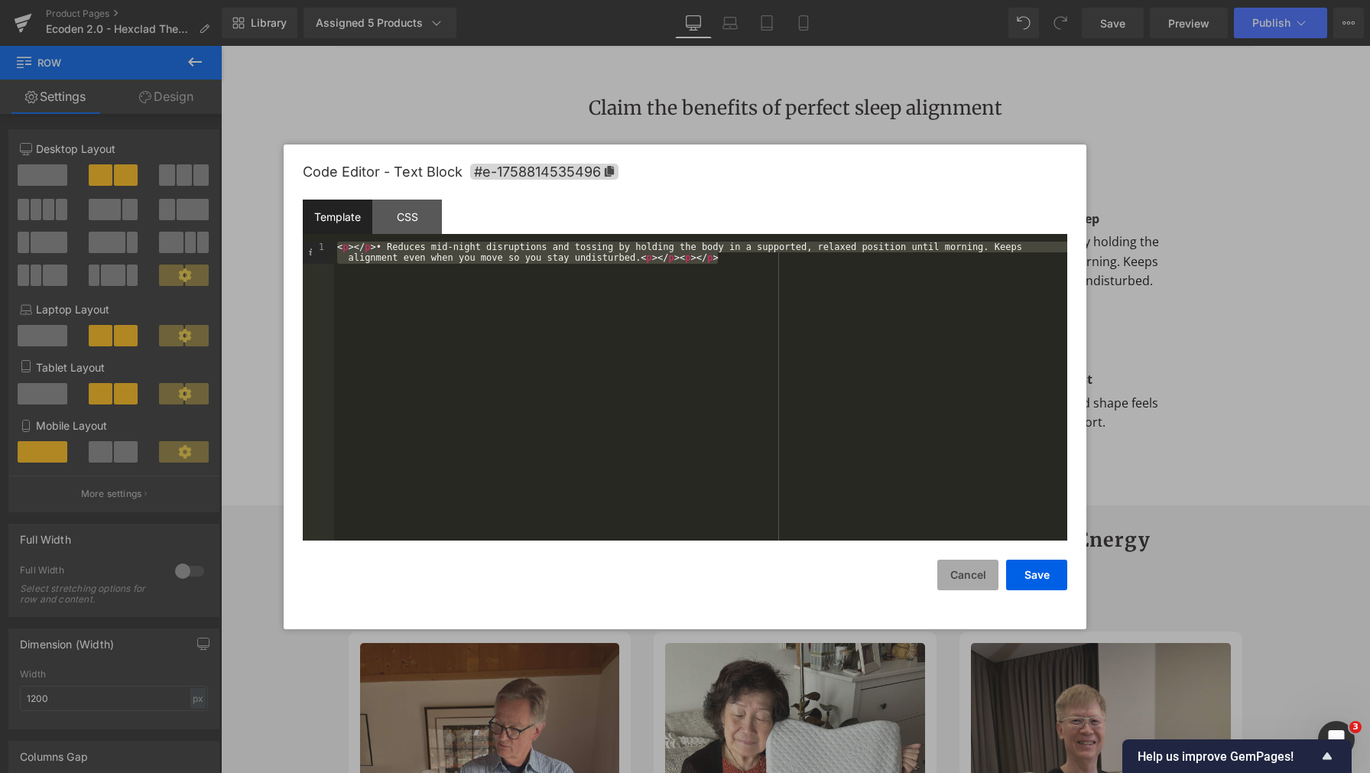
drag, startPoint x: 982, startPoint y: 577, endPoint x: 969, endPoint y: 560, distance: 21.3
click at [982, 576] on button "Cancel" at bounding box center [967, 575] width 61 height 31
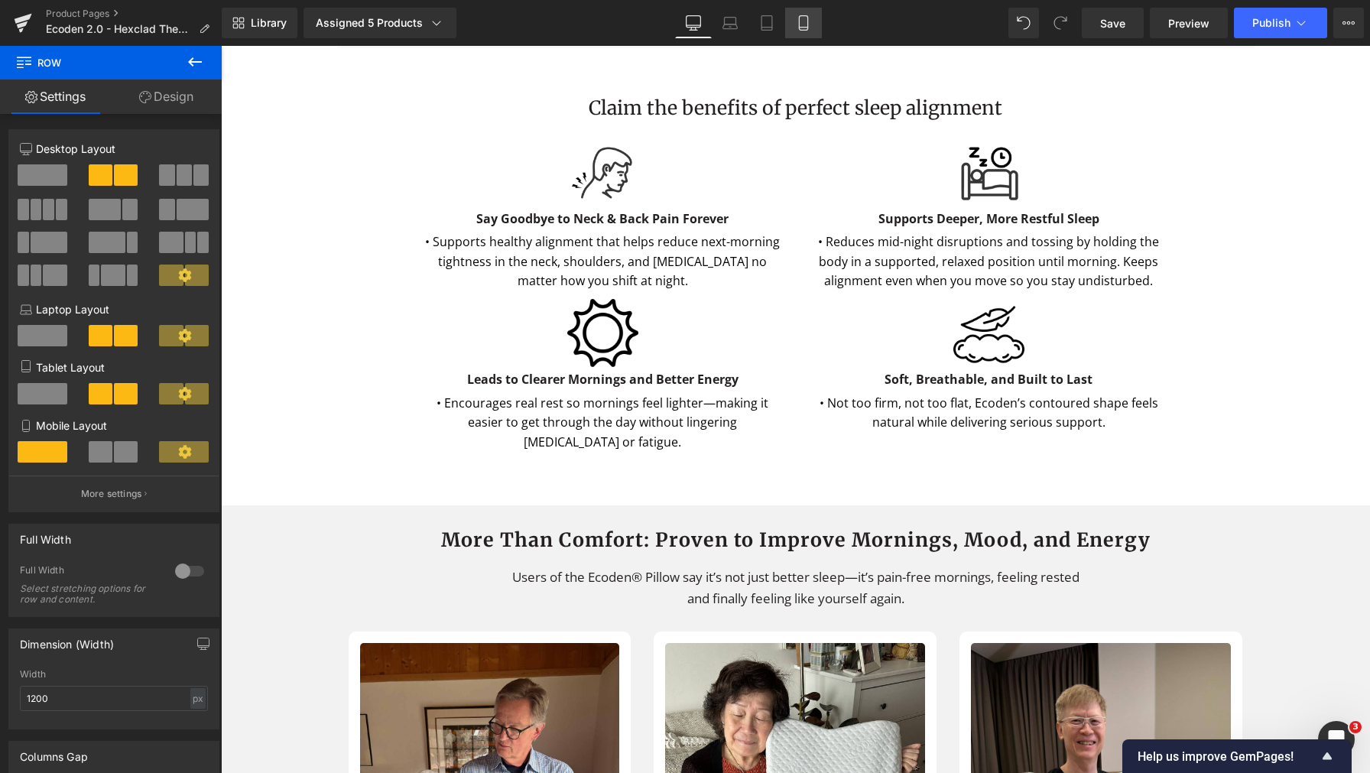
drag, startPoint x: 810, startPoint y: 27, endPoint x: 229, endPoint y: 154, distance: 594.8
click at [810, 27] on icon at bounding box center [803, 22] width 15 height 15
type input "100"
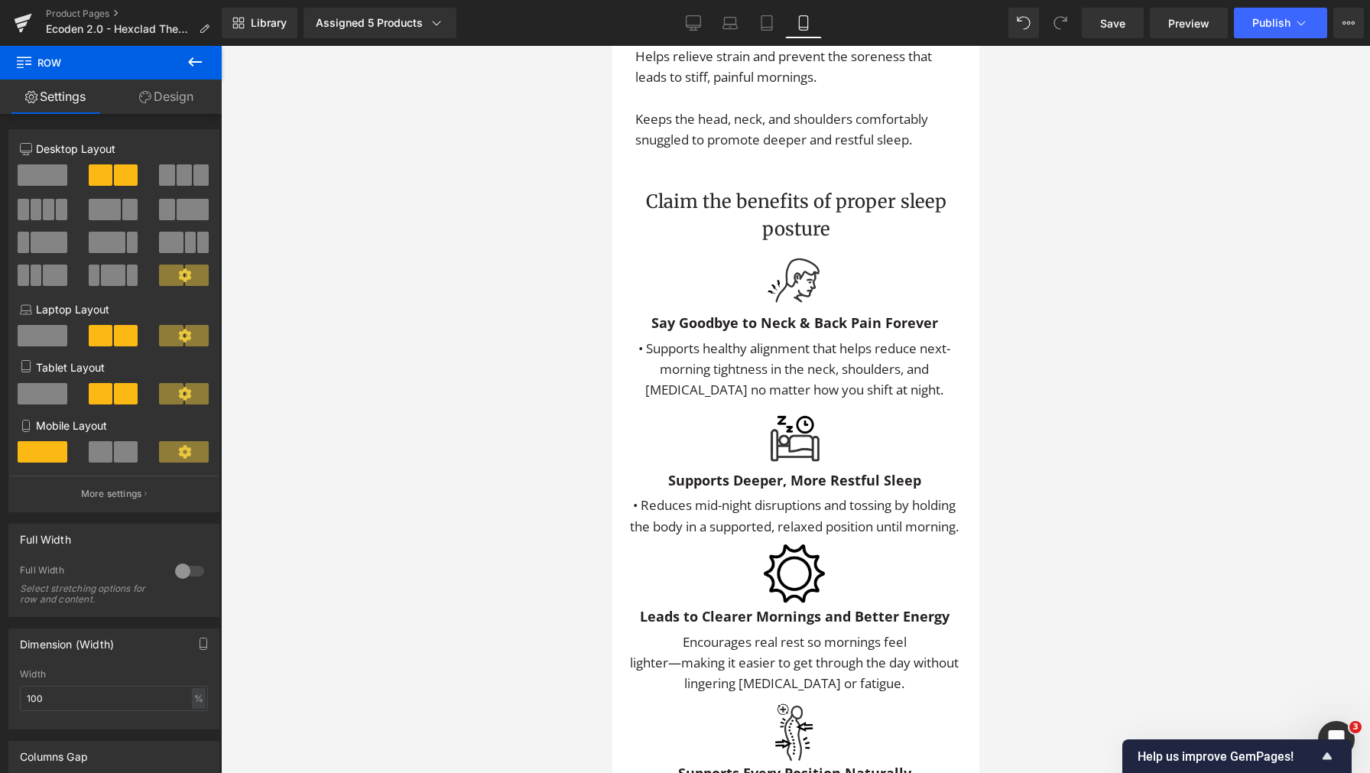
scroll to position [3596, 0]
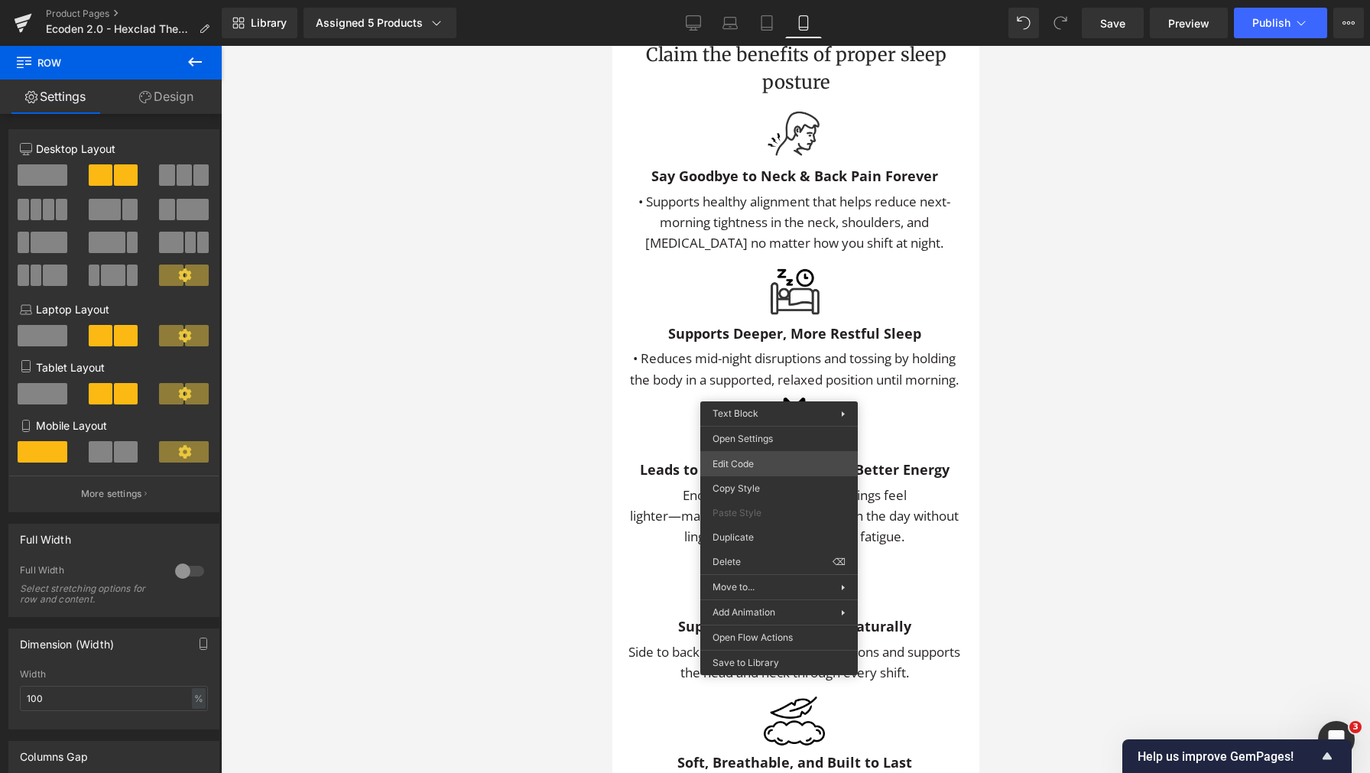
click at [772, 0] on div "Image You are previewing how the will restyle your page. You can not edit Eleme…" at bounding box center [685, 0] width 1370 height 0
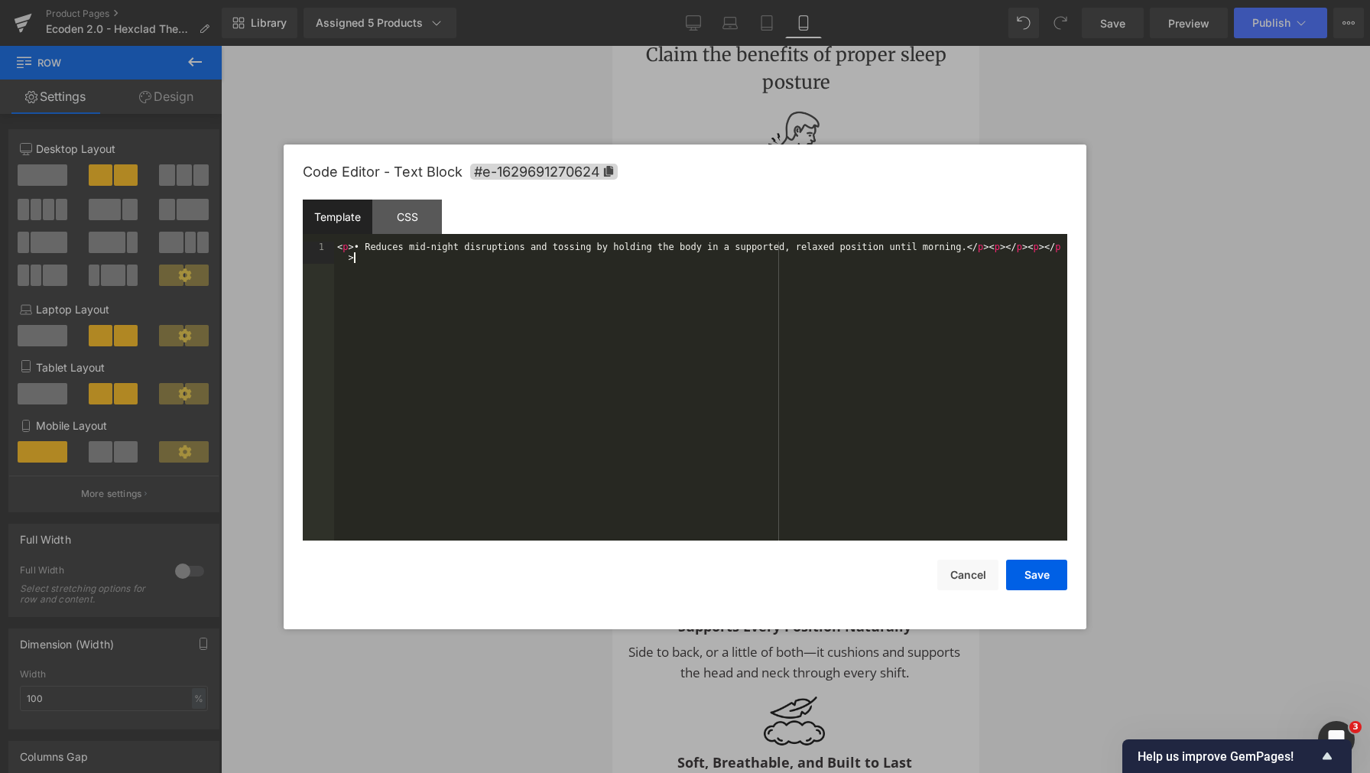
drag, startPoint x: 829, startPoint y: 436, endPoint x: 874, endPoint y: 458, distance: 49.2
click at [831, 436] on div "< p > • Reduces mid-night disruptions and tossing by holding the body in a supp…" at bounding box center [700, 414] width 733 height 344
click at [1030, 573] on button "Save" at bounding box center [1036, 575] width 61 height 31
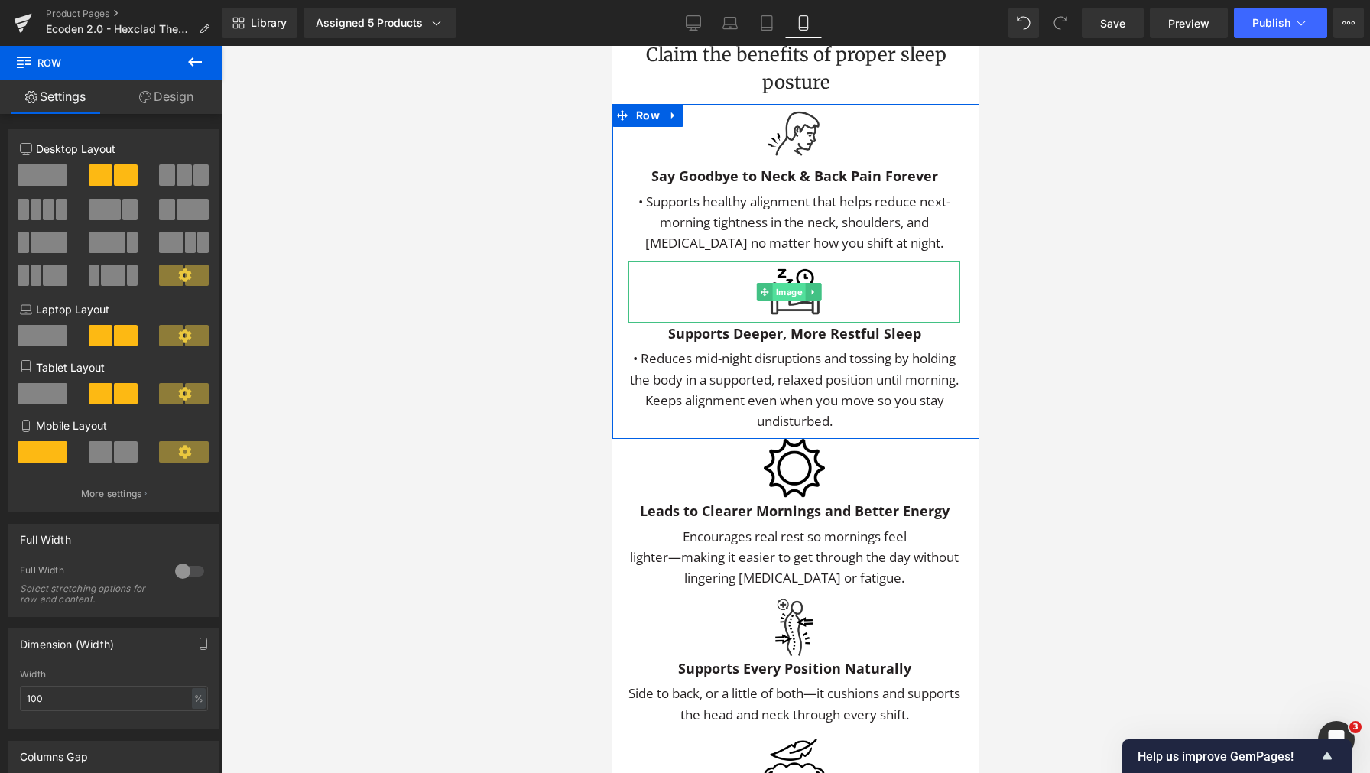
click at [781, 300] on span "Image" at bounding box center [787, 292] width 33 height 18
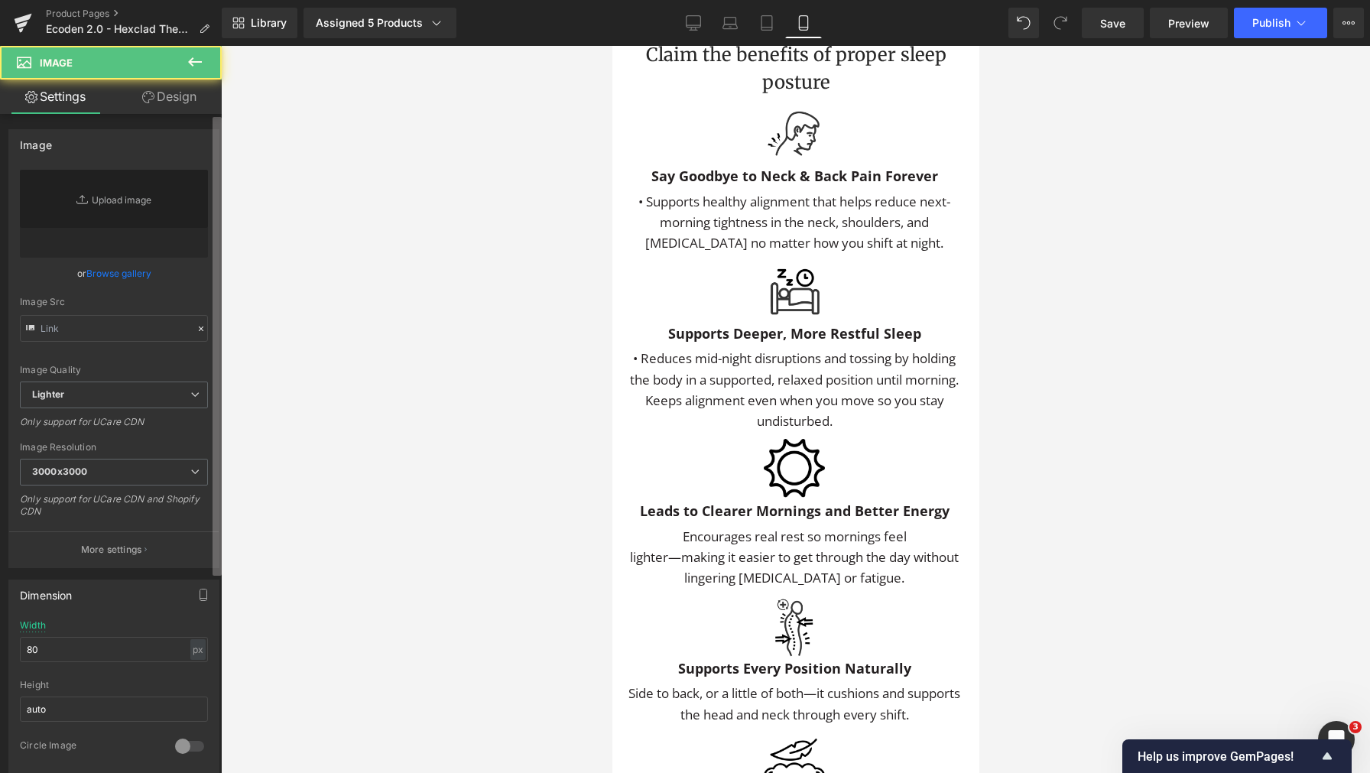
type input "https://ucarecdn.com/8bca205e-6168-4f51-aac4-e806b2ccdfa3/-/format/auto/-/previ…"
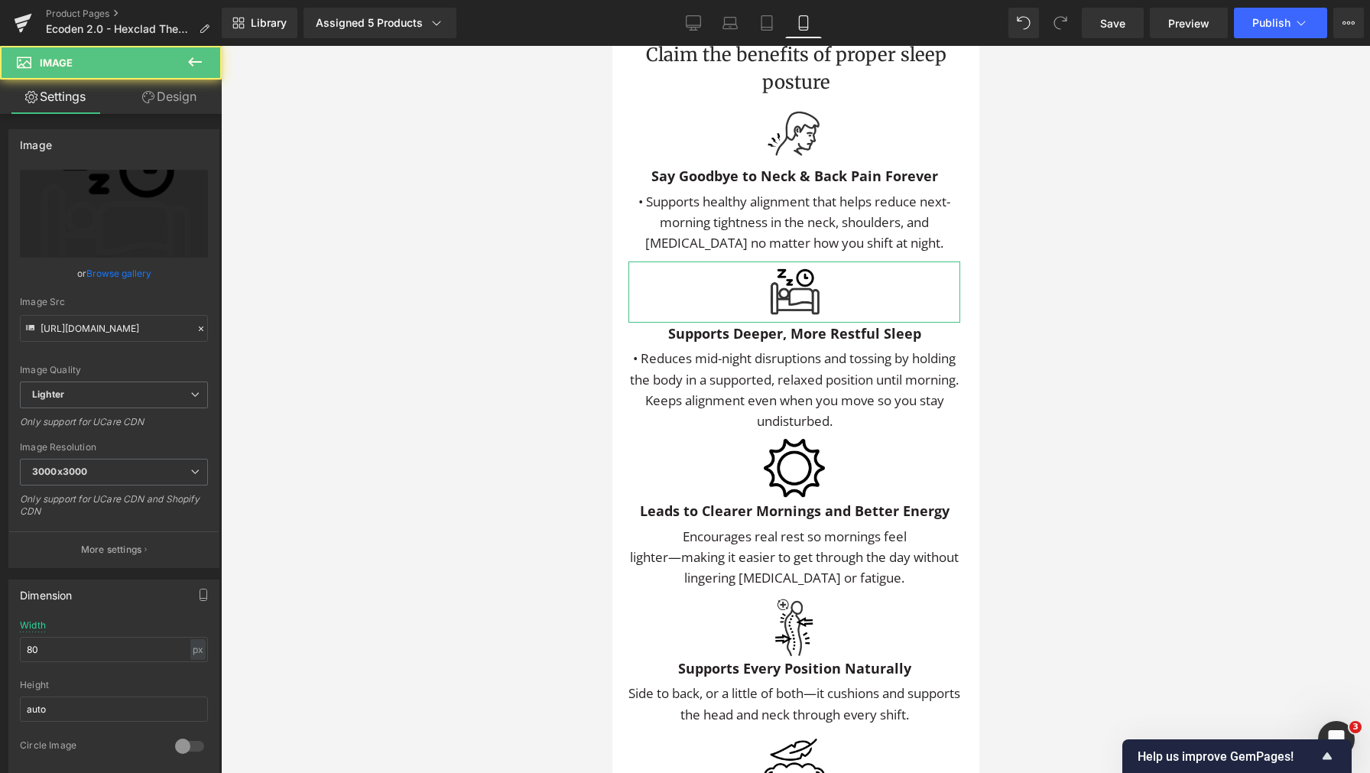
click at [177, 107] on link "Design" at bounding box center [169, 97] width 111 height 34
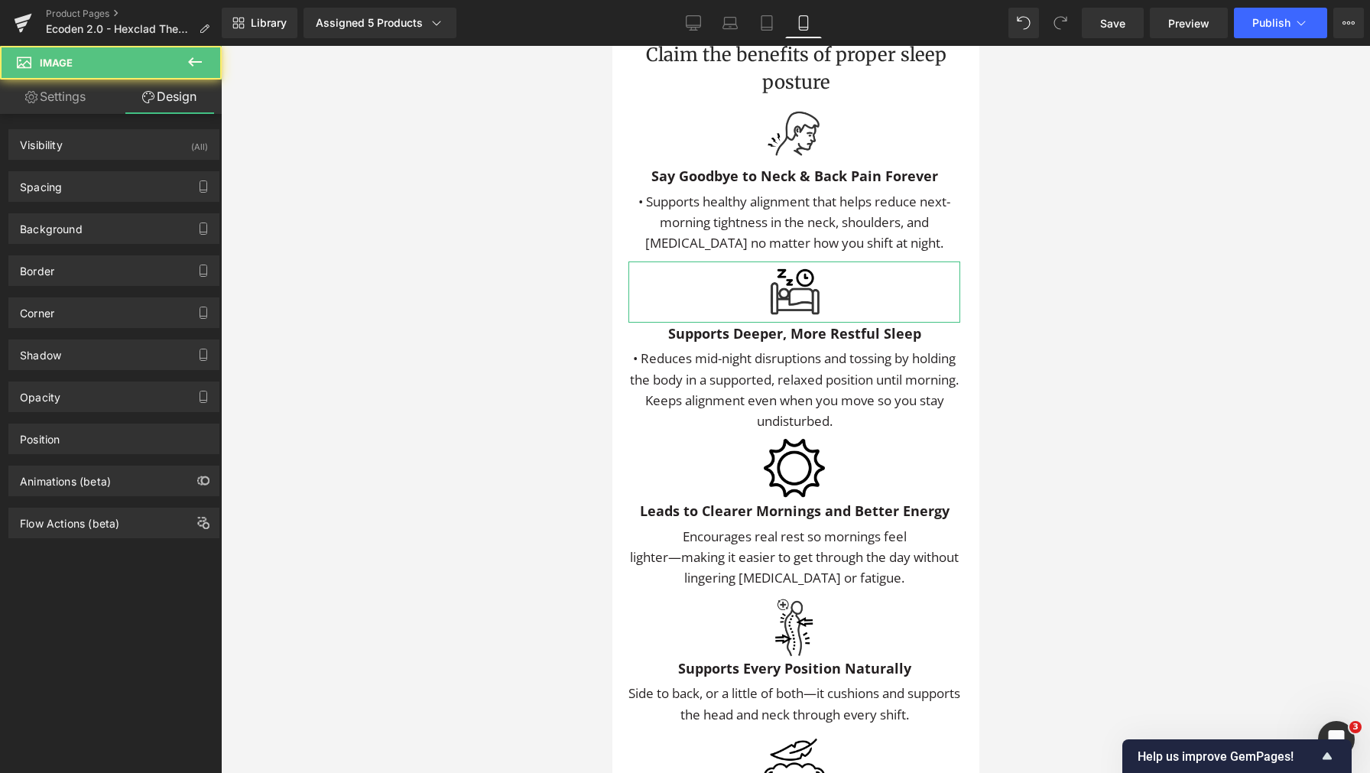
type input "10"
type input "0"
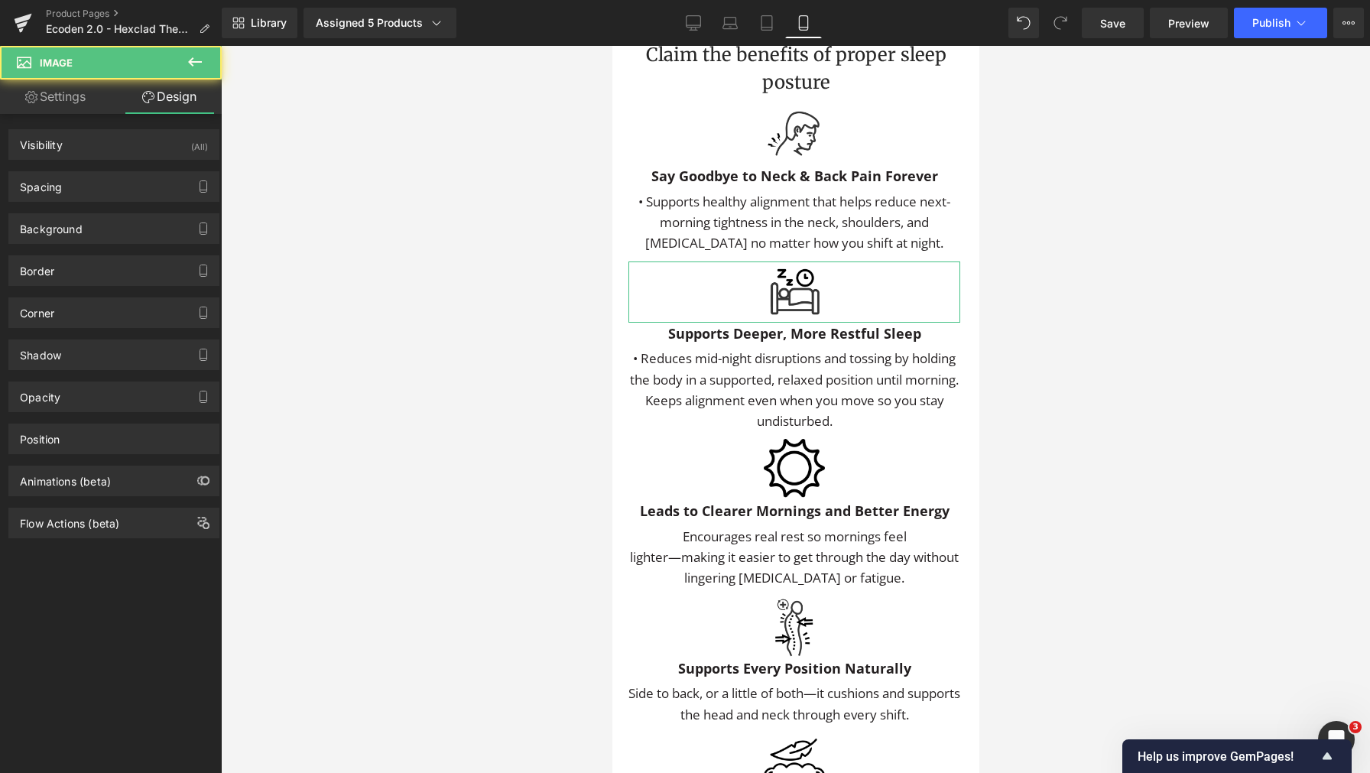
type input "0"
click at [124, 211] on div "Background Color & Image color transparent Color transparent 0 % Image Replace …" at bounding box center [114, 223] width 229 height 42
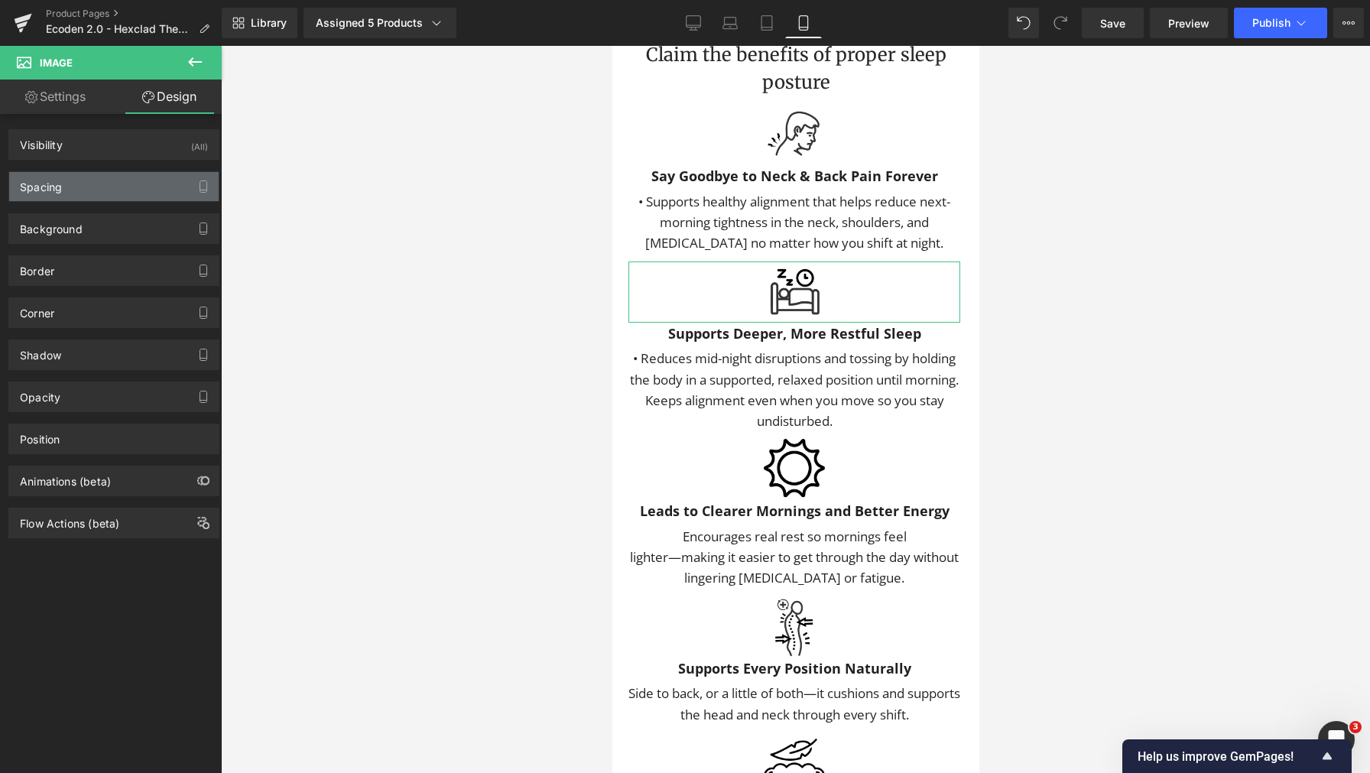
click at [128, 195] on div "Spacing" at bounding box center [113, 186] width 209 height 29
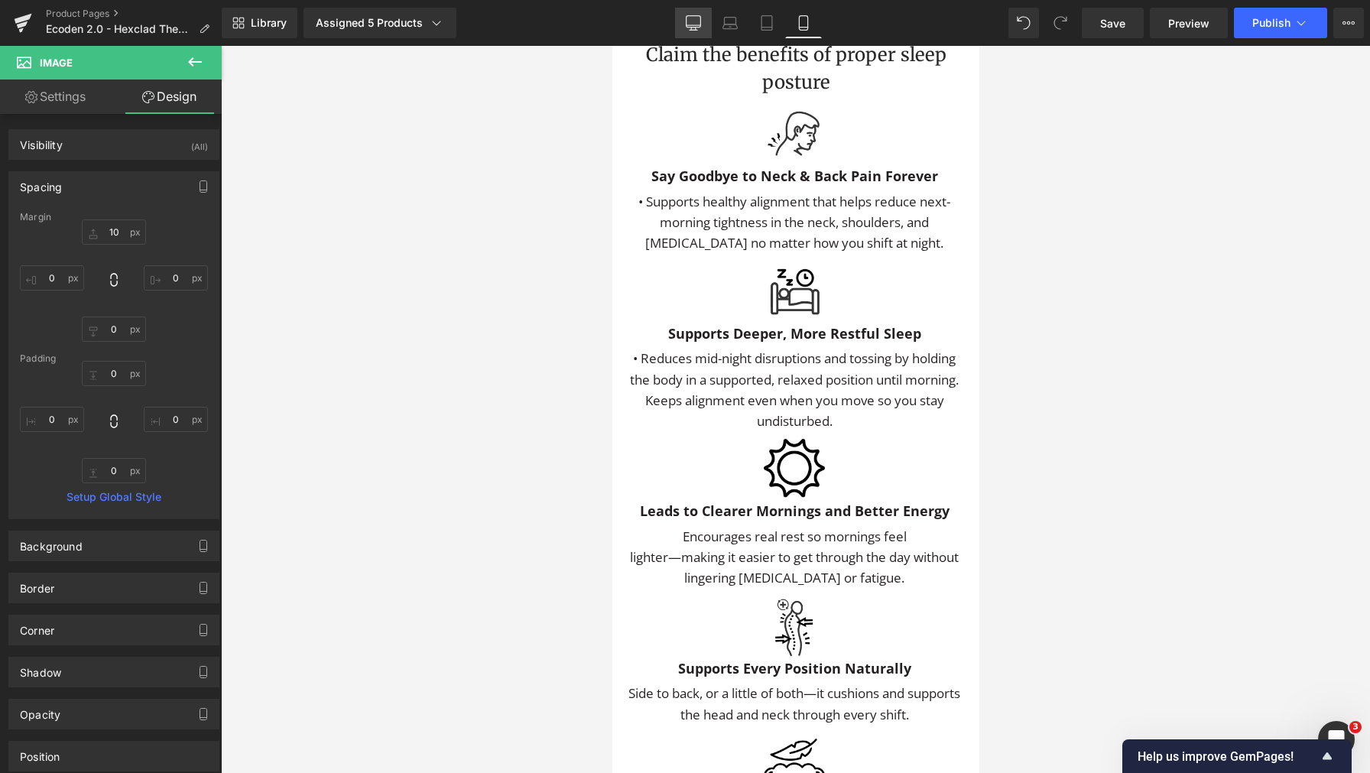
click at [696, 24] on icon at bounding box center [693, 22] width 15 height 15
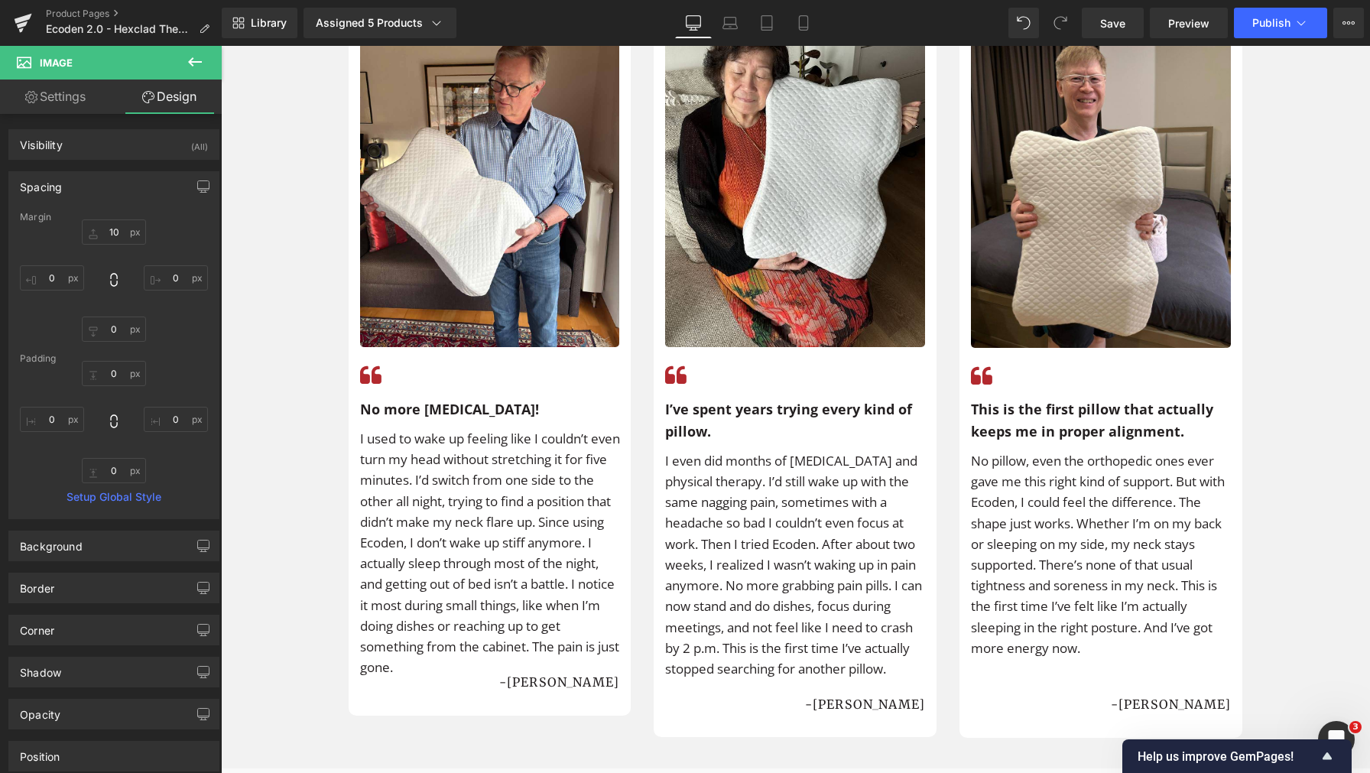
type input "0"
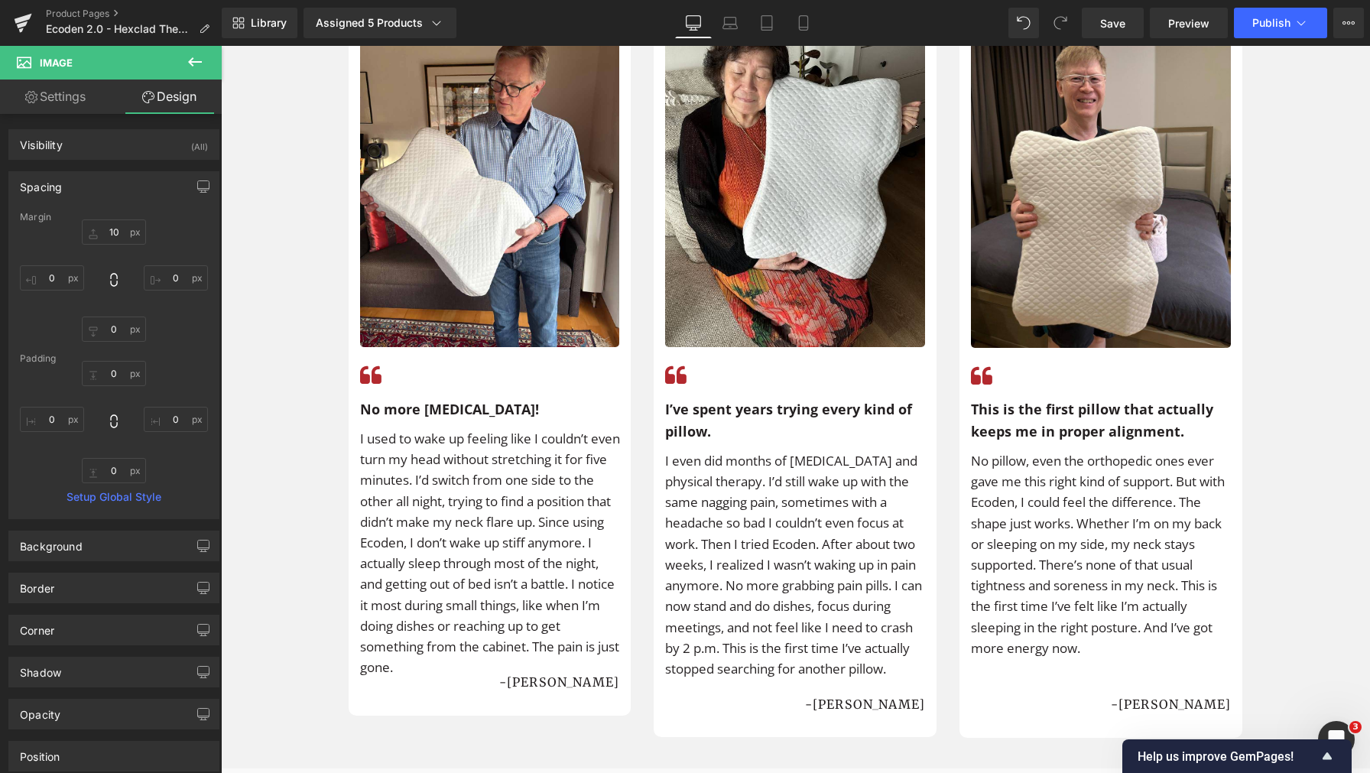
type input "0"
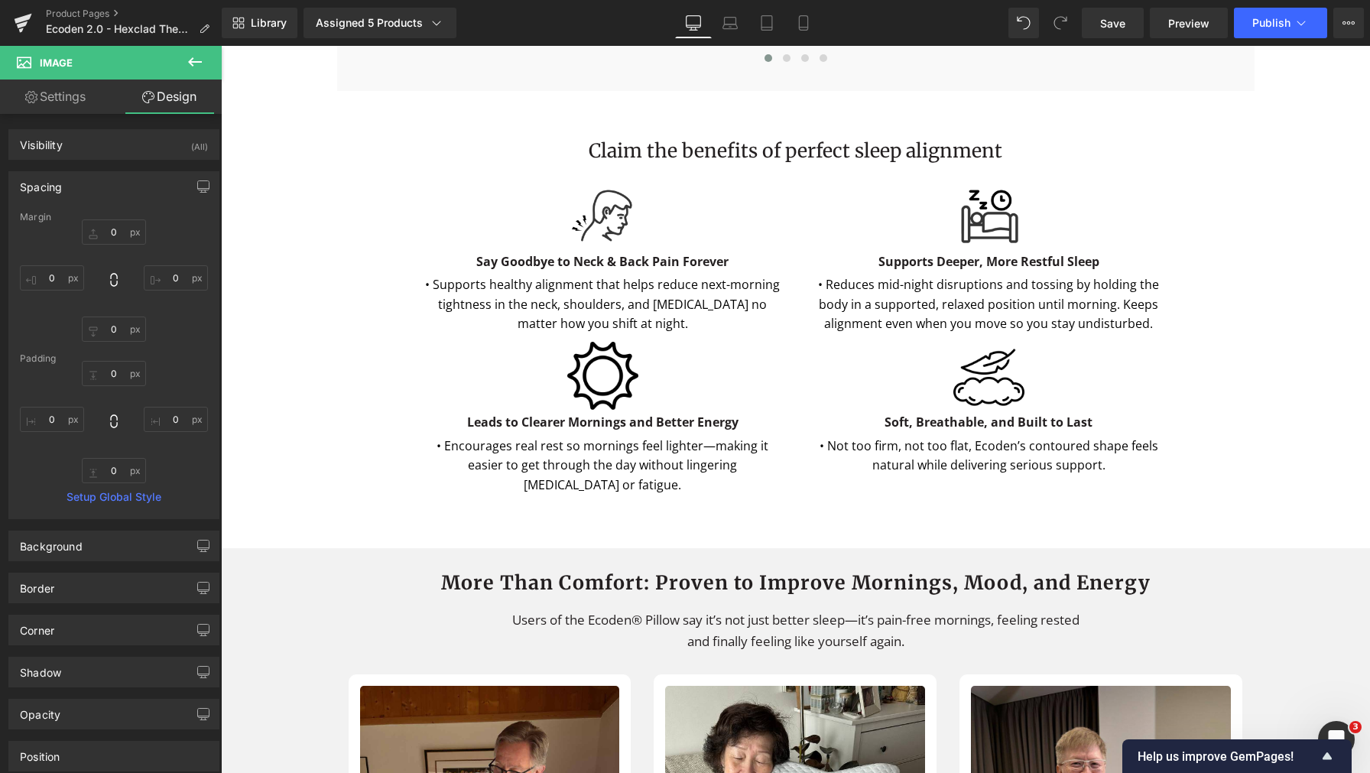
scroll to position [3119, 0]
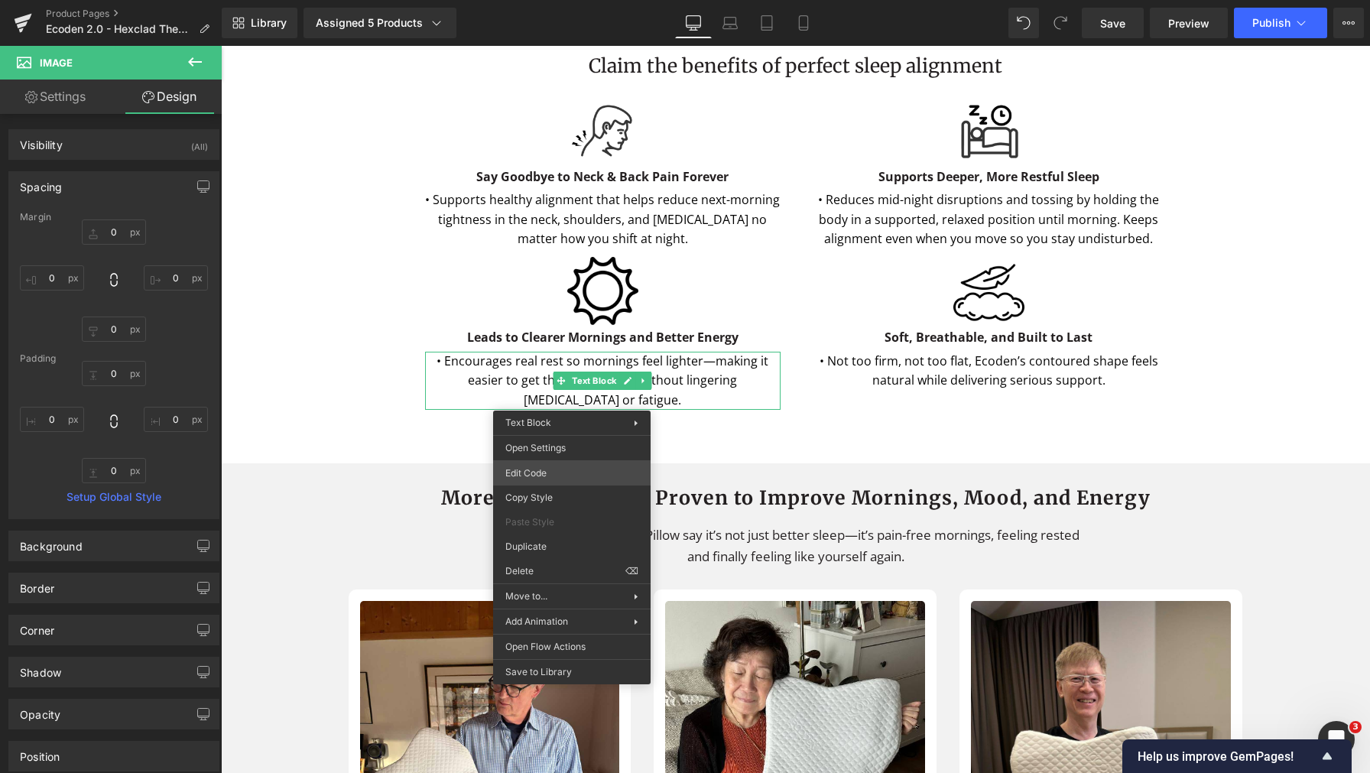
click at [567, 0] on div "Image You are previewing how the will restyle your page. You can not edit Eleme…" at bounding box center [685, 0] width 1370 height 0
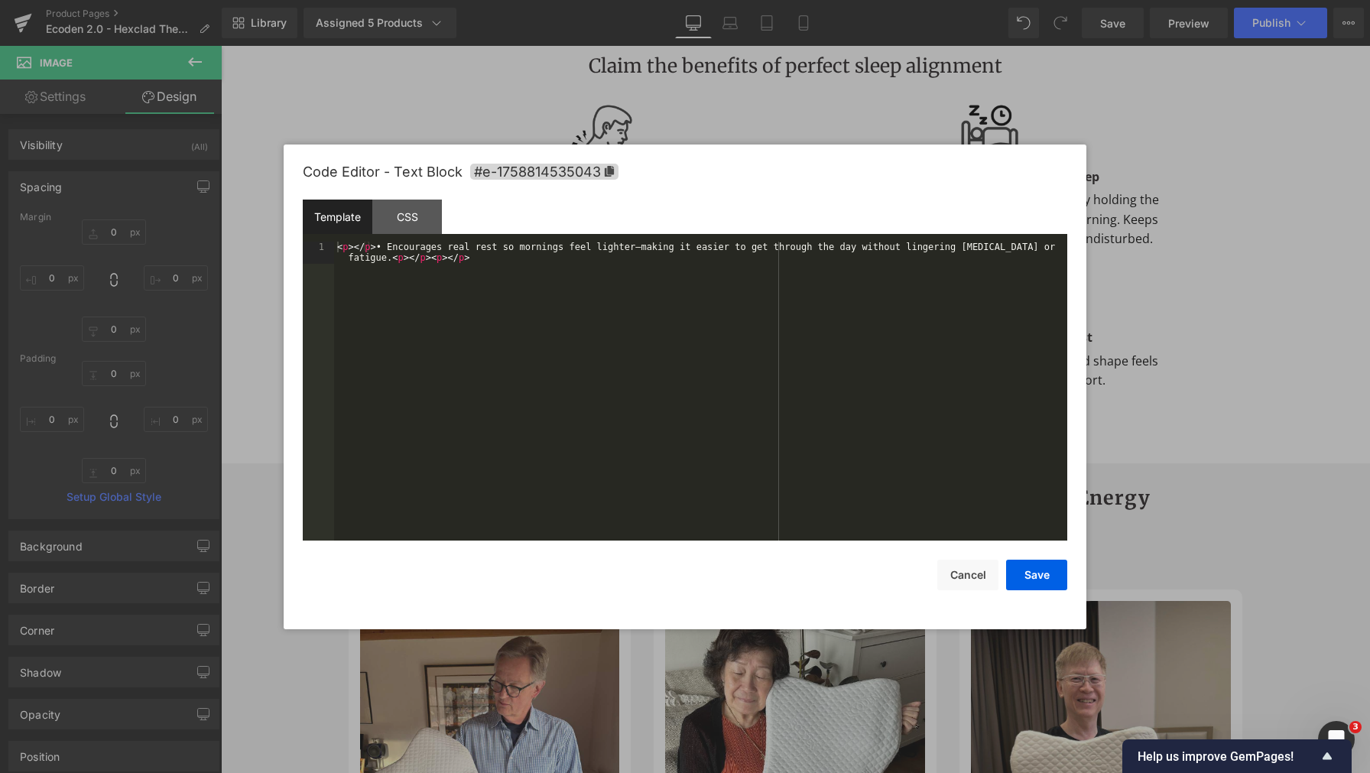
click at [849, 381] on div "< p > </ p > • Encourages real rest so mornings feel lighter—making it easier t…" at bounding box center [700, 414] width 733 height 344
click at [959, 586] on button "Cancel" at bounding box center [967, 575] width 61 height 31
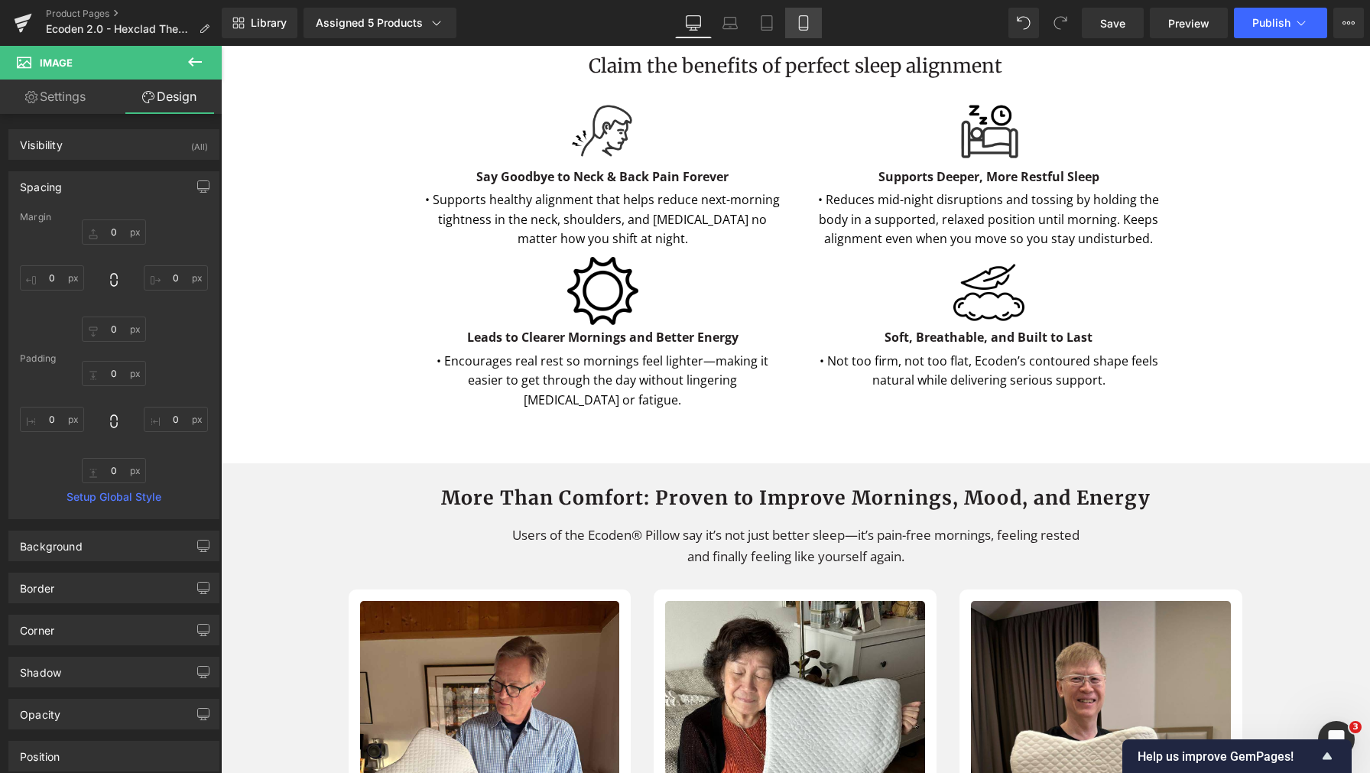
drag, startPoint x: 805, startPoint y: 28, endPoint x: 168, endPoint y: 436, distance: 756.4
click at [805, 28] on icon at bounding box center [803, 22] width 15 height 15
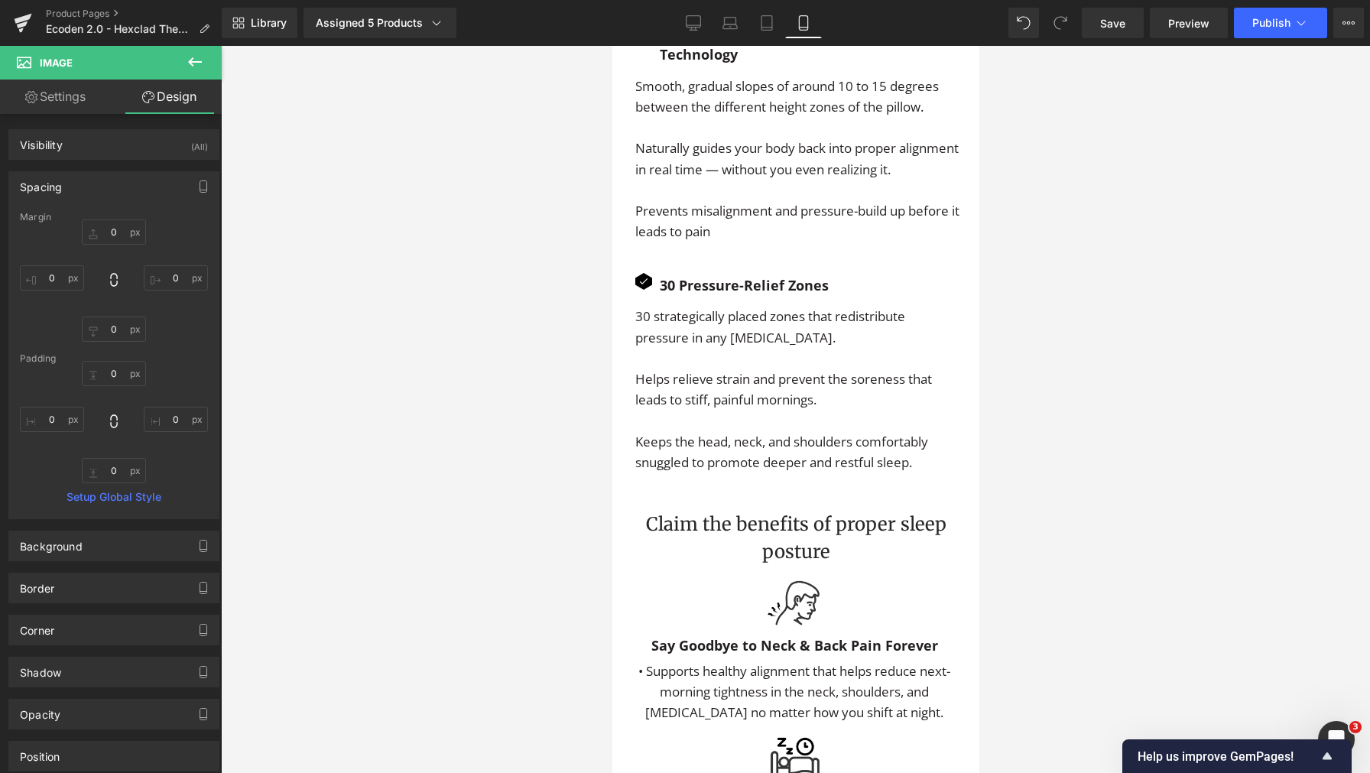
type input "10"
type input "0"
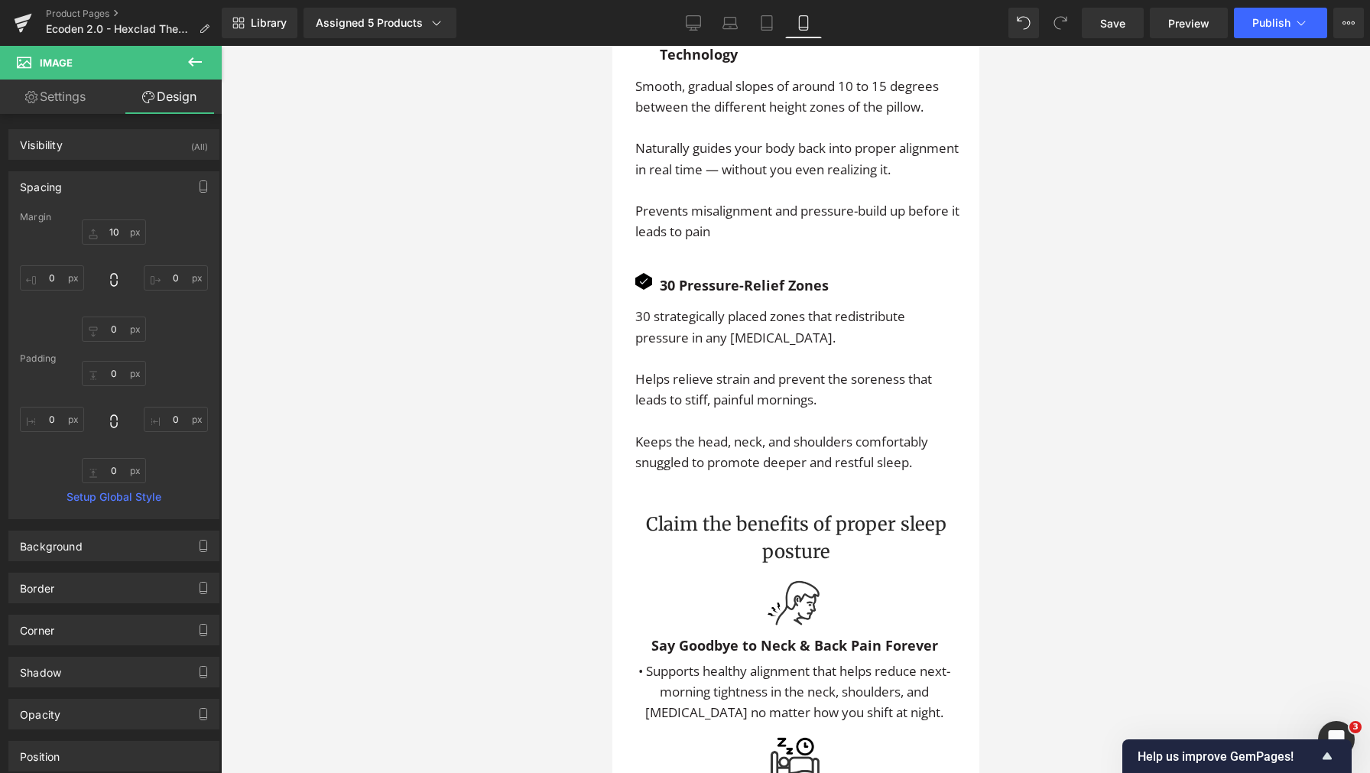
type input "0"
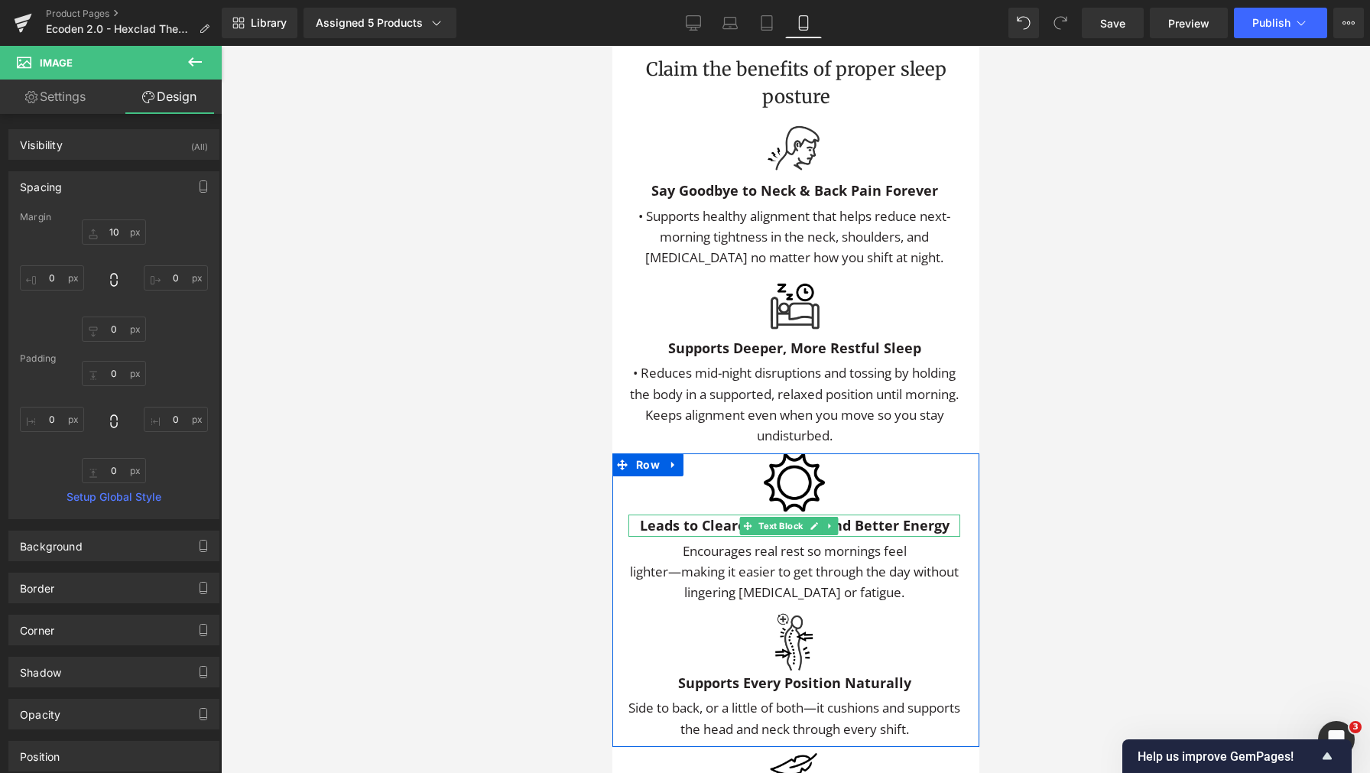
click at [734, 534] on b "Leads to Clearer Mornings and Better Energy" at bounding box center [794, 525] width 310 height 18
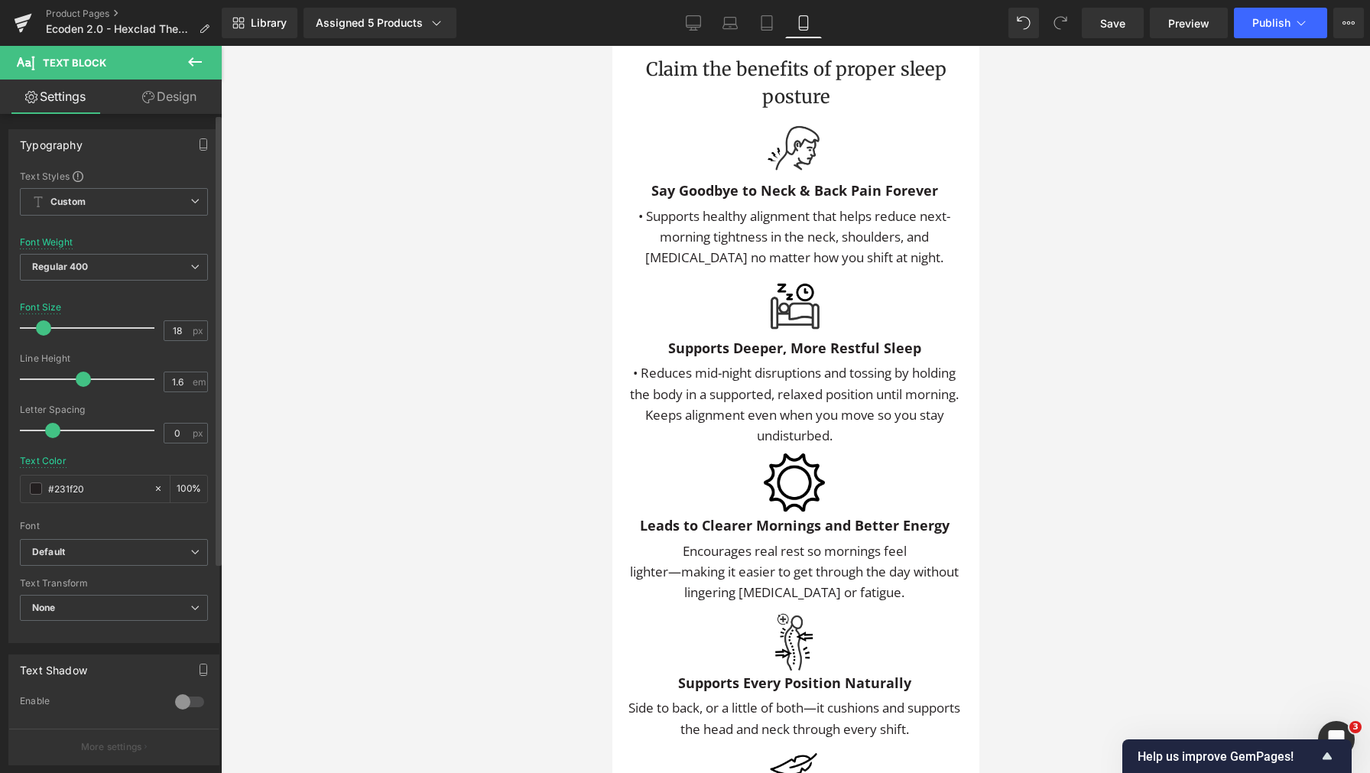
click at [47, 326] on span at bounding box center [43, 327] width 15 height 15
type input "16"
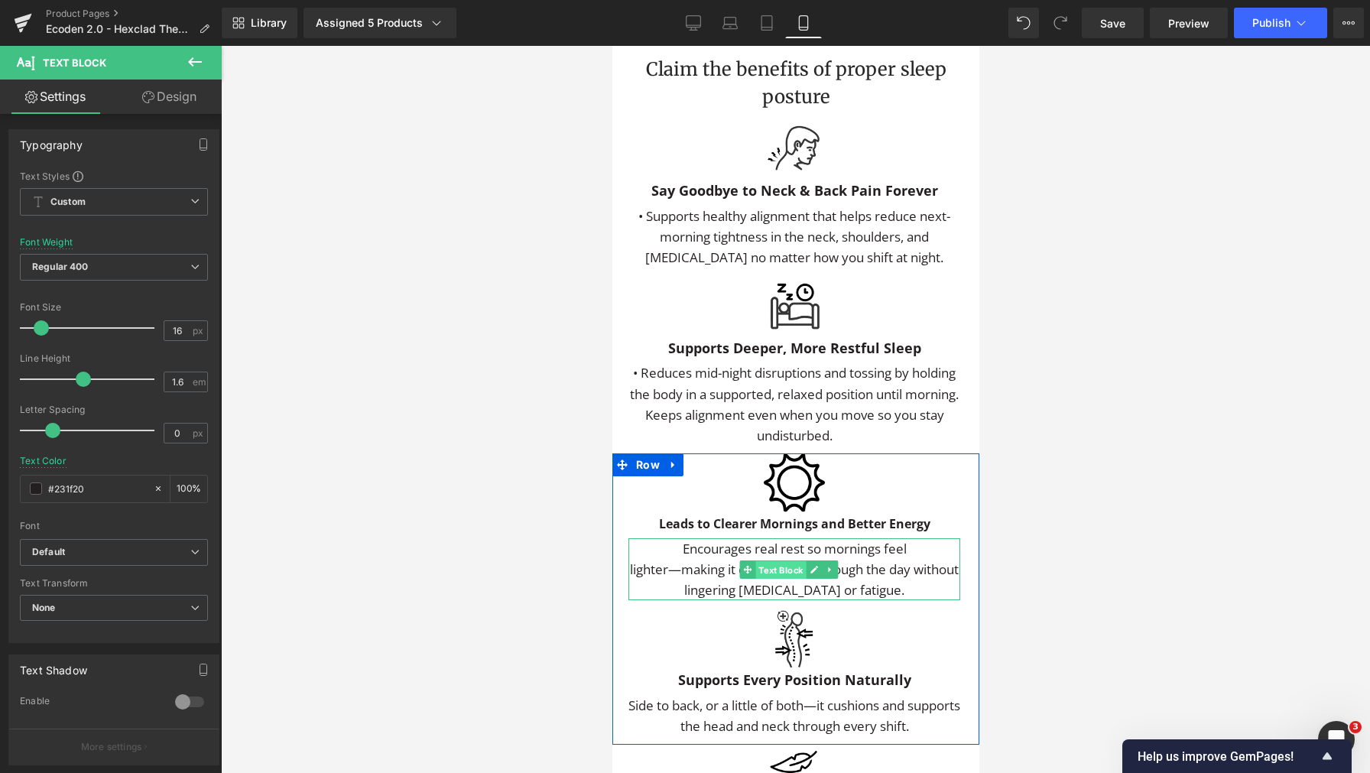
click at [768, 579] on span "Text Block" at bounding box center [780, 569] width 50 height 18
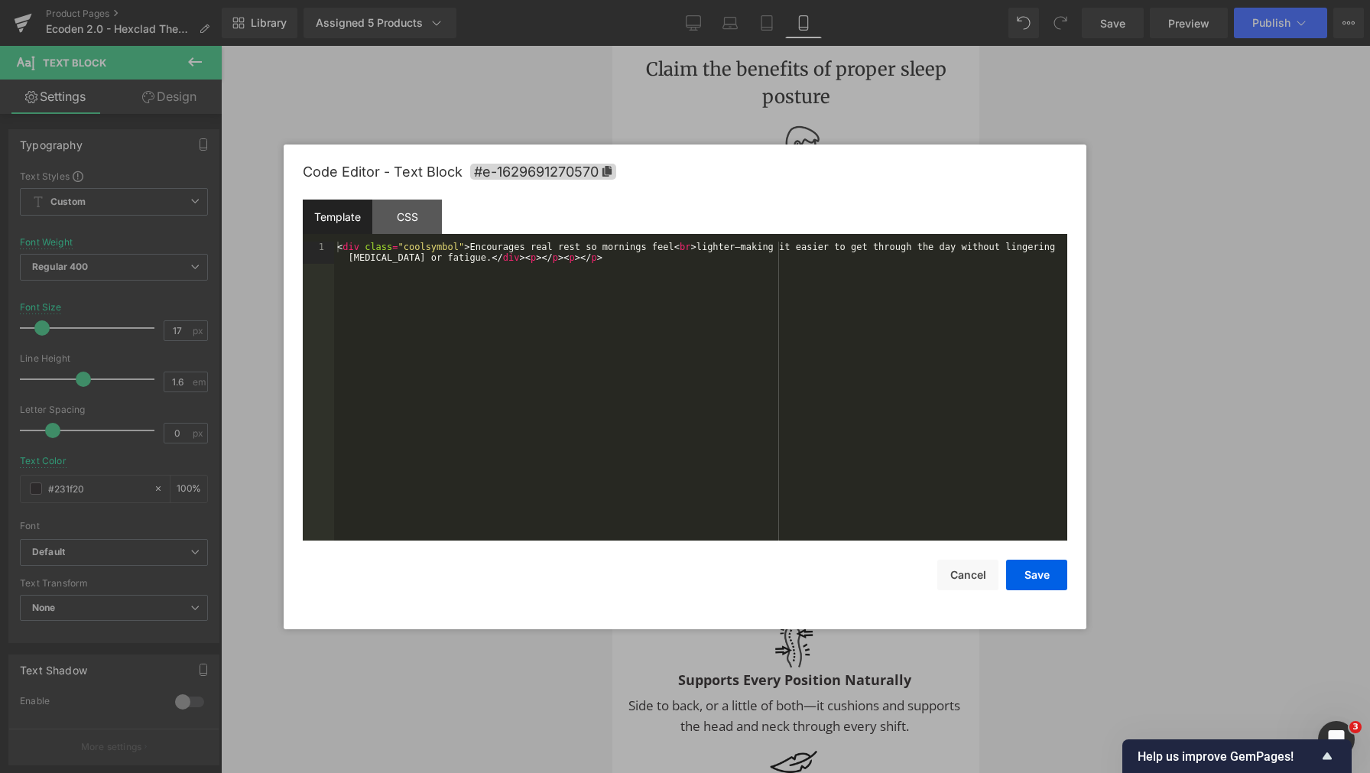
click at [675, 0] on div "Text Block You are previewing how the will restyle your page. You can not edit …" at bounding box center [685, 0] width 1370 height 0
drag, startPoint x: 780, startPoint y: 469, endPoint x: 915, endPoint y: 495, distance: 137.9
click at [780, 469] on div "< div class = "coolsymbol" > Encourages real rest so mornings feel < br > light…" at bounding box center [700, 414] width 733 height 344
click at [1047, 568] on button "Save" at bounding box center [1036, 575] width 61 height 31
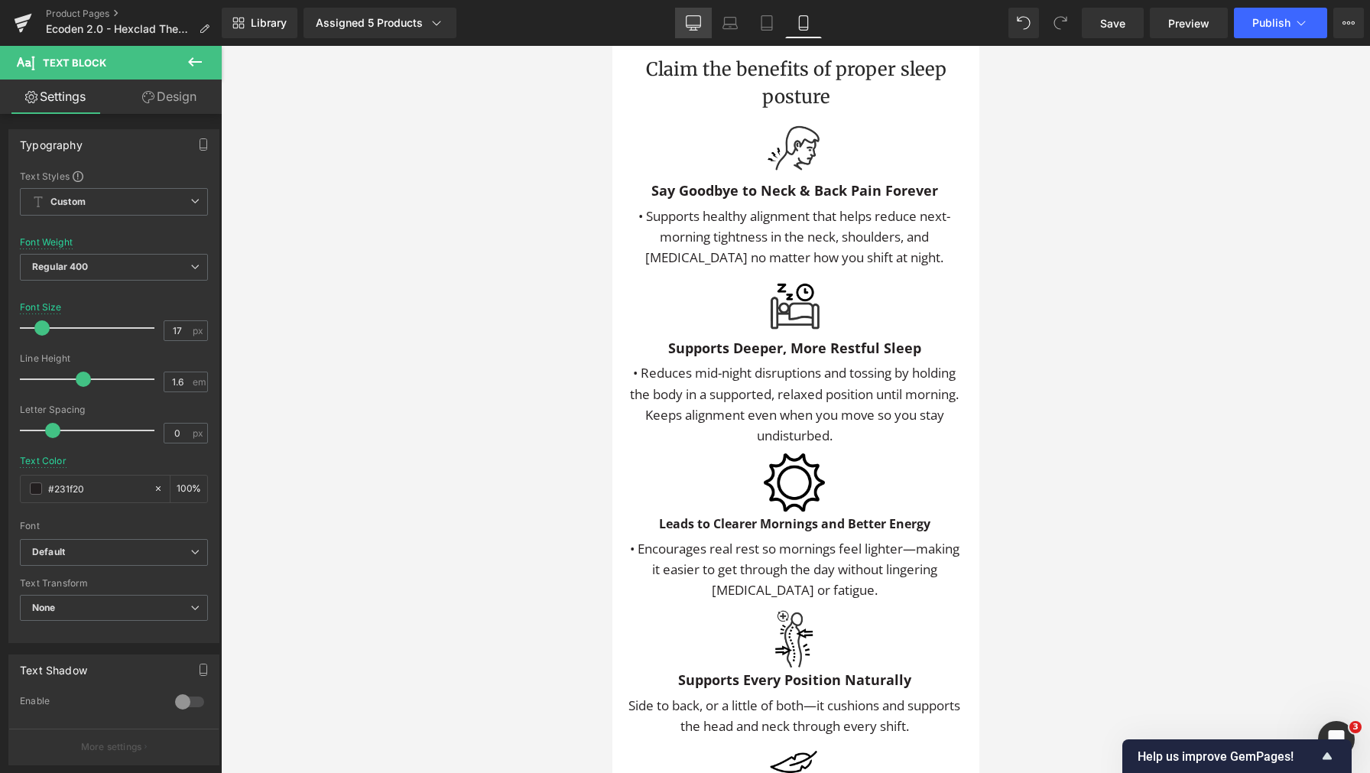
click at [693, 27] on icon at bounding box center [693, 21] width 15 height 11
type input "16"
type input "#3d4246"
type input "100"
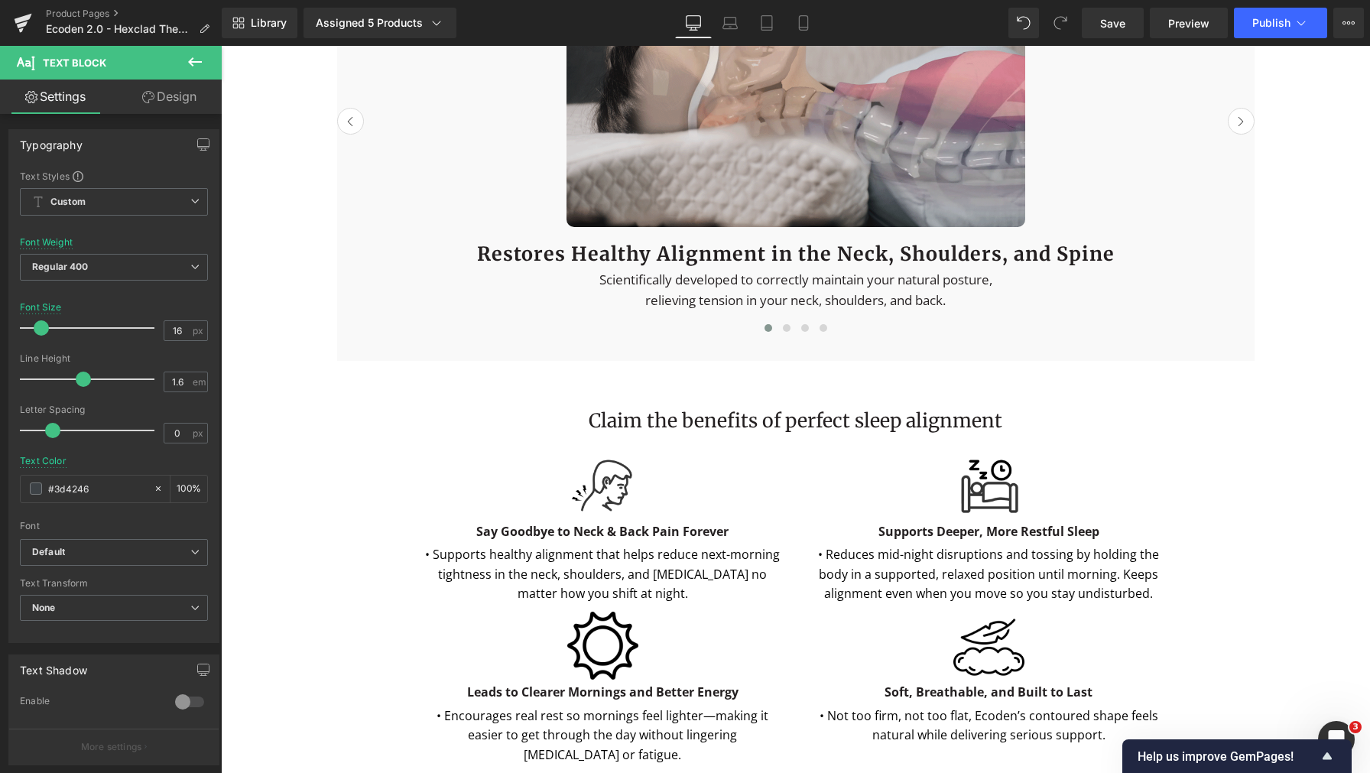
scroll to position [3058, 0]
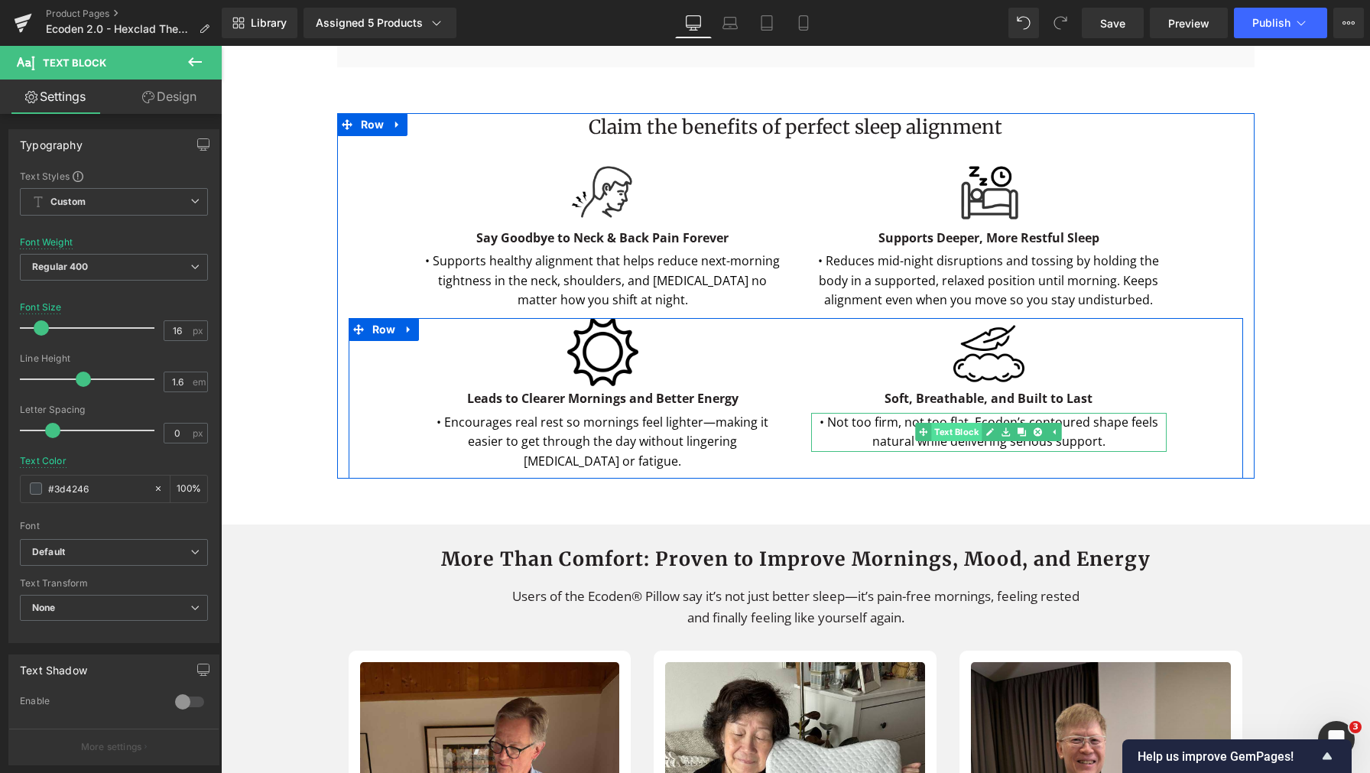
click at [929, 452] on div "• Not too firm, not too flat, Ecoden’s contoured shape feels natural while deli…" at bounding box center [988, 432] width 355 height 39
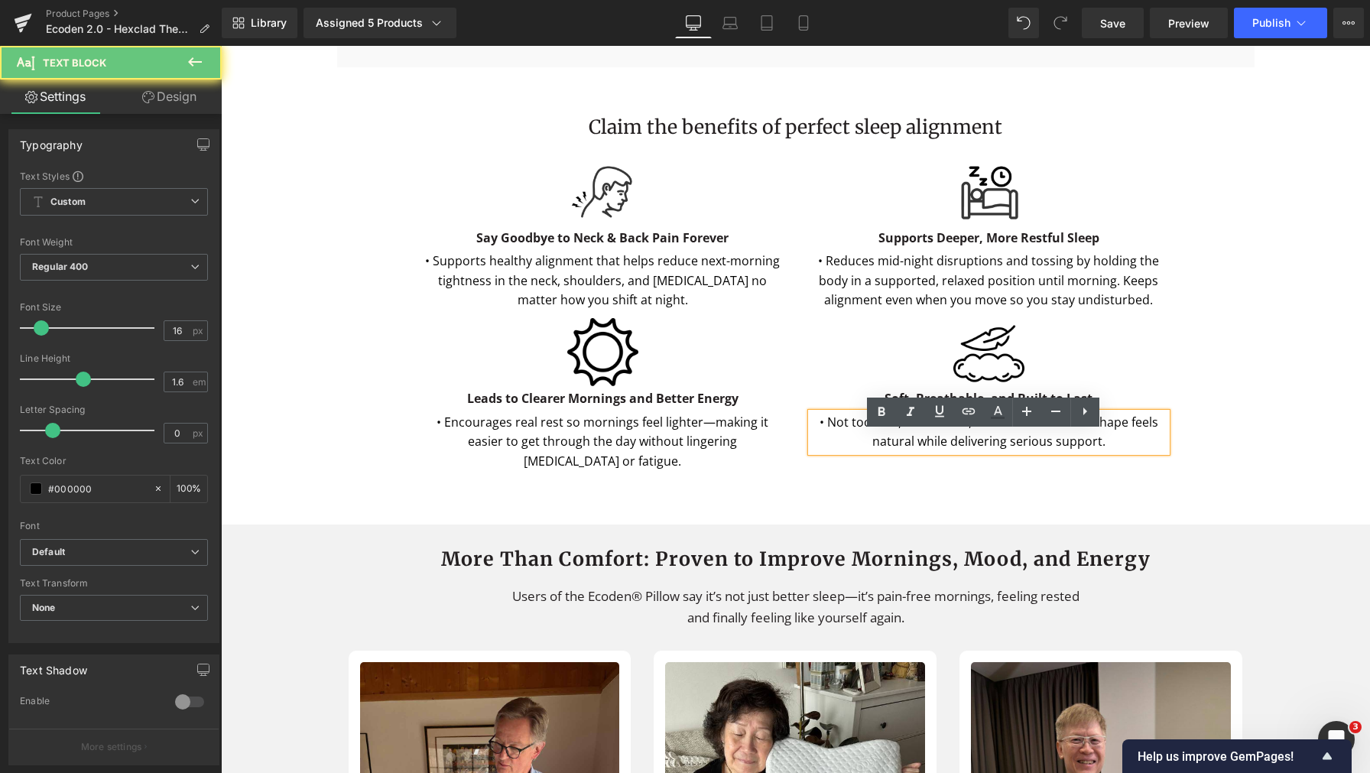
click at [862, 452] on p "• Not too firm, not too flat, Ecoden’s contoured shape feels natural while deli…" at bounding box center [988, 432] width 355 height 39
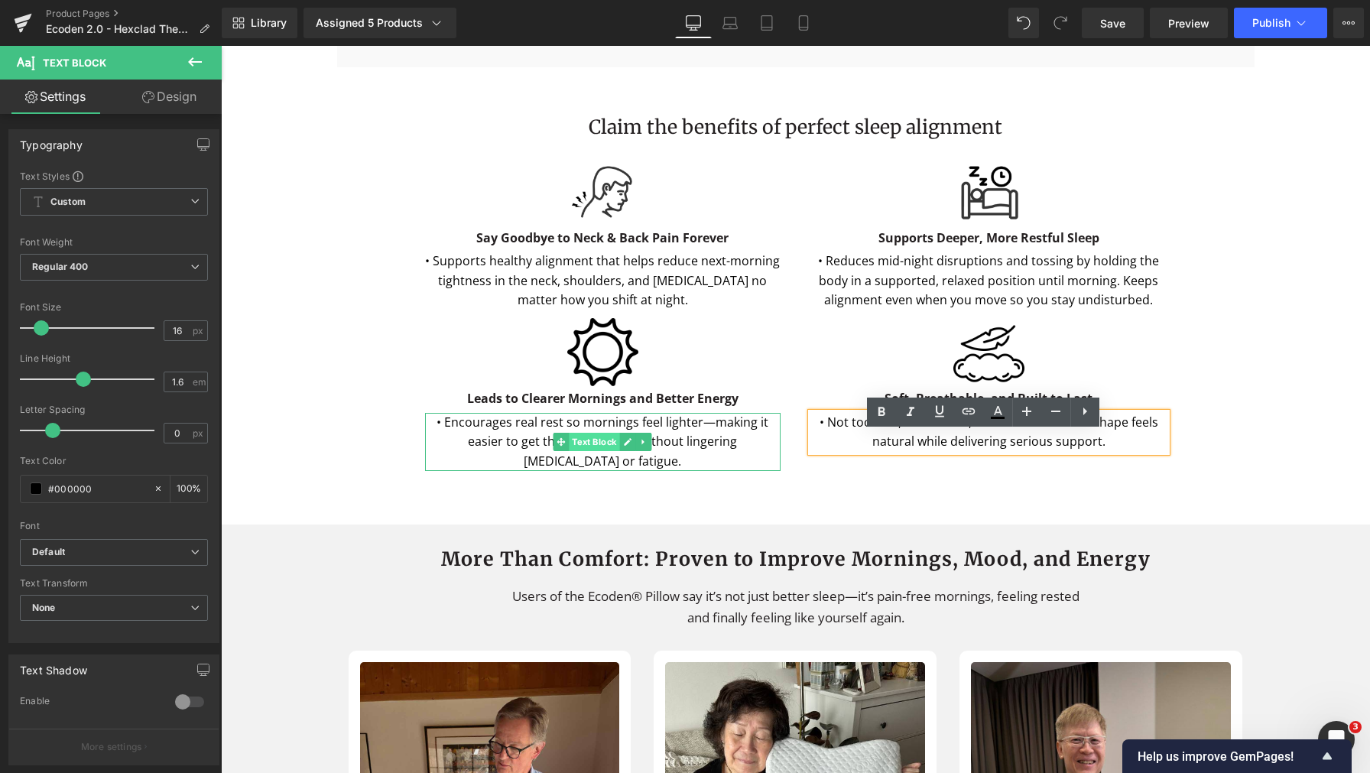
click at [604, 451] on span "Text Block" at bounding box center [594, 442] width 50 height 18
click at [601, 472] on div "• Encourages real rest so mornings feel lighter—making it easier to get through…" at bounding box center [602, 442] width 355 height 59
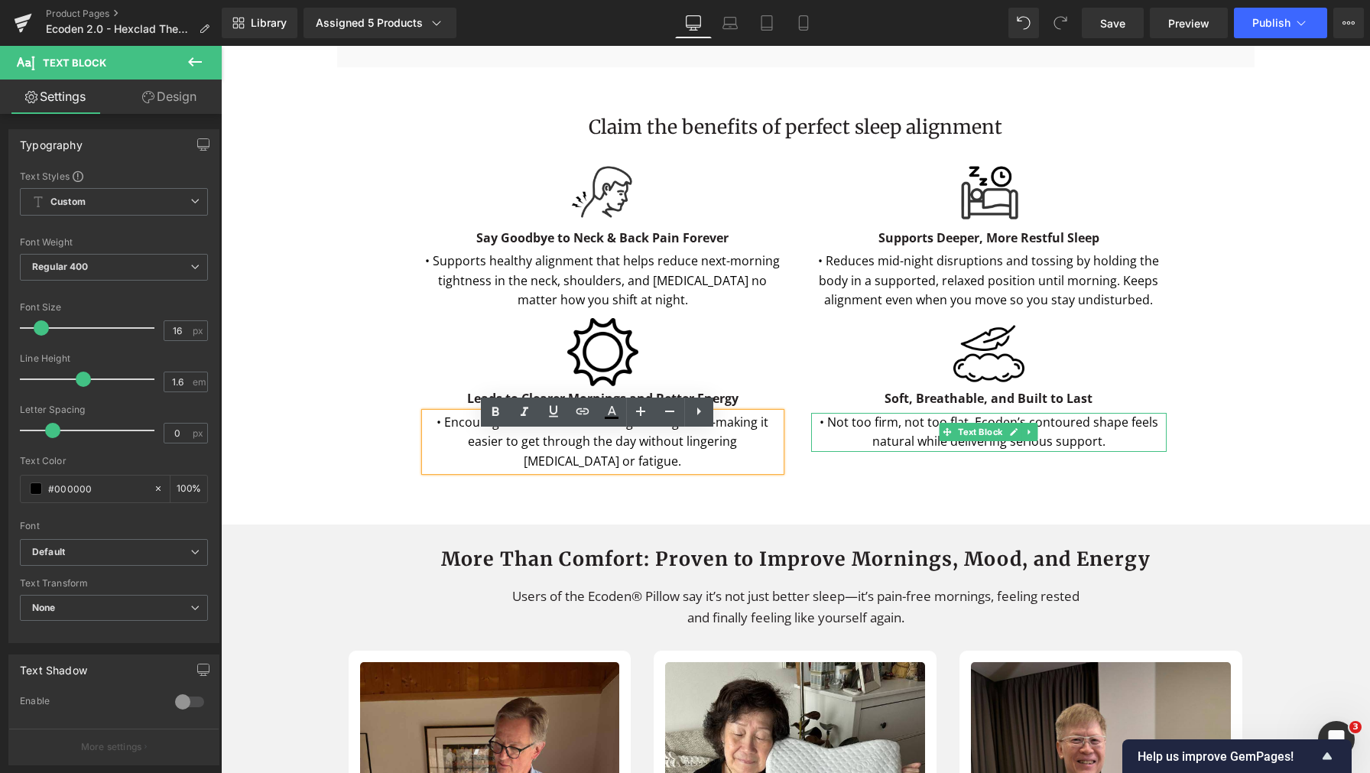
click at [930, 452] on p "• Not too firm, not too flat, Ecoden’s contoured shape feels natural while deli…" at bounding box center [988, 432] width 355 height 39
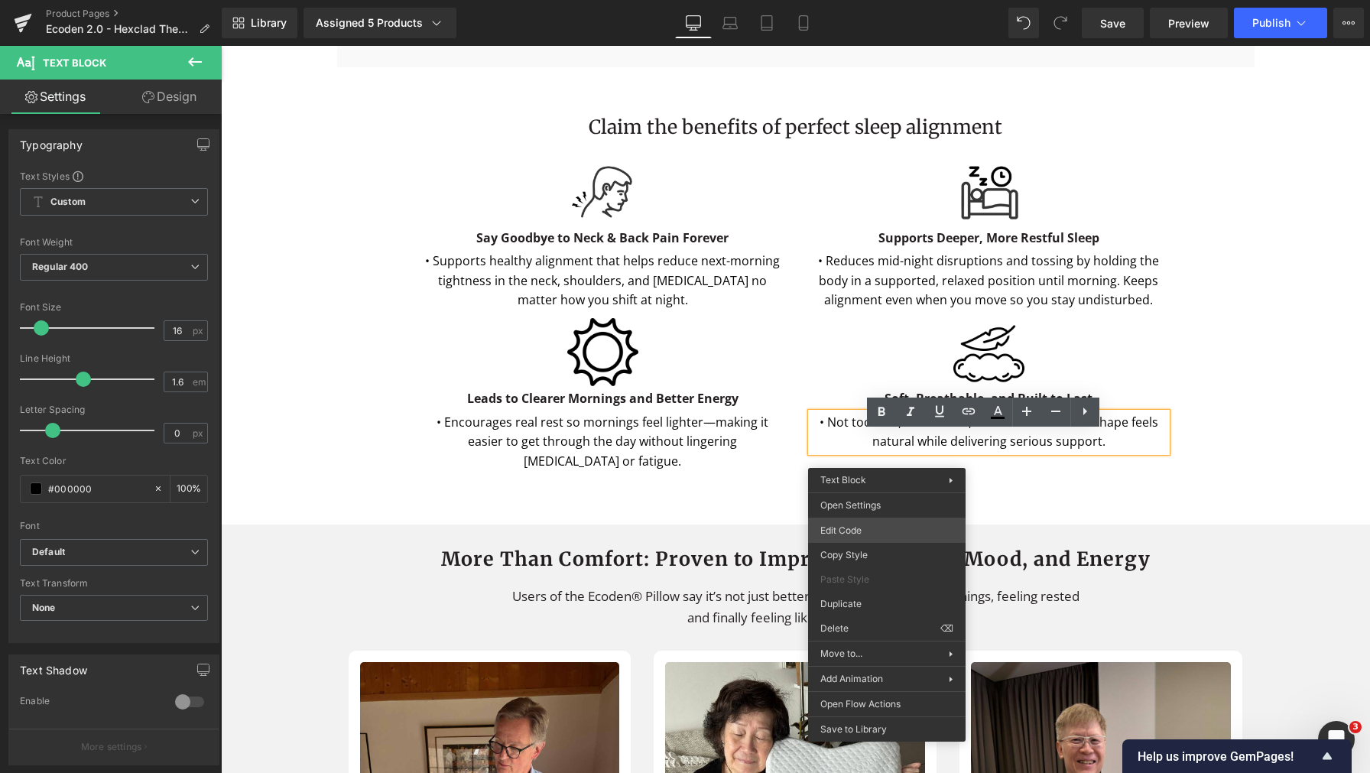
click at [869, 0] on div "Text Block You are previewing how the will restyle your page. You can not edit …" at bounding box center [685, 0] width 1370 height 0
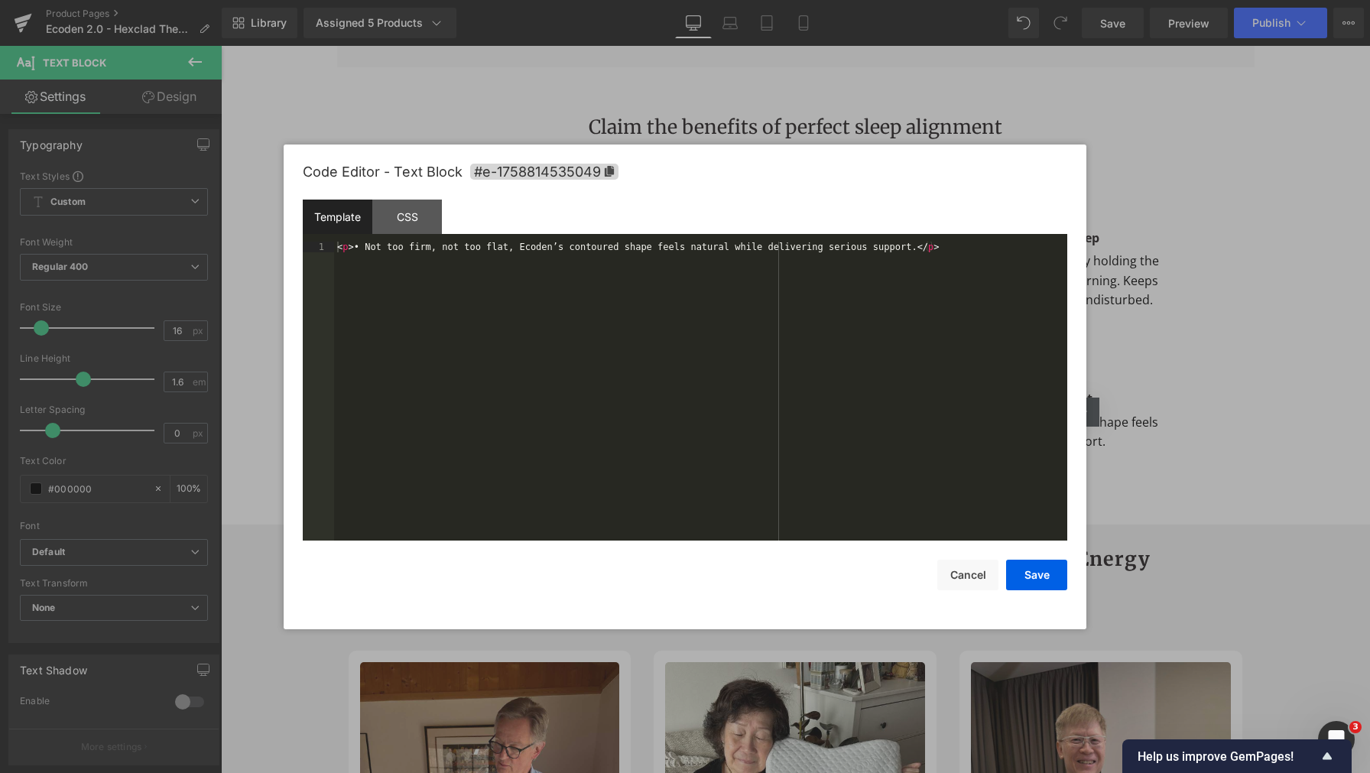
click at [856, 488] on div "< p > • Not too firm, not too flat, Ecoden’s contoured shape feels natural whil…" at bounding box center [700, 403] width 733 height 322
click at [985, 574] on button "Cancel" at bounding box center [967, 575] width 61 height 31
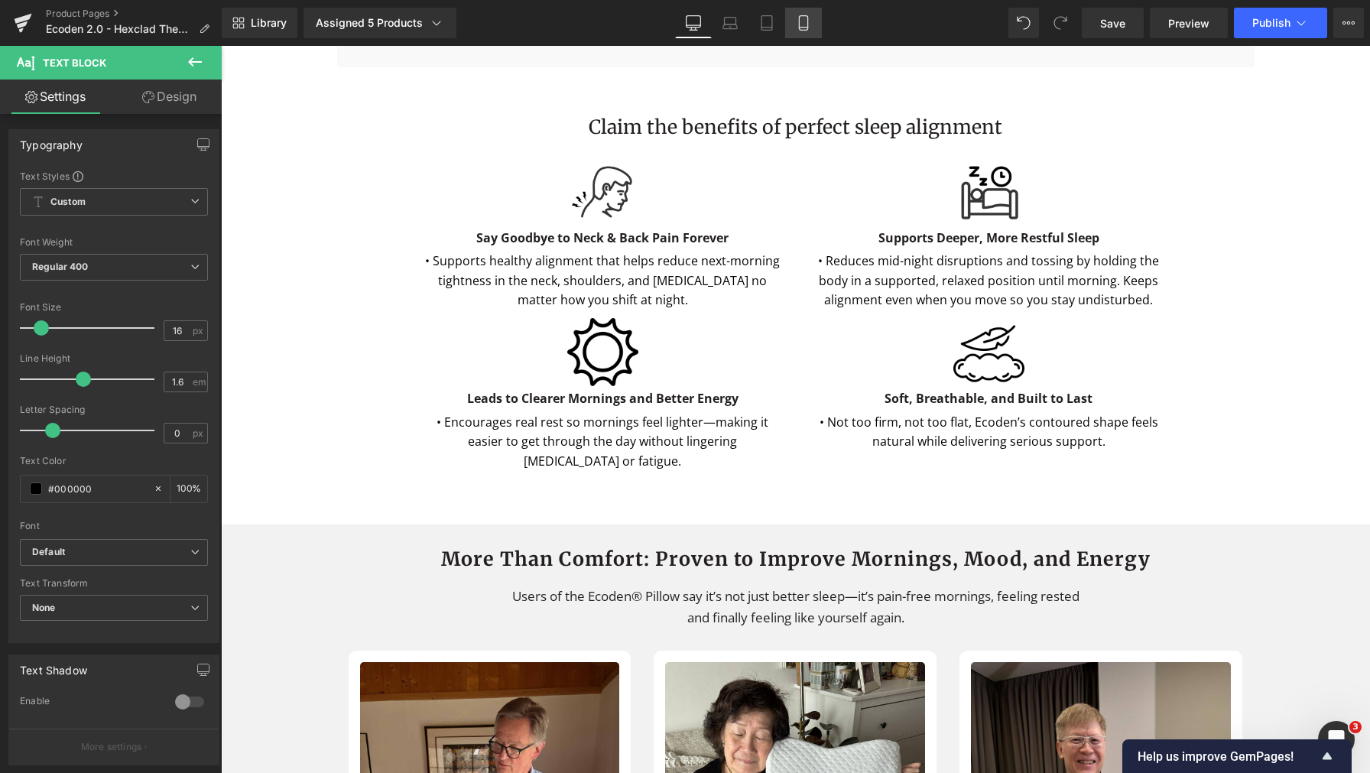
click at [796, 25] on link "Mobile" at bounding box center [803, 23] width 37 height 31
type input "100"
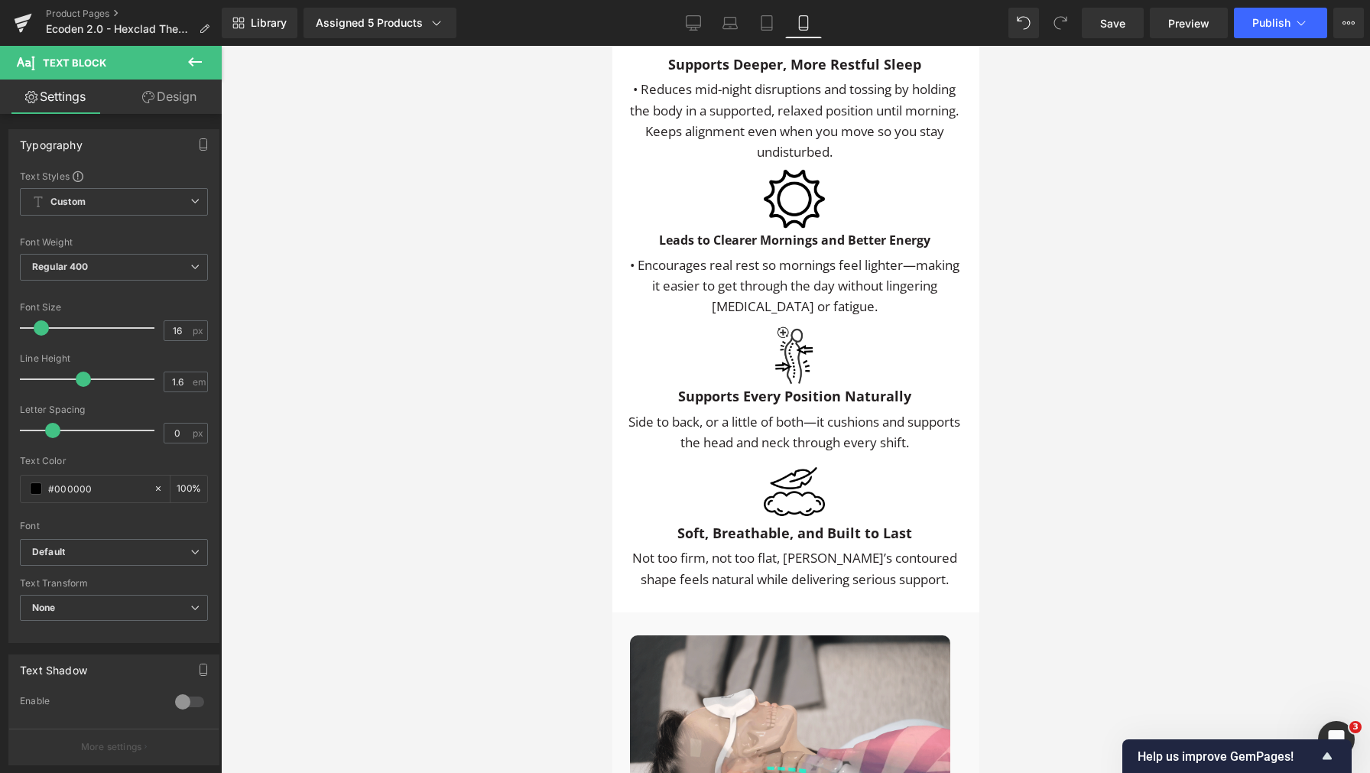
scroll to position [3877, 0]
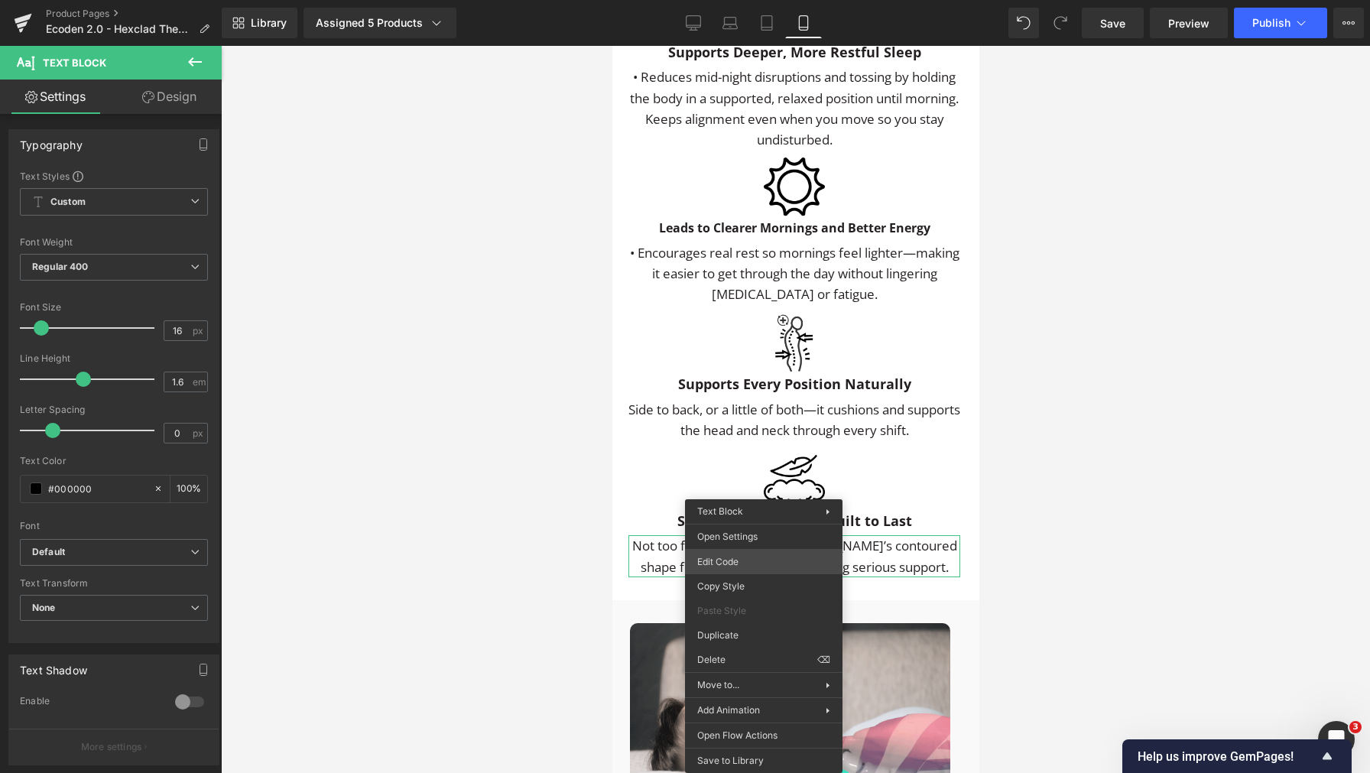
click at [767, 0] on div "Text Block You are previewing how the will restyle your page. You can not edit …" at bounding box center [685, 0] width 1370 height 0
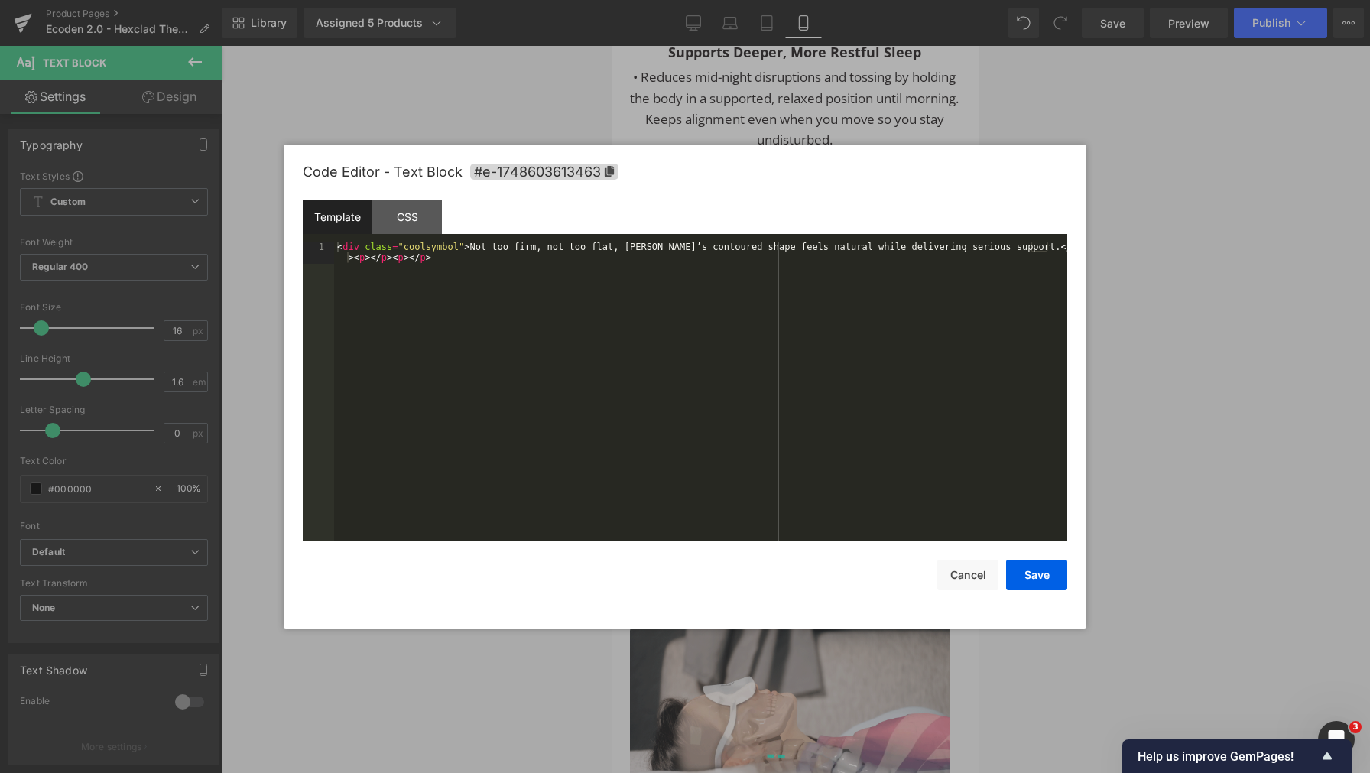
drag, startPoint x: 834, startPoint y: 469, endPoint x: 858, endPoint y: 477, distance: 25.9
click at [834, 469] on div "< div class = "coolsymbol" > Not too firm, not too flat, Ecoden’s contoured sha…" at bounding box center [700, 414] width 733 height 344
click at [1042, 567] on button "Save" at bounding box center [1036, 575] width 61 height 31
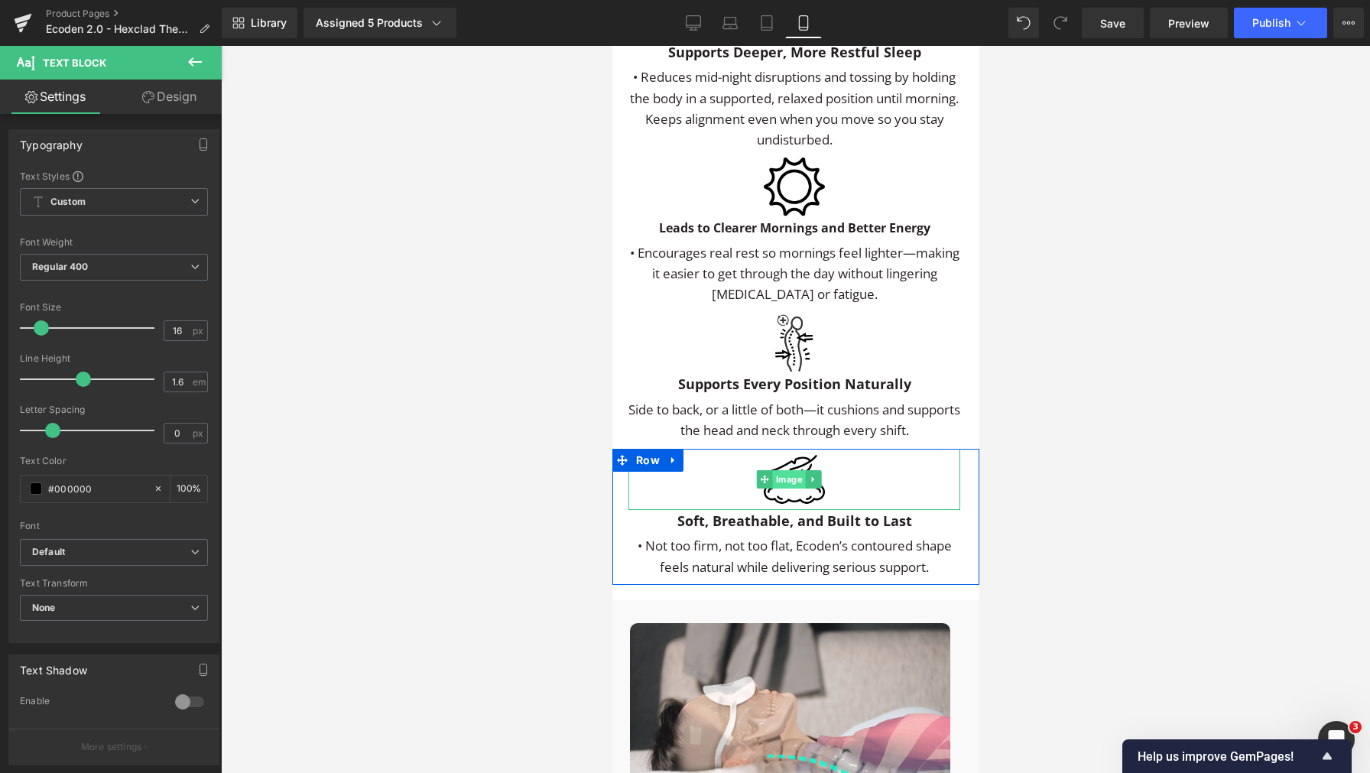
click at [775, 488] on span "Image" at bounding box center [787, 479] width 33 height 18
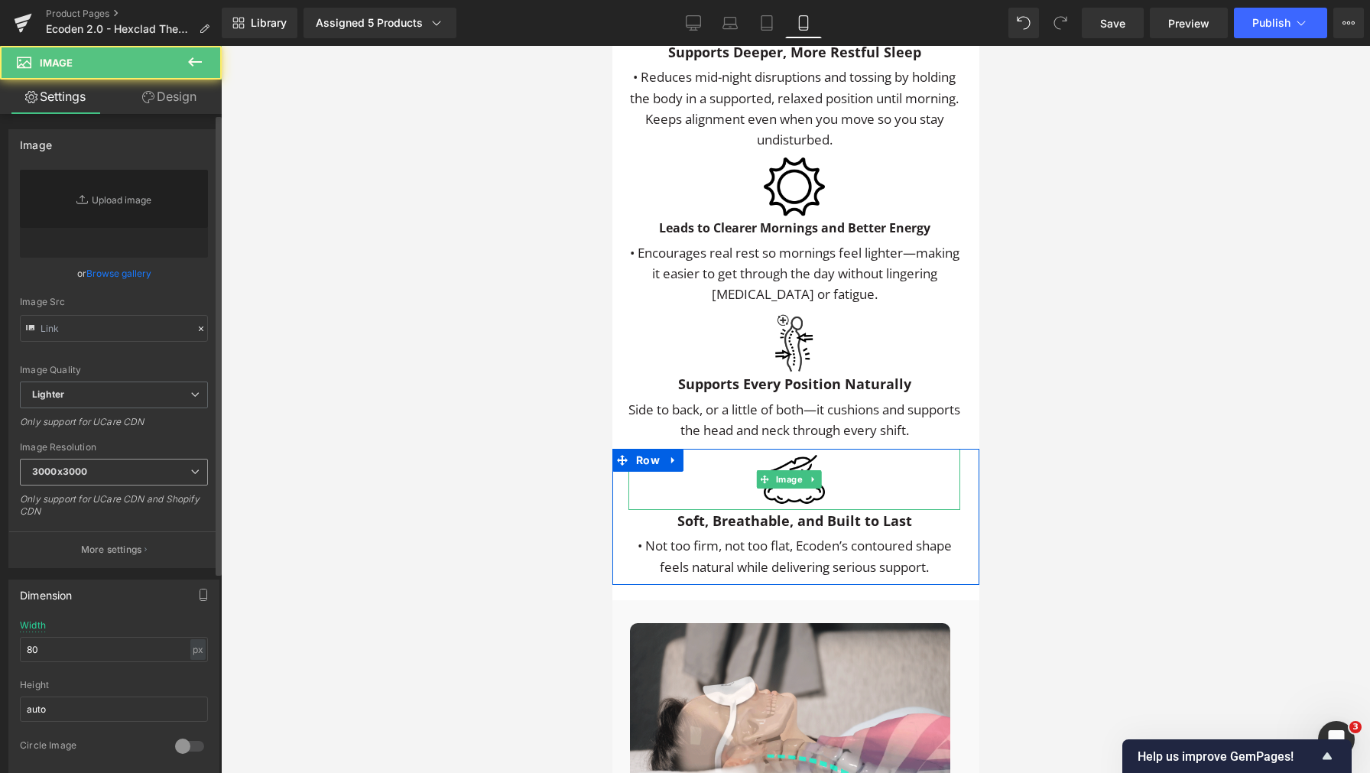
type input "https://ucarecdn.com/fd7fc95d-b1c3-4042-a379-a2c2105285b8/-/format/auto/-/previ…"
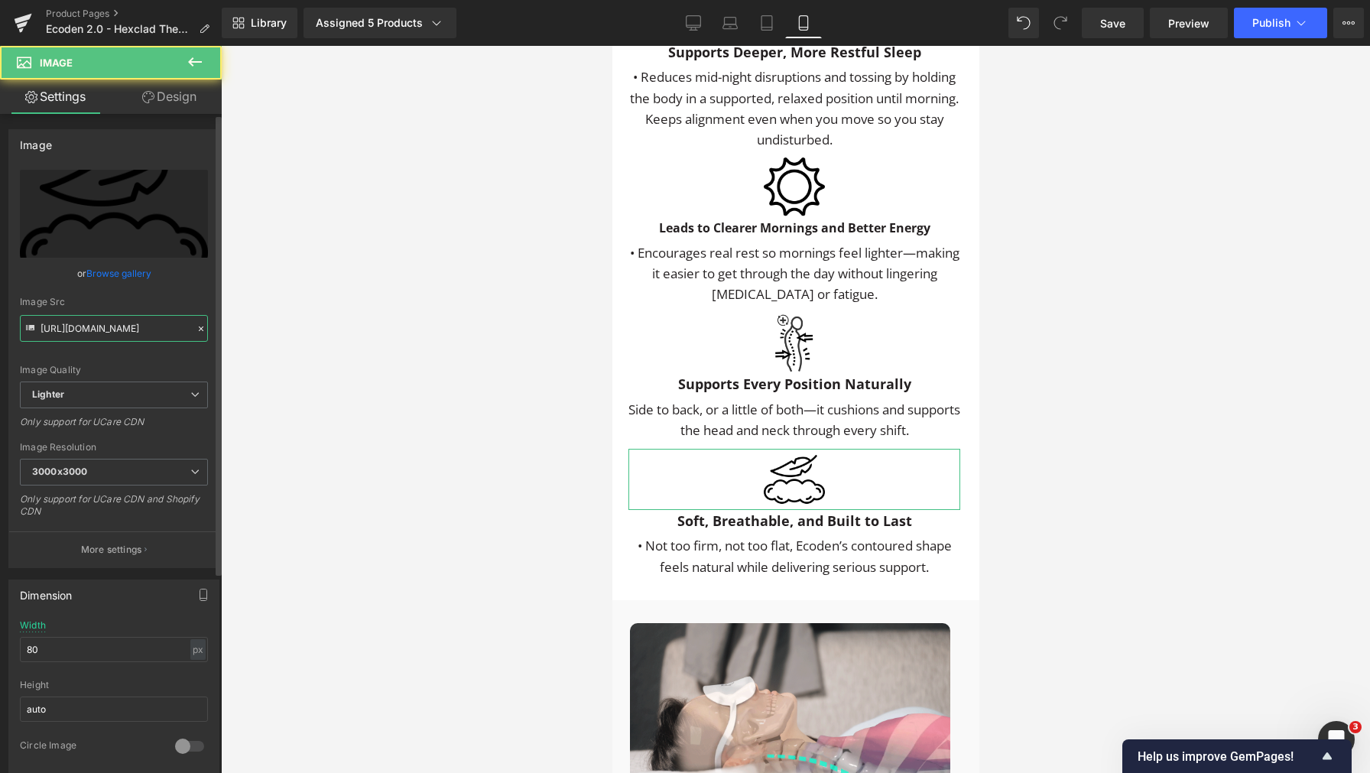
click at [120, 326] on input "https://ucarecdn.com/fd7fc95d-b1c3-4042-a379-a2c2105285b8/-/format/auto/-/previ…" at bounding box center [114, 328] width 188 height 27
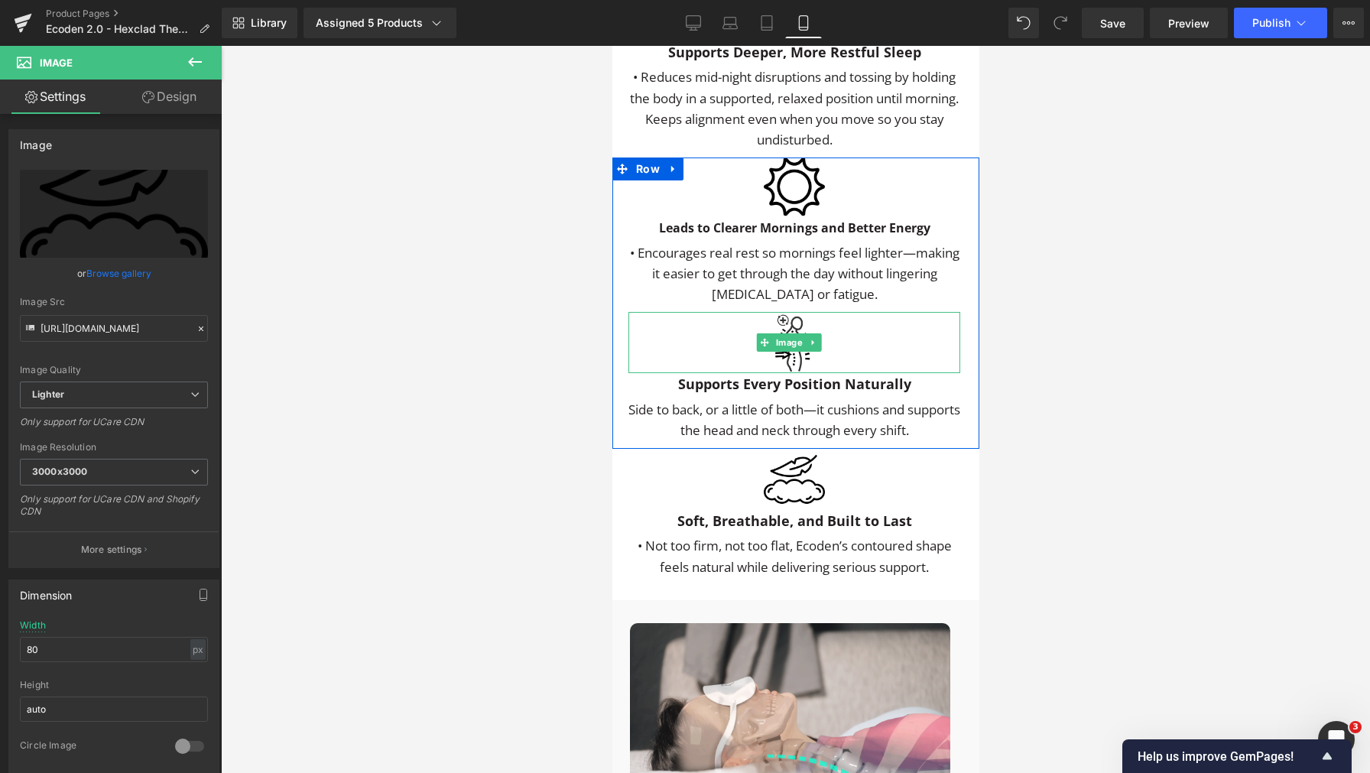
click at [753, 346] on div at bounding box center [794, 342] width 332 height 61
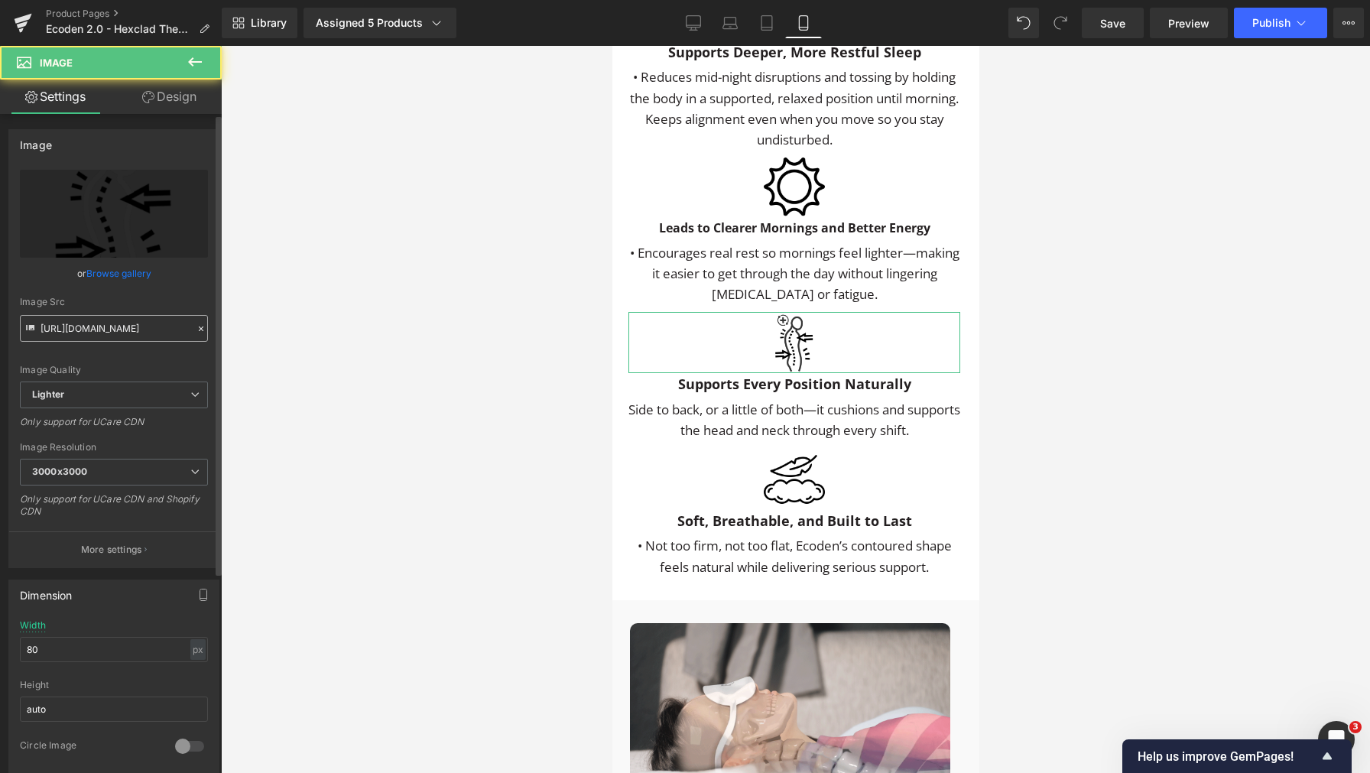
click at [125, 329] on input "https://ucarecdn.com/462ce2b2-e42e-4c2a-8df3-506fe38c9fed/-/format/auto/-/previ…" at bounding box center [114, 328] width 188 height 27
type input "https://ucarecdn.com/fd7fc95d-b1c3-4042-a379-a2c2105285b8/-/format/auto/-/previ…"
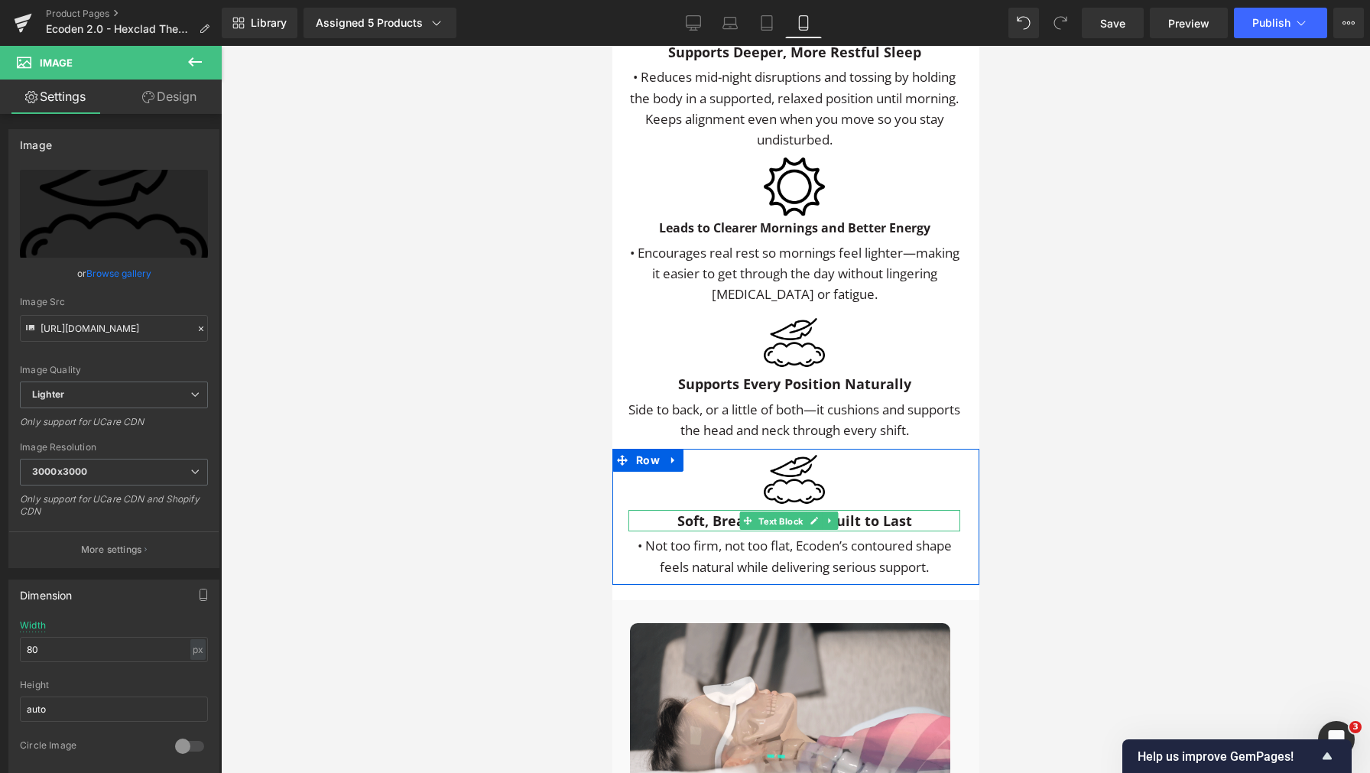
click at [780, 527] on span "Text Block" at bounding box center [780, 521] width 50 height 18
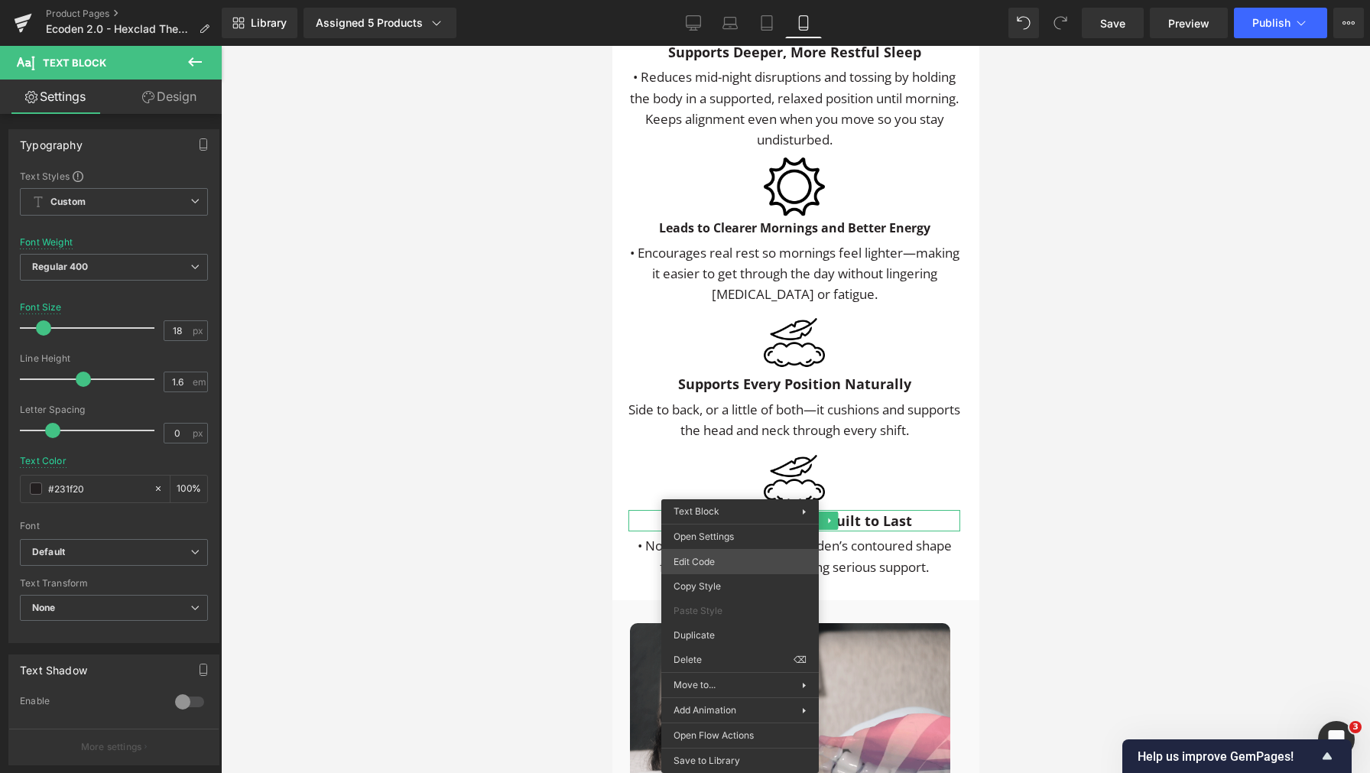
click at [708, 0] on div "Text Block You are previewing how the will restyle your page. You can not edit …" at bounding box center [685, 0] width 1370 height 0
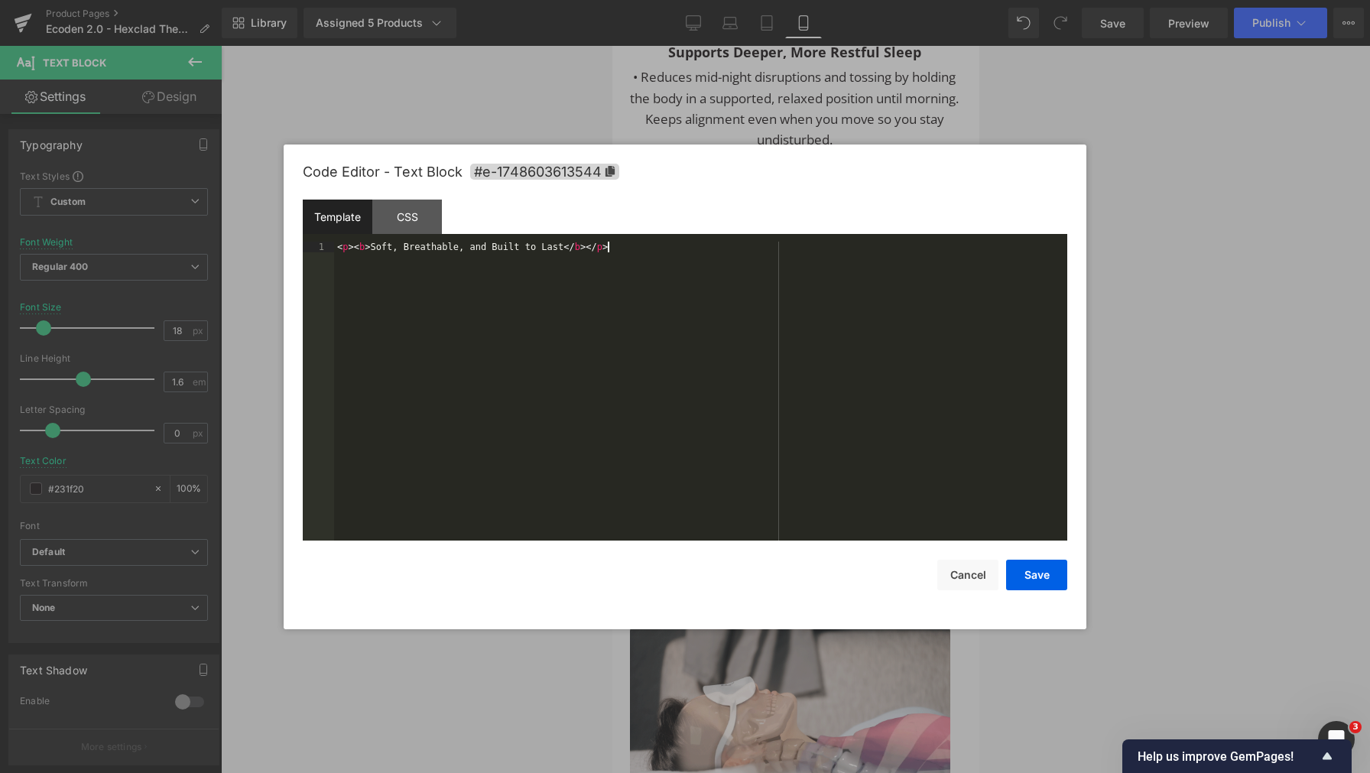
click at [766, 493] on div "< p > < b > Soft, Breathable, and Built to Last </ b > </ p >" at bounding box center [700, 403] width 733 height 322
click at [966, 575] on button "Cancel" at bounding box center [967, 575] width 61 height 31
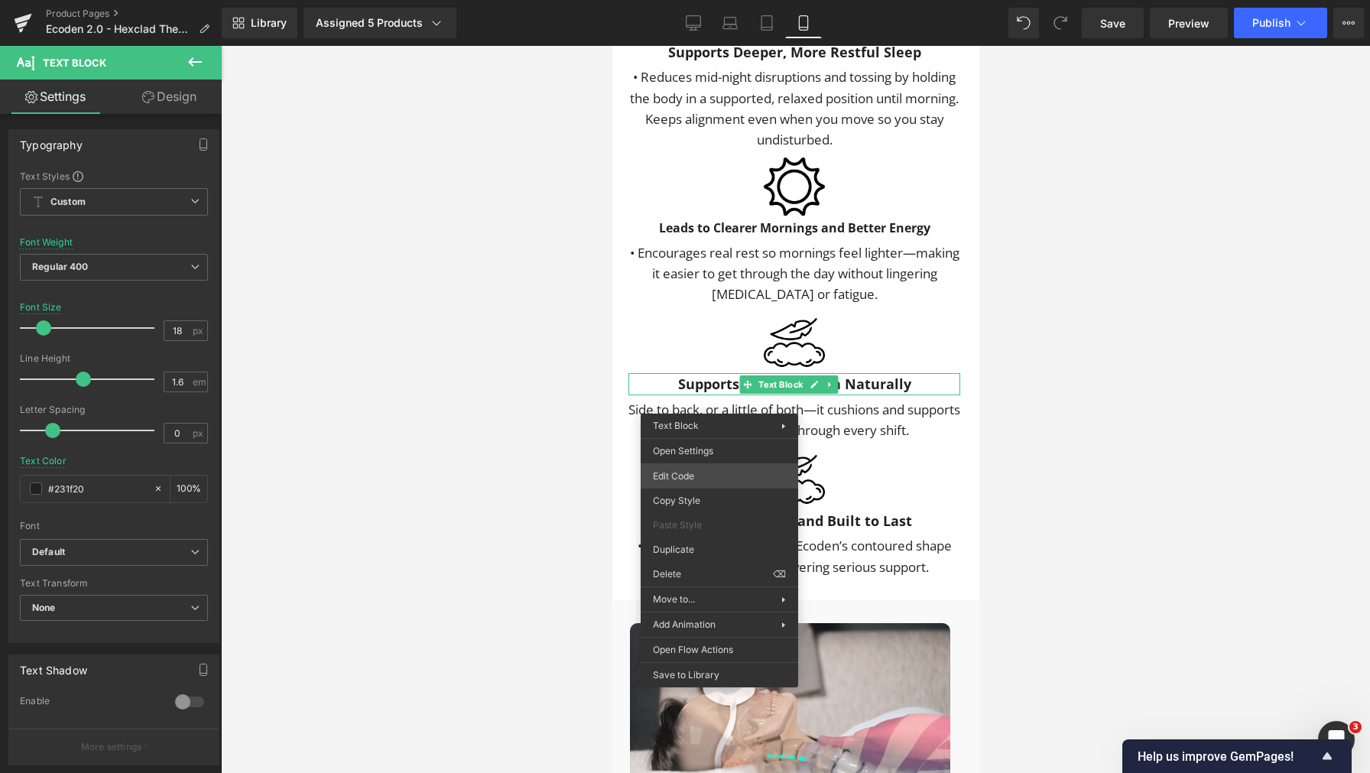
click at [713, 0] on div "Text Block You are previewing how the will restyle your page. You can not edit …" at bounding box center [685, 0] width 1370 height 0
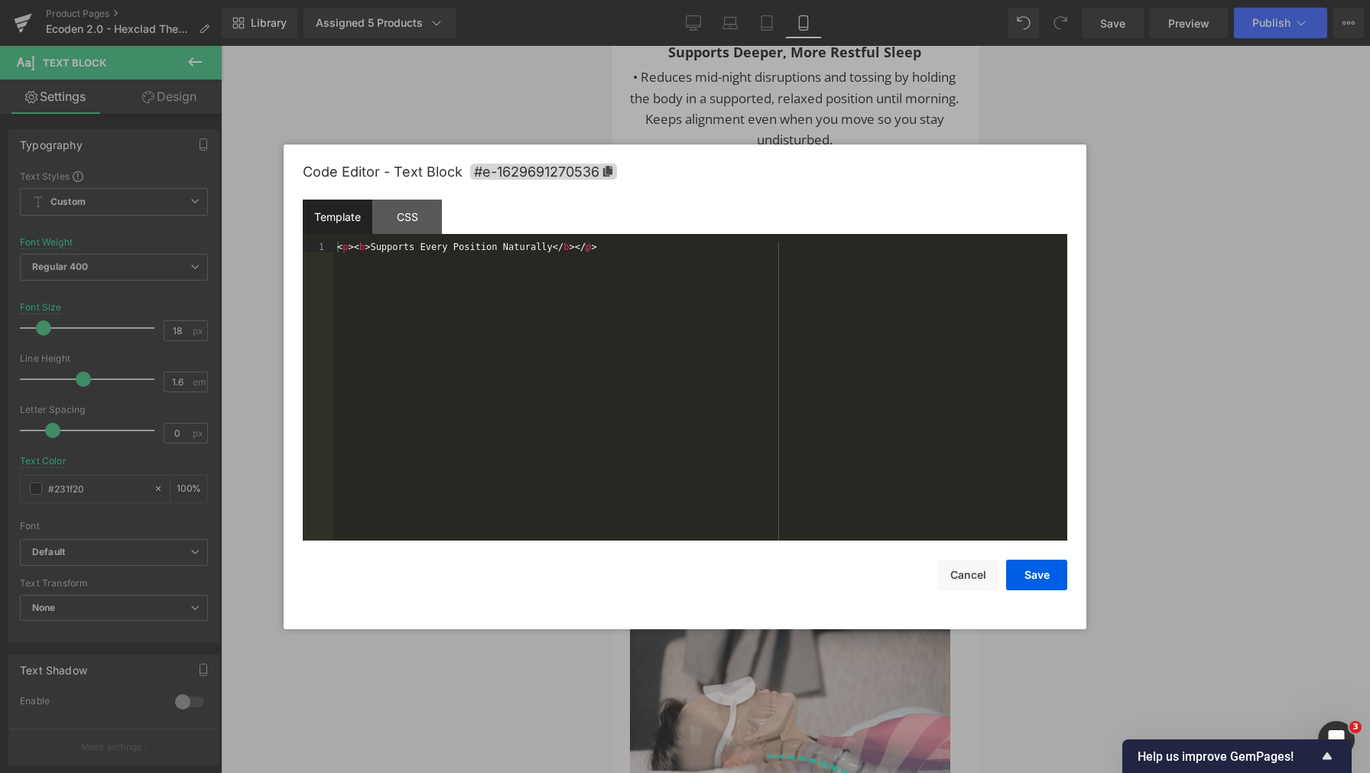
drag, startPoint x: 745, startPoint y: 456, endPoint x: 758, endPoint y: 459, distance: 12.8
click at [745, 456] on div "< p > < b > Supports Every Position Naturally </ b > </ p >" at bounding box center [700, 403] width 733 height 322
click at [1023, 579] on button "Save" at bounding box center [1036, 575] width 61 height 31
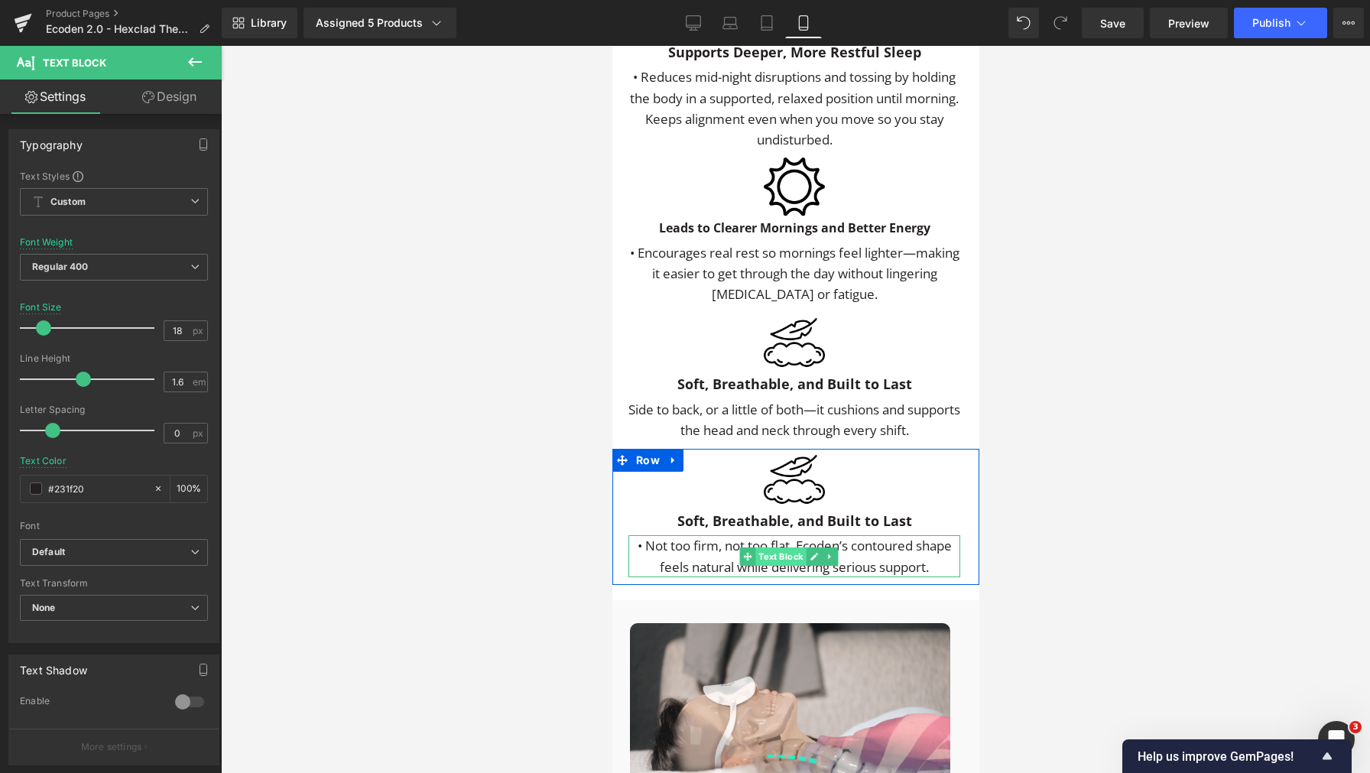
click at [761, 560] on span "Text Block" at bounding box center [780, 556] width 50 height 18
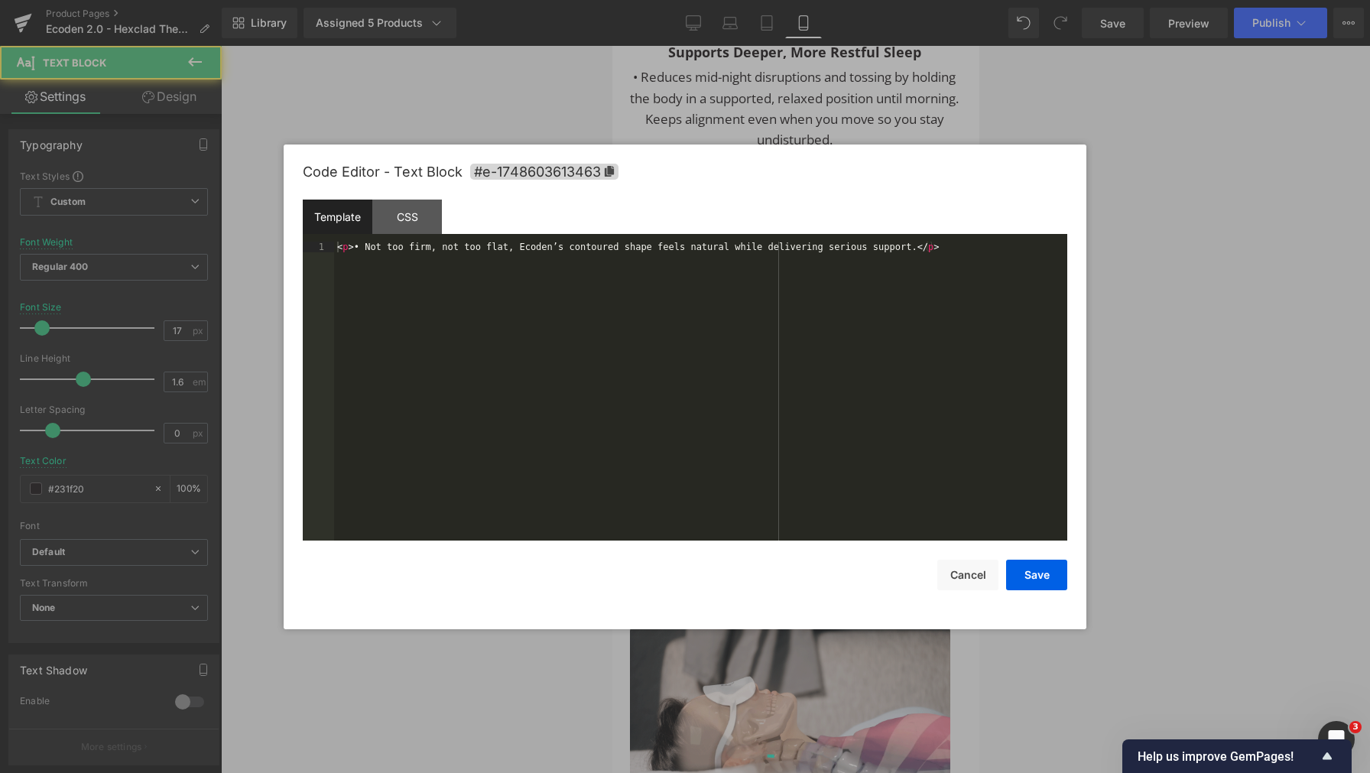
click at [757, 0] on div "Text Block You are previewing how the will restyle your page. You can not edit …" at bounding box center [685, 0] width 1370 height 0
drag, startPoint x: 772, startPoint y: 511, endPoint x: 791, endPoint y: 514, distance: 19.4
click at [773, 511] on div "< p > • Not too firm, not too flat, Ecoden’s contoured shape feels natural whil…" at bounding box center [700, 403] width 733 height 322
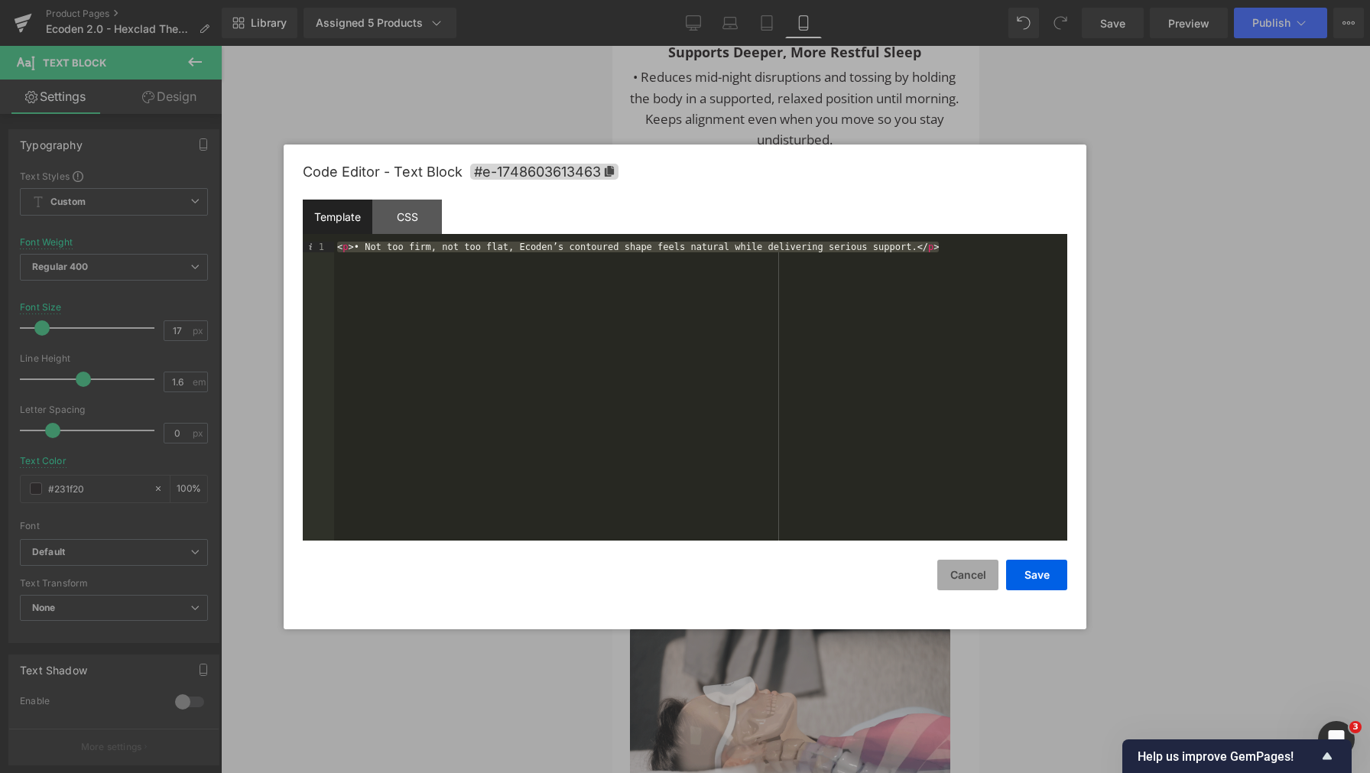
click at [969, 576] on button "Cancel" at bounding box center [967, 575] width 61 height 31
click at [748, 0] on div "Text Block You are previewing how the will restyle your page. You can not edit …" at bounding box center [685, 0] width 1370 height 0
drag, startPoint x: 761, startPoint y: 479, endPoint x: 862, endPoint y: 501, distance: 102.4
click at [763, 479] on div "< p > Side to back, or a little of both—it cushions and supports the head and n…" at bounding box center [700, 403] width 733 height 322
click at [1037, 580] on button "Save" at bounding box center [1036, 575] width 61 height 31
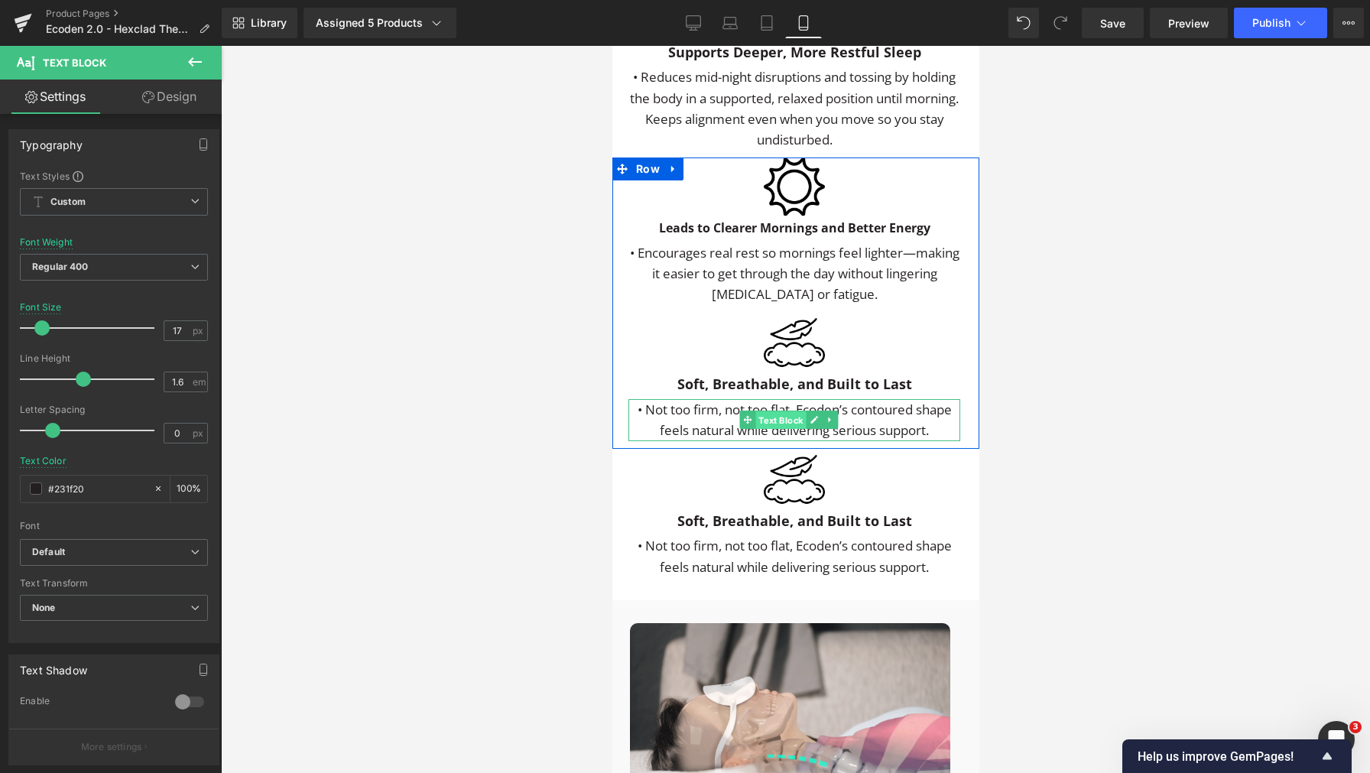
click at [769, 430] on span "Text Block" at bounding box center [780, 420] width 50 height 18
click at [767, 430] on span "Text Block" at bounding box center [780, 420] width 50 height 18
click at [748, 305] on div "• Encourages real rest so mornings feel lighter—making it easier to get through…" at bounding box center [794, 273] width 332 height 63
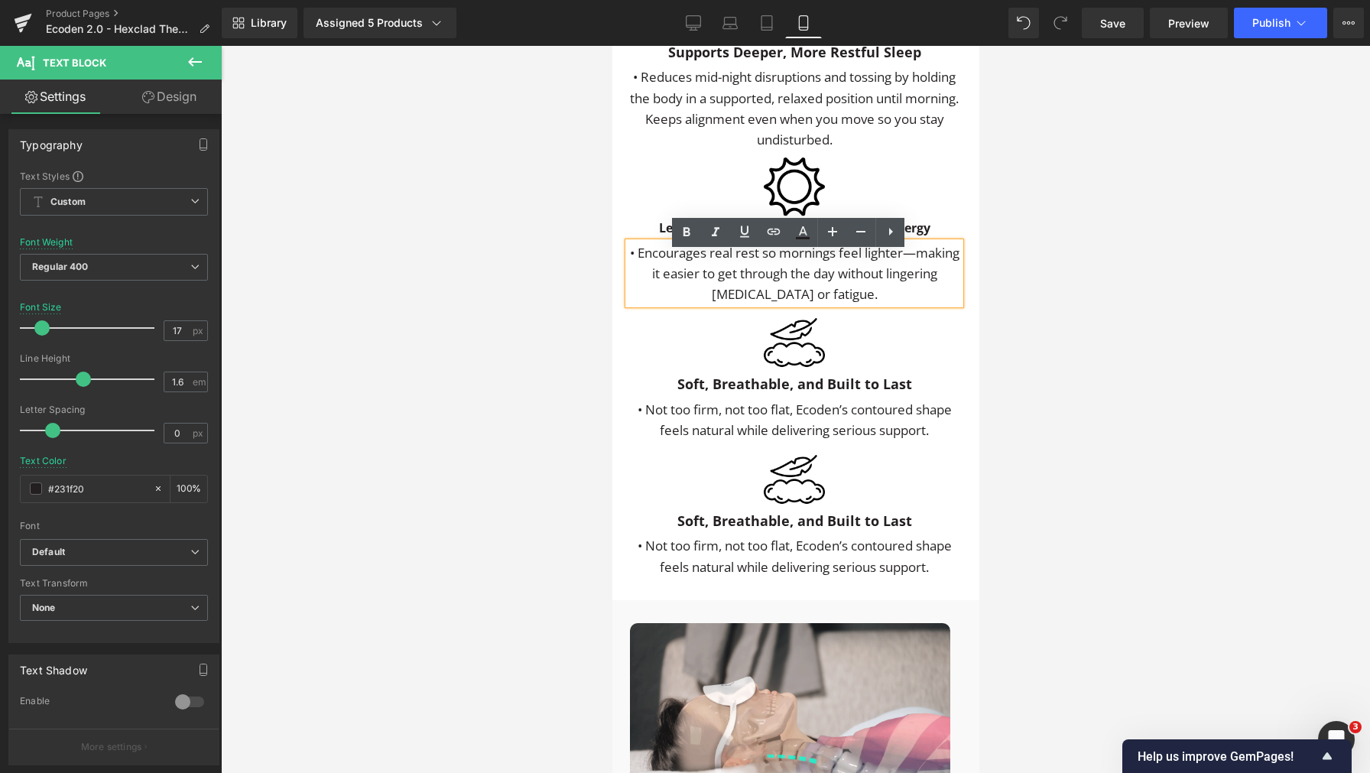
click at [748, 305] on div "• Encourages real rest so mornings feel lighter—making it easier to get through…" at bounding box center [794, 273] width 332 height 63
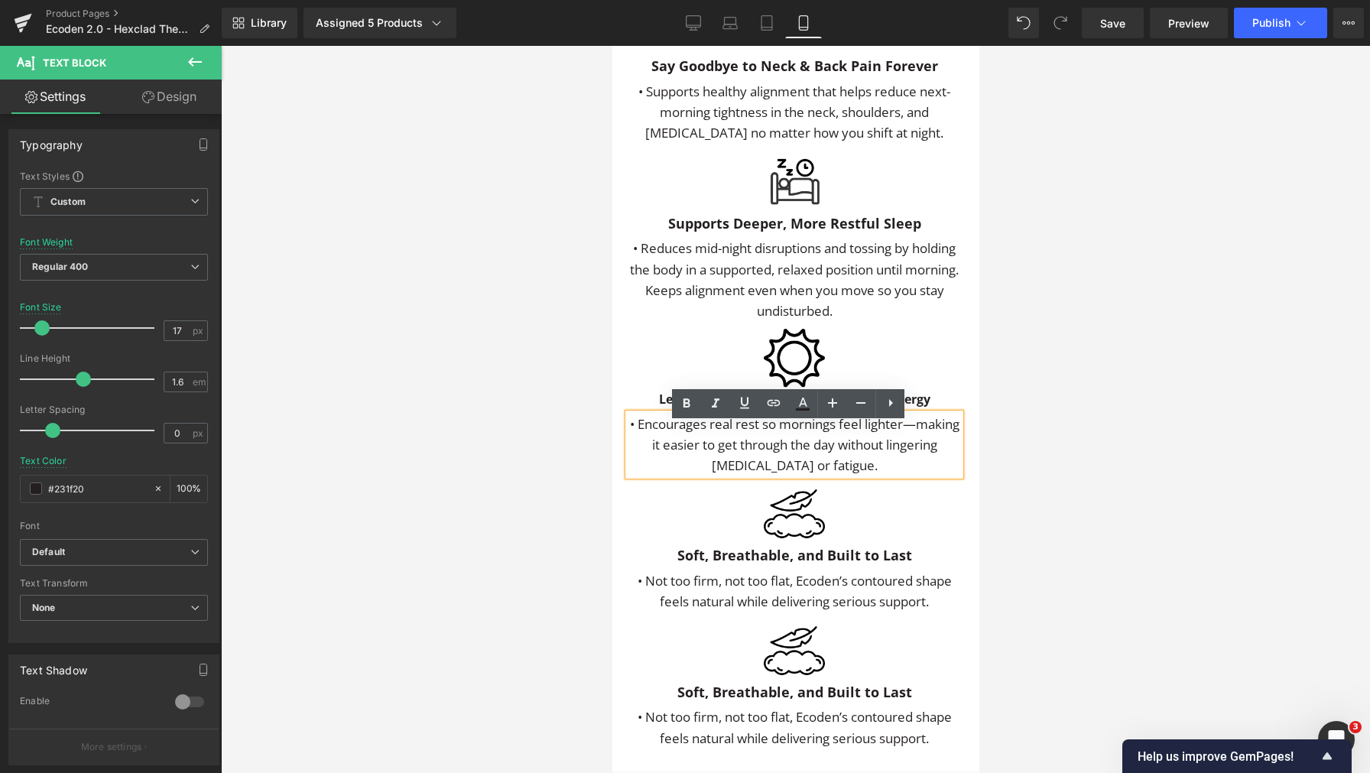
click at [760, 299] on div "• Reduces mid-night disruptions and tossing by holding the body in a supported,…" at bounding box center [794, 279] width 332 height 83
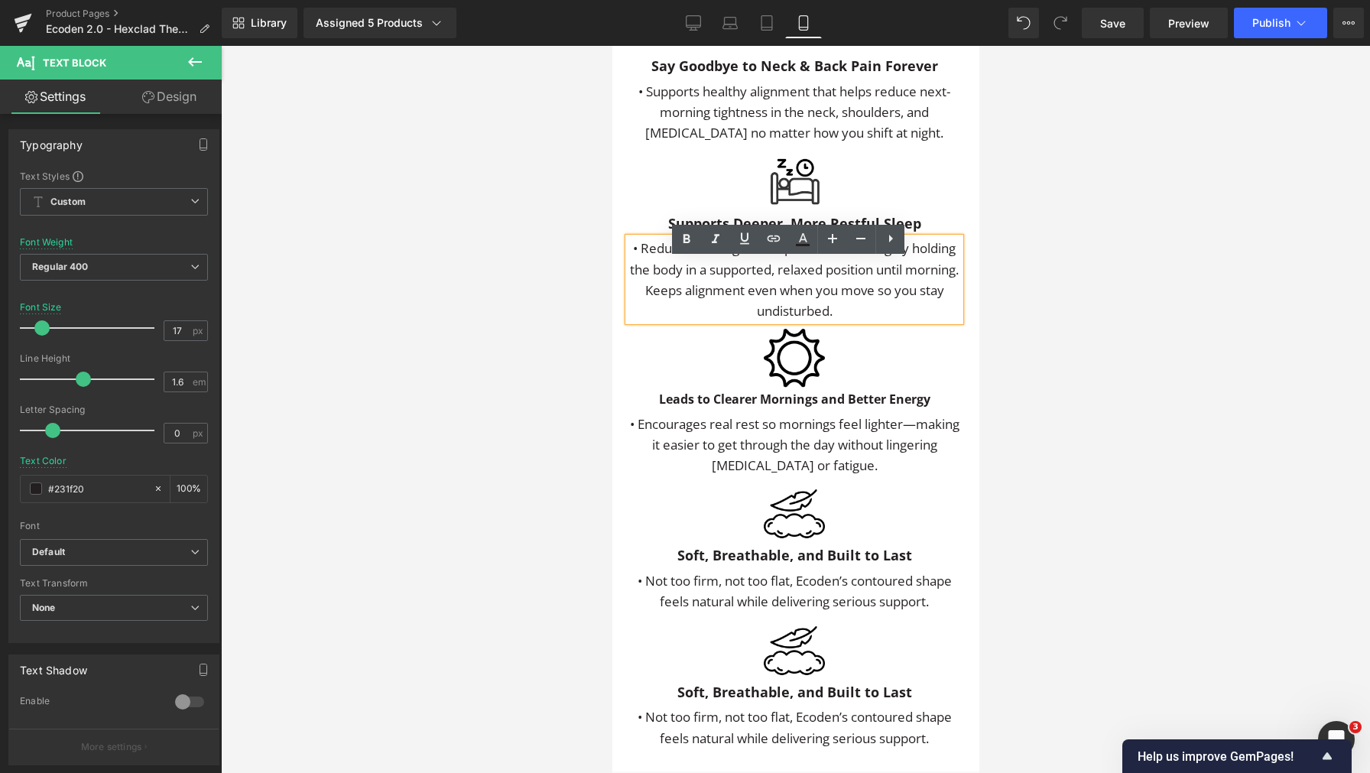
scroll to position [3633, 0]
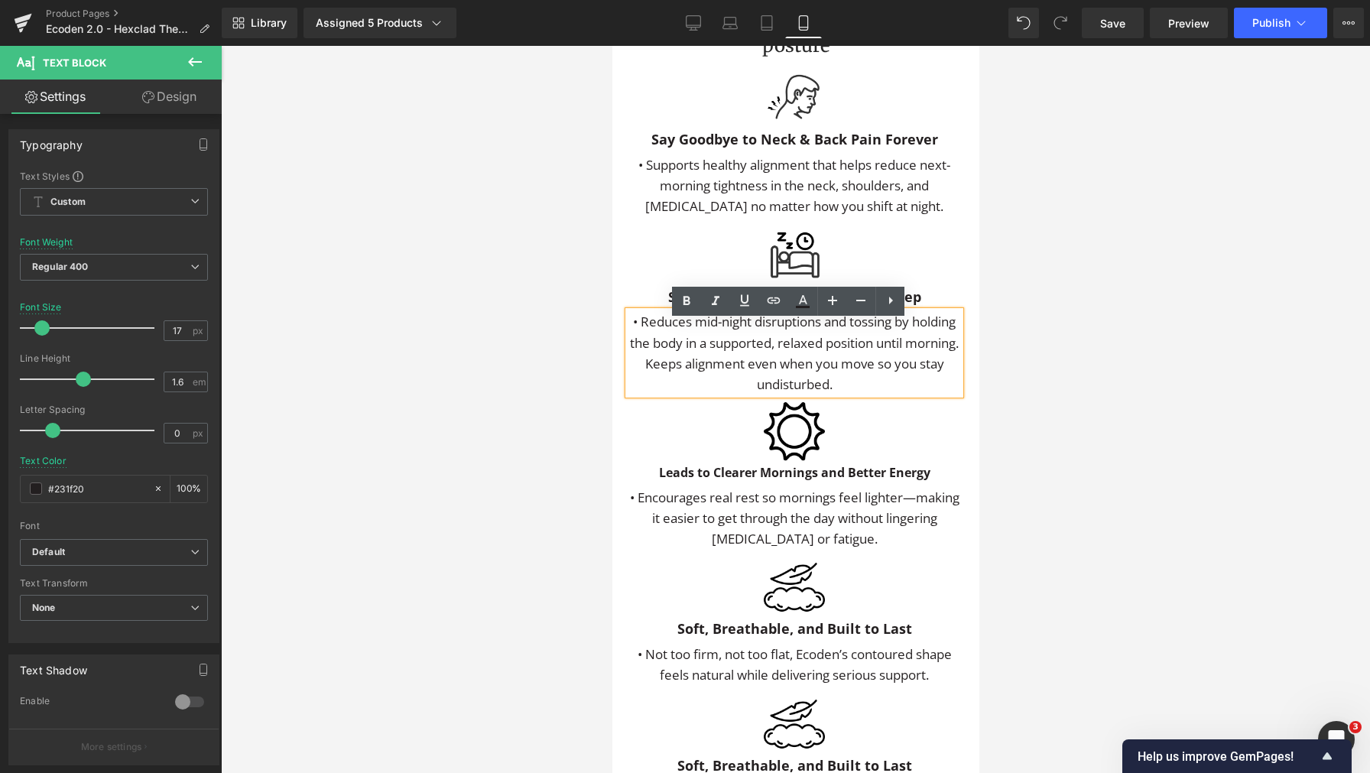
click at [768, 211] on div "• Supports healthy alignment that helps reduce next-morning tightness in the ne…" at bounding box center [794, 185] width 332 height 63
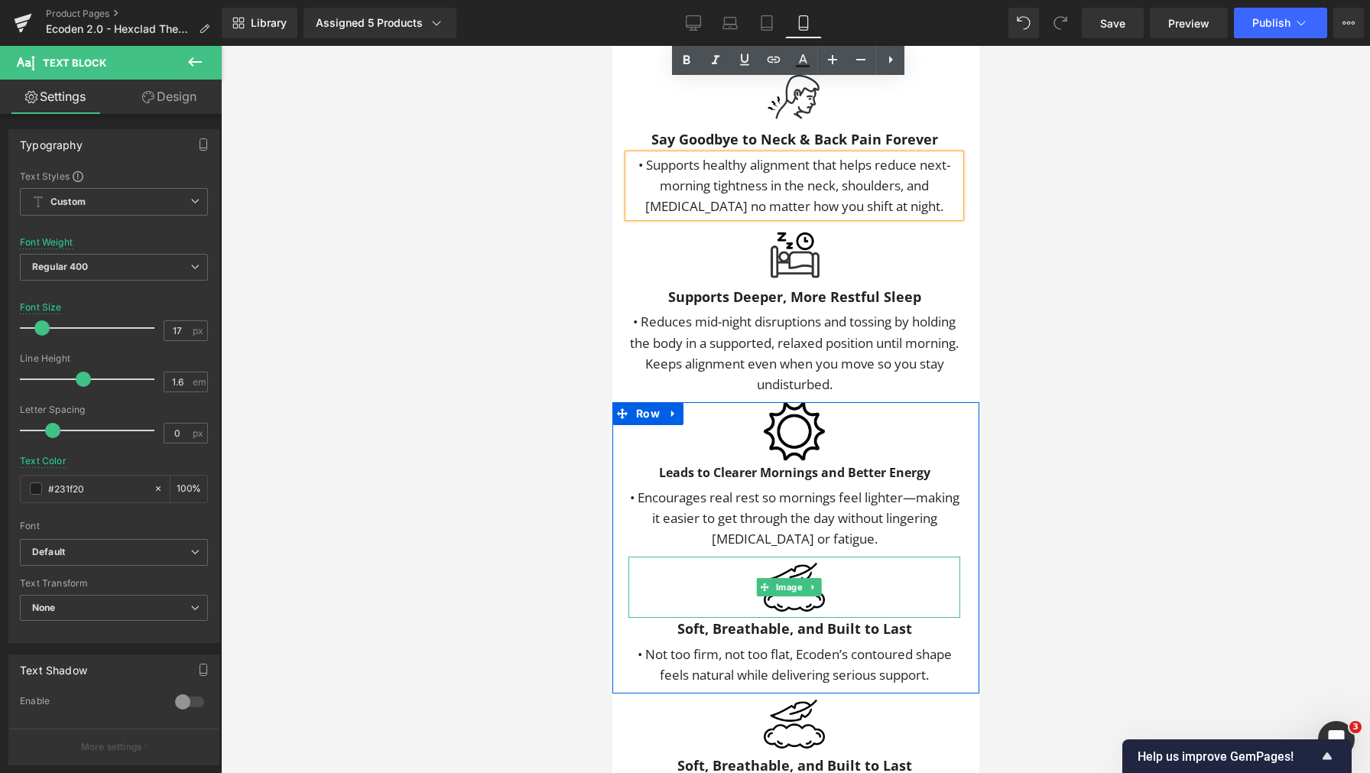
scroll to position [3792, 0]
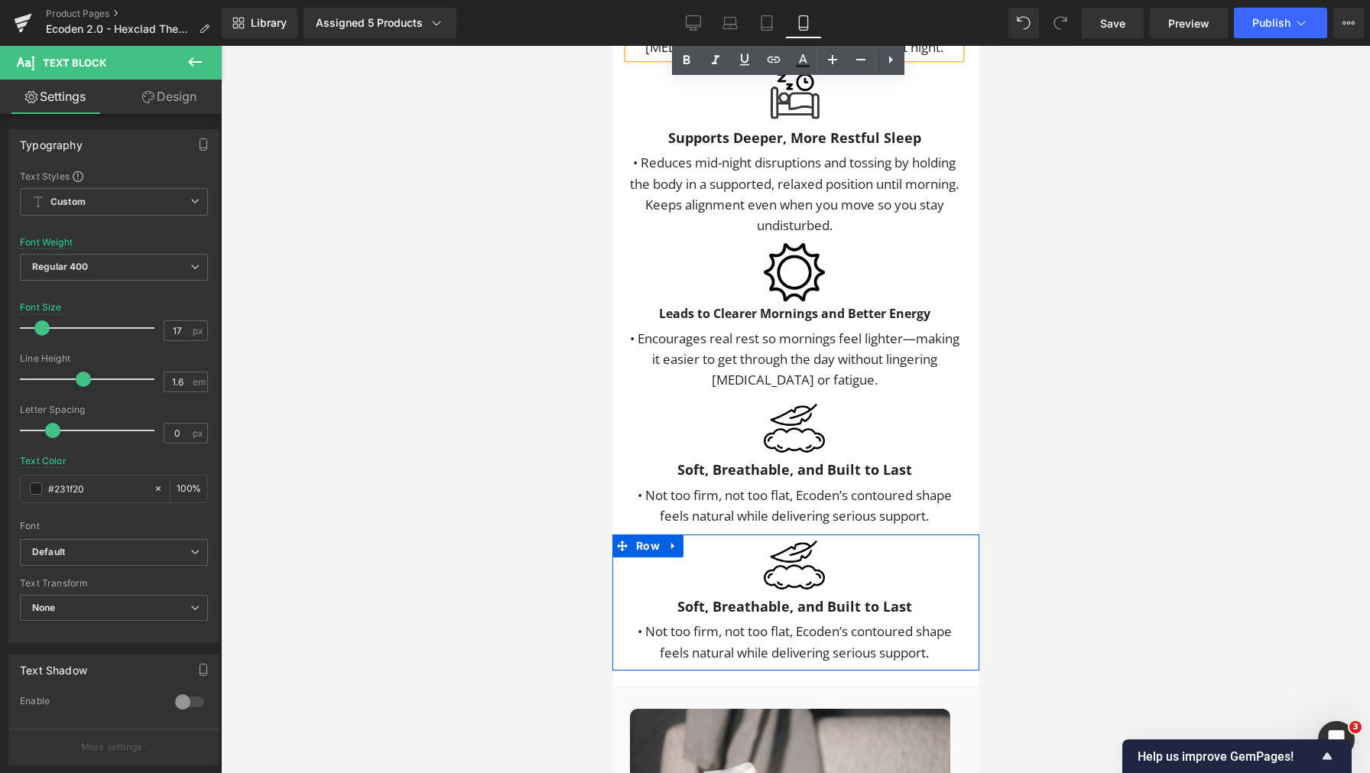
click at [671, 551] on icon at bounding box center [672, 545] width 11 height 11
click at [713, 551] on icon at bounding box center [712, 545] width 11 height 11
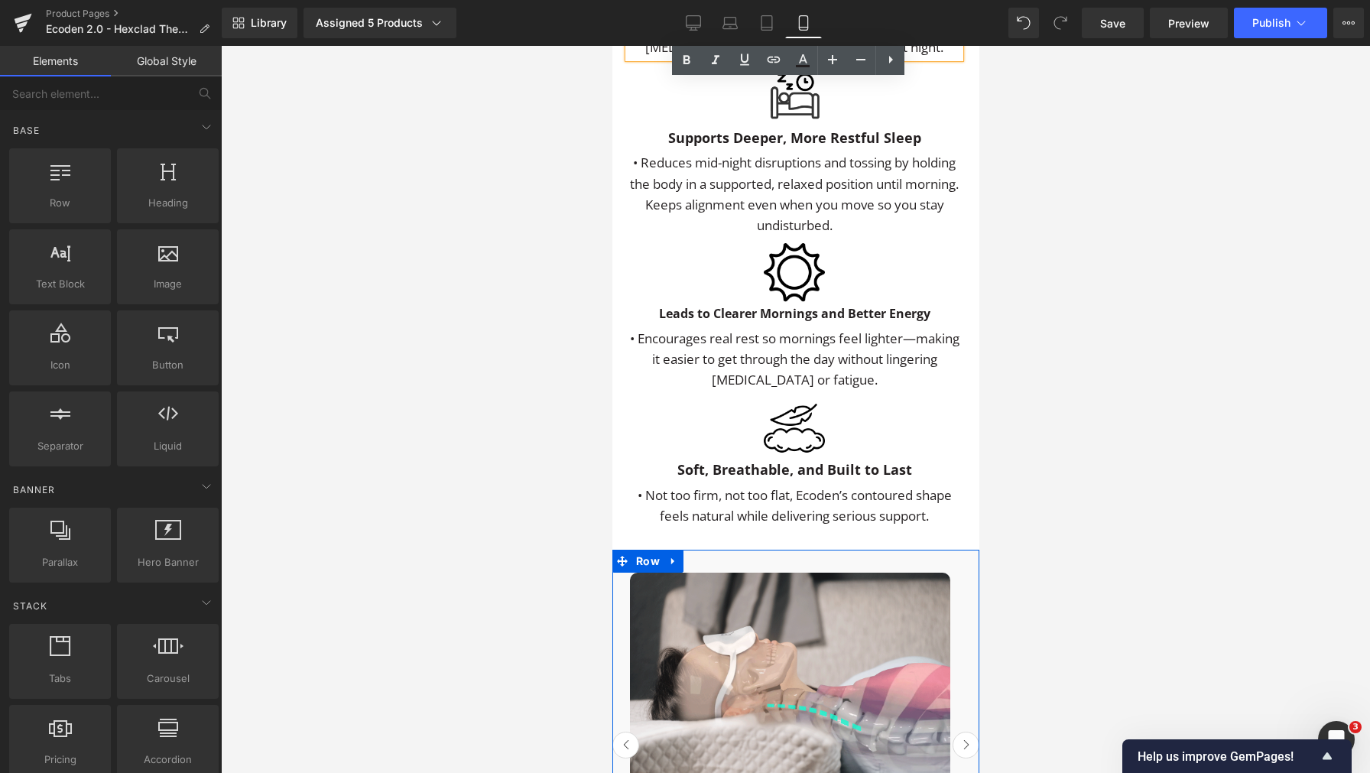
click at [618, 563] on span at bounding box center [622, 561] width 20 height 23
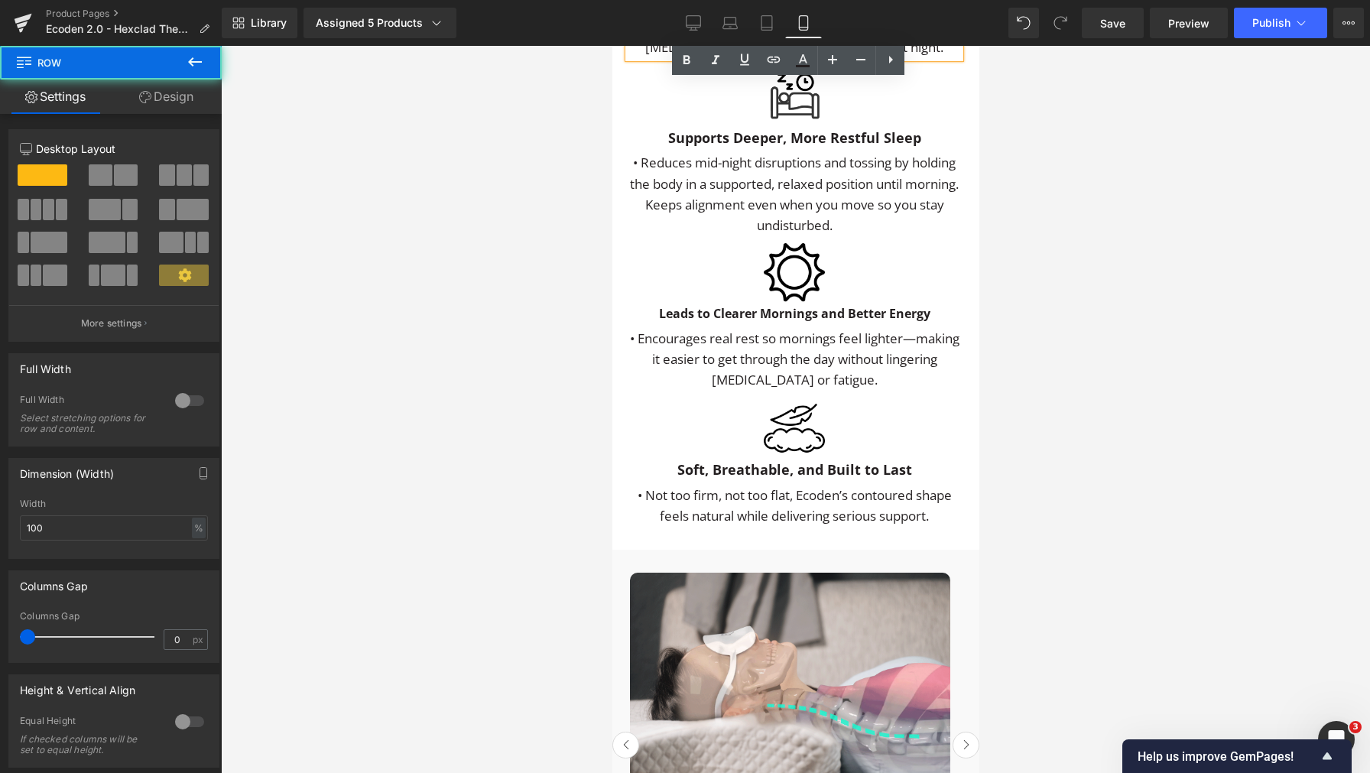
click at [171, 114] on link "Design" at bounding box center [166, 97] width 111 height 34
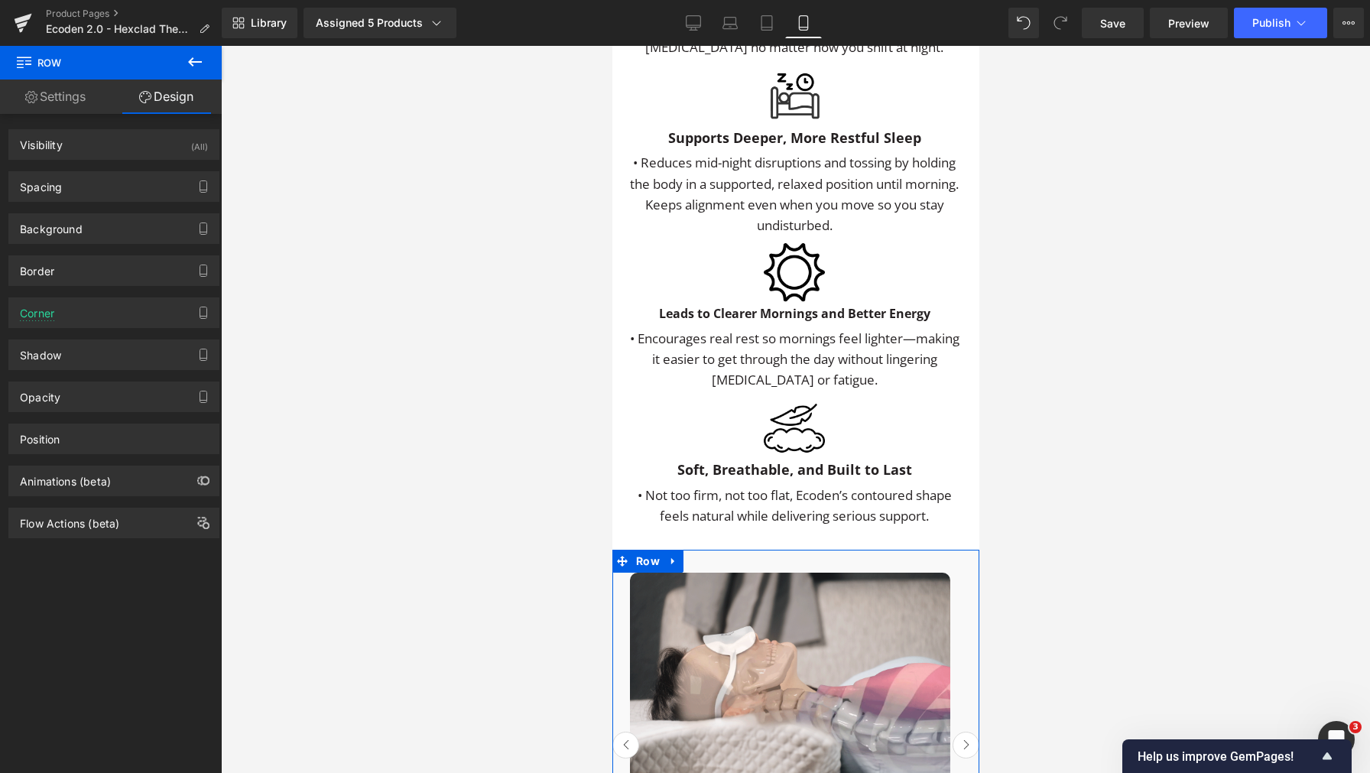
click at [123, 202] on div "Background Color & Image color #f9f9f9 Color #f9f9f9 100 % Image Replace Image …" at bounding box center [114, 223] width 229 height 42
click at [125, 196] on div "Spacing" at bounding box center [113, 186] width 209 height 29
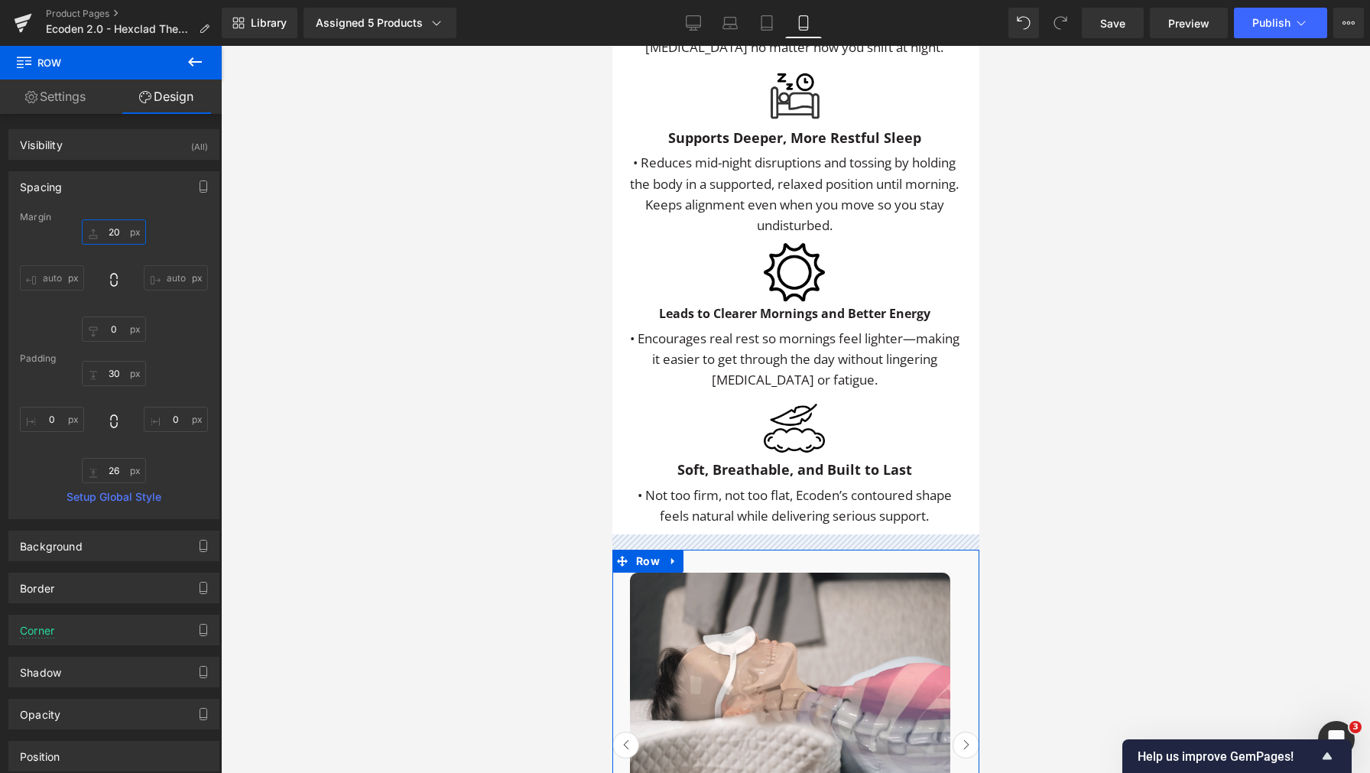
click at [110, 229] on input "20" at bounding box center [114, 231] width 64 height 25
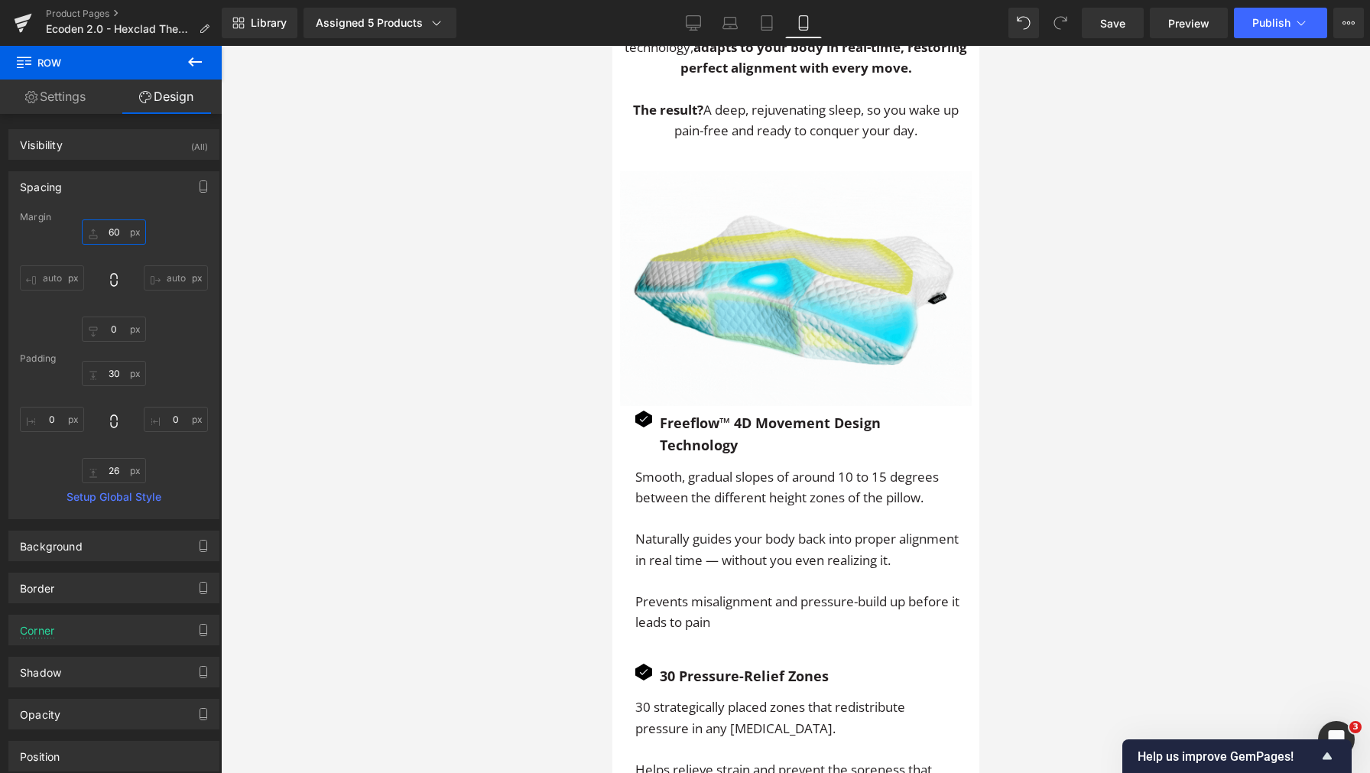
scroll to position [2740, 0]
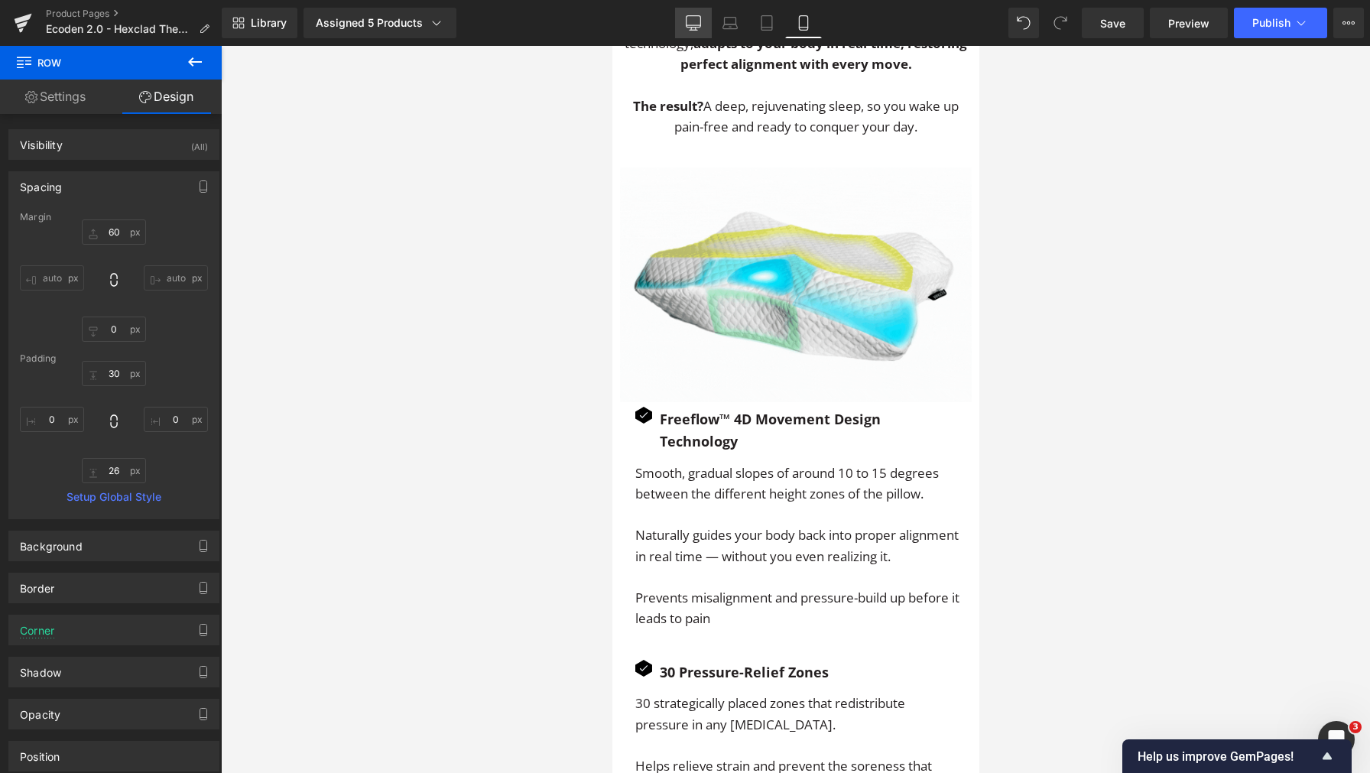
click at [689, 19] on icon at bounding box center [693, 22] width 15 height 15
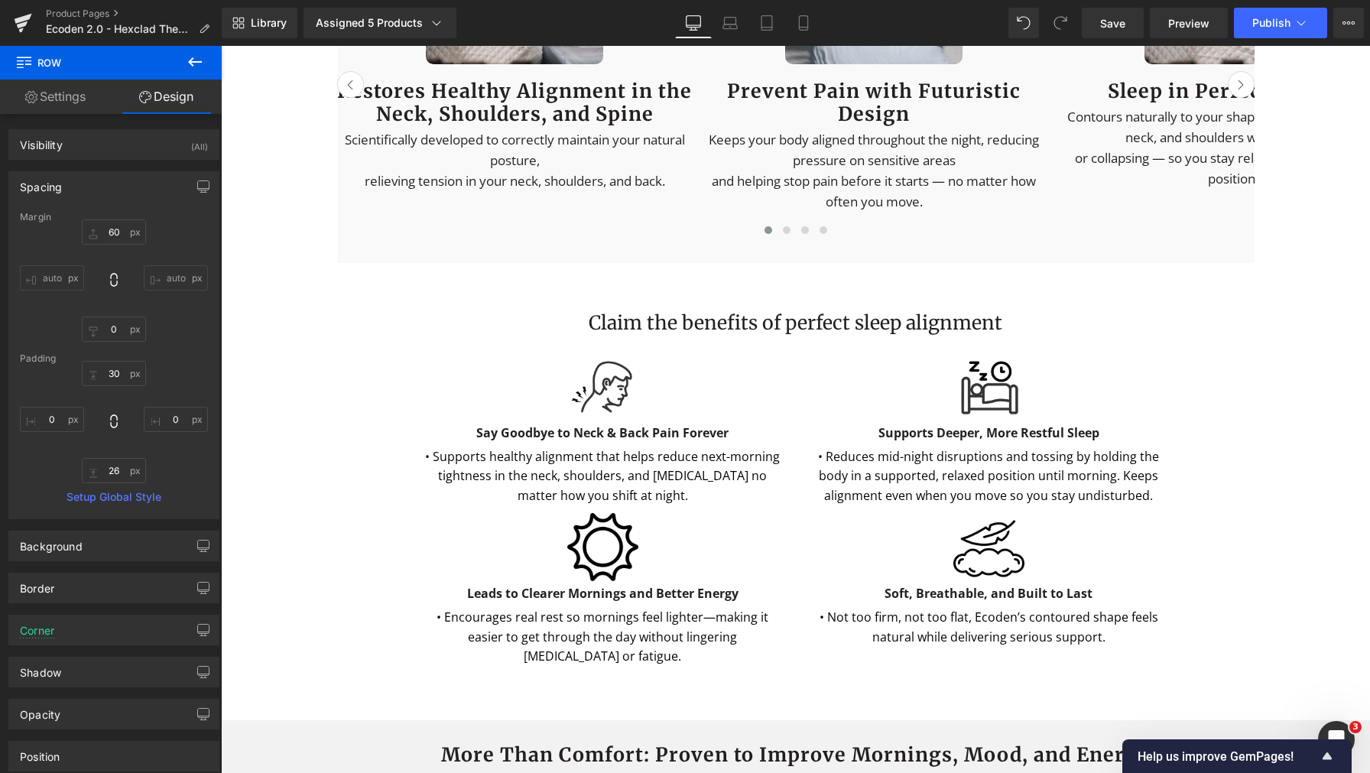
type input "60"
type input "0"
type input "30"
type input "0"
type input "26"
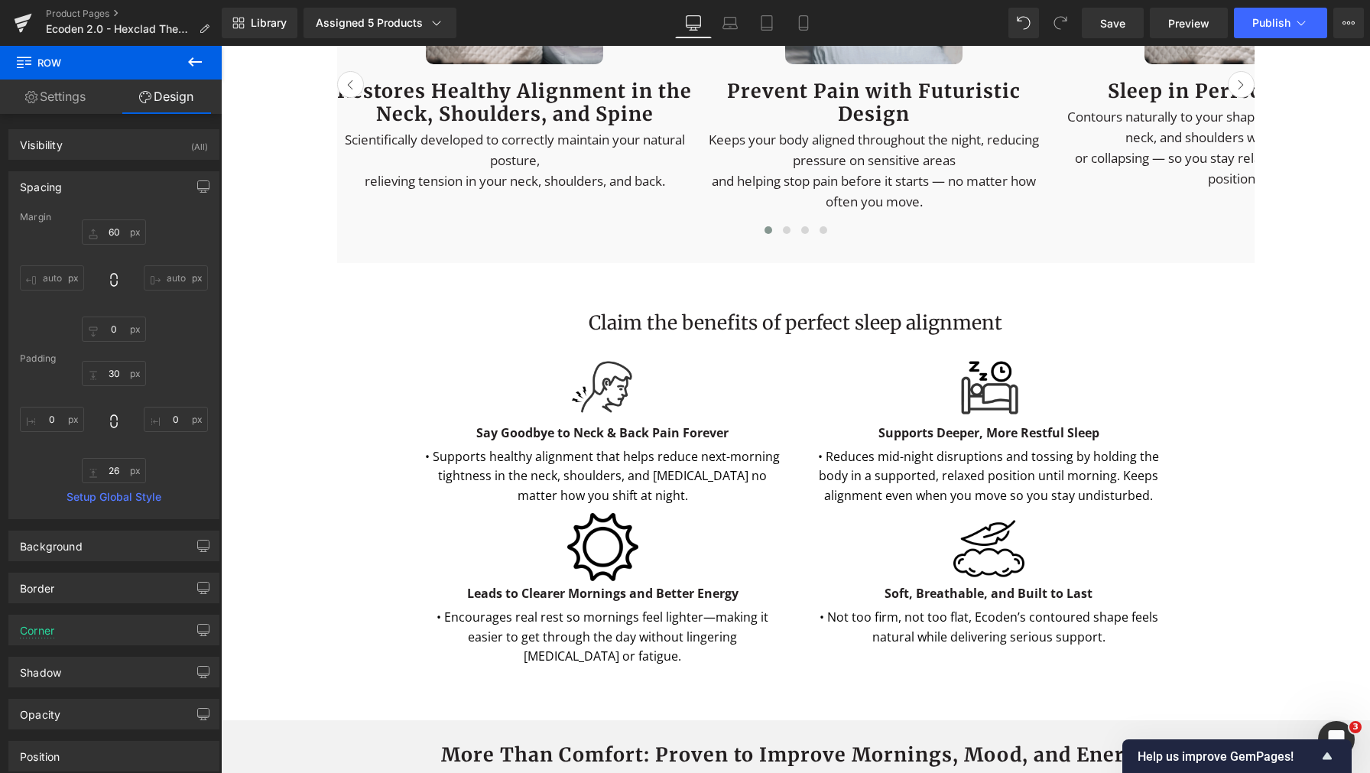
type input "0"
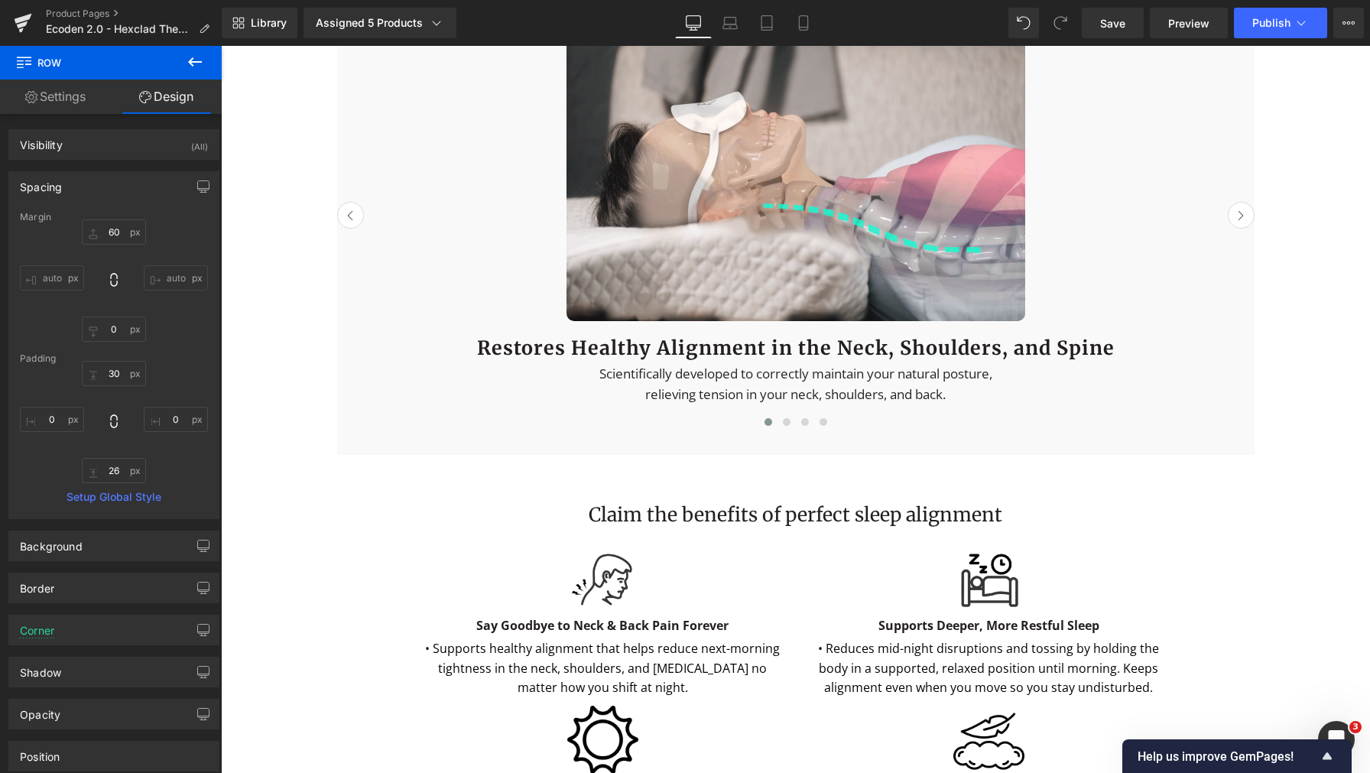
scroll to position [1851, 0]
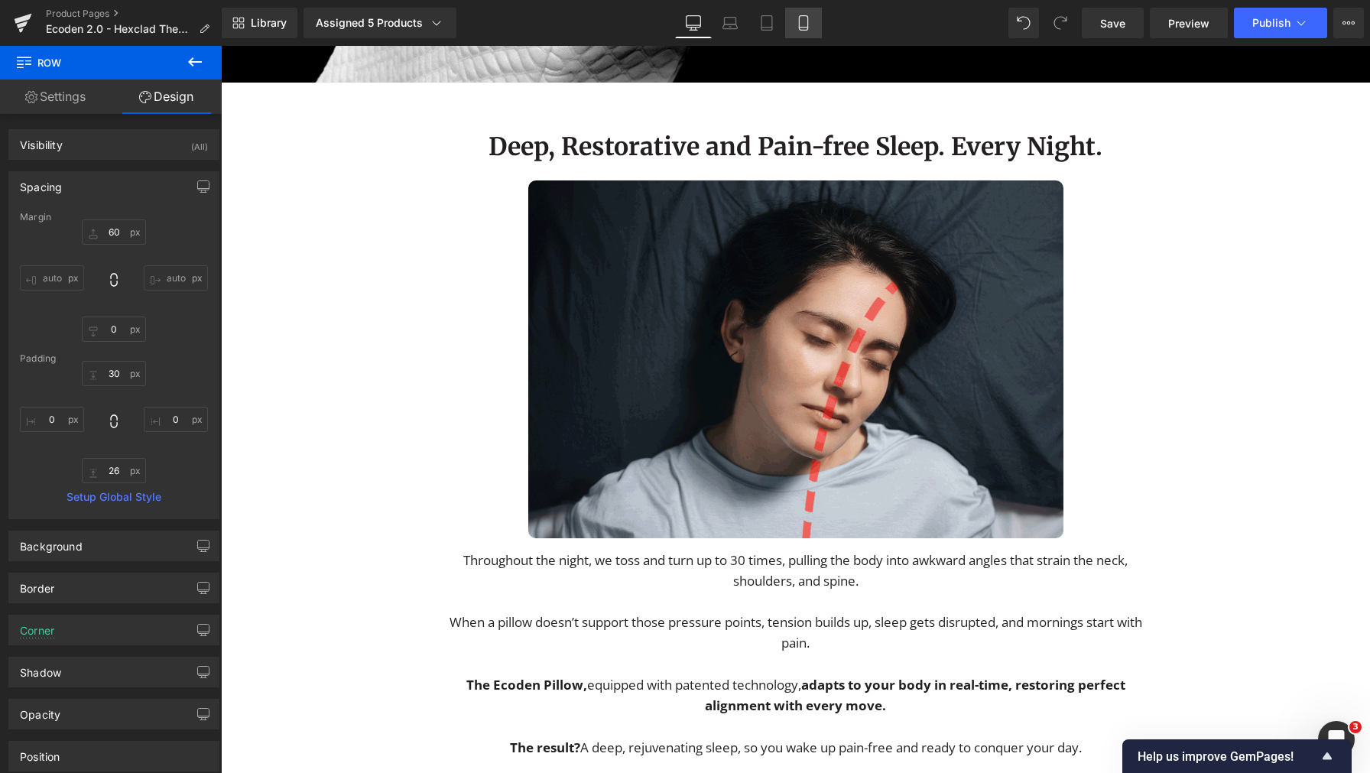
click at [812, 32] on link "Mobile" at bounding box center [803, 23] width 37 height 31
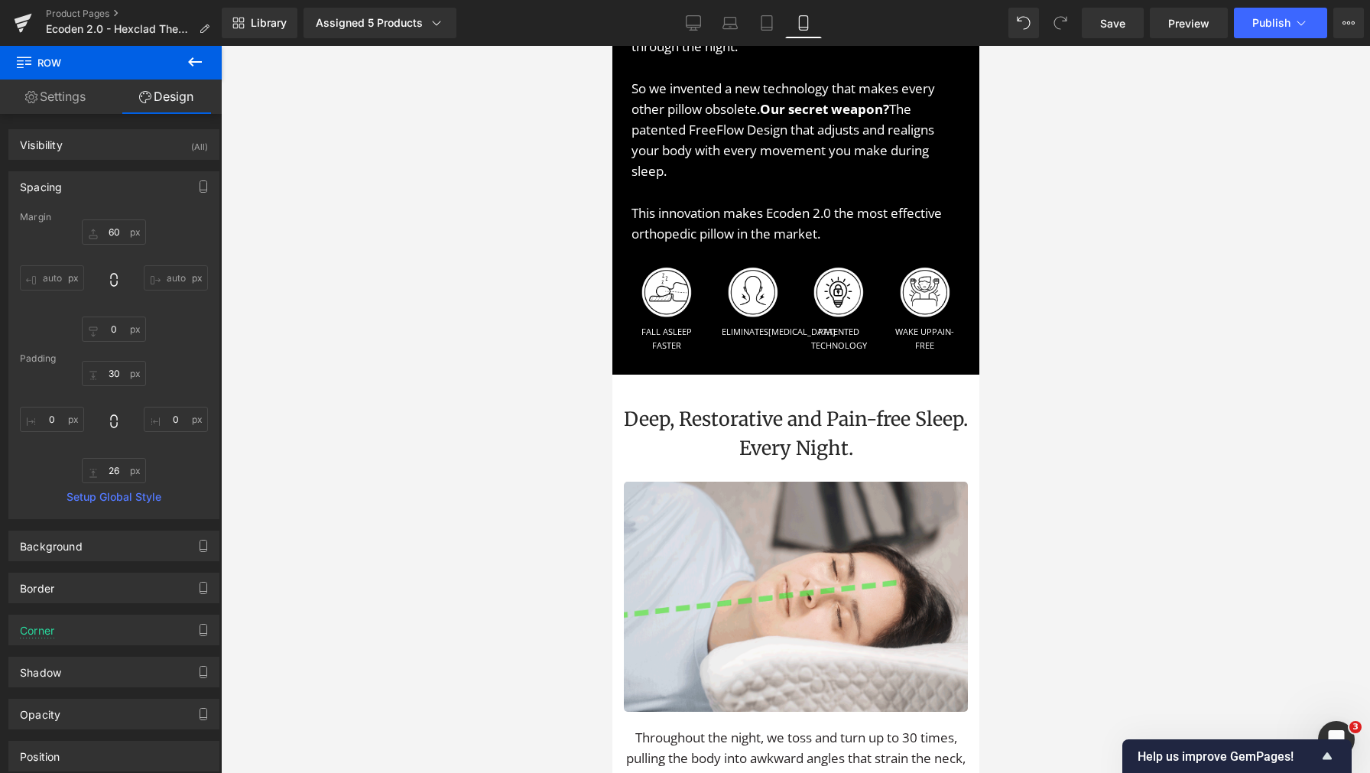
type input "60"
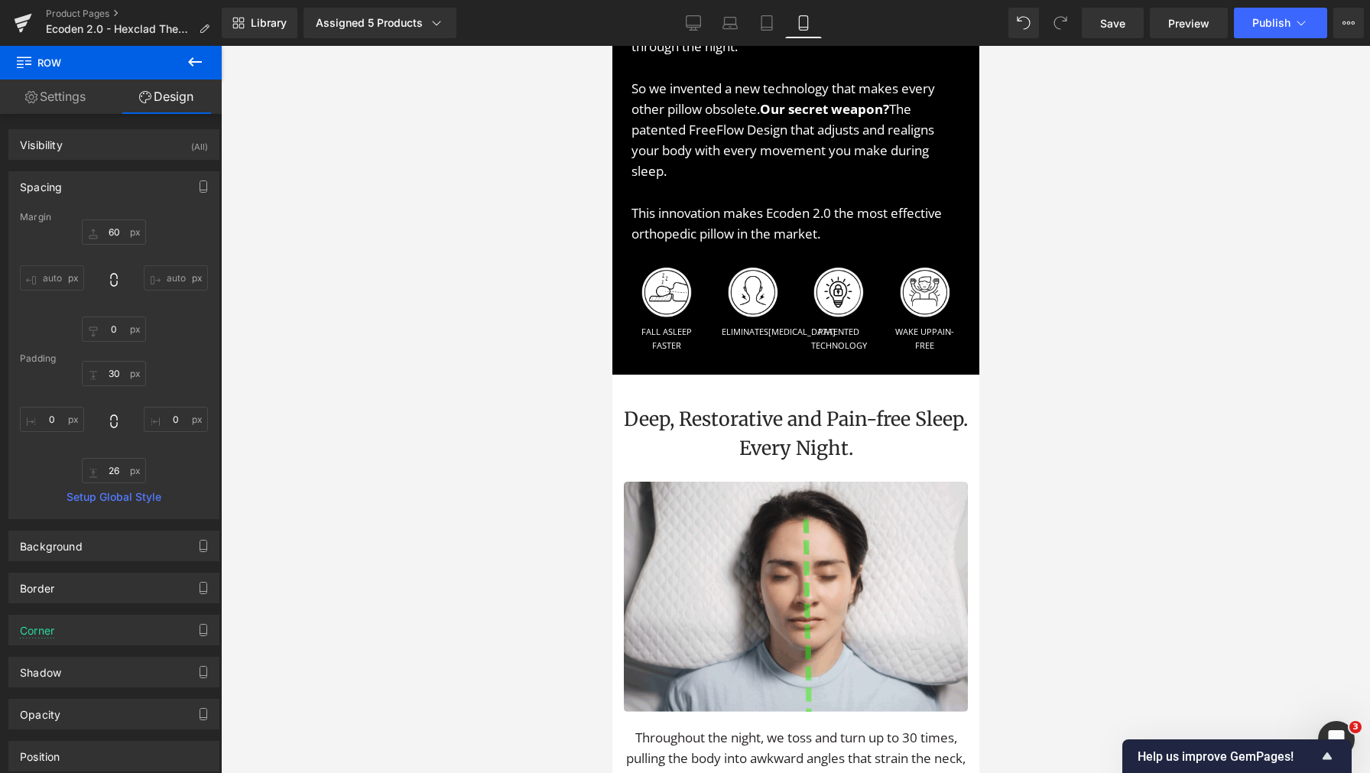
type input "0"
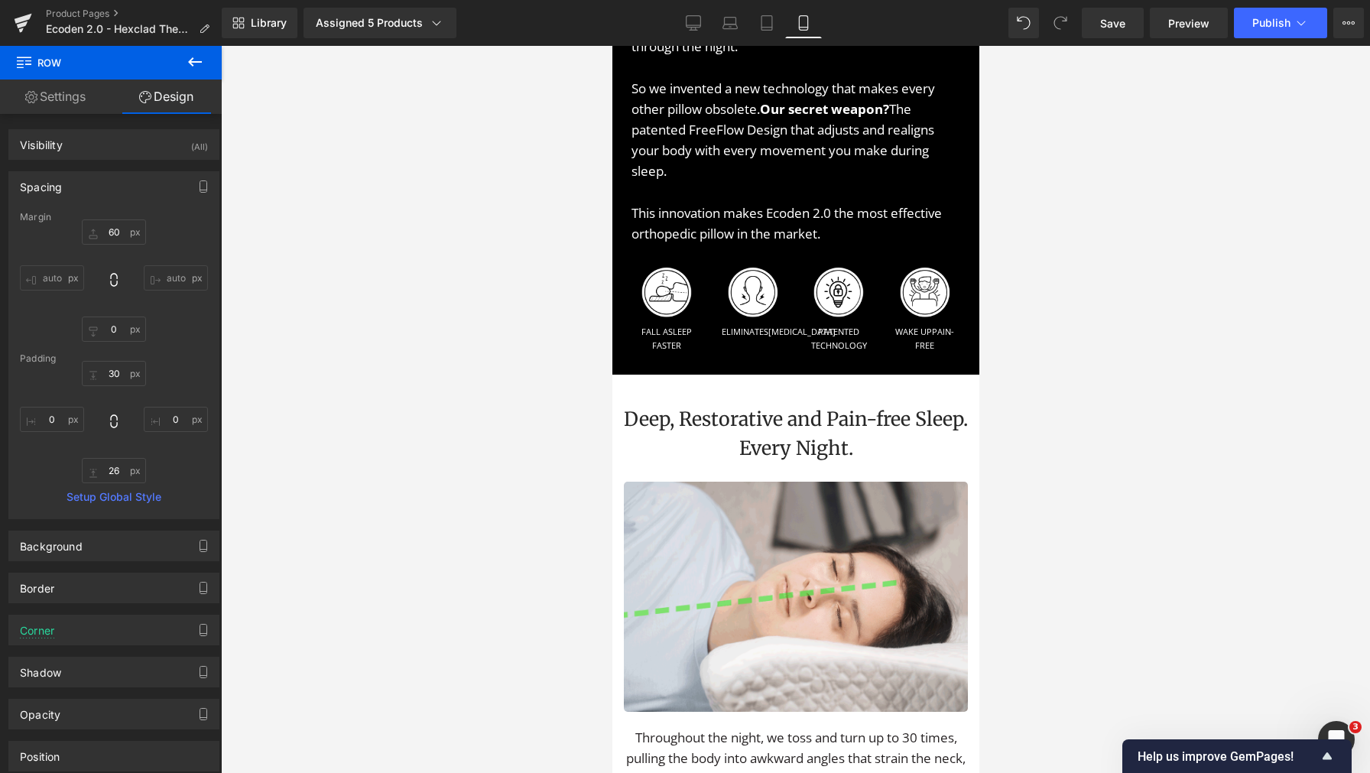
type input "30"
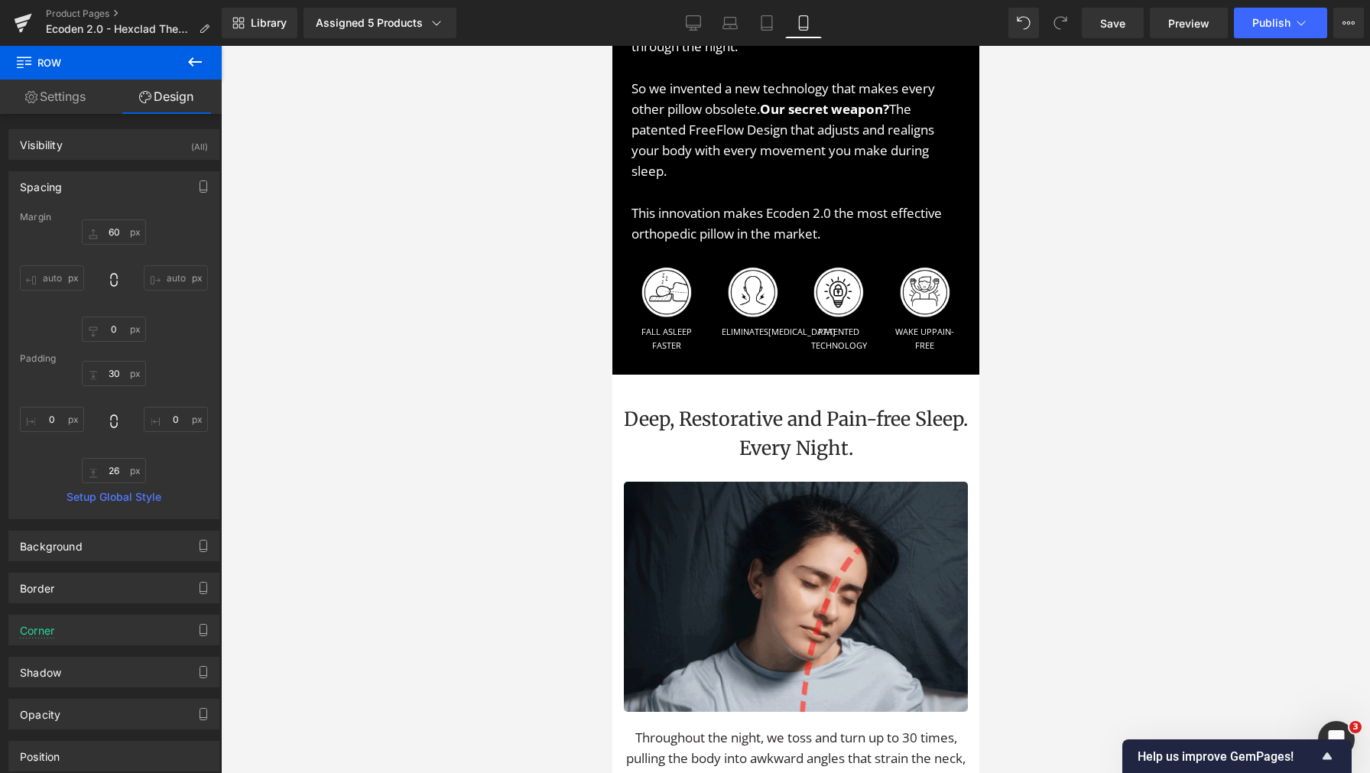
type input "0"
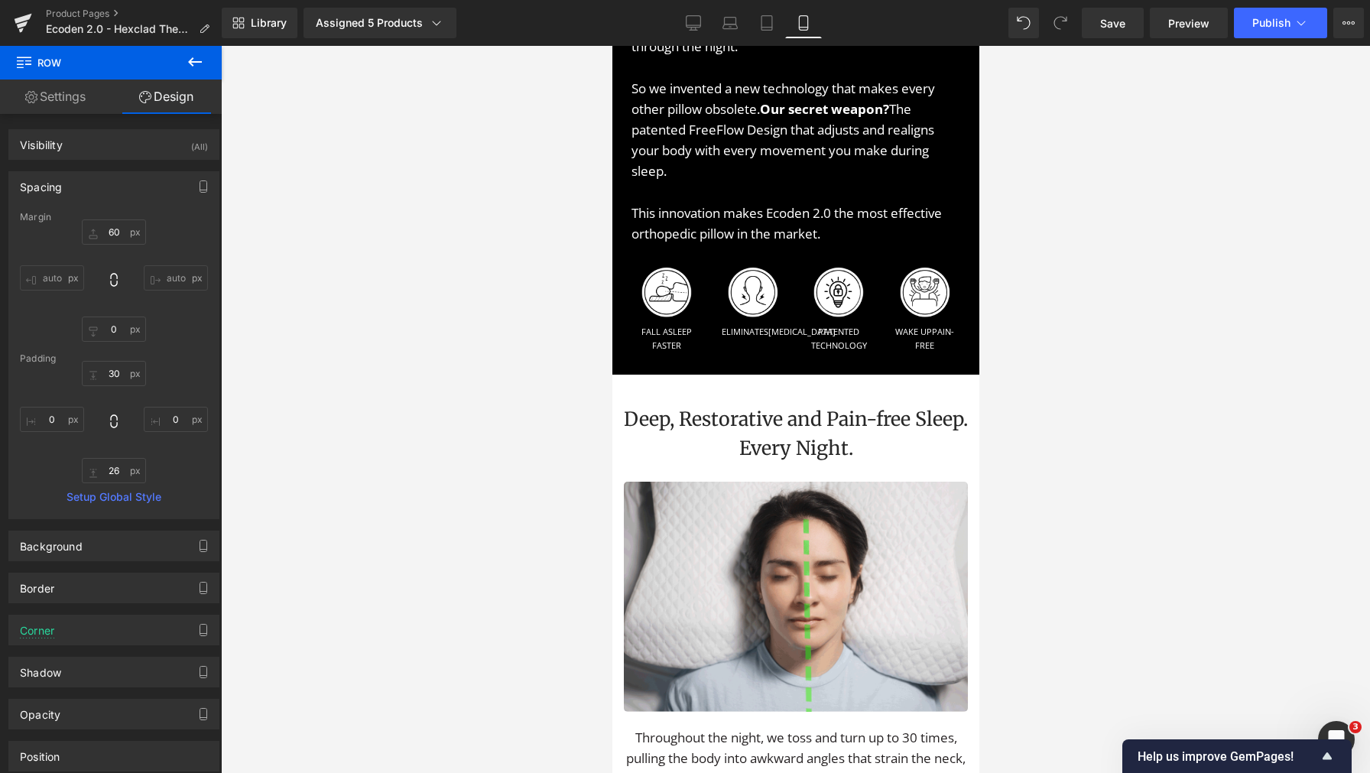
type input "26"
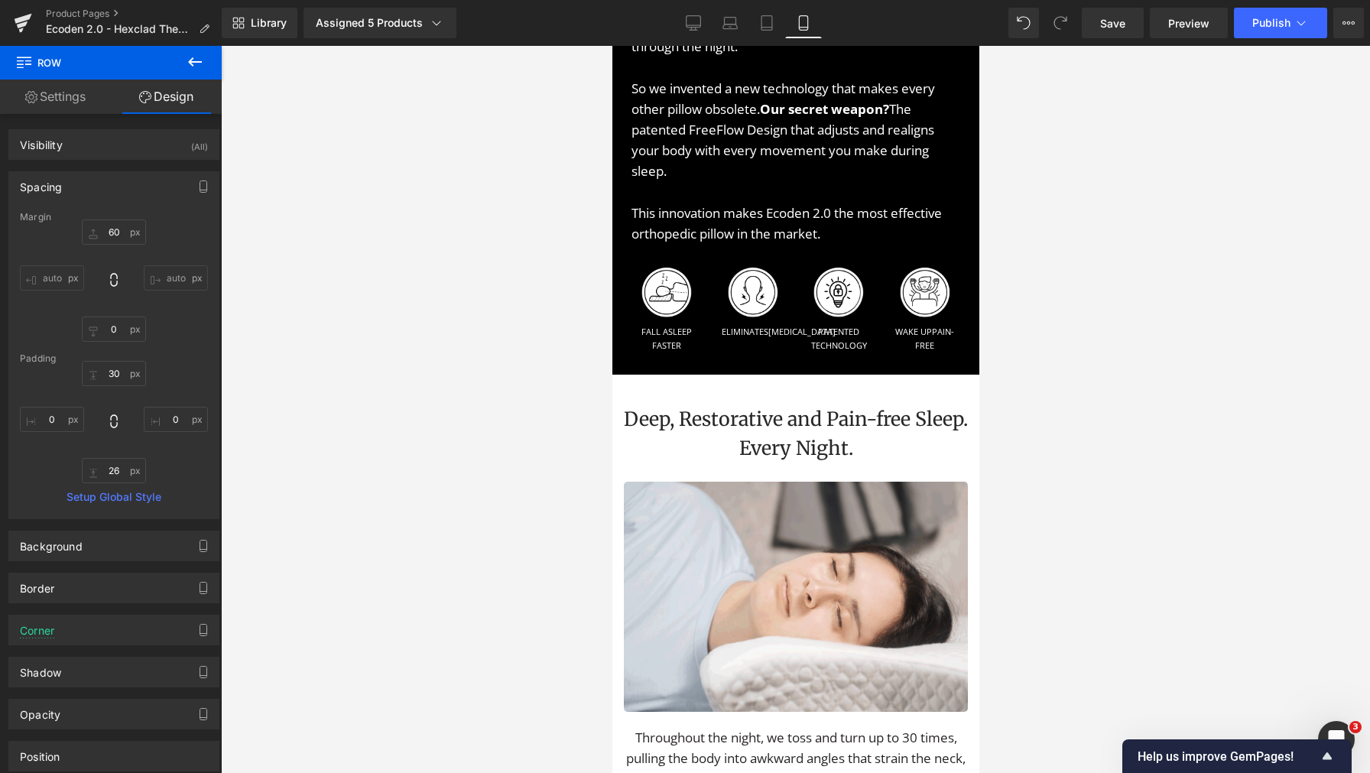
type input "0"
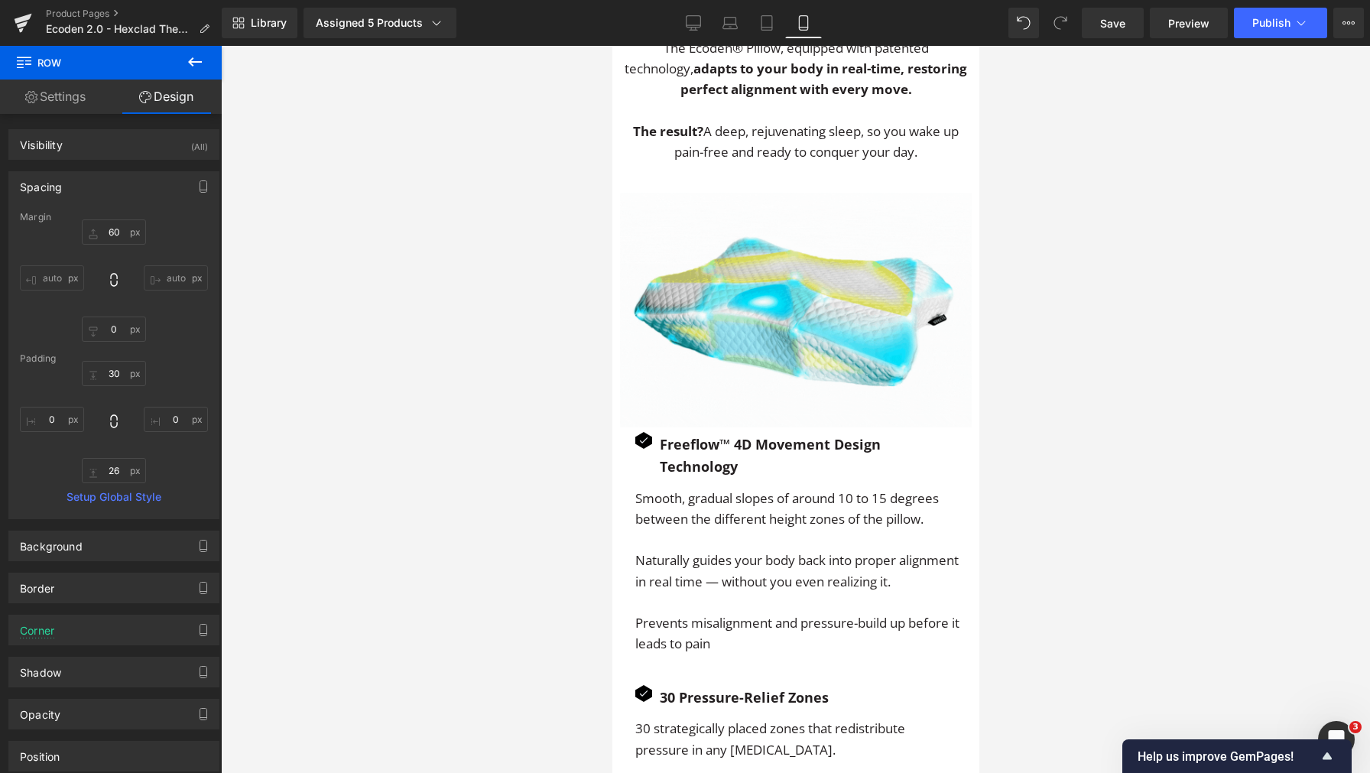
scroll to position [2883, 0]
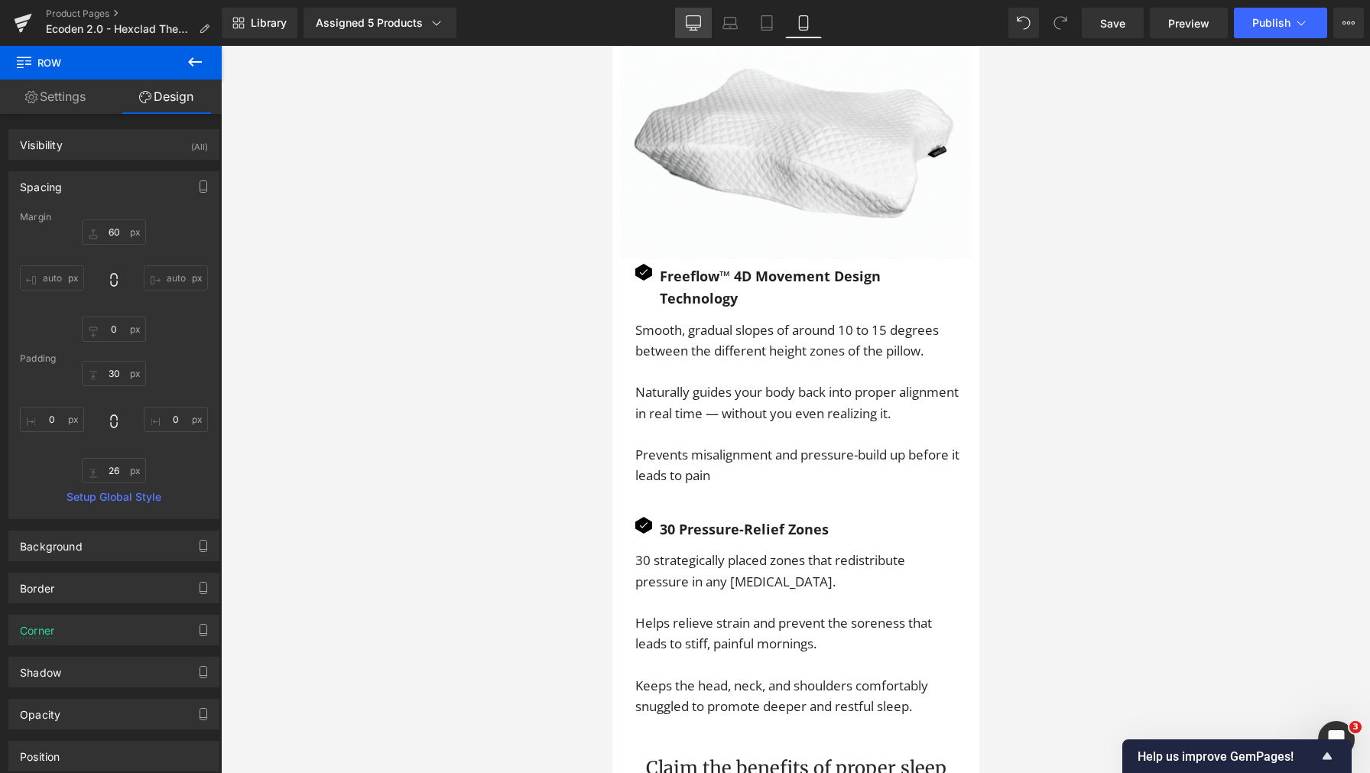
click at [692, 17] on icon at bounding box center [693, 22] width 15 height 15
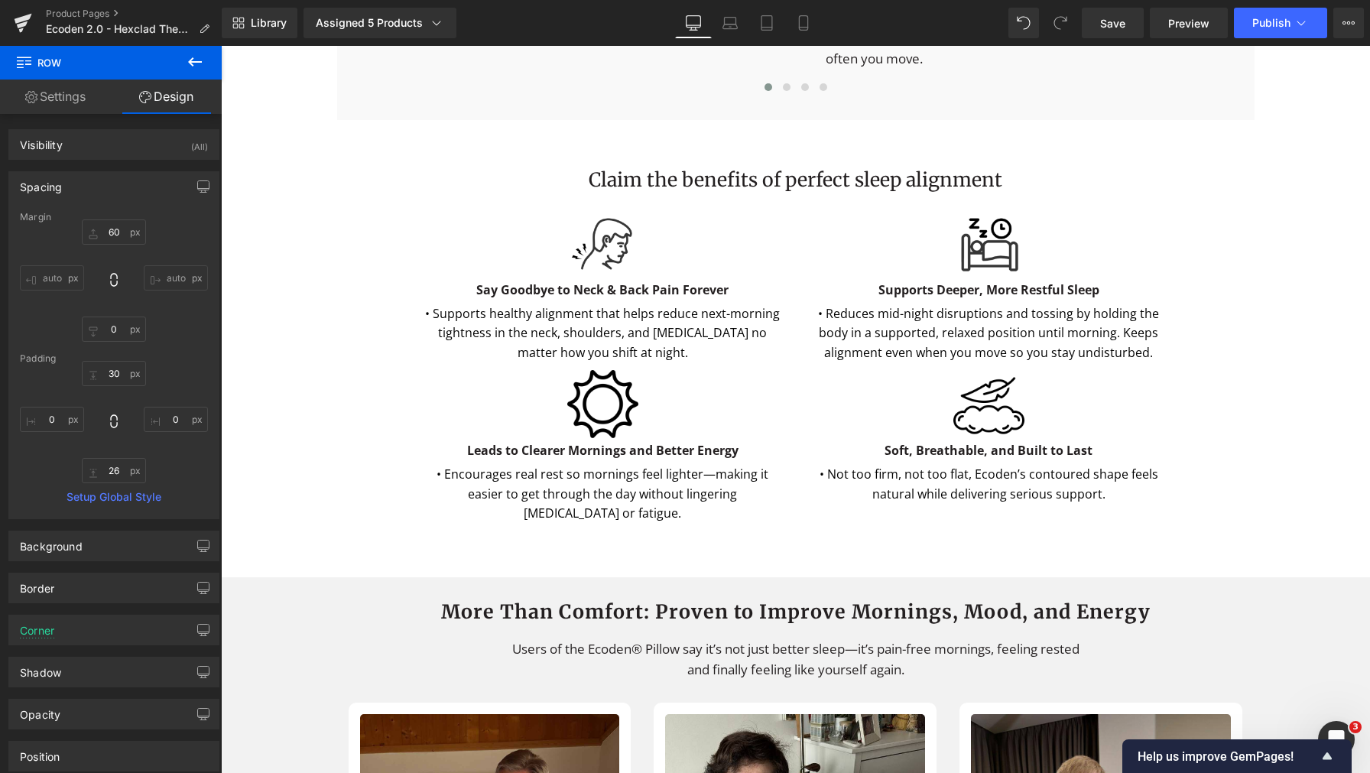
type input "60"
type input "0"
type input "30"
type input "0"
type input "26"
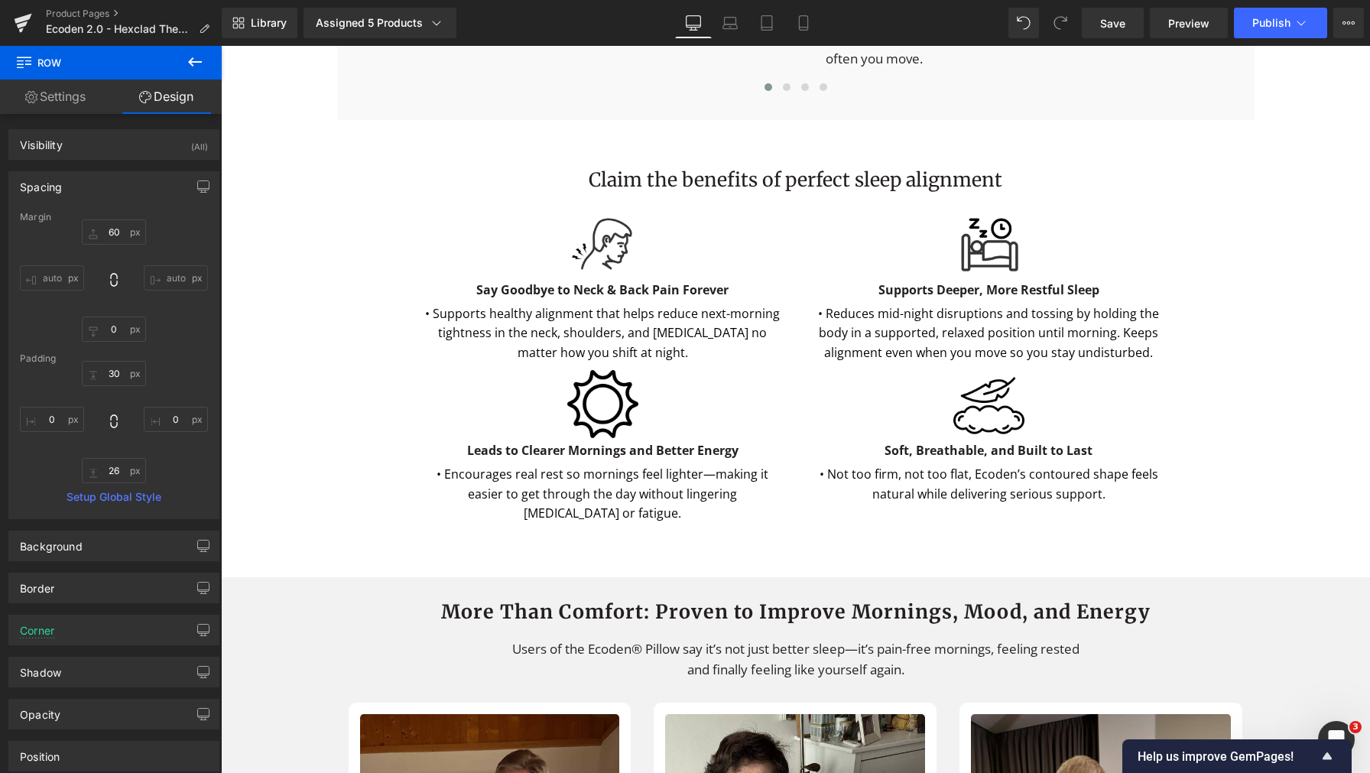
type input "0"
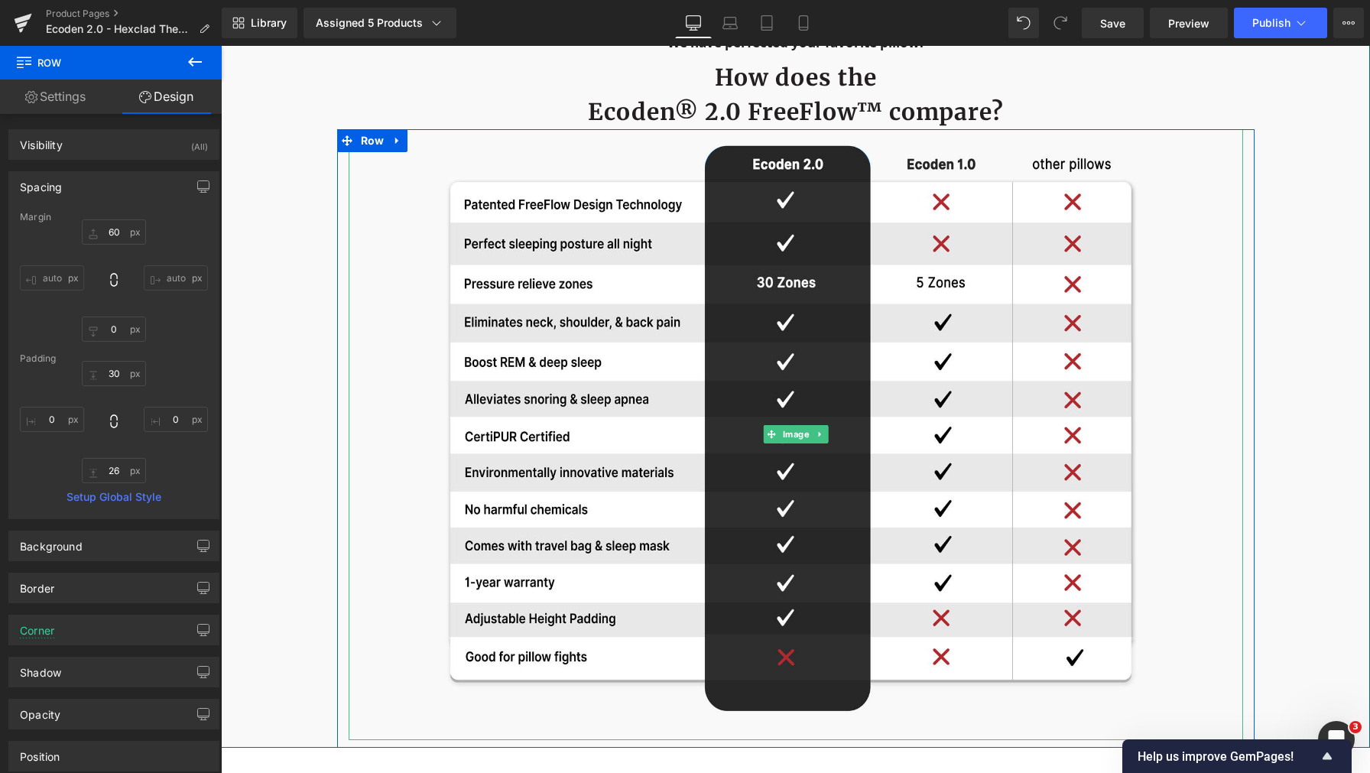
scroll to position [5879, 0]
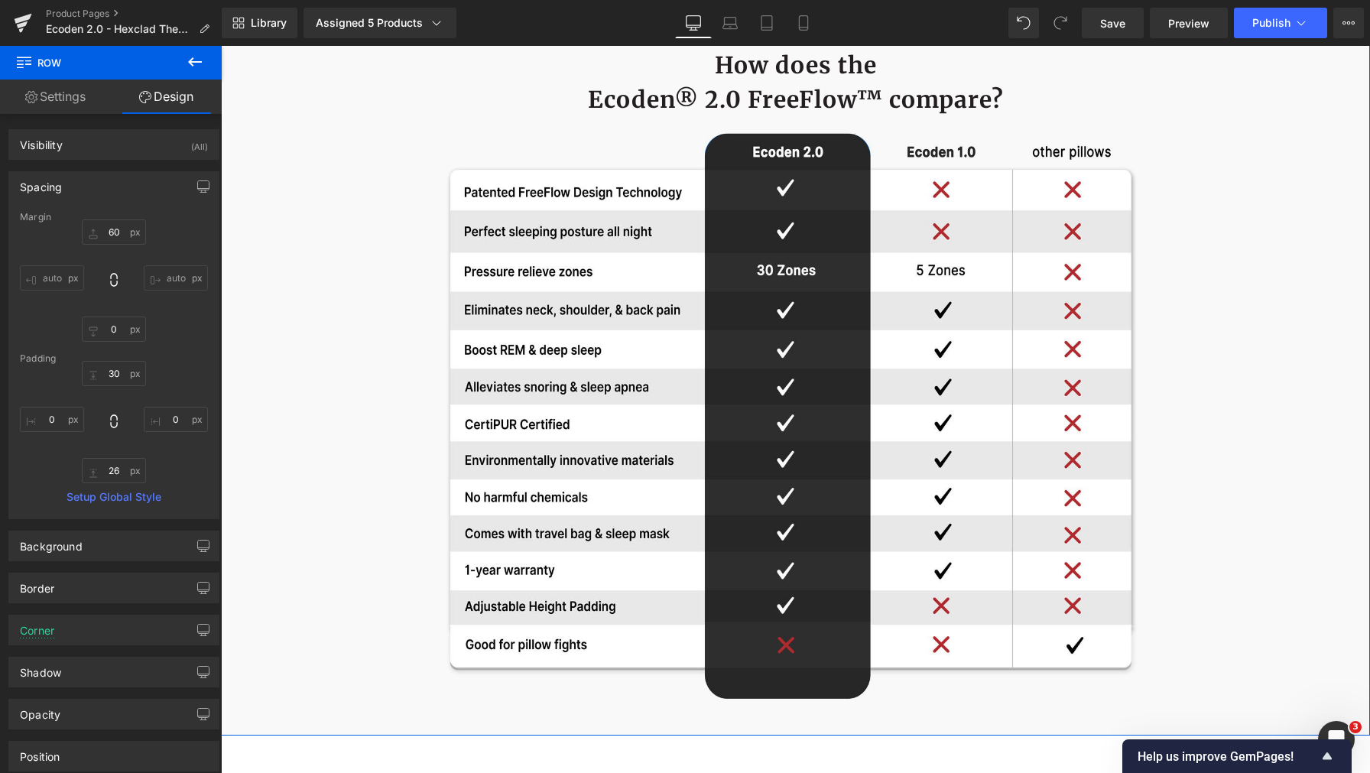
click at [1316, 385] on div "We have perfected your favorite pillow: Text Block How does the Ecoden® 2.0 Fre…" at bounding box center [795, 378] width 1149 height 716
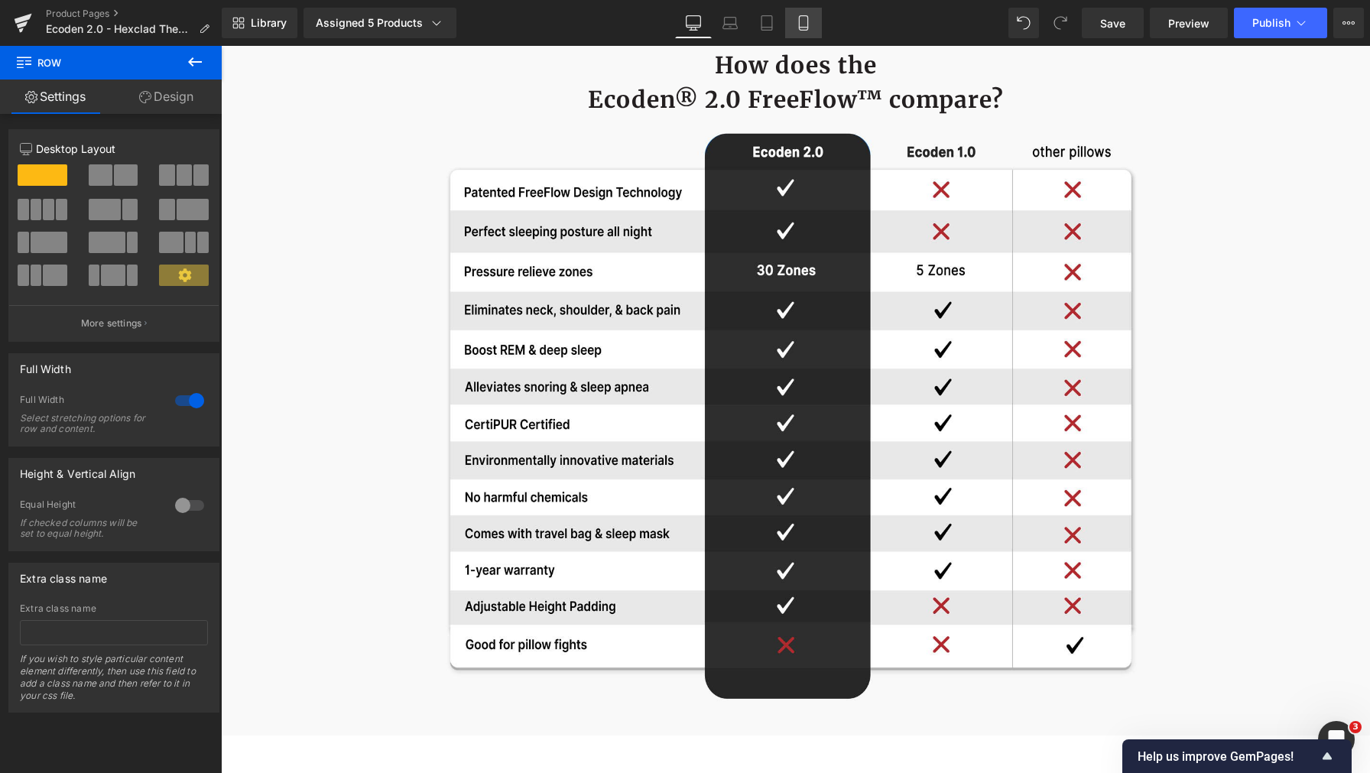
click at [813, 24] on link "Mobile" at bounding box center [803, 23] width 37 height 31
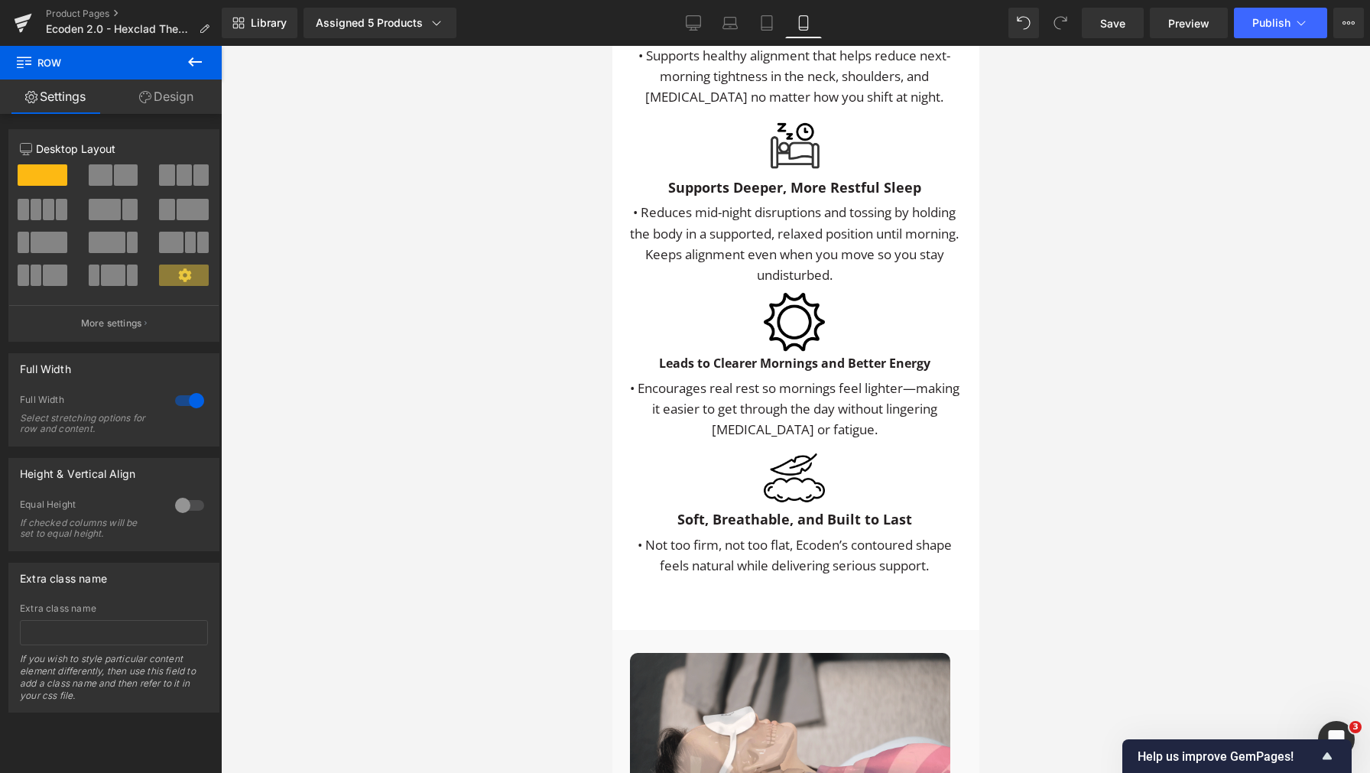
scroll to position [3526, 0]
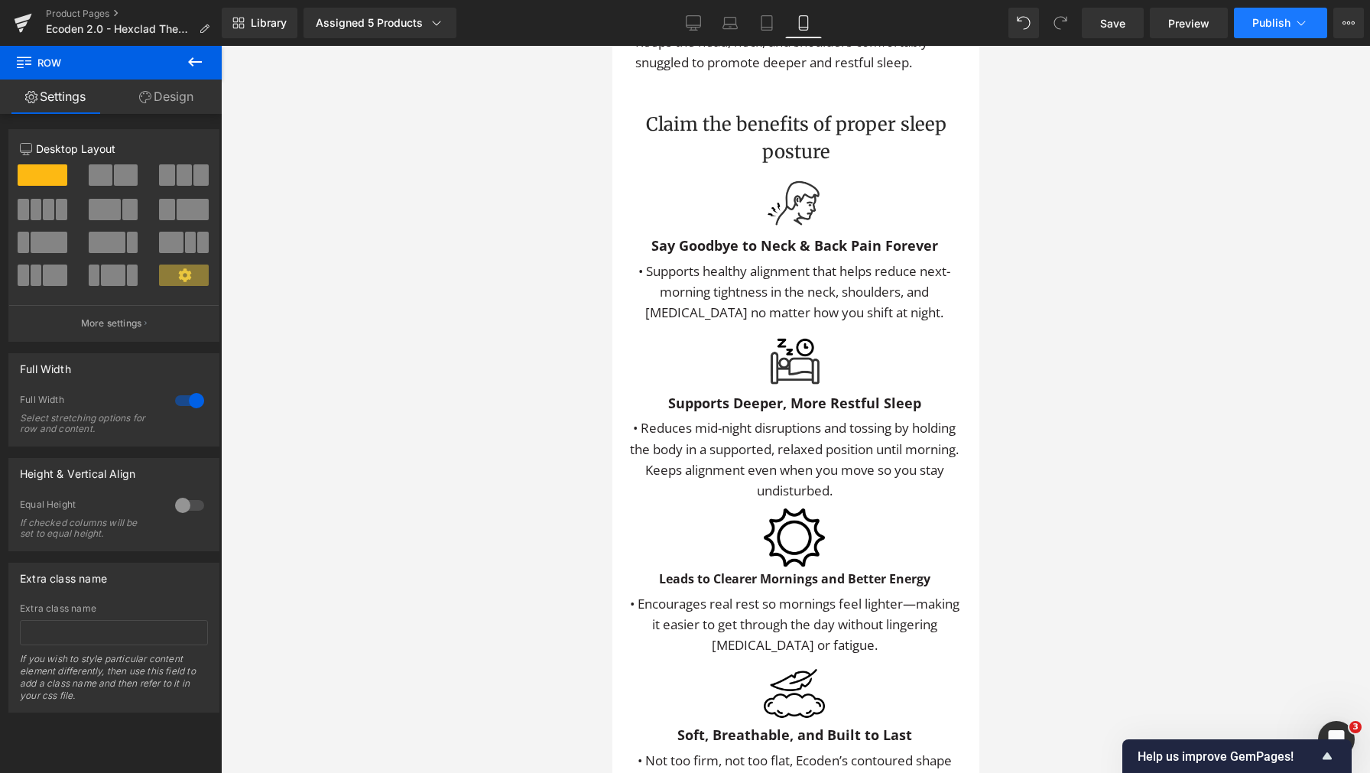
click at [1259, 31] on button "Publish" at bounding box center [1280, 23] width 93 height 31
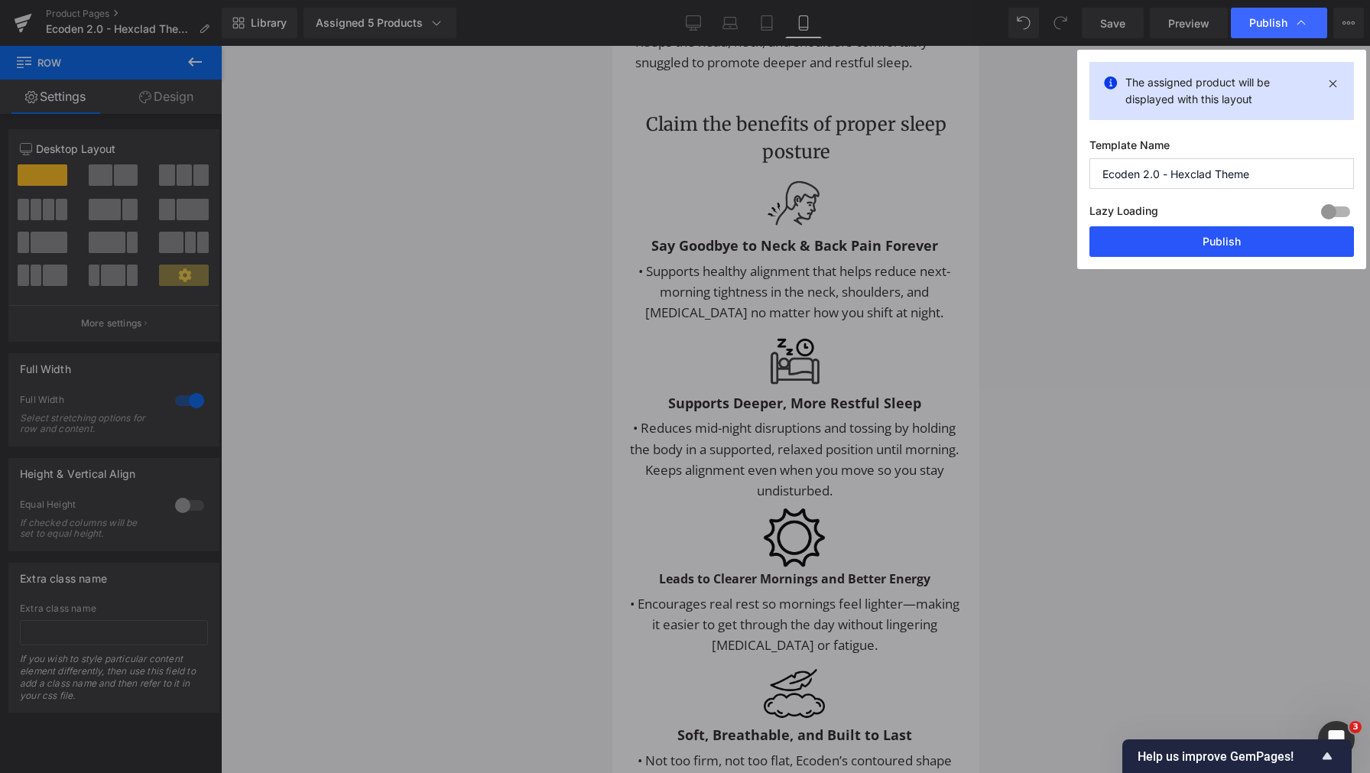
click at [1193, 255] on button "Publish" at bounding box center [1221, 241] width 264 height 31
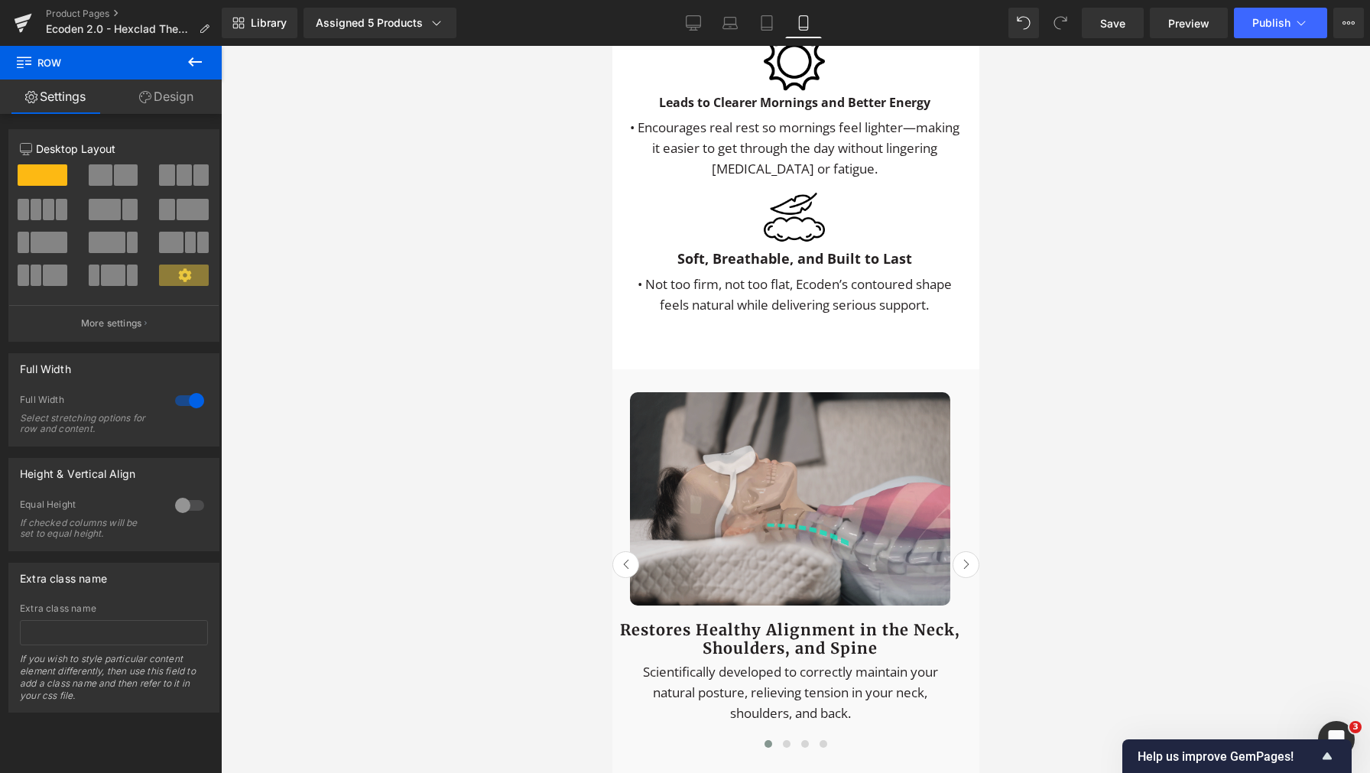
scroll to position [4071, 0]
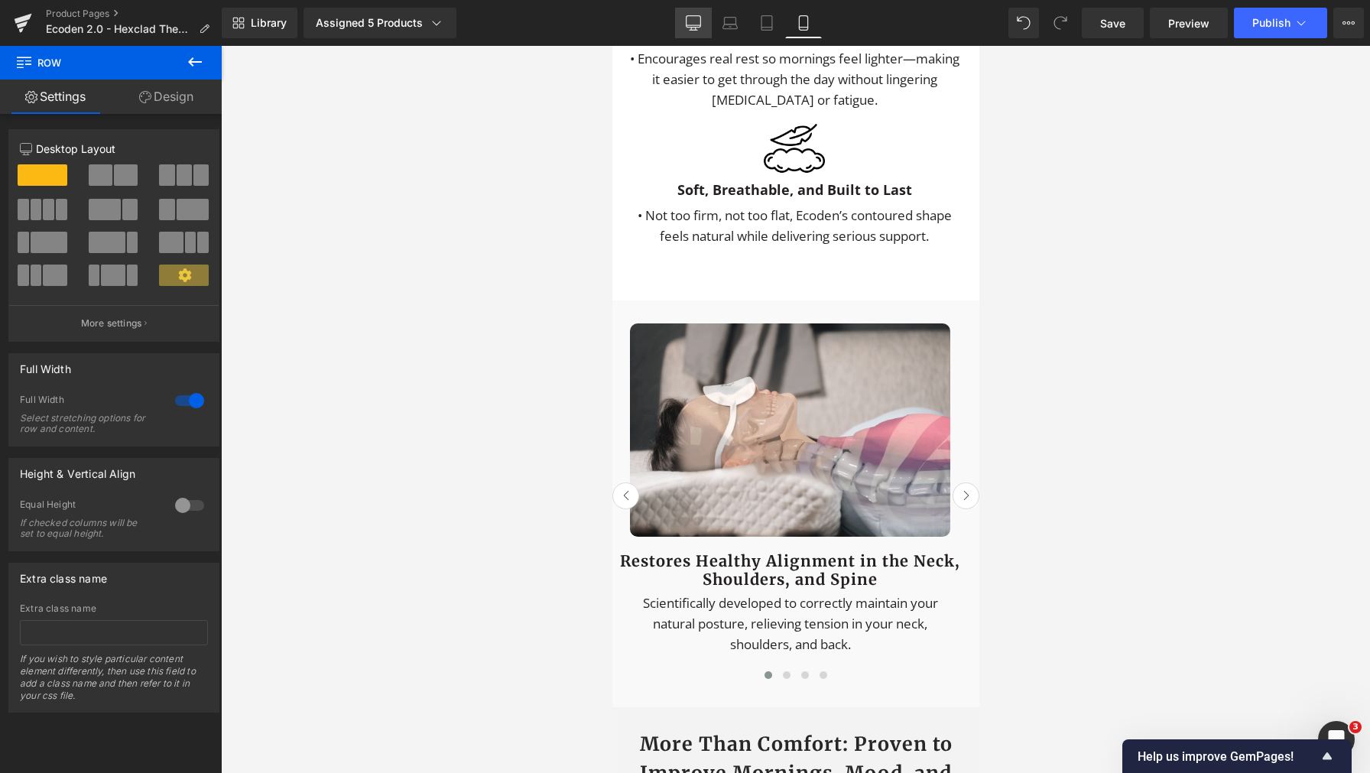
click at [691, 28] on icon at bounding box center [693, 22] width 15 height 15
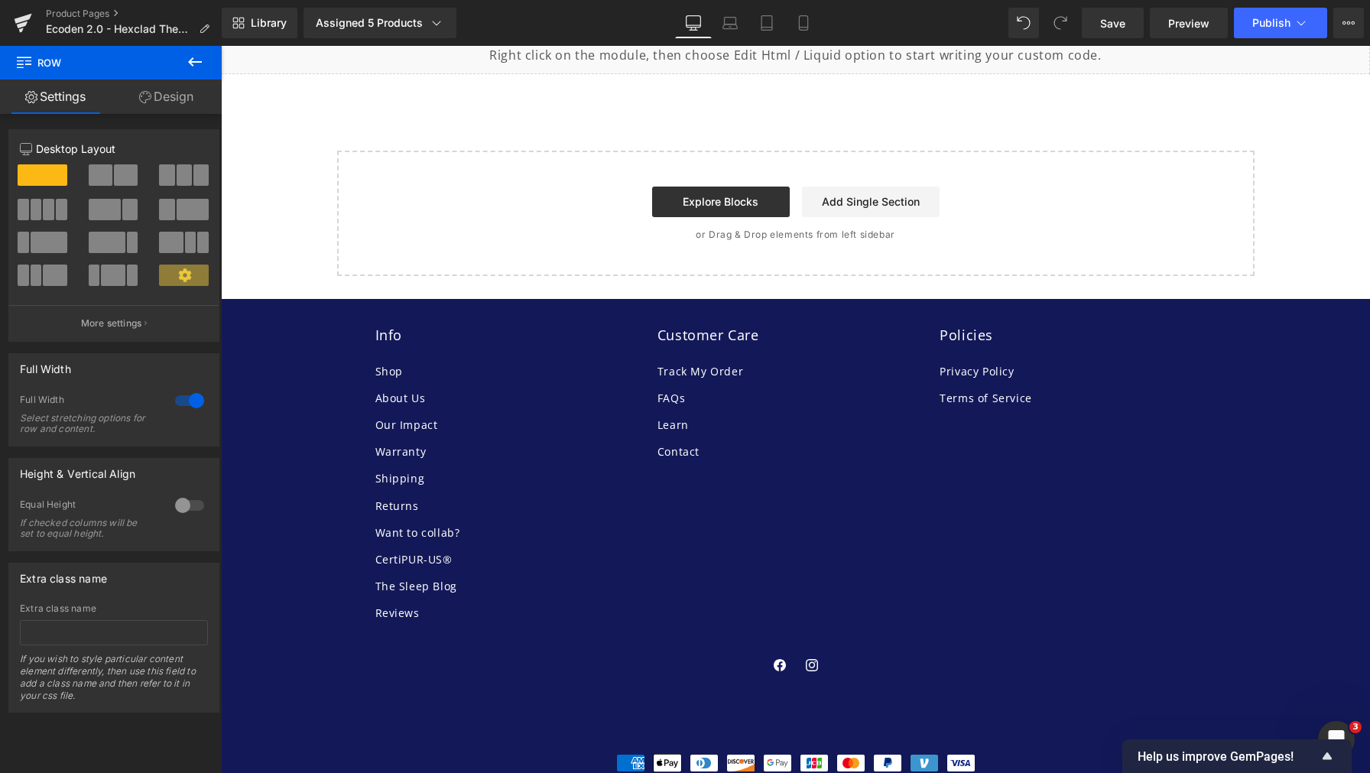
scroll to position [6855, 0]
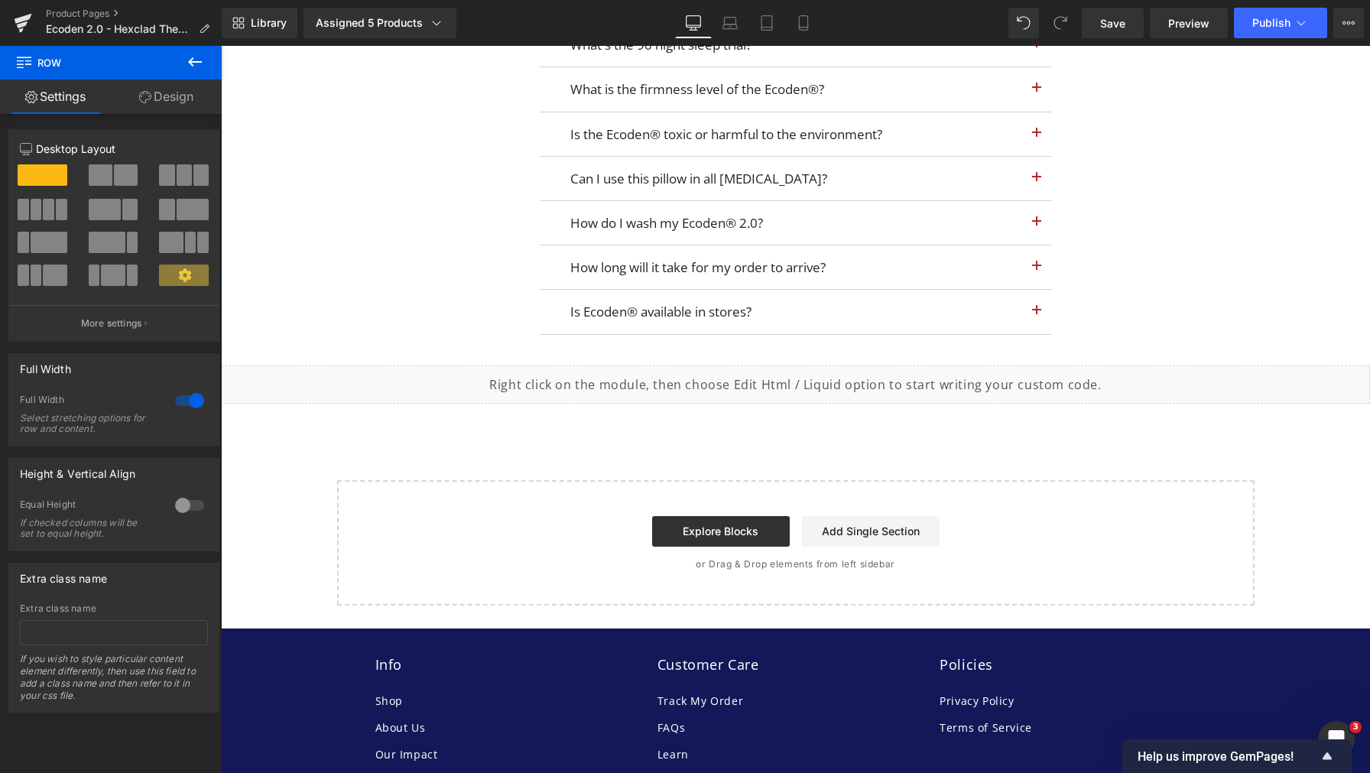
click at [810, 404] on div "Liquid" at bounding box center [795, 384] width 1149 height 38
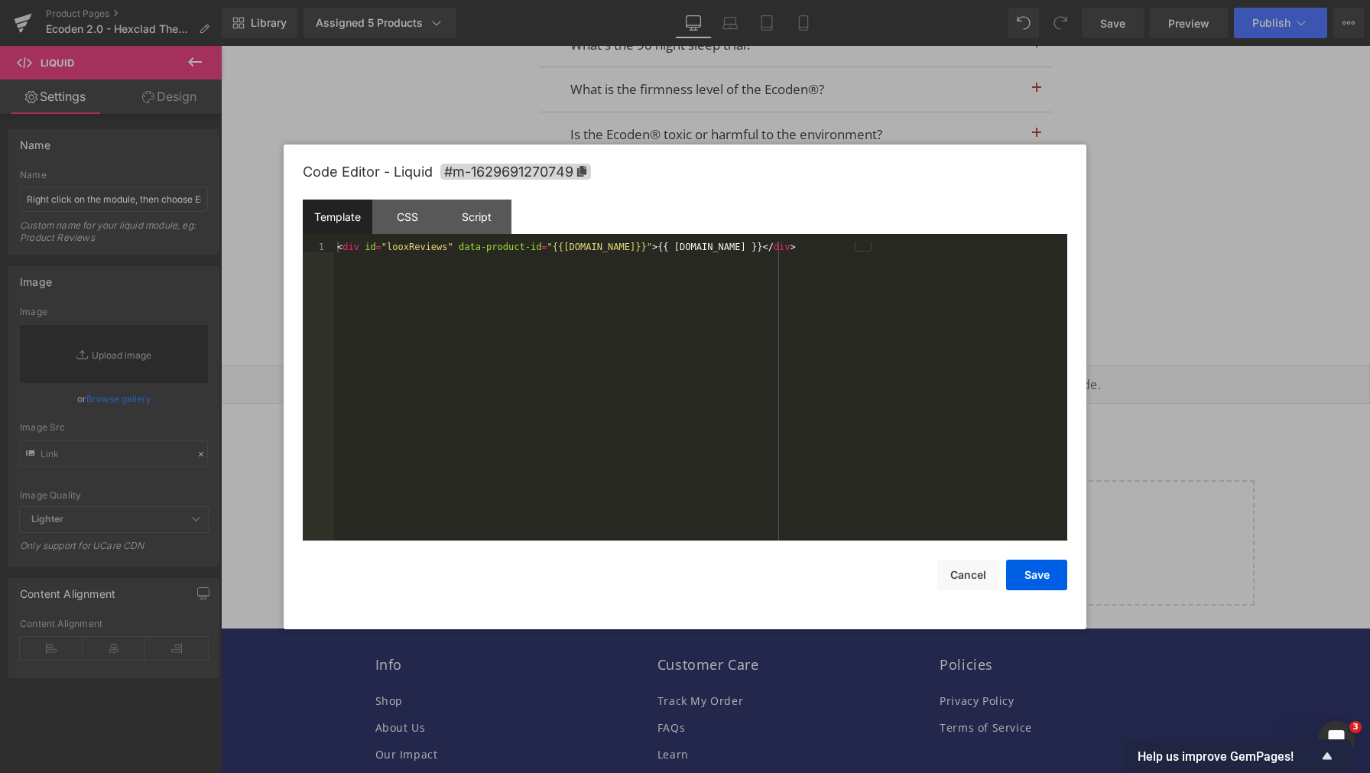
click at [716, 379] on div "< div id = "looxReviews" data-product-id = "{{product.id}}" > {{ product.metafi…" at bounding box center [700, 403] width 733 height 322
click at [962, 592] on div "Code Editor - Liquid #m-1629691270749 Template CSS Script Data 1 < div id = "lo…" at bounding box center [685, 386] width 764 height 485
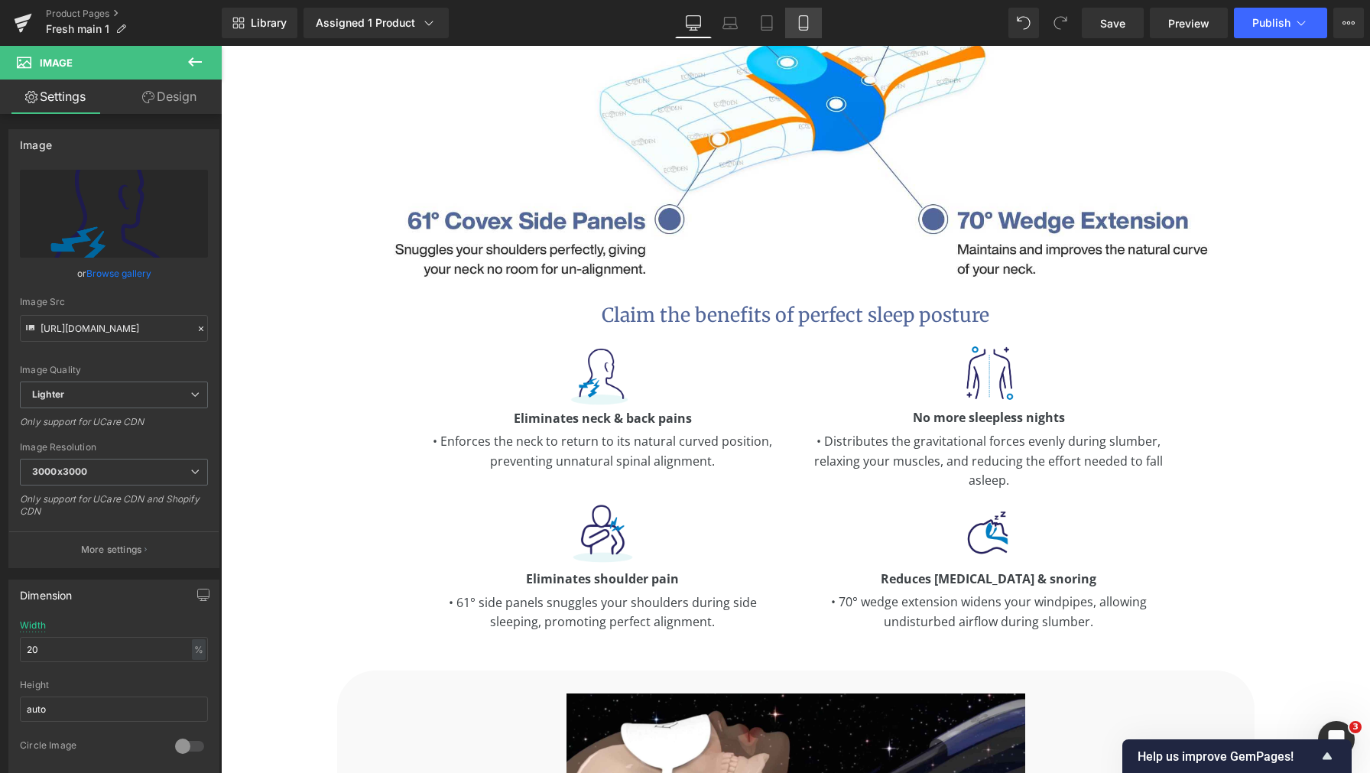
click at [807, 28] on icon at bounding box center [803, 23] width 8 height 15
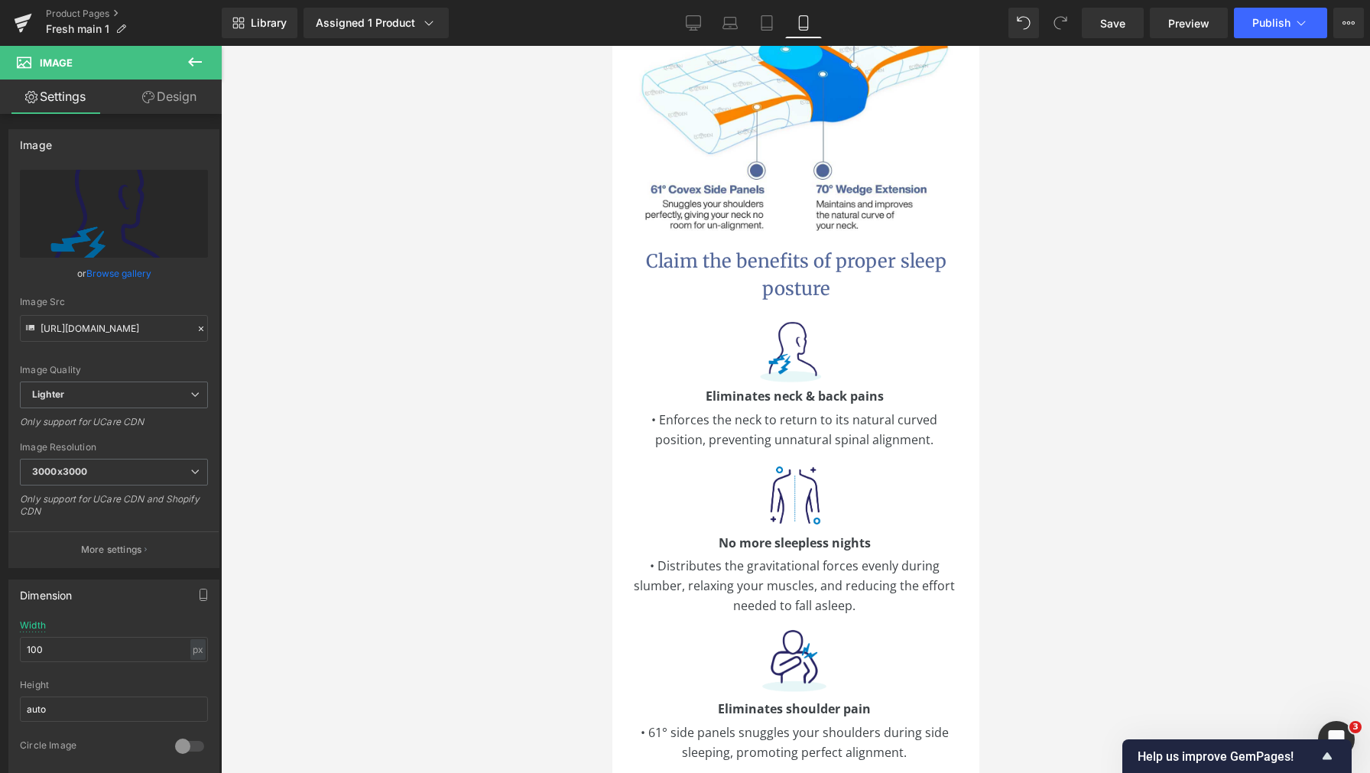
scroll to position [2789, 0]
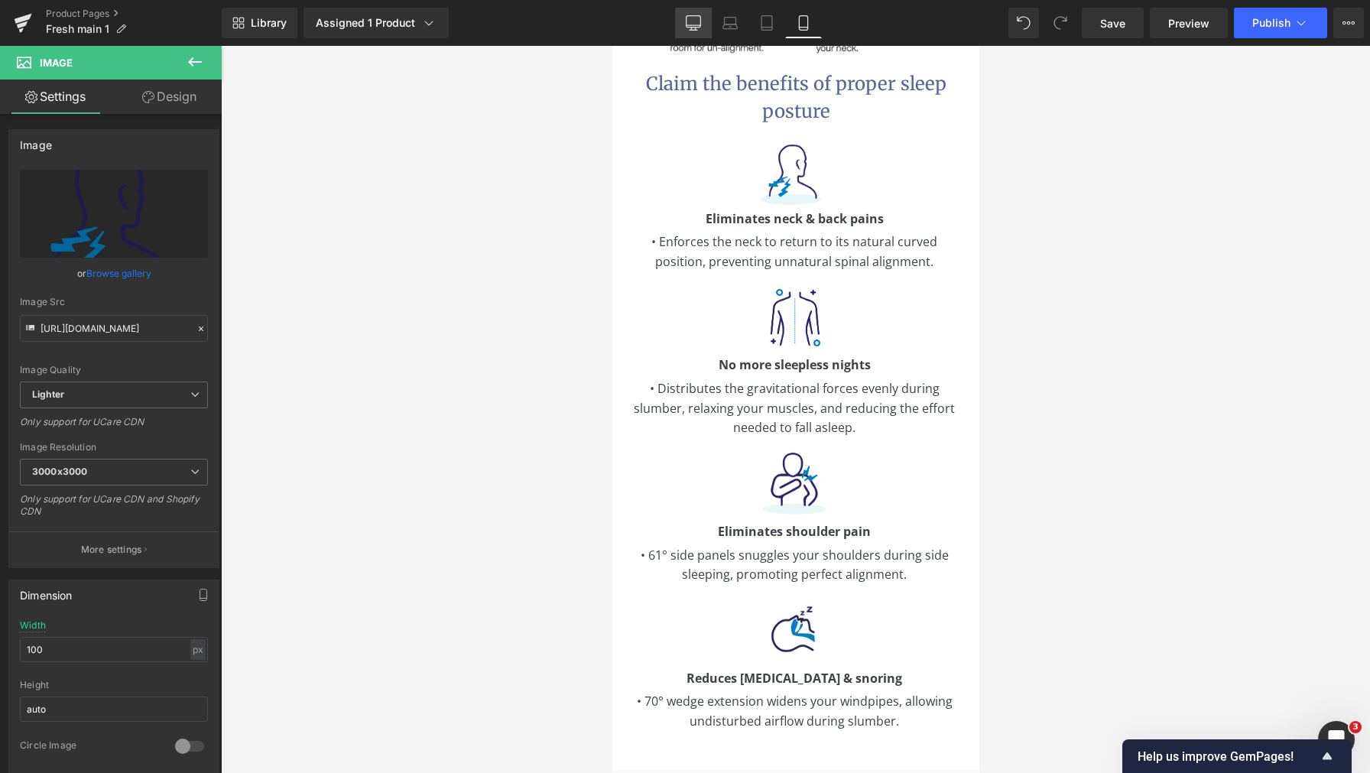
click at [692, 18] on icon at bounding box center [693, 22] width 15 height 15
type input "20"
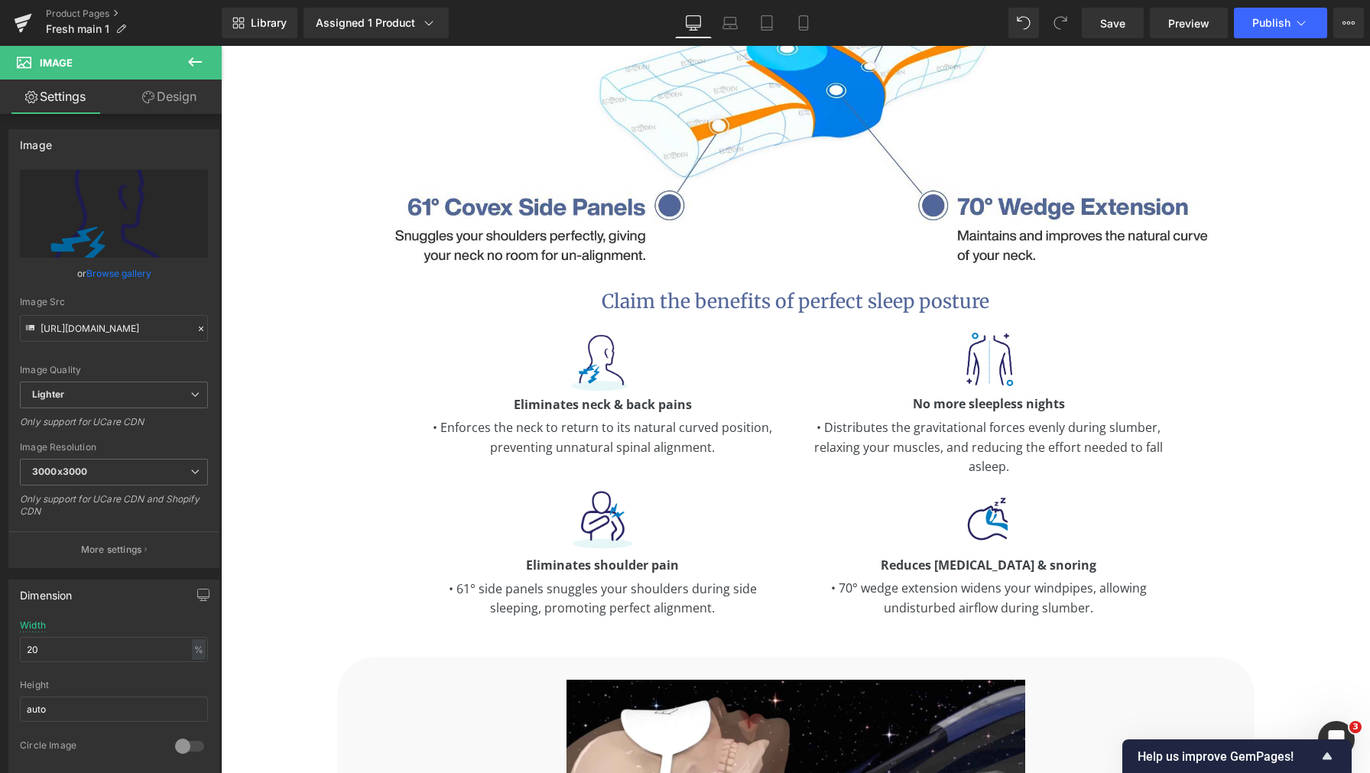
scroll to position [2275, 0]
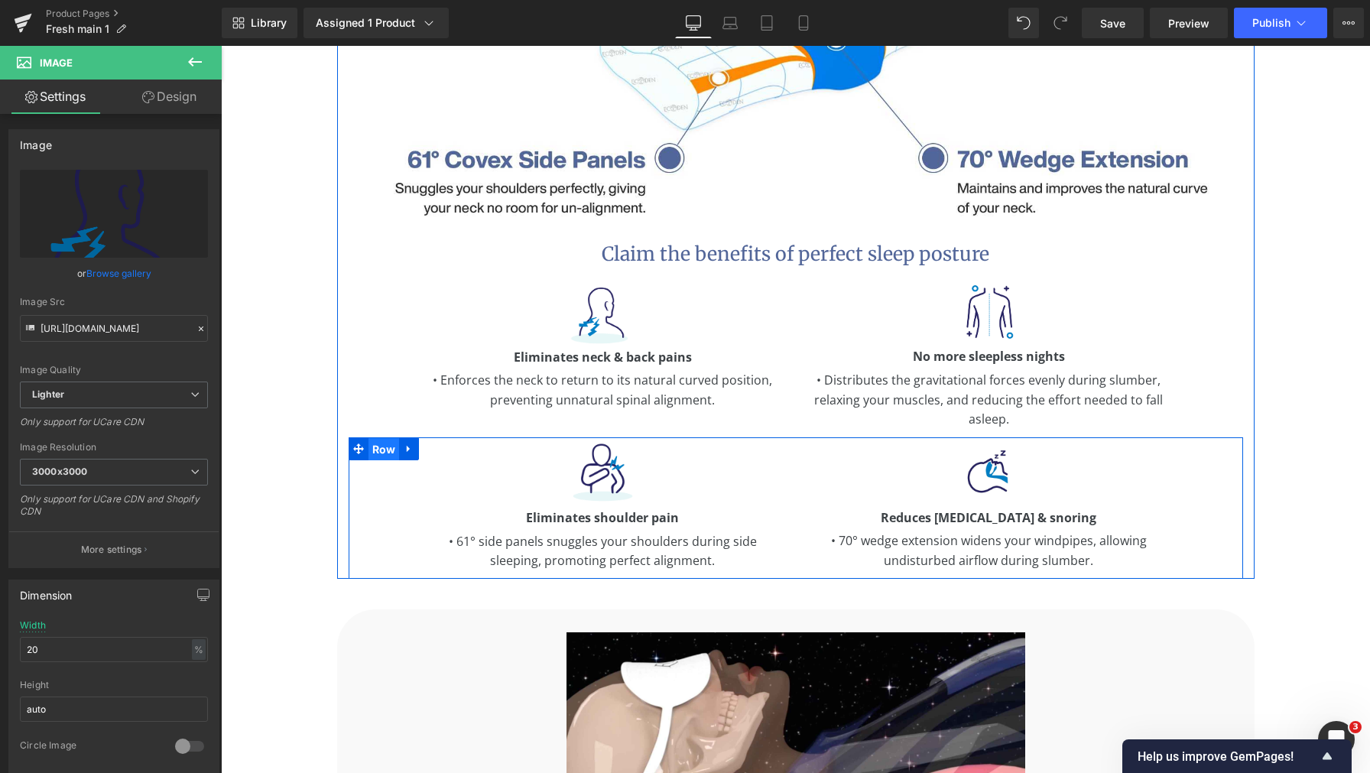
click at [378, 438] on span "Row" at bounding box center [383, 449] width 31 height 23
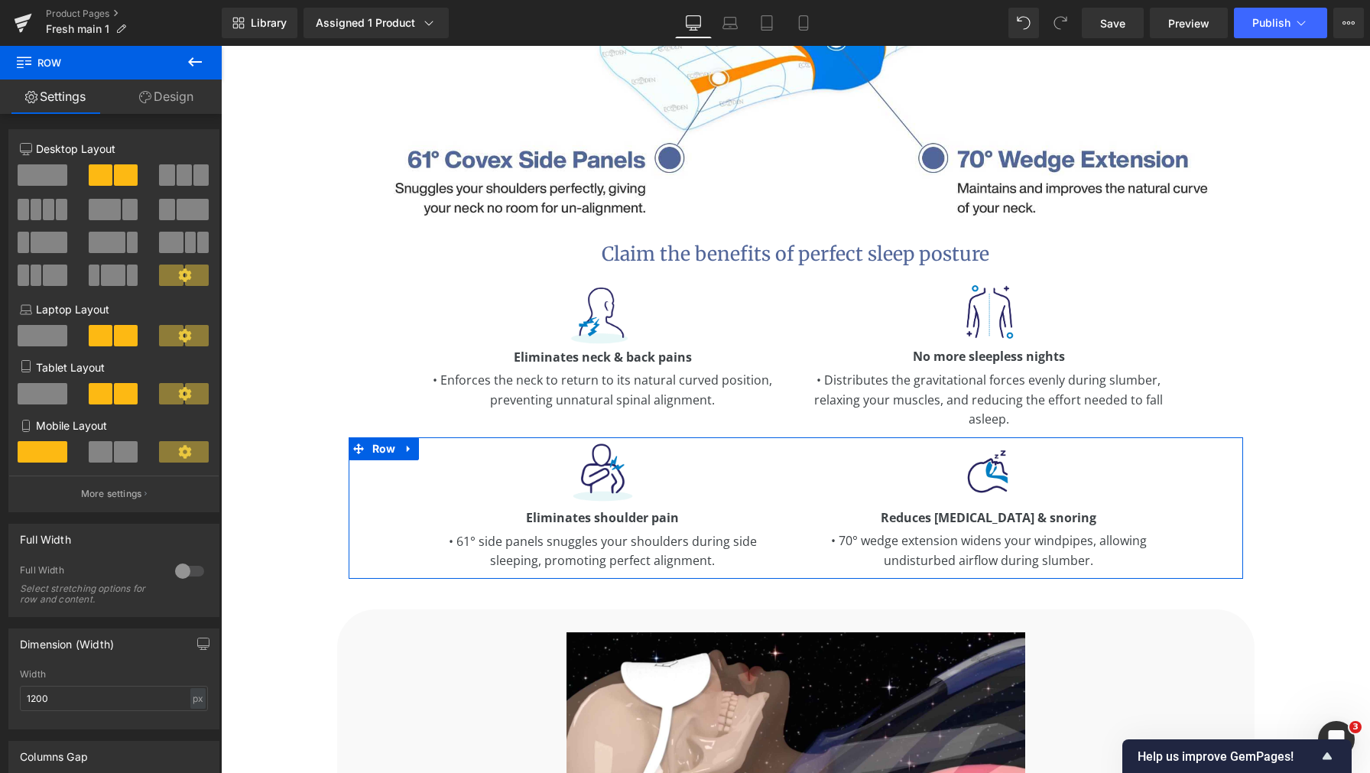
click at [158, 100] on link "Design" at bounding box center [166, 97] width 111 height 34
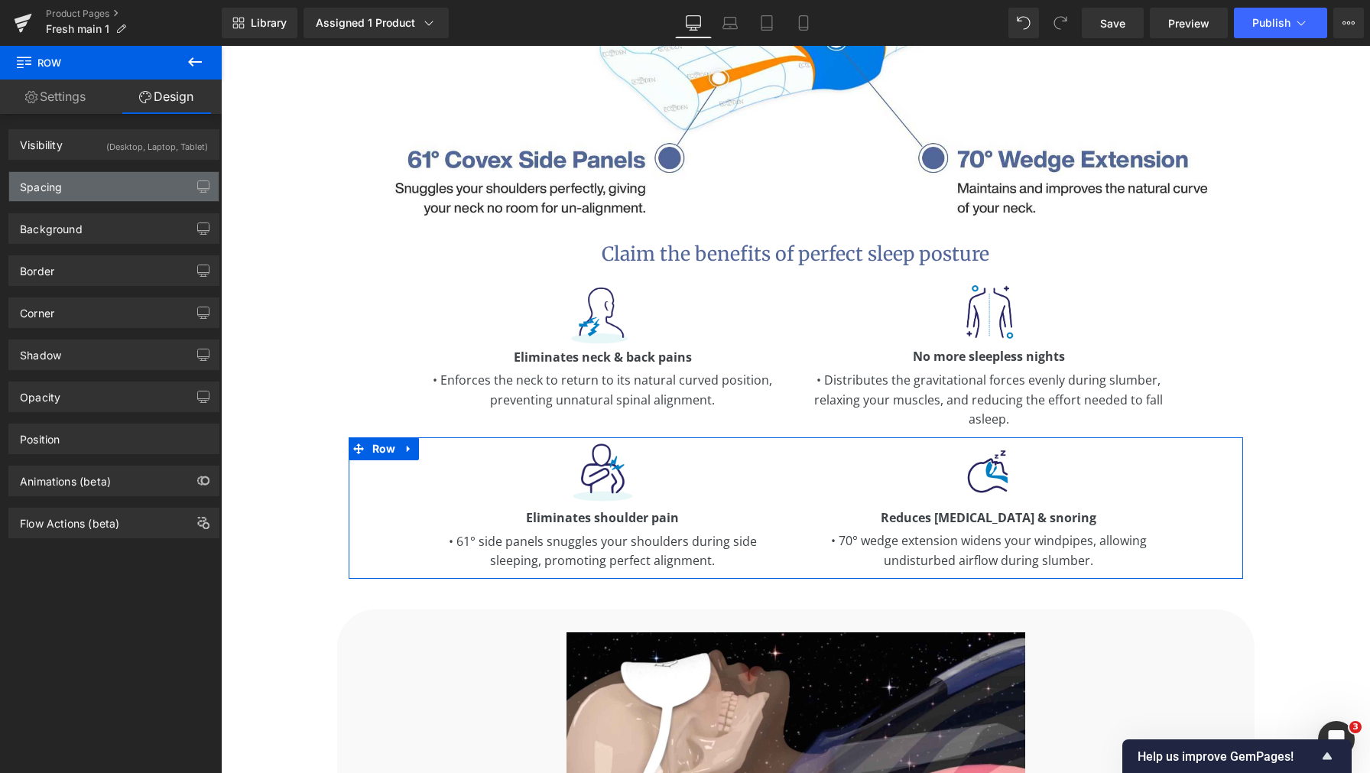
click at [108, 196] on div "Spacing" at bounding box center [113, 186] width 209 height 29
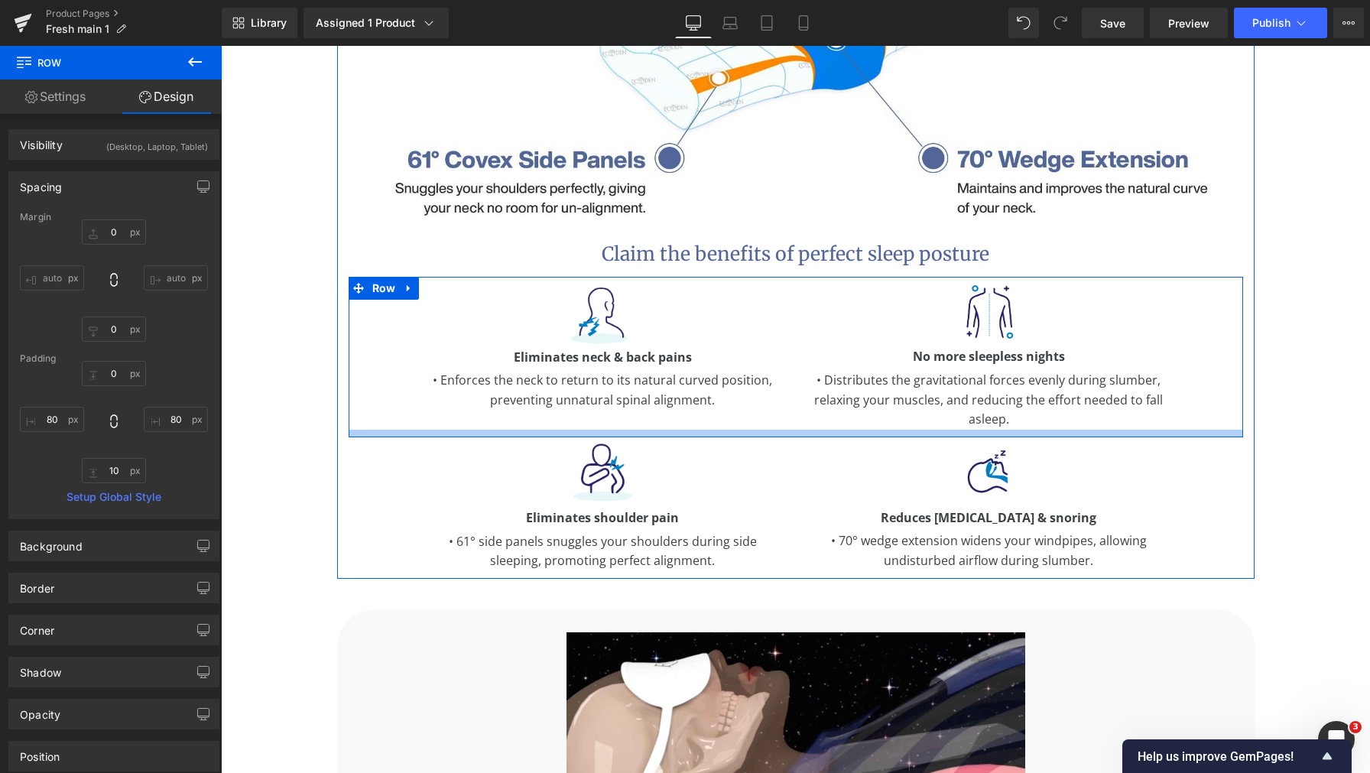
click at [953, 430] on div at bounding box center [796, 434] width 894 height 8
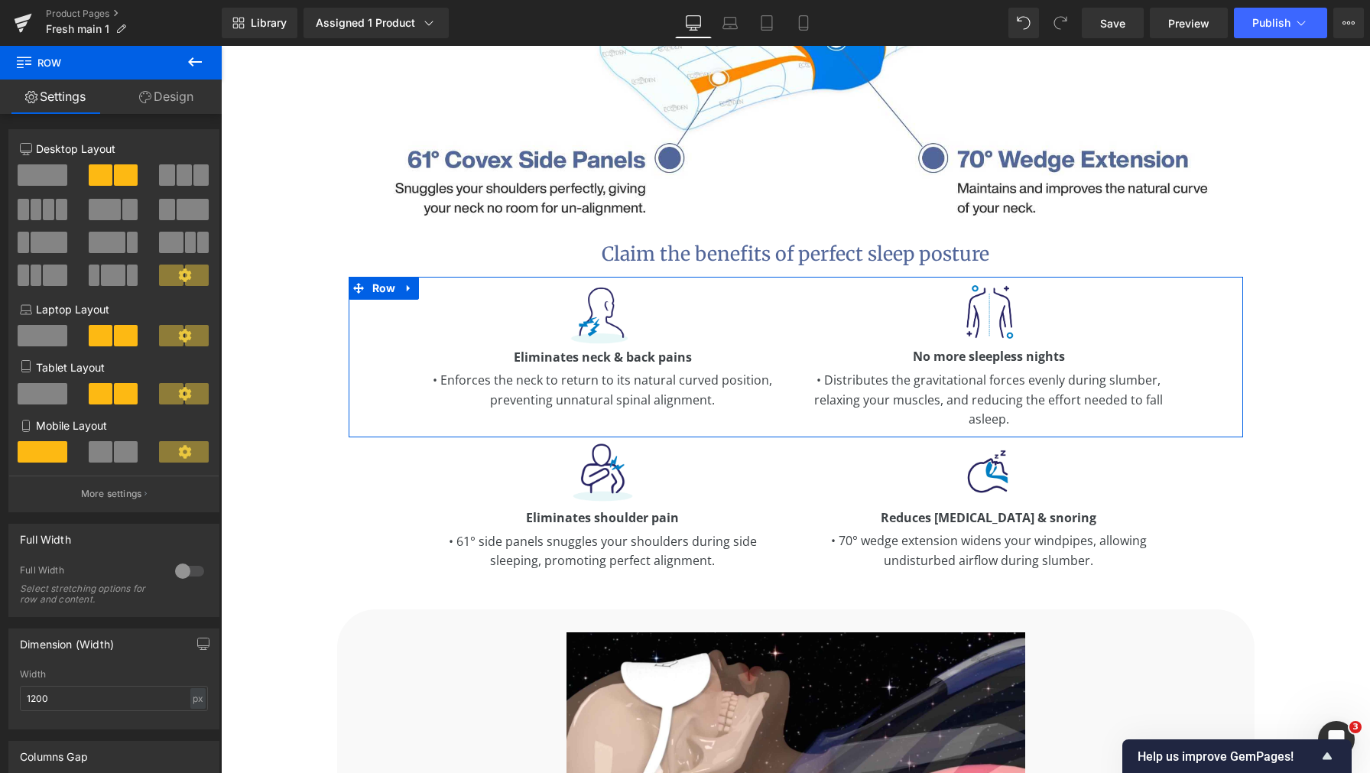
click at [142, 107] on link "Design" at bounding box center [166, 97] width 111 height 34
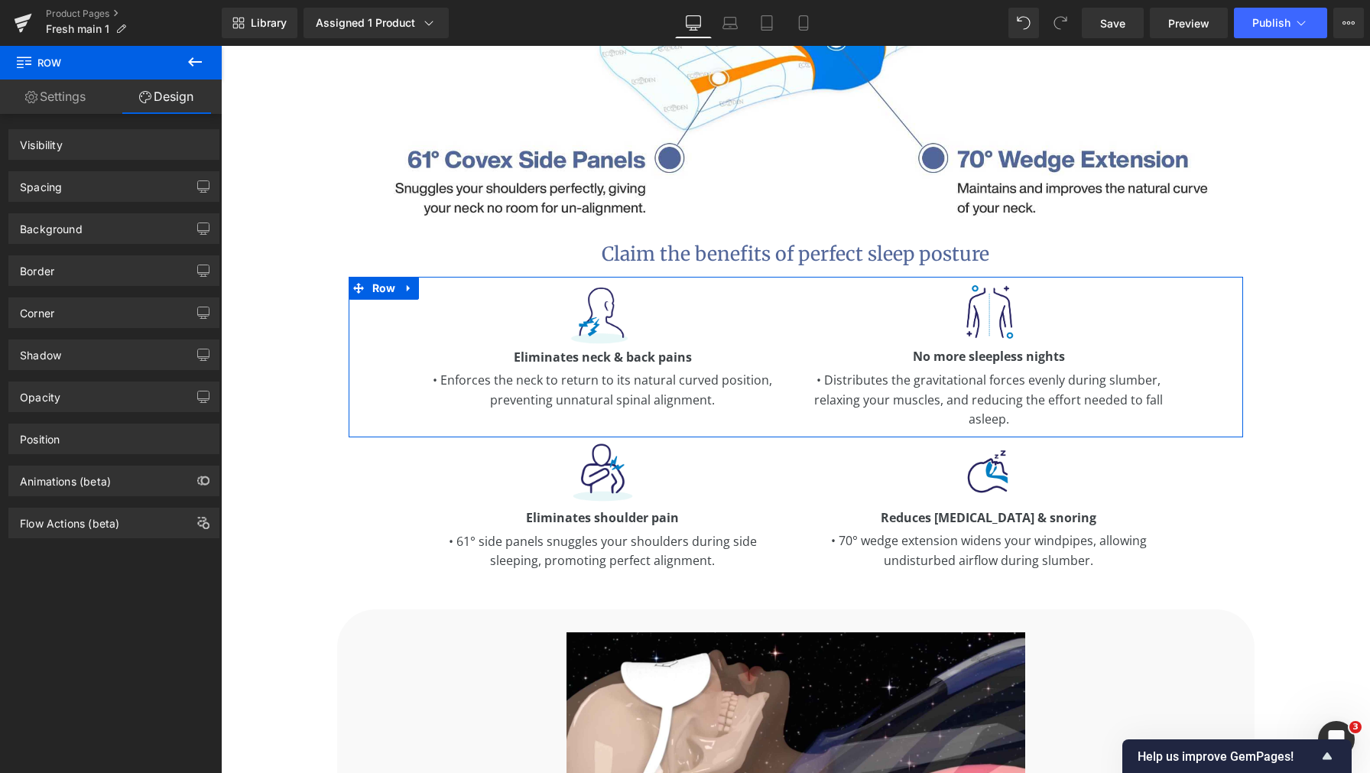
click at [113, 203] on div "Background" at bounding box center [114, 223] width 229 height 42
click at [115, 193] on div "Spacing" at bounding box center [113, 186] width 209 height 29
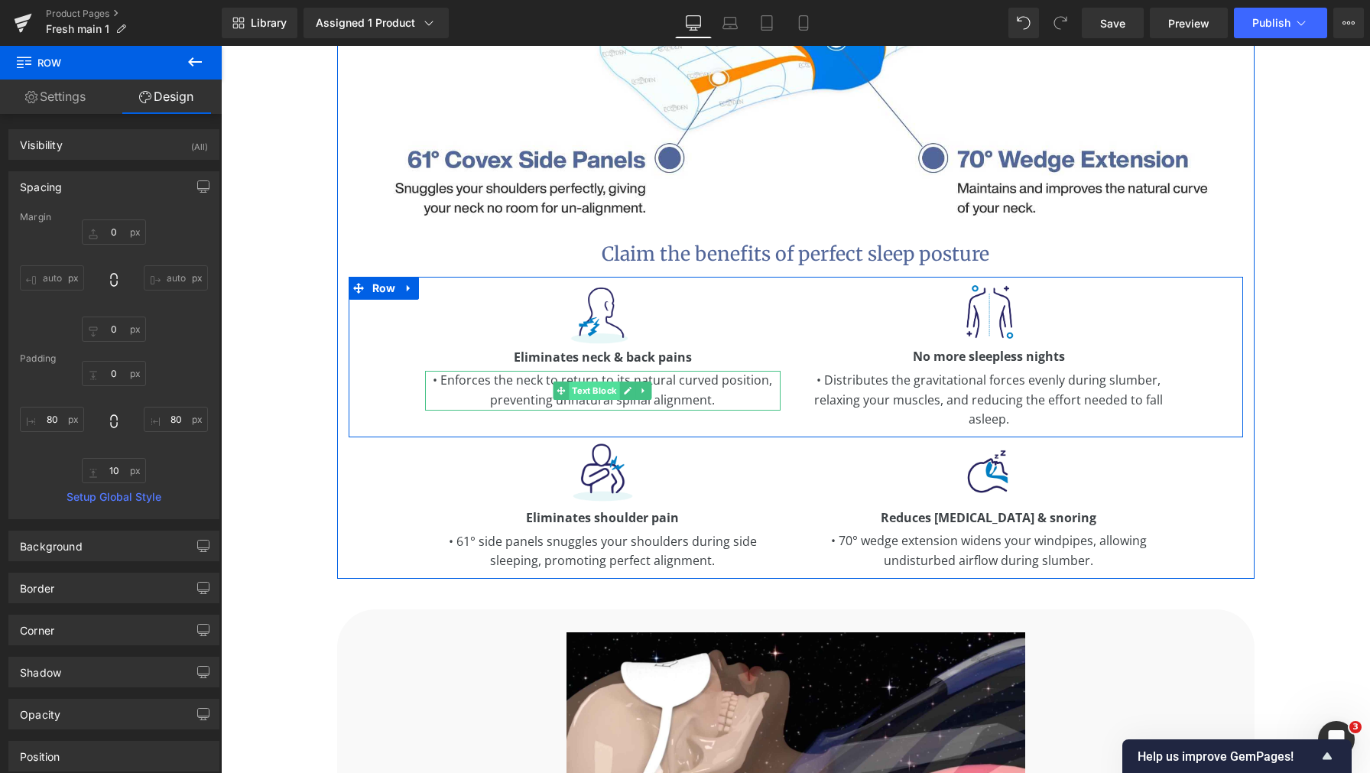
click at [586, 381] on span "Text Block" at bounding box center [594, 390] width 50 height 18
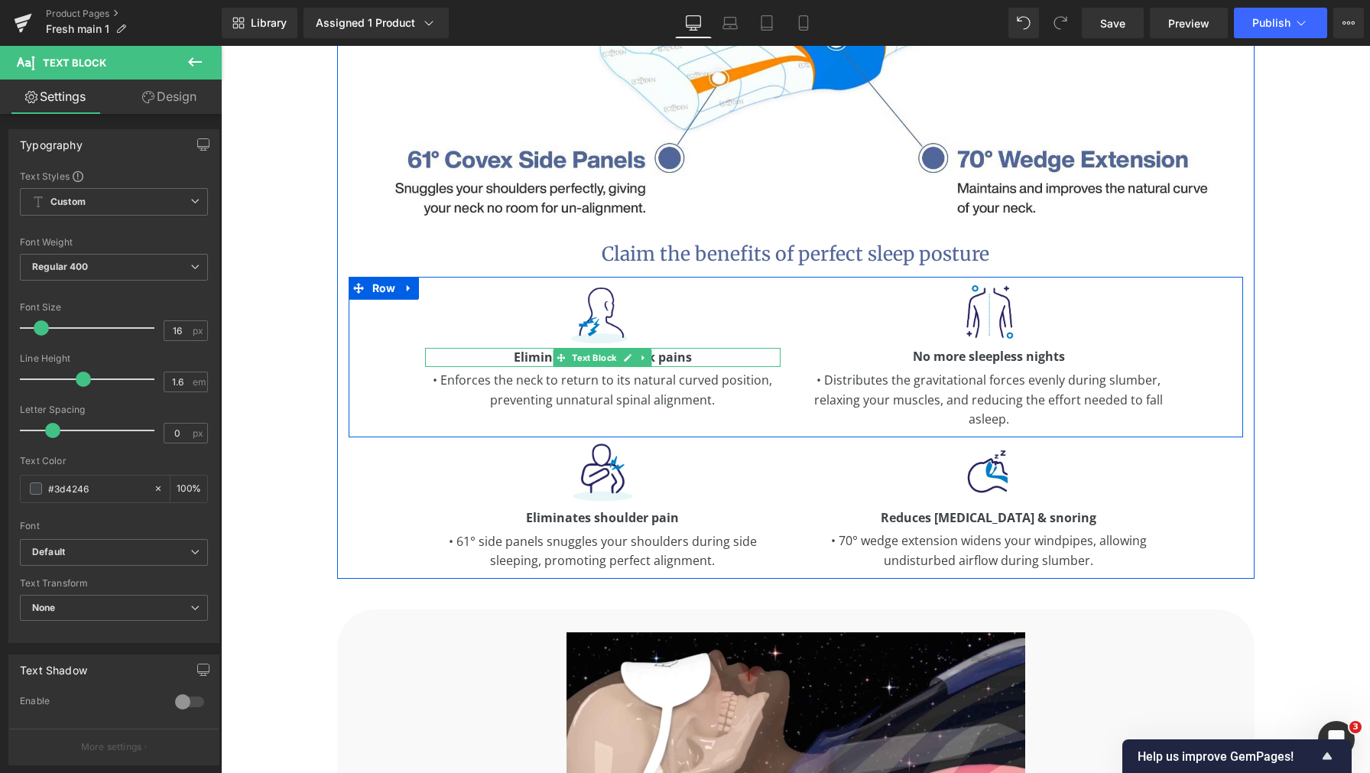
click at [561, 349] on span at bounding box center [561, 358] width 16 height 18
click at [585, 313] on img at bounding box center [602, 312] width 71 height 71
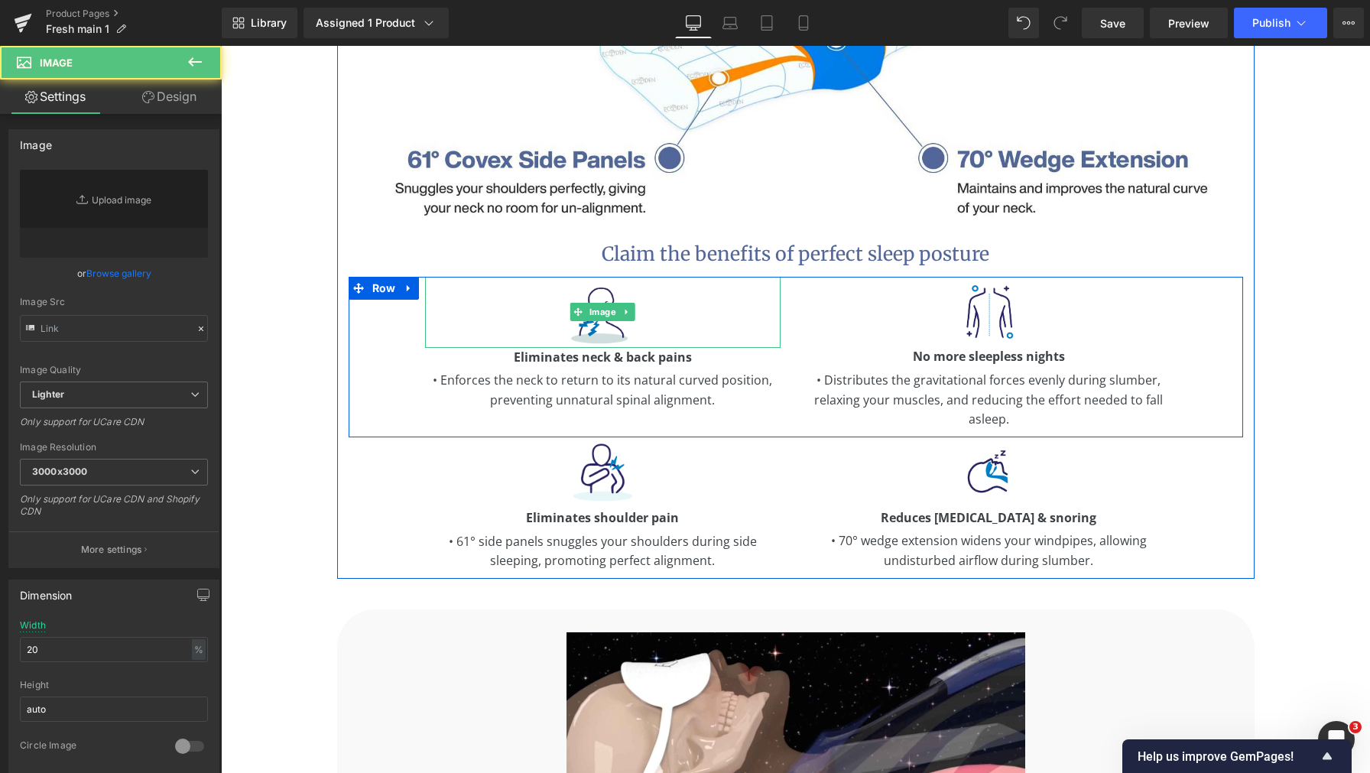
type input "[URL][DOMAIN_NAME]"
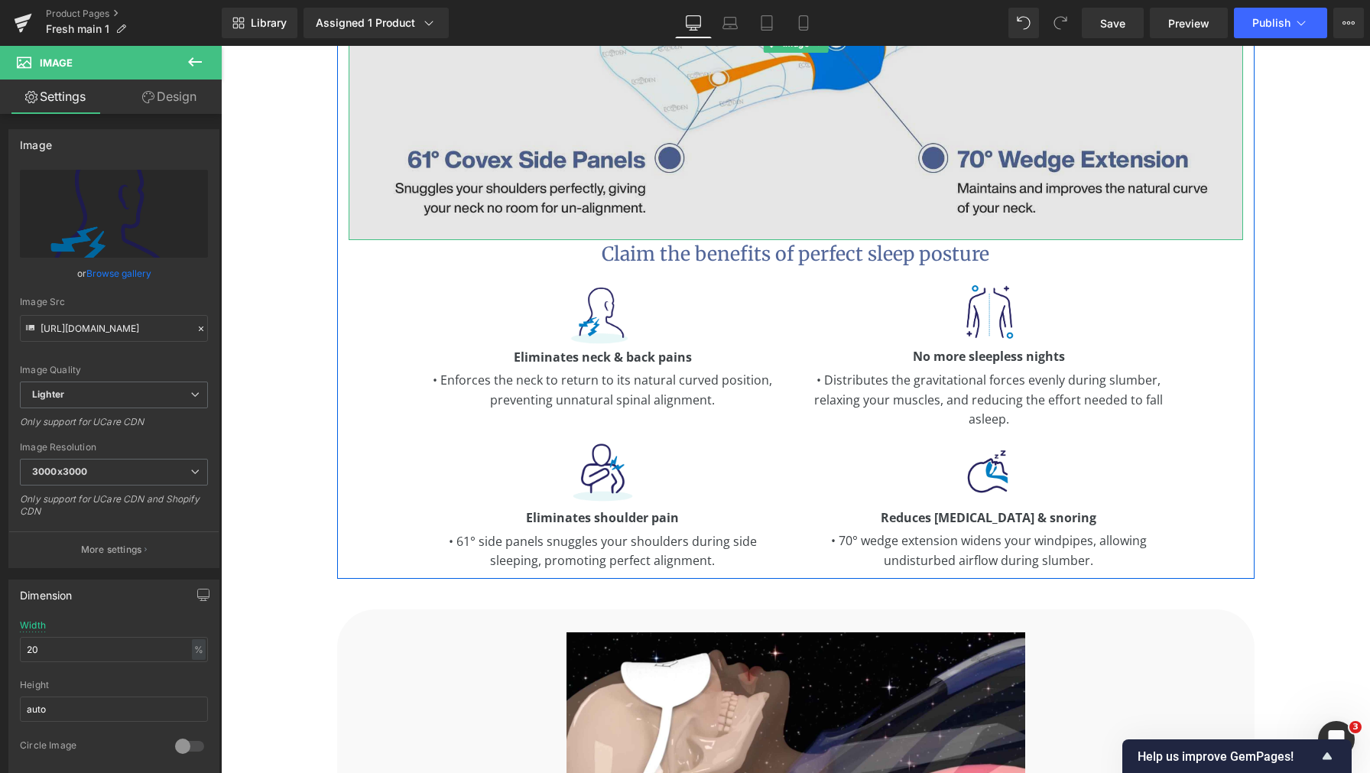
scroll to position [2116, 0]
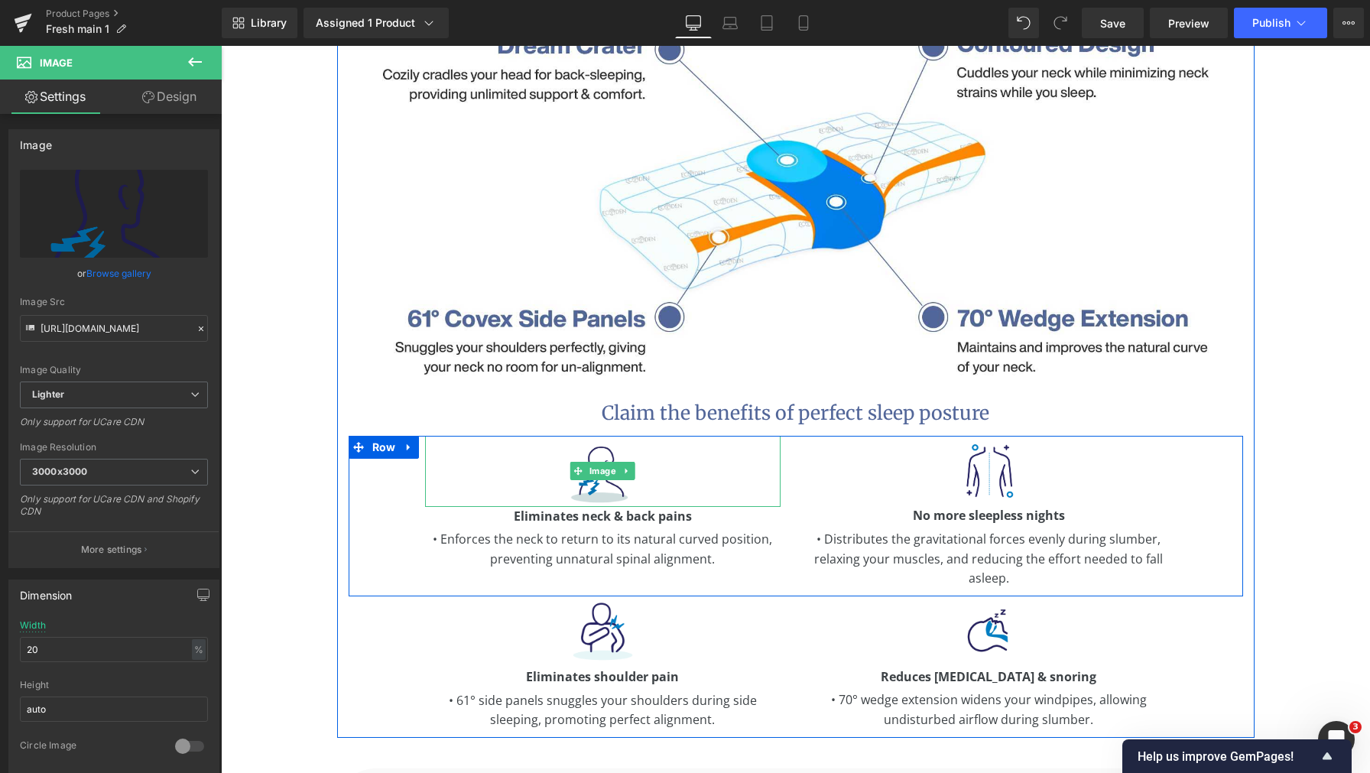
click at [596, 468] on img at bounding box center [602, 471] width 71 height 71
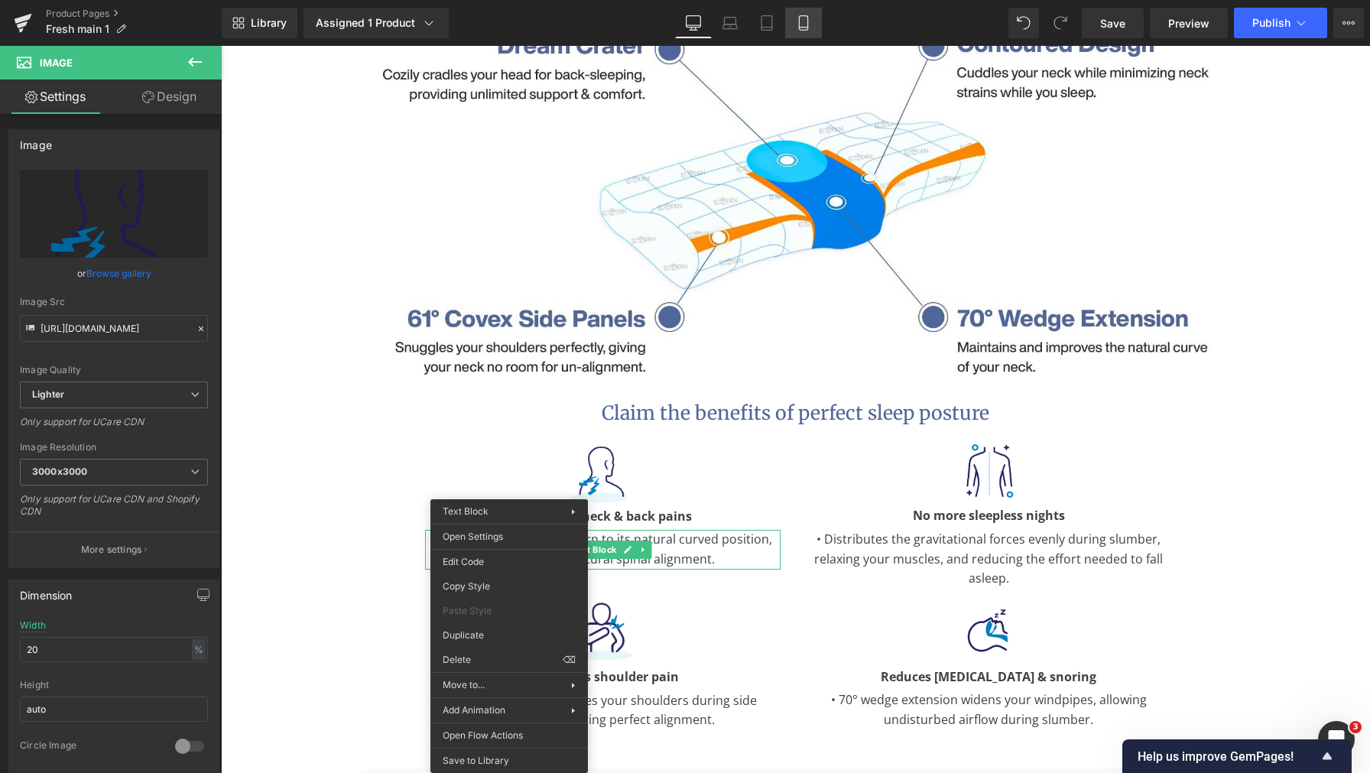
click at [811, 34] on link "Mobile" at bounding box center [803, 23] width 37 height 31
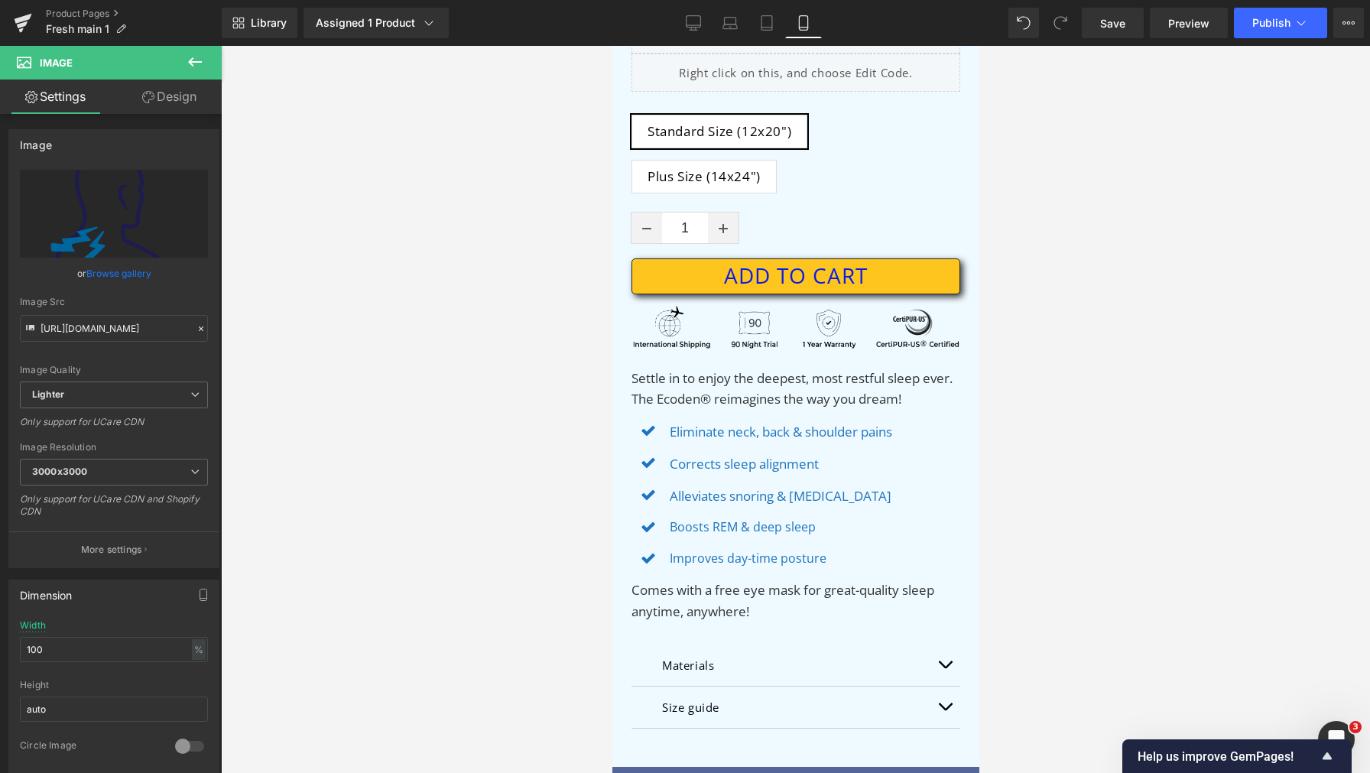
scroll to position [0, 0]
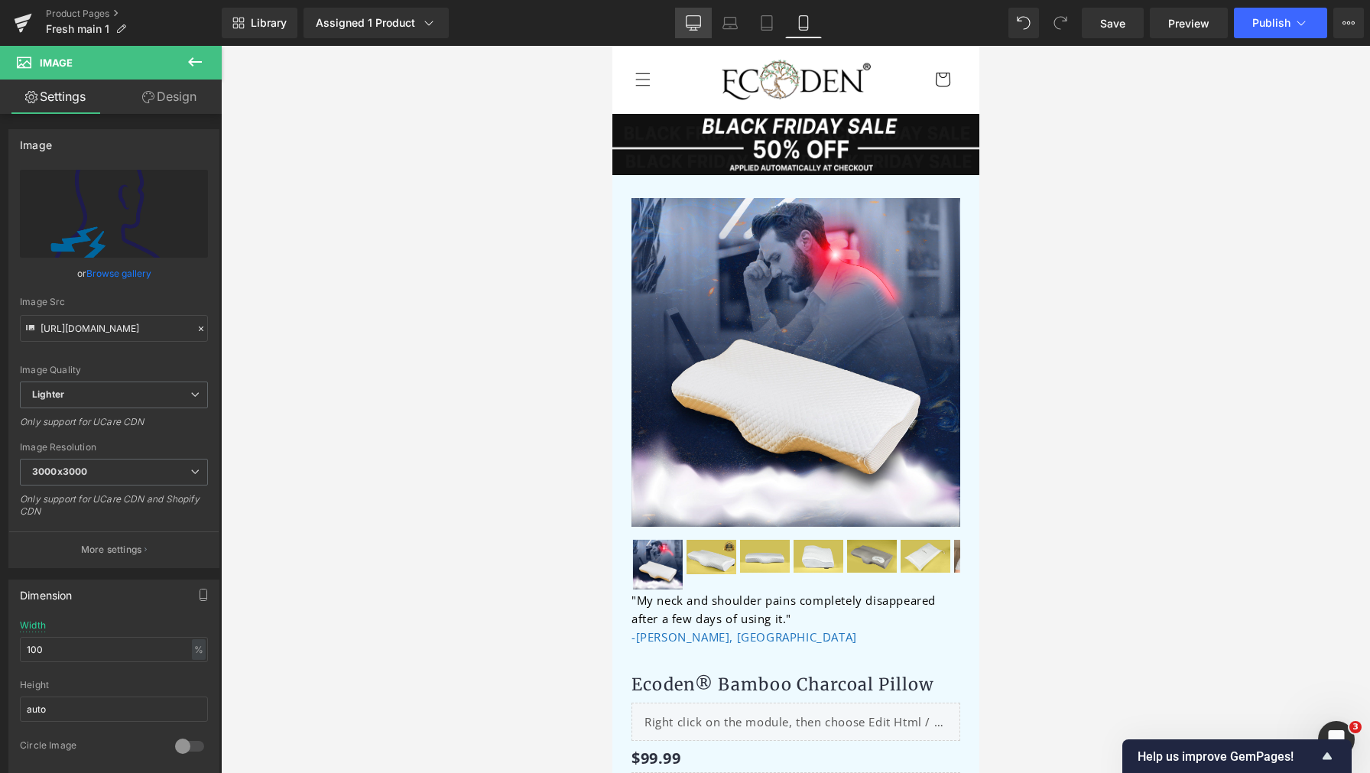
click at [699, 16] on icon at bounding box center [693, 21] width 15 height 11
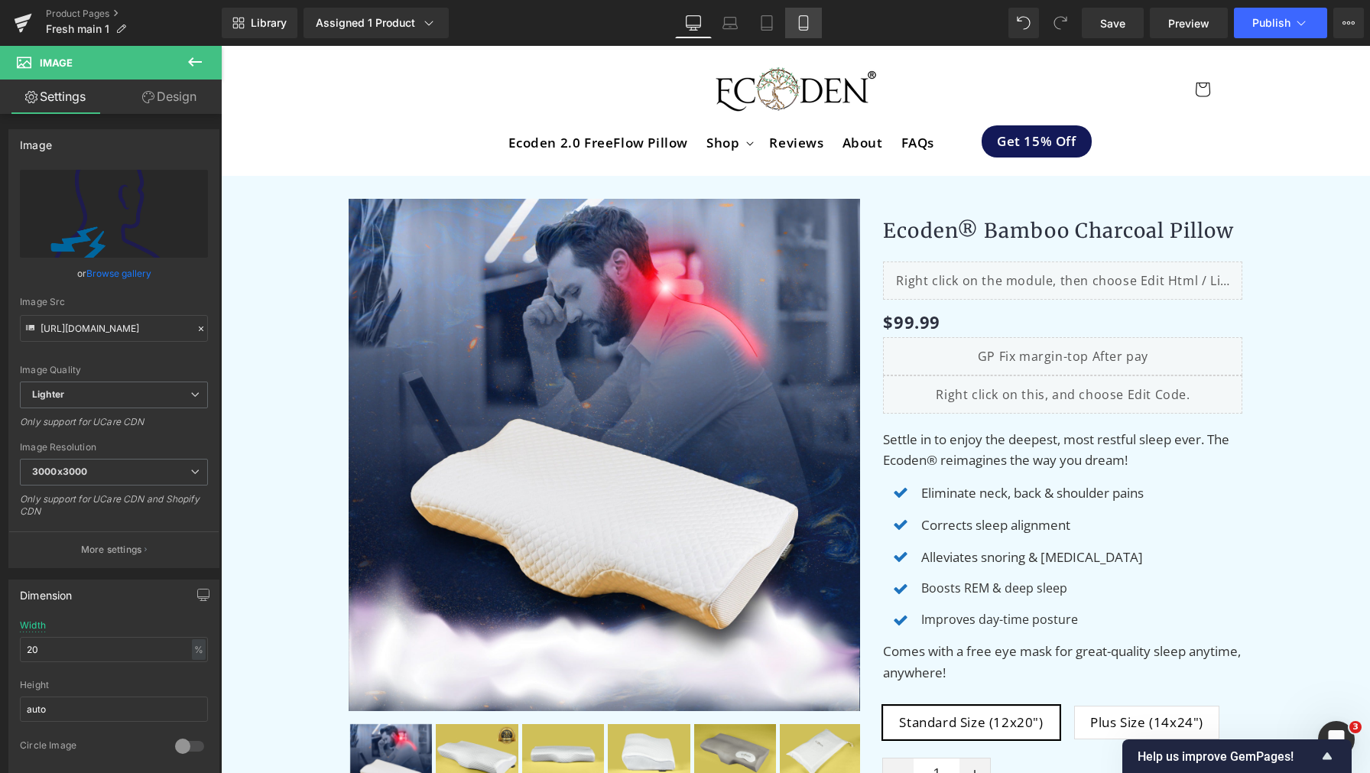
click at [793, 21] on link "Mobile" at bounding box center [803, 23] width 37 height 31
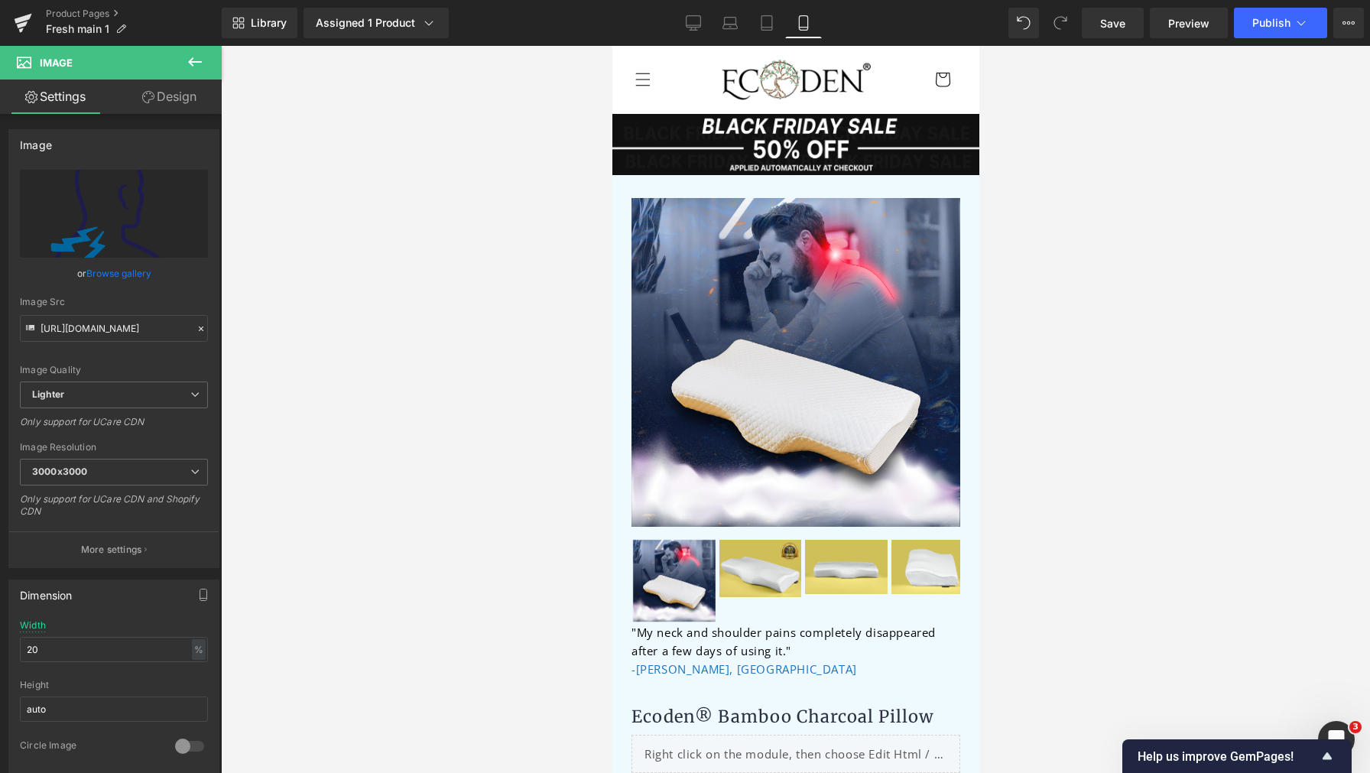
type input "100"
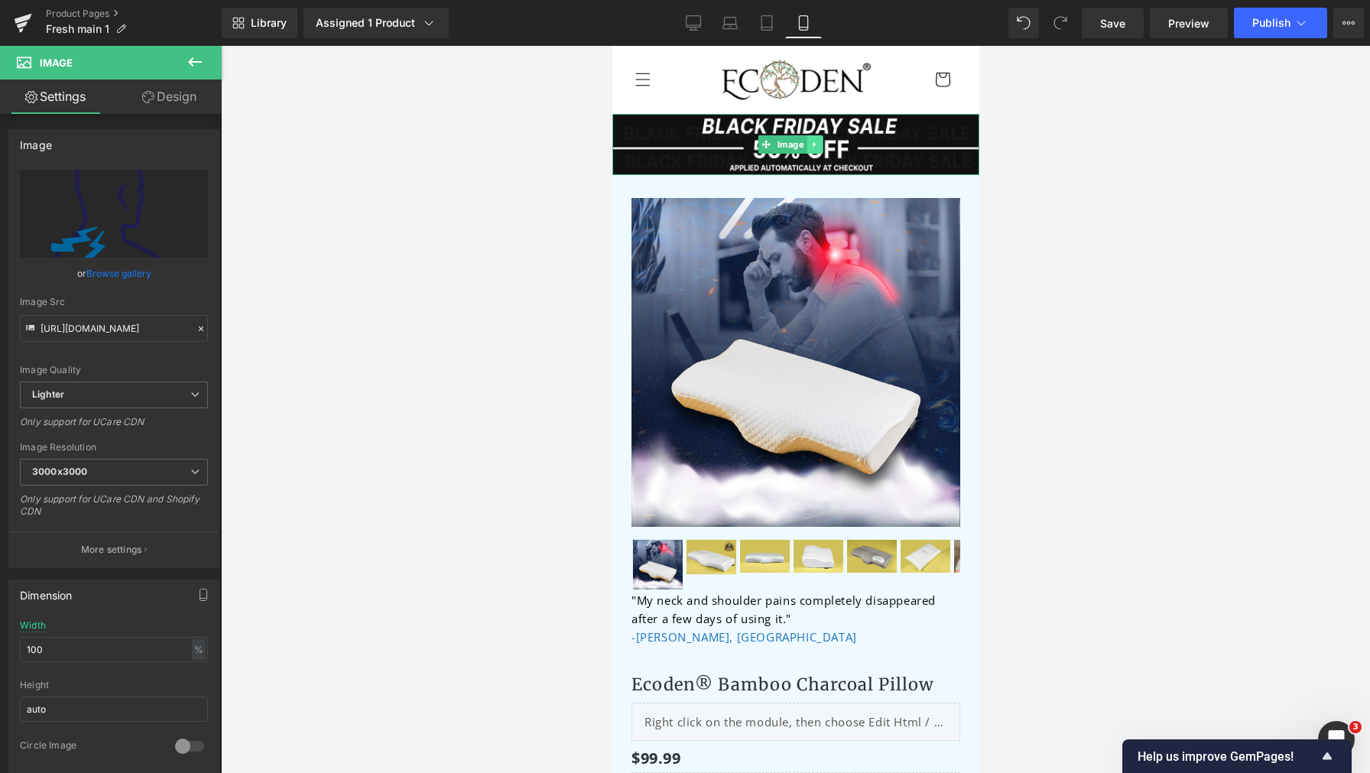
click at [817, 135] on link at bounding box center [814, 144] width 16 height 18
drag, startPoint x: 821, startPoint y: 143, endPoint x: 1042, endPoint y: 158, distance: 221.5
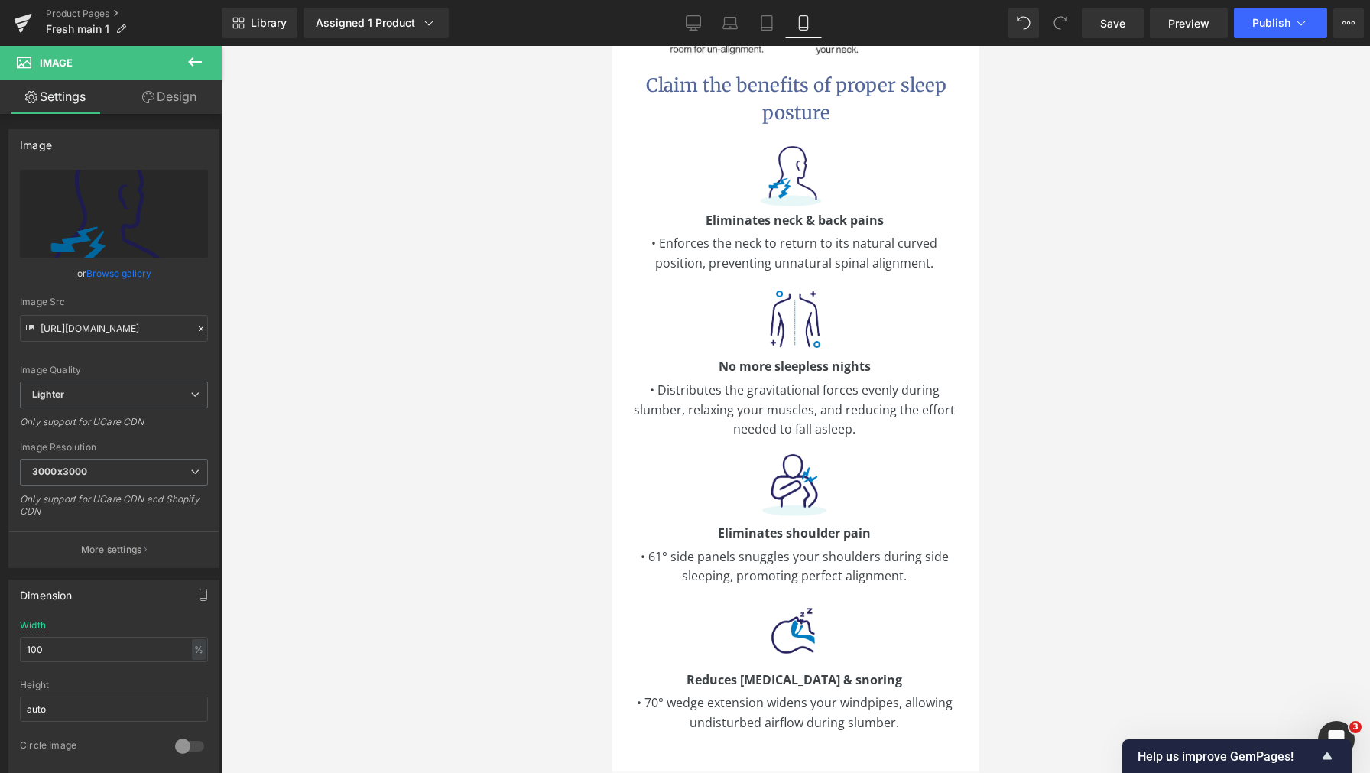
scroll to position [2789, 0]
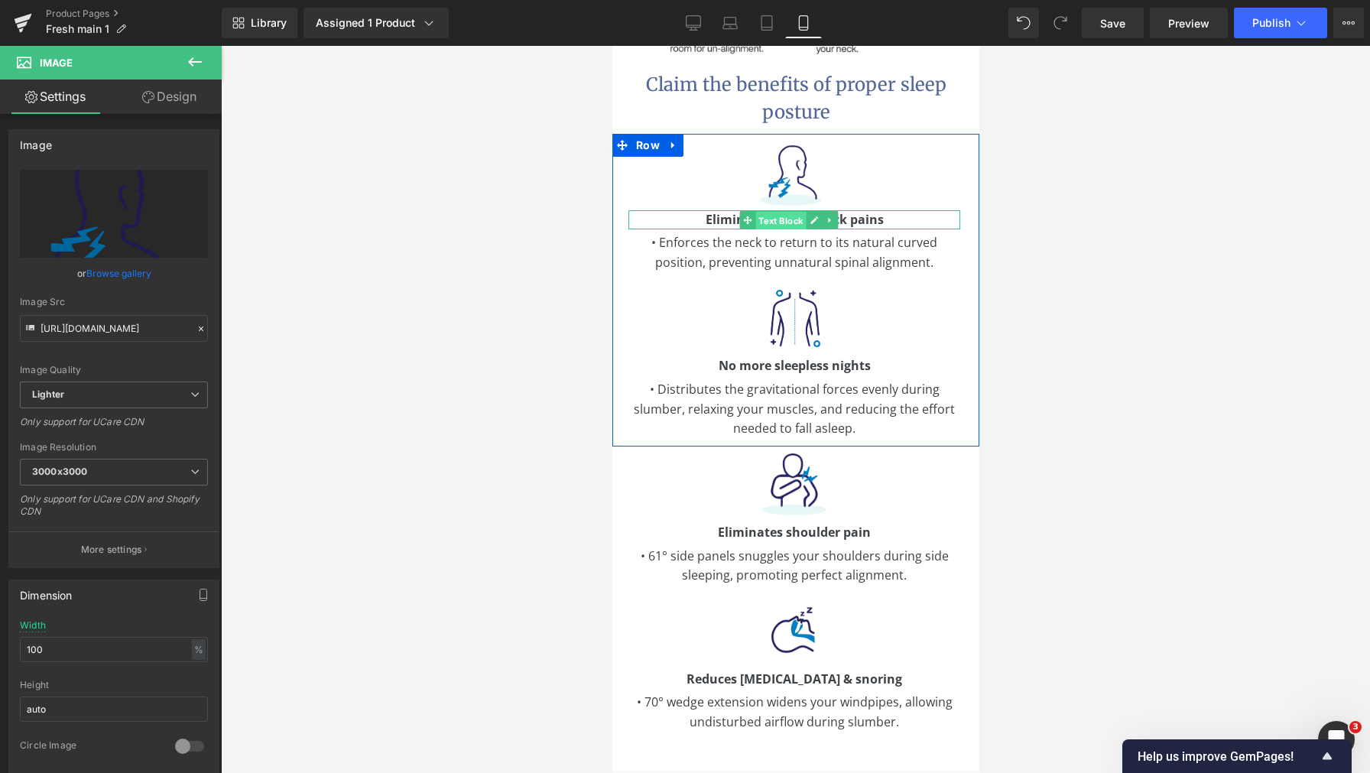
click at [770, 211] on span "Text Block" at bounding box center [780, 220] width 50 height 18
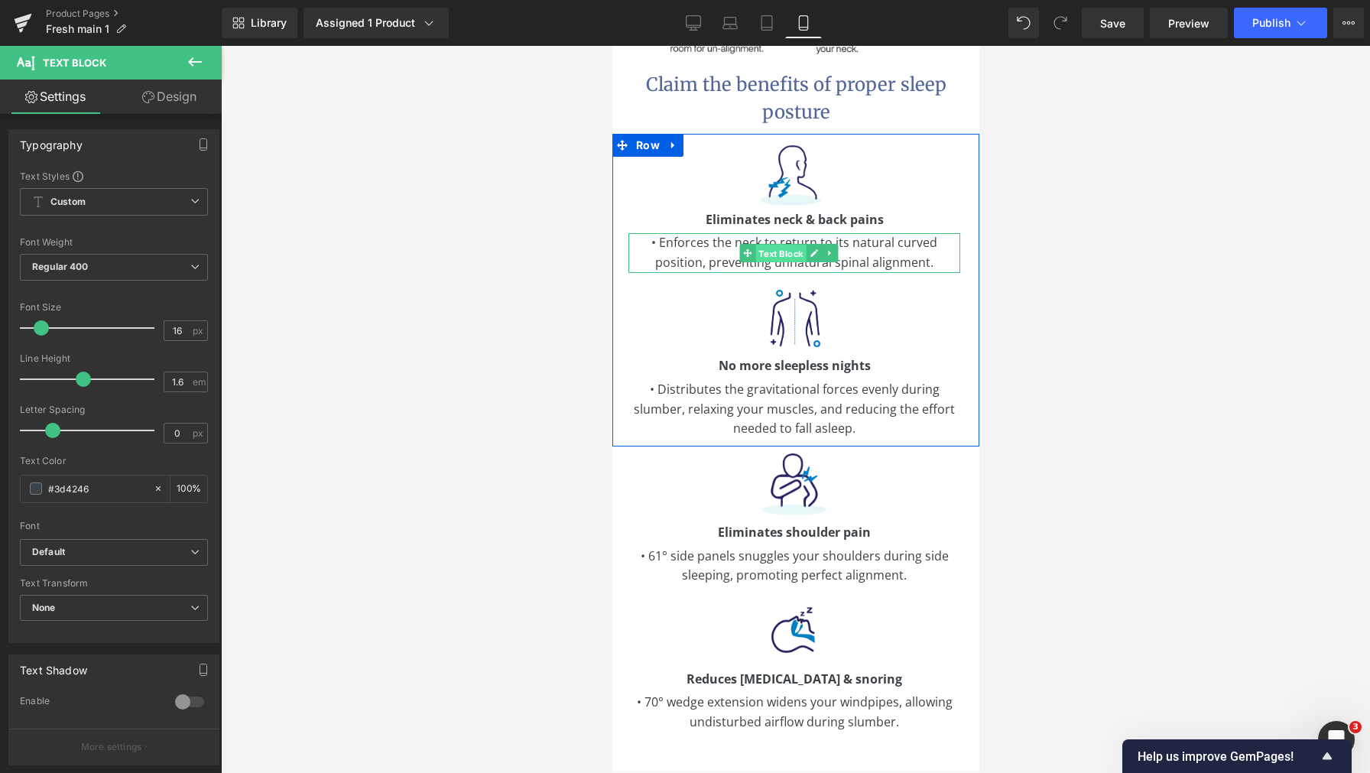
click at [766, 245] on span "Text Block" at bounding box center [780, 254] width 50 height 18
click at [683, 242] on span "• Enforces the neck to return to its natural curved position, preventing unnatu…" at bounding box center [794, 252] width 286 height 37
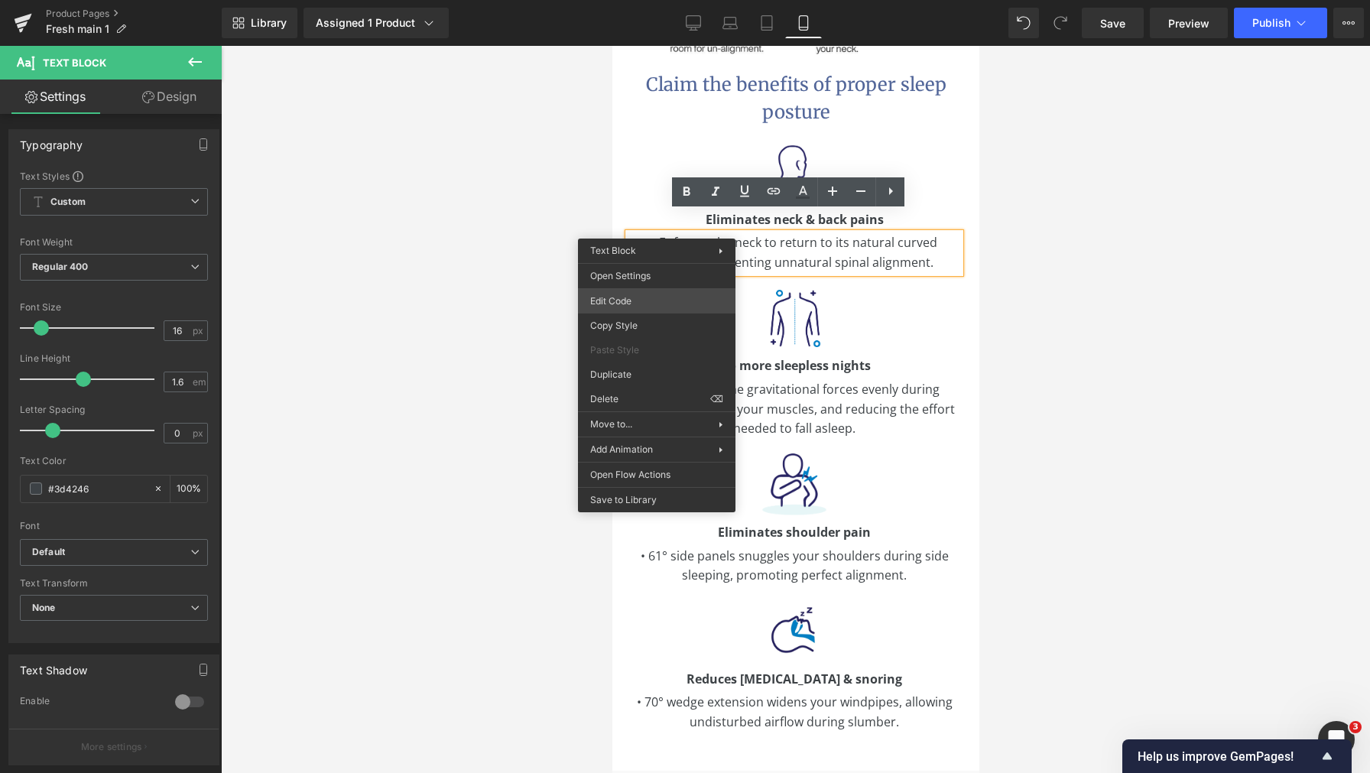
click at [654, 0] on div "Text Block You are previewing how the will restyle your page. You can not edit …" at bounding box center [685, 0] width 1370 height 0
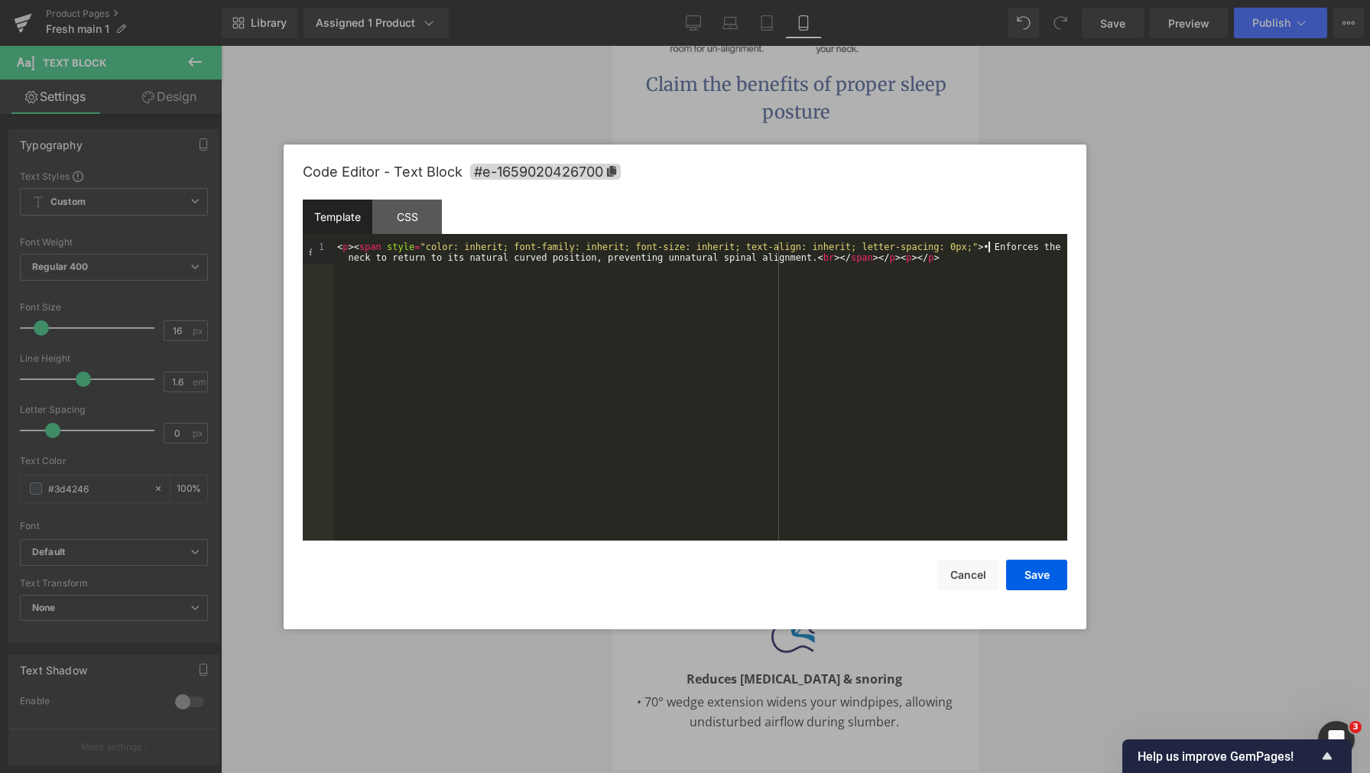
click at [985, 245] on div "< p > < span style = "color: inherit; font-family: inherit; font-size: inherit;…" at bounding box center [700, 414] width 733 height 344
click at [1100, 261] on div at bounding box center [685, 386] width 1370 height 773
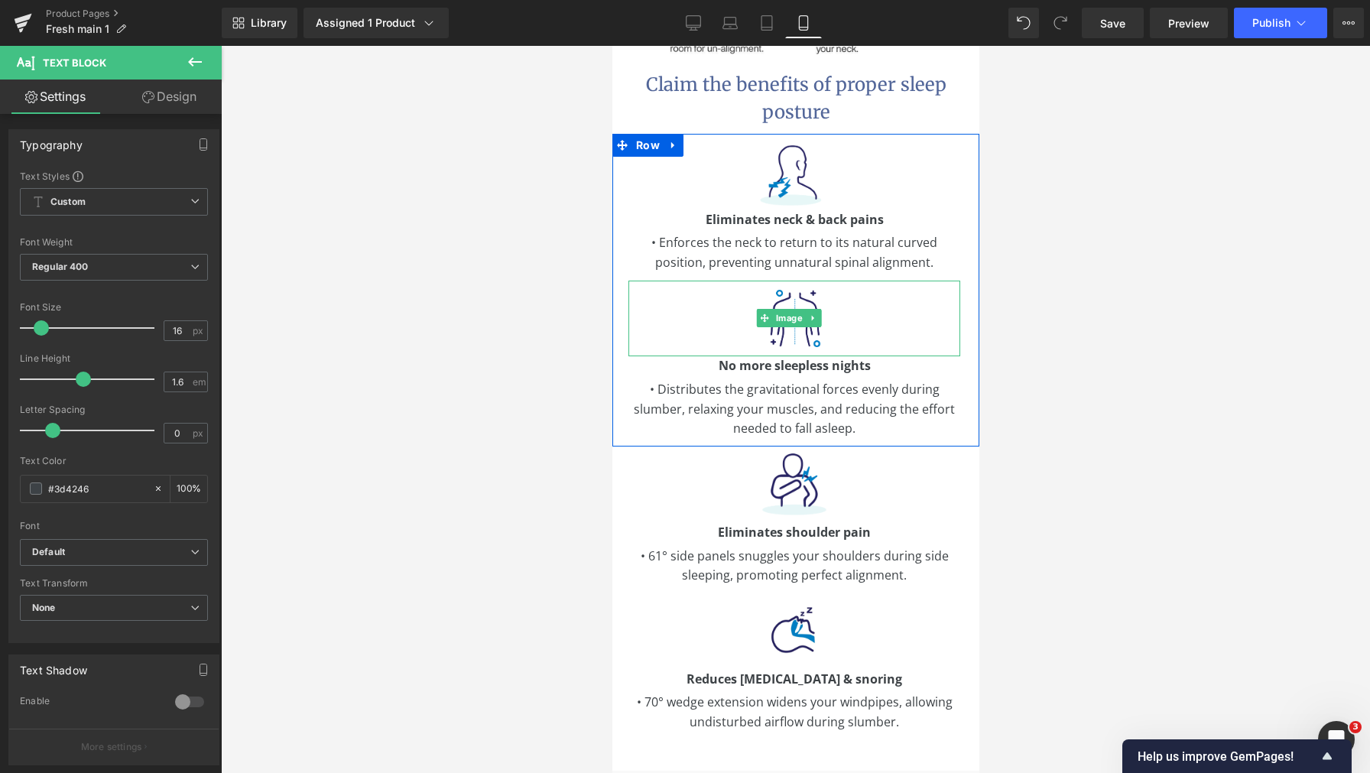
click at [711, 287] on div at bounding box center [794, 319] width 332 height 76
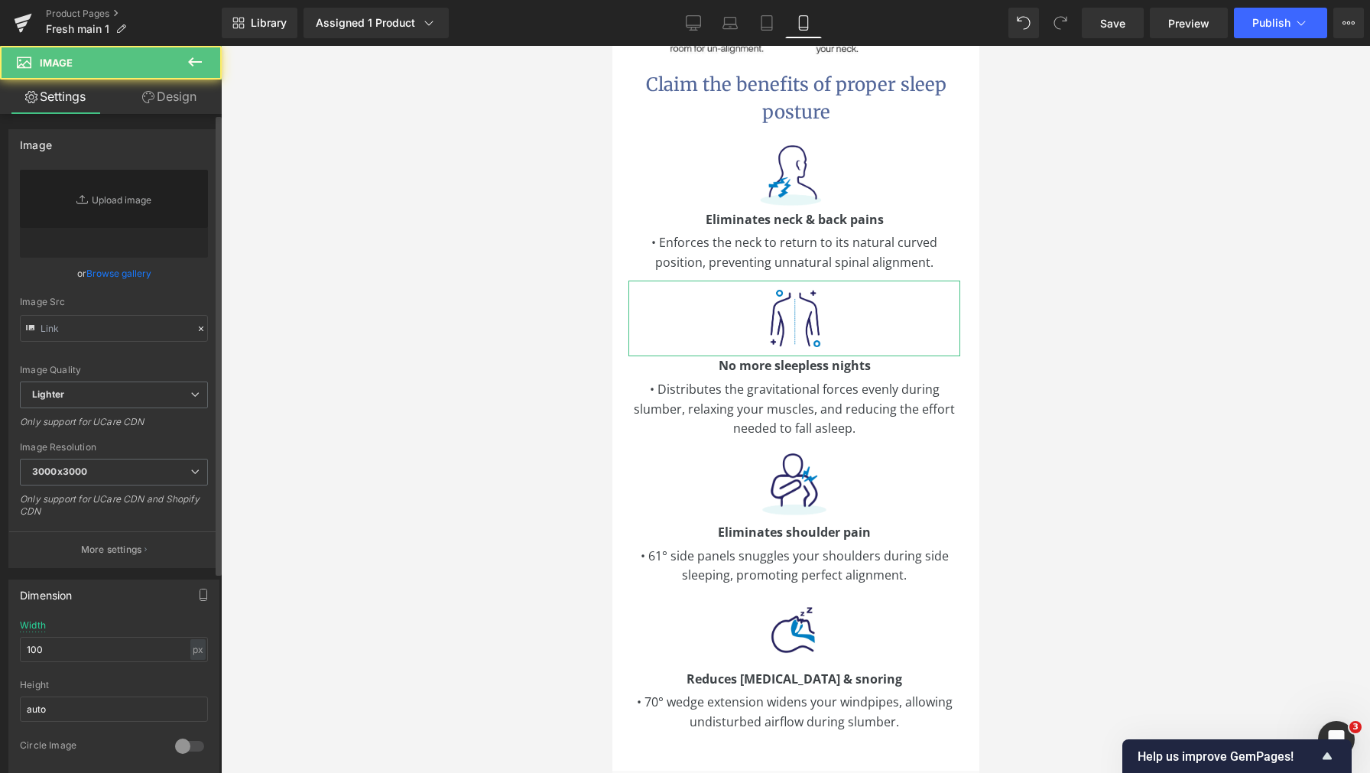
type input "[URL][DOMAIN_NAME]"
click at [166, 102] on link "Design" at bounding box center [169, 97] width 111 height 34
click at [0, 0] on div "Spacing" at bounding box center [0, 0] width 0 height 0
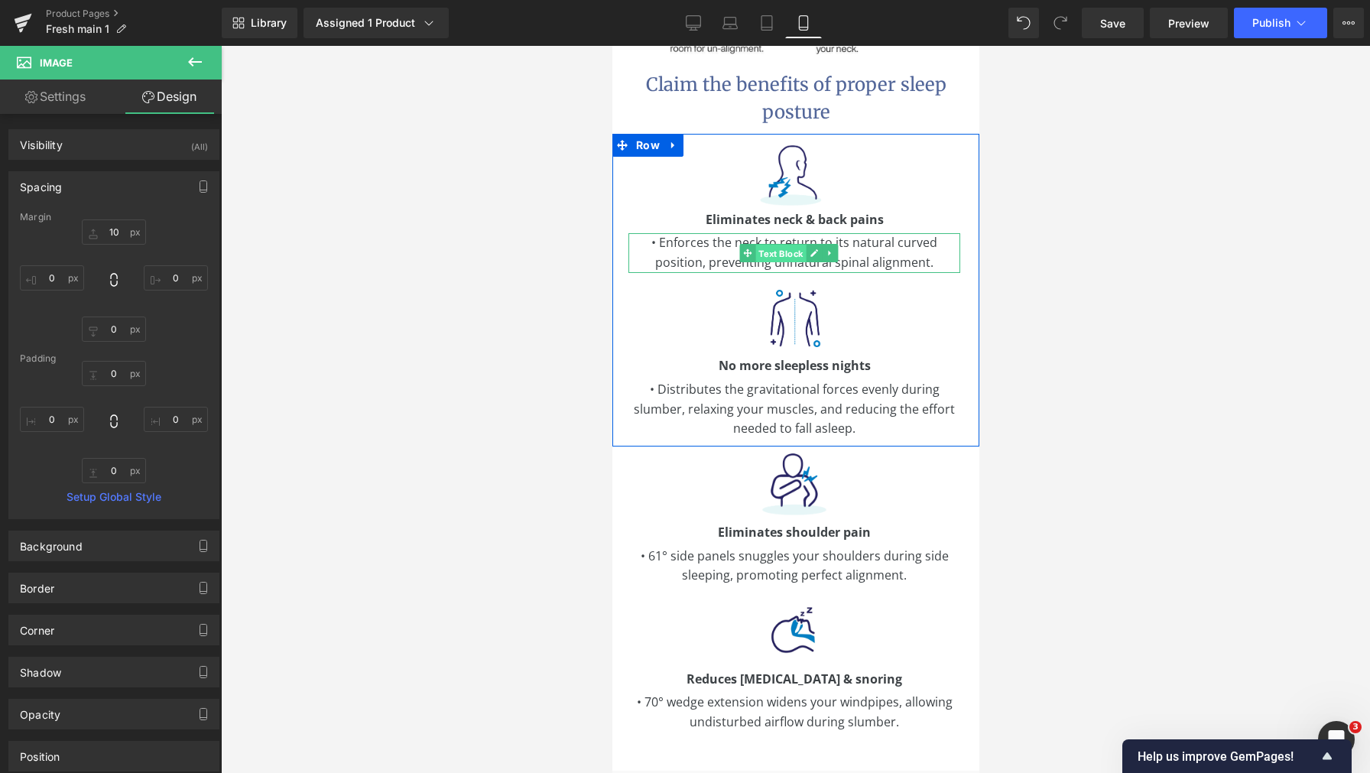
drag, startPoint x: 792, startPoint y: 231, endPoint x: 875, endPoint y: 177, distance: 98.4
click at [792, 245] on span "Text Block" at bounding box center [780, 254] width 50 height 18
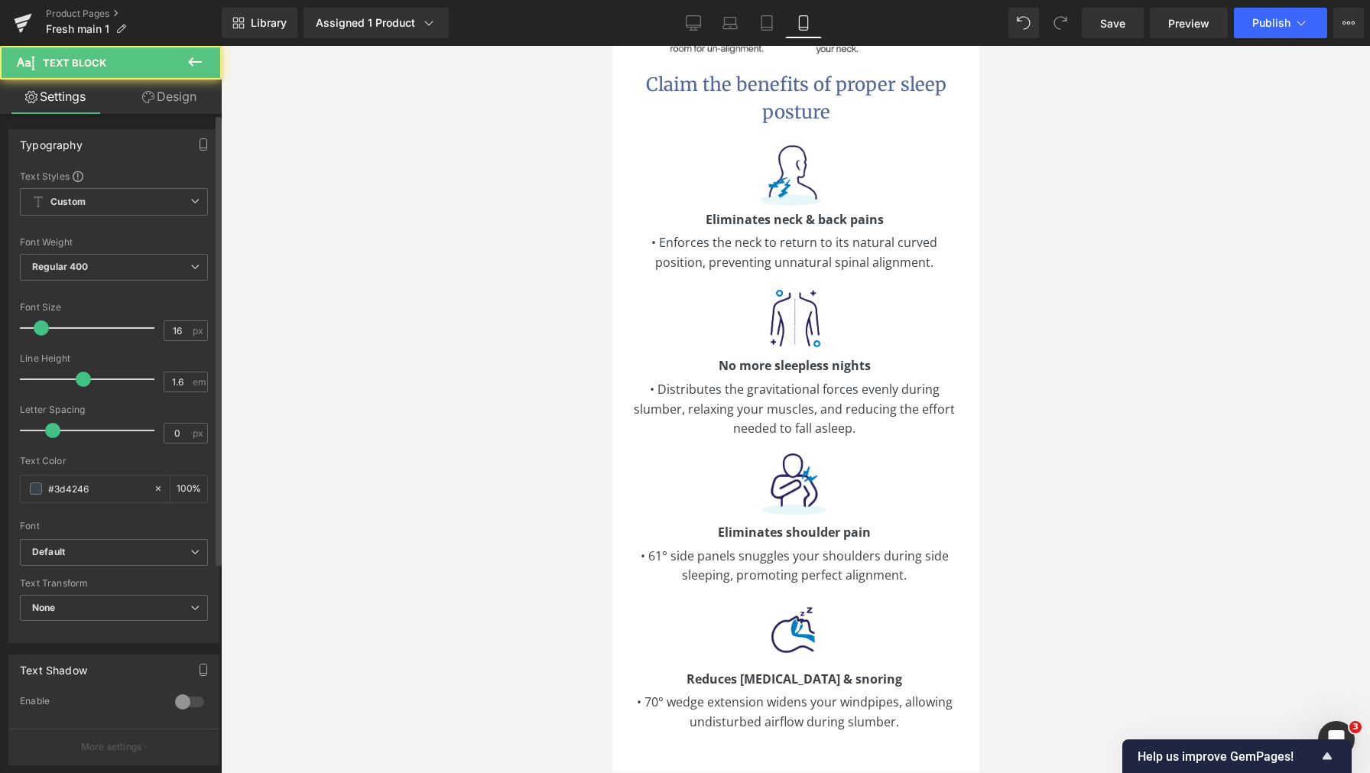
click at [196, 115] on div "Typography Text Styles Custom Custom Setup Global Style Custom Setup Global Sty…" at bounding box center [114, 576] width 229 height 924
click at [190, 105] on link "Design" at bounding box center [169, 97] width 111 height 34
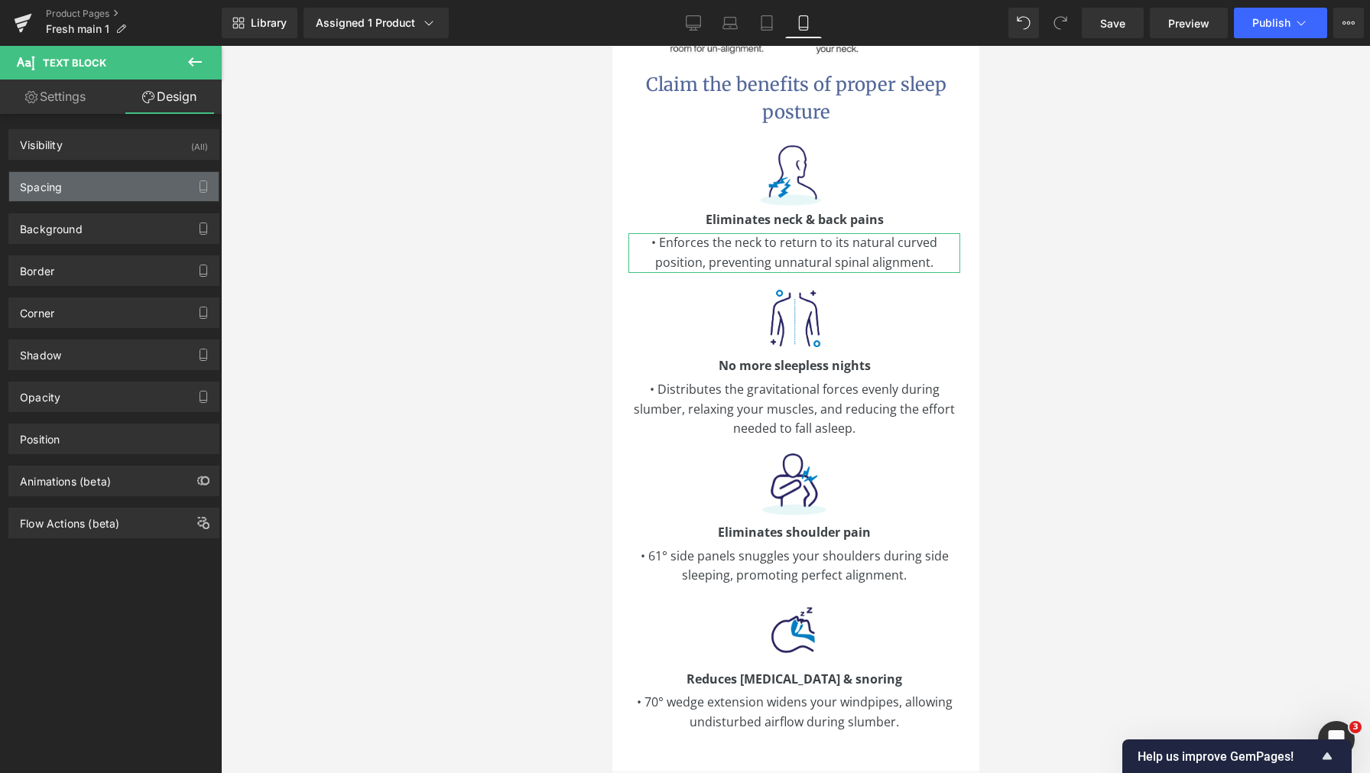
type input "5"
type input "0"
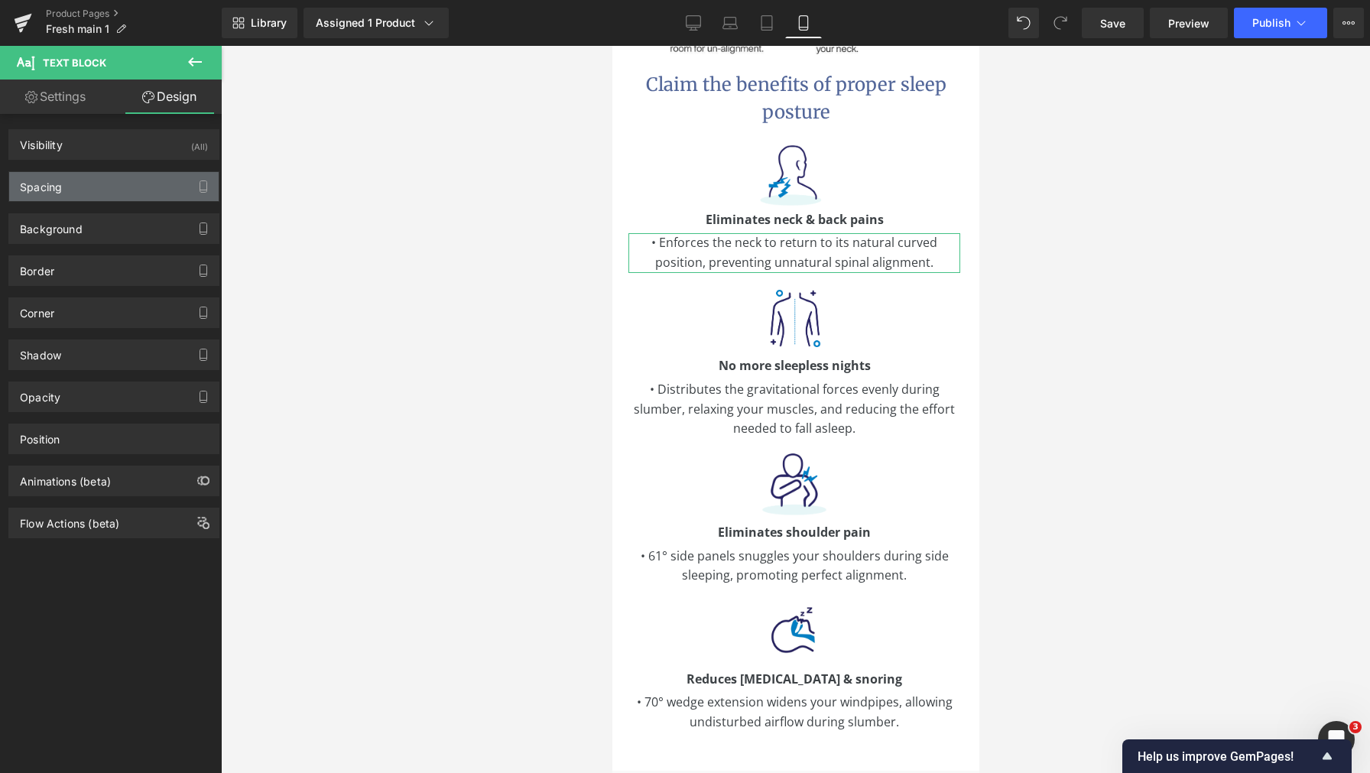
type input "0"
click at [131, 184] on div "Spacing" at bounding box center [113, 186] width 209 height 29
